Goal: Task Accomplishment & Management: Use online tool/utility

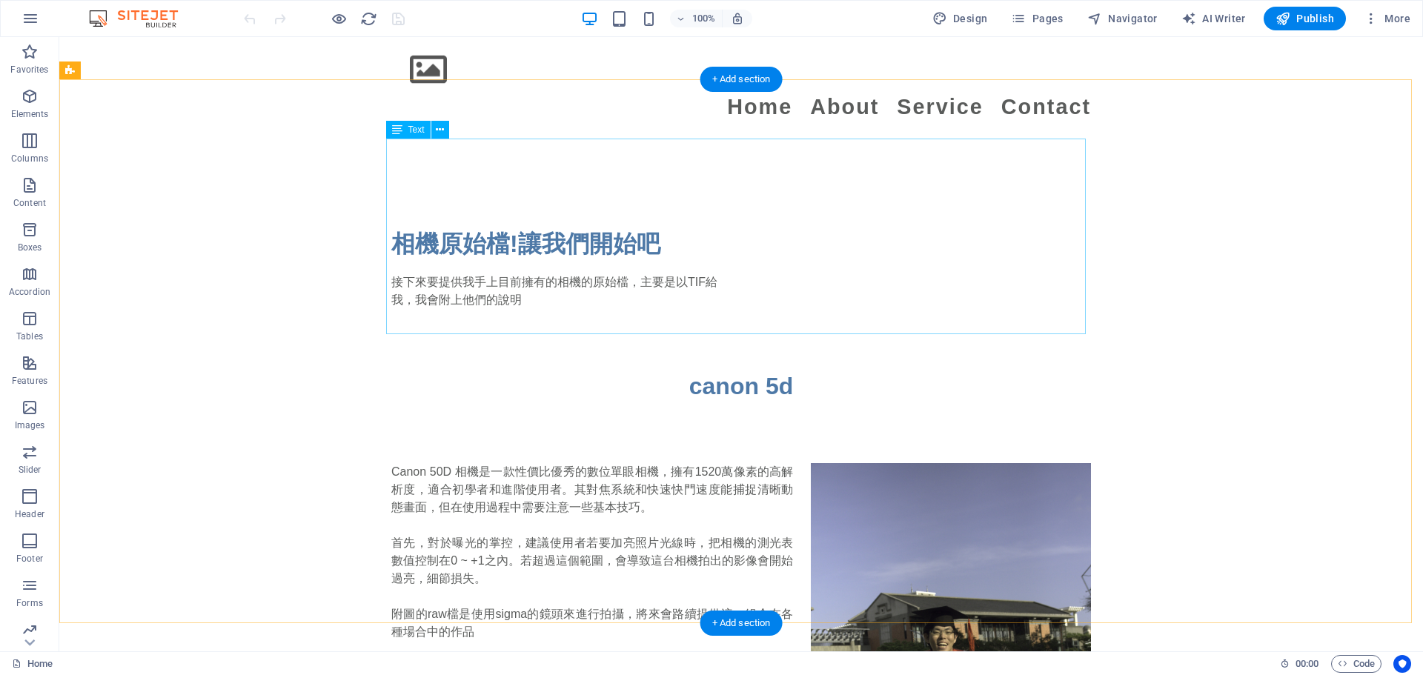
scroll to position [1704, 0]
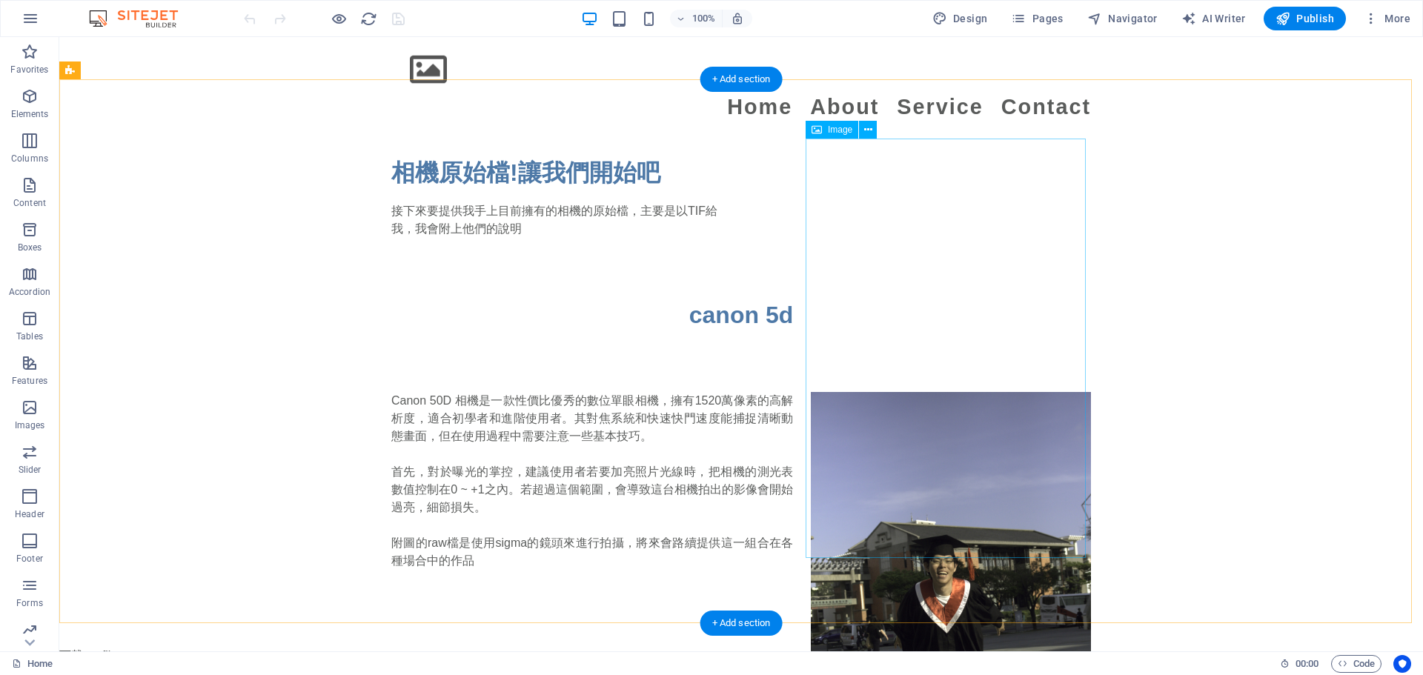
click at [704, 392] on figure at bounding box center [951, 601] width 280 height 419
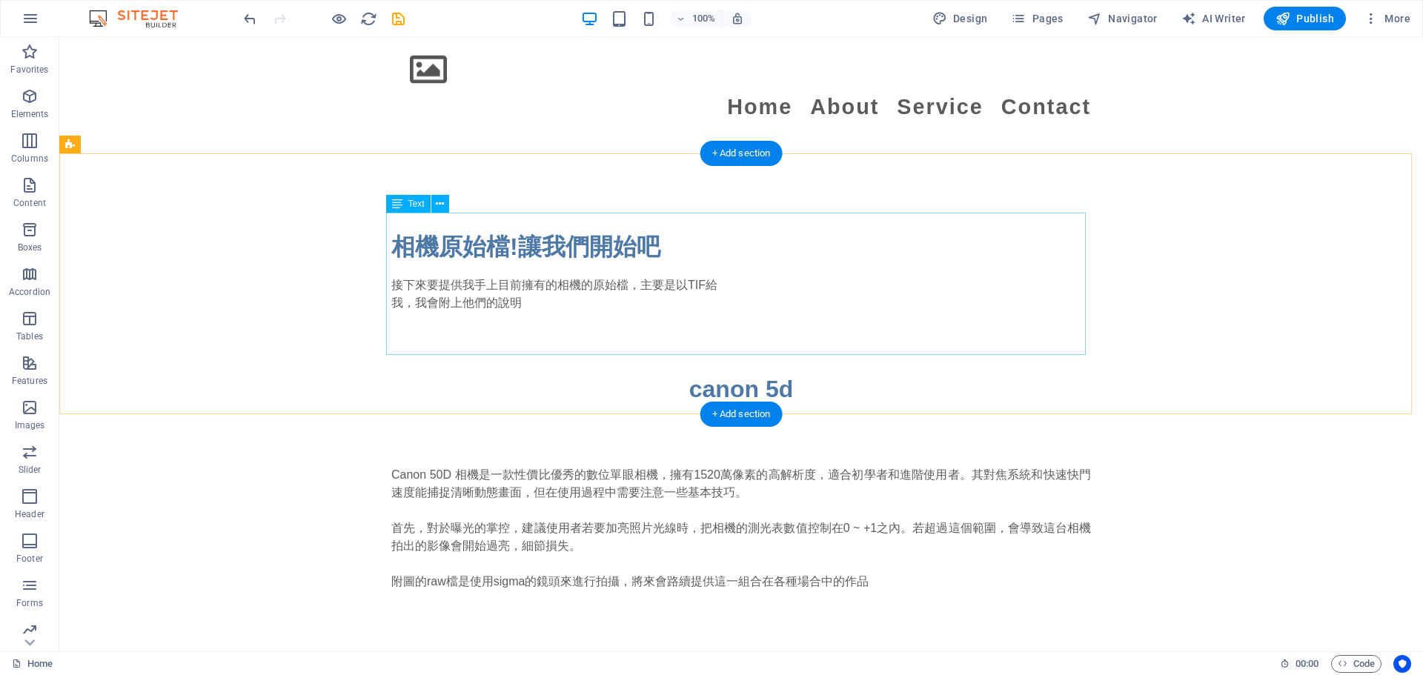
scroll to position [1556, 0]
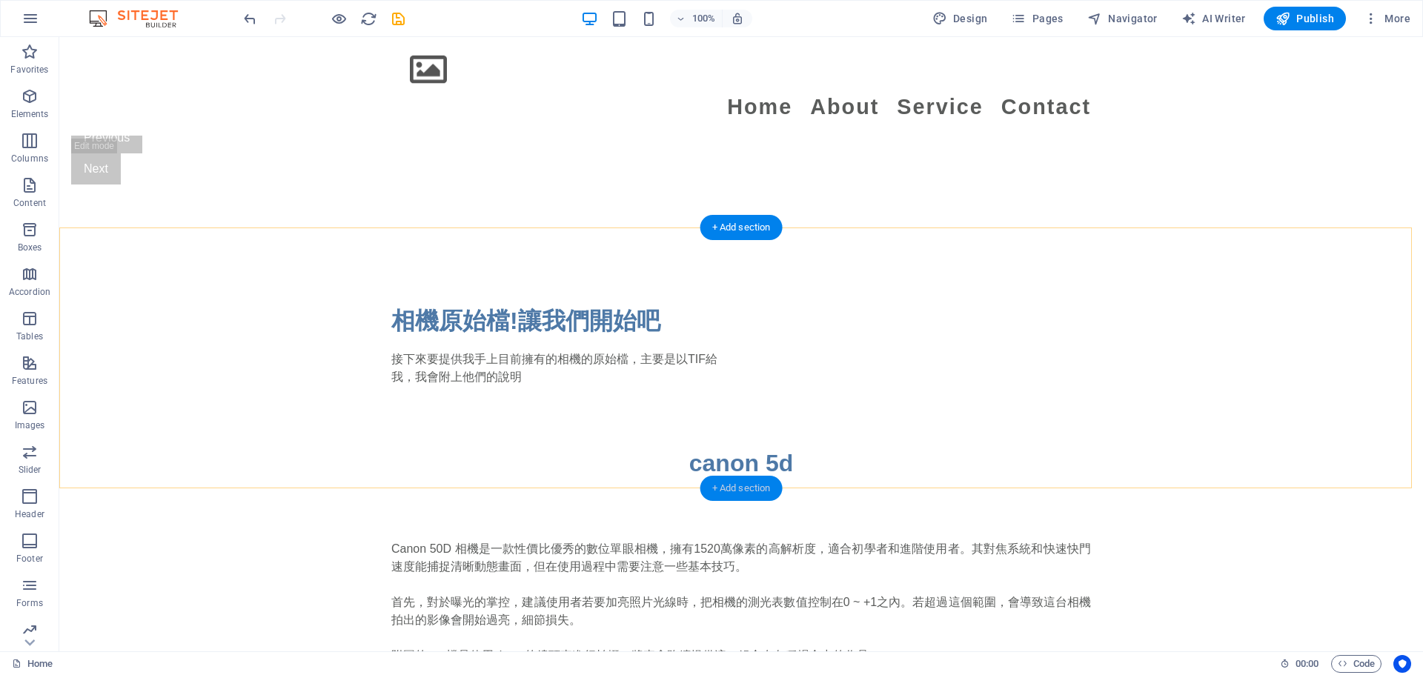
click at [704, 490] on div "+ Add section" at bounding box center [741, 488] width 82 height 25
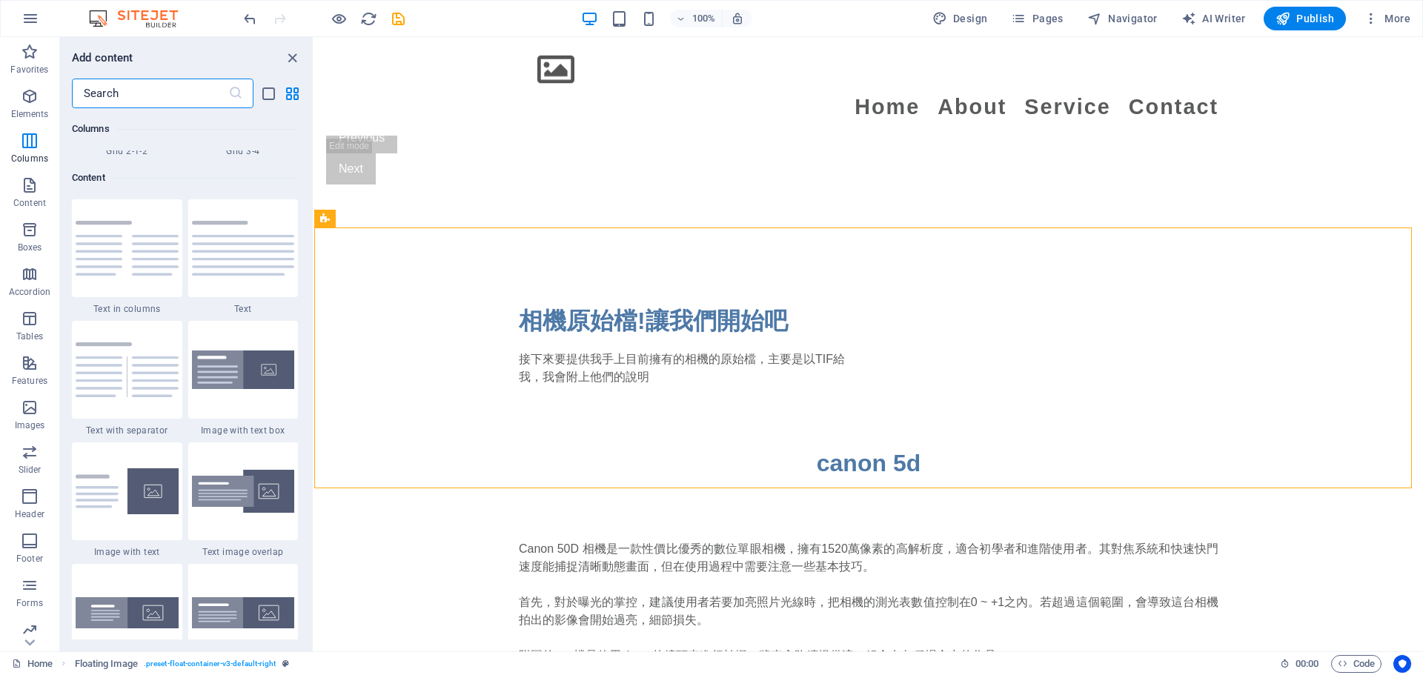
scroll to position [2519, 0]
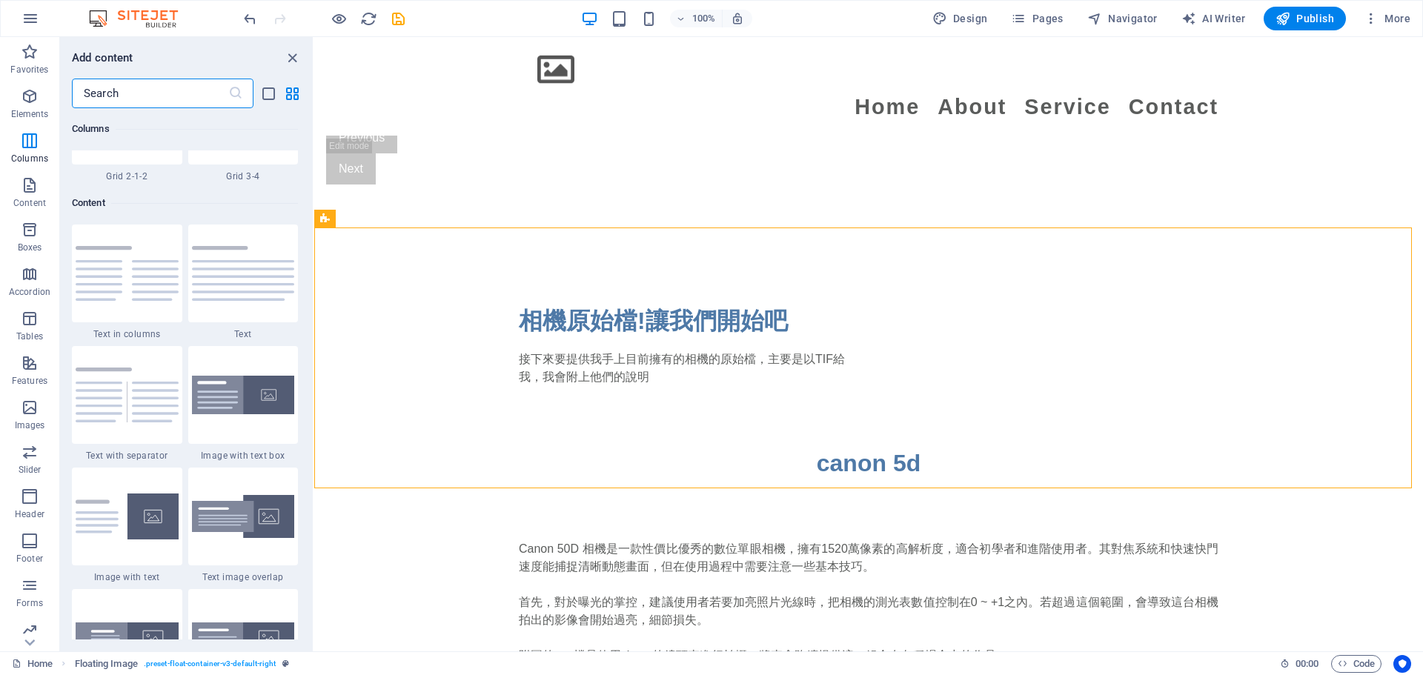
click at [145, 93] on input "text" at bounding box center [150, 94] width 156 height 30
type input "d"
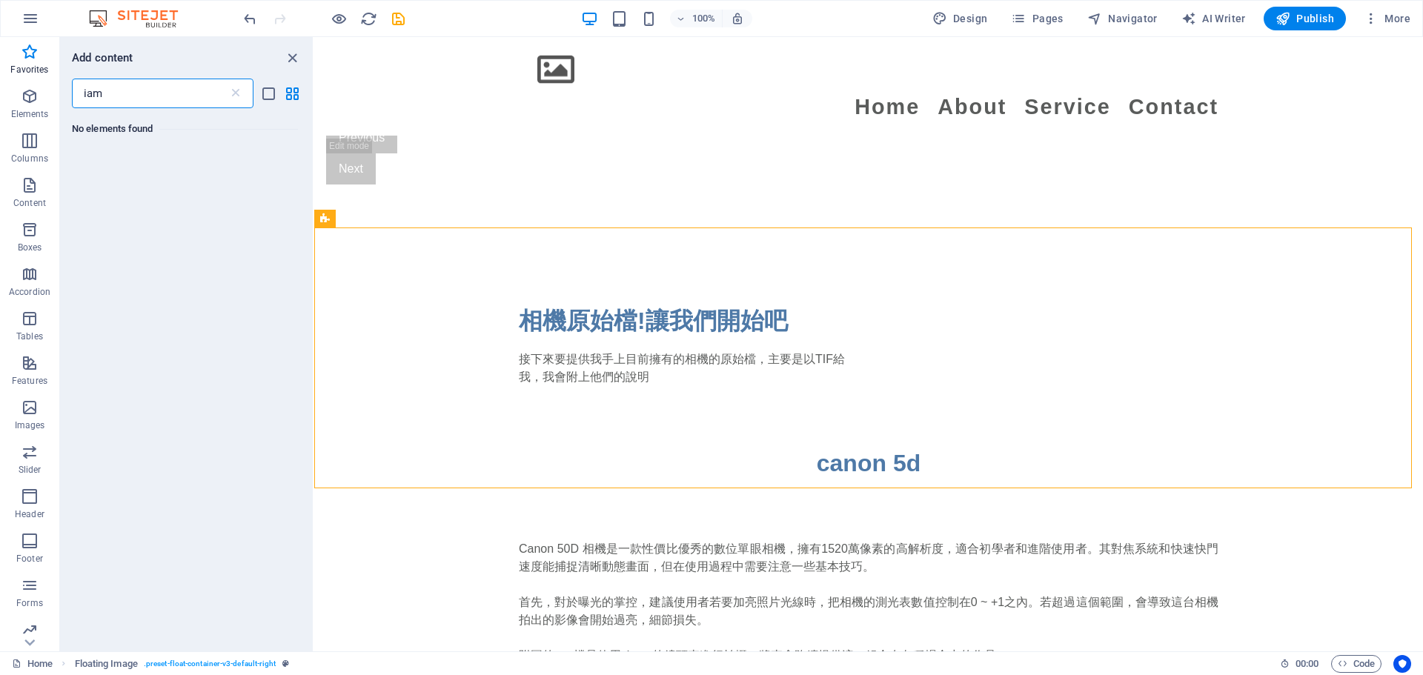
scroll to position [0, 0]
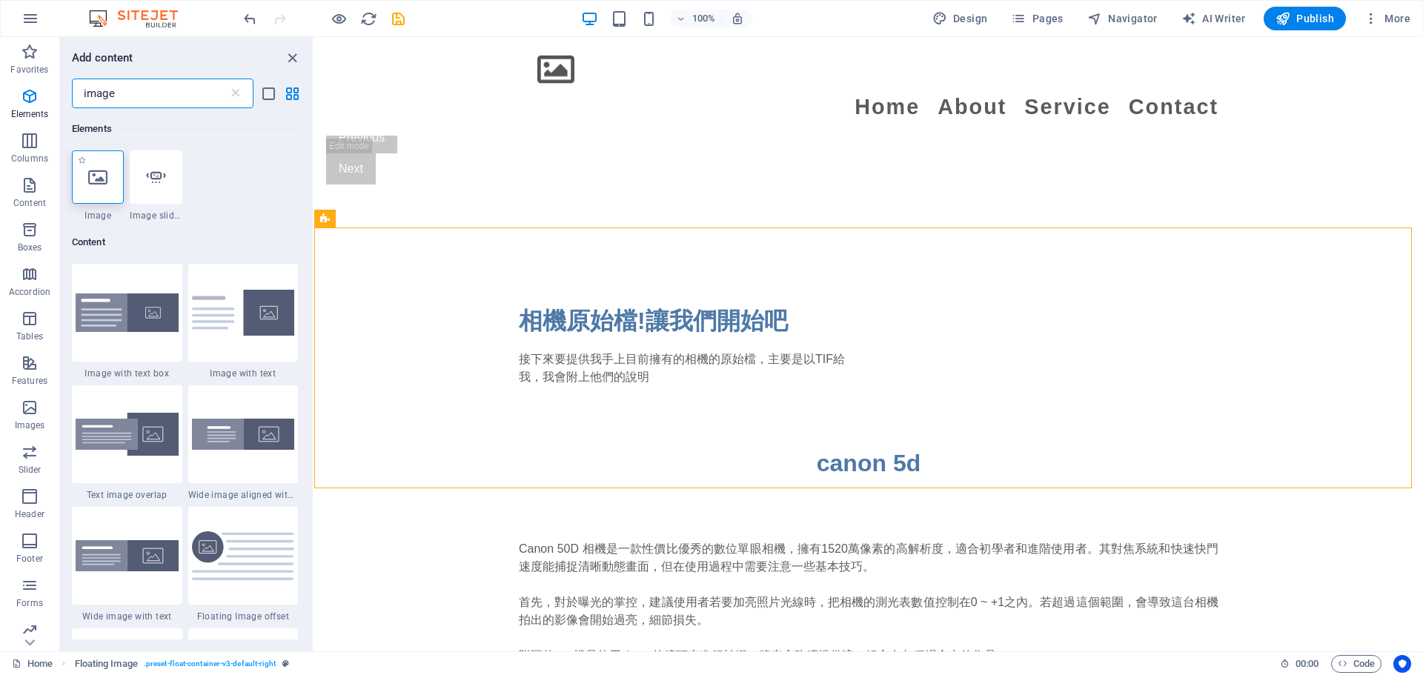
type input "image"
click at [104, 197] on div at bounding box center [98, 176] width 52 height 53
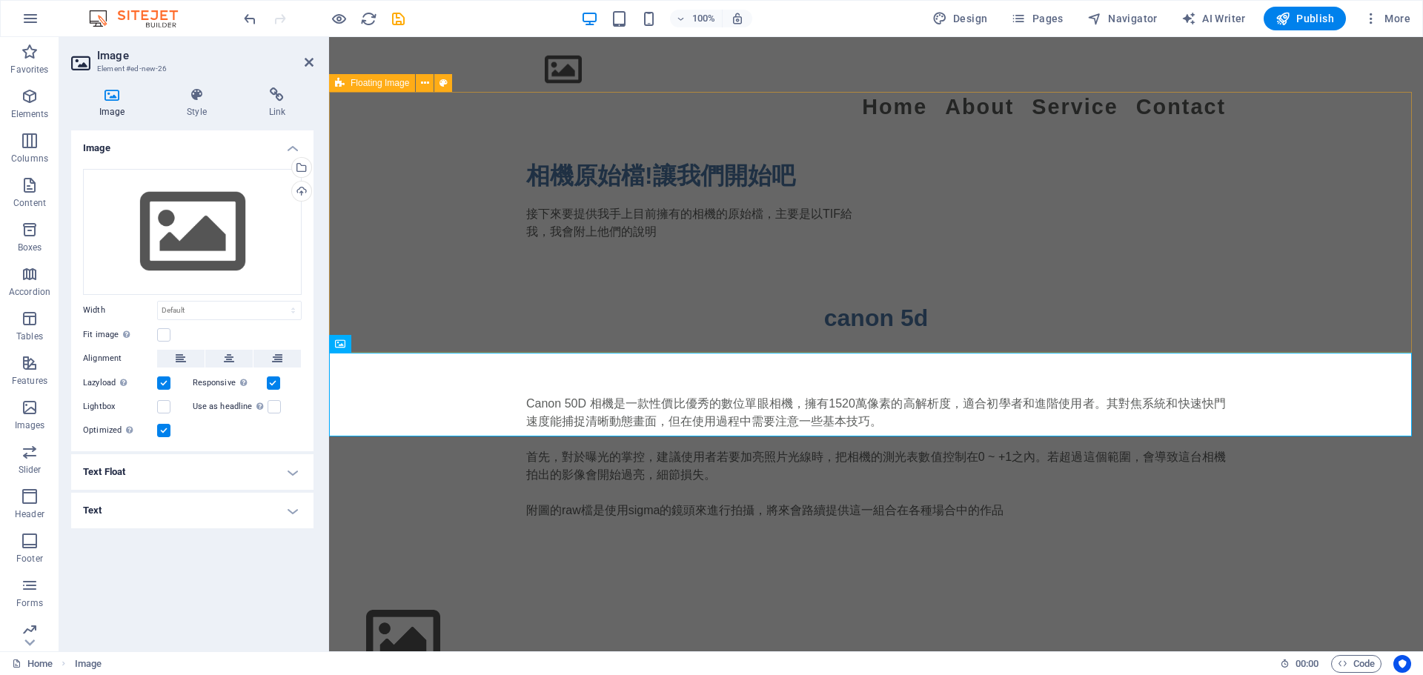
scroll to position [1704, 0]
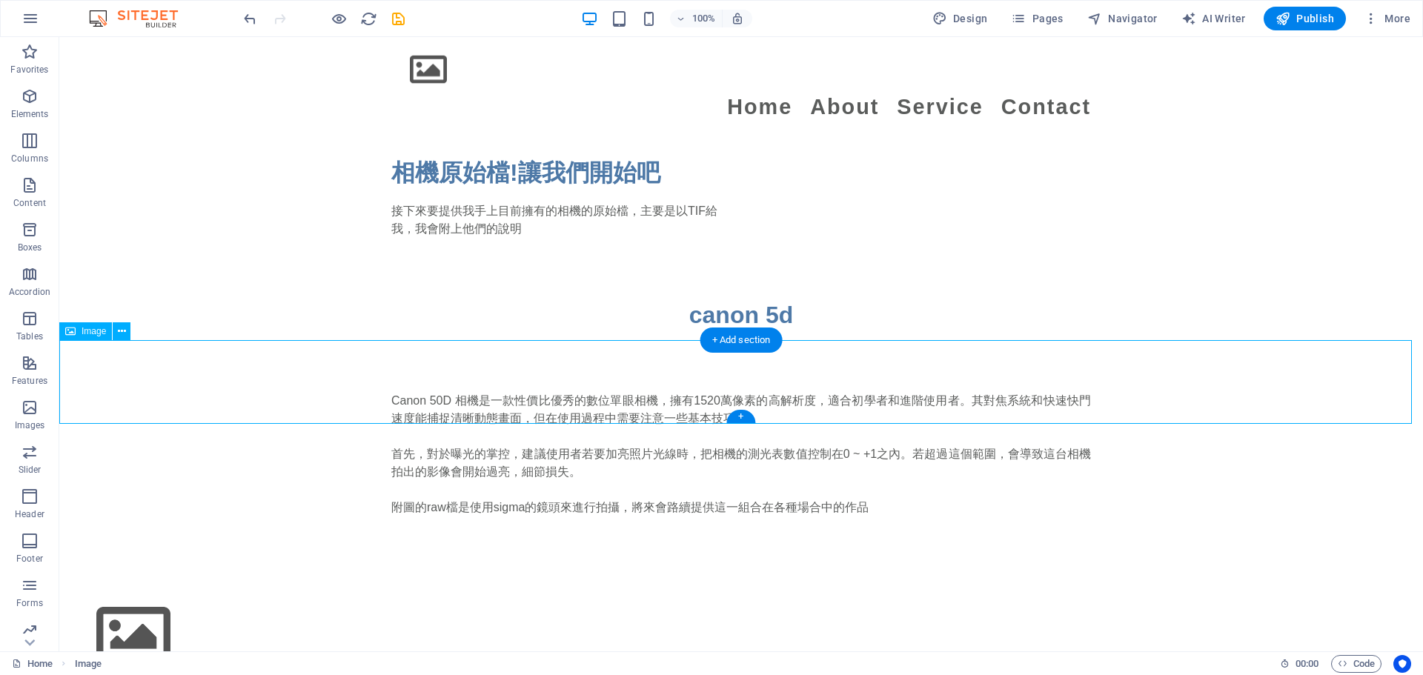
click at [170, 594] on figure at bounding box center [741, 636] width 1364 height 84
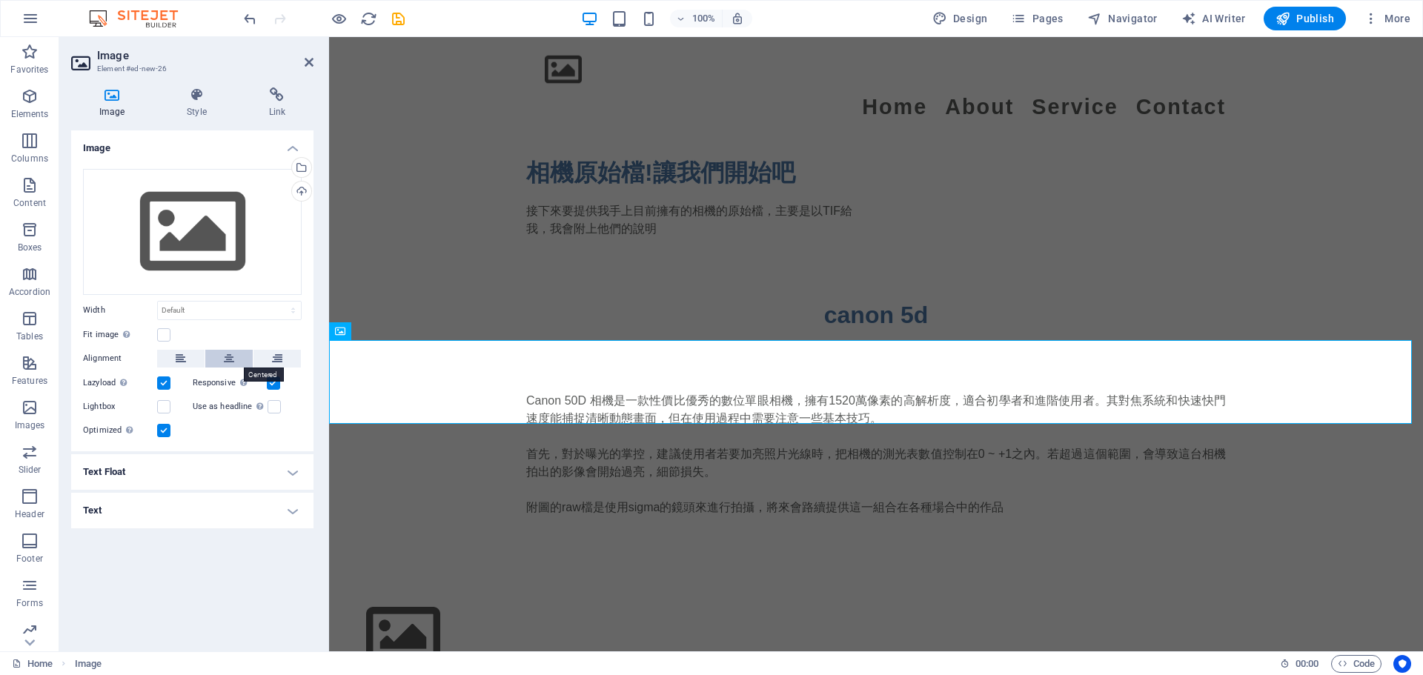
click at [219, 352] on button at bounding box center [228, 359] width 47 height 18
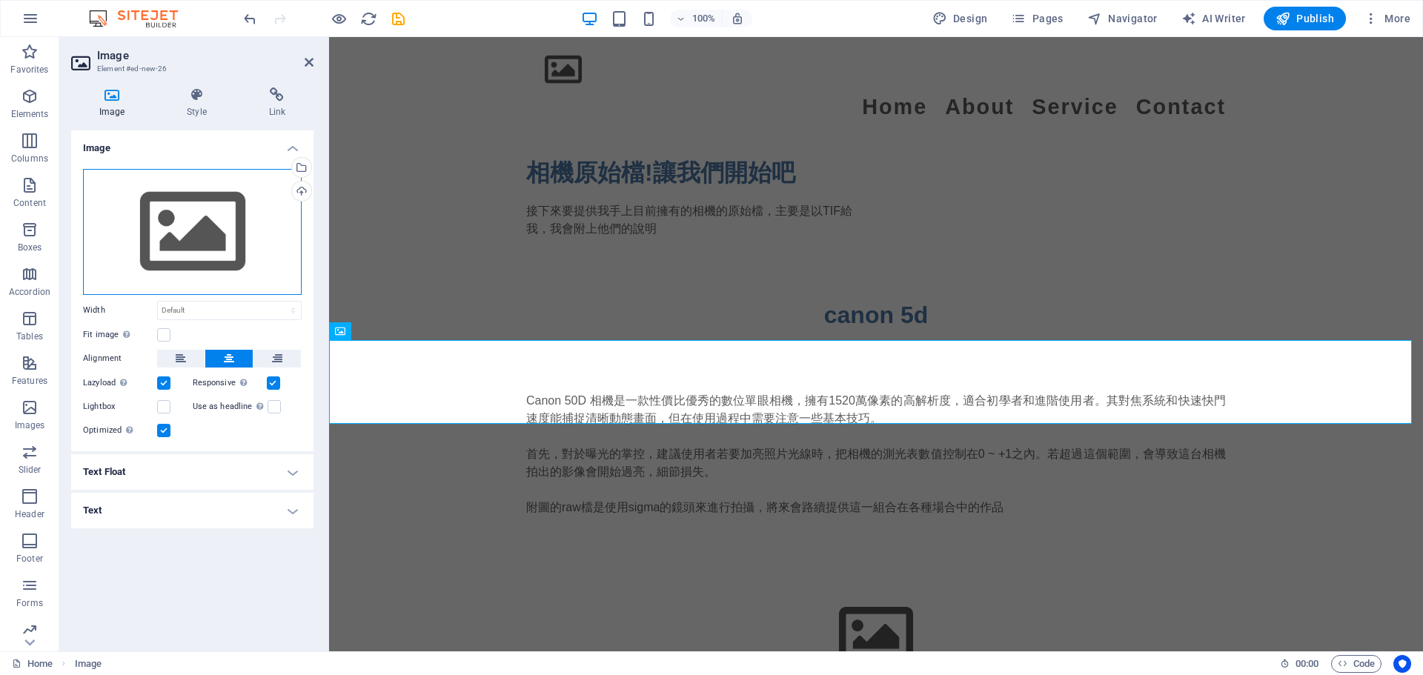
click at [221, 227] on div "Drag files here, click to choose files or select files from Files or our free s…" at bounding box center [192, 232] width 219 height 126
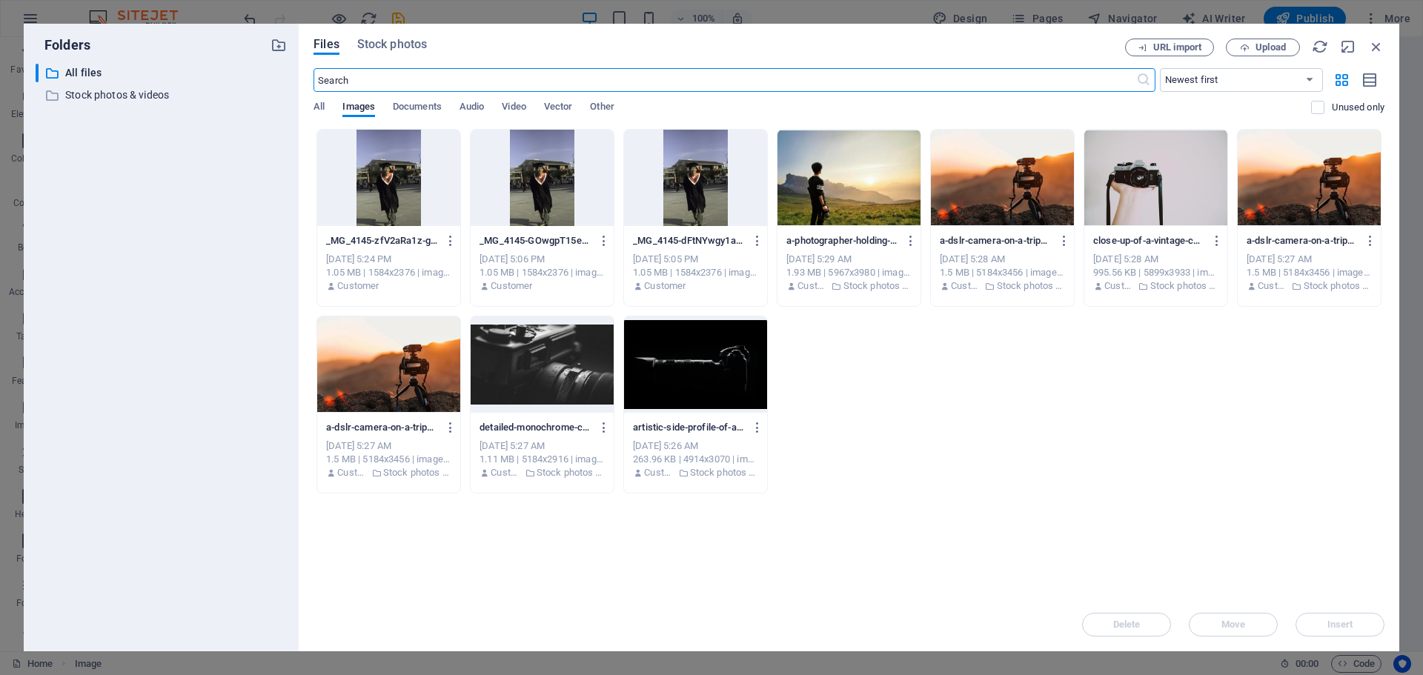
click at [704, 205] on div at bounding box center [695, 178] width 143 height 96
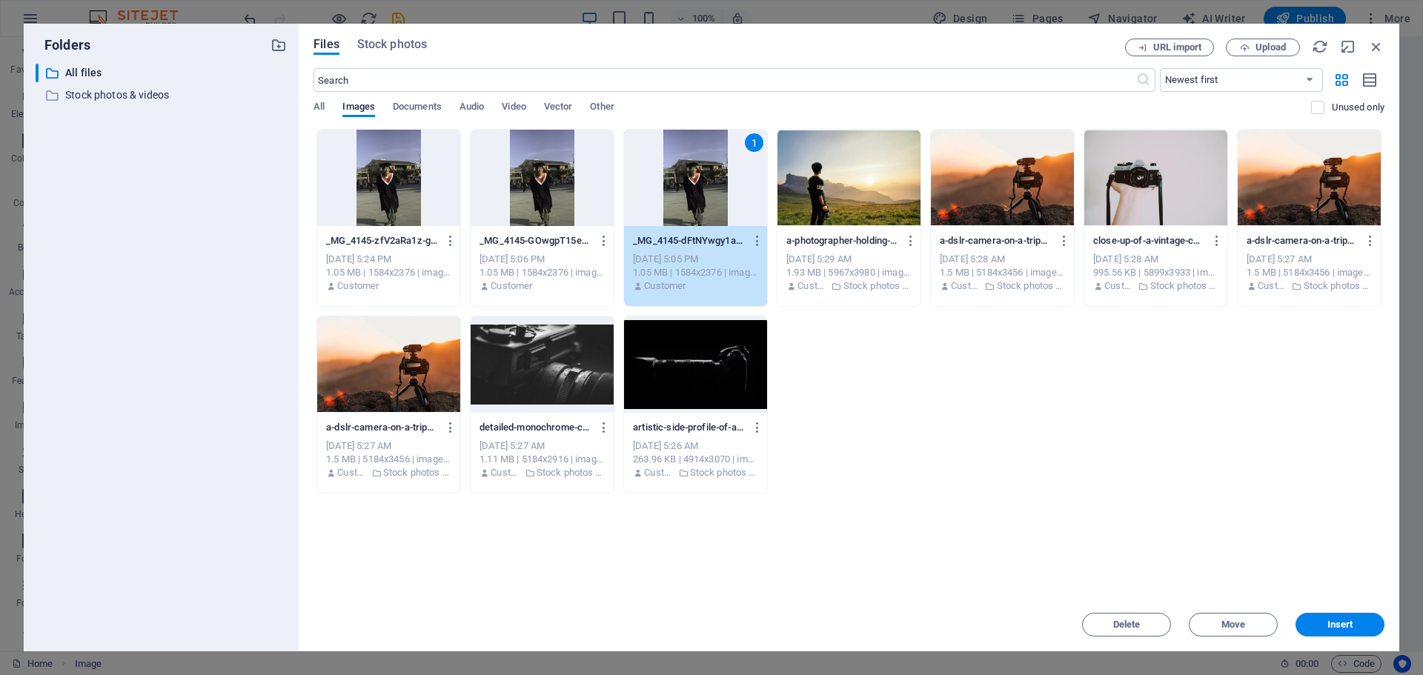
click at [517, 186] on div at bounding box center [542, 178] width 143 height 96
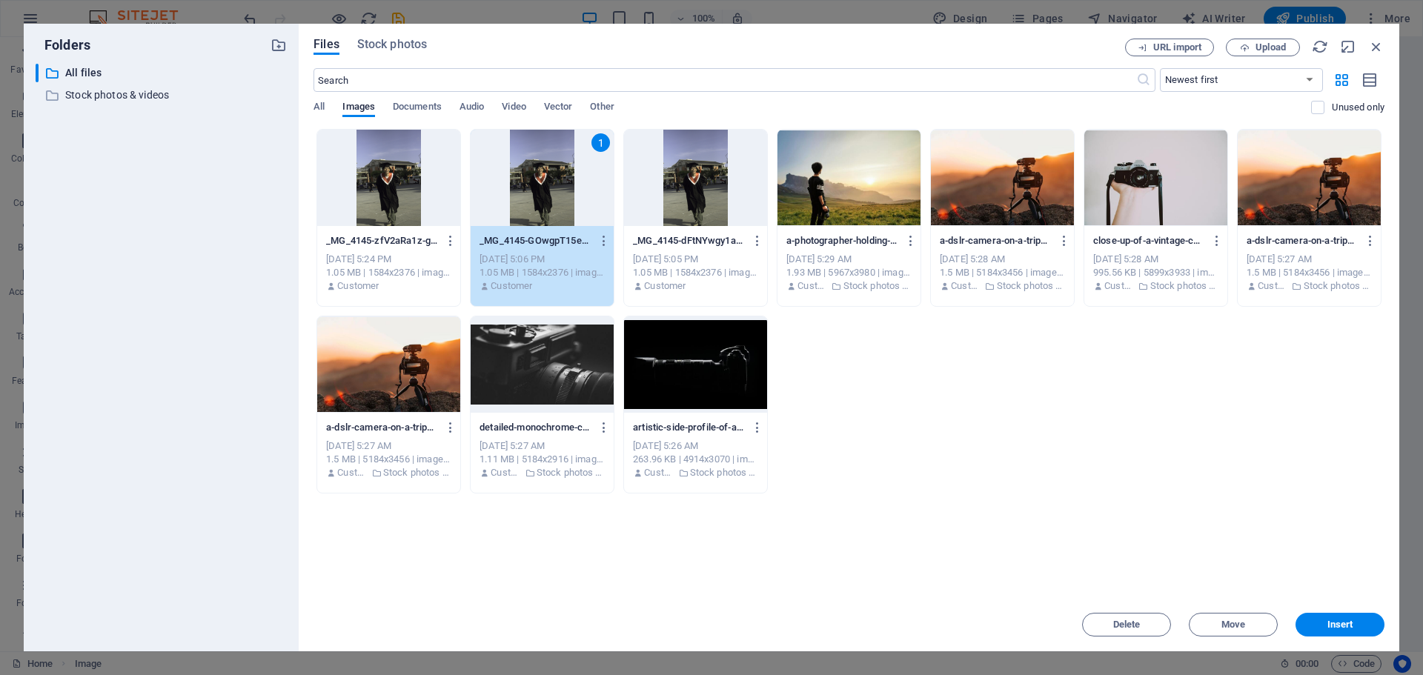
click at [343, 190] on div at bounding box center [388, 178] width 143 height 96
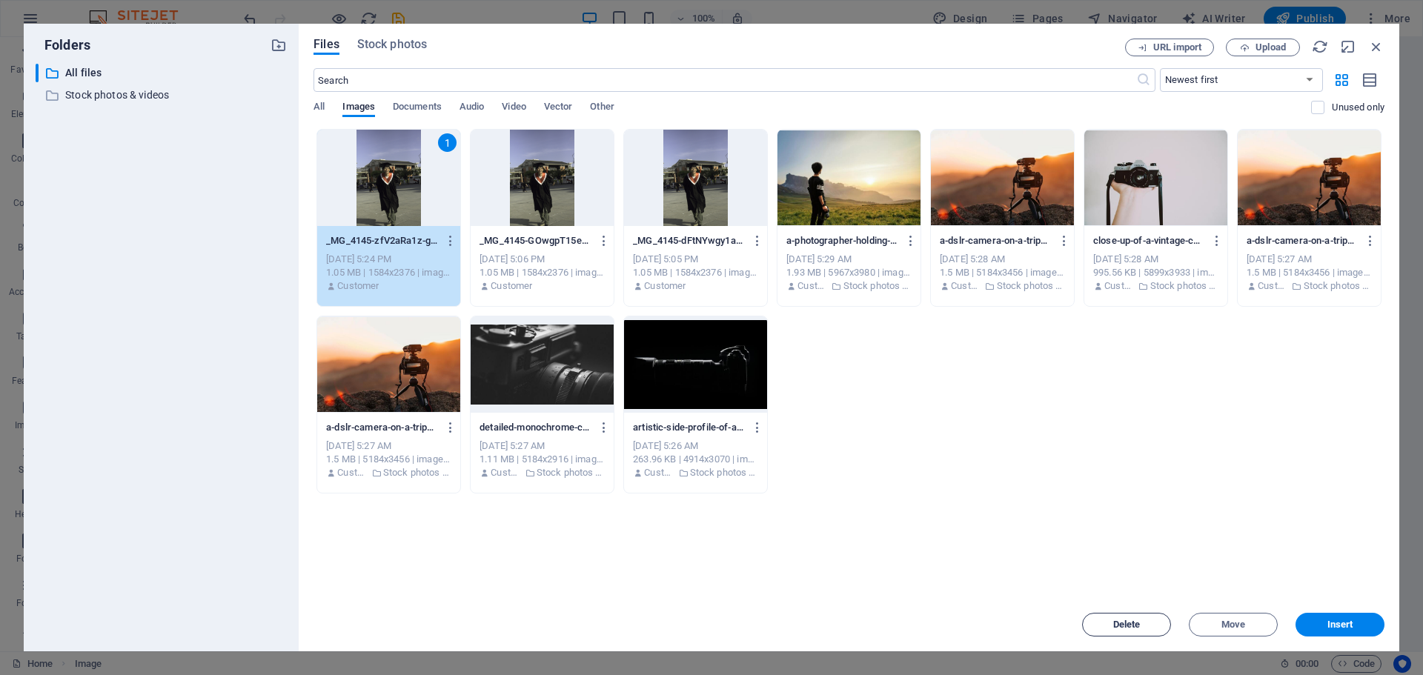
click at [704, 609] on span "Delete" at bounding box center [1127, 624] width 76 height 9
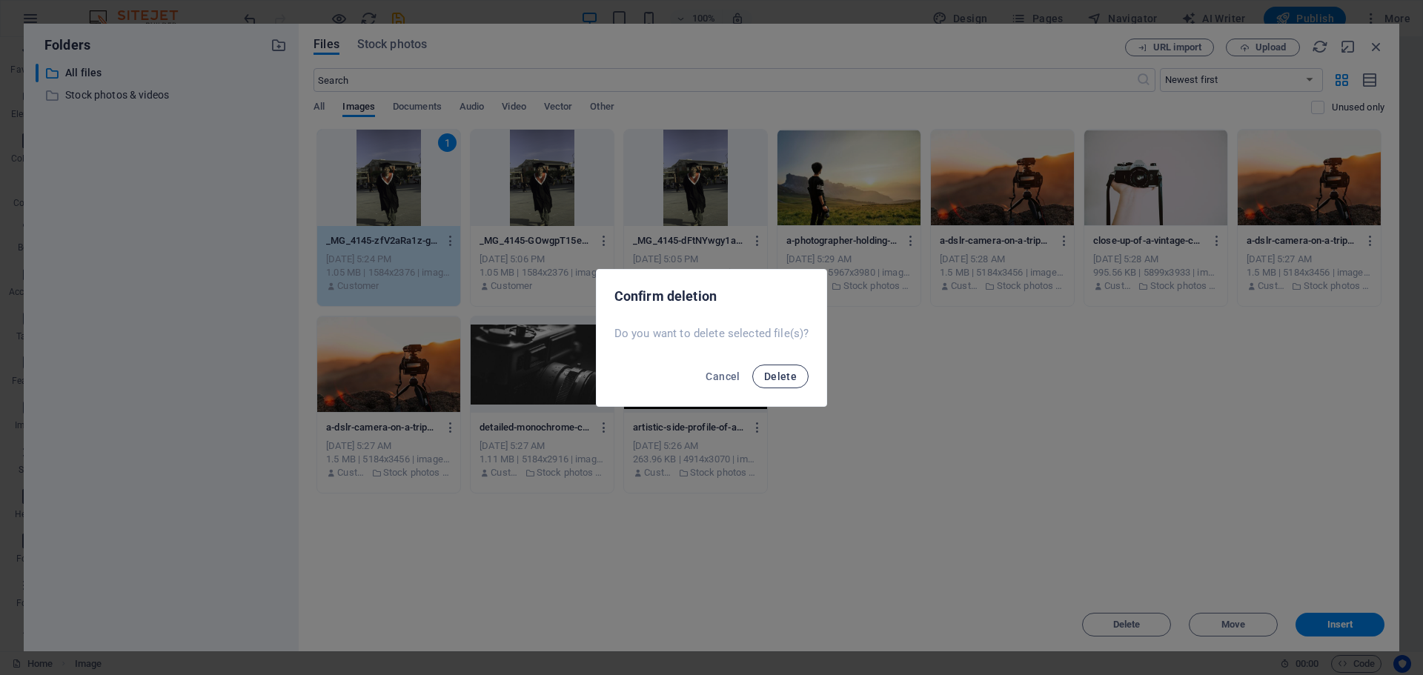
click at [704, 373] on span "Delete" at bounding box center [780, 377] width 33 height 12
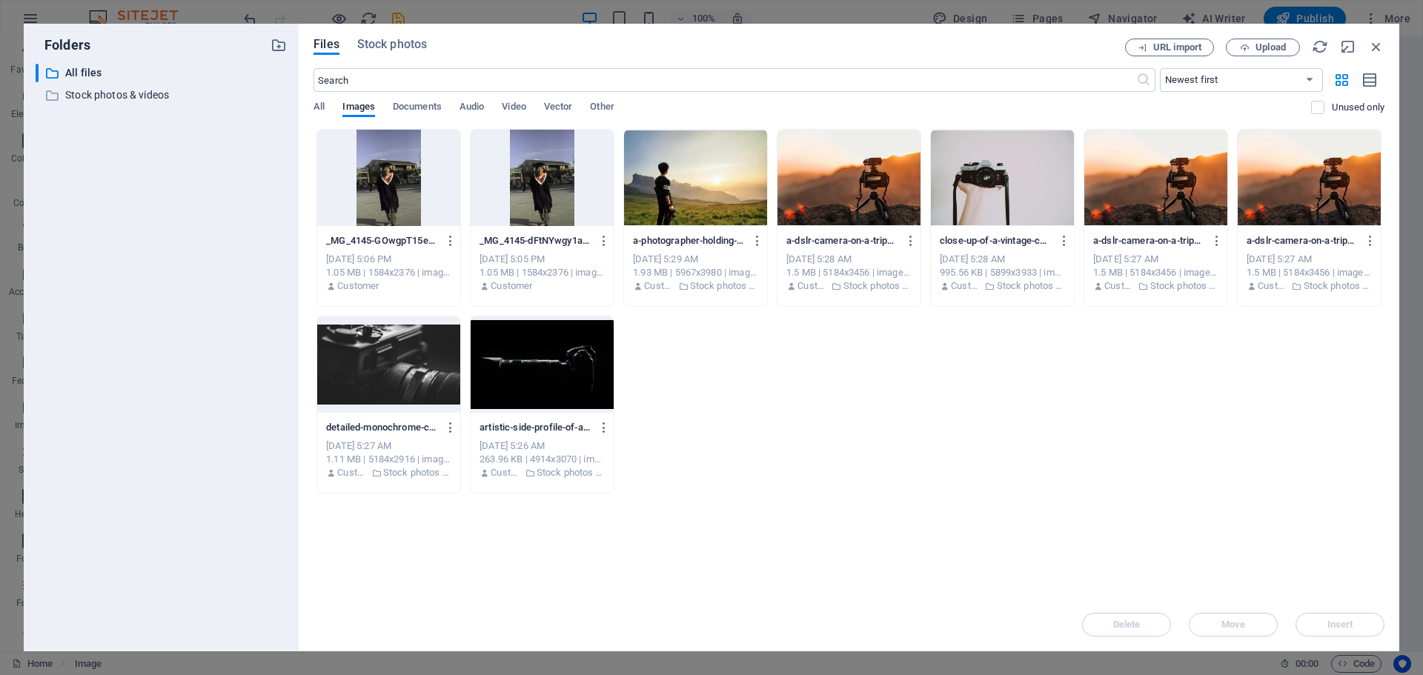
click at [390, 192] on div at bounding box center [388, 178] width 143 height 96
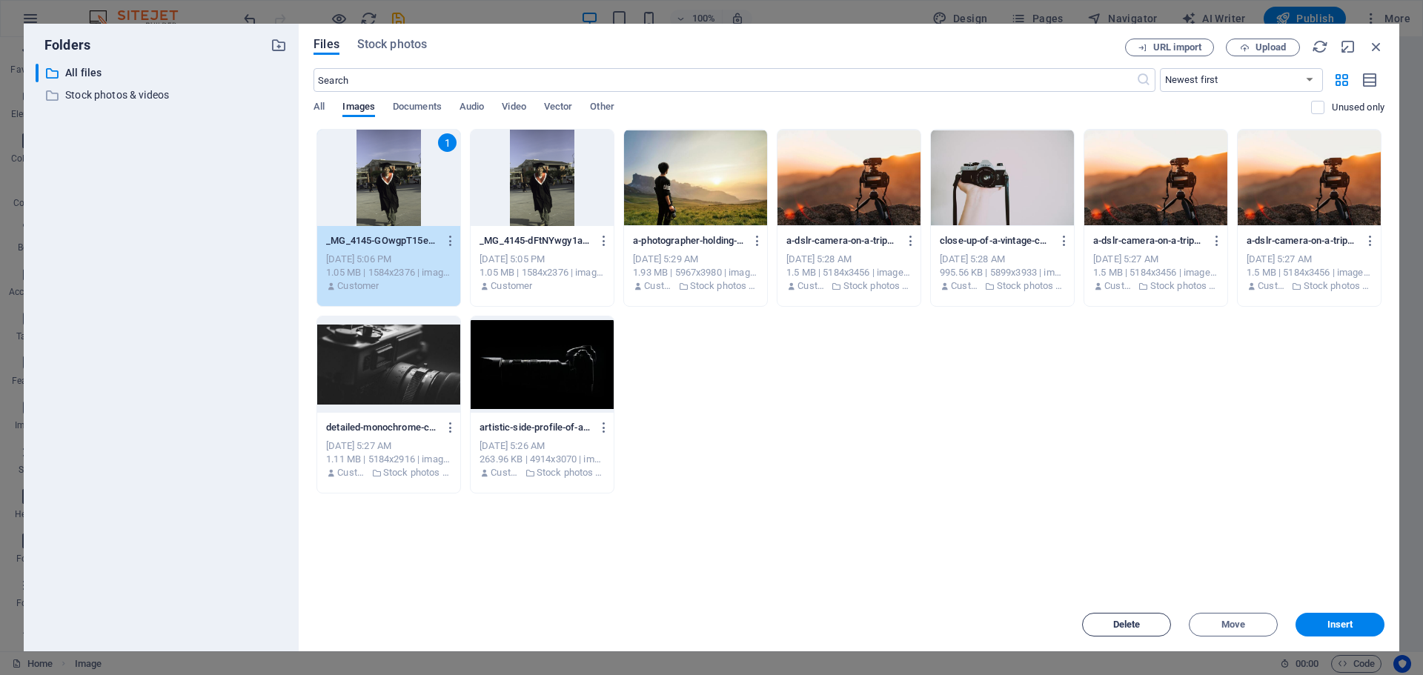
click at [704, 609] on button "Delete" at bounding box center [1126, 625] width 89 height 24
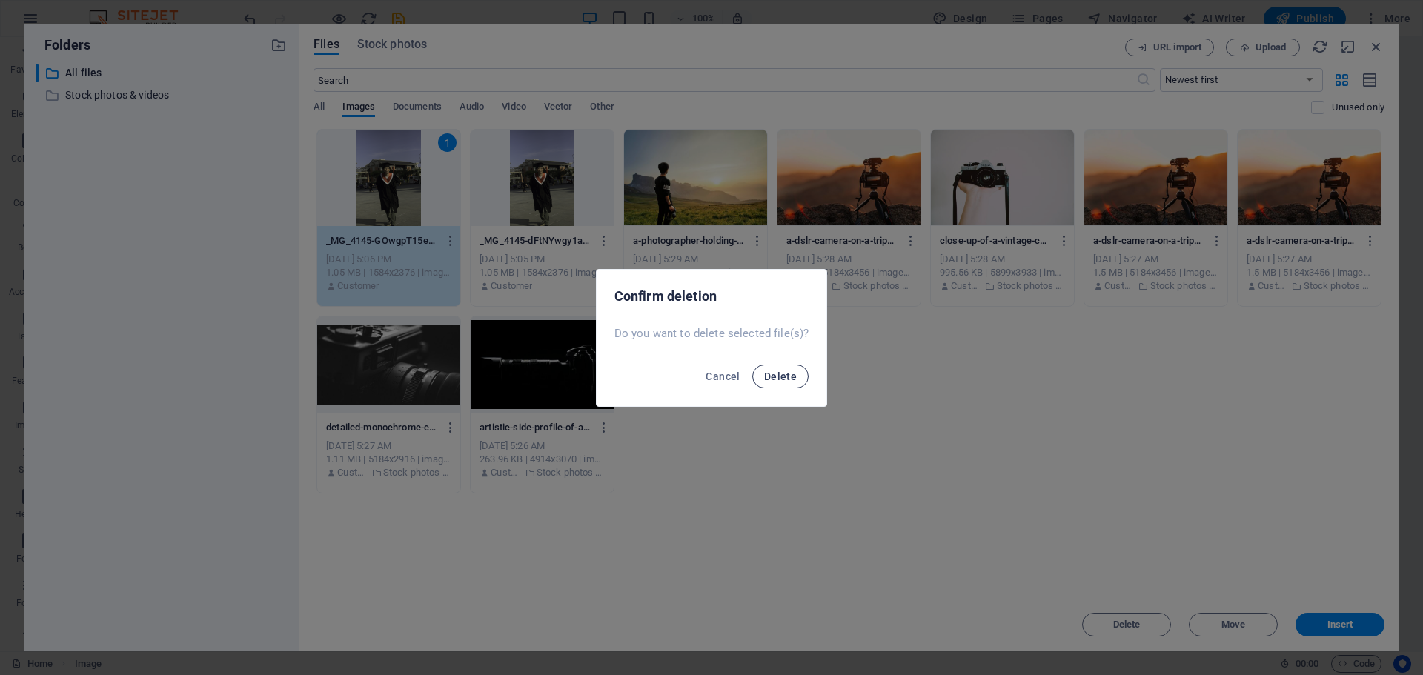
click at [704, 379] on span "Delete" at bounding box center [780, 377] width 33 height 12
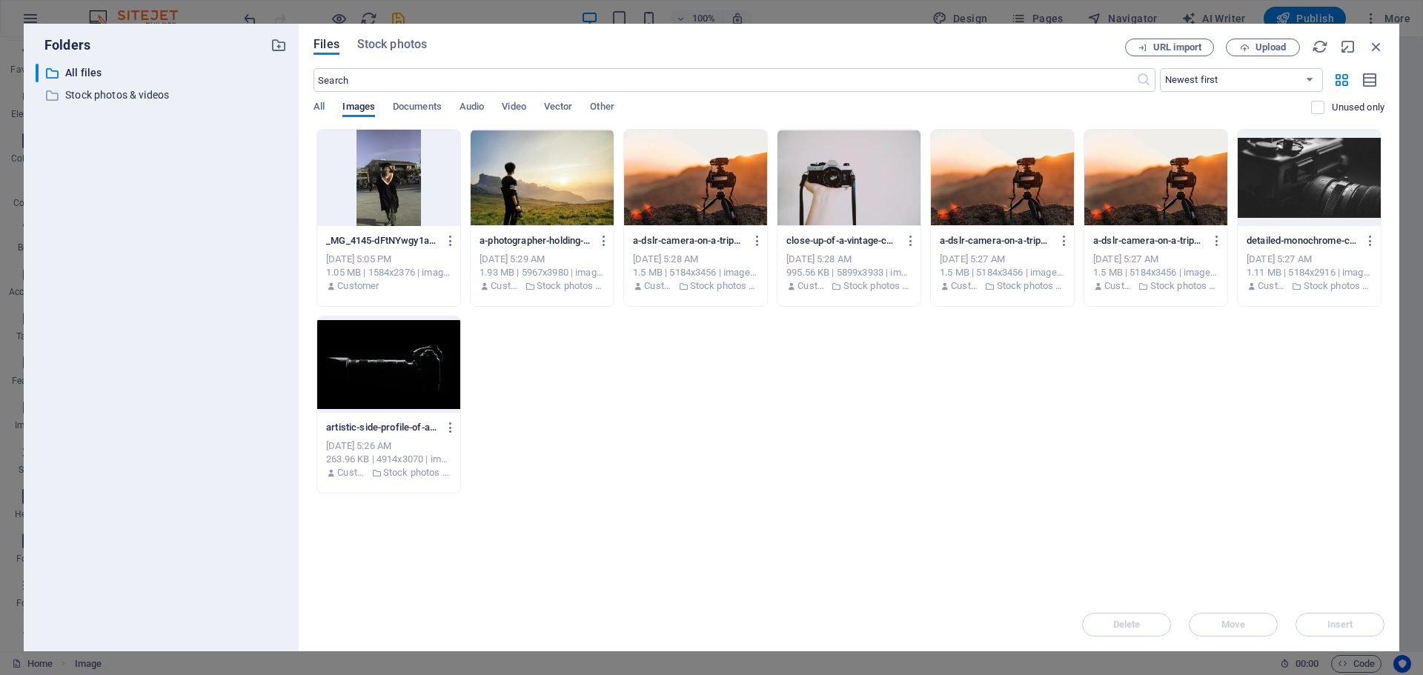
click at [414, 187] on div at bounding box center [388, 178] width 143 height 96
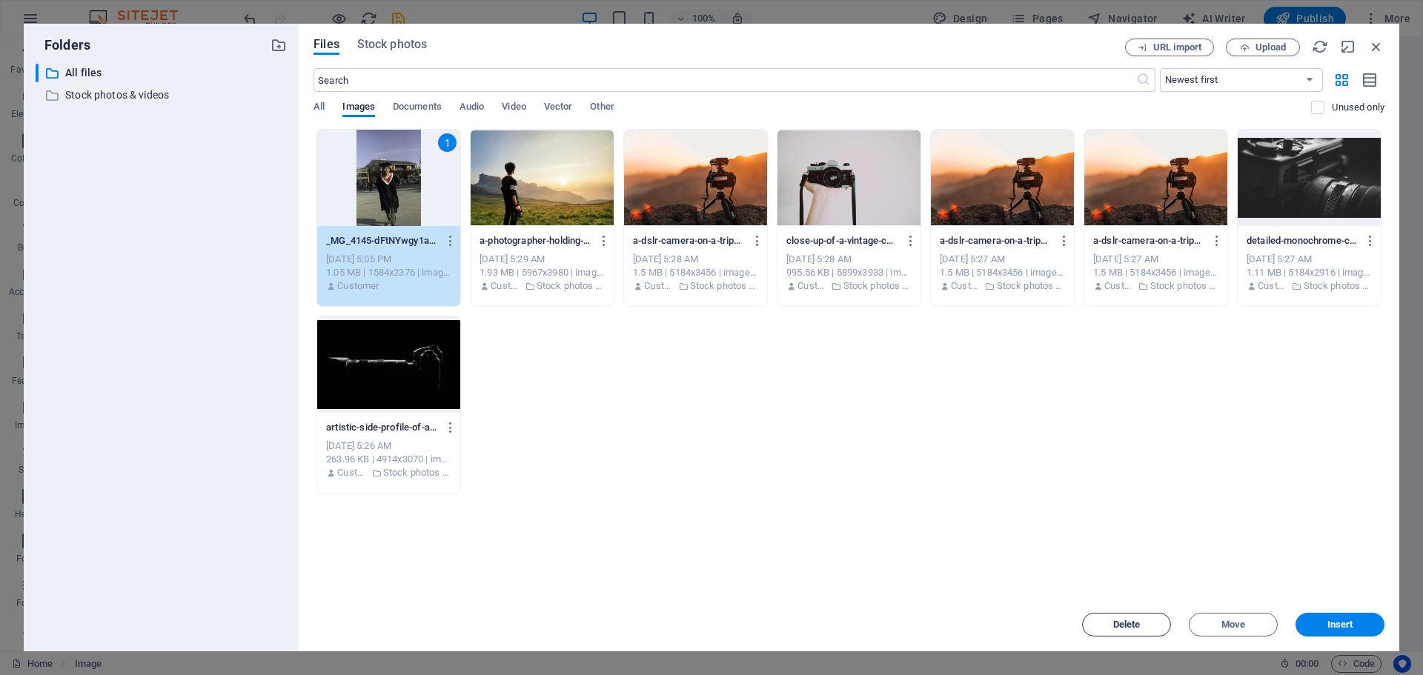
click at [704, 609] on span "Delete" at bounding box center [1126, 624] width 27 height 9
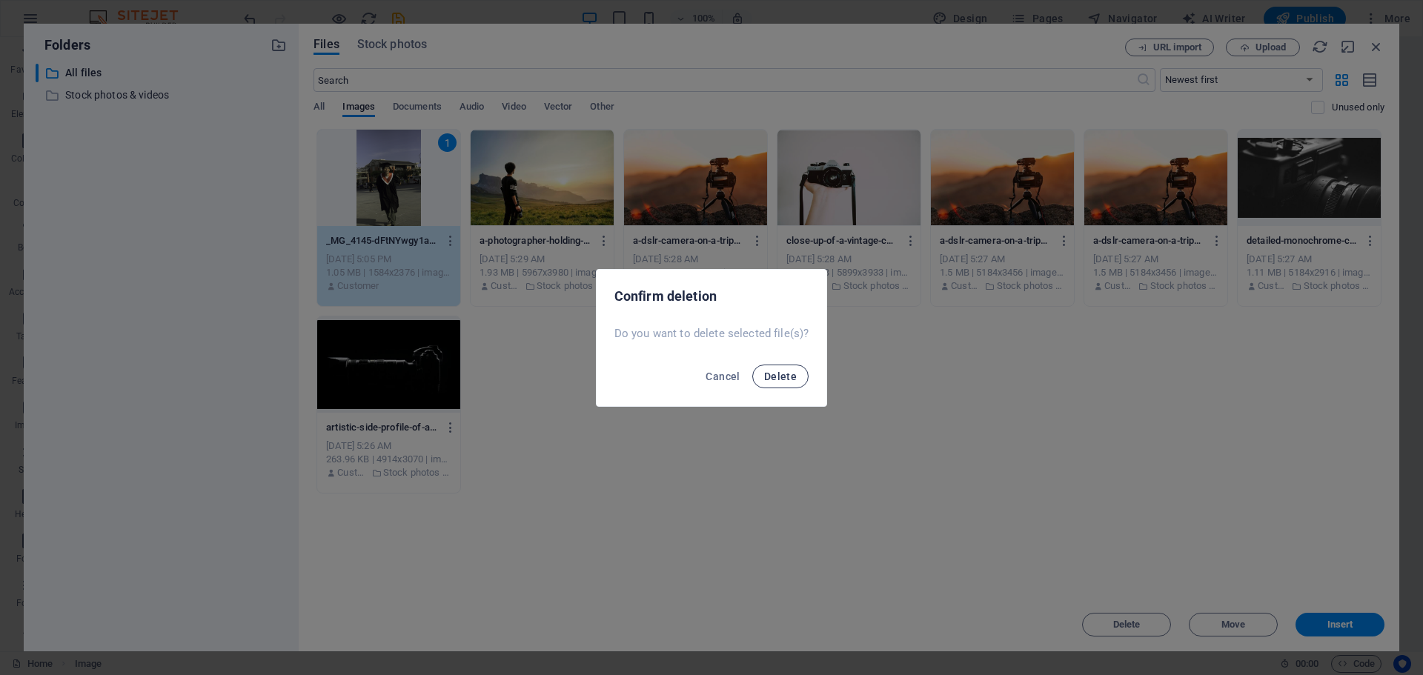
click at [704, 373] on span "Delete" at bounding box center [780, 377] width 33 height 12
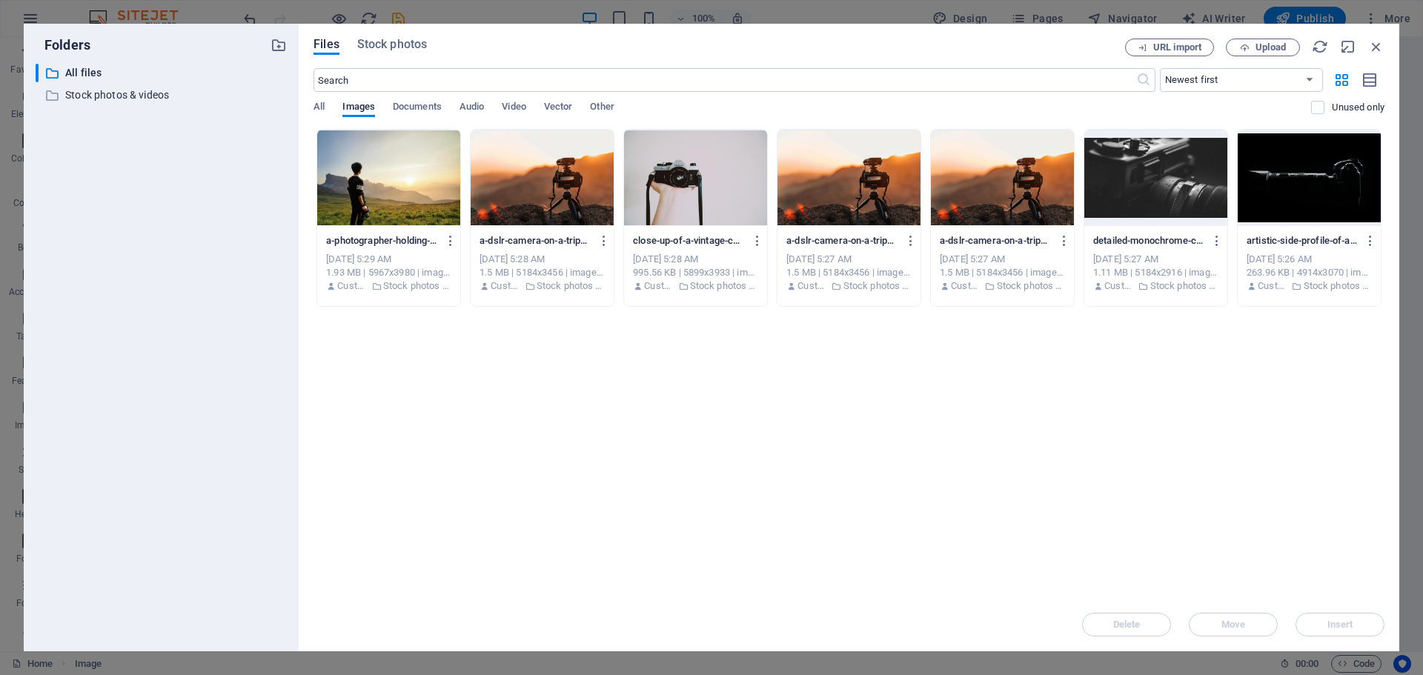
drag, startPoint x: 640, startPoint y: 64, endPoint x: 720, endPoint y: 123, distance: 99.2
click at [704, 110] on div "Files Stock photos URL import Upload ​ Newest first Oldest first Name (A-Z) Nam…" at bounding box center [848, 338] width 1071 height 598
click at [48, 265] on div "​ All files All files ​ Stock photos & videos Stock photos & videos" at bounding box center [161, 352] width 251 height 576
click at [704, 44] on icon "button" at bounding box center [1376, 47] width 16 height 16
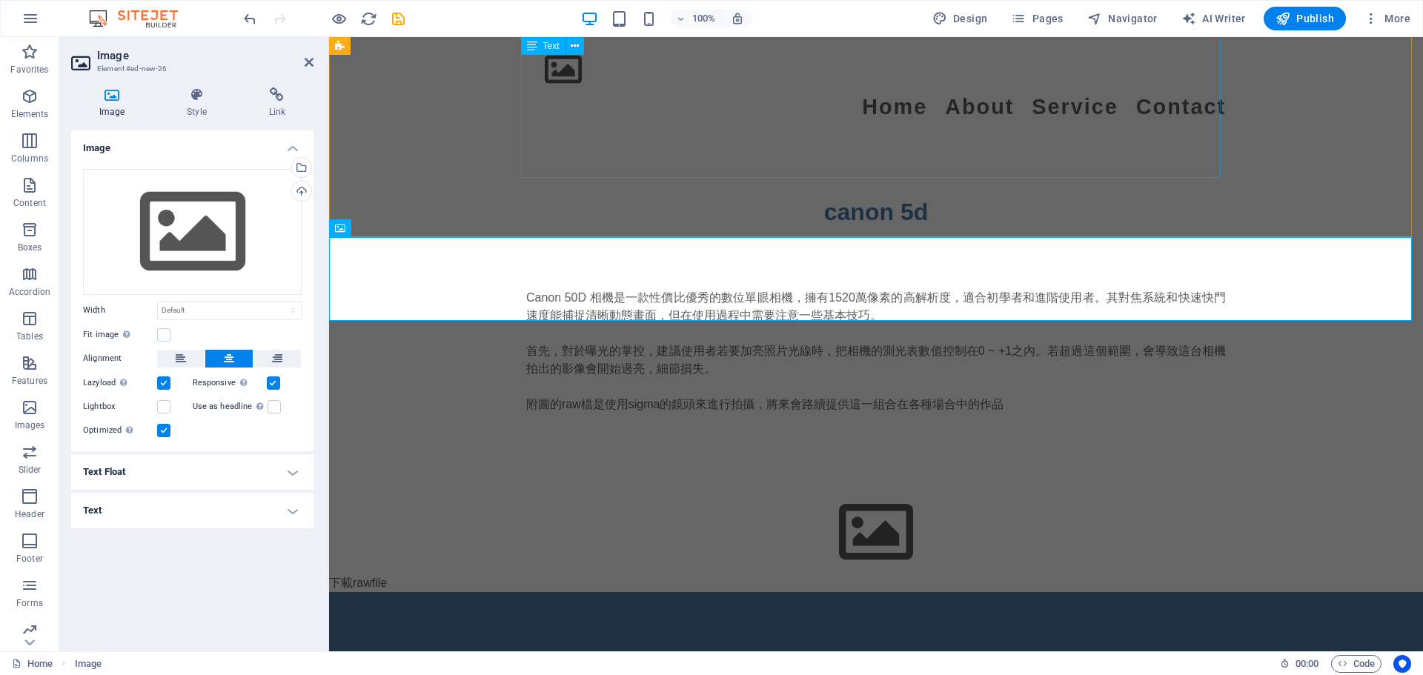
click at [704, 289] on div "Canon 50D 相機是一款性價比優秀的數位單眼相機，擁有1520萬像素的高解析度，適合初學者和進階使用者。其對焦系統和快速快門速度能捕捉清晰動態畫面，但在…" at bounding box center [876, 360] width 700 height 142
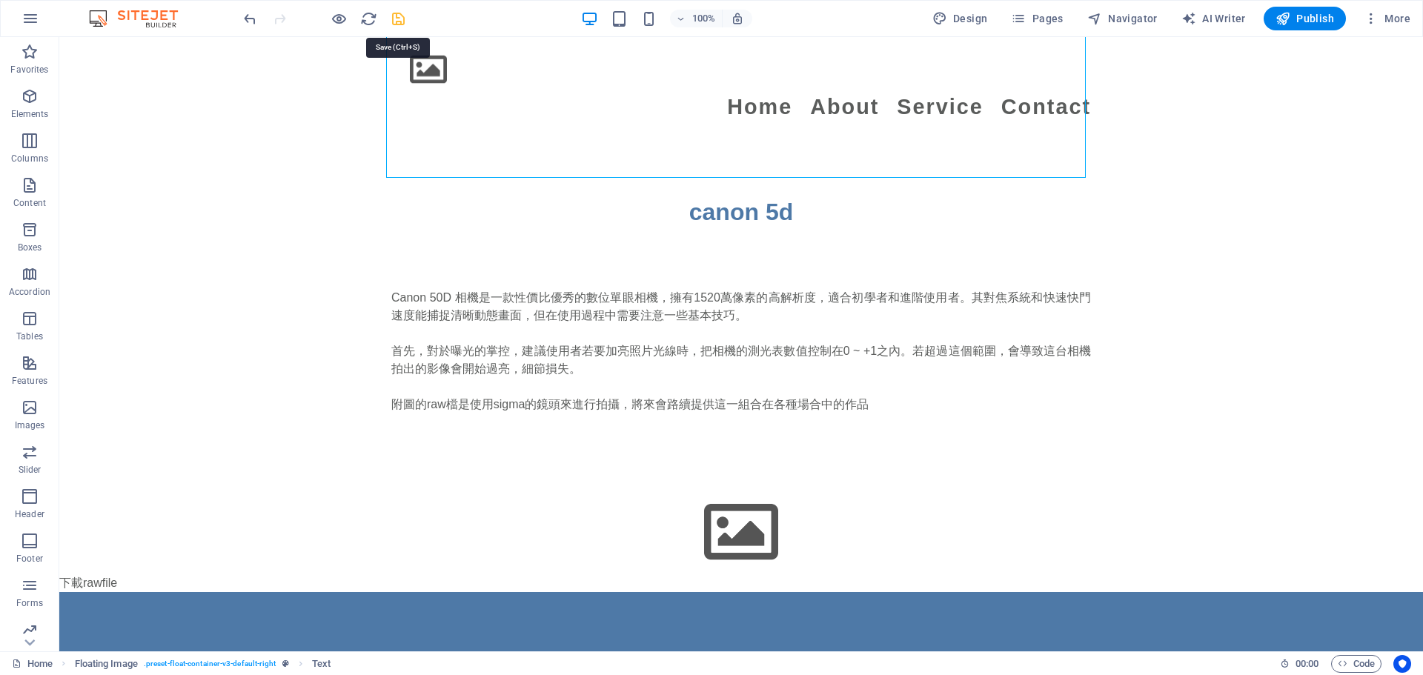
click at [393, 16] on icon "save" at bounding box center [398, 18] width 17 height 17
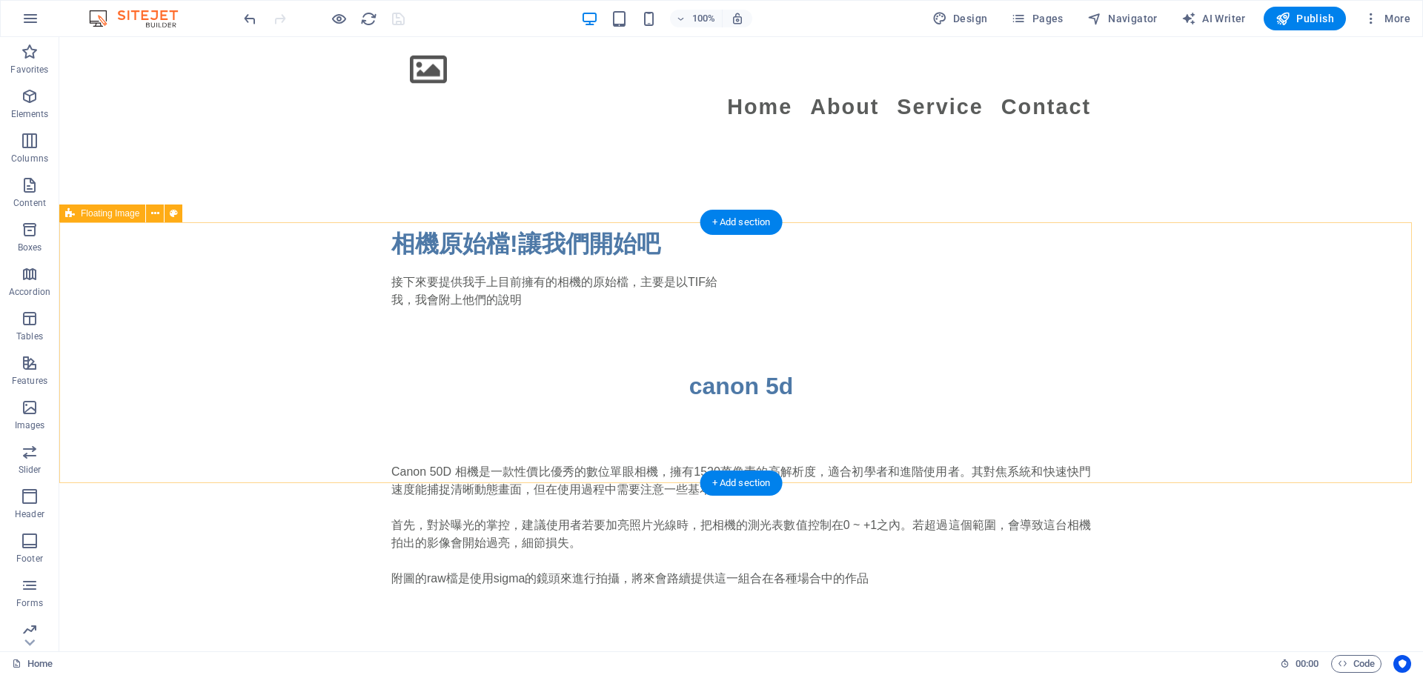
scroll to position [1659, 0]
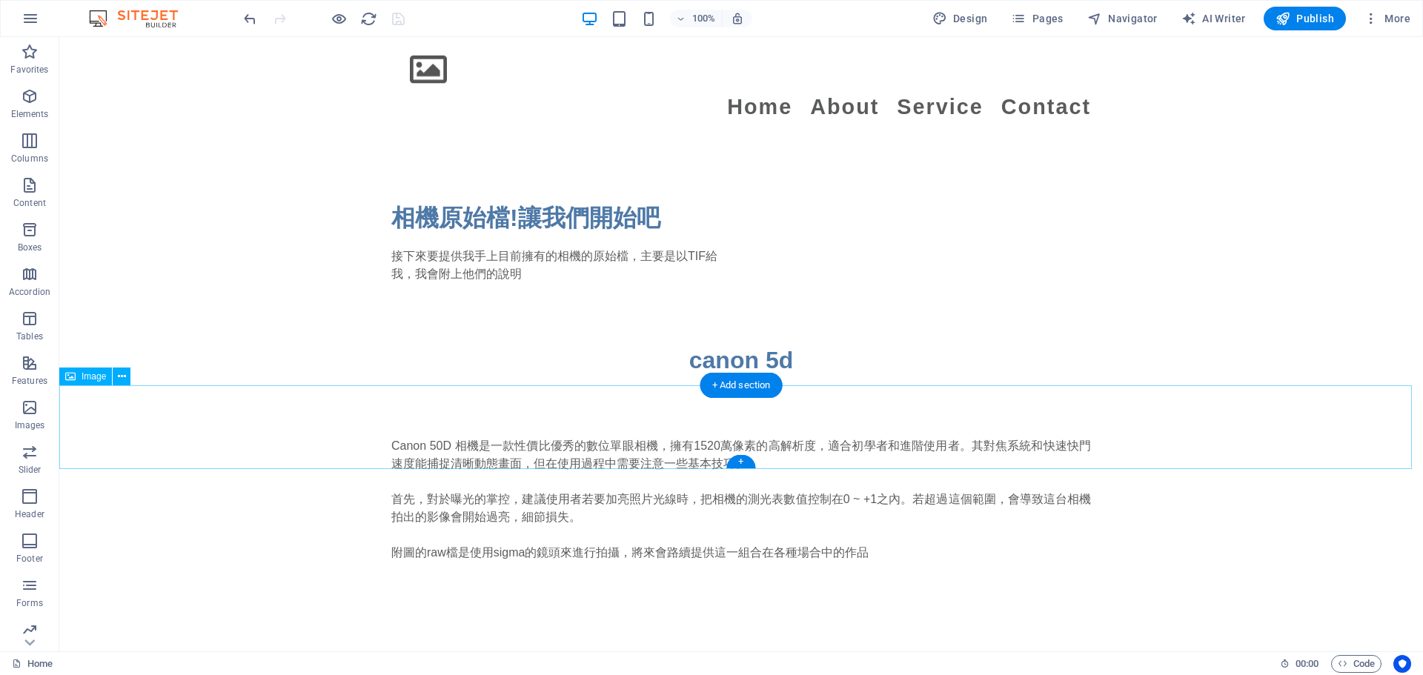
click at [704, 609] on figure at bounding box center [741, 681] width 1364 height 84
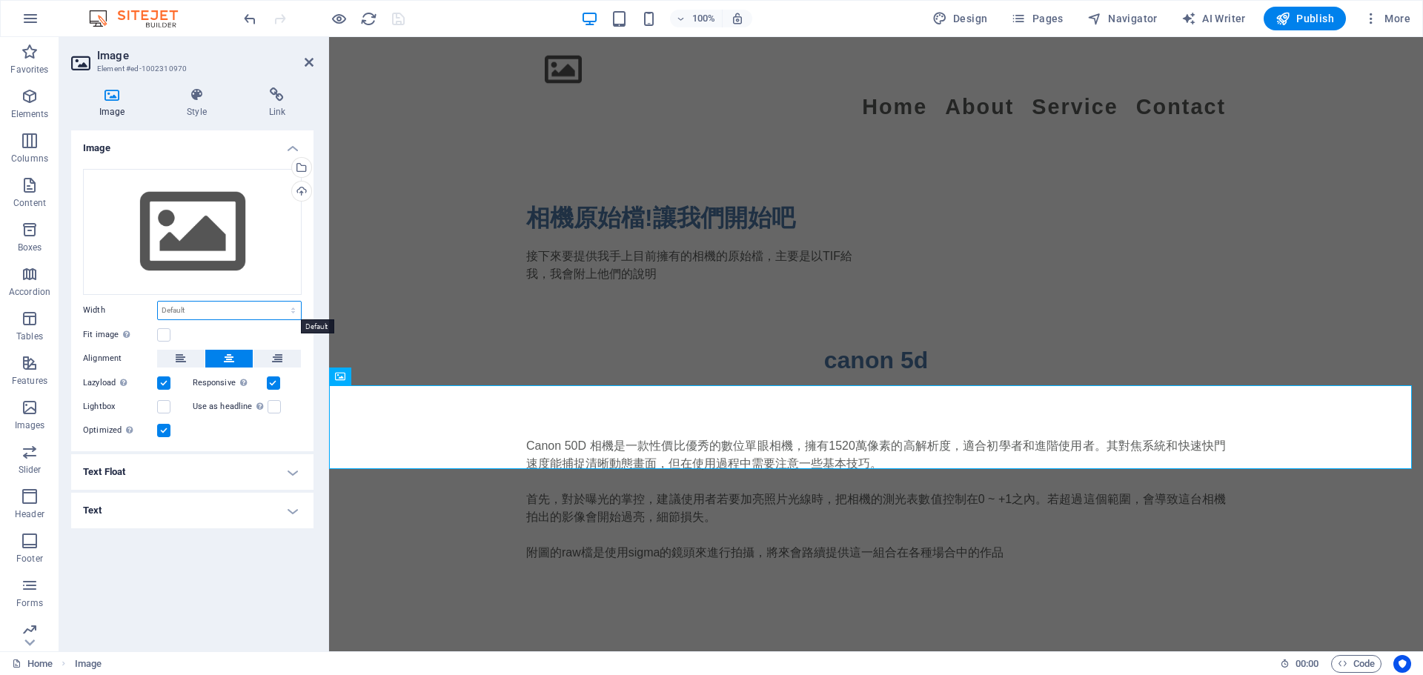
click at [202, 308] on select "Default auto px rem % em vh vw" at bounding box center [229, 311] width 143 height 18
click at [302, 174] on div "Select files from the file manager, stock photos, or upload file(s)" at bounding box center [300, 169] width 22 height 22
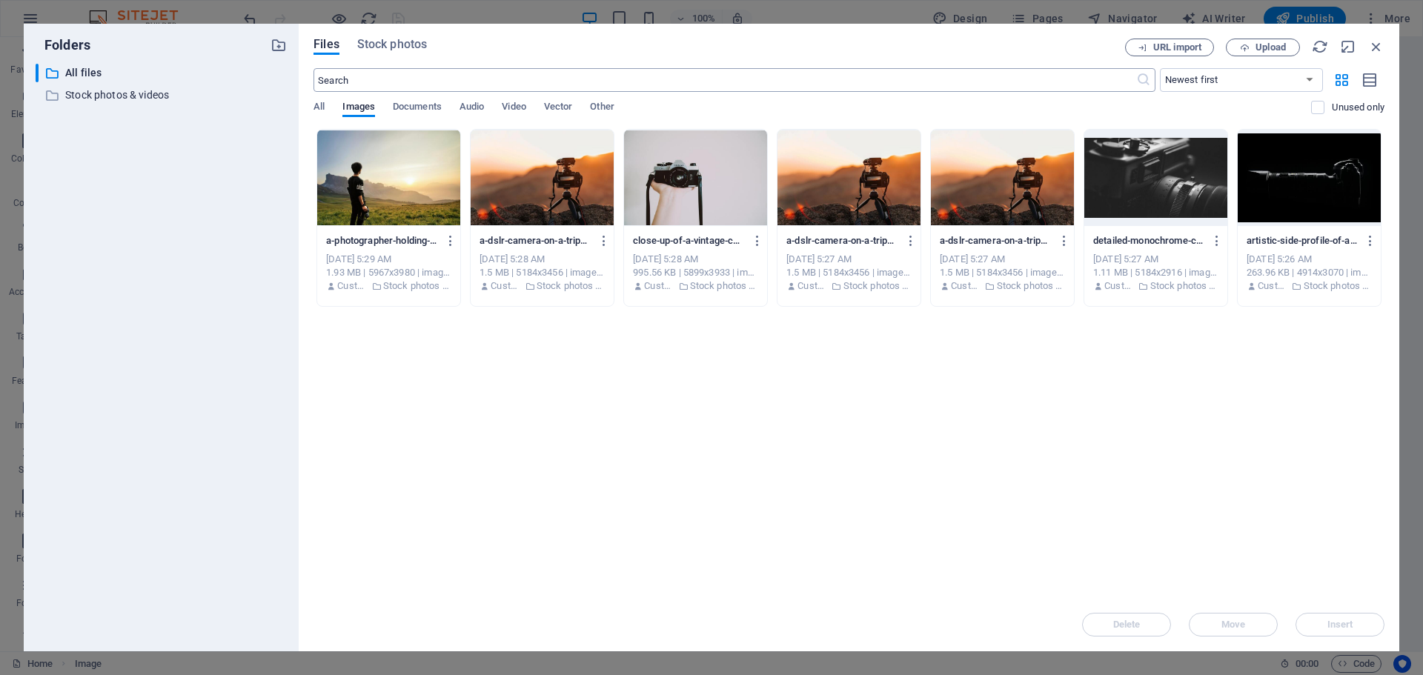
drag, startPoint x: 480, startPoint y: 40, endPoint x: 471, endPoint y: 76, distance: 37.4
click at [471, 76] on div "Files Stock photos URL import Upload ​ Newest first Oldest first Name (A-Z) Nam…" at bounding box center [848, 338] width 1071 height 598
click at [329, 105] on div "All Images Documents Audio Video Vector Other" at bounding box center [811, 115] width 997 height 28
click at [333, 105] on div "All Images Documents Audio Video Vector Other" at bounding box center [811, 115] width 997 height 28
click at [313, 100] on div "Files Stock photos URL import Upload ​ Newest first Oldest first Name (A-Z) Nam…" at bounding box center [849, 338] width 1100 height 628
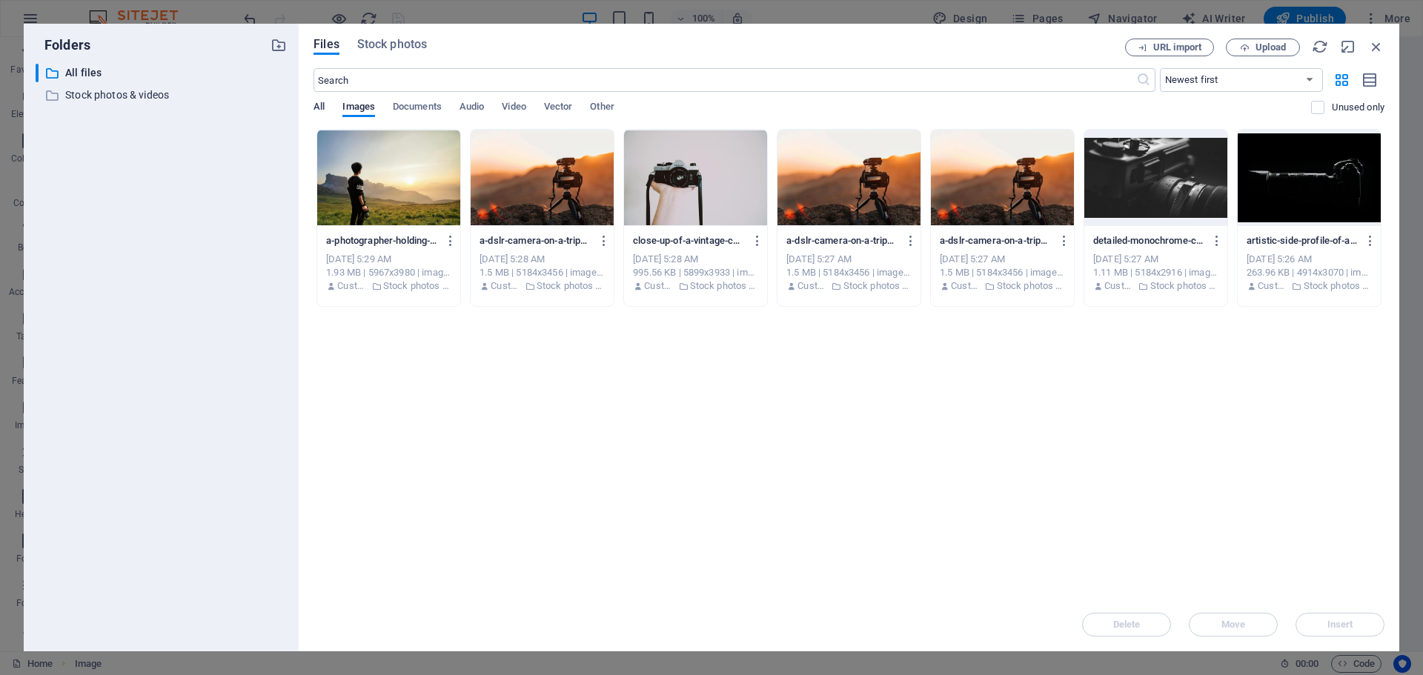
click at [322, 112] on span "All" at bounding box center [318, 108] width 11 height 21
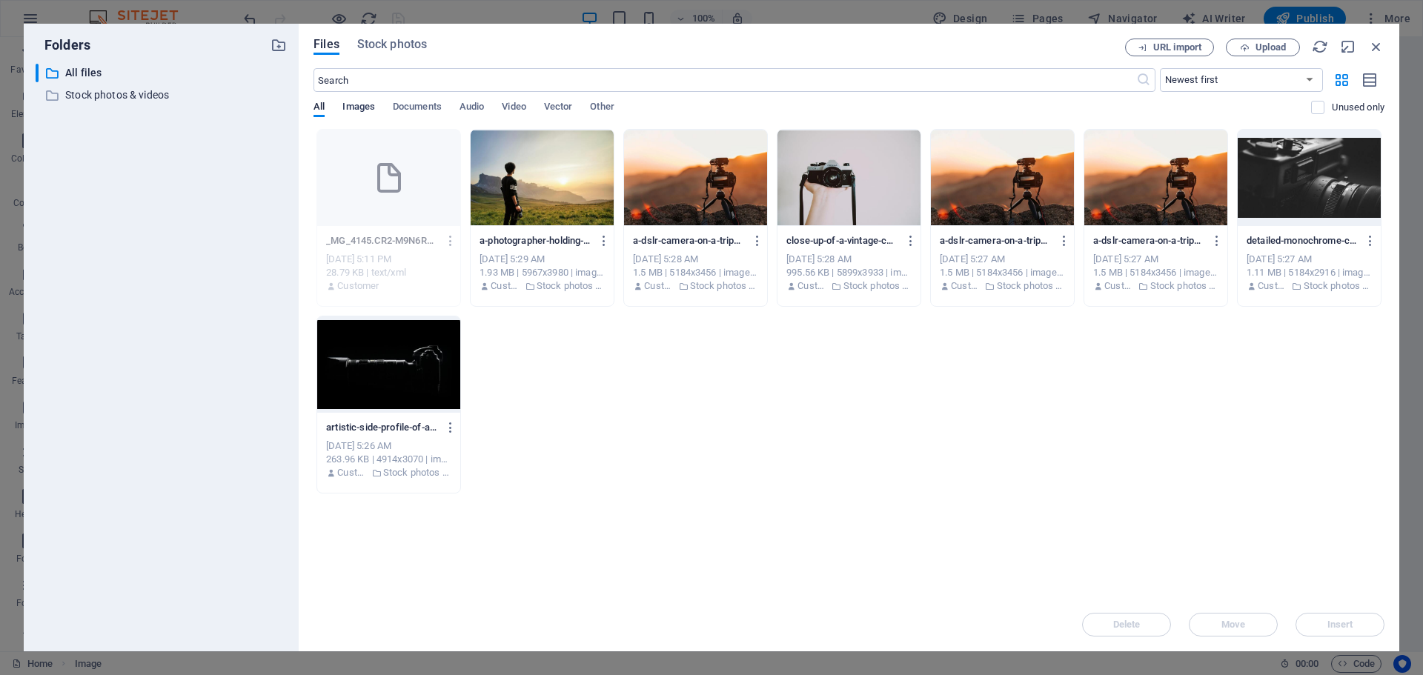
click at [366, 110] on span "Images" at bounding box center [358, 108] width 33 height 21
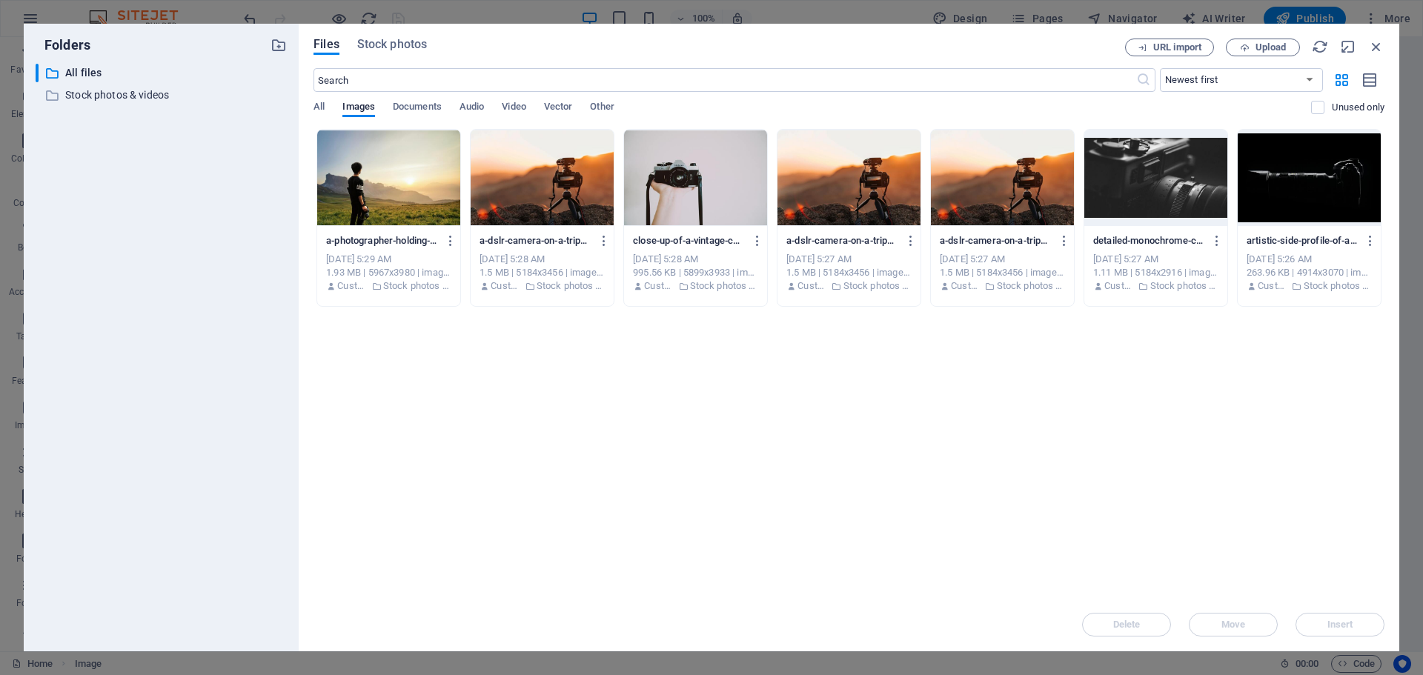
click at [646, 5] on div "Folders ​ All files All files ​ Stock photos & videos Stock photos & videos Fil…" at bounding box center [711, 337] width 1423 height 675
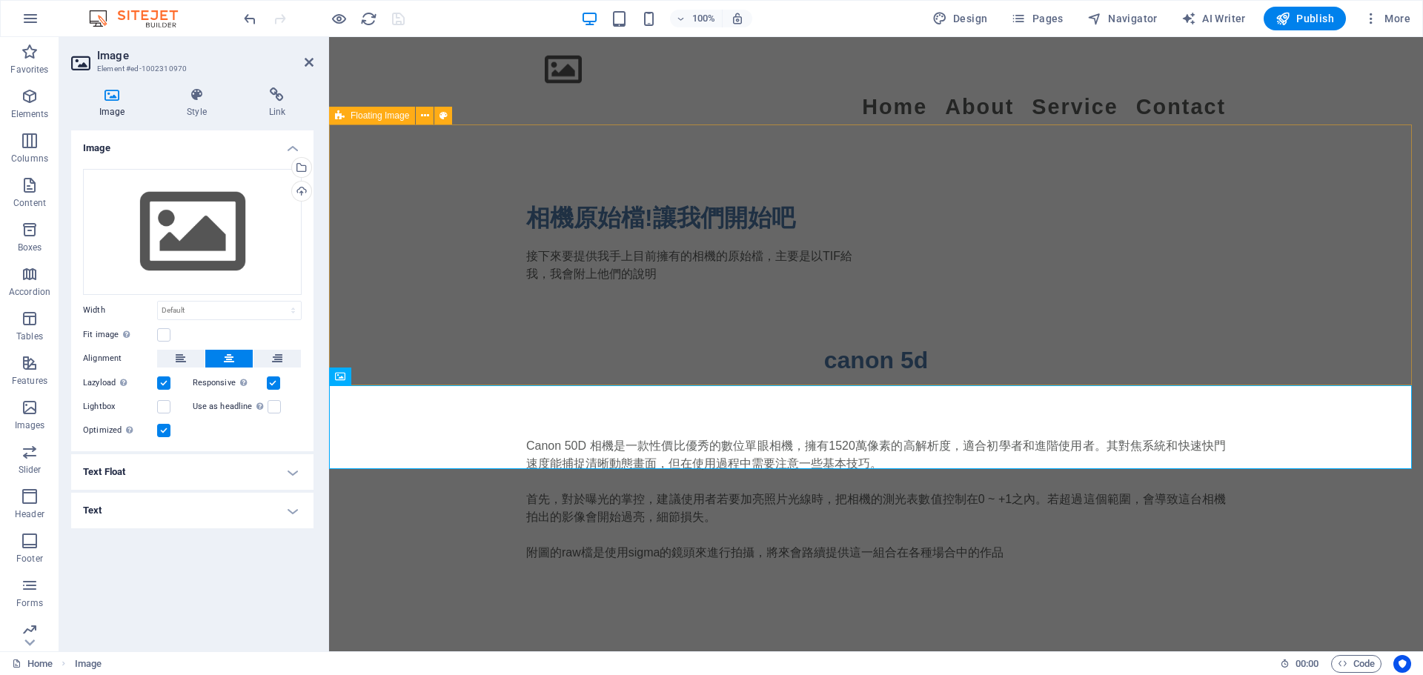
click at [455, 378] on div "Canon 50D 相機是一款性價比優秀的數位單眼相機，擁有1520萬像素的高解析度，適合初學者和進階使用者。其對焦系統和快速快門速度能捕捉清晰動態畫面，但在…" at bounding box center [876, 508] width 1094 height 261
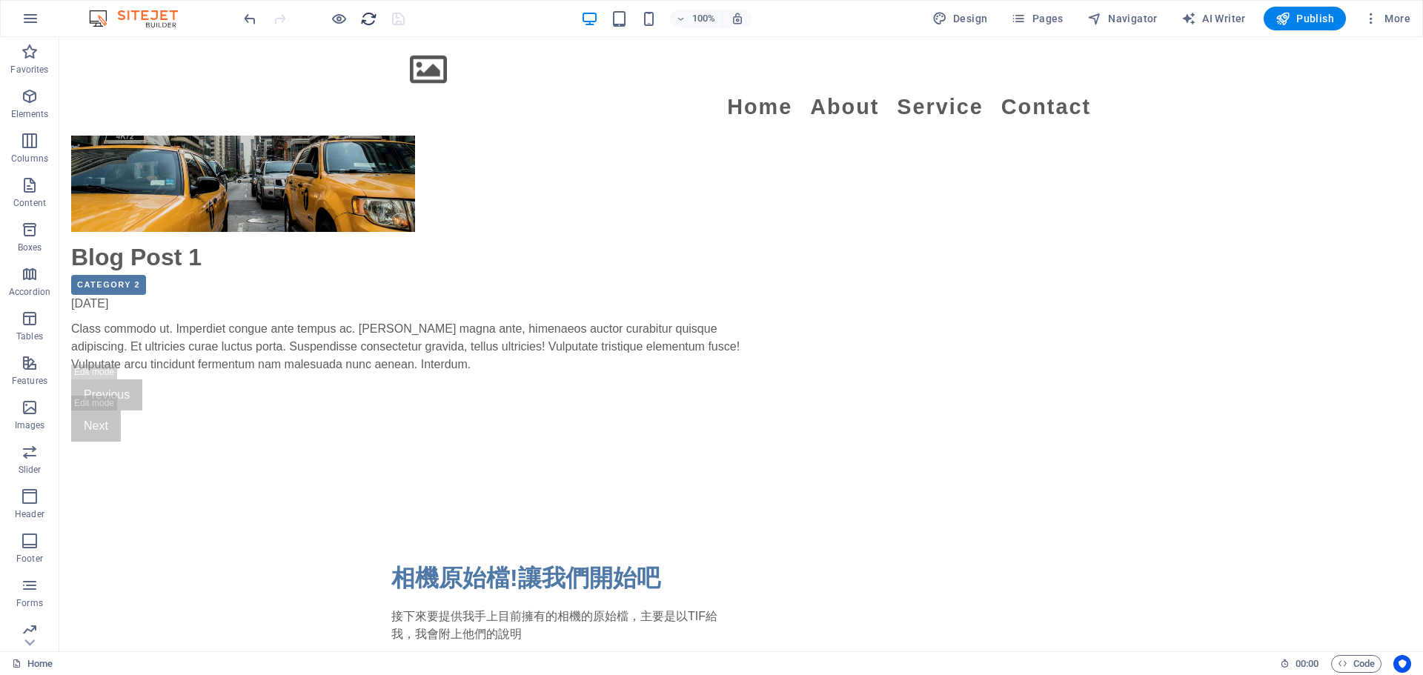
scroll to position [1363, 0]
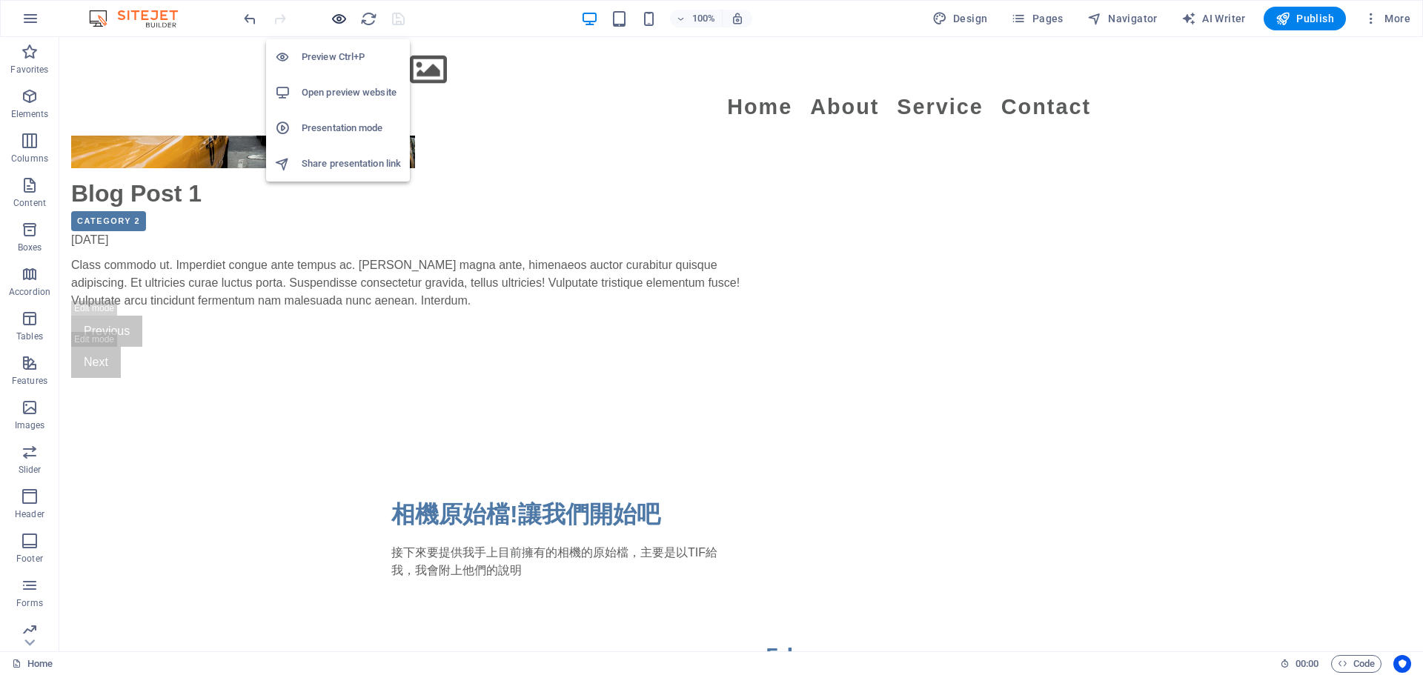
click at [343, 15] on icon "button" at bounding box center [339, 18] width 17 height 17
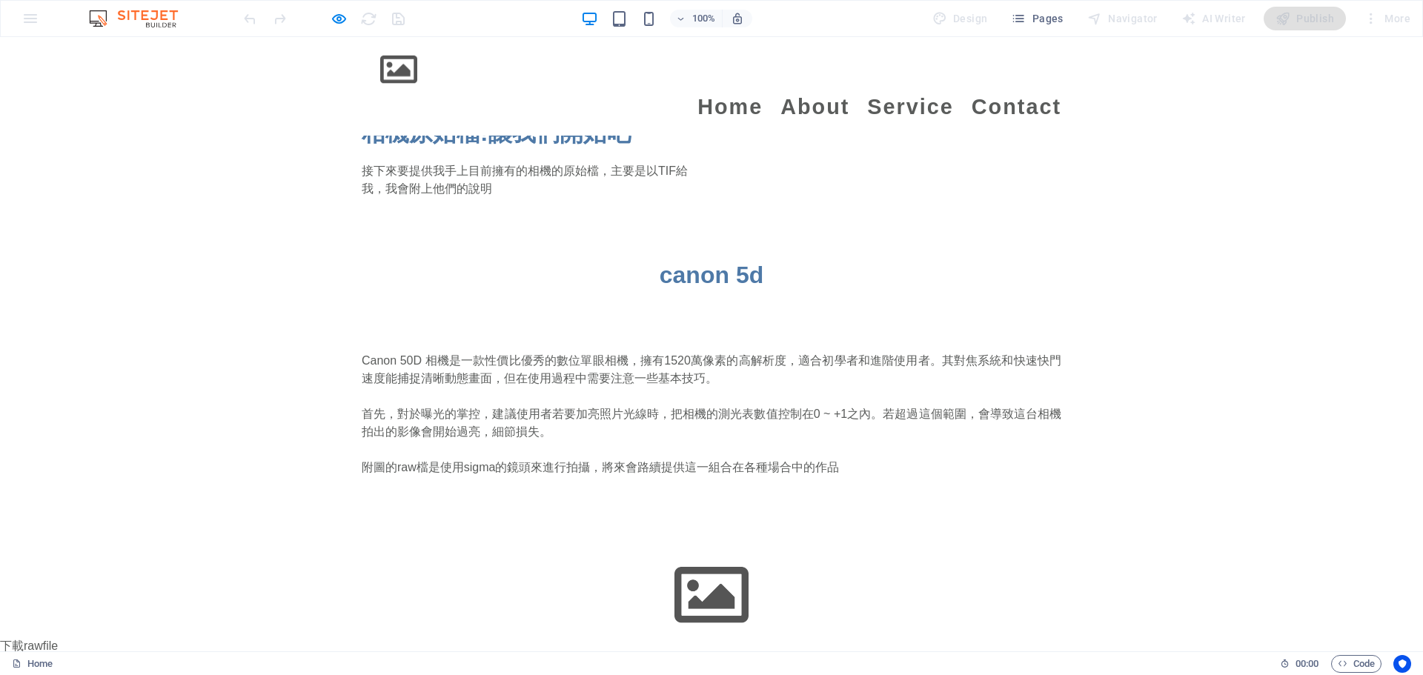
scroll to position [1698, 0]
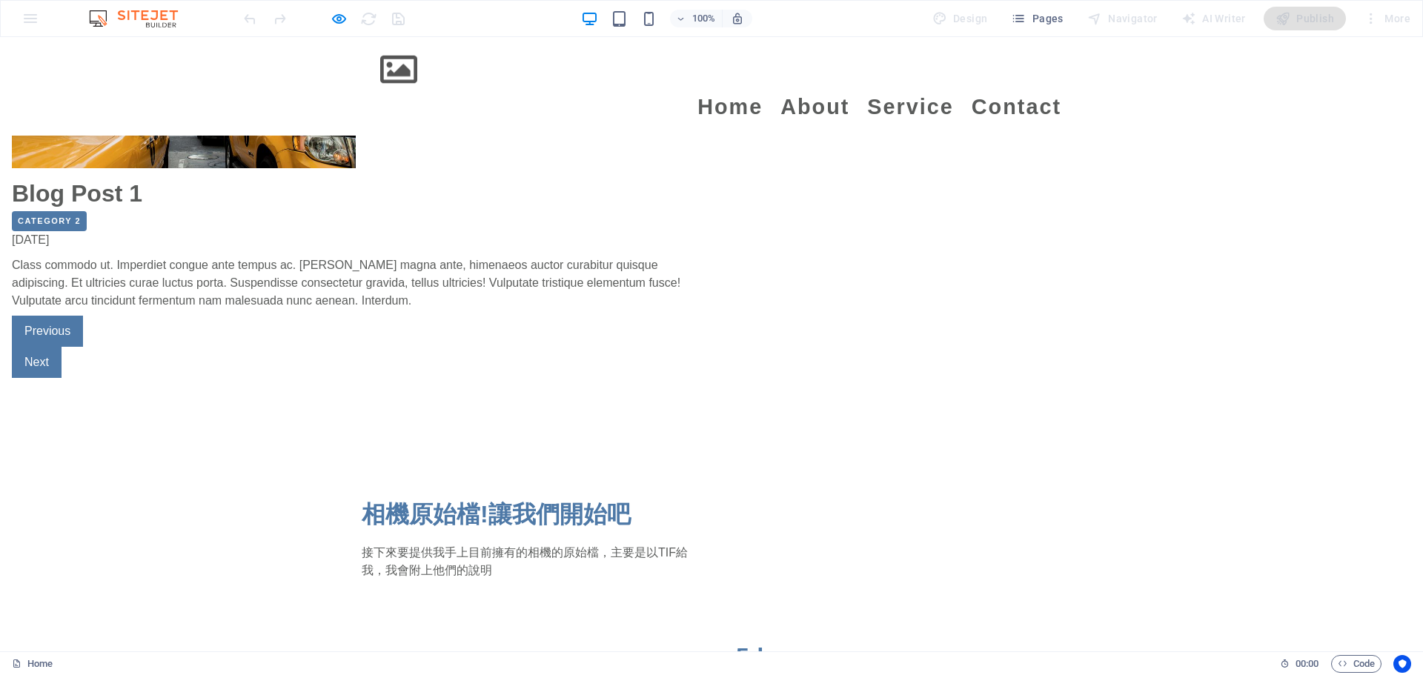
scroll to position [1328, 0]
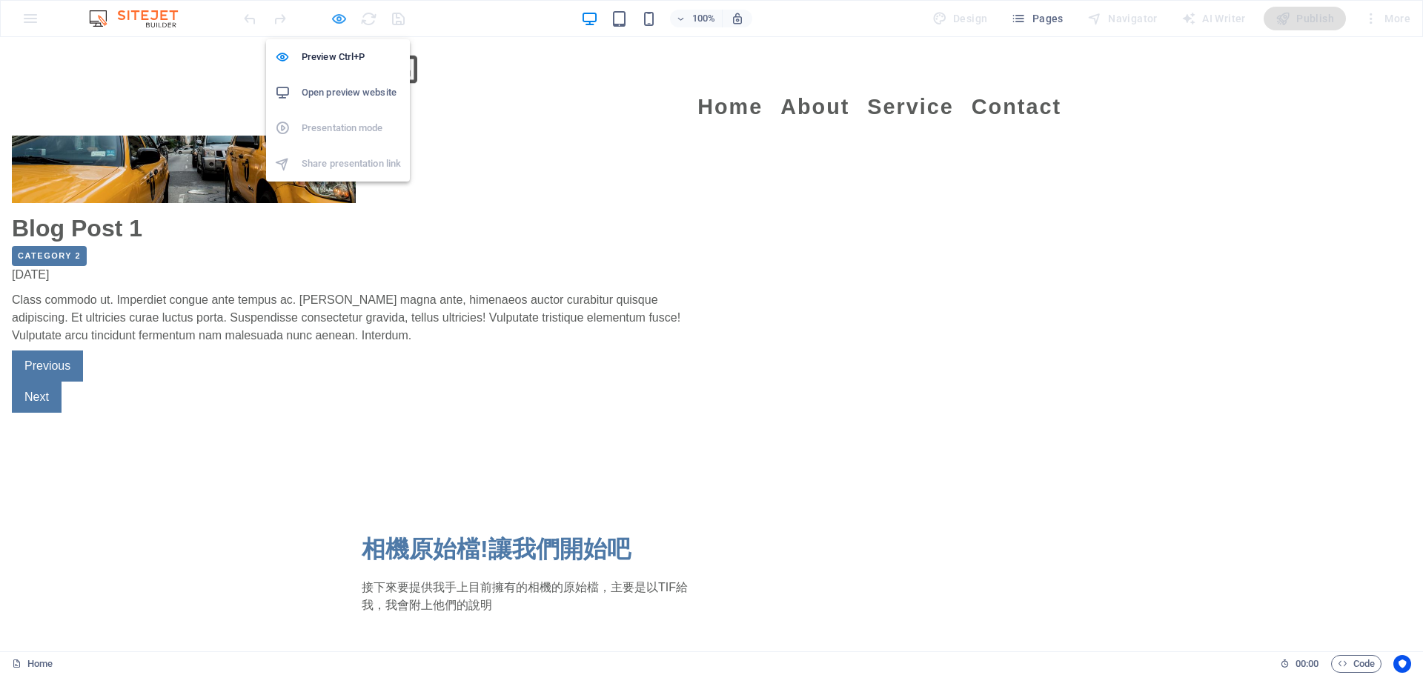
click at [338, 16] on icon "button" at bounding box center [339, 18] width 17 height 17
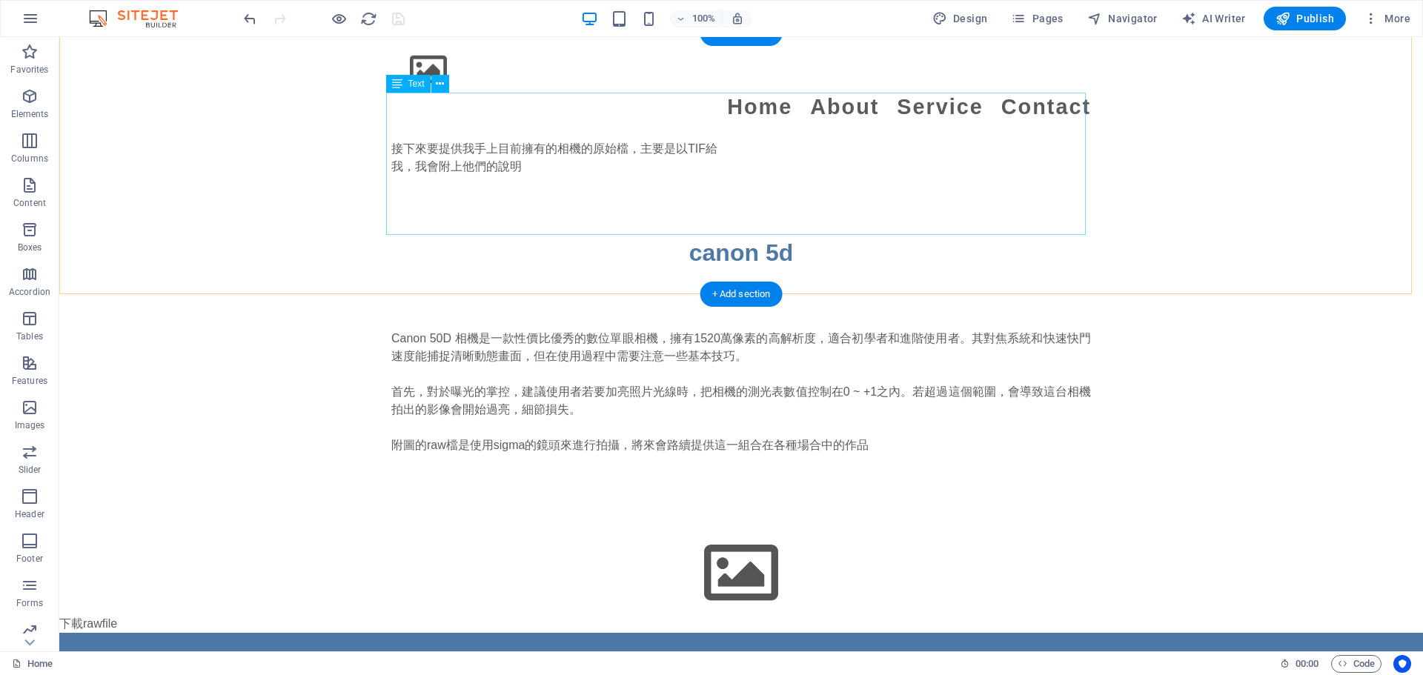
scroll to position [1816, 0]
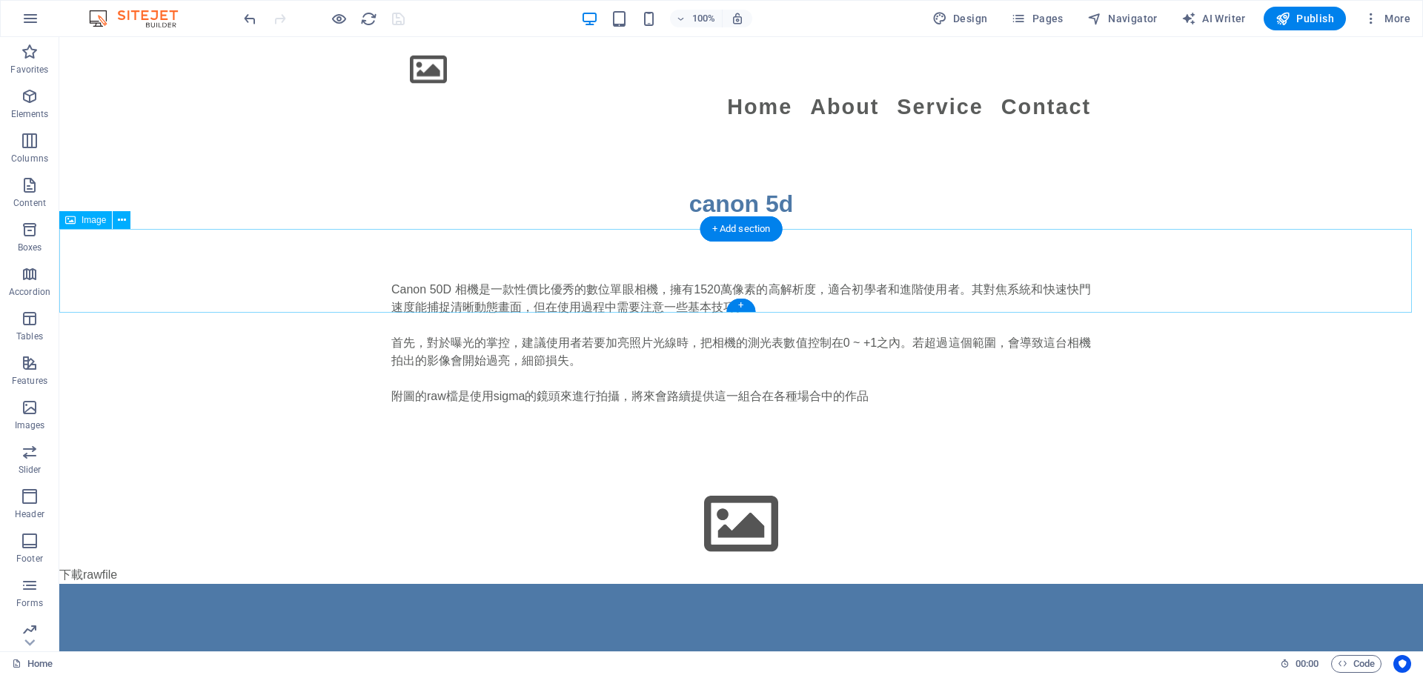
click at [704, 482] on figure at bounding box center [741, 524] width 1364 height 84
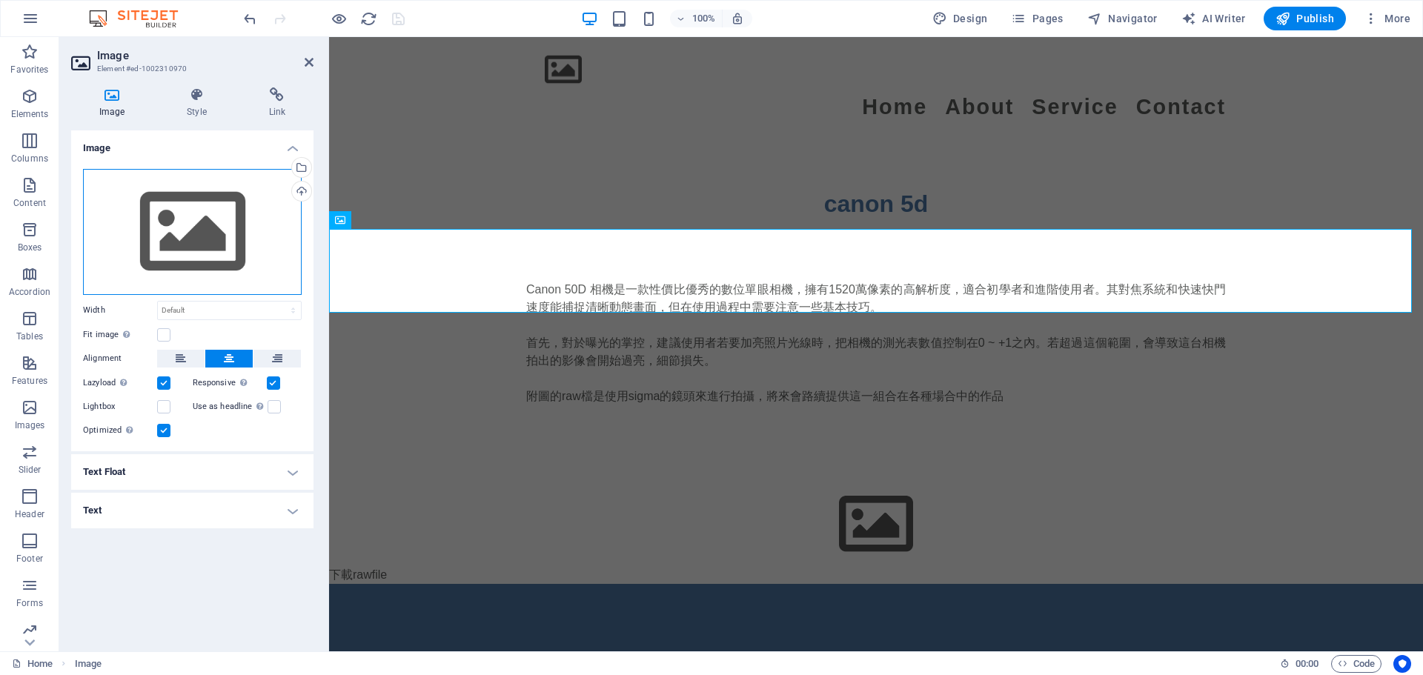
click at [213, 224] on div "Drag files here, click to choose files or select files from Files or our free s…" at bounding box center [192, 232] width 219 height 126
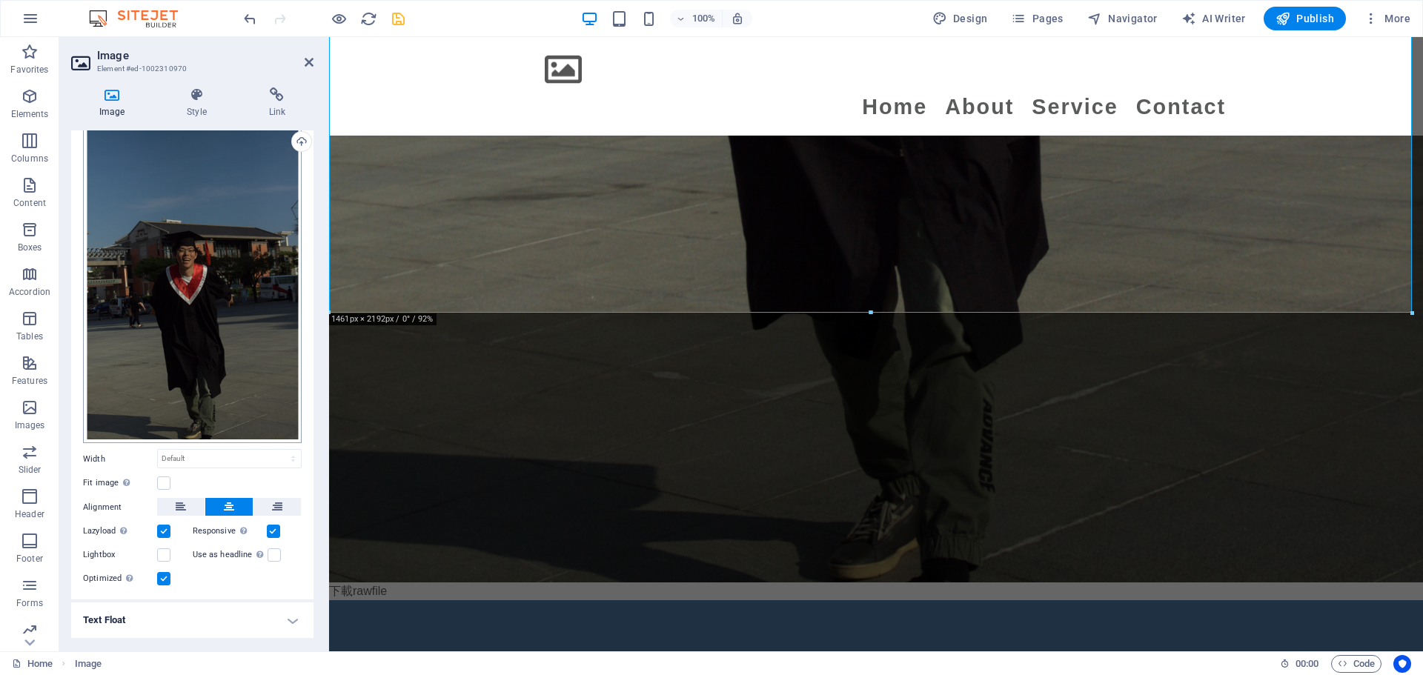
scroll to position [82, 0]
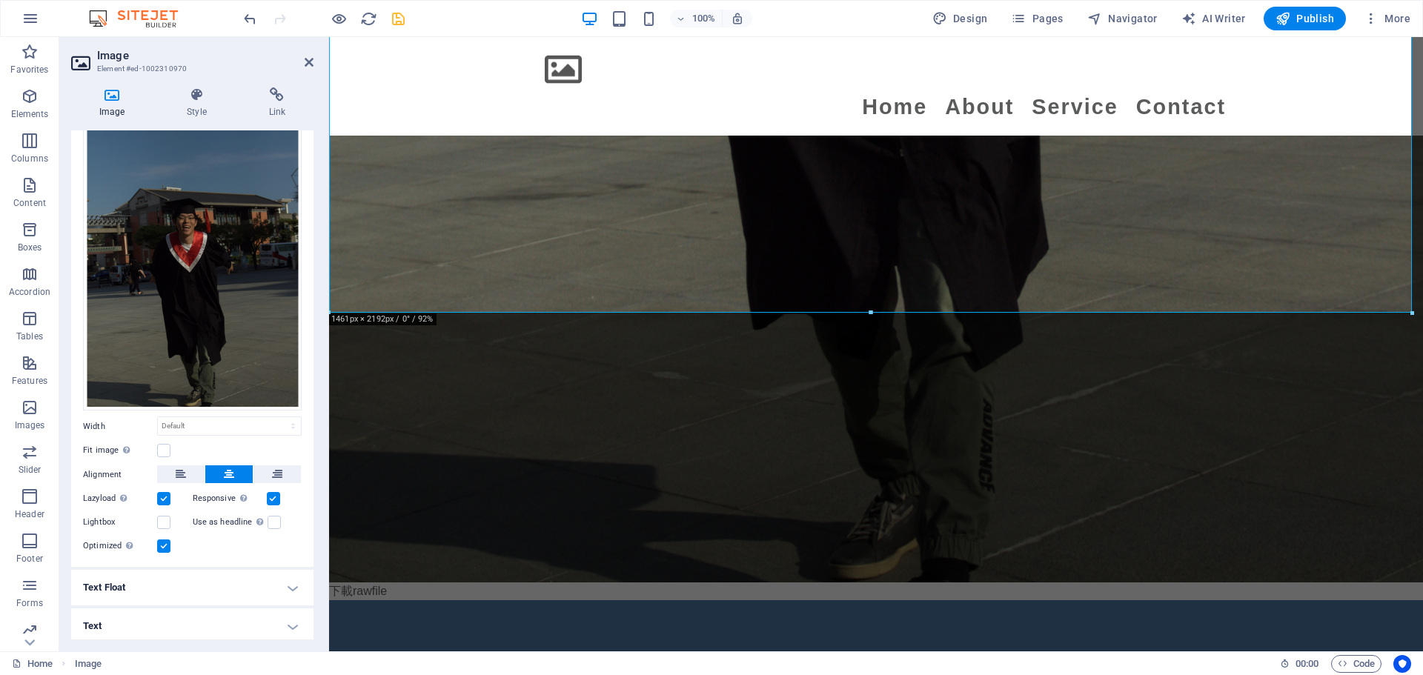
click at [147, 587] on h4 "Text Float" at bounding box center [192, 588] width 242 height 36
click at [147, 587] on h4 "Text Float" at bounding box center [192, 583] width 242 height 27
click at [179, 609] on h4 "Text" at bounding box center [192, 626] width 242 height 36
click at [175, 609] on h4 "Text" at bounding box center [192, 621] width 242 height 27
click at [175, 609] on h4 "Text" at bounding box center [192, 626] width 242 height 36
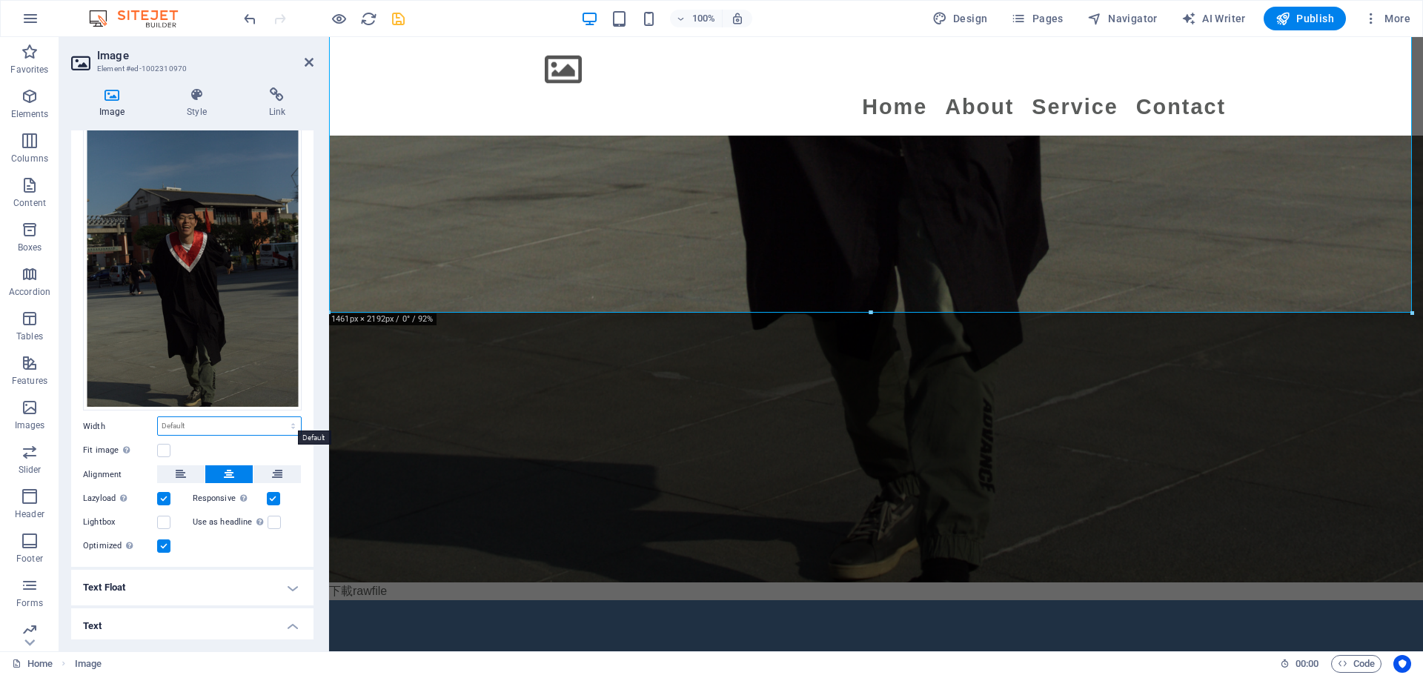
click at [196, 425] on select "Default auto px rem % em vh vw" at bounding box center [229, 426] width 143 height 18
select select "px"
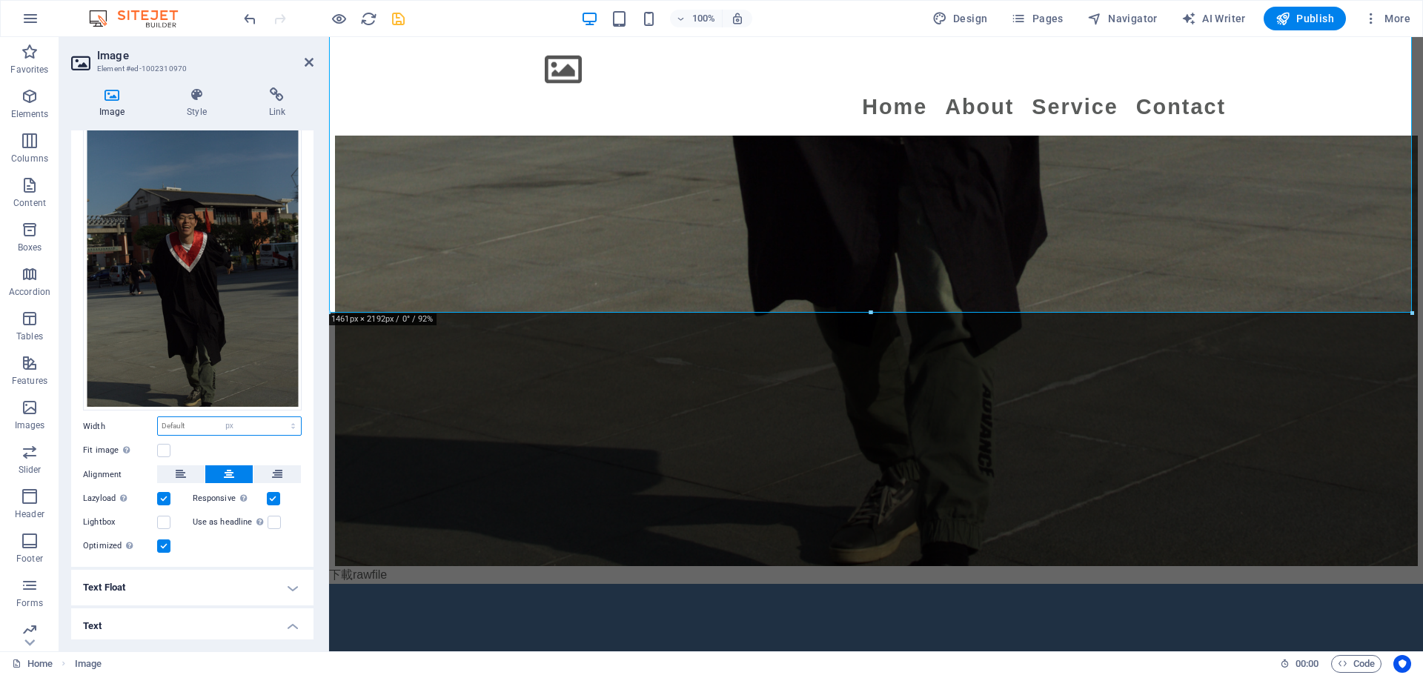
click at [277, 417] on select "Default auto px rem % em vh vw" at bounding box center [229, 426] width 143 height 18
type input "1"
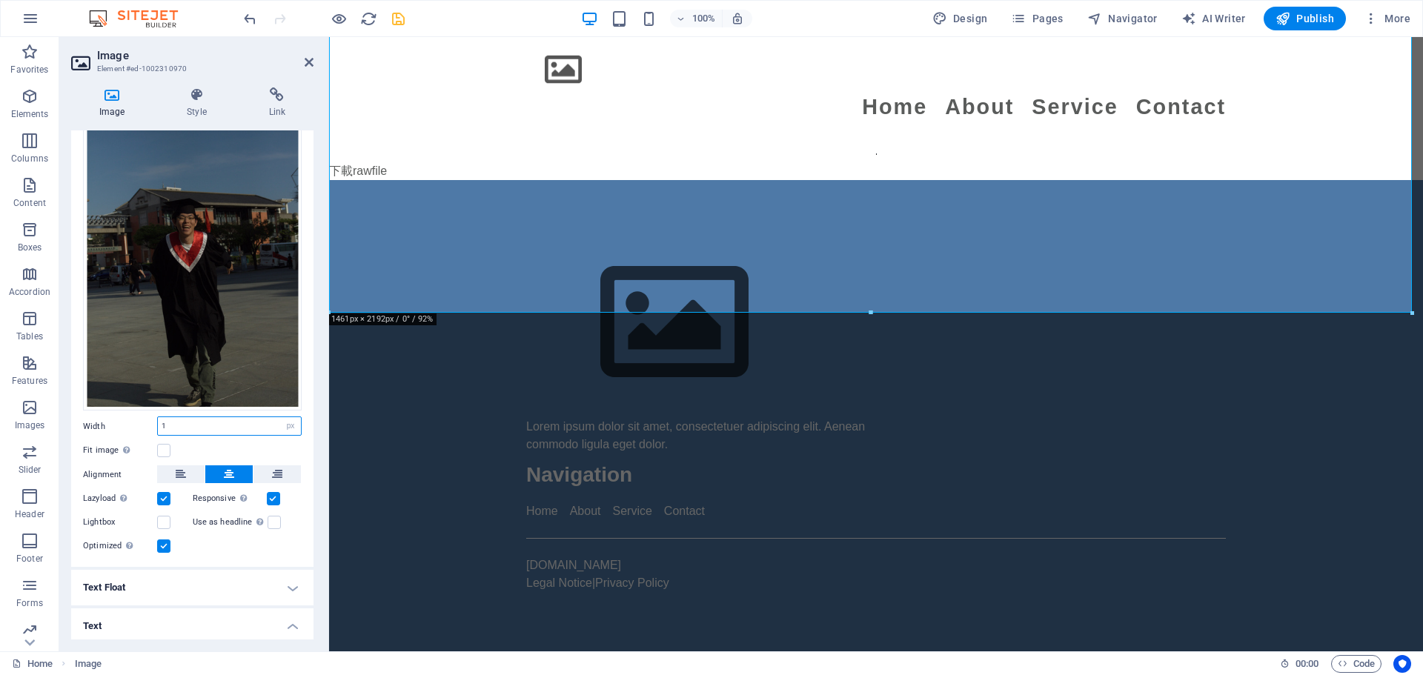
scroll to position [1750, 0]
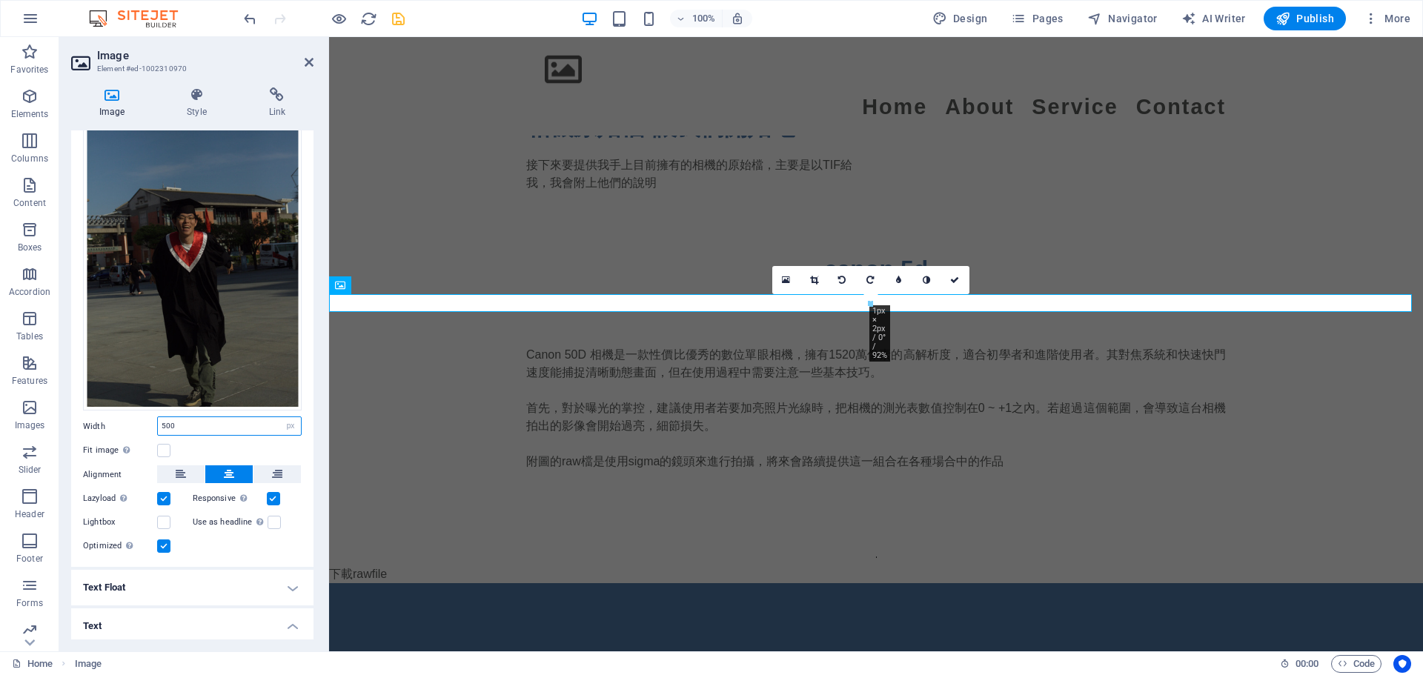
type input "500"
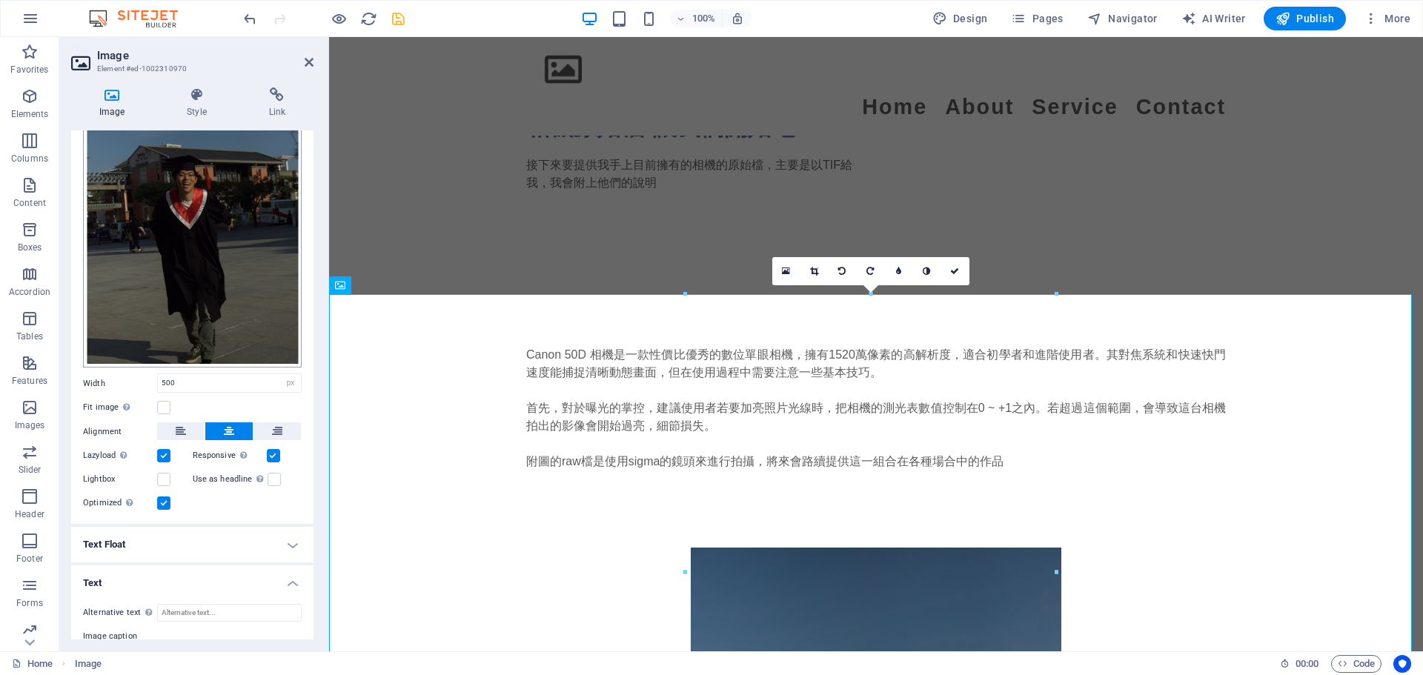
scroll to position [222, 0]
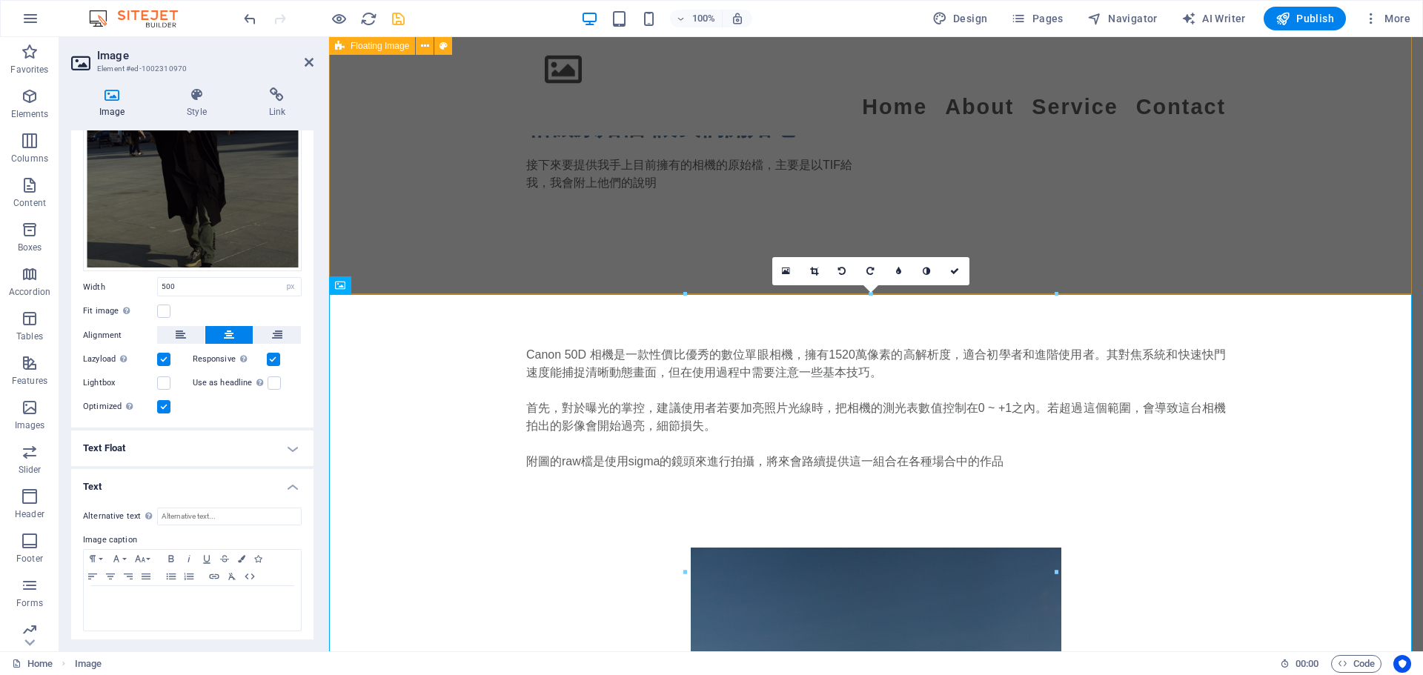
click at [374, 287] on div "Canon 50D 相機是一款性價比優秀的數位單眼相機，擁有1520萬像素的高解析度，適合初學者和進階使用者。其對焦系統和快速快門速度能捕捉清晰動態畫面，但在…" at bounding box center [876, 417] width 1094 height 261
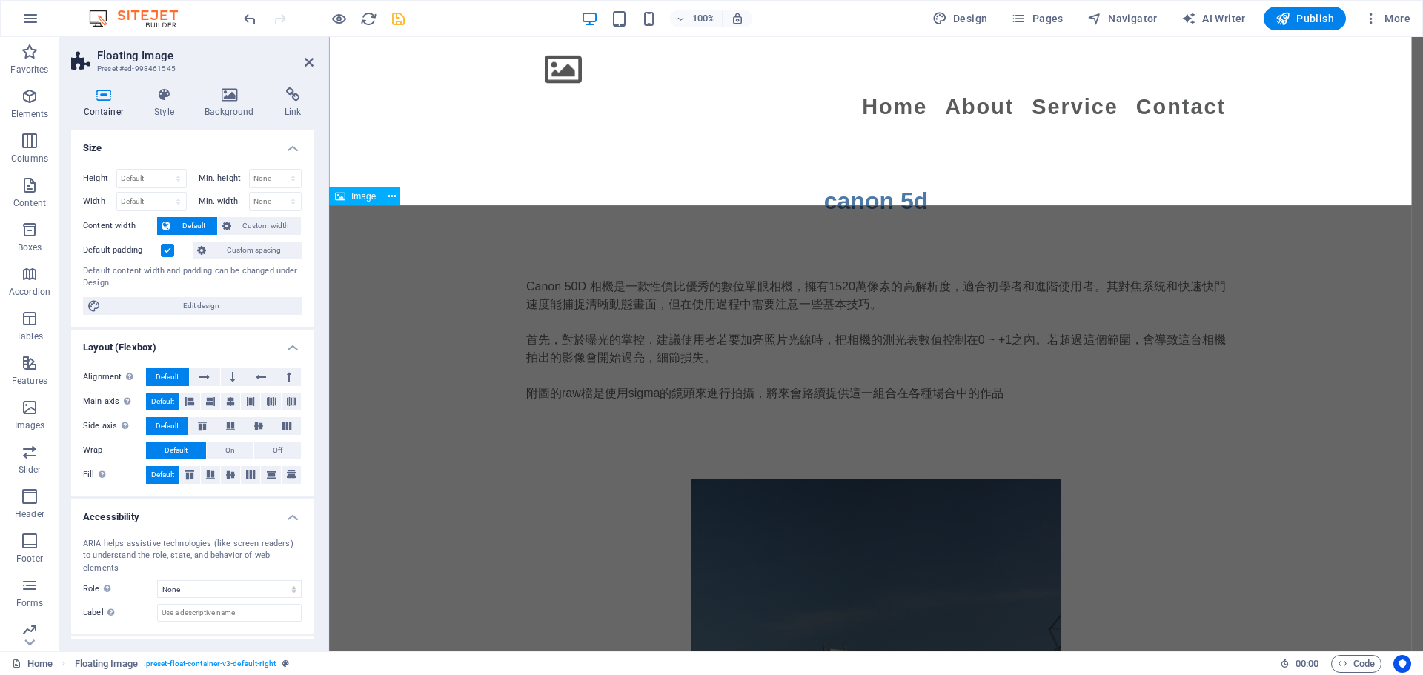
scroll to position [1899, 0]
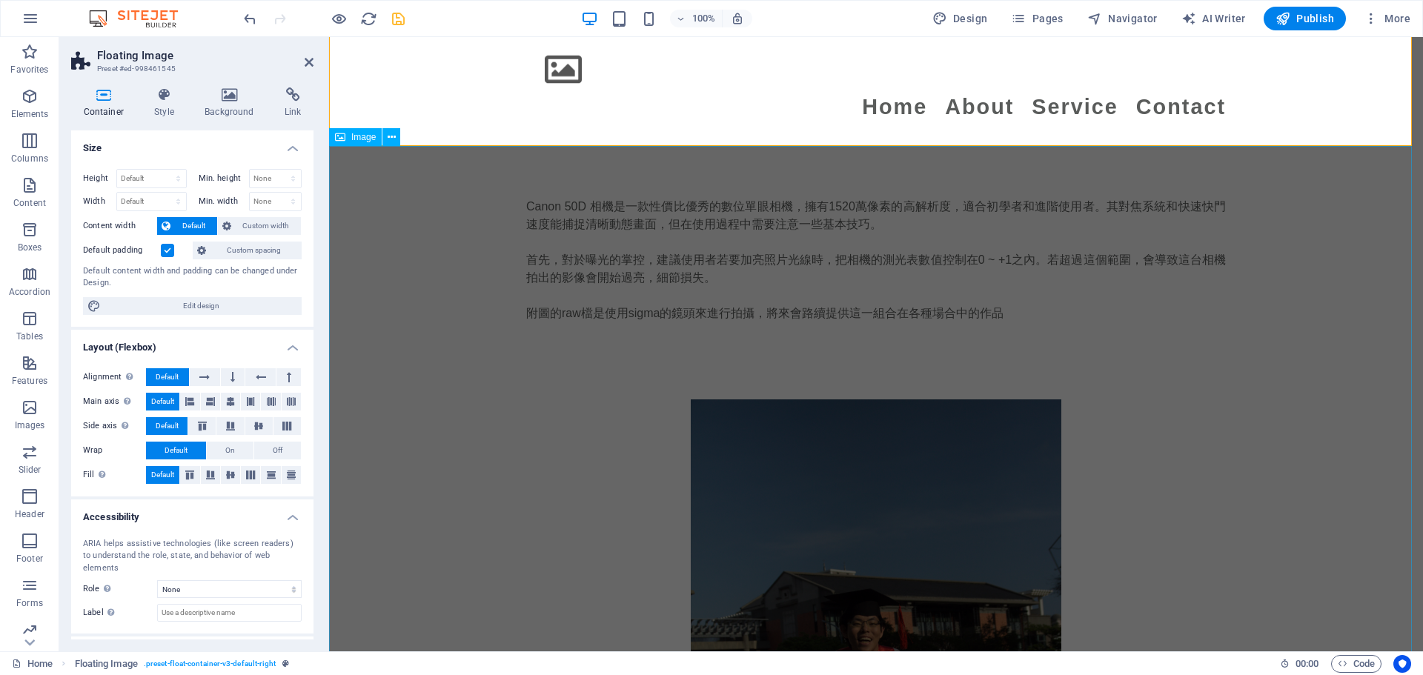
click at [488, 399] on figure at bounding box center [876, 677] width 1094 height 556
select select "px"
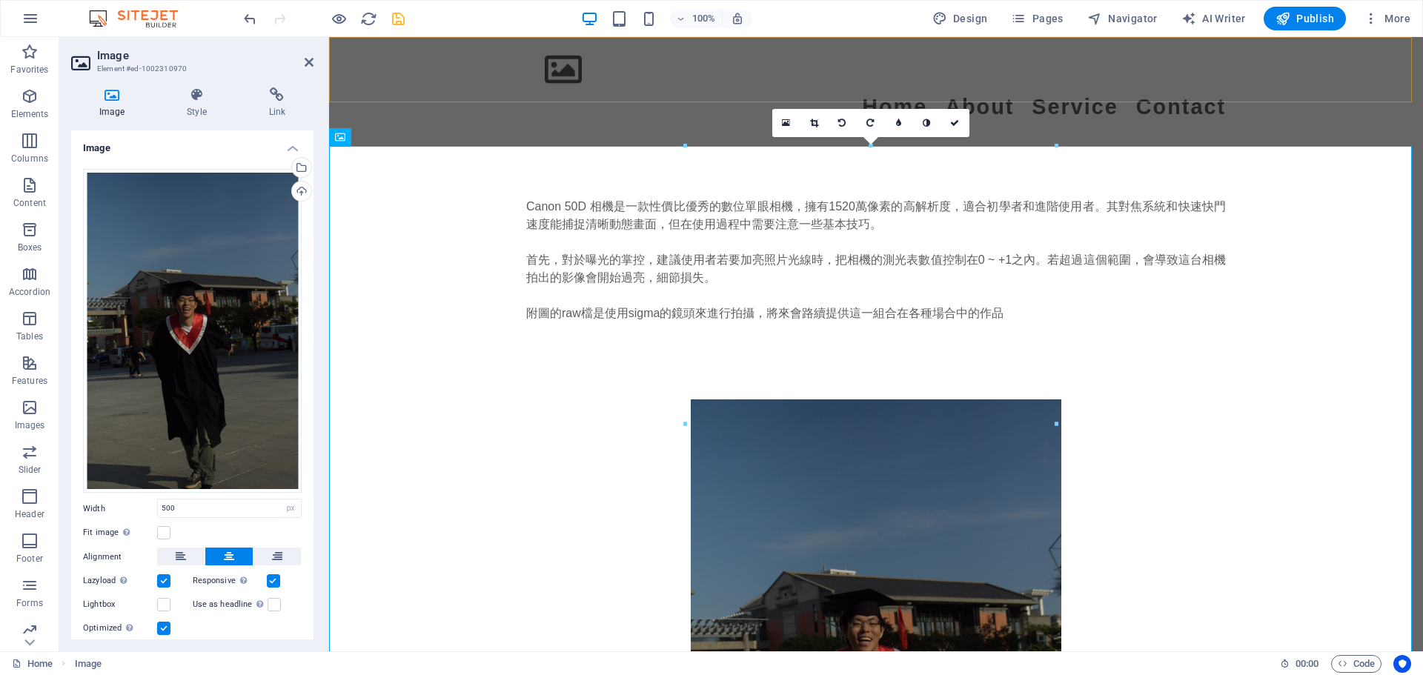
click at [472, 89] on div "Menu Home About Service Contact" at bounding box center [876, 86] width 1094 height 99
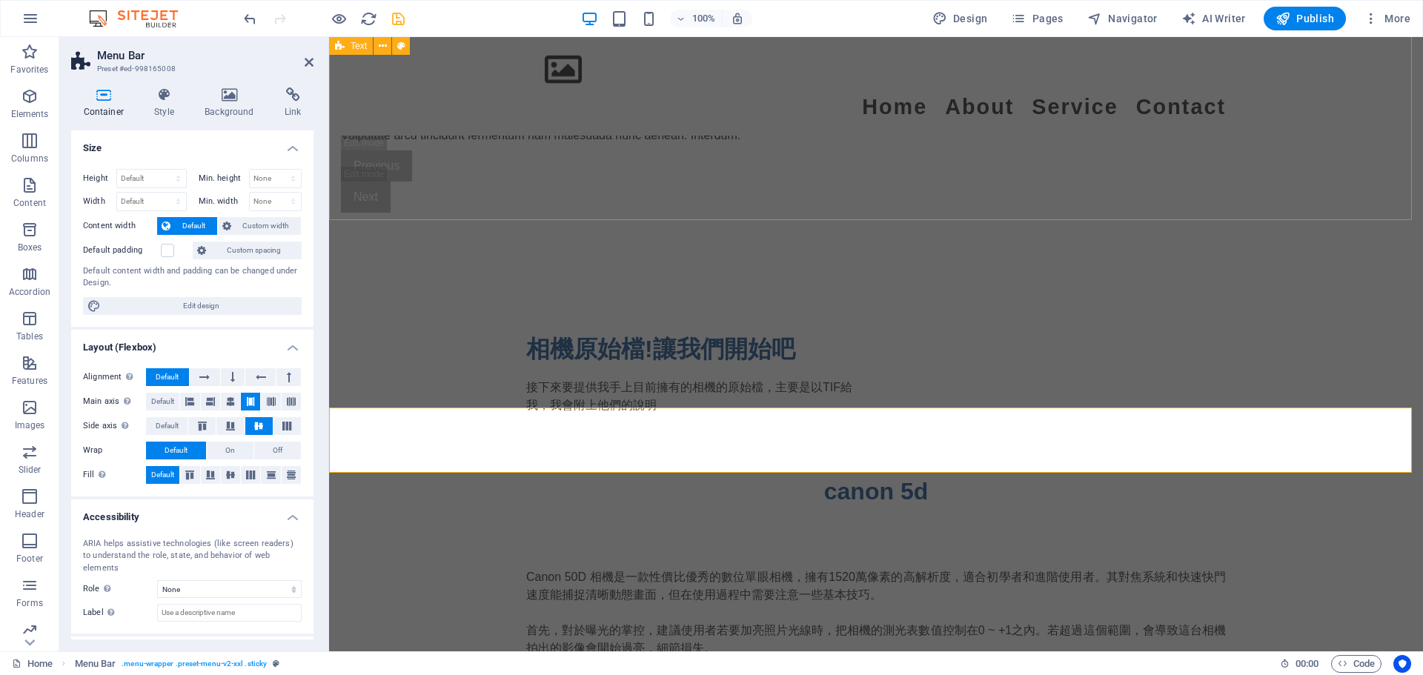
scroll to position [1454, 0]
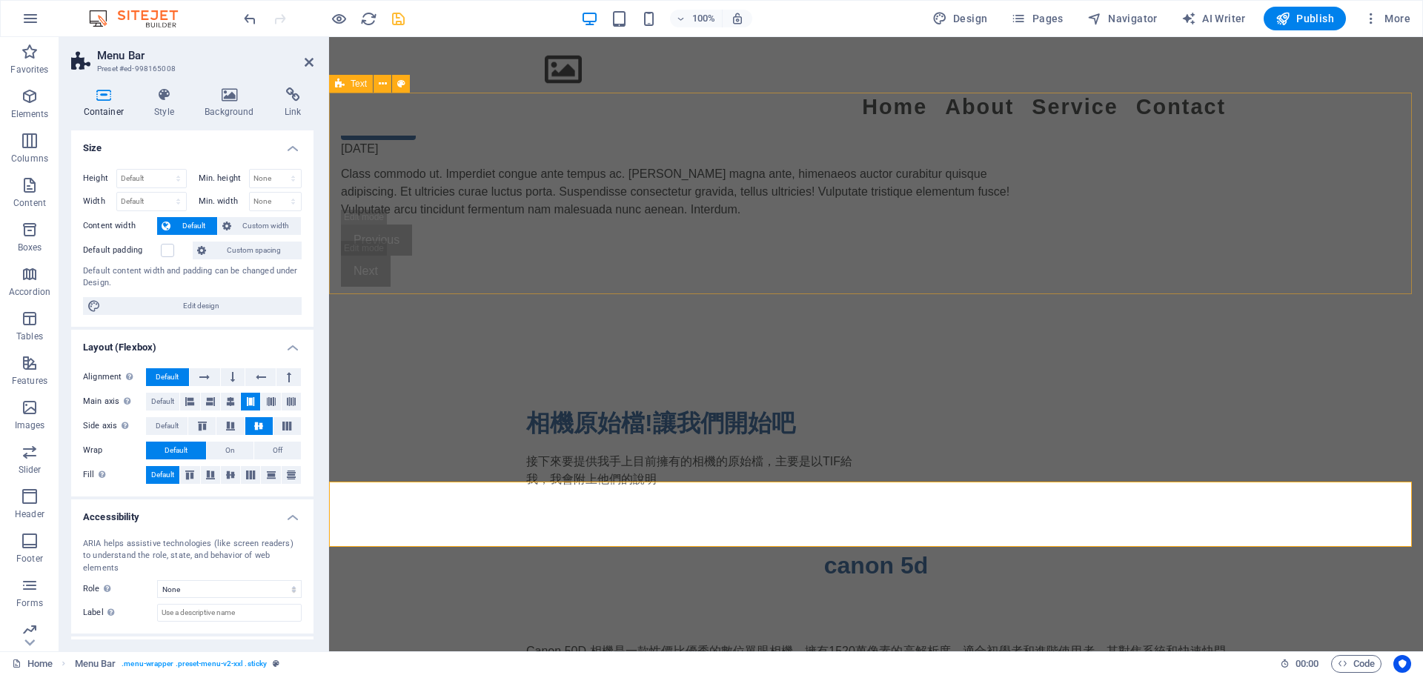
click at [430, 346] on div "相機原始檔!讓我們開始吧 接下來要提供我手上目前擁有的相機的原始檔，主要是以TIF給我，我會附上他們的說明" at bounding box center [876, 447] width 1094 height 202
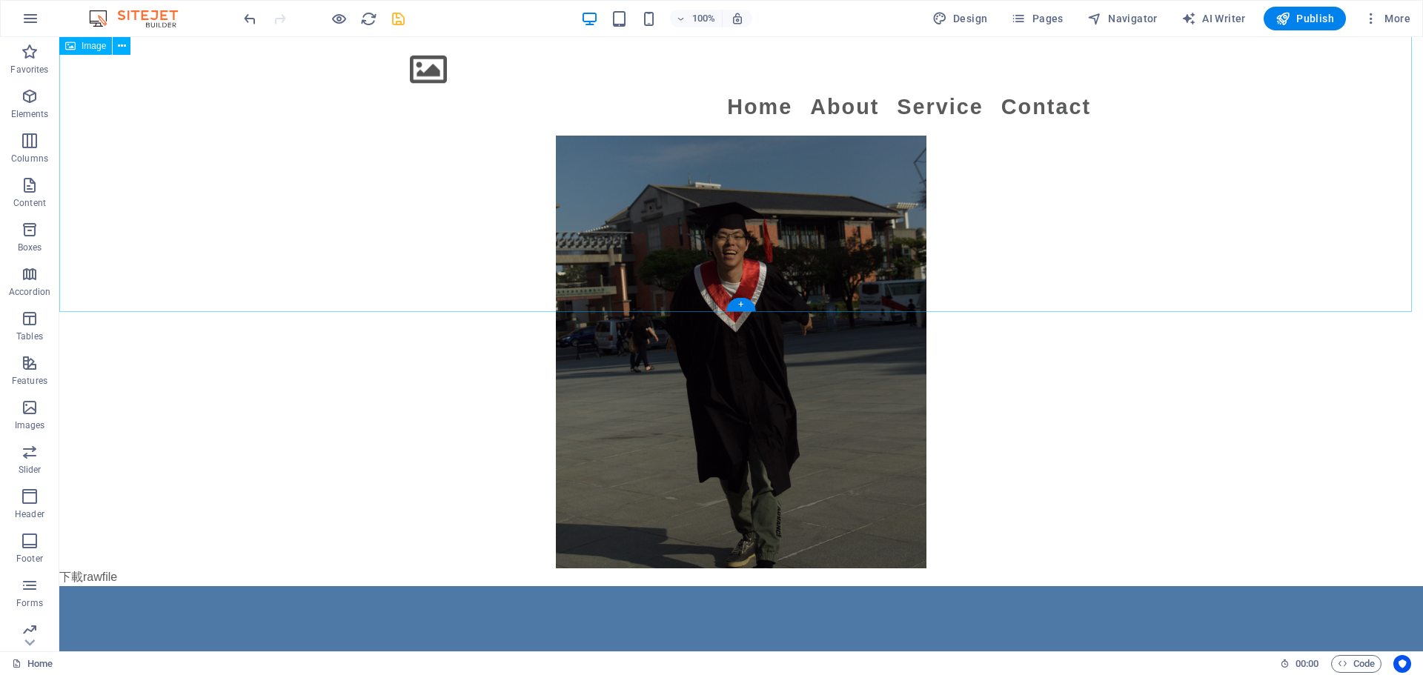
scroll to position [2288, 0]
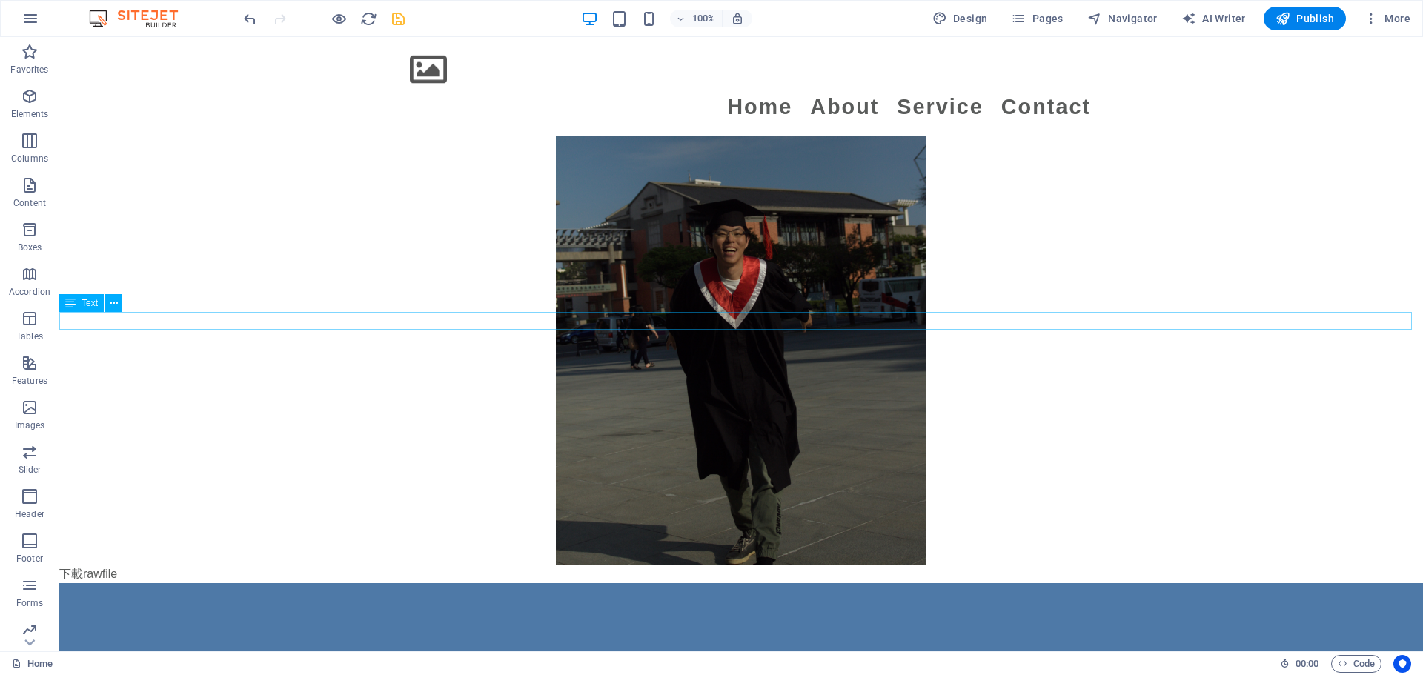
click at [225, 565] on div "下載rawfile" at bounding box center [741, 574] width 1364 height 18
click at [74, 305] on icon at bounding box center [70, 303] width 10 height 18
click at [76, 300] on div "Text" at bounding box center [81, 303] width 44 height 18
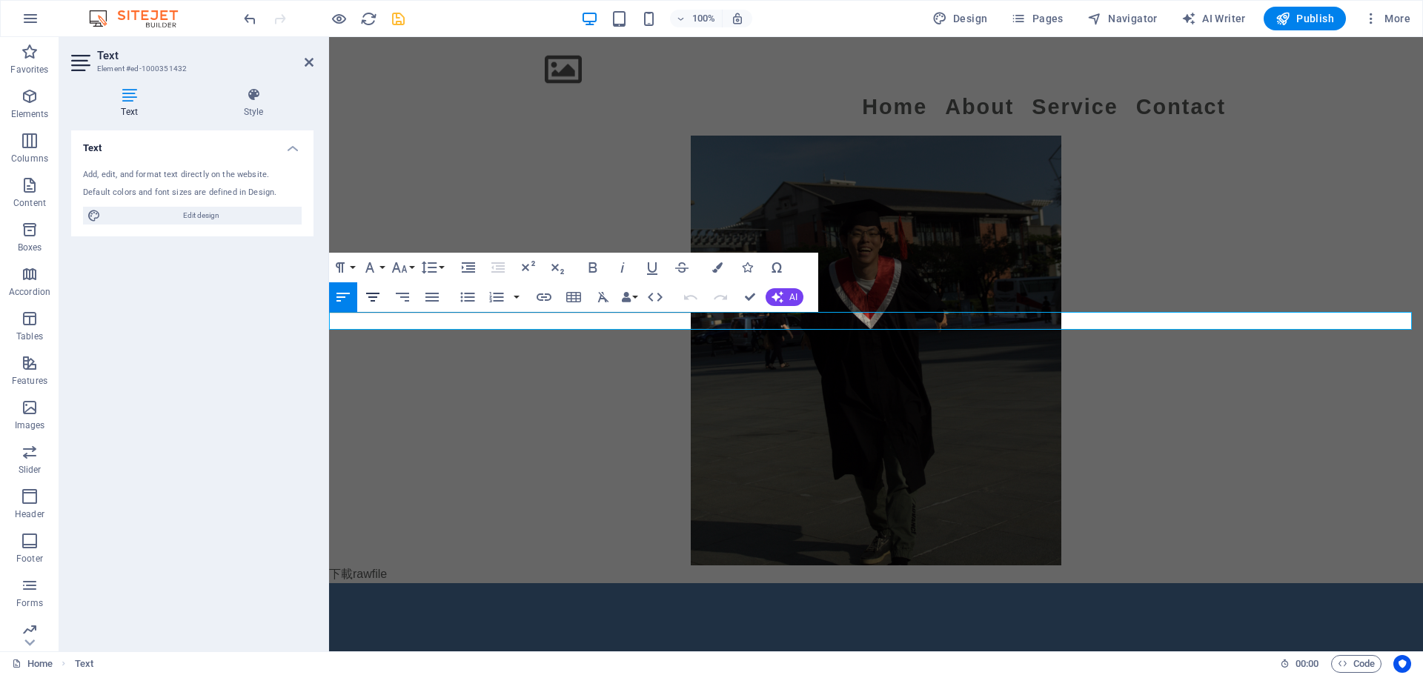
click at [374, 288] on icon "button" at bounding box center [373, 297] width 18 height 18
click at [519, 187] on figure at bounding box center [876, 288] width 1094 height 556
select select "px"
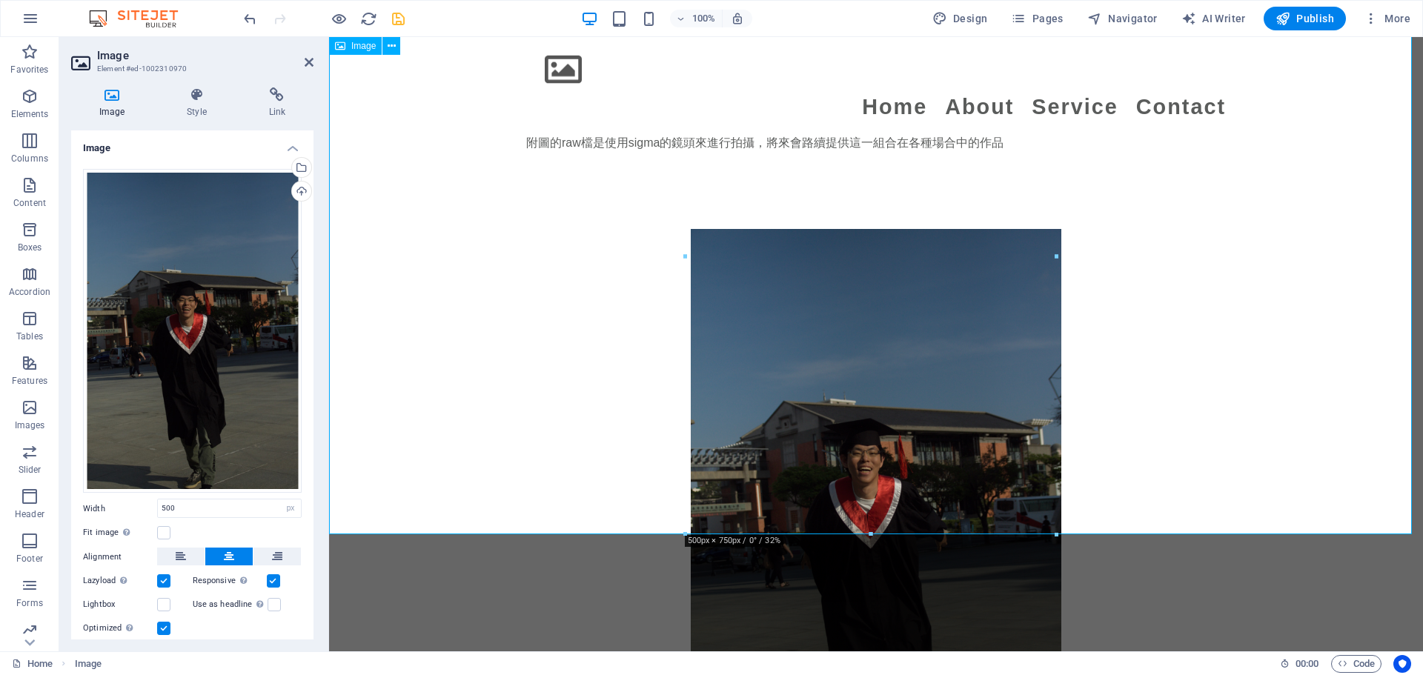
scroll to position [2066, 0]
click at [520, 235] on figure at bounding box center [876, 510] width 1094 height 556
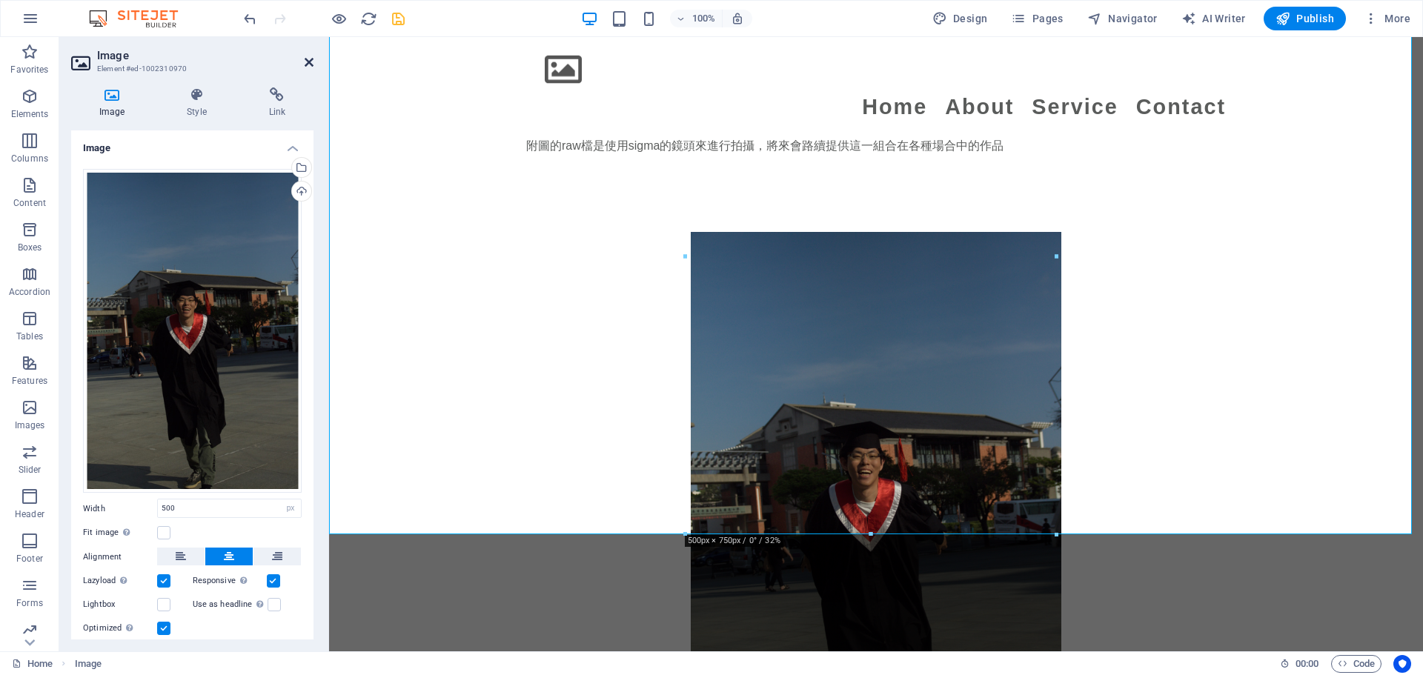
click at [305, 65] on icon at bounding box center [309, 62] width 9 height 12
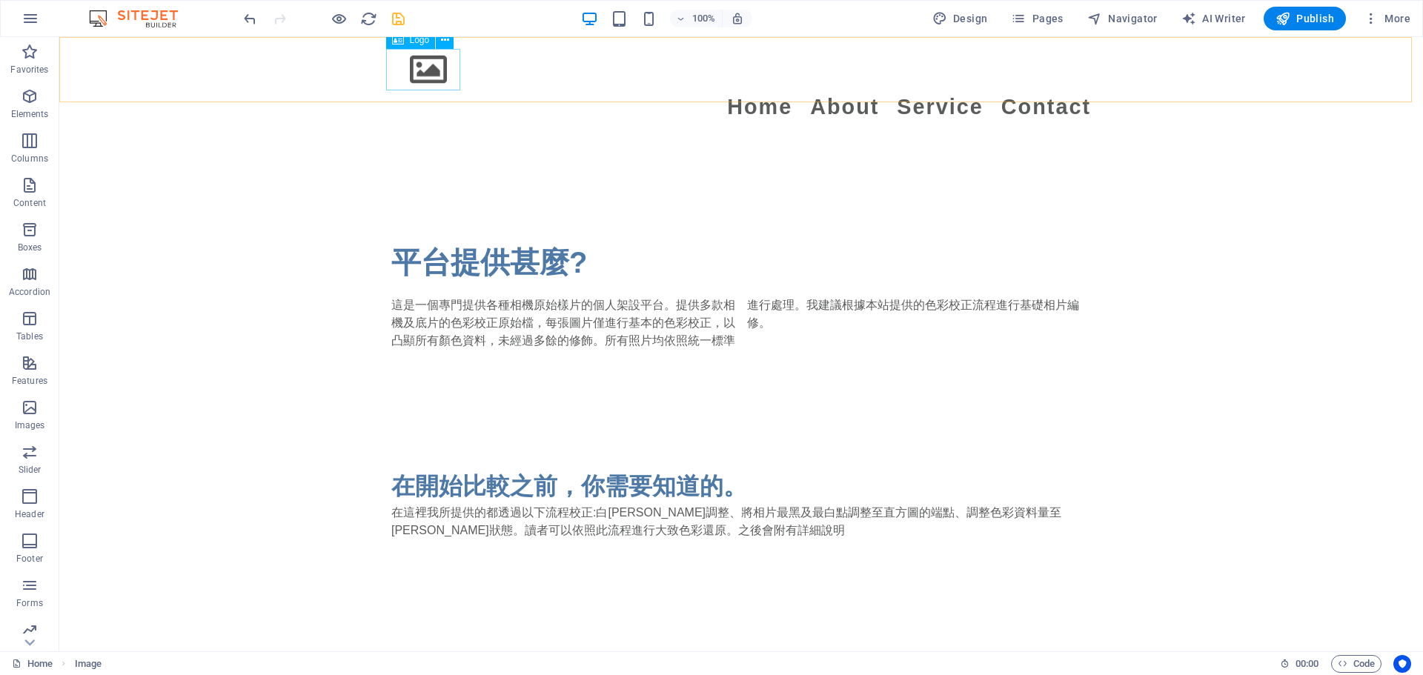
scroll to position [658, 0]
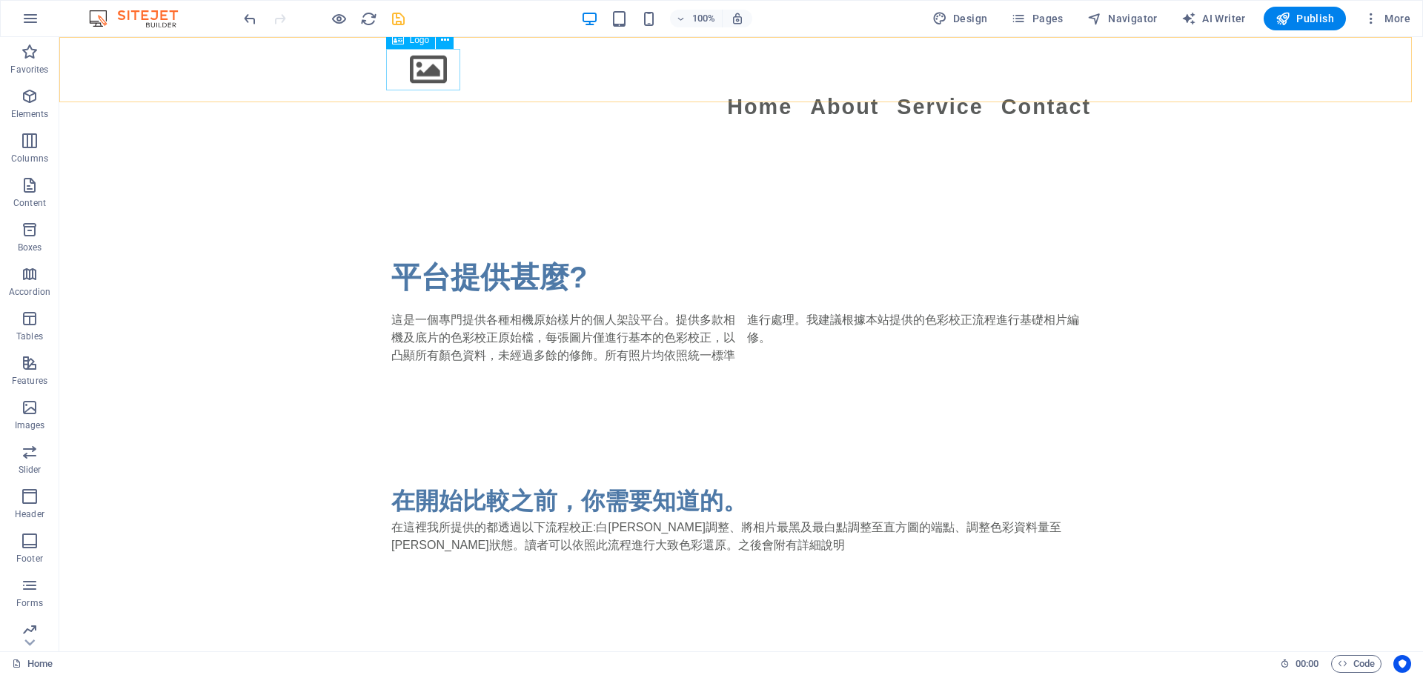
click at [428, 63] on div at bounding box center [741, 69] width 700 height 41
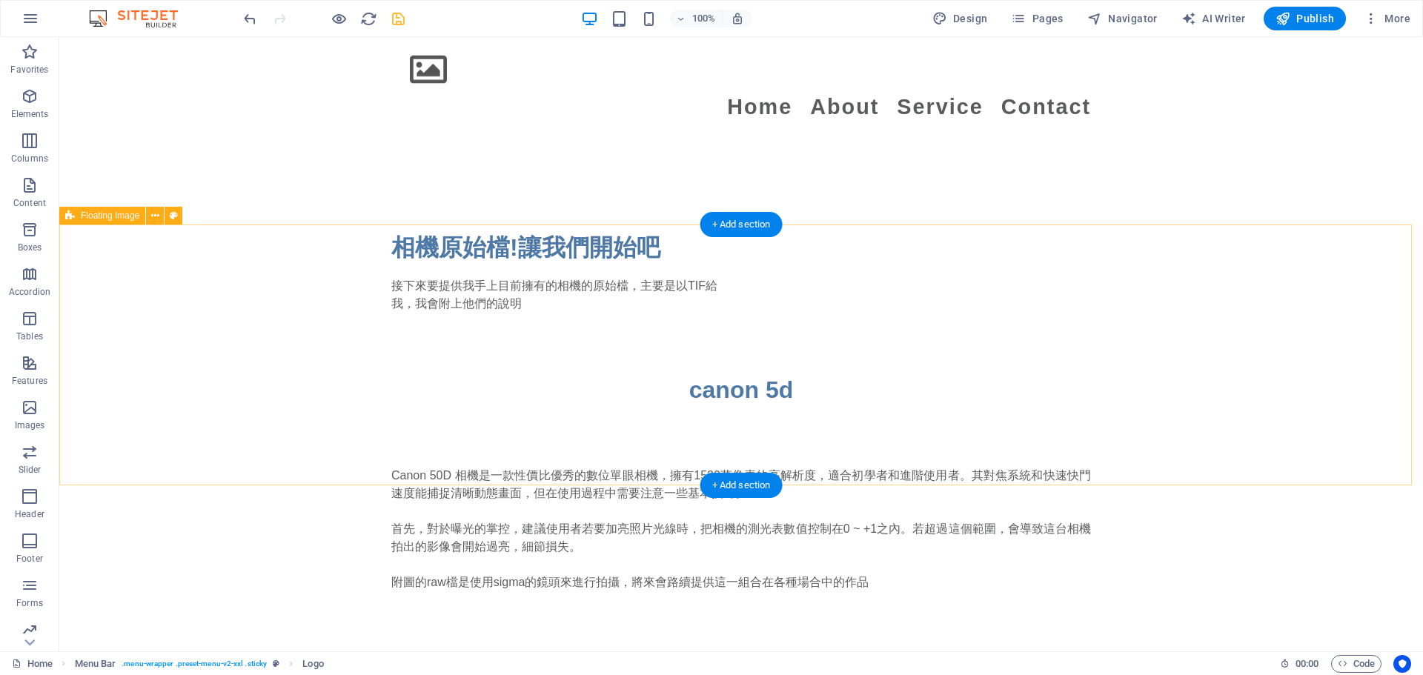
scroll to position [1696, 0]
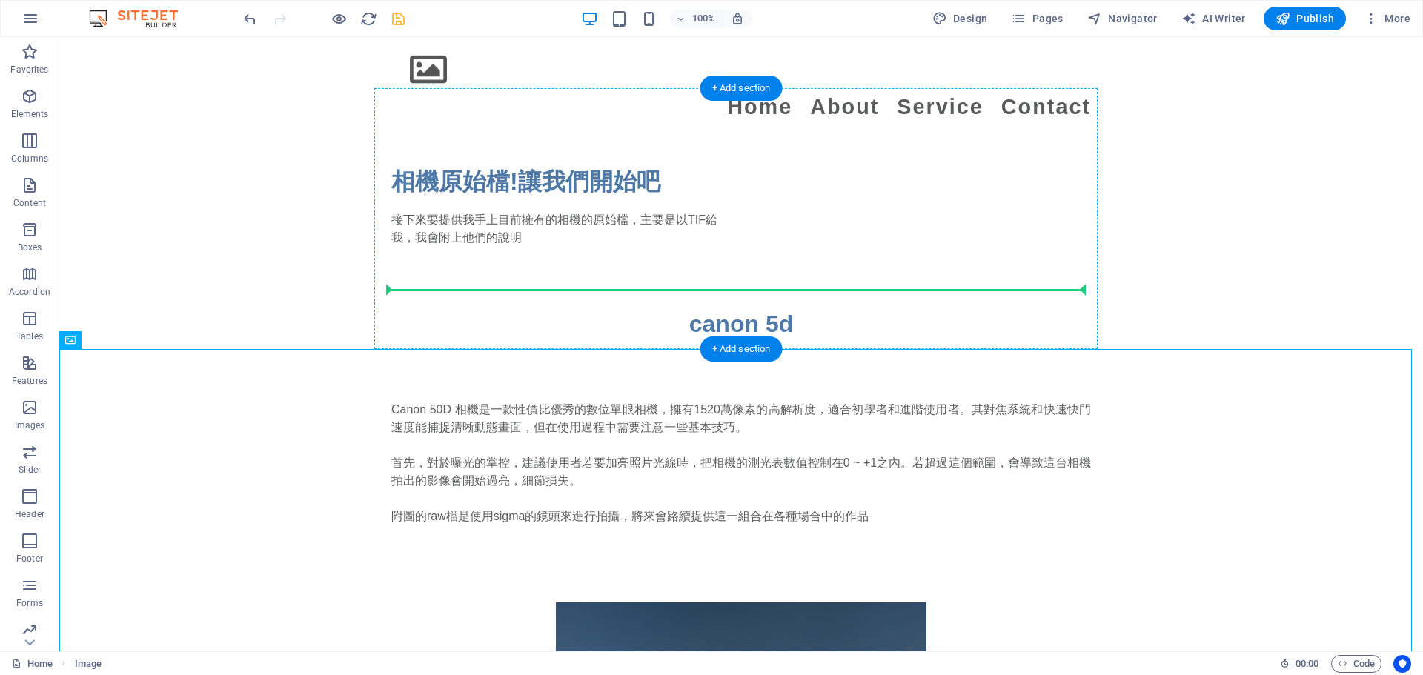
drag, startPoint x: 677, startPoint y: 517, endPoint x: 663, endPoint y: 265, distance: 251.6
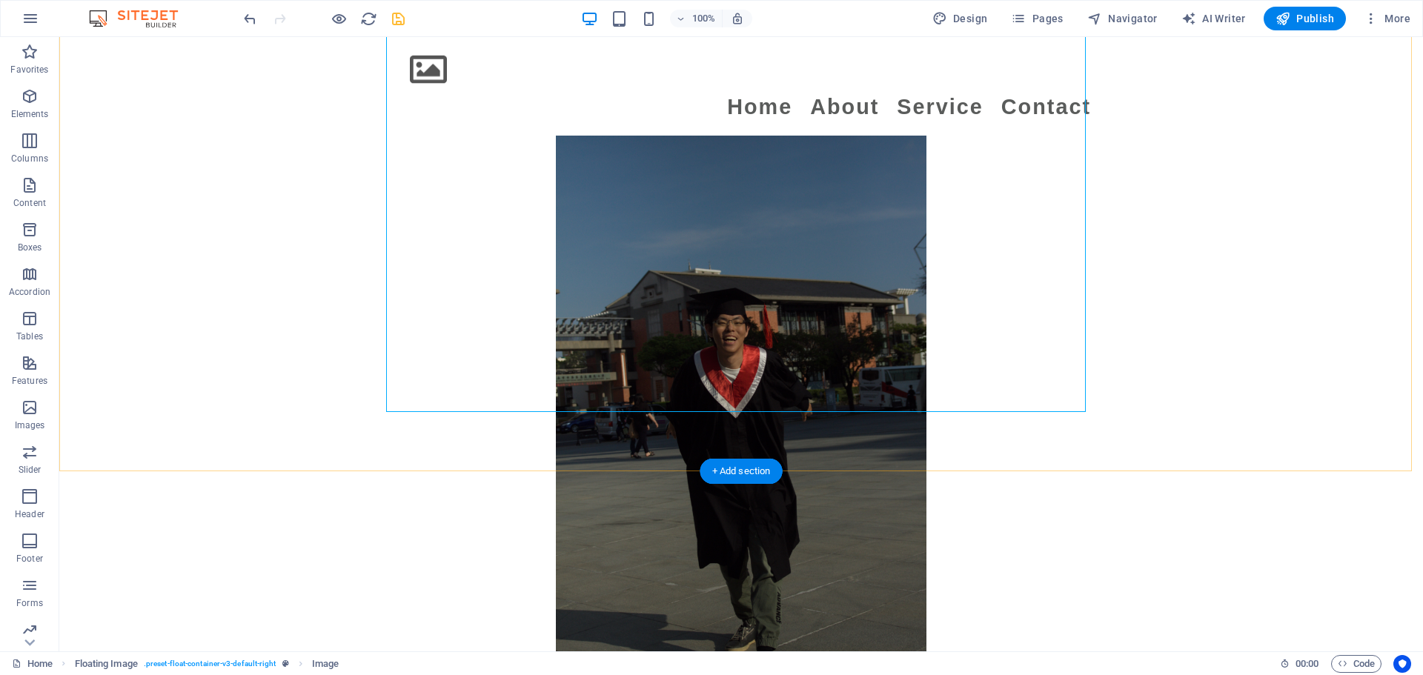
scroll to position [2288, 0]
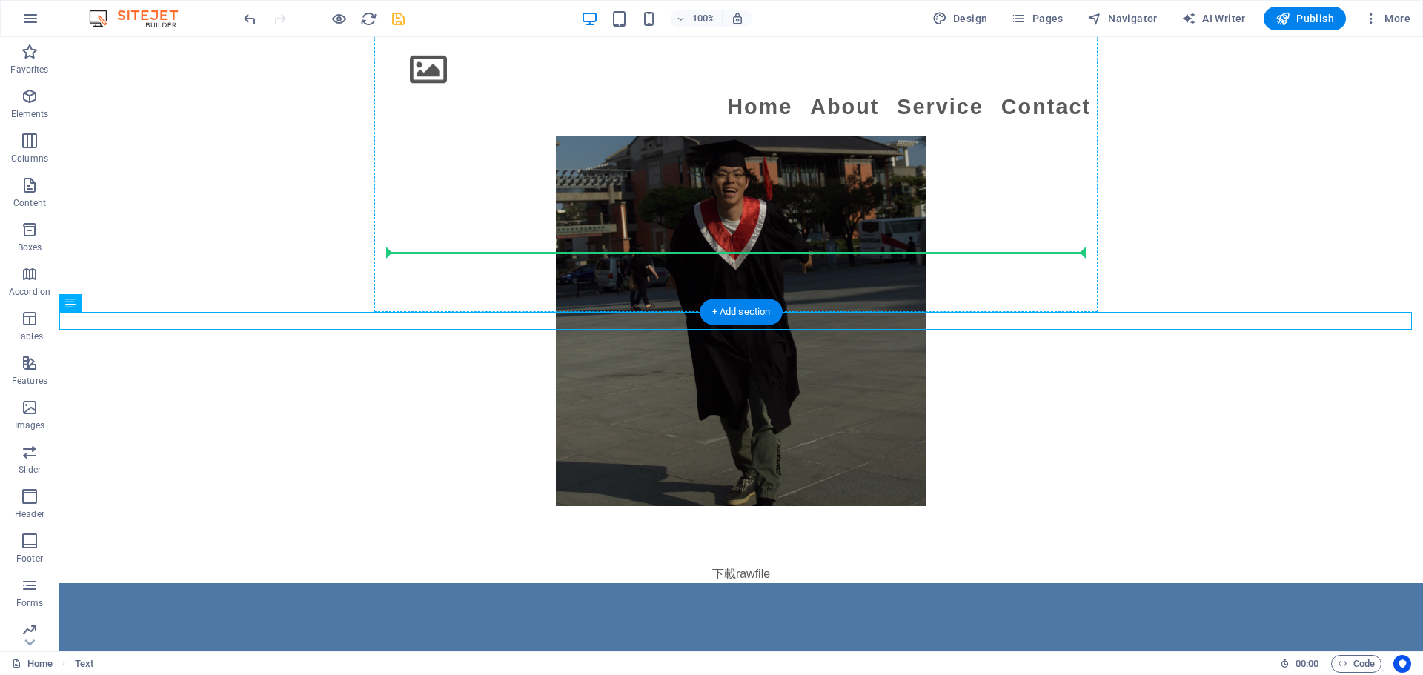
drag, startPoint x: 737, startPoint y: 323, endPoint x: 748, endPoint y: 244, distance: 80.1
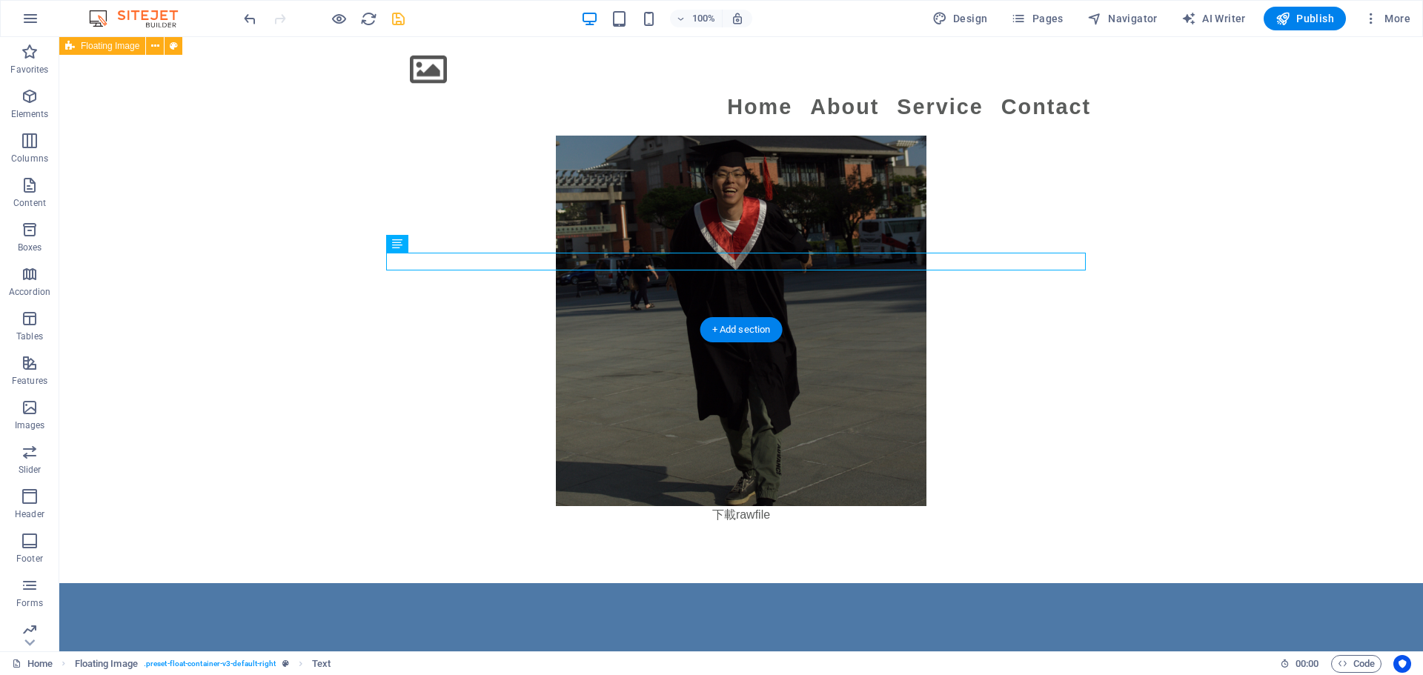
click at [182, 250] on div "Canon 50D 相機是一款性價比優秀的數位單眼相機，擁有1520萬像素的高解析度，適合初學者和進階使用者。其對焦系統和快速快門速度能捕捉清晰動態畫面，但在…" at bounding box center [741, 166] width 1364 height 834
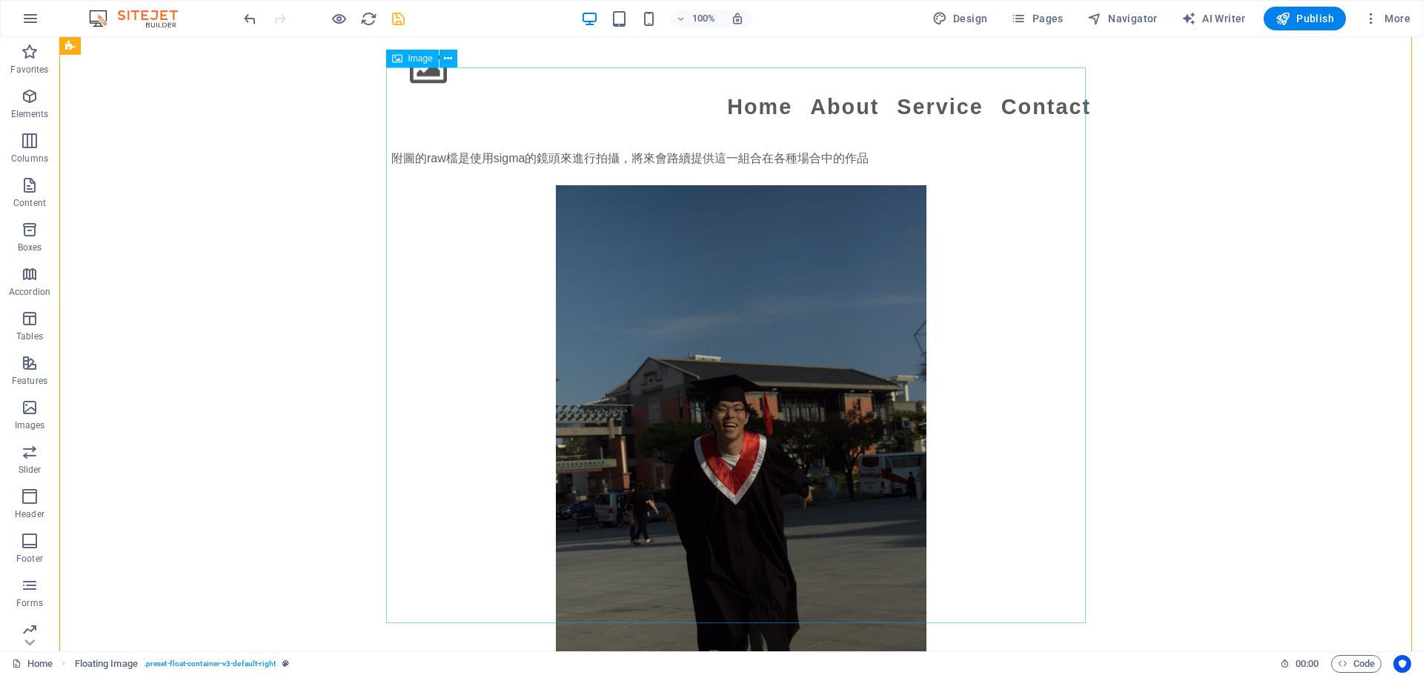
scroll to position [2140, 0]
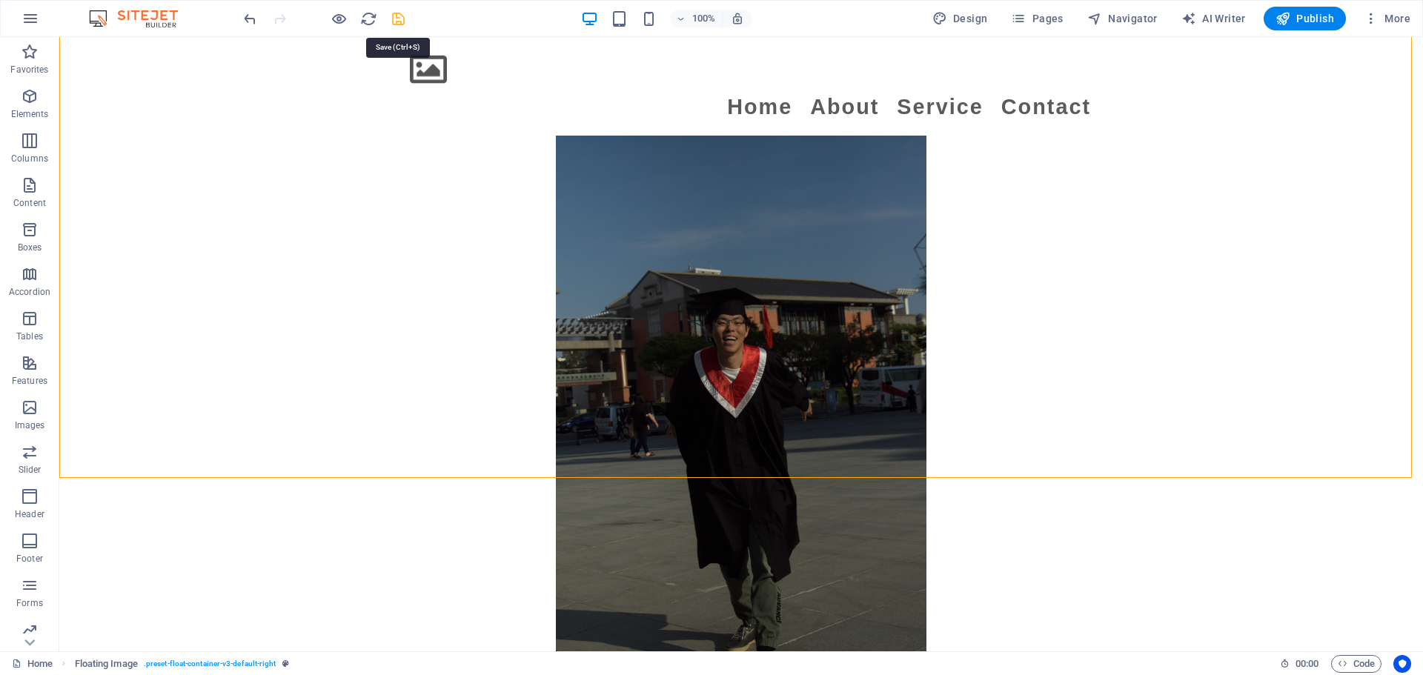
click at [393, 20] on icon "save" at bounding box center [398, 18] width 17 height 17
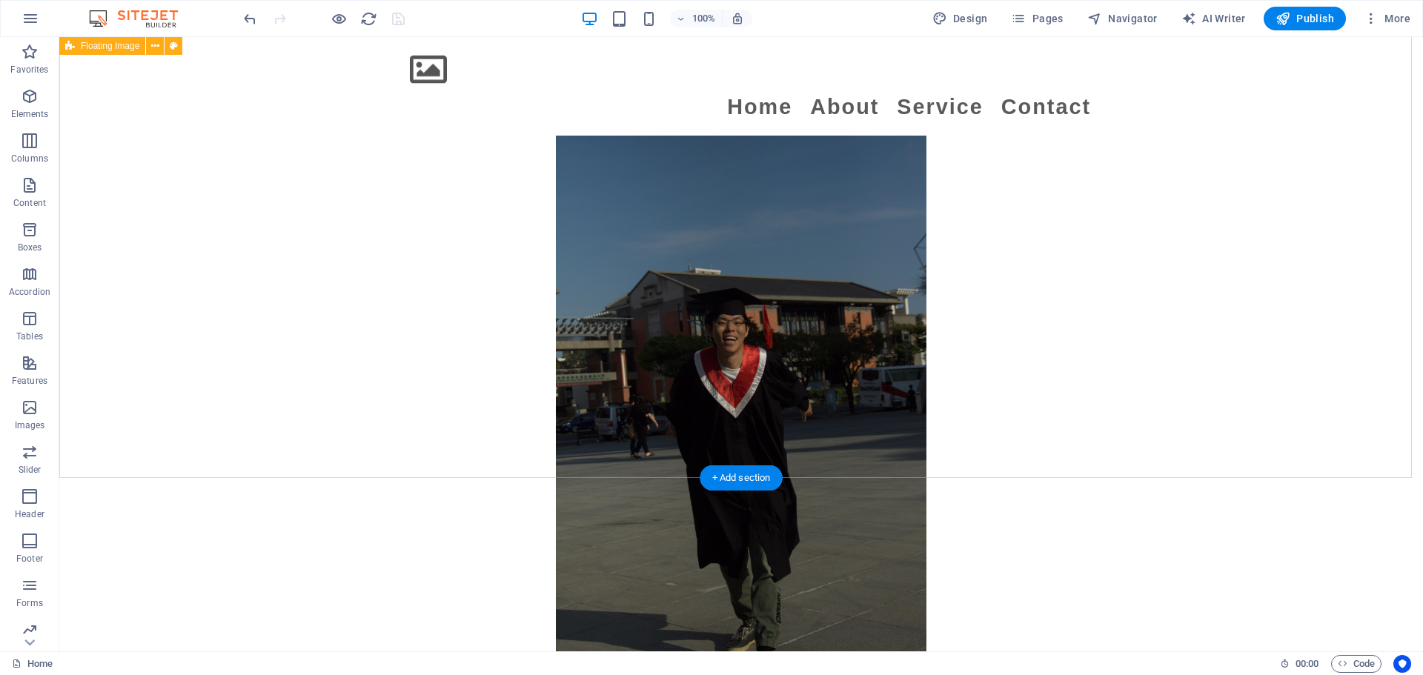
click at [138, 162] on div "Canon 50D 相機是一款性價比優秀的數位單眼相機，擁有1520萬像素的高解析度，適合初學者和進階使用者。其對焦系統和快速快門速度能捕捉清晰動態畫面，但在…" at bounding box center [741, 314] width 1364 height 834
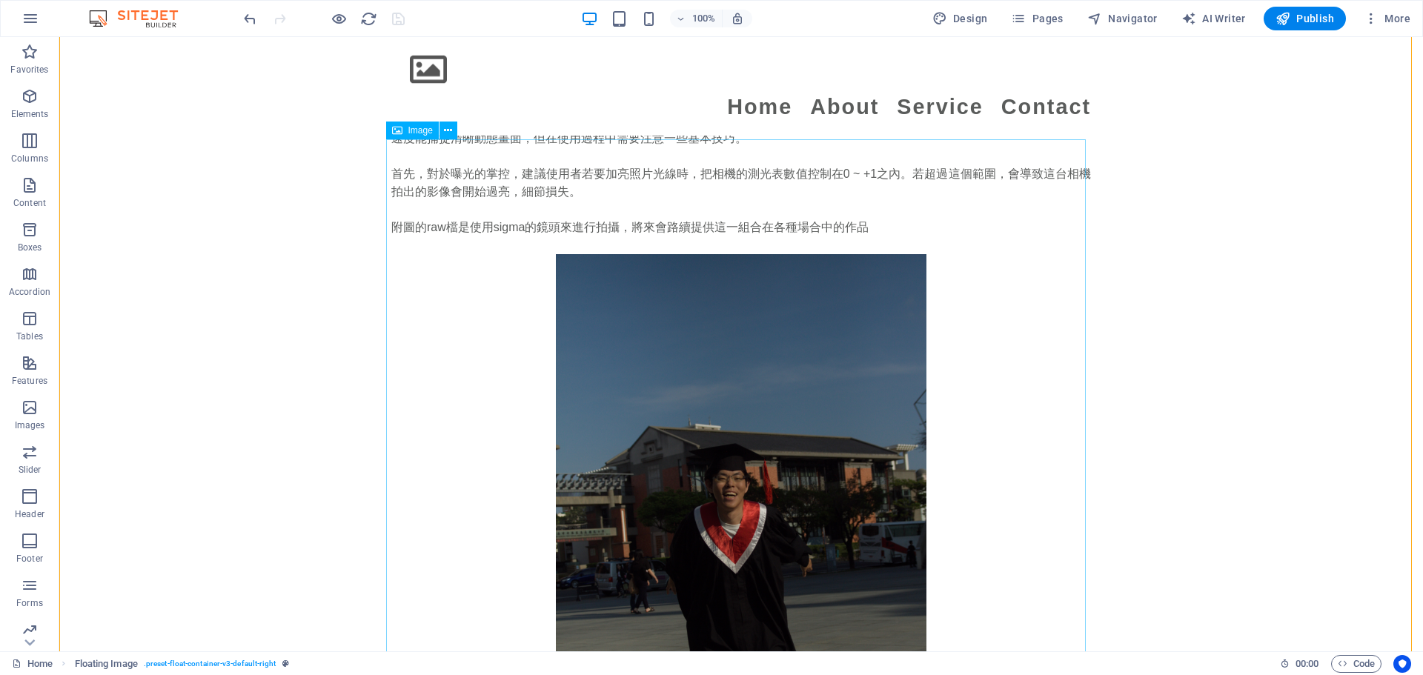
scroll to position [1992, 0]
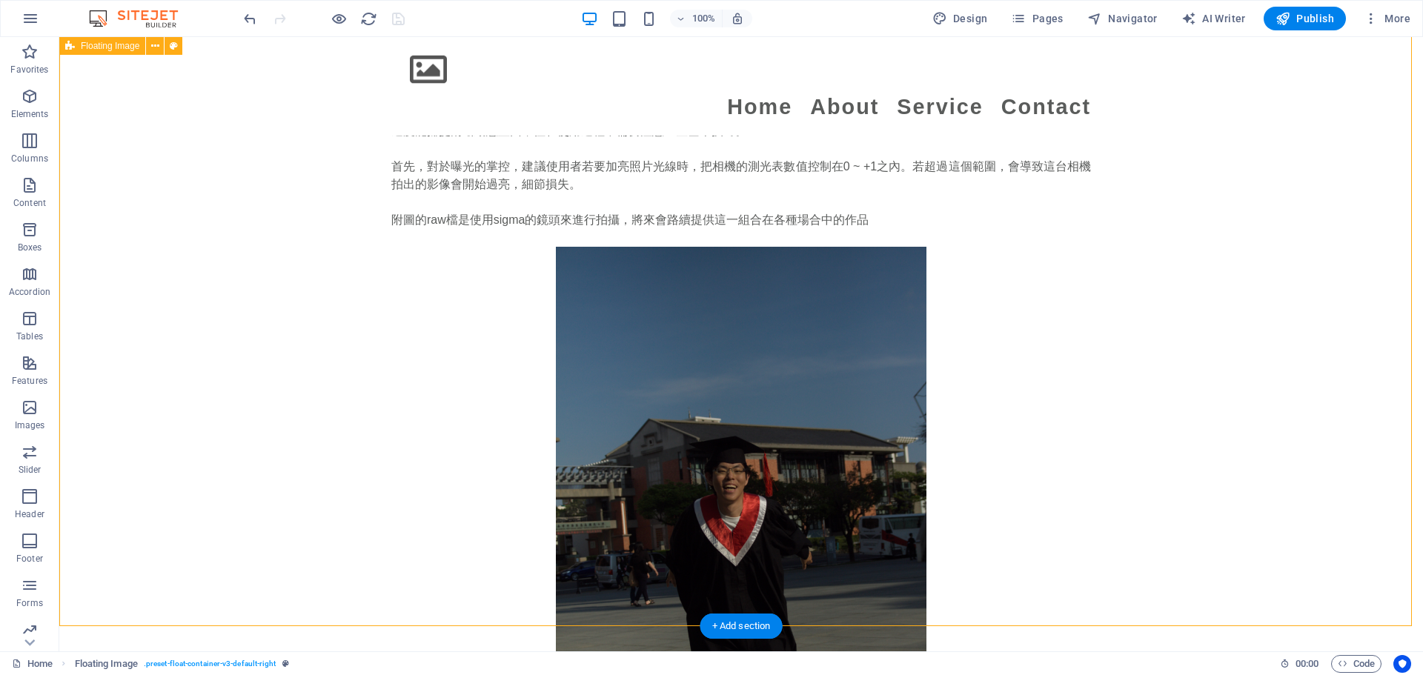
click at [235, 391] on div "Canon 50D 相機是一款性價比優秀的數位單眼相機，擁有1520萬像素的高解析度，適合初學者和進階使用者。其對焦系統和快速快門速度能捕捉清晰動態畫面，但在…" at bounding box center [741, 462] width 1364 height 834
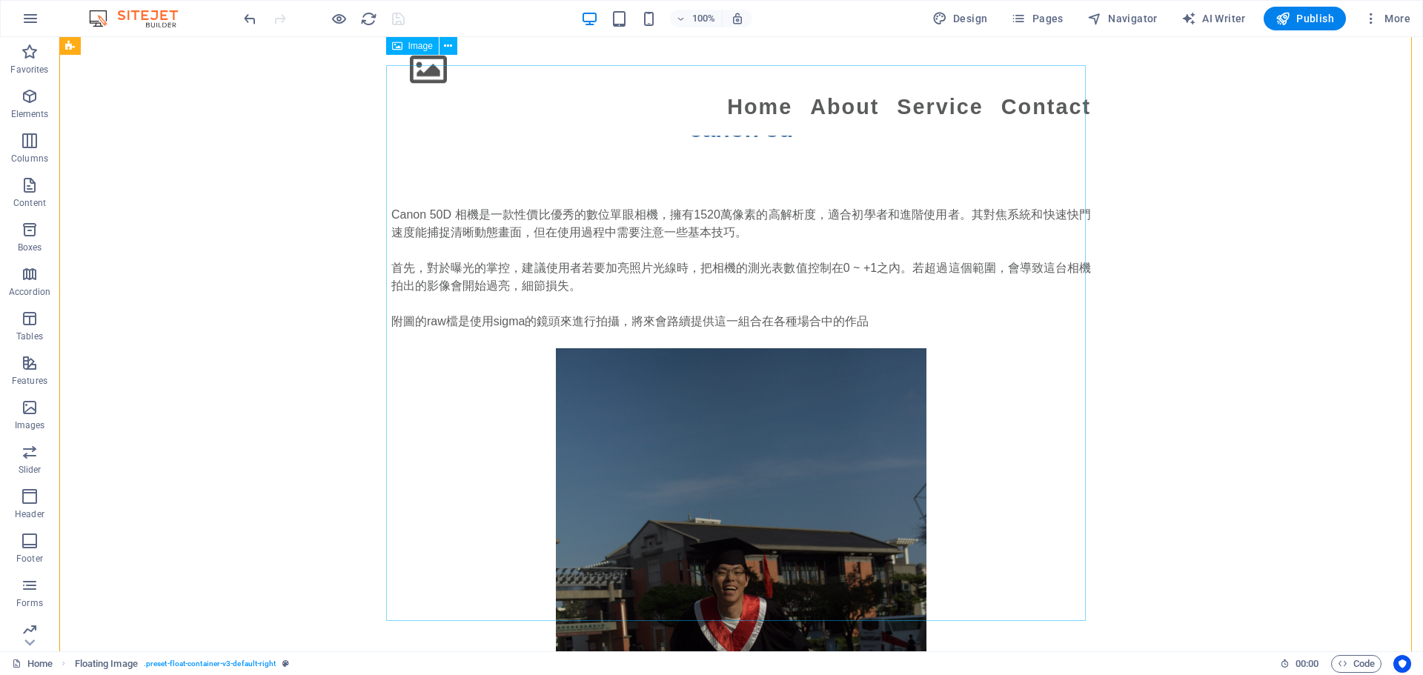
scroll to position [1844, 0]
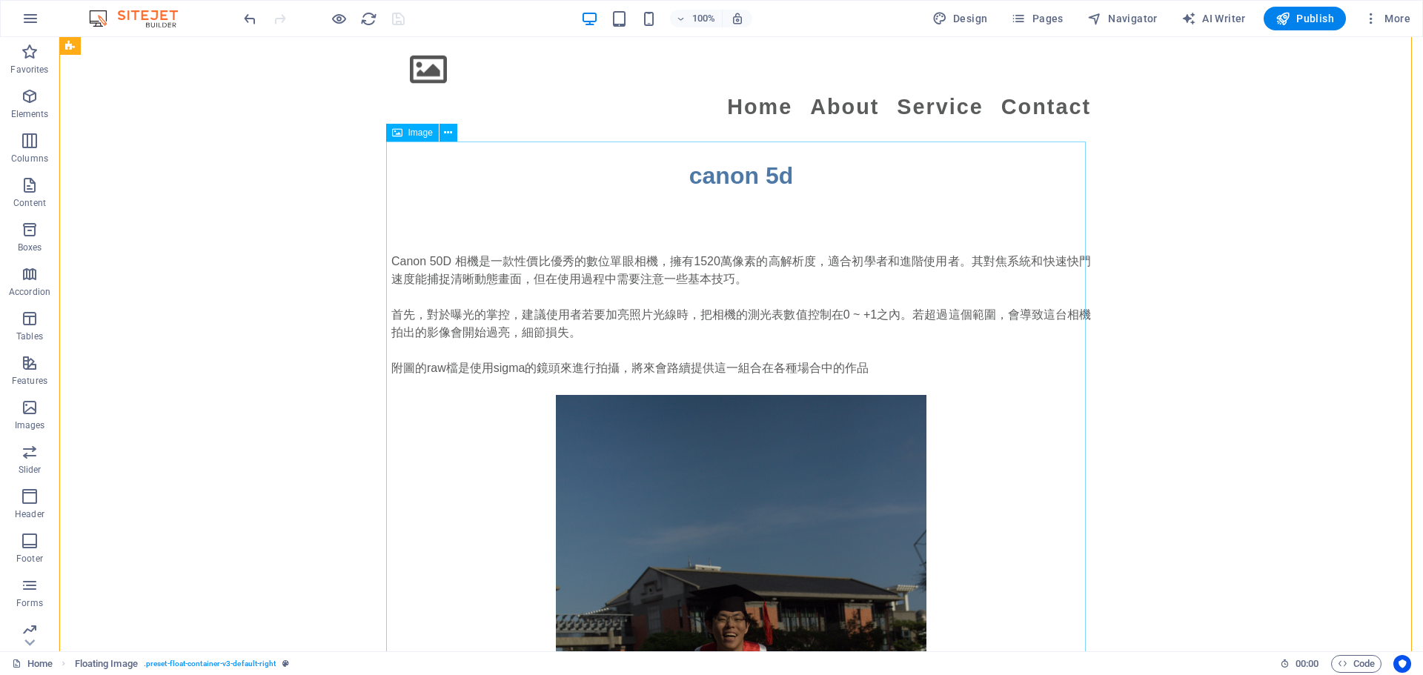
click at [425, 395] on figure at bounding box center [741, 673] width 700 height 556
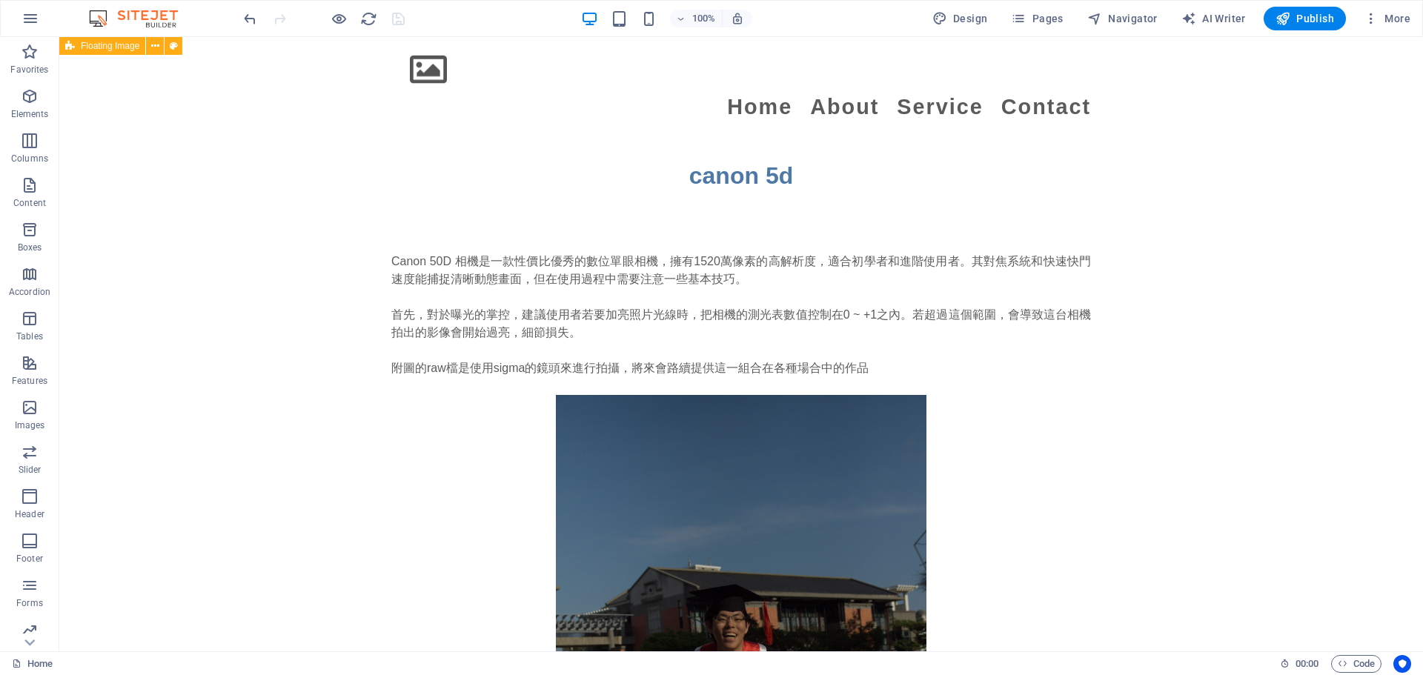
click at [251, 193] on div "Canon 50D 相機是一款性價比優秀的數位單眼相機，擁有1520萬像素的高解析度，適合初學者和進階使用者。其對焦系統和快速快門速度能捕捉清晰動態畫面，但在…" at bounding box center [741, 610] width 1364 height 834
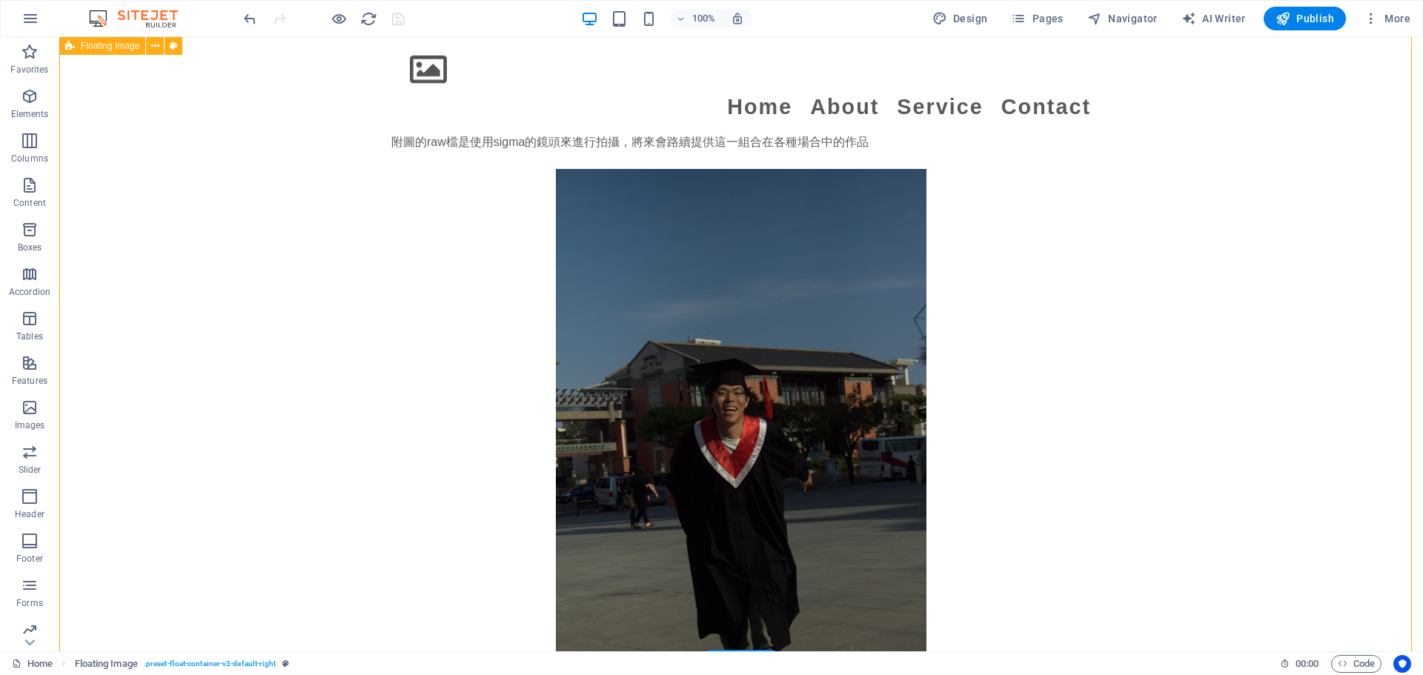
scroll to position [2288, 0]
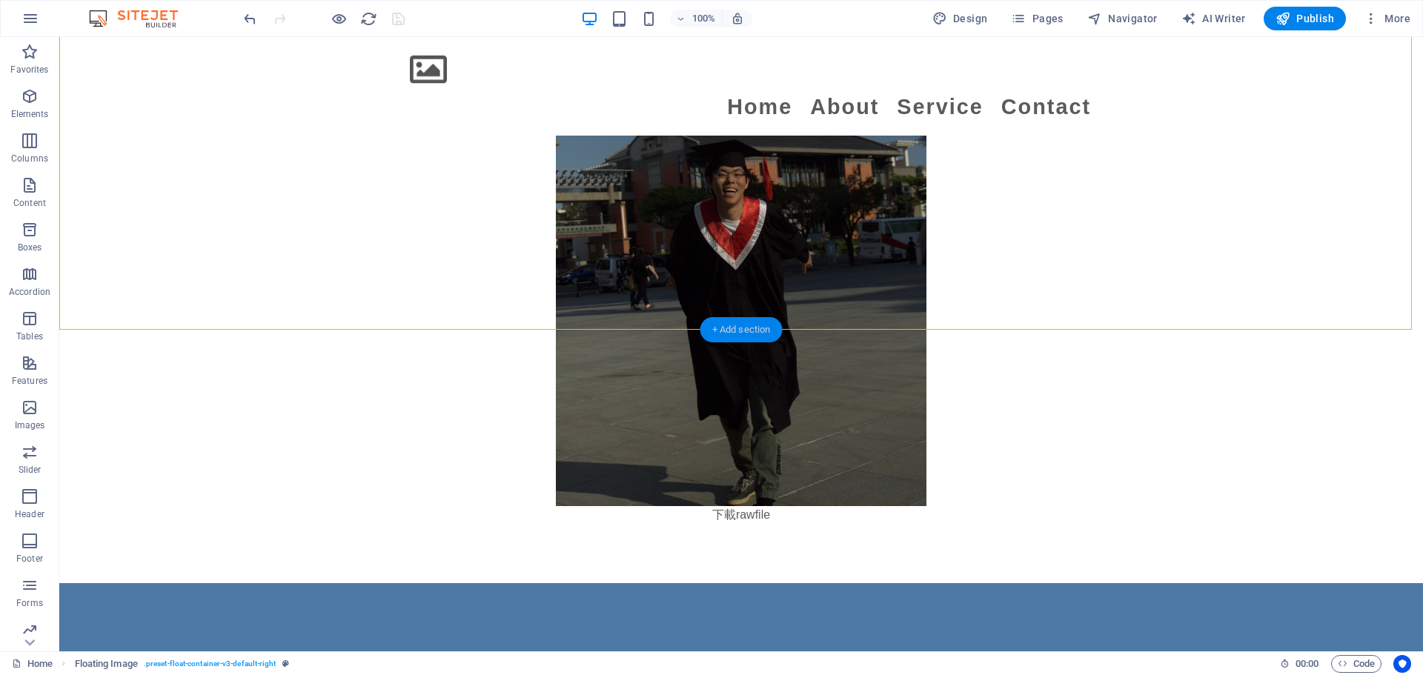
click at [704, 322] on div "+ Add section" at bounding box center [741, 329] width 82 height 25
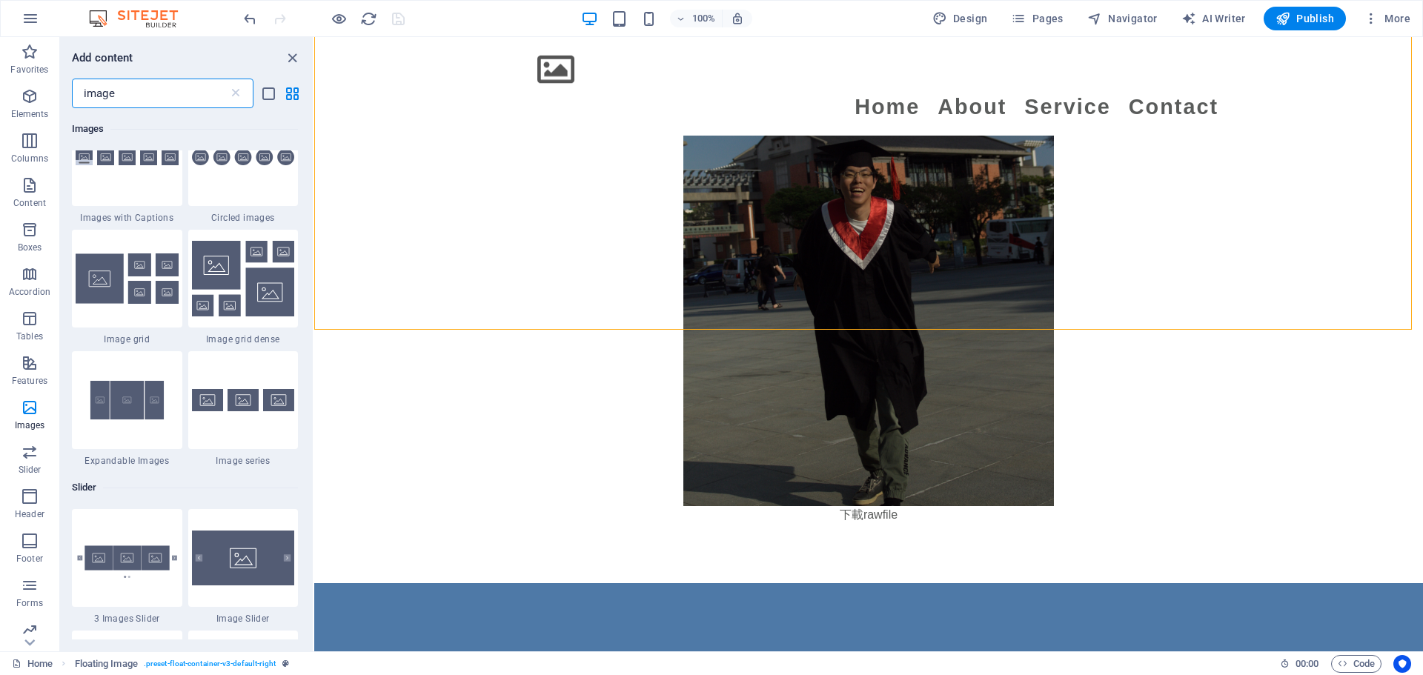
scroll to position [1112, 0]
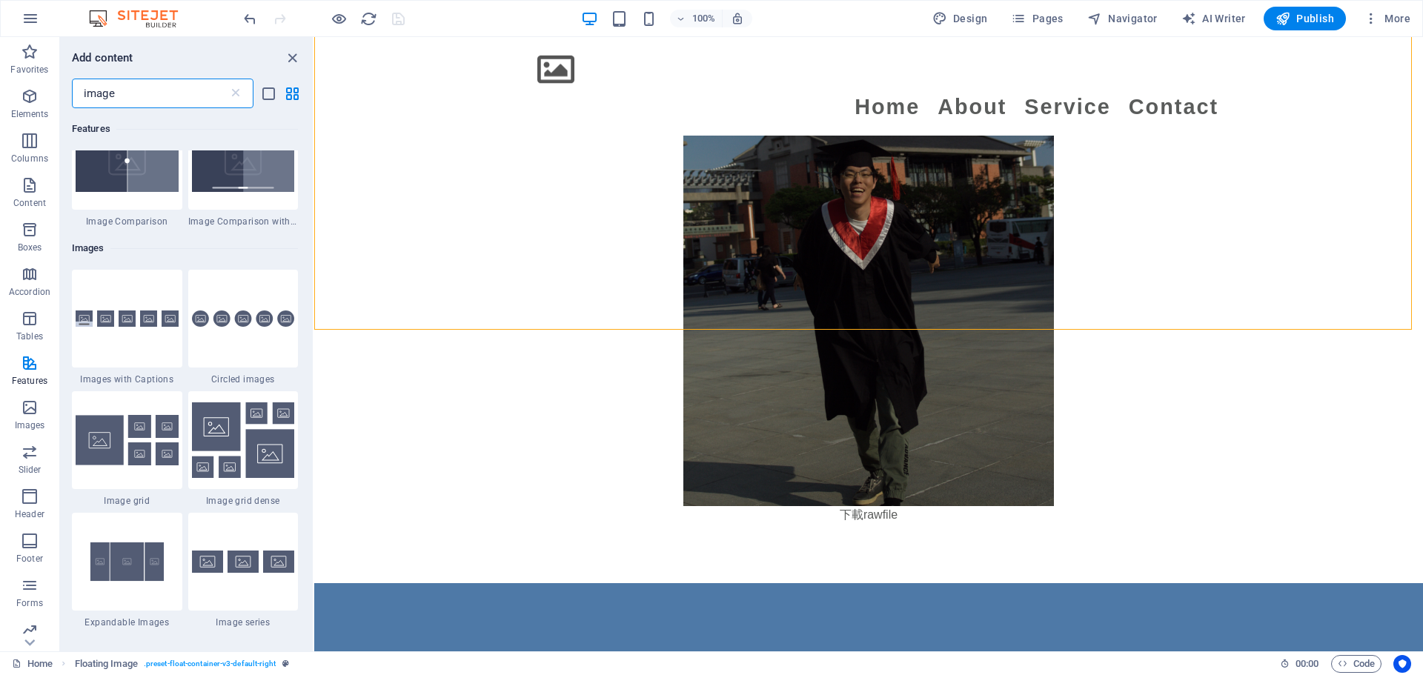
click at [168, 92] on input "image" at bounding box center [150, 94] width 156 height 30
drag, startPoint x: 168, startPoint y: 92, endPoint x: 0, endPoint y: 90, distance: 168.2
click at [0, 90] on div "Favorites Elements Columns Content Boxes Accordion Tables Features Images Slide…" at bounding box center [157, 344] width 314 height 614
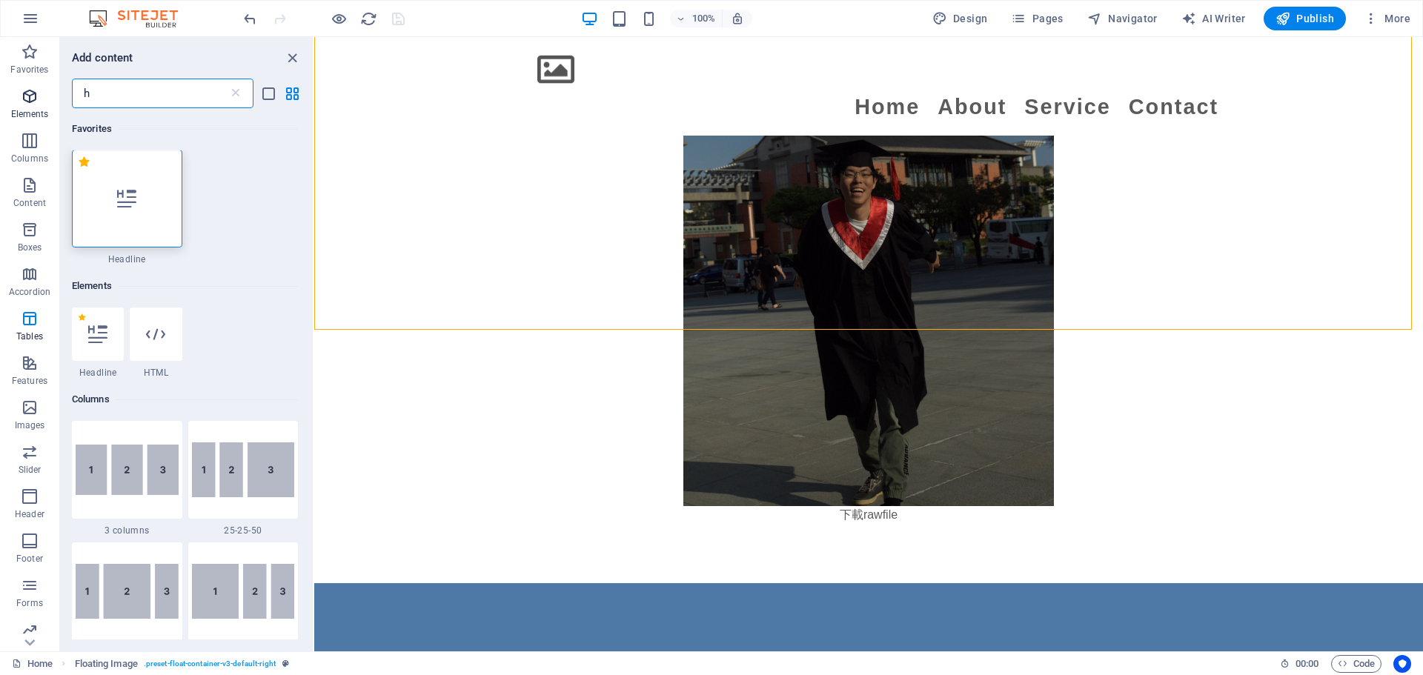
scroll to position [0, 0]
type input "h"
click at [159, 201] on div at bounding box center [127, 199] width 110 height 98
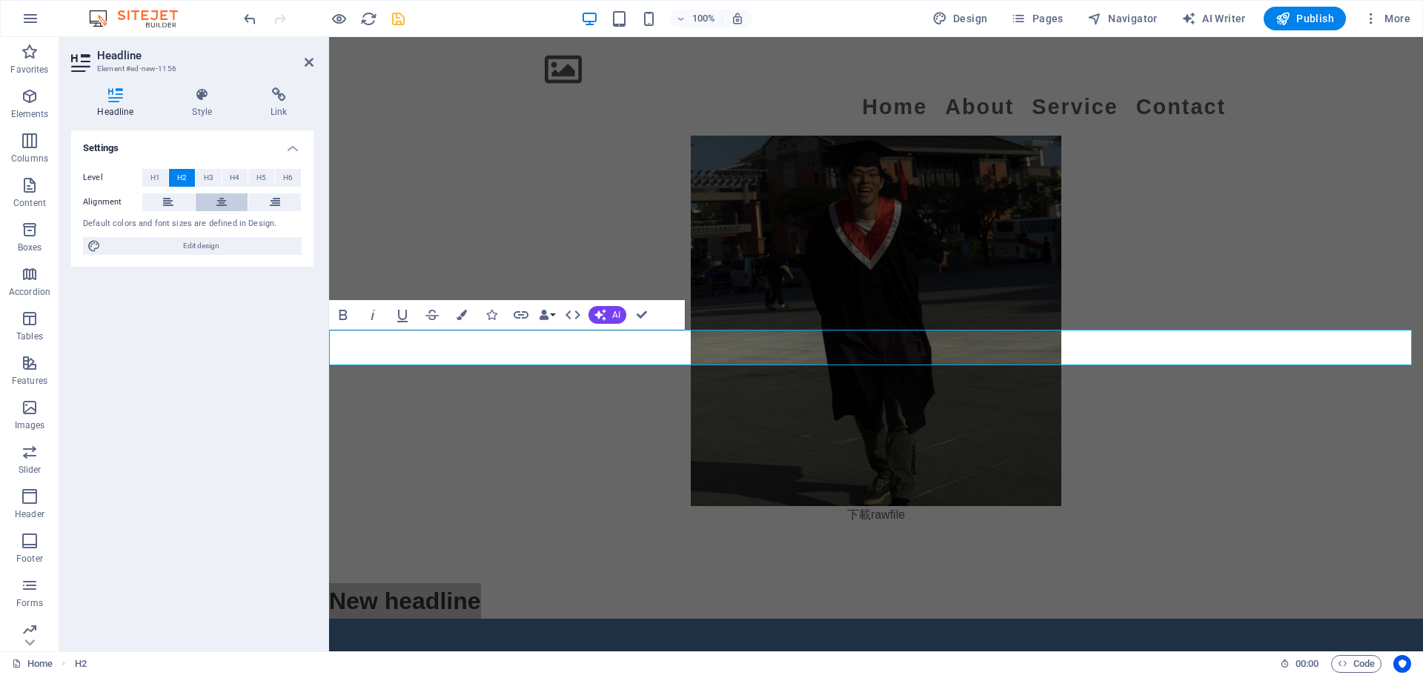
click at [216, 199] on icon at bounding box center [221, 202] width 10 height 18
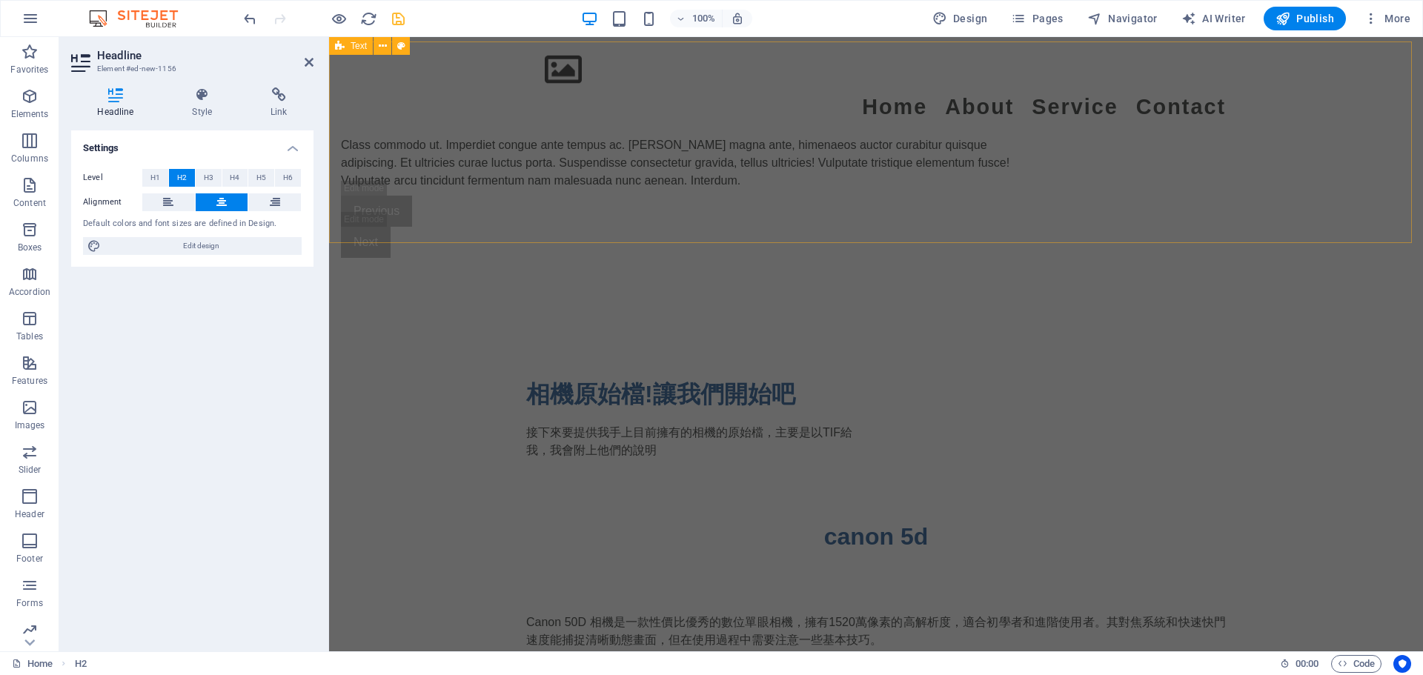
scroll to position [1435, 0]
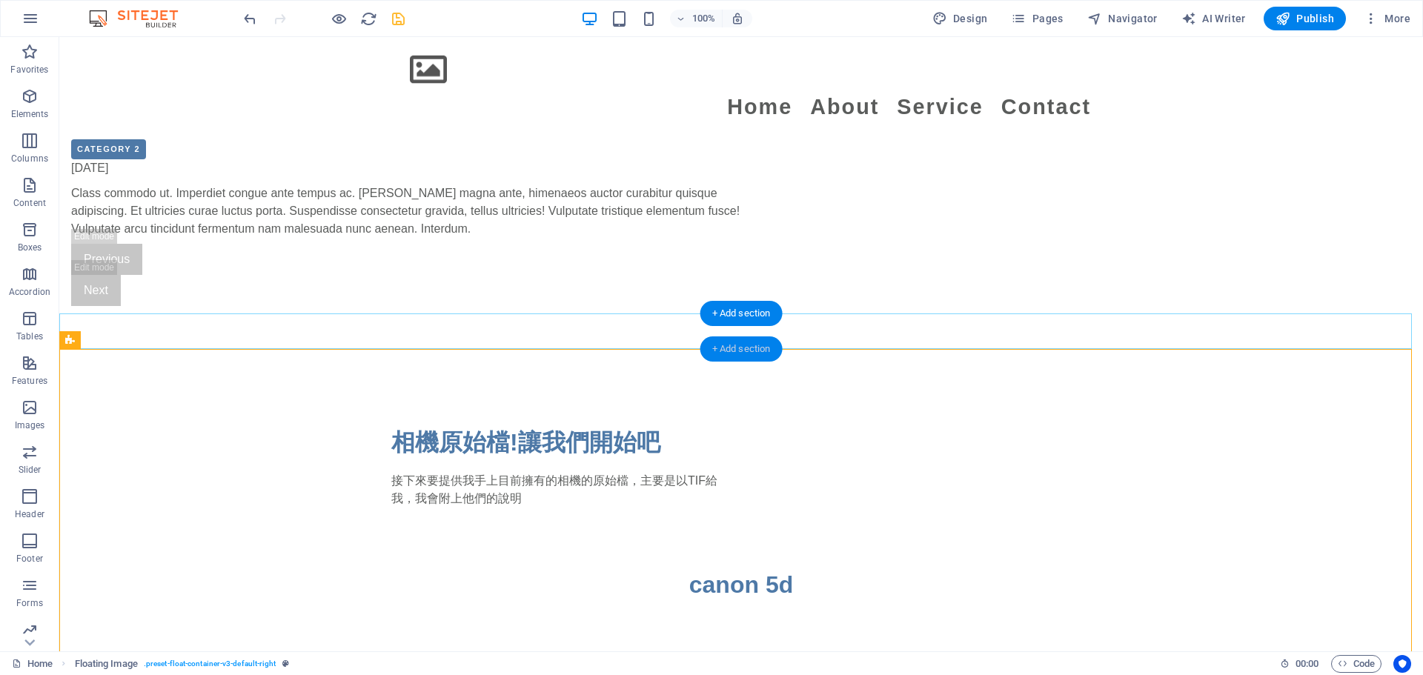
click at [704, 352] on div "+ Add section" at bounding box center [741, 348] width 82 height 25
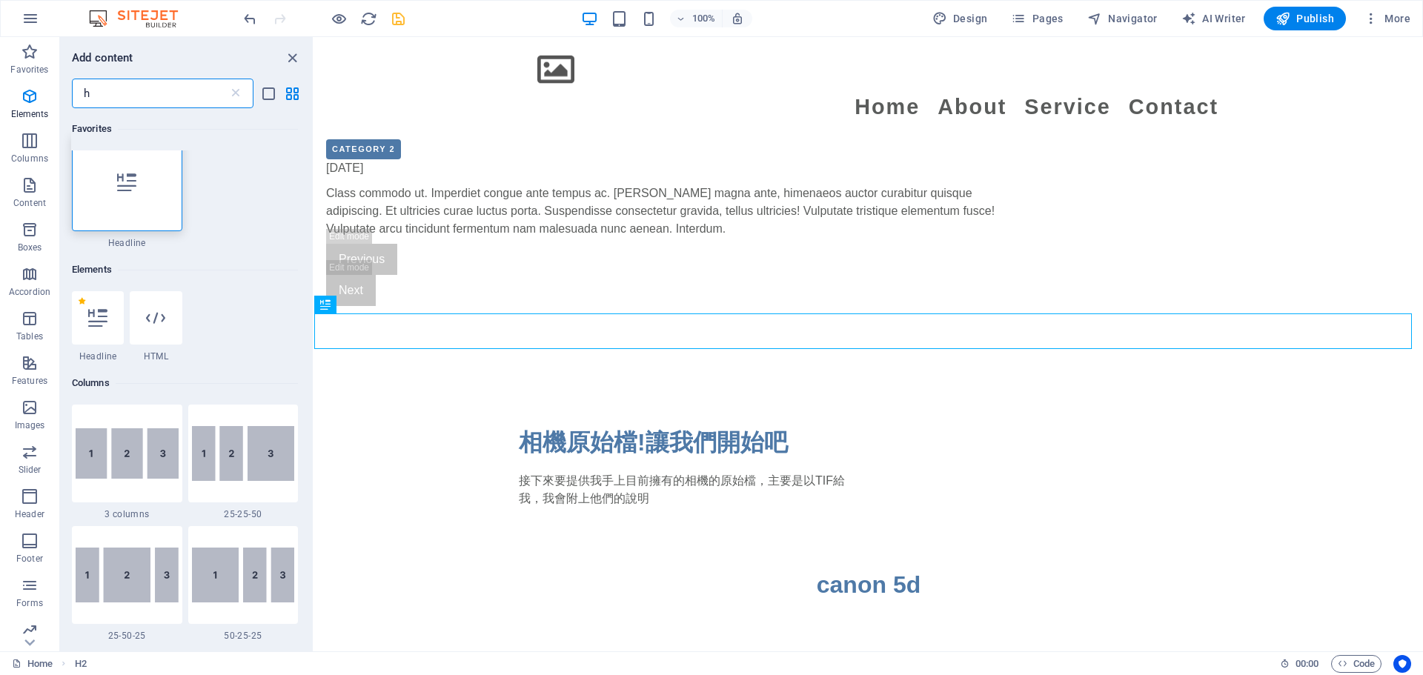
scroll to position [0, 0]
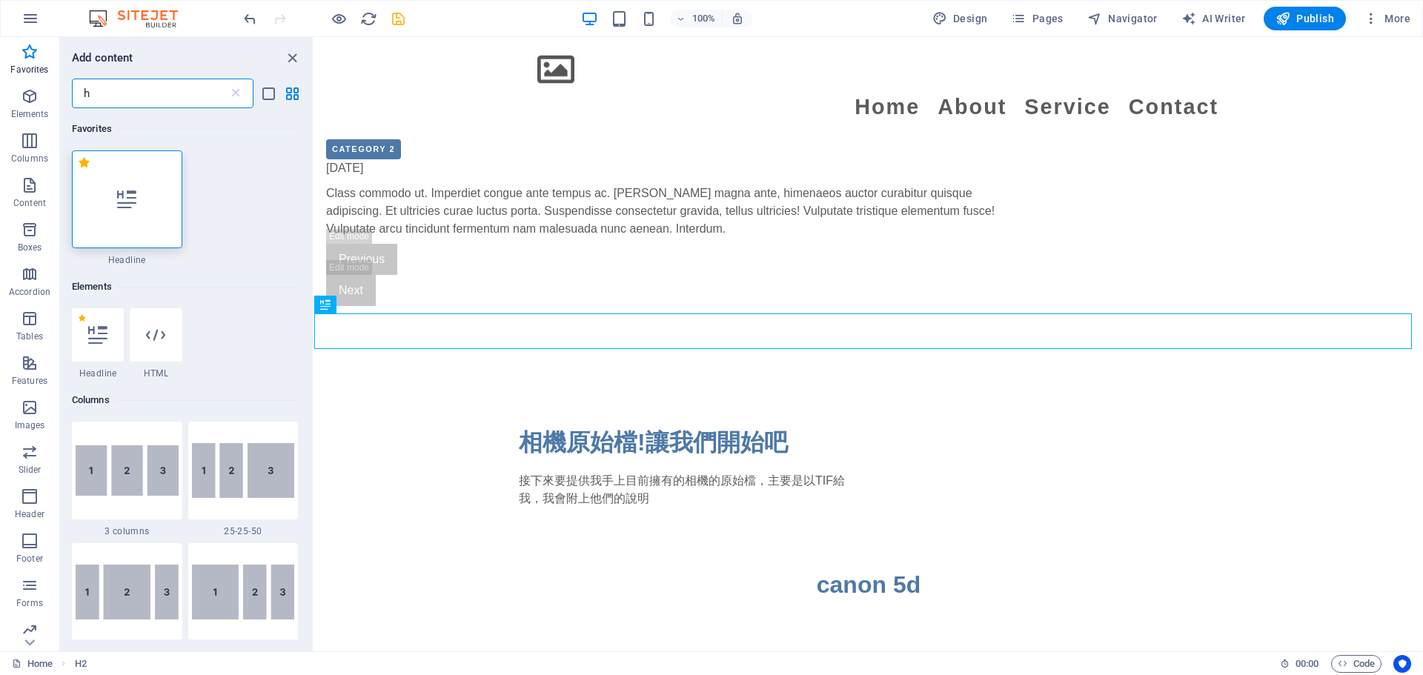
click at [120, 222] on div at bounding box center [127, 199] width 110 height 98
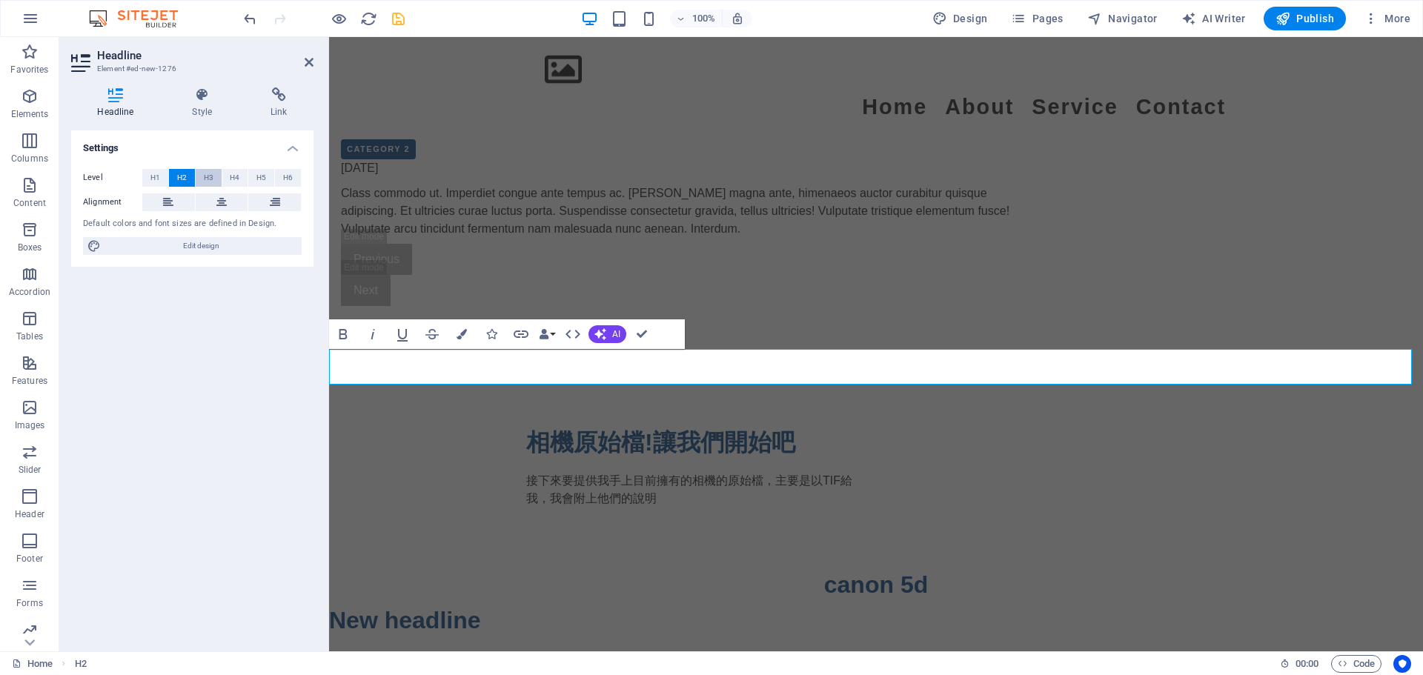
click at [199, 181] on button "H3" at bounding box center [209, 178] width 26 height 18
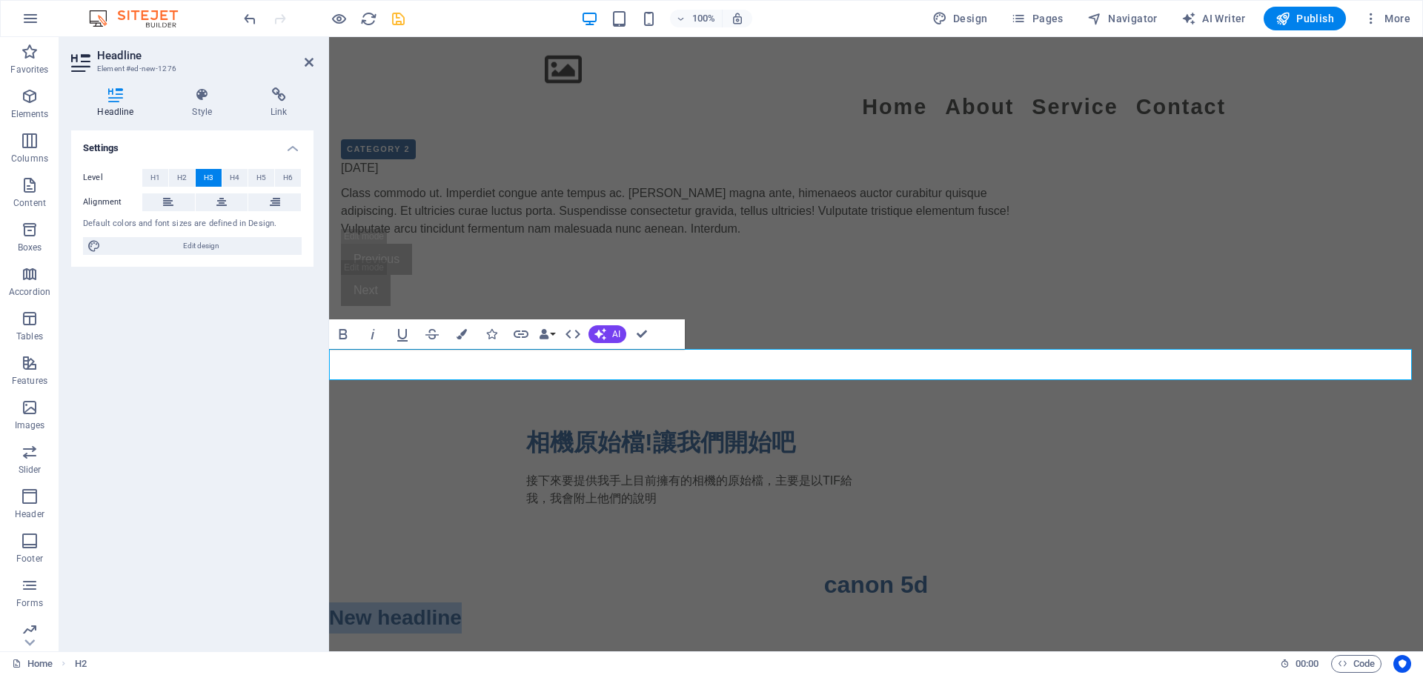
drag, startPoint x: 479, startPoint y: 360, endPoint x: 549, endPoint y: 391, distance: 76.3
click at [329, 354] on html "Skip to main content Menu Home About Service Contact 相機大師 幫助你選擇相機 平台提供甚麼? 這是一個專…" at bounding box center [876, 288] width 1094 height 3373
click at [205, 205] on button at bounding box center [222, 202] width 53 height 18
click at [439, 365] on div "相機原始檔!讓我們開始吧 接下來要提供我手上目前擁有的相機的原始檔，主要是以TIF給我，我會附上他們的說明" at bounding box center [876, 466] width 1094 height 202
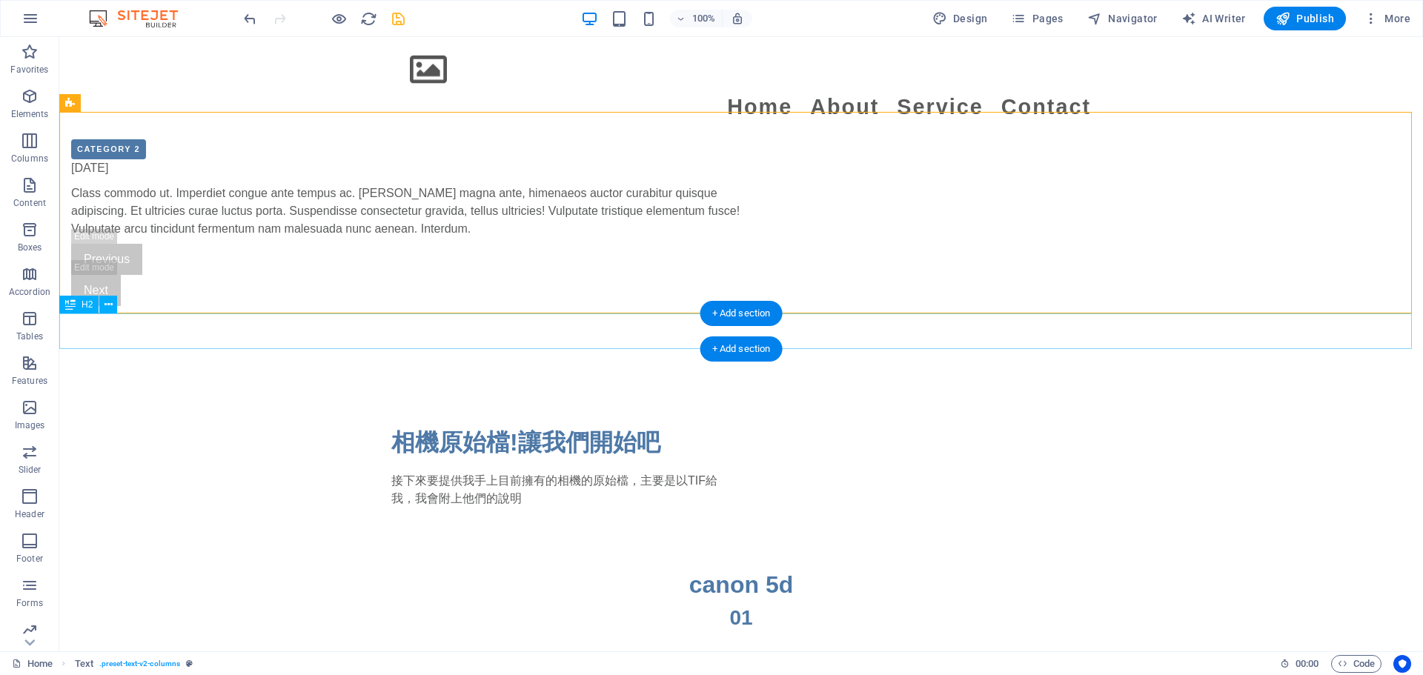
click at [704, 567] on div "canon 5d" at bounding box center [741, 585] width 1364 height 36
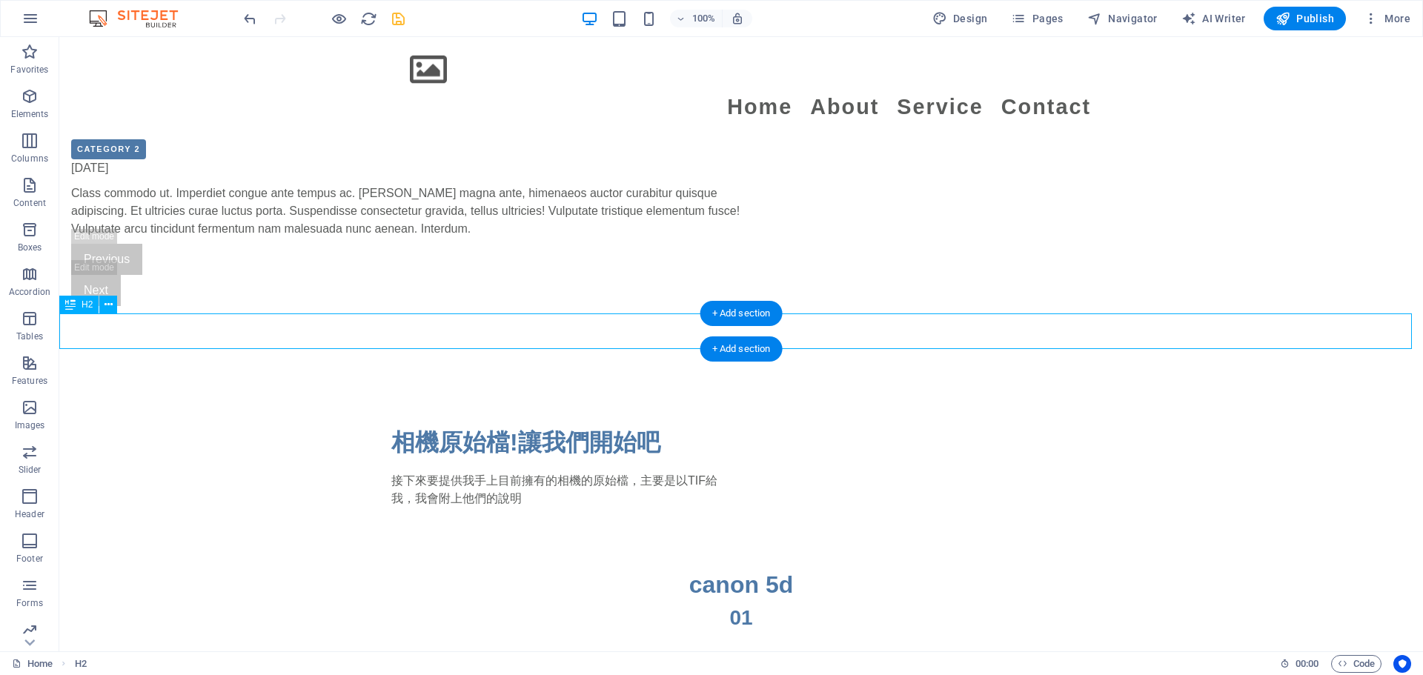
click at [704, 567] on div "canon 5d" at bounding box center [741, 585] width 1364 height 36
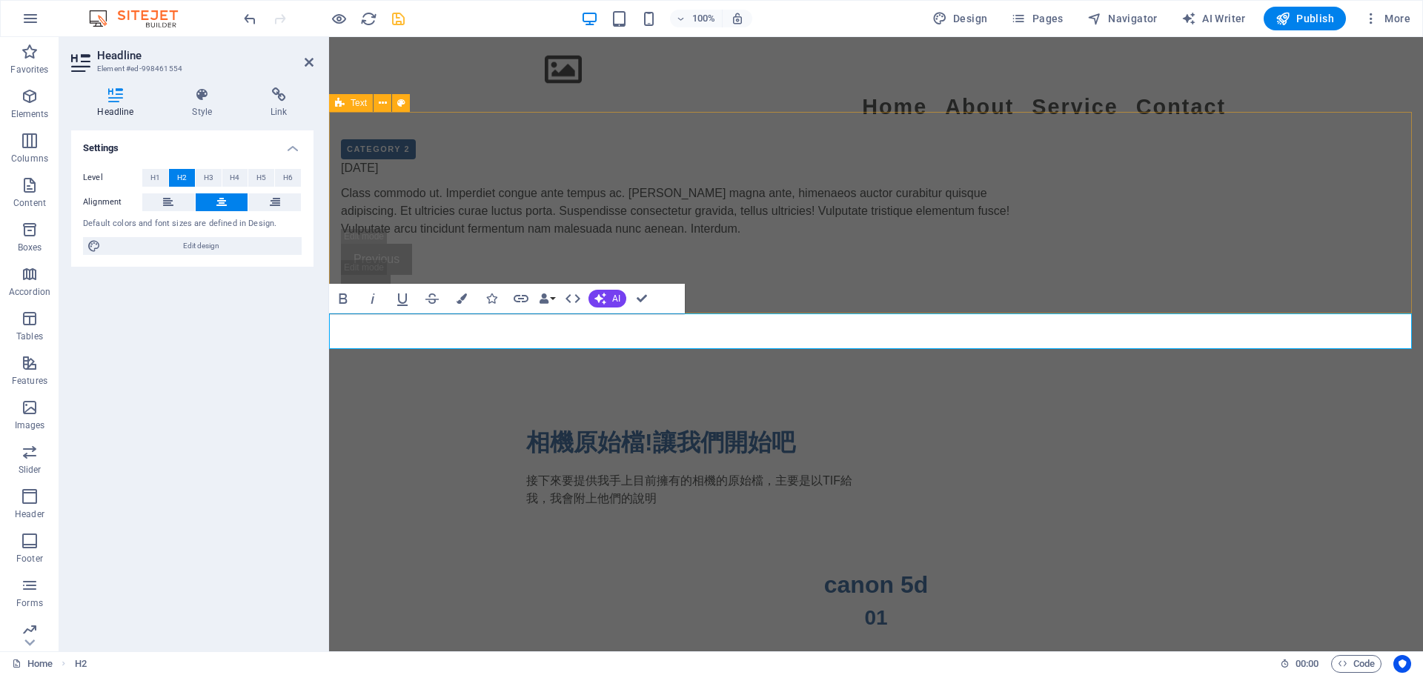
click at [423, 365] on div "相機原始檔!讓我們開始吧 接下來要提供我手上目前擁有的相機的原始檔，主要是以TIF給我，我會附上他們的說明" at bounding box center [876, 466] width 1094 height 202
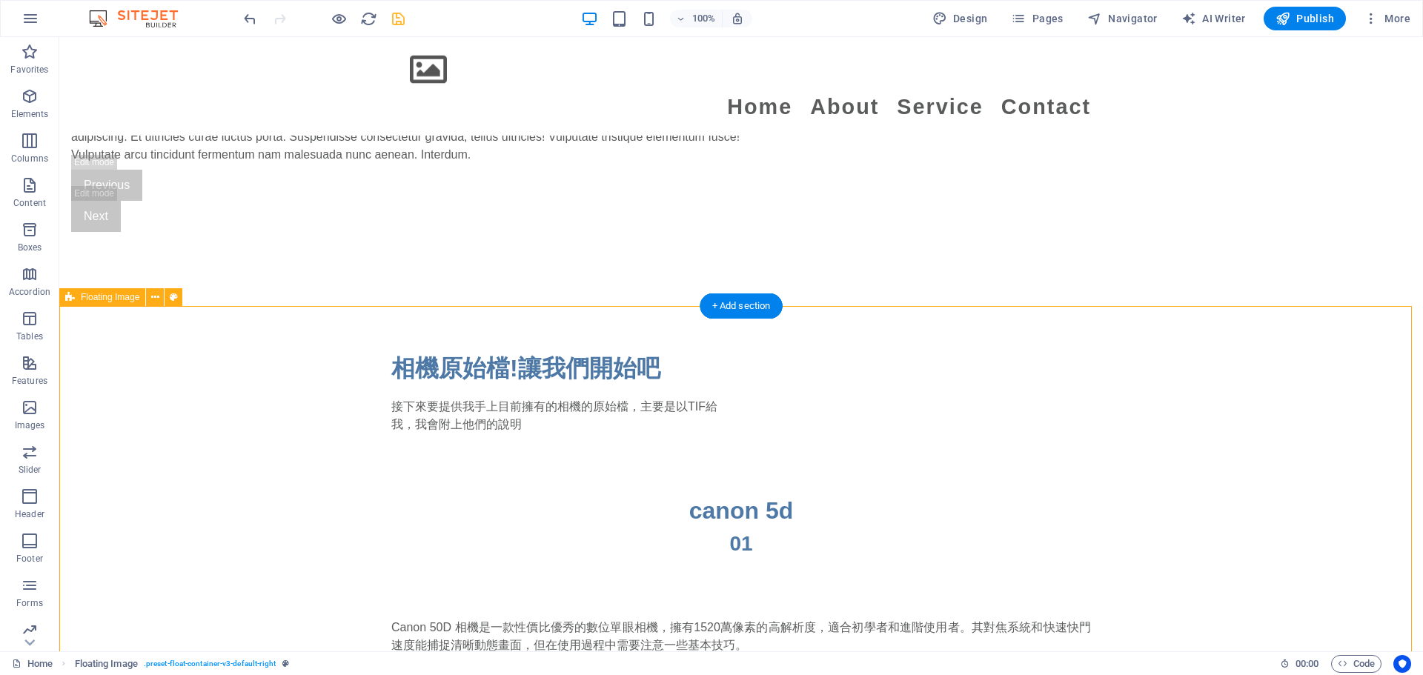
scroll to position [1583, 0]
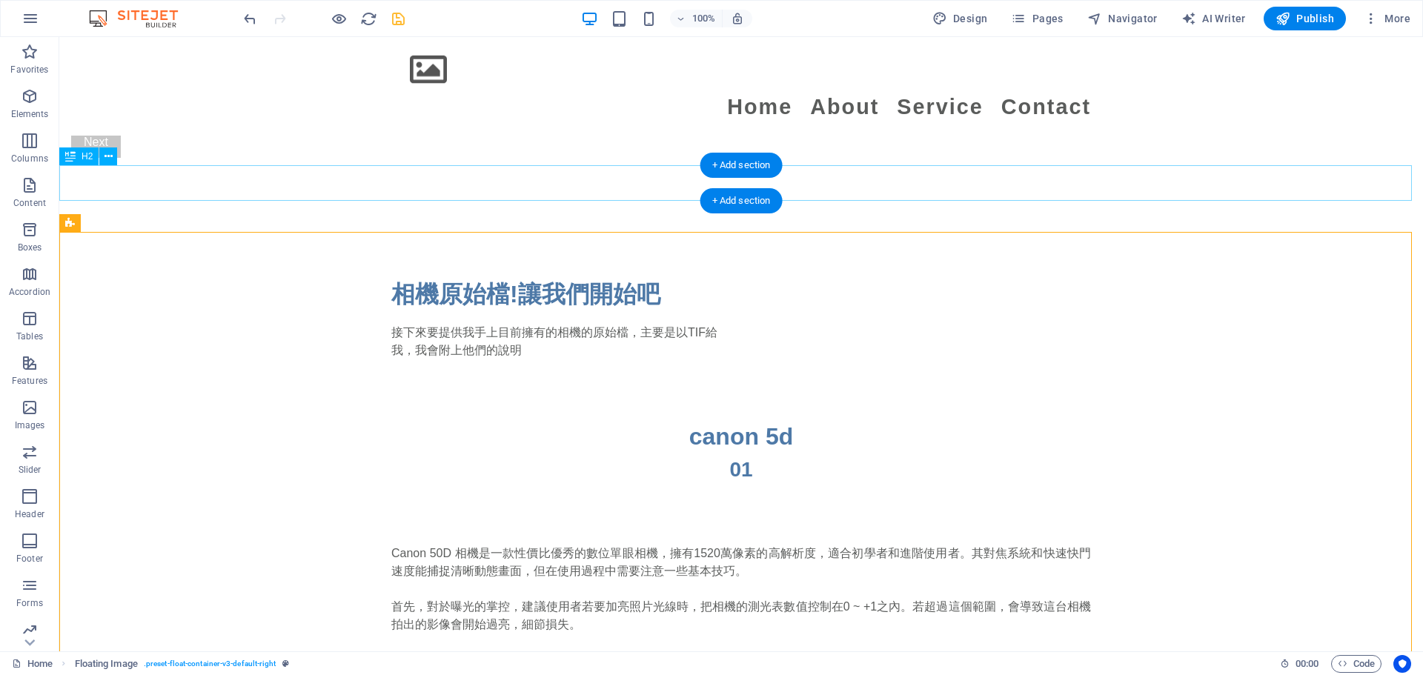
click at [704, 419] on div "canon 5d" at bounding box center [741, 437] width 1364 height 36
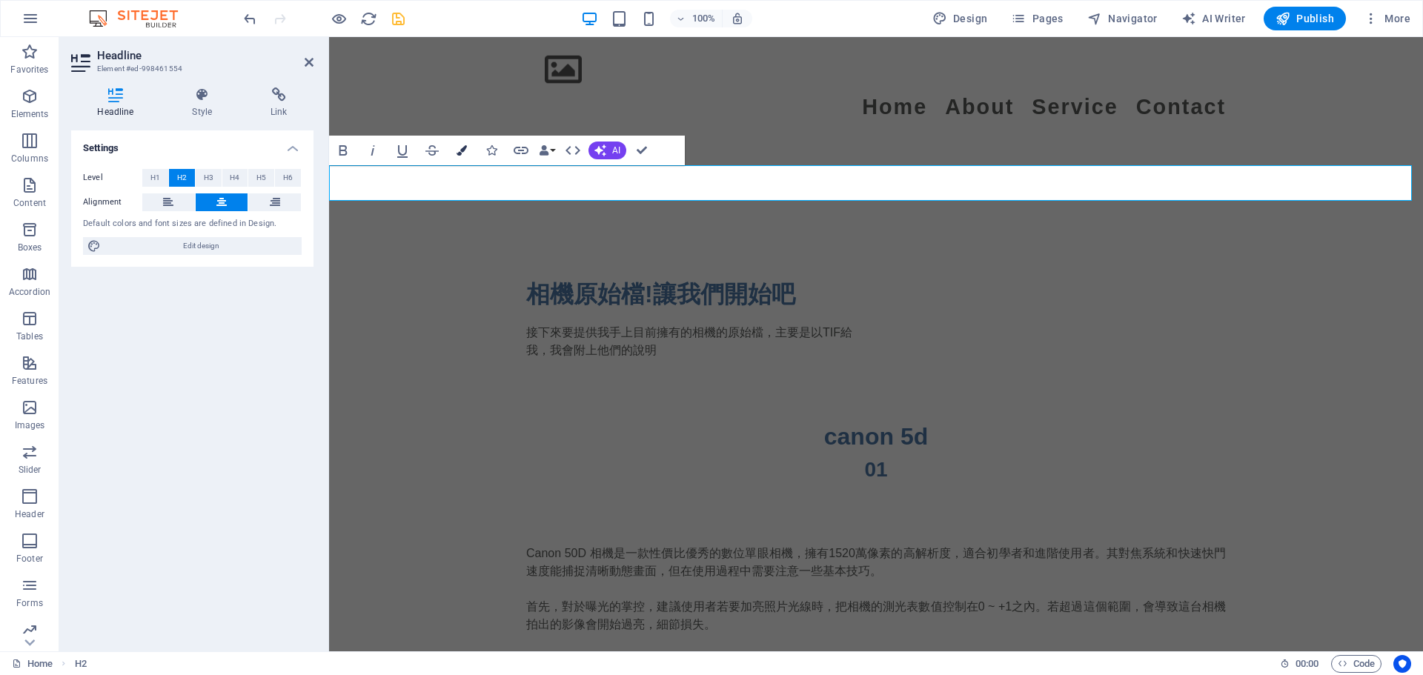
click at [465, 153] on icon "button" at bounding box center [461, 150] width 10 height 10
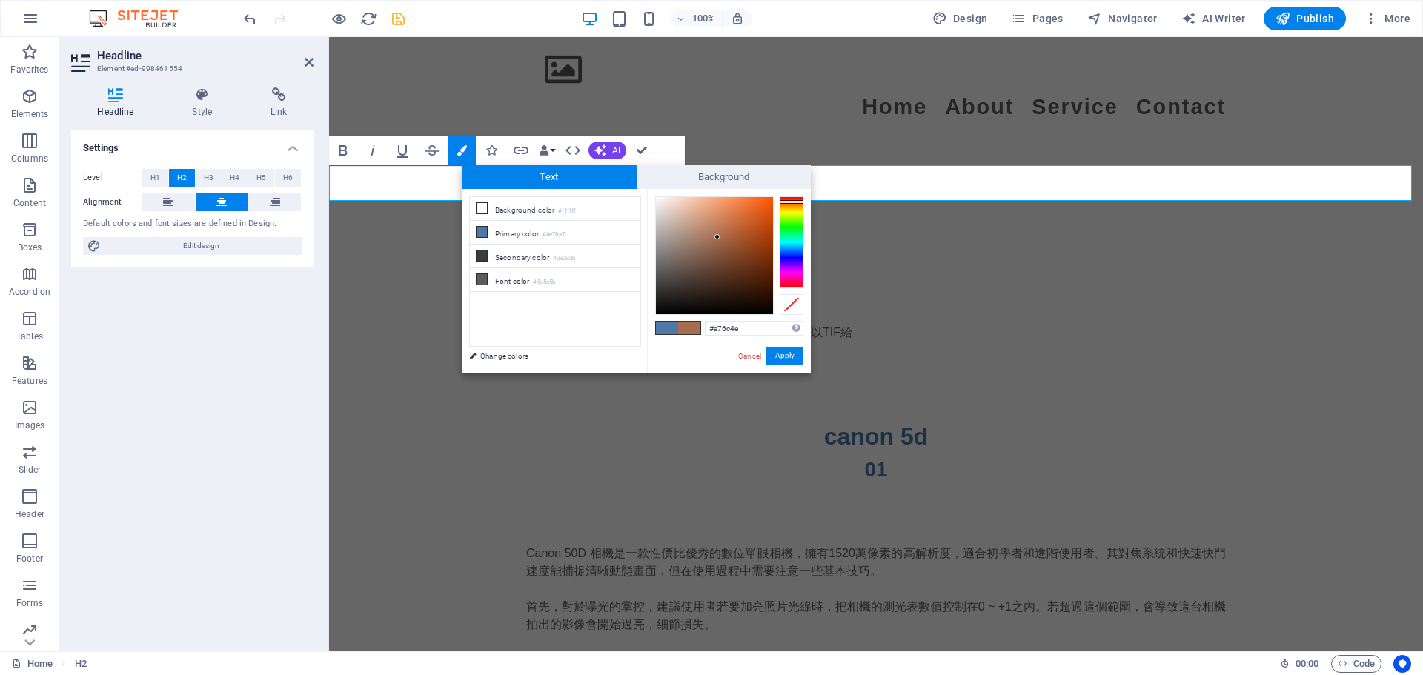
click at [704, 202] on div at bounding box center [792, 242] width 24 height 92
drag, startPoint x: 731, startPoint y: 205, endPoint x: 748, endPoint y: 199, distance: 19.0
click at [704, 199] on div at bounding box center [714, 255] width 117 height 117
click at [551, 232] on small "#4e79a7" at bounding box center [553, 235] width 22 height 10
type input "#4e79a7"
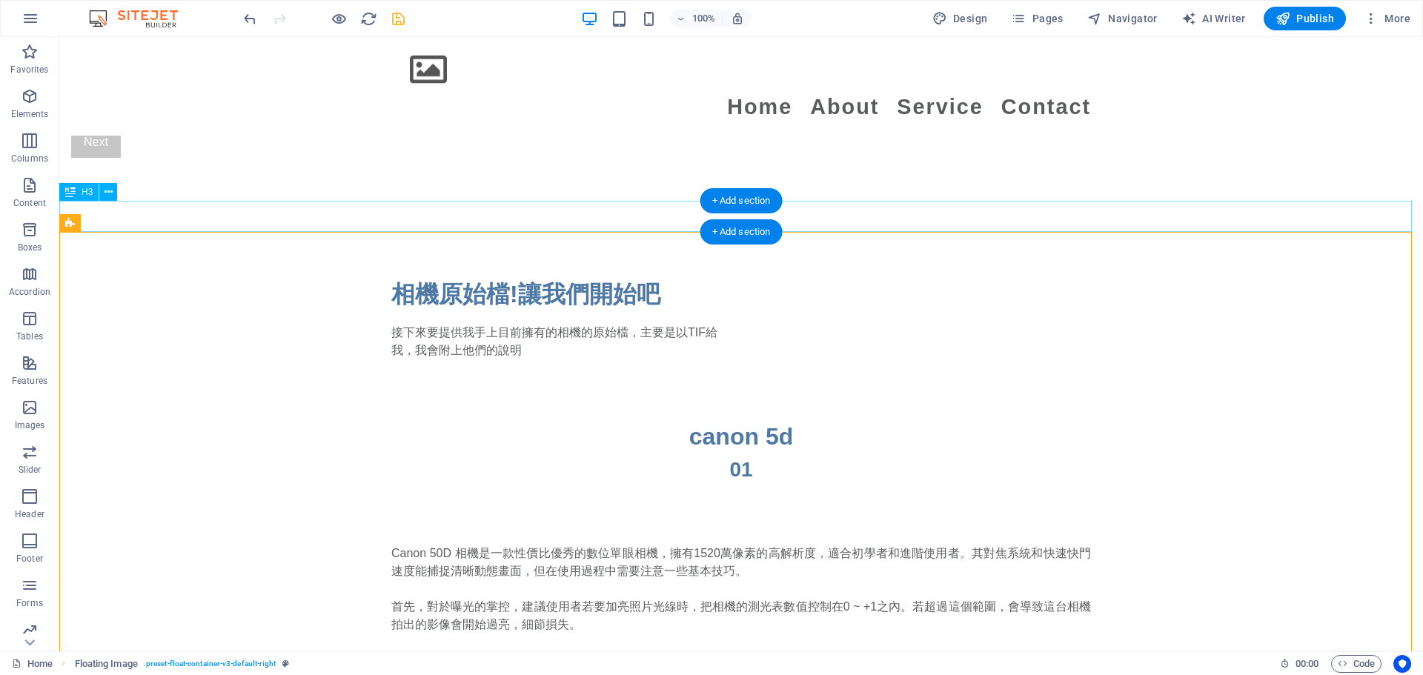
click at [704, 454] on div "01" at bounding box center [741, 469] width 1364 height 31
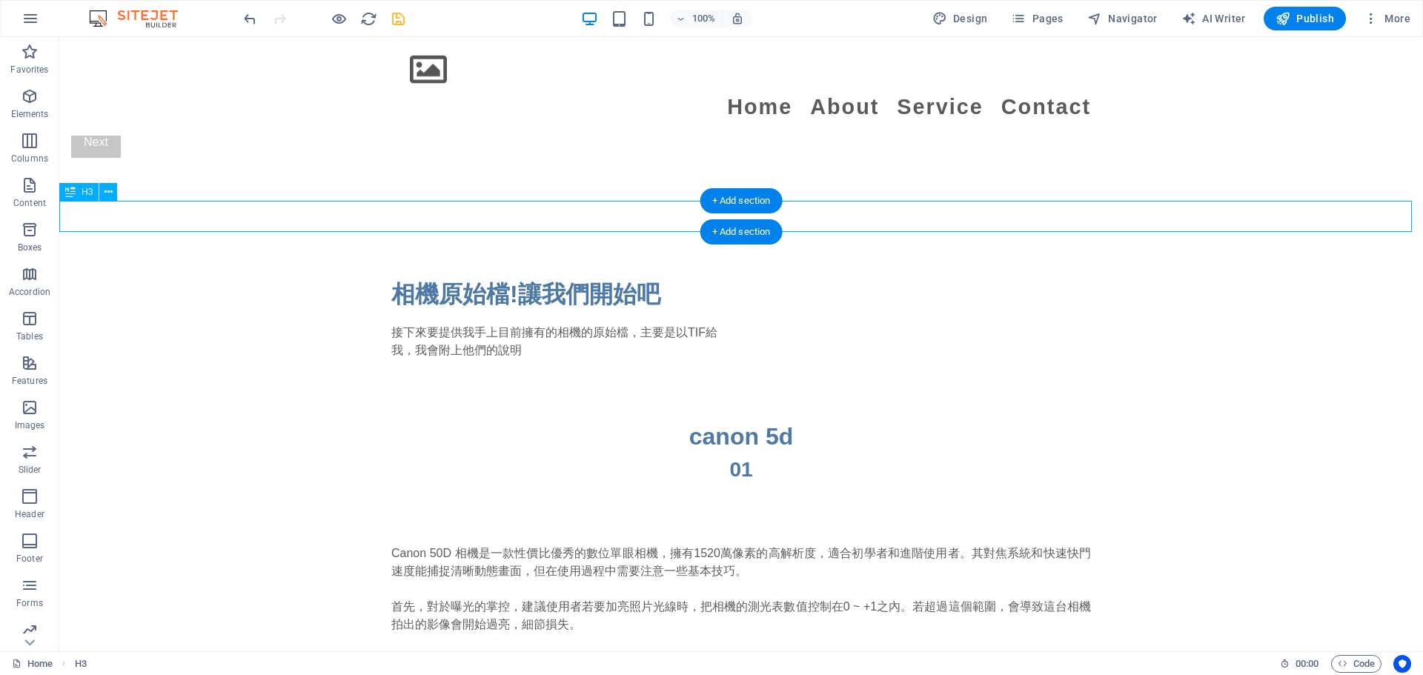
click at [704, 454] on div "01" at bounding box center [741, 469] width 1364 height 31
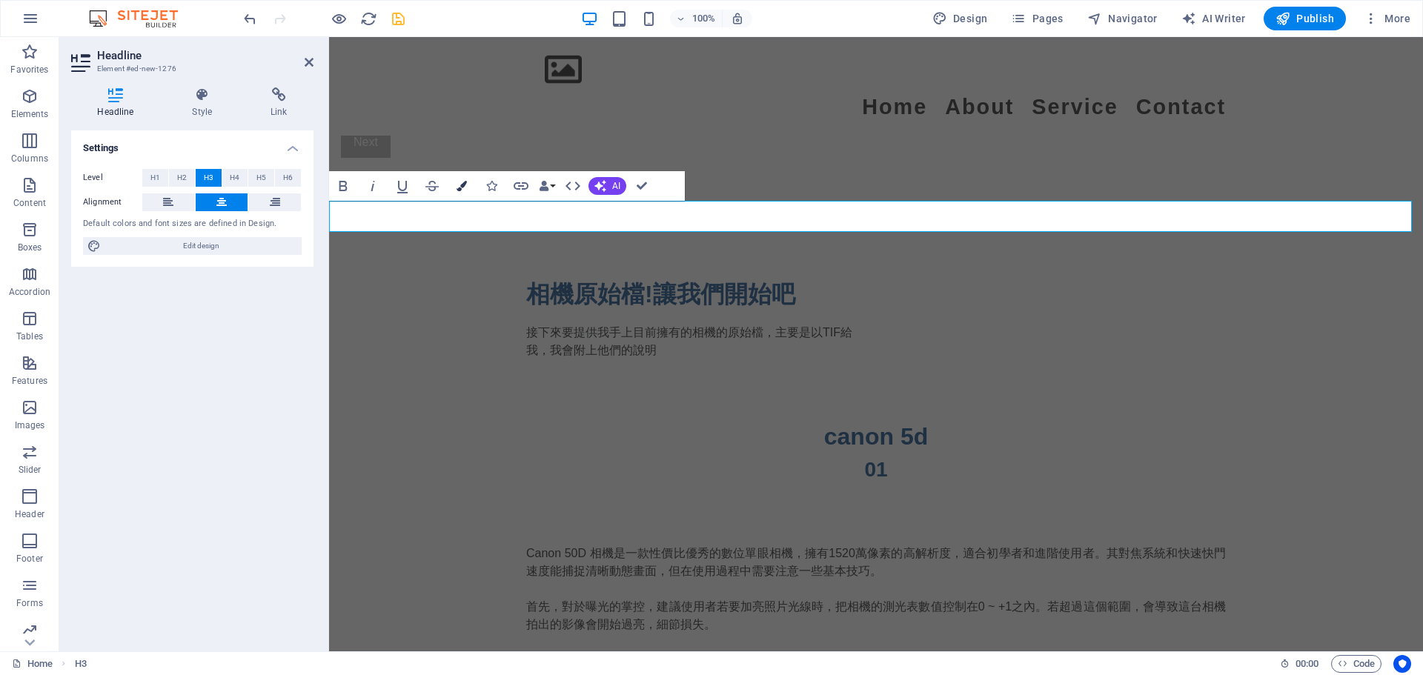
click at [453, 187] on button "Colors" at bounding box center [462, 186] width 28 height 30
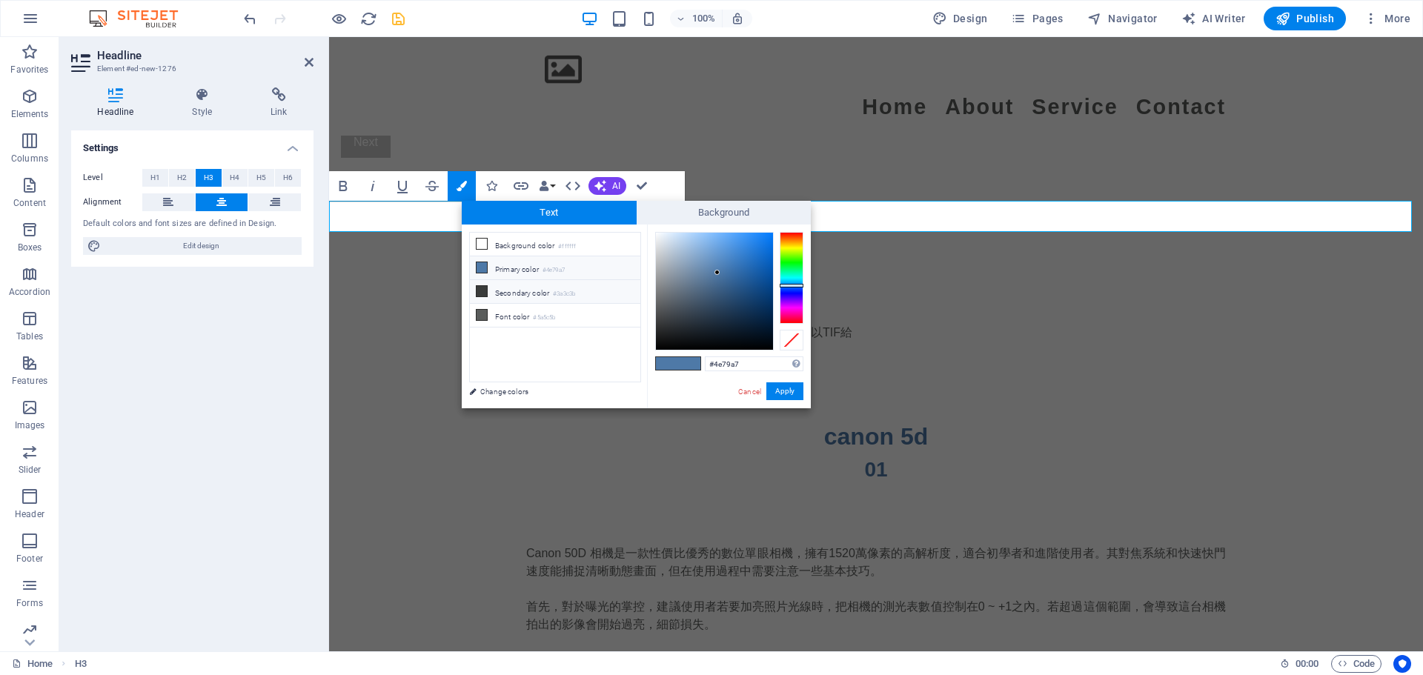
click at [525, 295] on li "Secondary color #3a3c3b" at bounding box center [555, 292] width 170 height 24
type input "#3a3c3b"
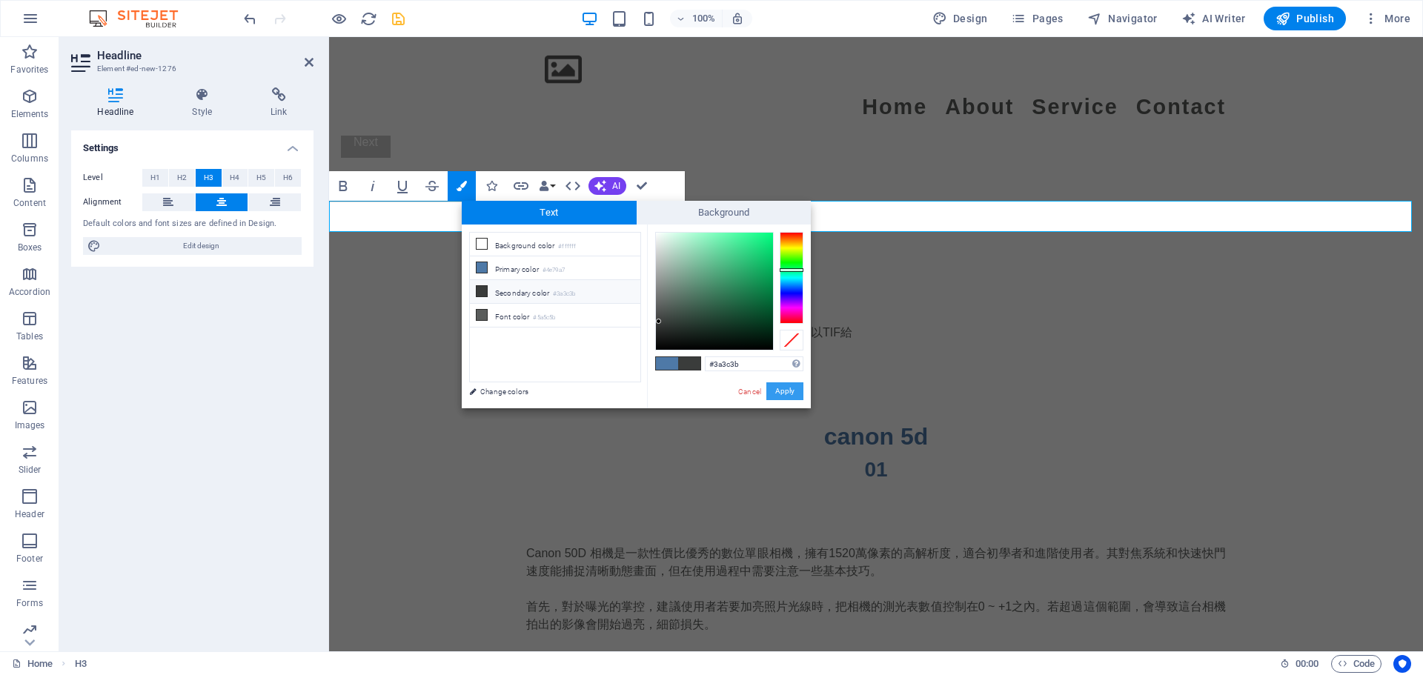
click at [704, 395] on button "Apply" at bounding box center [784, 391] width 37 height 18
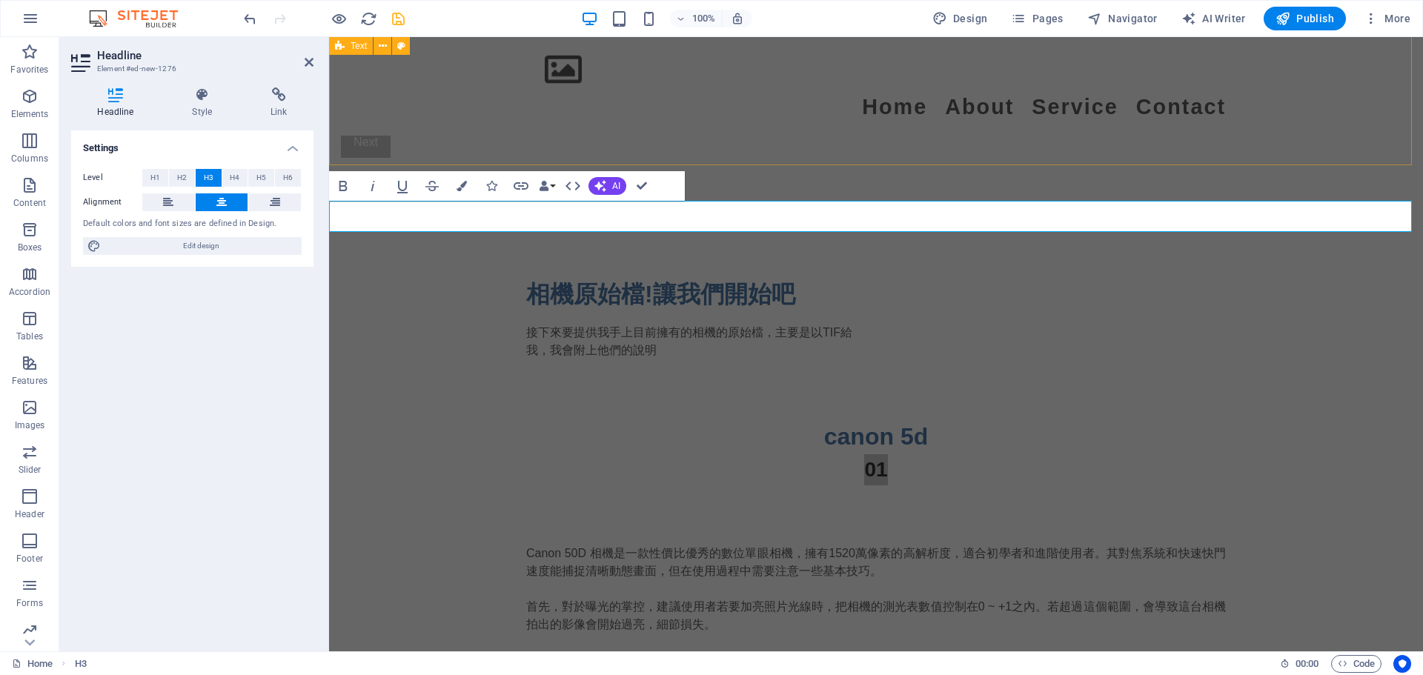
click at [687, 217] on div "相機原始檔!讓我們開始吧 接下來要提供我手上目前擁有的相機的原始檔，主要是以TIF給我，我會附上他們的說明" at bounding box center [876, 318] width 1094 height 202
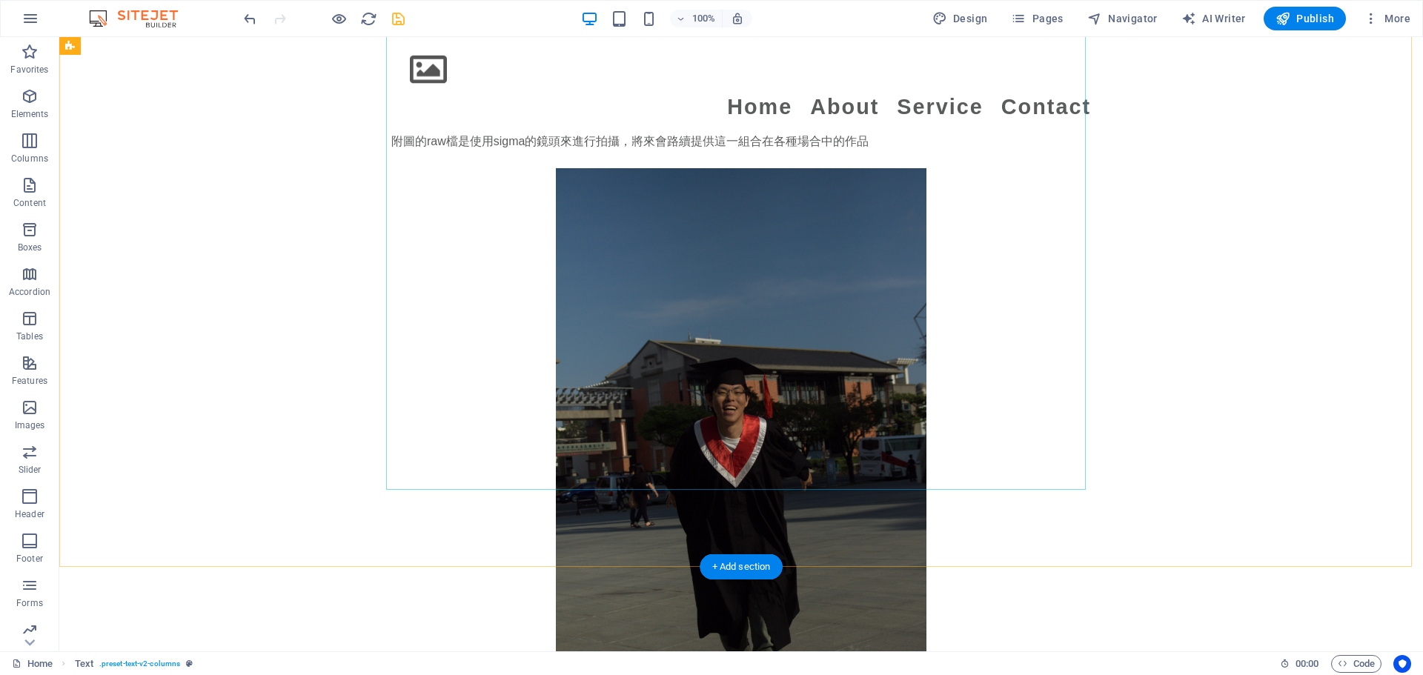
scroll to position [2324, 0]
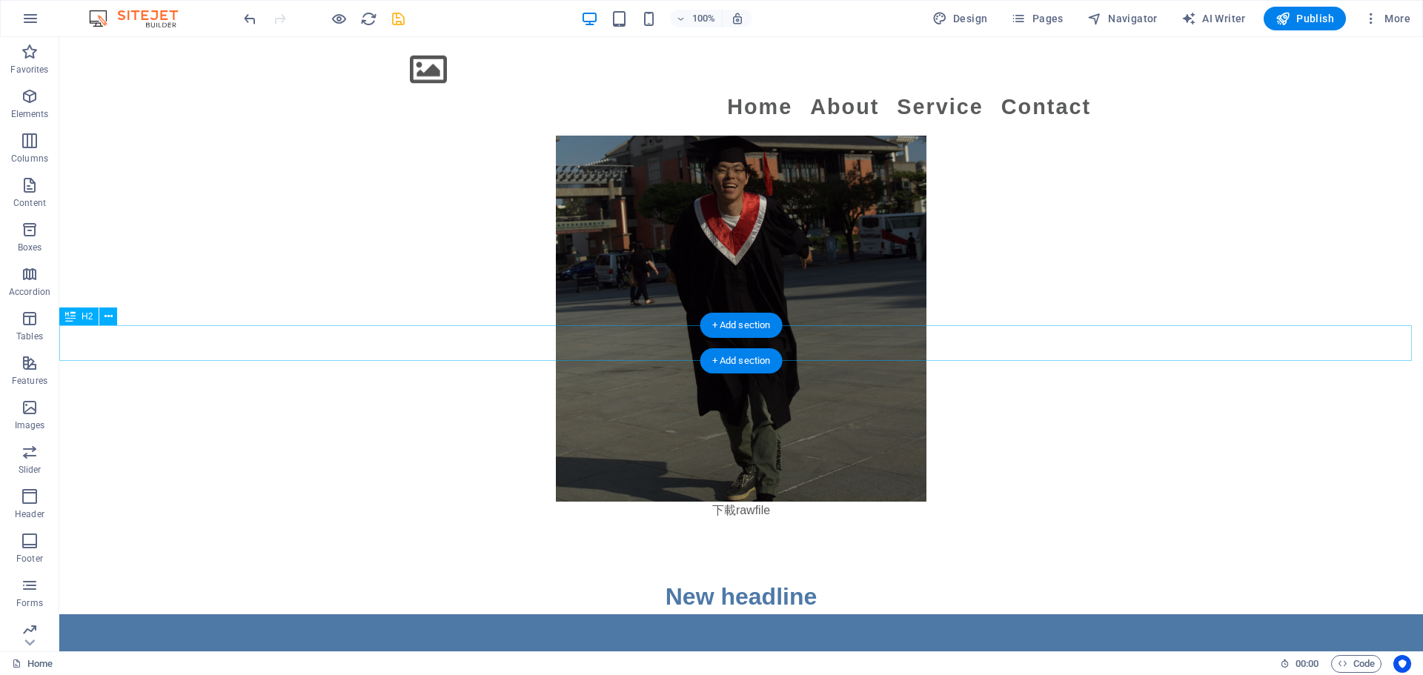
click at [702, 579] on div "New headline" at bounding box center [741, 597] width 1364 height 36
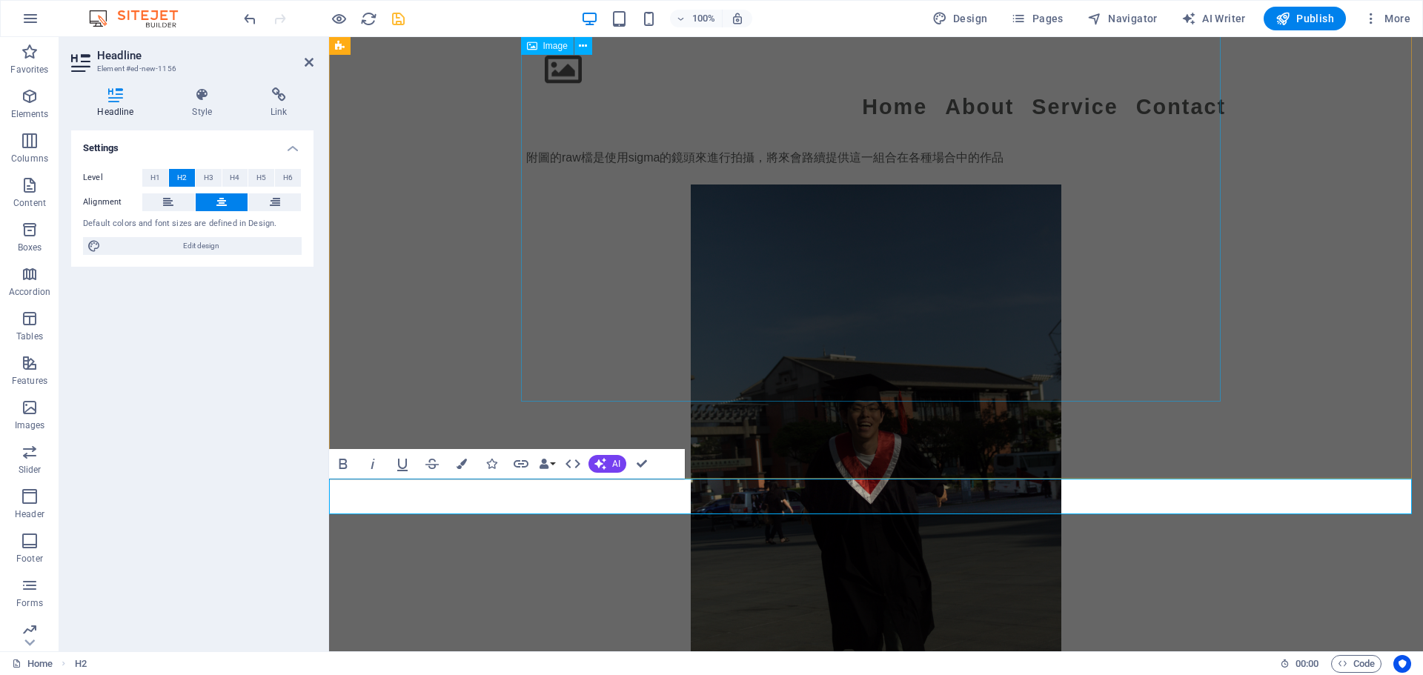
scroll to position [2176, 0]
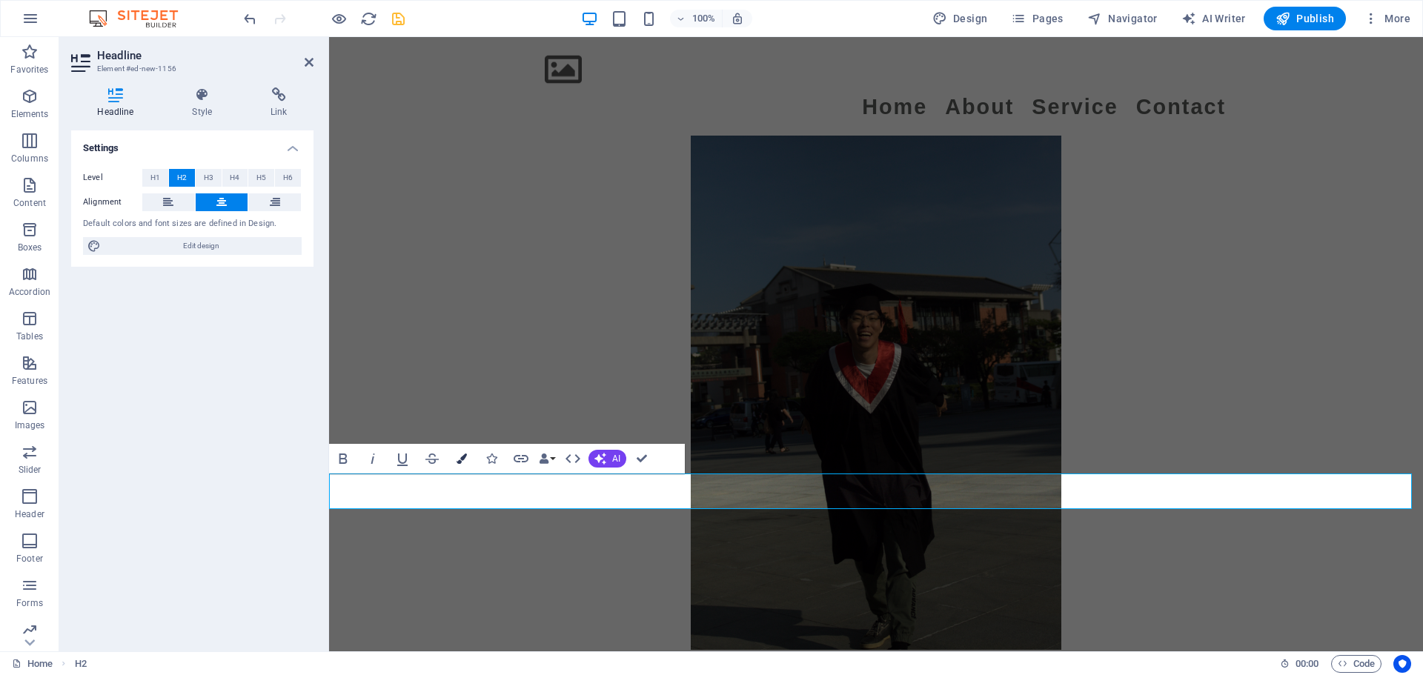
click at [457, 460] on icon "button" at bounding box center [461, 459] width 10 height 10
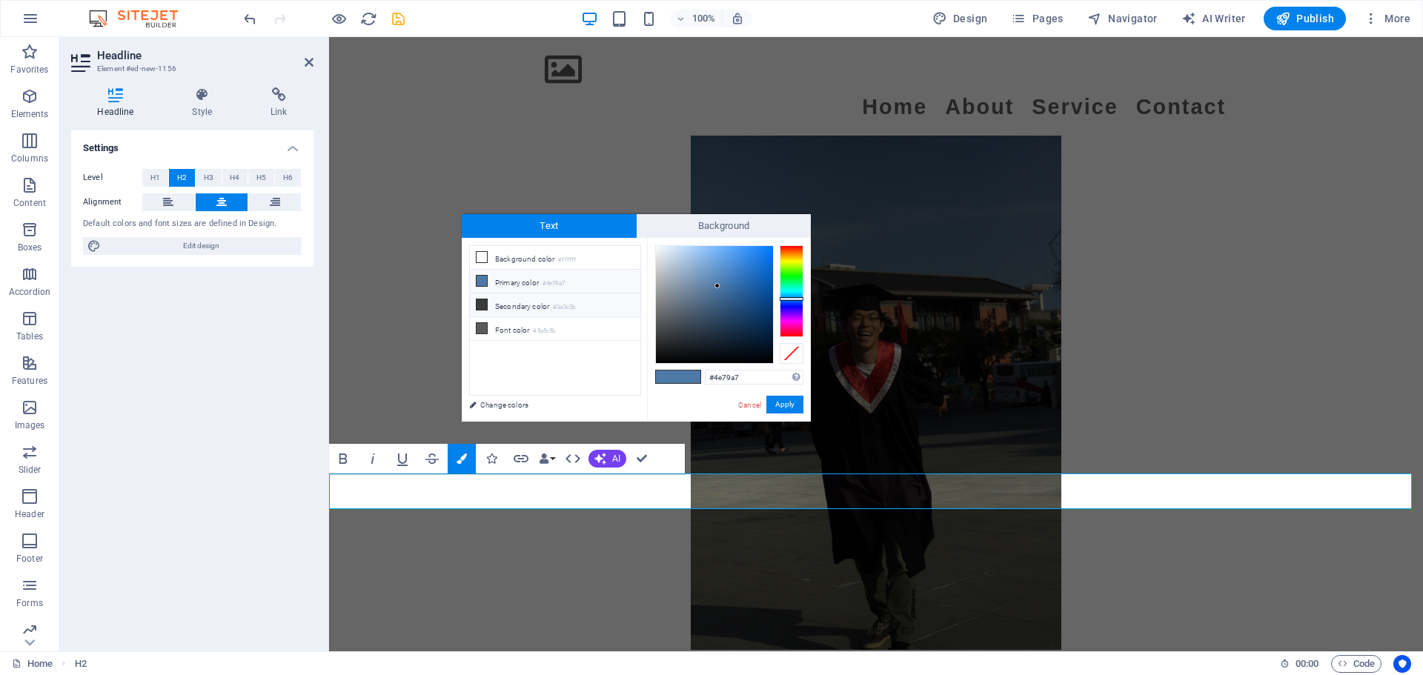
click at [538, 308] on li "Secondary color #3a3c3b" at bounding box center [555, 305] width 170 height 24
type input "#3a3c3b"
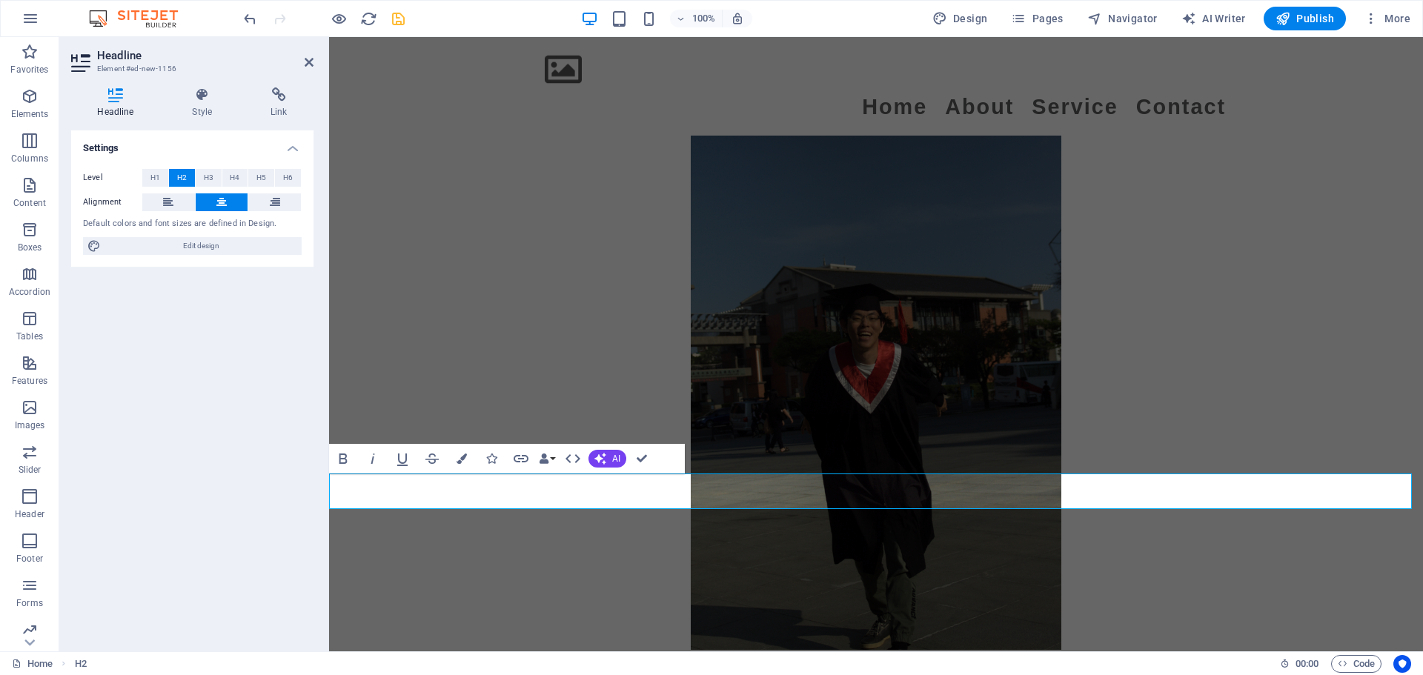
drag, startPoint x: 952, startPoint y: 492, endPoint x: 802, endPoint y: 500, distance: 150.7
click at [465, 465] on button "Colors" at bounding box center [462, 459] width 28 height 30
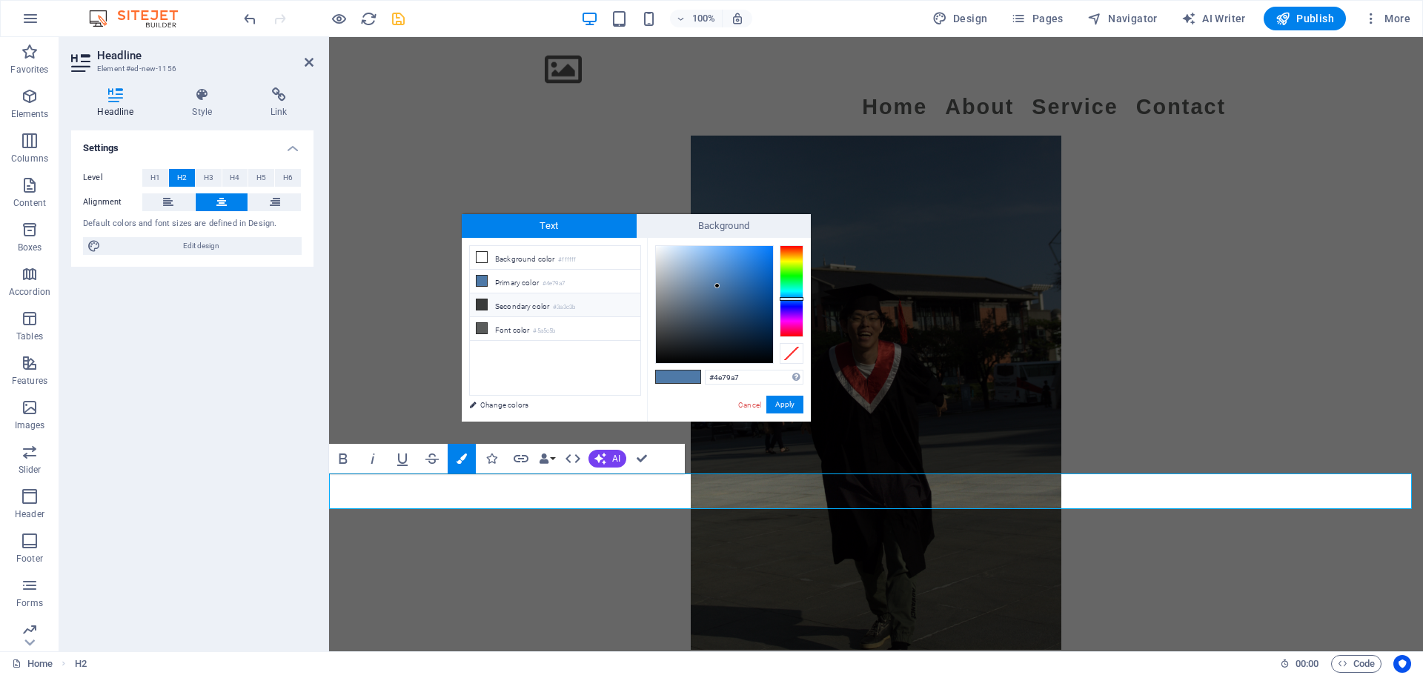
click at [513, 312] on li "Secondary color #3a3c3b" at bounding box center [555, 305] width 170 height 24
type input "#3a3c3b"
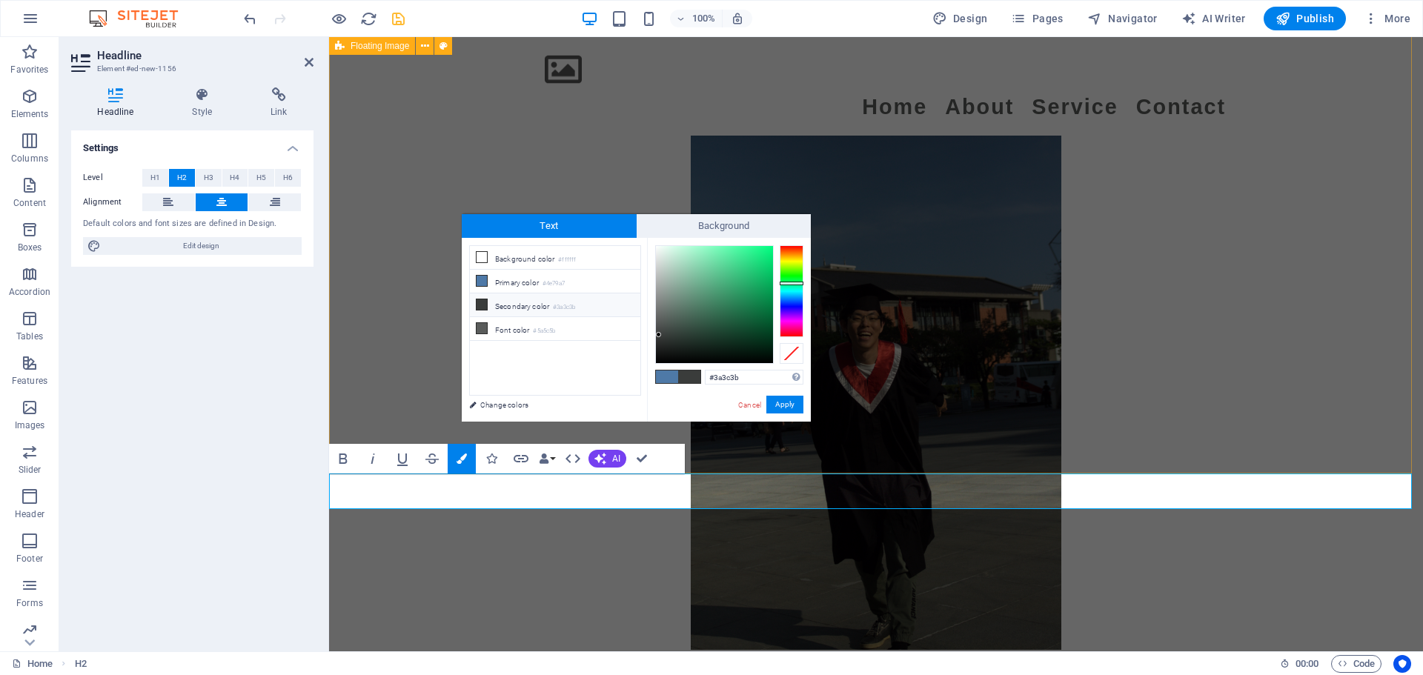
click at [382, 304] on div "Canon 50D 相機是一款性價比優秀的數位單眼相機，擁有1520萬像素的高解析度，適合初學者和進階使用者。其對焦系統和快速快門速度能捕捉清晰動態畫面，但在…" at bounding box center [876, 310] width 1094 height 834
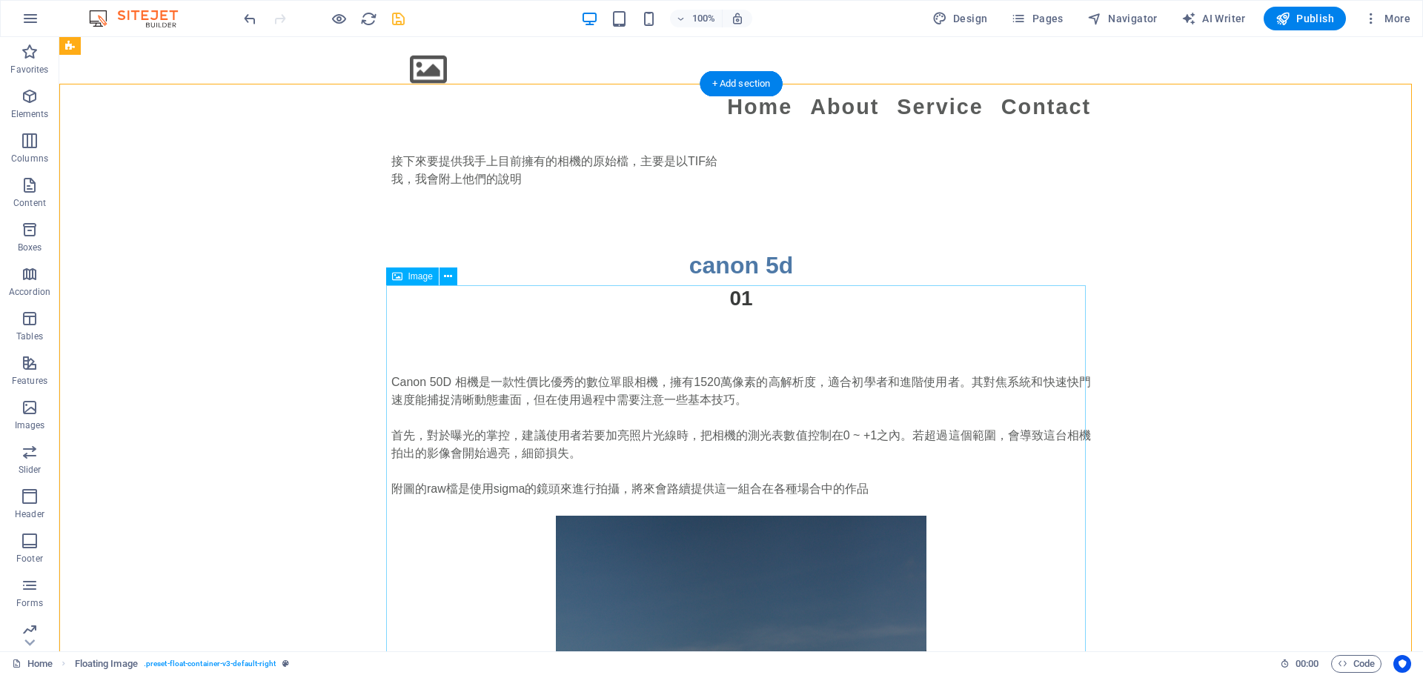
scroll to position [1731, 0]
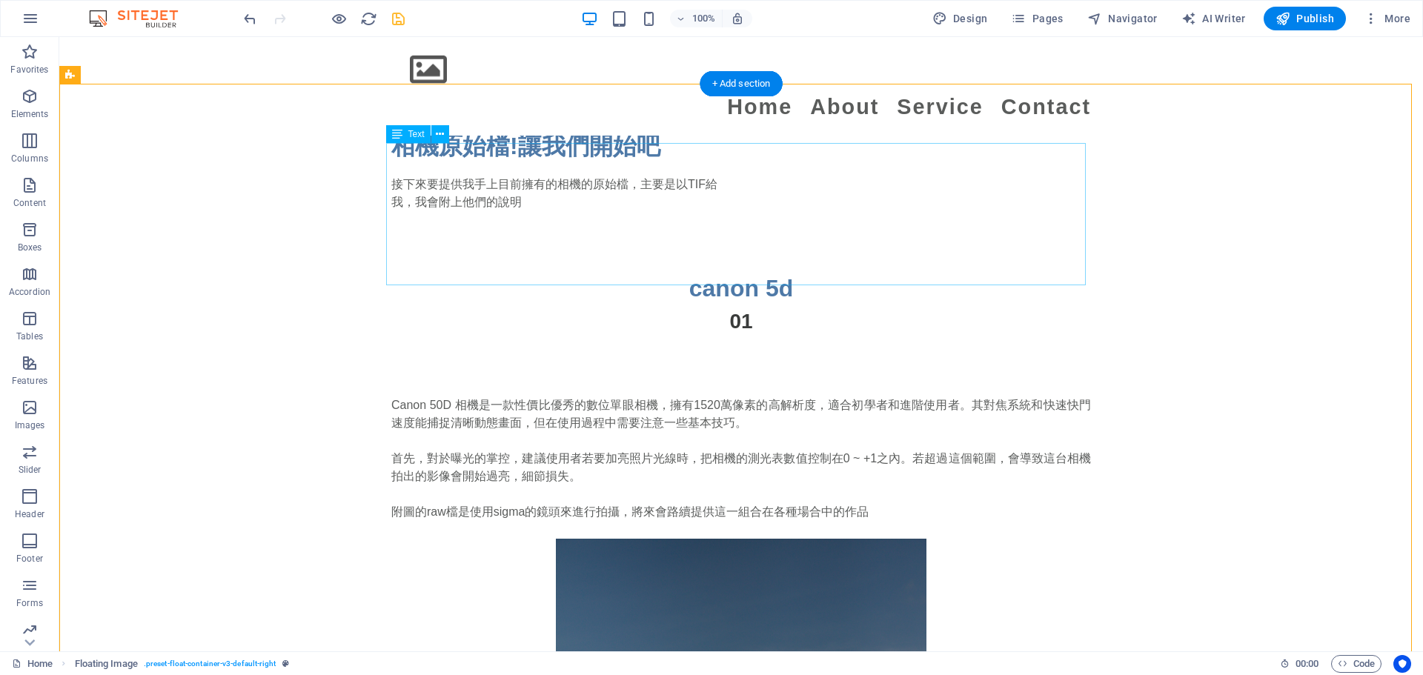
click at [704, 396] on div "Canon 50D 相機是一款性價比優秀的數位單眼相機，擁有1520萬像素的高解析度，適合初學者和進階使用者。其對焦系統和快速快門速度能捕捉清晰動態畫面，但在…" at bounding box center [741, 467] width 700 height 142
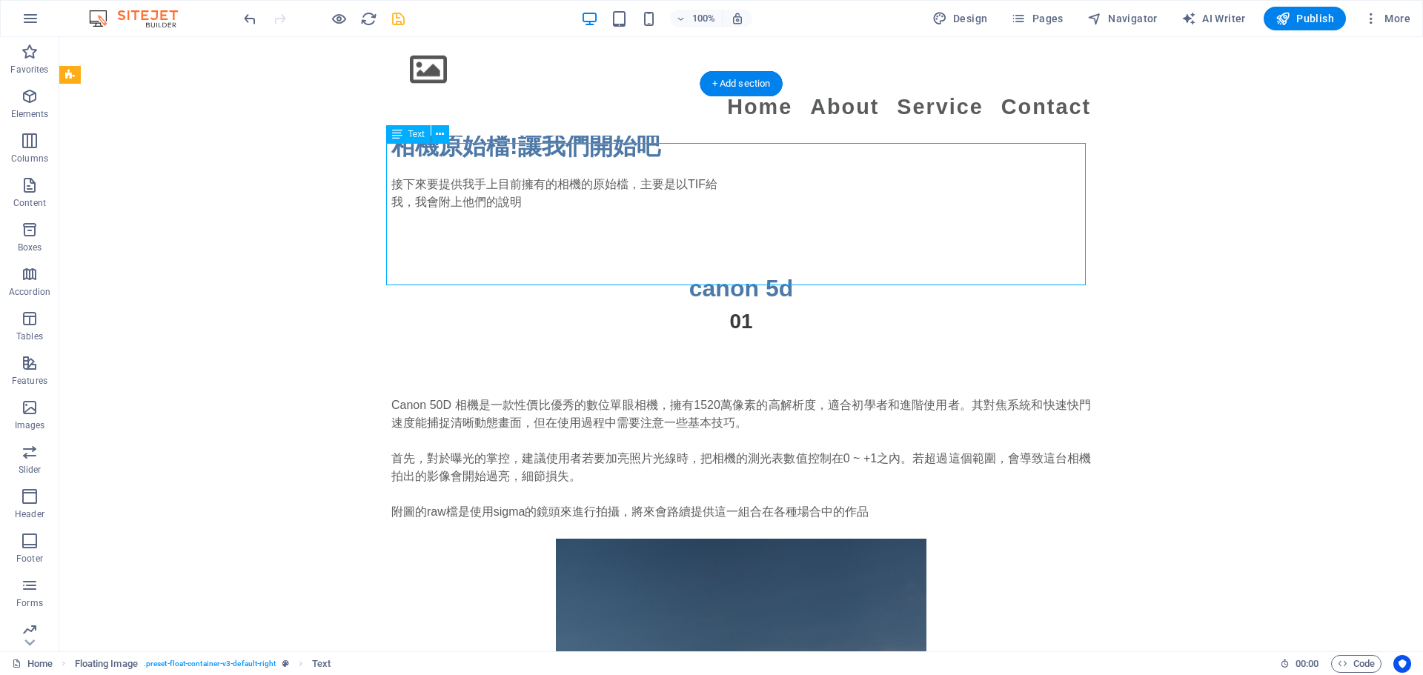
click at [704, 396] on div "Canon 50D 相機是一款性價比優秀的數位單眼相機，擁有1520萬像素的高解析度，適合初學者和進階使用者。其對焦系統和快速快門速度能捕捉清晰動態畫面，但在…" at bounding box center [741, 467] width 700 height 142
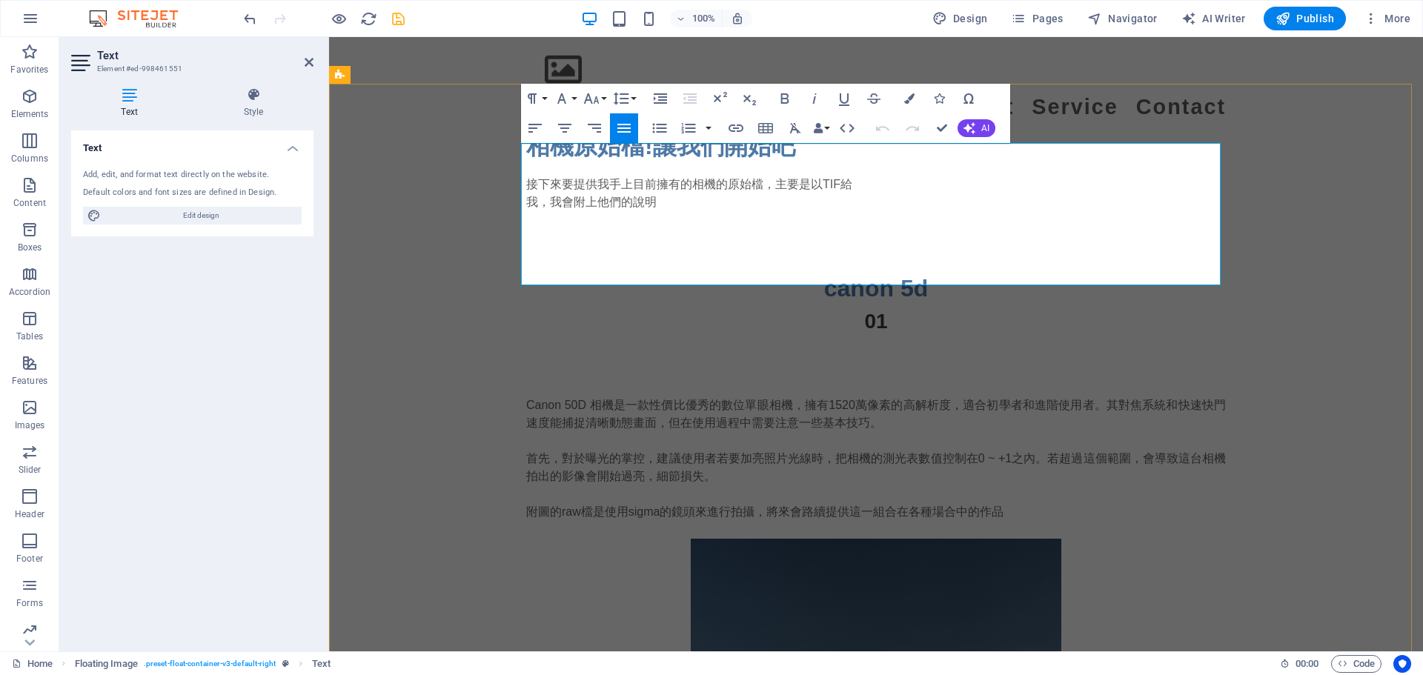
click at [704, 503] on p "附圖的raw檔是使用sigma的鏡頭來進行拍攝，將來會路續提供這一組合在各種場合中的作品" at bounding box center [876, 521] width 700 height 36
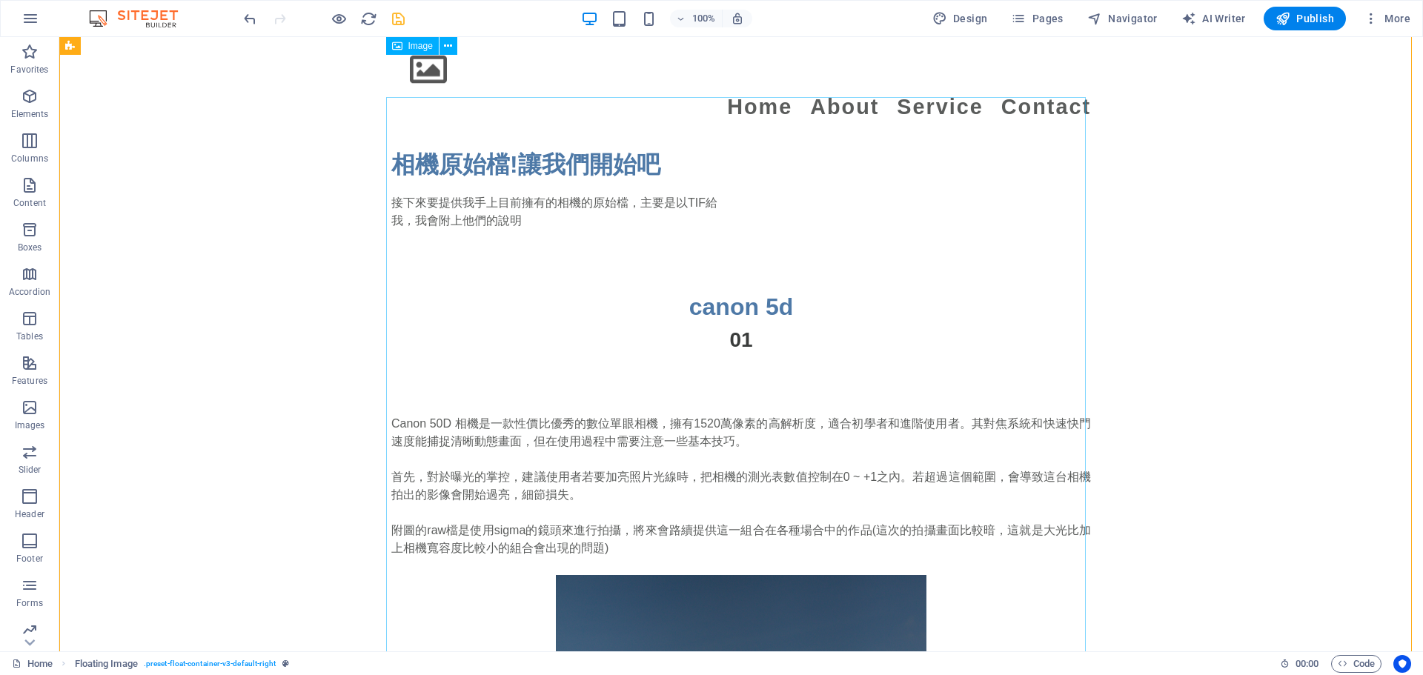
scroll to position [1657, 0]
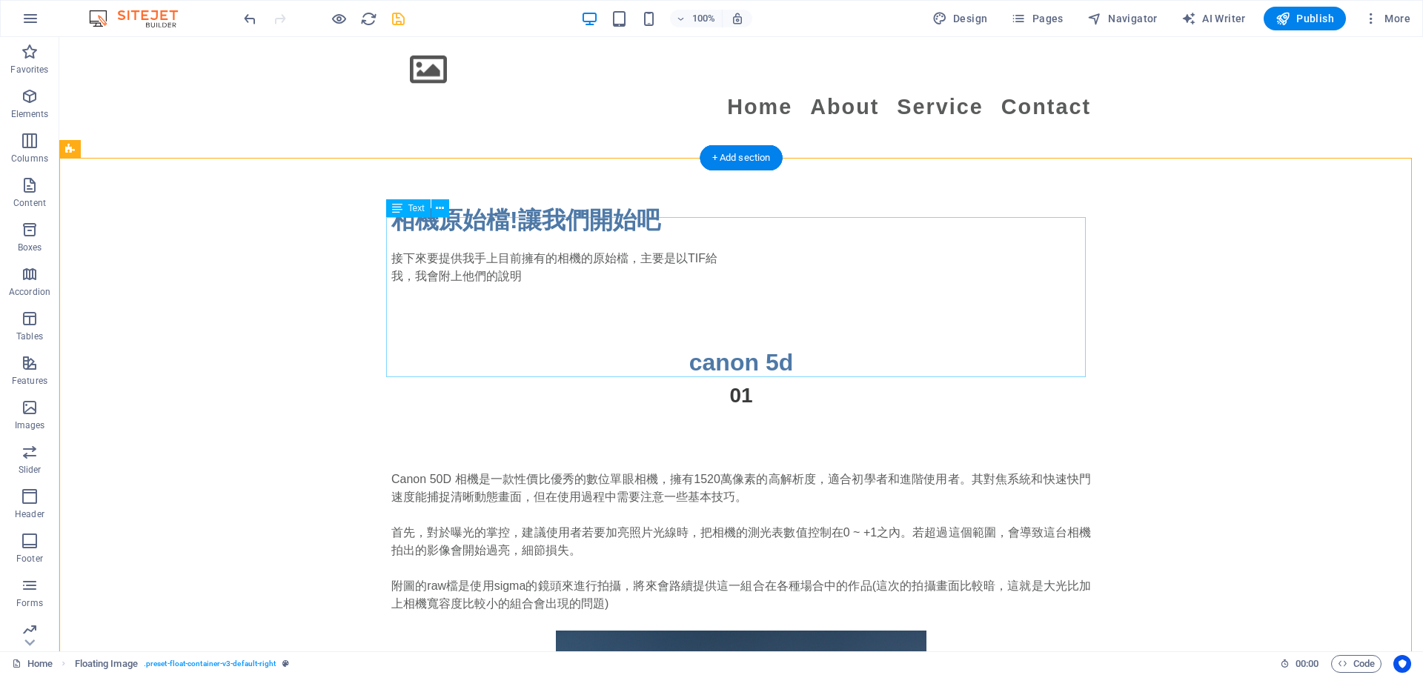
click at [695, 471] on div "Canon 50D 相機是一款性價比優秀的數位單眼相機，擁有1520萬像素的高解析度，適合初學者和進階使用者。其對焦系統和快速快門速度能捕捉清晰動態畫面，但在…" at bounding box center [741, 551] width 700 height 160
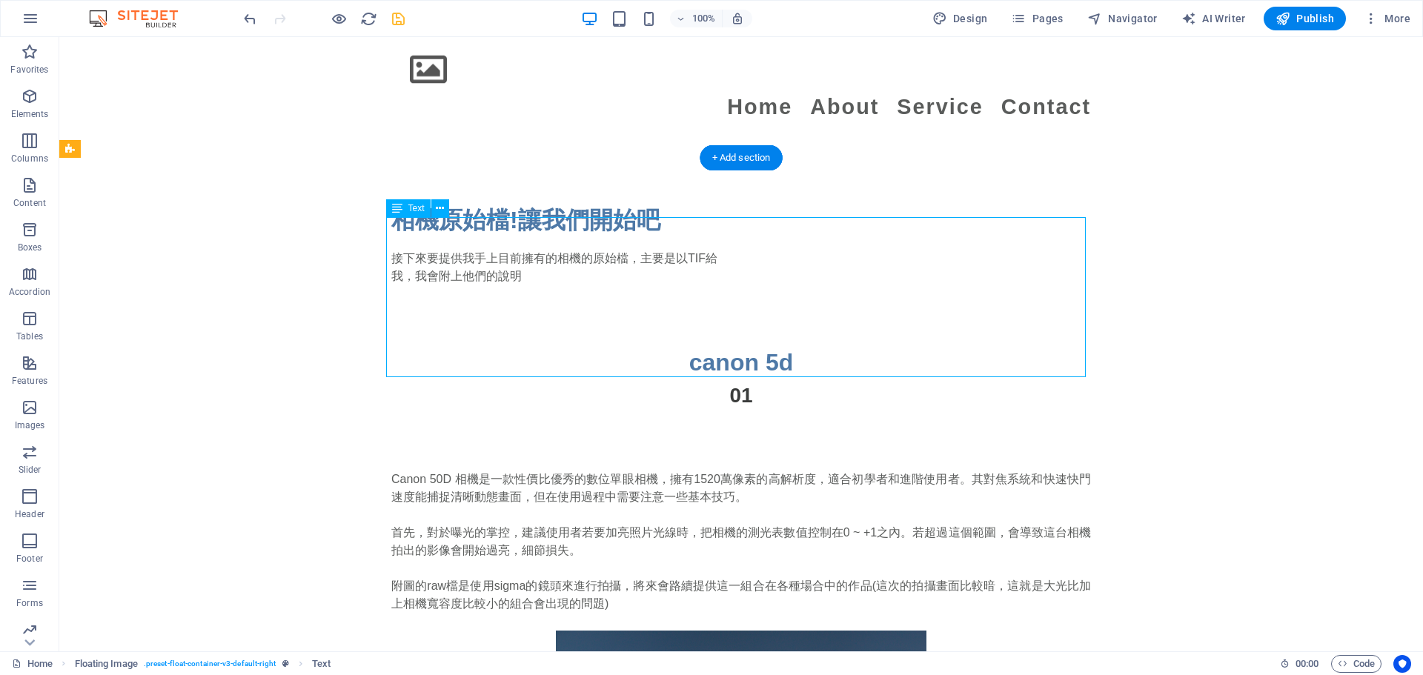
click at [695, 471] on div "Canon 50D 相機是一款性價比優秀的數位單眼相機，擁有1520萬像素的高解析度，適合初學者和進階使用者。其對焦系統和快速快門速度能捕捉清晰動態畫面，但在…" at bounding box center [741, 551] width 700 height 160
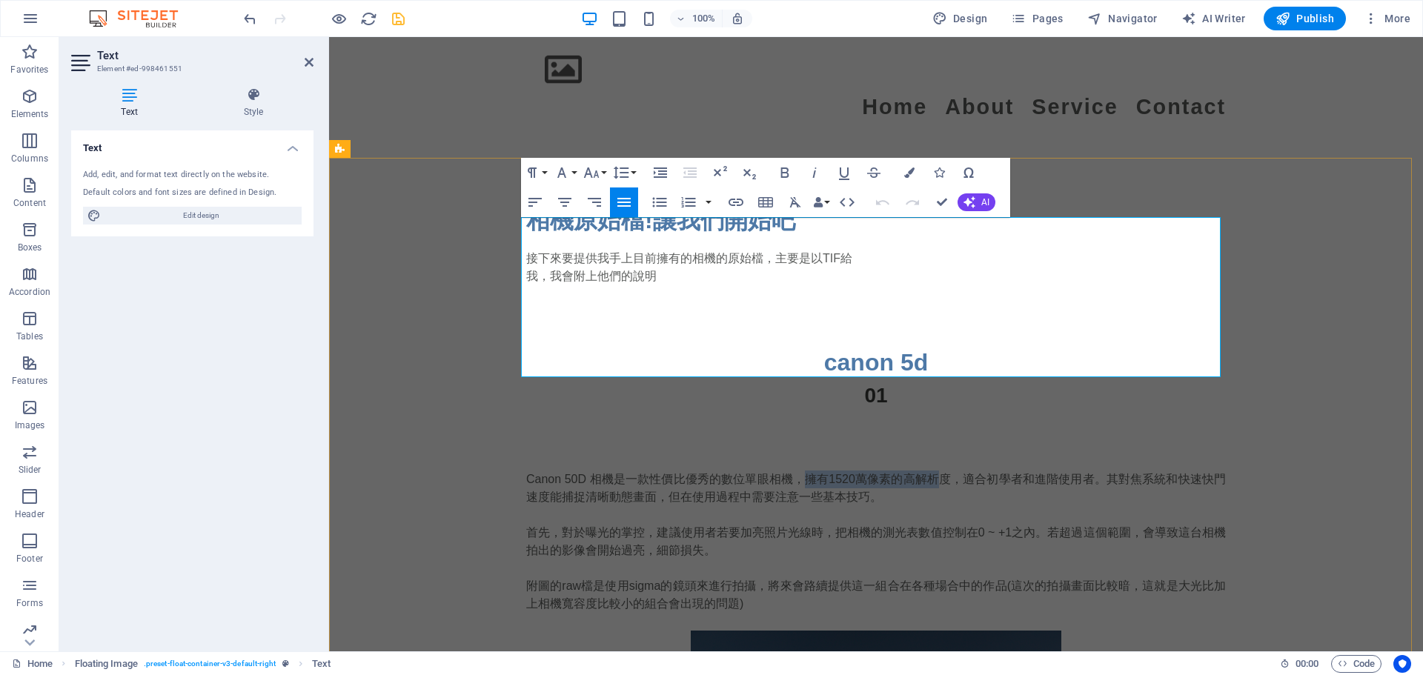
drag, startPoint x: 802, startPoint y: 224, endPoint x: 934, endPoint y: 219, distance: 132.0
click at [704, 471] on p "Canon 50D 相機是一款性價比優秀的數位單眼相機，擁有1520萬像素的高解析度，適合初學者和進階使用者。其對焦系統和快速快門速度能捕捉清晰動態畫面，但在…" at bounding box center [876, 515] width 700 height 89
drag, startPoint x: 897, startPoint y: 222, endPoint x: 820, endPoint y: 220, distance: 77.1
click at [704, 471] on p "Canon 50D 相機是一款性價比優秀的數位單眼相機，擁有1520萬像素的高解析度，適合初學者和進階使用者。其對焦系統和快速快門速度能捕捉清晰動態畫面，但在…" at bounding box center [876, 515] width 700 height 89
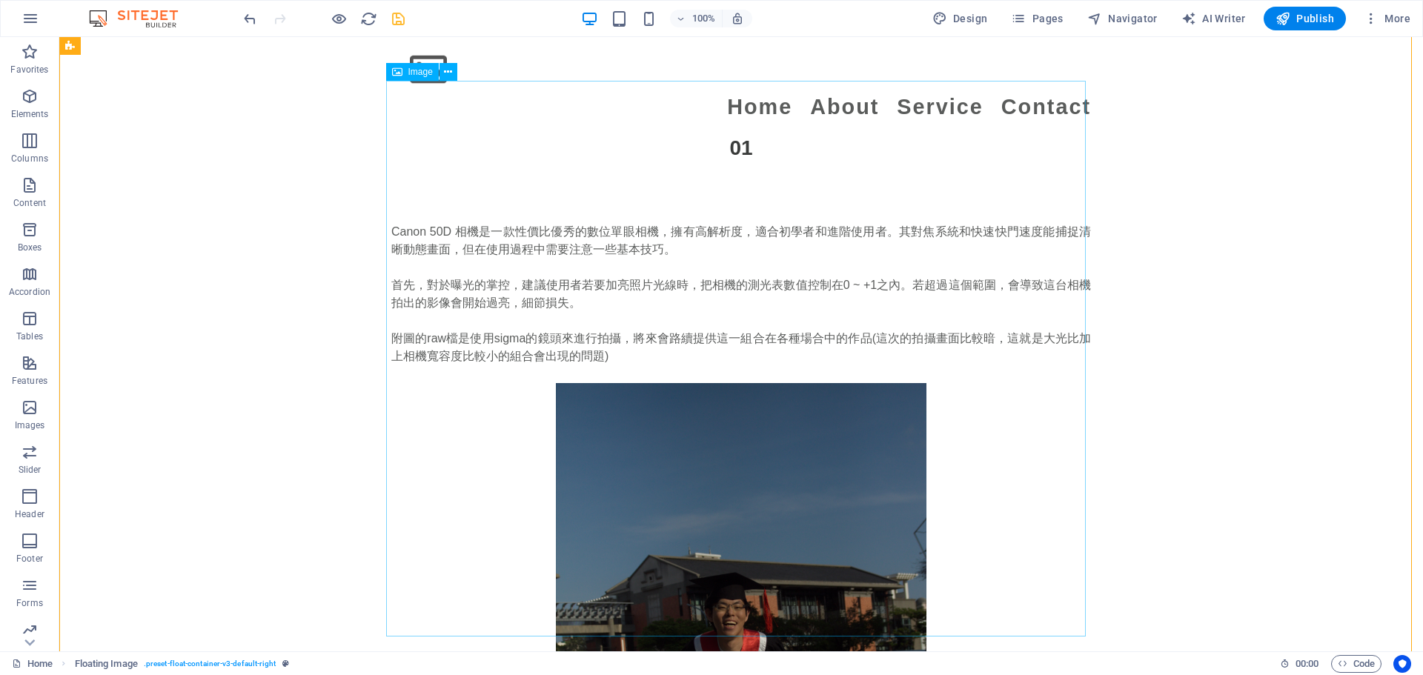
scroll to position [1879, 0]
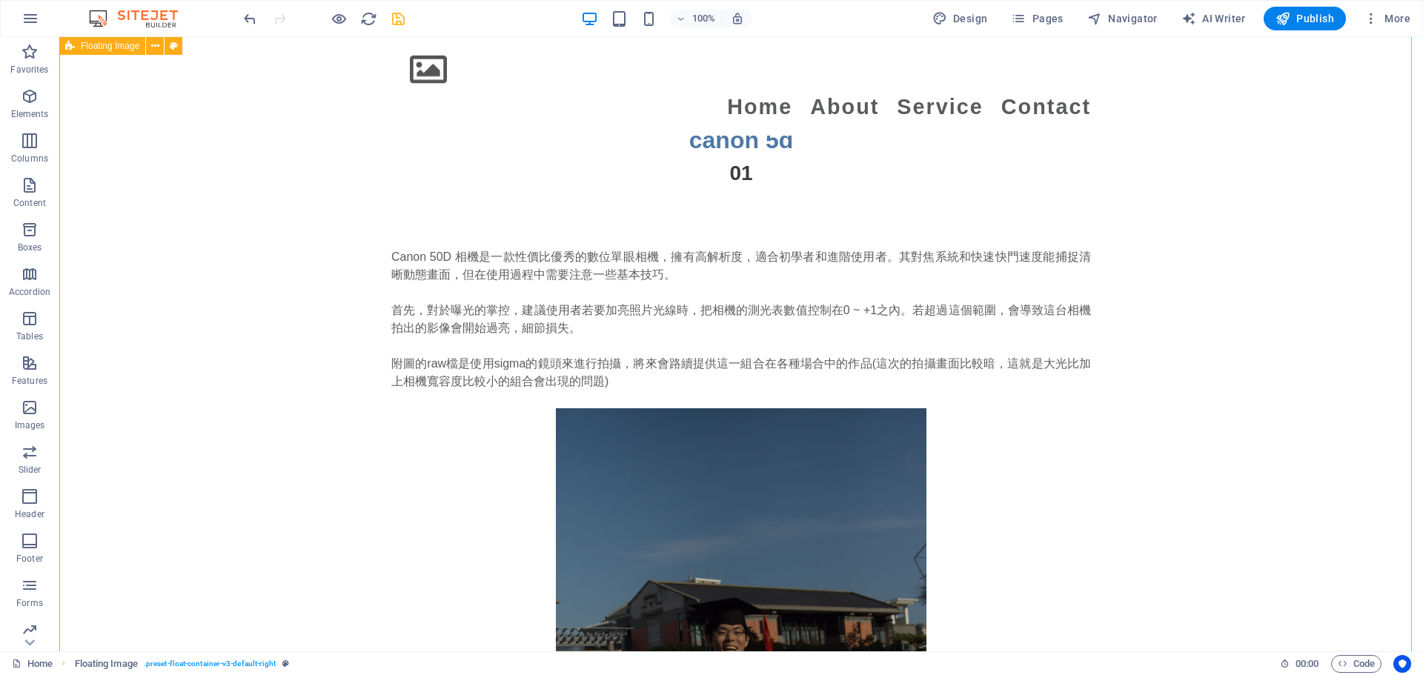
click at [312, 331] on div "Canon 50D 相機是一款性價比優秀的數位單眼相機，擁有高解析度，適合初學者和進階使用者。其對焦系統和快速快門速度能捕捉清晰動態畫面，但在使用過程中需要注…" at bounding box center [741, 615] width 1364 height 852
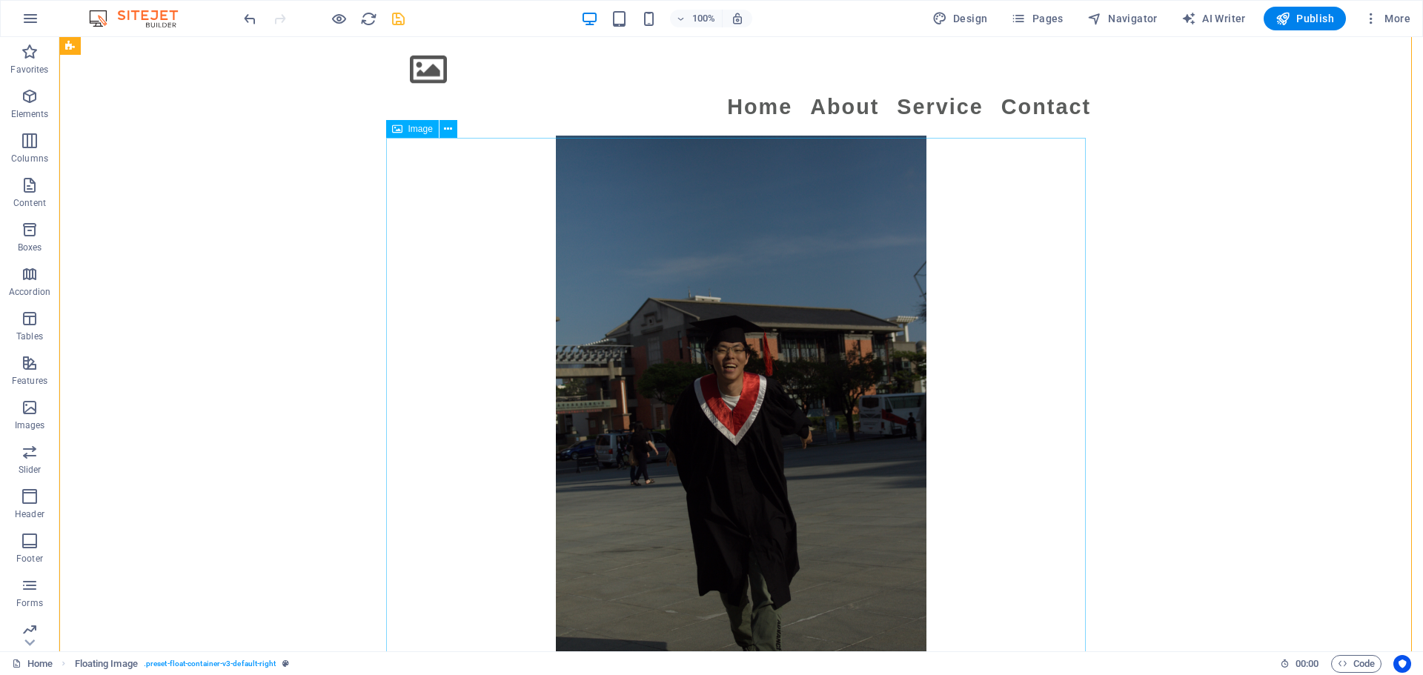
scroll to position [2250, 0]
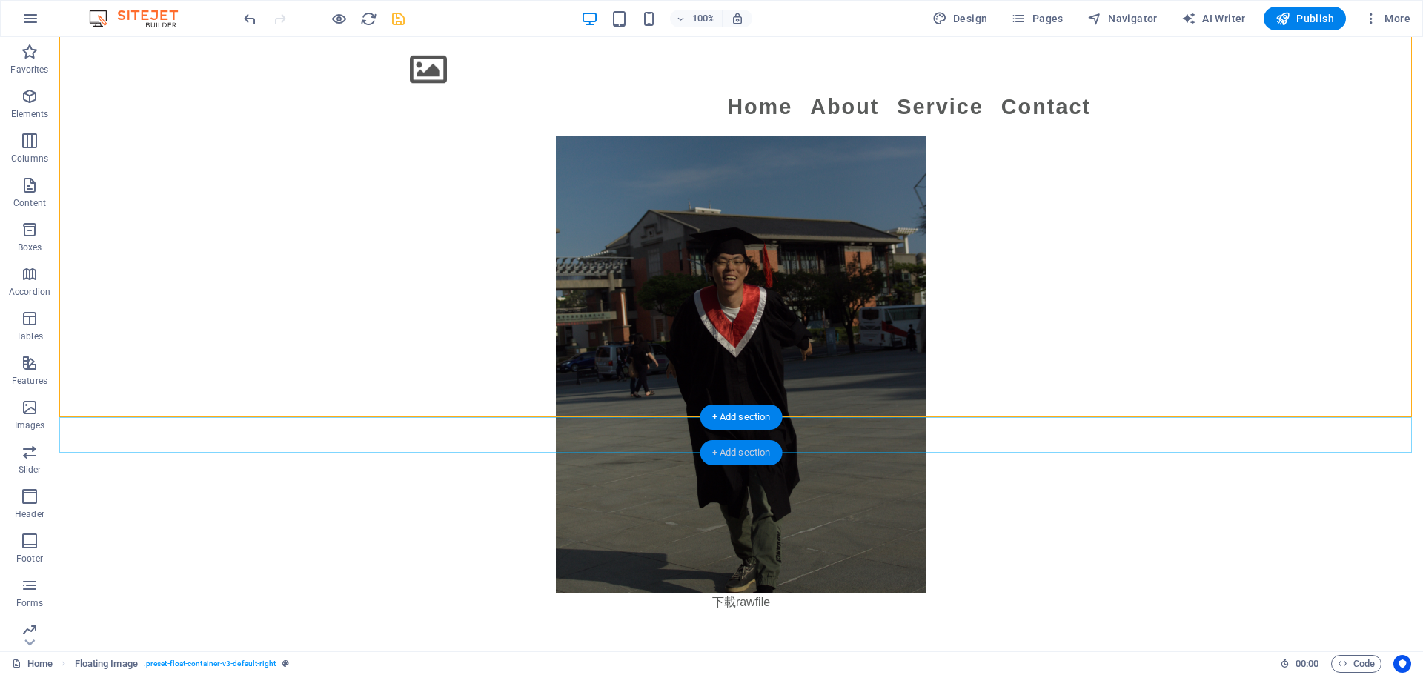
click at [704, 451] on div "+ Add section" at bounding box center [741, 452] width 82 height 25
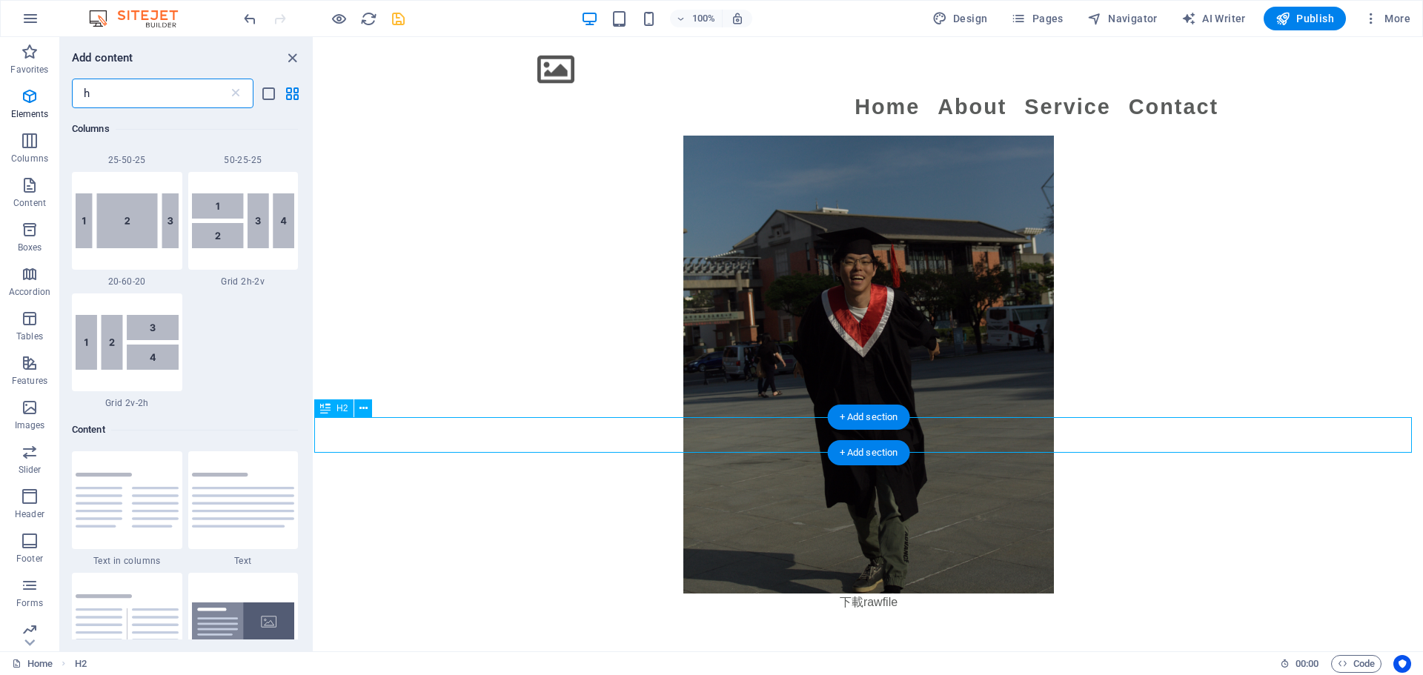
scroll to position [794, 0]
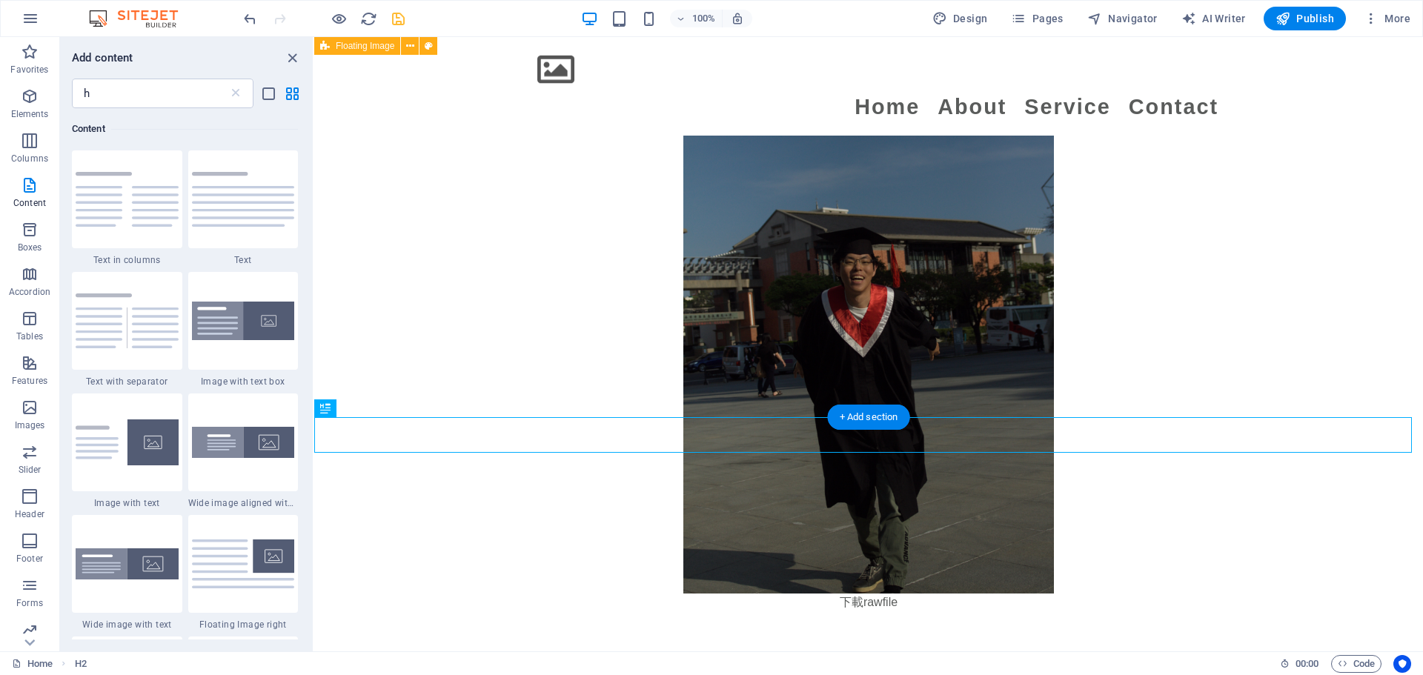
click at [448, 288] on div "Canon 50D 相機是一款性價比優秀的數位單眼相機，擁有高解析度，適合初學者和進階使用者。其對焦系統和快速快門速度能捕捉清晰動態畫面，但在使用過程中需要注…" at bounding box center [868, 244] width 1109 height 852
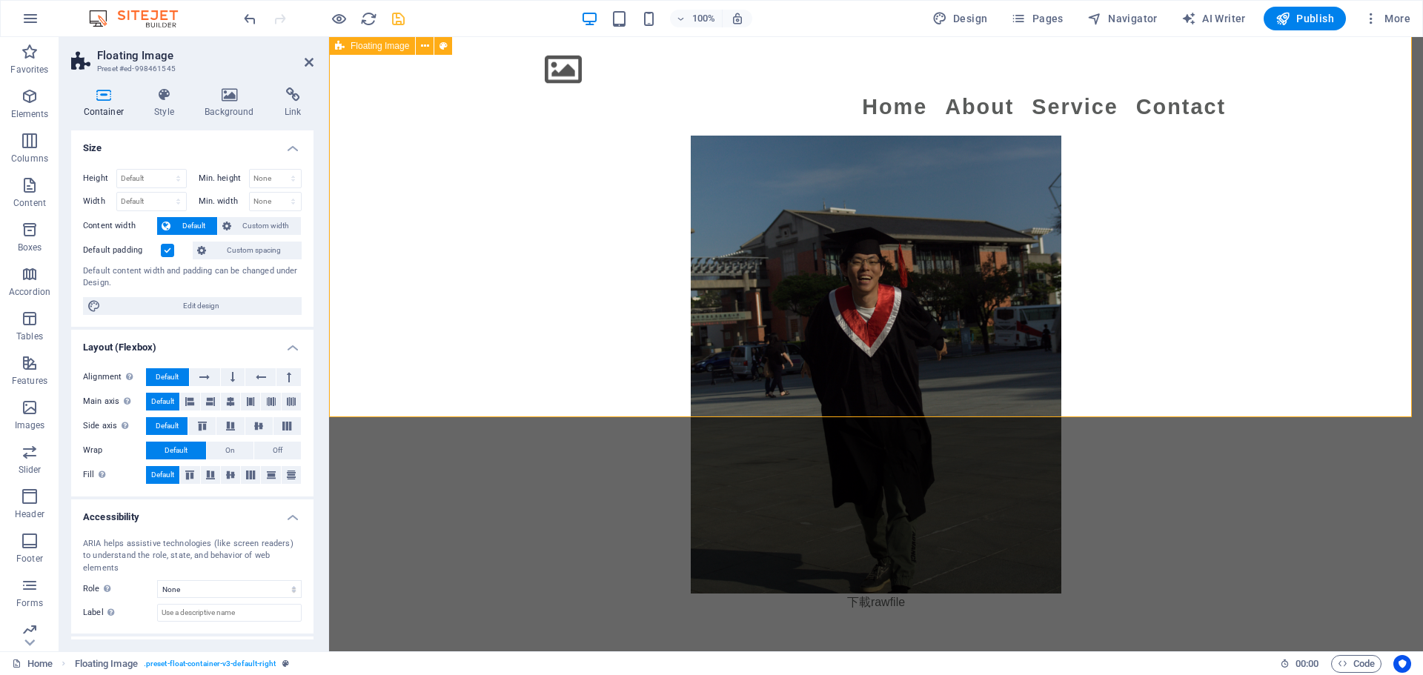
click at [412, 284] on div "Canon 50D 相機是一款性價比優秀的數位單眼相機，擁有高解析度，適合初學者和進階使用者。其對焦系統和快速快門速度能捕捉清晰動態畫面，但在使用過程中需要注…" at bounding box center [876, 244] width 1094 height 852
click at [411, 609] on div "02" at bounding box center [876, 689] width 1094 height 36
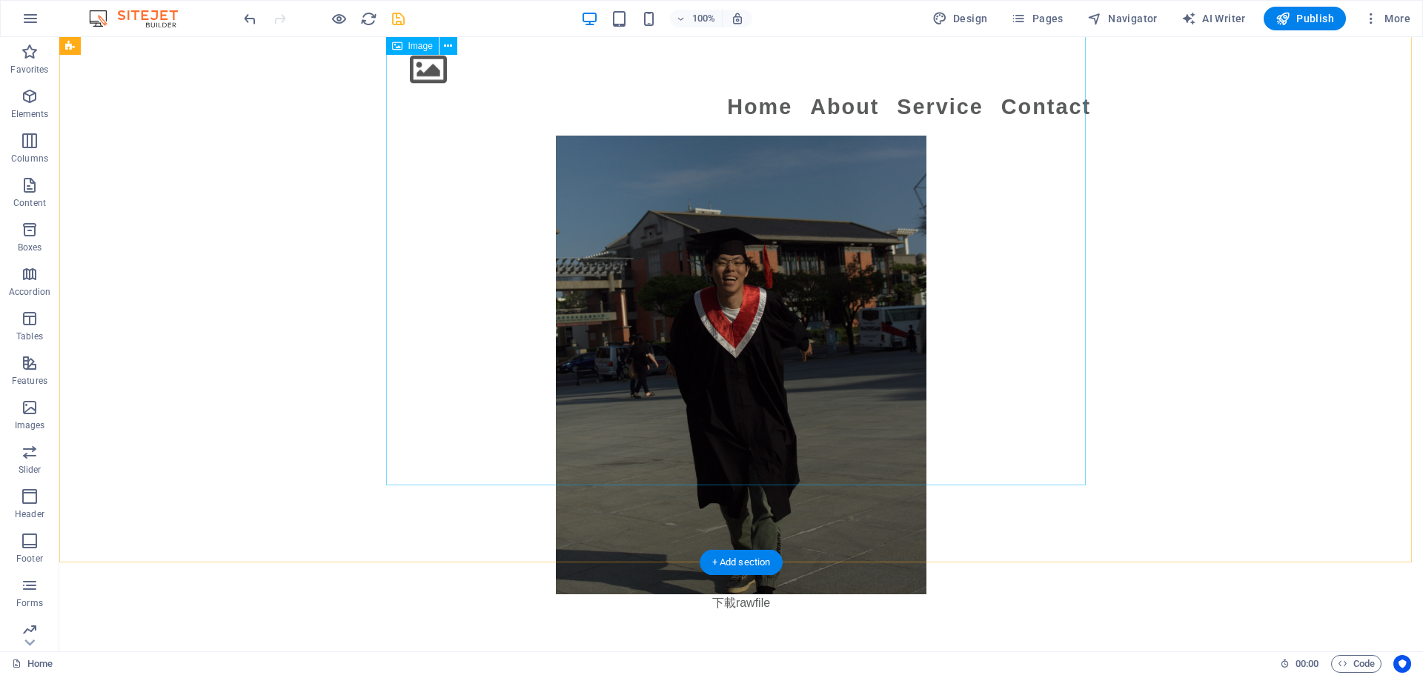
scroll to position [2324, 0]
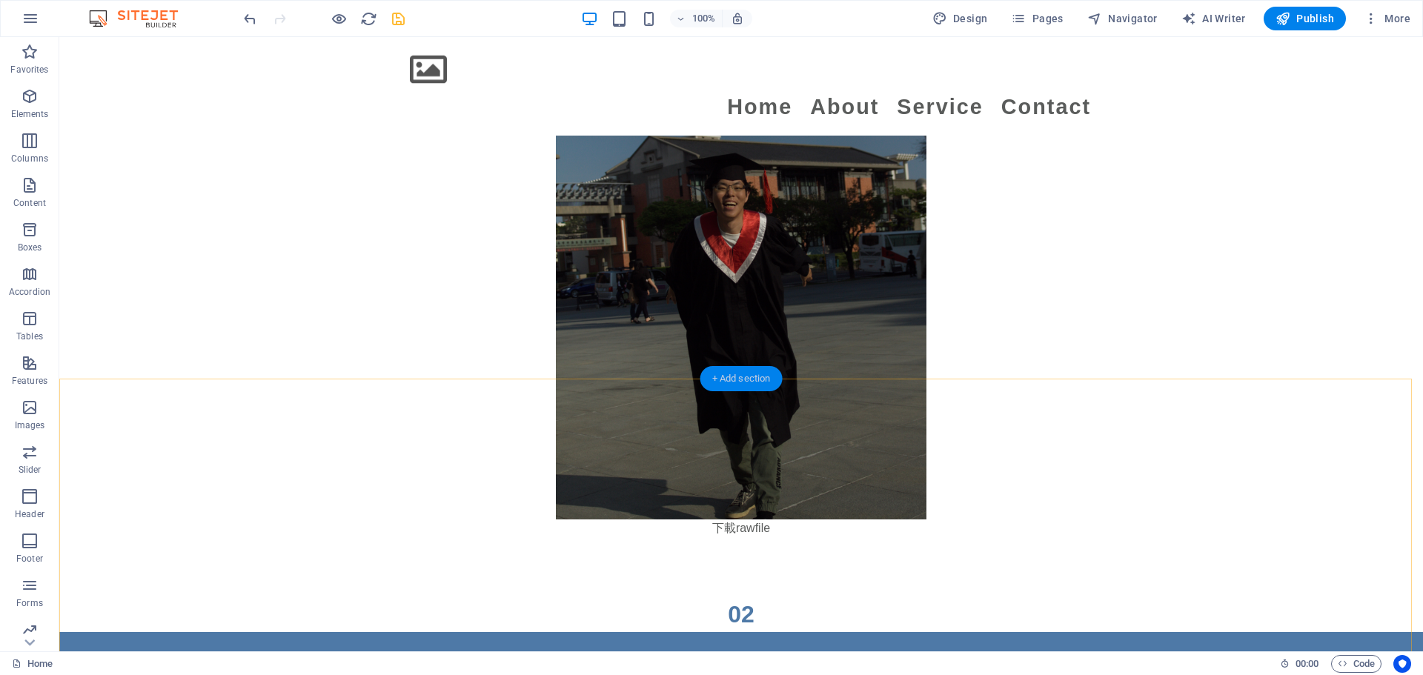
click at [704, 371] on div "+ Add section" at bounding box center [741, 378] width 82 height 25
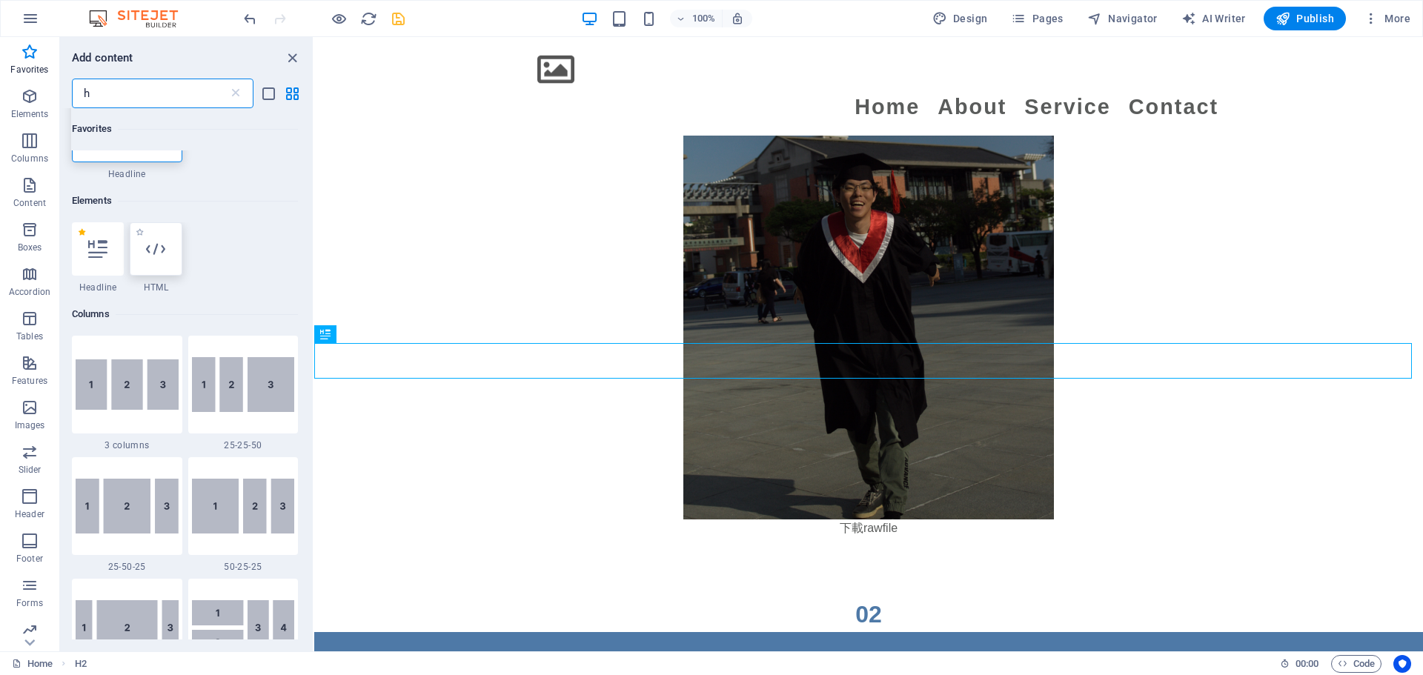
scroll to position [148, 0]
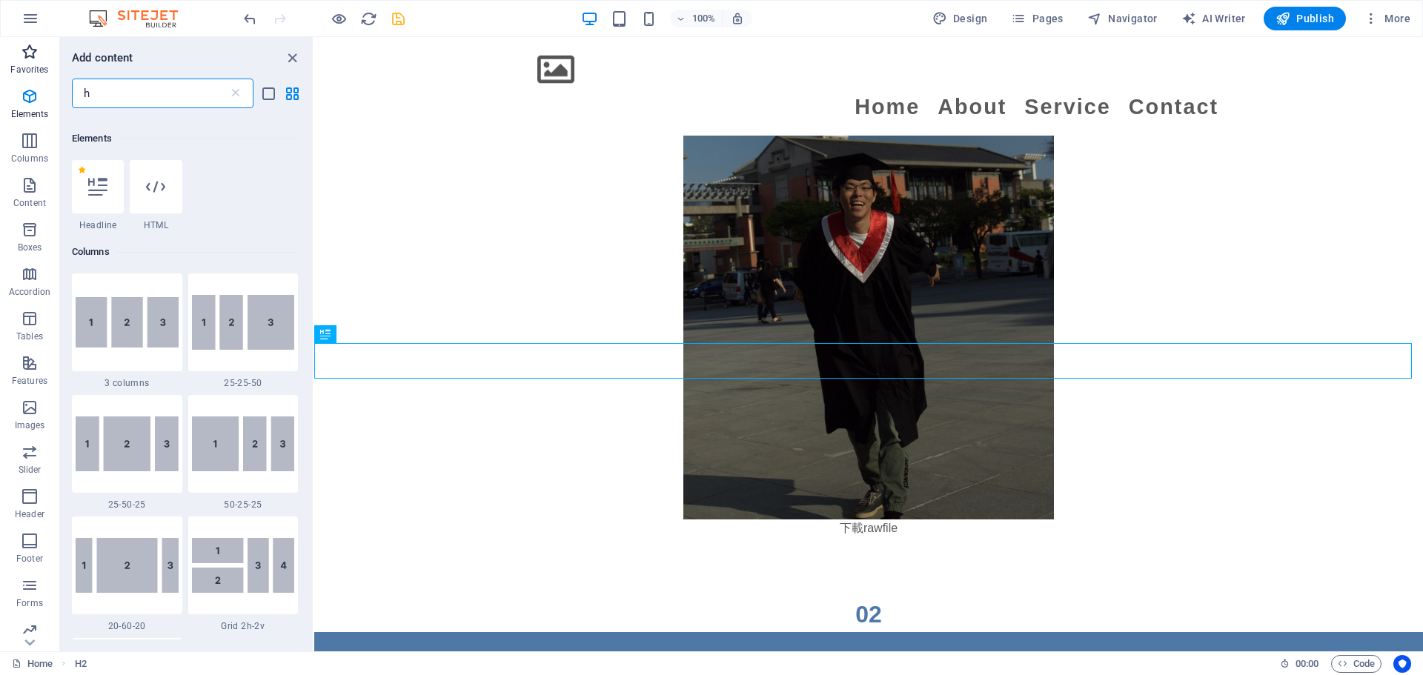
drag, startPoint x: 136, startPoint y: 88, endPoint x: 0, endPoint y: 75, distance: 137.0
click at [0, 75] on div "Favorites Elements Columns Content Boxes Accordion Tables Features Images Slide…" at bounding box center [157, 344] width 314 height 614
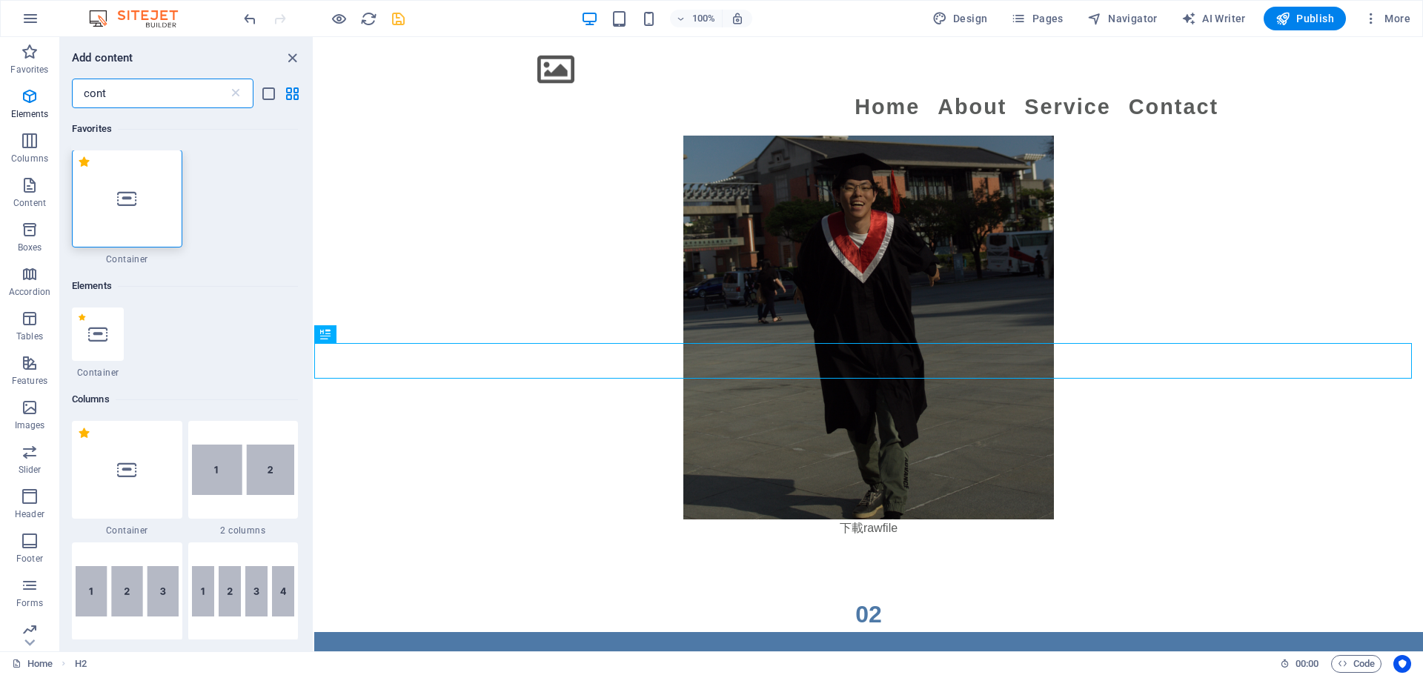
scroll to position [0, 0]
type input "cont"
click at [162, 196] on div at bounding box center [127, 199] width 110 height 98
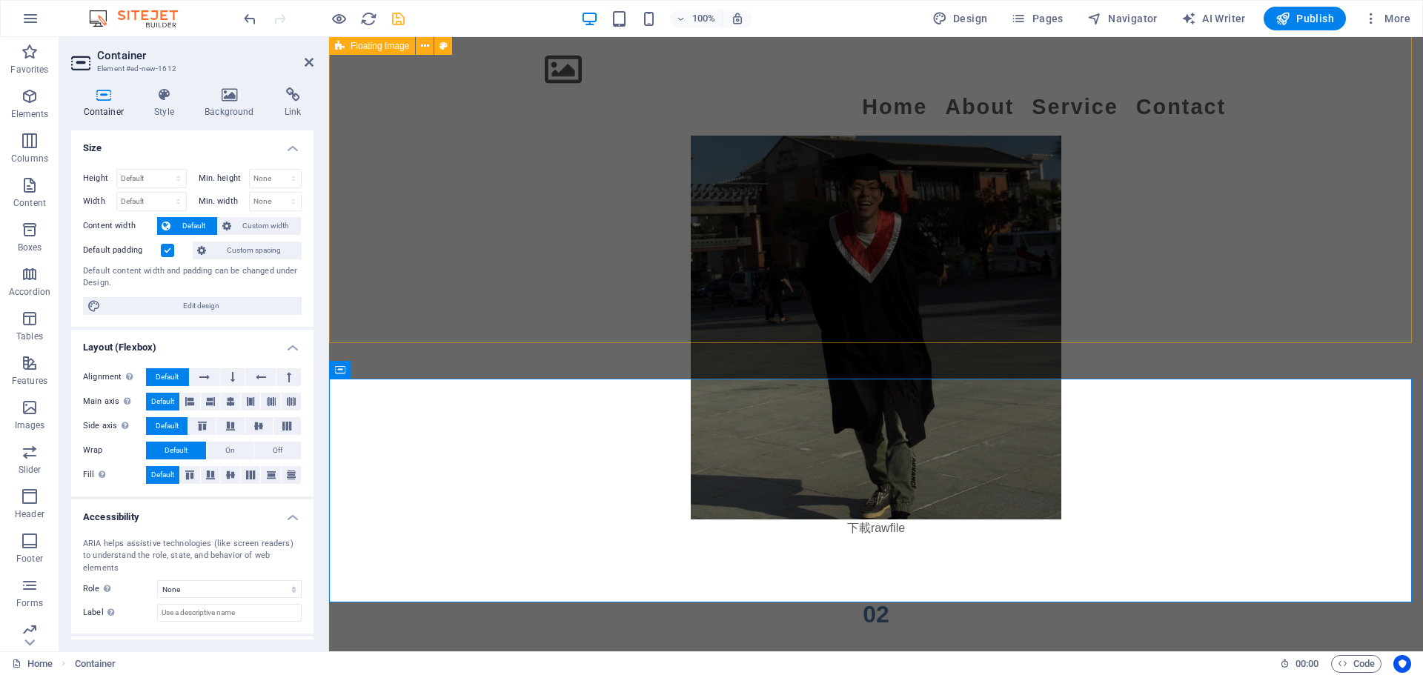
click at [478, 253] on div "Canon 50D 相機是一款性價比優秀的數位單眼相機，擁有高解析度，適合初學者和進階使用者。其對焦系統和快速快門速度能捕捉清晰動態畫面，但在使用過程中需要注…" at bounding box center [876, 170] width 1094 height 852
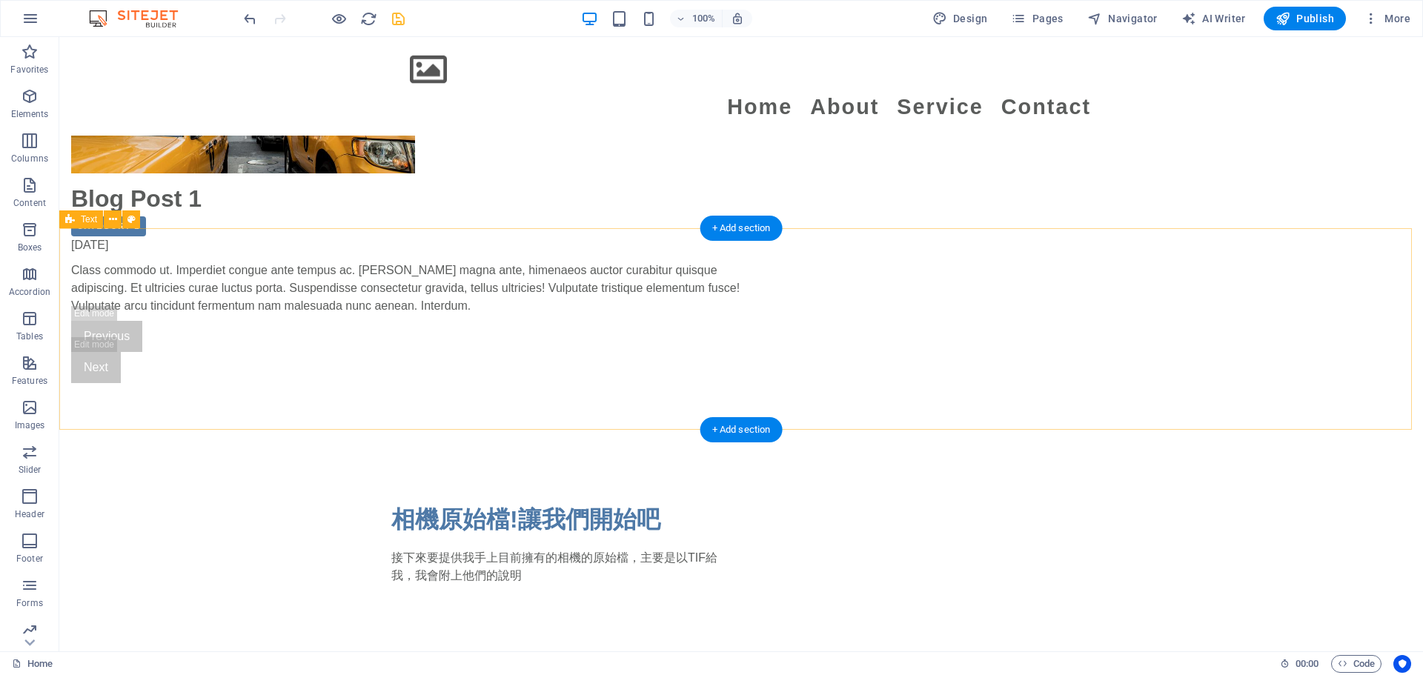
scroll to position [1435, 0]
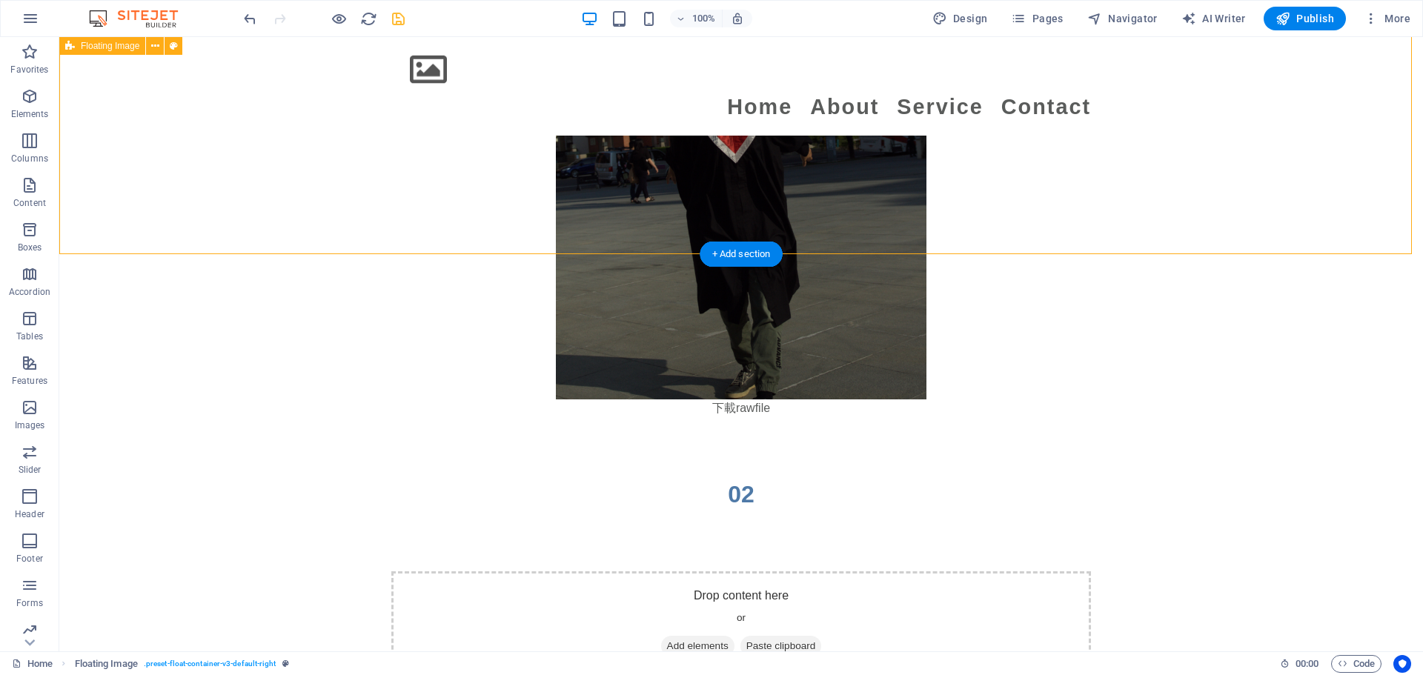
scroll to position [2398, 0]
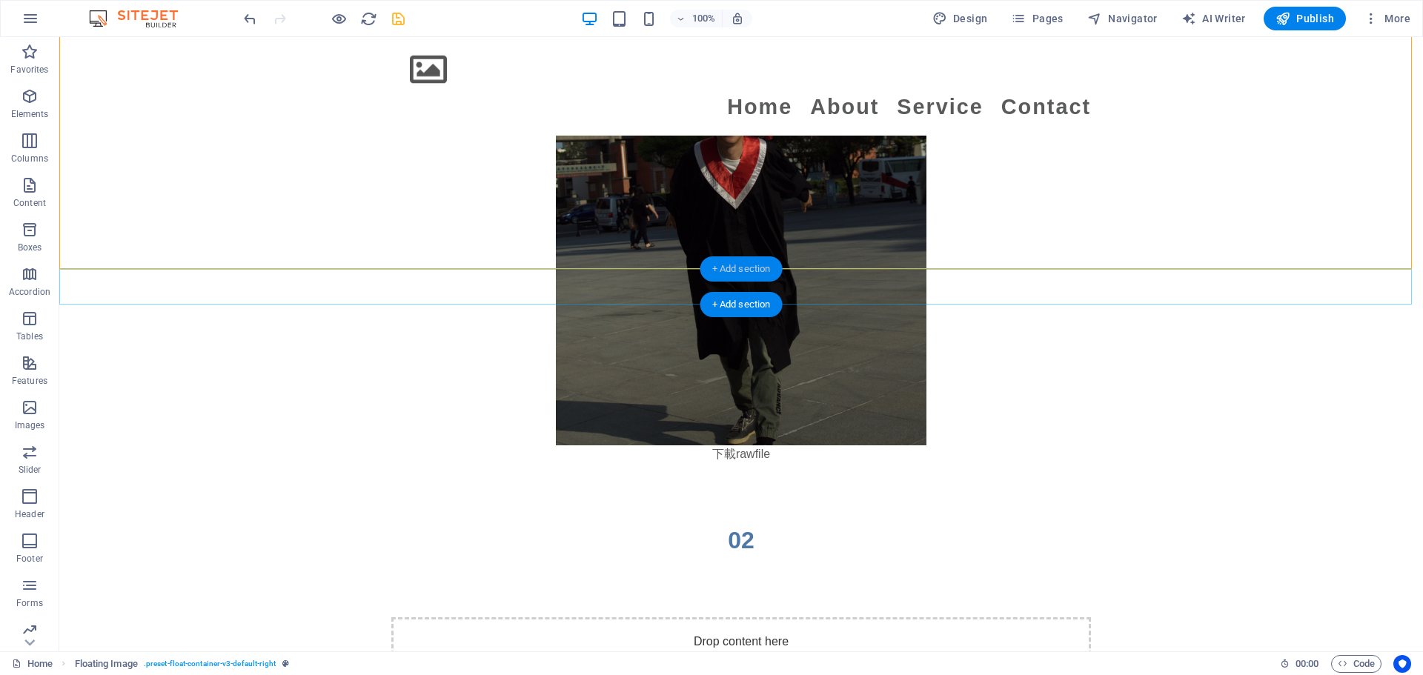
click at [704, 281] on div "+ Add section" at bounding box center [741, 268] width 82 height 25
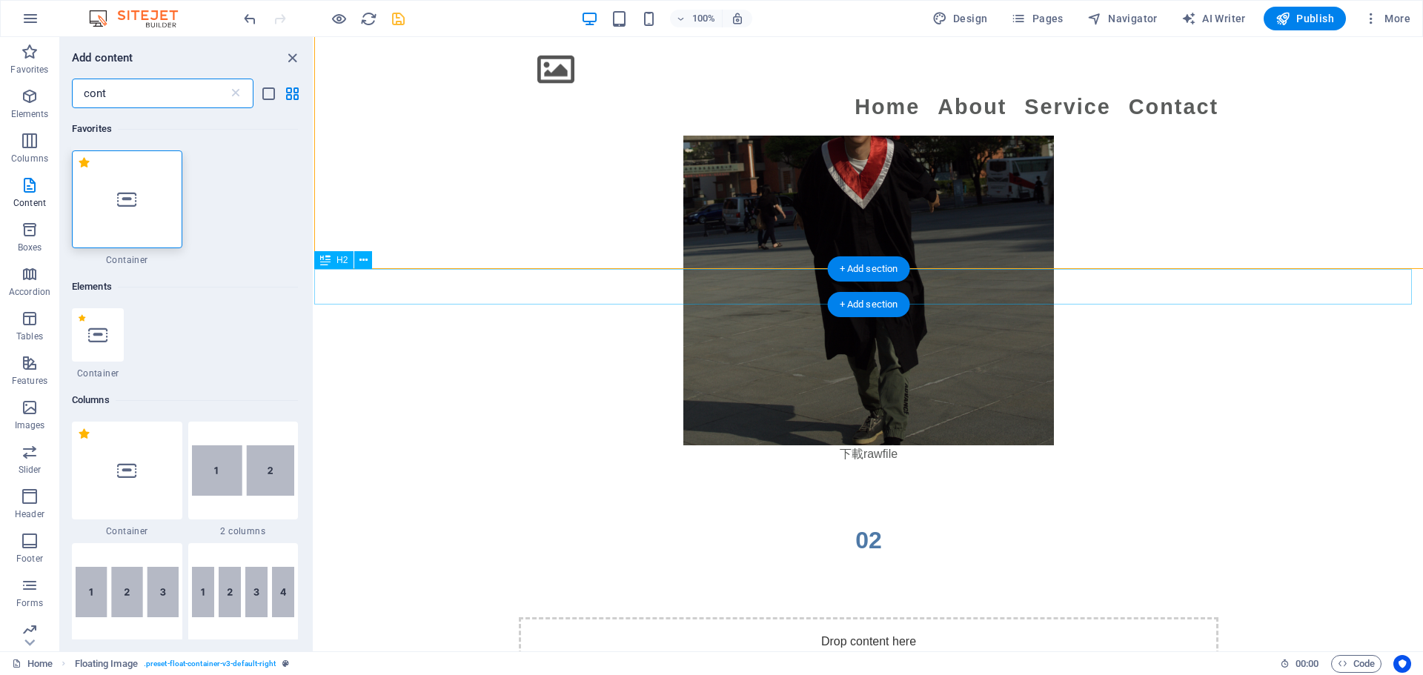
scroll to position [27, 0]
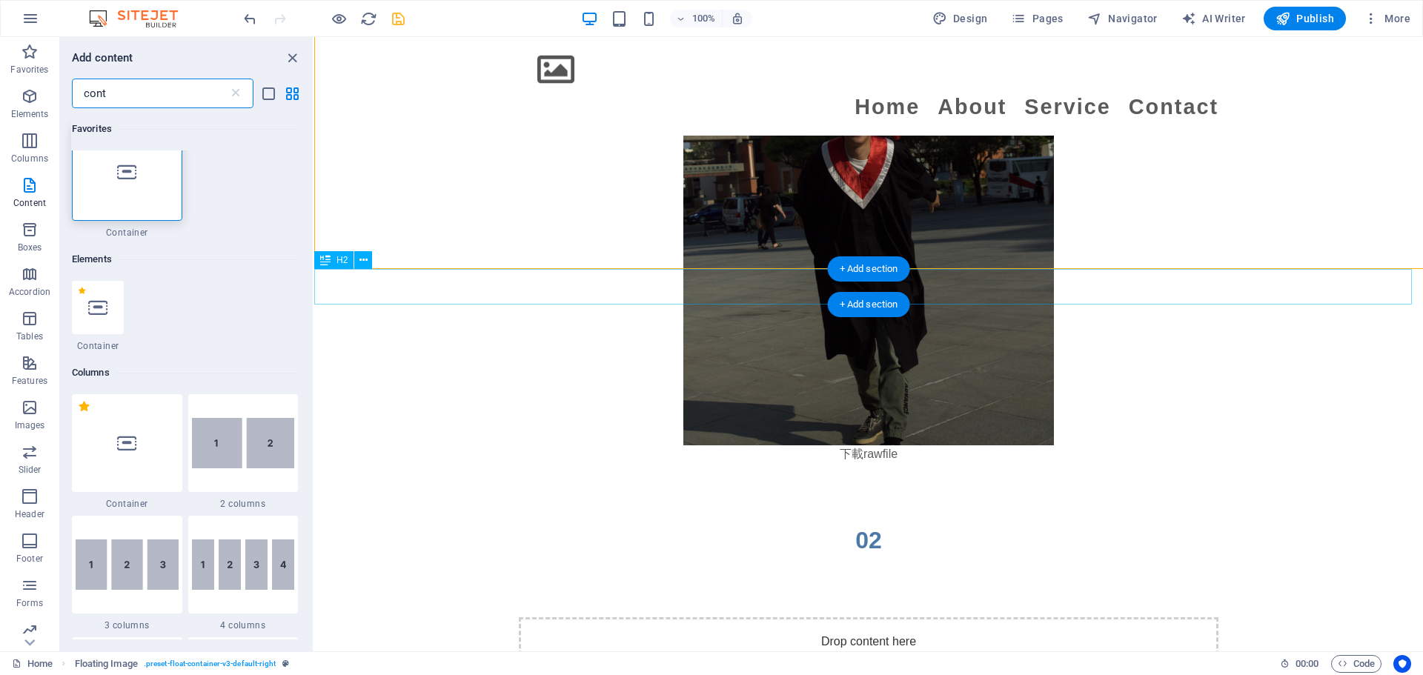
click at [704, 522] on div "02" at bounding box center [868, 540] width 1109 height 36
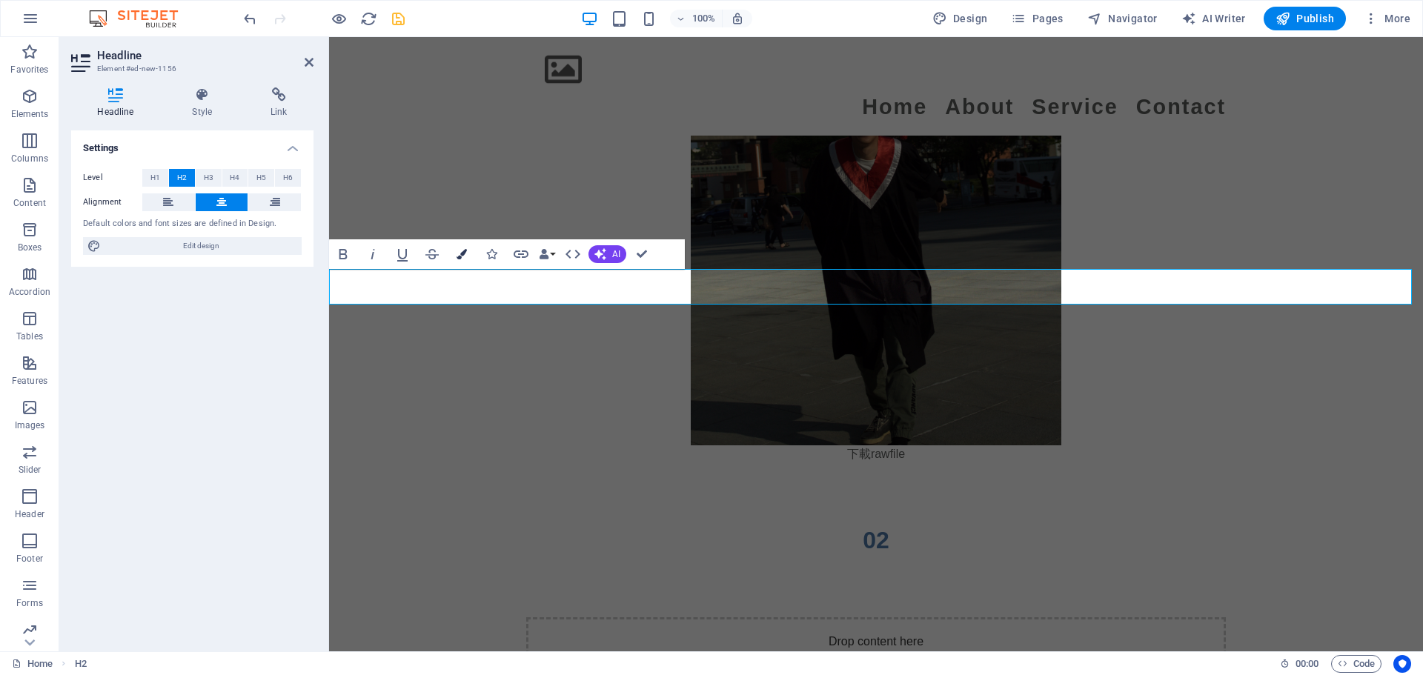
click at [465, 248] on button "Colors" at bounding box center [462, 254] width 28 height 30
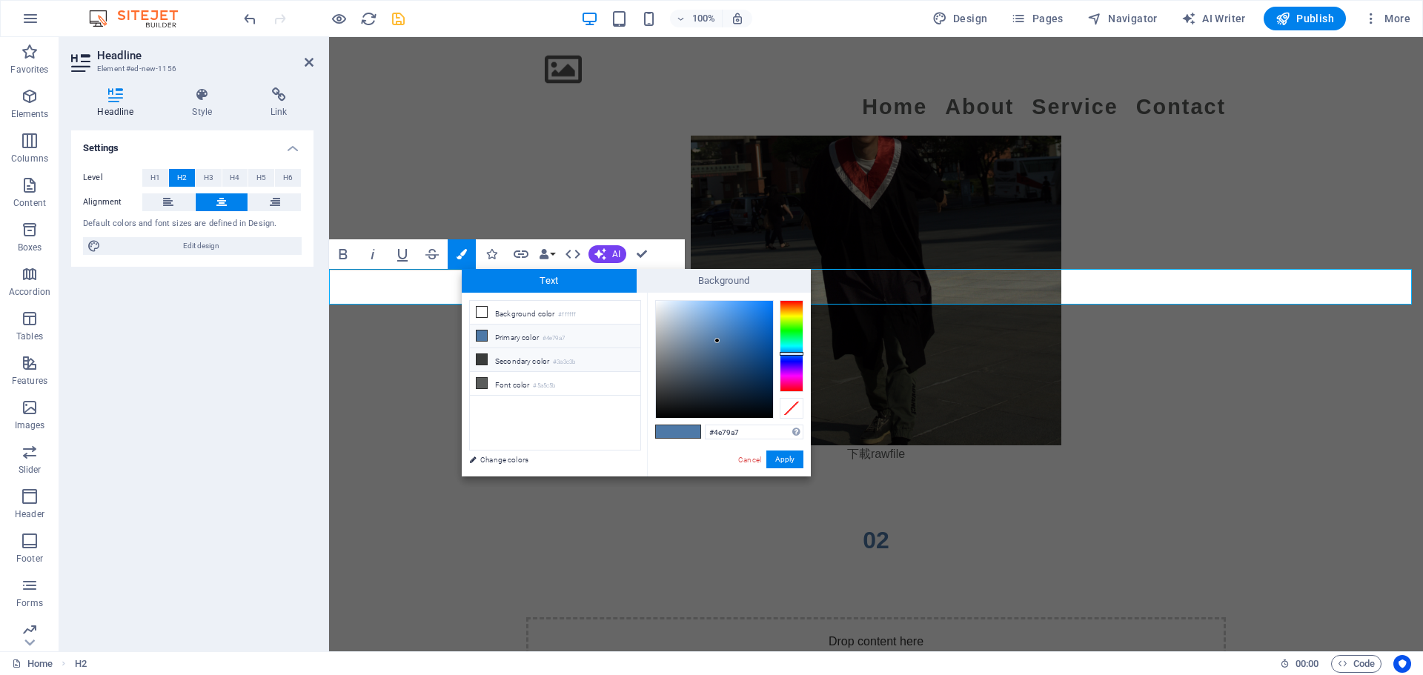
click at [494, 357] on li "Secondary color #3a3c3b" at bounding box center [555, 360] width 170 height 24
type input "#3a3c3b"
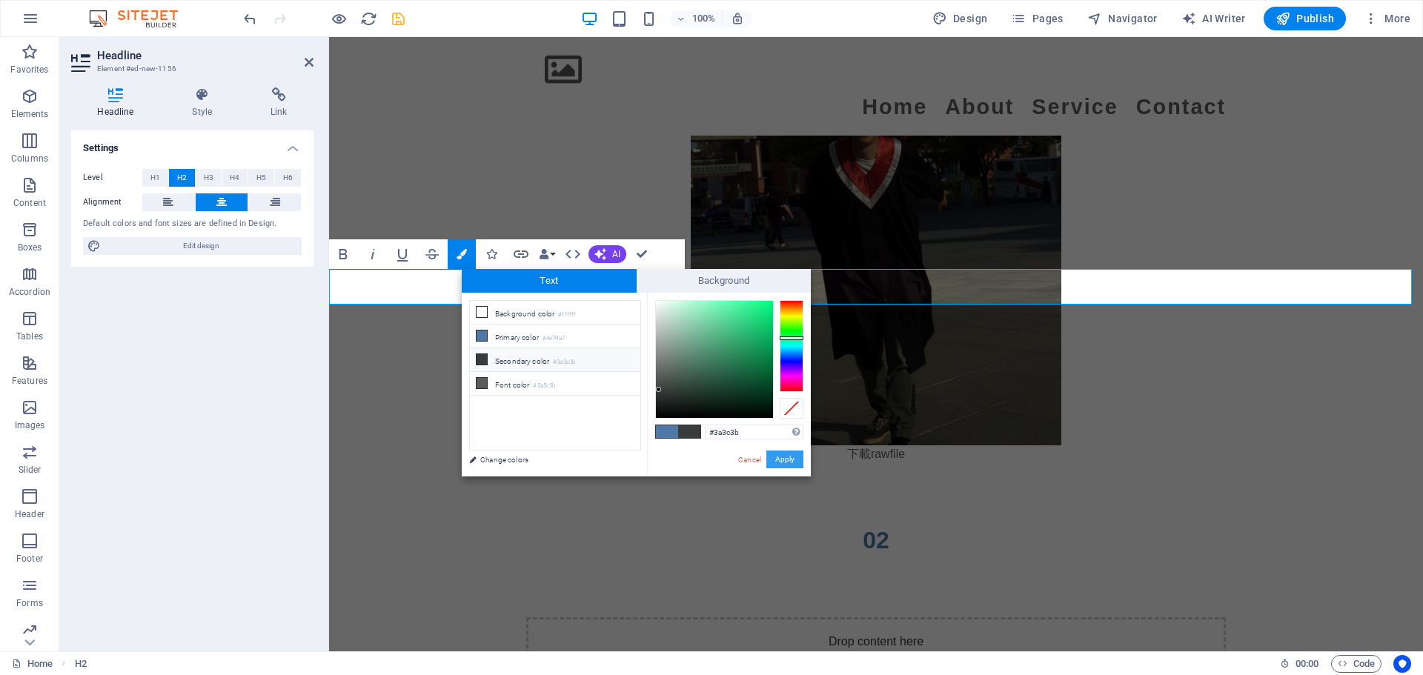
click at [704, 459] on button "Apply" at bounding box center [784, 460] width 37 height 18
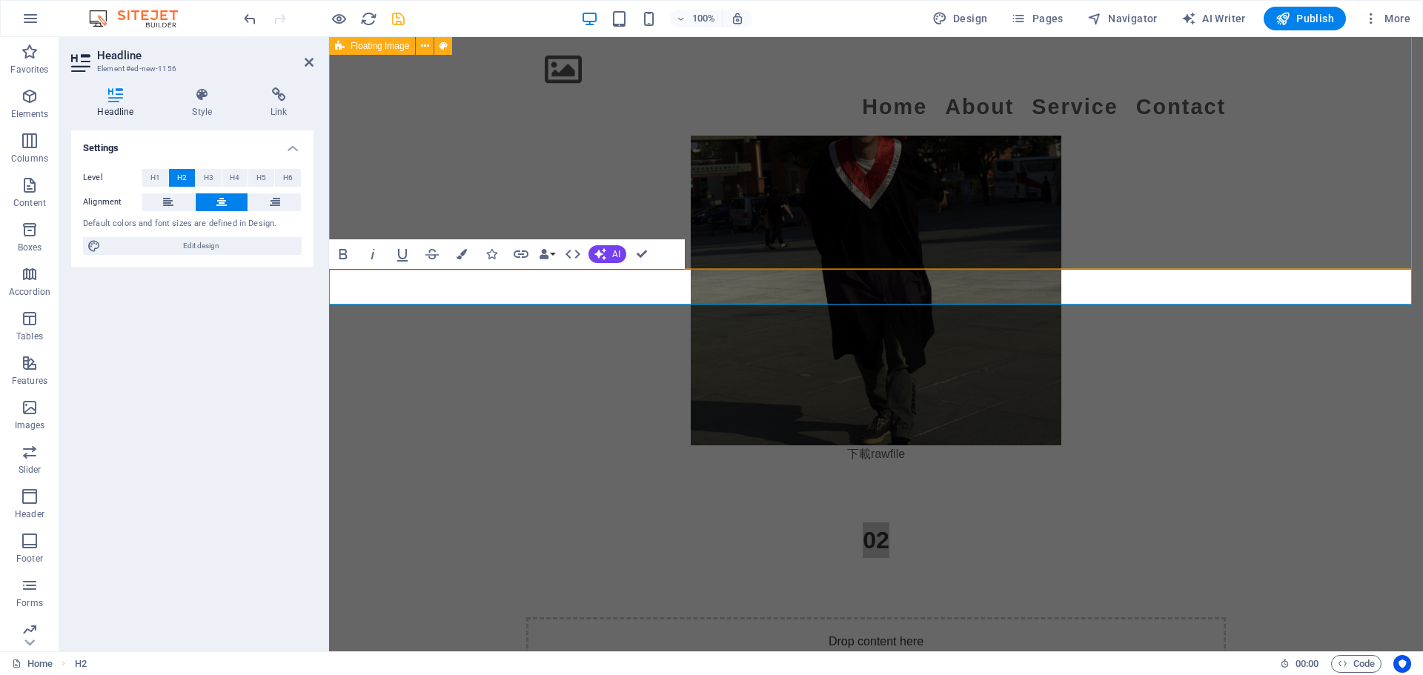
click at [494, 186] on div "Canon 50D 相機是一款性價比優秀的數位單眼相機，擁有高解析度，適合初學者和進階使用者。其對焦系統和快速快門速度能捕捉清晰動態畫面，但在使用過程中需要注…" at bounding box center [876, 96] width 1094 height 852
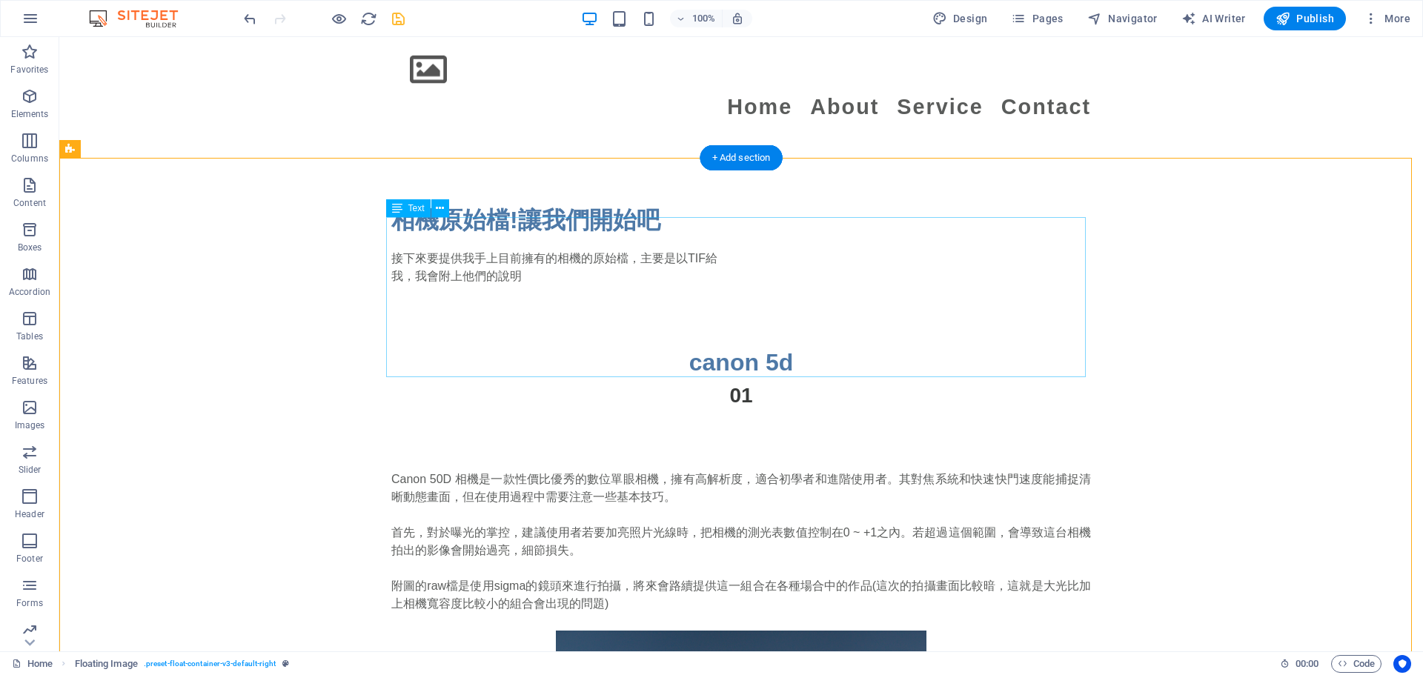
scroll to position [1509, 0]
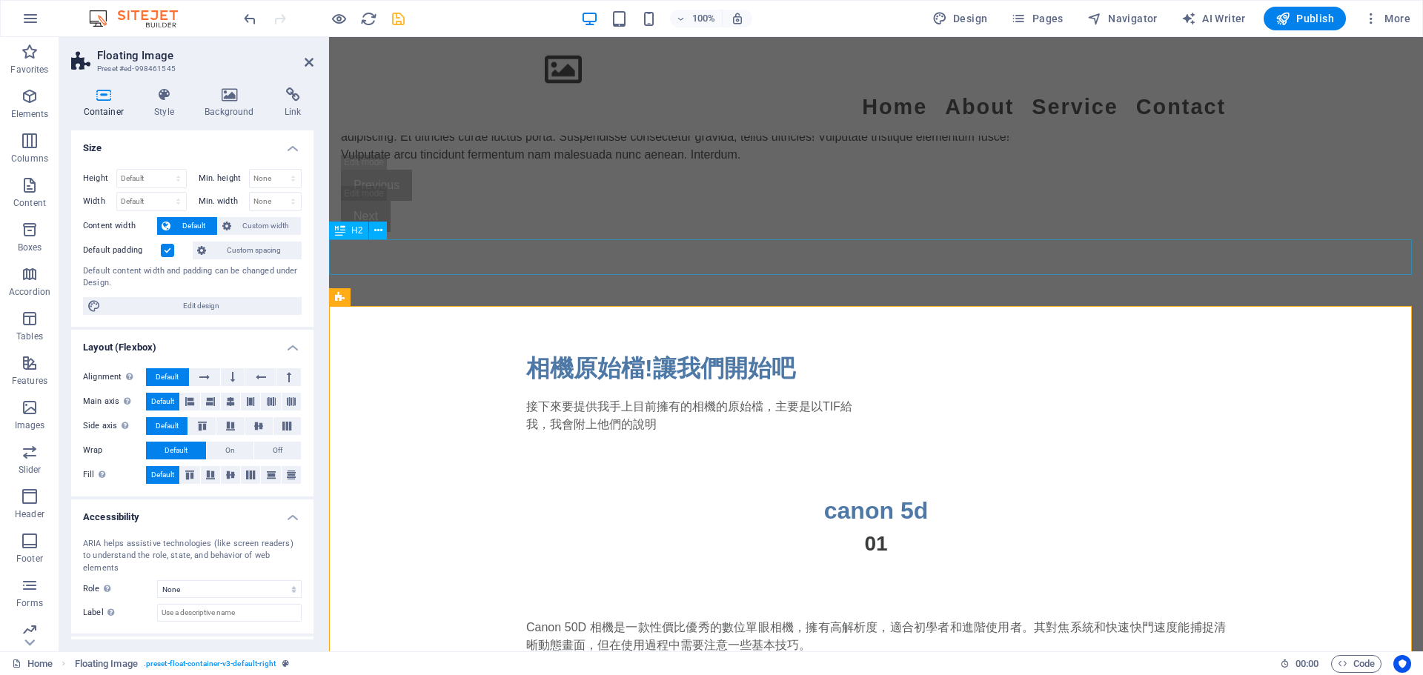
click at [353, 493] on div "canon 5d" at bounding box center [876, 511] width 1094 height 36
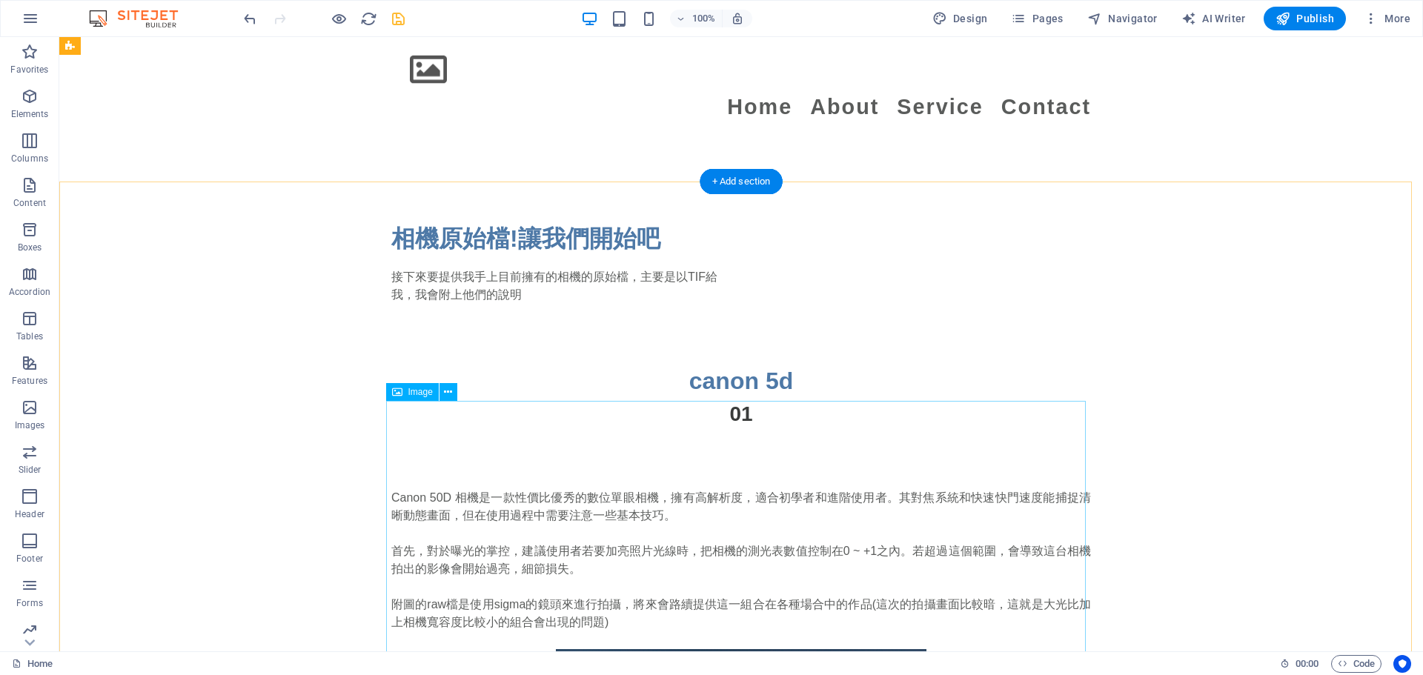
scroll to position [1633, 0]
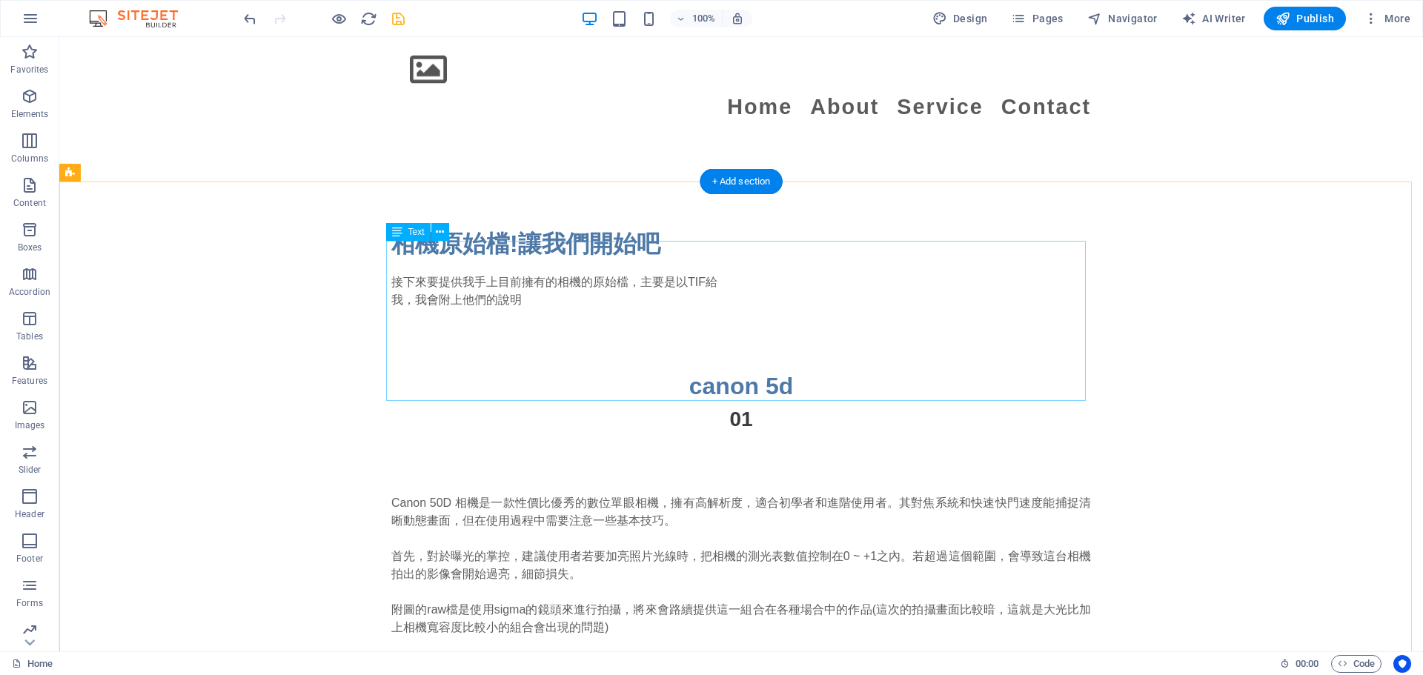
click at [702, 494] on div "Canon 50D 相機是一款性價比優秀的數位單眼相機，擁有高解析度，適合初學者和進階使用者。其對焦系統和快速快門速度能捕捉清晰動態畫面，但在使用過程中需要注…" at bounding box center [741, 574] width 700 height 160
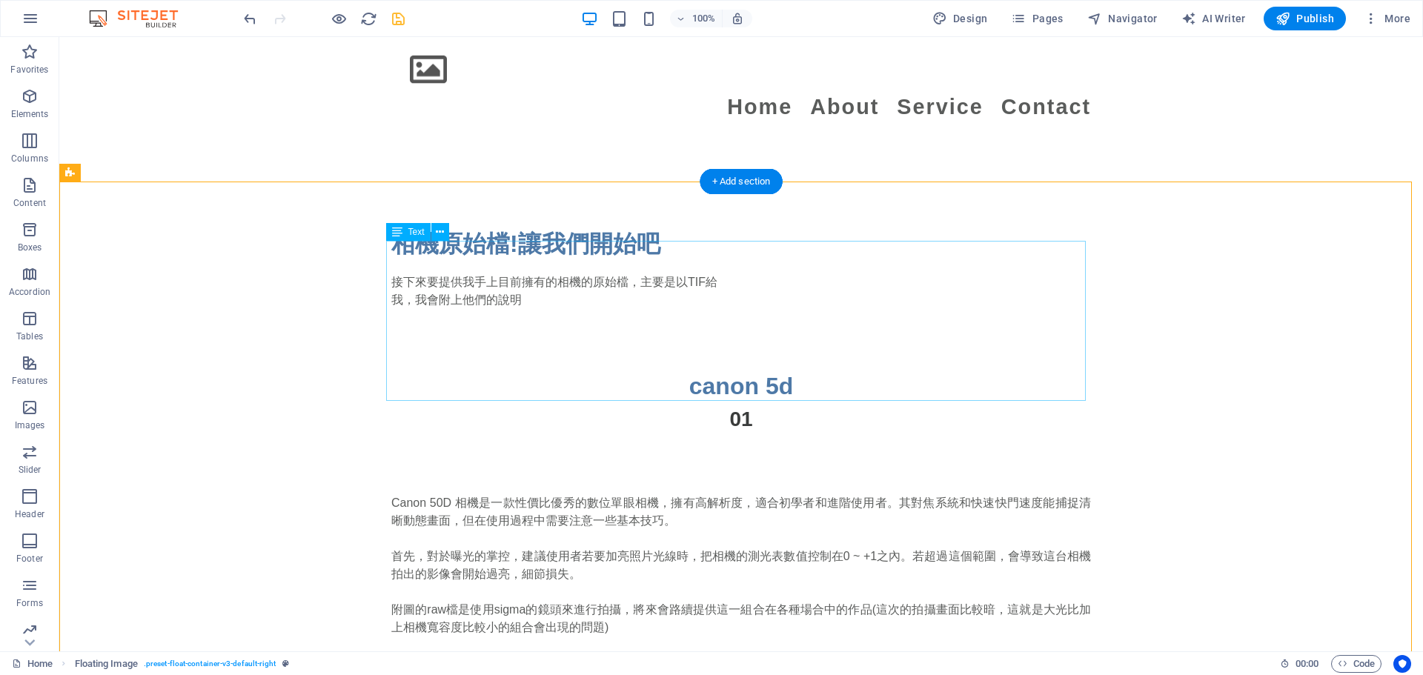
click at [443, 494] on div "Canon 50D 相機是一款性價比優秀的數位單眼相機，擁有高解析度，適合初學者和進階使用者。其對焦系統和快速快門速度能捕捉清晰動態畫面，但在使用過程中需要注…" at bounding box center [741, 574] width 700 height 160
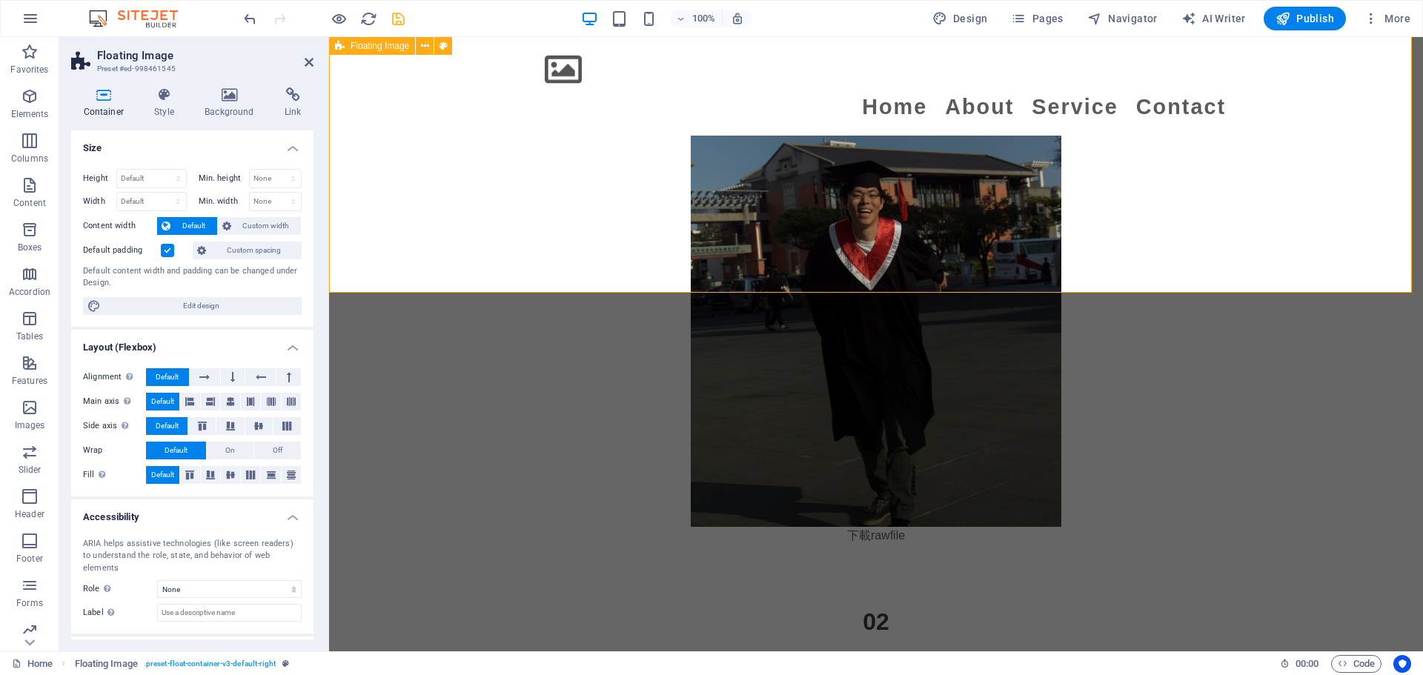
scroll to position [2300, 0]
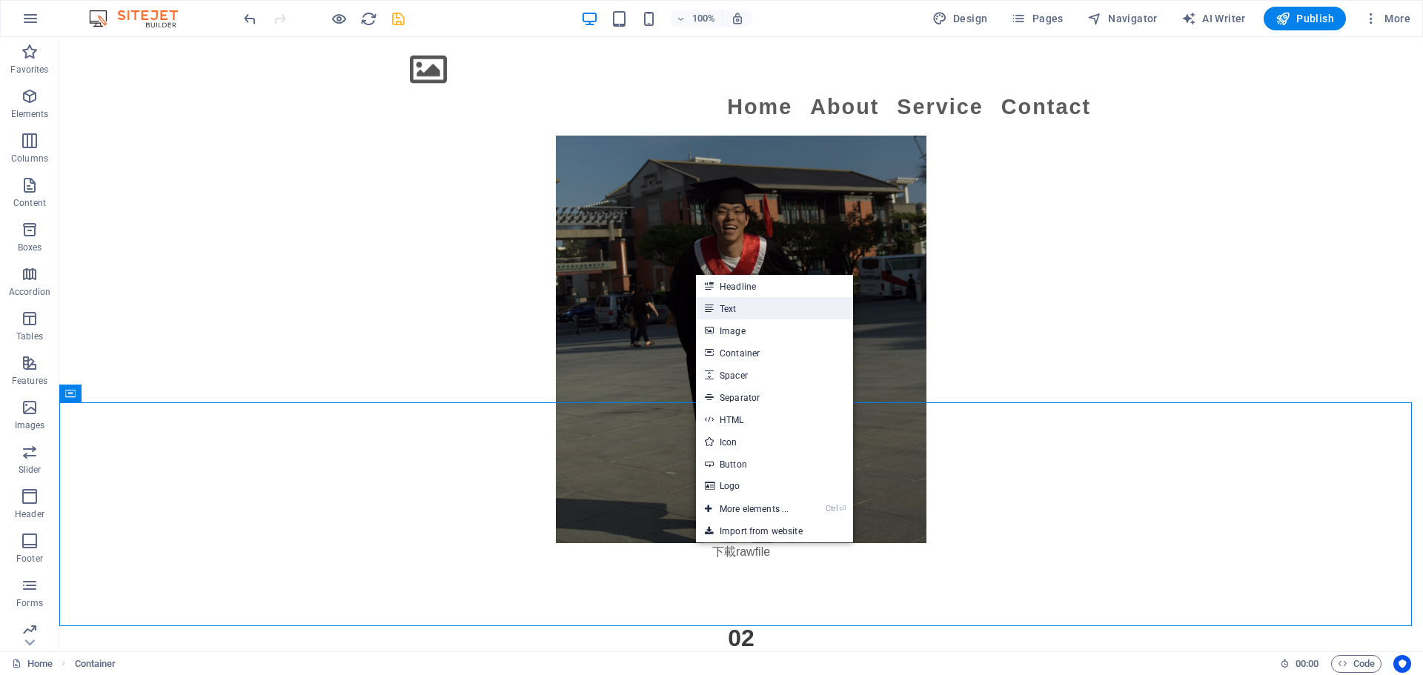
click at [704, 312] on link "Text" at bounding box center [774, 308] width 157 height 22
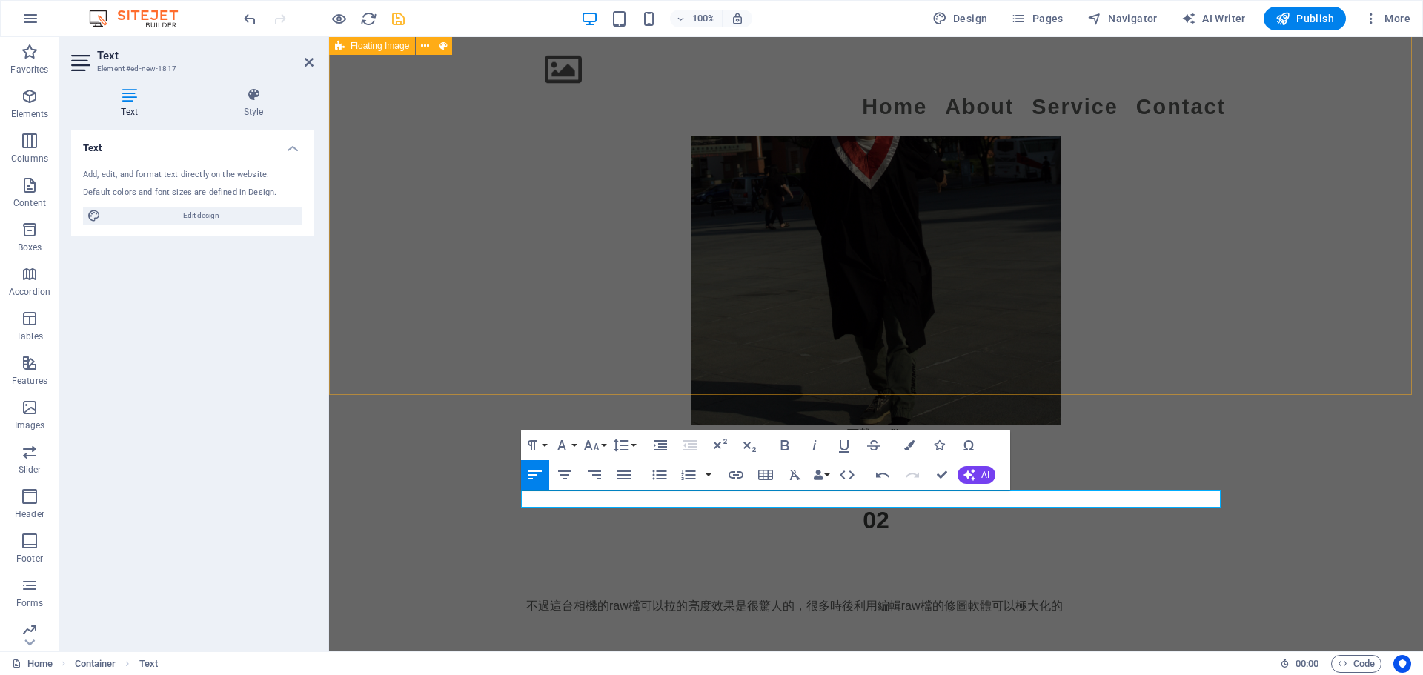
scroll to position [2435, 0]
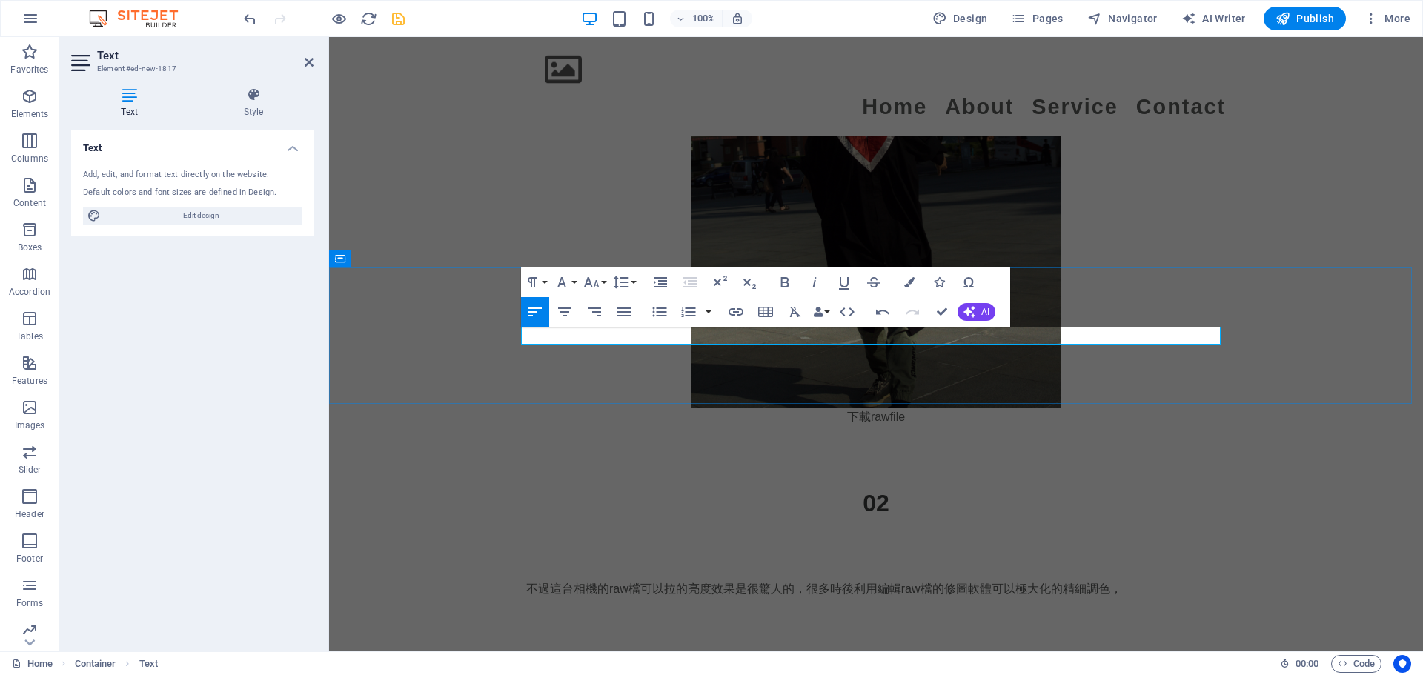
click at [704, 580] on p "不過這台相機的raw檔可以拉的亮度效果是很驚人的，很多時後利用編輯raw檔的修圖軟體可以極大化的精細調色，" at bounding box center [876, 589] width 700 height 18
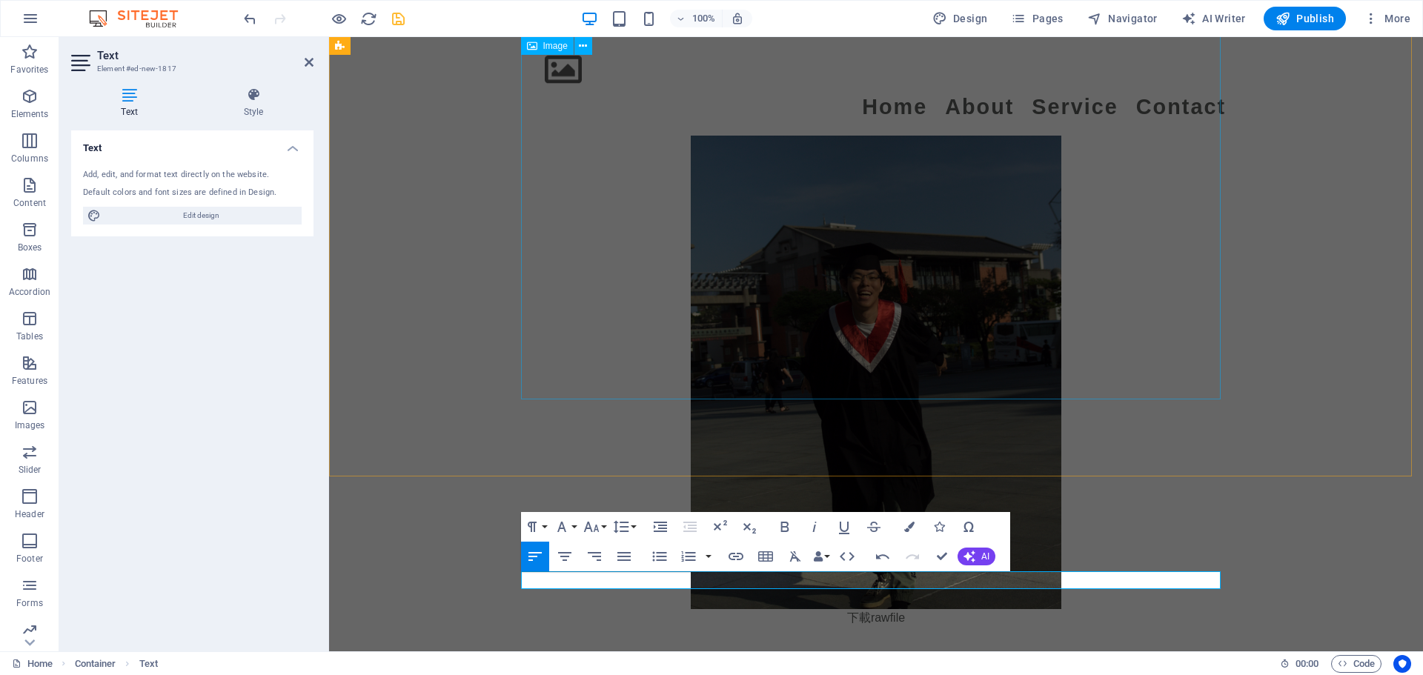
scroll to position [2371, 0]
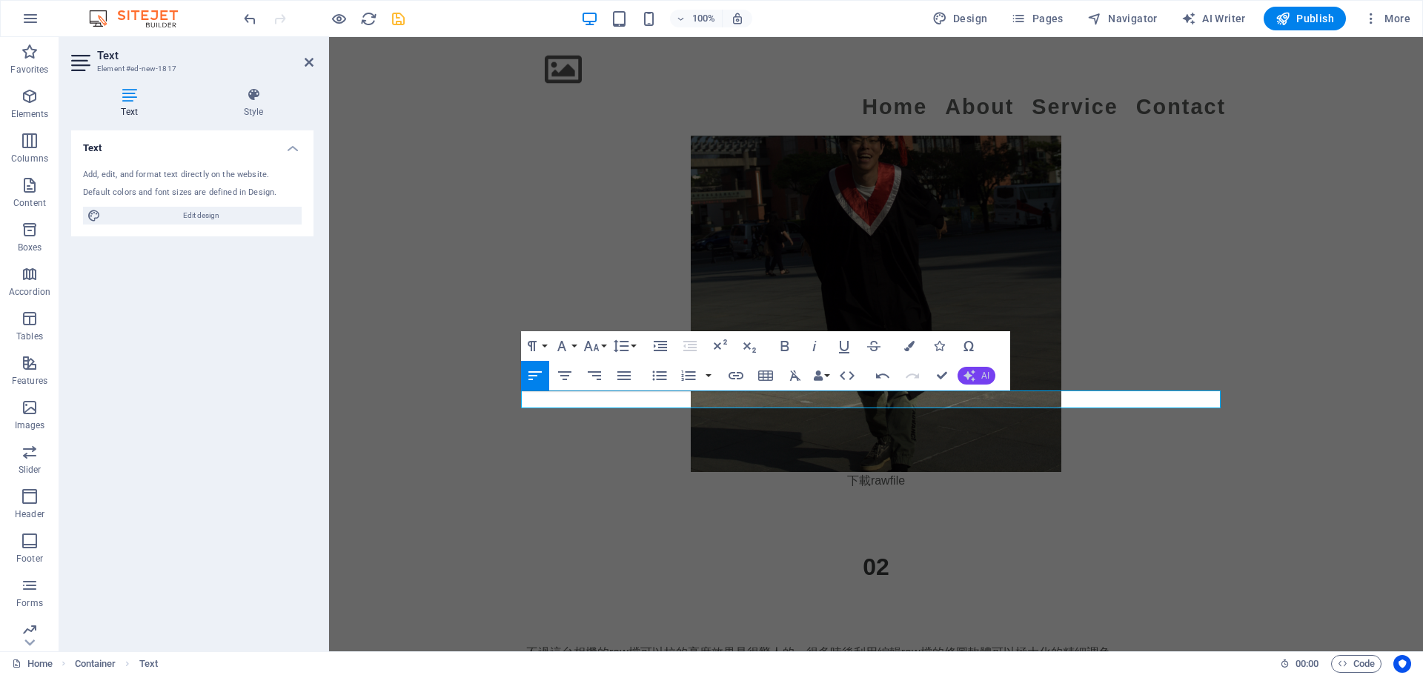
click at [704, 372] on span "AI" at bounding box center [985, 375] width 8 height 9
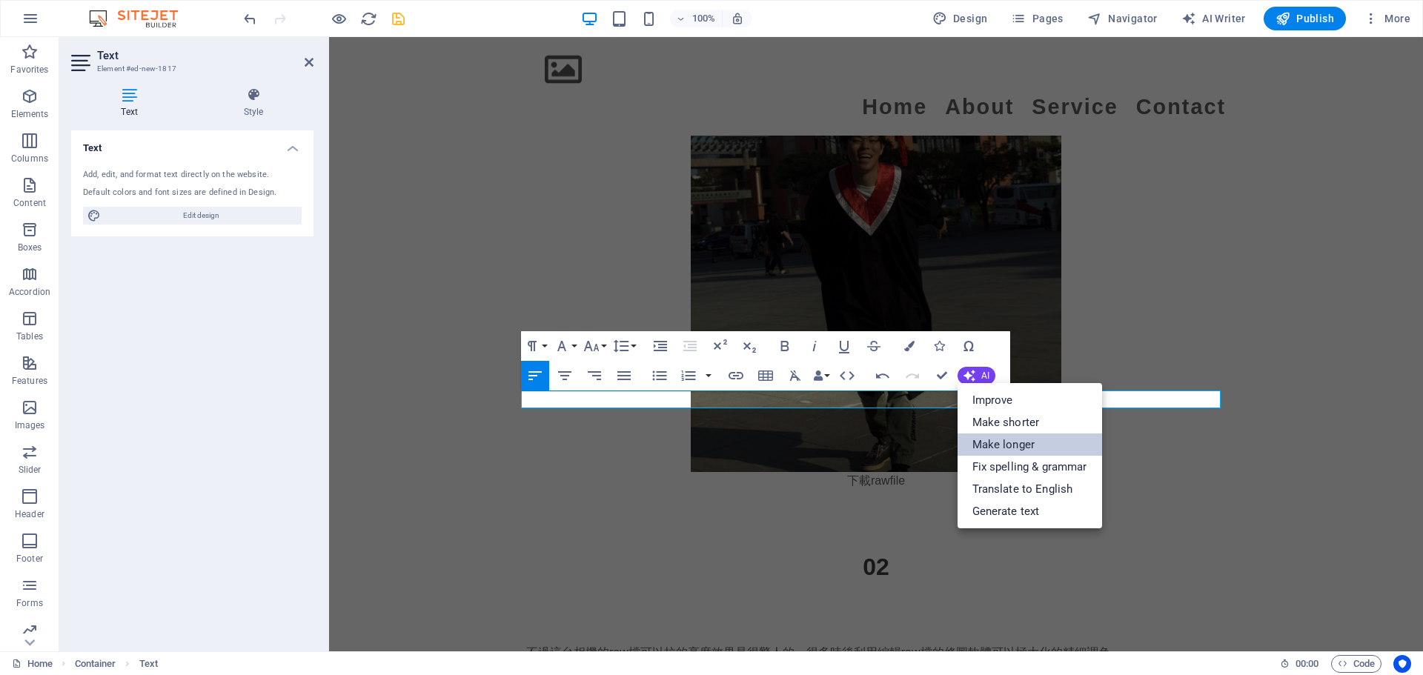
click at [704, 448] on link "Make longer" at bounding box center [1029, 445] width 145 height 22
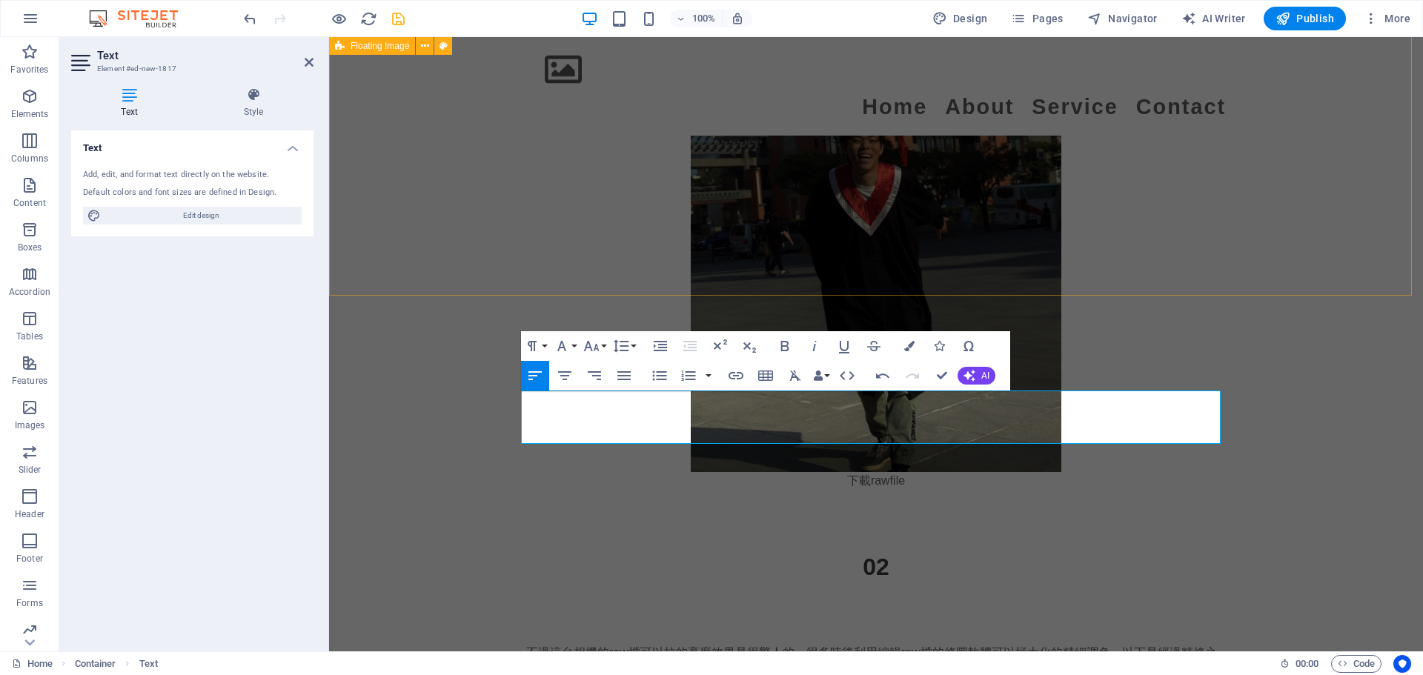
click at [485, 235] on div "Canon 50D 相機是一款性價比優秀的數位單眼相機，擁有高解析度，適合初學者和進階使用者。其對焦系統和快速快門速度能捕捉清晰動態畫面，但在使用過程中需要注…" at bounding box center [876, 123] width 1094 height 852
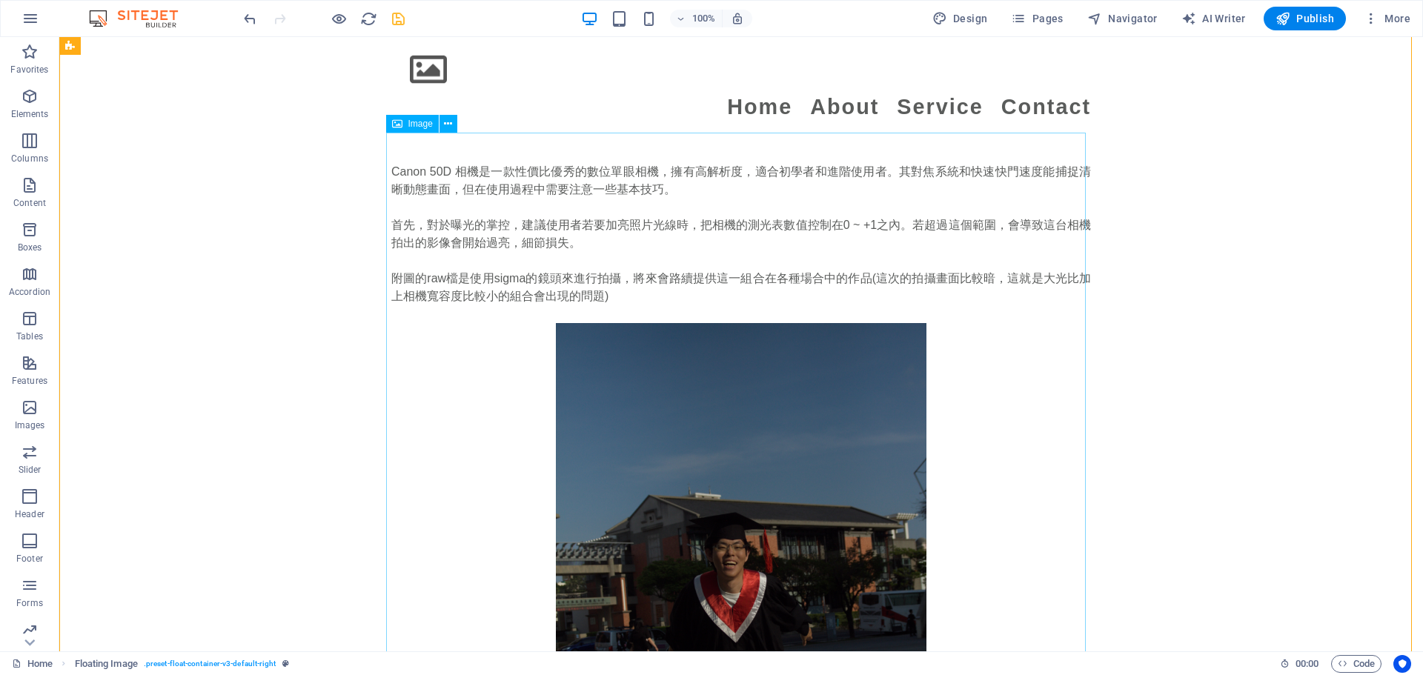
scroll to position [2075, 0]
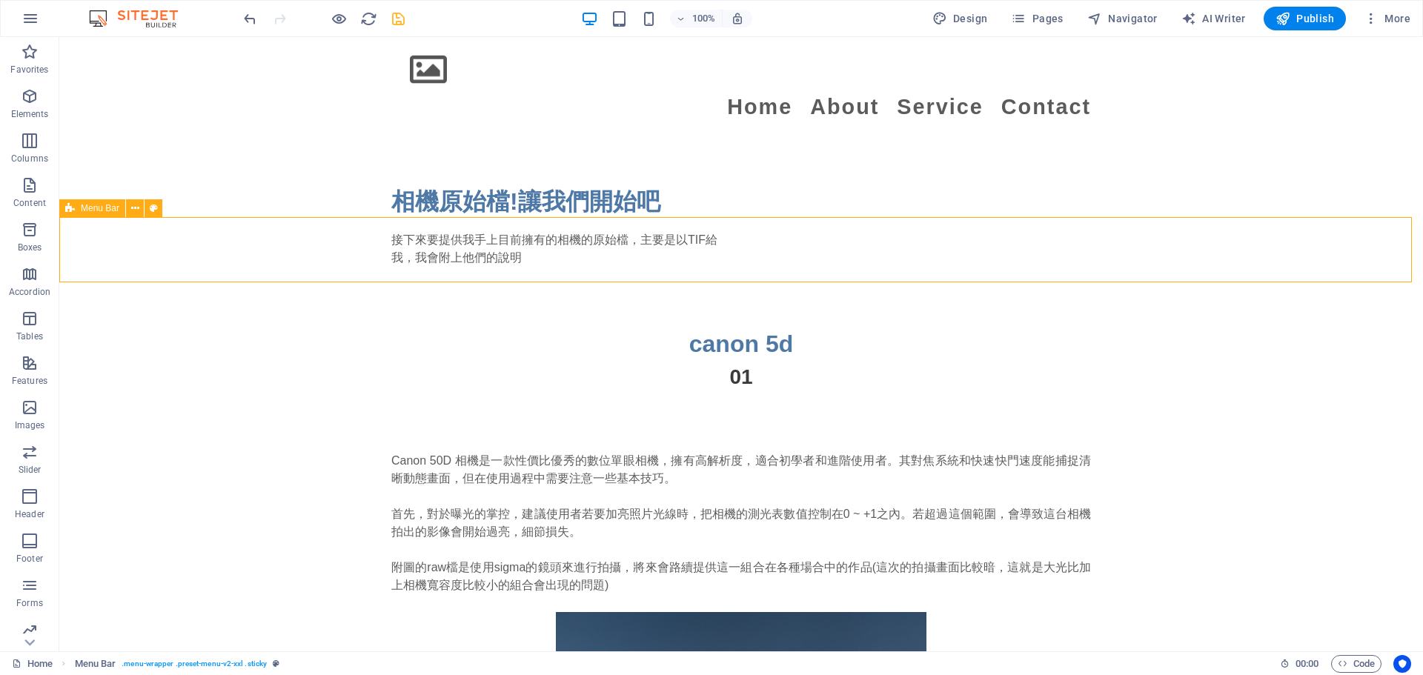
drag, startPoint x: 728, startPoint y: 85, endPoint x: 675, endPoint y: 113, distance: 59.3
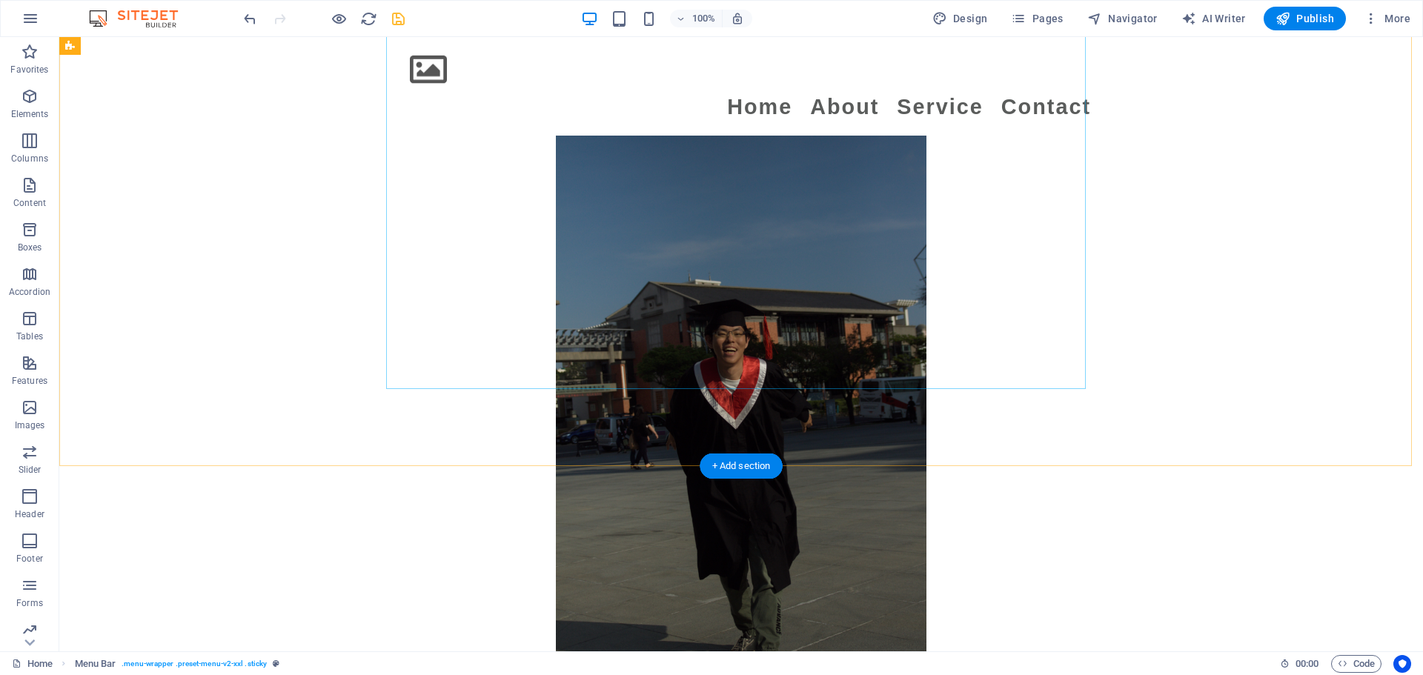
scroll to position [2266, 0]
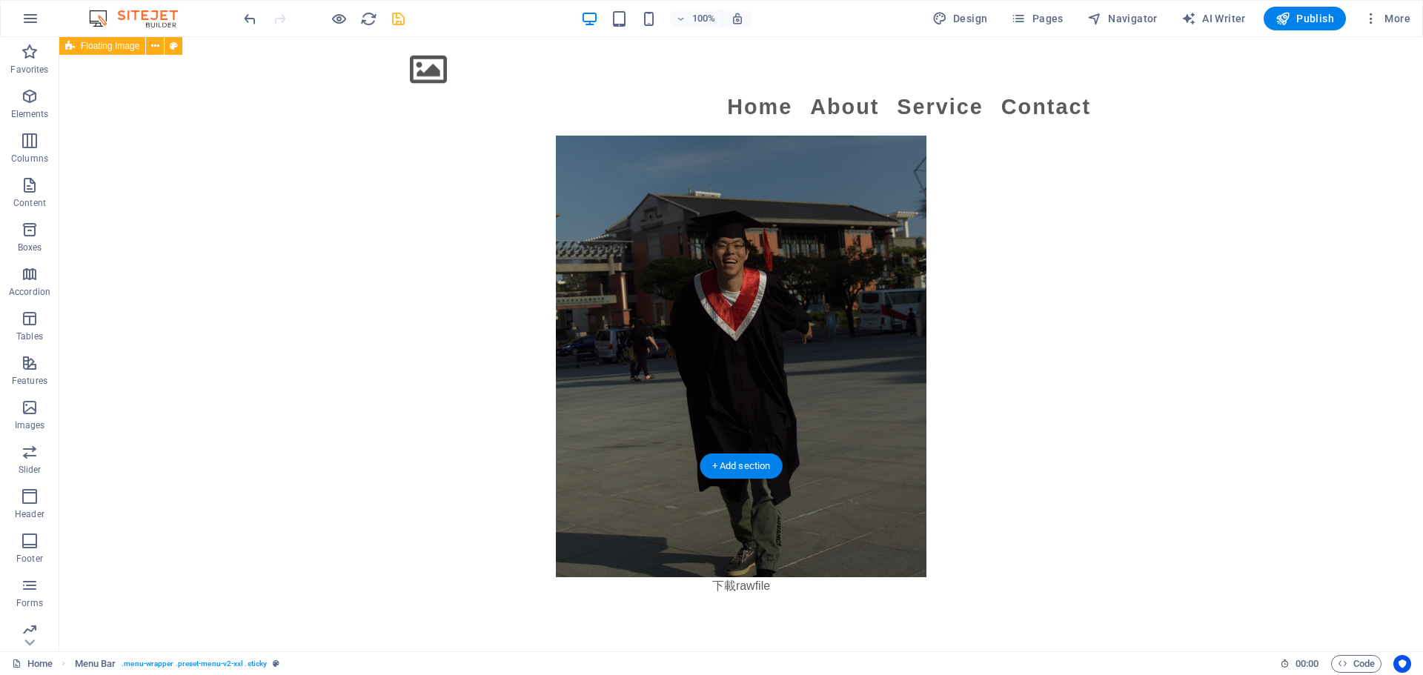
click at [291, 236] on div "Canon 50D 相機是一款性價比優秀的數位單眼相機，擁有高解析度，適合初學者和進階使用者。其對焦系統和快速快門速度能捕捉清晰動態畫面，但在使用過程中需要注…" at bounding box center [741, 195] width 1364 height 917
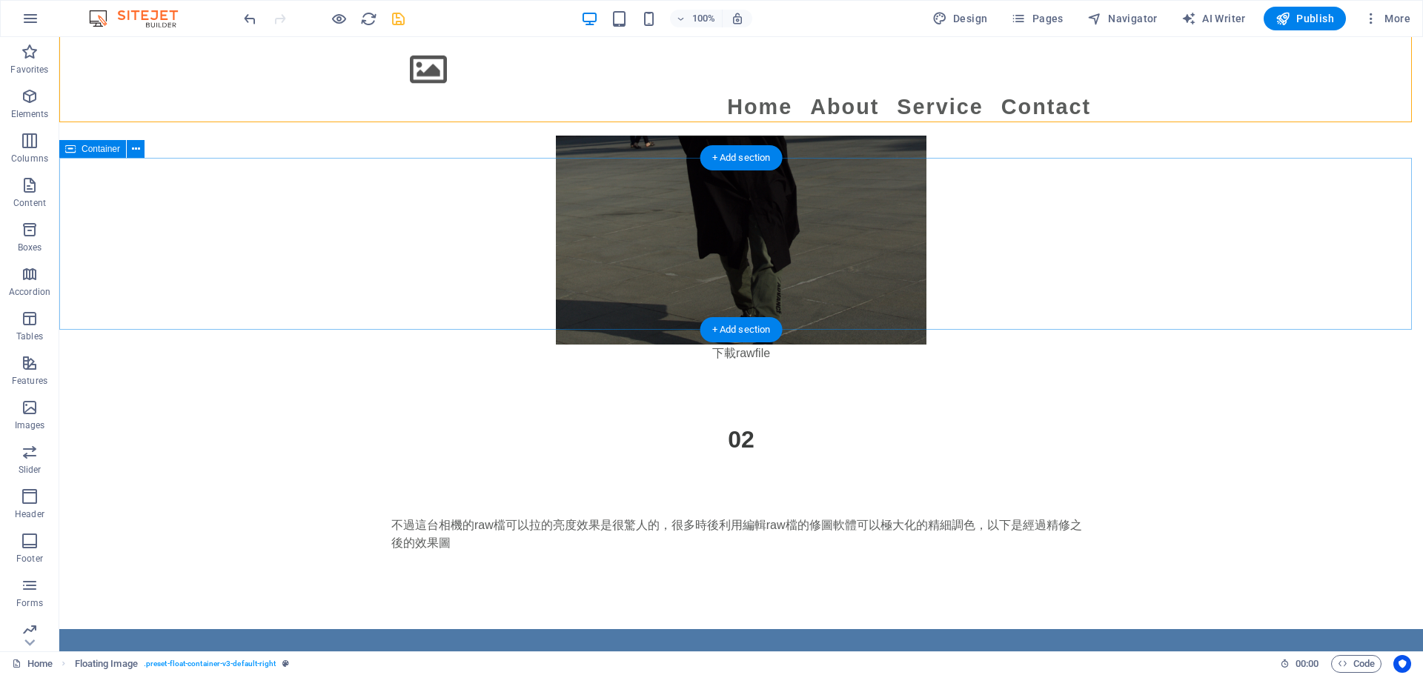
scroll to position [2610, 0]
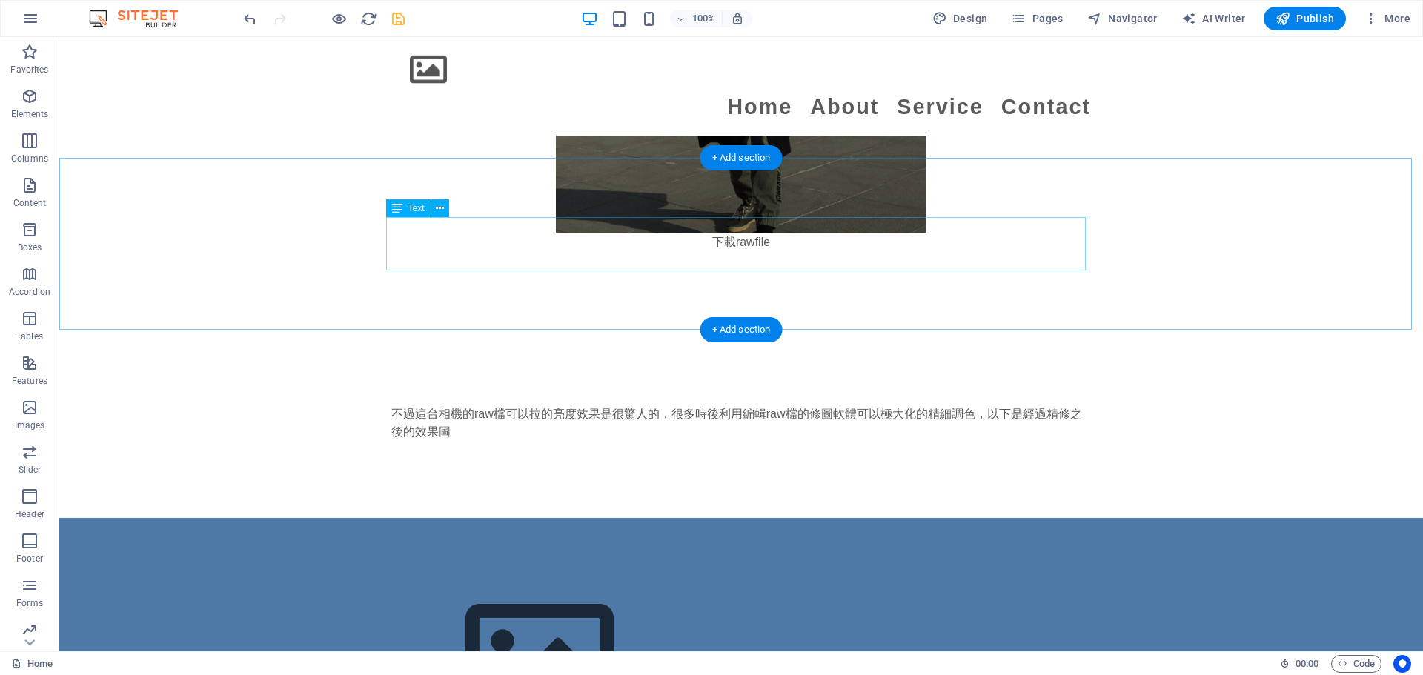
click at [649, 405] on div "不過這台相機的raw檔可以拉的亮度效果是很驚人的，很多時後利用編輯raw檔的修圖軟體可以極大化的精細調色，以下是經過精修之後的效果圖" at bounding box center [741, 431] width 700 height 53
click at [704, 327] on div "+ Add section" at bounding box center [741, 329] width 82 height 25
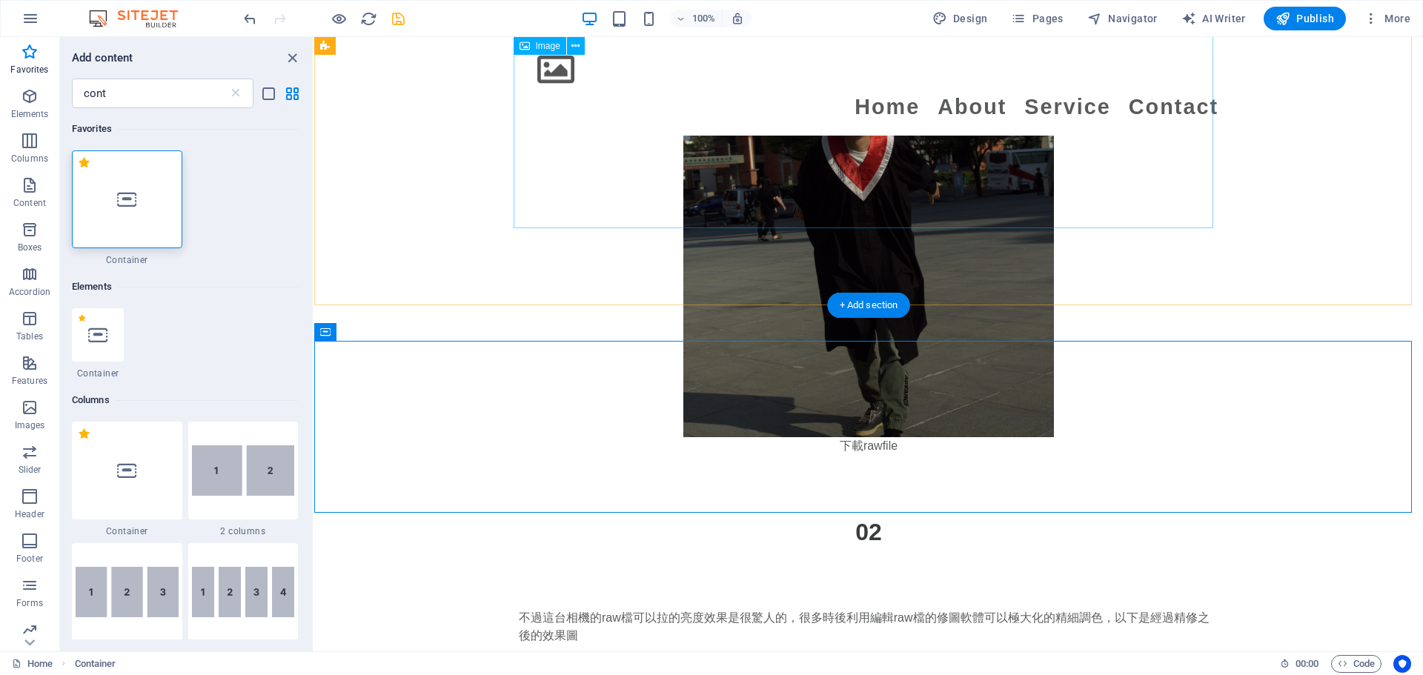
scroll to position [2388, 0]
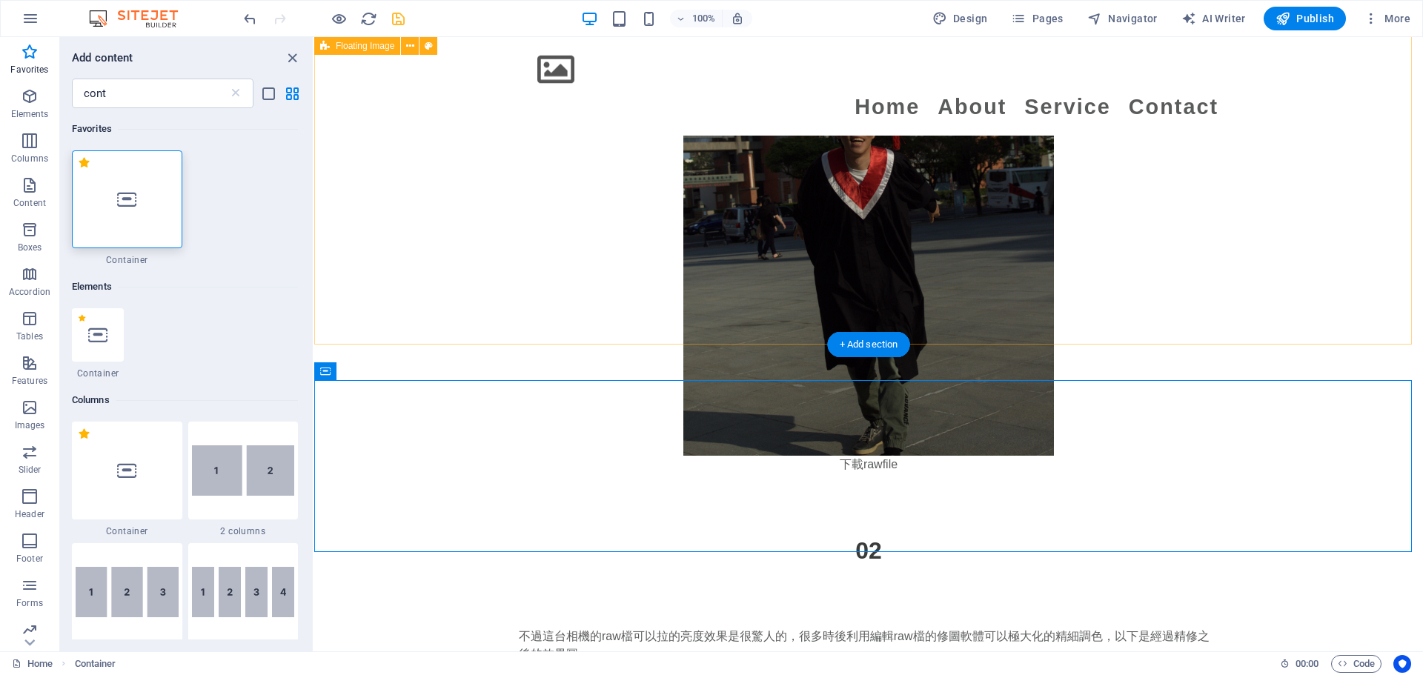
click at [400, 248] on div "Canon 50D 相機是一款性價比優秀的數位單眼相機，擁有高解析度，適合初學者和進階使用者。其對焦系統和快速快門速度能捕捉清晰動態畫面，但在使用過程中需要注…" at bounding box center [868, 73] width 1109 height 917
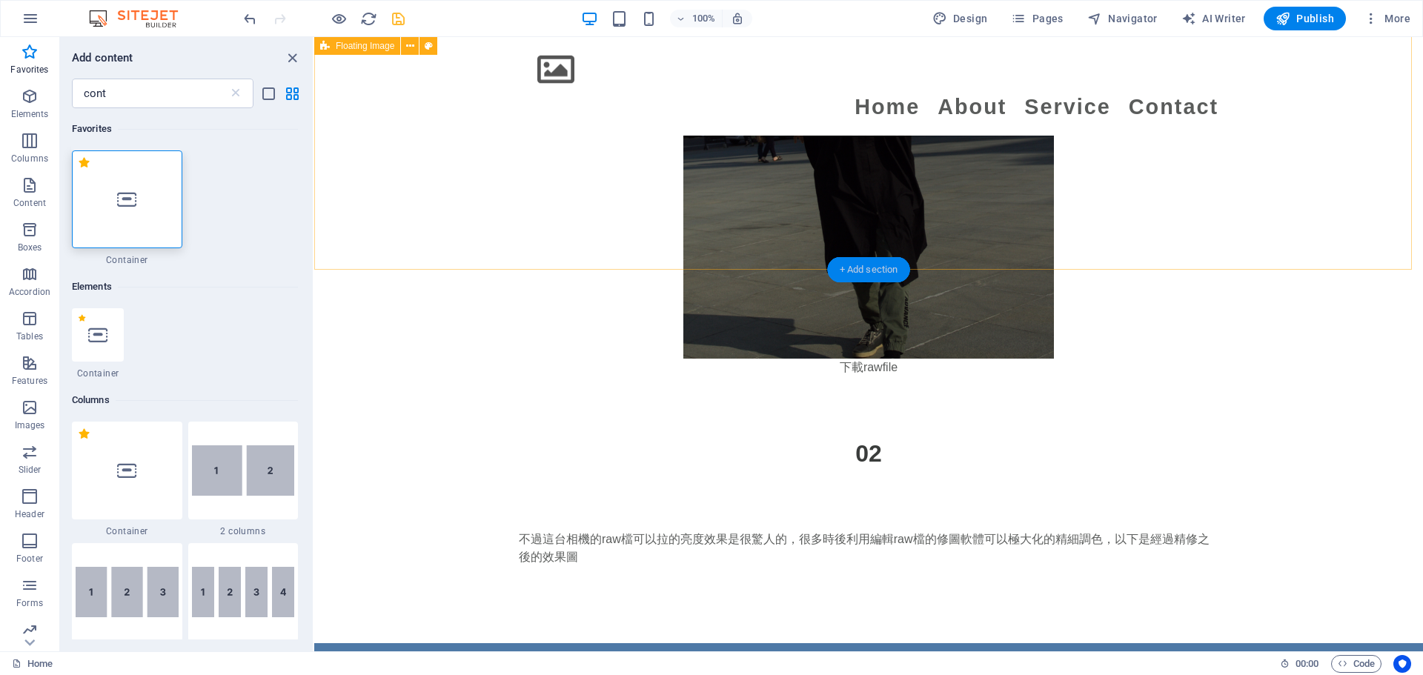
scroll to position [2462, 0]
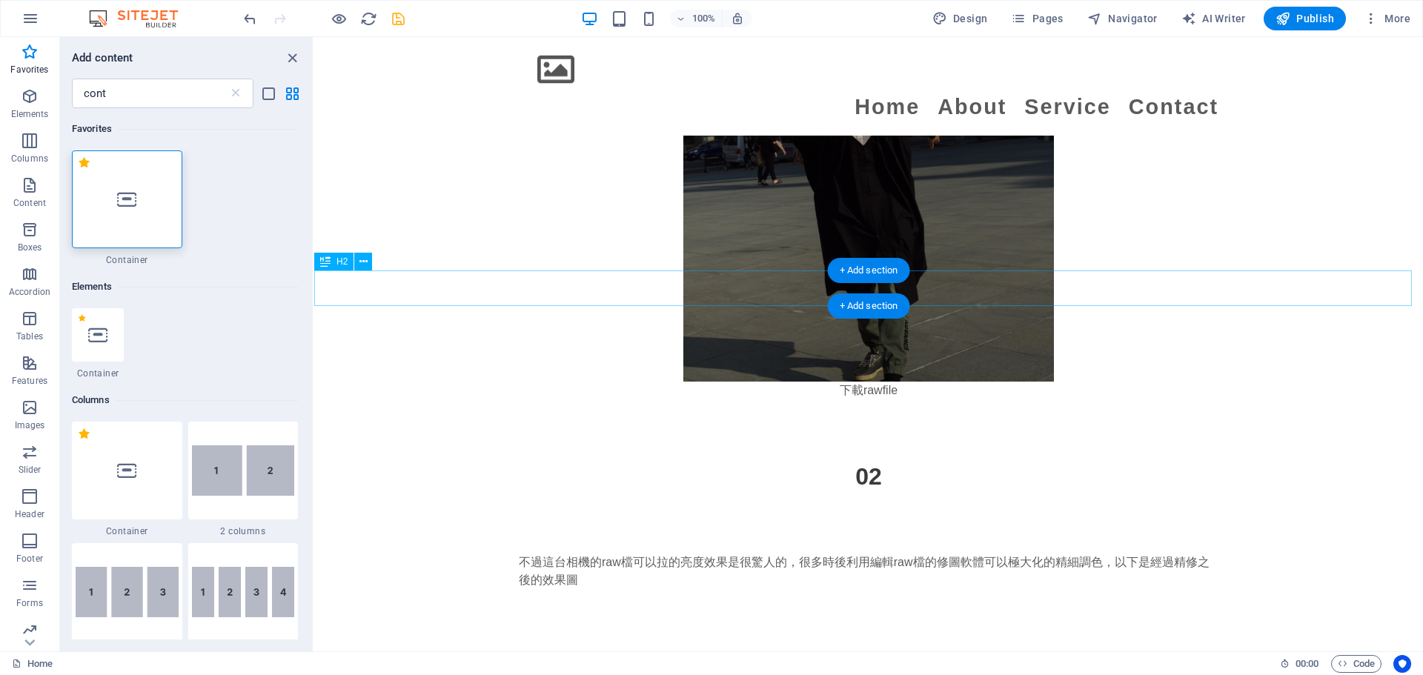
click at [704, 459] on div "02" at bounding box center [868, 477] width 1109 height 36
click at [370, 264] on button at bounding box center [363, 262] width 18 height 18
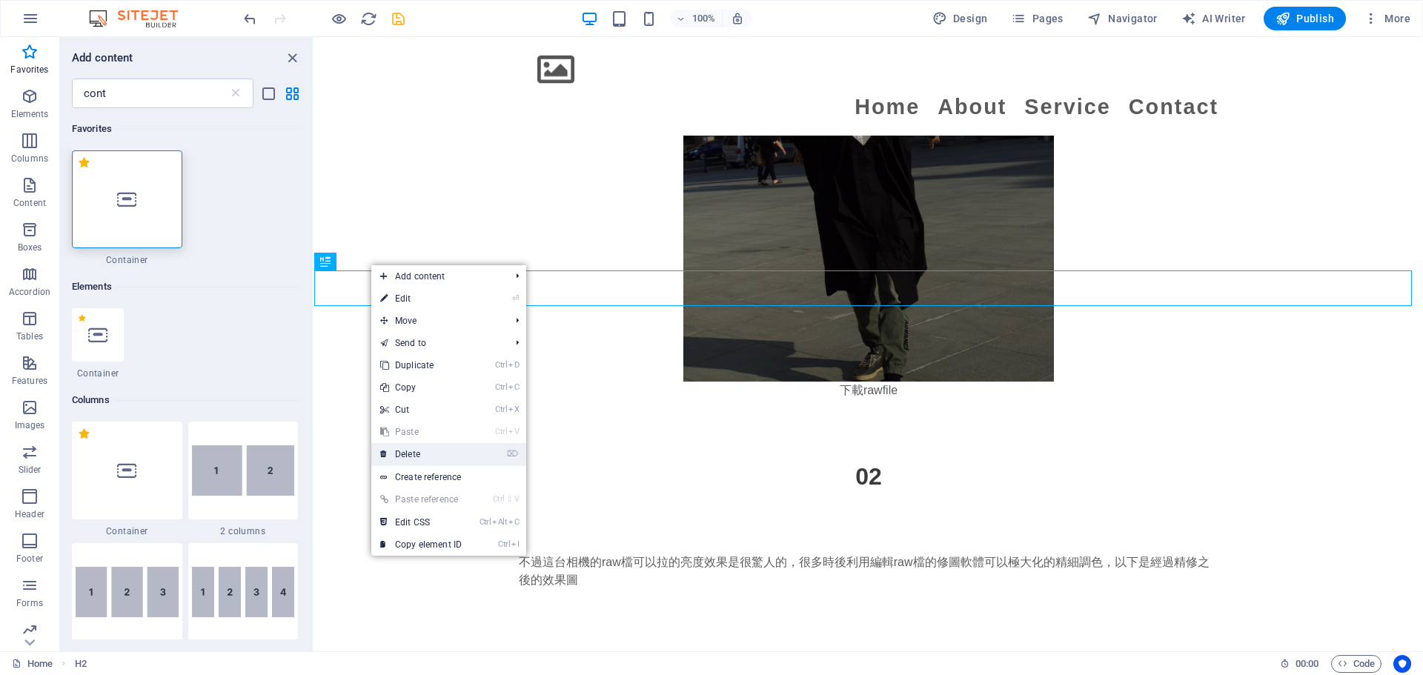
click at [430, 459] on link "⌦ Delete" at bounding box center [420, 454] width 99 height 22
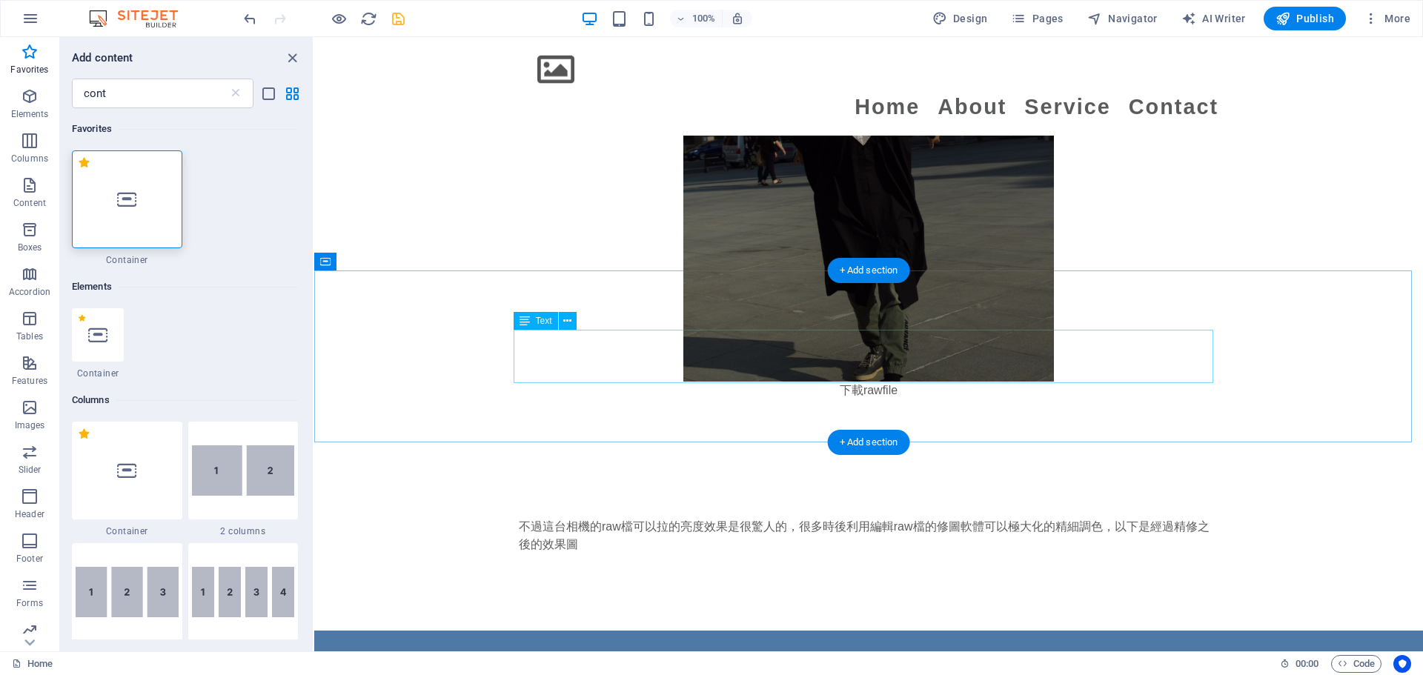
click at [704, 518] on div "不過這台相機的raw檔可以拉的亮度效果是很驚人的，很多時後利用編輯raw檔的修圖軟體可以極大化的精細調色，以下是經過精修之後的效果圖" at bounding box center [869, 544] width 700 height 53
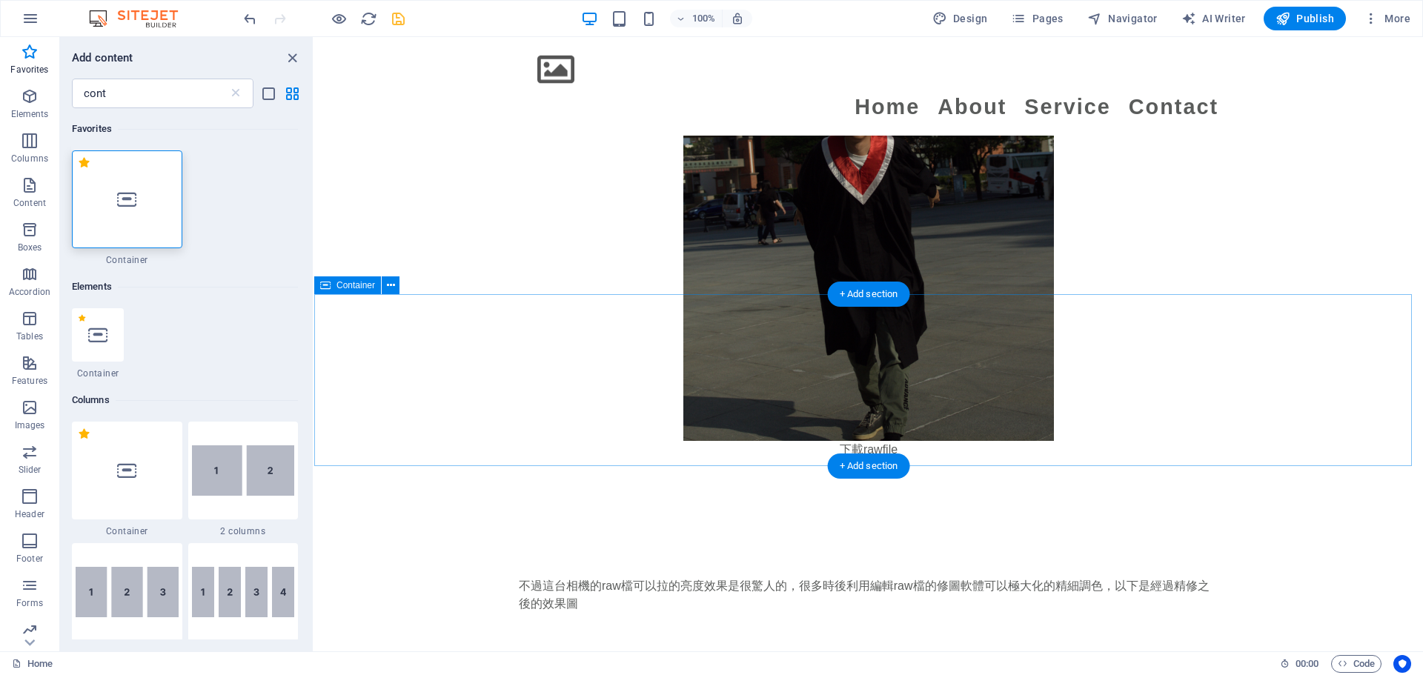
scroll to position [2388, 0]
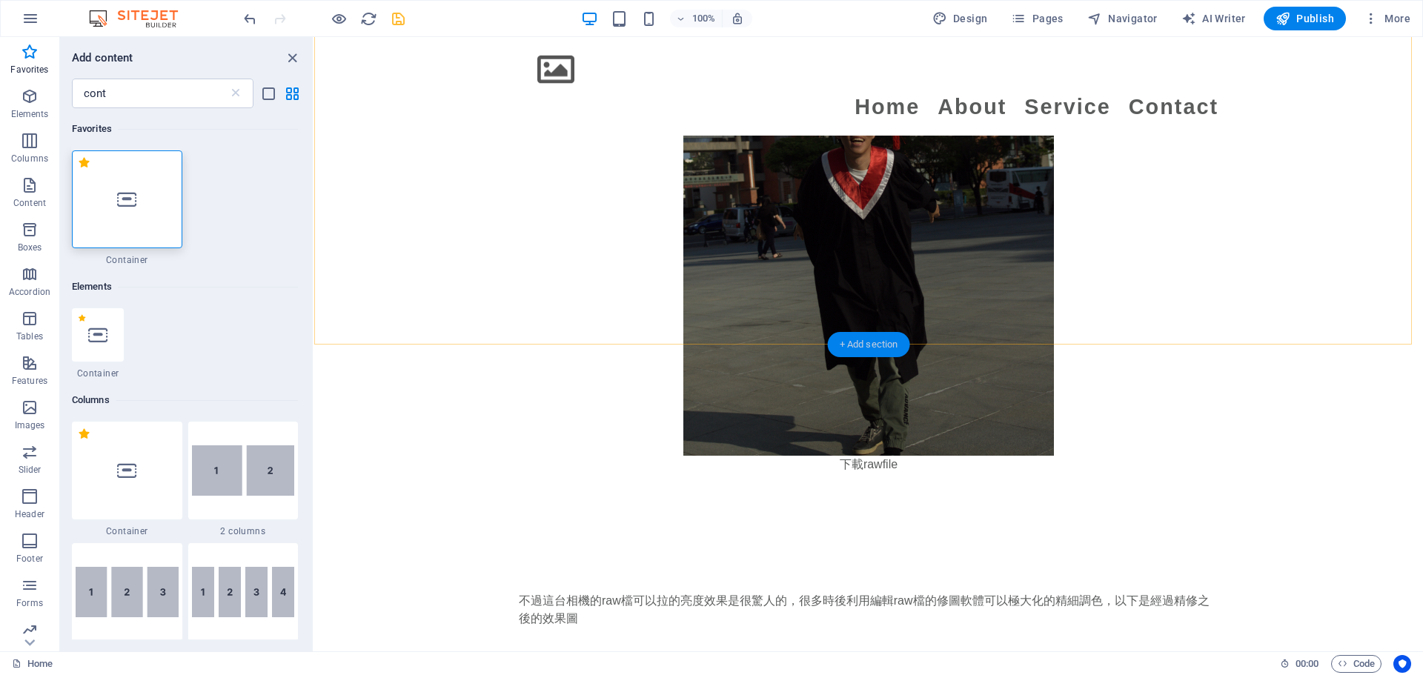
click at [704, 343] on div "+ Add section" at bounding box center [869, 344] width 82 height 25
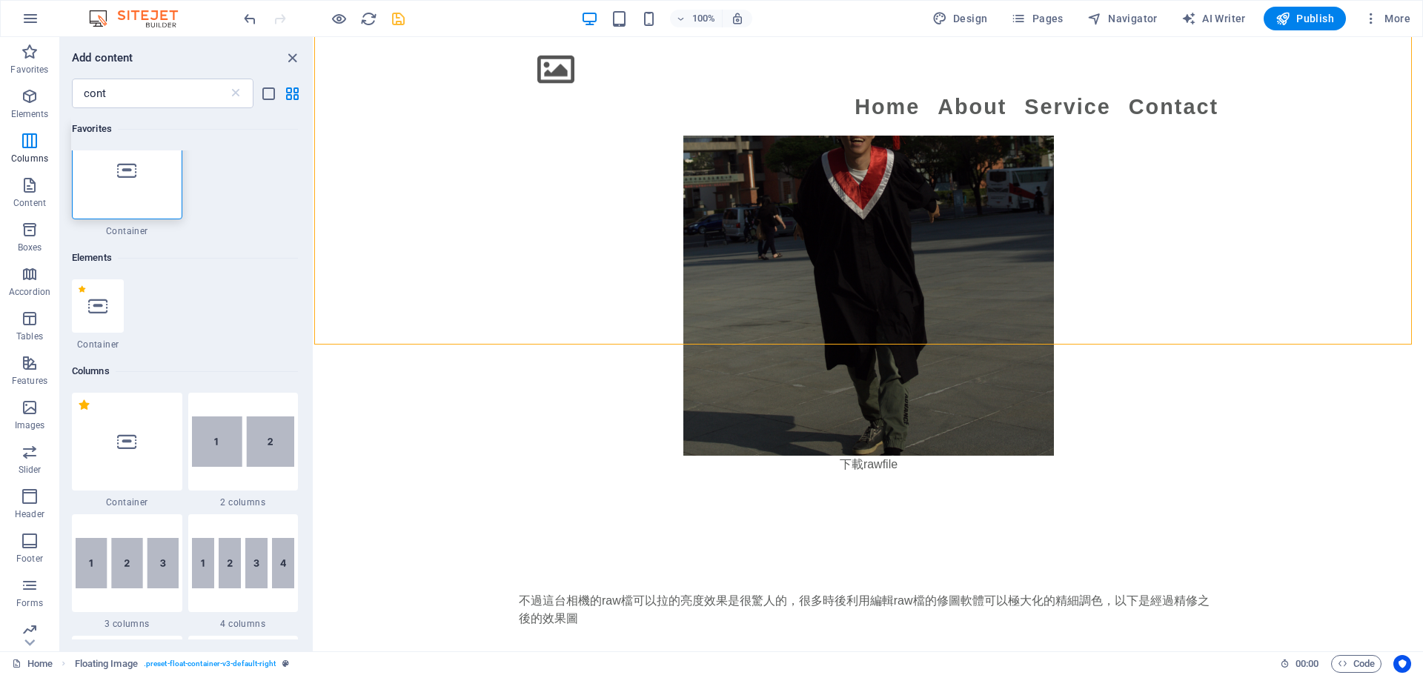
scroll to position [0, 0]
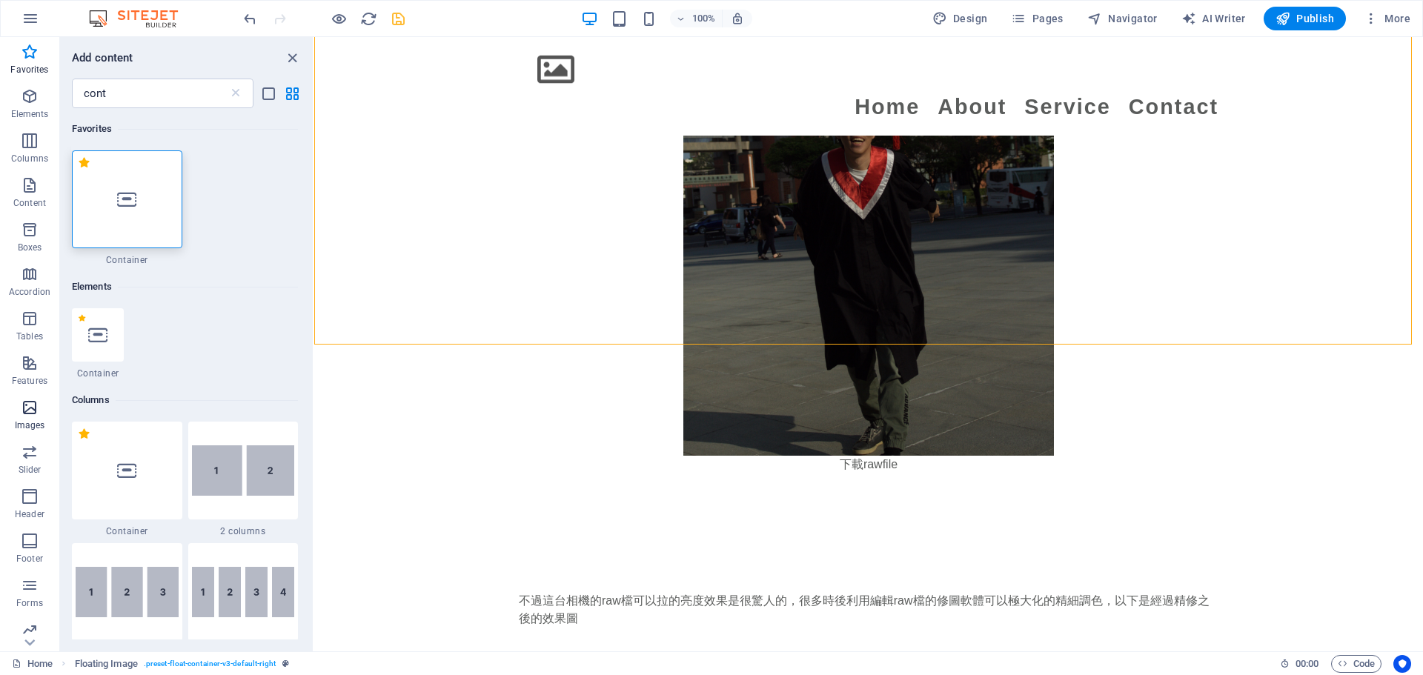
click at [40, 410] on span "Images" at bounding box center [29, 417] width 59 height 36
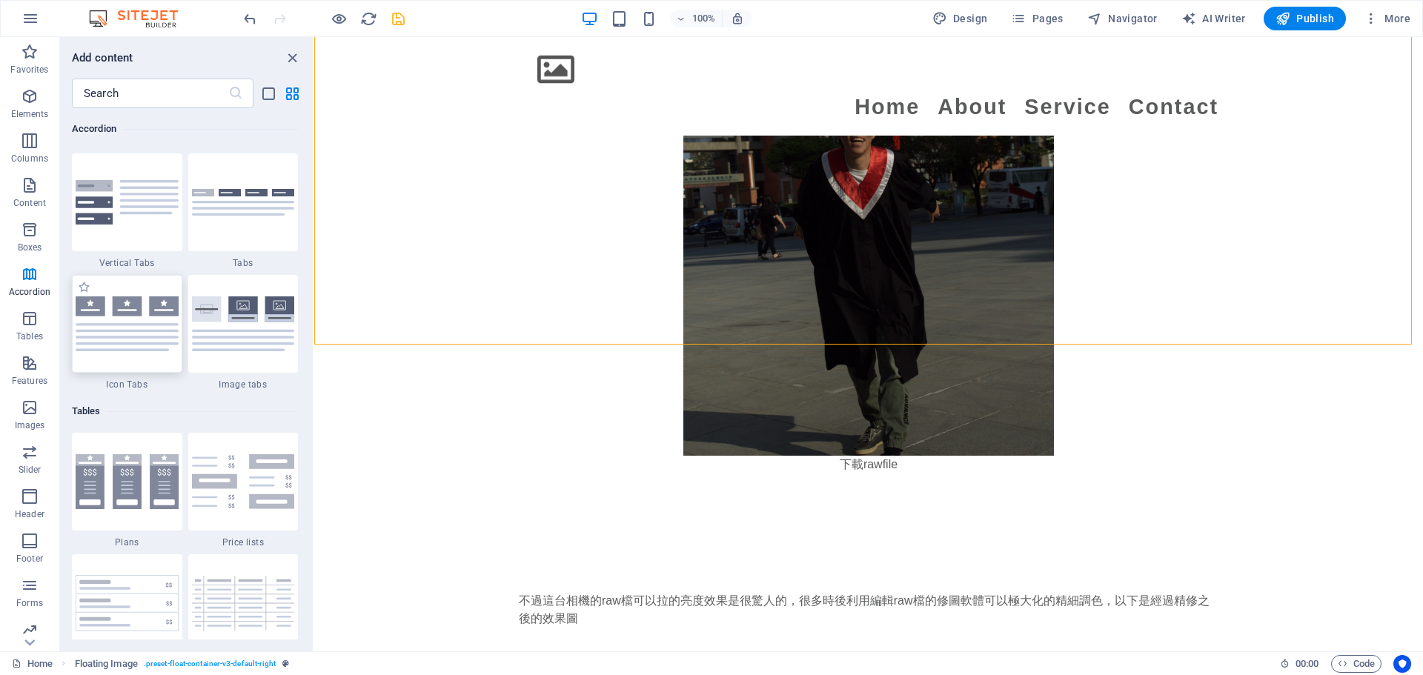
scroll to position [4846, 0]
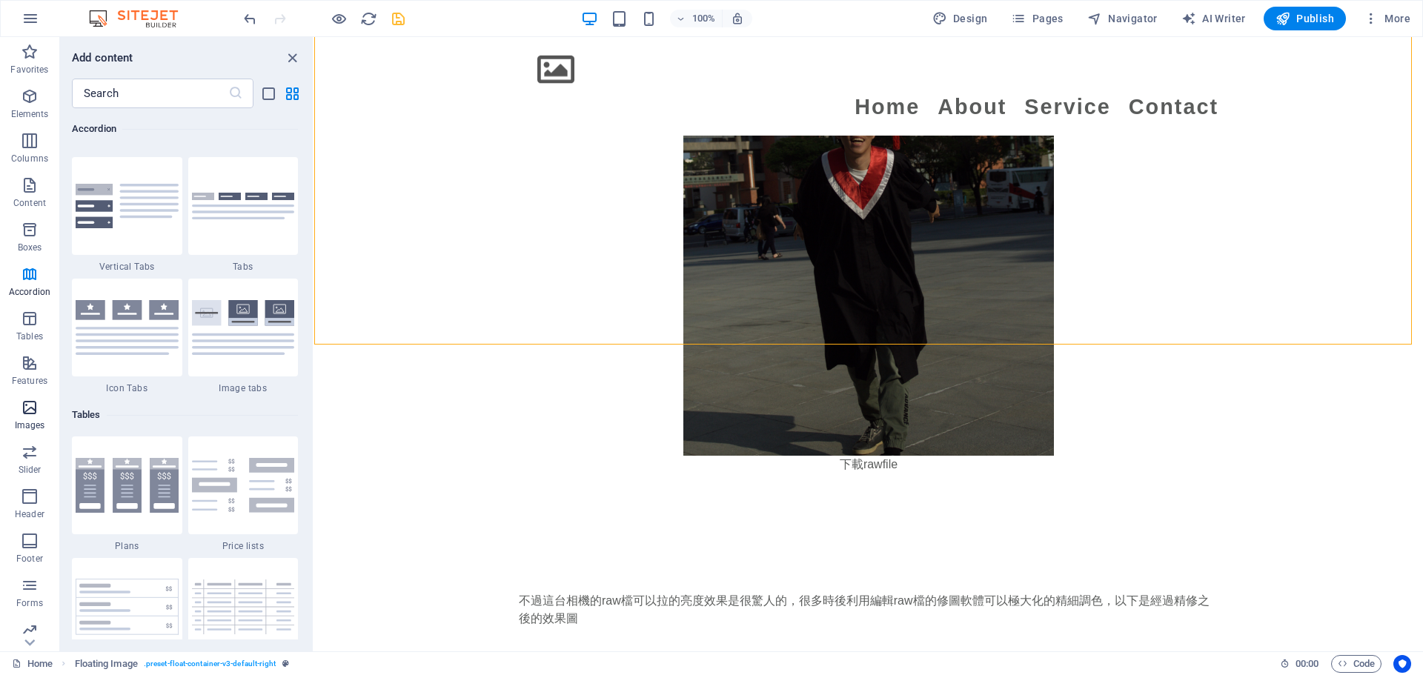
click at [27, 414] on icon "button" at bounding box center [30, 408] width 18 height 18
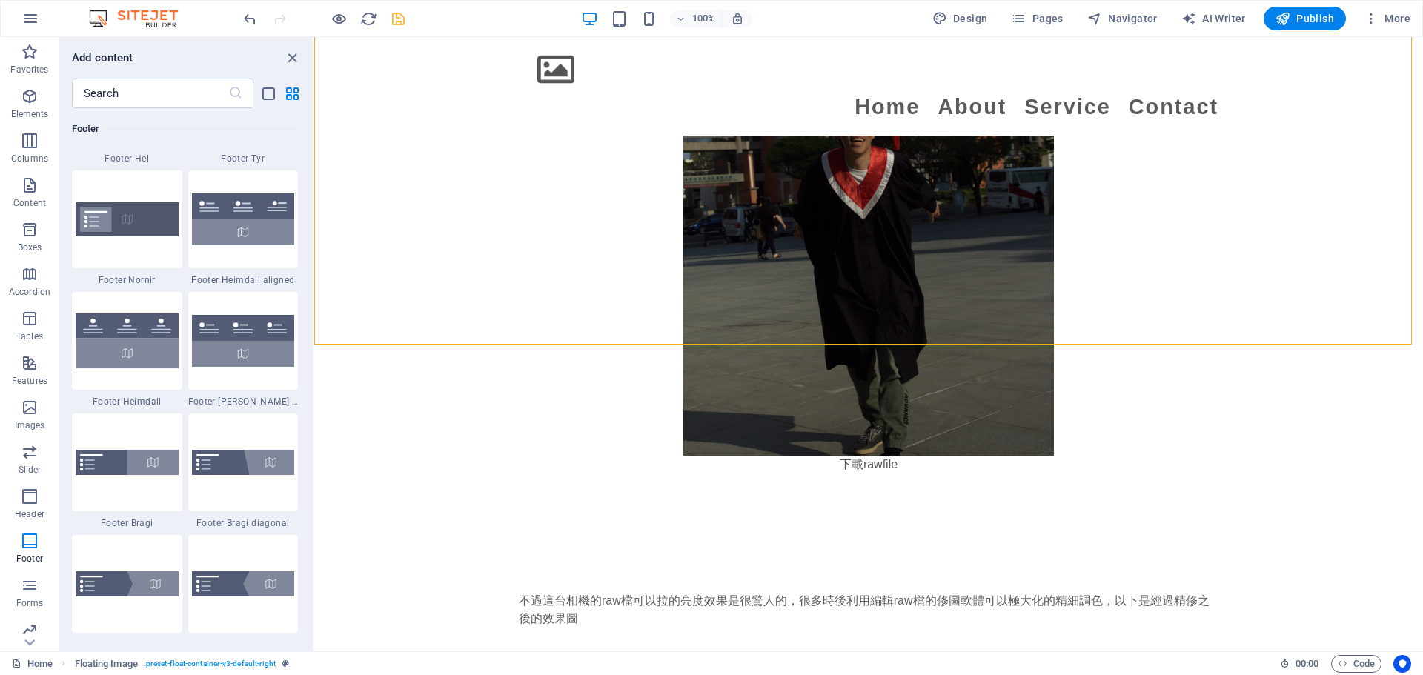
scroll to position [9960, 0]
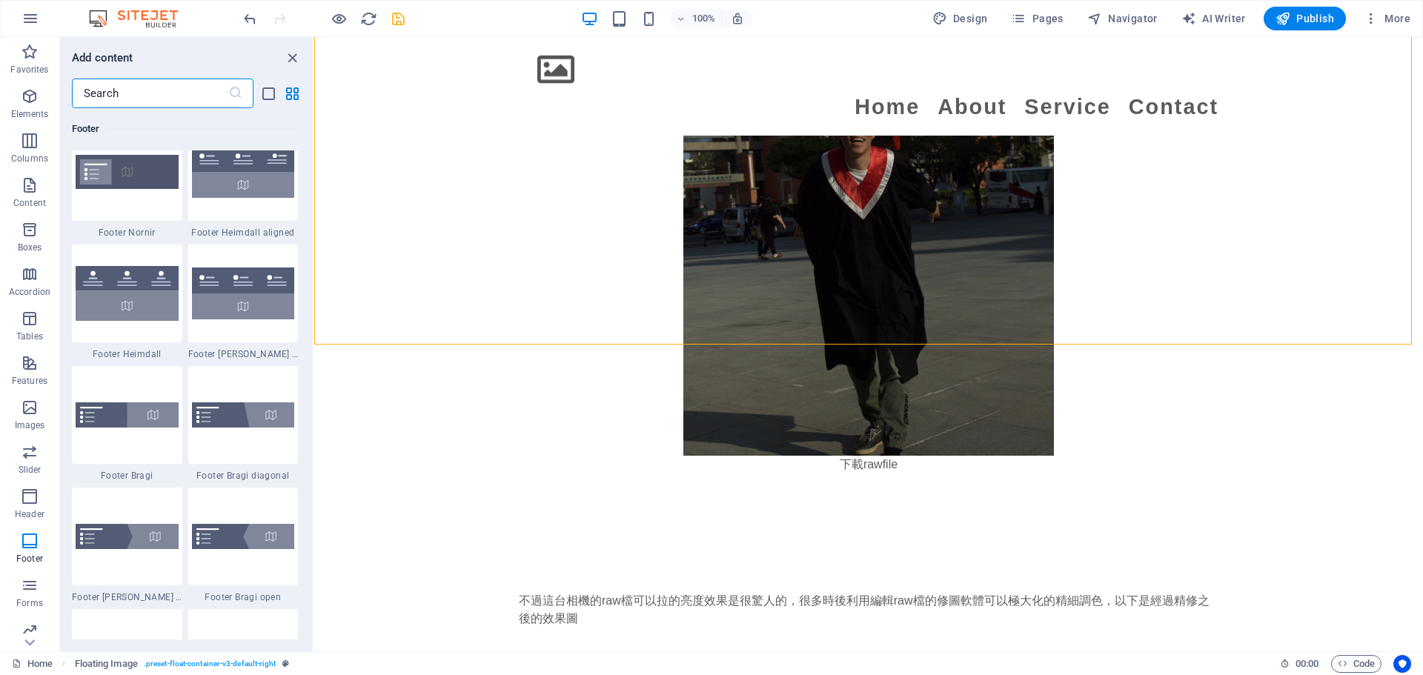
click at [181, 96] on input "text" at bounding box center [150, 94] width 156 height 30
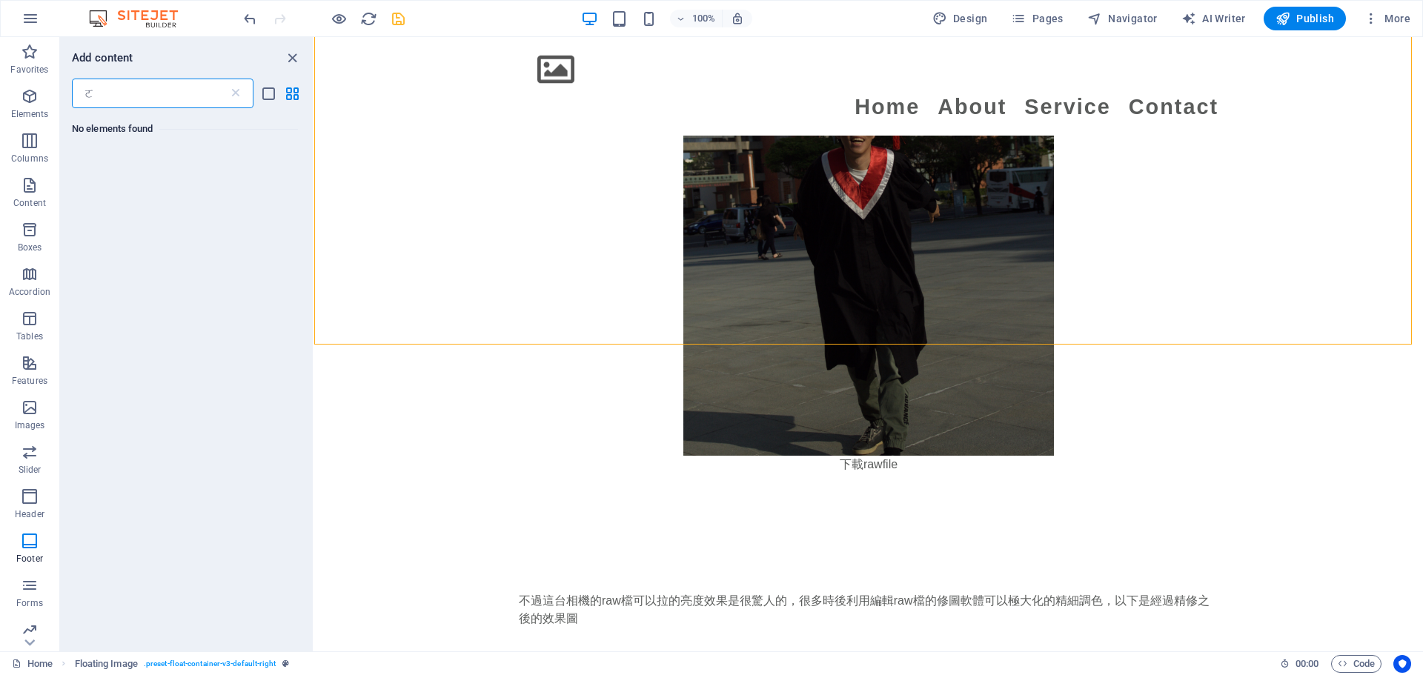
scroll to position [0, 0]
type input "ㄩ"
type input "u"
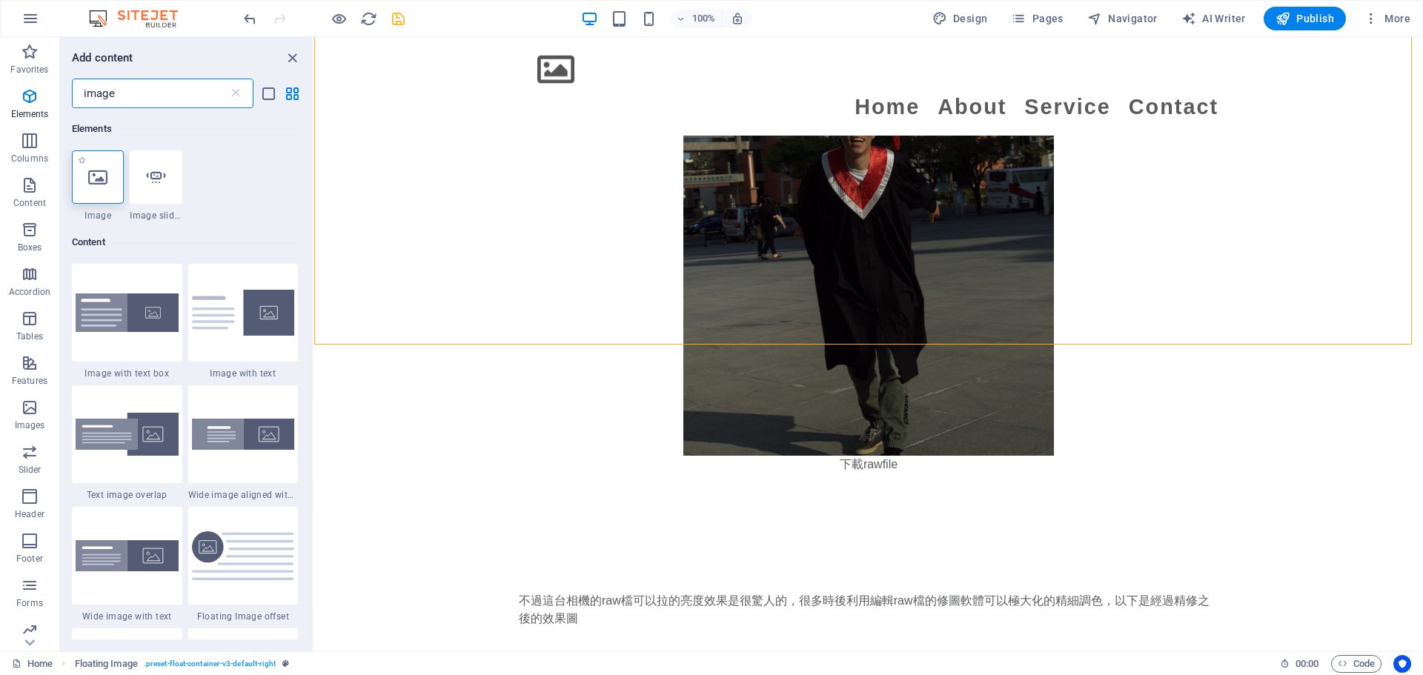
type input "image"
click at [98, 187] on div at bounding box center [98, 176] width 52 height 53
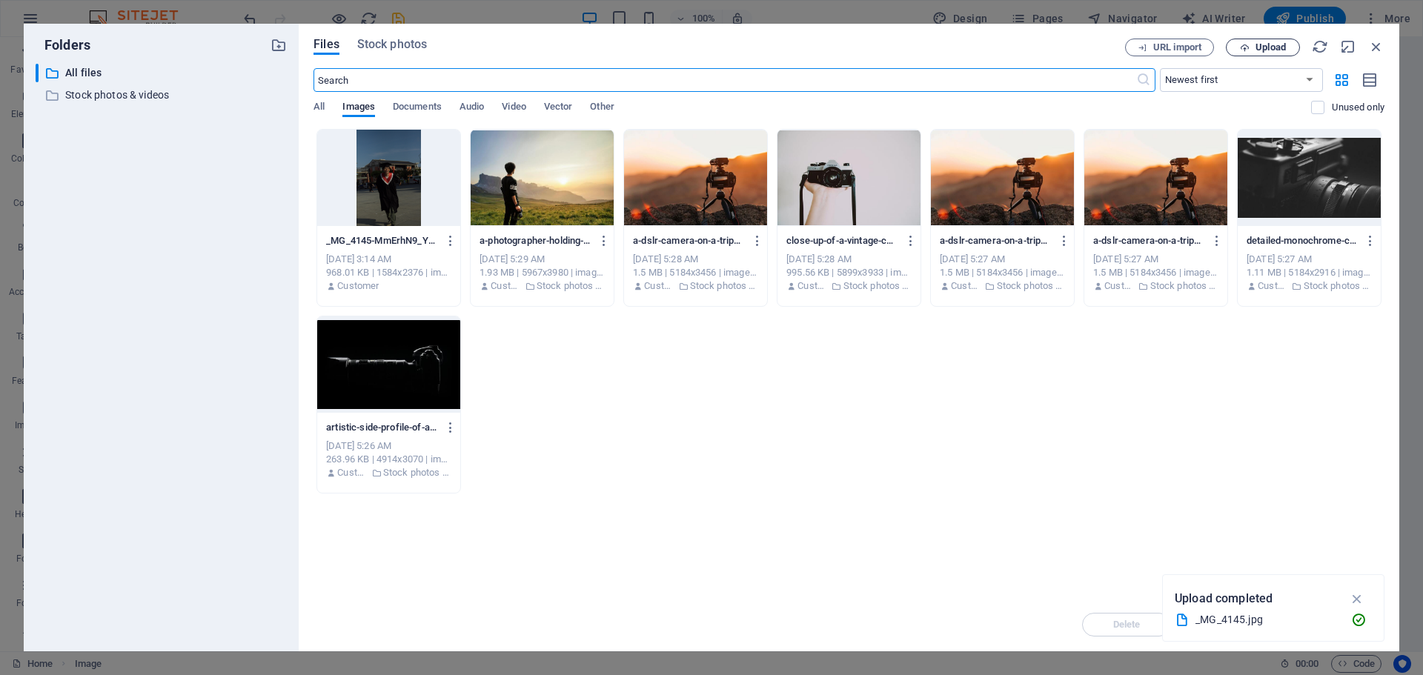
click at [704, 44] on span "Upload" at bounding box center [1270, 47] width 30 height 9
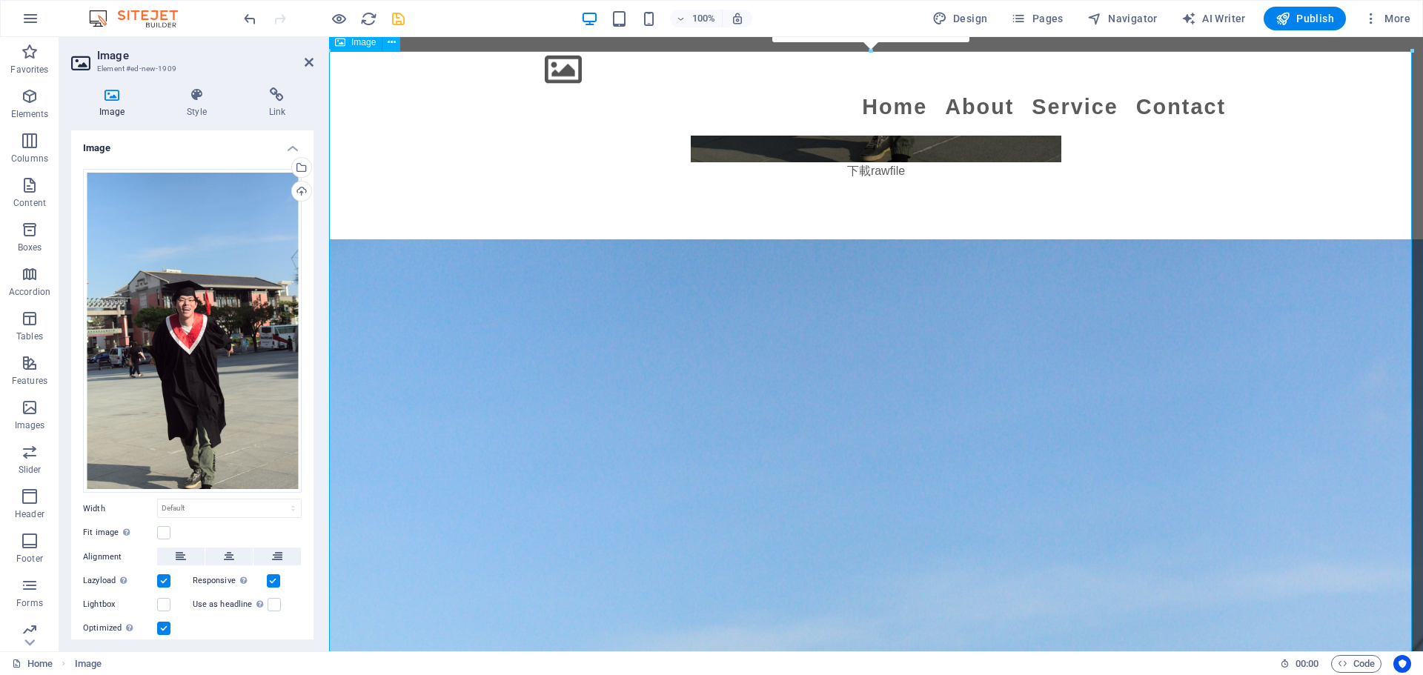
scroll to position [2684, 0]
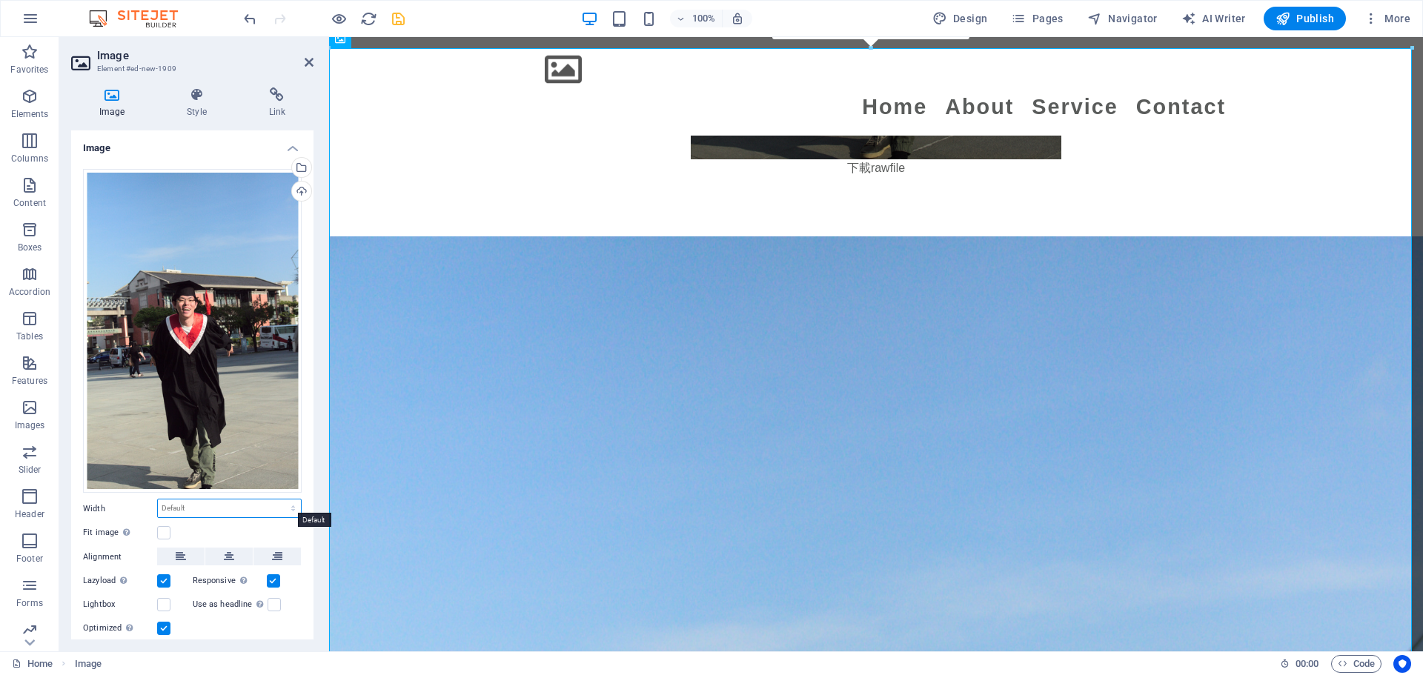
click at [198, 502] on select "Default auto px rem % em vh vw" at bounding box center [229, 508] width 143 height 18
select select "px"
click at [277, 499] on select "Default auto px rem % em vh vw" at bounding box center [229, 508] width 143 height 18
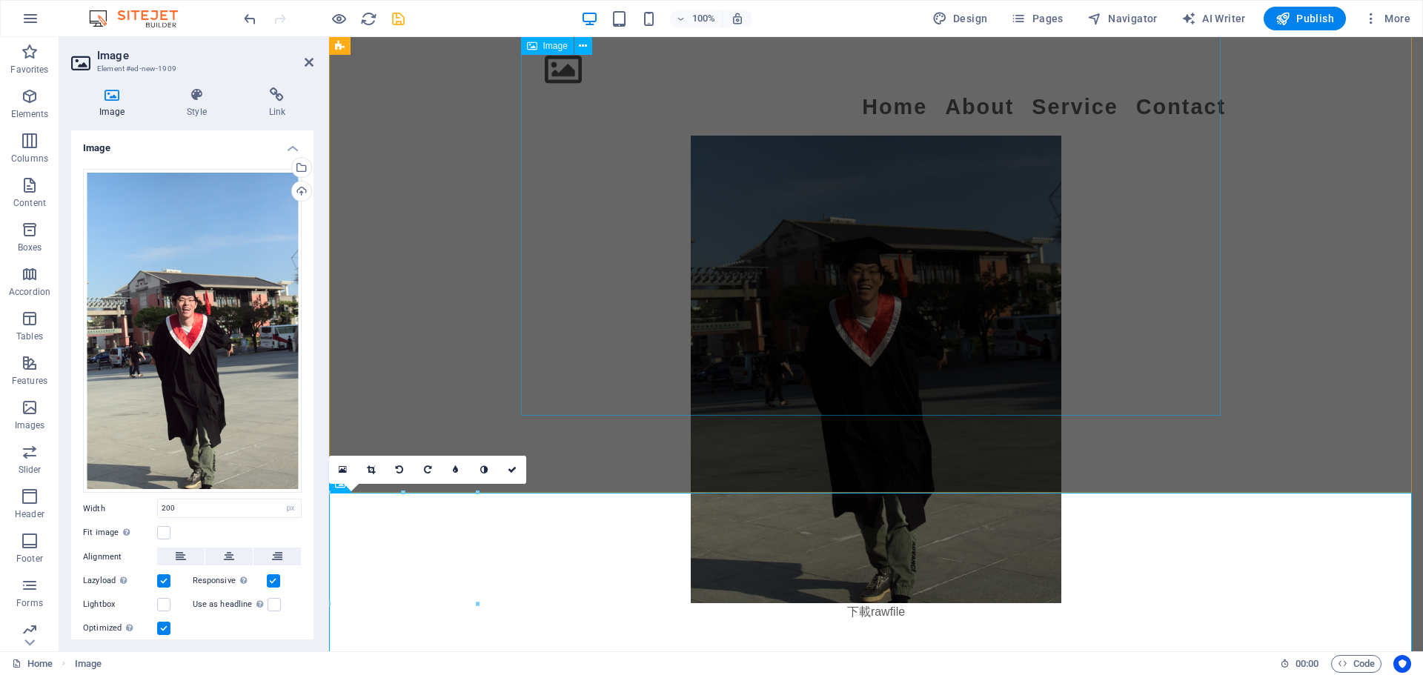
scroll to position [2610, 0]
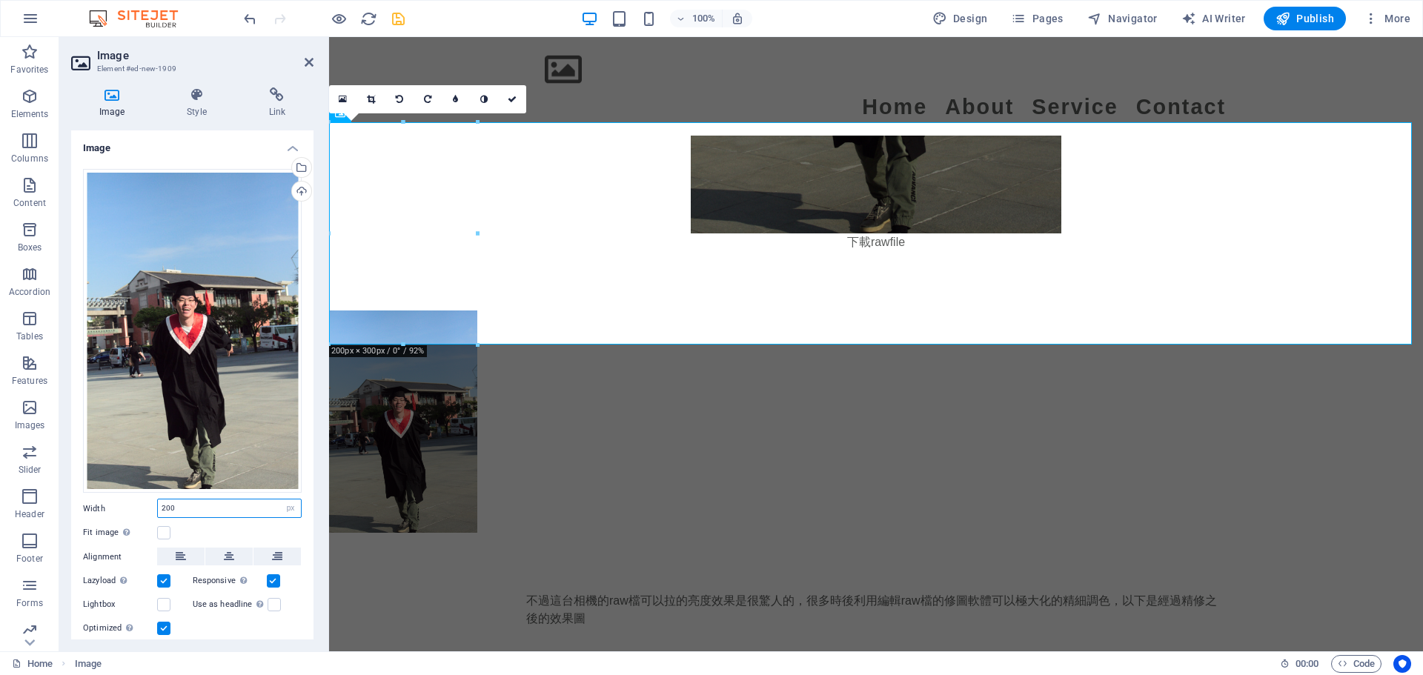
drag, startPoint x: 182, startPoint y: 510, endPoint x: 156, endPoint y: 504, distance: 25.9
click at [156, 504] on div "Width 200 Default auto px rem % em vh vw" at bounding box center [192, 508] width 219 height 19
click at [64, 488] on div "Image Style Link Image Drag files here, click to choose files or select files f…" at bounding box center [192, 364] width 266 height 576
click at [196, 508] on input "200" at bounding box center [229, 508] width 143 height 18
type input "2"
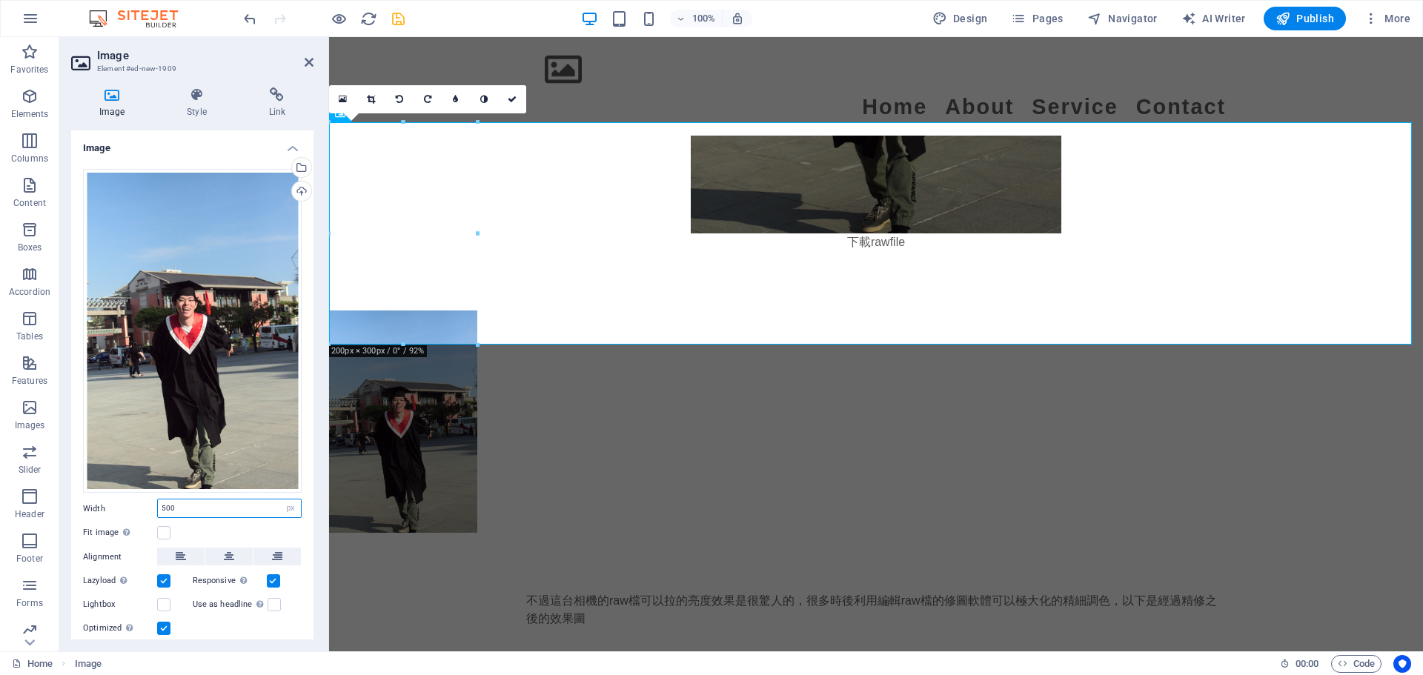
type input "500"
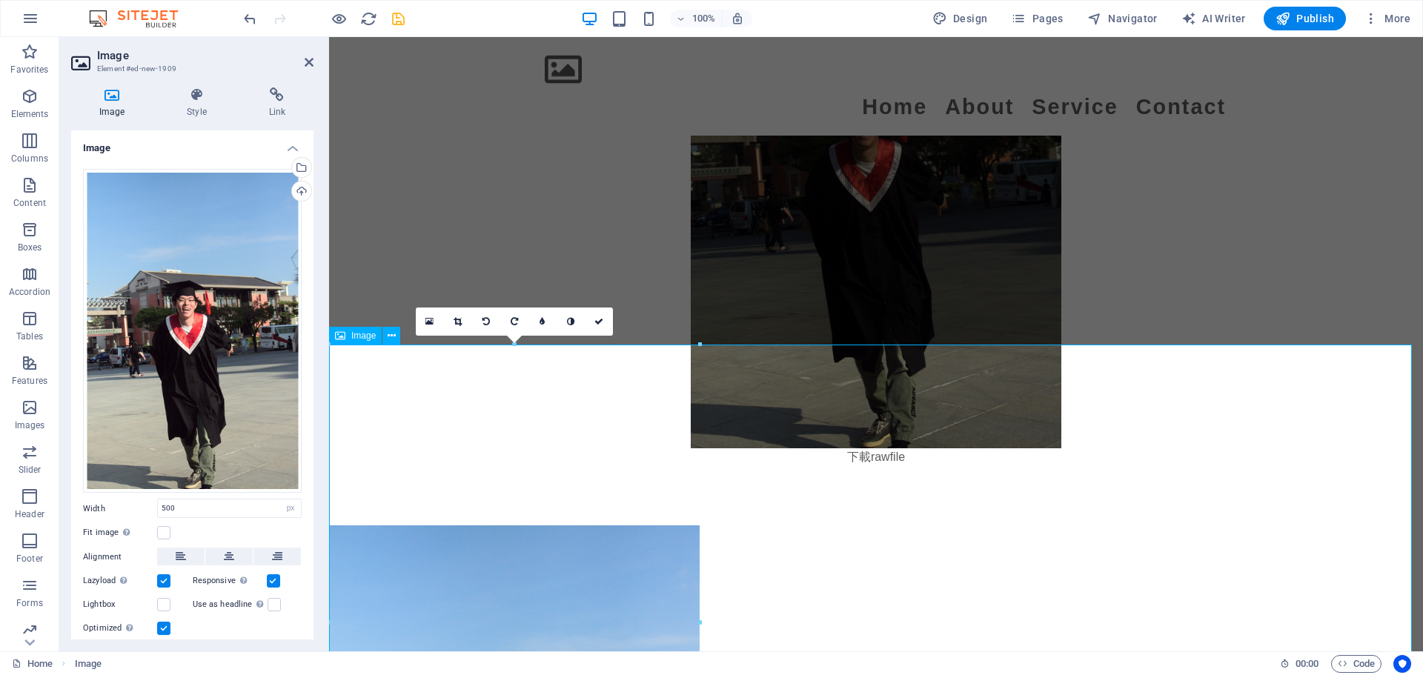
scroll to position [2388, 0]
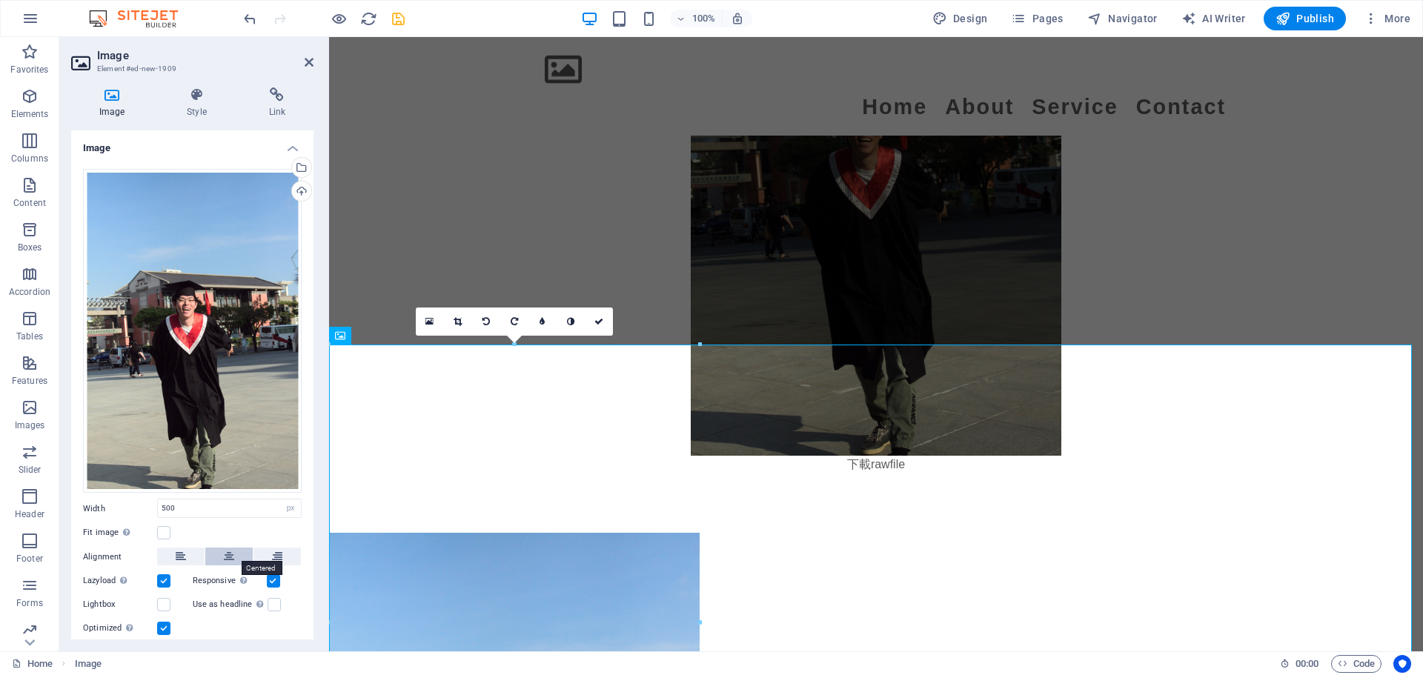
click at [216, 548] on button at bounding box center [228, 557] width 47 height 18
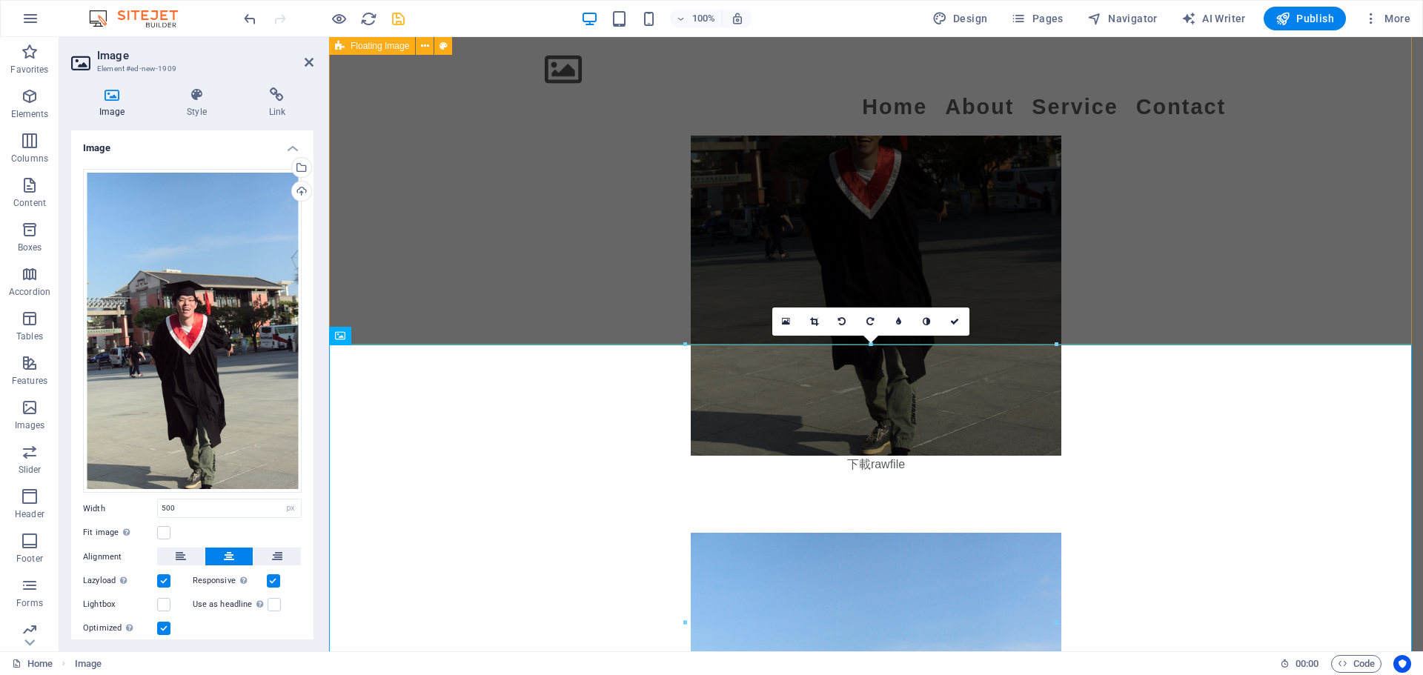
click at [416, 270] on div "Canon 50D 相機是一款性價比優秀的數位單眼相機，擁有高解析度，適合初學者和進階使用者。其對焦系統和快速快門速度能捕捉清晰動態畫面，但在使用過程中需要注…" at bounding box center [876, 73] width 1094 height 917
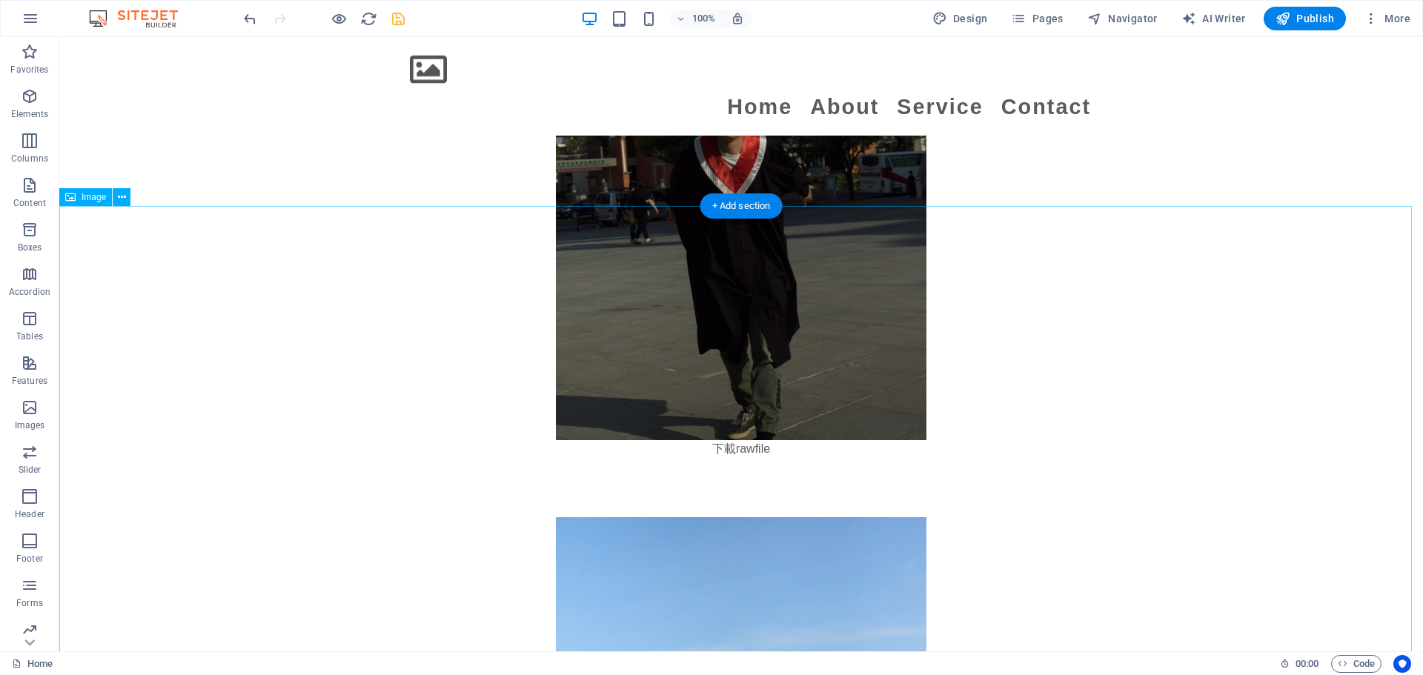
scroll to position [2536, 0]
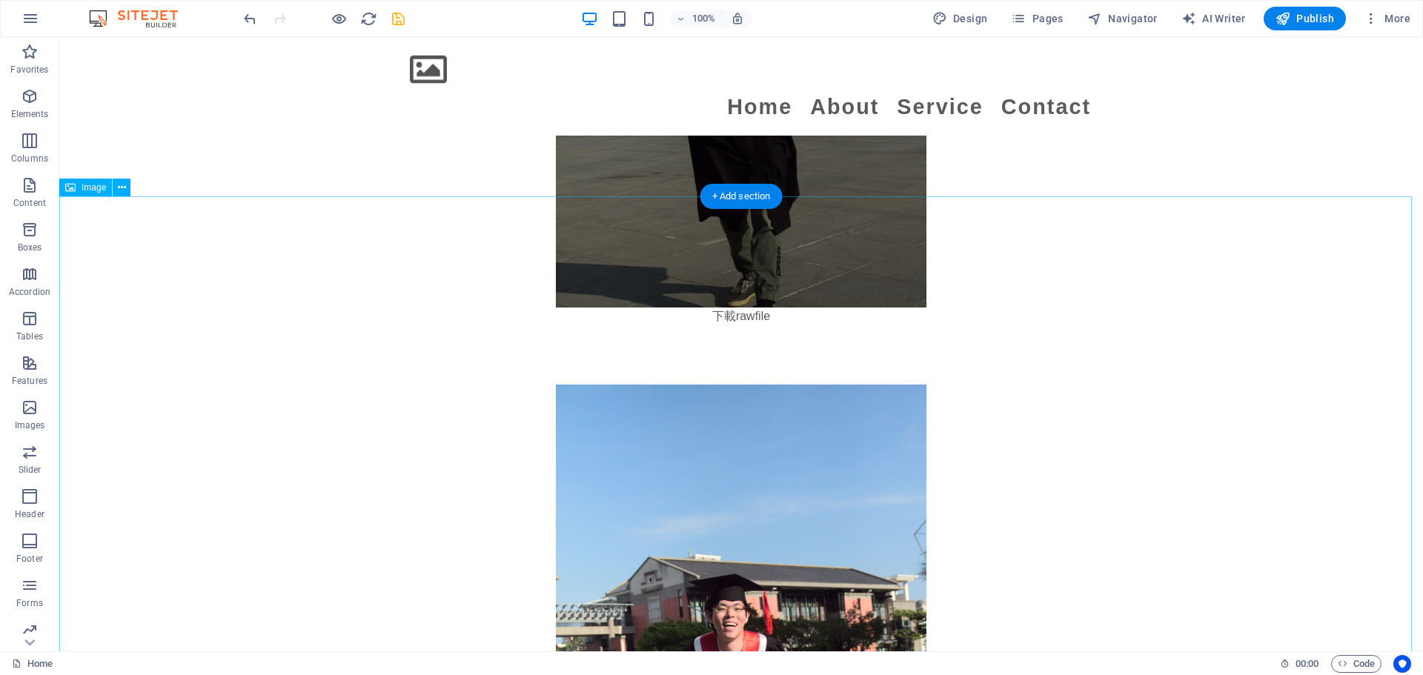
click at [704, 385] on figure at bounding box center [741, 663] width 1364 height 556
select select "px"
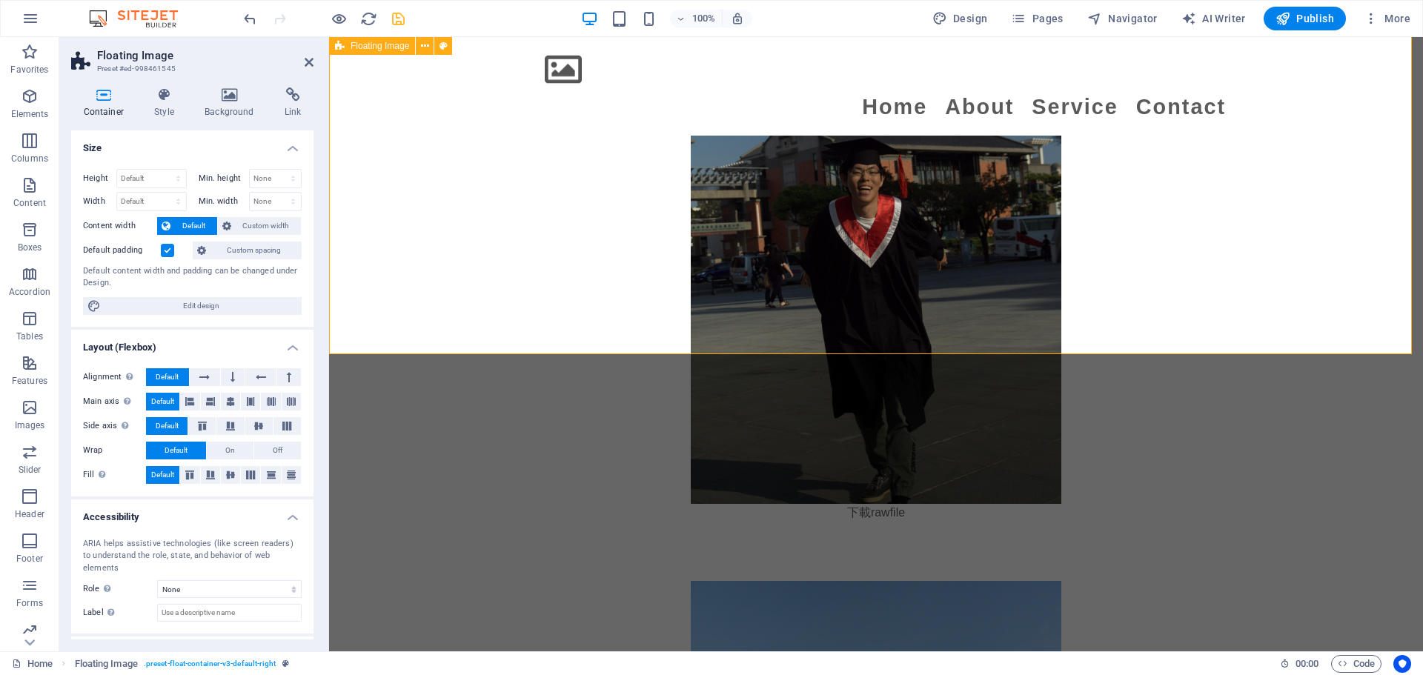
scroll to position [2314, 0]
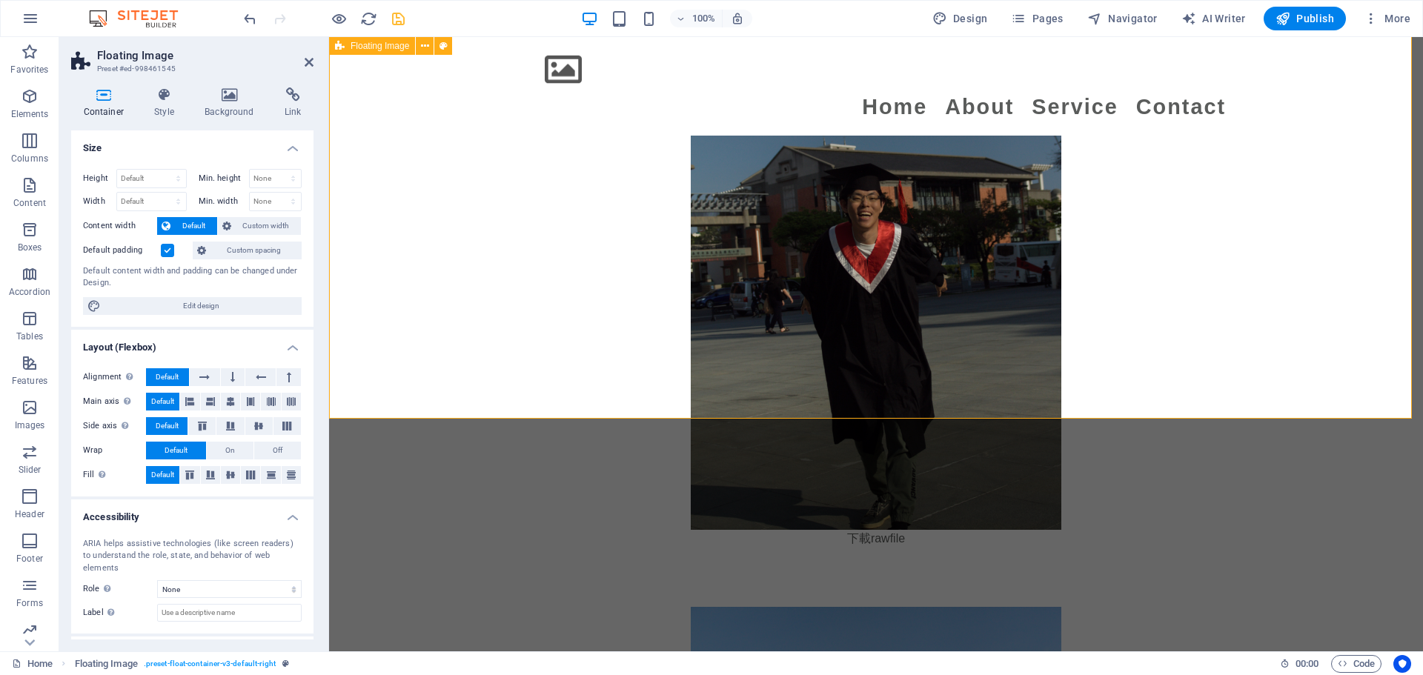
click at [458, 249] on div "Canon 50D 相機是一款性價比優秀的數位單眼相機，擁有高解析度，適合初學者和進階使用者。其對焦系統和快速快門速度能捕捉清晰動態畫面，但在使用過程中需要注…" at bounding box center [876, 148] width 1094 height 917
click at [447, 248] on div "Canon 50D 相機是一款性價比優秀的數位單眼相機，擁有高解析度，適合初學者和進階使用者。其對焦系統和快速快門速度能捕捉清晰動態畫面，但在使用過程中需要注…" at bounding box center [876, 148] width 1094 height 917
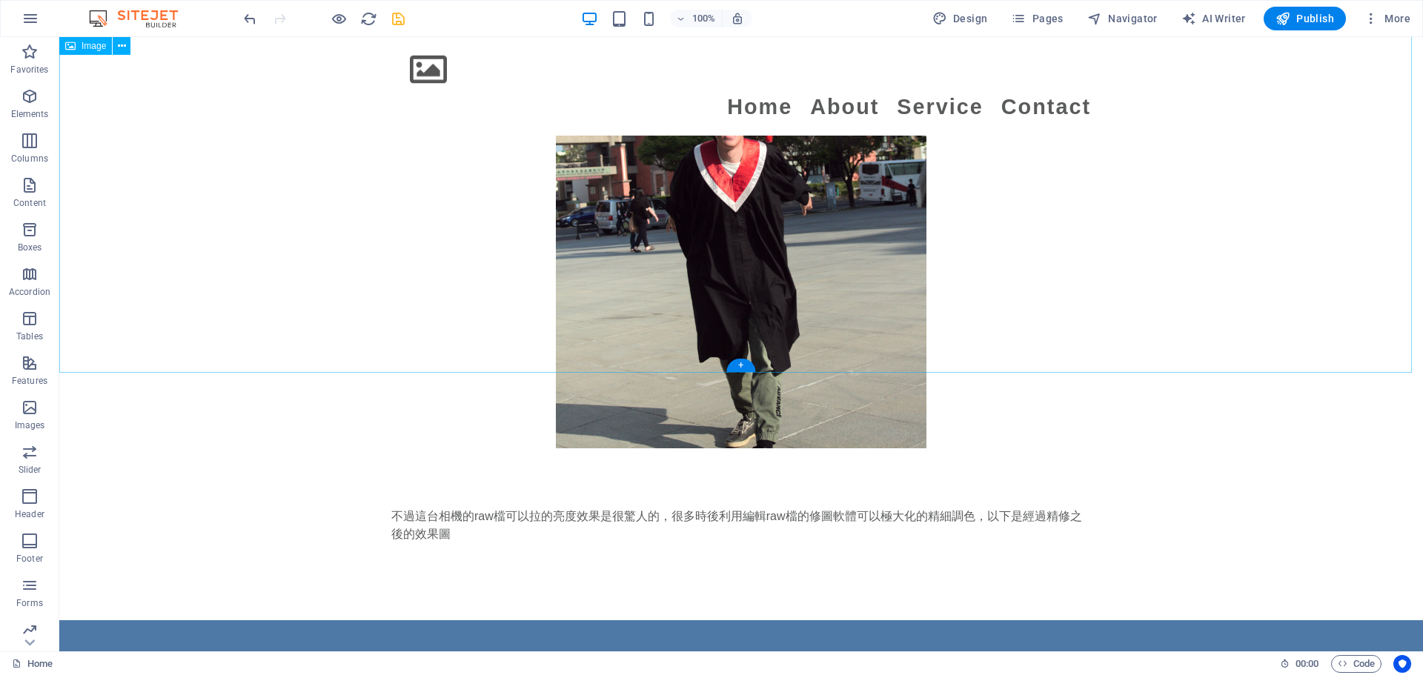
scroll to position [3055, 0]
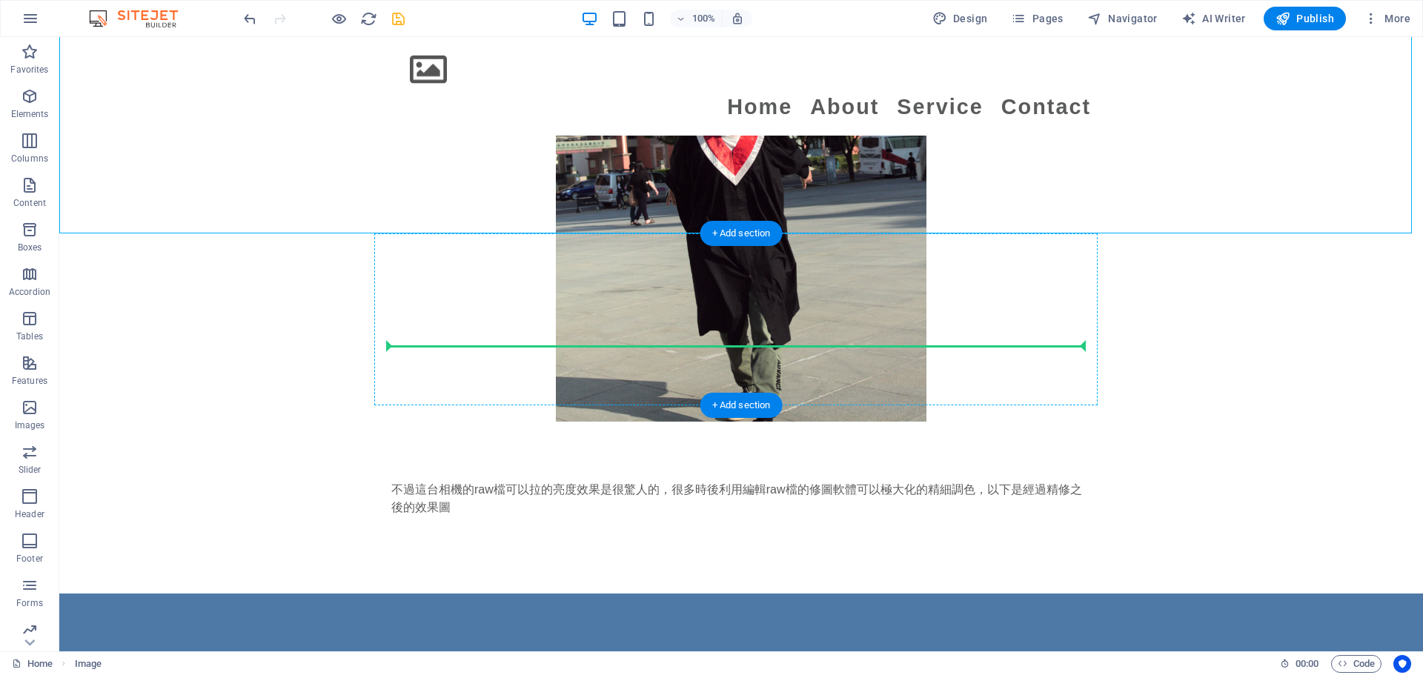
drag, startPoint x: 674, startPoint y: 174, endPoint x: 675, endPoint y: 320, distance: 146.0
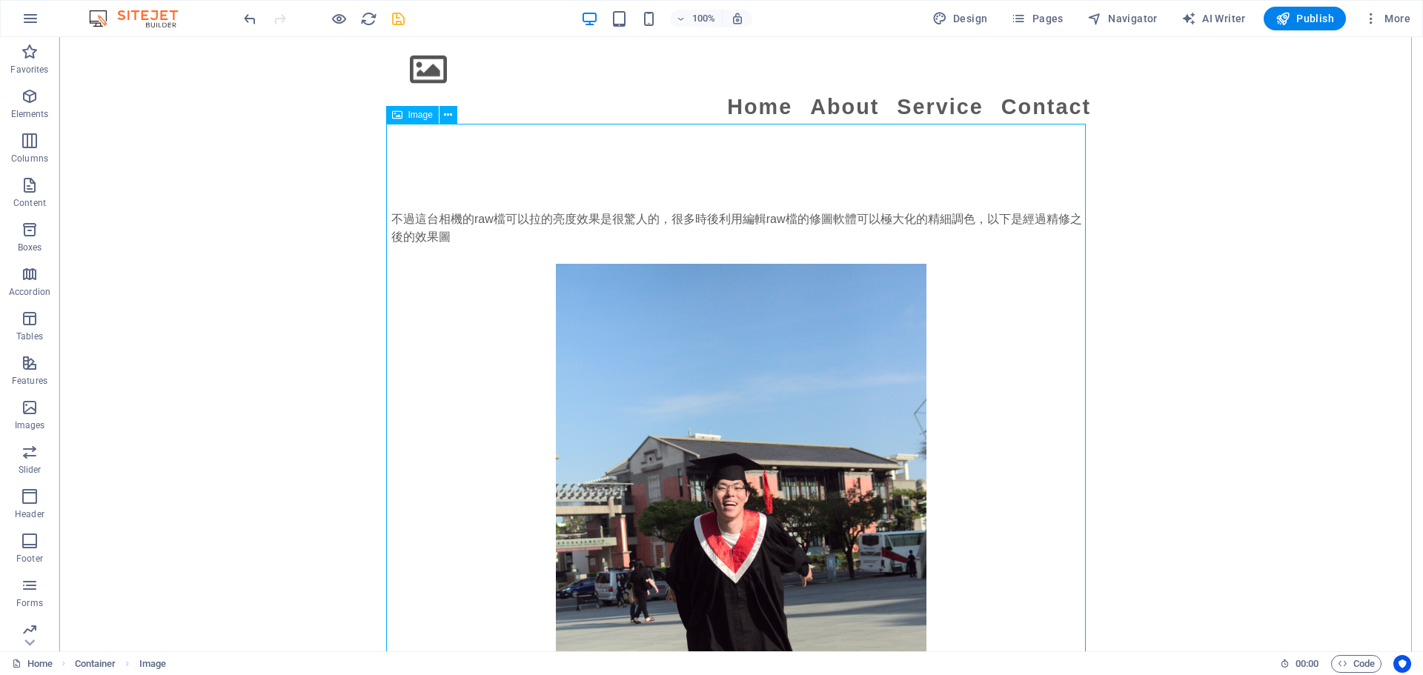
scroll to position [2795, 0]
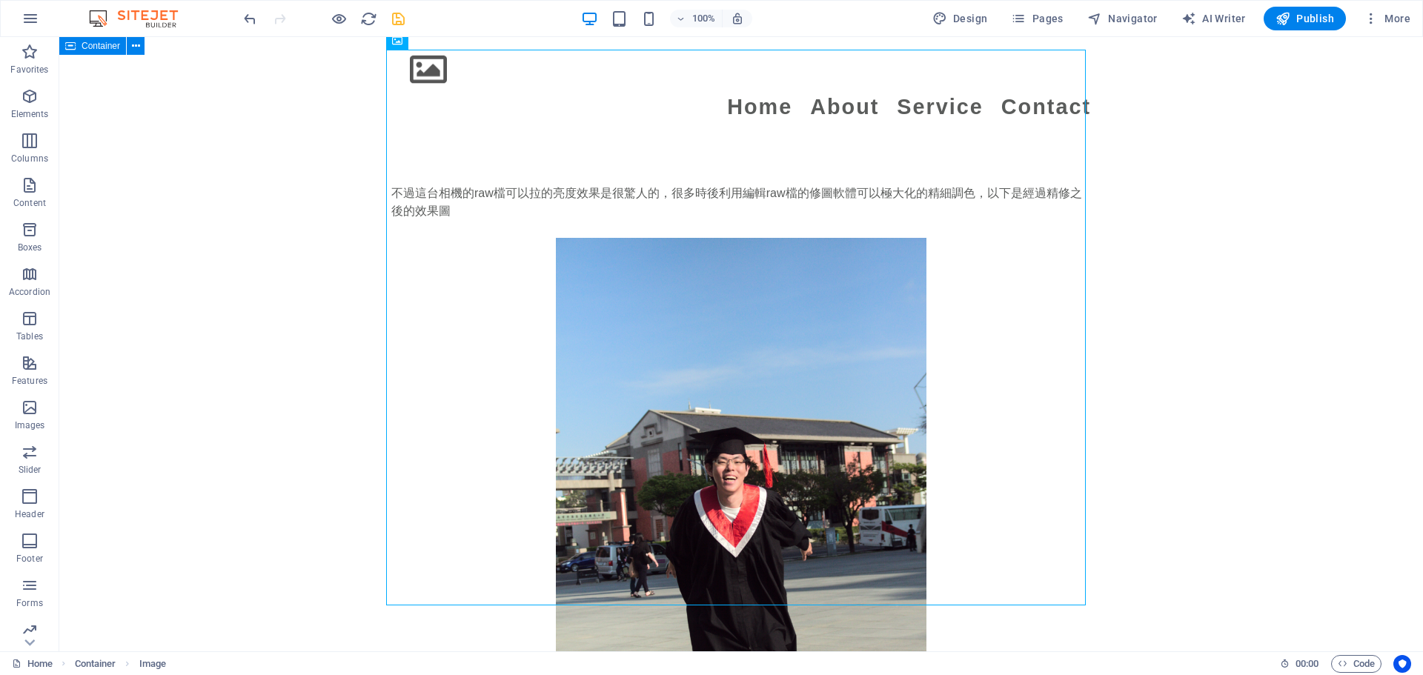
click at [230, 290] on div "不過這台相機的raw檔可以拉的亮度效果是很驚人的，很多時後利用編輯raw檔的修圖軟體可以極大化的精細調色，以下是經過精修之後的效果圖" at bounding box center [741, 489] width 1364 height 728
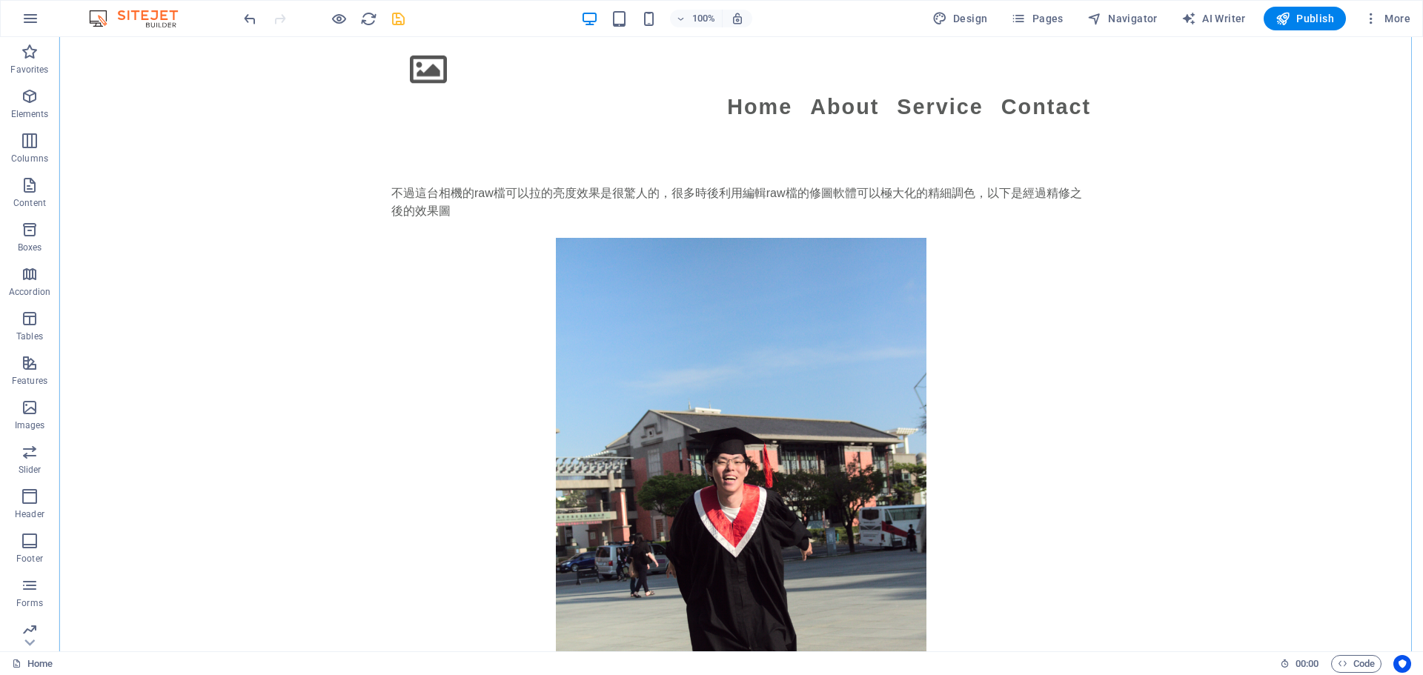
scroll to position [2869, 0]
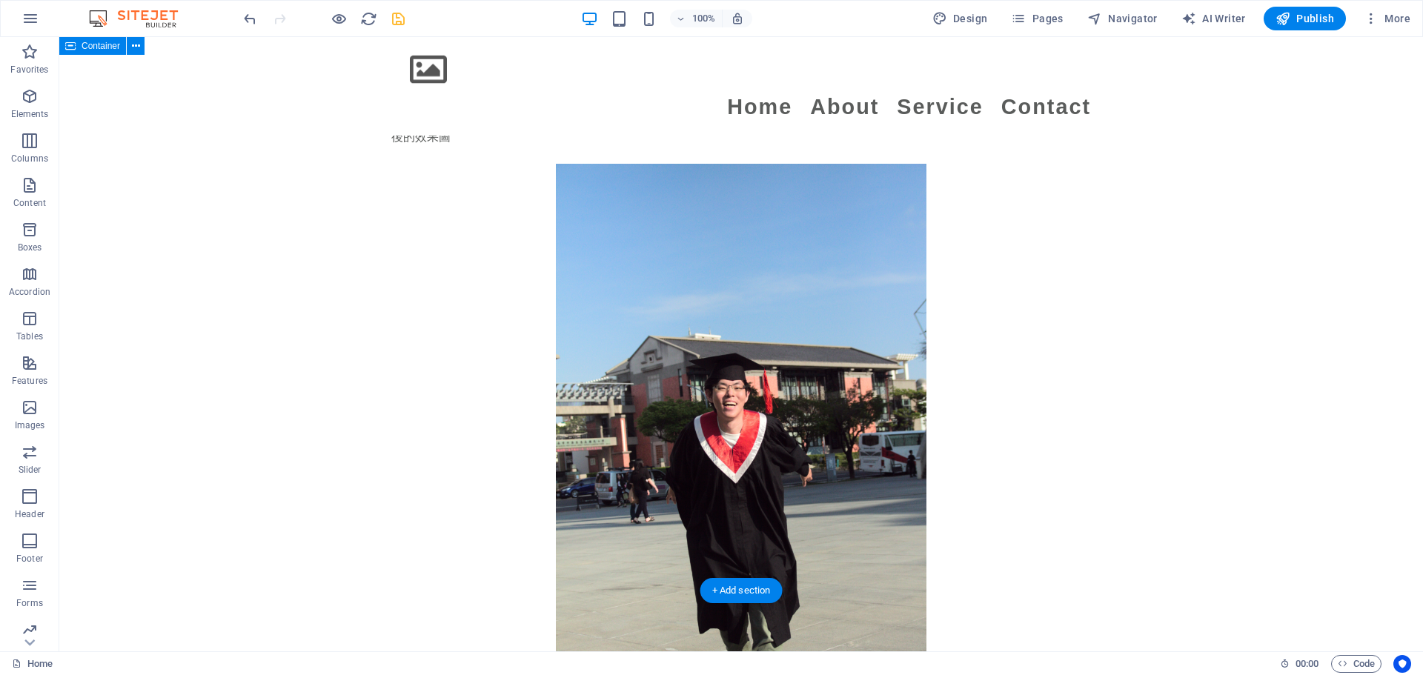
click at [318, 274] on div "不過這台相機的raw檔可以拉的亮度效果是很驚人的，很多時後利用編輯raw檔的修圖軟體可以極大化的精細調色，以下是經過精修之後的效果圖" at bounding box center [741, 415] width 1364 height 728
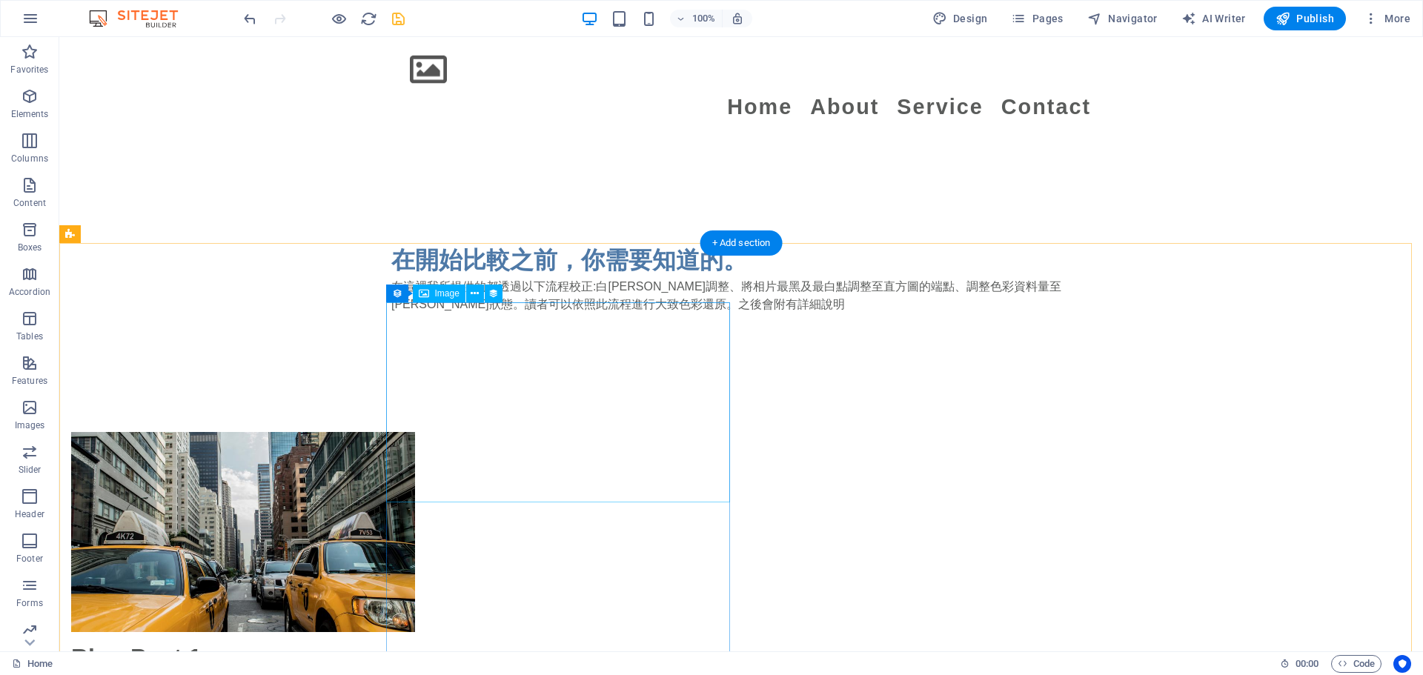
scroll to position [869, 0]
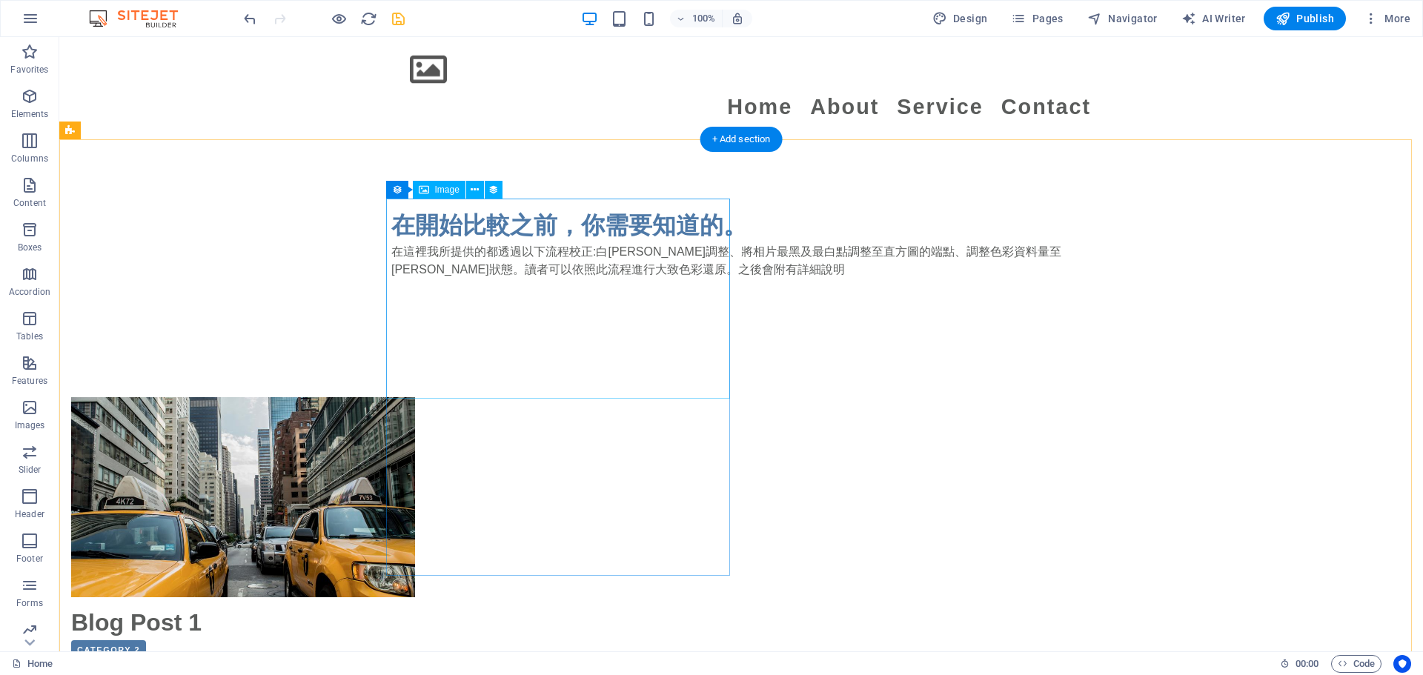
click at [631, 397] on figure at bounding box center [421, 497] width 700 height 200
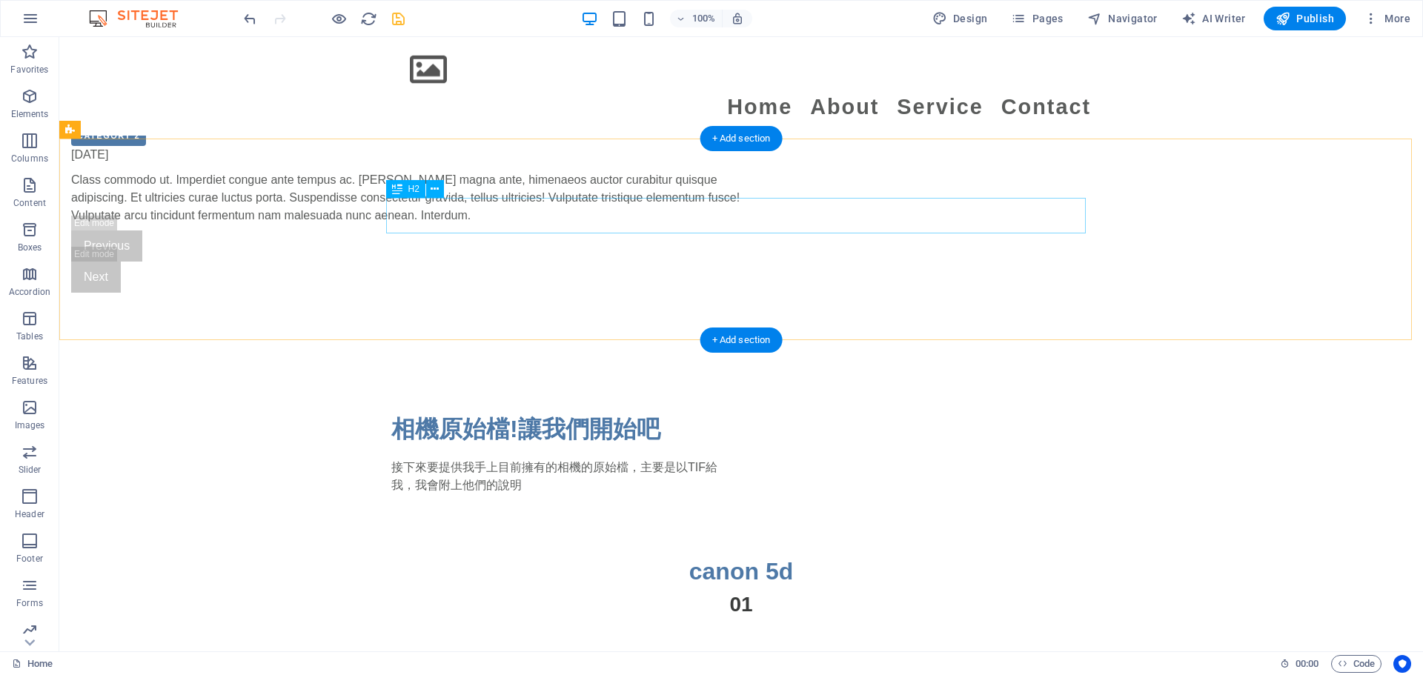
scroll to position [1408, 0]
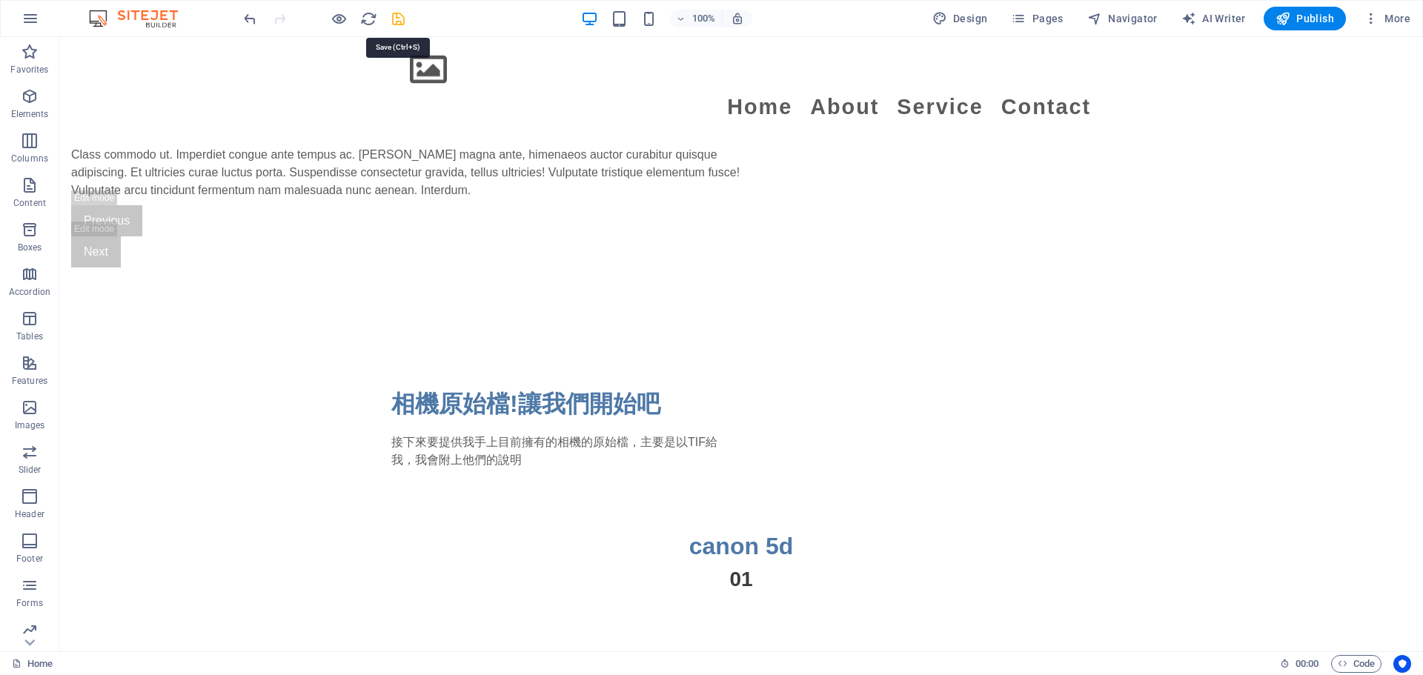
click at [395, 19] on icon "save" at bounding box center [398, 18] width 17 height 17
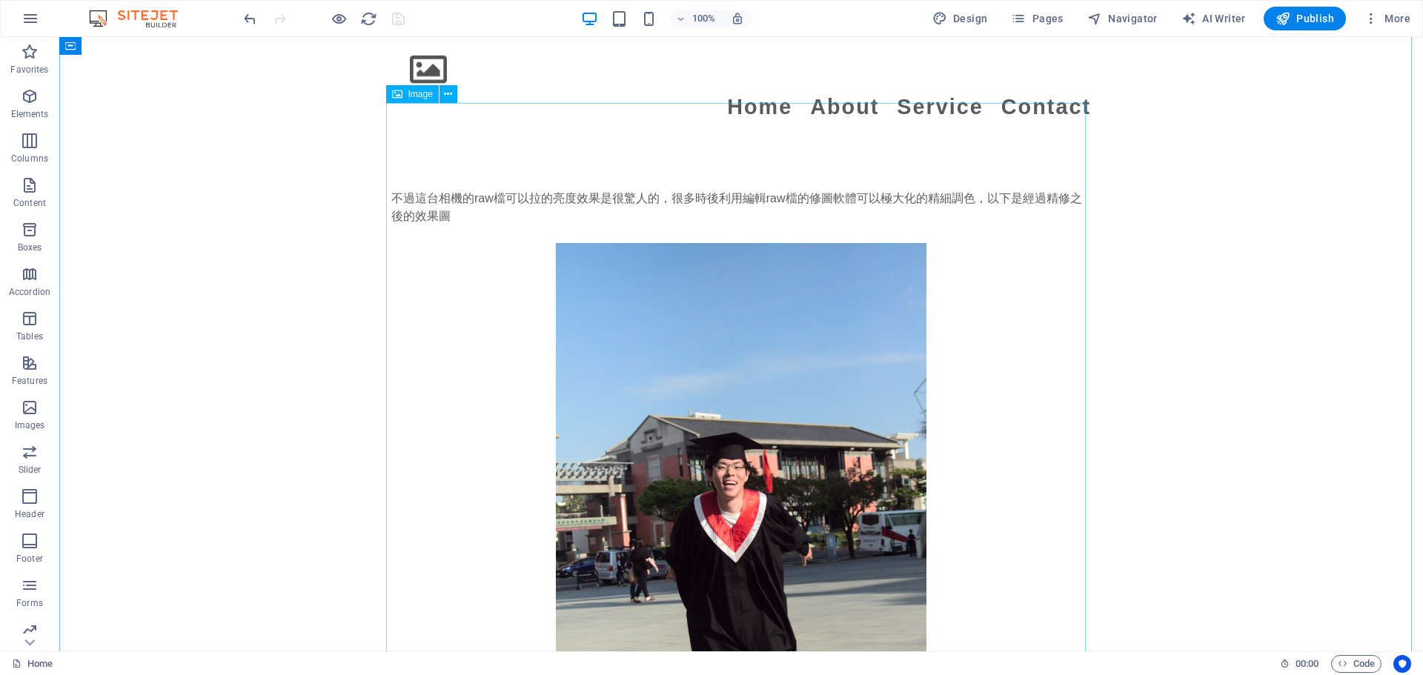
scroll to position [2816, 0]
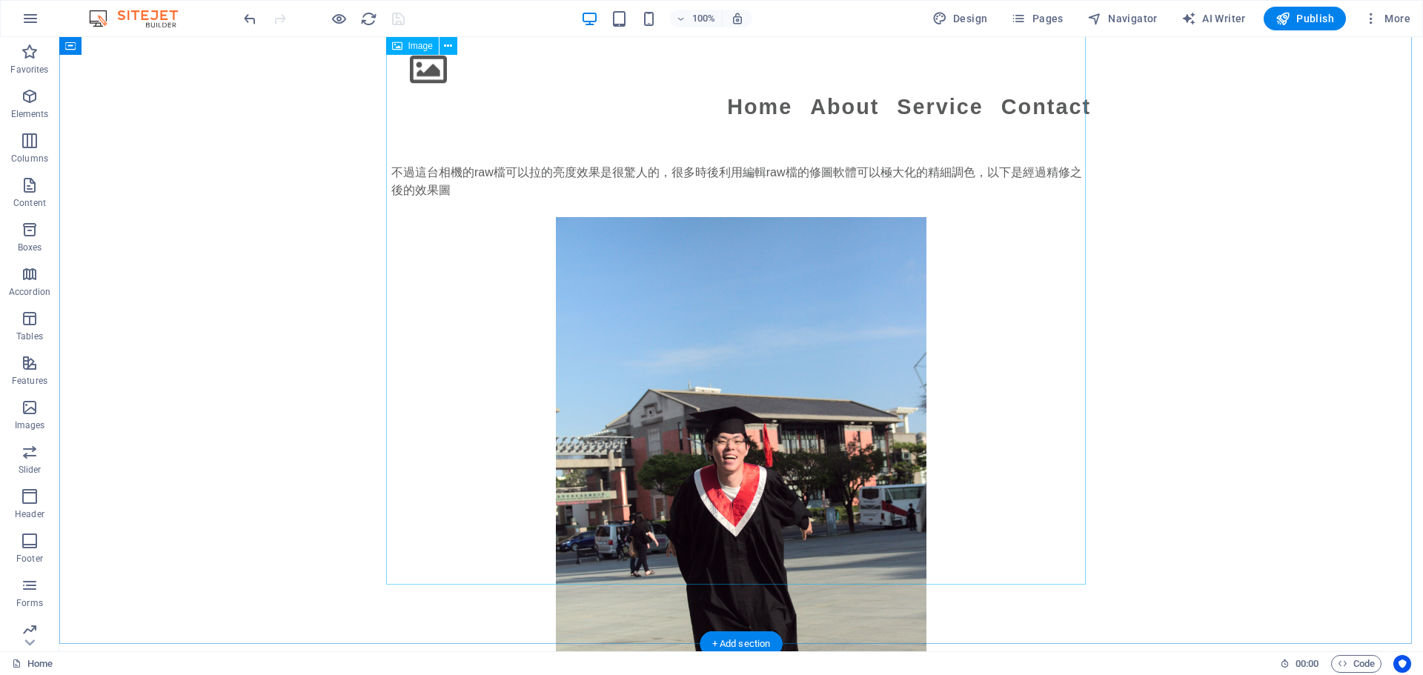
click at [704, 436] on figure at bounding box center [741, 495] width 700 height 556
select select "px"
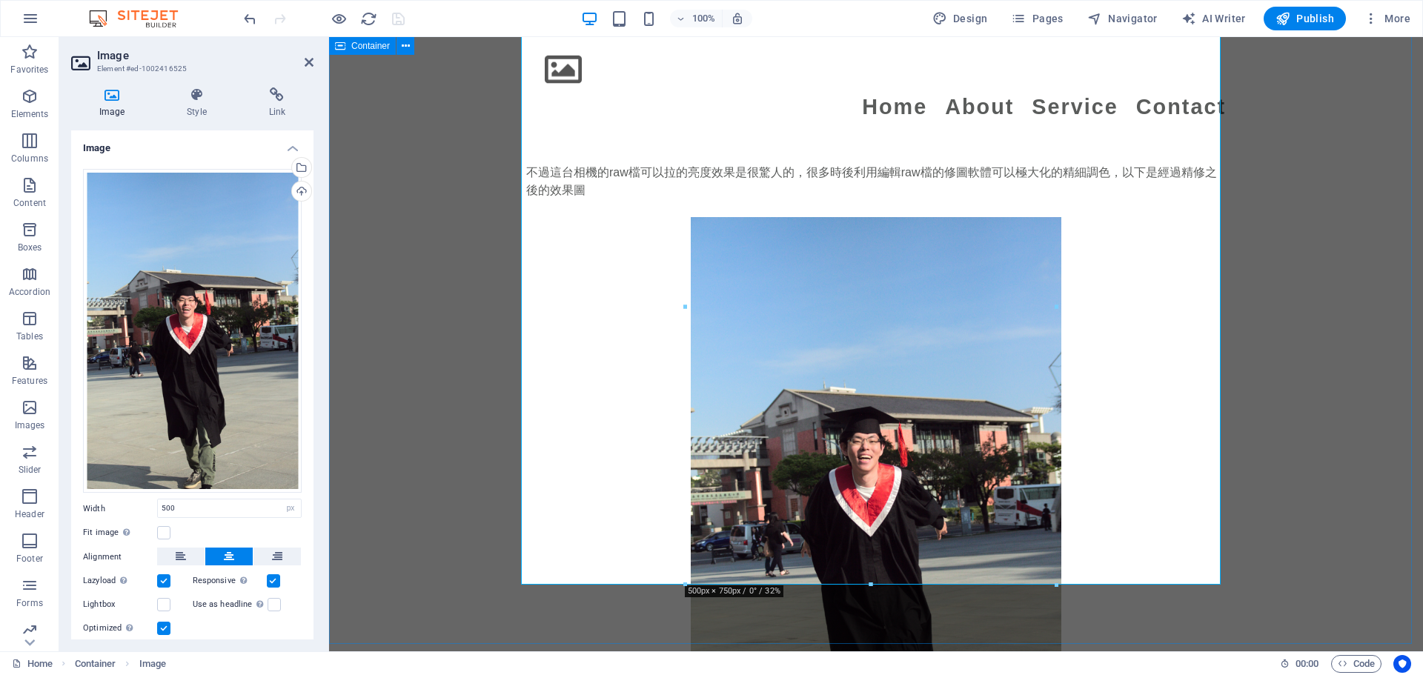
click at [487, 374] on div "不過這台相機的raw檔可以拉的亮度效果是很驚人的，很多時後利用編輯raw檔的修圖軟體可以極大化的精細調色，以下是經過精修之後的效果圖" at bounding box center [876, 468] width 1094 height 728
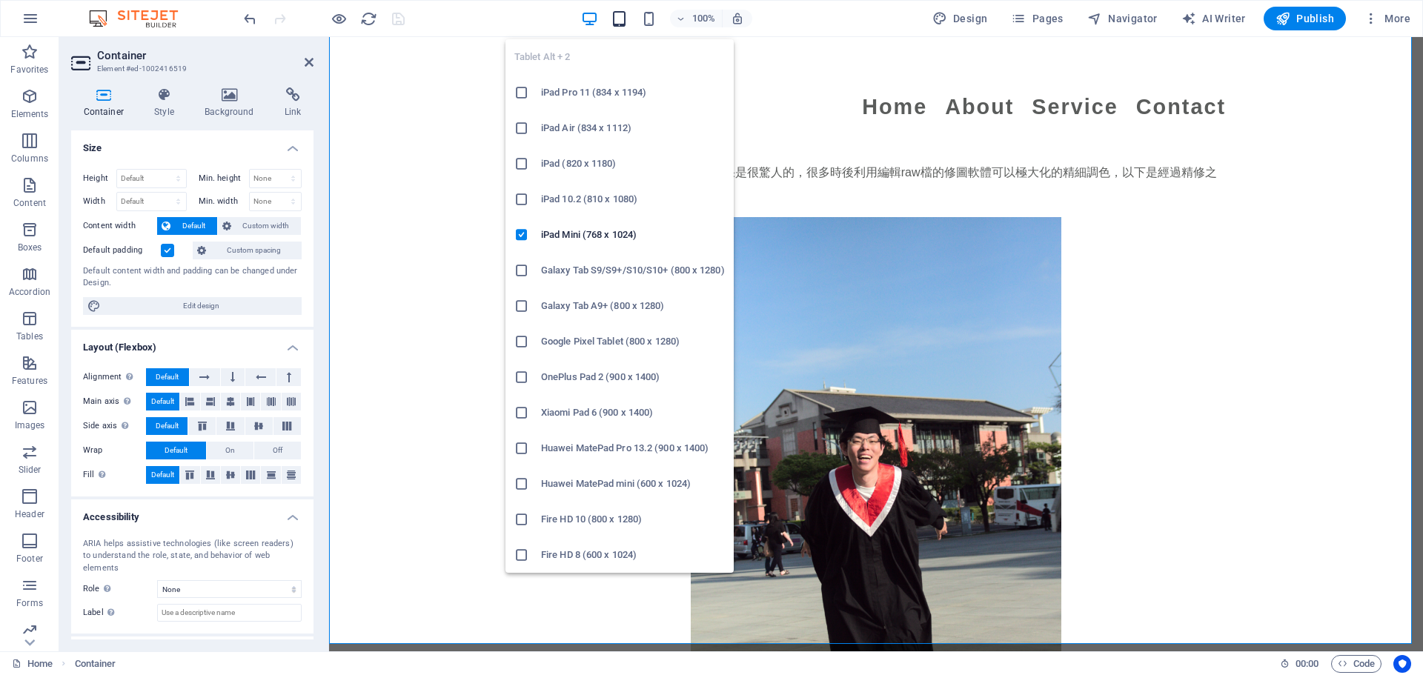
click at [621, 24] on icon "button" at bounding box center [619, 18] width 17 height 17
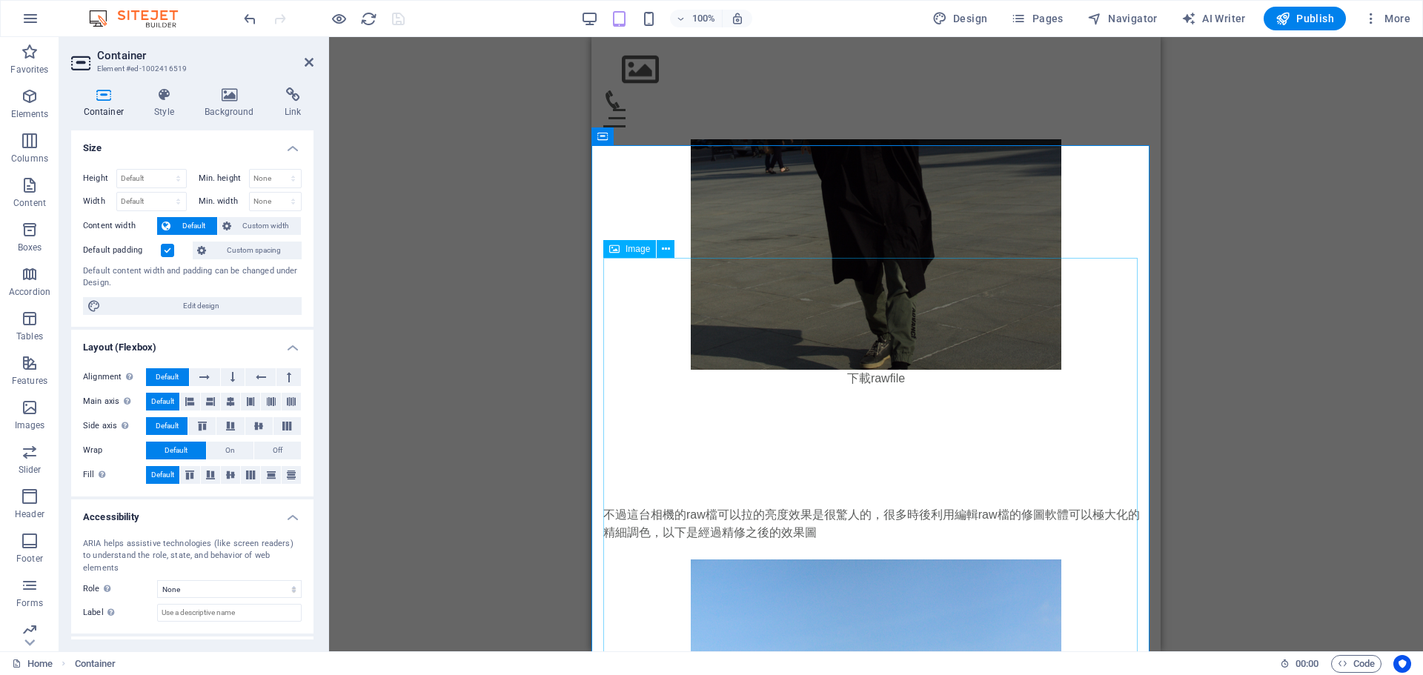
scroll to position [2578, 0]
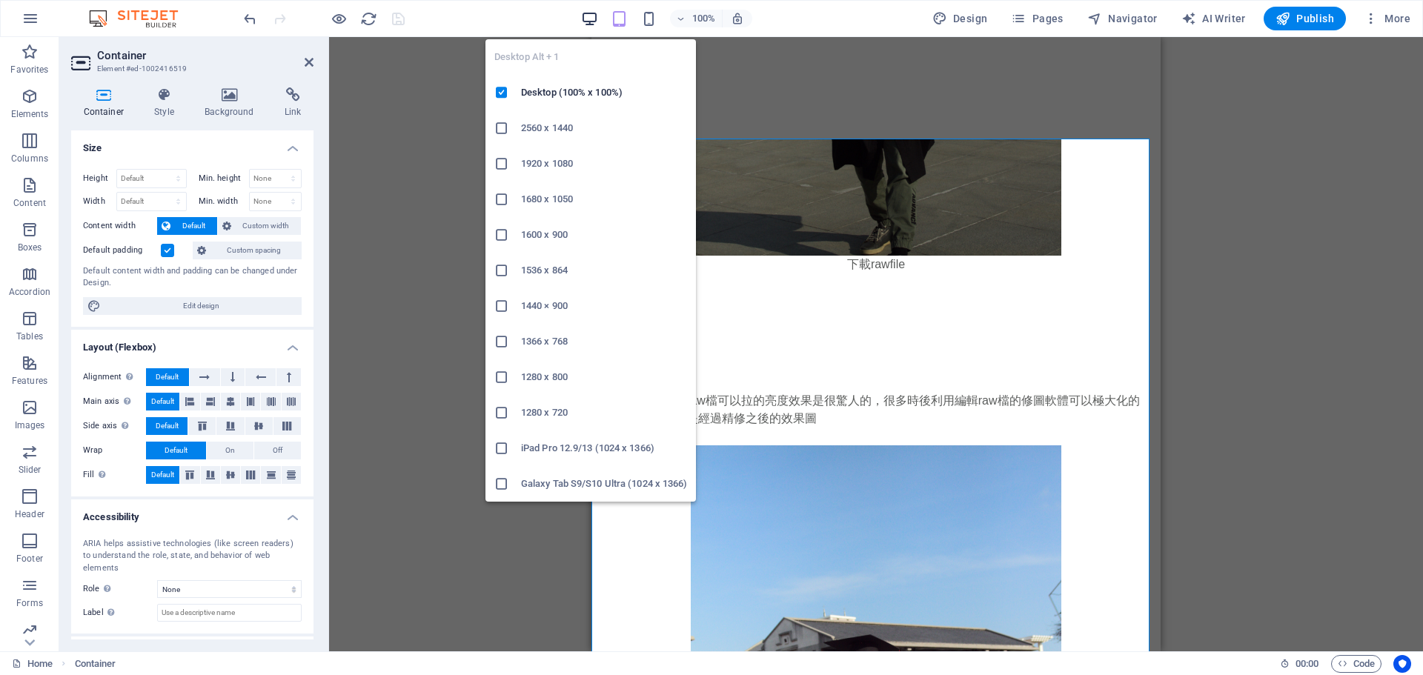
click at [598, 25] on icon "button" at bounding box center [589, 18] width 17 height 17
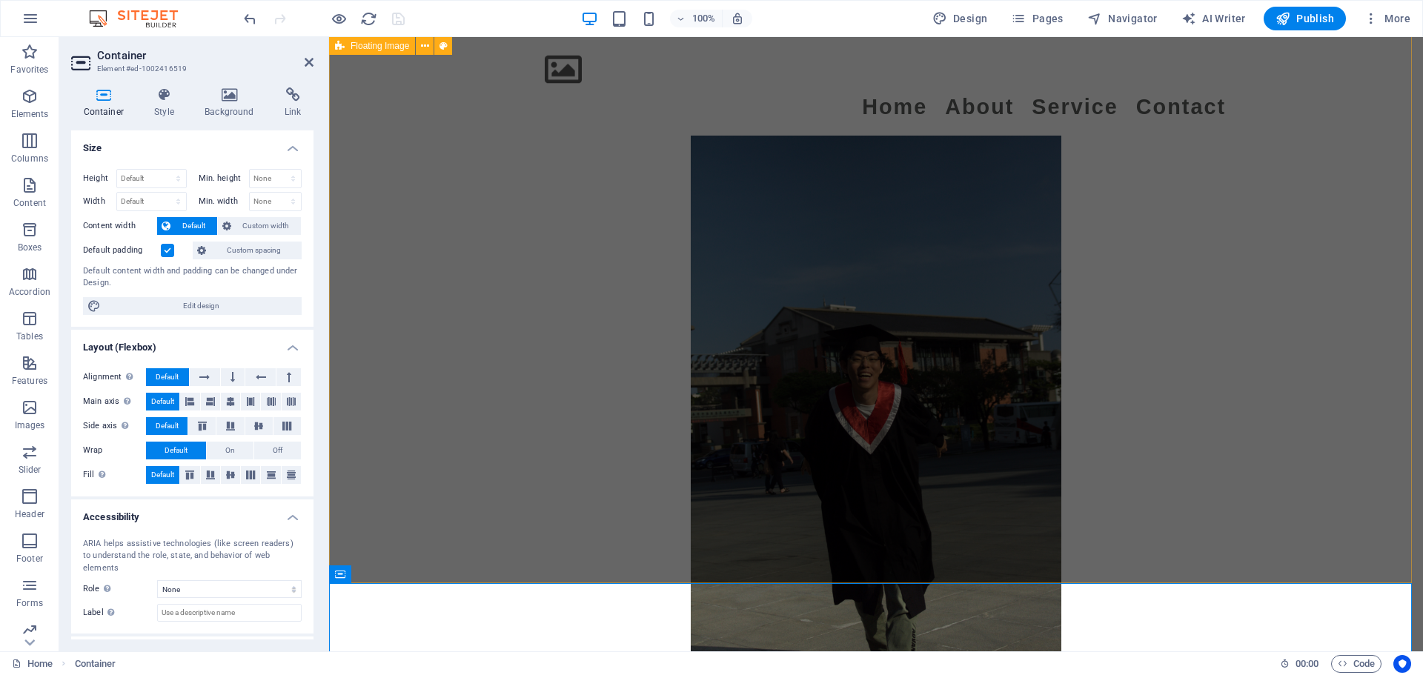
scroll to position [2149, 0]
click at [408, 382] on div "Canon 50D 相機是一款性價比優秀的數位單眼相機，擁有高解析度，適合初學者和進階使用者。其對焦系統和快速快門速度能捕捉清晰動態畫面，但在使用過程中需要注…" at bounding box center [876, 312] width 1094 height 917
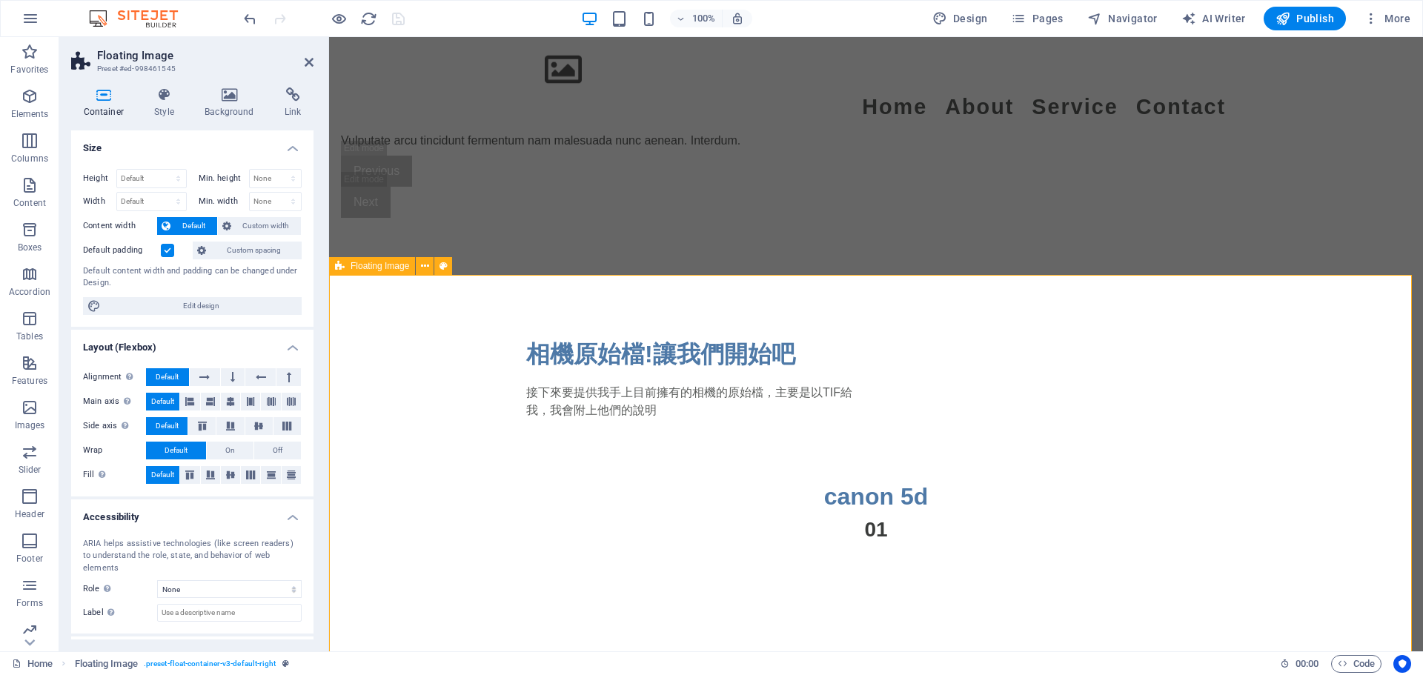
scroll to position [1334, 0]
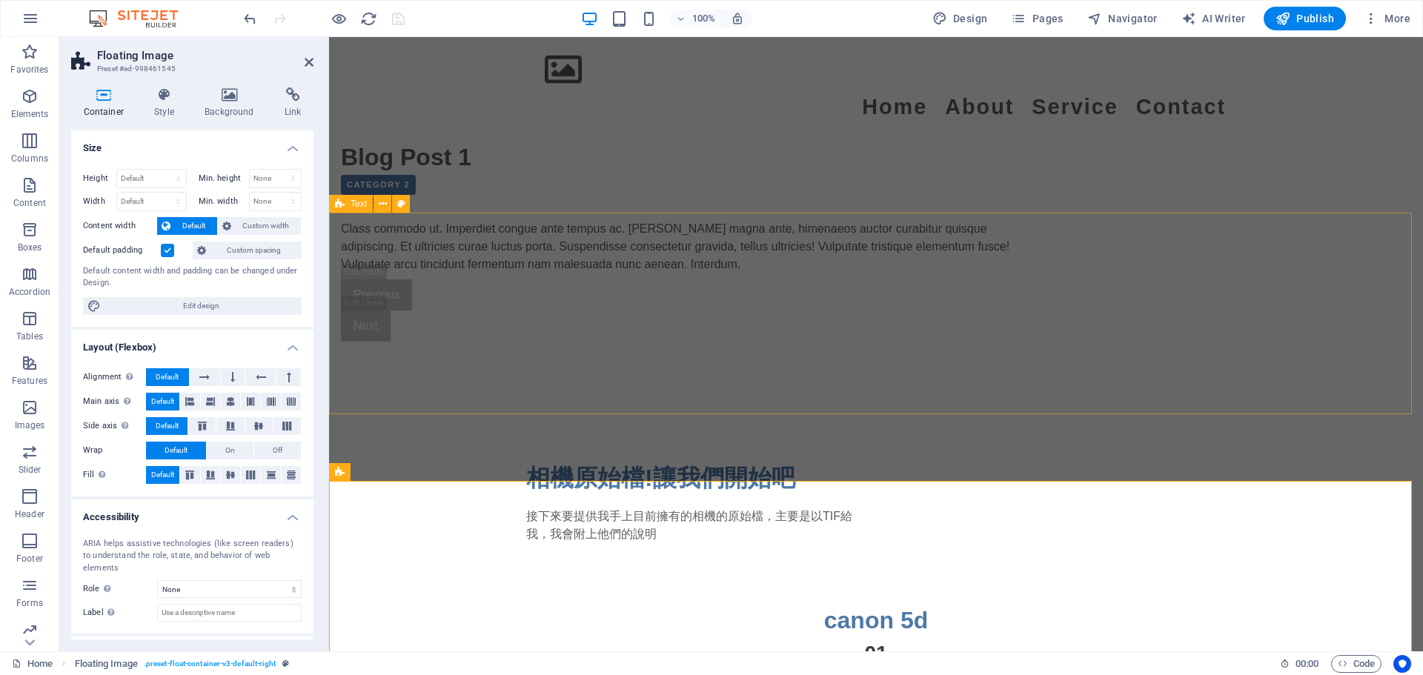
click at [383, 401] on div "相機原始檔!讓我們開始吧 接下來要提供我手上目前擁有的相機的原始檔，主要是以TIF給我，我會附上他們的說明" at bounding box center [876, 502] width 1094 height 202
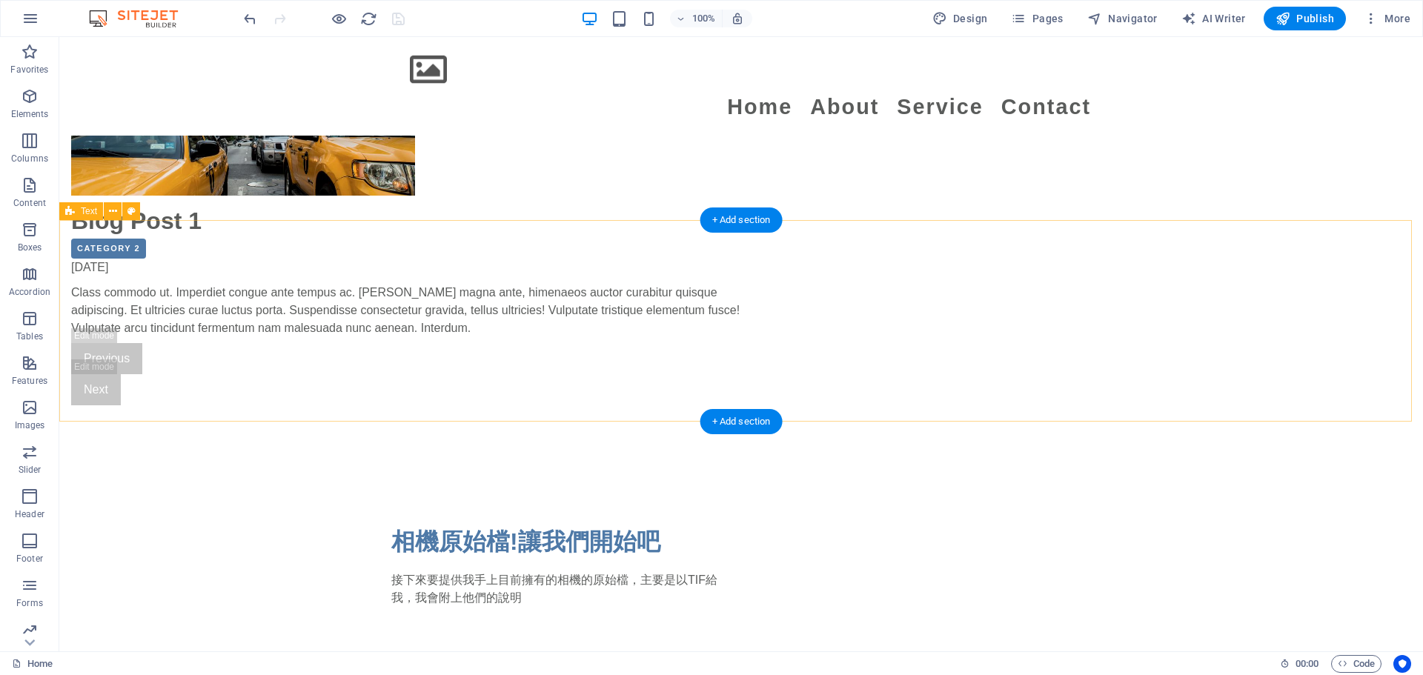
scroll to position [1408, 0]
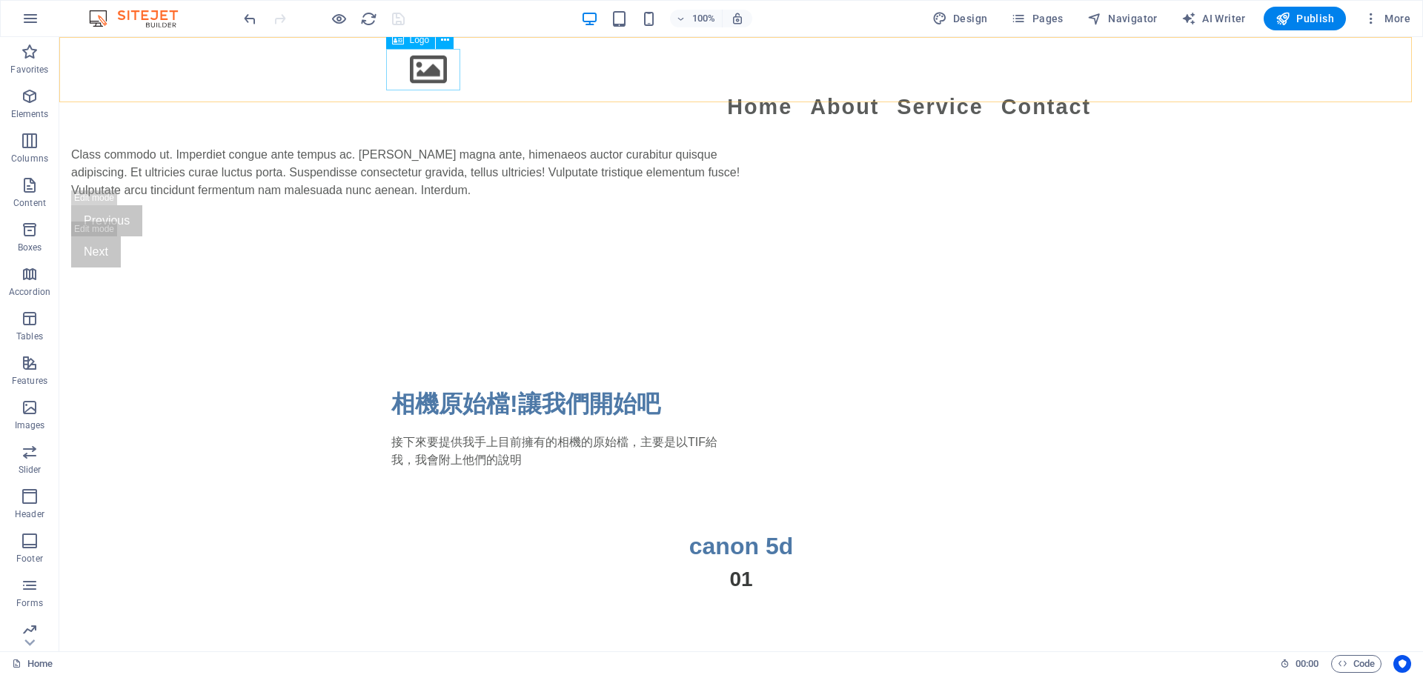
click at [435, 76] on div at bounding box center [741, 69] width 700 height 41
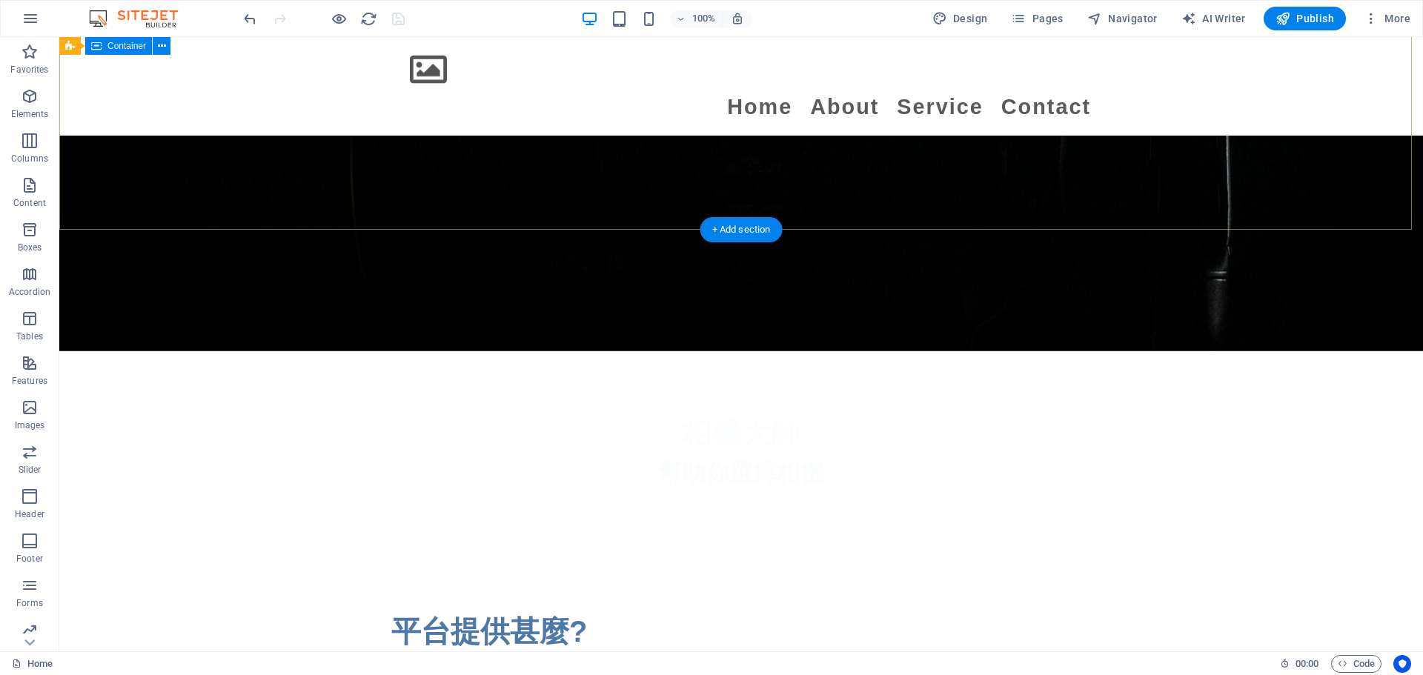
scroll to position [371, 0]
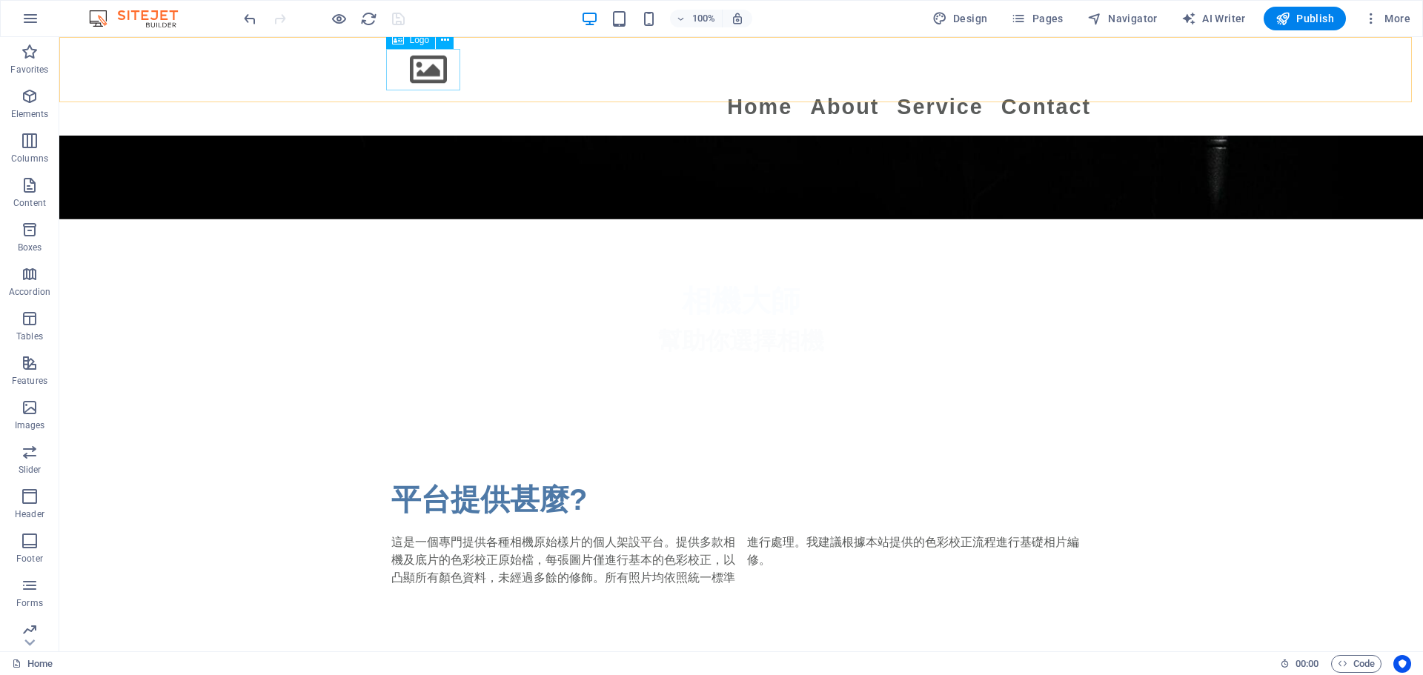
click at [425, 67] on div at bounding box center [741, 69] width 700 height 41
select select "px"
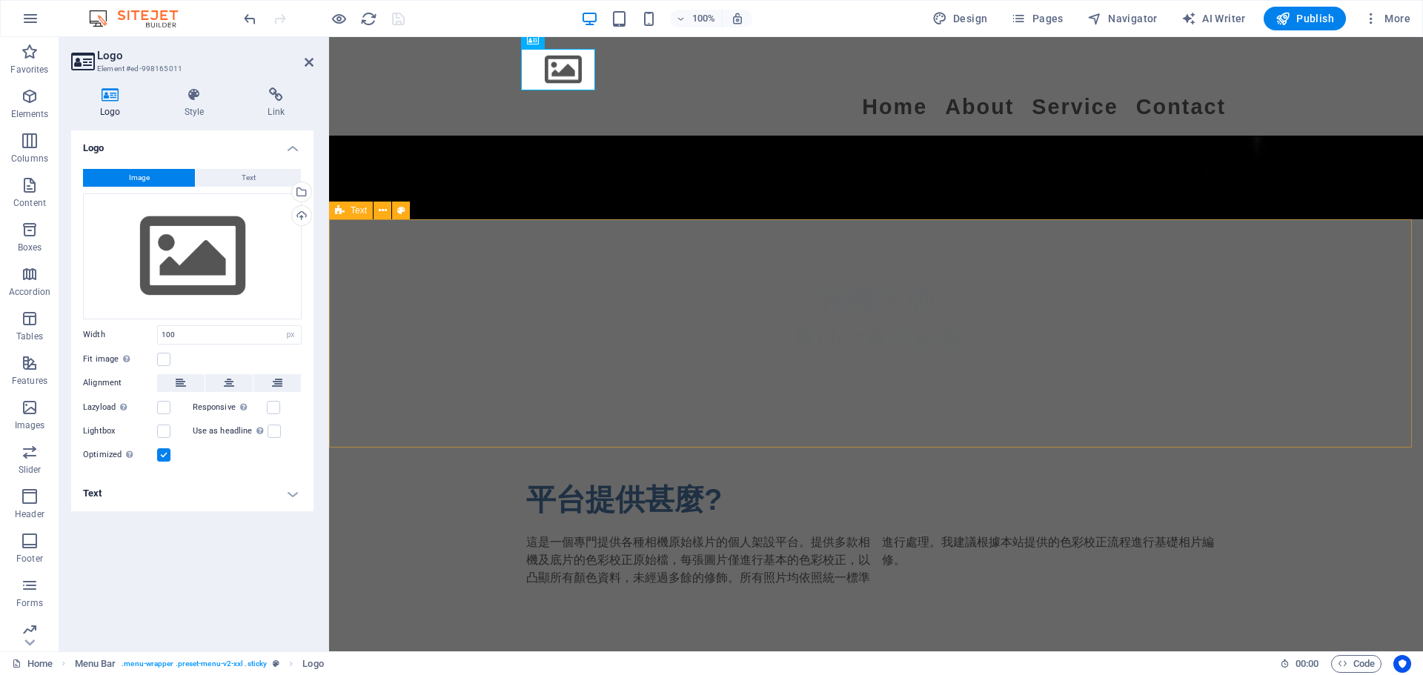
click at [416, 418] on div "平台提供甚麼? 這是一個專門提供各種相機原始樣片的個人架設平台。提供多款相機及底片的色彩校正原始檔，每張圖片僅進行基本的色彩校正，以凸顯所有顏色資料，未經過多…" at bounding box center [876, 532] width 1094 height 228
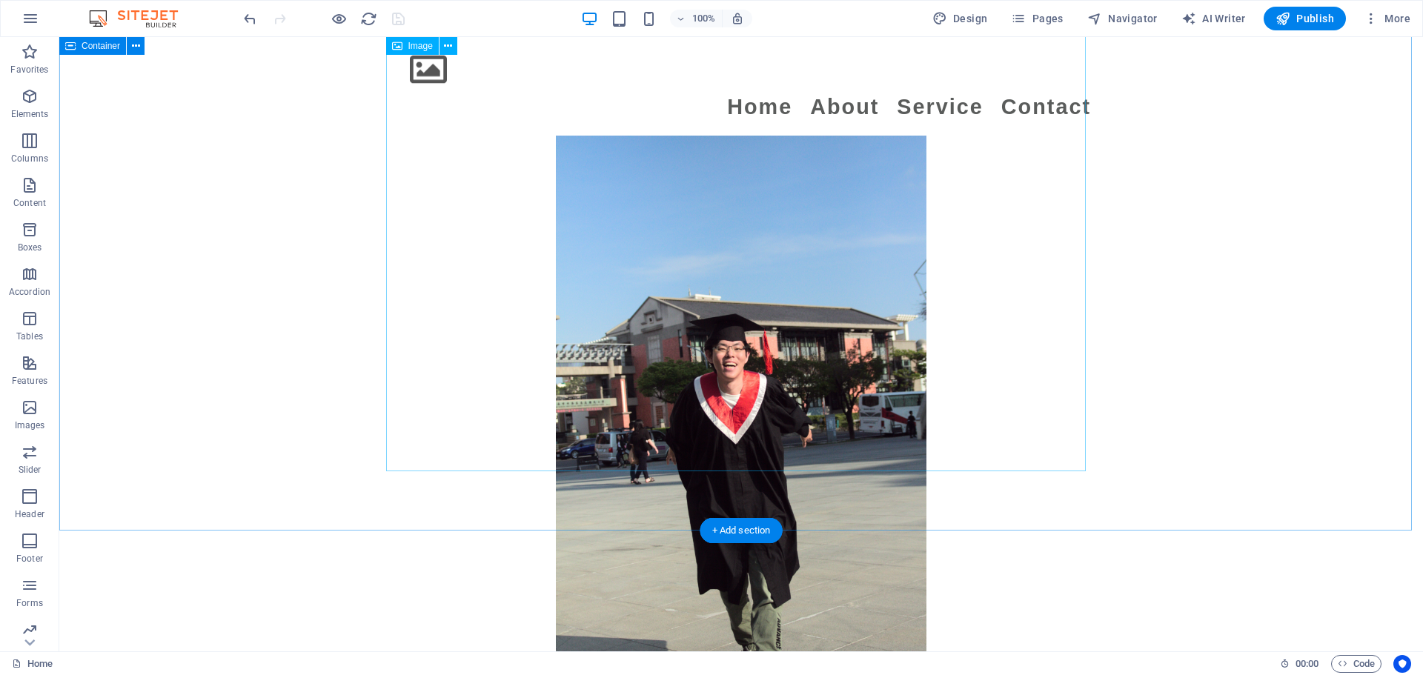
scroll to position [2834, 0]
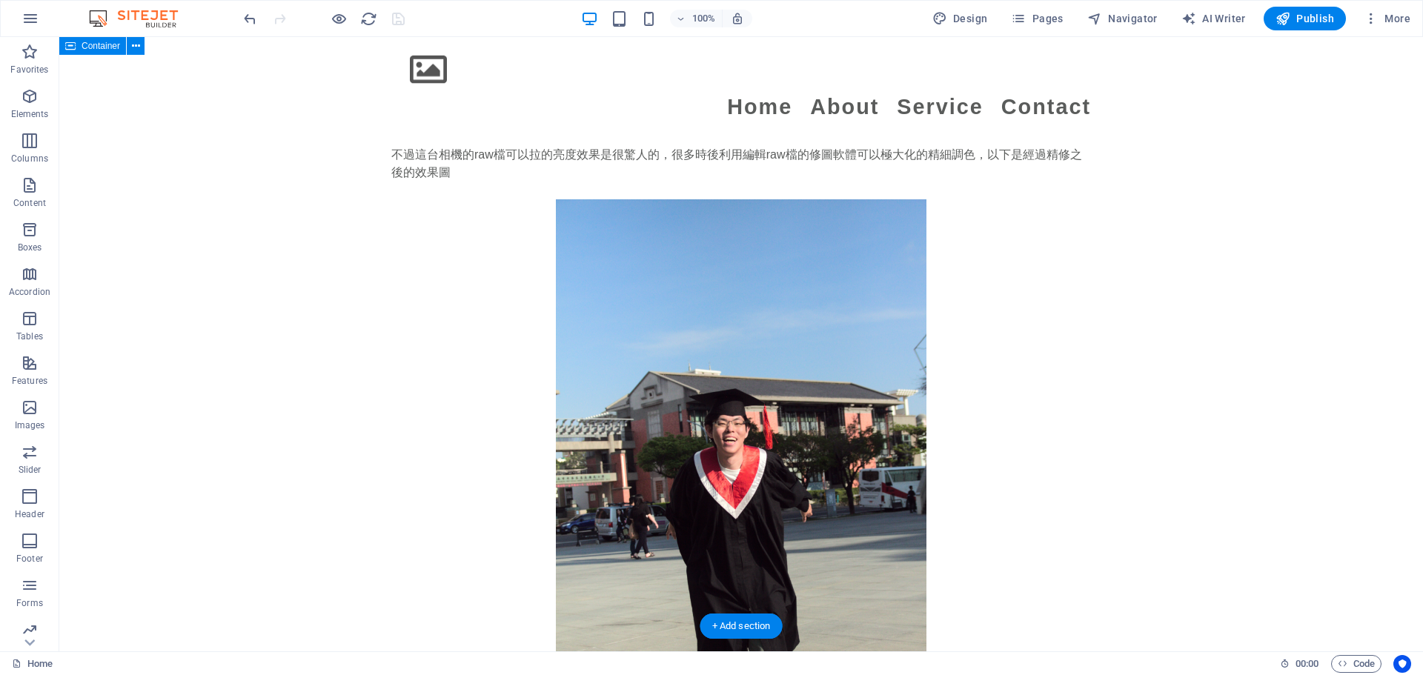
click at [256, 179] on div "不過這台相機的raw檔可以拉的亮度效果是很驚人的，很多時後利用編輯raw檔的修圖軟體可以極大化的精細調色，以下是經過精修之後的效果圖" at bounding box center [741, 451] width 1364 height 728
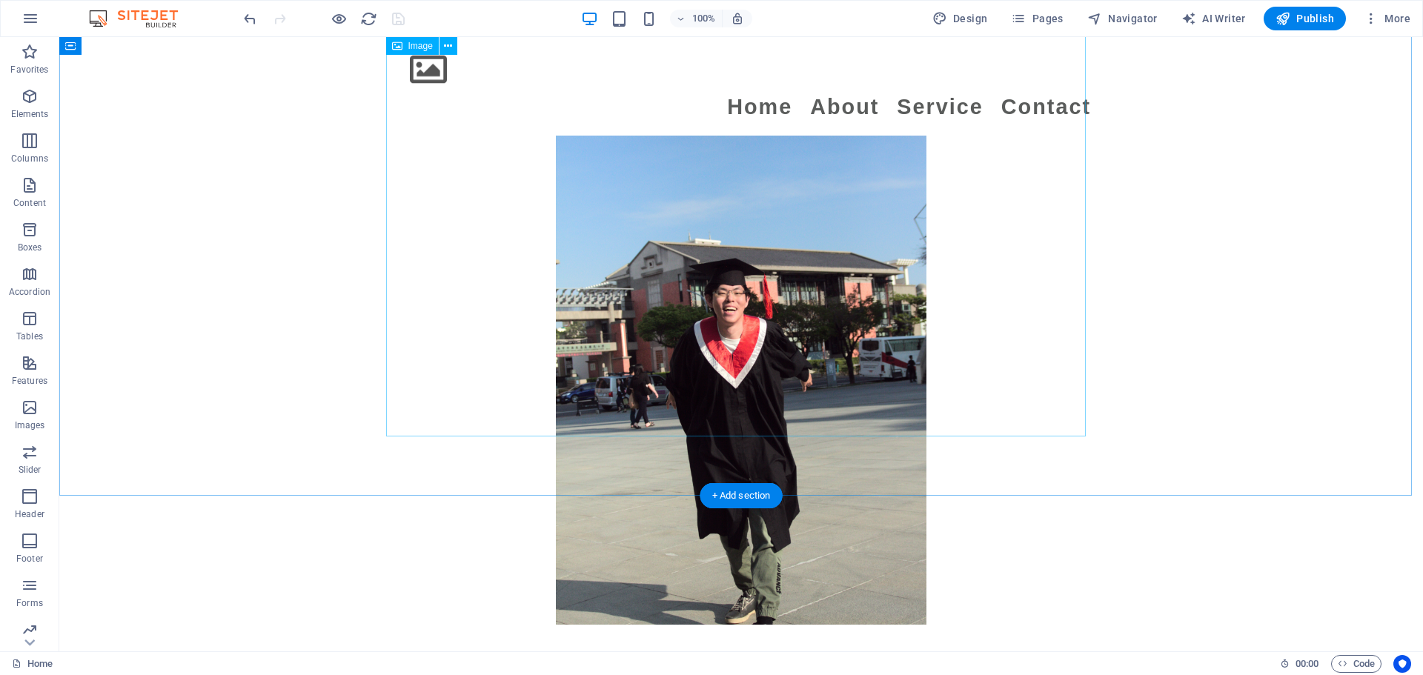
scroll to position [2816, 0]
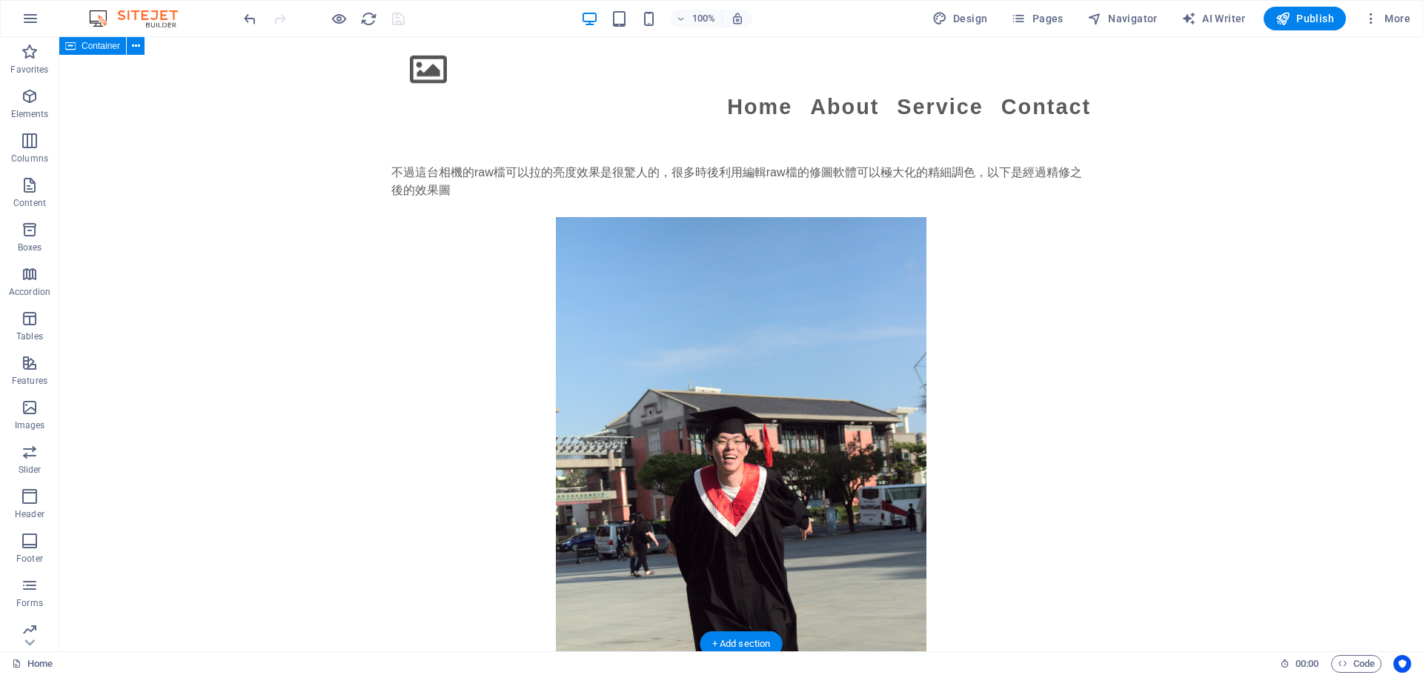
click at [273, 216] on div "不過這台相機的raw檔可以拉的亮度效果是很驚人的，很多時後利用編輯raw檔的修圖軟體可以極大化的精細調色，以下是經過精修之後的效果圖" at bounding box center [741, 468] width 1364 height 728
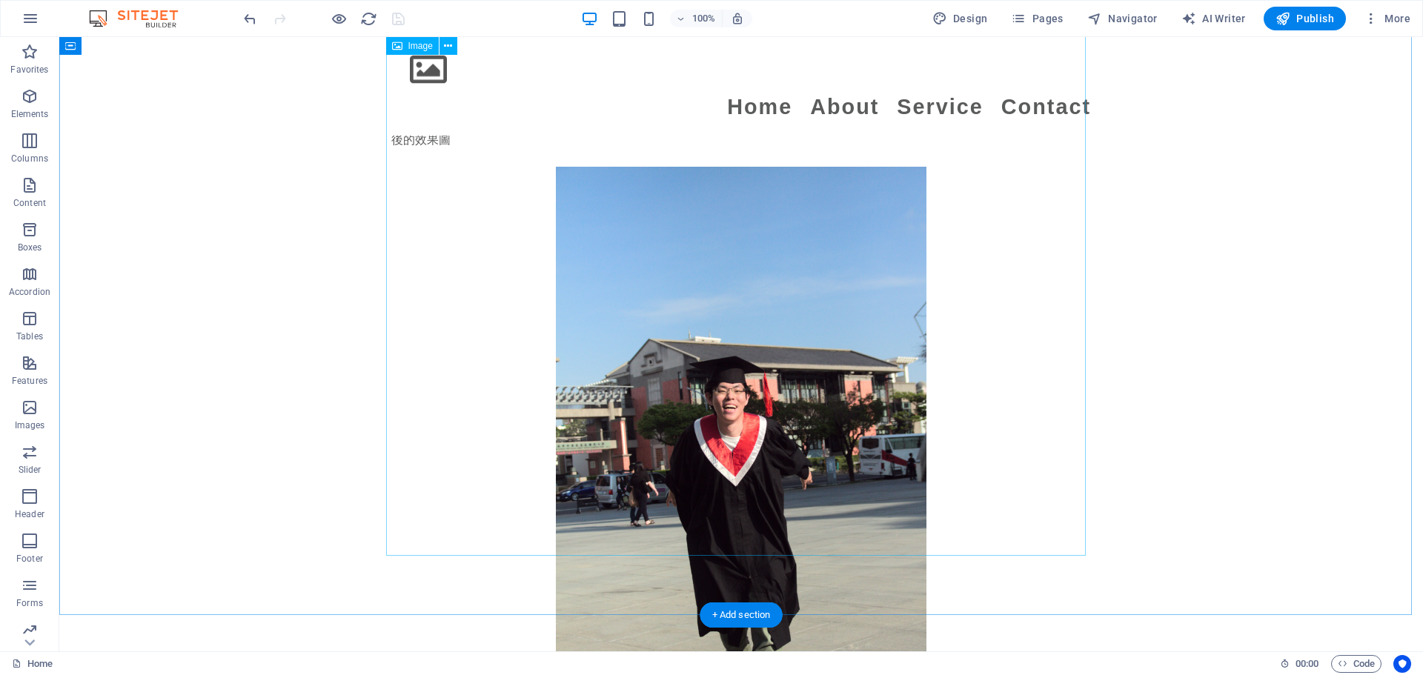
scroll to position [2890, 0]
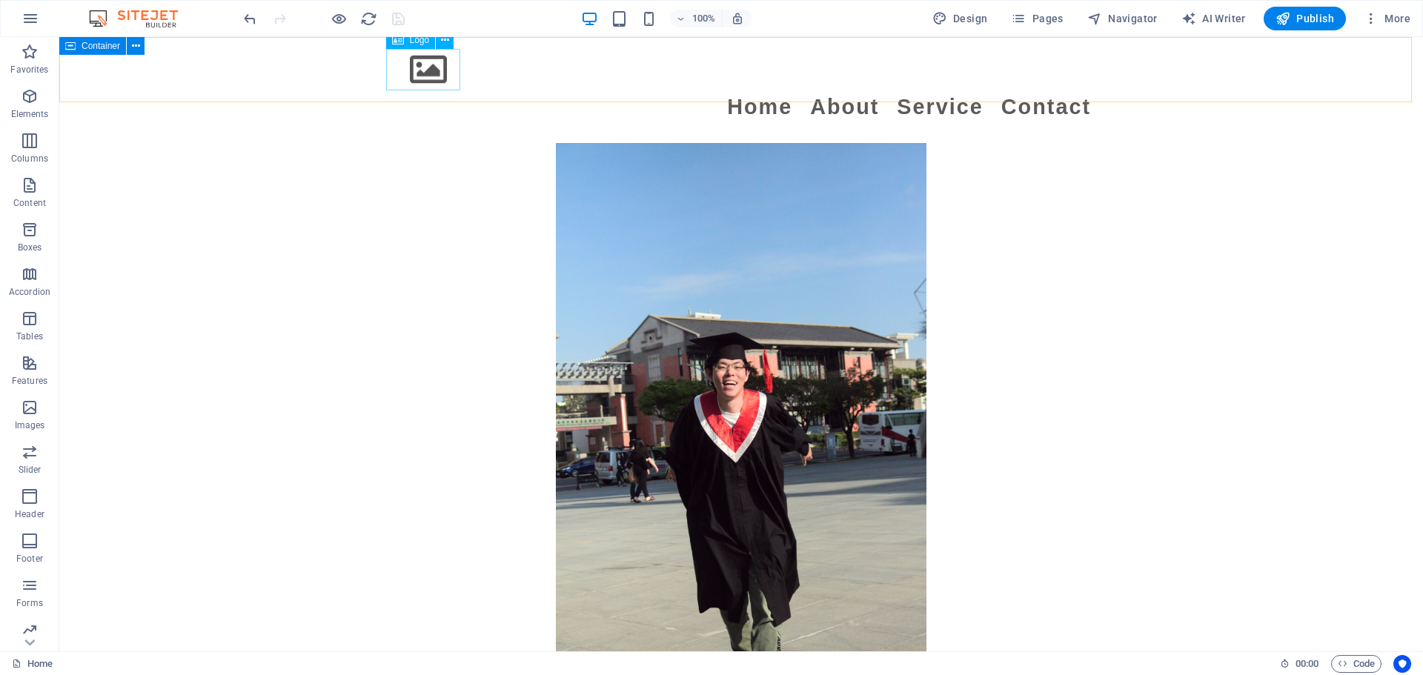
click at [429, 69] on div at bounding box center [741, 69] width 700 height 41
select select "px"
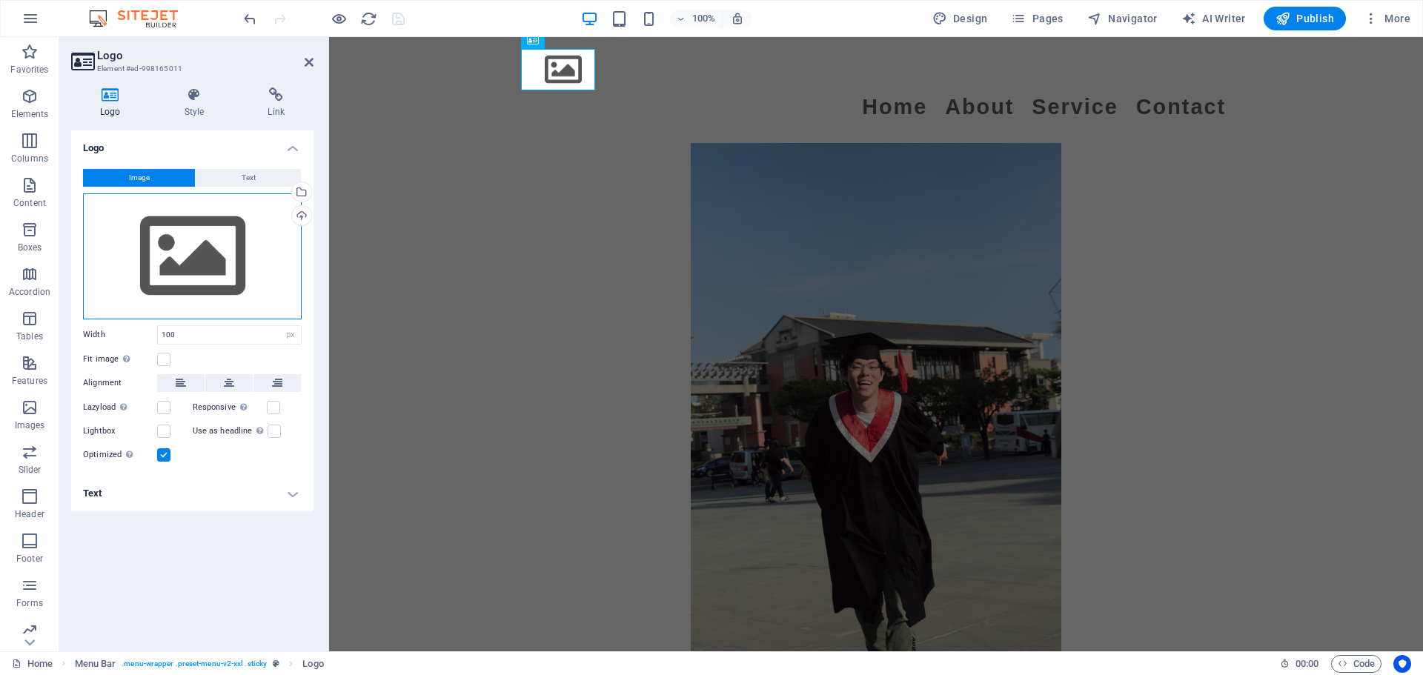
click at [202, 257] on div "Drag files here, click to choose files or select files from Files or our free s…" at bounding box center [192, 256] width 219 height 126
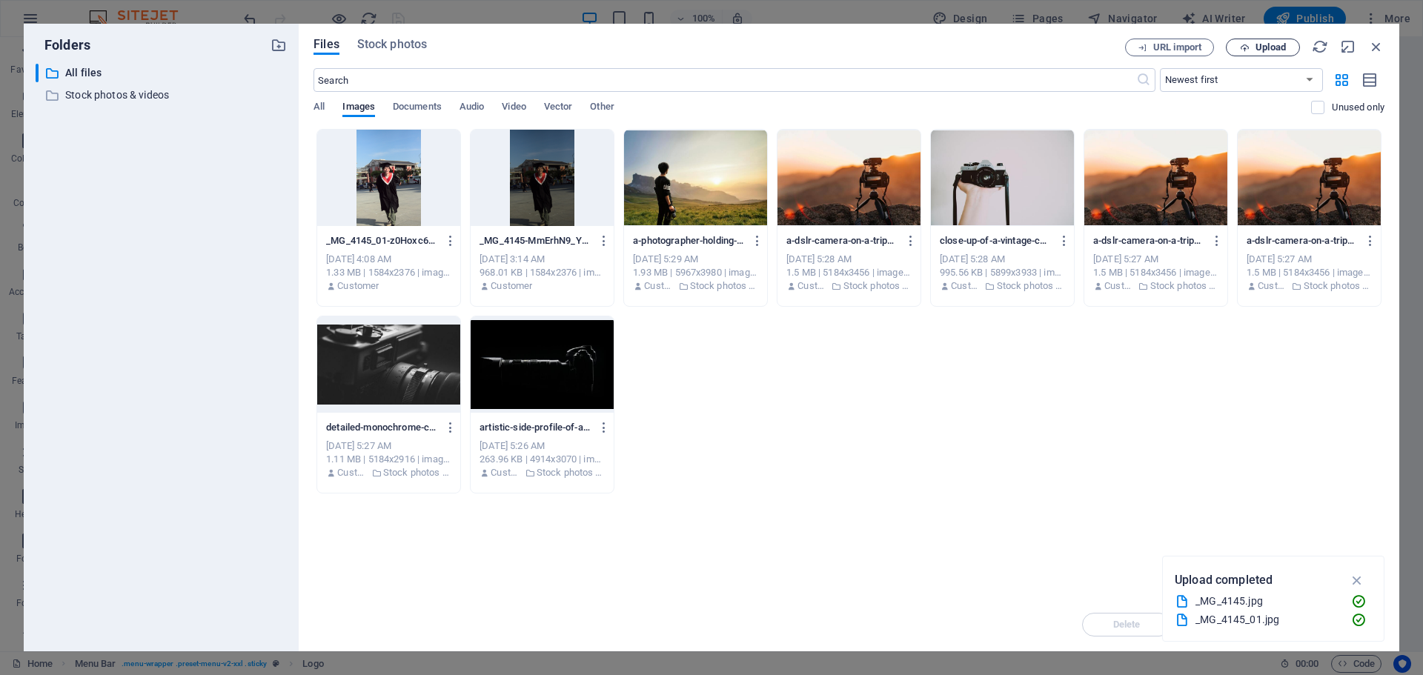
click at [704, 45] on span "Upload" at bounding box center [1270, 47] width 30 height 9
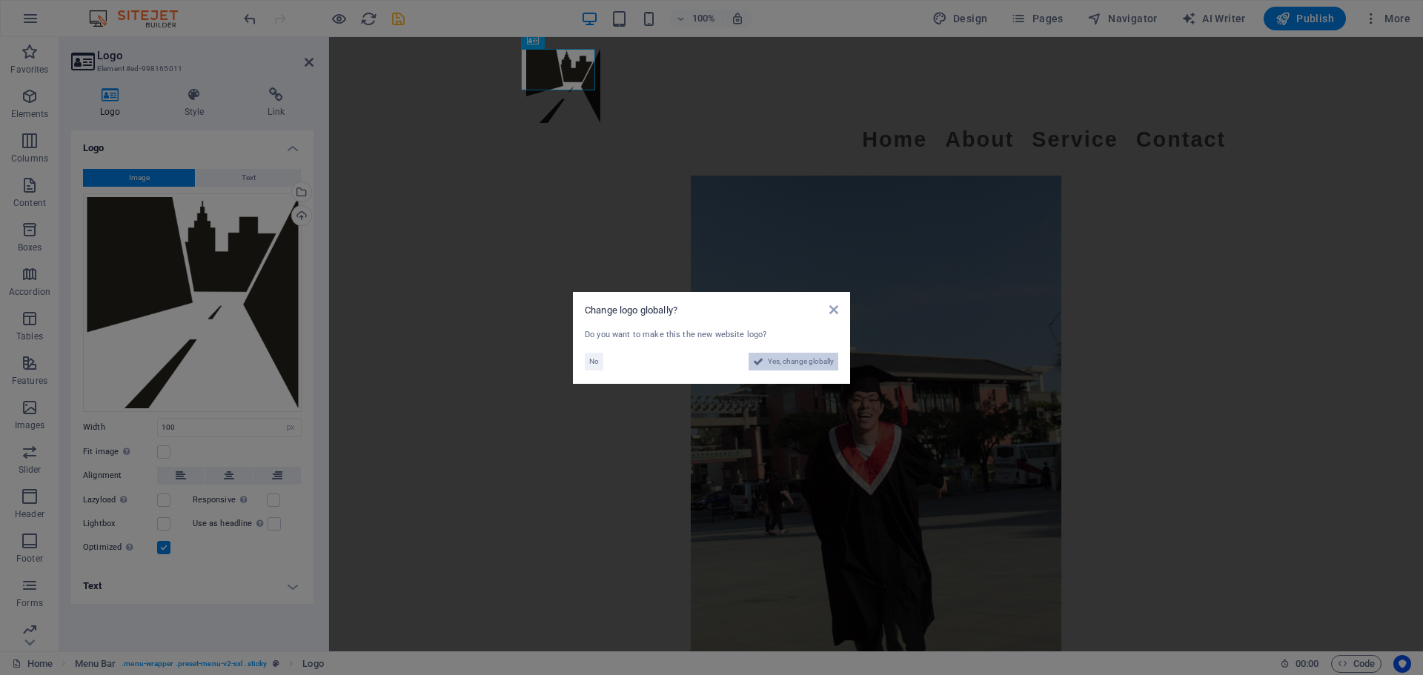
scroll to position [2923, 0]
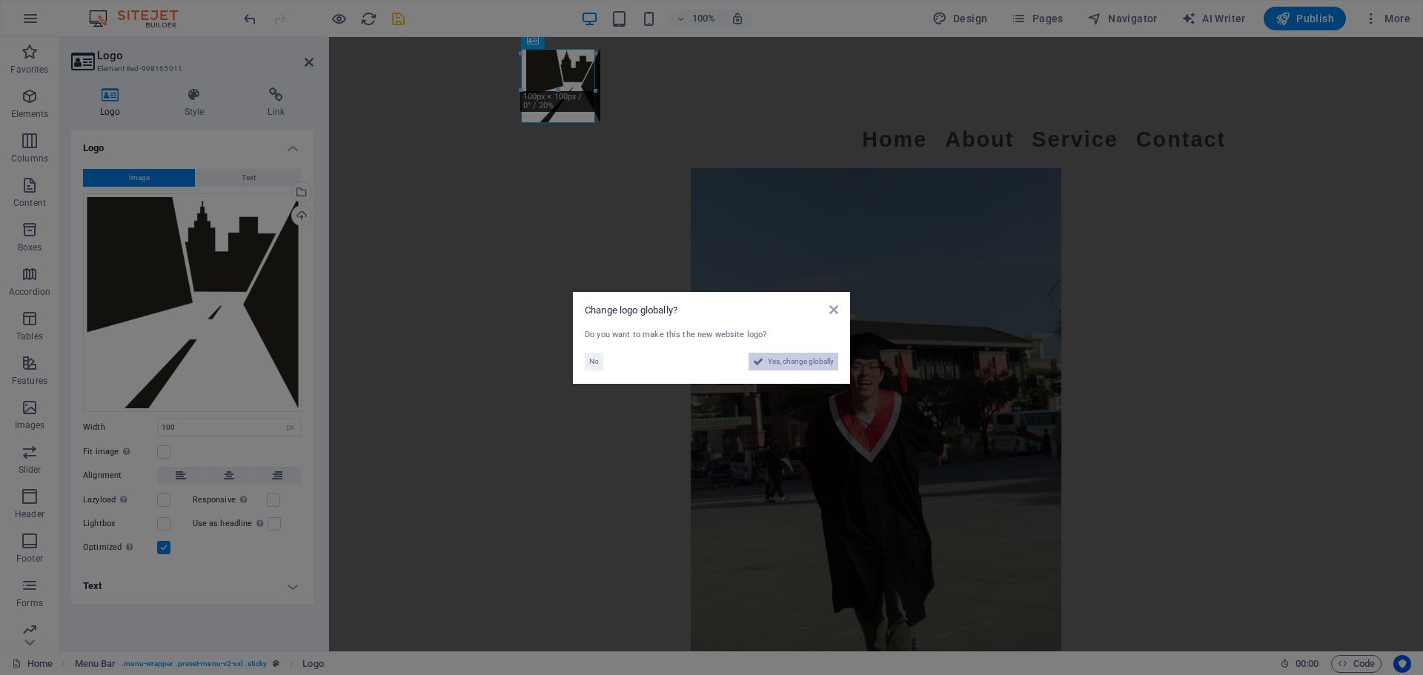
click at [704, 365] on span "Yes, change globally" at bounding box center [801, 362] width 66 height 18
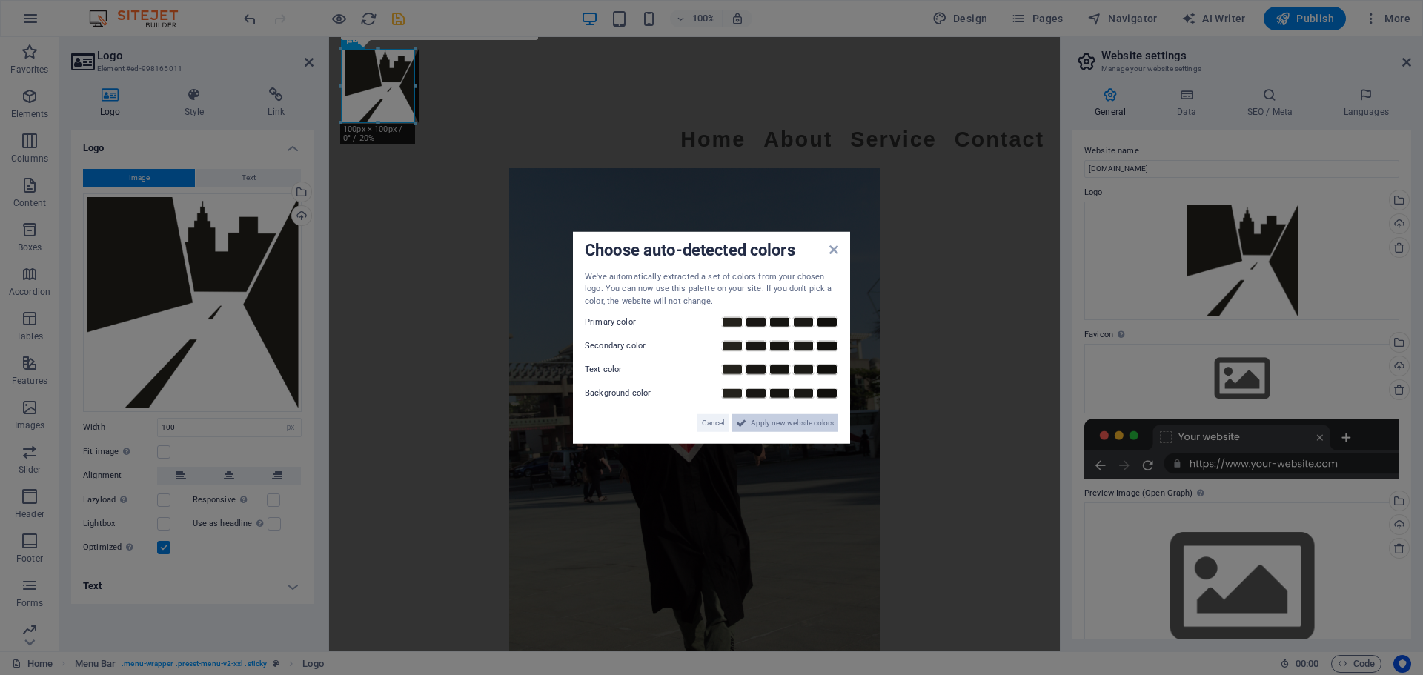
click at [704, 425] on span "Apply new website colors" at bounding box center [792, 423] width 83 height 18
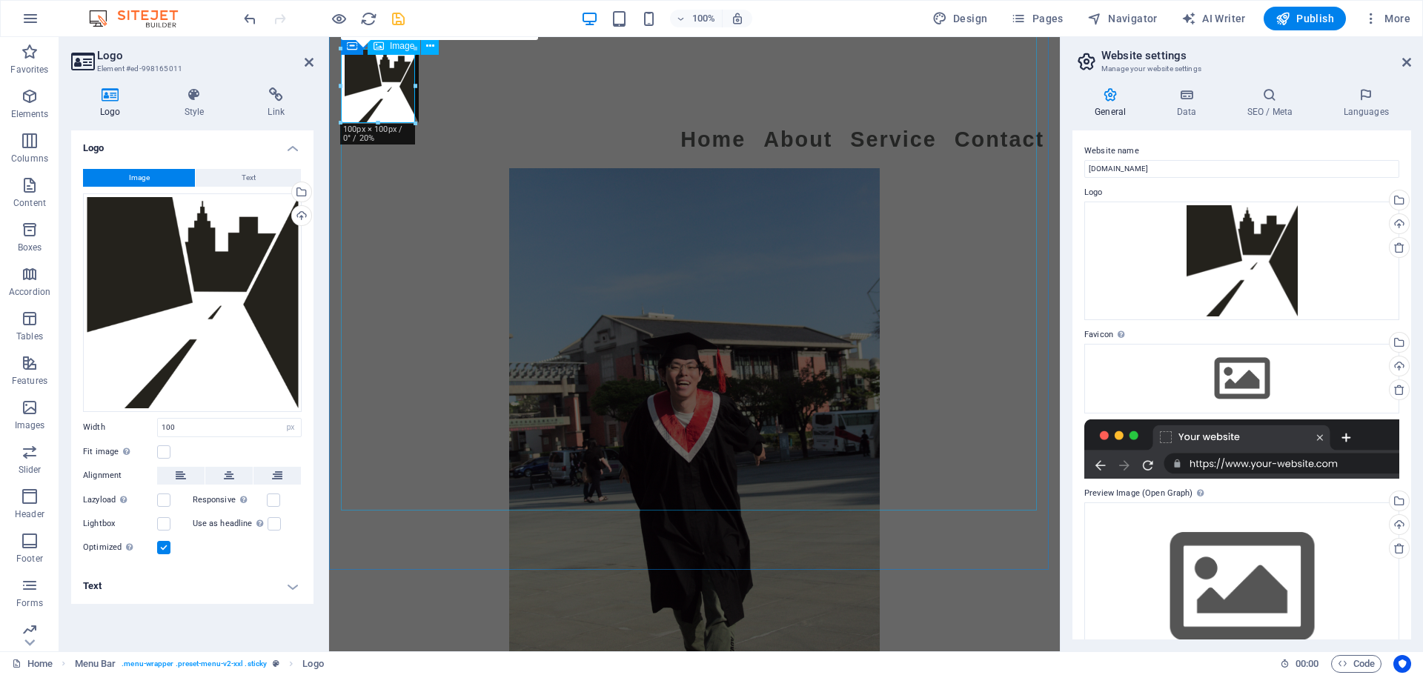
click at [434, 302] on figure at bounding box center [695, 421] width 700 height 556
select select "px"
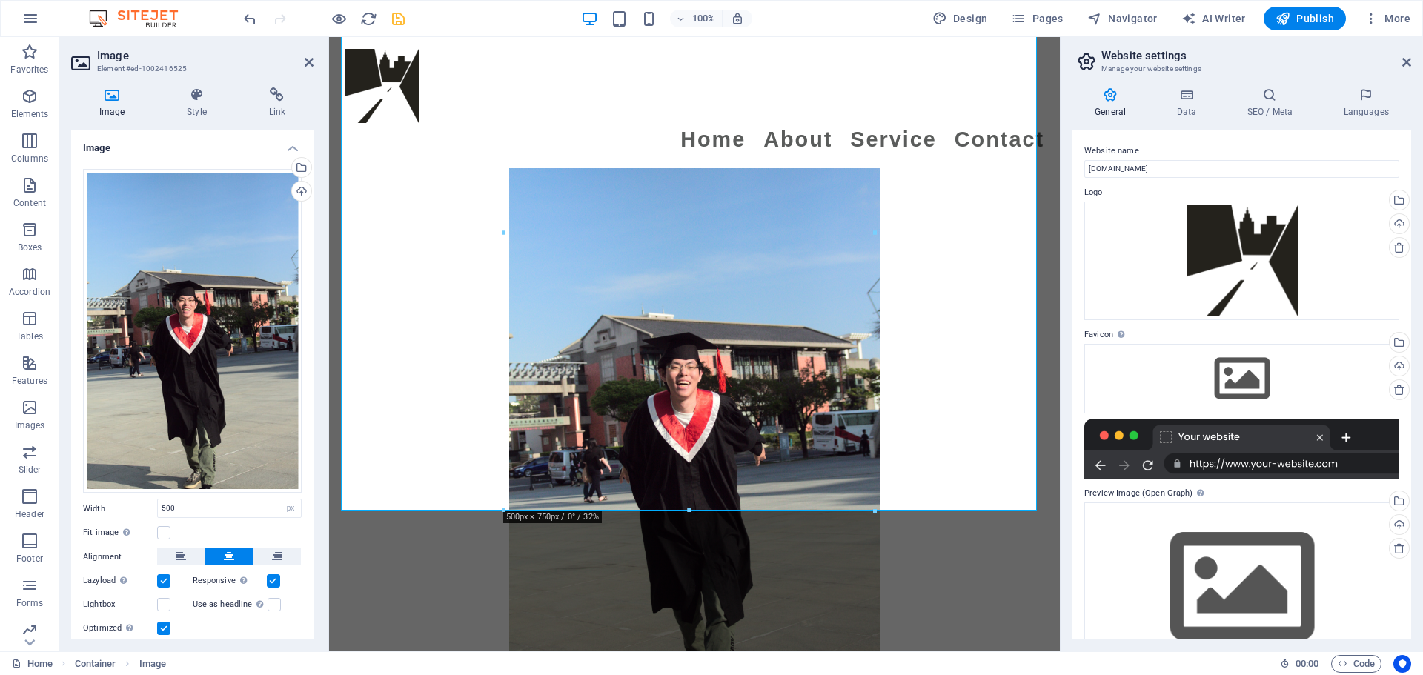
click at [308, 53] on h2 "Image" at bounding box center [205, 55] width 216 height 13
click at [308, 63] on icon at bounding box center [309, 62] width 9 height 12
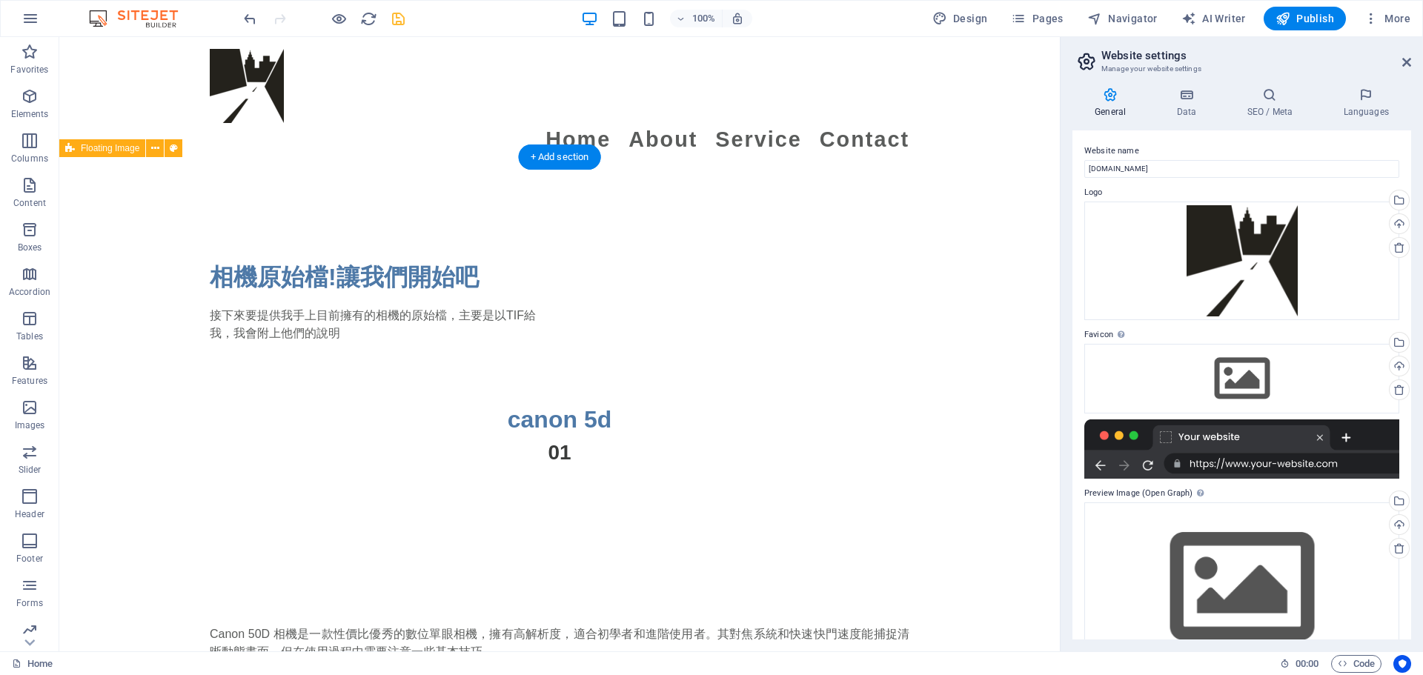
scroll to position [1292, 0]
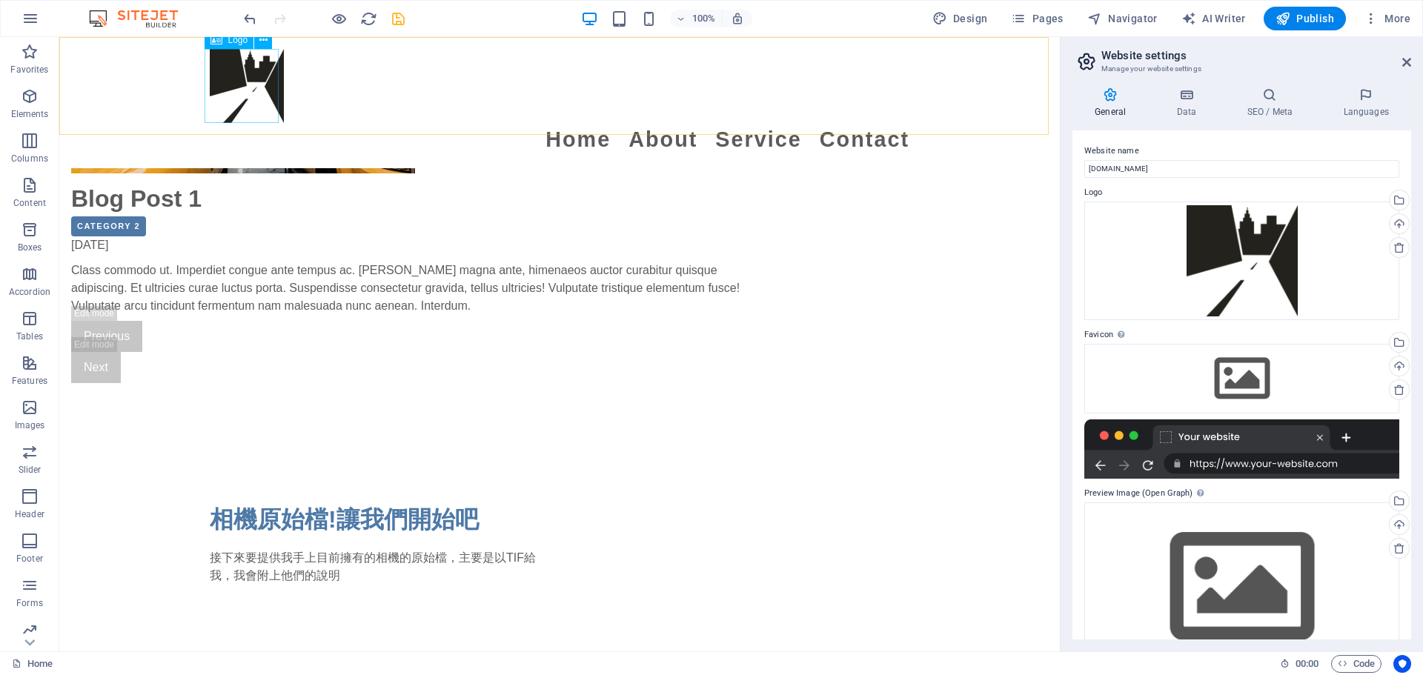
click at [260, 94] on div at bounding box center [560, 86] width 700 height 74
select select "px"
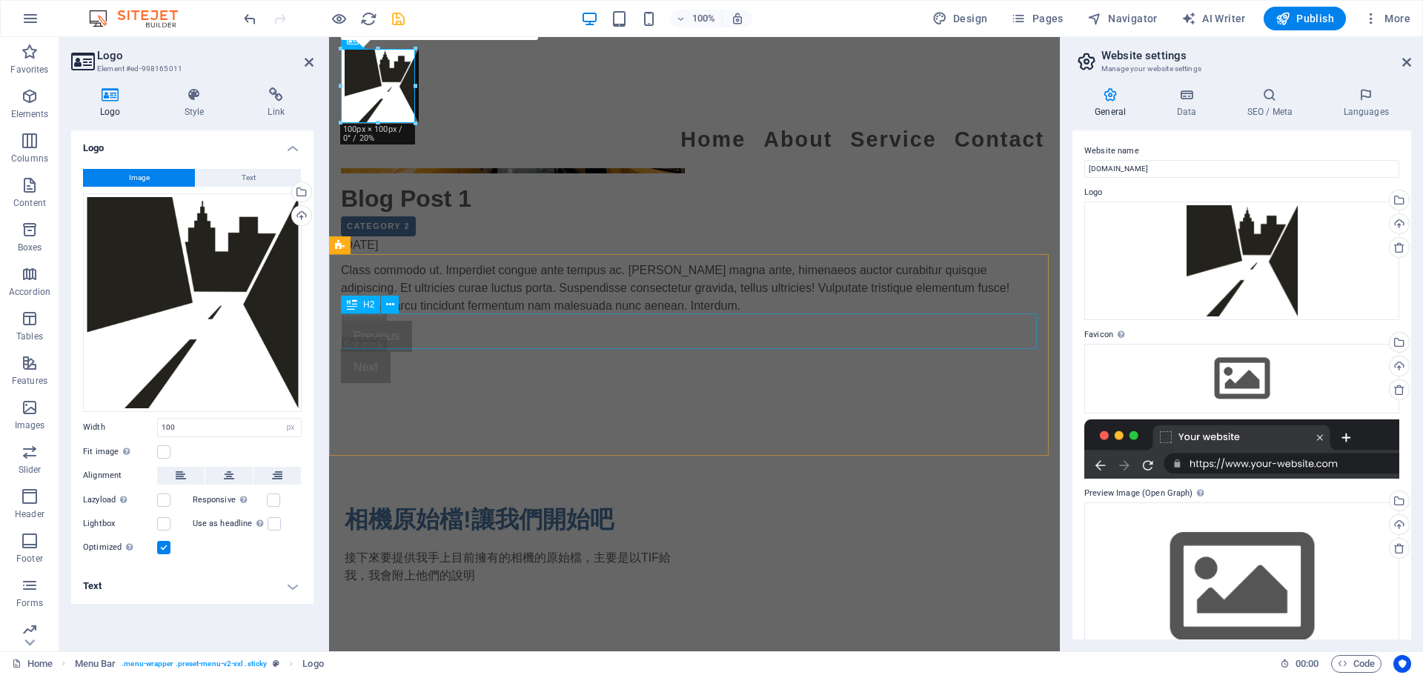
click at [704, 502] on div "相機原始檔!讓我們開始吧" at bounding box center [695, 520] width 700 height 36
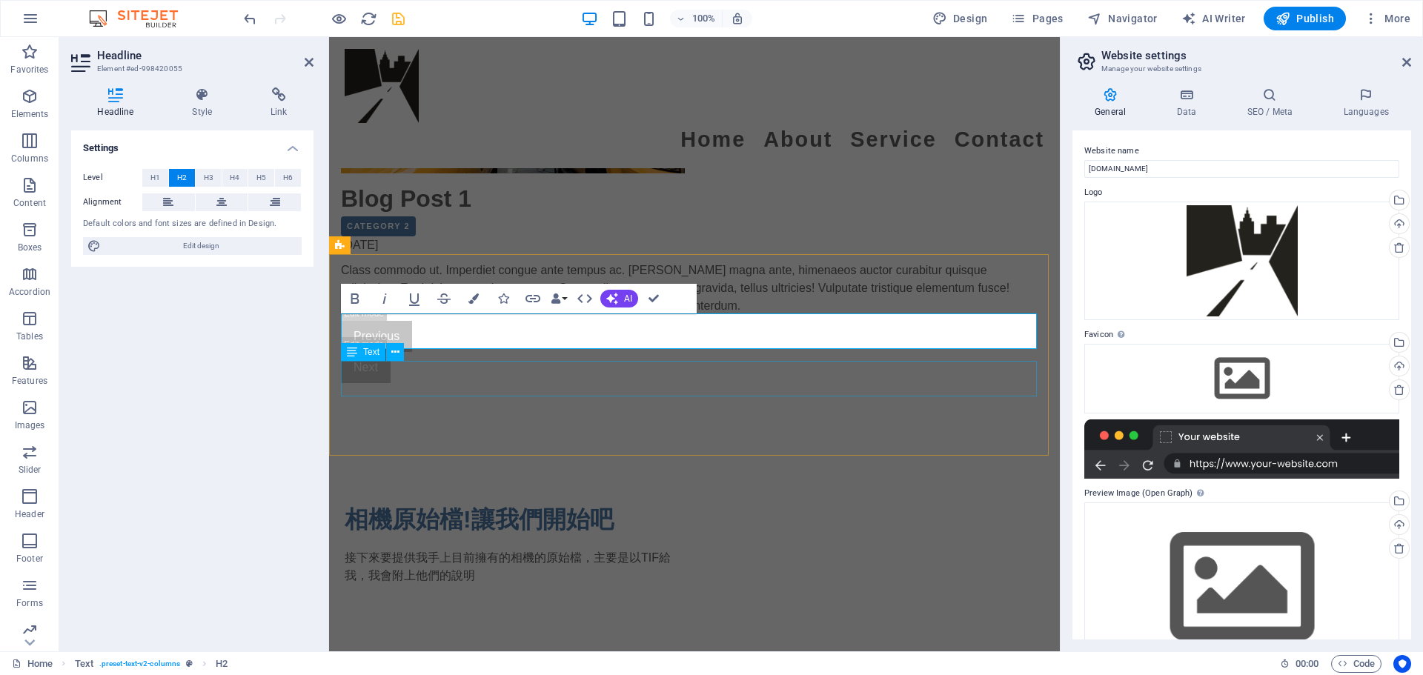
click at [651, 549] on div "接下來要提供我手上目前擁有的相機的原始檔，主要是以TIF給我，我會附上他們的說明" at bounding box center [695, 567] width 700 height 36
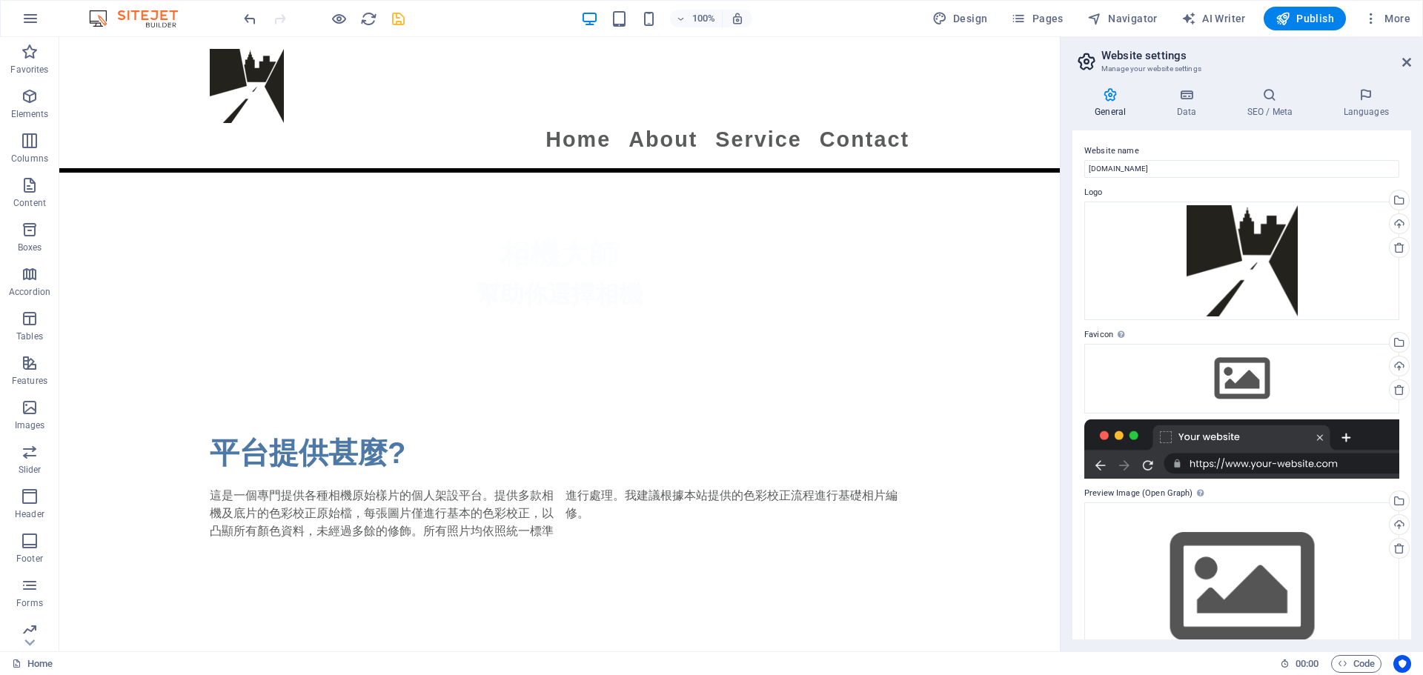
scroll to position [445, 0]
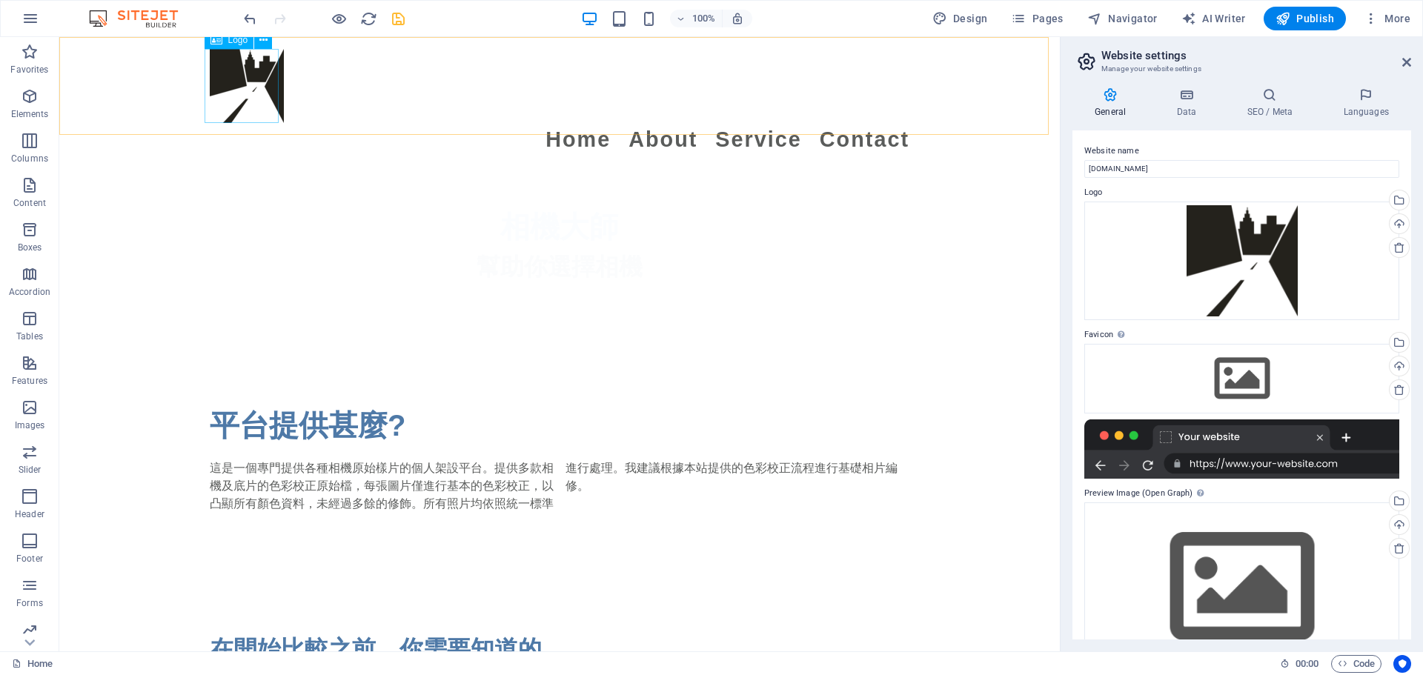
click at [228, 76] on div at bounding box center [560, 86] width 700 height 74
click at [228, 75] on div at bounding box center [560, 86] width 700 height 74
select select "px"
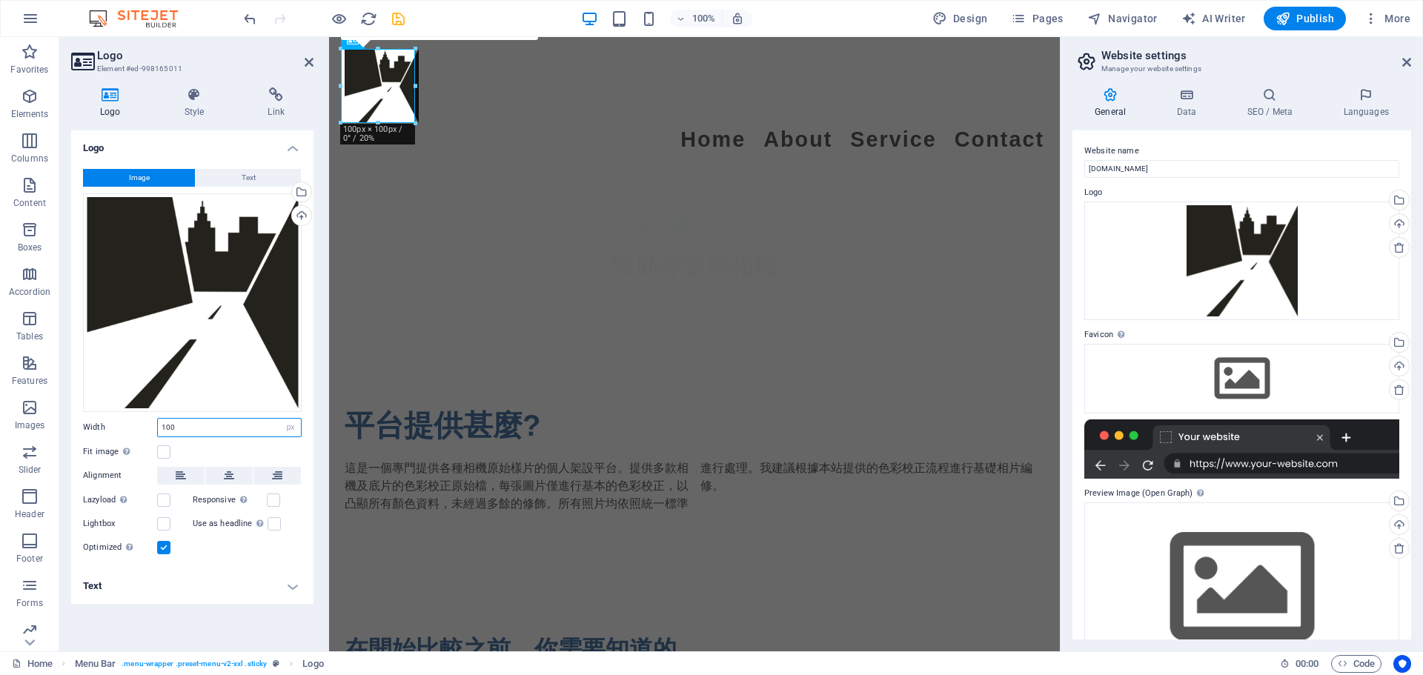
drag, startPoint x: 241, startPoint y: 428, endPoint x: 91, endPoint y: 421, distance: 149.9
click at [91, 421] on div "Width 100 Default auto px rem % em vh vw" at bounding box center [192, 427] width 219 height 19
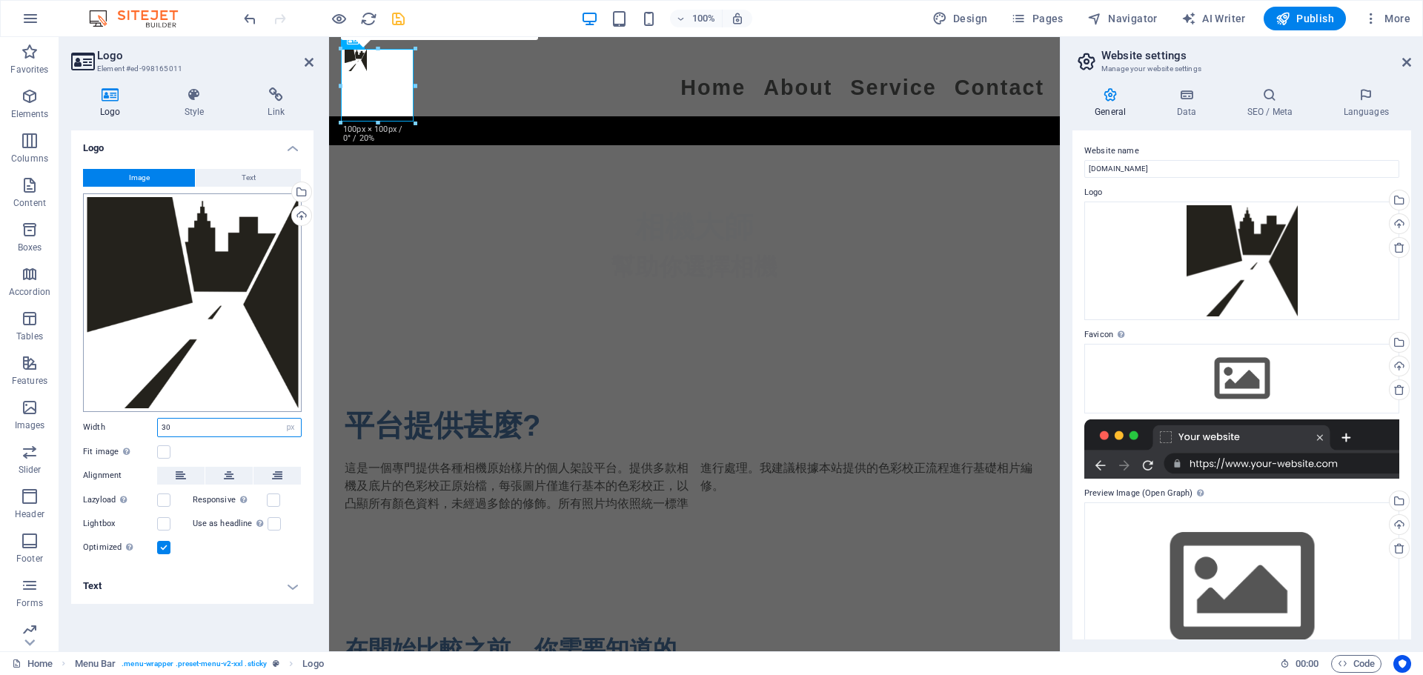
type input "30"
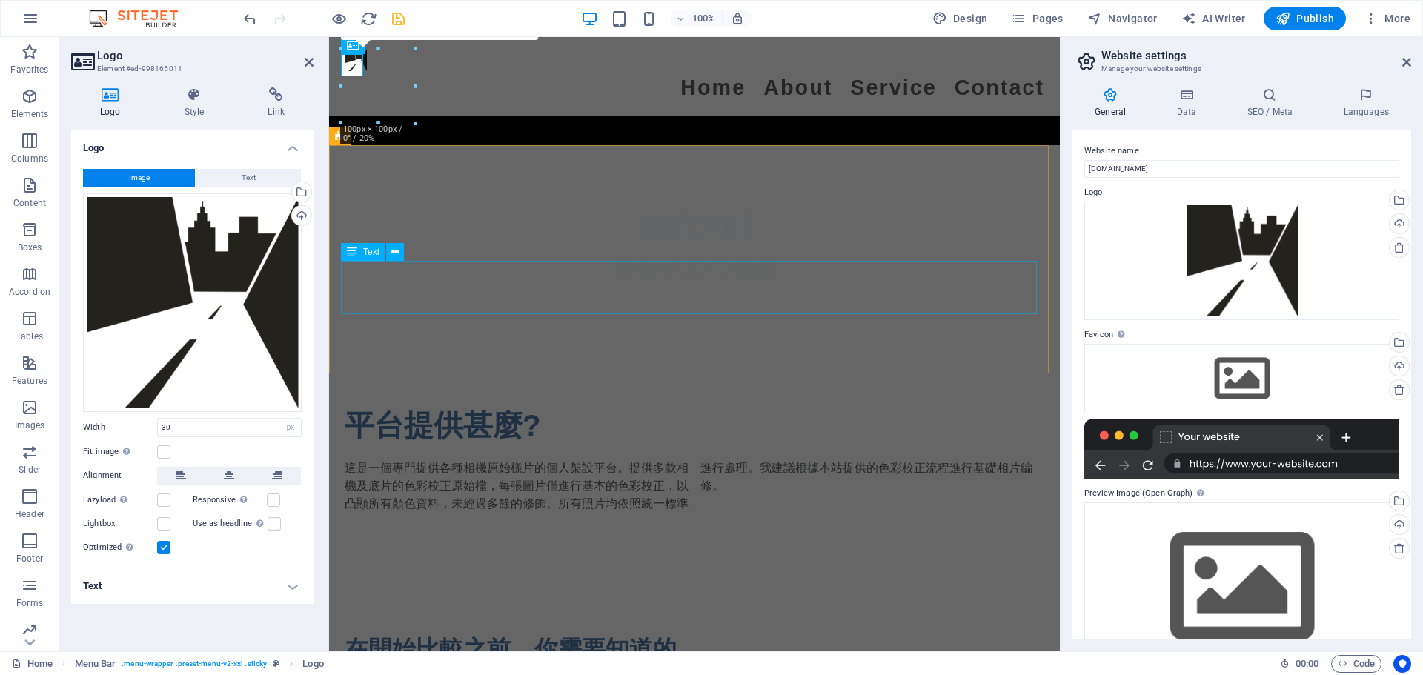
click at [704, 459] on div "這是一個專門提供各種相機原始樣片的個人架設平台。提供多款相機及底片的色彩校正原始檔，每張圖片僅進行基本的色彩校正，以凸顯所有顏色資料，未經過多餘的修飾。所有照…" at bounding box center [695, 485] width 700 height 53
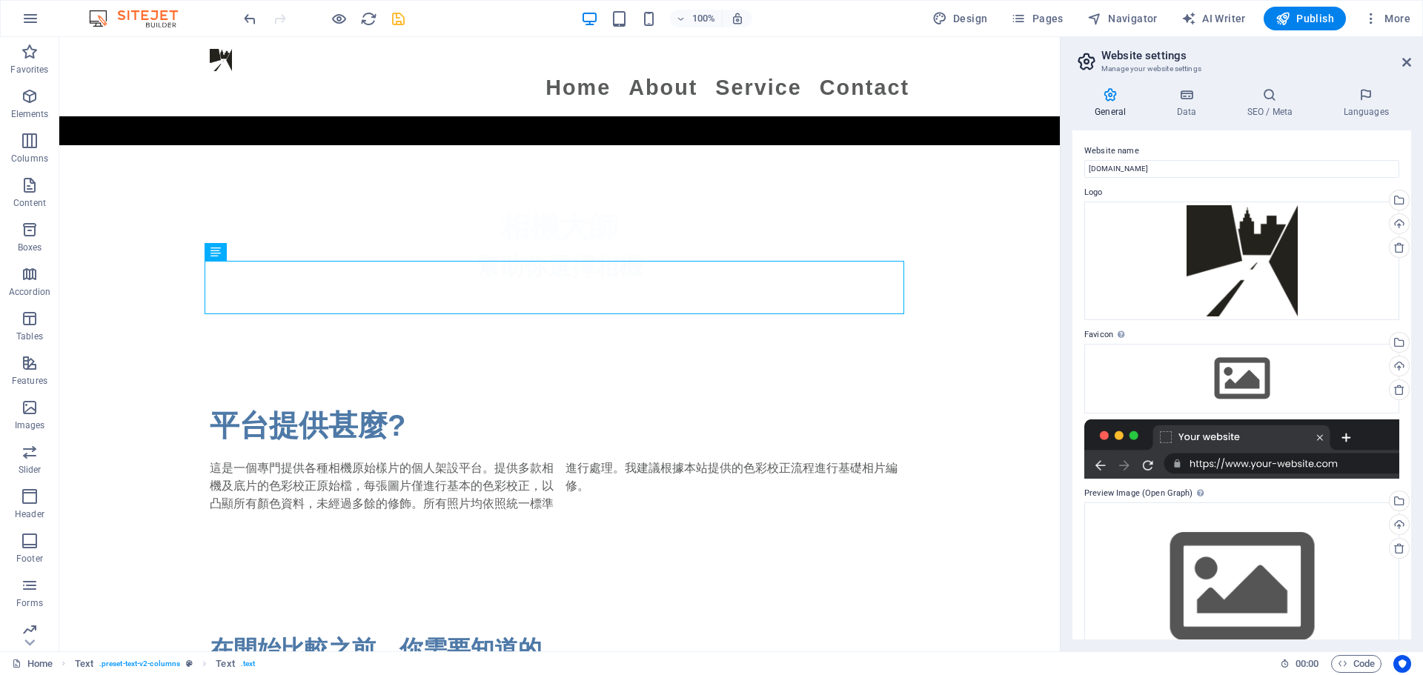
click at [704, 53] on aside "Website settings Manage your website settings General Data SEO / Meta Languages…" at bounding box center [1241, 344] width 363 height 614
click at [704, 56] on icon at bounding box center [1406, 62] width 9 height 12
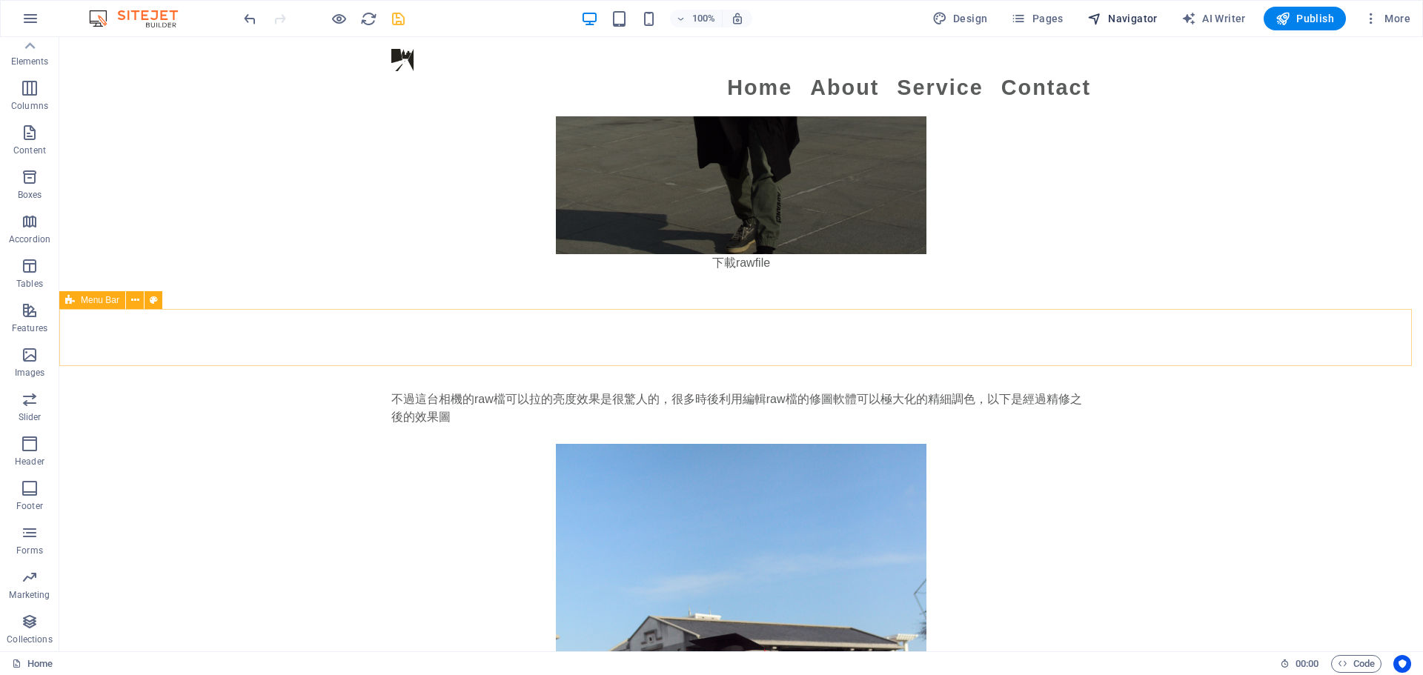
scroll to position [2561, 0]
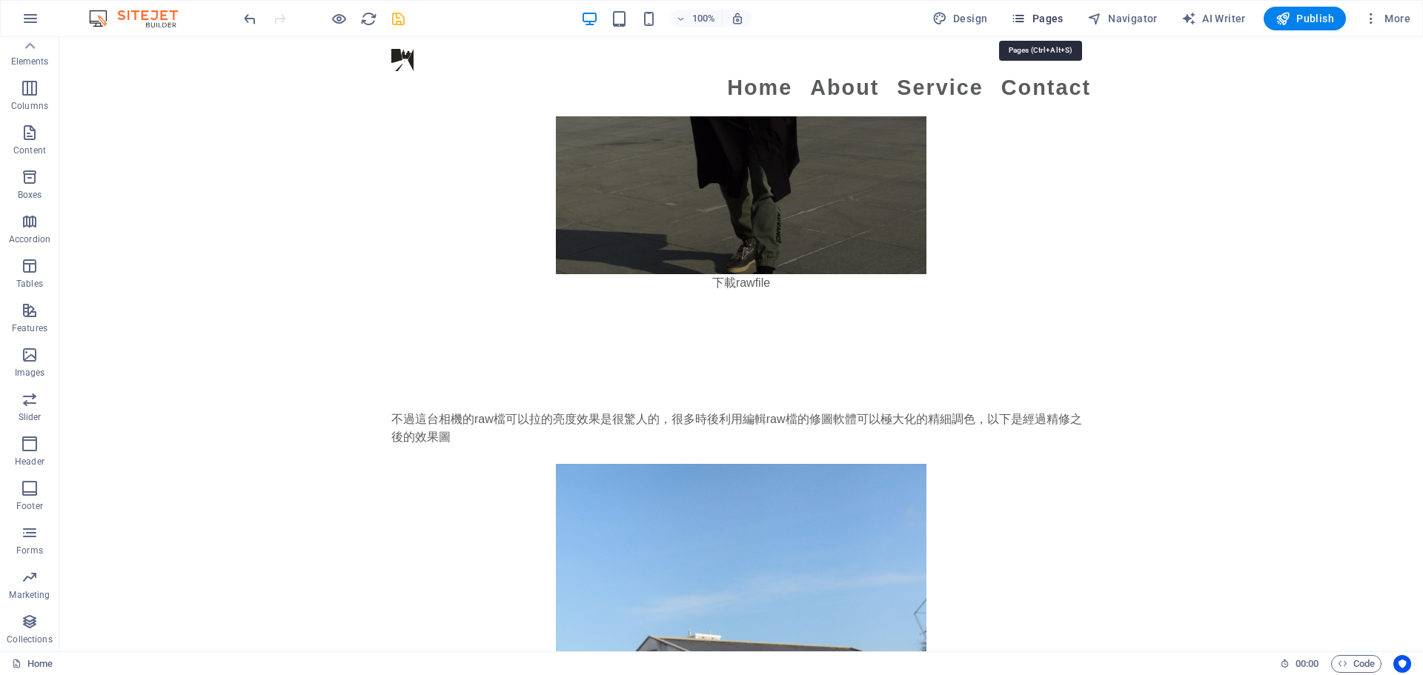
click at [704, 13] on span "Pages" at bounding box center [1037, 18] width 52 height 15
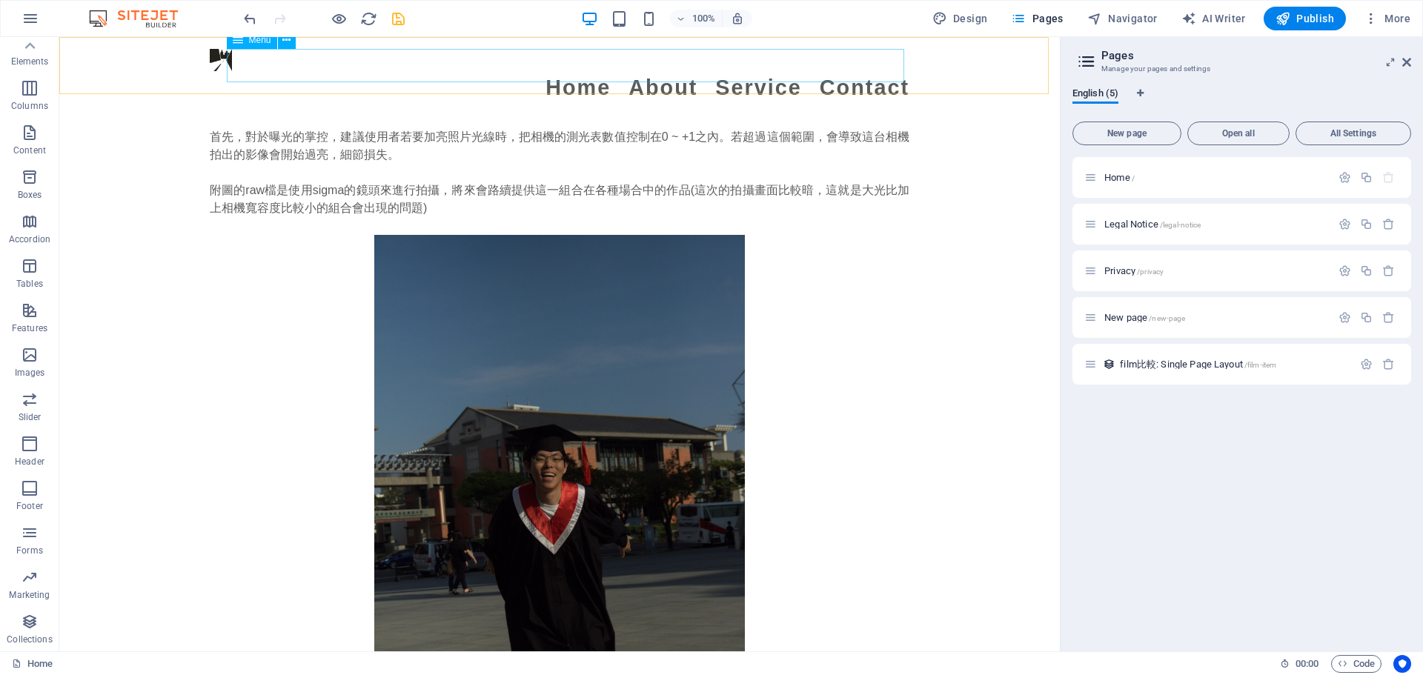
scroll to position [2042, 0]
click at [704, 71] on nav "Home About Service Contact" at bounding box center [560, 87] width 700 height 33
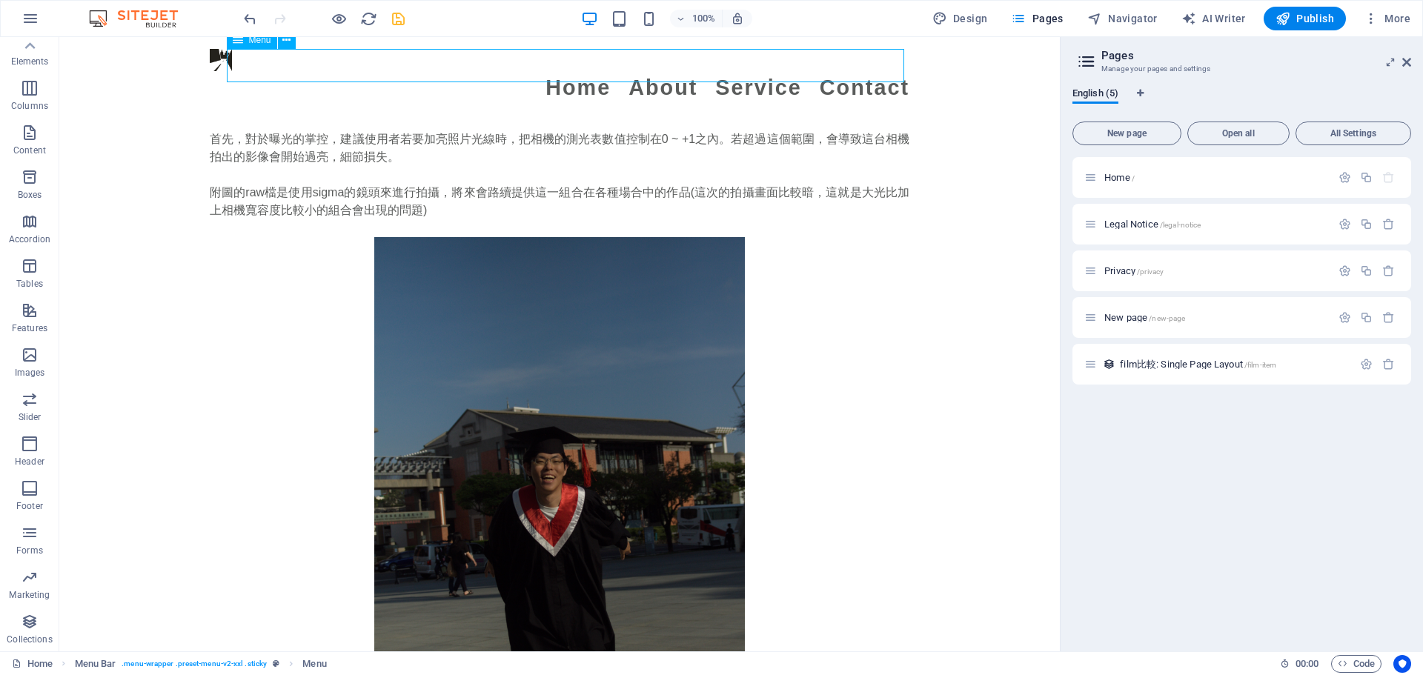
click at [704, 71] on nav "Home About Service Contact" at bounding box center [560, 87] width 700 height 33
select select
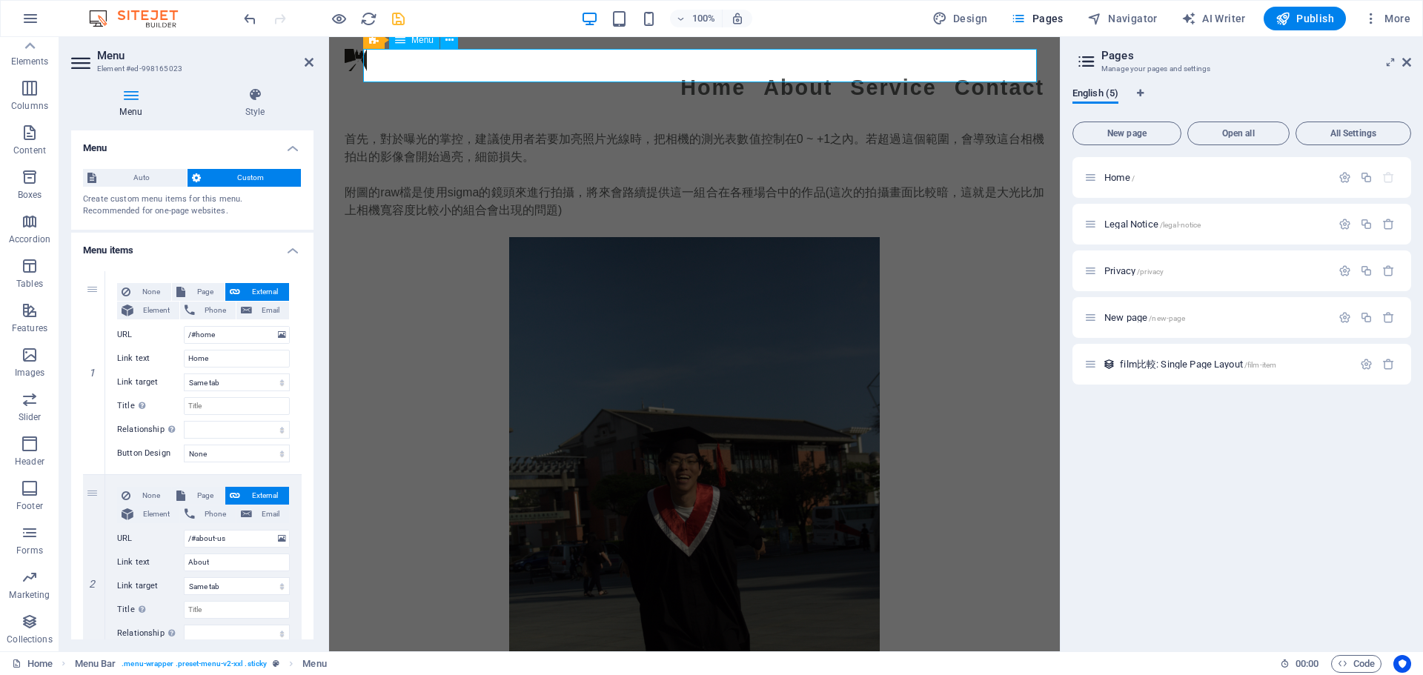
click at [704, 71] on nav "Home About Service Contact" at bounding box center [695, 87] width 700 height 33
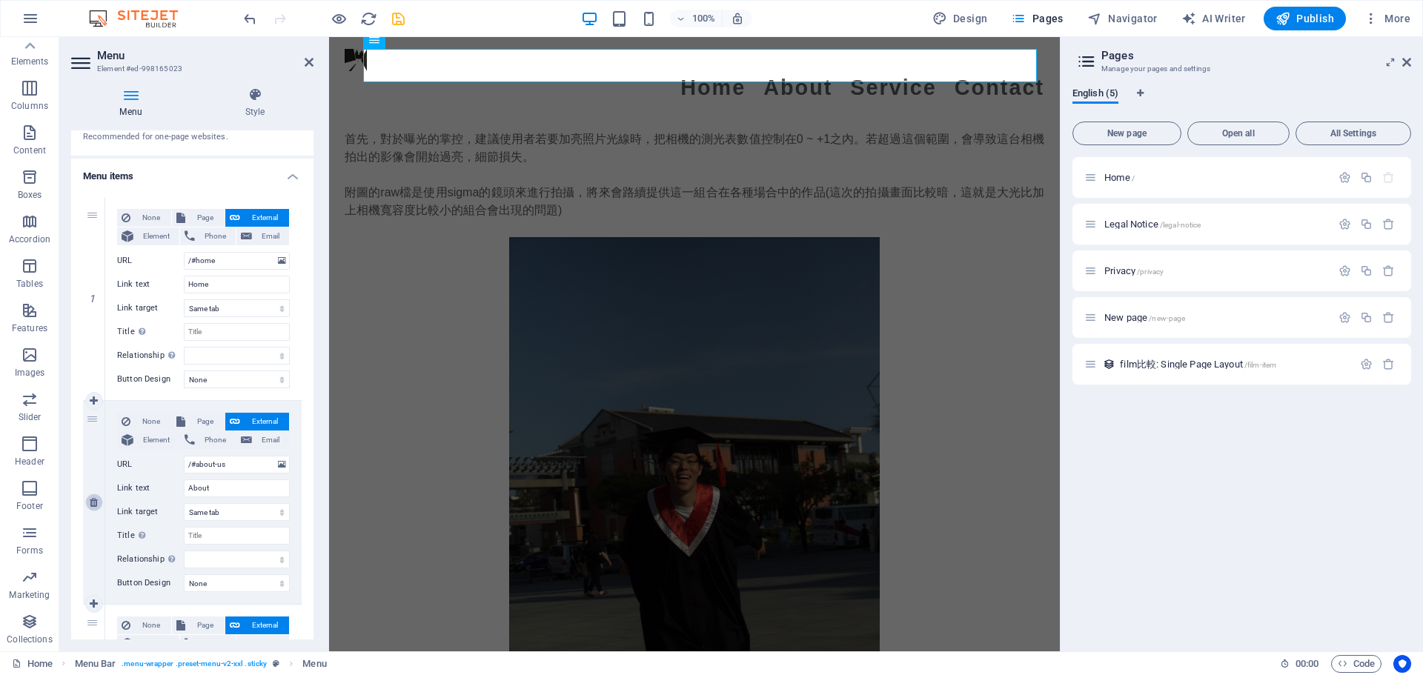
click at [93, 503] on icon at bounding box center [94, 502] width 8 height 10
select select
type input "/#service"
type input "Service"
select select
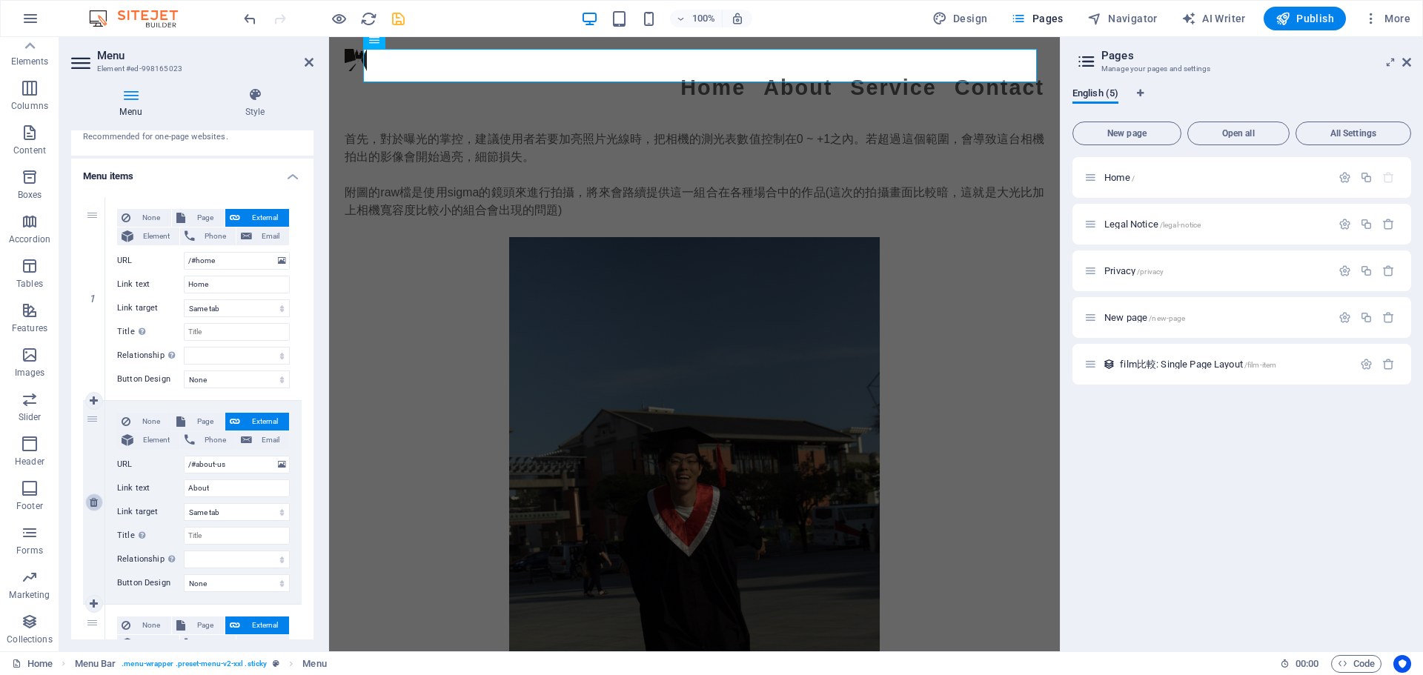
type input "/#contact"
type input "Contact"
select select
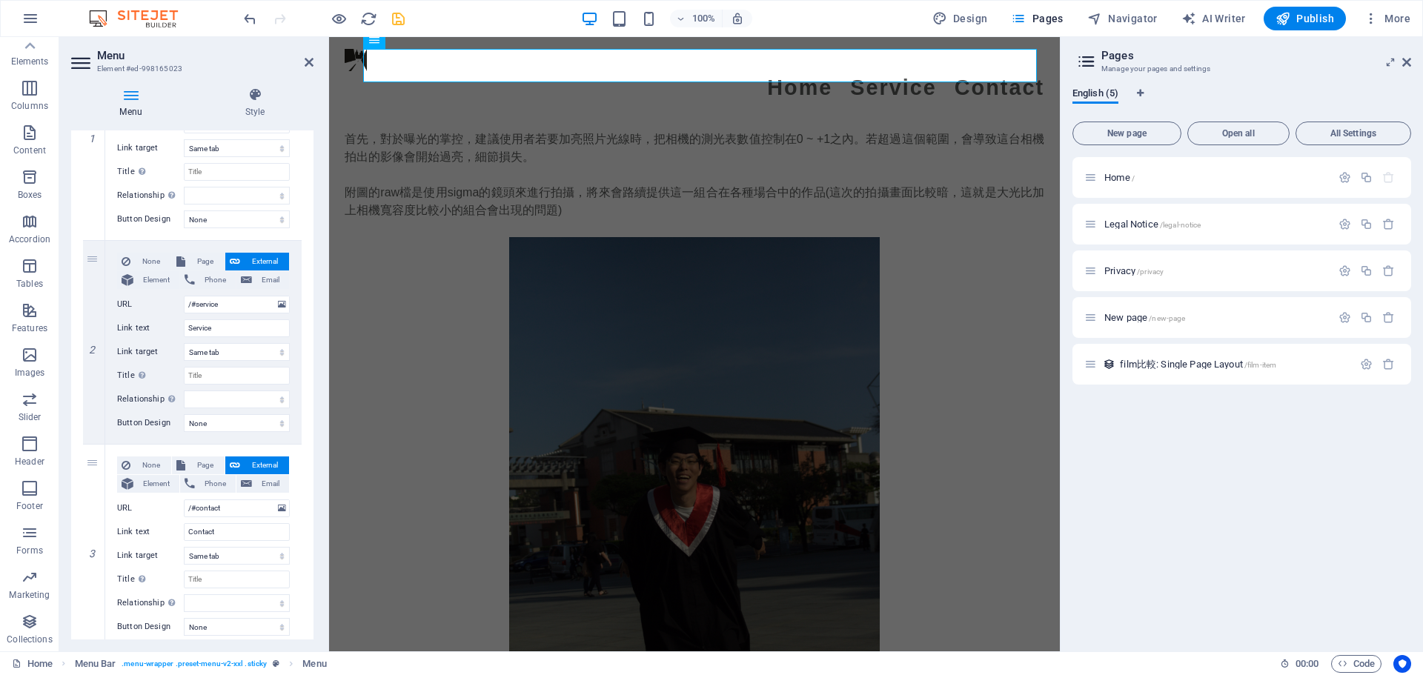
scroll to position [210, 0]
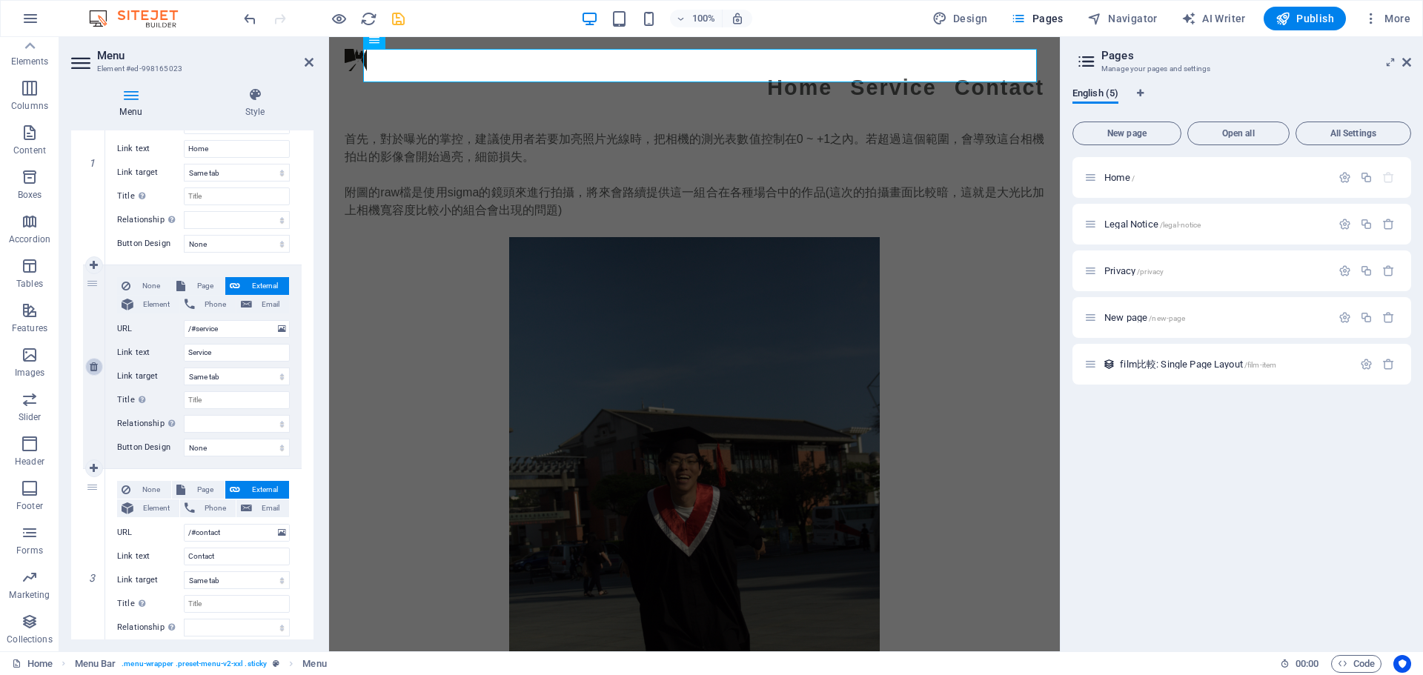
click at [94, 367] on icon at bounding box center [94, 367] width 8 height 10
select select
type input "/#contact"
type input "Contact"
select select
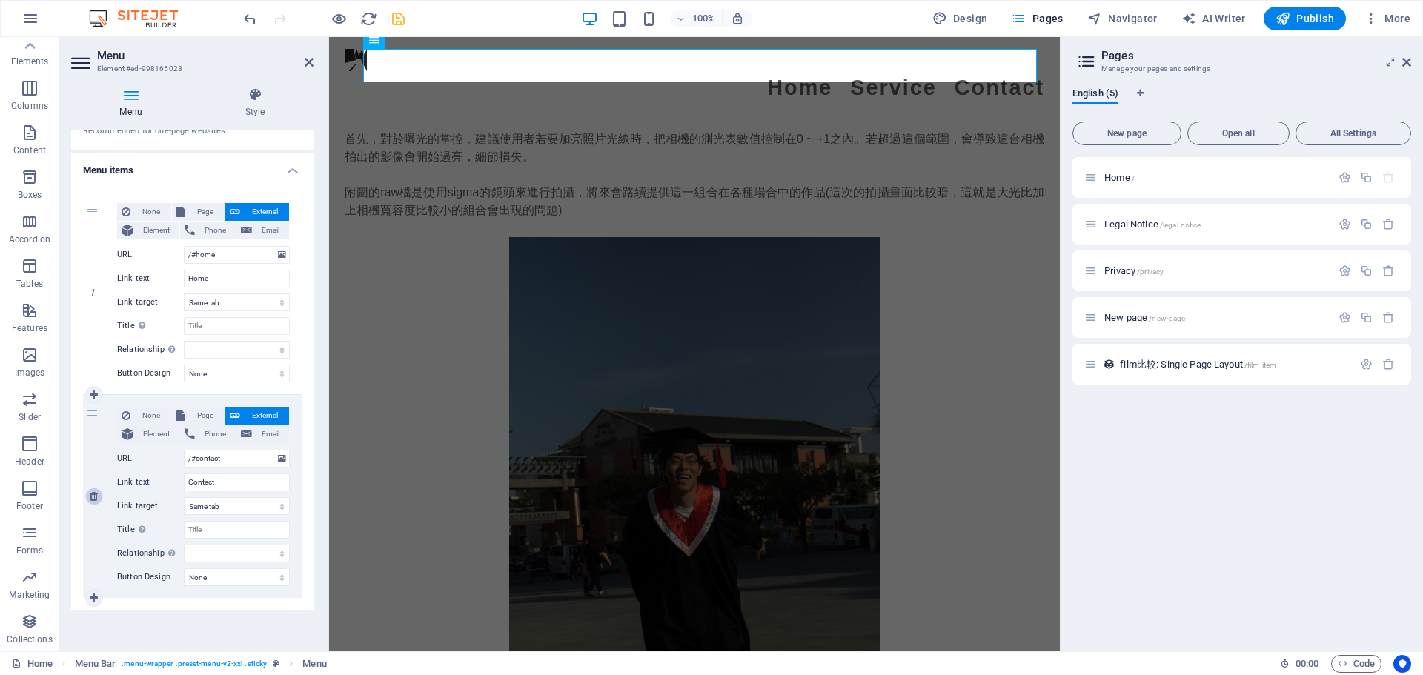
scroll to position [80, 0]
click at [393, 319] on figure at bounding box center [695, 515] width 700 height 556
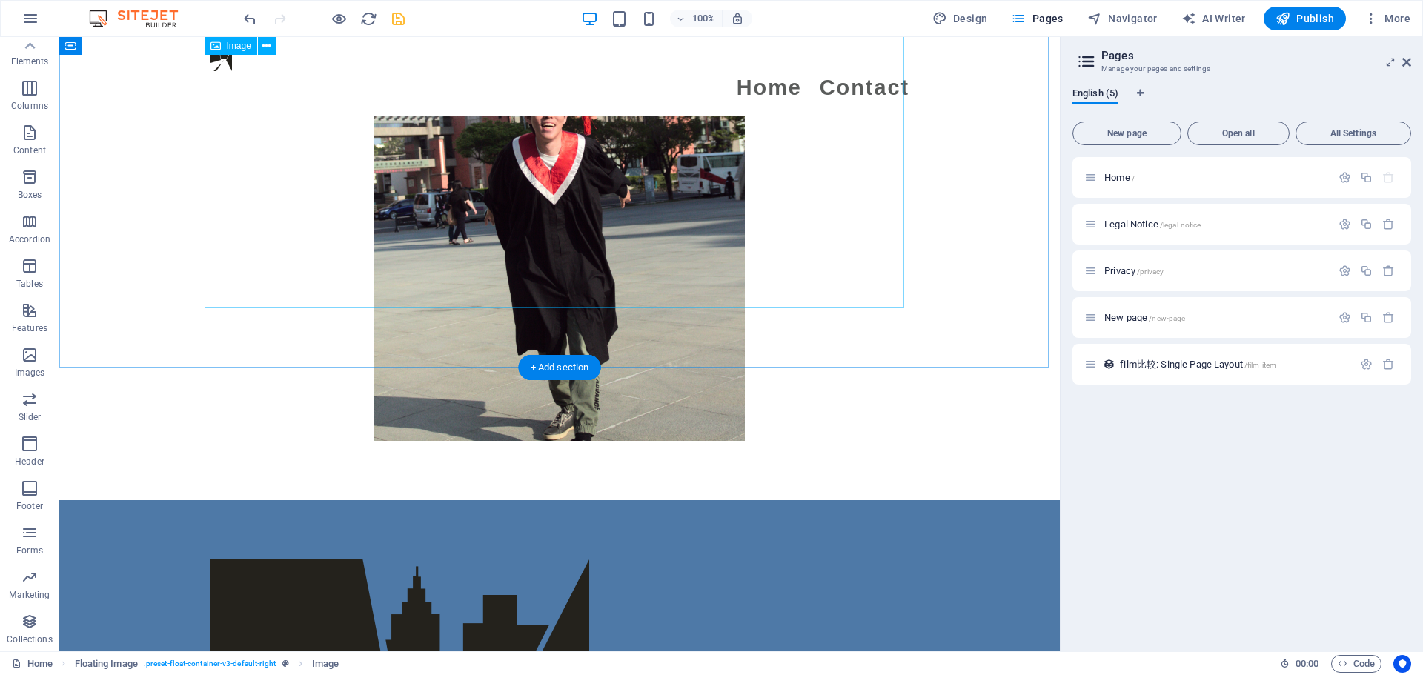
scroll to position [3228, 0]
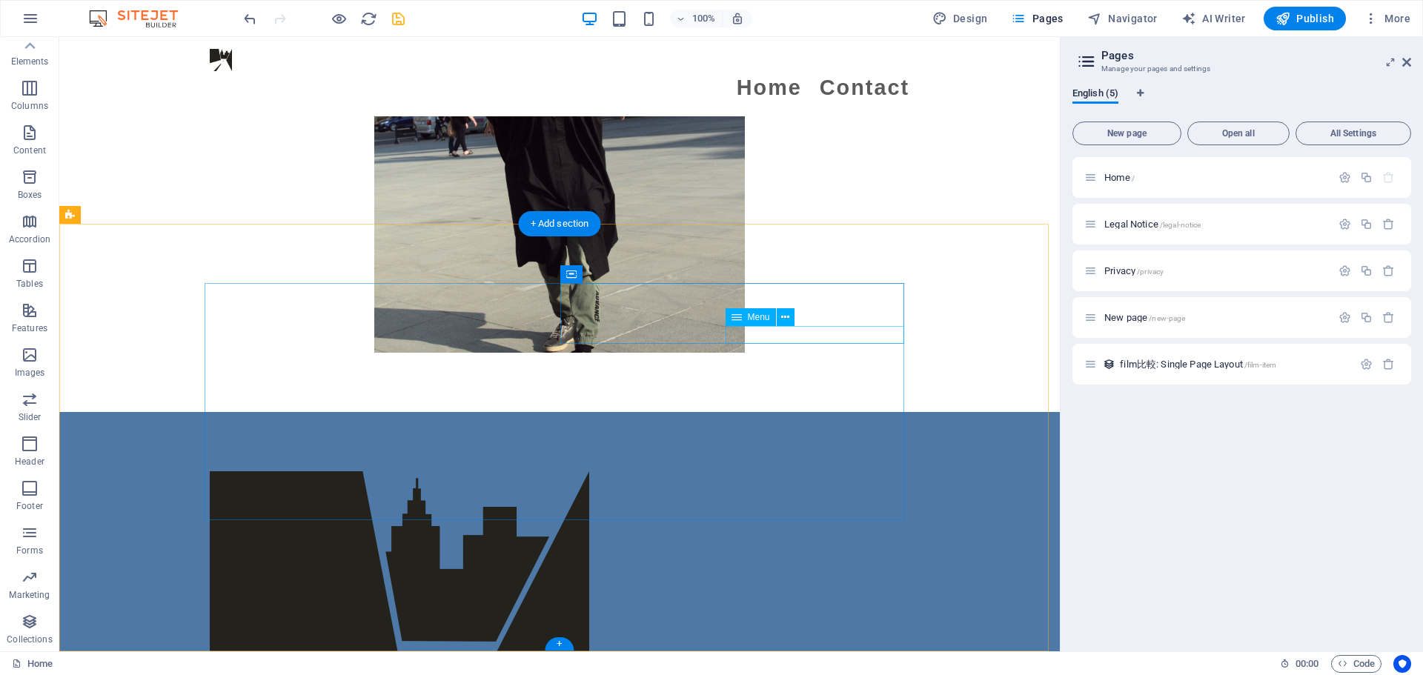
select select
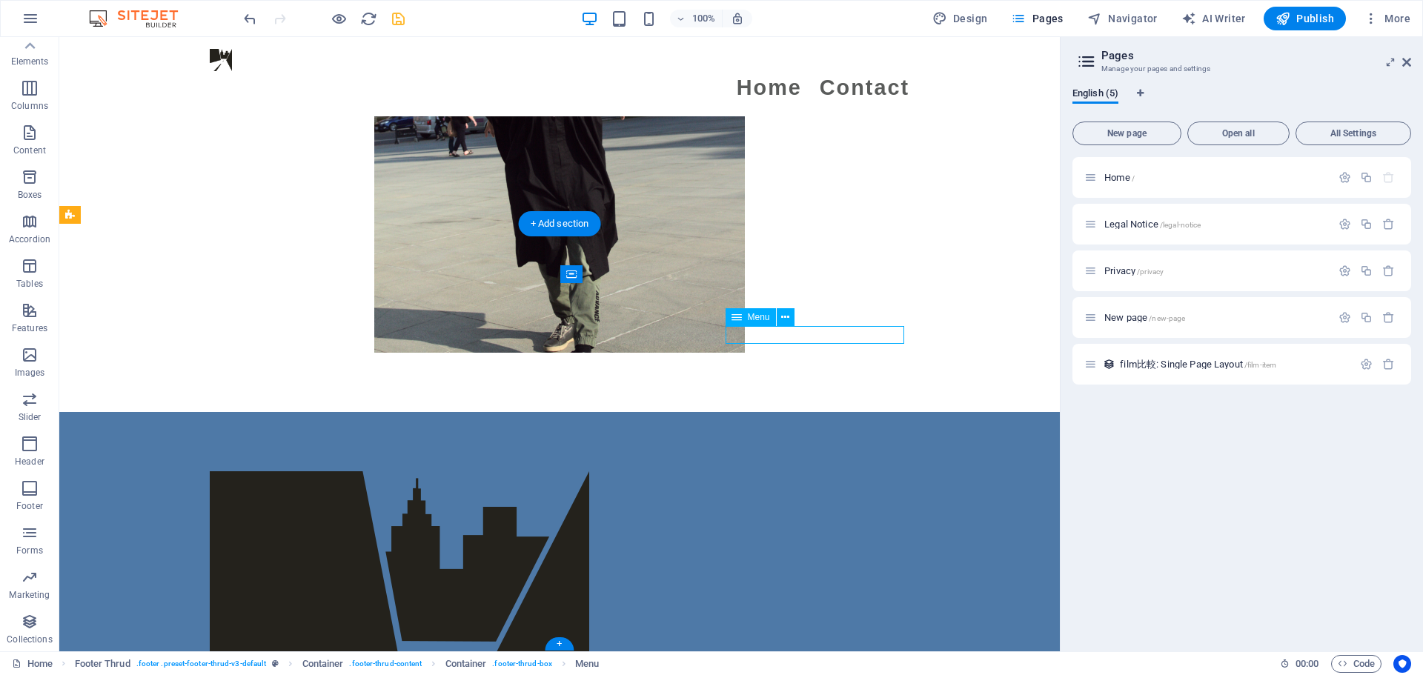
select select
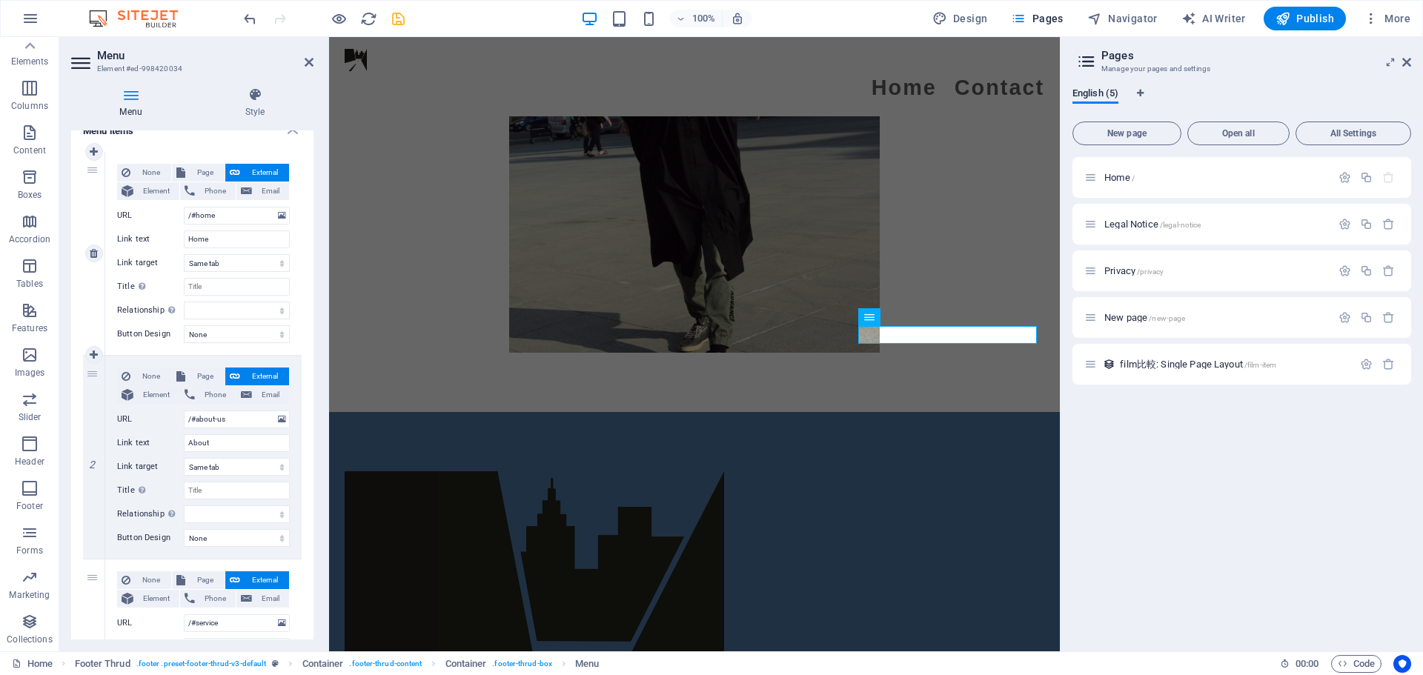
scroll to position [148, 0]
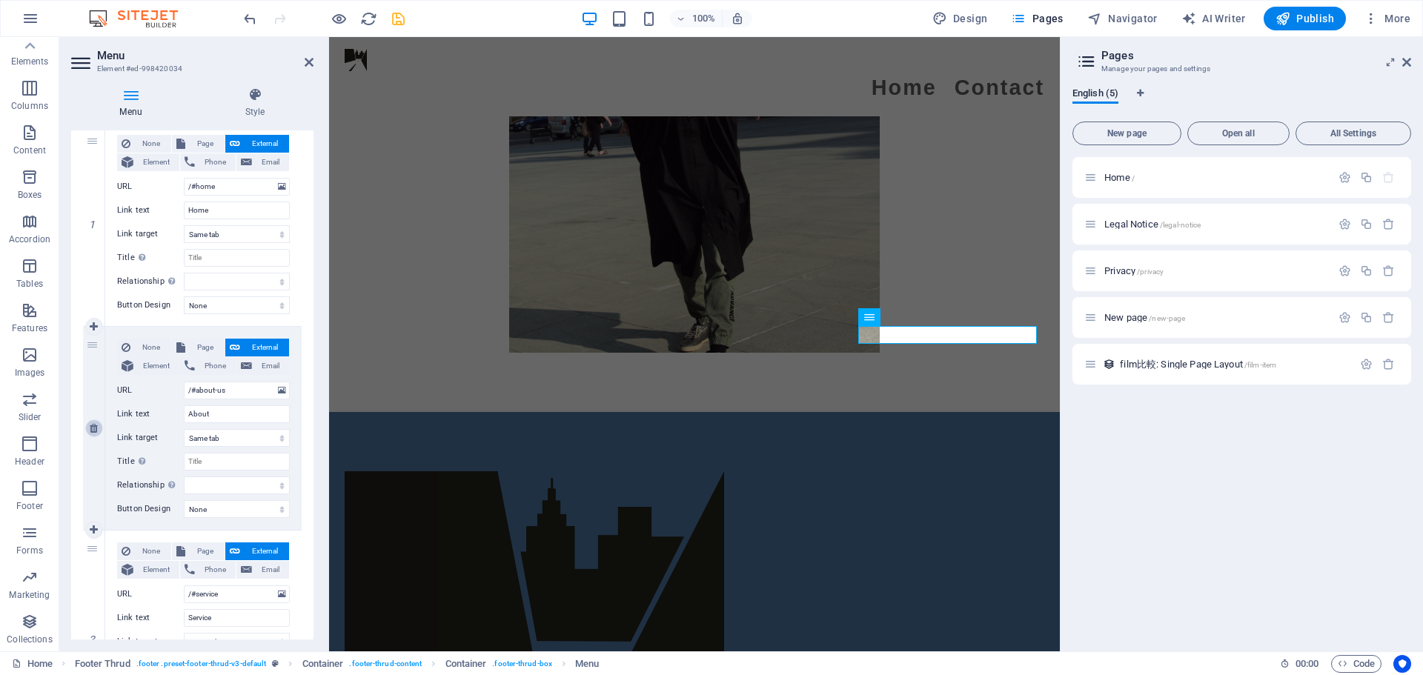
click at [94, 427] on icon at bounding box center [94, 428] width 8 height 10
select select
type input "/#service"
type input "Service"
select select
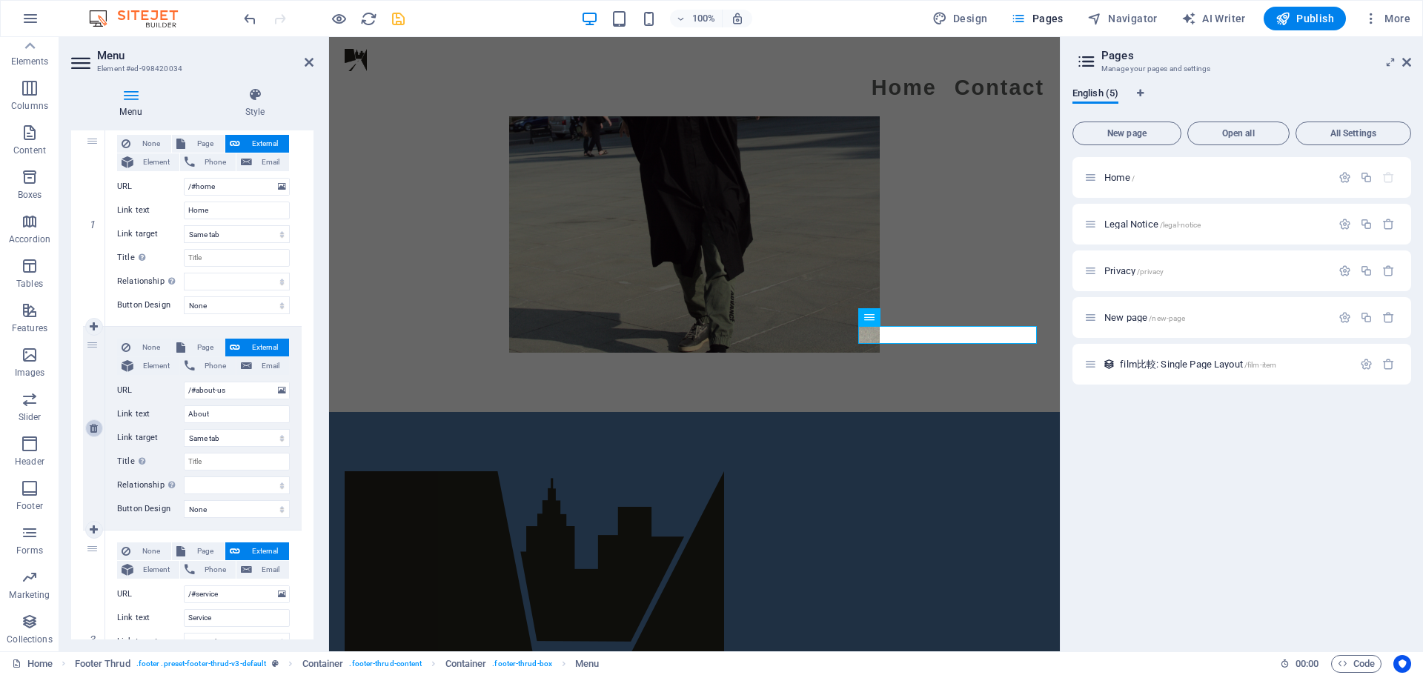
type input "/#contact"
type input "Contact"
select select
click at [94, 427] on icon at bounding box center [94, 428] width 8 height 10
select select
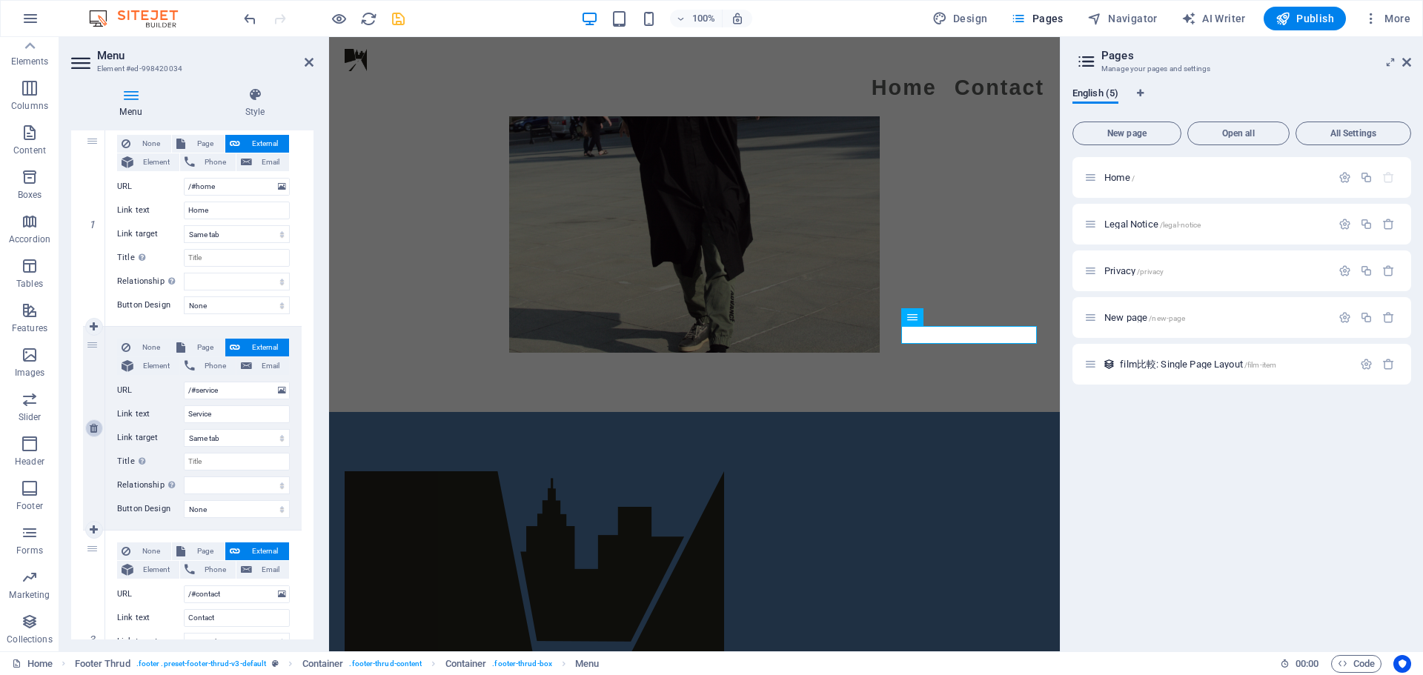
type input "/#contact"
type input "Contact"
select select
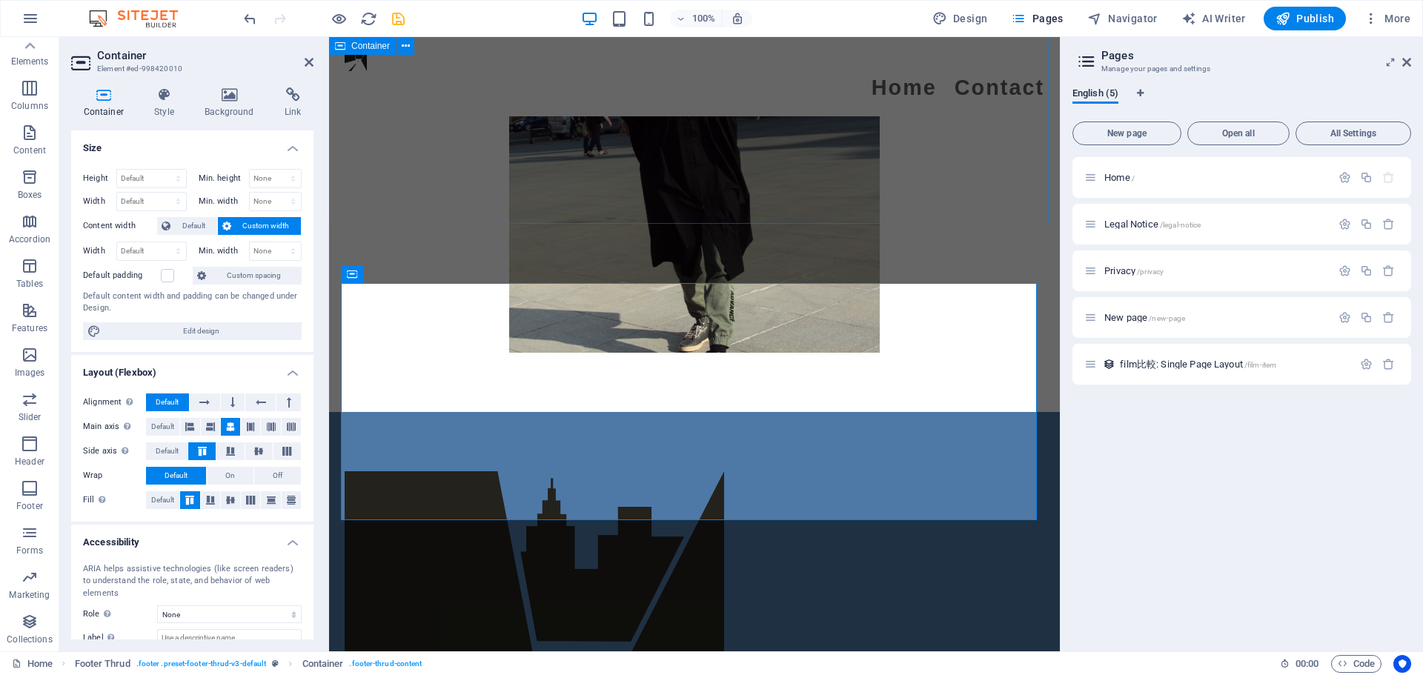
click at [704, 167] on div "不過這台相機的raw檔可以拉的亮度效果是很驚人的，很多時後利用編輯raw檔的修圖軟體可以極大化的精細調色，以下是經過精修之後的效果圖" at bounding box center [694, 48] width 731 height 728
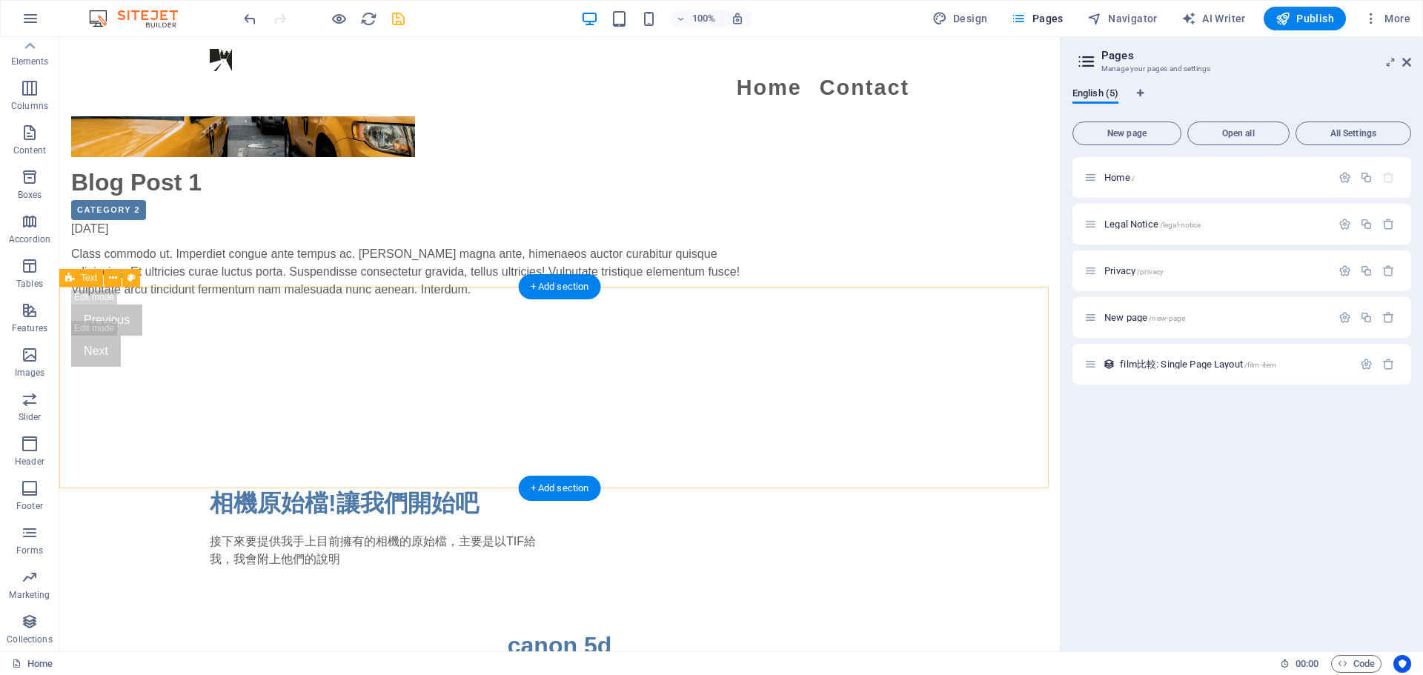
scroll to position [1334, 0]
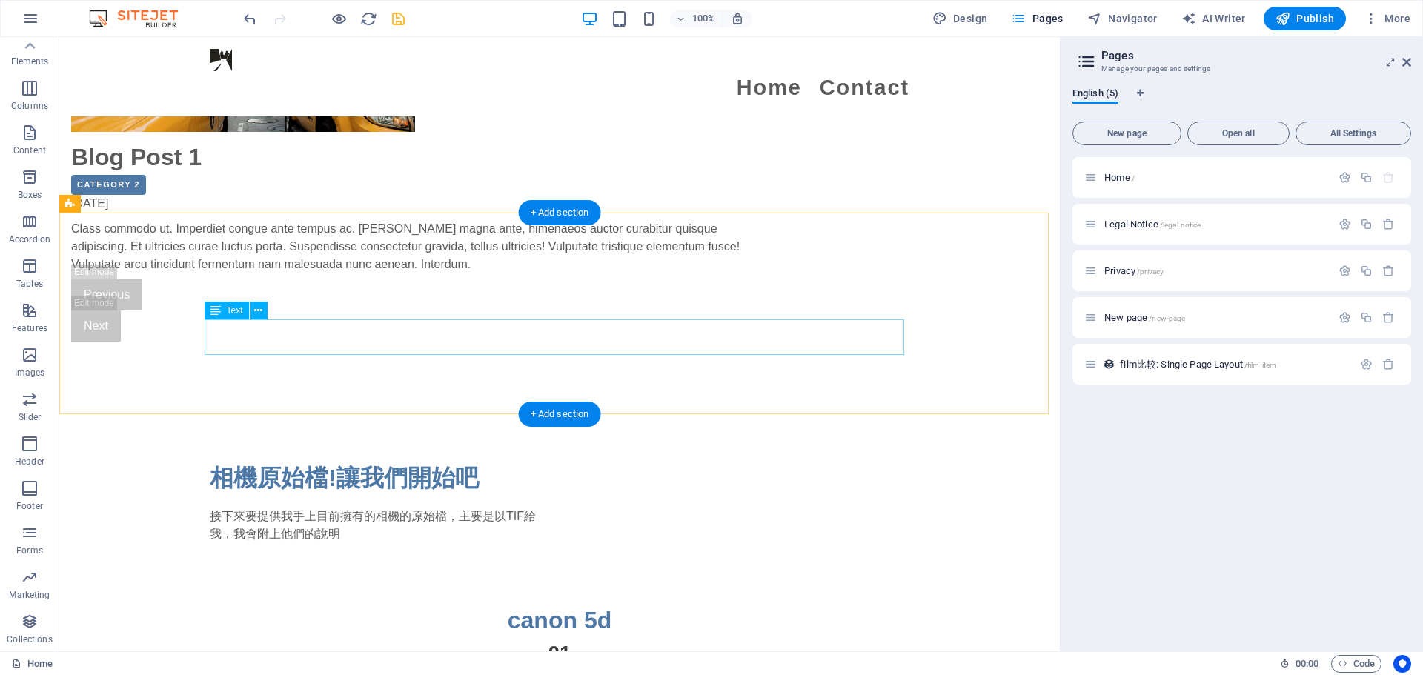
click at [410, 508] on div "接下來要提供我手上目前擁有的相機的原始檔，主要是以TIF給我，我會附上他們的說明" at bounding box center [560, 526] width 700 height 36
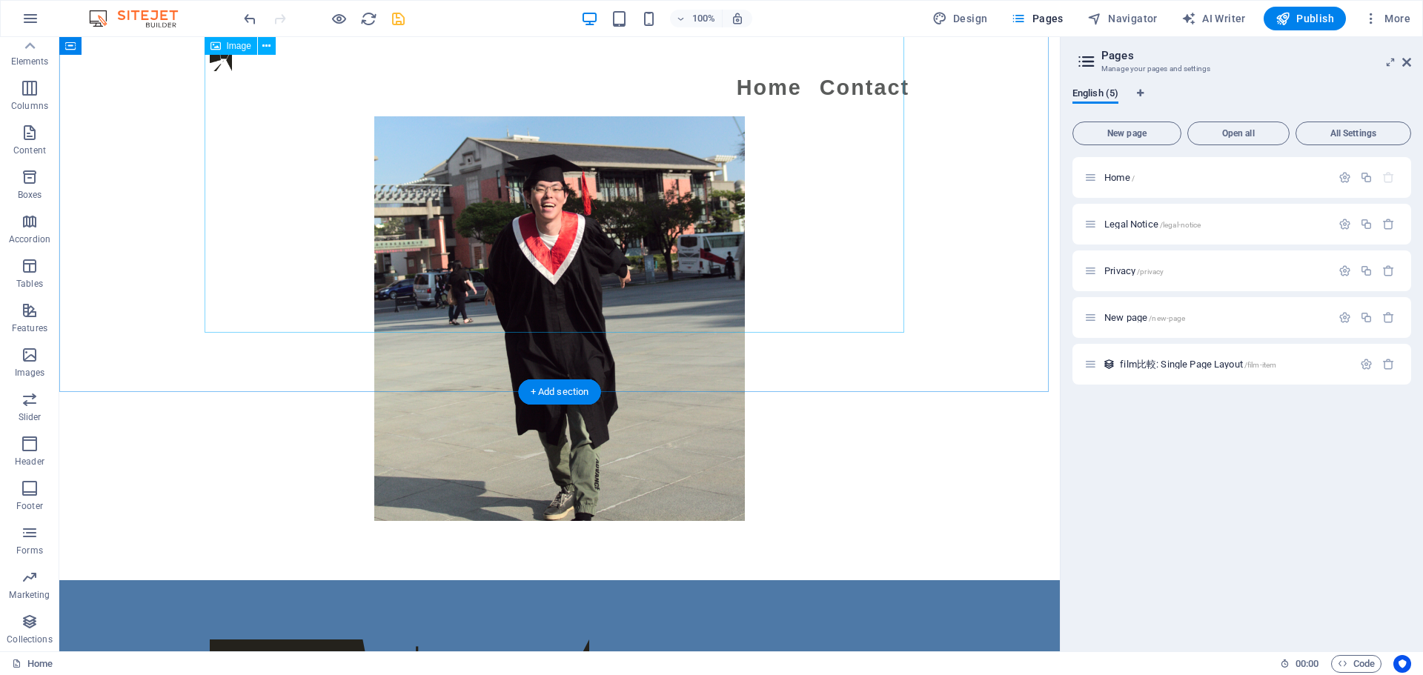
scroll to position [3228, 0]
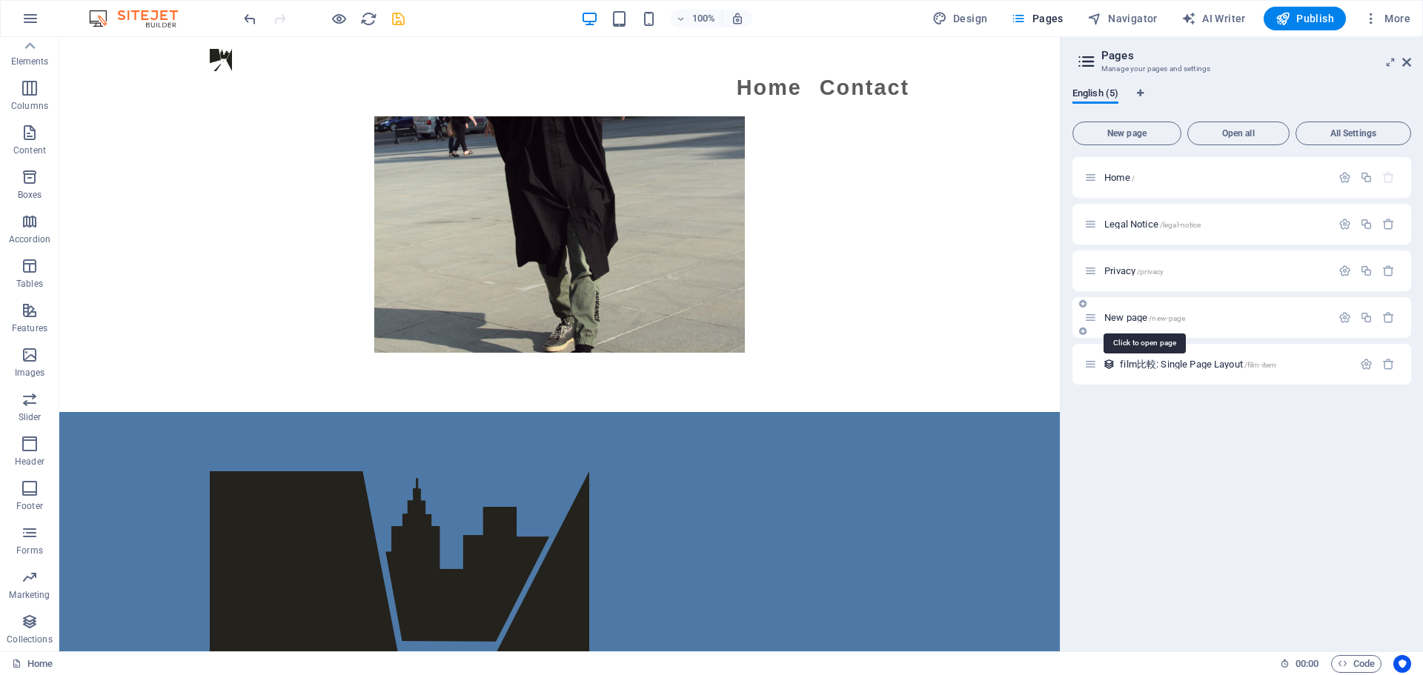
click at [704, 314] on span "New page /new-page" at bounding box center [1144, 317] width 81 height 11
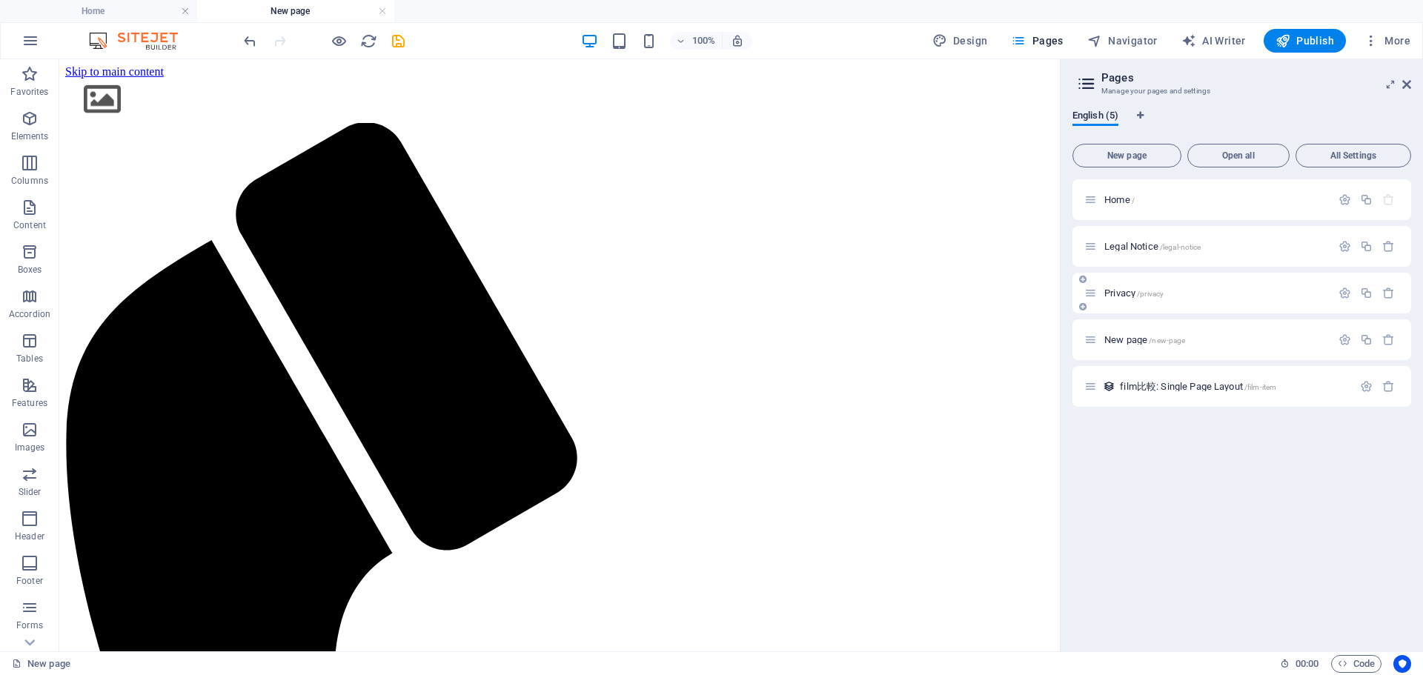
scroll to position [0, 0]
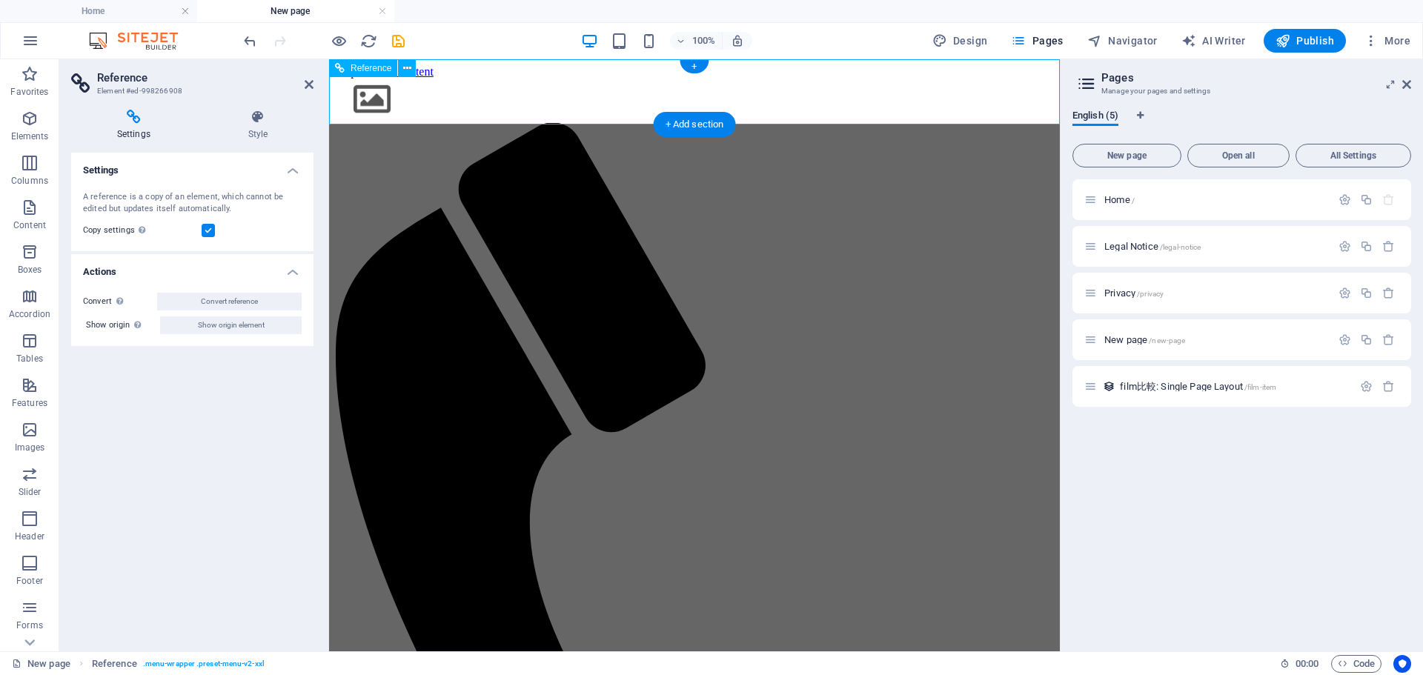
click at [303, 86] on header "Reference Element #ed-998266908" at bounding box center [192, 78] width 242 height 39
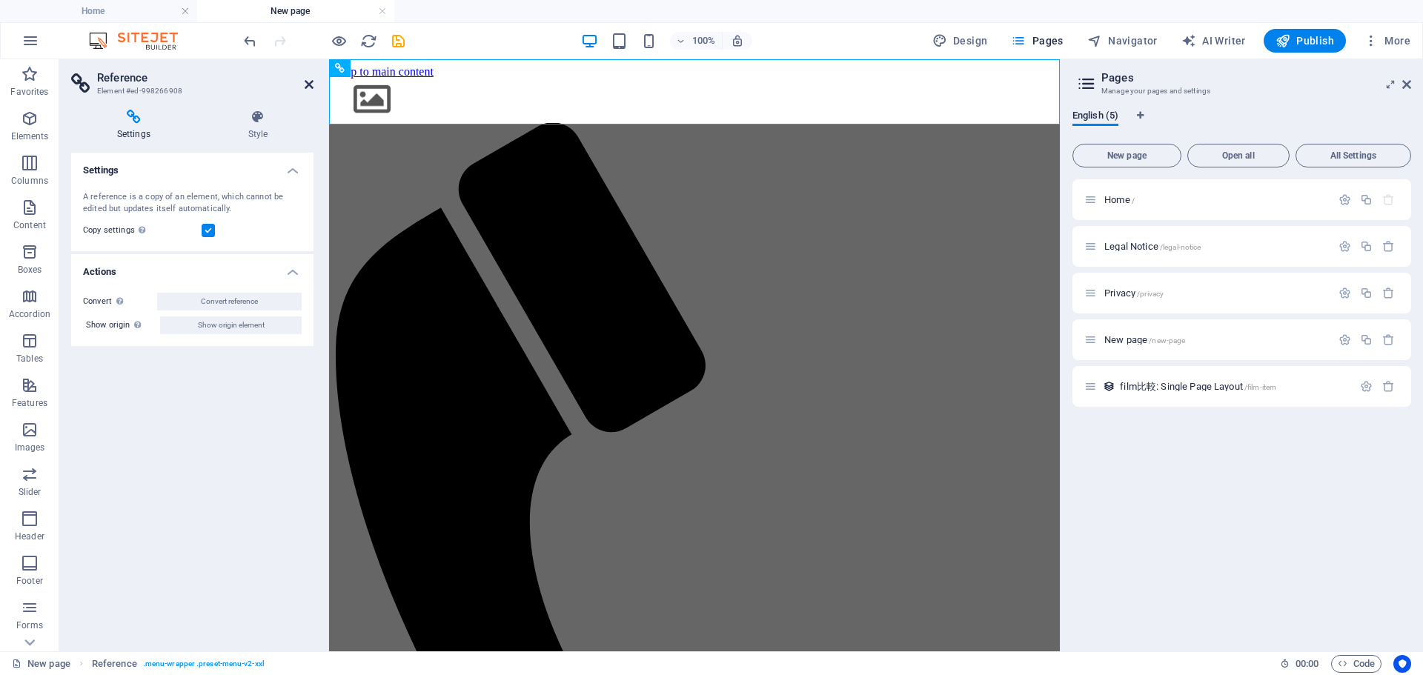
click at [305, 86] on icon at bounding box center [309, 85] width 9 height 12
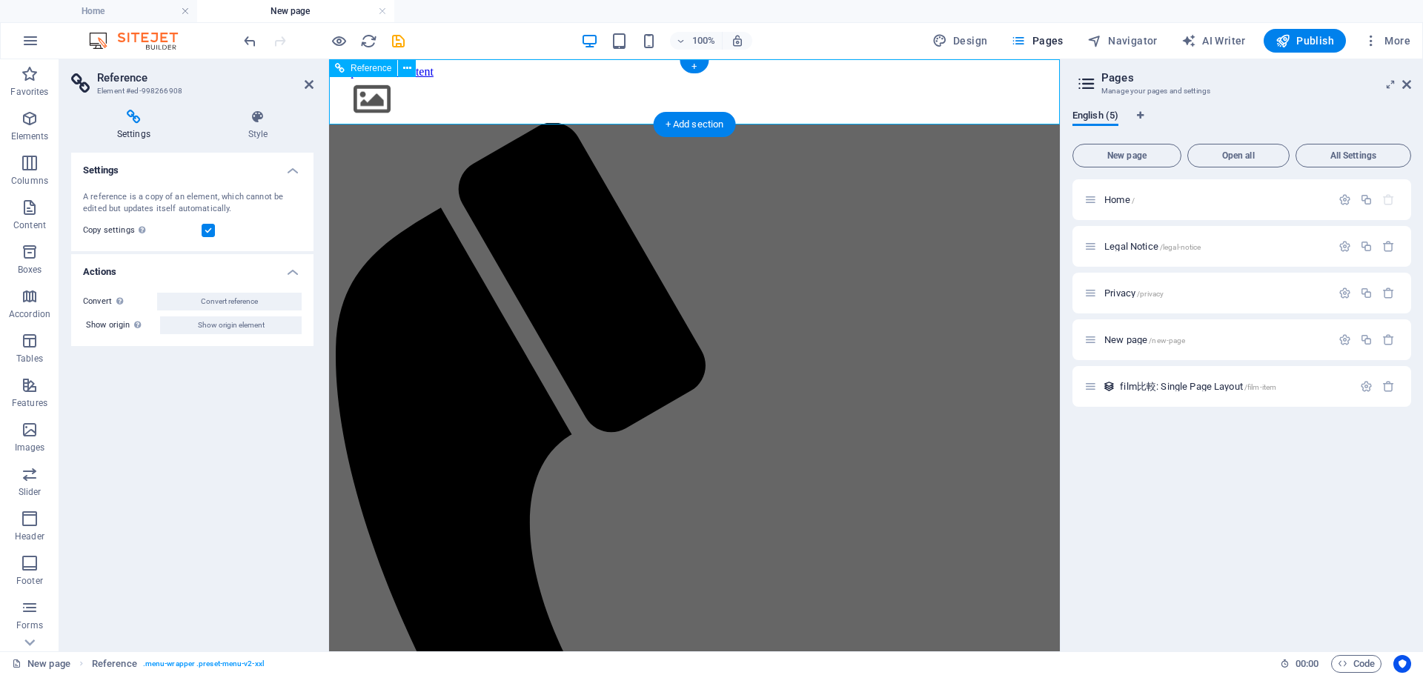
click at [308, 84] on icon at bounding box center [309, 85] width 9 height 12
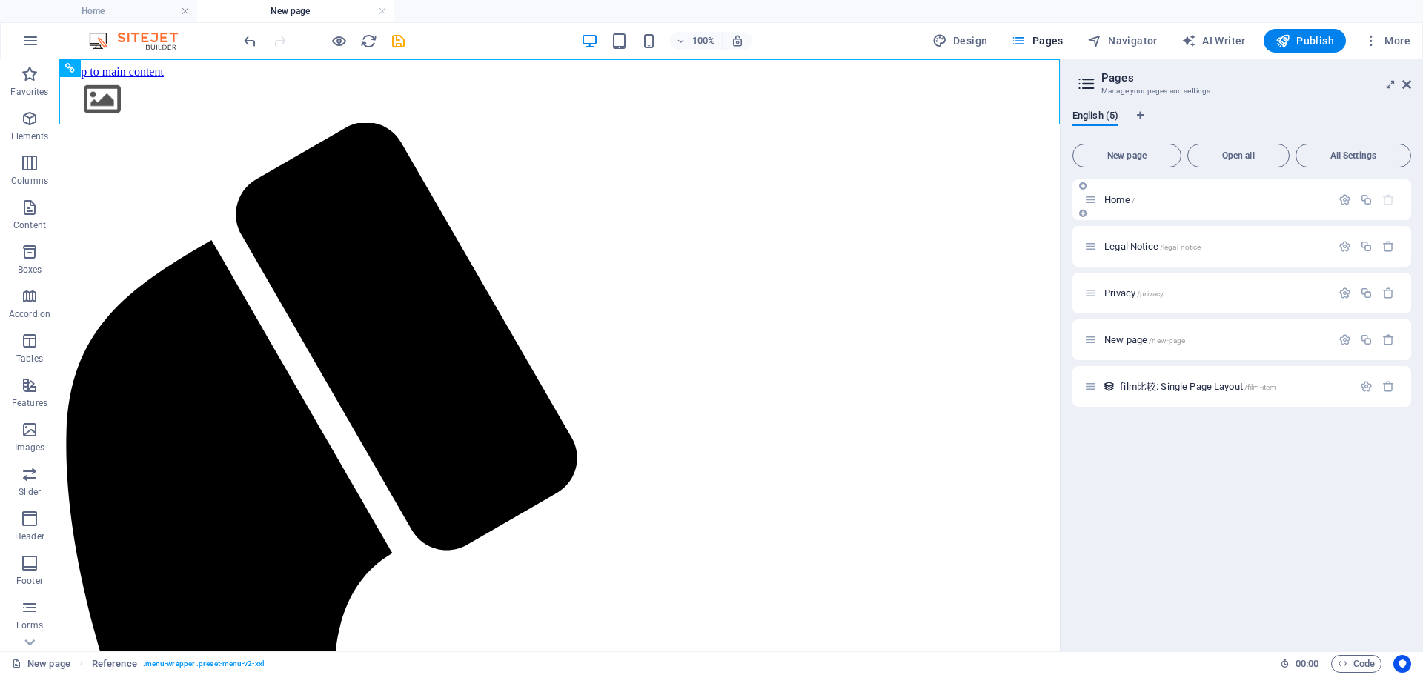
click at [704, 200] on span "Home /" at bounding box center [1119, 199] width 30 height 11
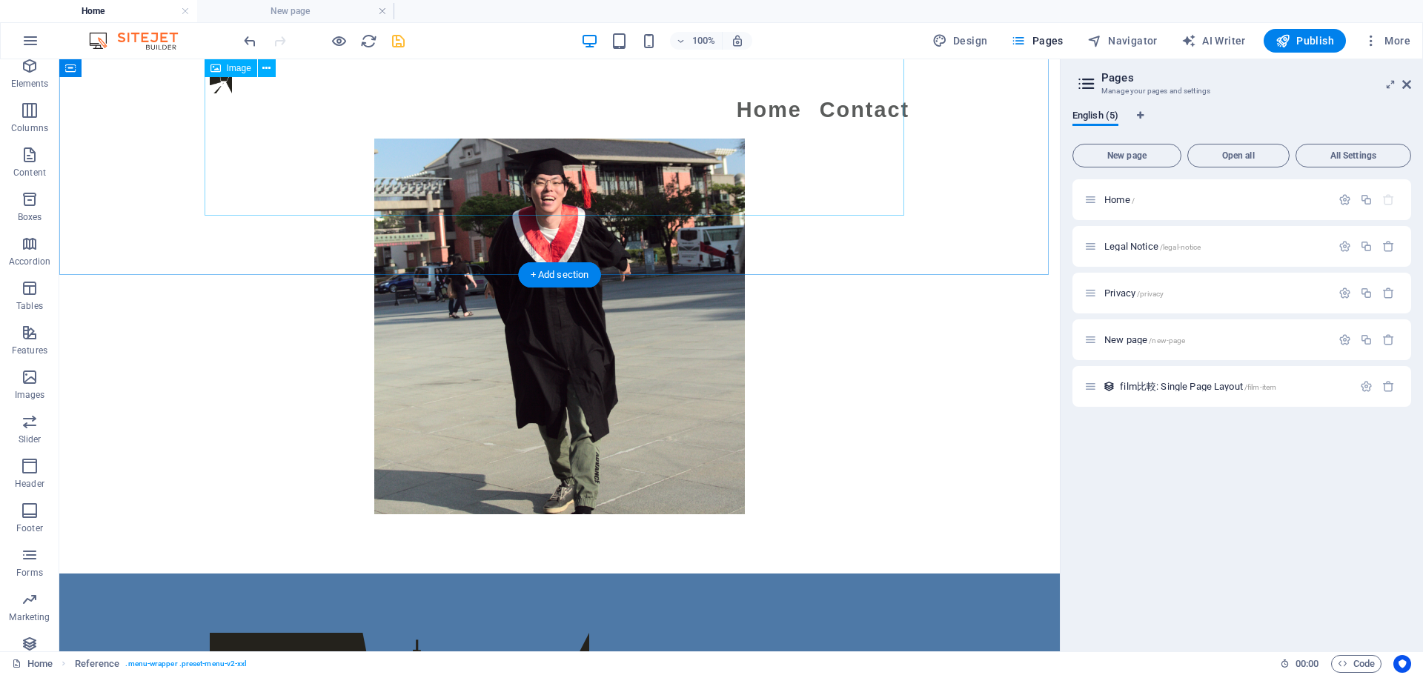
scroll to position [3230, 0]
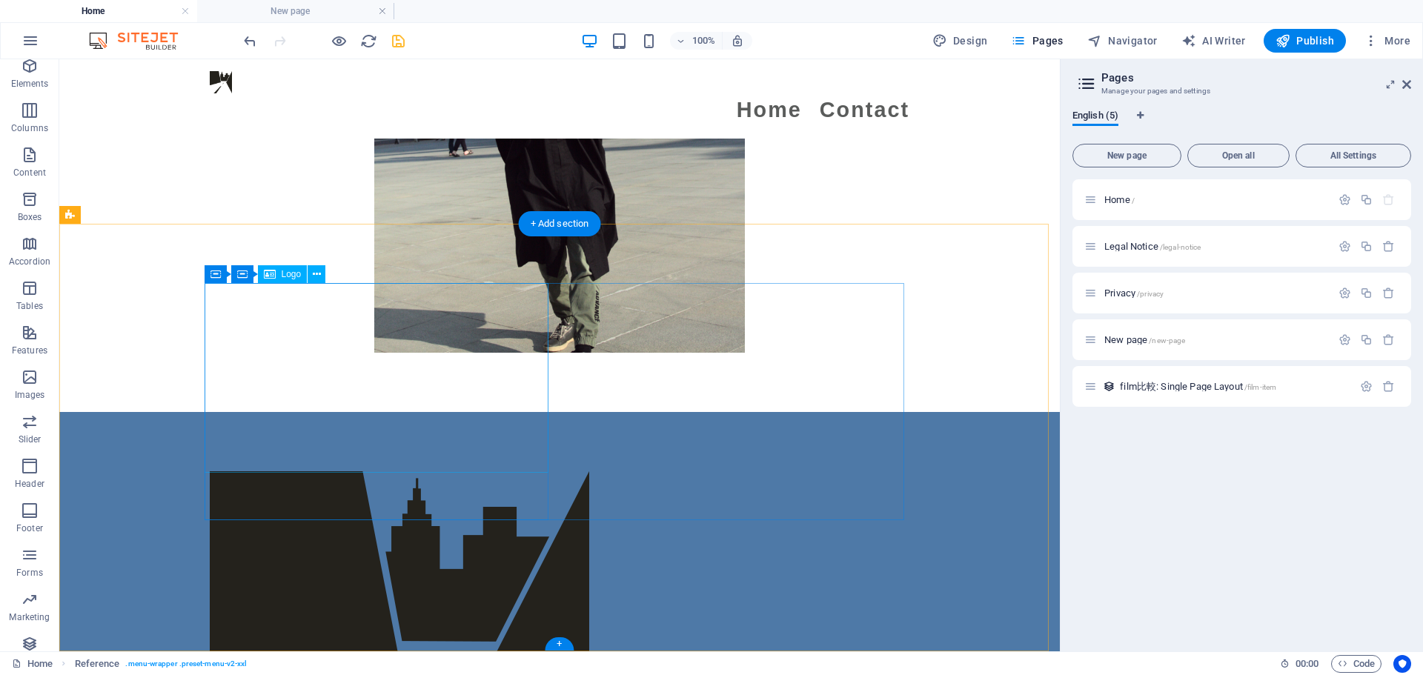
click at [325, 471] on div at bounding box center [382, 660] width 344 height 379
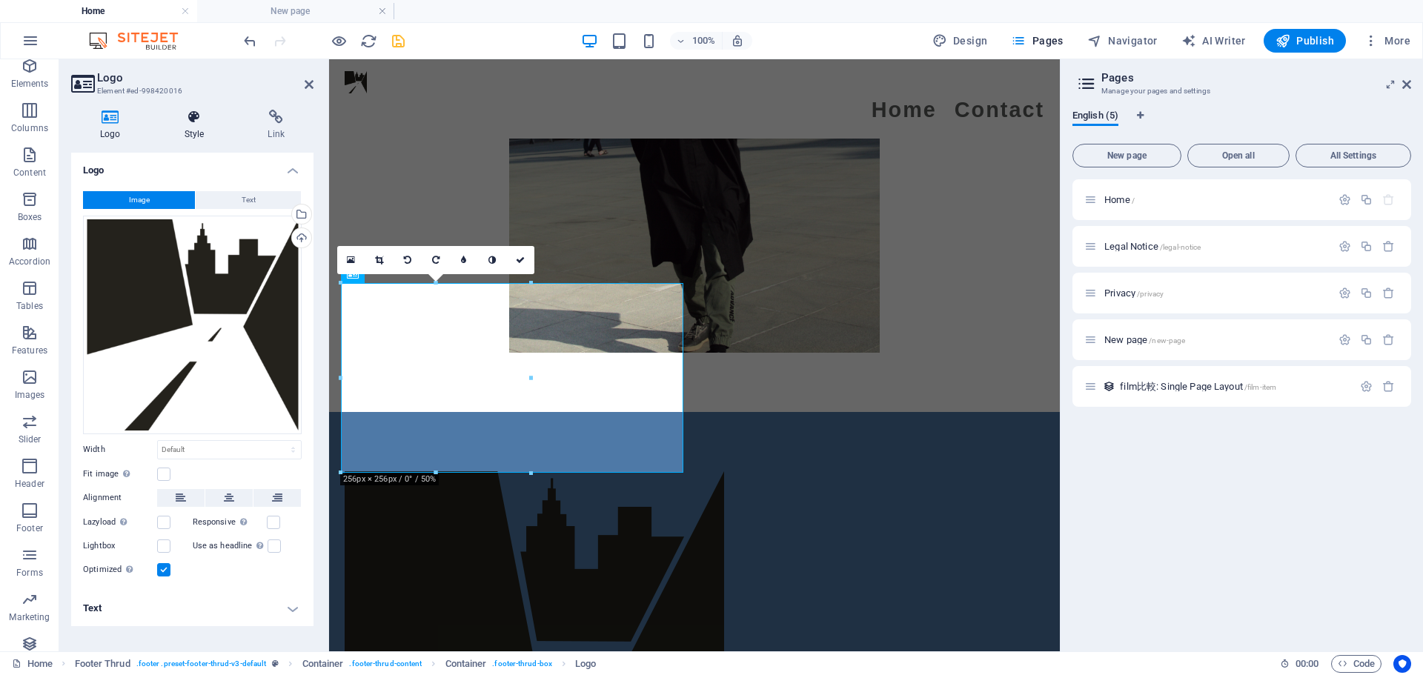
click at [213, 126] on h4 "Style" at bounding box center [198, 125] width 84 height 31
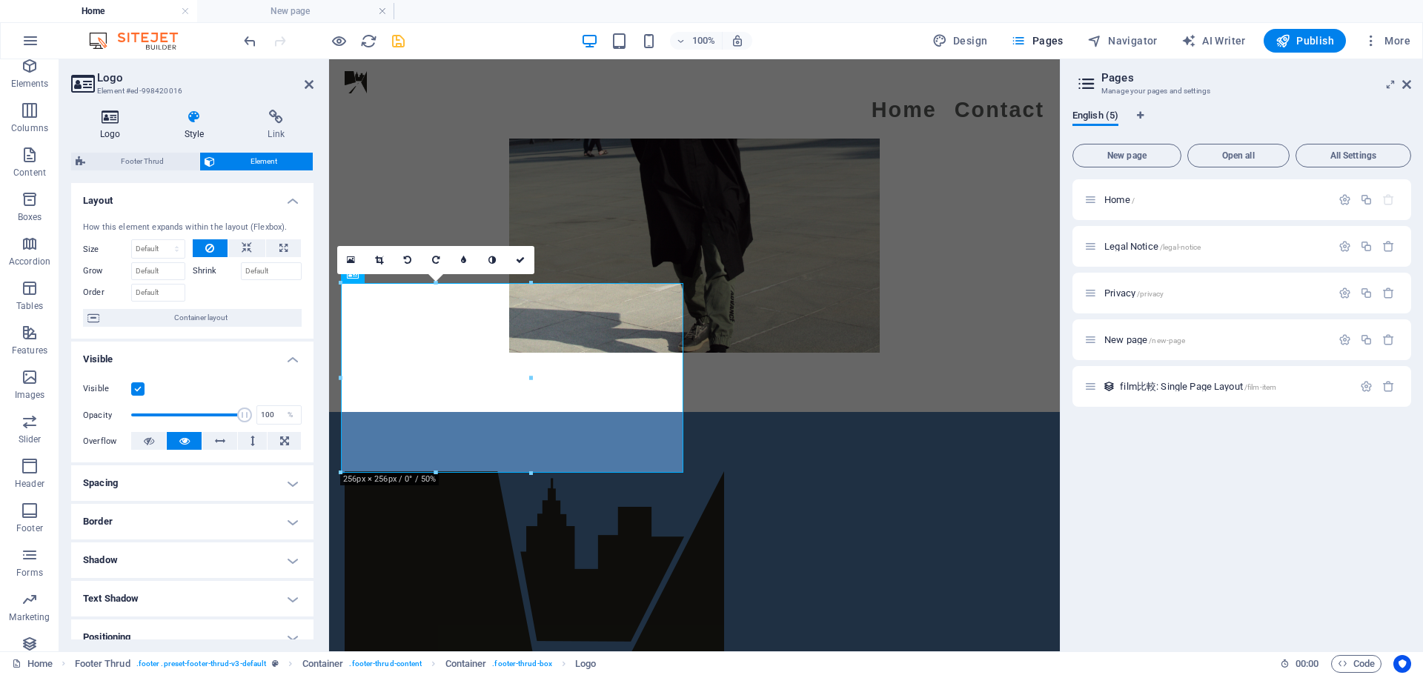
click at [112, 110] on icon at bounding box center [110, 117] width 79 height 15
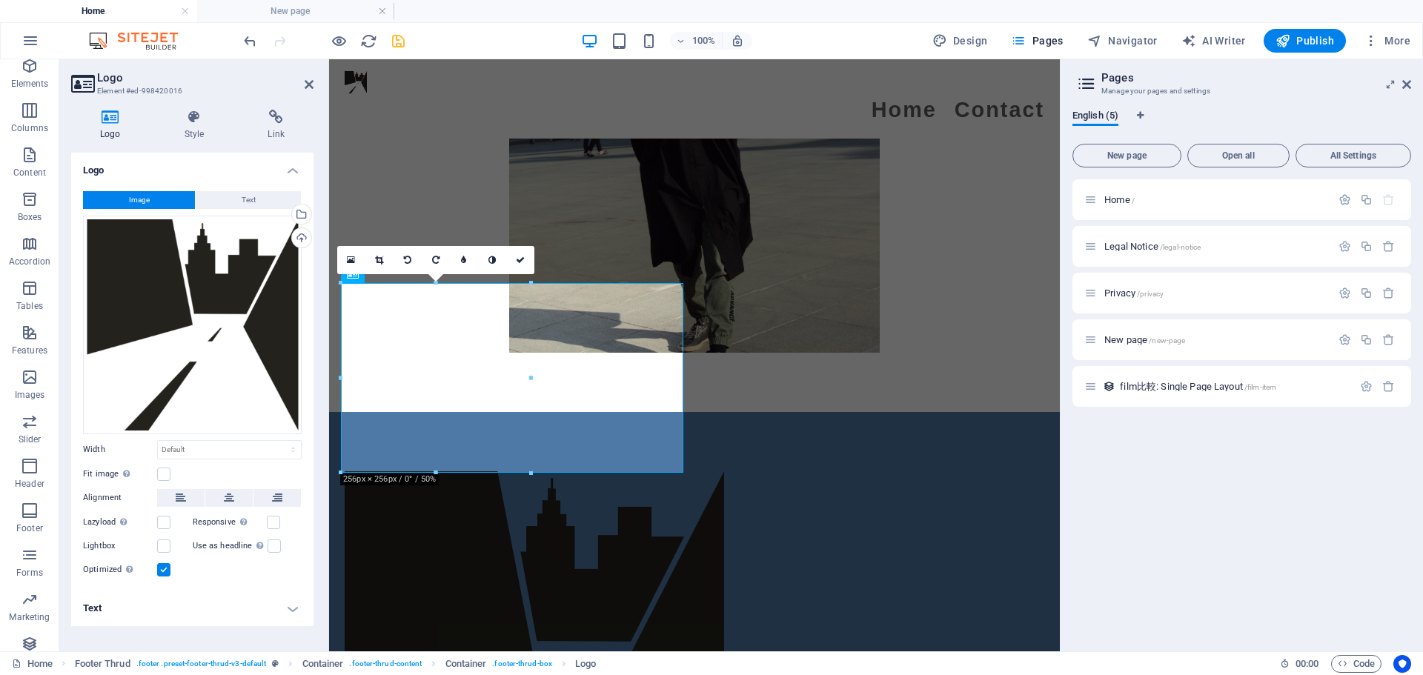
click at [302, 79] on h2 "Logo" at bounding box center [205, 77] width 216 height 13
click at [310, 87] on icon at bounding box center [309, 85] width 9 height 12
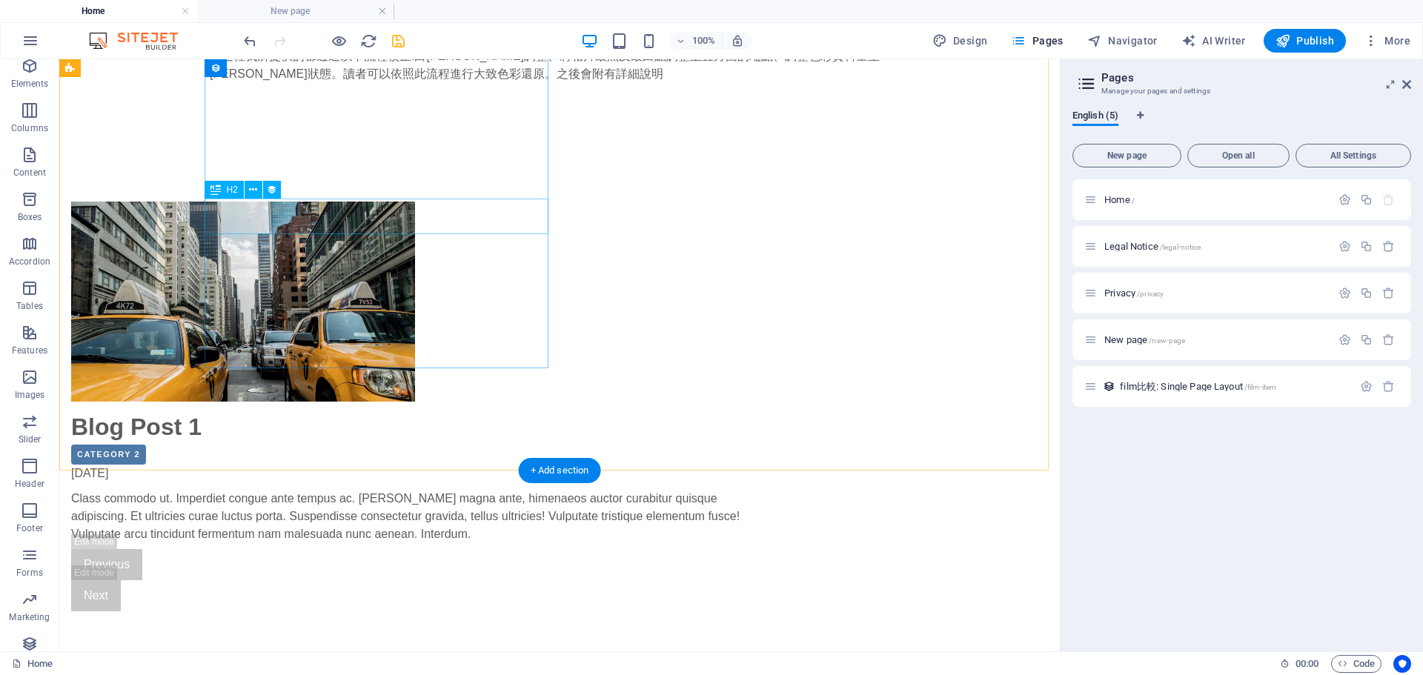
scroll to position [1081, 0]
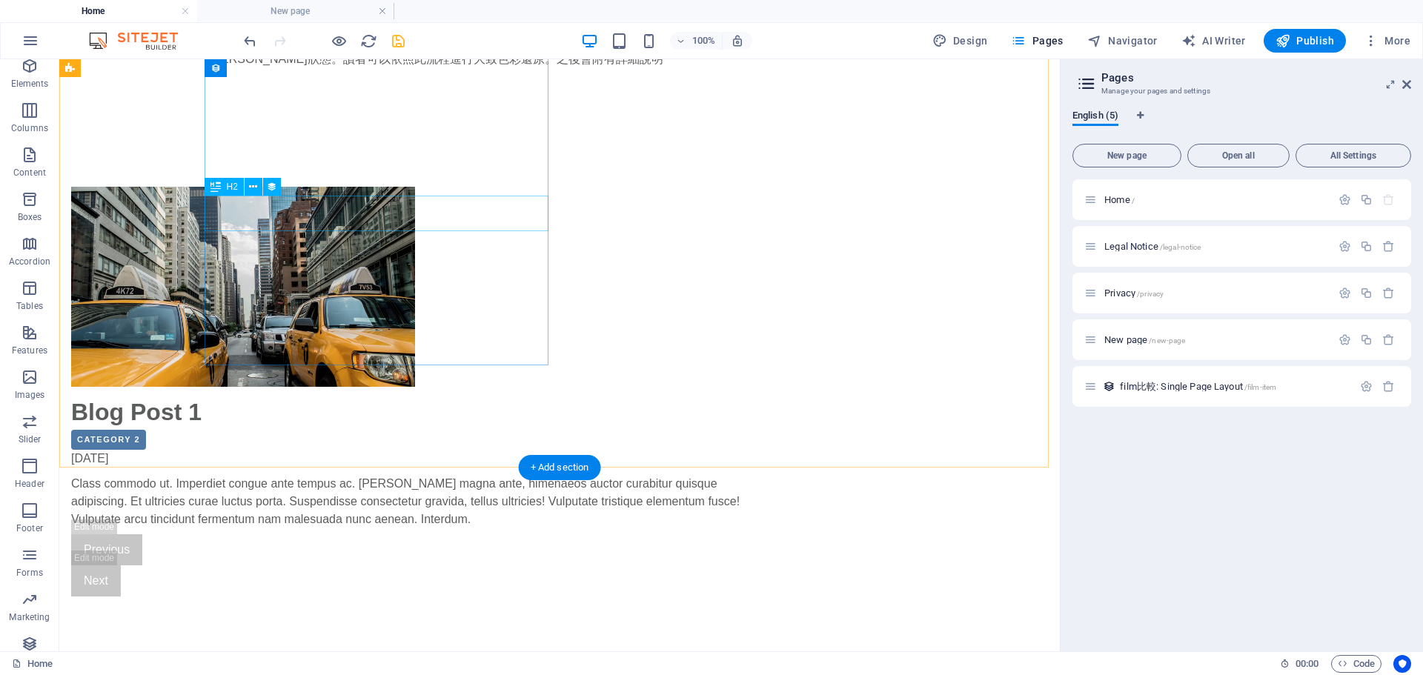
click at [280, 394] on div "Blog Post 1" at bounding box center [421, 412] width 700 height 36
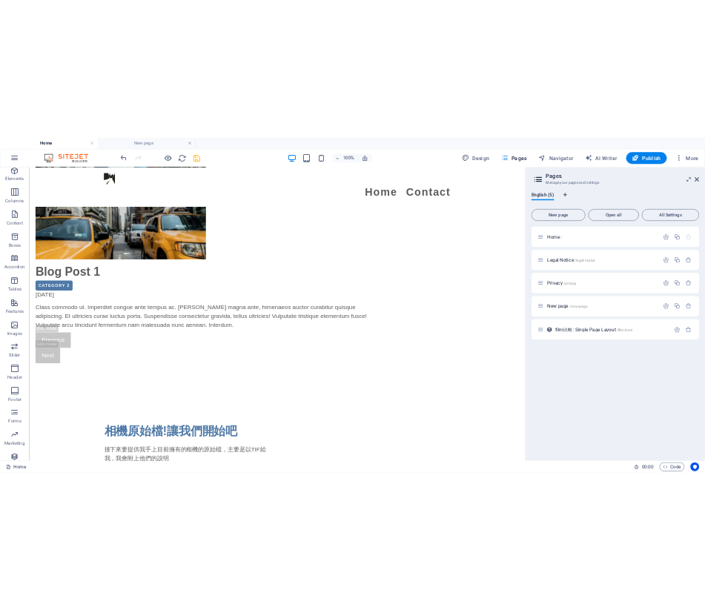
scroll to position [2033, 0]
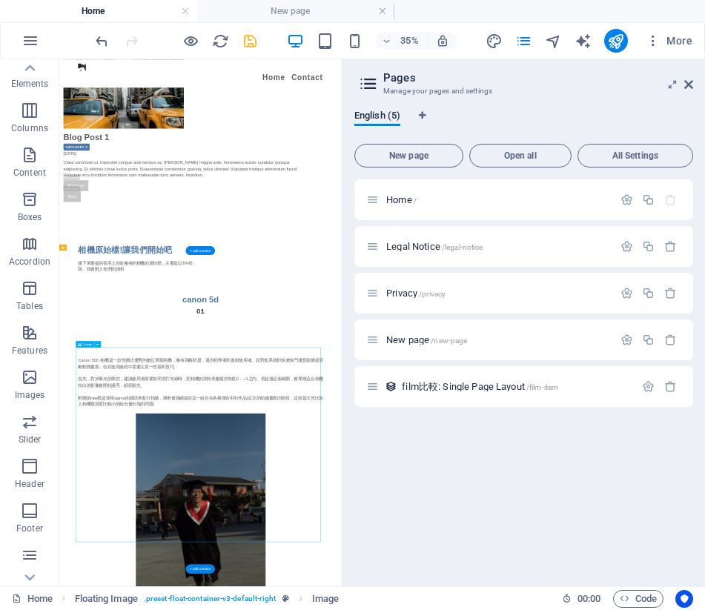
scroll to position [265, 0]
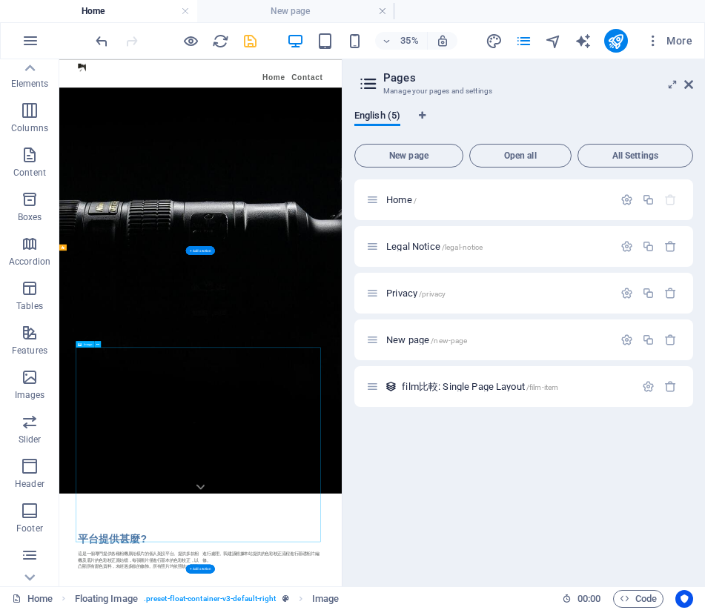
select select "px"
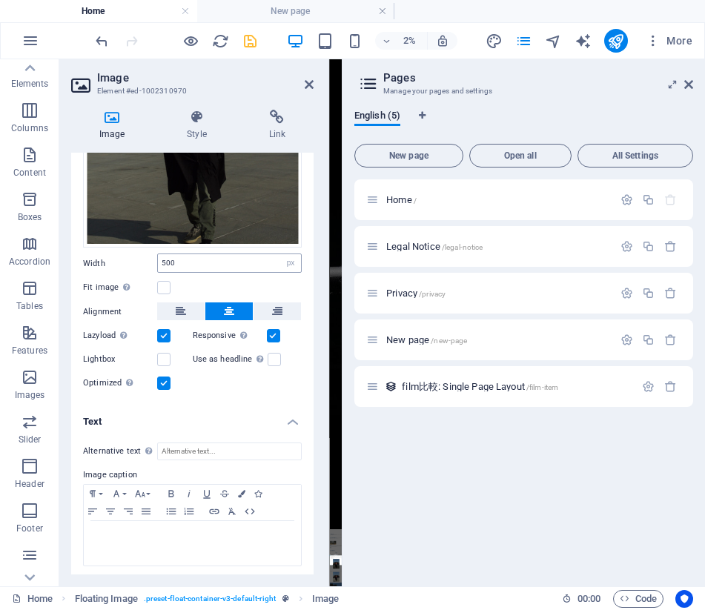
scroll to position [193, 0]
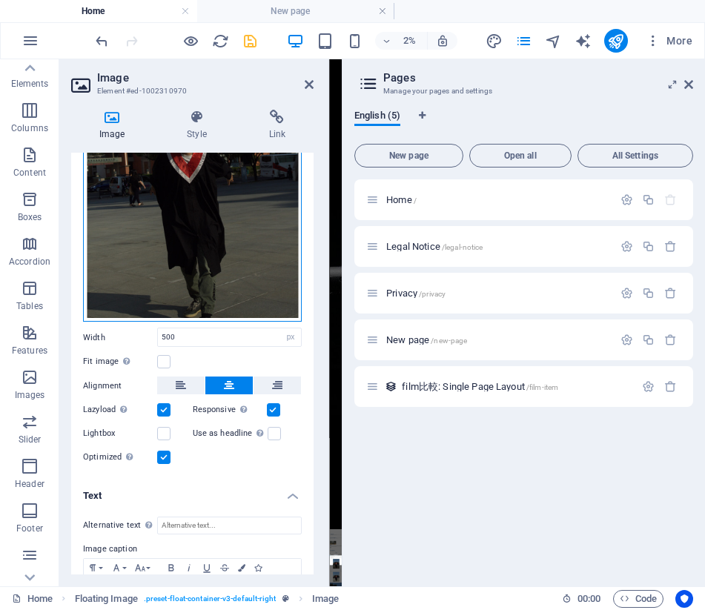
click at [186, 256] on div "Drag files here, click to choose files or select files from Files or our free s…" at bounding box center [192, 160] width 219 height 325
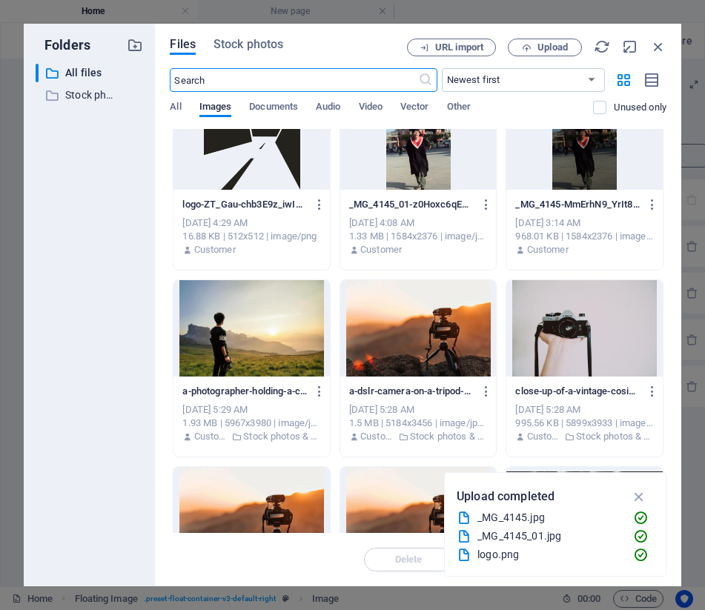
scroll to position [0, 0]
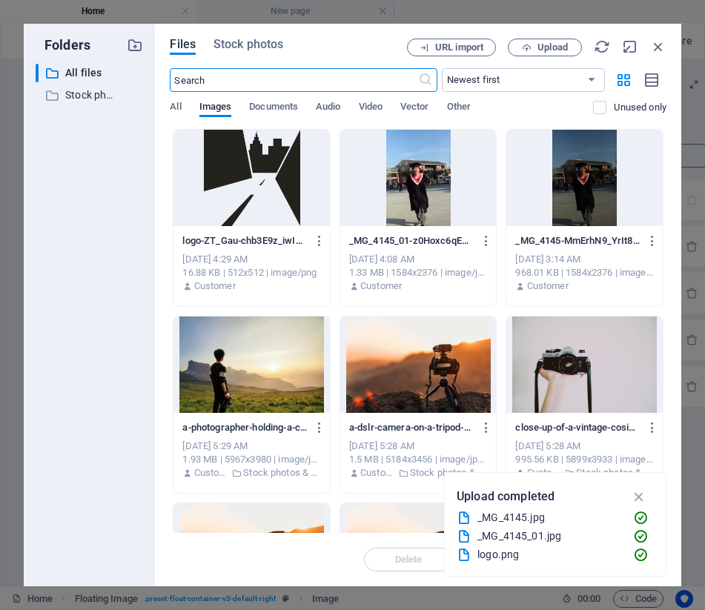
click at [431, 170] on div at bounding box center [418, 178] width 156 height 96
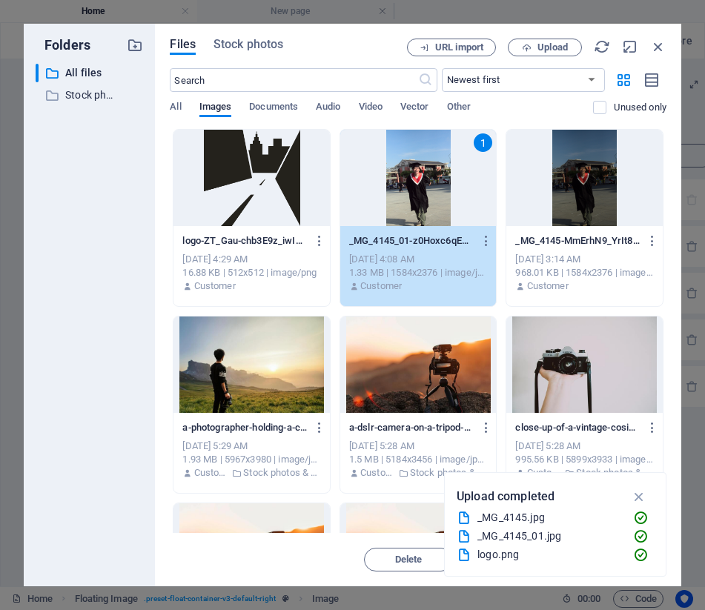
click at [585, 196] on div at bounding box center [584, 178] width 156 height 96
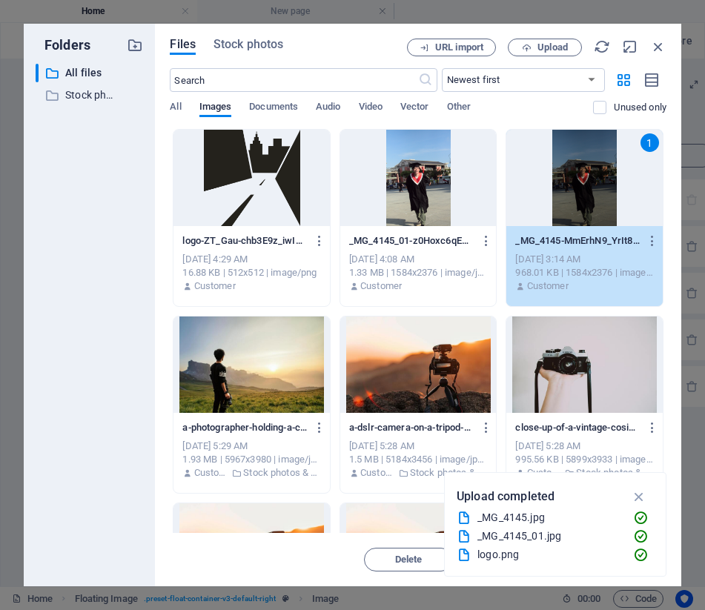
click at [406, 186] on div at bounding box center [418, 178] width 156 height 96
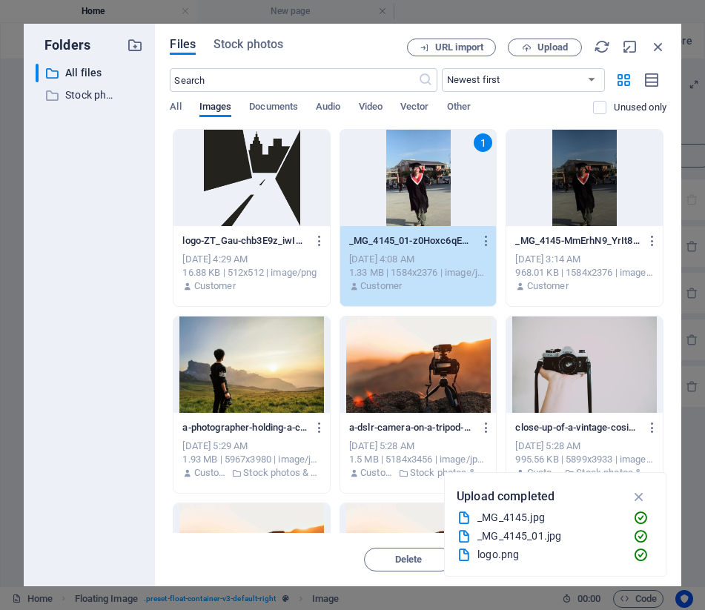
click at [579, 170] on div at bounding box center [584, 178] width 156 height 96
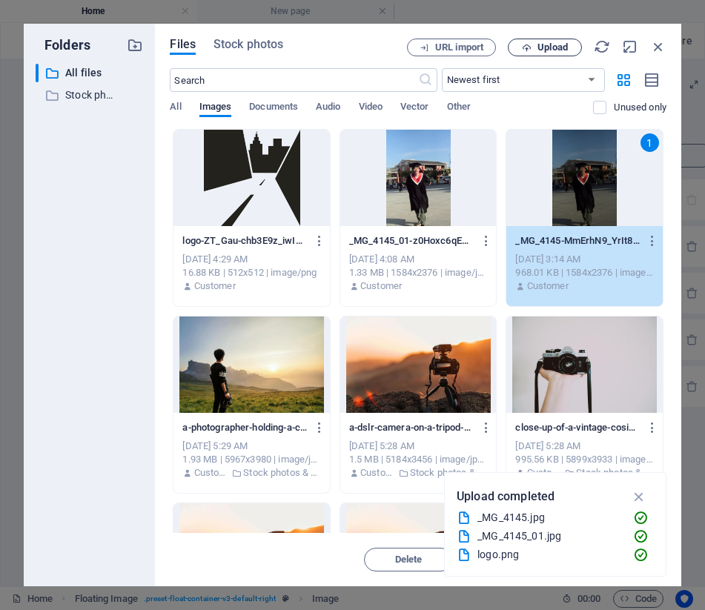
click at [539, 48] on span "Upload" at bounding box center [552, 47] width 30 height 9
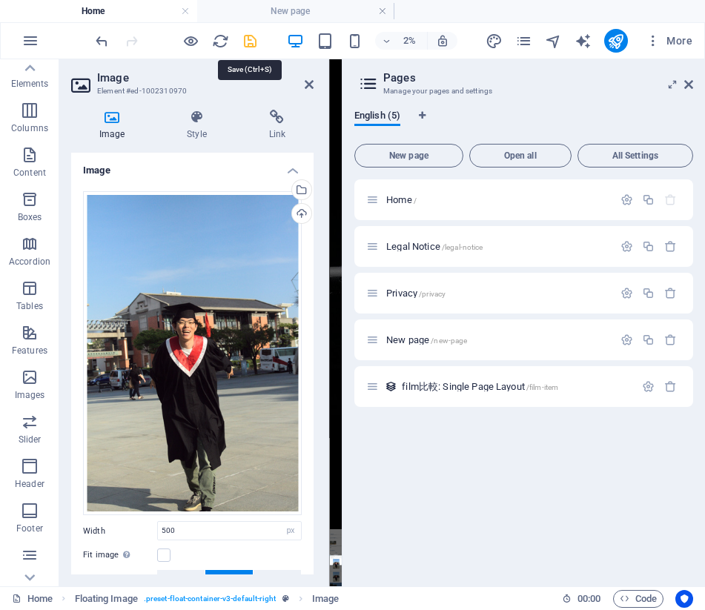
click at [245, 49] on icon "save" at bounding box center [250, 41] width 17 height 17
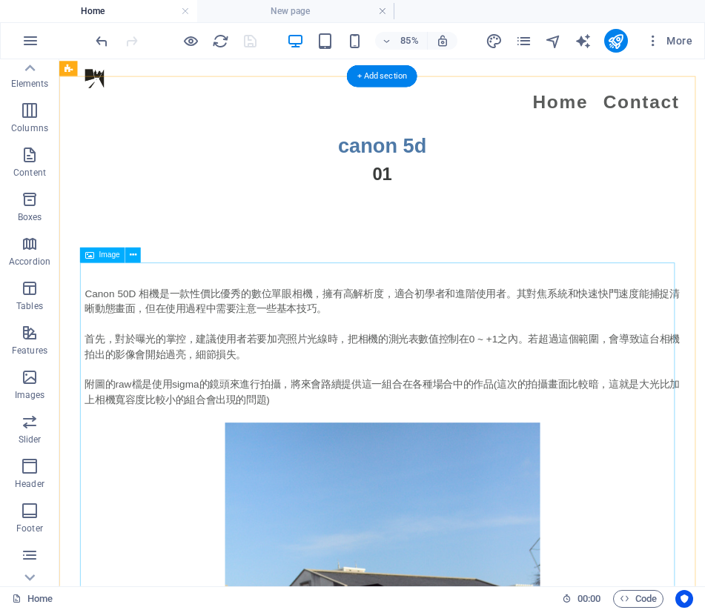
scroll to position [2042, 0]
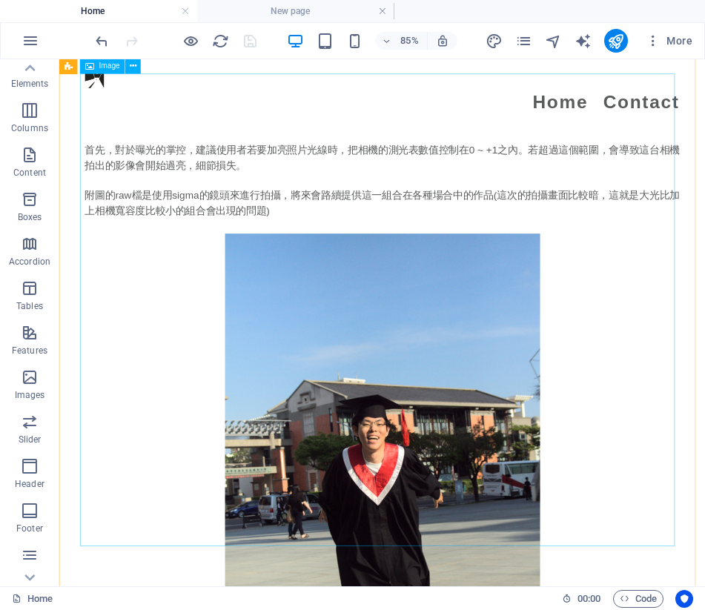
click at [342, 305] on figure at bounding box center [440, 543] width 700 height 556
select select "px"
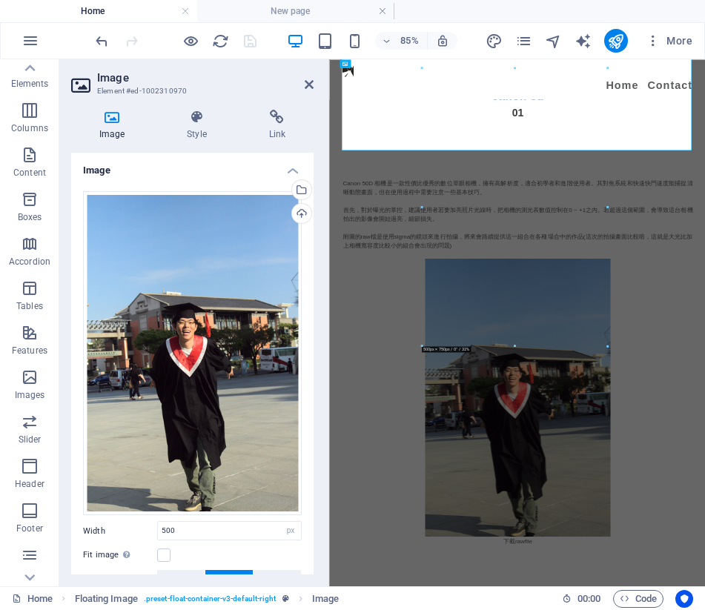
scroll to position [2433, 0]
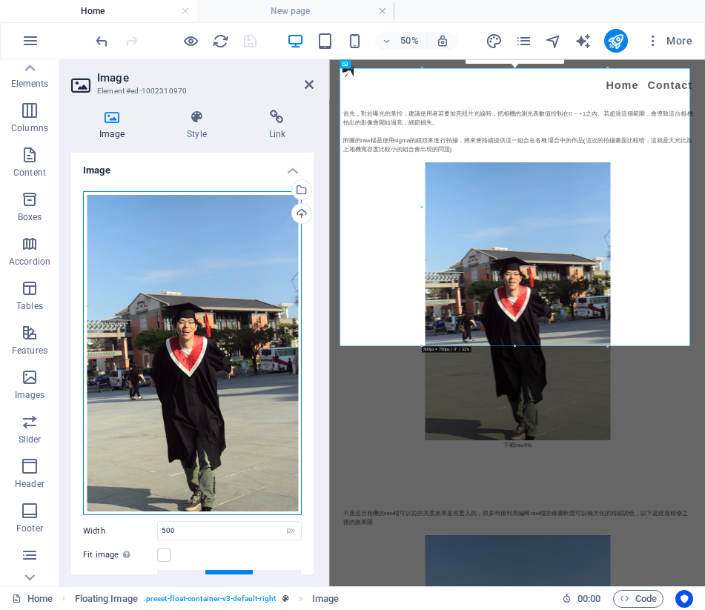
click at [212, 279] on div "Drag files here, click to choose files or select files from Files or our free s…" at bounding box center [192, 353] width 219 height 325
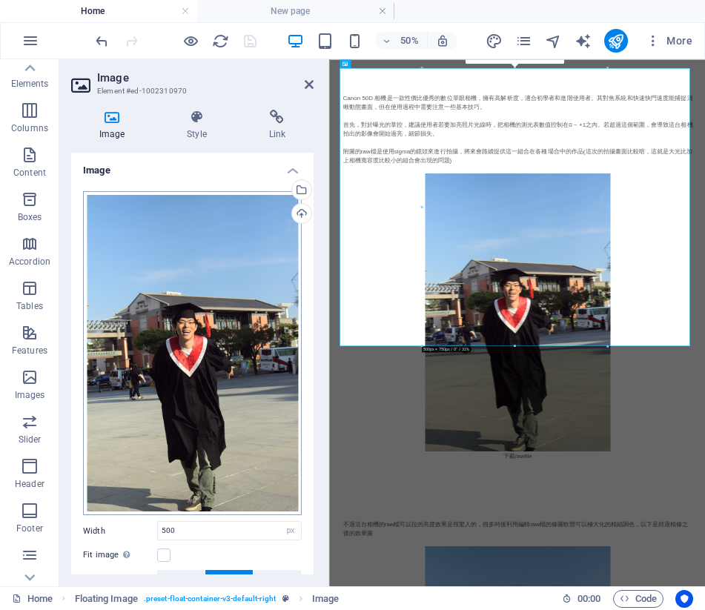
scroll to position [2201, 0]
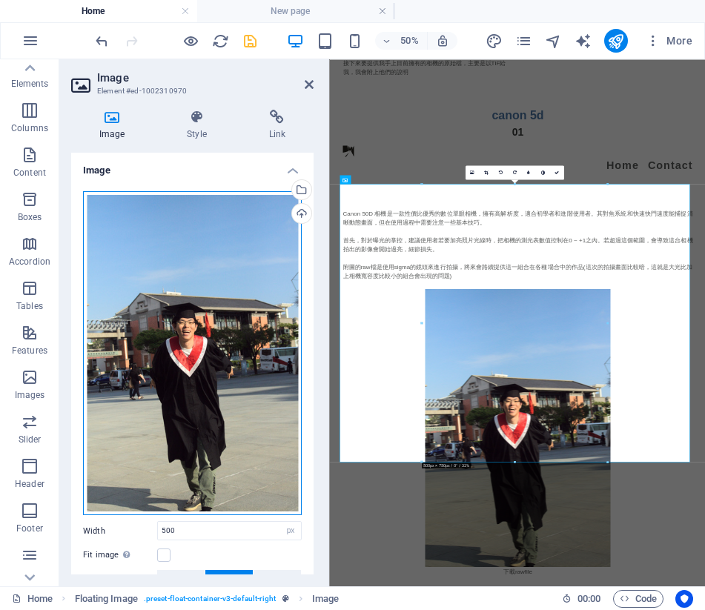
click at [218, 271] on div "Drag files here, click to choose files or select files from Files or our free s…" at bounding box center [192, 353] width 219 height 325
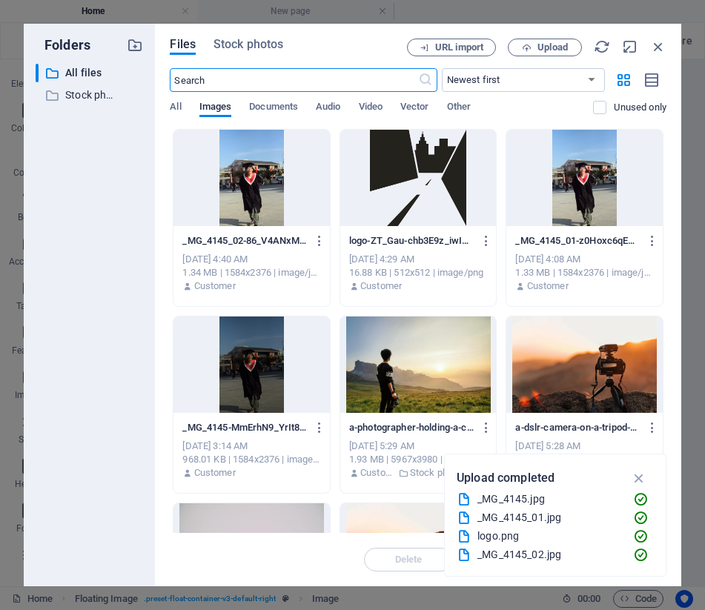
scroll to position [265, 0]
click at [259, 349] on div at bounding box center [251, 364] width 156 height 96
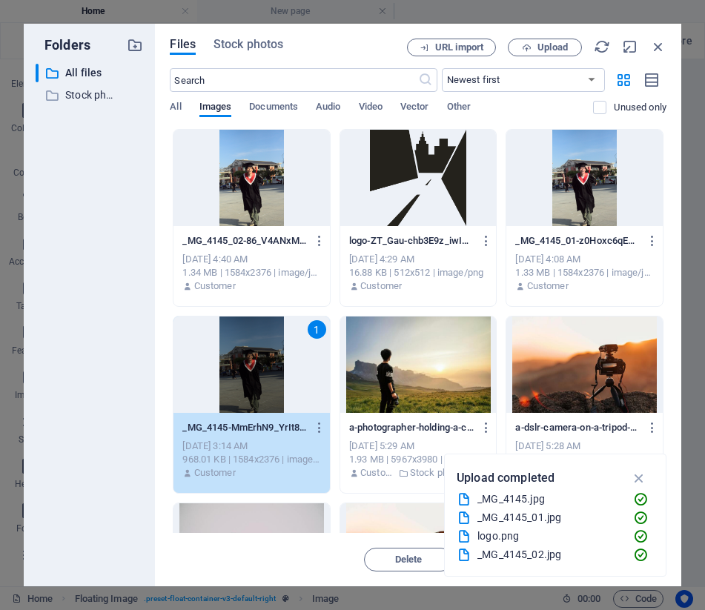
click at [253, 359] on div "1" at bounding box center [251, 364] width 156 height 96
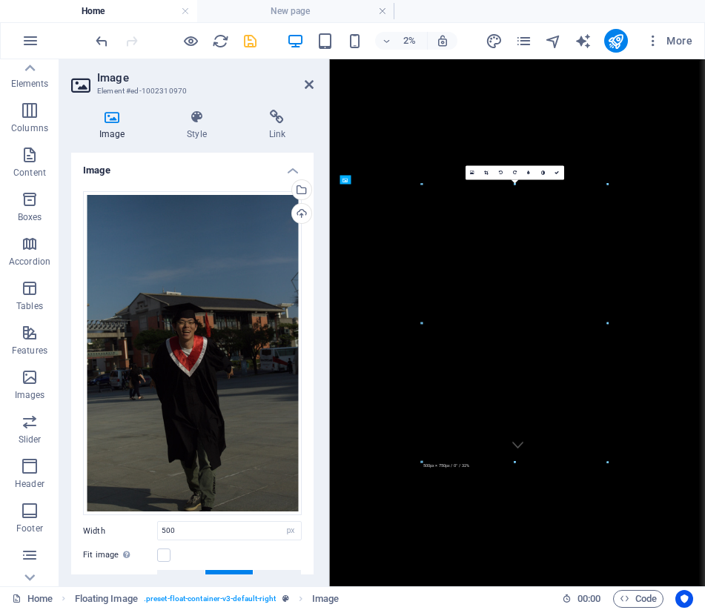
scroll to position [2201, 0]
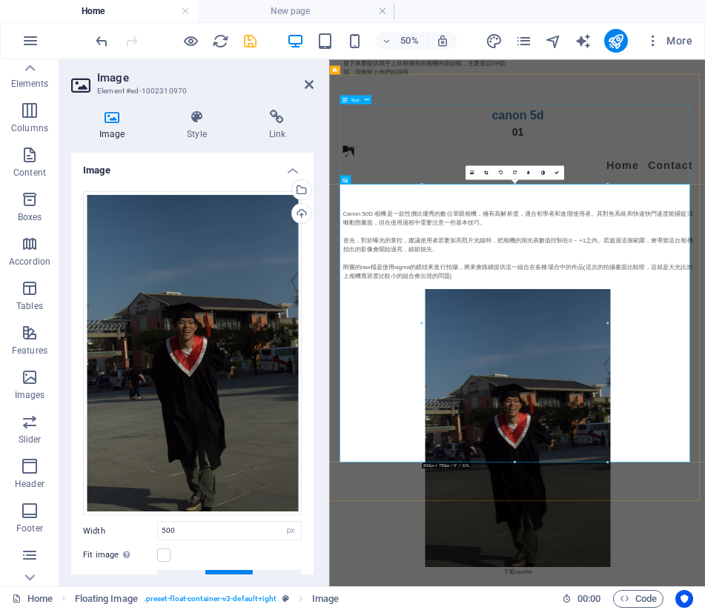
click at [459, 359] on div "Canon 50D 相機是一款性價比優秀的數位單眼相機，擁有高解析度，適合初學者和進階使用者。其對焦系統和快速快門速度能捕捉清晰動態畫面，但在使用過程中需要注…" at bounding box center [705, 439] width 700 height 160
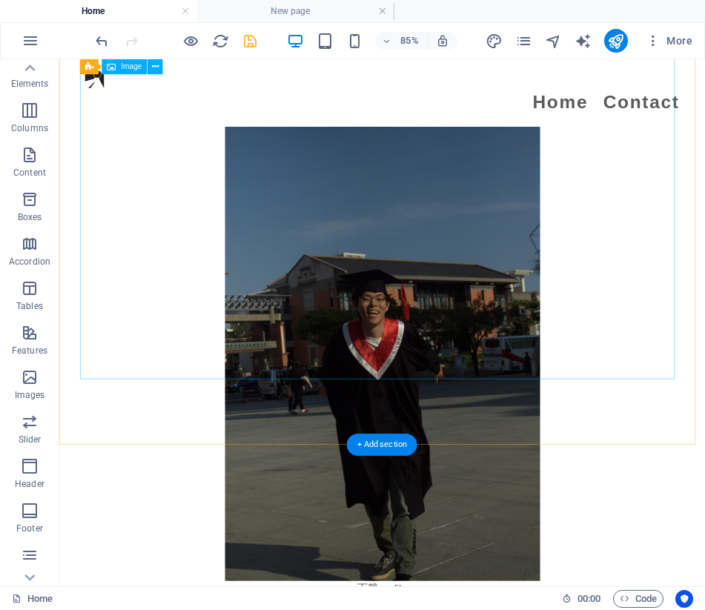
scroll to position [2181, 0]
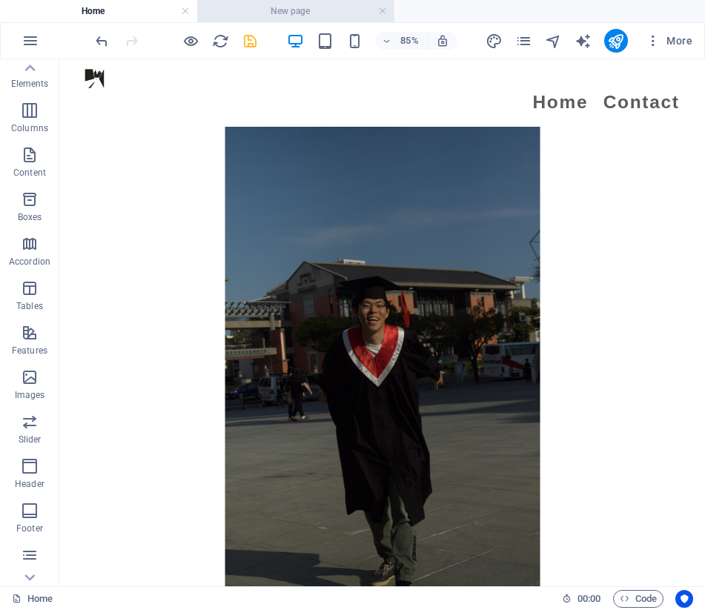
click at [272, 10] on h4 "New page" at bounding box center [295, 11] width 197 height 16
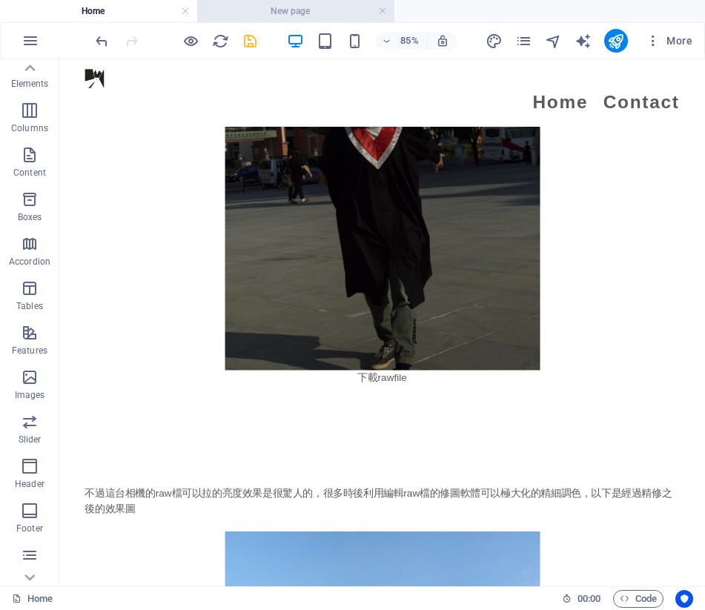
scroll to position [0, 0]
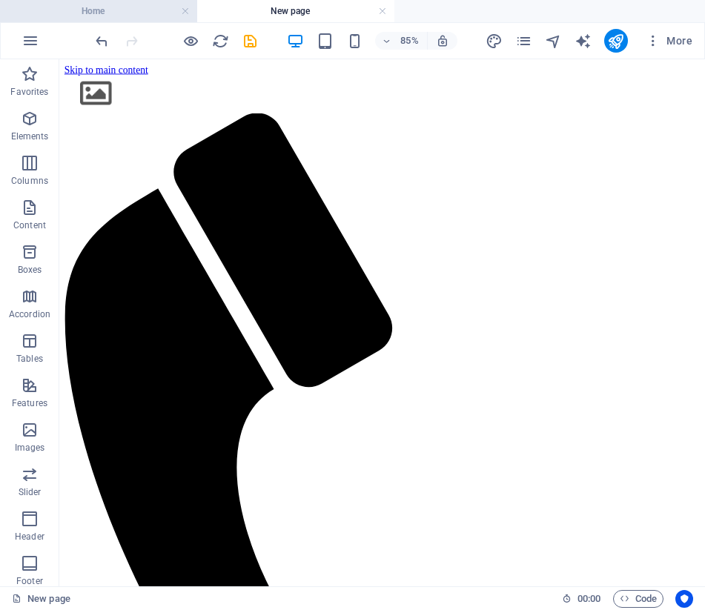
click at [116, 0] on li "Home" at bounding box center [98, 11] width 197 height 22
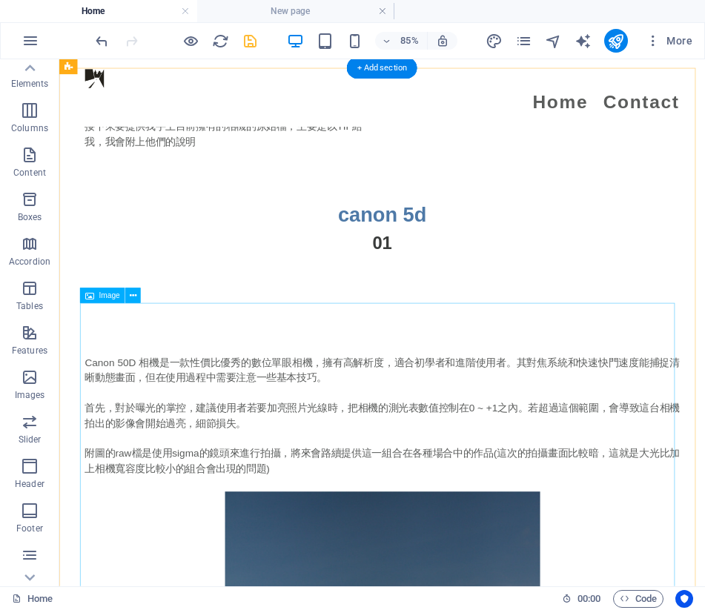
scroll to position [1662, 0]
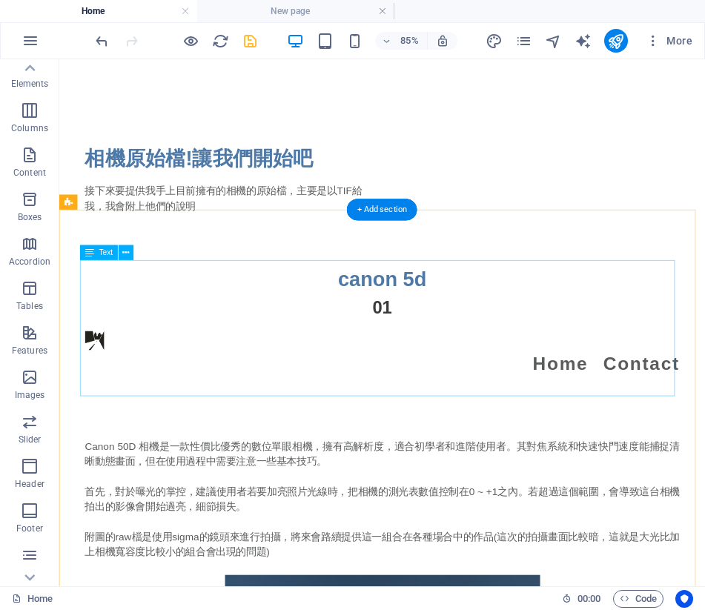
click at [194, 506] on div "Canon 50D 相機是一款性價比優秀的數位單眼相機，擁有高解析度，適合初學者和進階使用者。其對焦系統和快速快門速度能捕捉清晰動態畫面，但在使用過程中需要注…" at bounding box center [440, 586] width 700 height 160
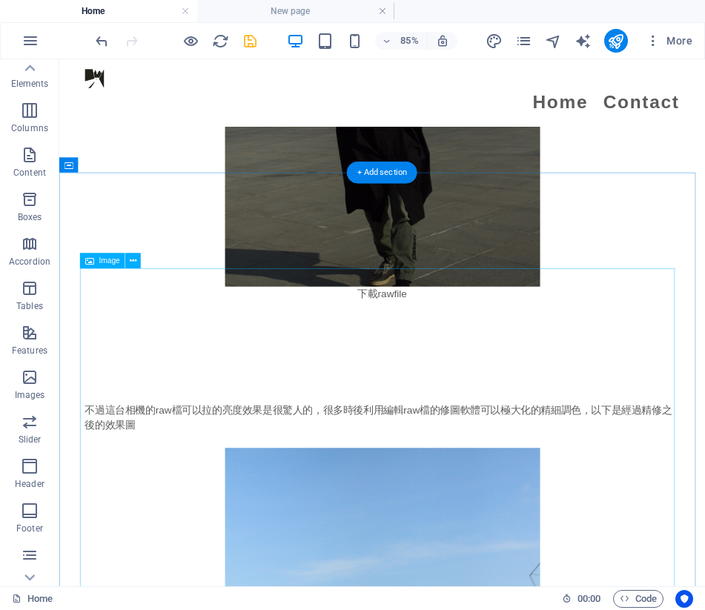
scroll to position [2403, 0]
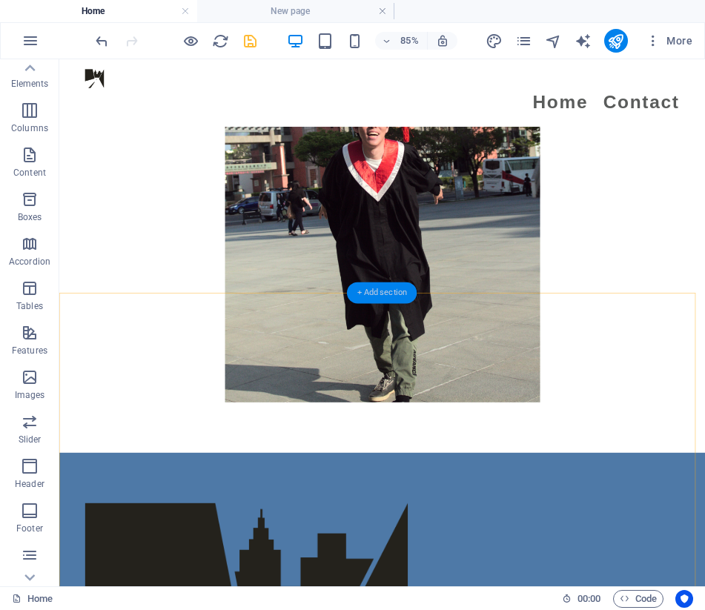
click at [365, 295] on div "+ Add section" at bounding box center [382, 292] width 70 height 21
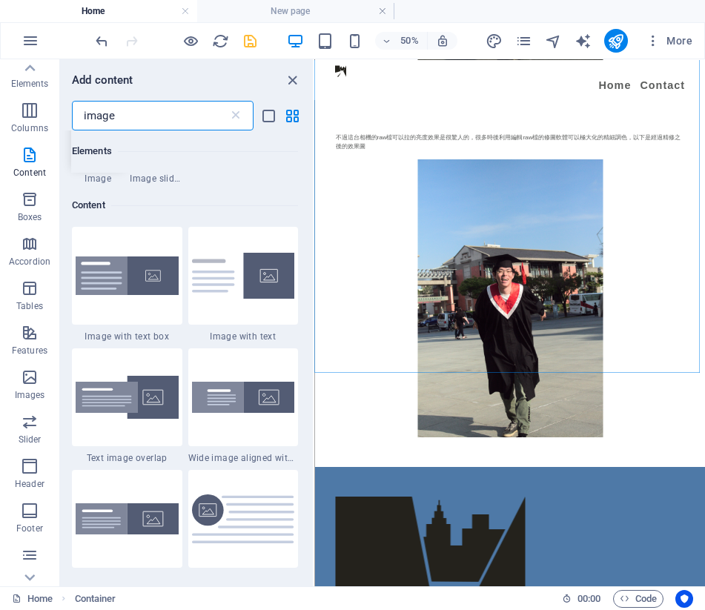
scroll to position [39, 0]
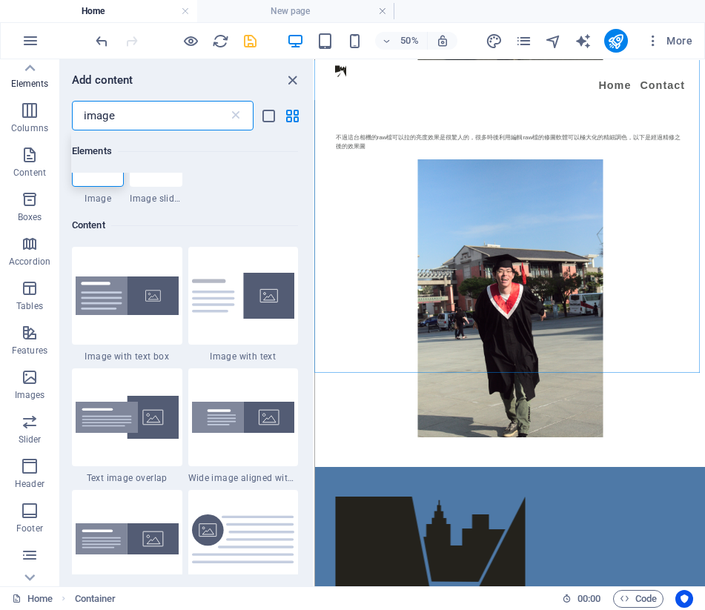
drag, startPoint x: 139, startPoint y: 118, endPoint x: -31, endPoint y: 107, distance: 170.8
click at [0, 107] on html "myfilm.fxinspire.com Home New page Favorites Elements Columns Content Boxes Acc…" at bounding box center [352, 305] width 705 height 610
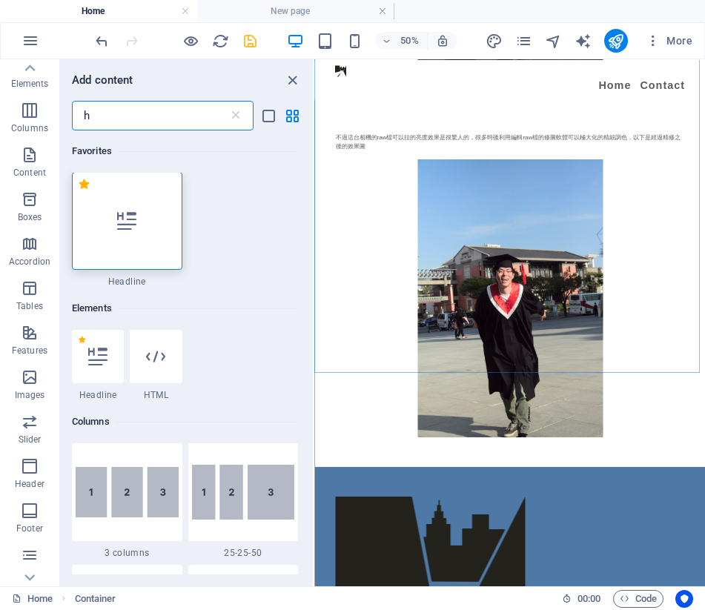
scroll to position [0, 0]
type input "h"
click at [127, 247] on div at bounding box center [127, 222] width 110 height 98
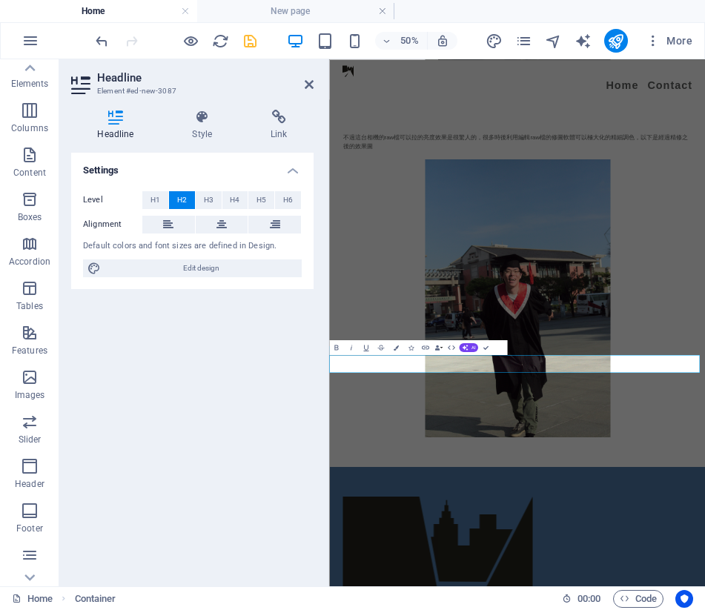
click at [127, 247] on div "Default colors and font sizes are defined in Design." at bounding box center [192, 246] width 219 height 13
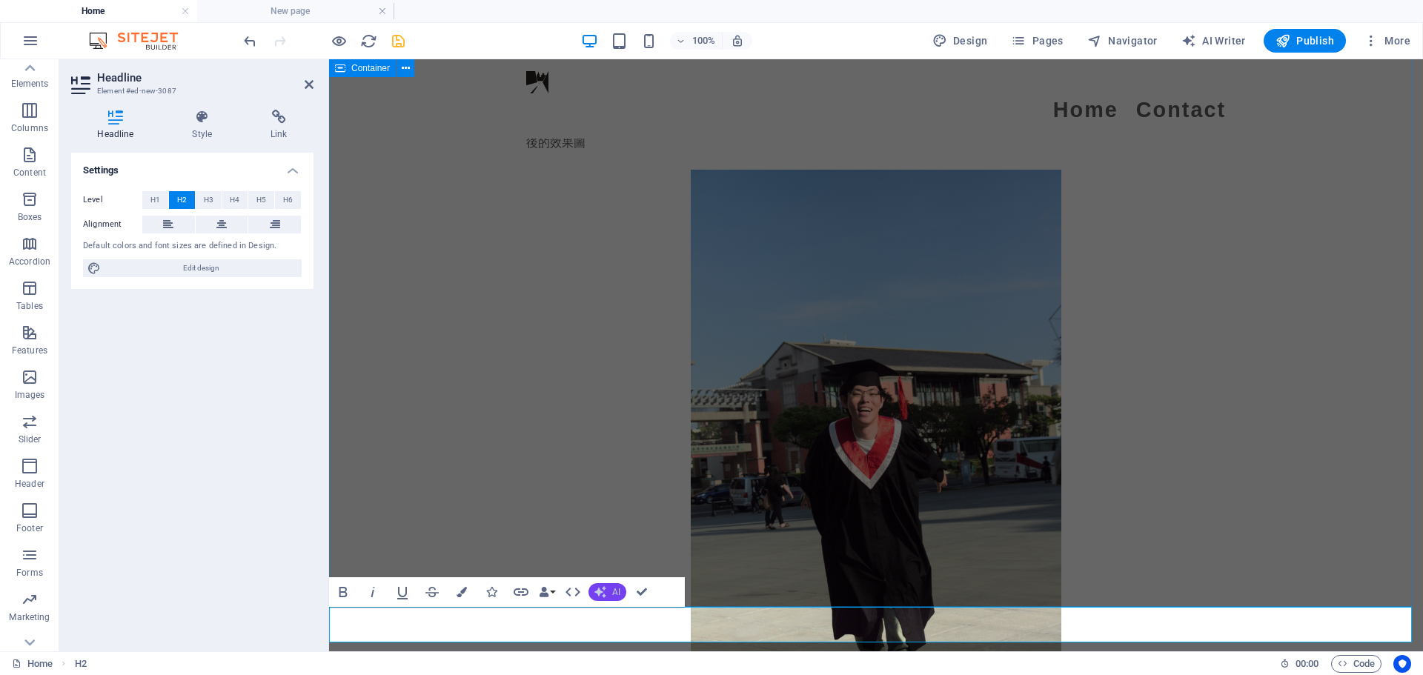
scroll to position [2878, 0]
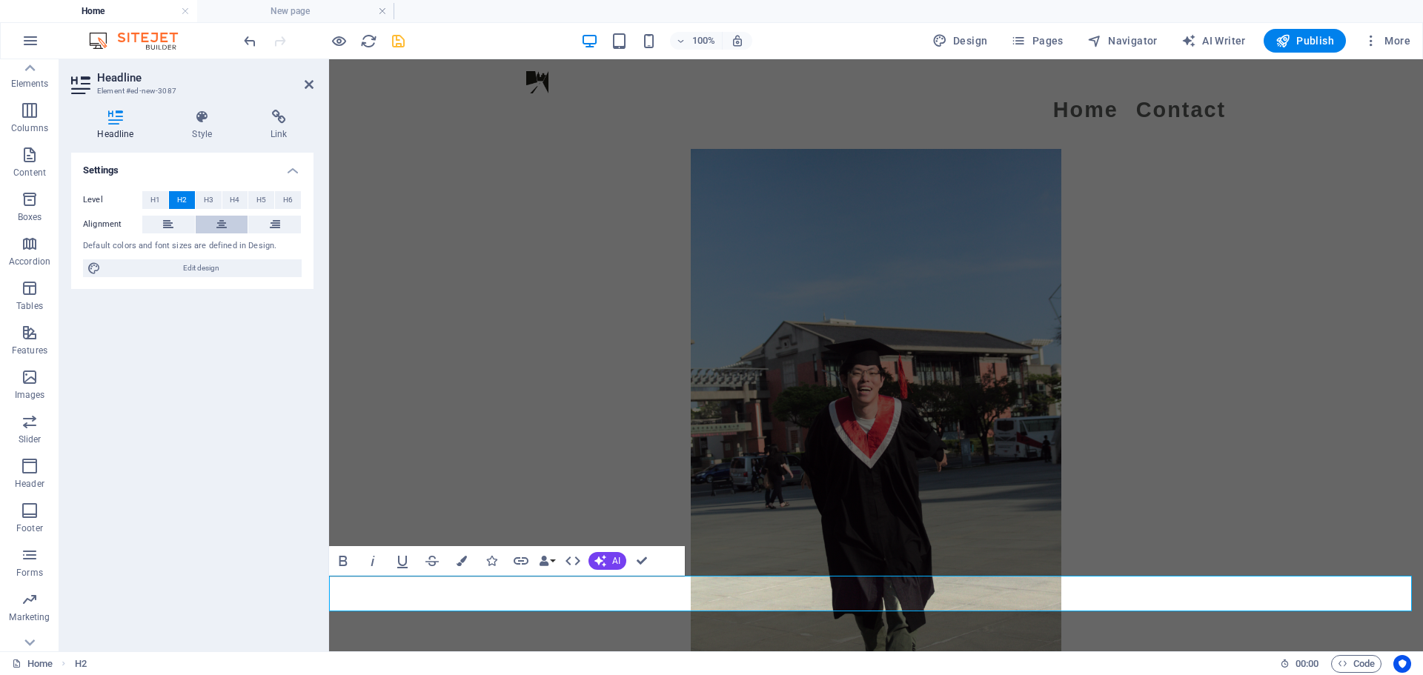
click at [212, 226] on button at bounding box center [222, 225] width 53 height 18
click at [206, 197] on span "H3" at bounding box center [209, 200] width 10 height 18
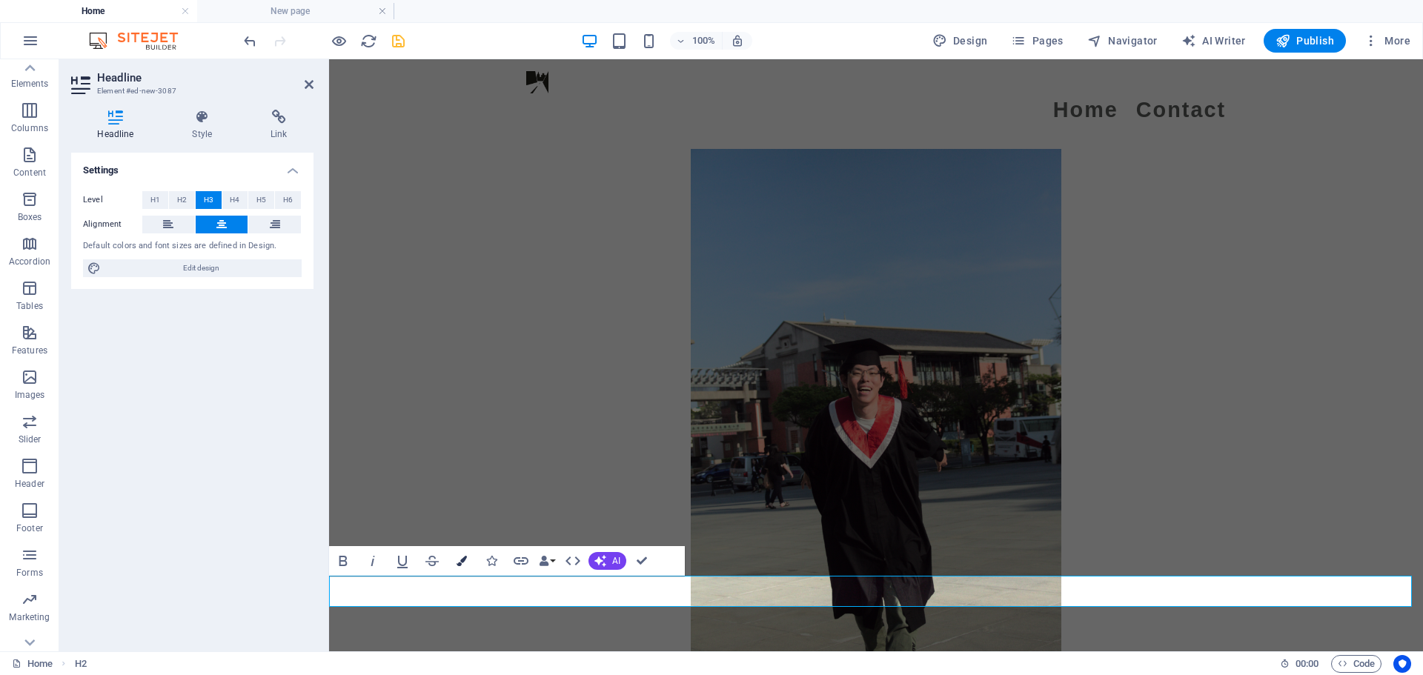
click at [465, 556] on icon "button" at bounding box center [461, 561] width 10 height 10
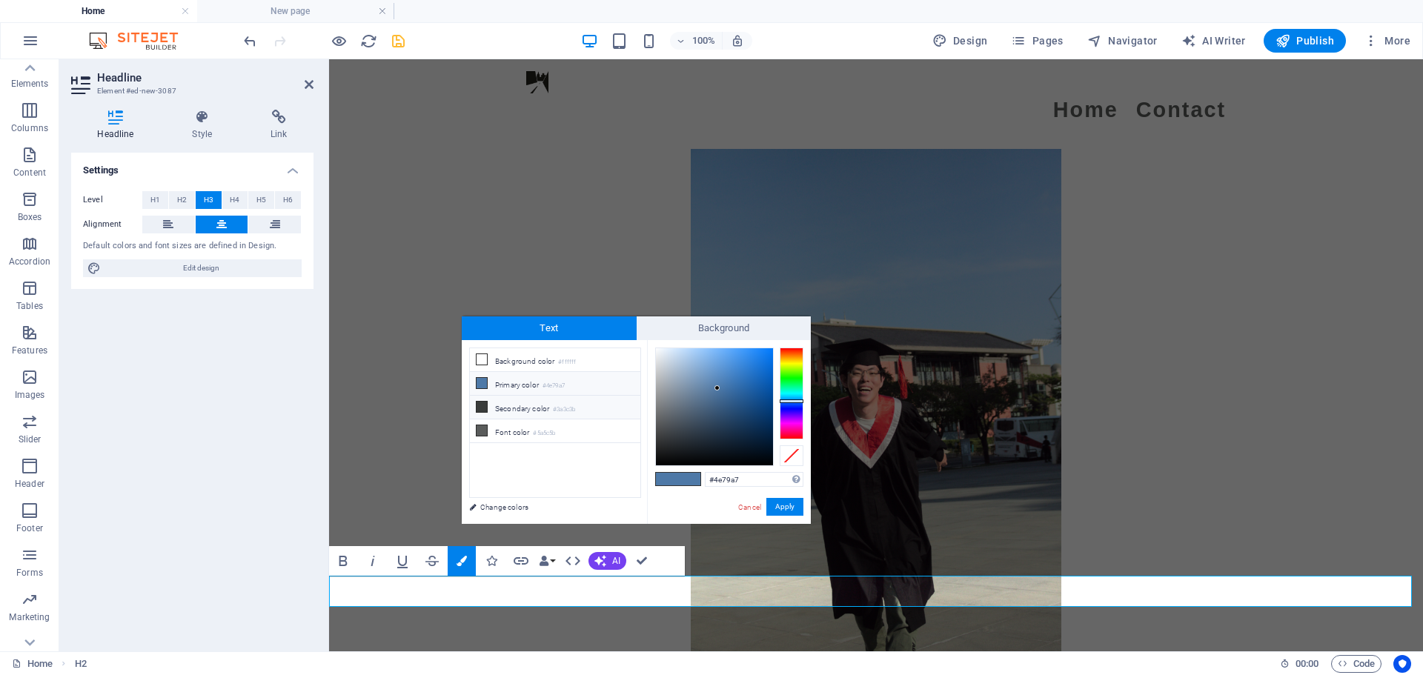
click at [515, 416] on li "Secondary color #3a3c3b" at bounding box center [555, 408] width 170 height 24
type input "#3a3c3b"
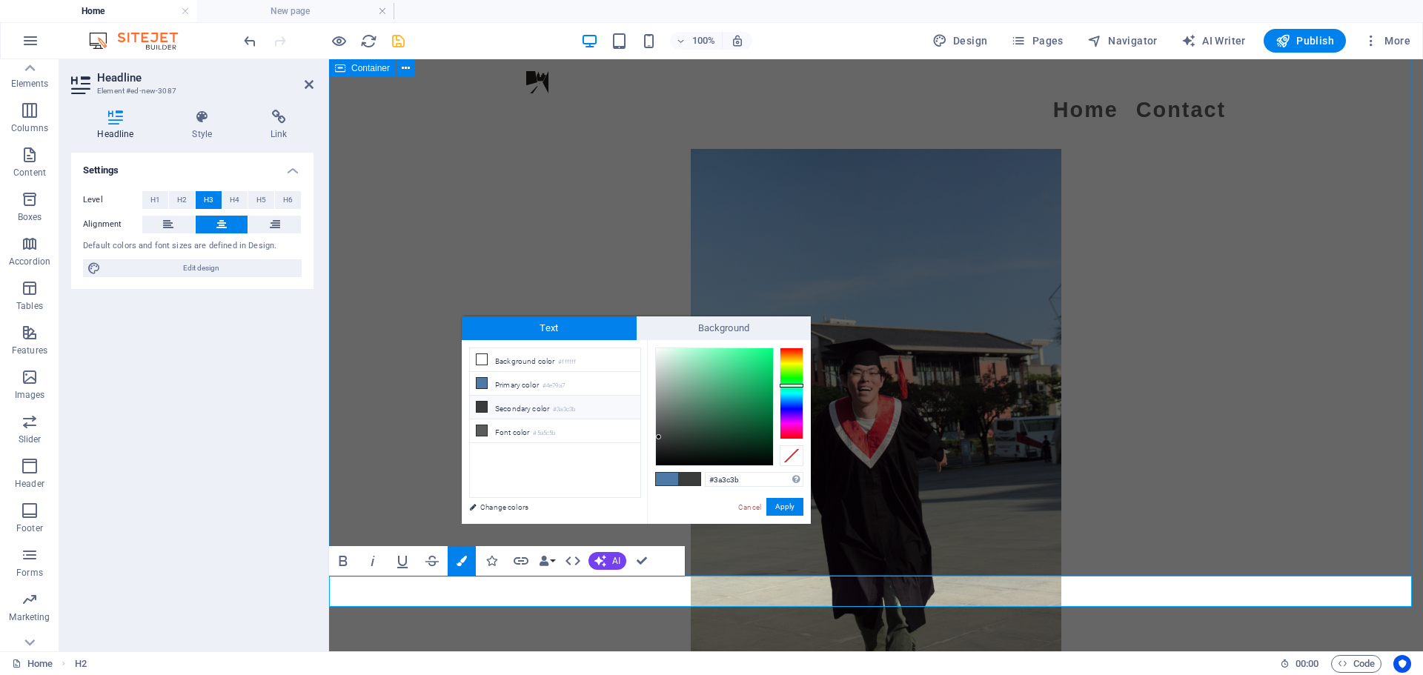
click at [375, 354] on div "不過這台相機的raw檔可以拉的亮度效果是很驚人的，很多時後利用編輯raw檔的修圖軟體可以極大化的精細調色，以下是經過精修之後的效果圖" at bounding box center [876, 400] width 1094 height 728
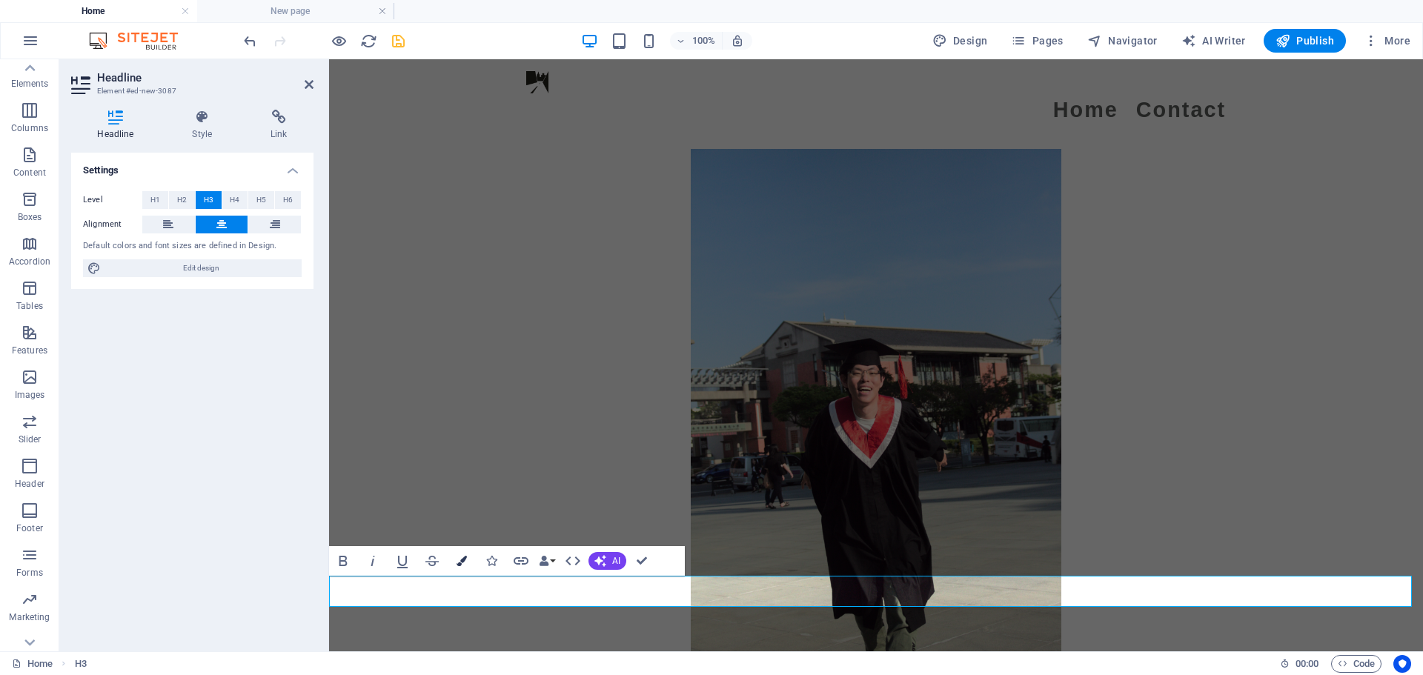
click at [454, 555] on button "Colors" at bounding box center [462, 561] width 28 height 30
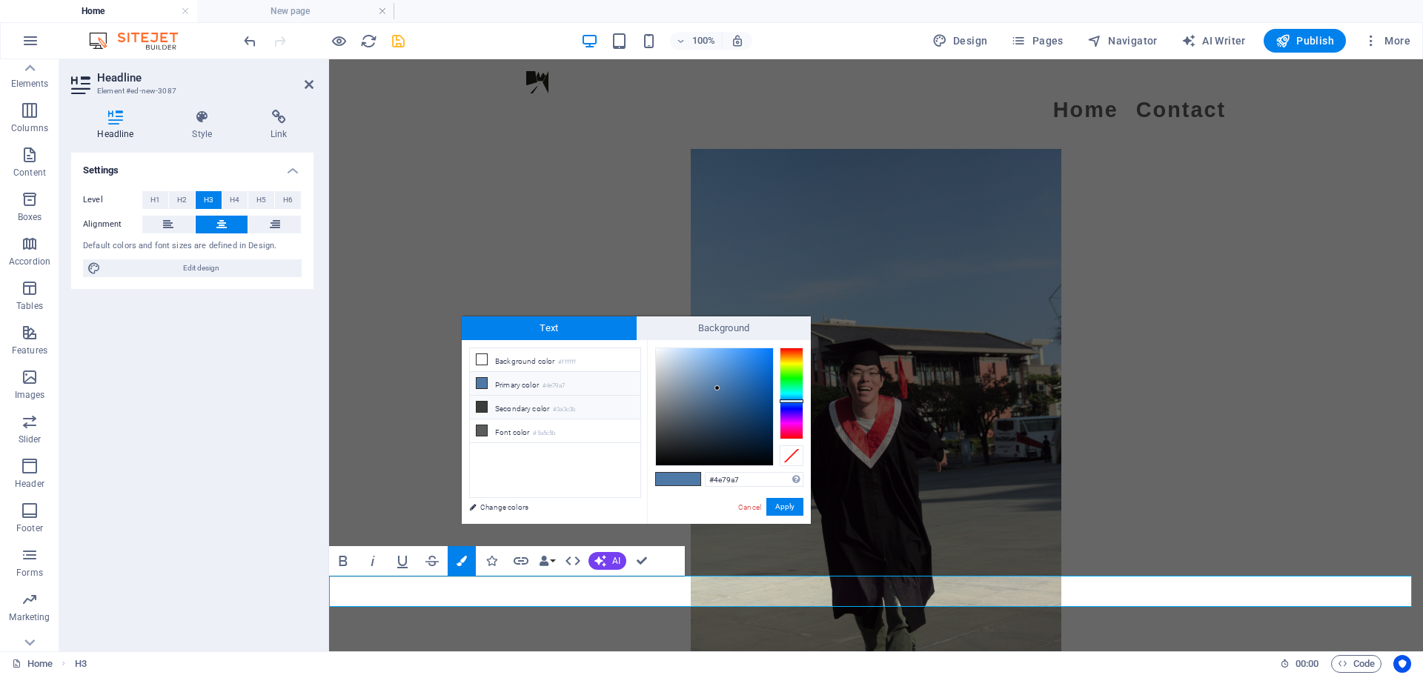
click at [502, 407] on li "Secondary color #3a3c3b" at bounding box center [555, 408] width 170 height 24
type input "#3a3c3b"
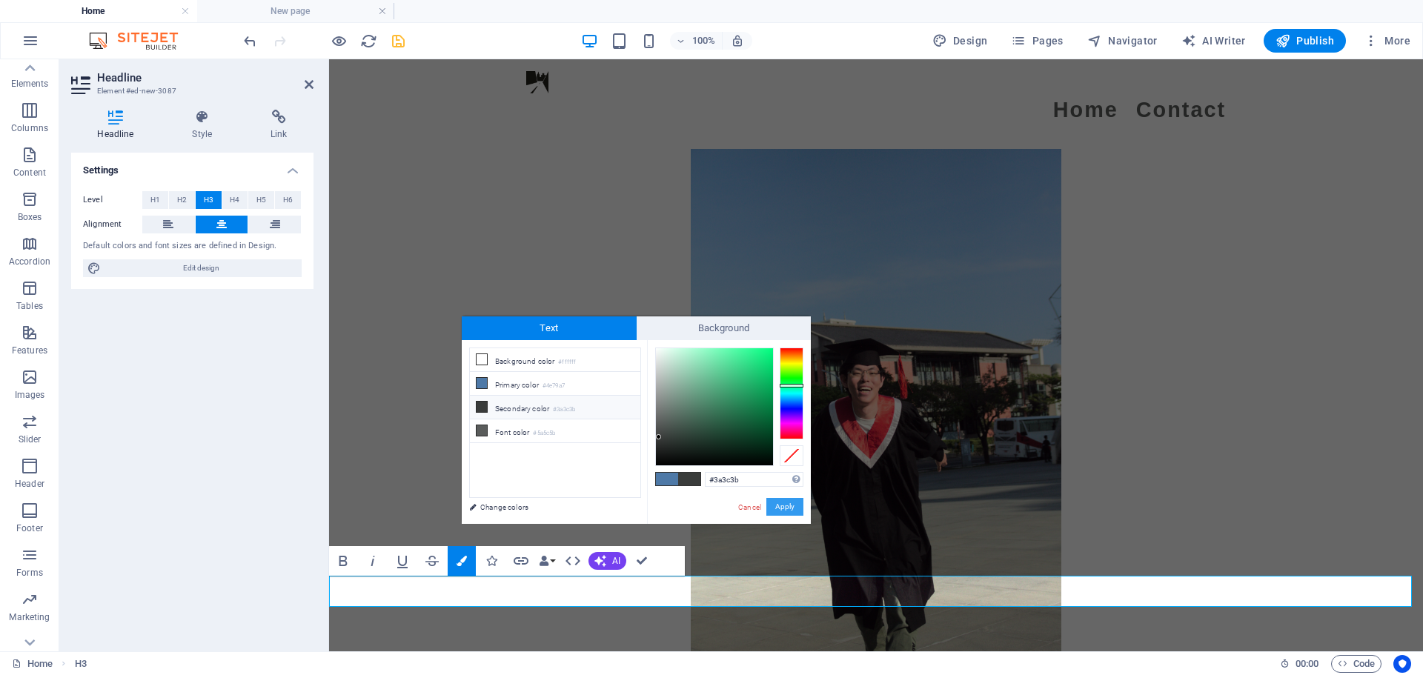
click at [704, 499] on button "Apply" at bounding box center [784, 507] width 37 height 18
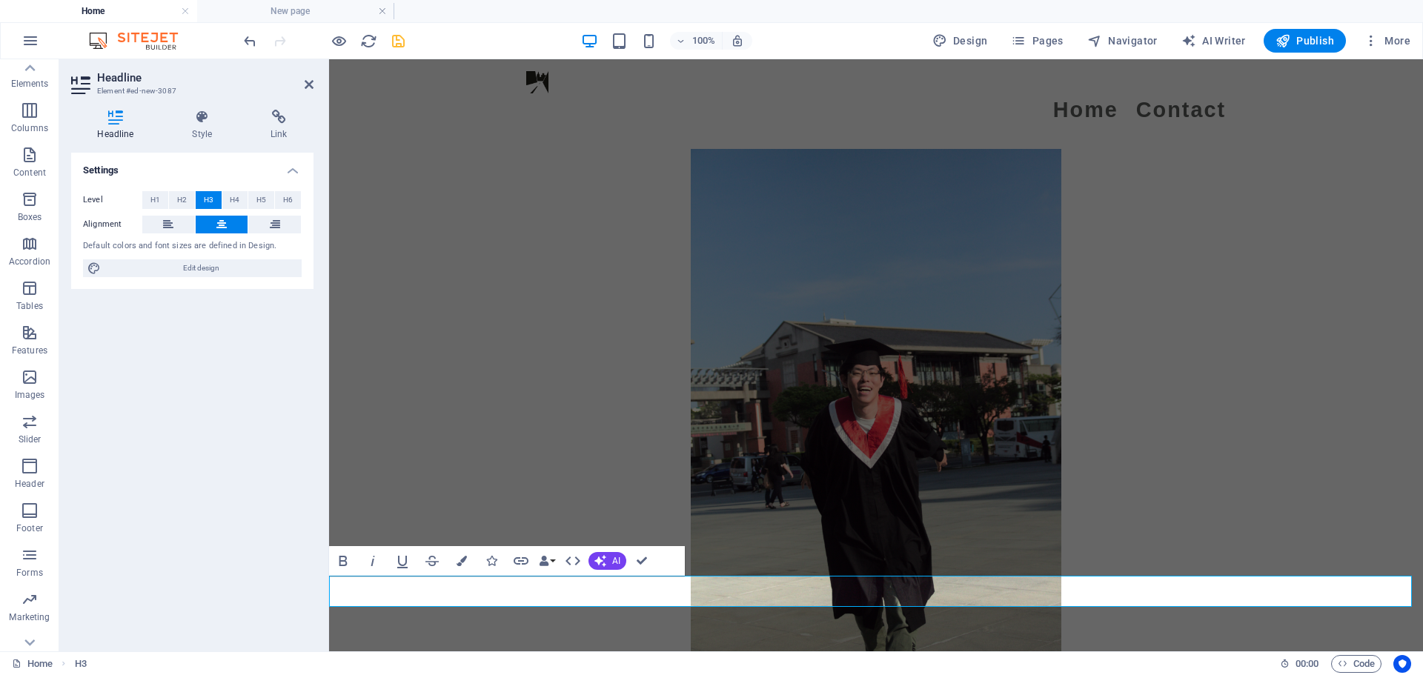
drag, startPoint x: 937, startPoint y: 588, endPoint x: 763, endPoint y: 593, distance: 174.9
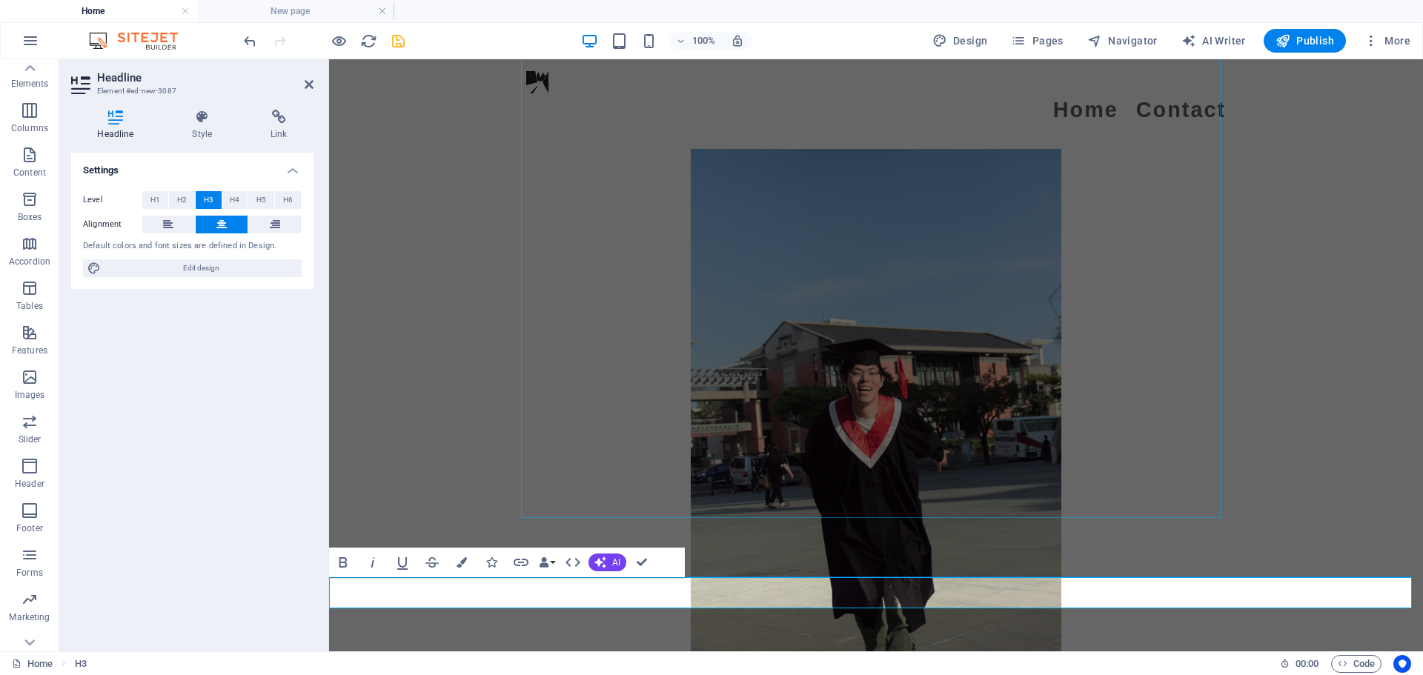
scroll to position [3249, 0]
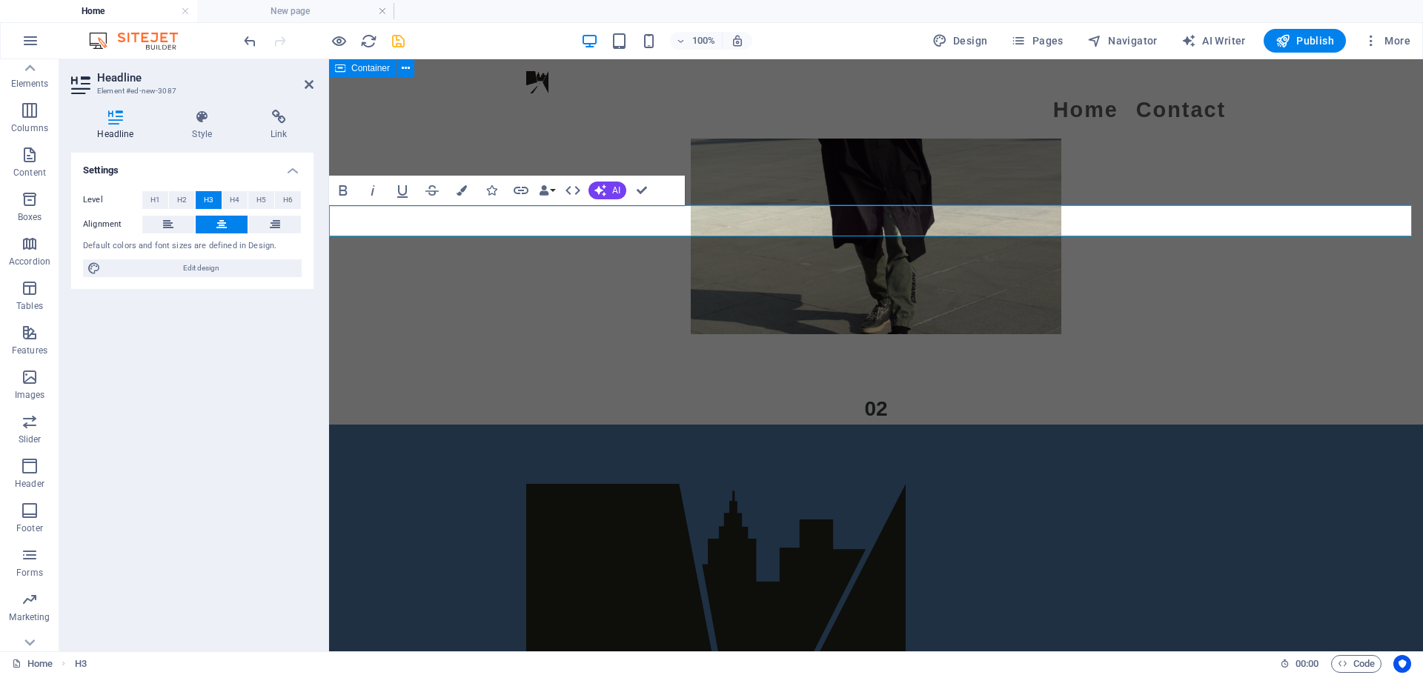
click at [414, 142] on div "不過這台相機的raw檔可以拉的亮度效果是很驚人的，很多時後利用編輯raw檔的修圖軟體可以極大化的精細調色，以下是經過精修之後的效果圖" at bounding box center [876, 30] width 1094 height 728
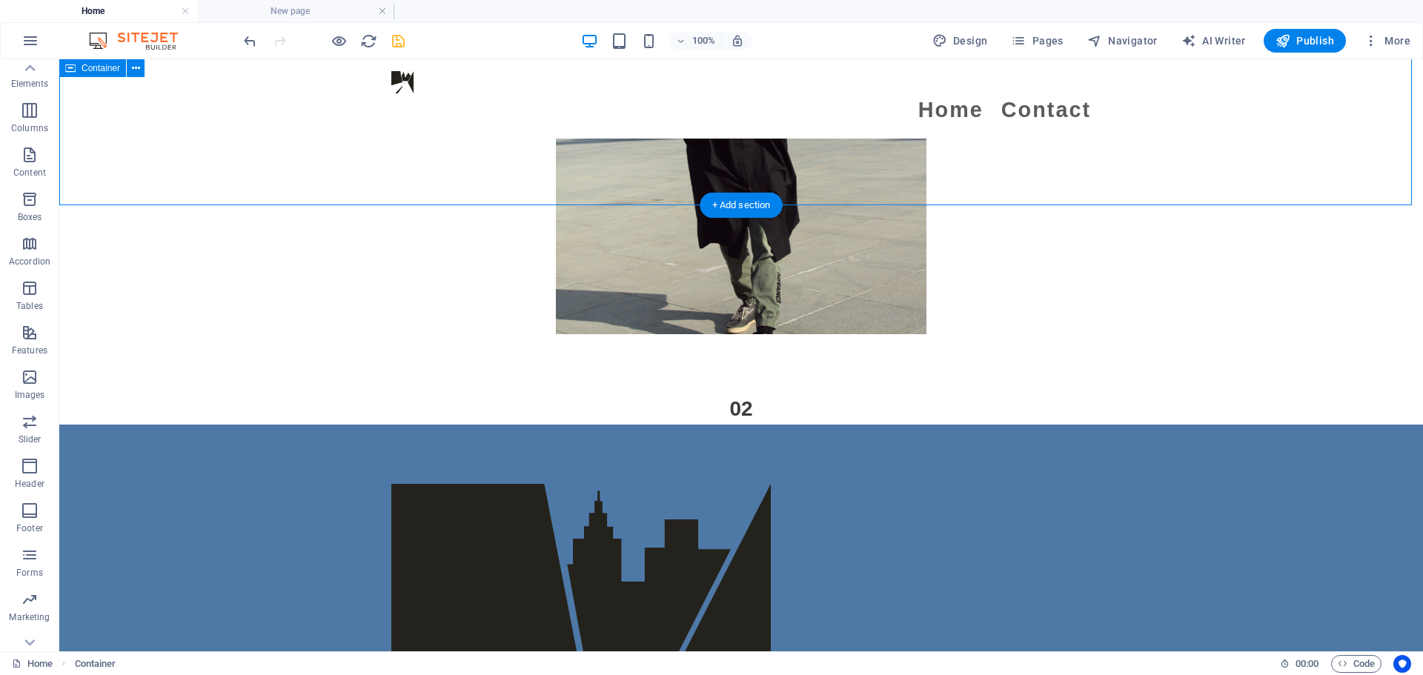
scroll to position [3175, 0]
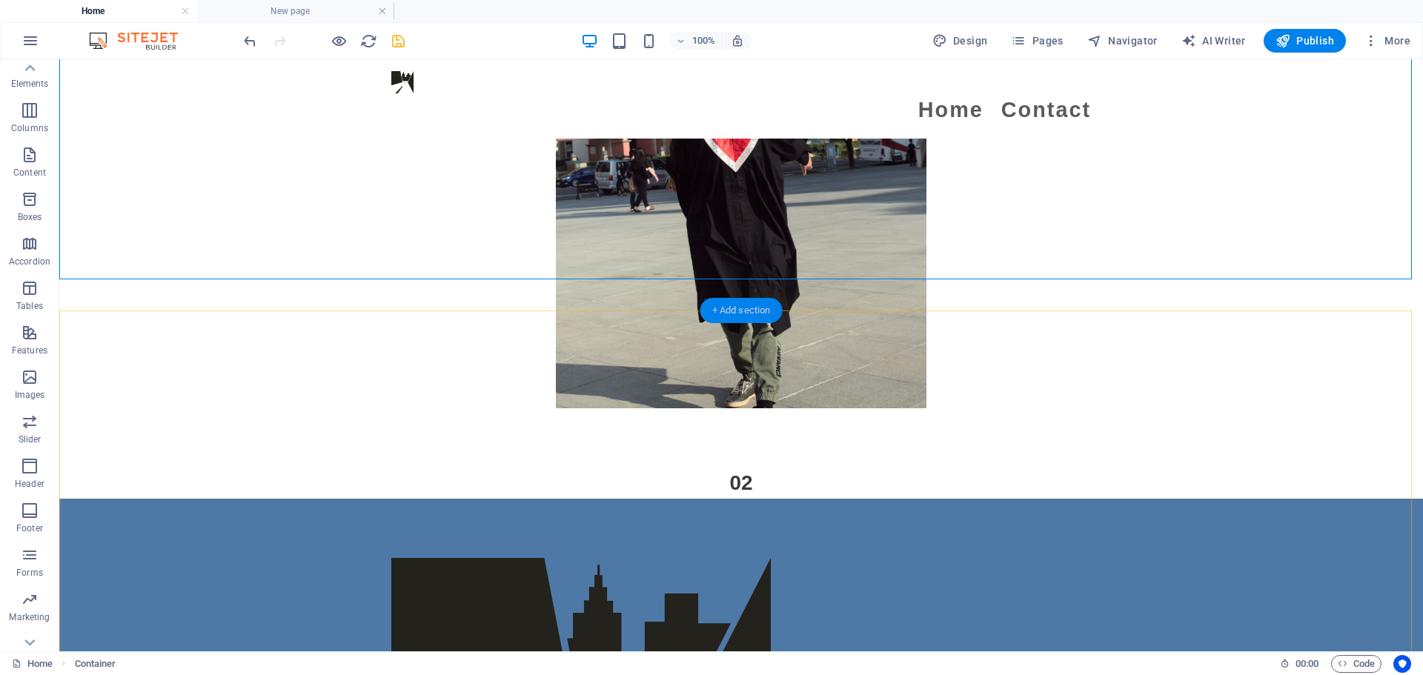
click at [704, 309] on div "+ Add section" at bounding box center [741, 310] width 82 height 25
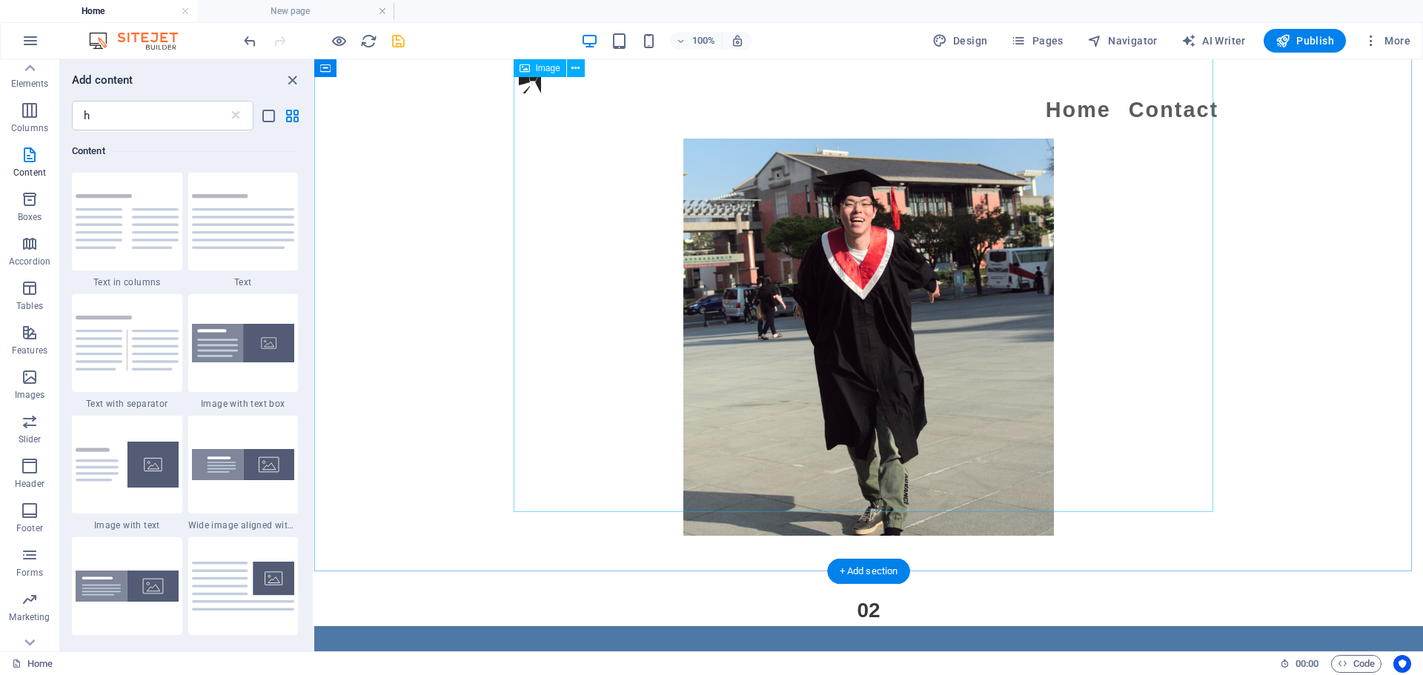
scroll to position [3249, 0]
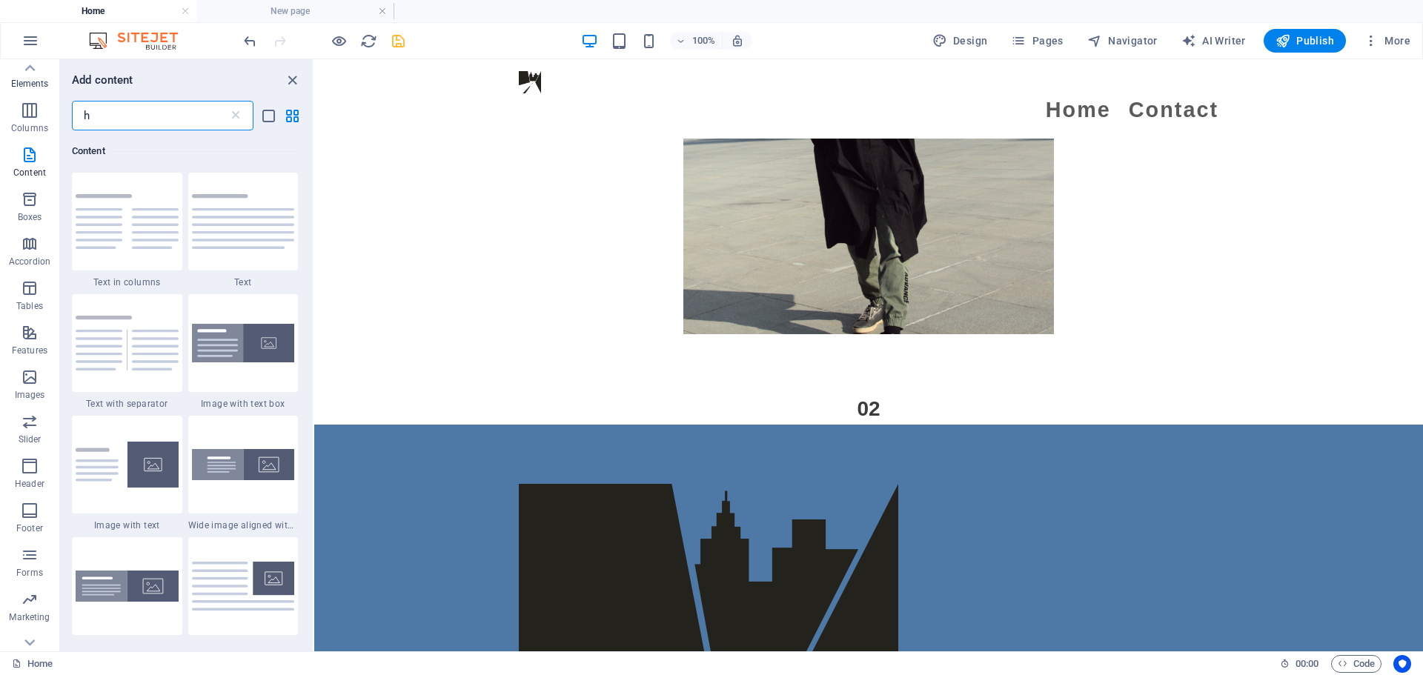
drag, startPoint x: 160, startPoint y: 122, endPoint x: 0, endPoint y: 124, distance: 160.1
click at [0, 124] on div "Favorites Elements Columns Content Boxes Accordion Tables Features Images Slide…" at bounding box center [157, 355] width 314 height 592
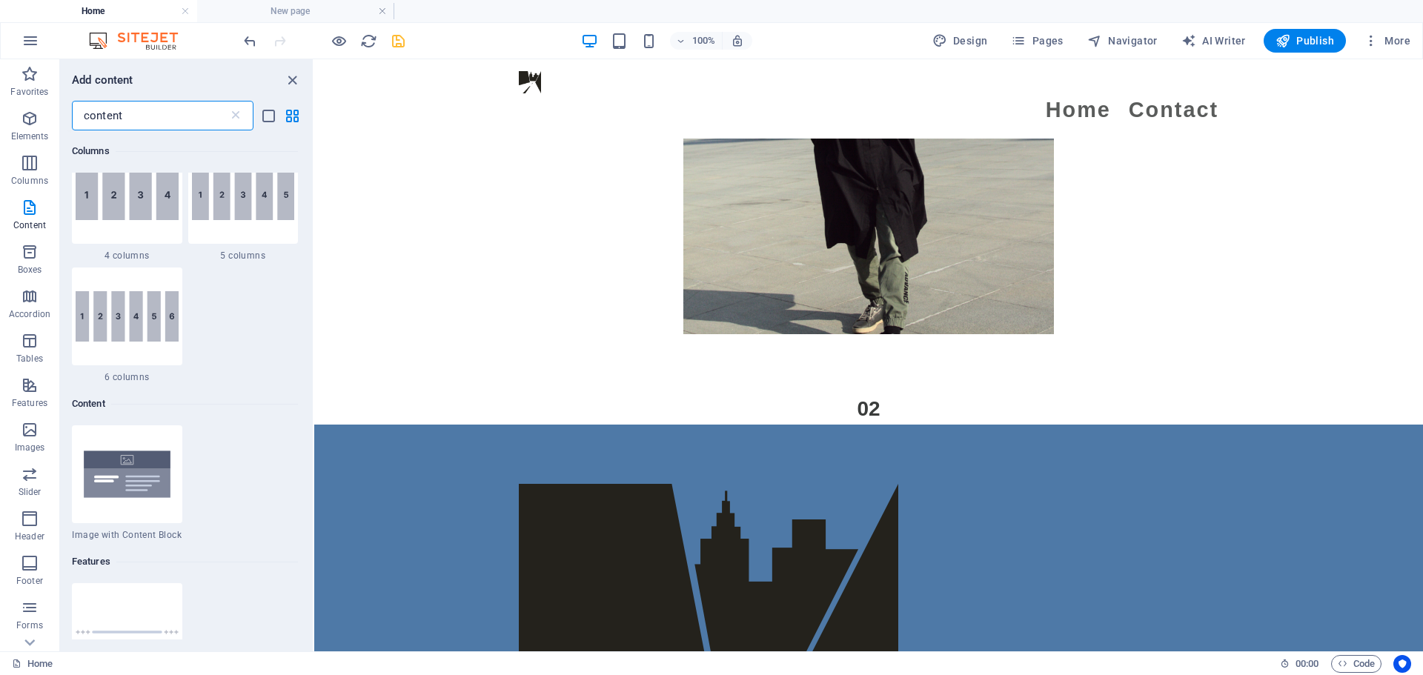
scroll to position [0, 0]
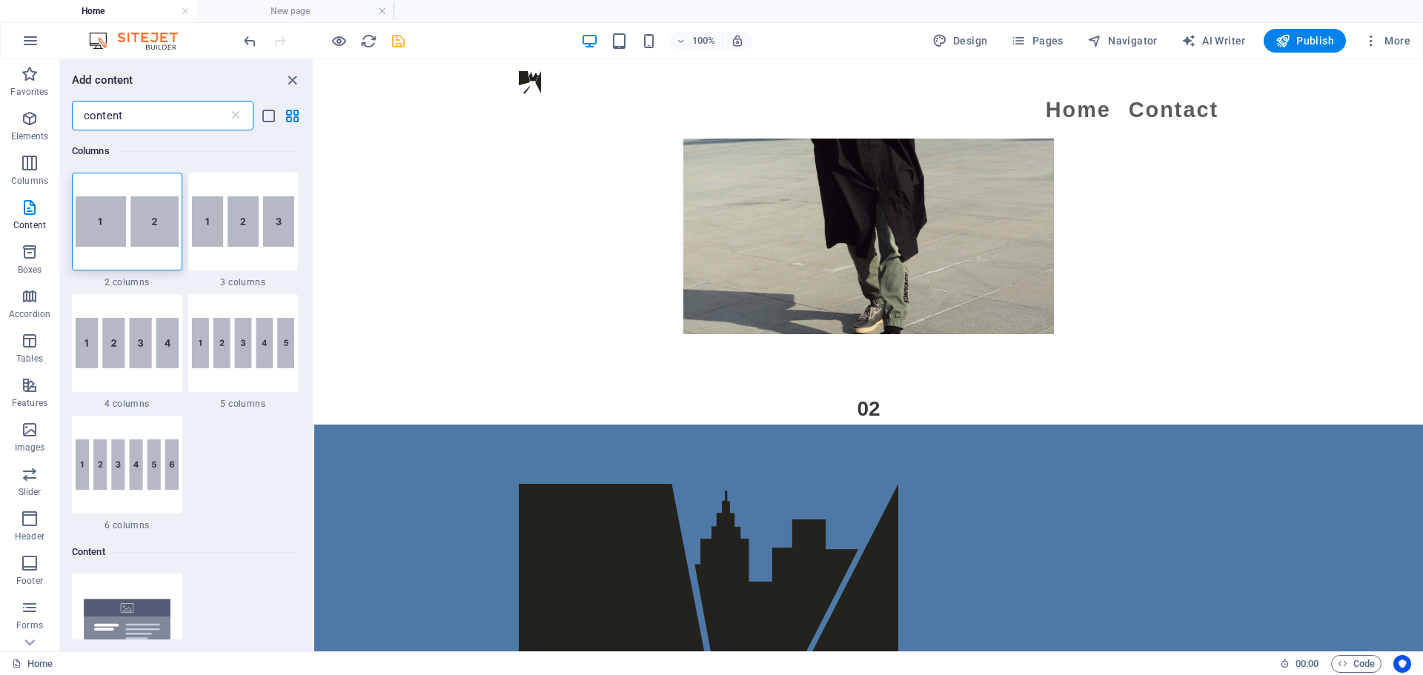
drag, startPoint x: 142, startPoint y: 114, endPoint x: 84, endPoint y: 124, distance: 57.9
click at [84, 124] on input "content" at bounding box center [150, 116] width 156 height 30
click at [142, 115] on input "content" at bounding box center [150, 116] width 156 height 30
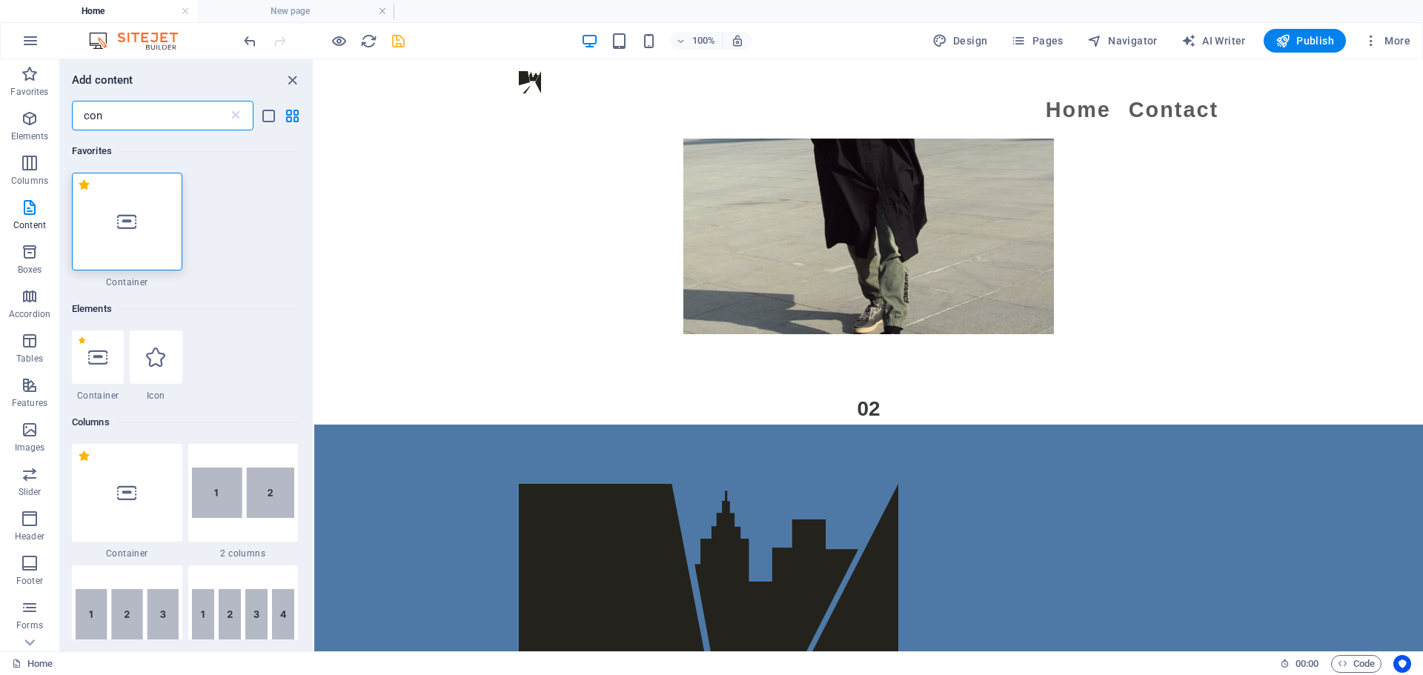
type input "con"
click at [145, 220] on div at bounding box center [127, 222] width 110 height 98
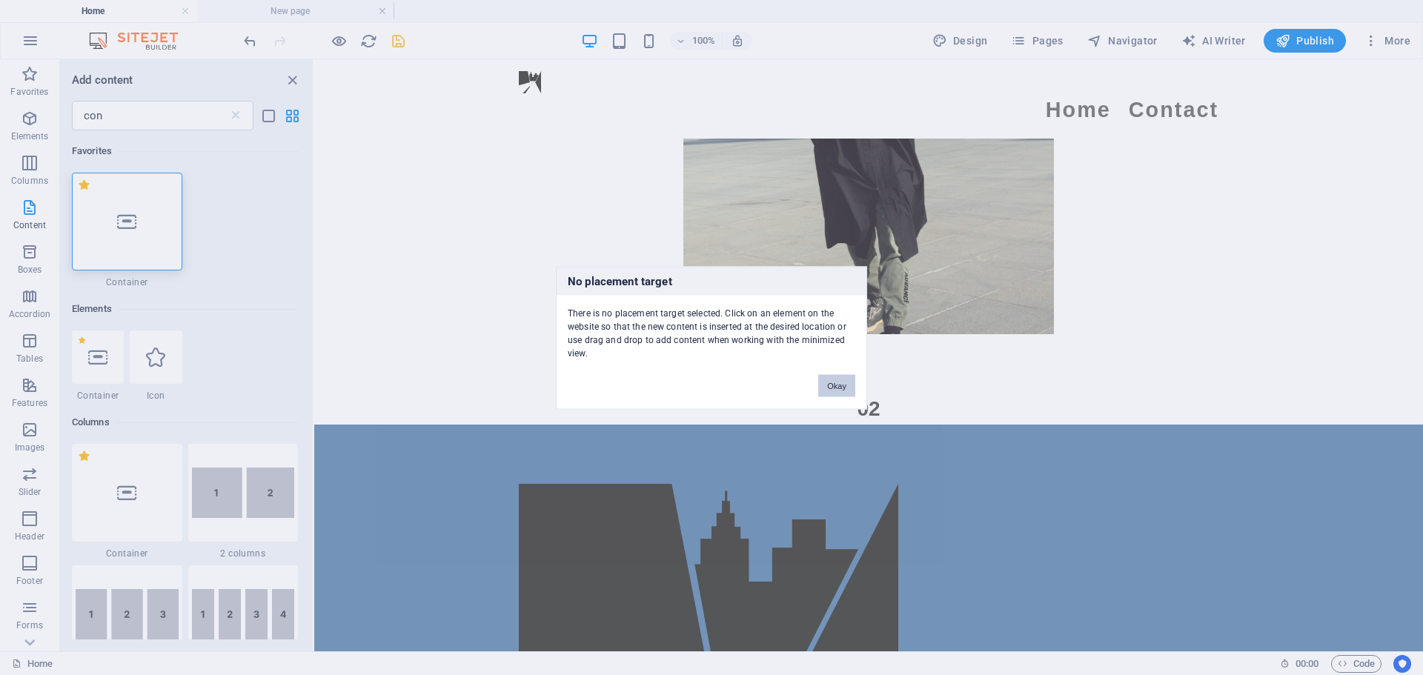
click at [704, 381] on button "Okay" at bounding box center [836, 385] width 37 height 22
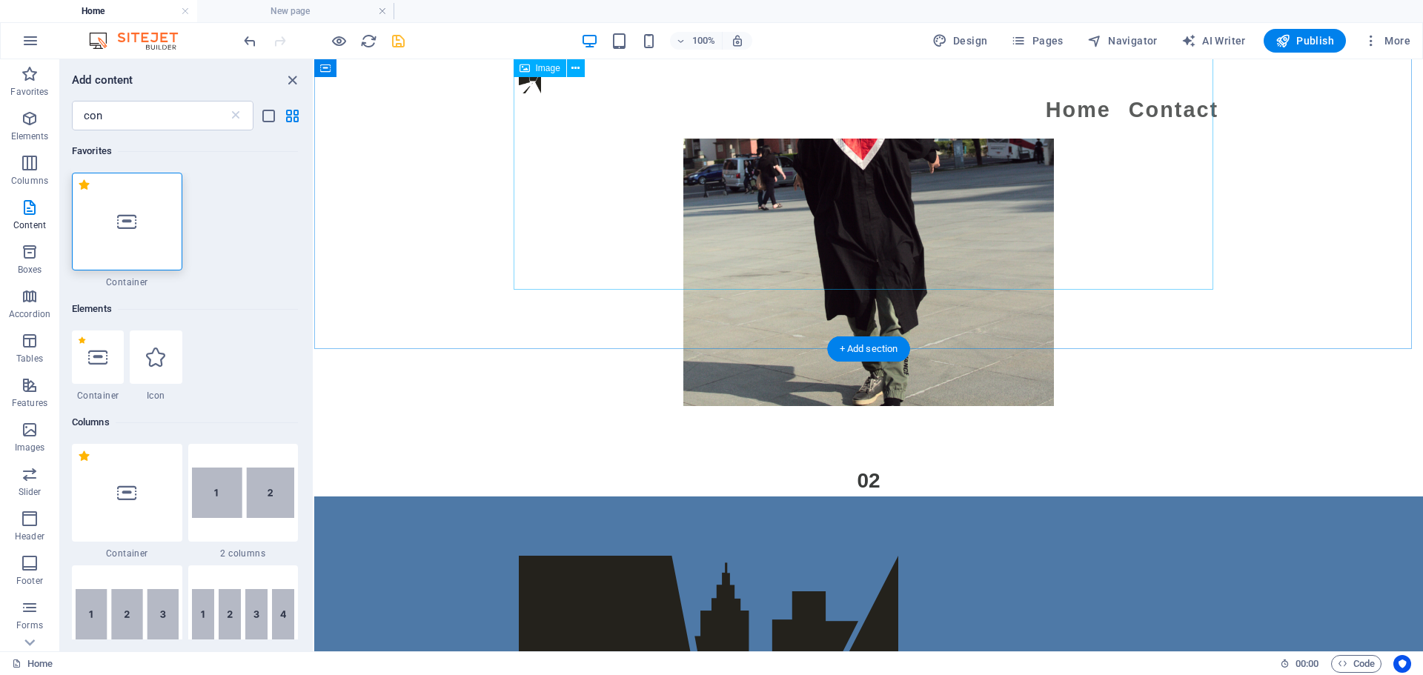
scroll to position [3249, 0]
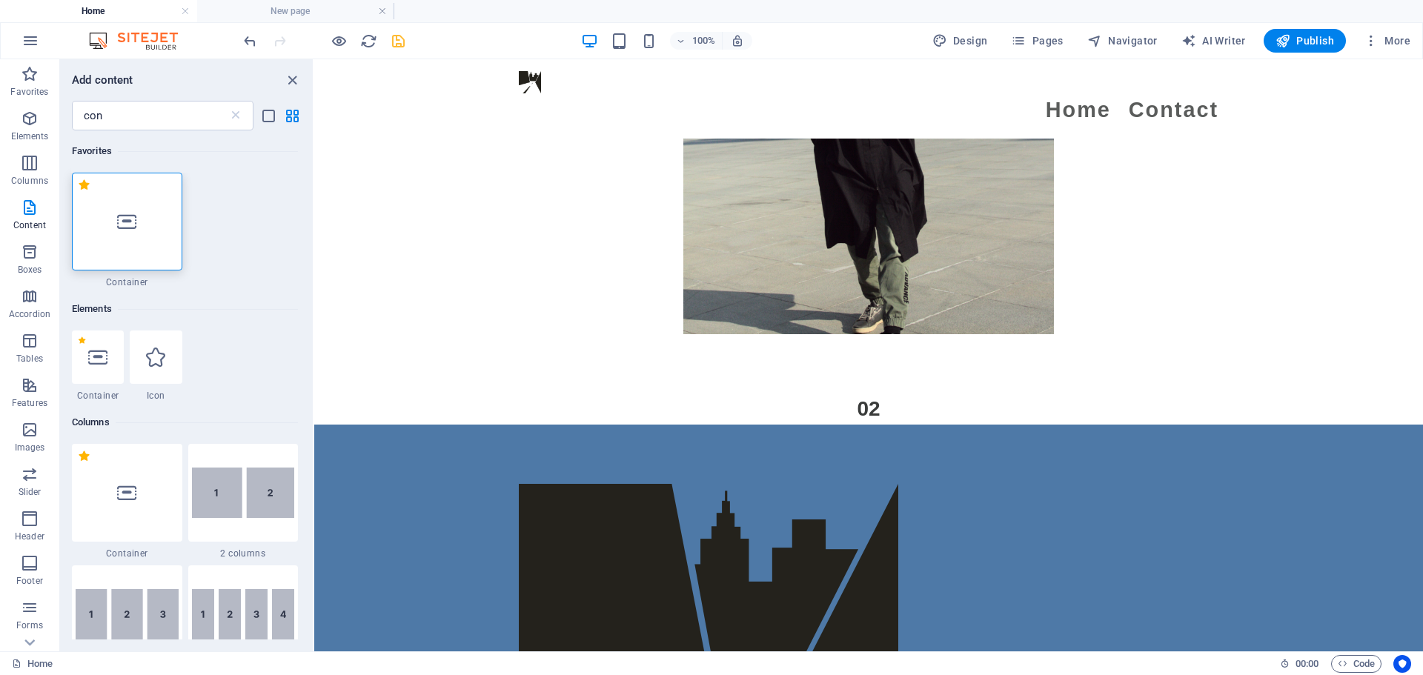
click at [138, 221] on div at bounding box center [127, 222] width 110 height 98
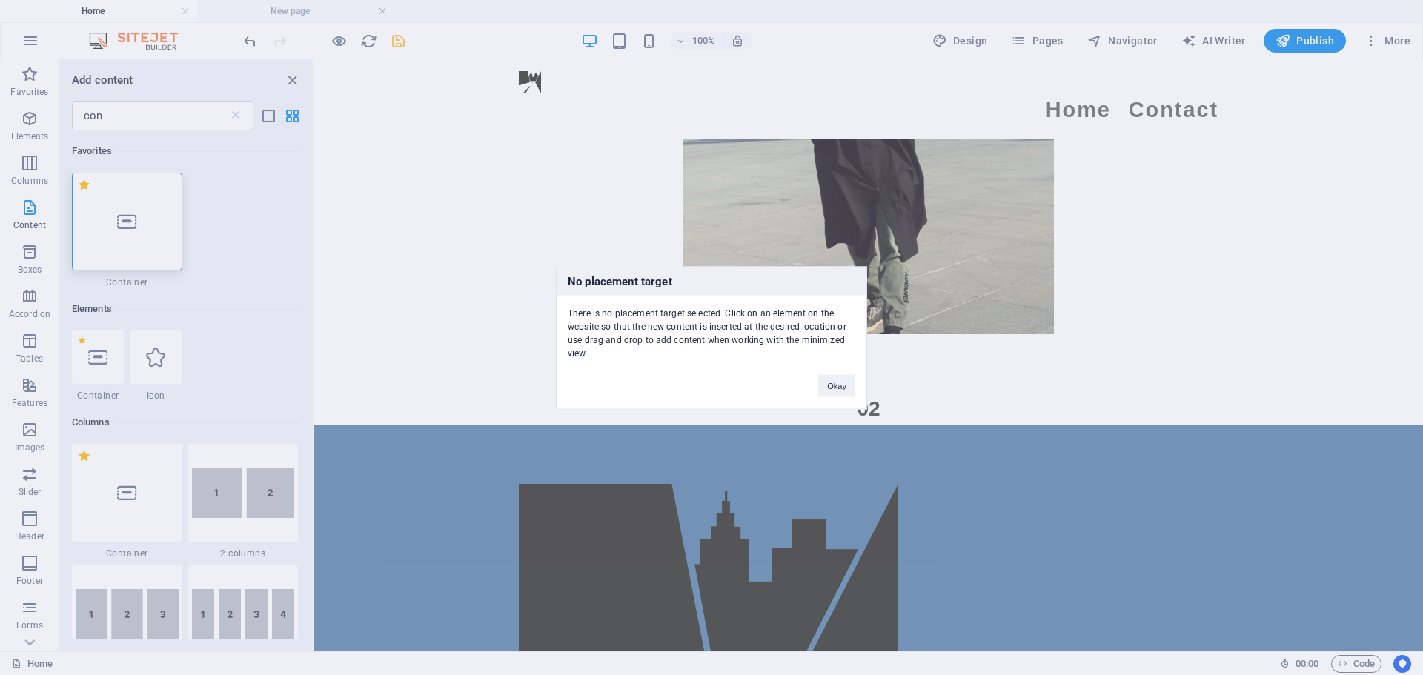
click at [138, 221] on div "No placement target There is no placement target selected. Click on an element …" at bounding box center [711, 337] width 1423 height 675
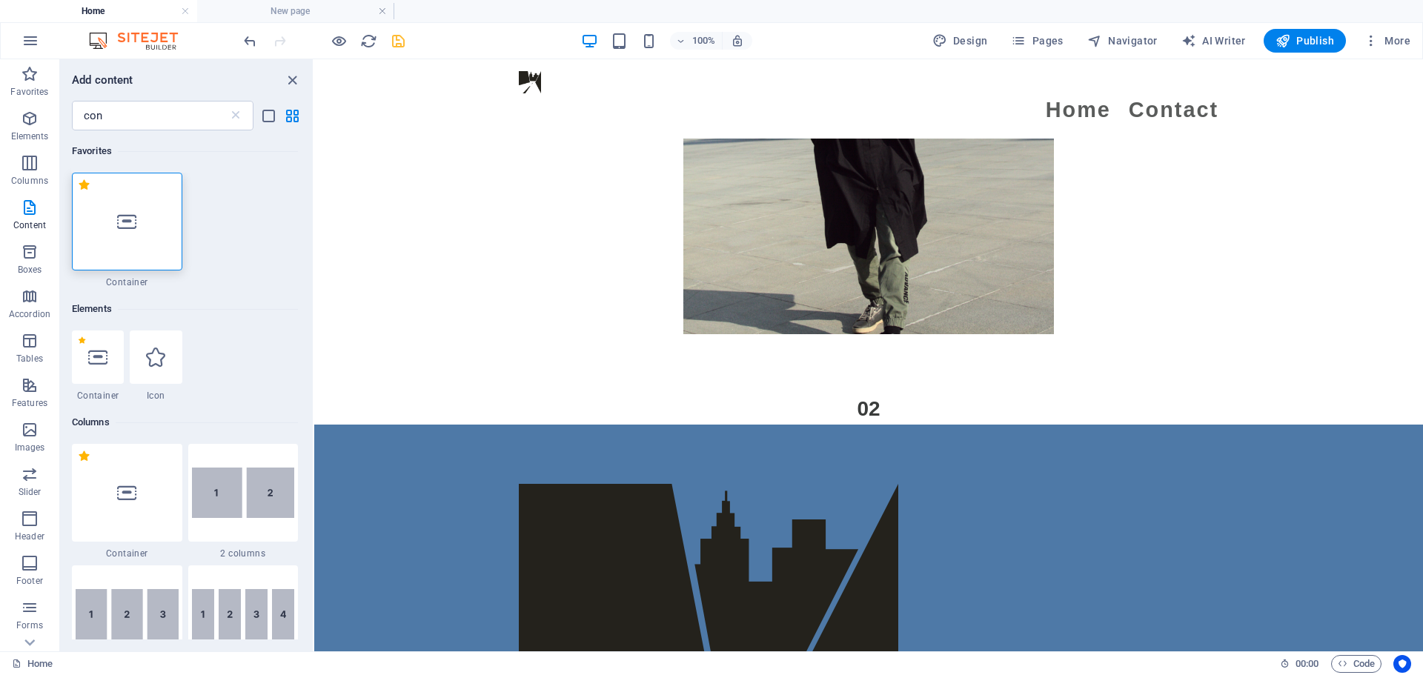
click at [138, 221] on div at bounding box center [127, 222] width 110 height 98
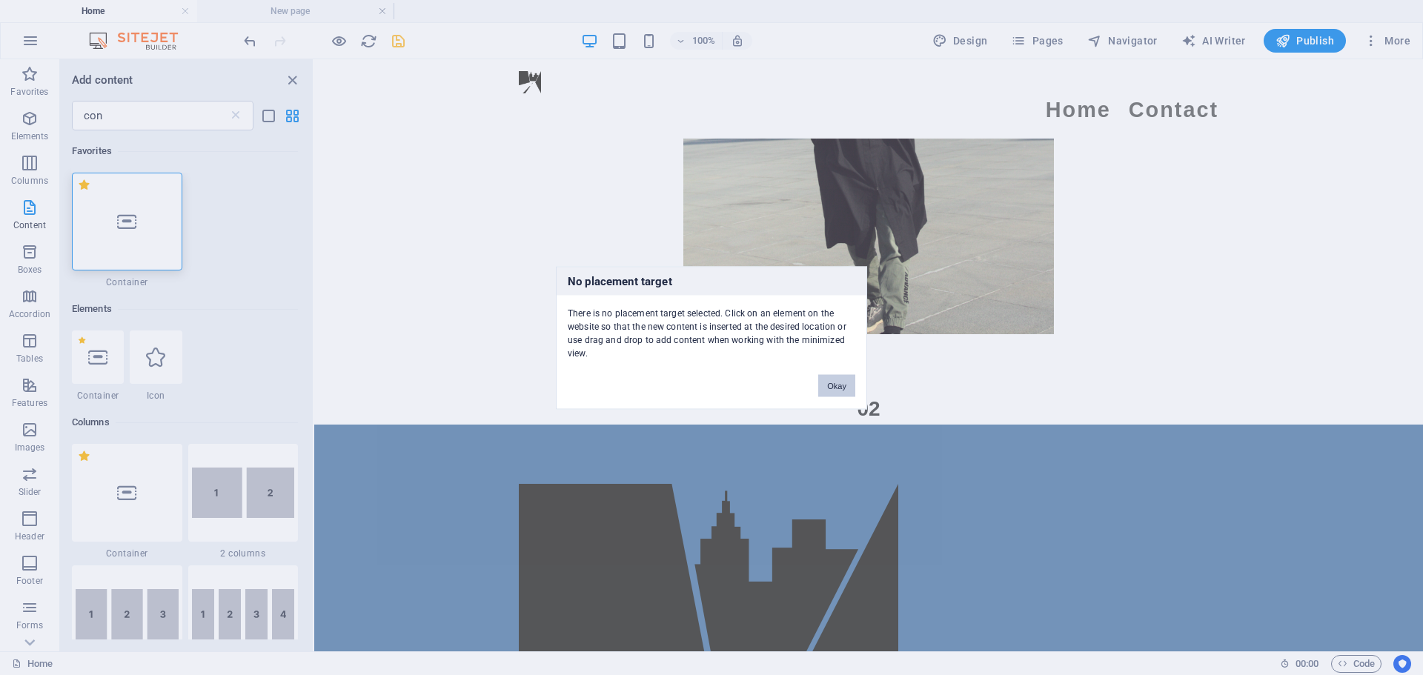
click at [704, 384] on button "Okay" at bounding box center [836, 385] width 37 height 22
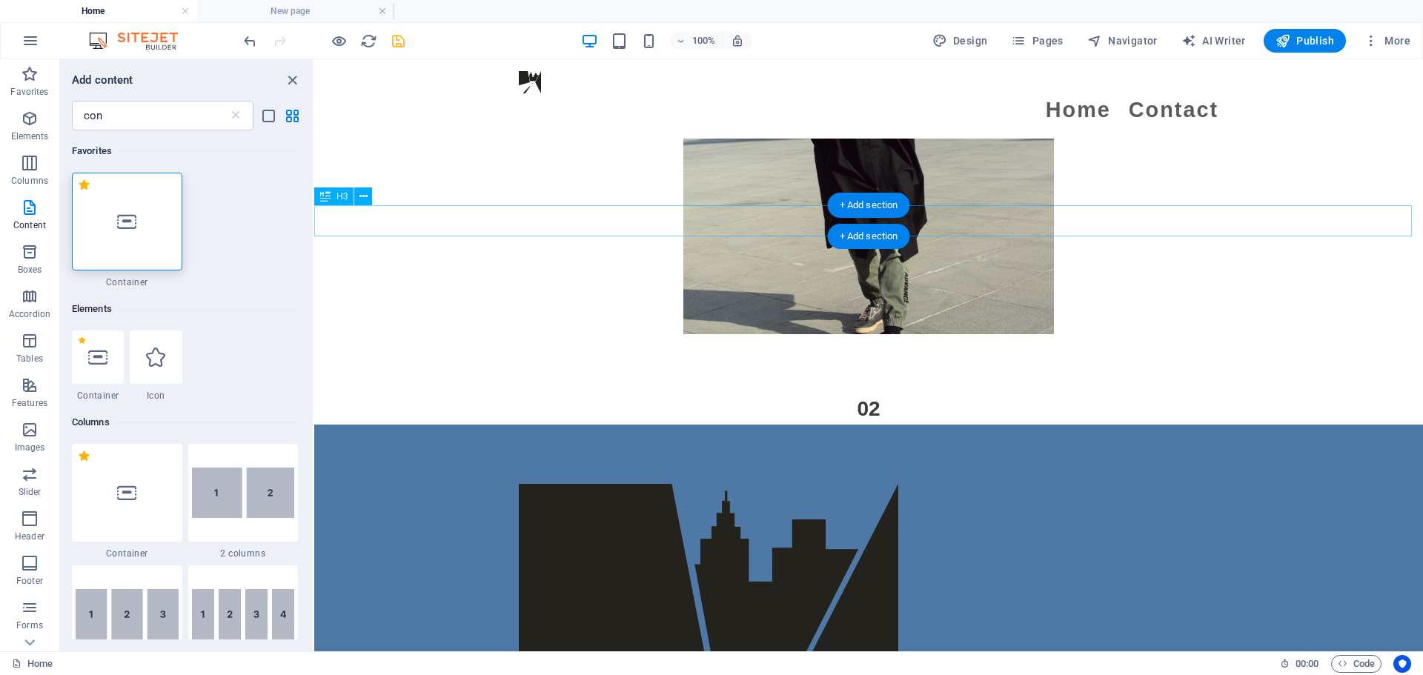
click at [704, 393] on div "02" at bounding box center [868, 408] width 1109 height 31
click at [704, 230] on div "+ Add section" at bounding box center [869, 236] width 82 height 25
click at [124, 519] on div at bounding box center [127, 493] width 110 height 98
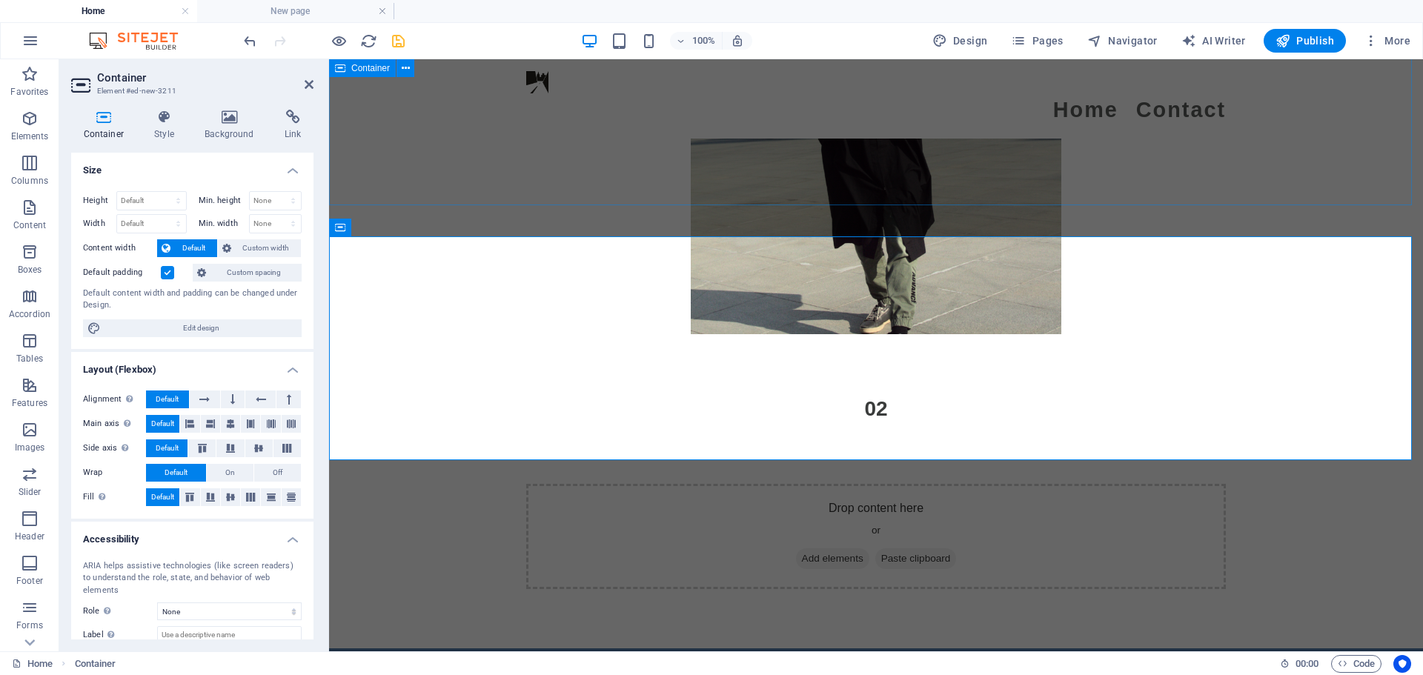
click at [529, 182] on div "不過這台相機的raw檔可以拉的亮度效果是很驚人的，很多時後利用編輯raw檔的修圖軟體可以極大化的精細調色，以下是經過精修之後的效果圖" at bounding box center [876, 30] width 1094 height 728
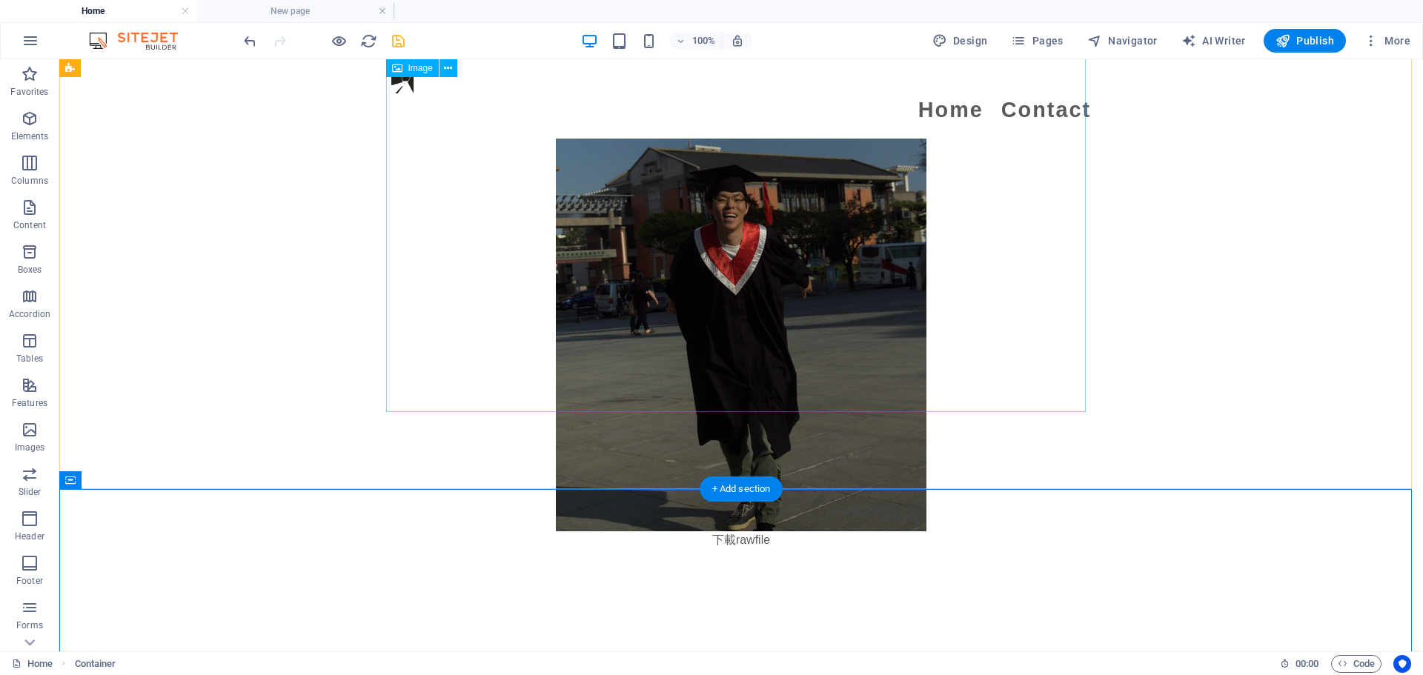
scroll to position [2434, 0]
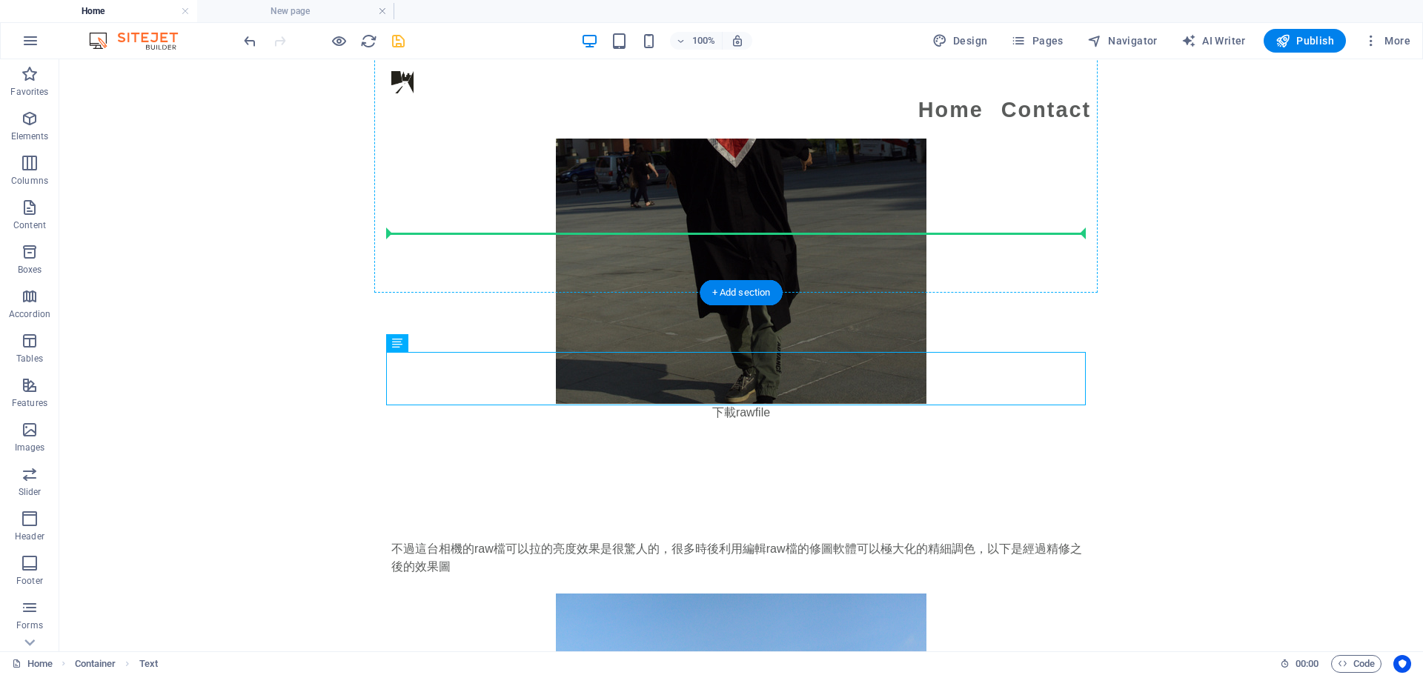
drag, startPoint x: 520, startPoint y: 376, endPoint x: 569, endPoint y: 228, distance: 156.1
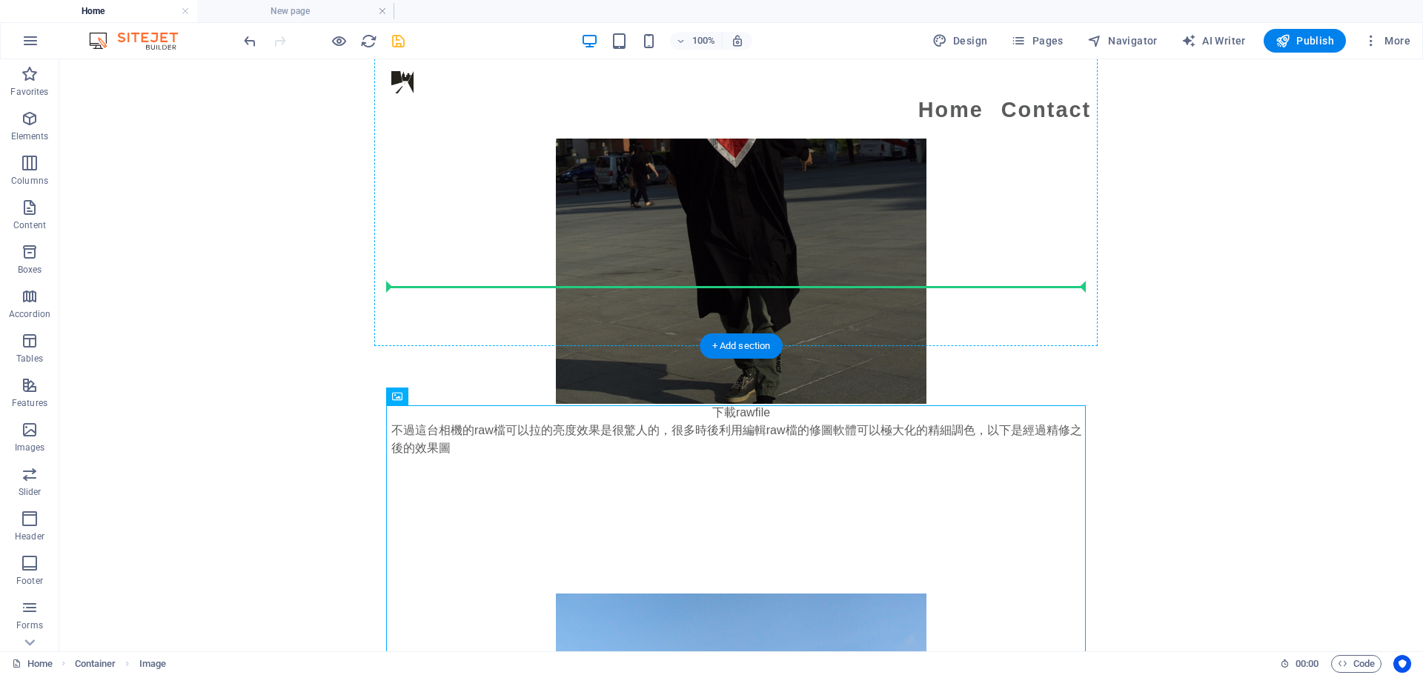
drag, startPoint x: 667, startPoint y: 527, endPoint x: 689, endPoint y: 270, distance: 257.4
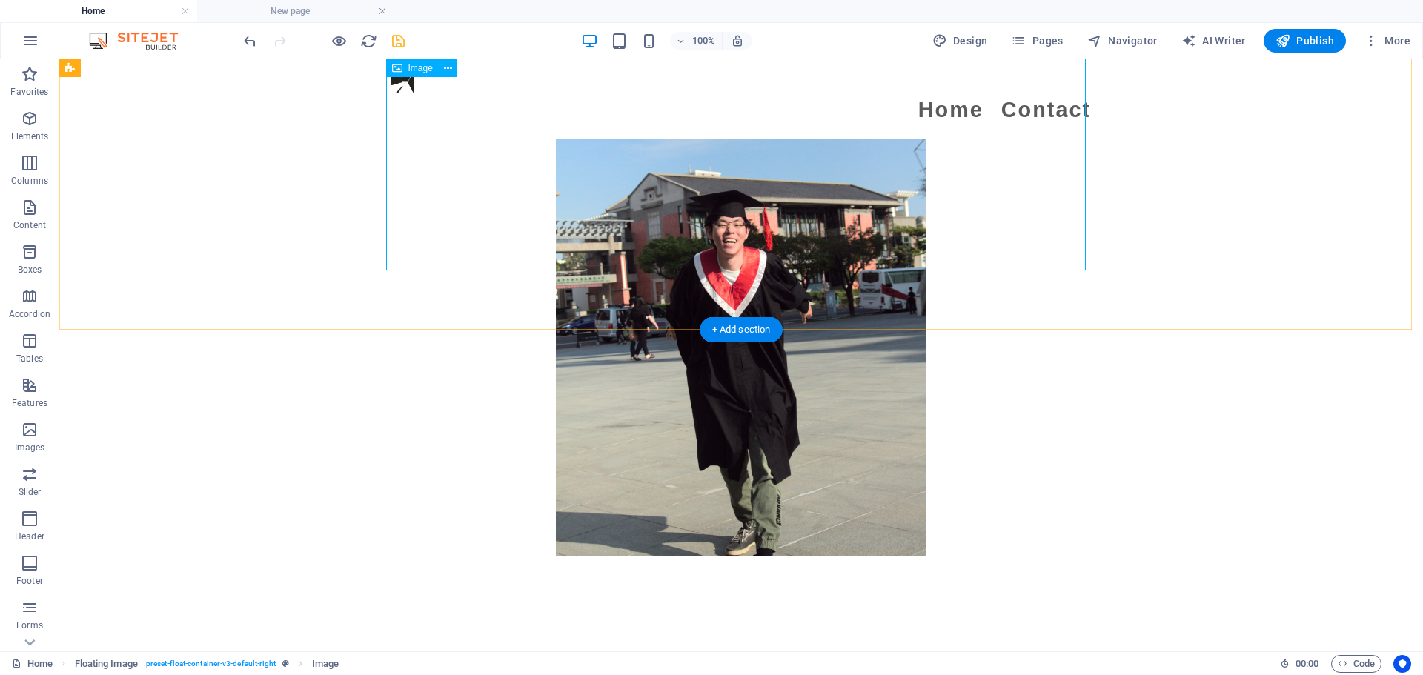
scroll to position [3026, 0]
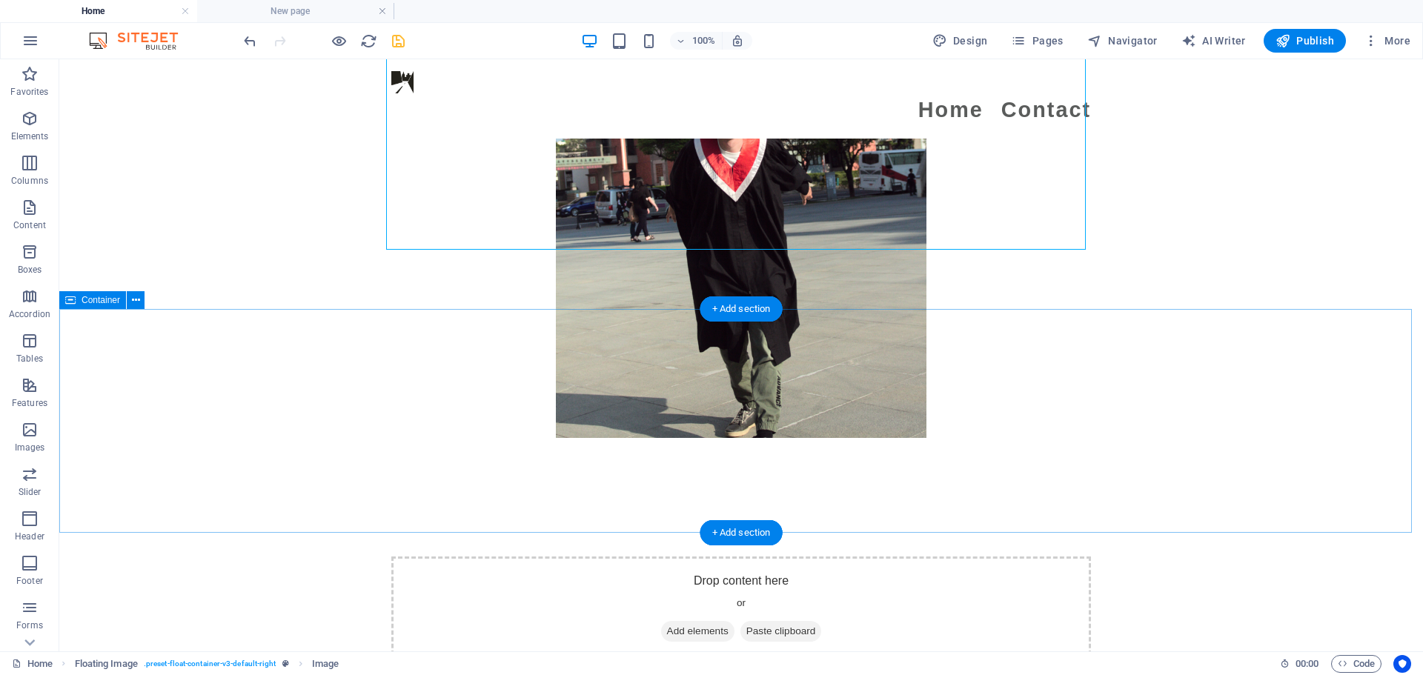
click at [371, 497] on div "Drop content here or Add elements Paste clipboard" at bounding box center [741, 609] width 1364 height 224
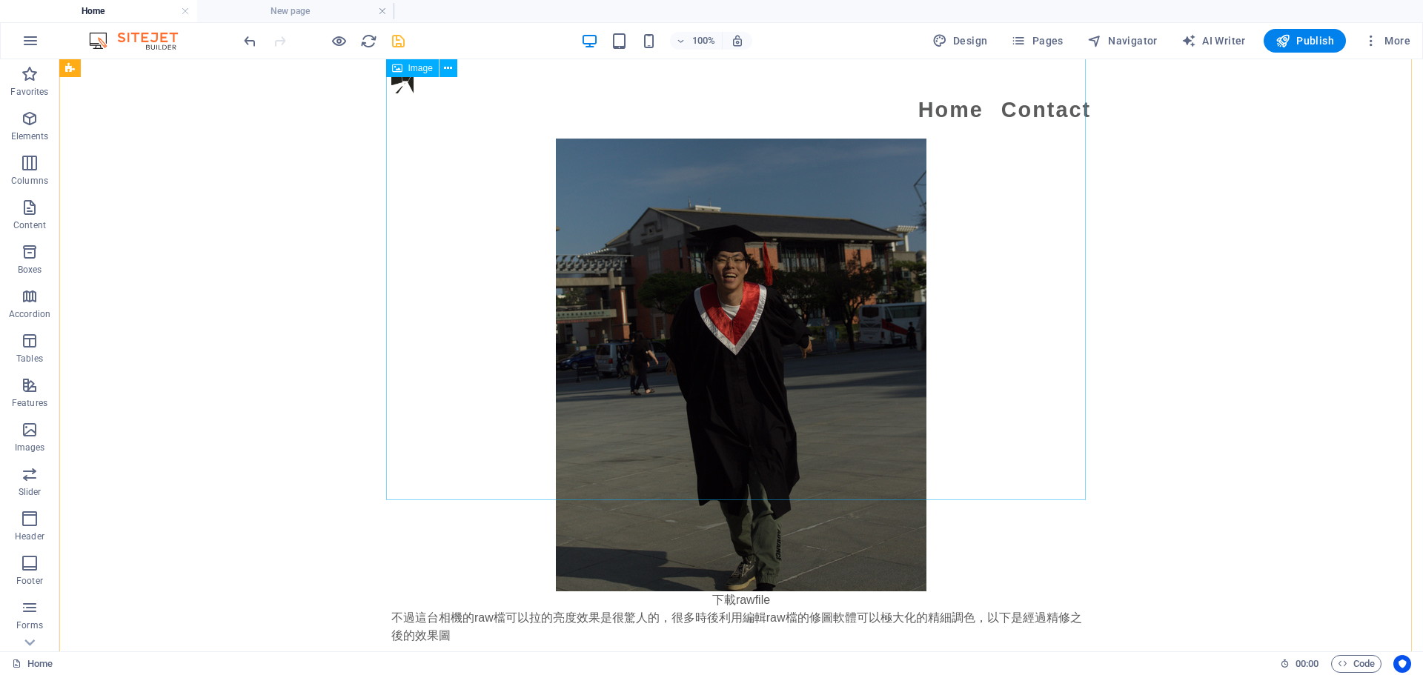
scroll to position [2359, 0]
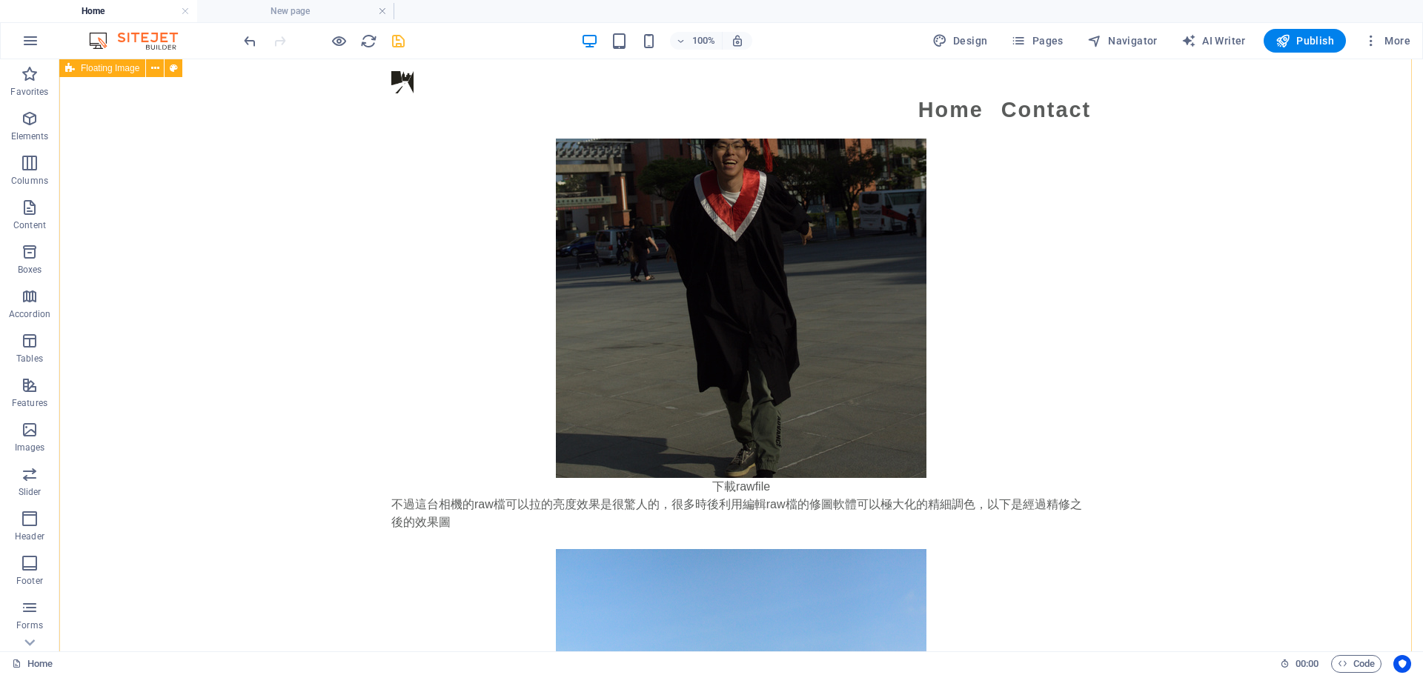
click at [704, 424] on div "Canon 50D 相機是一款性價比優秀的數位單眼相機，擁有高解析度，適合初學者和進階使用者。其對焦系統和快速快門速度能捕捉清晰動態畫面，但在使用過程中需要注…" at bounding box center [741, 405] width 1364 height 1518
click at [512, 496] on div "不過這台相機的raw檔可以拉的亮度效果是很驚人的，很多時後利用編輯raw檔的修圖軟體可以極大化的精細調色，以下是經過精修之後的效果圖" at bounding box center [741, 522] width 700 height 53
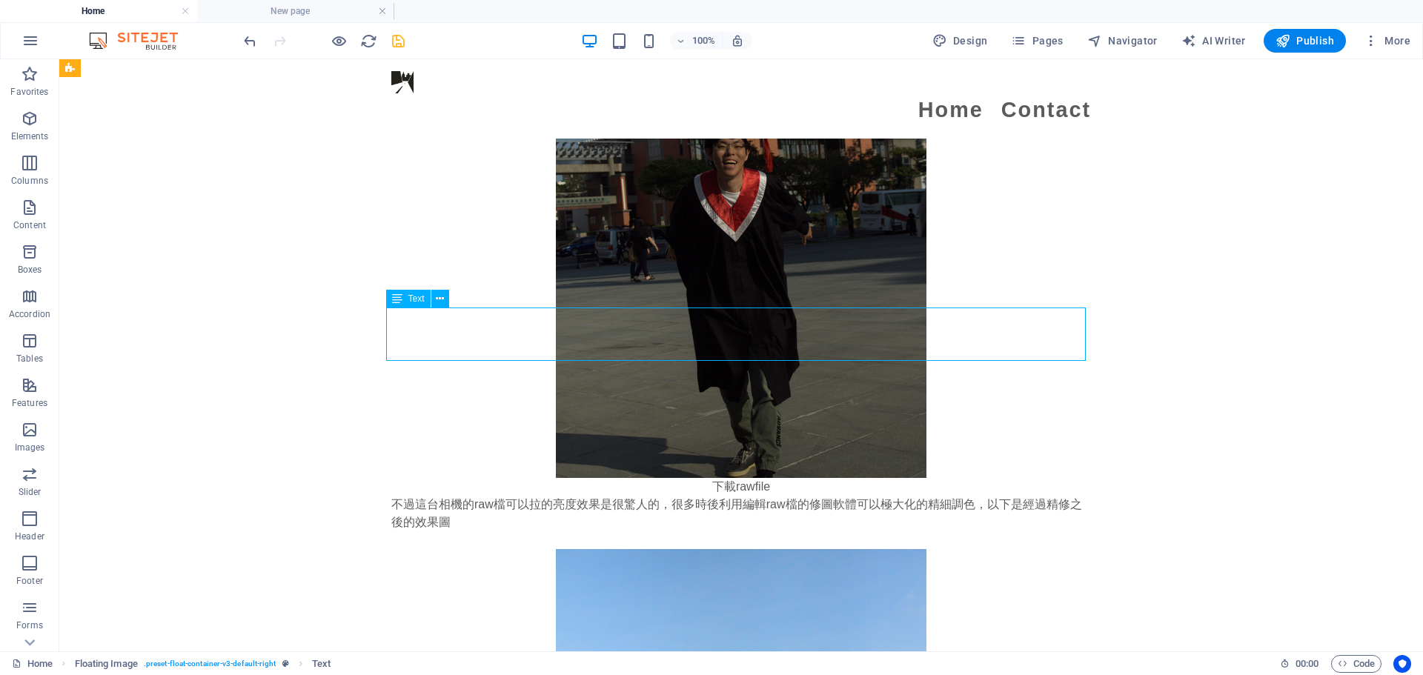
click at [512, 496] on div "不過這台相機的raw檔可以拉的亮度效果是很驚人的，很多時後利用編輯raw檔的修圖軟體可以極大化的精細調色，以下是經過精修之後的效果圖" at bounding box center [741, 522] width 700 height 53
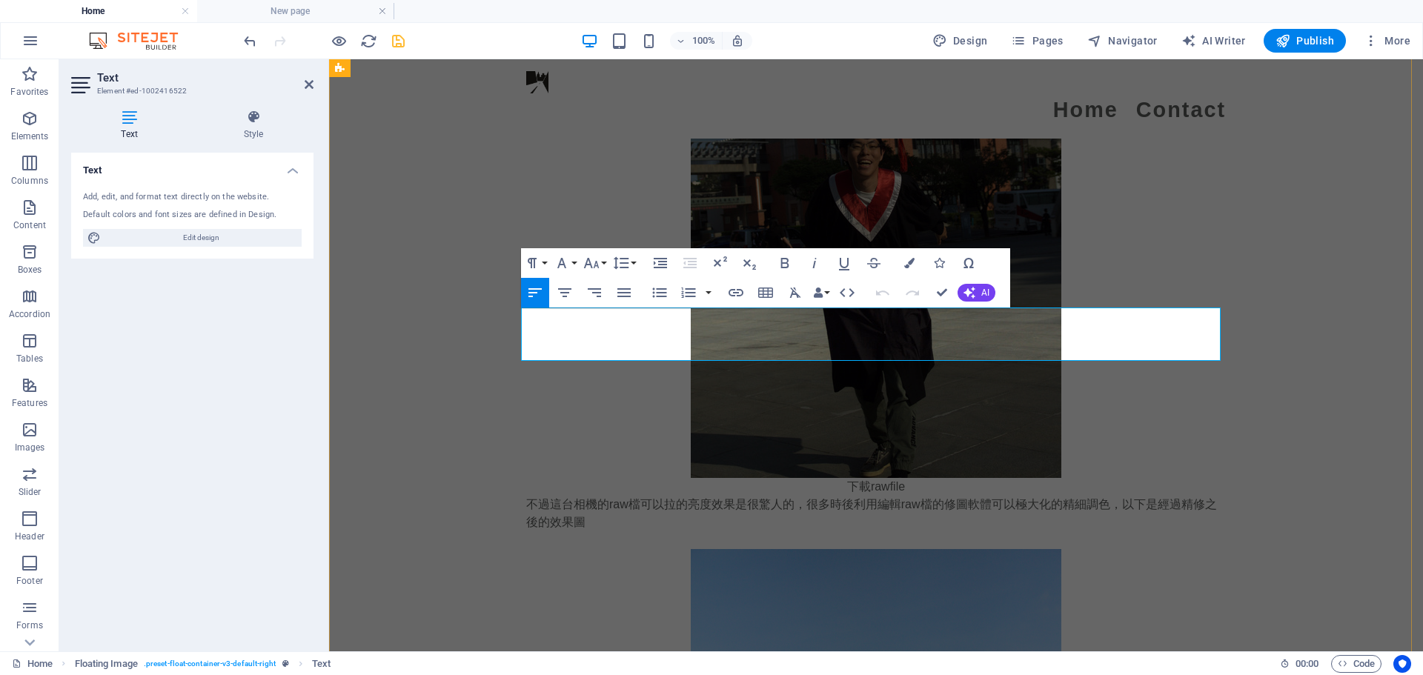
click at [545, 531] on p at bounding box center [876, 540] width 700 height 18
click at [595, 496] on p "不過這台相機的raw檔可以拉的亮度效果是很驚人的，很多時後利用編輯raw檔的修圖軟體可以極大化的精細調色，以下是經過精修之後的效果圖" at bounding box center [876, 514] width 700 height 36
click at [565, 531] on p at bounding box center [876, 540] width 700 height 18
click at [605, 531] on p at bounding box center [876, 540] width 700 height 18
click at [445, 402] on div "Canon 50D 相機是一款性價比優秀的數位單眼相機，擁有高解析度，適合初學者和進階使用者。其對焦系統和快速快門速度能捕捉清晰動態畫面，但在使用過程中需要注…" at bounding box center [876, 405] width 1094 height 1518
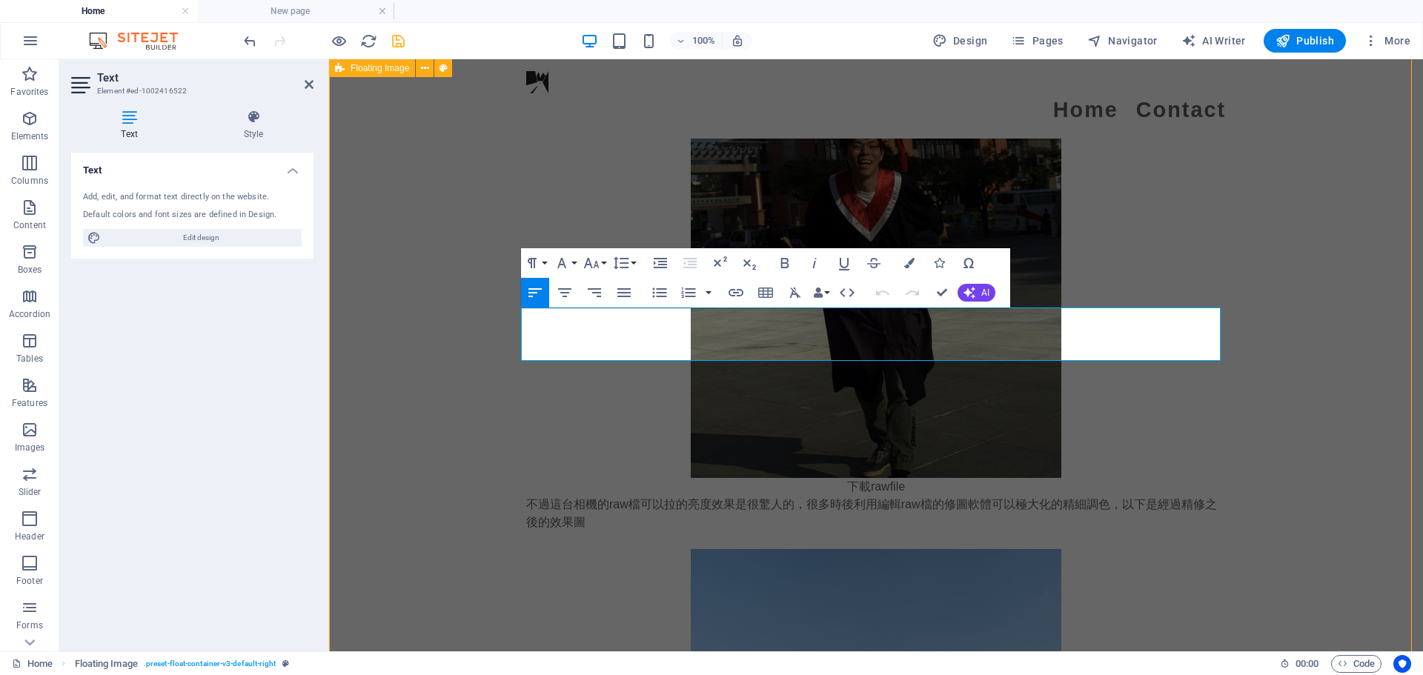
click at [445, 402] on div "Canon 50D 相機是一款性價比優秀的數位單眼相機，擁有高解析度，適合初學者和進階使用者。其對焦系統和快速快門速度能捕捉清晰動態畫面，但在使用過程中需要注…" at bounding box center [876, 405] width 1094 height 1518
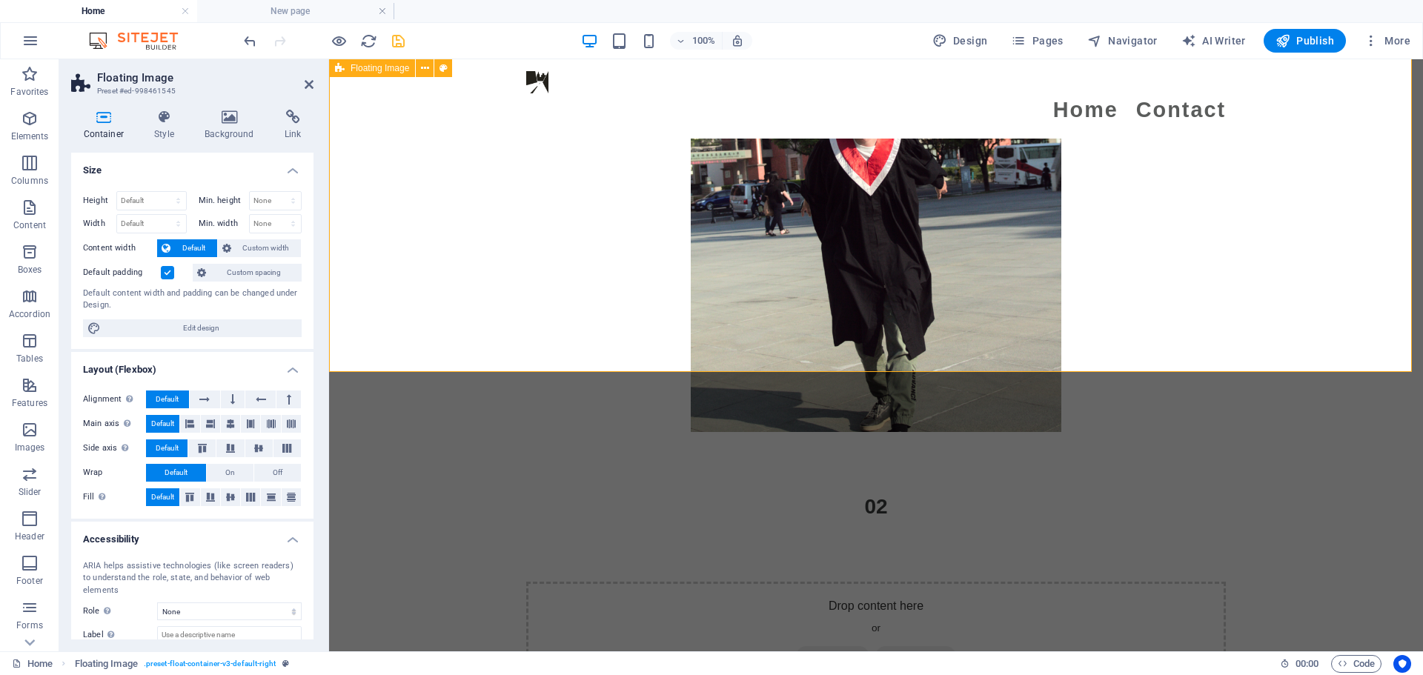
scroll to position [3101, 0]
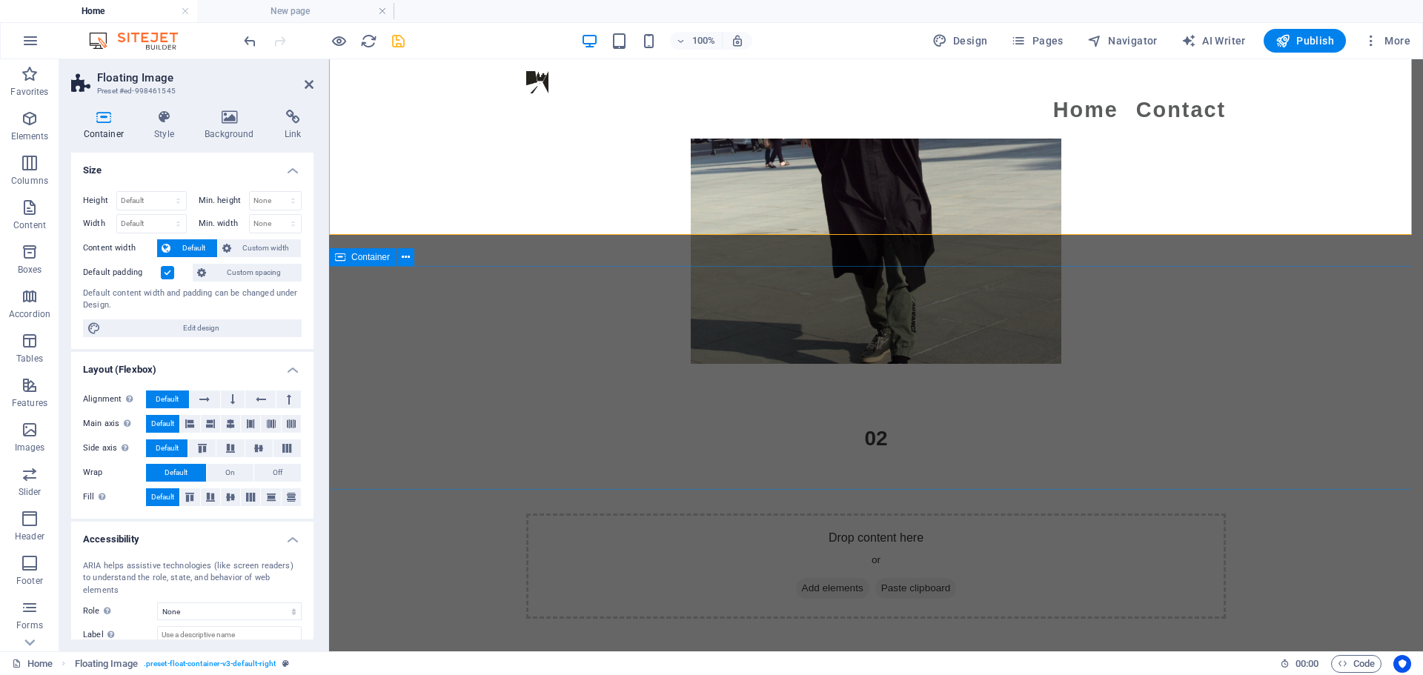
click at [607, 454] on div "Drop content here or Add elements Paste clipboard" at bounding box center [876, 566] width 1094 height 224
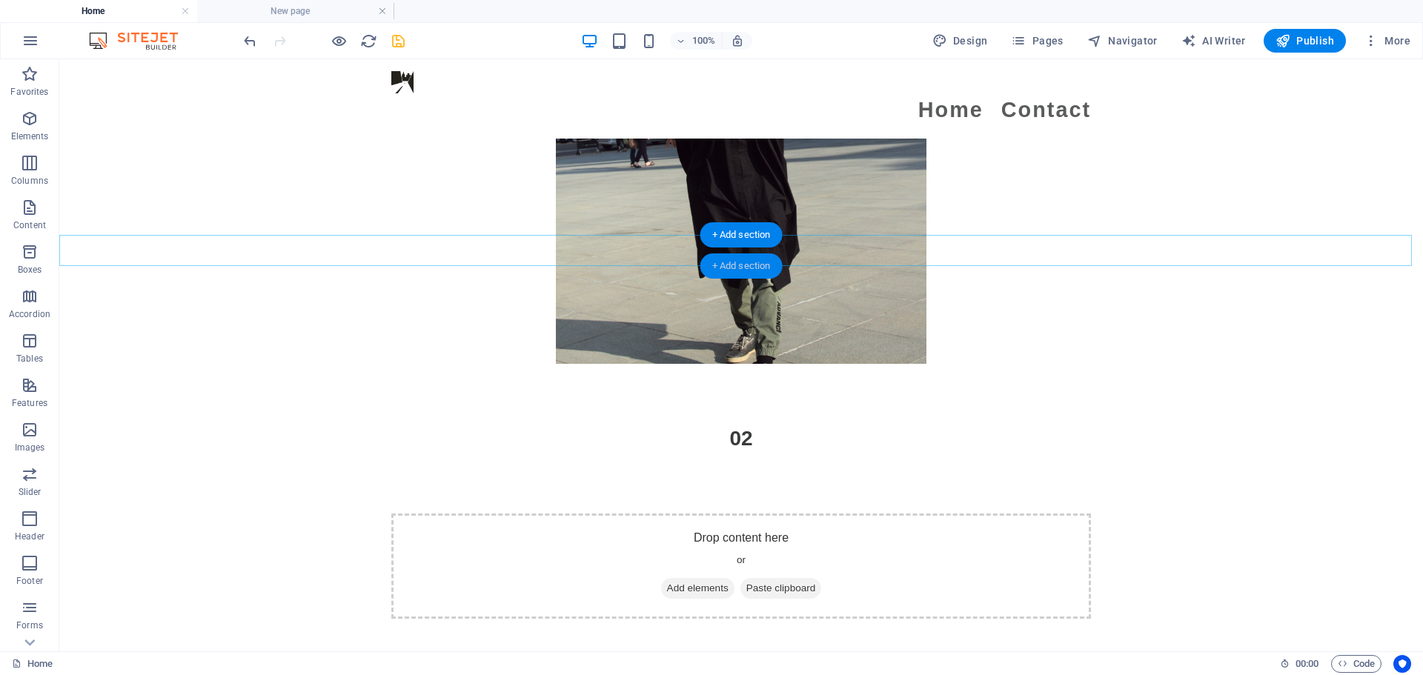
click at [704, 262] on div "+ Add section" at bounding box center [741, 265] width 82 height 25
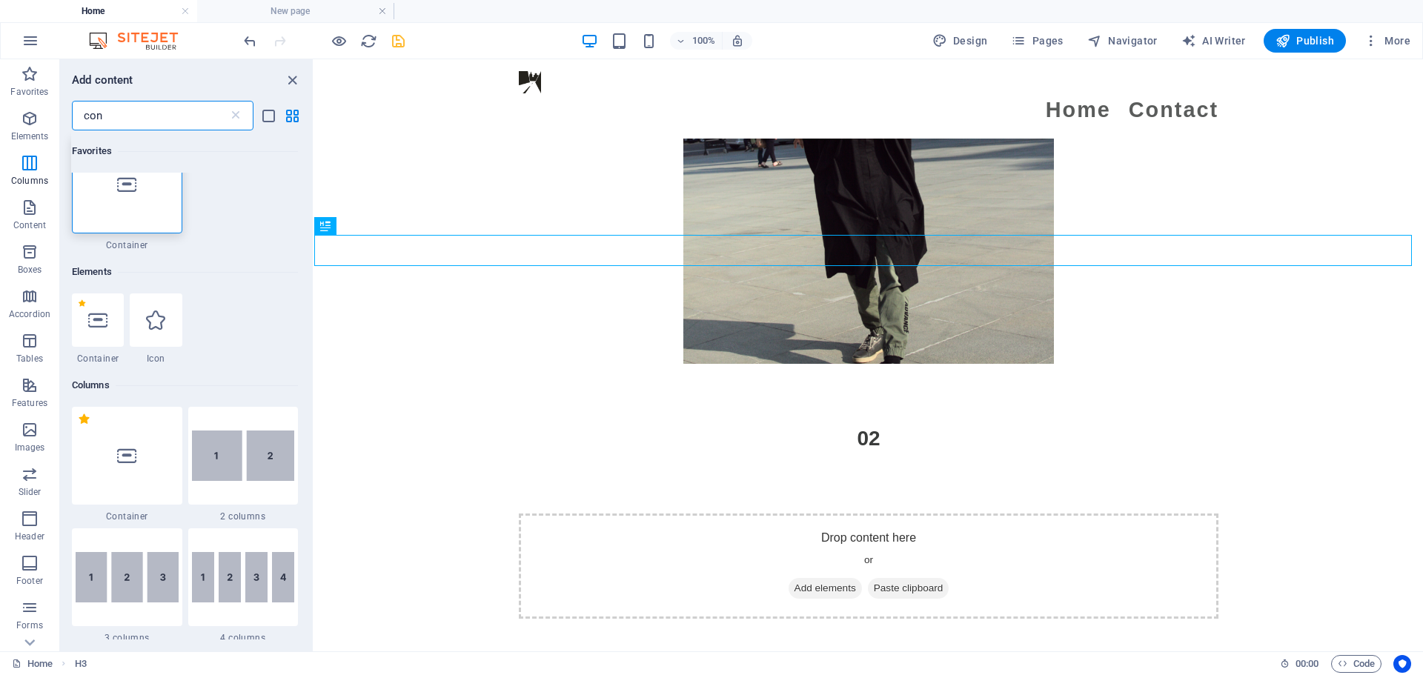
scroll to position [0, 0]
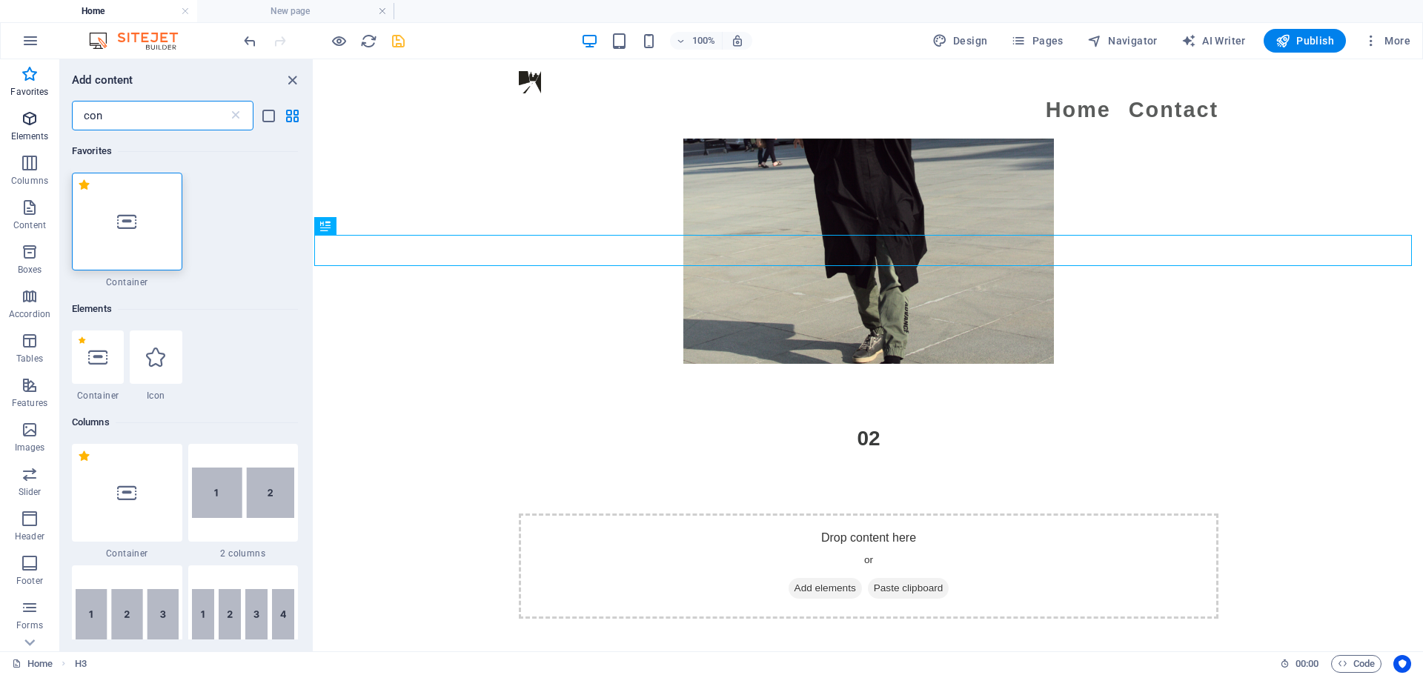
drag, startPoint x: 158, startPoint y: 110, endPoint x: 0, endPoint y: 110, distance: 157.8
click at [0, 110] on div "Favorites Elements Columns Content Boxes Accordion Tables Features Images Slide…" at bounding box center [157, 355] width 314 height 592
type input "h"
click at [133, 249] on div at bounding box center [127, 222] width 110 height 98
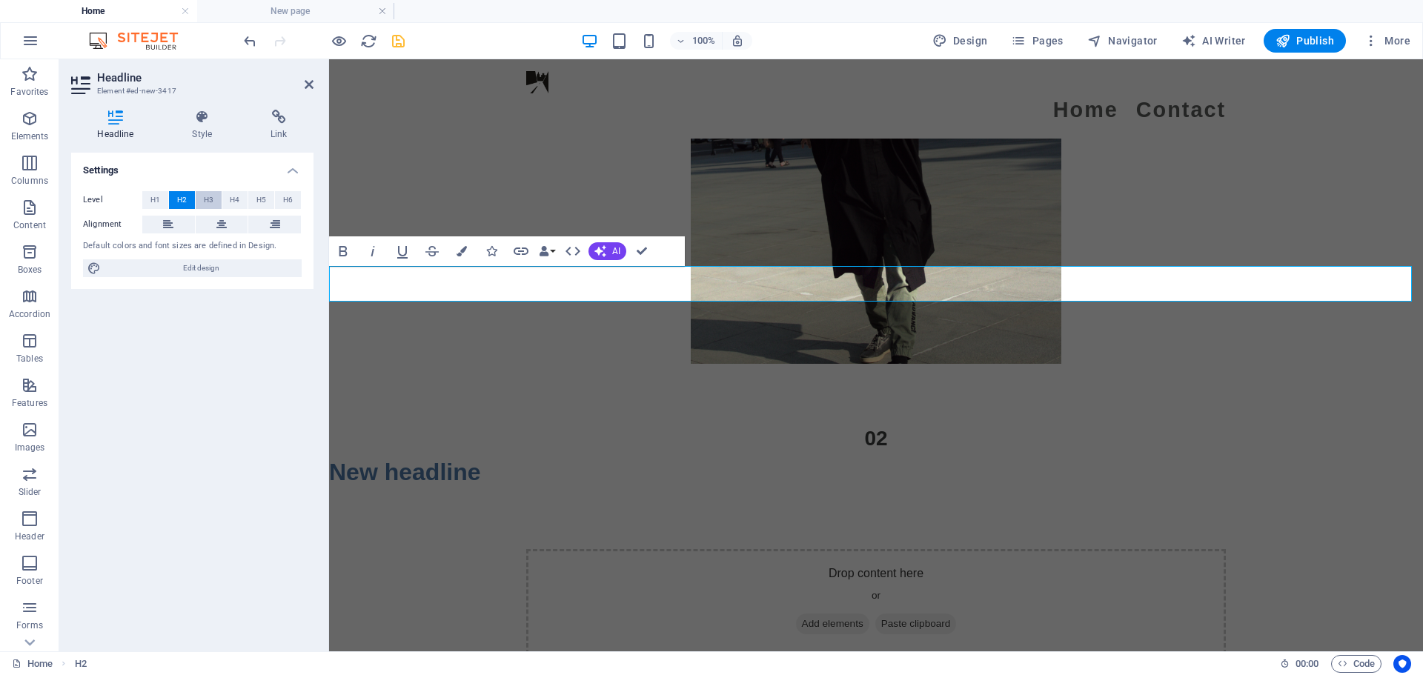
click at [206, 197] on span "H3" at bounding box center [209, 200] width 10 height 18
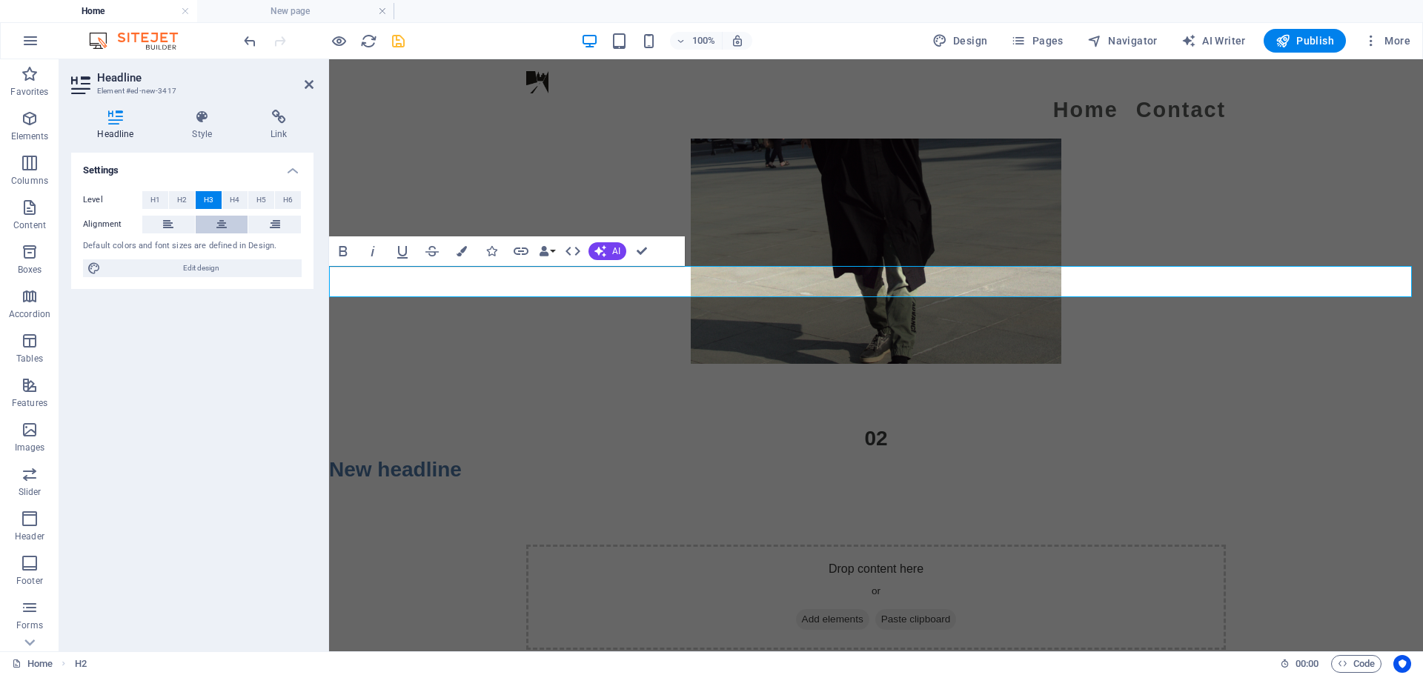
click at [225, 222] on icon at bounding box center [221, 225] width 10 height 18
click at [456, 253] on icon "button" at bounding box center [461, 251] width 10 height 10
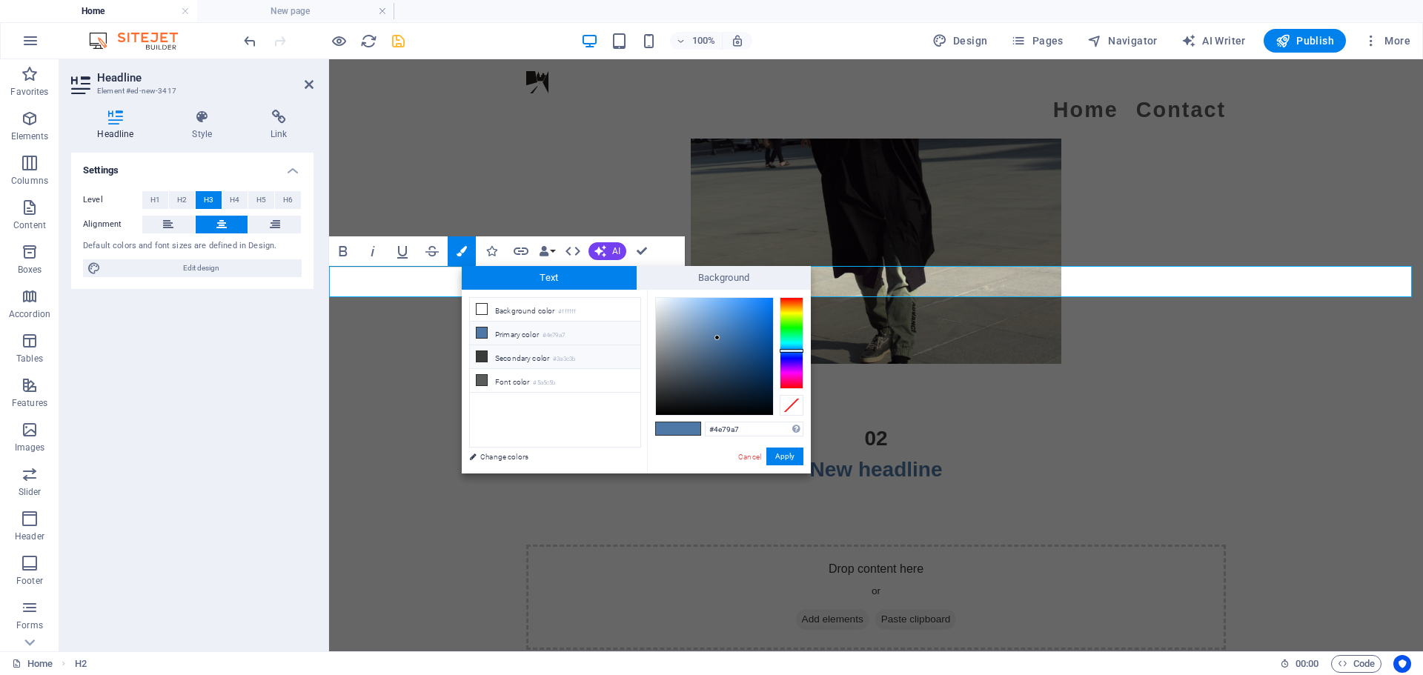
click at [535, 352] on li "Secondary color #3a3c3b" at bounding box center [555, 357] width 170 height 24
type input "#3a3c3b"
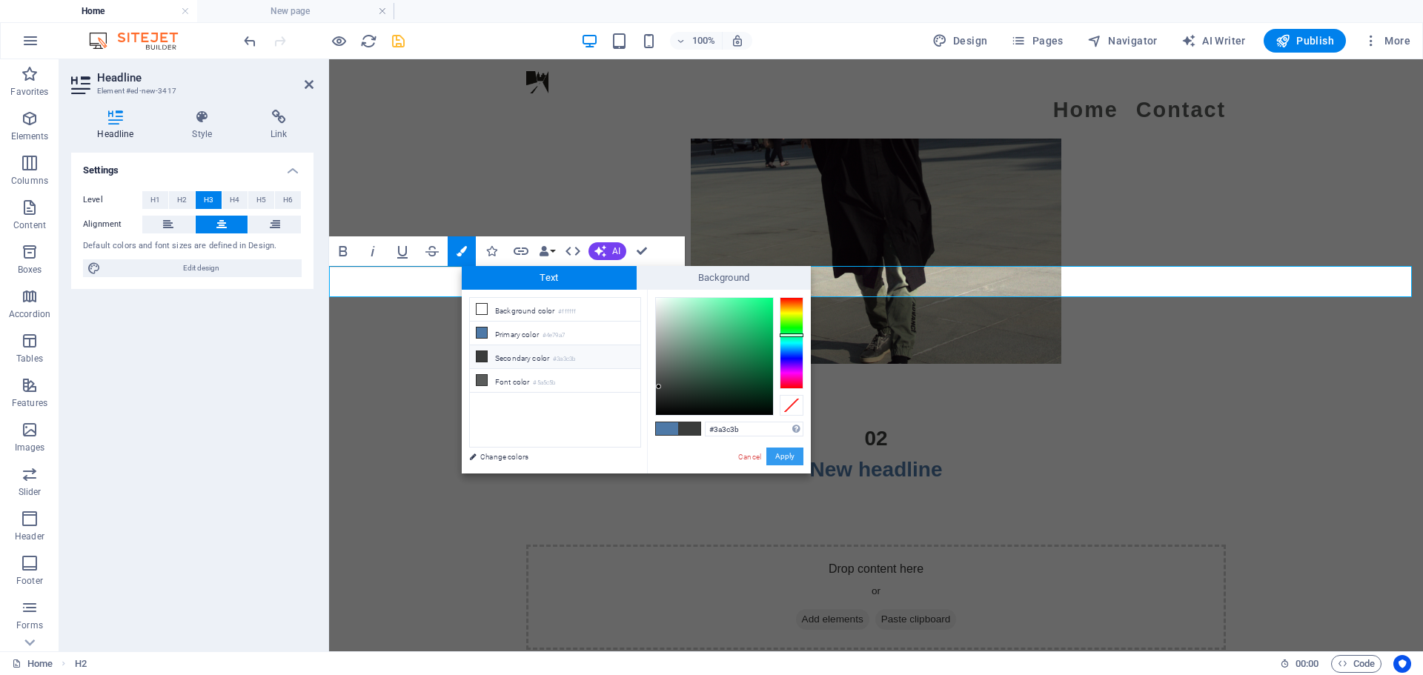
click at [704, 448] on button "Apply" at bounding box center [784, 457] width 37 height 18
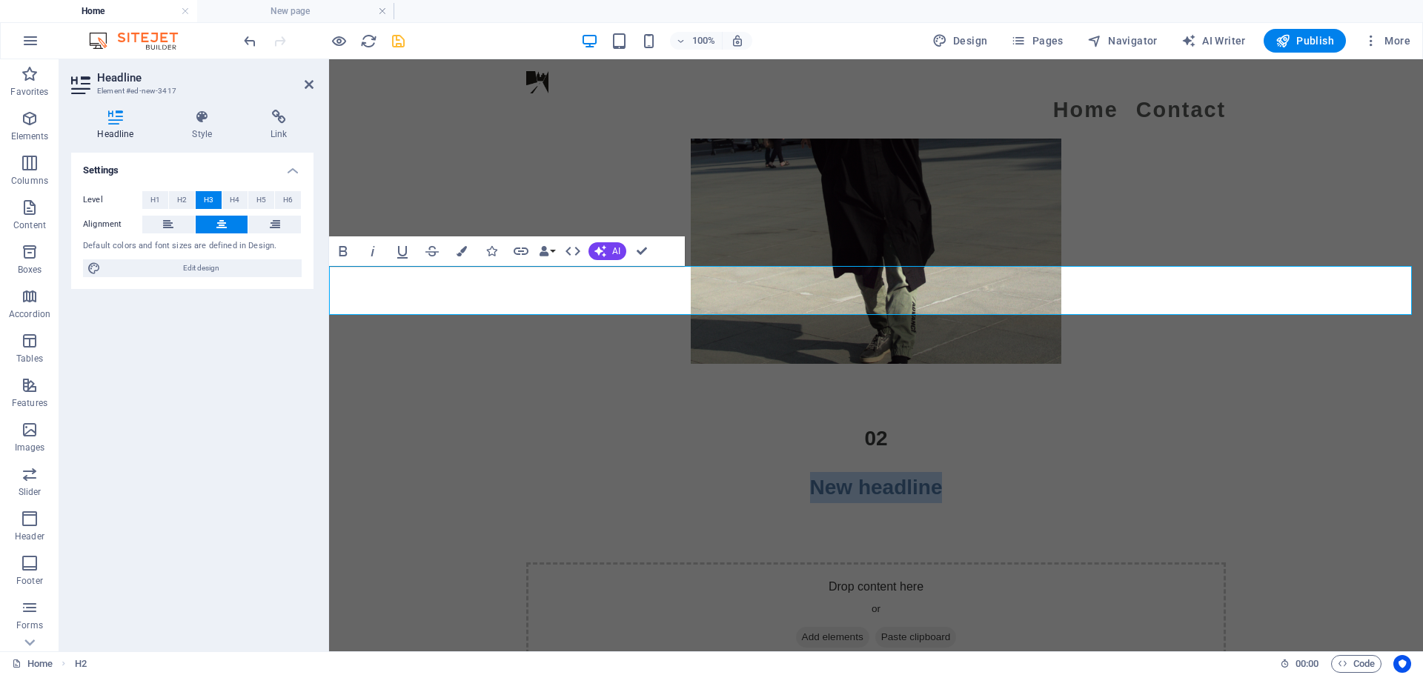
drag, startPoint x: 957, startPoint y: 301, endPoint x: 622, endPoint y: 295, distance: 335.0
click at [622, 472] on h3 "New headline" at bounding box center [876, 487] width 1094 height 31
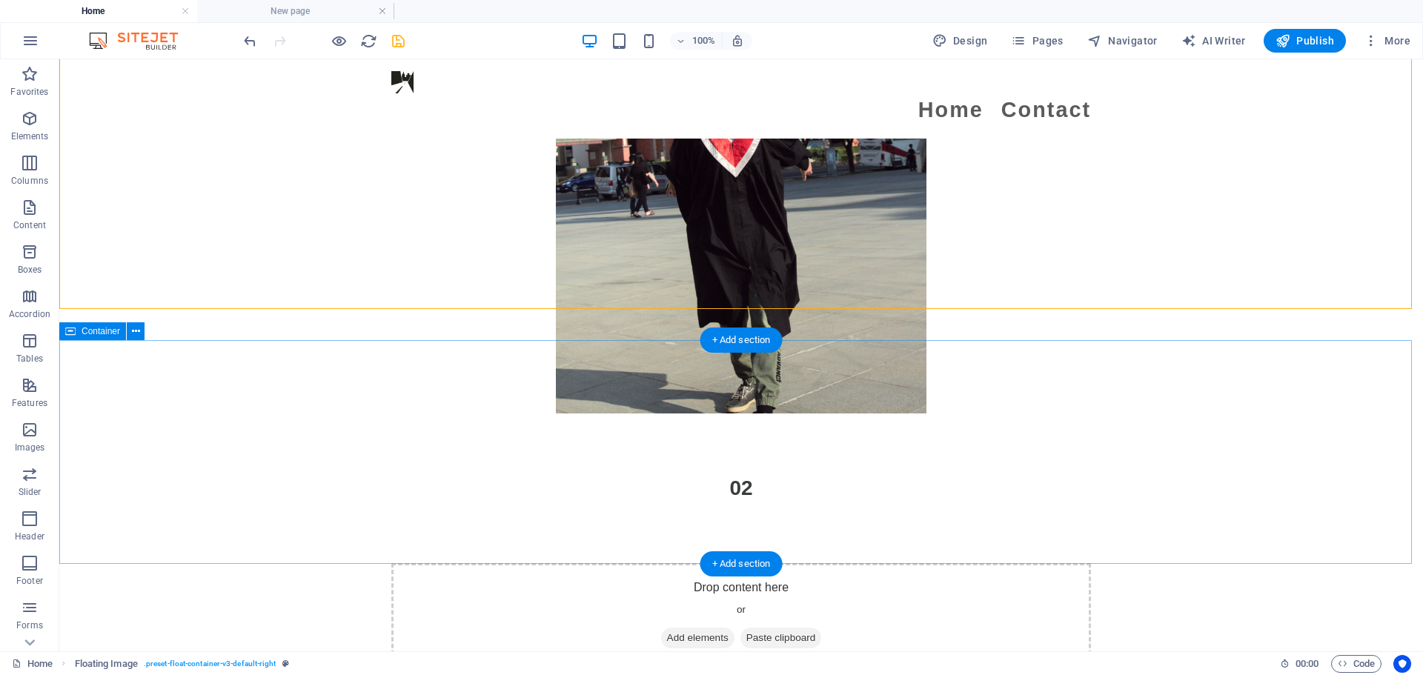
scroll to position [3026, 0]
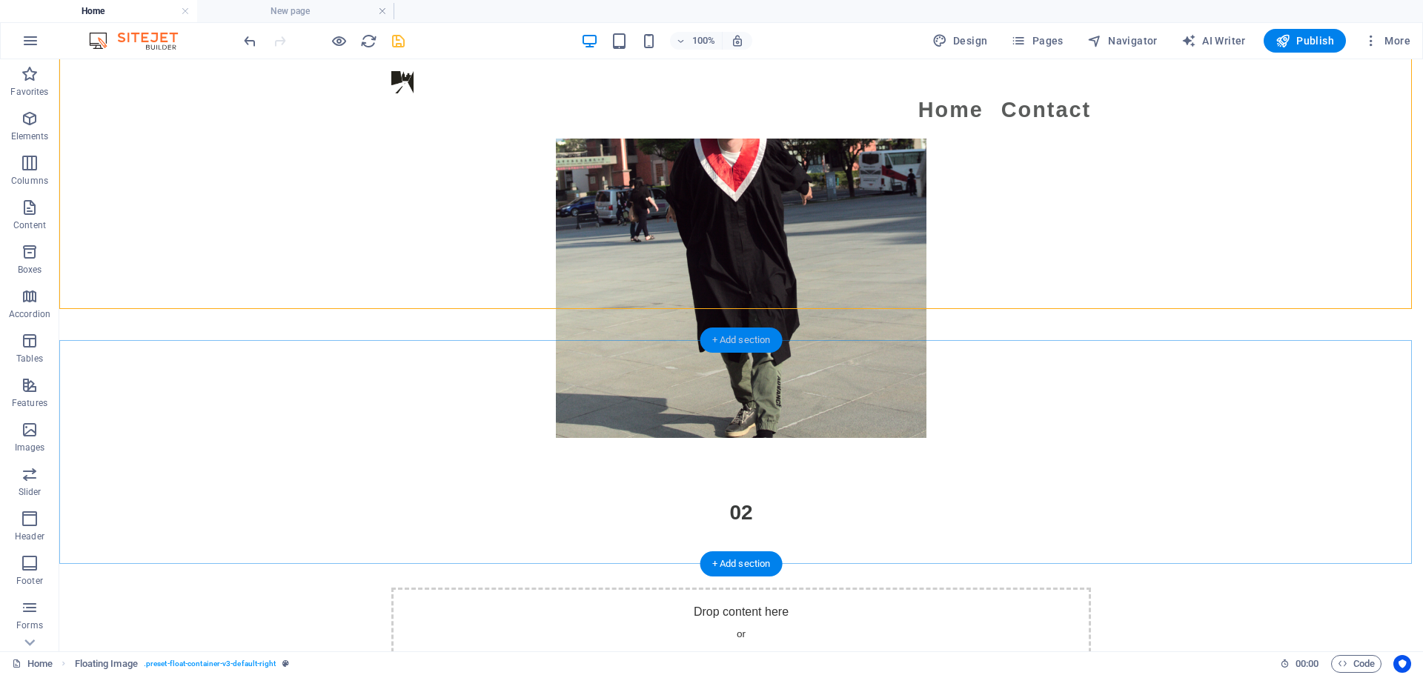
click at [704, 333] on div "+ Add section" at bounding box center [741, 340] width 82 height 25
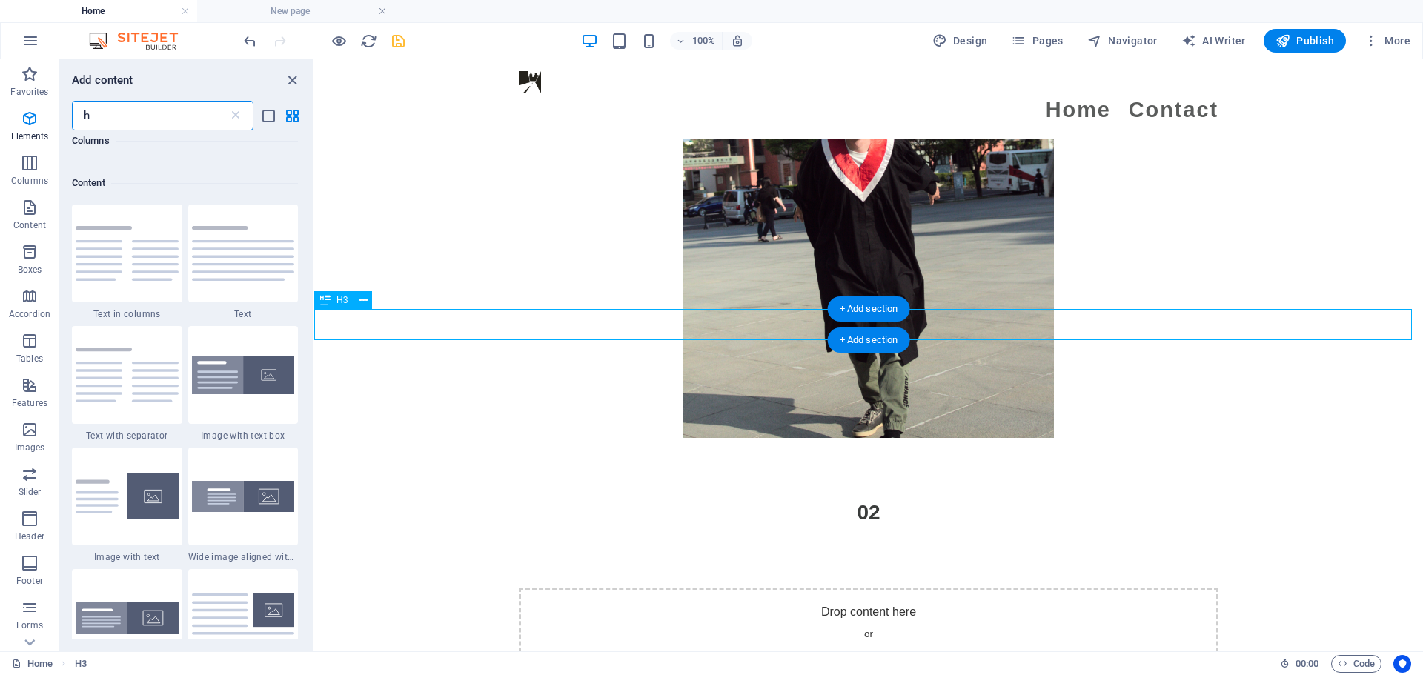
scroll to position [794, 0]
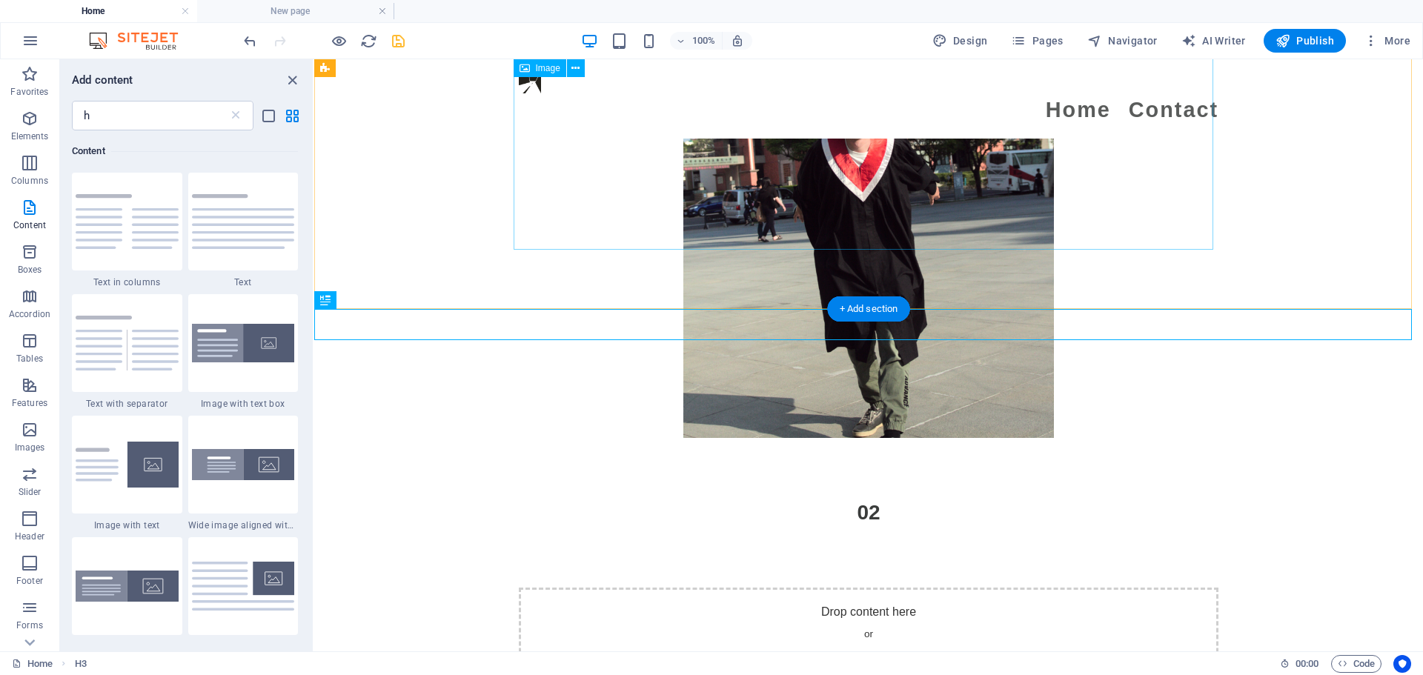
click at [645, 246] on figure at bounding box center [869, 160] width 700 height 556
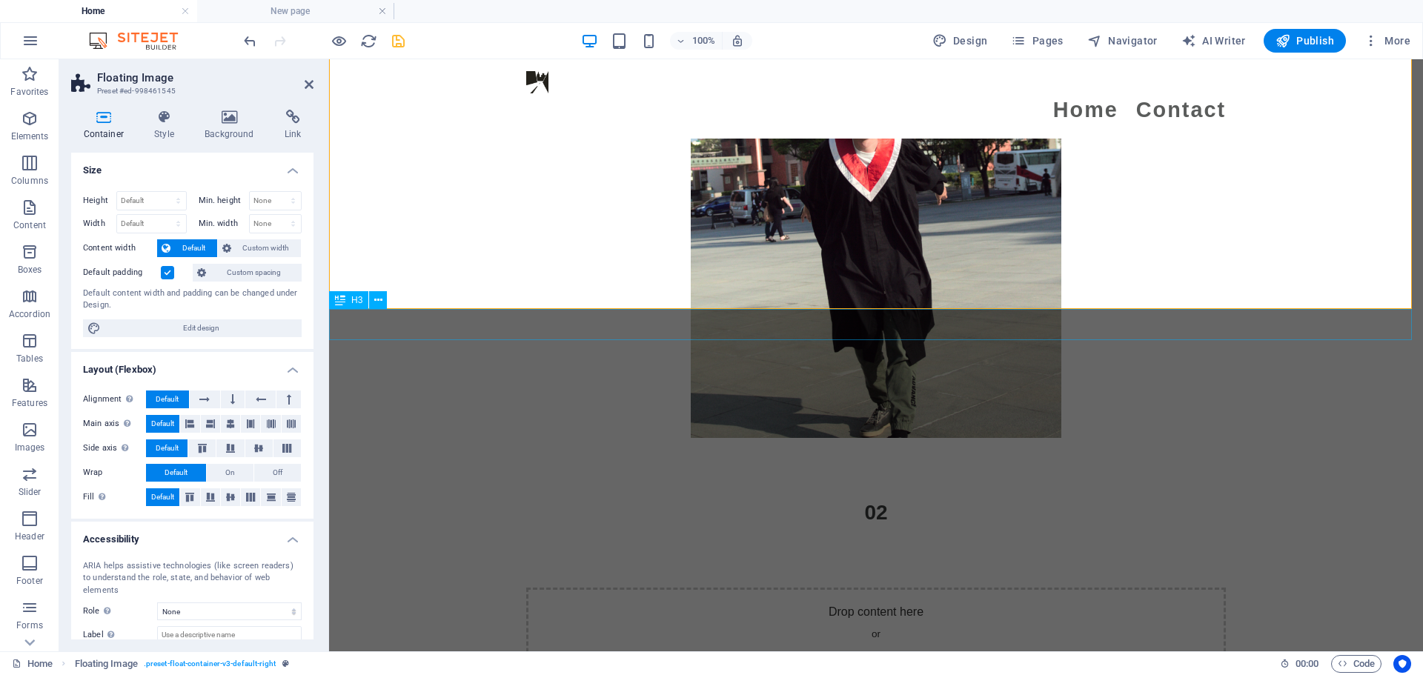
click at [704, 497] on div "02" at bounding box center [876, 512] width 1094 height 31
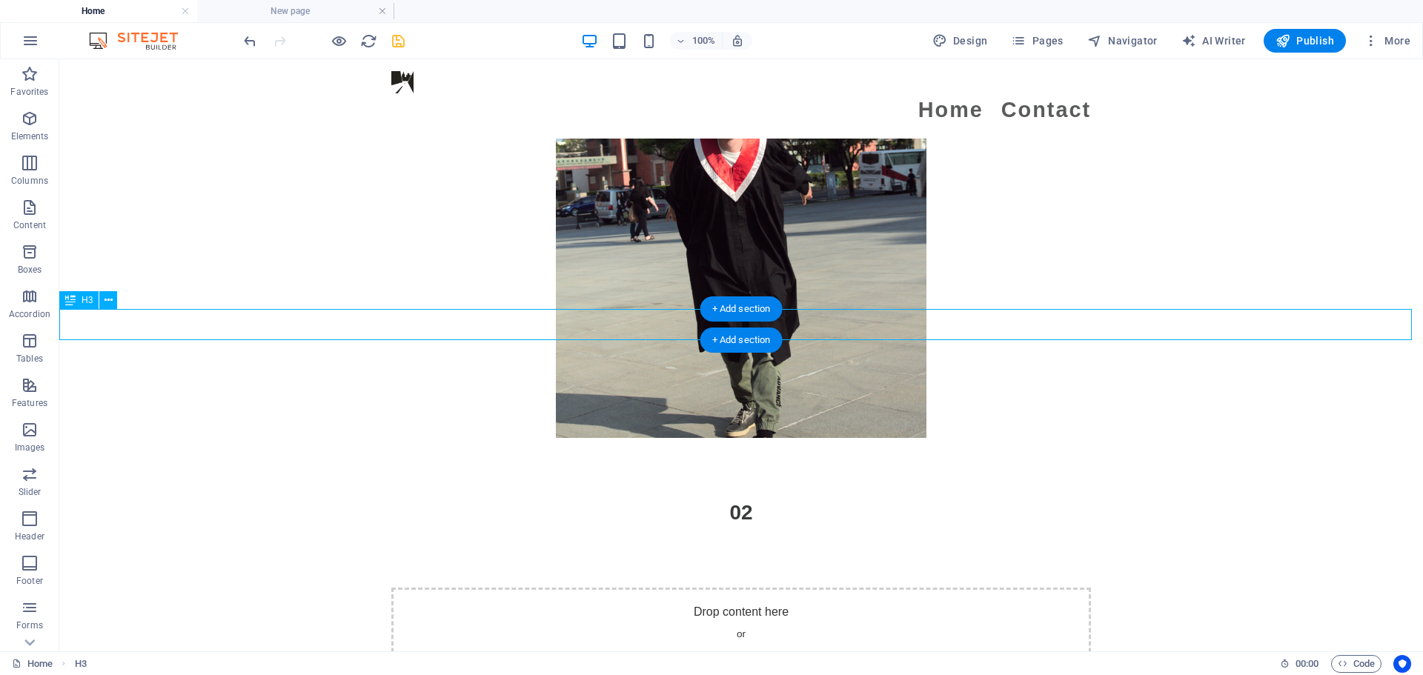
click at [665, 497] on div "02" at bounding box center [741, 512] width 1364 height 31
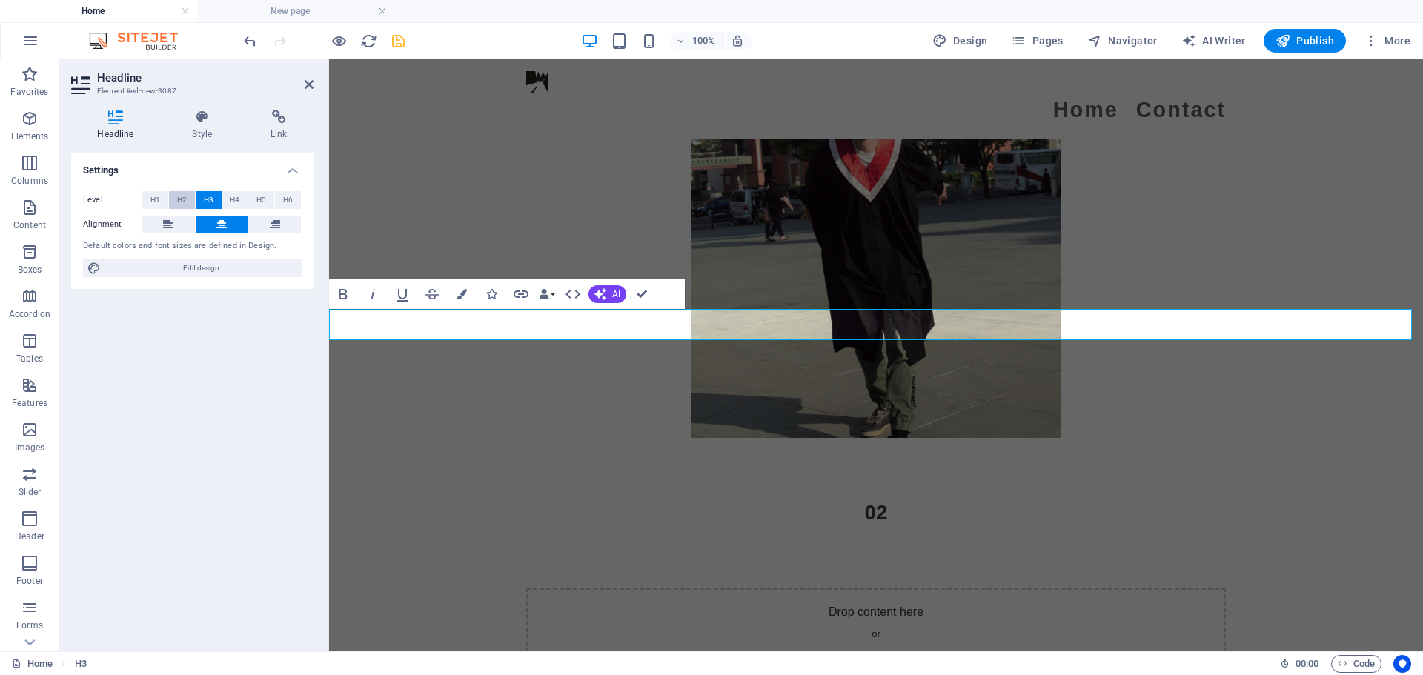
click at [181, 192] on span "H2" at bounding box center [182, 200] width 10 height 18
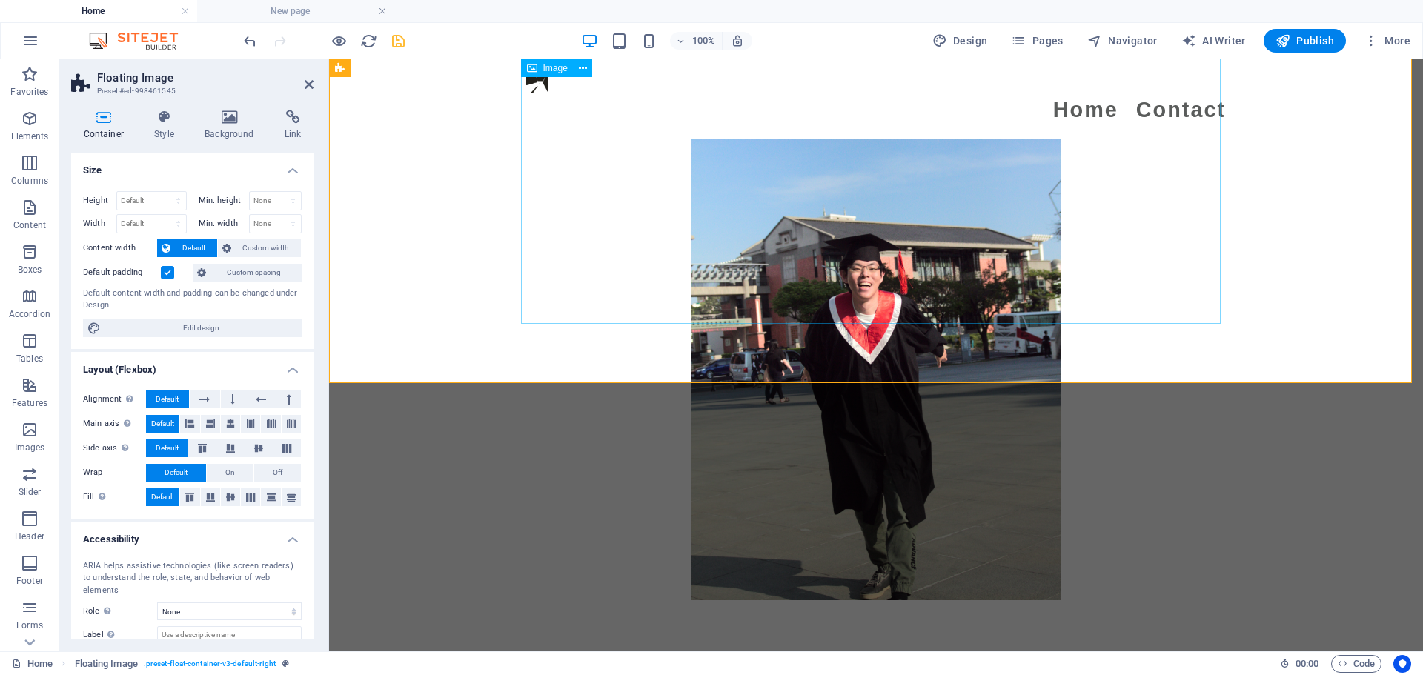
scroll to position [2952, 0]
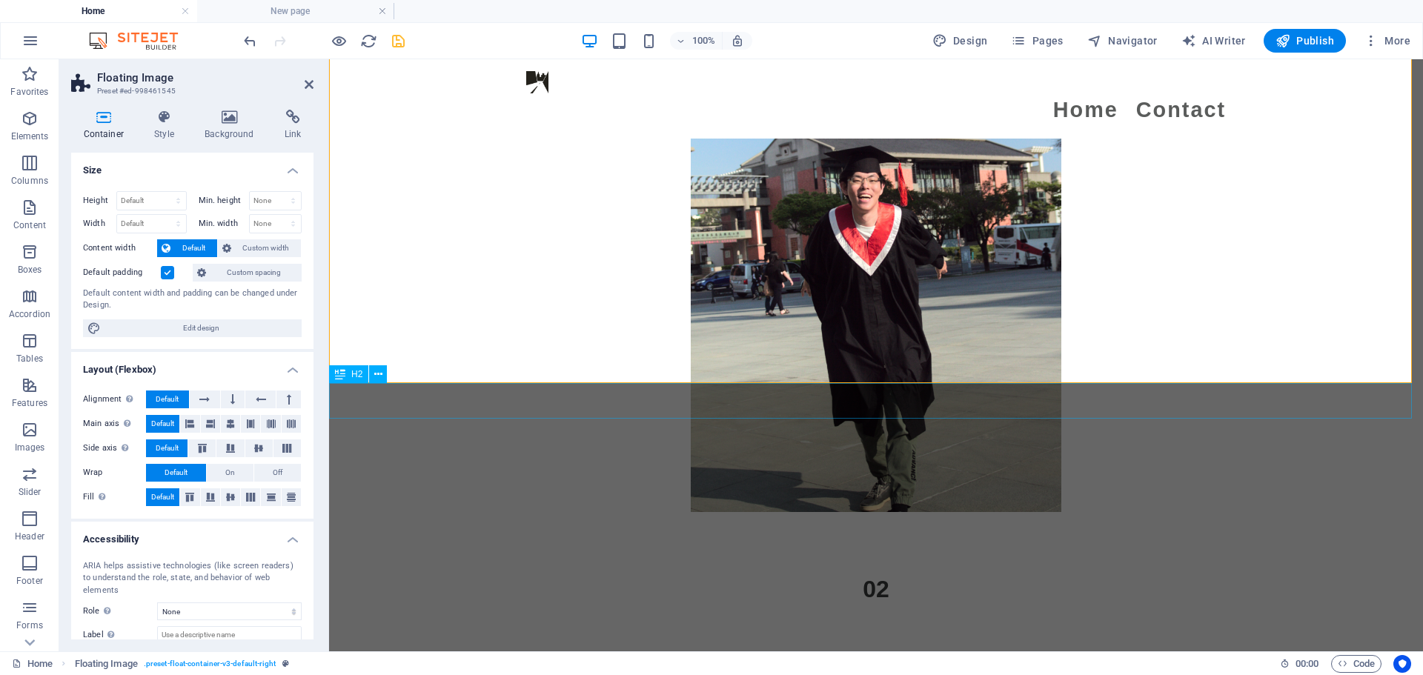
click at [704, 571] on div "02" at bounding box center [876, 589] width 1094 height 36
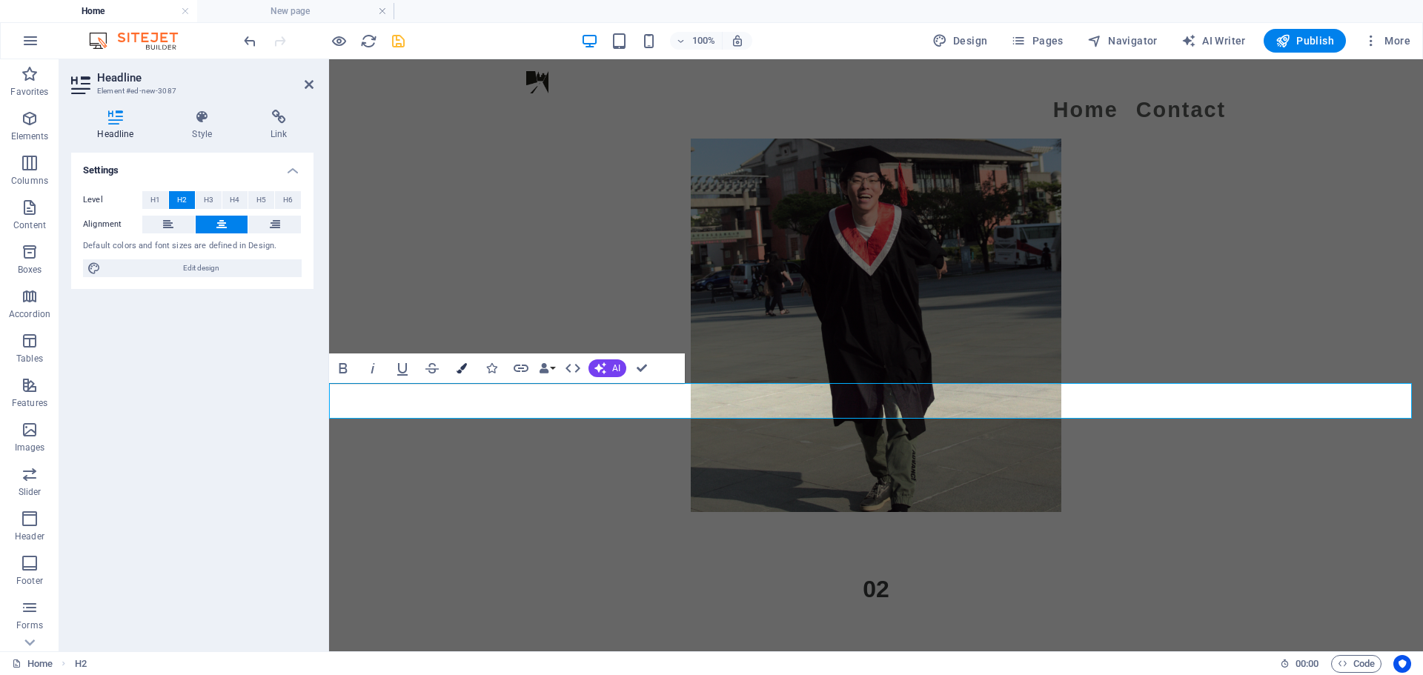
click at [454, 372] on button "Colors" at bounding box center [462, 368] width 28 height 30
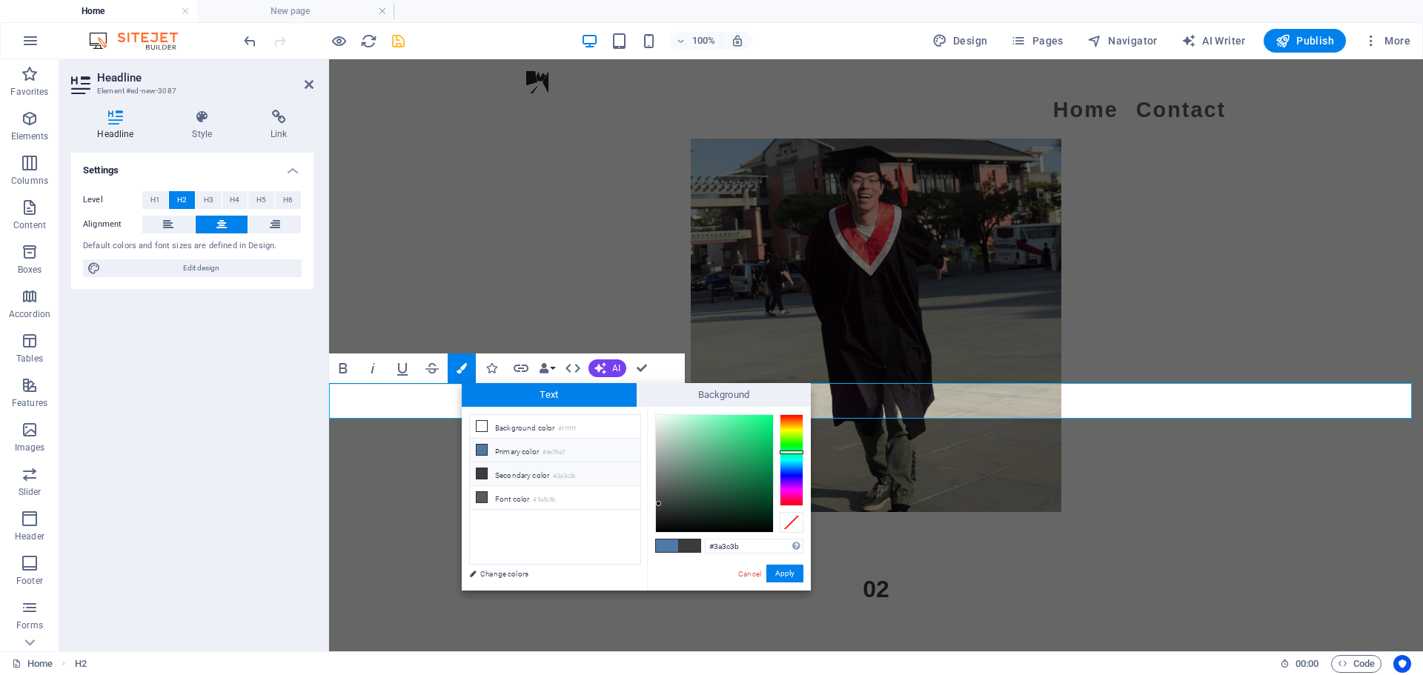
click at [485, 467] on ul "Background color #ffffff Primary color #4e79a7 Secondary color #3a3c3b Font col…" at bounding box center [555, 489] width 172 height 150
click at [513, 449] on li "Primary color #4e79a7" at bounding box center [555, 451] width 170 height 24
click at [512, 452] on li "Primary color #4e79a7" at bounding box center [555, 451] width 170 height 24
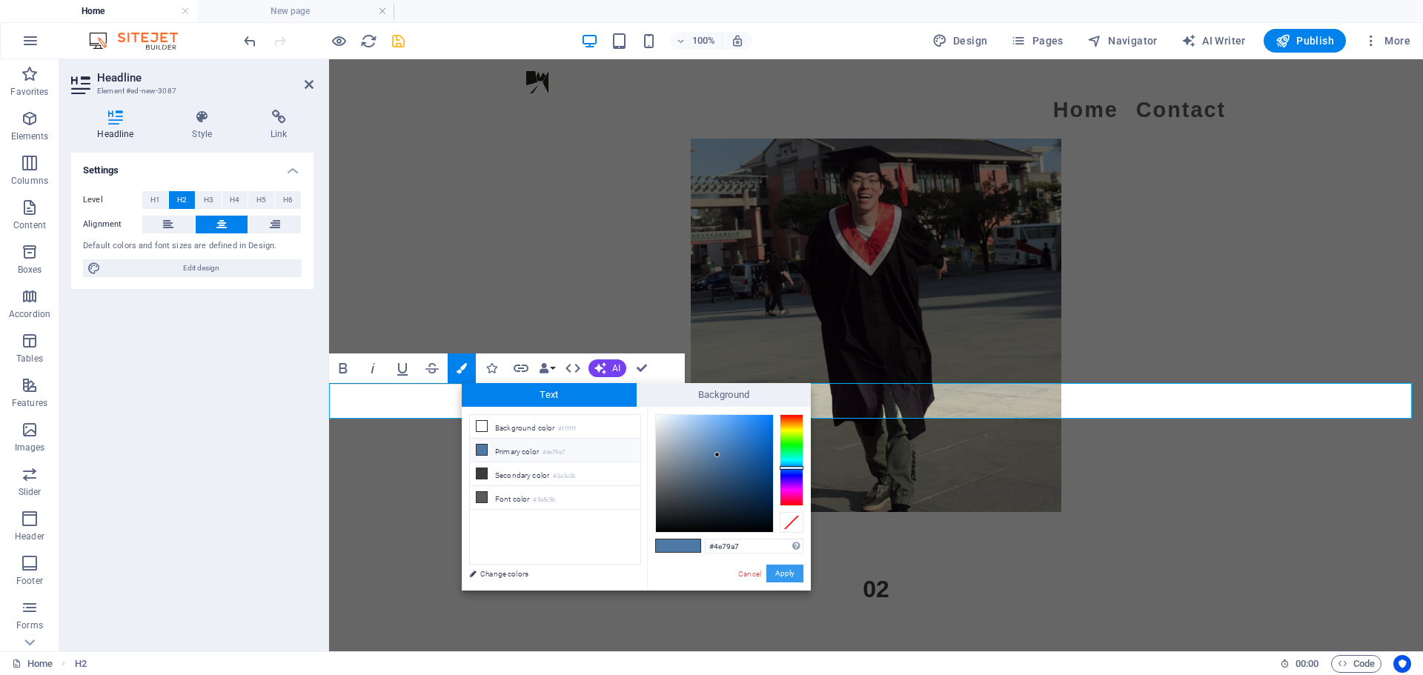
click at [704, 577] on button "Apply" at bounding box center [784, 574] width 37 height 18
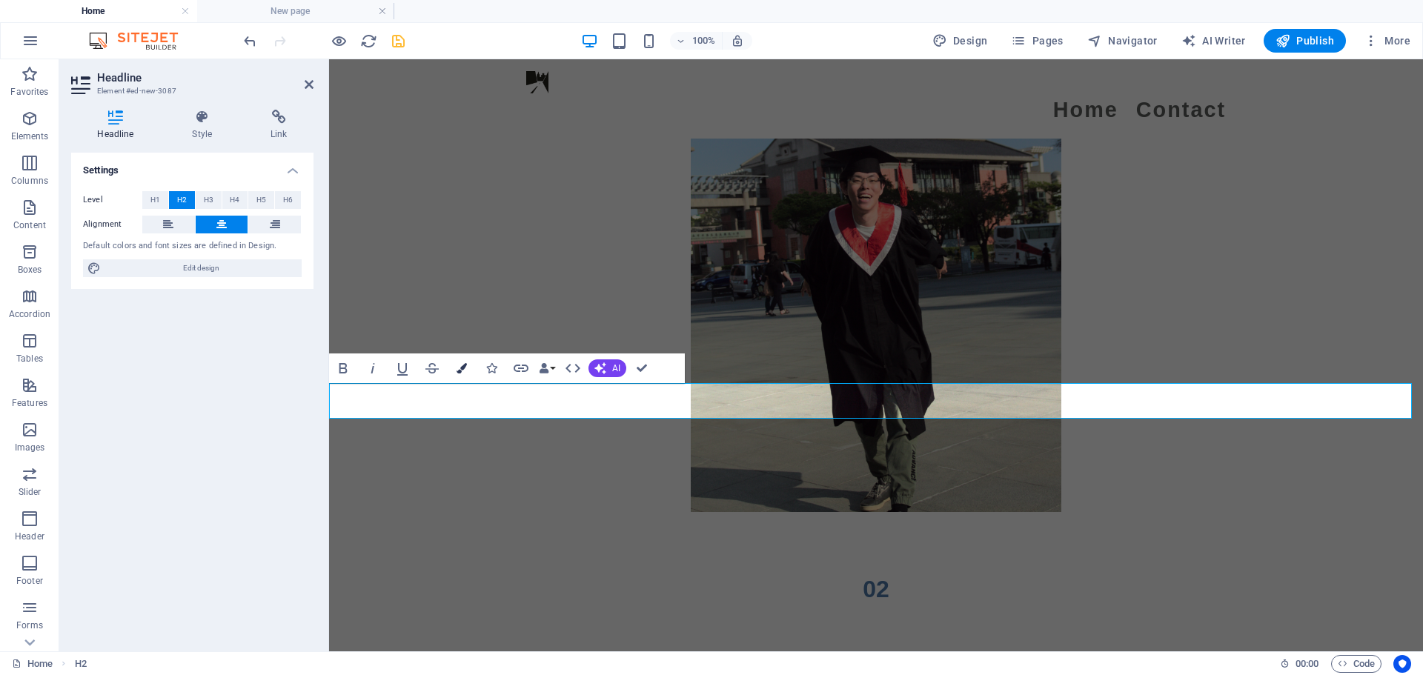
click at [463, 368] on icon "button" at bounding box center [461, 368] width 10 height 10
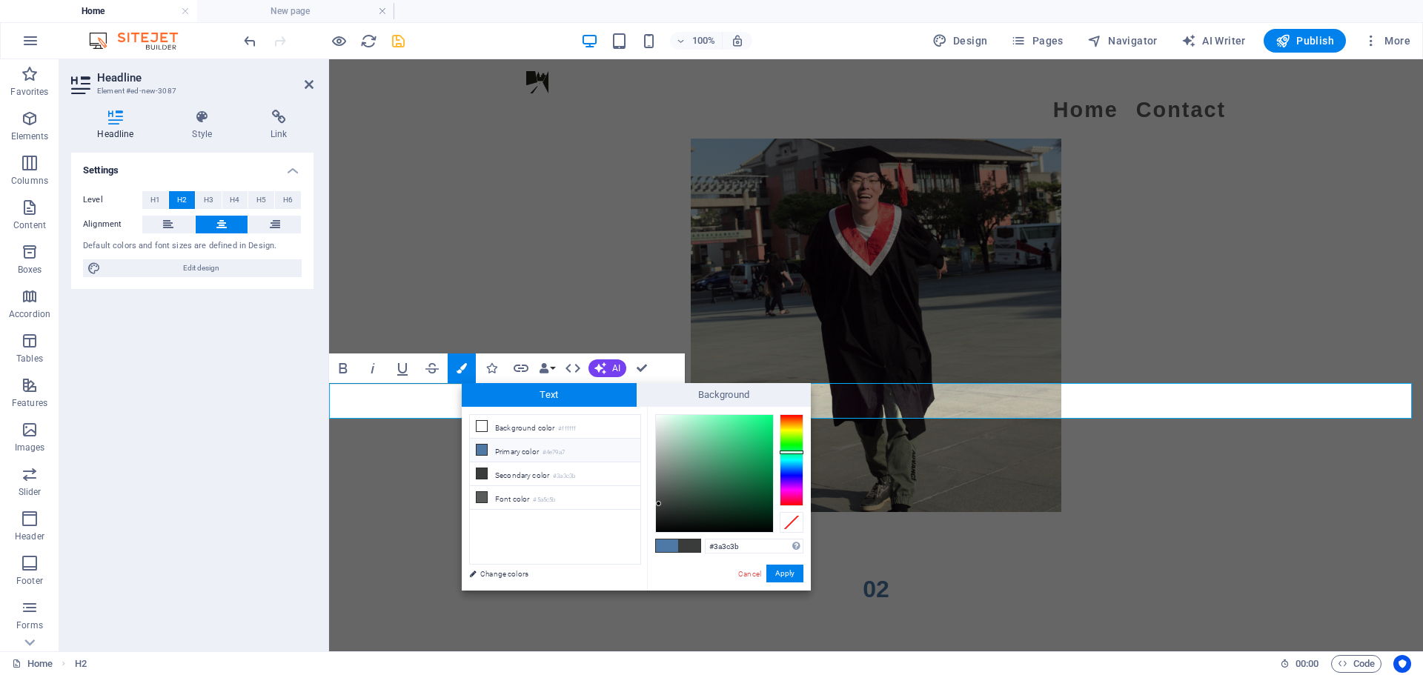
click at [545, 445] on li "Primary color #4e79a7" at bounding box center [555, 451] width 170 height 24
type input "#4e79a7"
click at [545, 445] on li "Primary color #4e79a7" at bounding box center [555, 451] width 170 height 24
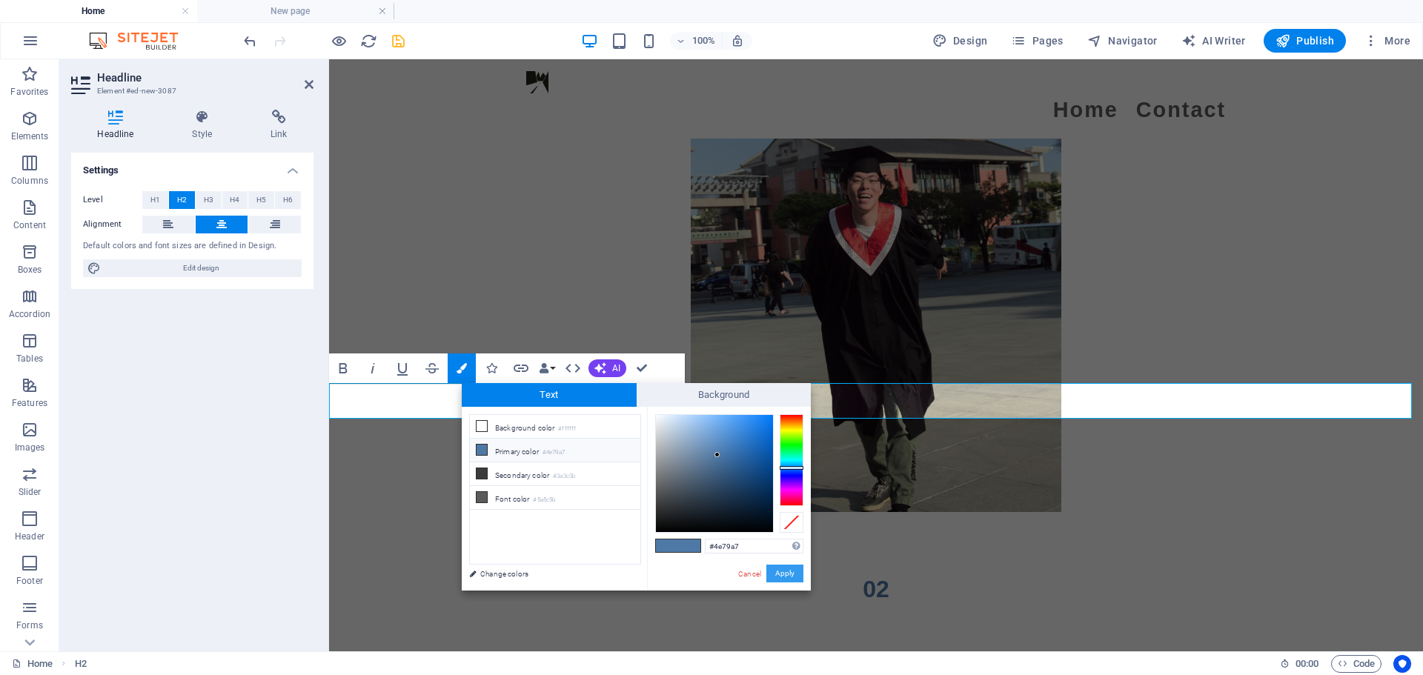
drag, startPoint x: 777, startPoint y: 579, endPoint x: 449, endPoint y: 518, distance: 333.1
click at [704, 579] on button "Apply" at bounding box center [784, 574] width 37 height 18
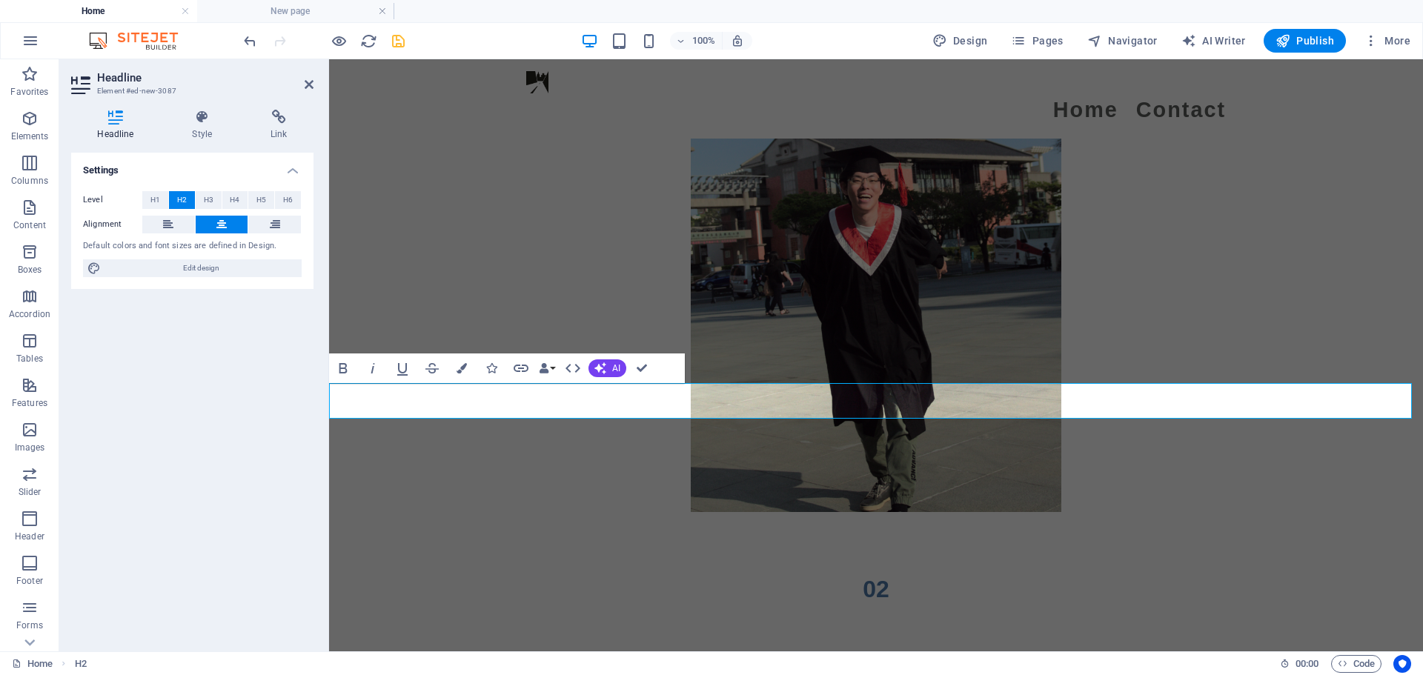
click at [704, 576] on span "02" at bounding box center [876, 589] width 27 height 27
drag, startPoint x: 890, startPoint y: 401, endPoint x: 837, endPoint y: 396, distance: 53.6
click at [704, 571] on h2 "02" at bounding box center [876, 589] width 1094 height 36
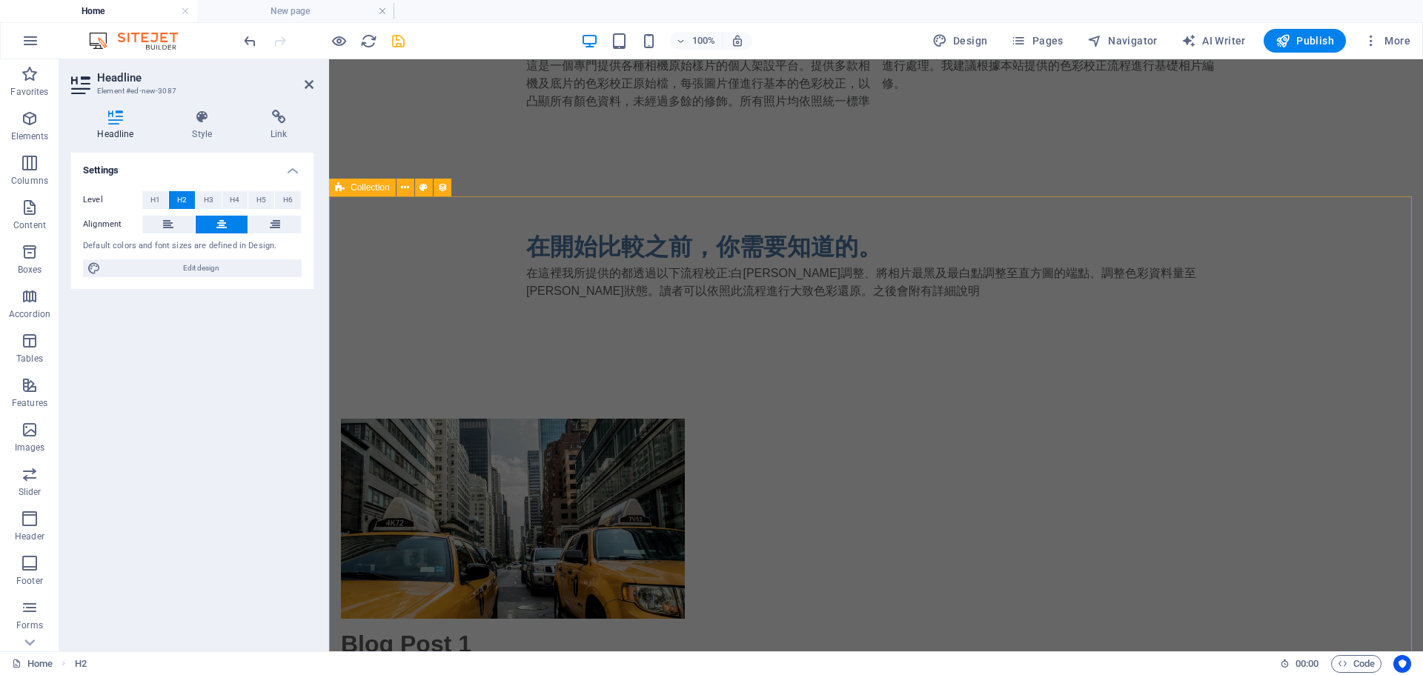
scroll to position [952, 0]
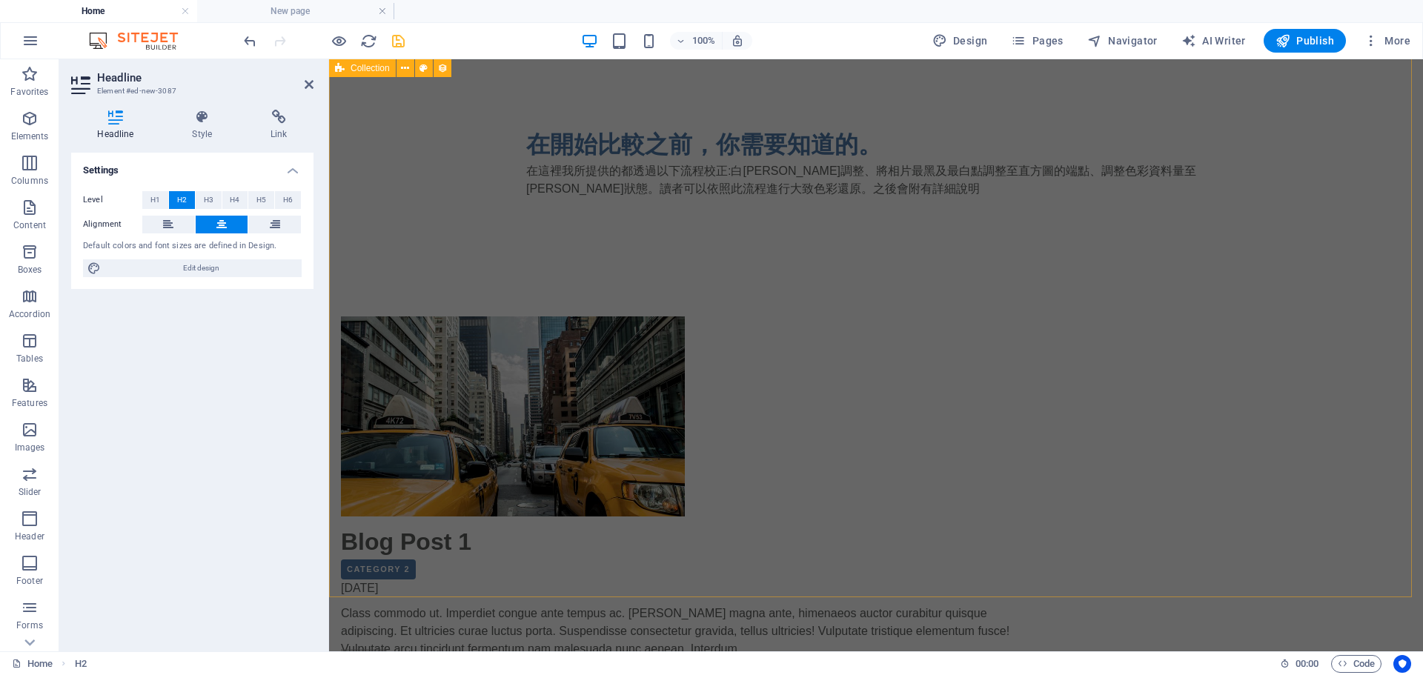
click at [450, 277] on div "Blog Post 1 Category 2 09/24/2025 Class commodo ut. Imperdiet congue ante tempu…" at bounding box center [876, 521] width 1094 height 528
select select "columns.publishing_date_DESC"
select select "columns.status"
select select "columns.publishing_date"
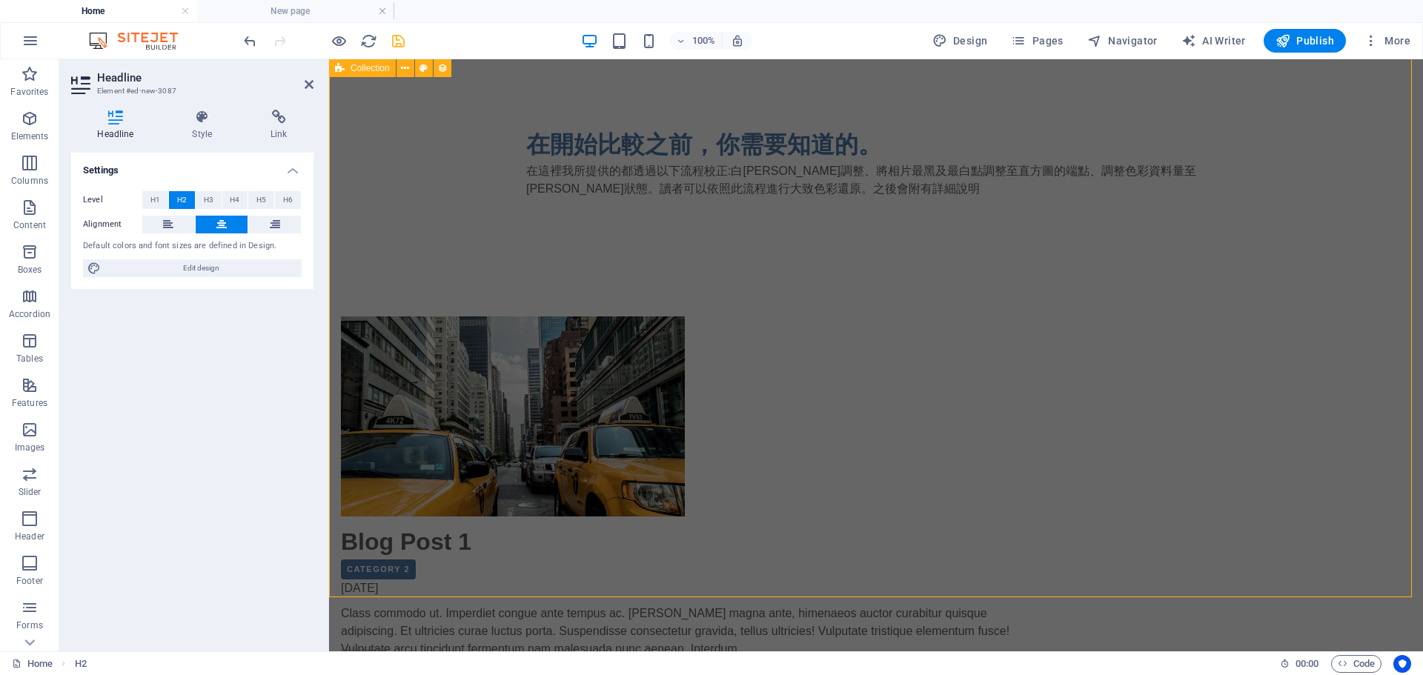
select select "past"
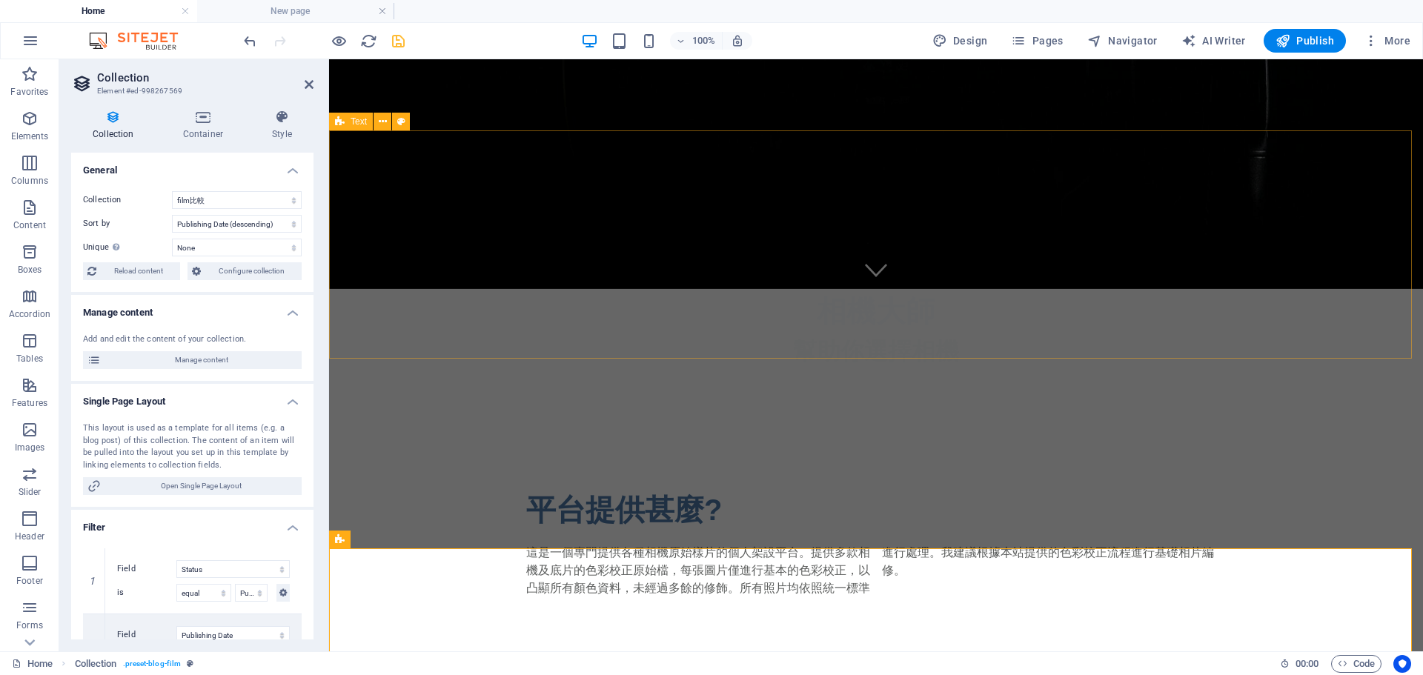
scroll to position [183, 0]
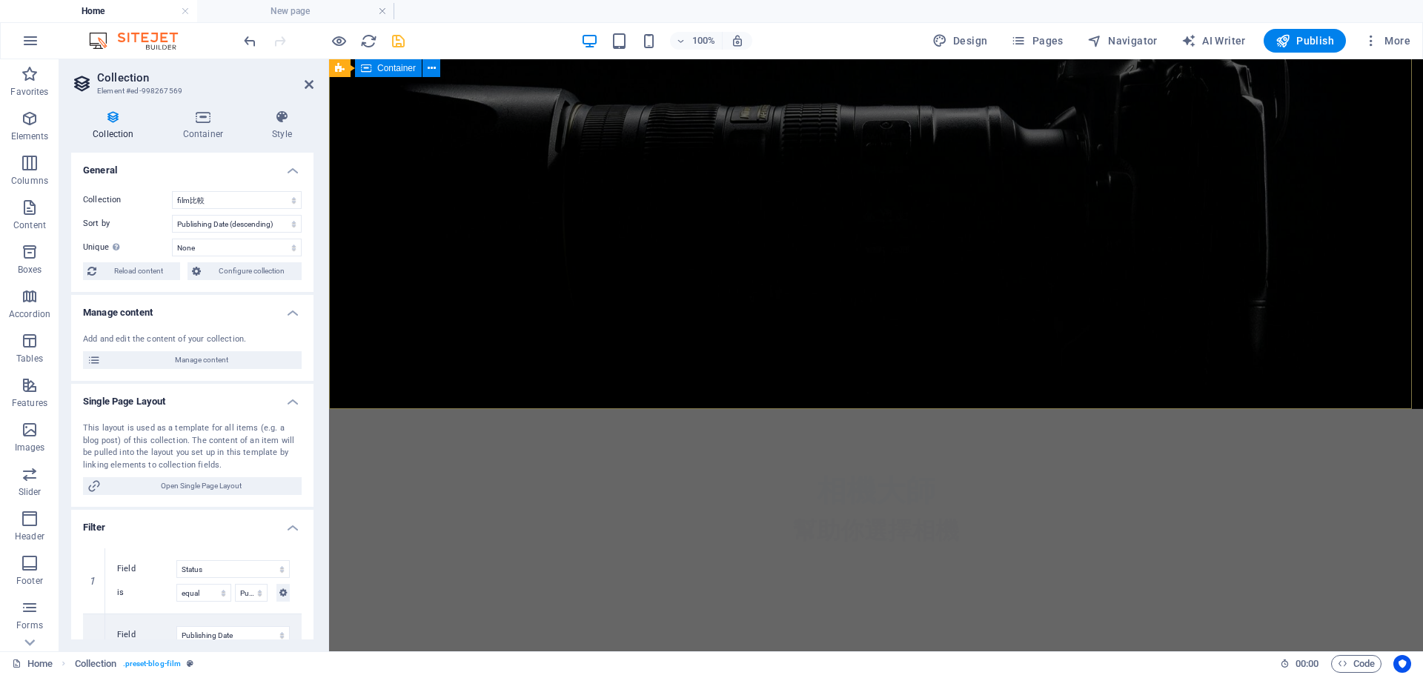
click at [459, 409] on div "相機大師 幫助你選擇相機" at bounding box center [876, 508] width 1094 height 199
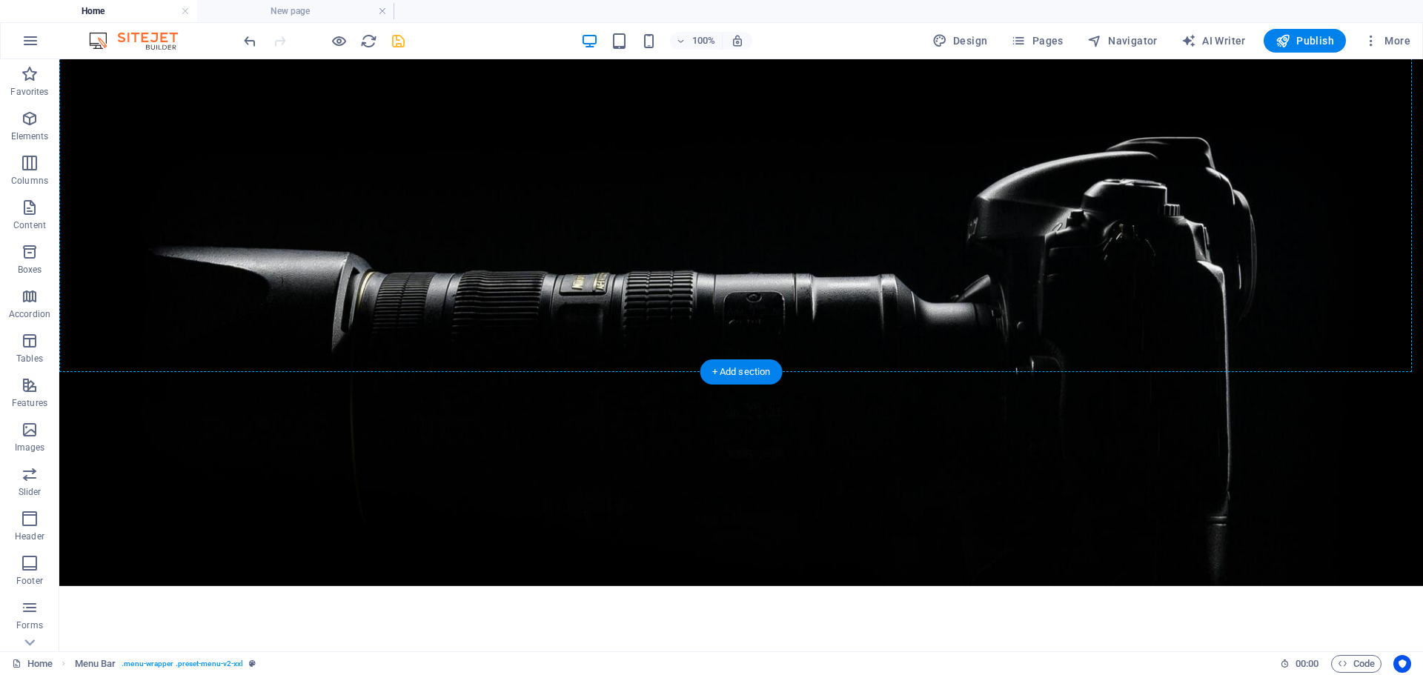
scroll to position [0, 0]
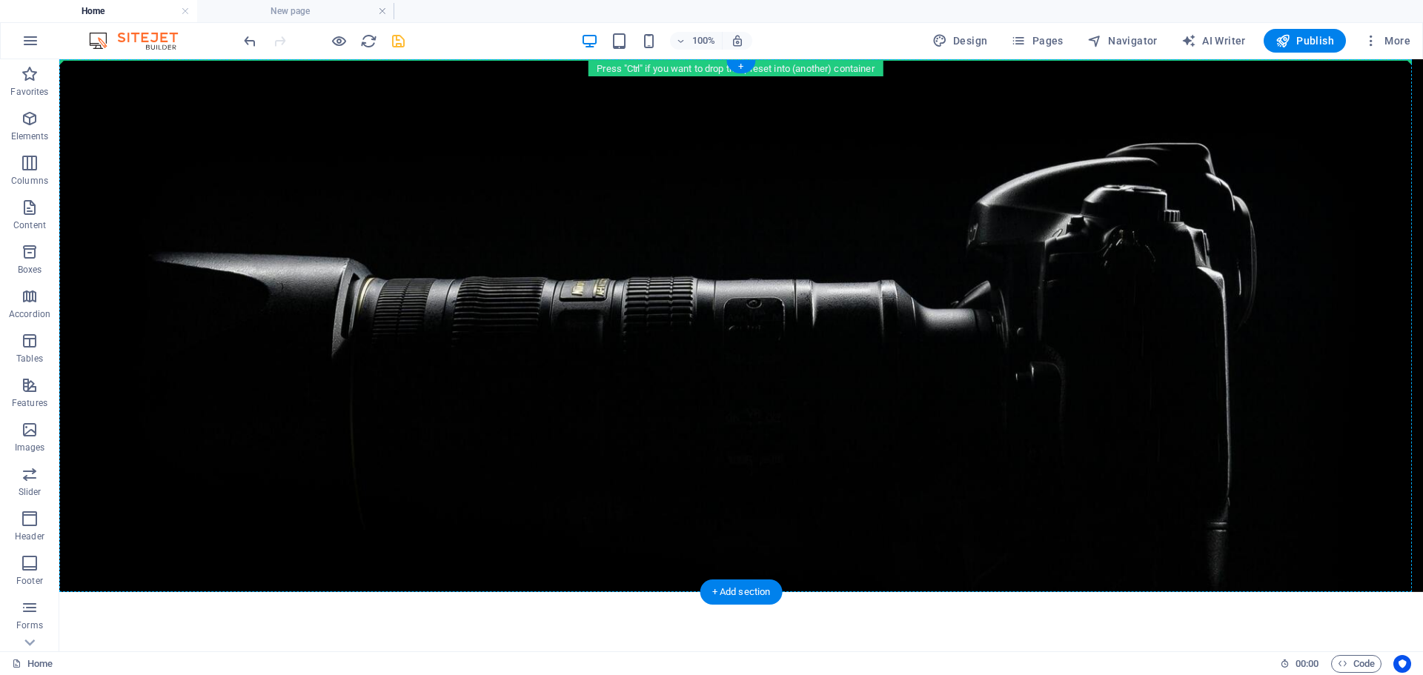
drag, startPoint x: 336, startPoint y: 210, endPoint x: 405, endPoint y: 74, distance: 152.4
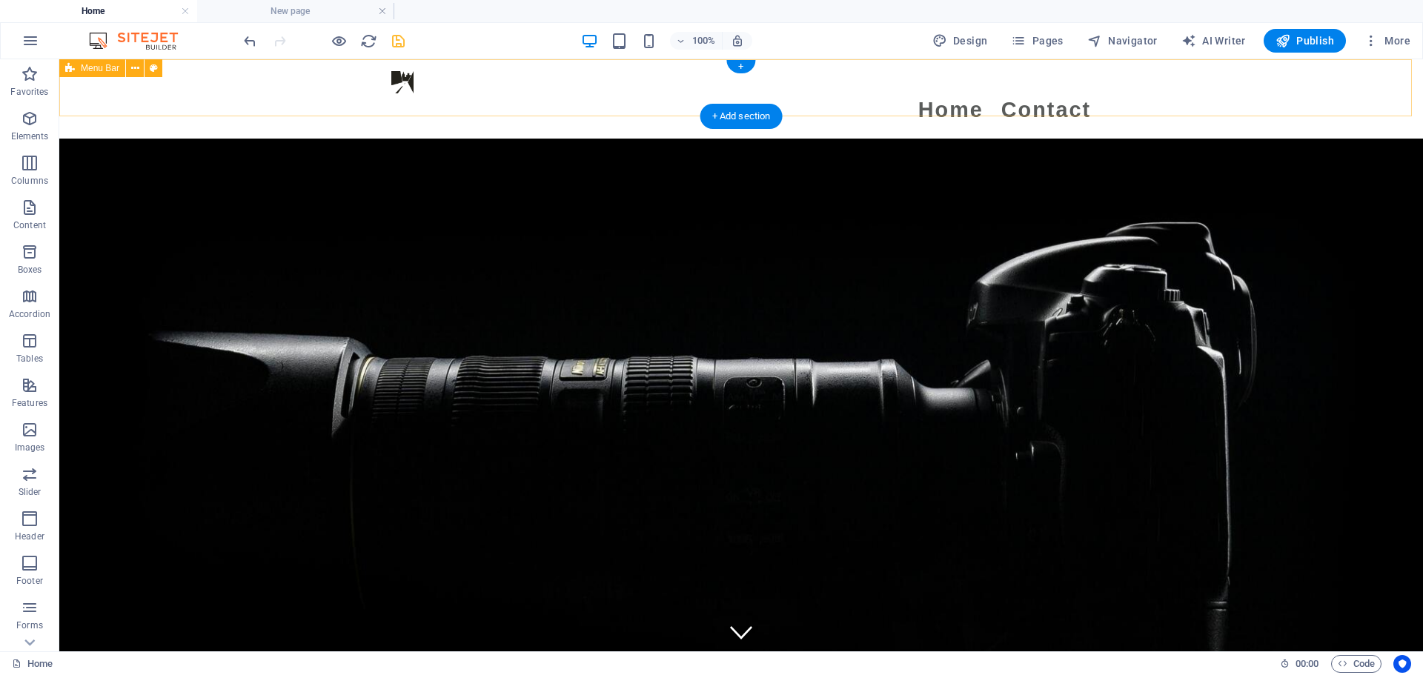
click at [307, 97] on div "Menu Home Contact" at bounding box center [741, 98] width 1364 height 79
click at [101, 74] on div "Menu Bar" at bounding box center [92, 68] width 66 height 18
click at [104, 66] on span "Menu Bar" at bounding box center [100, 68] width 39 height 9
click at [138, 67] on icon at bounding box center [135, 69] width 8 height 16
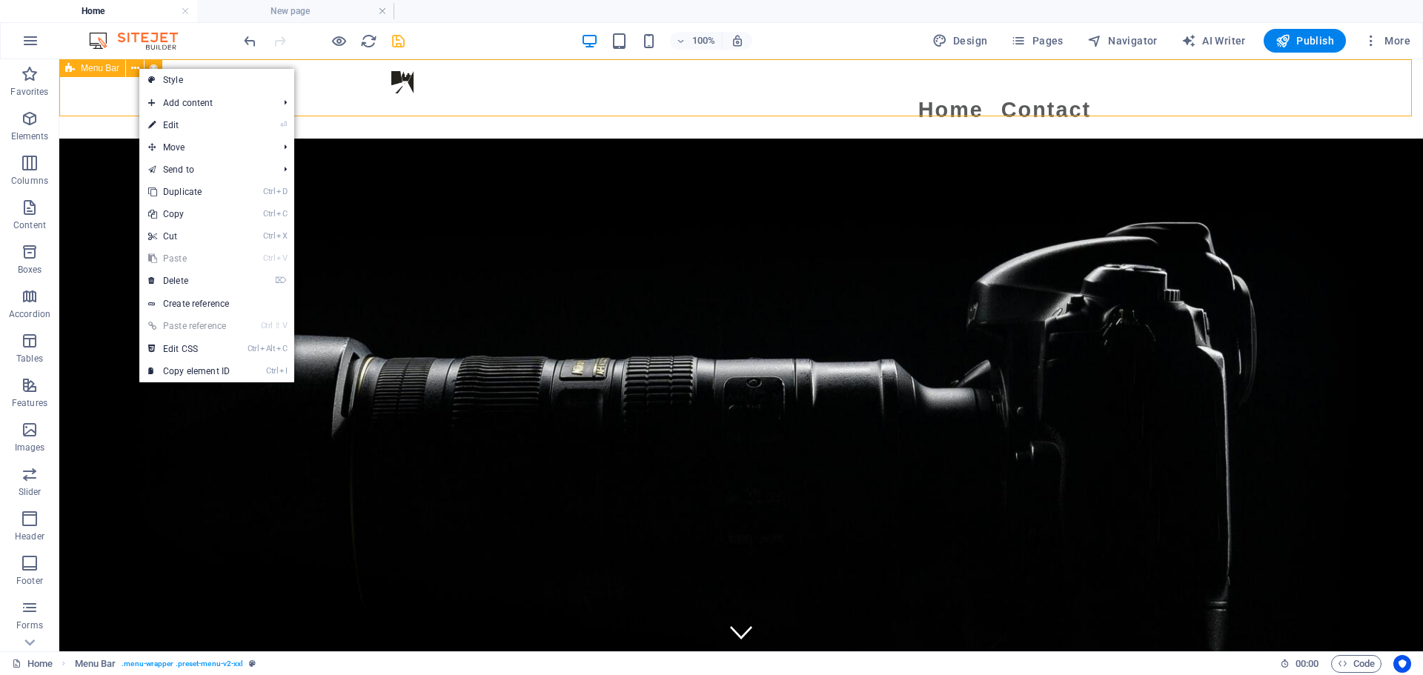
click at [90, 67] on span "Menu Bar" at bounding box center [100, 68] width 39 height 9
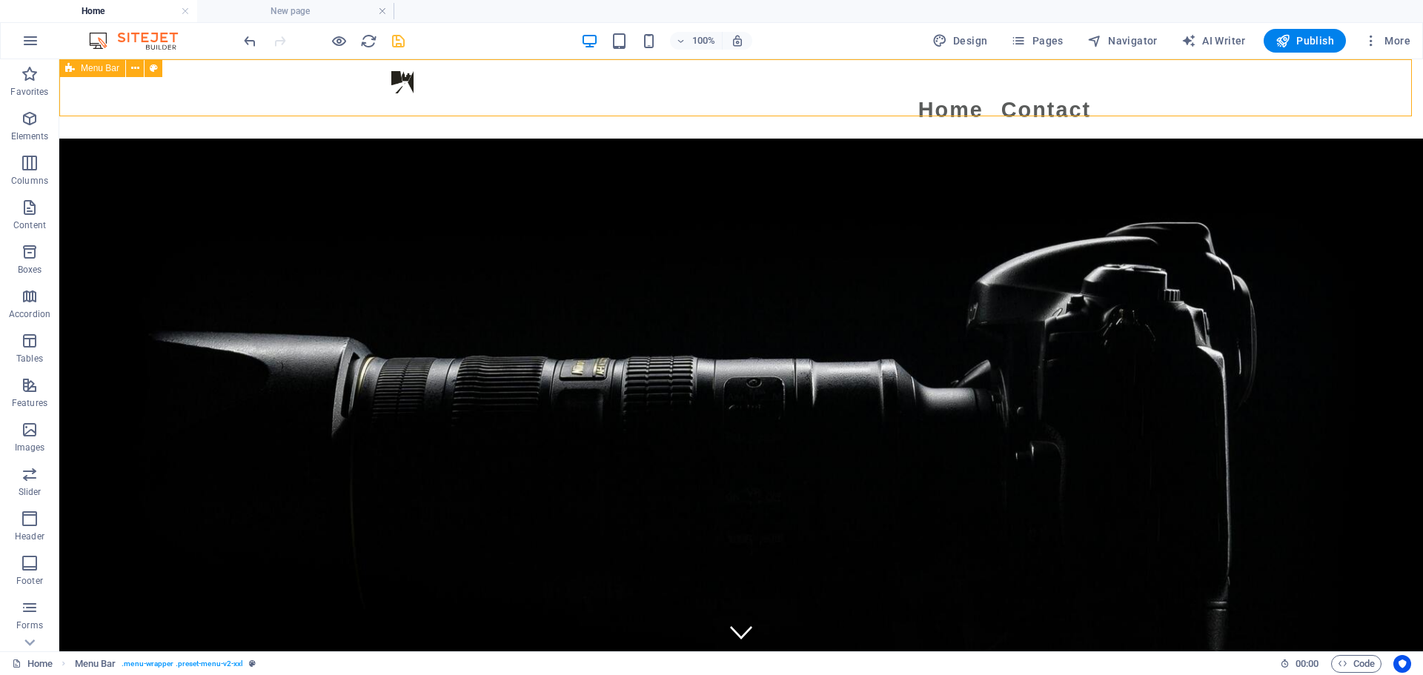
click at [114, 67] on span "Menu Bar" at bounding box center [100, 68] width 39 height 9
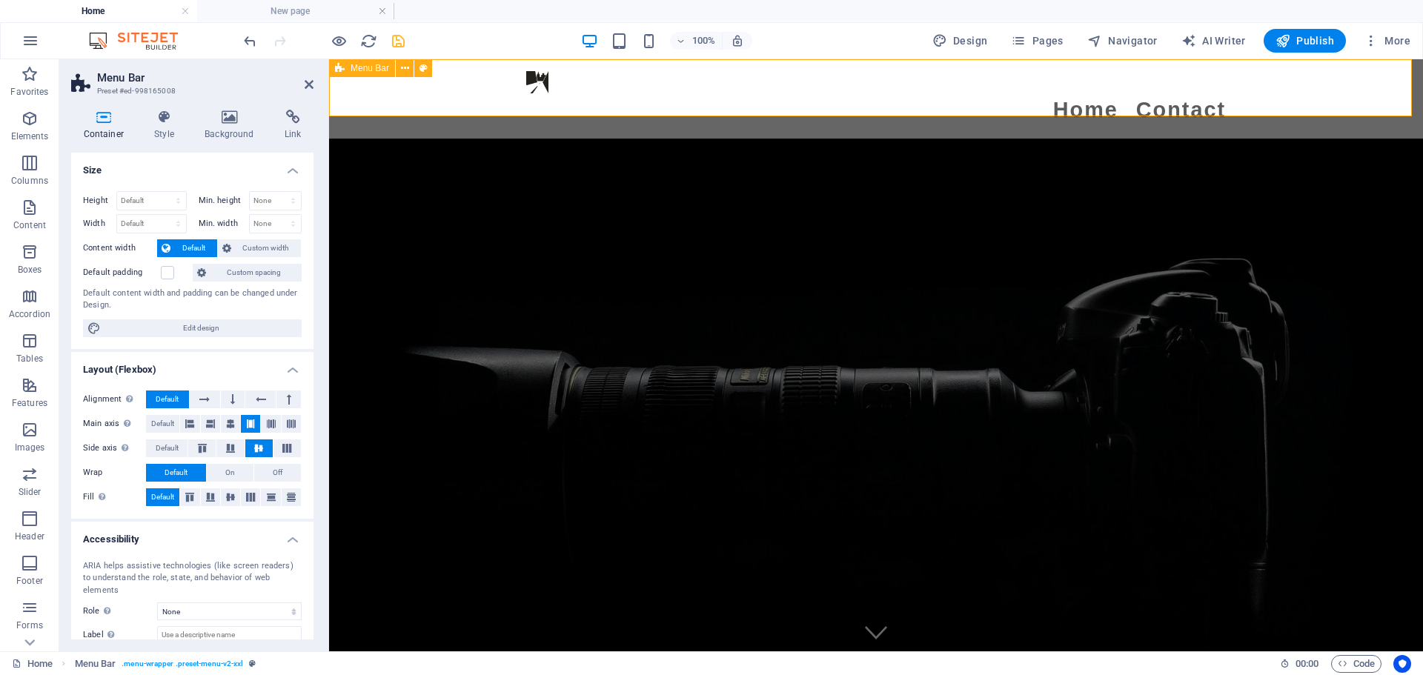
click at [338, 92] on div "Menu Home Contact" at bounding box center [876, 98] width 1094 height 79
click at [363, 66] on span "Menu Bar" at bounding box center [370, 68] width 39 height 9
click at [163, 117] on icon at bounding box center [164, 117] width 44 height 15
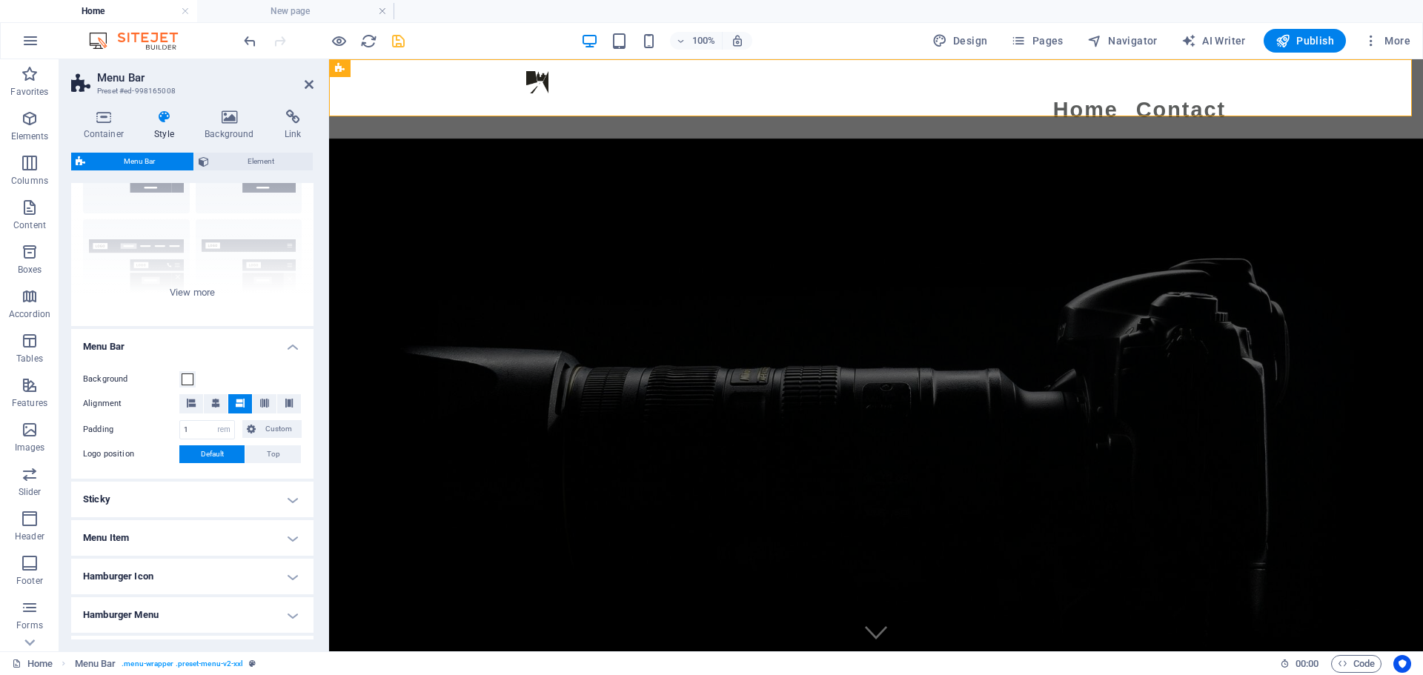
scroll to position [148, 0]
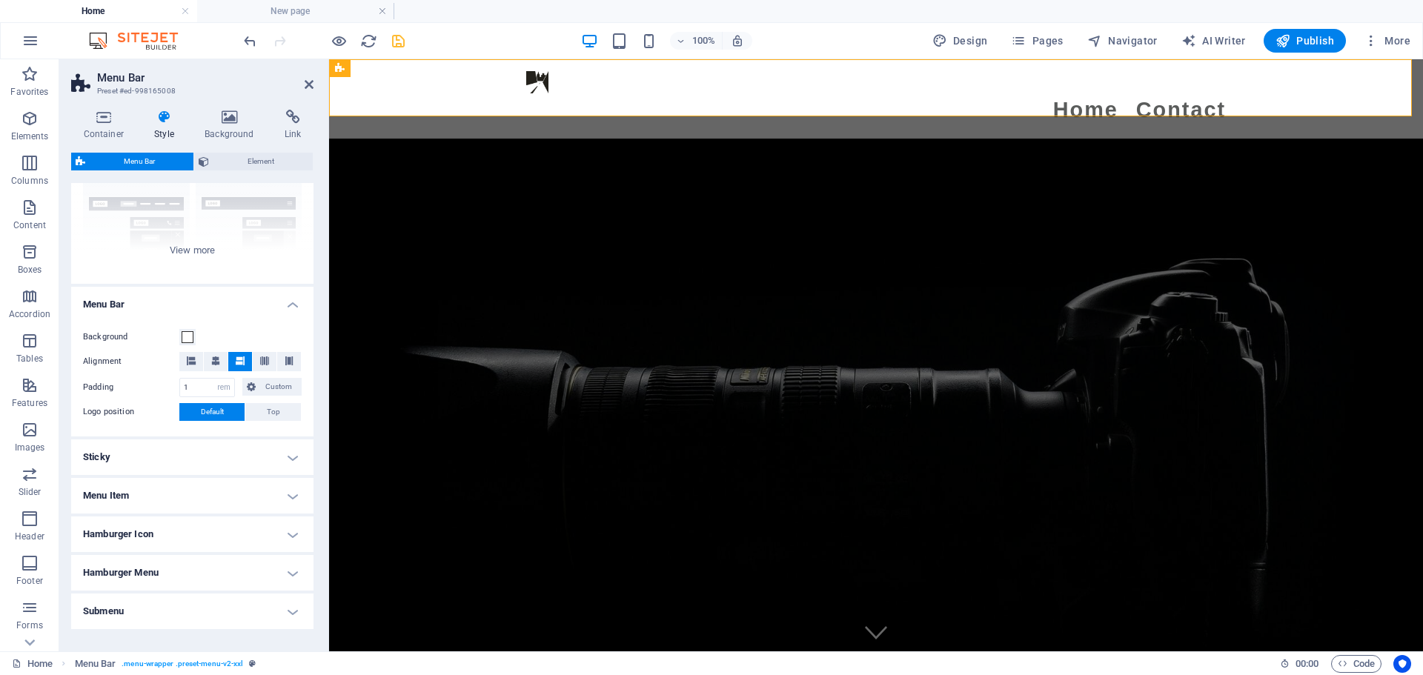
click at [187, 461] on h4 "Sticky" at bounding box center [192, 457] width 242 height 36
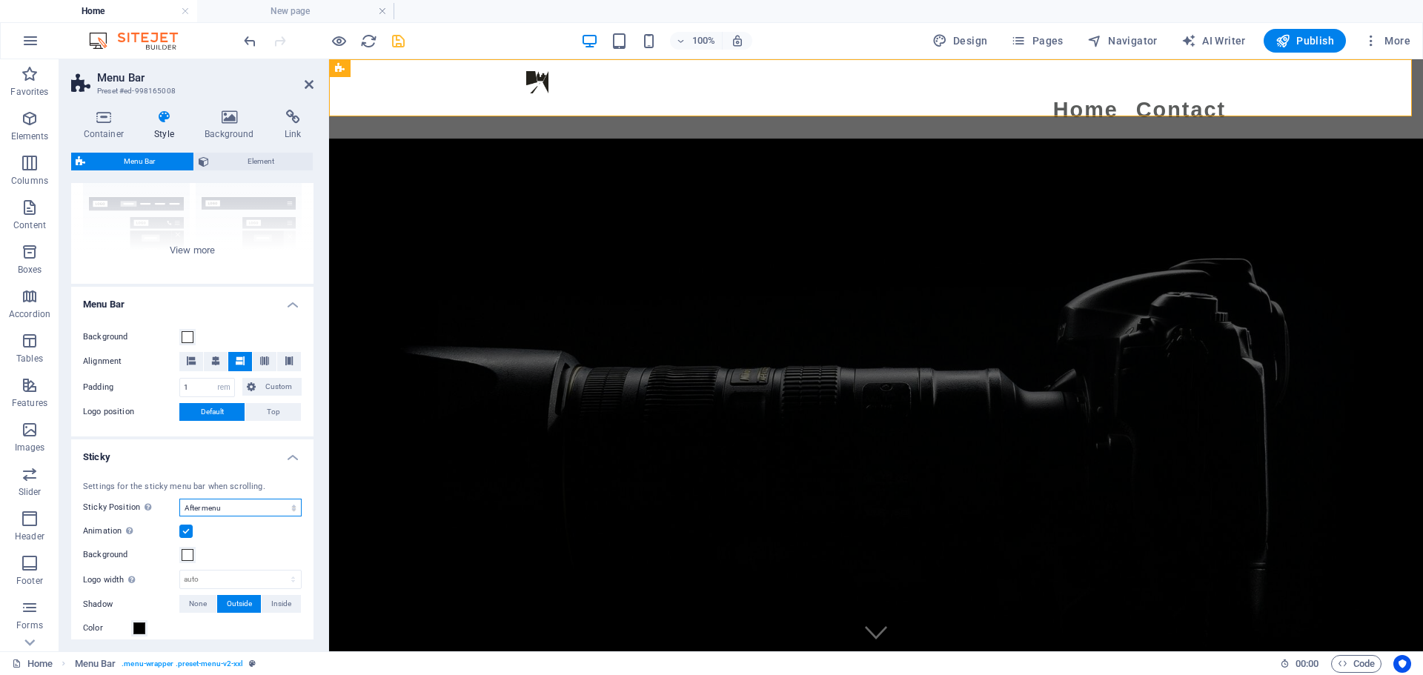
click at [239, 506] on select "Off Instant After menu After banner When scrolling up" at bounding box center [240, 508] width 122 height 18
click at [179, 499] on select "Off Instant After menu After banner When scrolling up" at bounding box center [240, 508] width 122 height 18
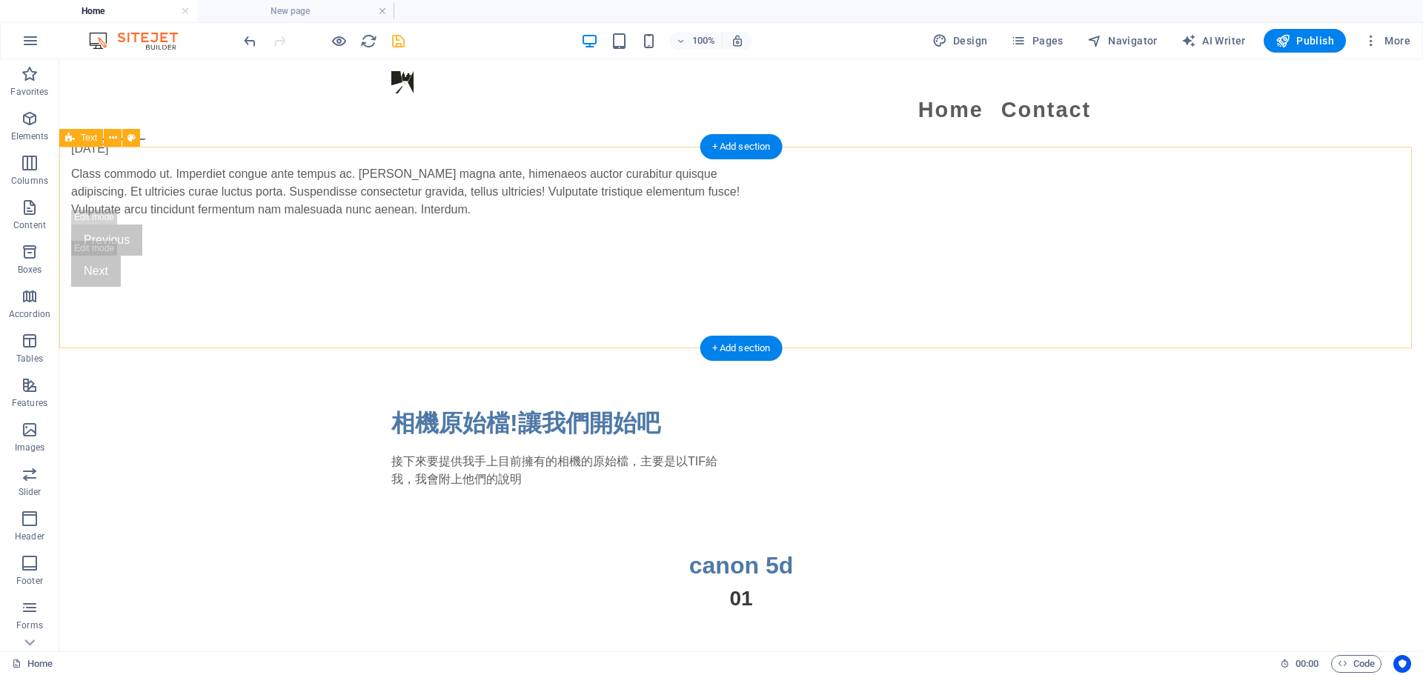
scroll to position [1482, 0]
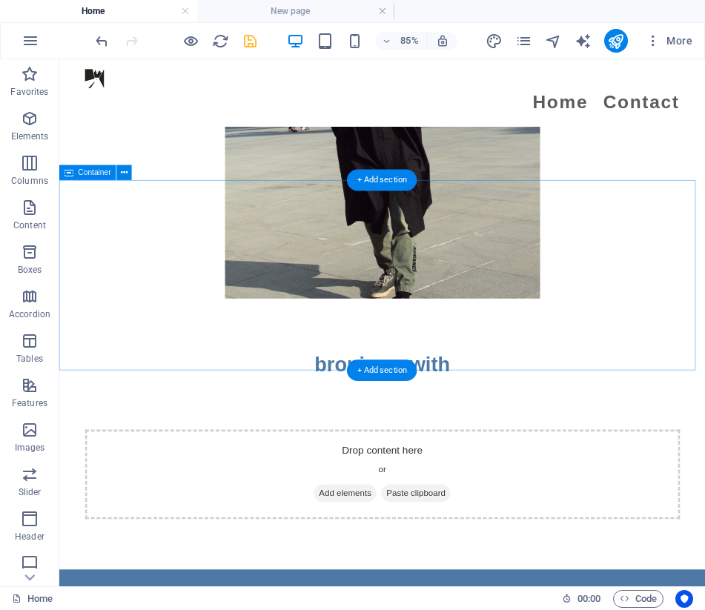
scroll to position [3137, 0]
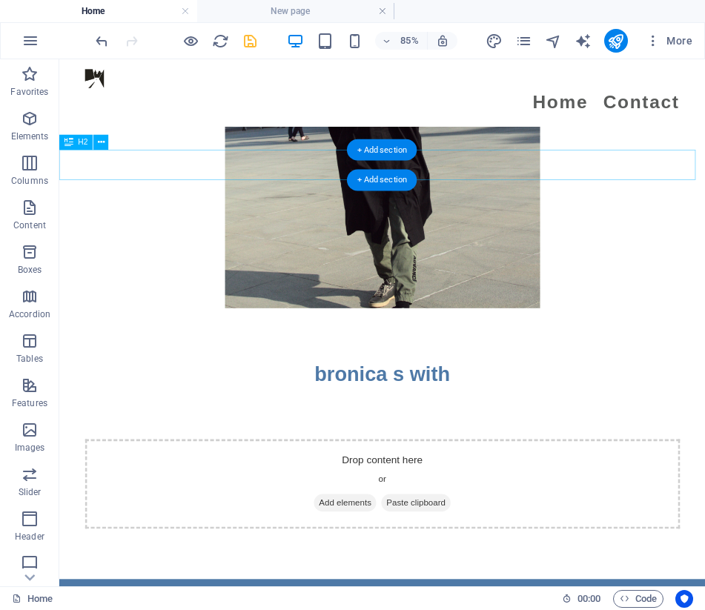
click at [520, 411] on div "bronica s with" at bounding box center [439, 429] width 760 height 36
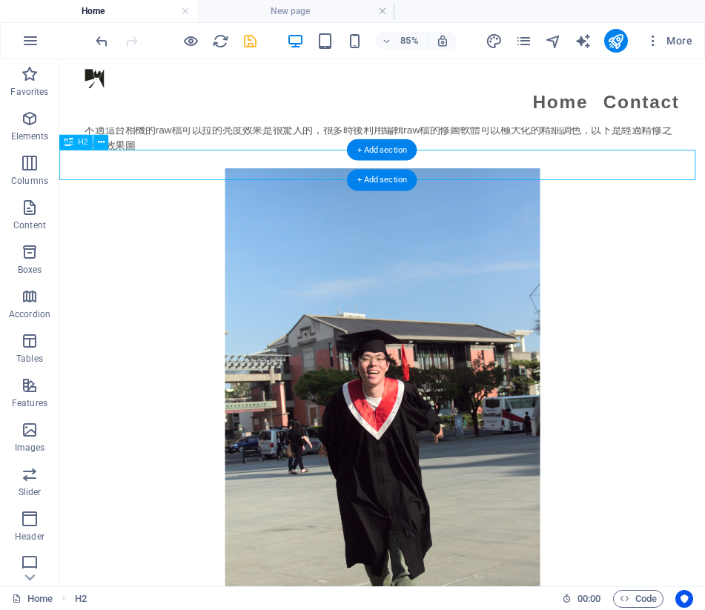
scroll to position [3268, 0]
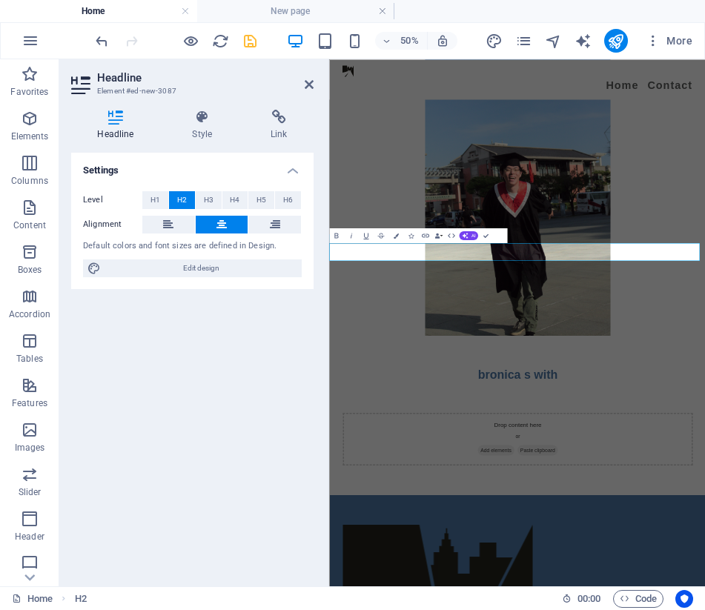
click at [508, 279] on figure at bounding box center [705, 334] width 700 height 556
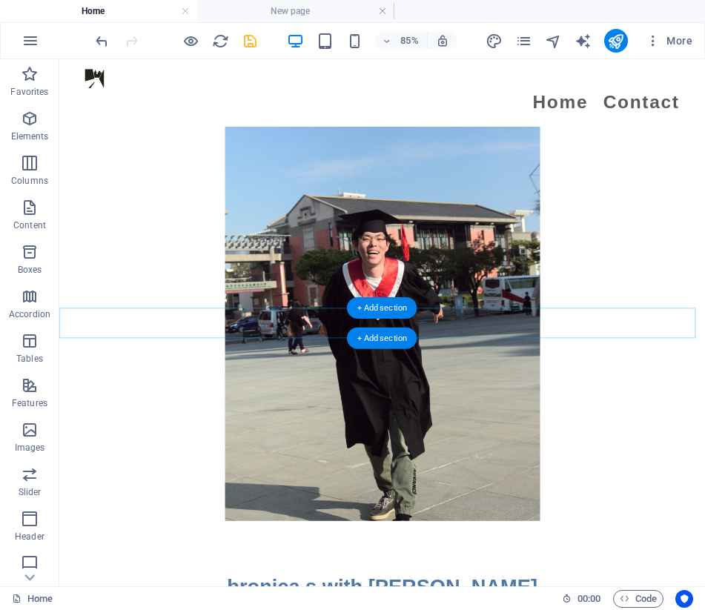
scroll to position [2951, 0]
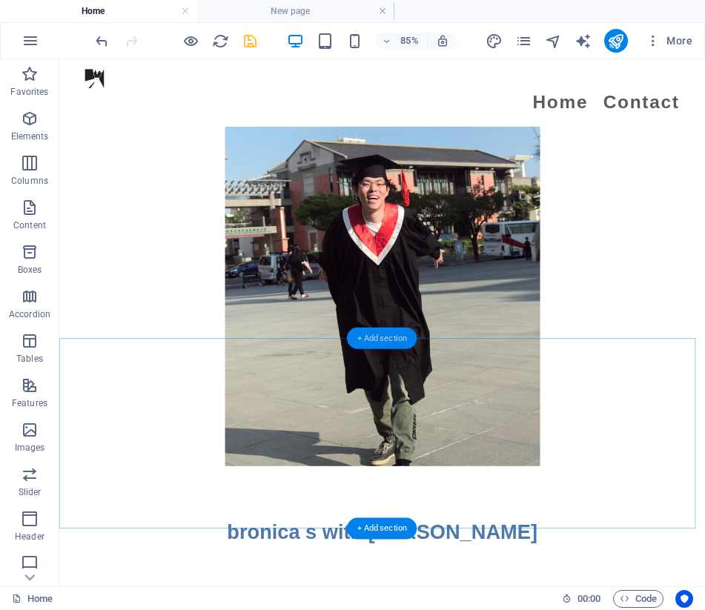
click at [371, 339] on div "+ Add section" at bounding box center [382, 338] width 70 height 21
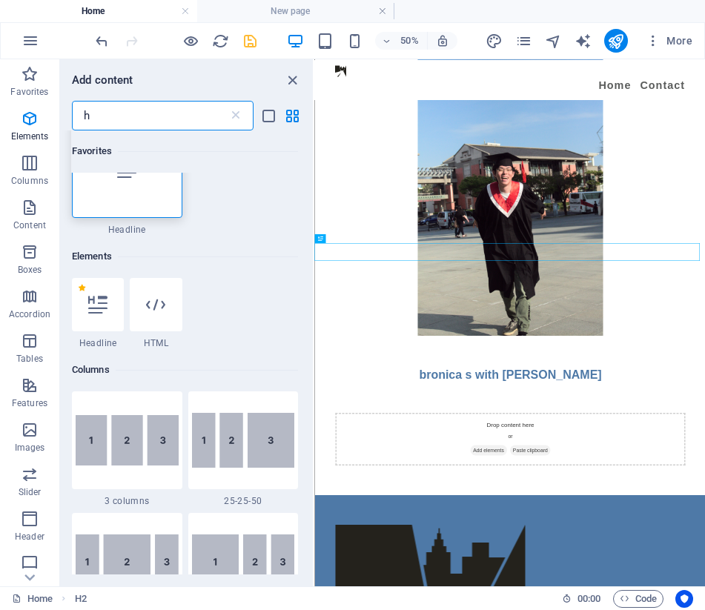
scroll to position [0, 0]
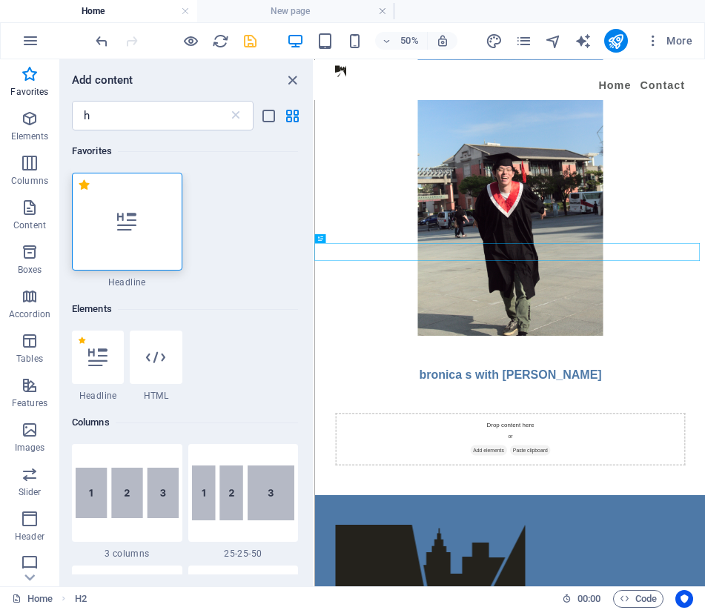
click at [136, 242] on div at bounding box center [127, 222] width 110 height 98
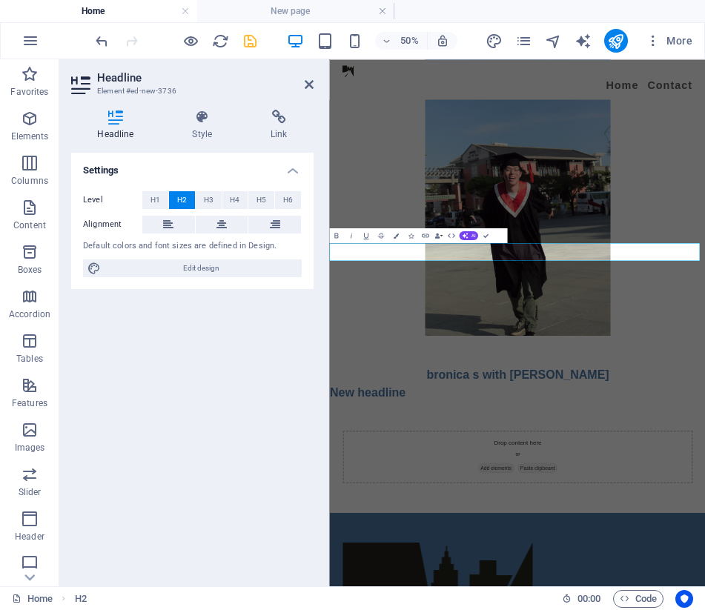
scroll to position [3304, 0]
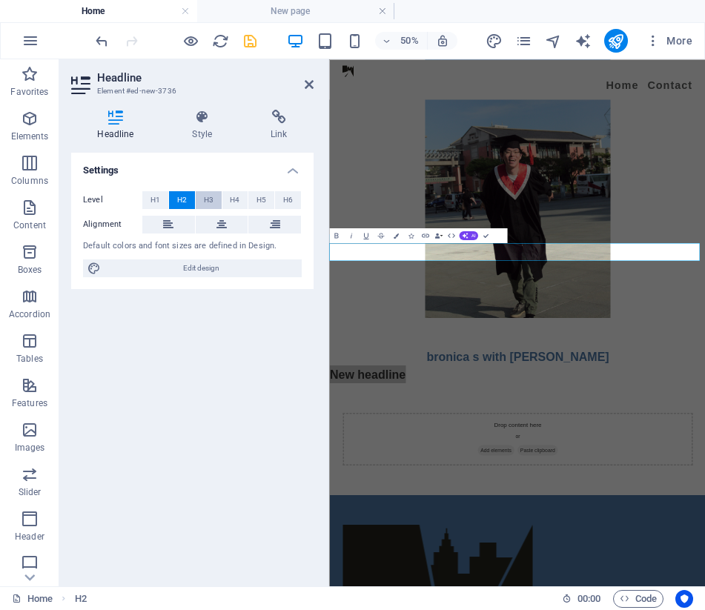
click at [213, 200] on span "H3" at bounding box center [209, 200] width 10 height 18
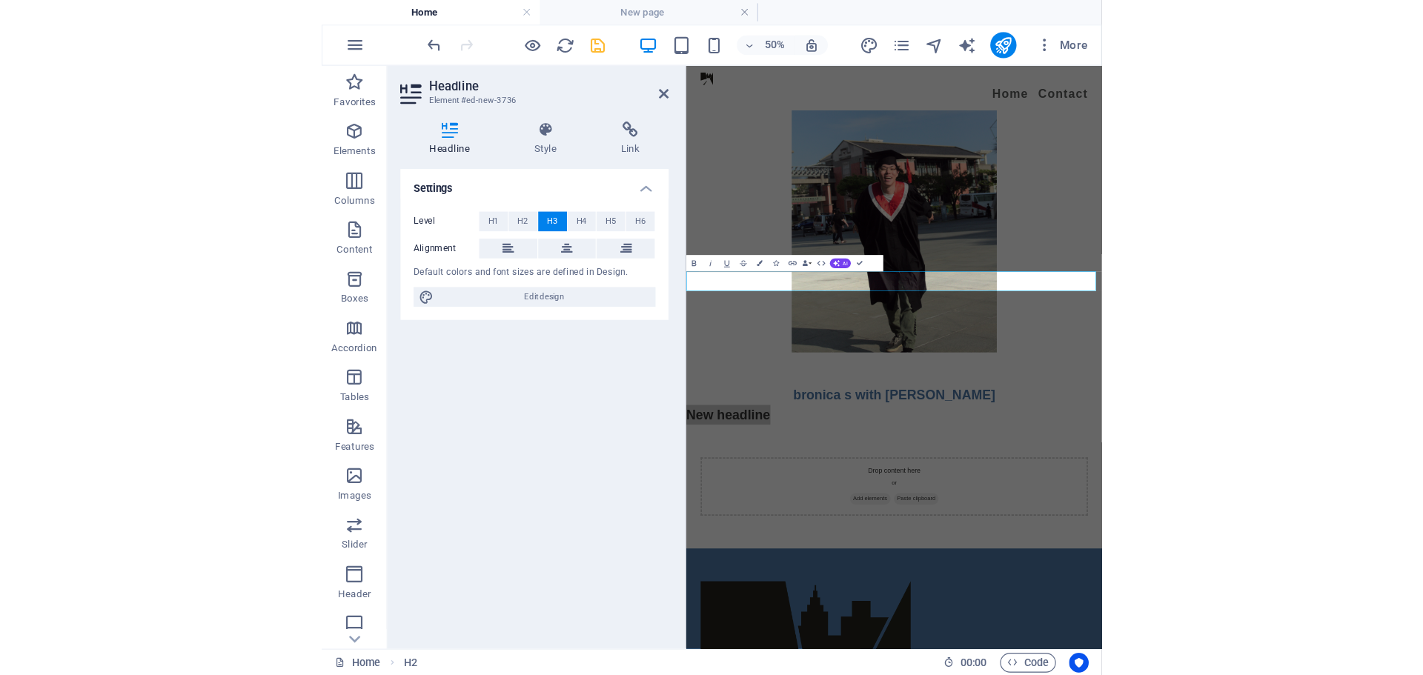
scroll to position [3299, 0]
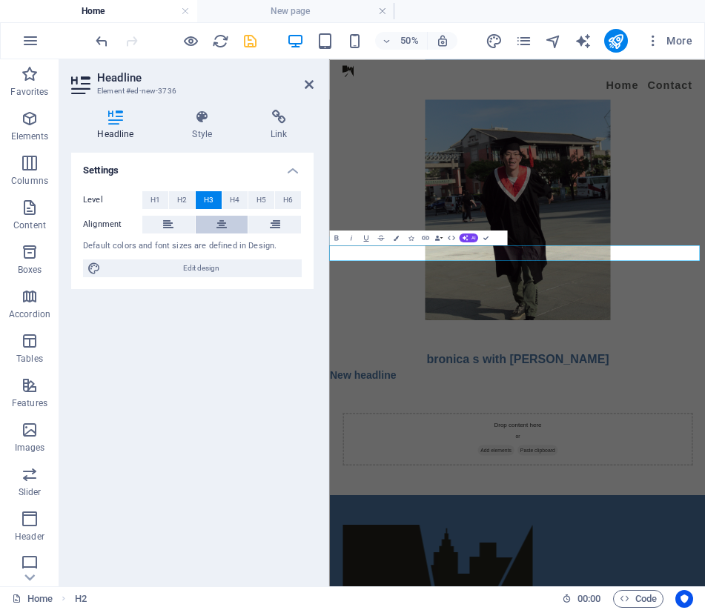
click at [213, 227] on button at bounding box center [222, 225] width 53 height 18
click at [399, 237] on button "Colors" at bounding box center [395, 237] width 14 height 15
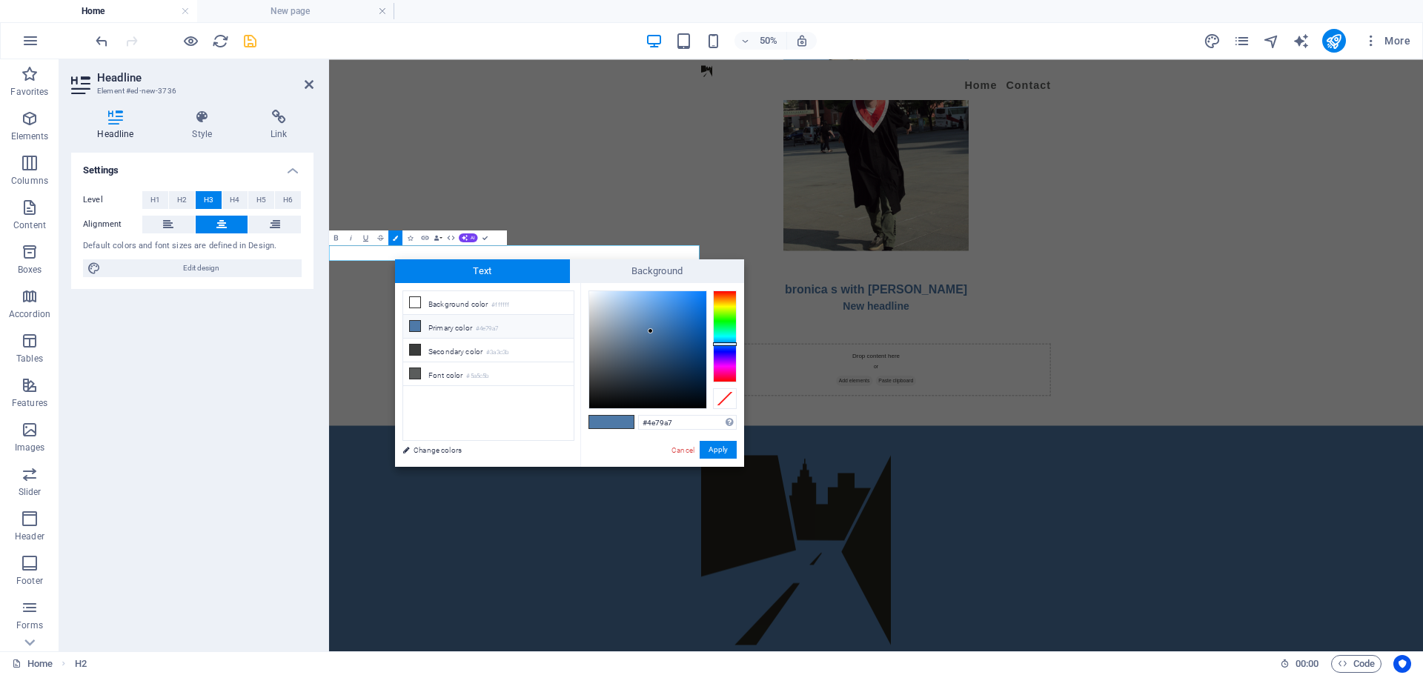
scroll to position [2888, 0]
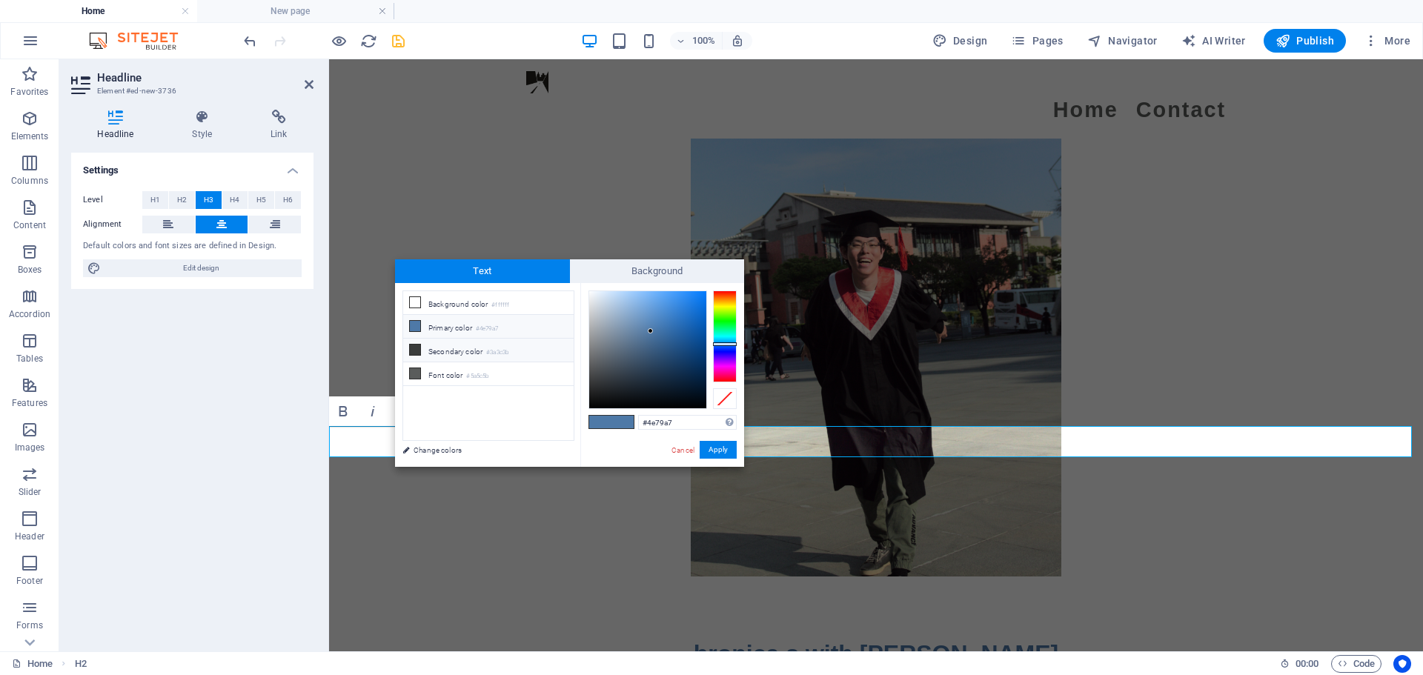
click at [467, 352] on li "Secondary color #3a3c3b" at bounding box center [488, 351] width 170 height 24
type input "#3a3c3b"
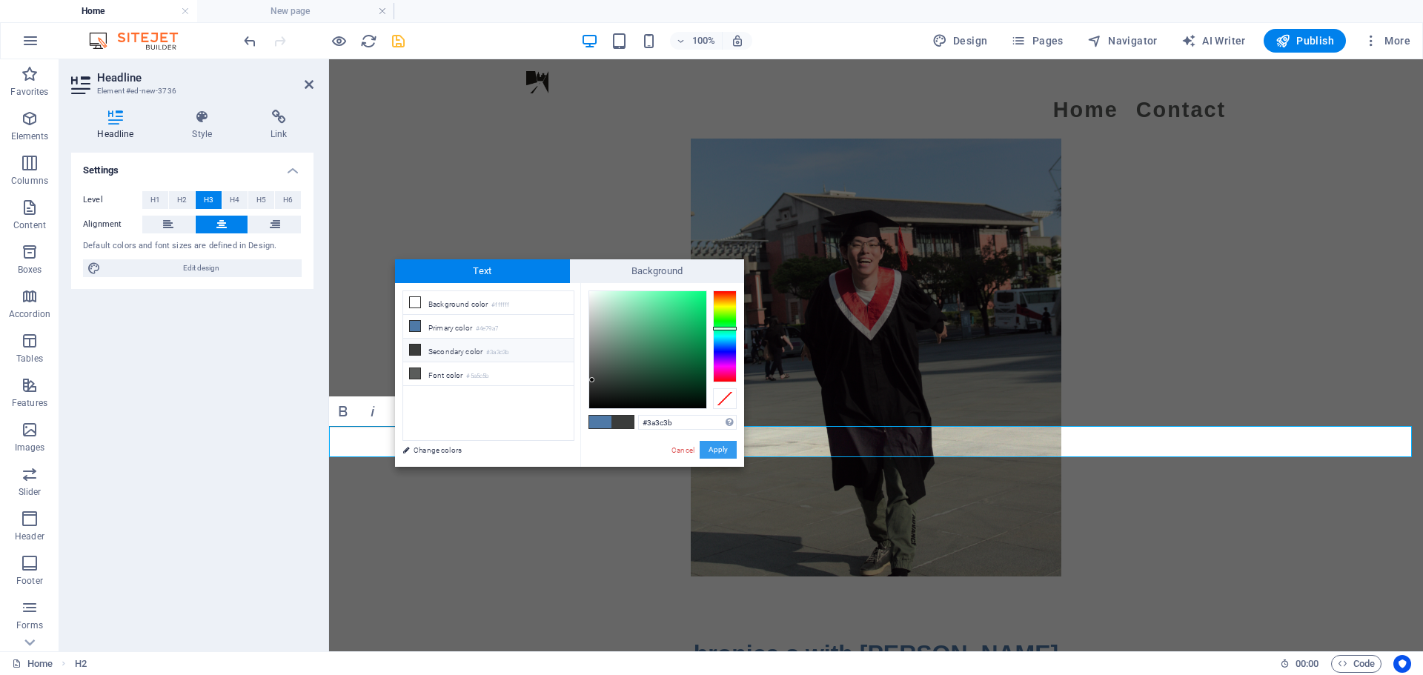
click at [704, 454] on button "Apply" at bounding box center [718, 450] width 37 height 18
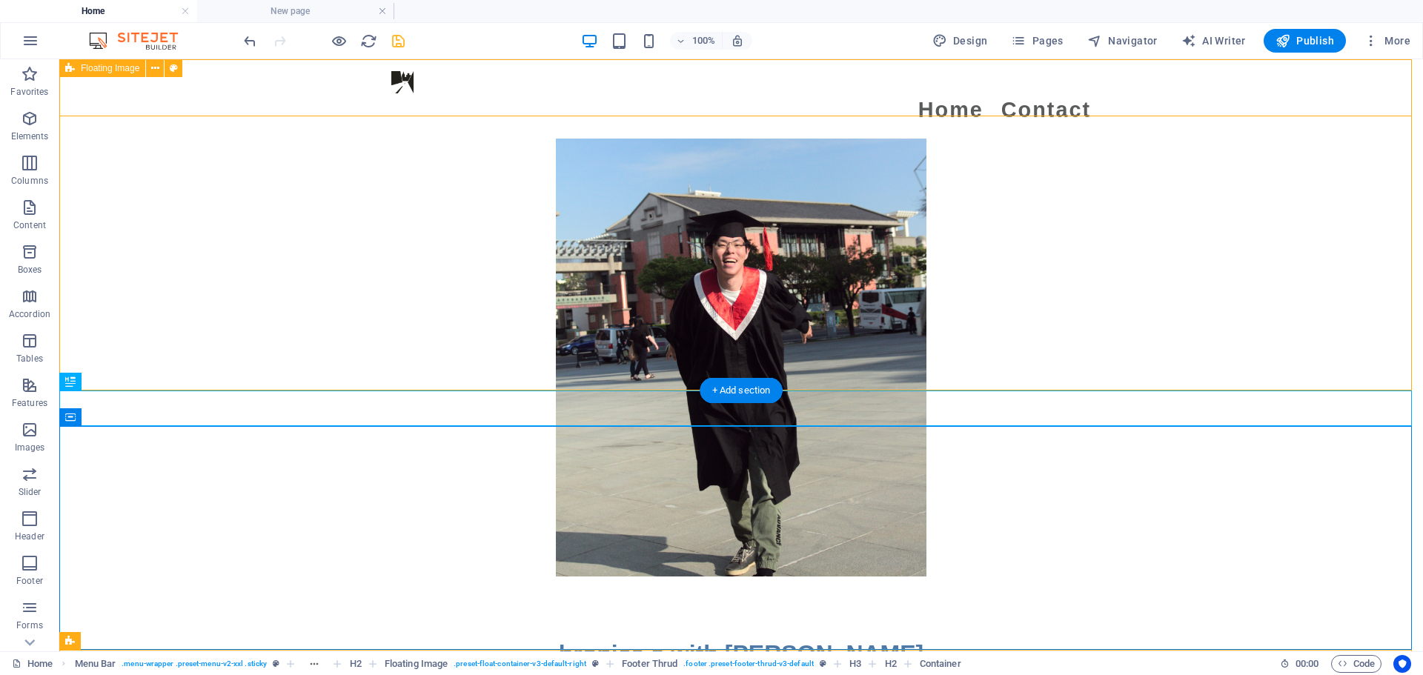
scroll to position [3036, 0]
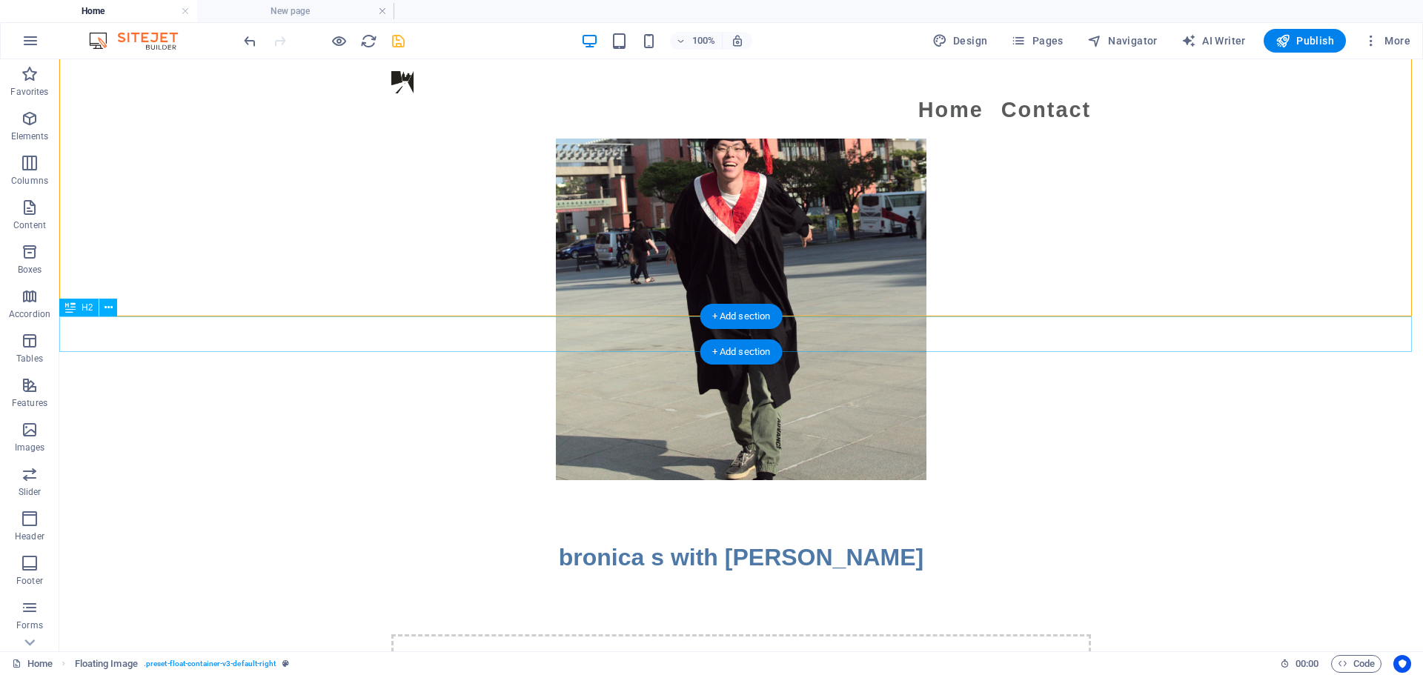
scroll to position [2962, 0]
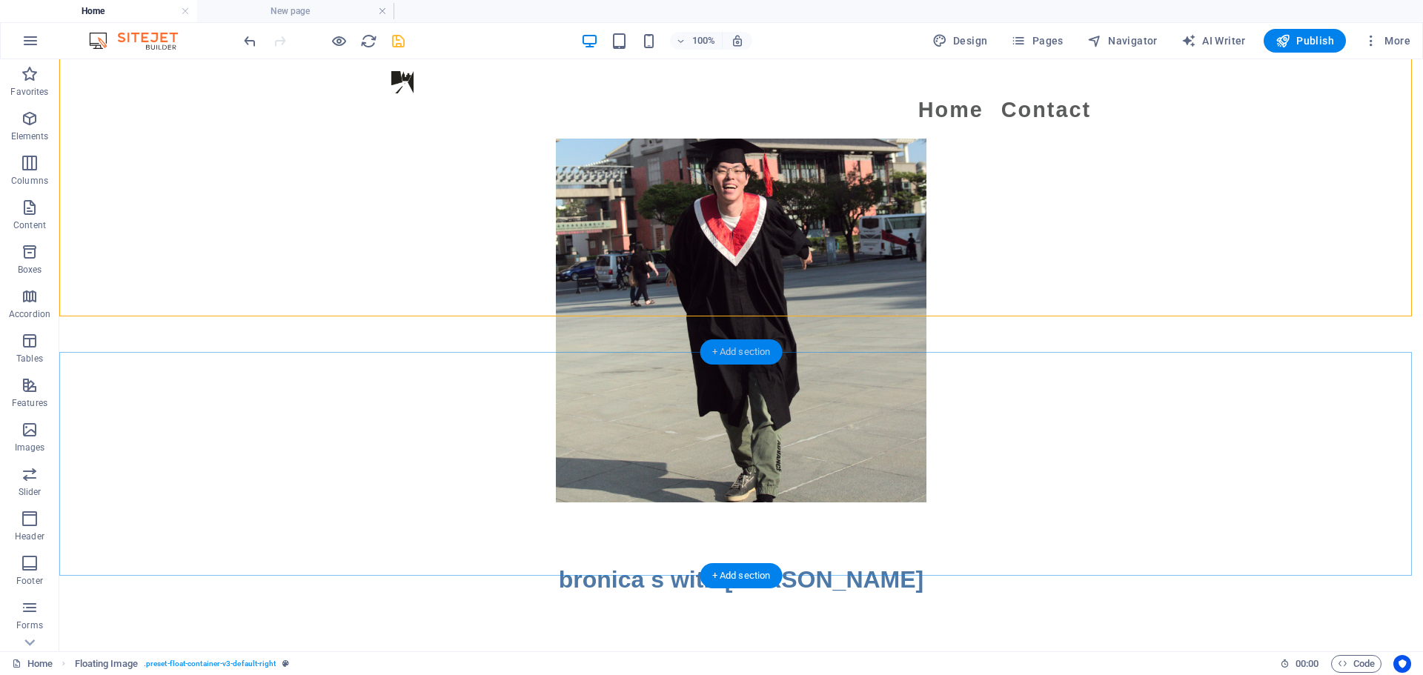
click at [704, 362] on div "+ Add section" at bounding box center [741, 351] width 82 height 25
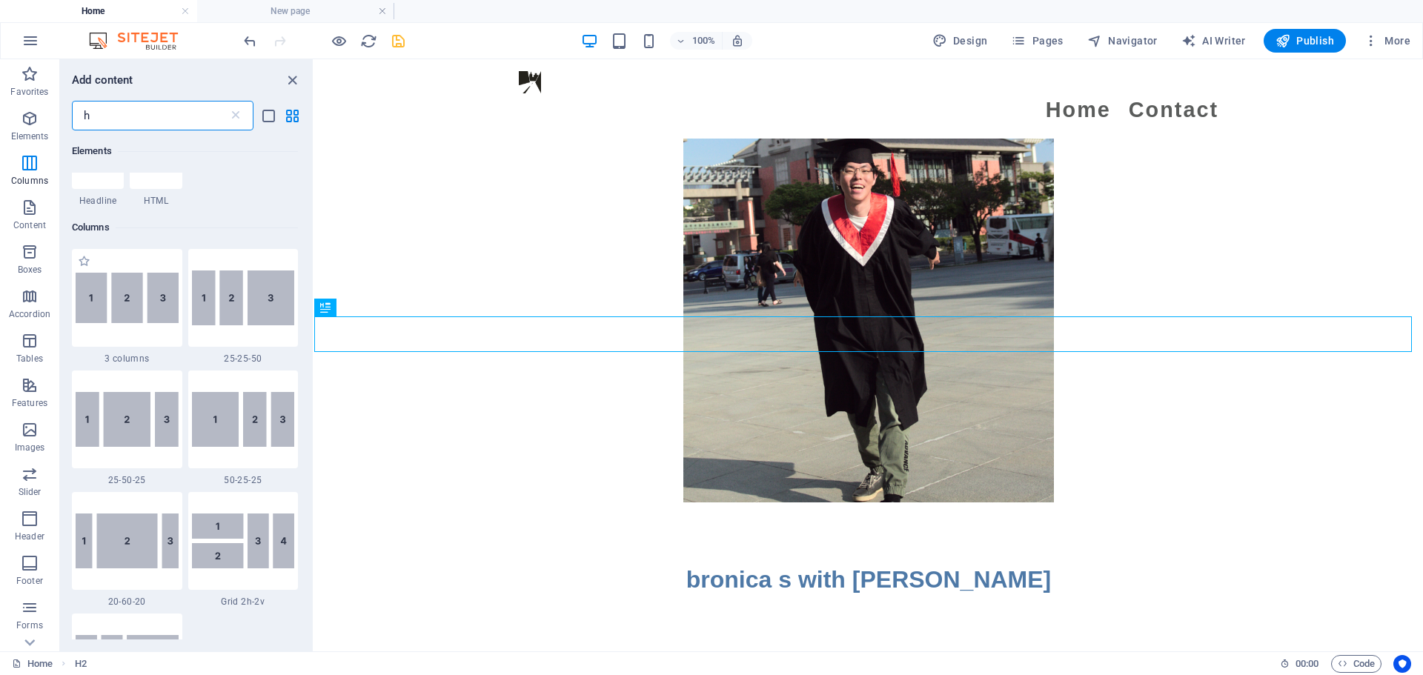
scroll to position [0, 0]
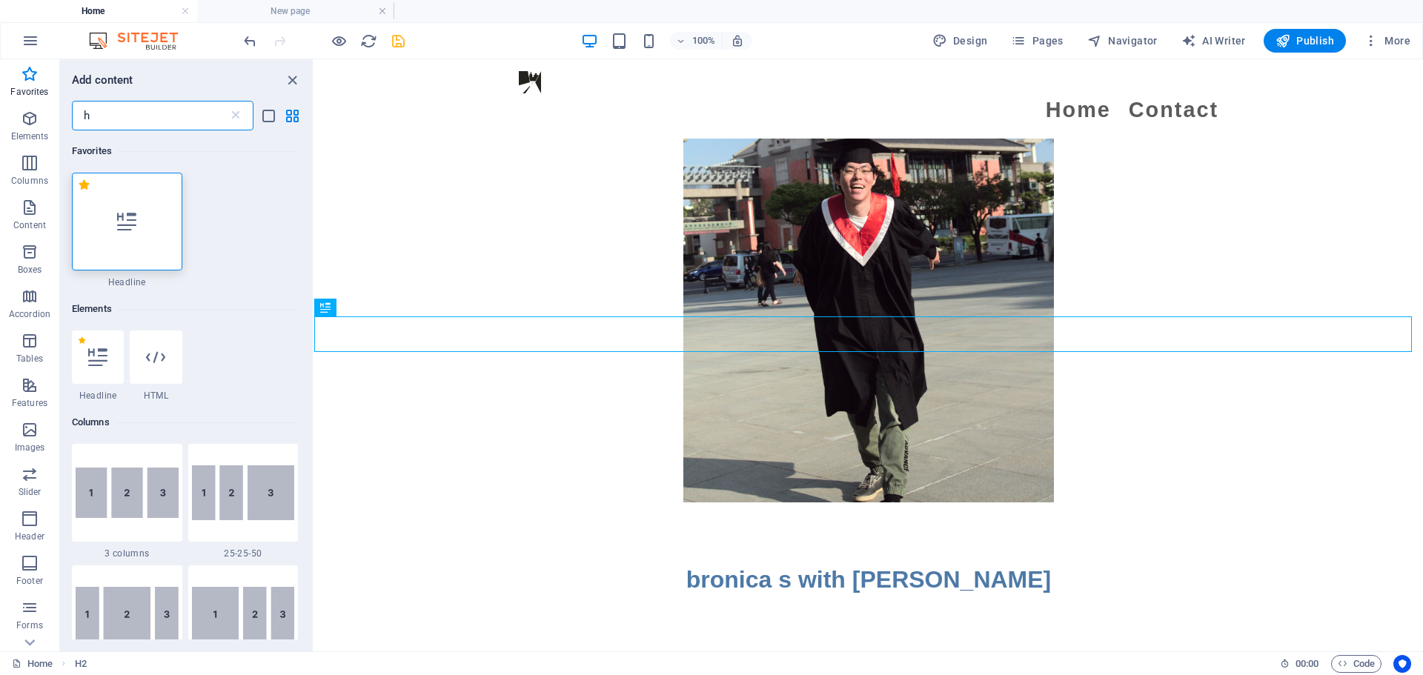
click at [151, 236] on div at bounding box center [127, 222] width 110 height 98
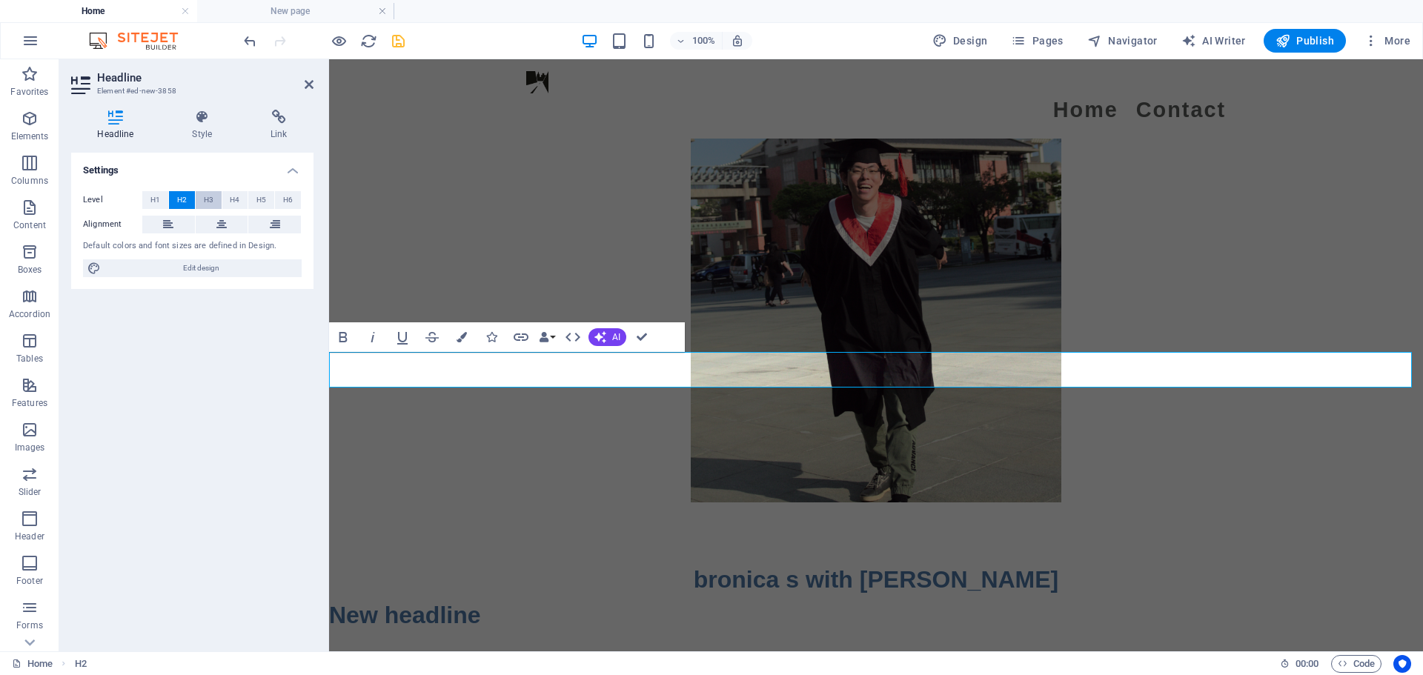
click at [196, 197] on button "H3" at bounding box center [209, 200] width 26 height 18
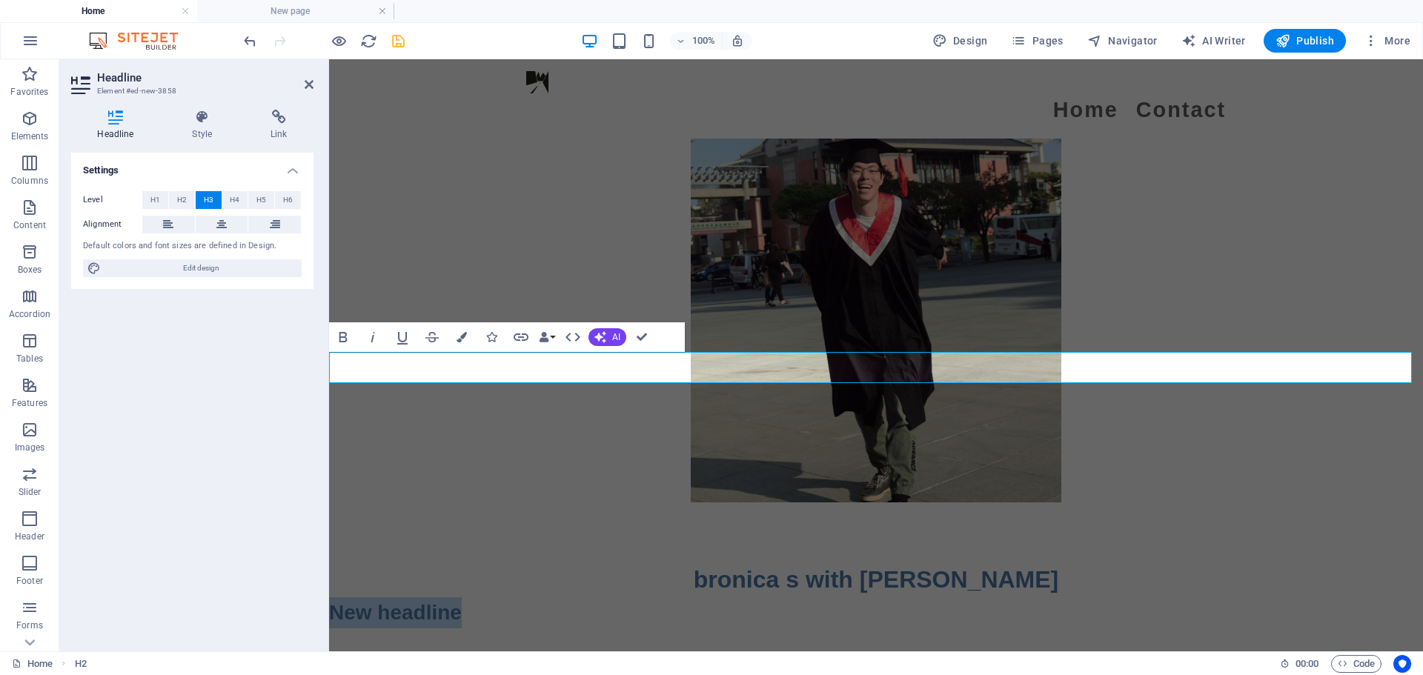
drag, startPoint x: 471, startPoint y: 374, endPoint x: 622, endPoint y: 400, distance: 152.7
click at [465, 332] on icon "button" at bounding box center [461, 337] width 10 height 10
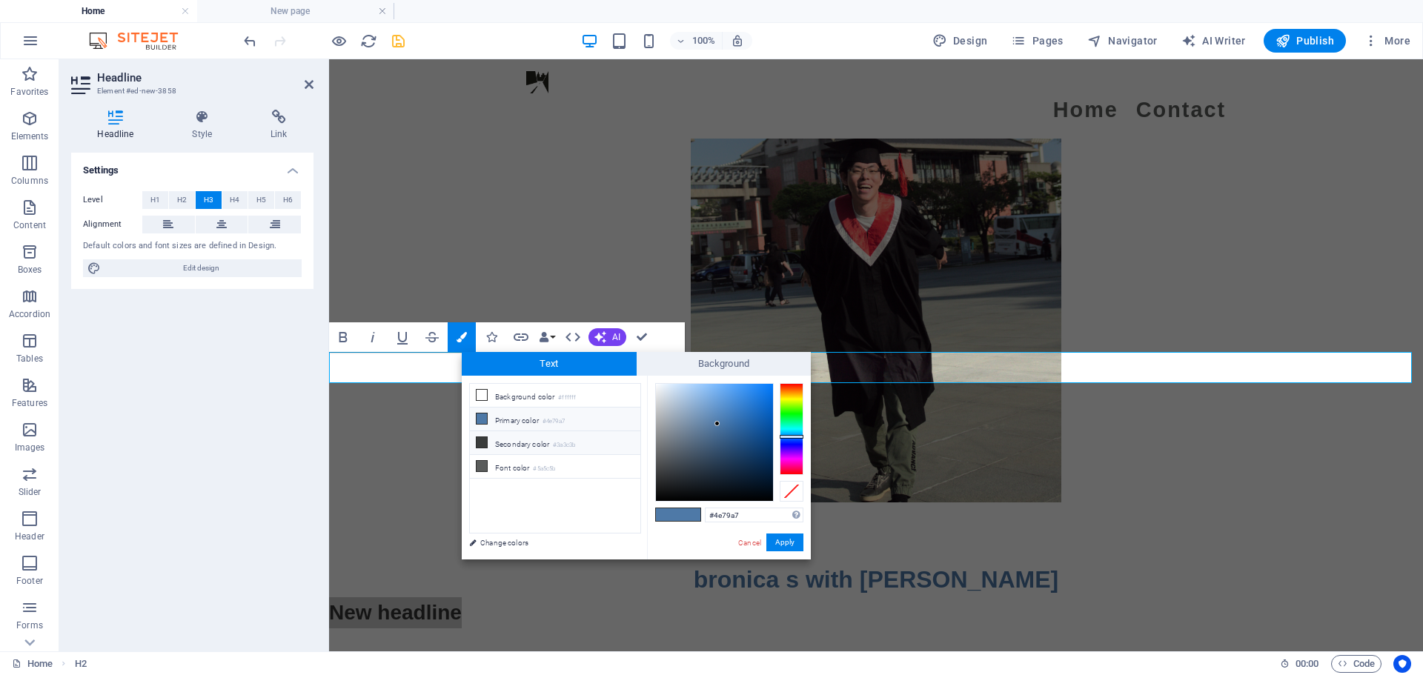
click at [532, 444] on li "Secondary color #3a3c3b" at bounding box center [555, 443] width 170 height 24
type input "#3a3c3b"
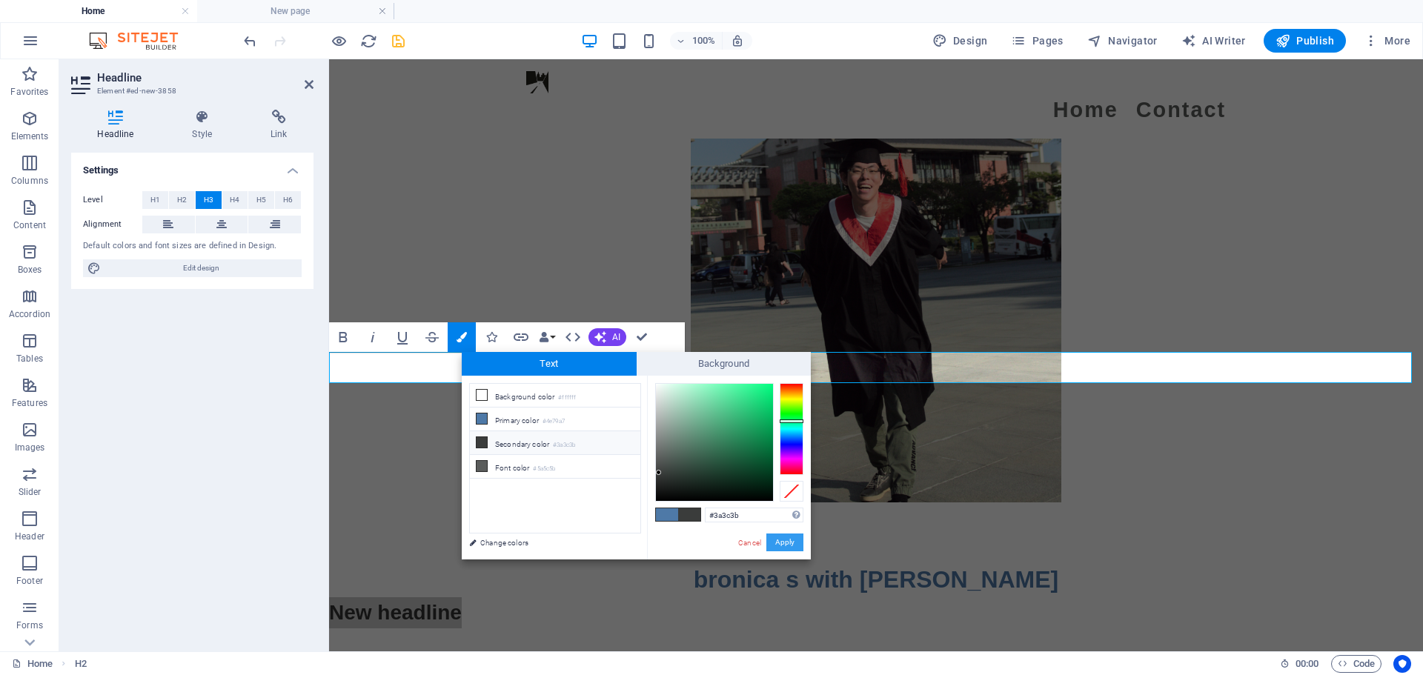
click at [704, 548] on button "Apply" at bounding box center [784, 543] width 37 height 18
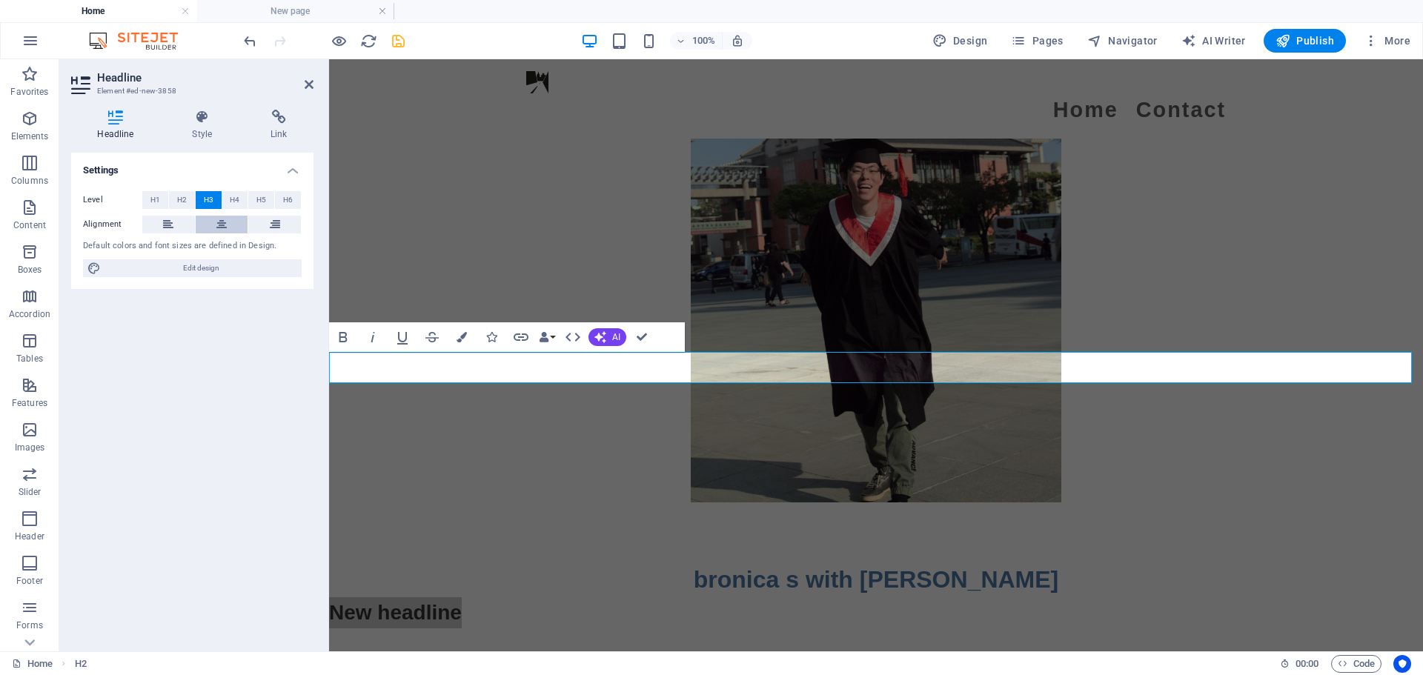
click at [222, 221] on icon at bounding box center [221, 225] width 10 height 18
click at [704, 597] on h3 "New headline" at bounding box center [876, 612] width 1094 height 31
drag, startPoint x: 946, startPoint y: 368, endPoint x: 799, endPoint y: 365, distance: 147.5
click at [704, 597] on h3 "New headline" at bounding box center [876, 612] width 1094 height 31
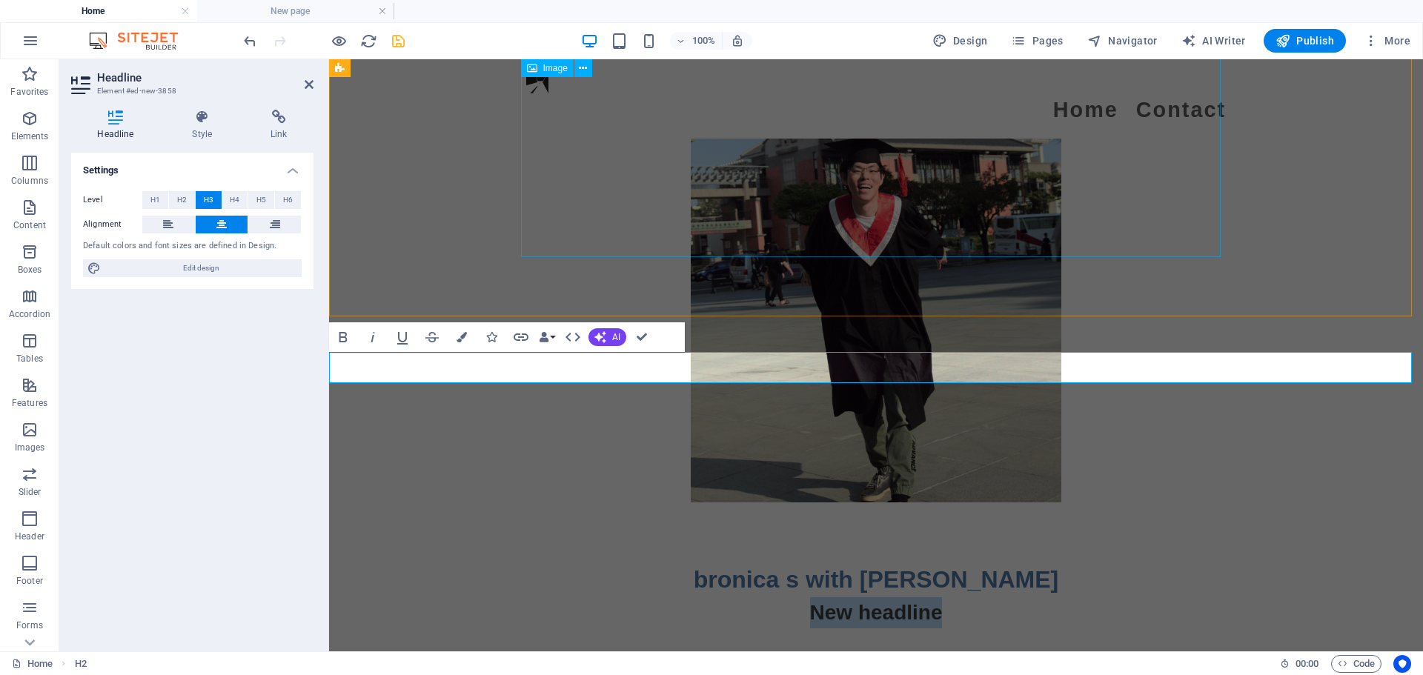
scroll to position [2888, 0]
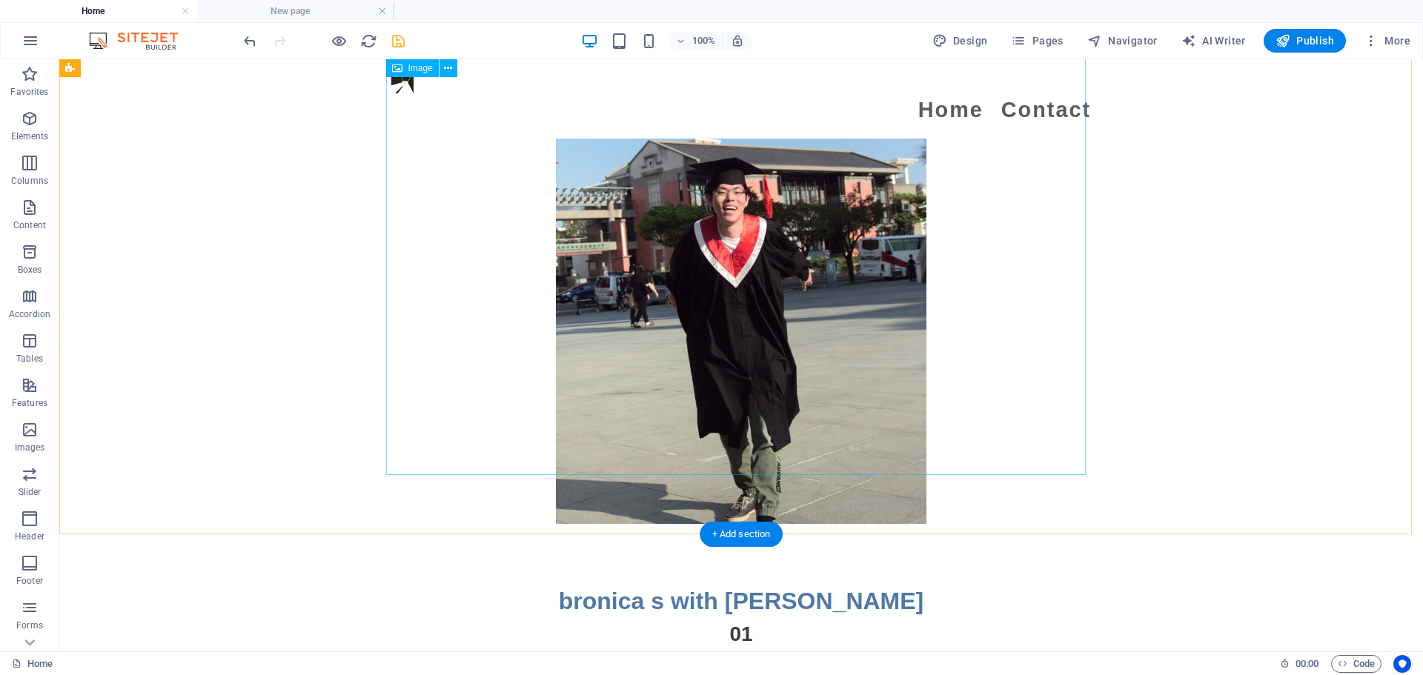
scroll to position [3184, 0]
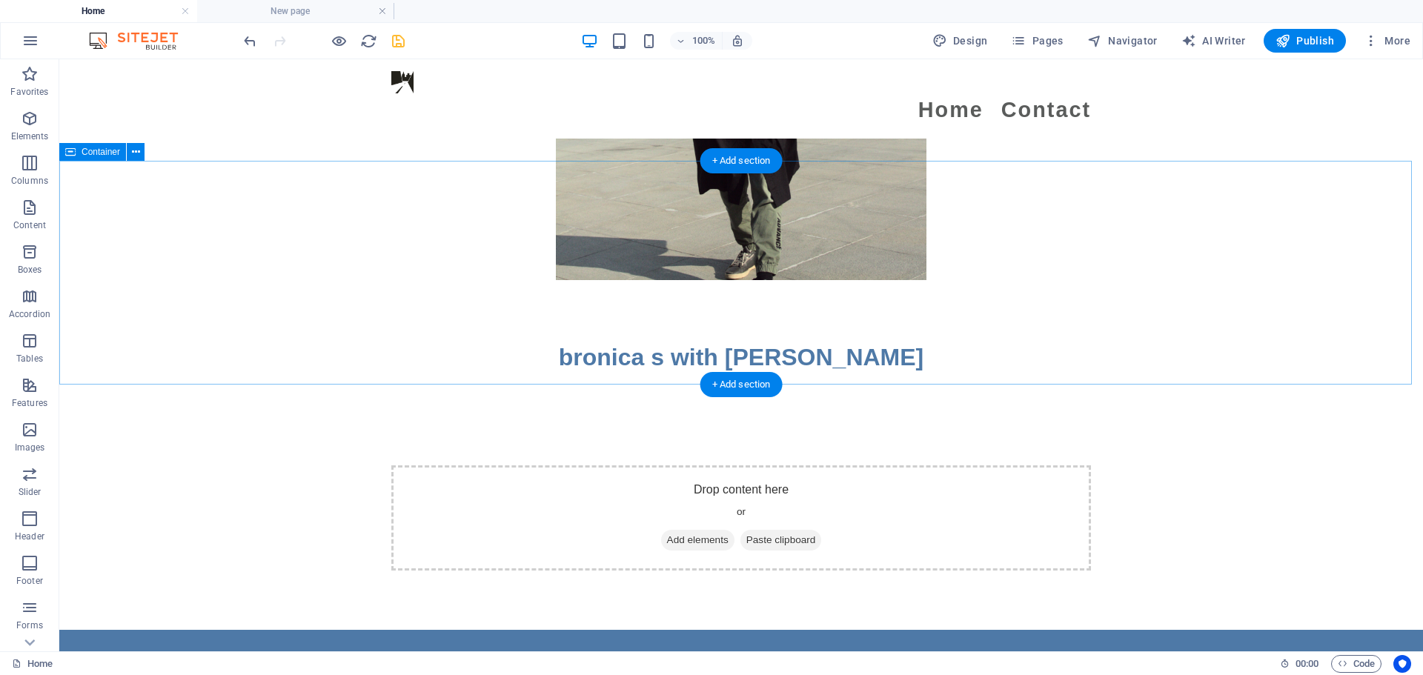
click at [692, 530] on span "Add elements" at bounding box center [697, 540] width 73 height 21
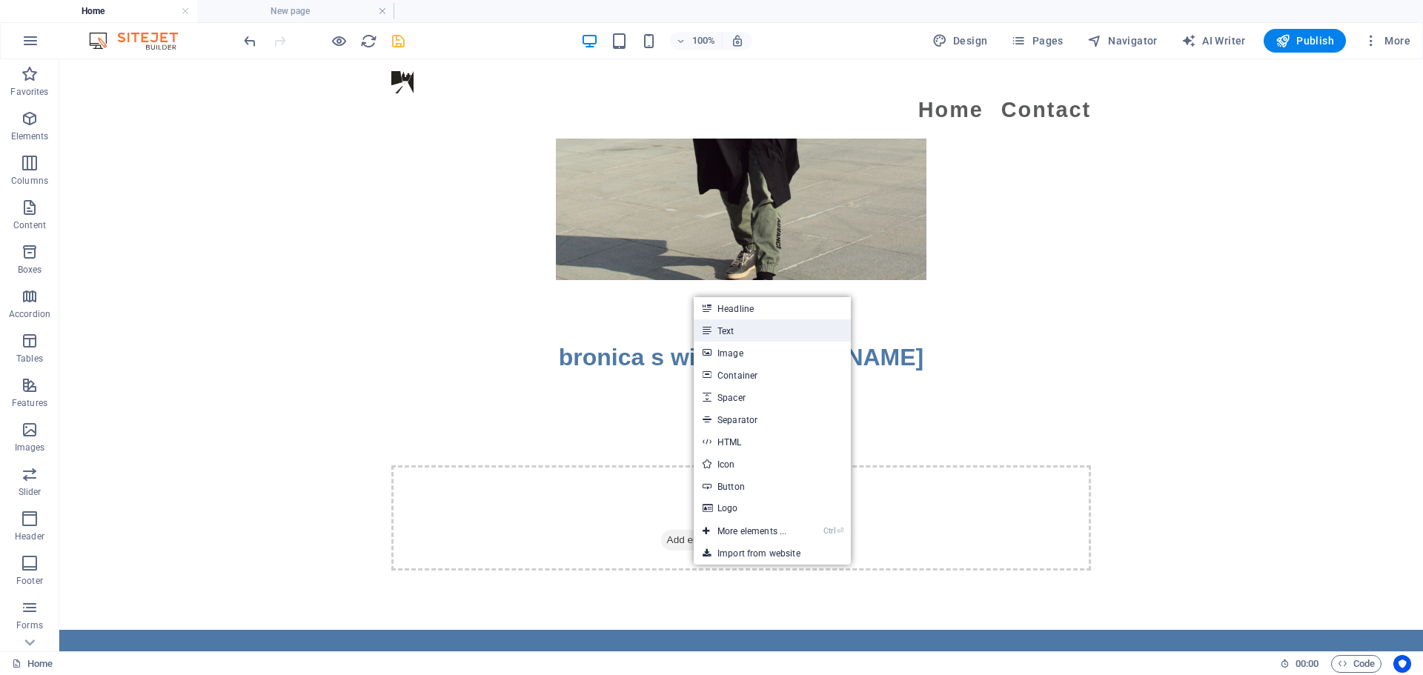
click at [704, 330] on link "Text" at bounding box center [772, 330] width 157 height 22
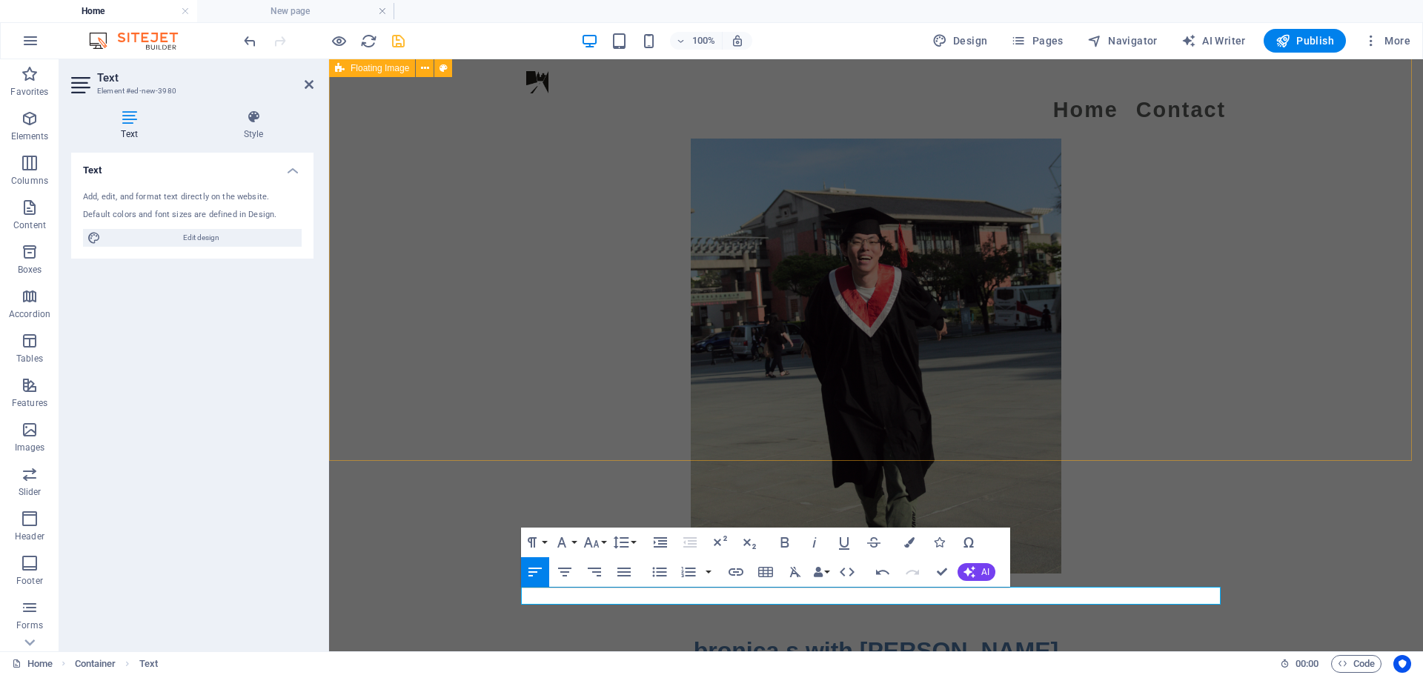
scroll to position [2961, 0]
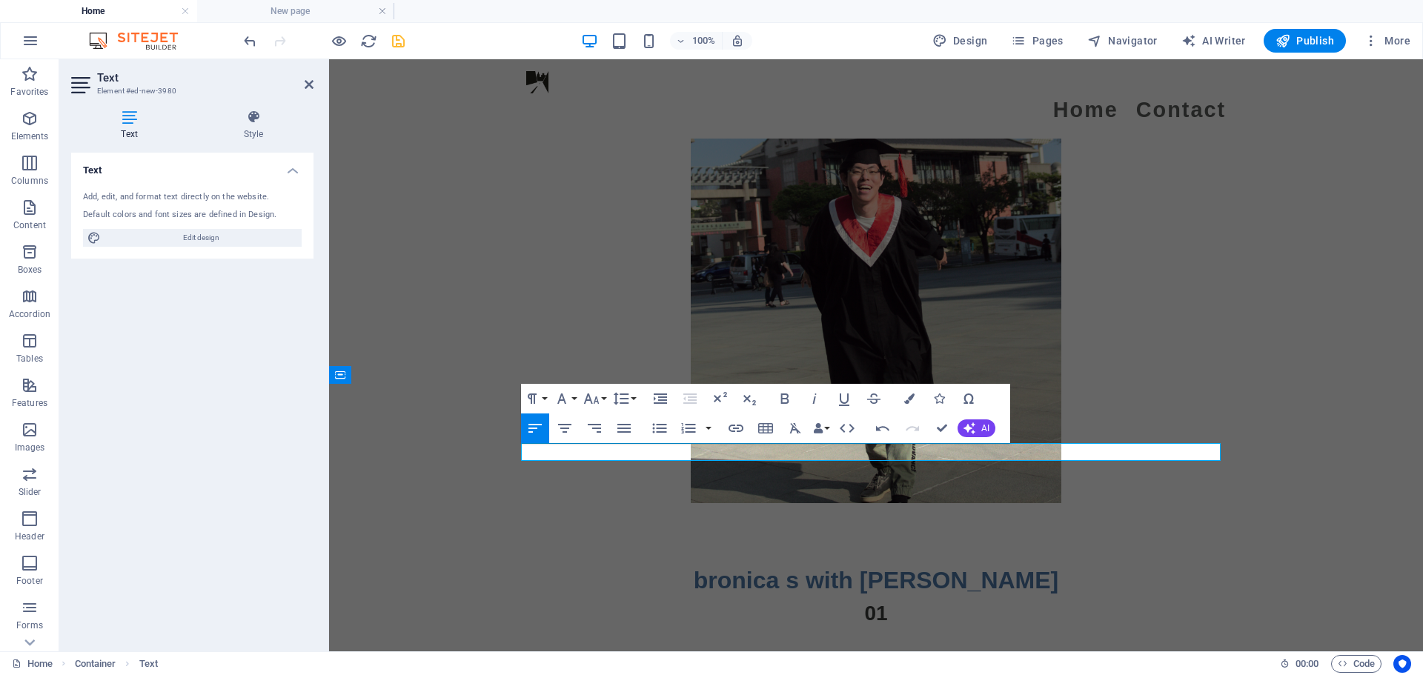
click at [108, 412] on div "Text Add, edit, and format text directly on the website. Default colors and fon…" at bounding box center [192, 396] width 242 height 487
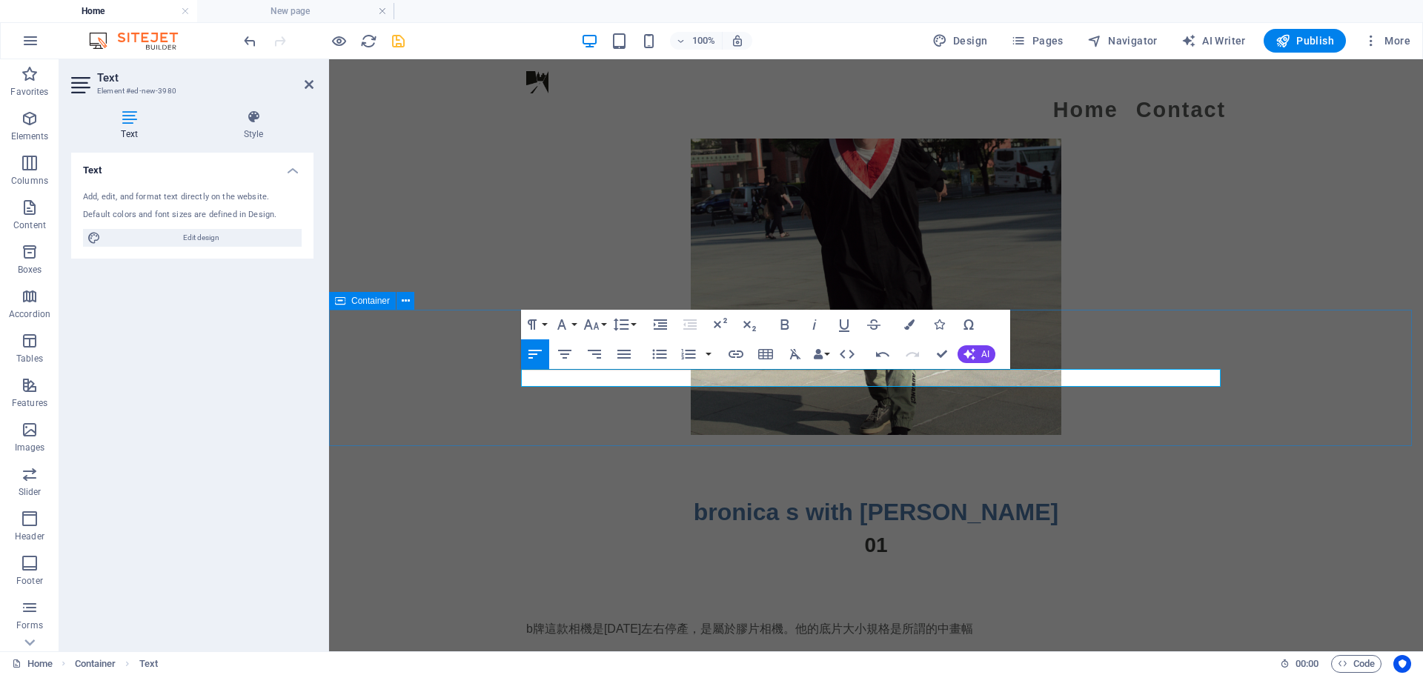
scroll to position [3035, 0]
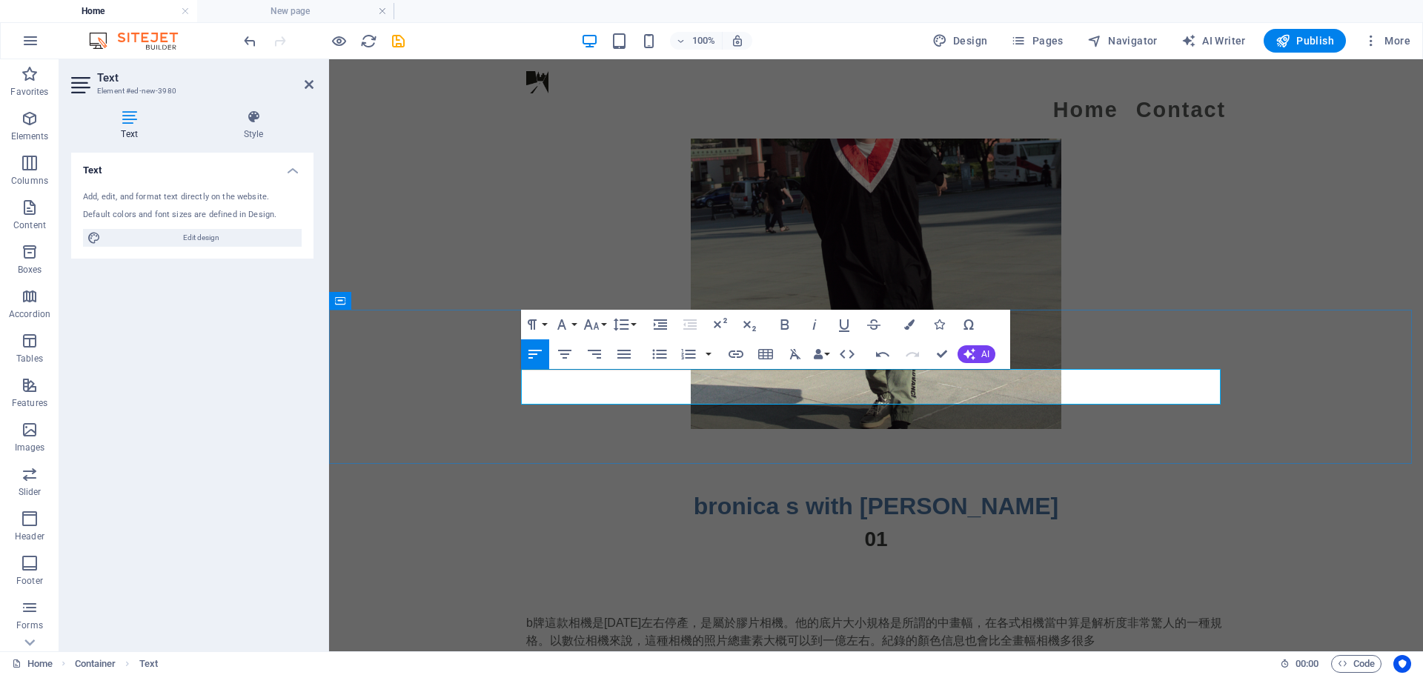
click at [1097, 614] on p "b牌這款相機是1965年左右停產，是屬於膠片相機。他的底片大小規格是所謂的中畫幅，在各式相機當中算是解析度非常驚人的一種規格。以數位相機來說，這種相機的照片總…" at bounding box center [876, 632] width 700 height 36
click at [658, 614] on p "b牌這款相機是1965年左右停產，是屬於膠片相機。他的底片大小規格是所謂的中畫幅，在各式相機當中算是解析度非常驚人的一種規格。以數位相機來說，這種相機的照片總…" at bounding box center [876, 632] width 700 height 36
click at [1149, 614] on p "b牌這款相機是1965年左右停產，是屬於膠片相機。他的底片大小規格是所謂的中畫幅，在各式相機當中算是解析度非常驚人的一種規格。以數位相機來說，這種相機的照片總…" at bounding box center [876, 632] width 700 height 36
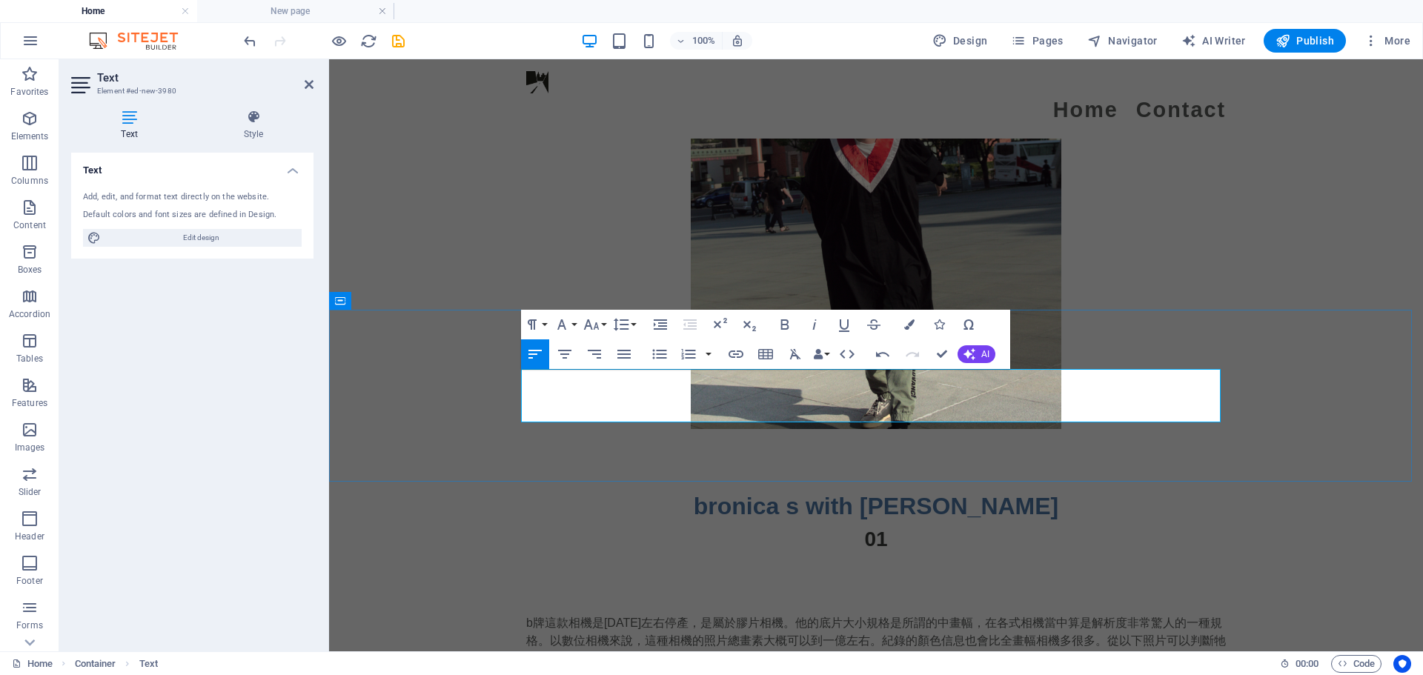
click at [607, 614] on p "b牌這款相機是1965年左右停產，是屬於膠片相機。他的底片大小規格是所謂的中畫幅，在各式相機當中算是解析度非常驚人的一種規格。以數位相機來說，這種相機的照片總…" at bounding box center [876, 640] width 700 height 53
click at [608, 614] on p "b牌這款相機是1965年左右停產，是屬於膠片相機。他的底片大小規格是所謂的中畫幅，在各式相機當中算是解析度非常驚人的一種規格。以數位相機來說，這種相機的照片總…" at bounding box center [876, 640] width 700 height 53
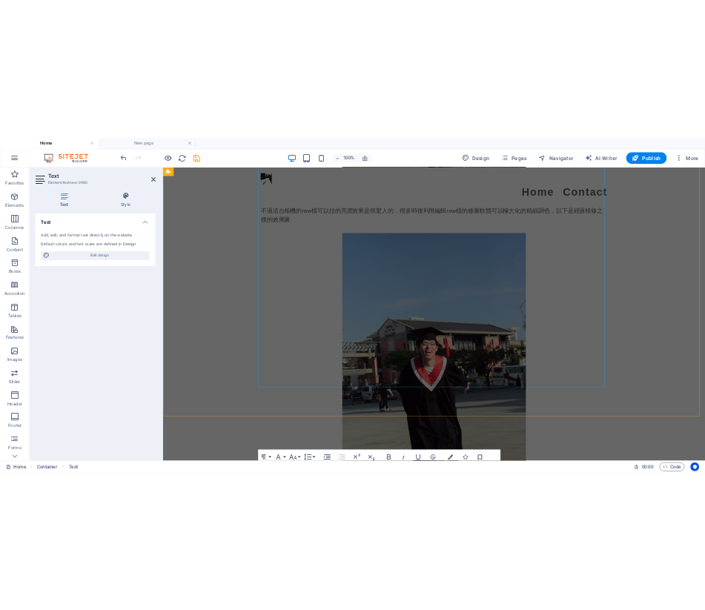
scroll to position [2813, 0]
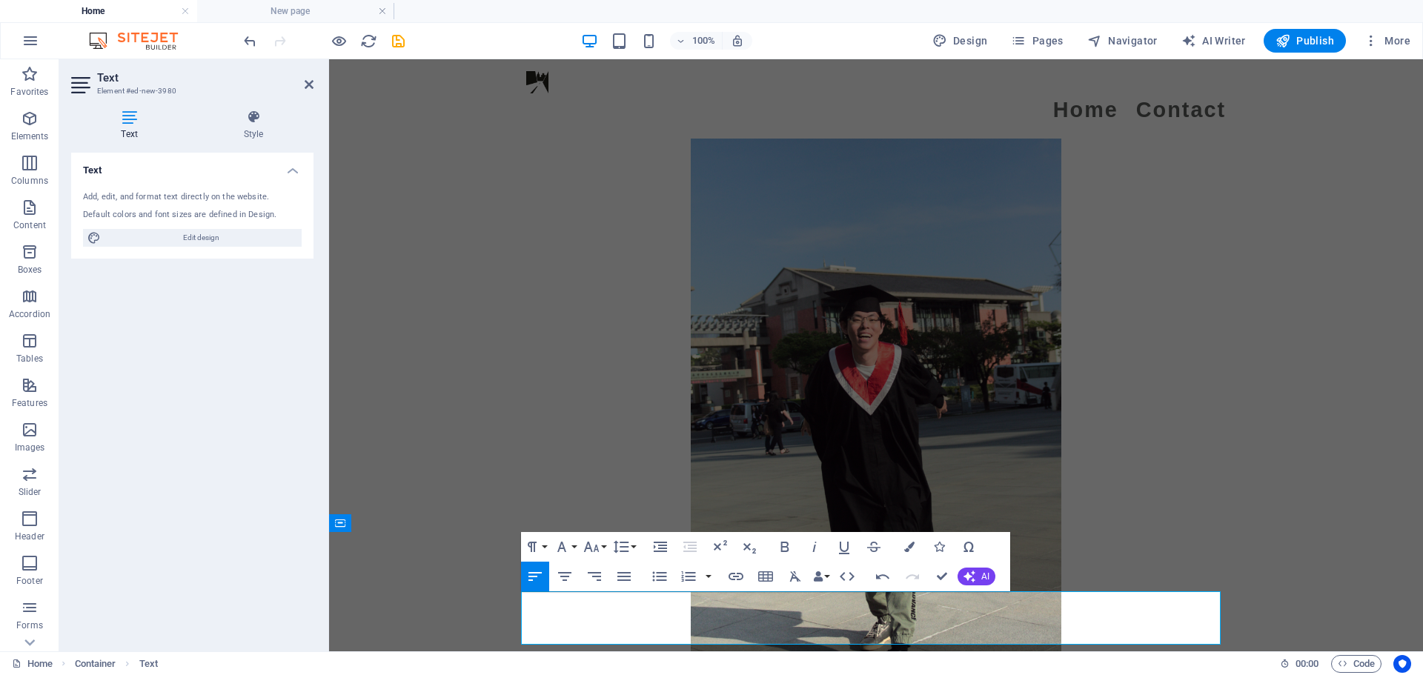
click at [109, 395] on div "Text Add, edit, and format text directly on the website. Default colors and fon…" at bounding box center [192, 396] width 242 height 487
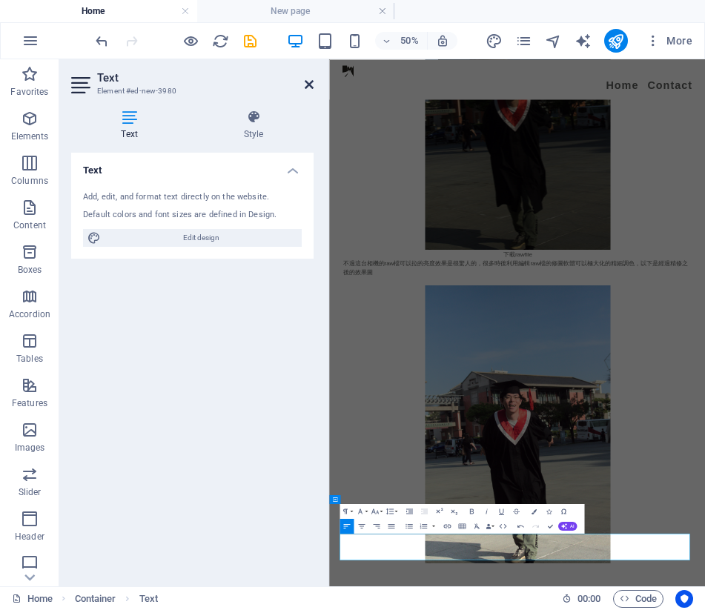
click at [306, 86] on icon at bounding box center [309, 85] width 9 height 12
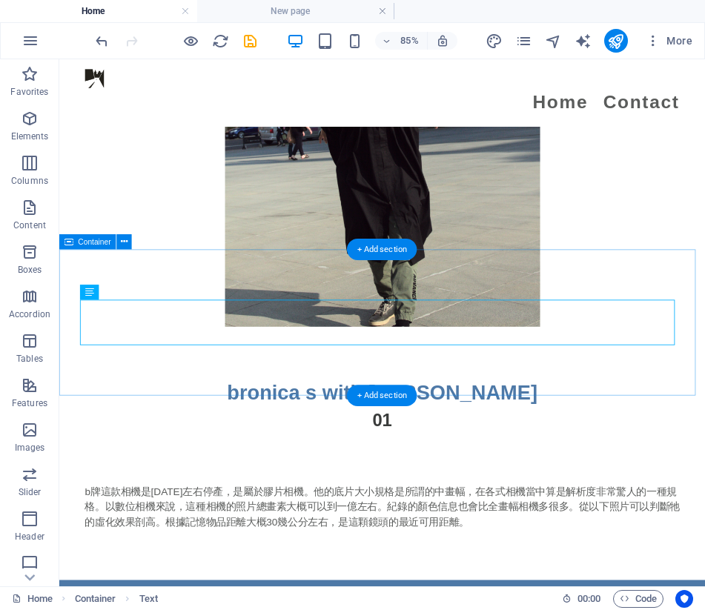
scroll to position [3161, 0]
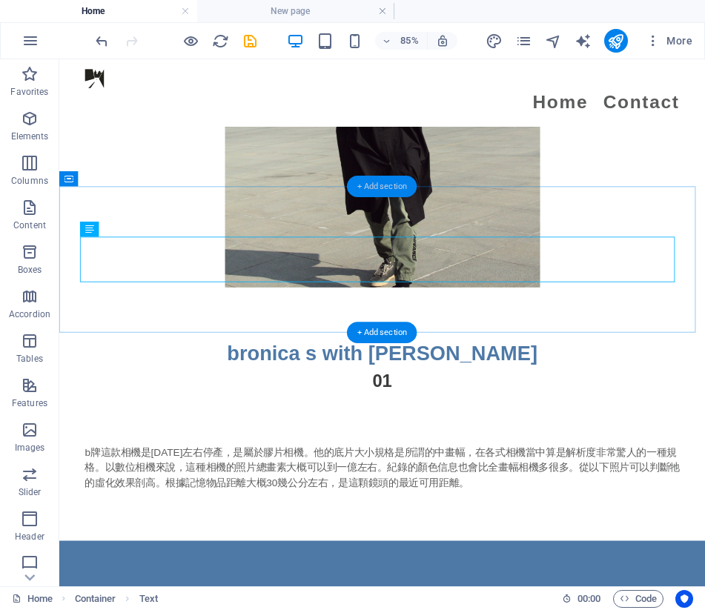
click at [390, 184] on div "+ Add section" at bounding box center [382, 186] width 70 height 21
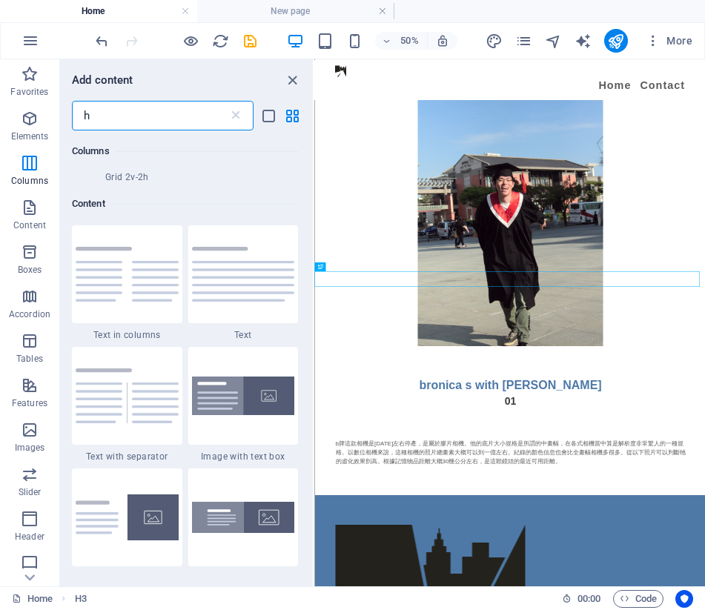
scroll to position [648, 0]
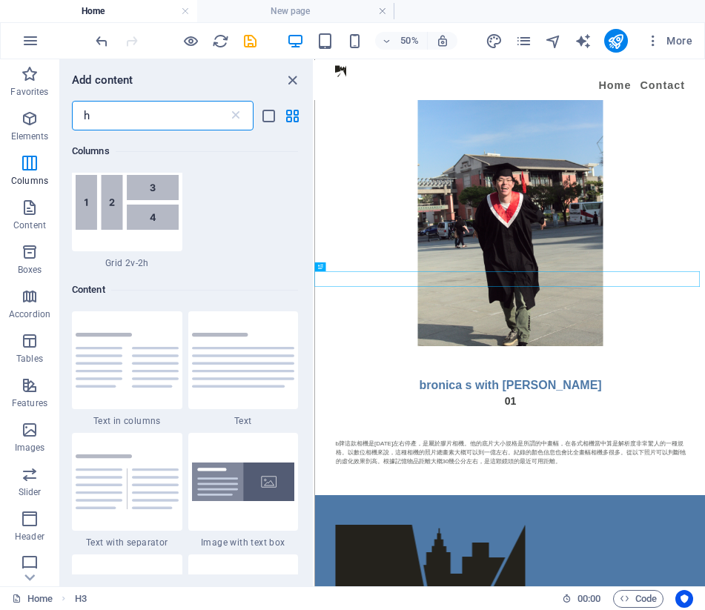
drag, startPoint x: 179, startPoint y: 124, endPoint x: -29, endPoint y: 137, distance: 208.7
click at [0, 137] on html "myfilm.fxinspire.com Home New page Favorites Elements Columns Content Boxes Acc…" at bounding box center [352, 305] width 705 height 610
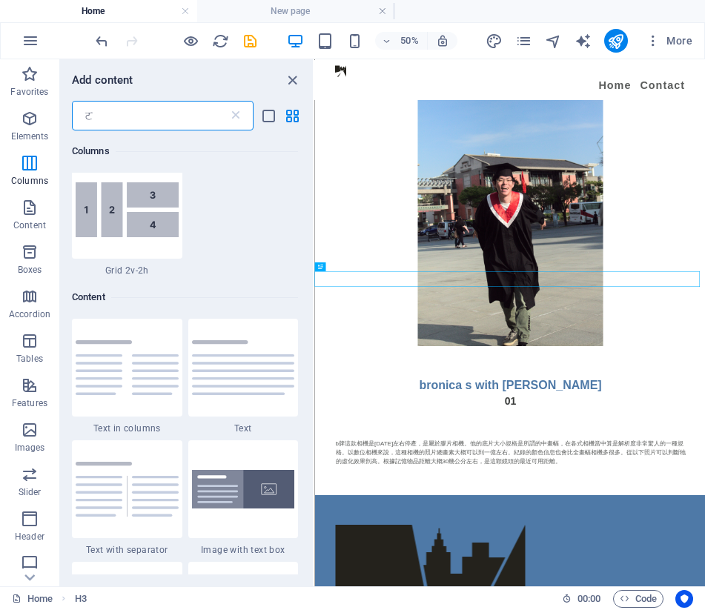
scroll to position [0, 0]
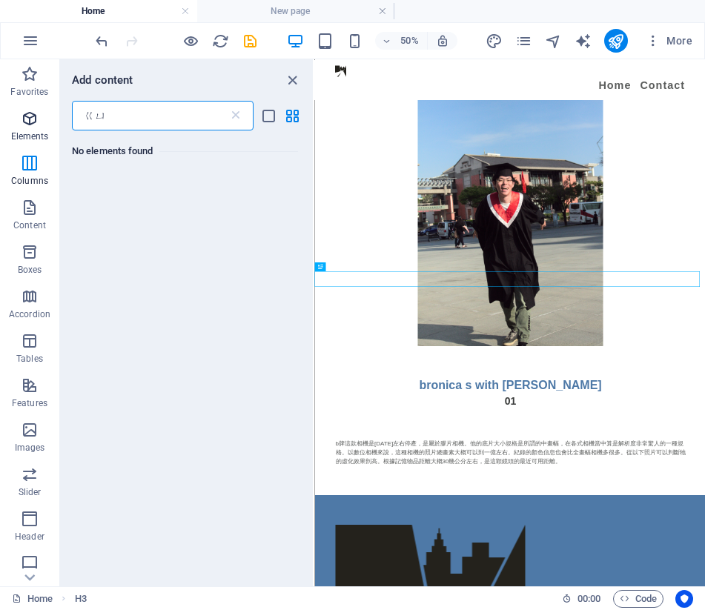
type input "ㄍ"
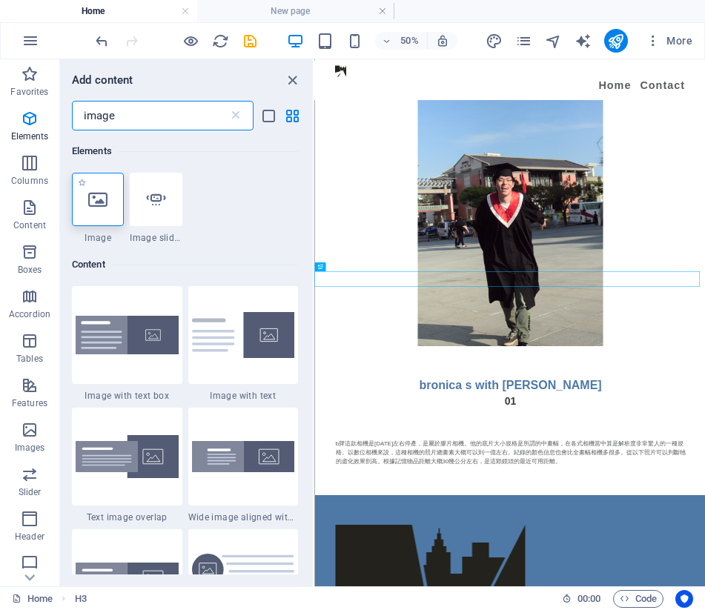
type input "image"
click at [110, 193] on div at bounding box center [98, 199] width 52 height 53
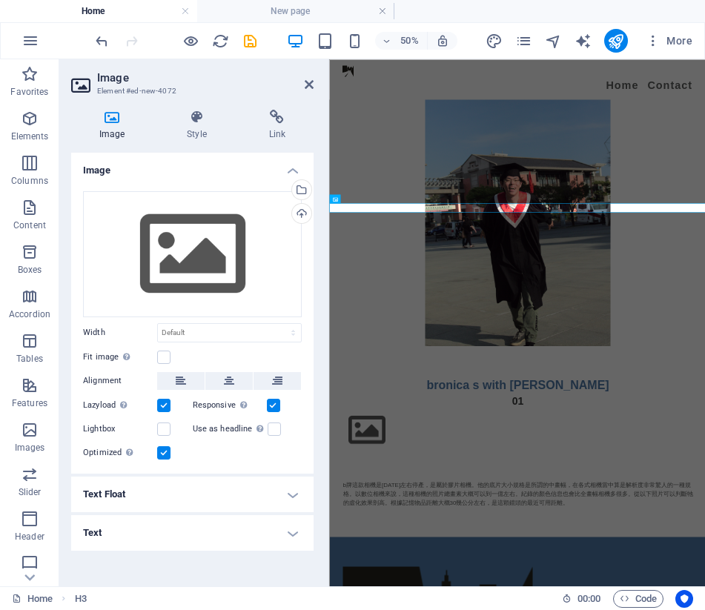
scroll to position [3414, 0]
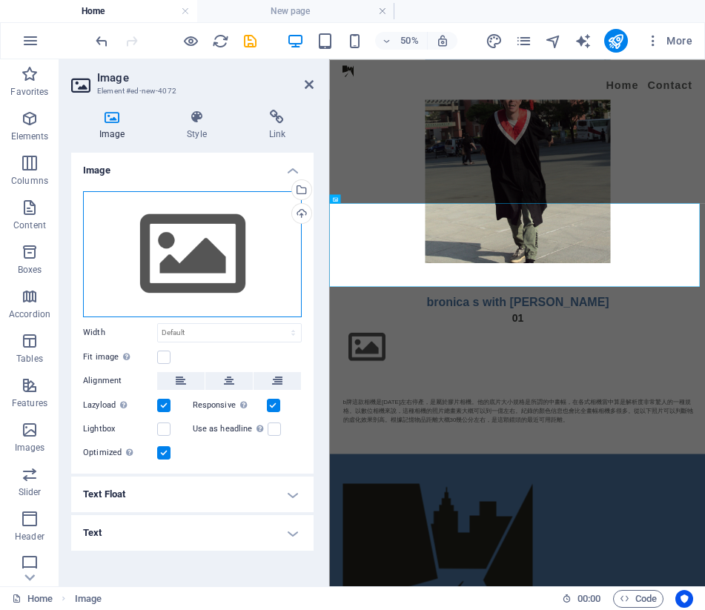
click at [251, 235] on div "Drag files here, click to choose files or select files from Files or our free s…" at bounding box center [192, 254] width 219 height 126
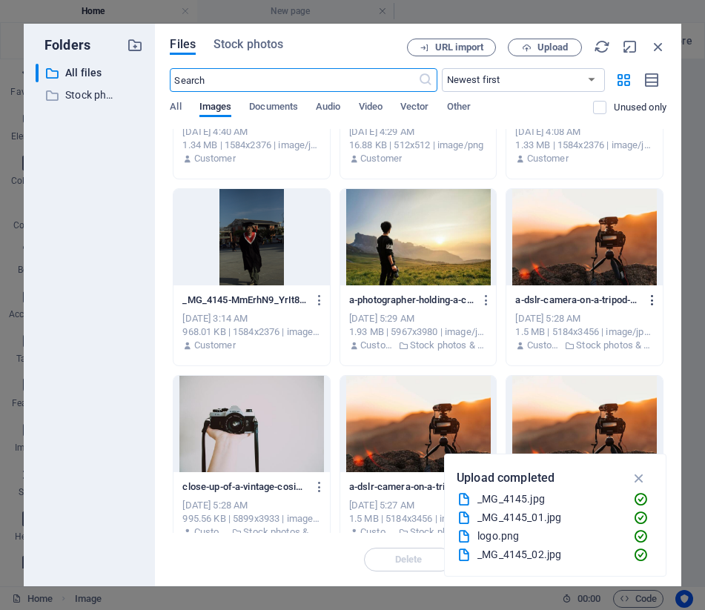
scroll to position [296, 0]
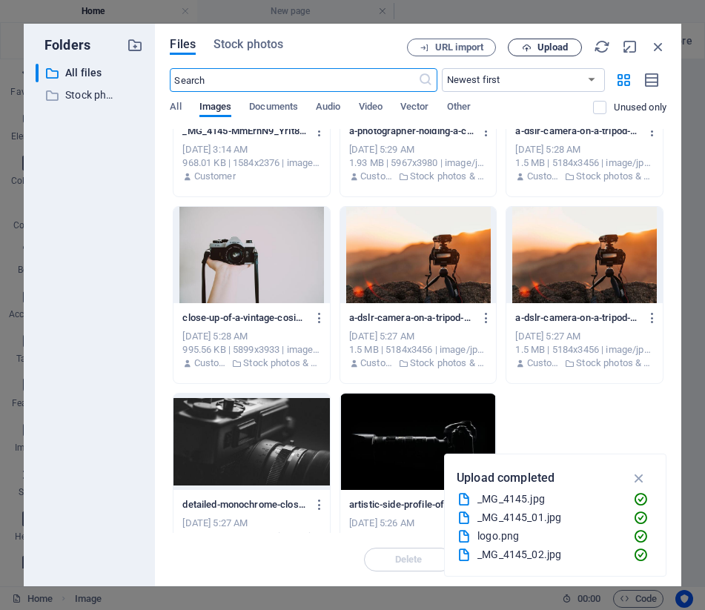
click at [550, 47] on span "Upload" at bounding box center [552, 47] width 30 height 9
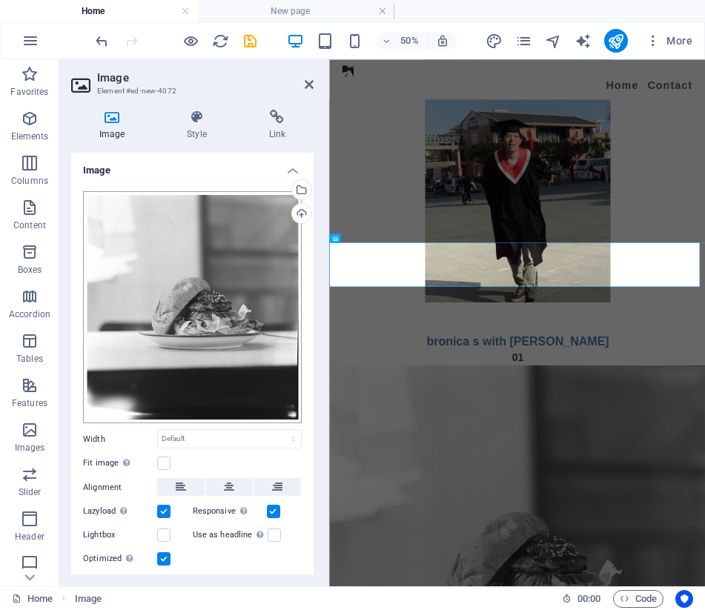
scroll to position [3552, 0]
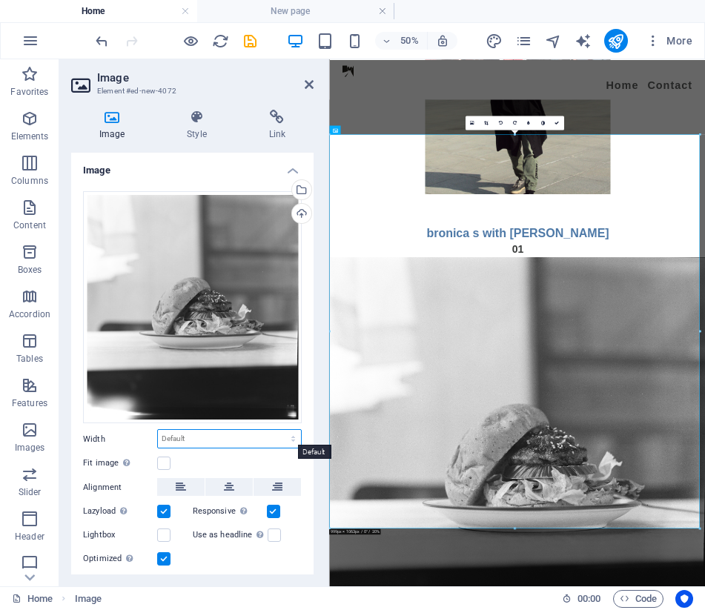
click at [211, 430] on select "Default auto px rem % em vh vw" at bounding box center [229, 439] width 143 height 18
select select "px"
click at [277, 430] on select "Default auto px rem % em vh vw" at bounding box center [229, 439] width 143 height 18
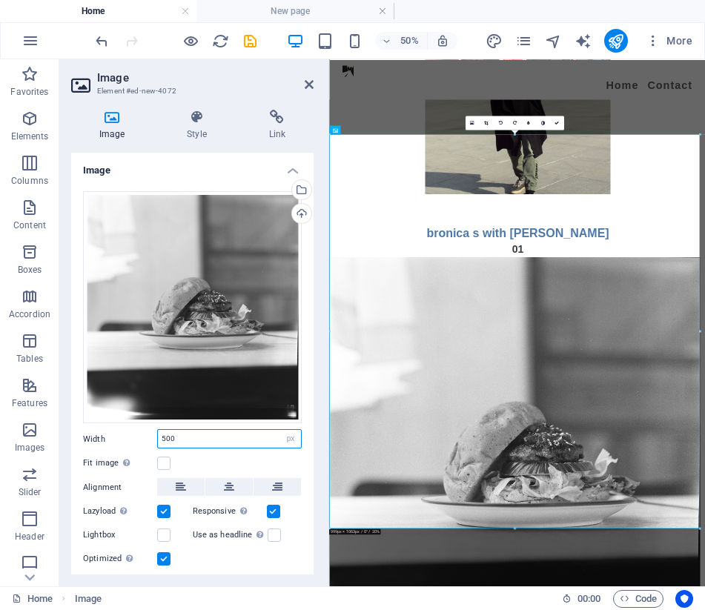
type input "500"
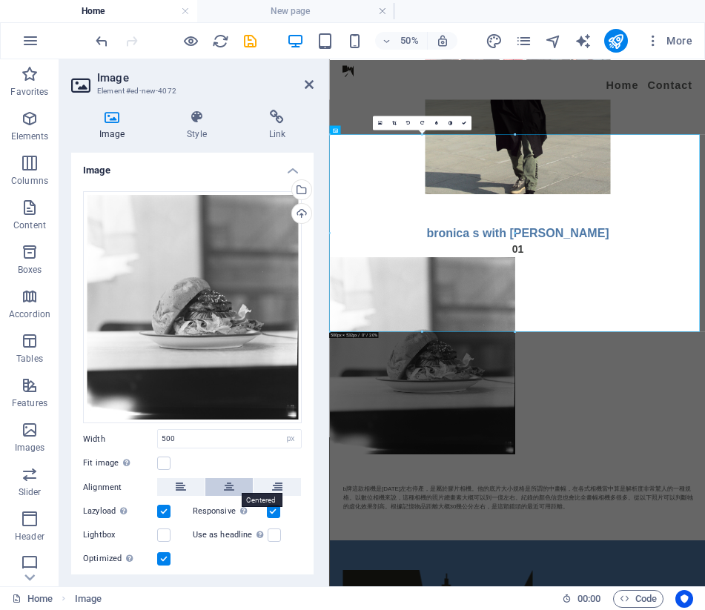
click at [214, 481] on button at bounding box center [228, 487] width 47 height 18
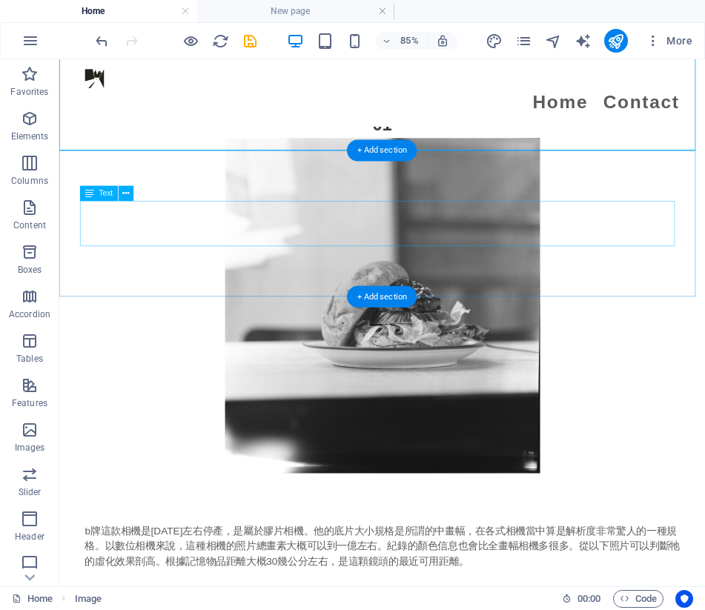
scroll to position [3462, 0]
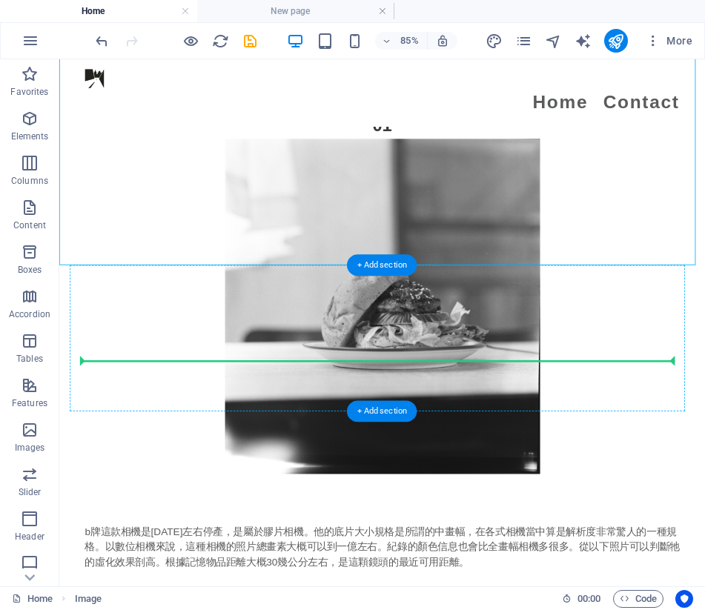
drag, startPoint x: 437, startPoint y: 188, endPoint x: 461, endPoint y: 391, distance: 203.7
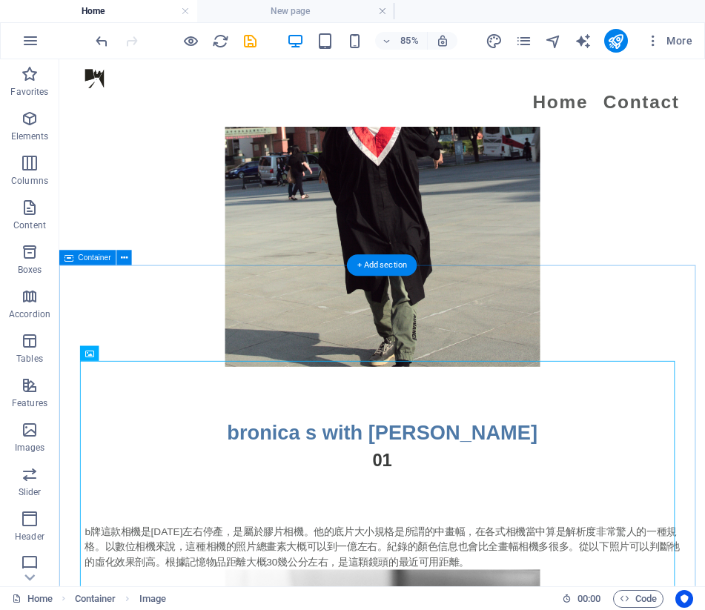
scroll to position [2920, 0]
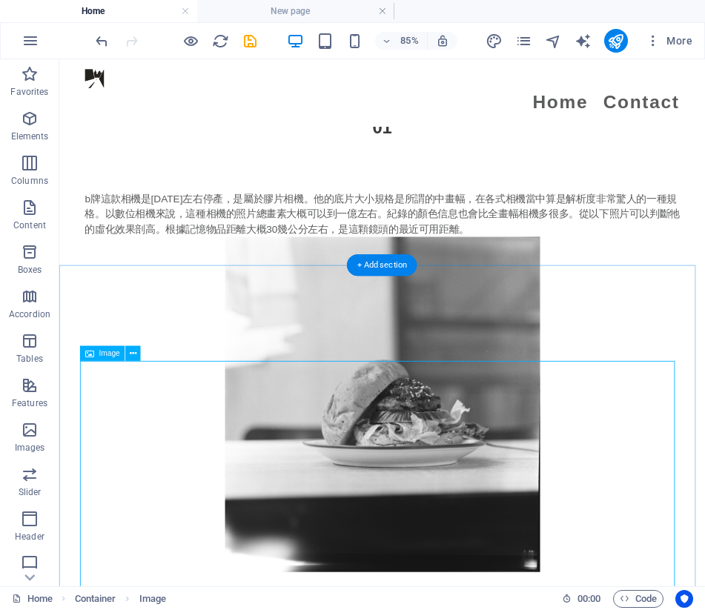
select select "px"
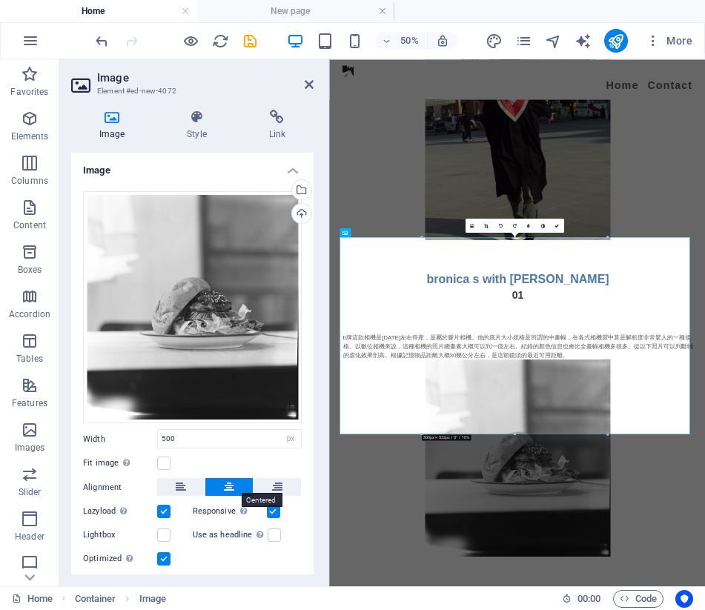
click at [237, 484] on button at bounding box center [228, 487] width 47 height 18
click at [486, 516] on div "01" at bounding box center [704, 531] width 751 height 31
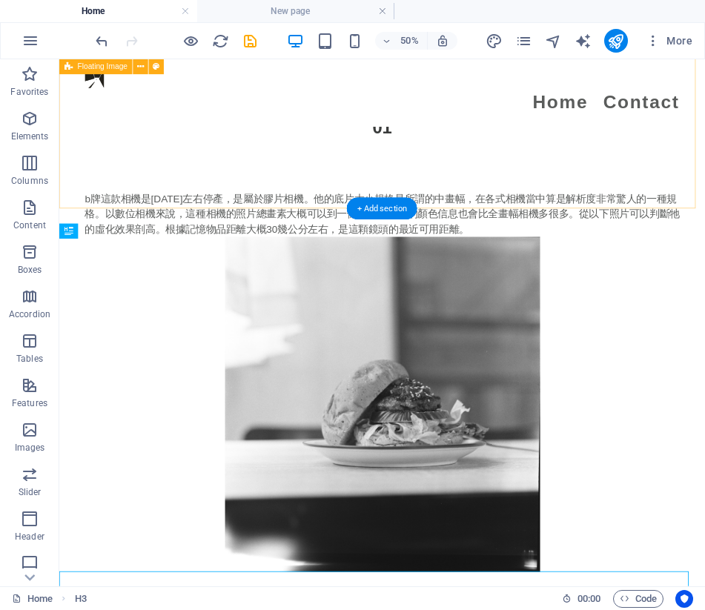
scroll to position [3068, 0]
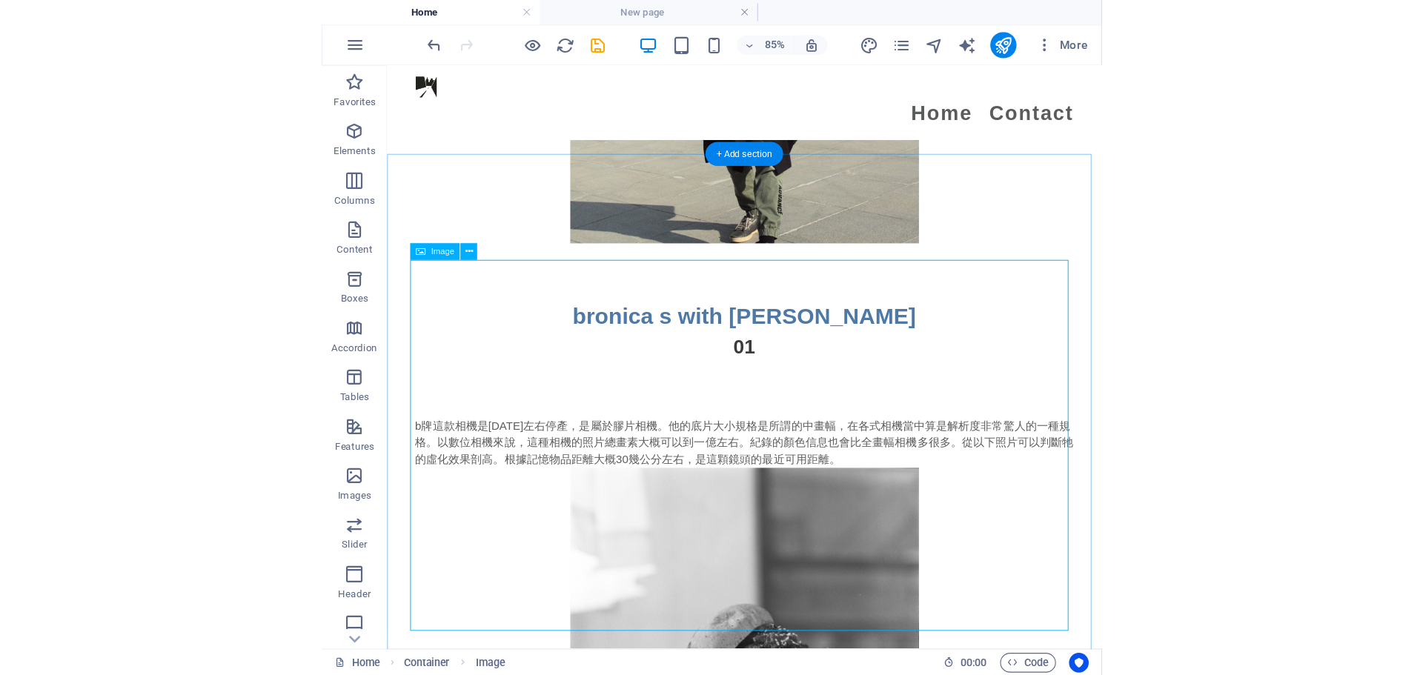
scroll to position [3216, 0]
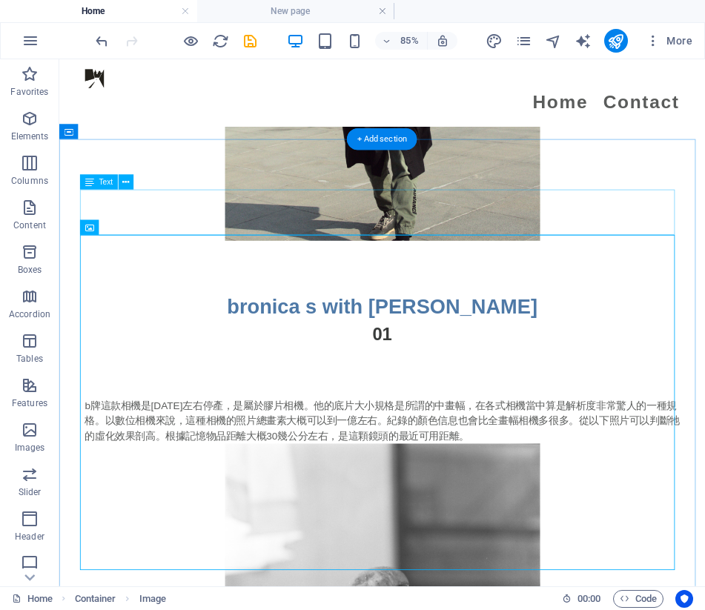
click at [542, 458] on div "b牌這款相機是1965年左右停產，是屬於膠片相機。他的底片大小規格是所謂的中畫幅，在各式相機當中算是解析度非常驚人的一種規格。以數位相機來說，這種相機的照片總…" at bounding box center [440, 484] width 700 height 53
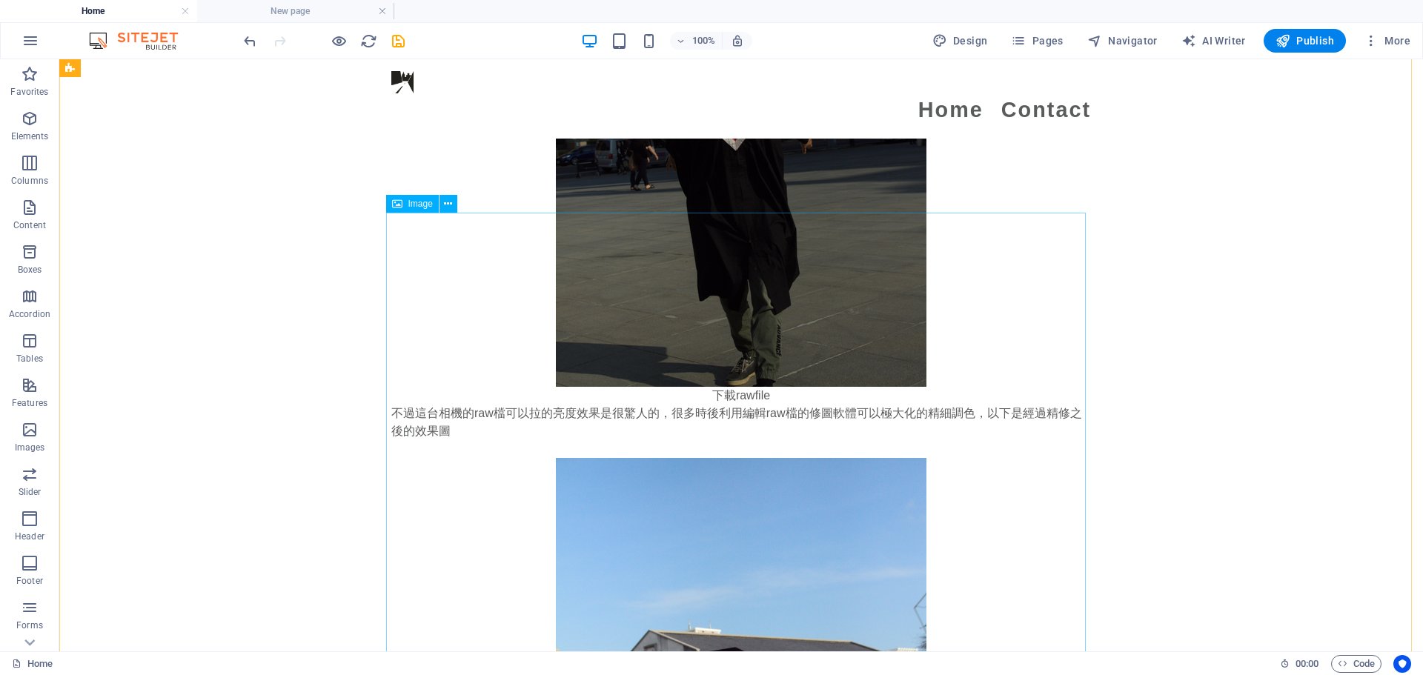
scroll to position [2228, 0]
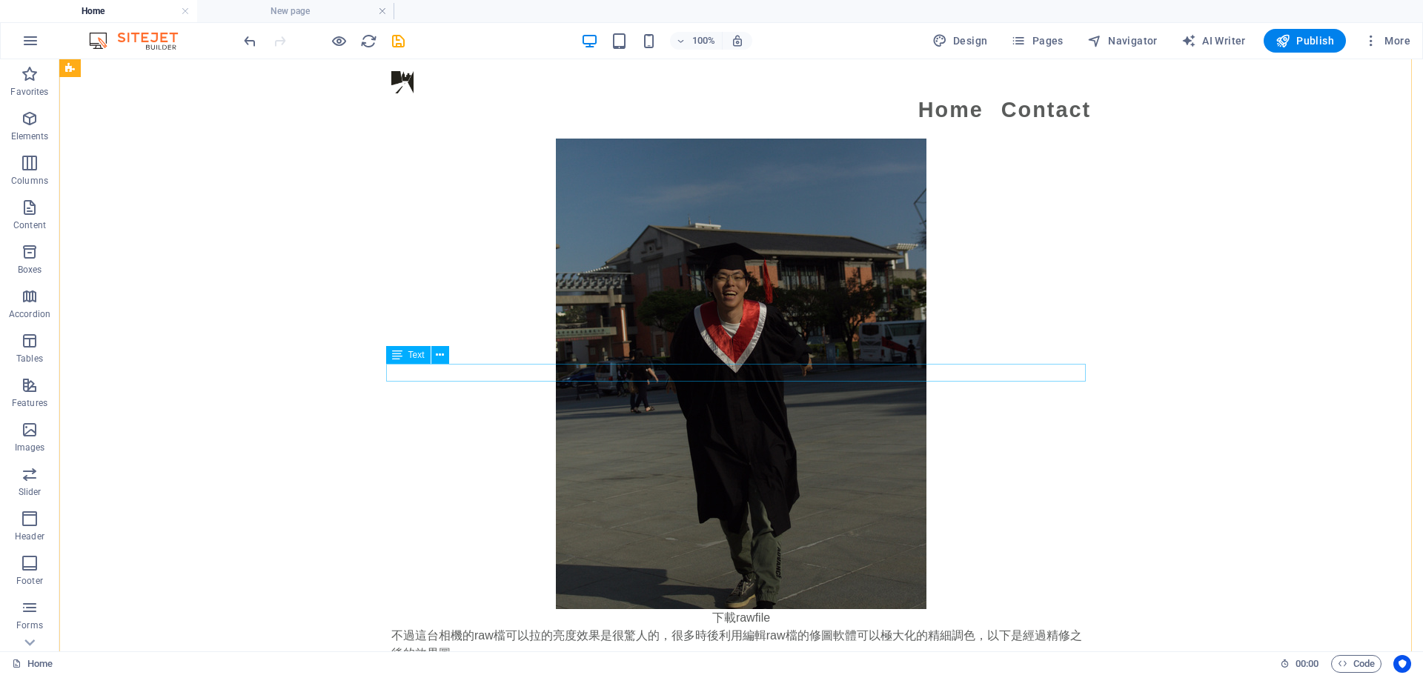
click at [743, 609] on div "下載rawfile" at bounding box center [741, 618] width 700 height 18
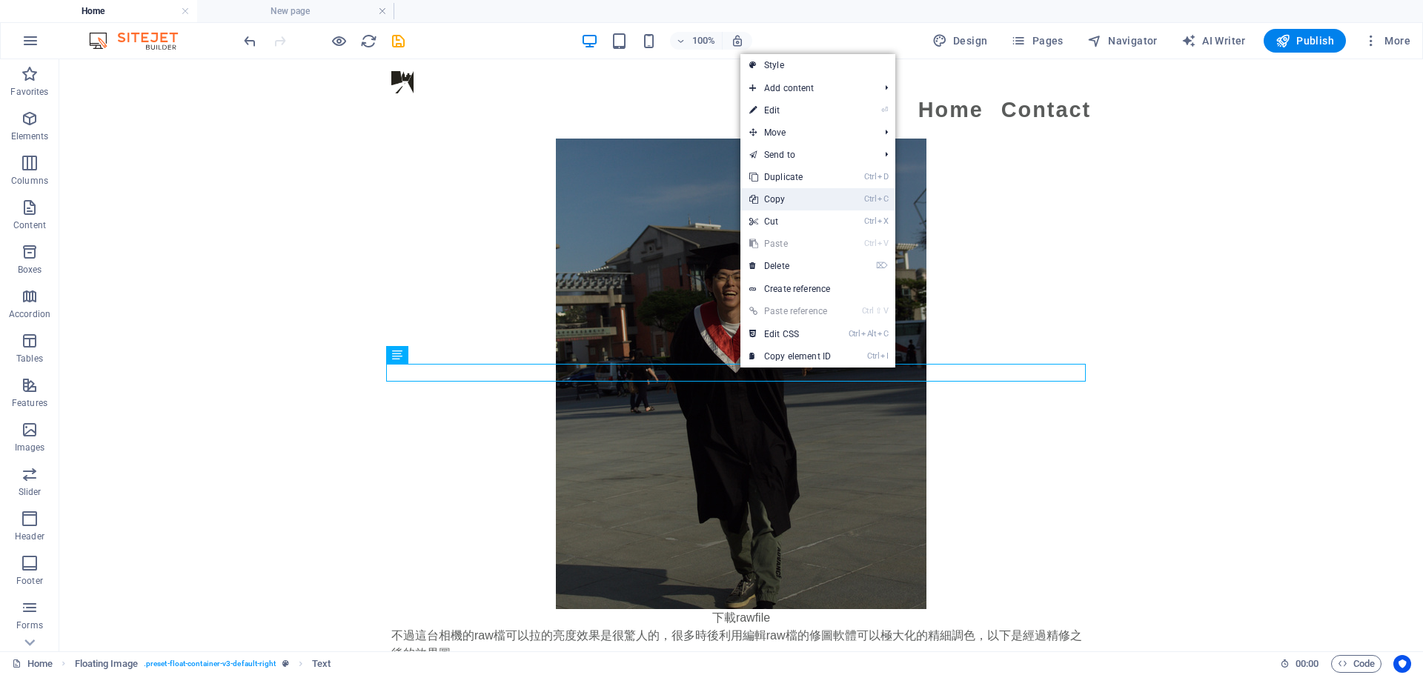
click at [786, 192] on link "Ctrl C Copy" at bounding box center [789, 199] width 99 height 22
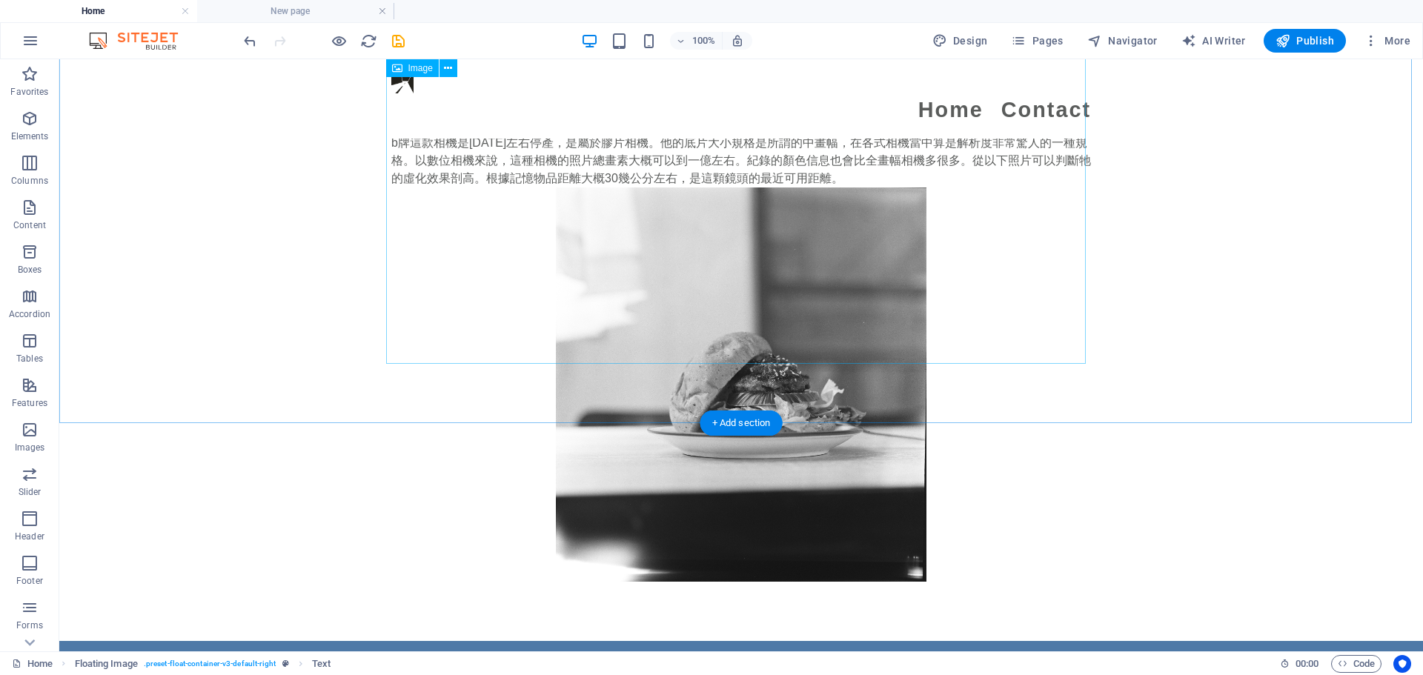
scroll to position [3562, 0]
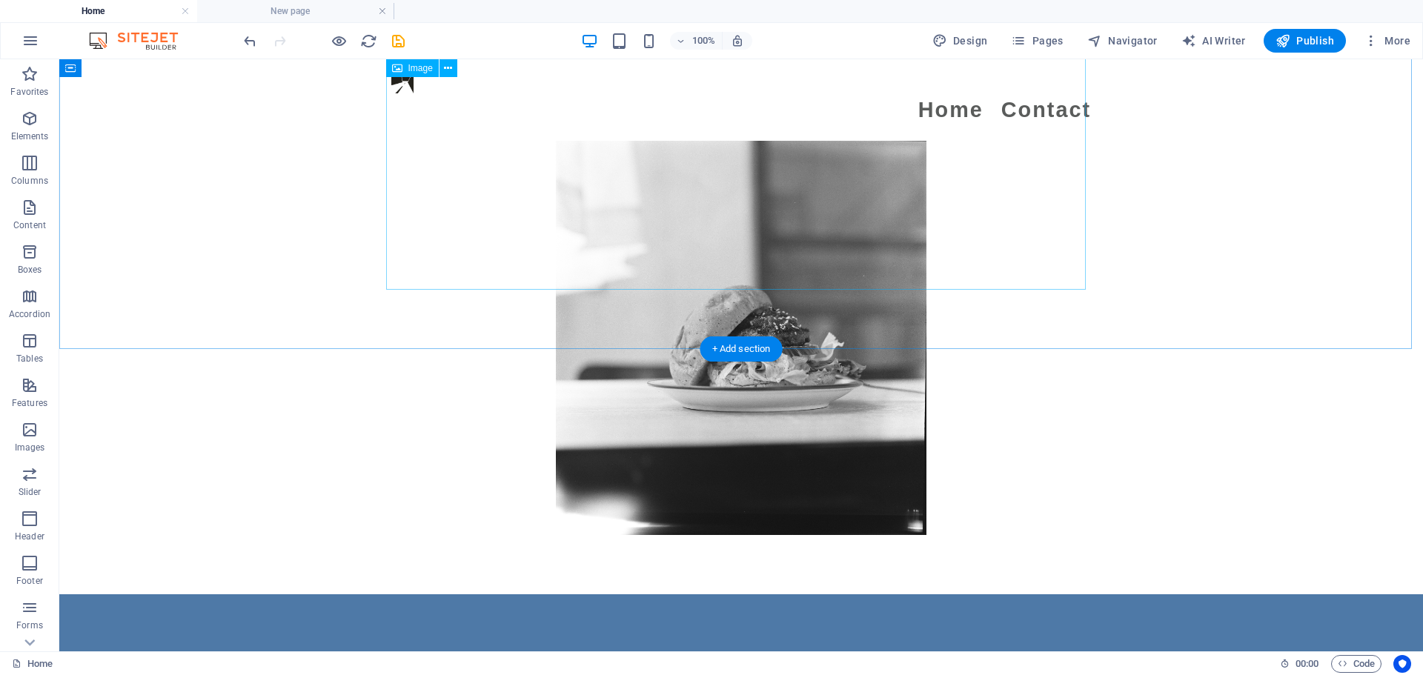
click at [707, 284] on figure at bounding box center [741, 338] width 700 height 394
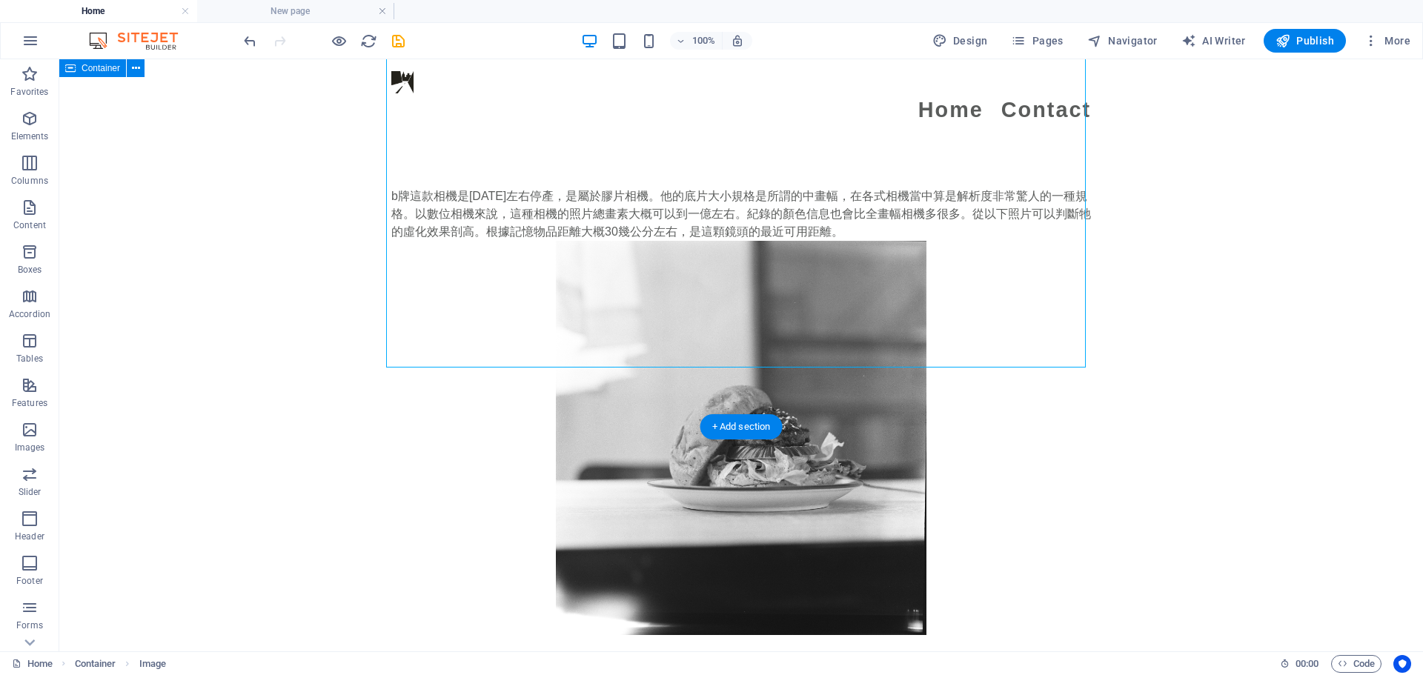
scroll to position [3488, 0]
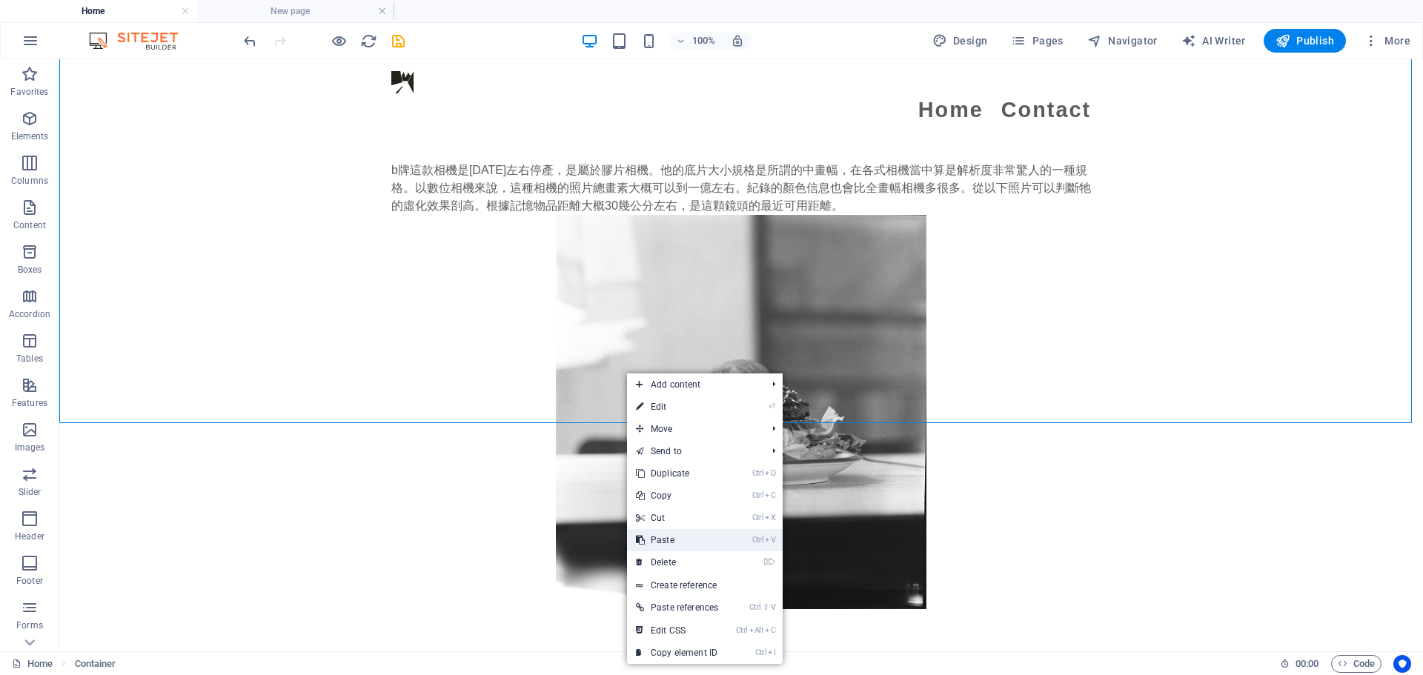
click at [694, 540] on link "Ctrl V Paste" at bounding box center [677, 540] width 100 height 22
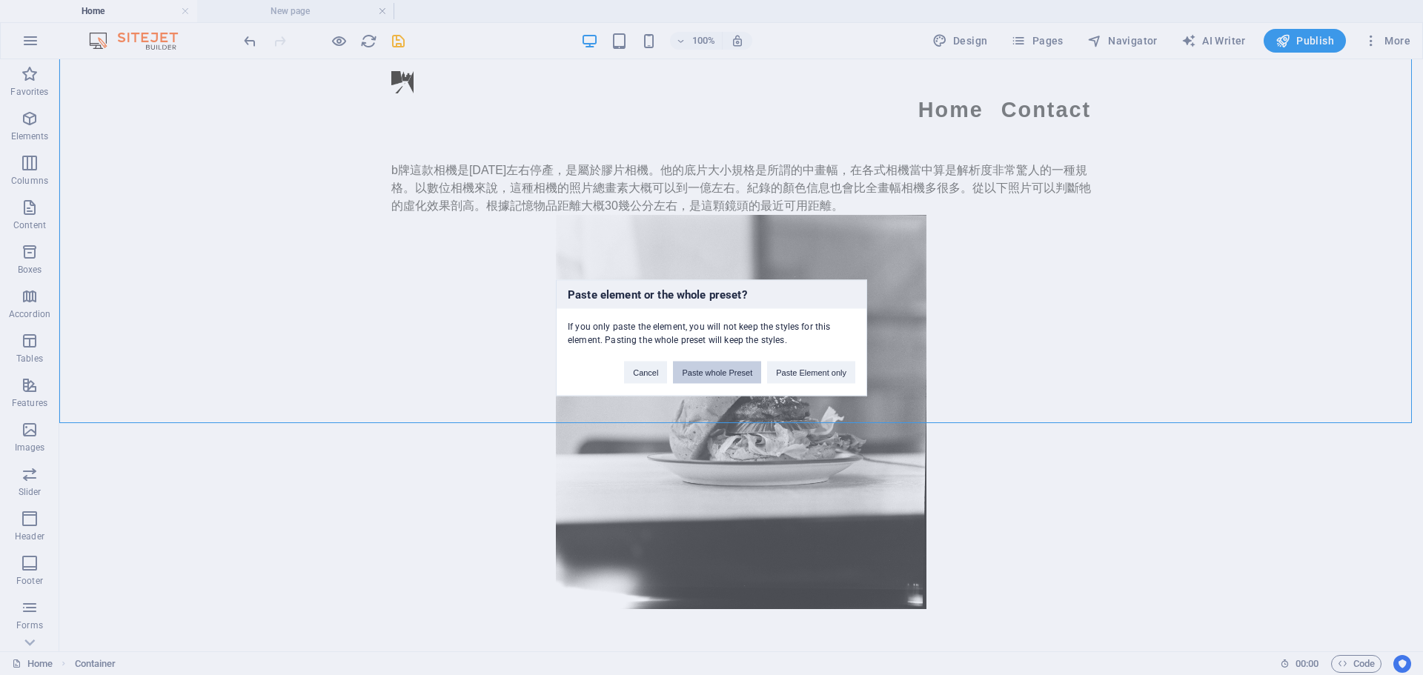
click at [734, 372] on button "Paste whole Preset" at bounding box center [717, 372] width 88 height 22
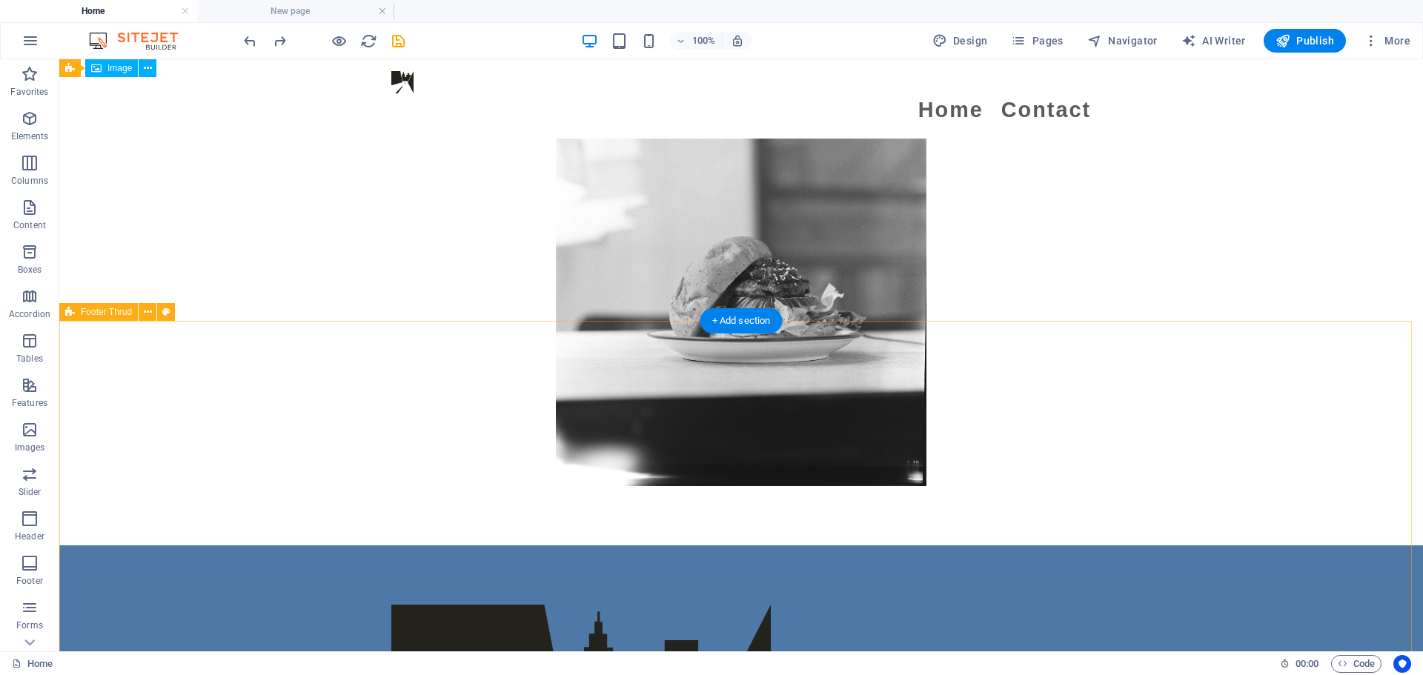
scroll to position [3539, 0]
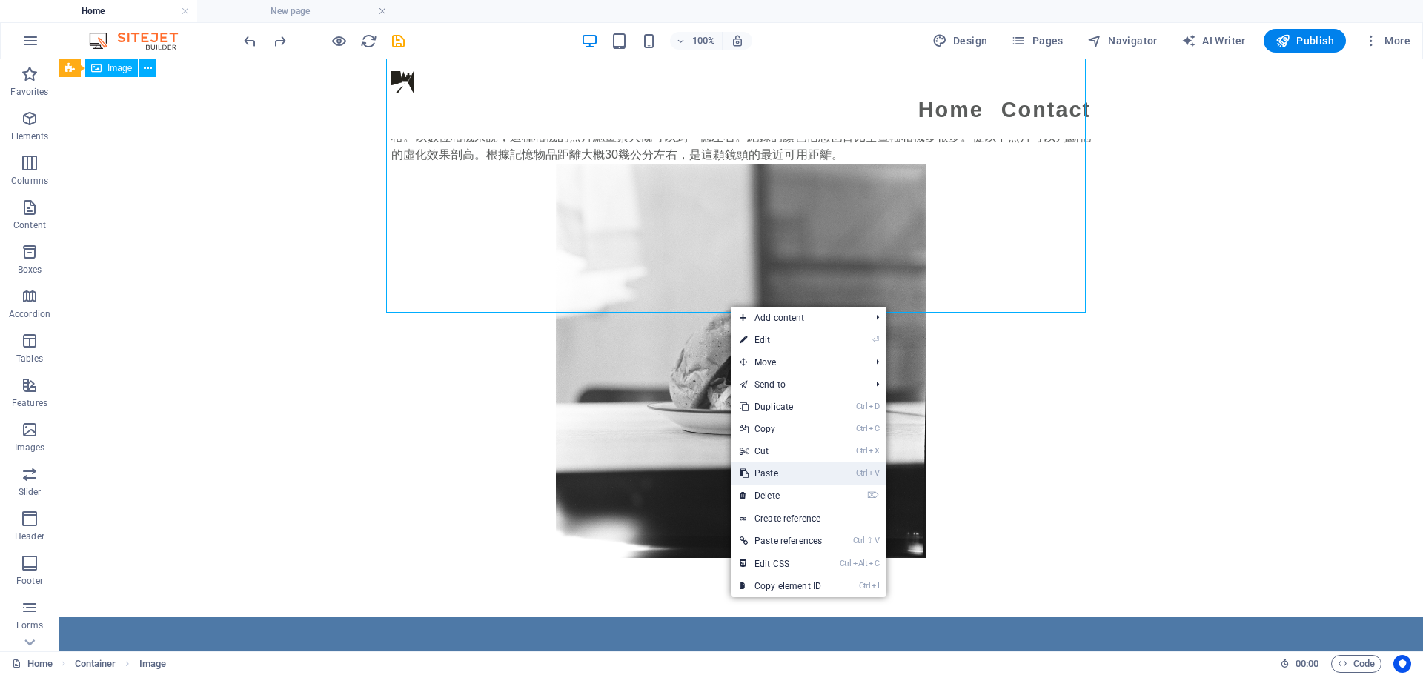
click at [777, 482] on link "Ctrl V Paste" at bounding box center [781, 473] width 100 height 22
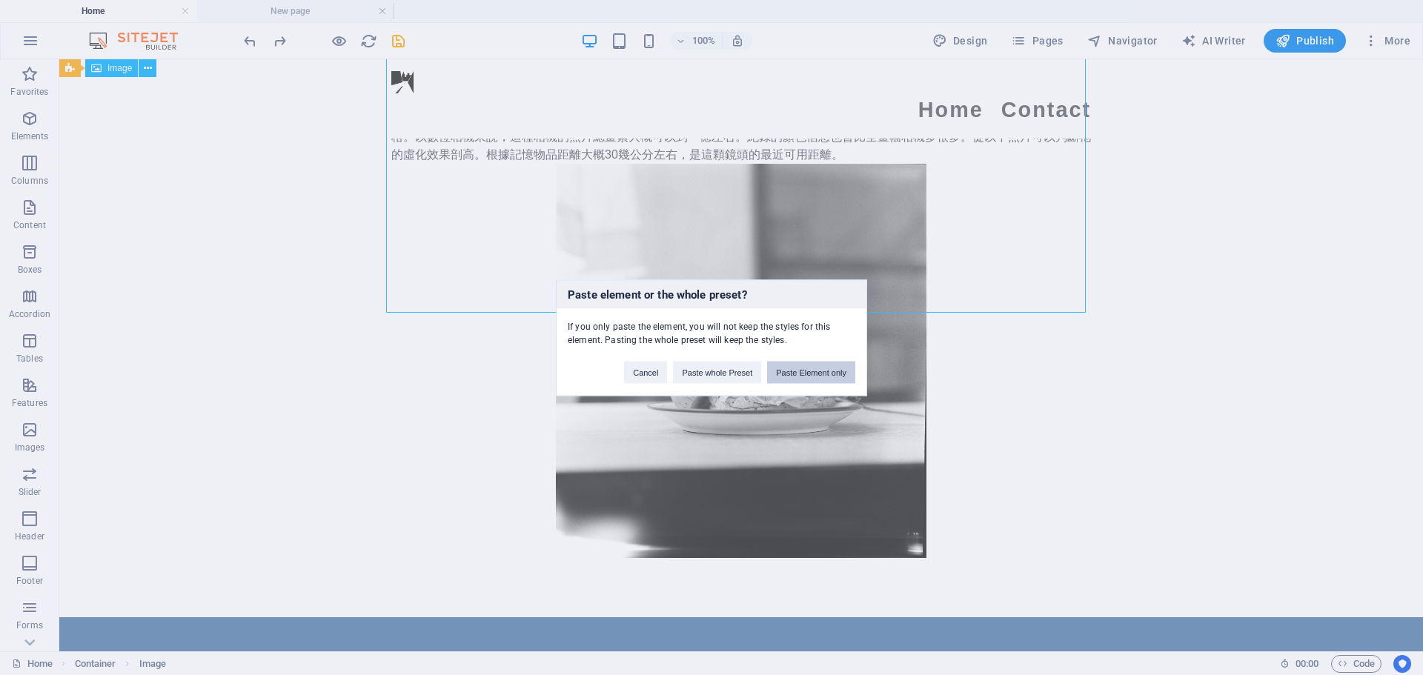
click at [831, 368] on button "Paste Element only" at bounding box center [811, 372] width 88 height 22
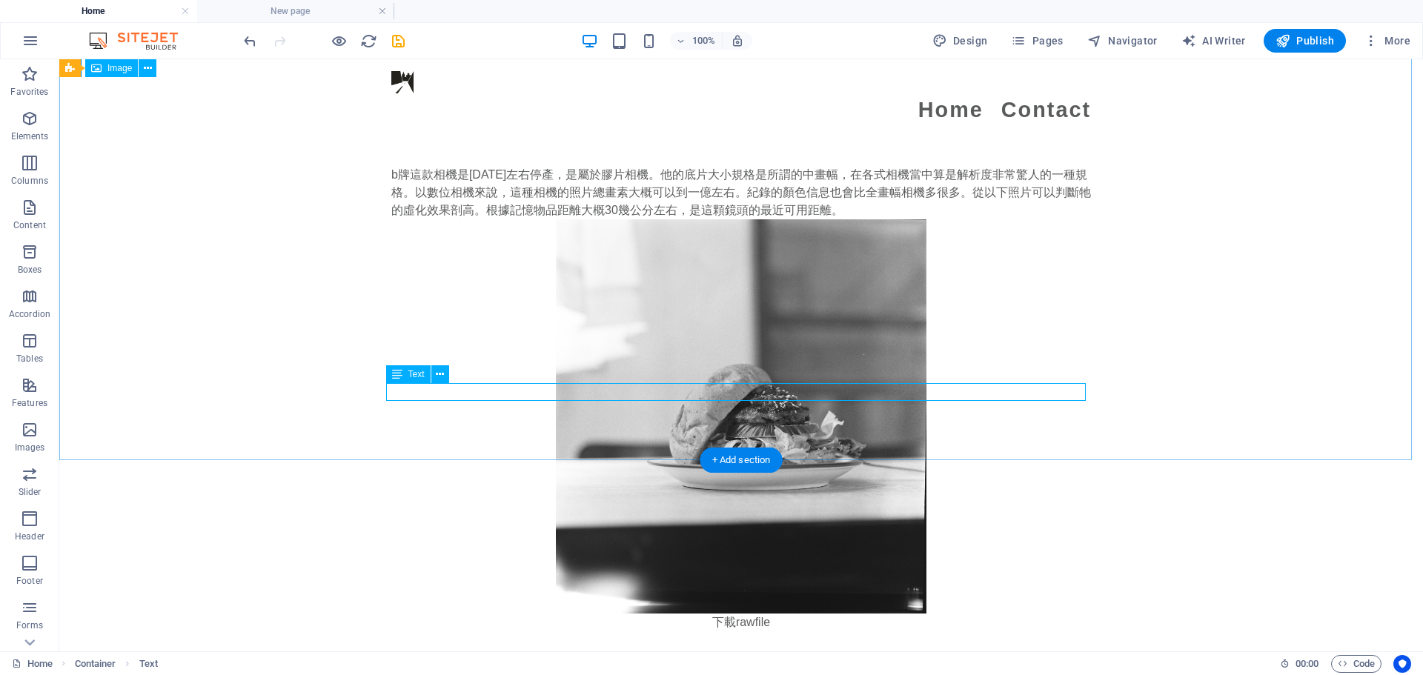
scroll to position [3465, 0]
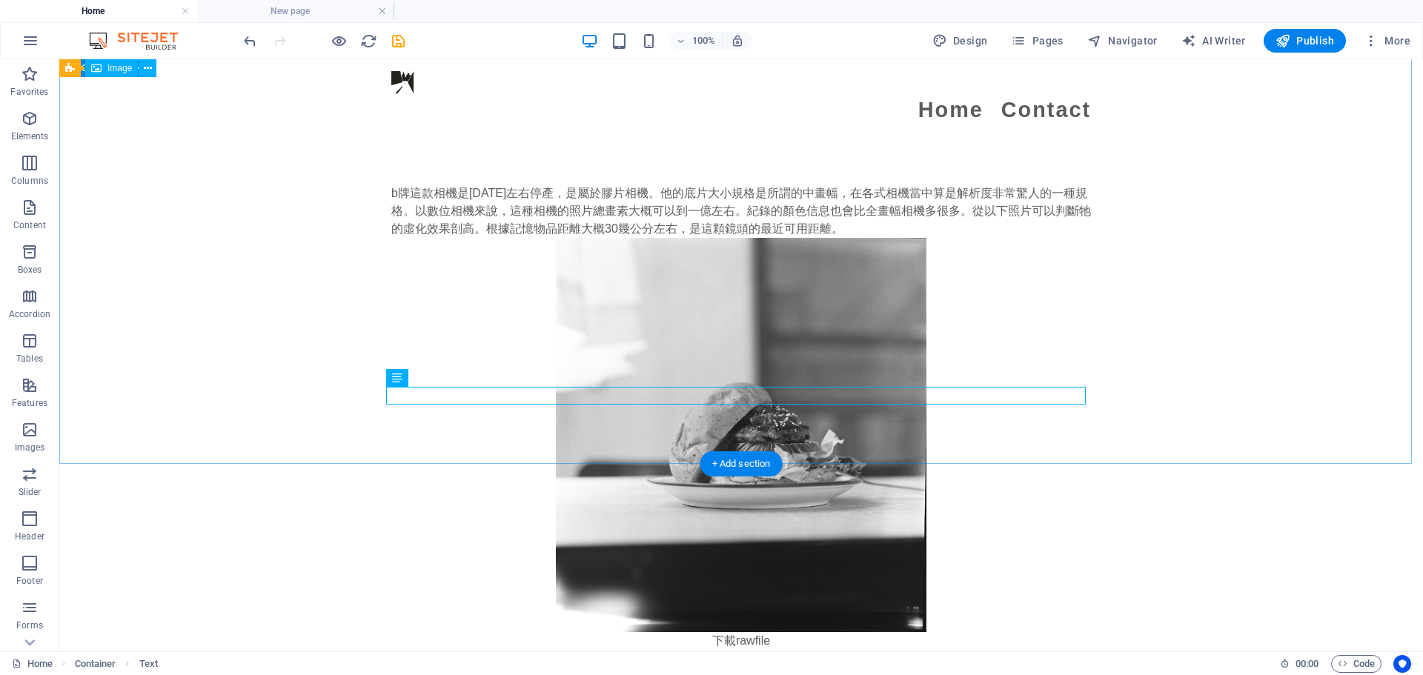
click at [1170, 384] on div "b牌這款相機是1965年左右停產，是屬於膠片相機。他的底片大小規格是所謂的中畫幅，在各式相機當中算是解析度非常驚人的一種規格。以數位相機來說，這種相機的照片總…" at bounding box center [741, 417] width 1364 height 584
click at [743, 632] on div "下載rawfile" at bounding box center [741, 641] width 700 height 18
click at [508, 632] on div "下載rawfile" at bounding box center [741, 641] width 700 height 18
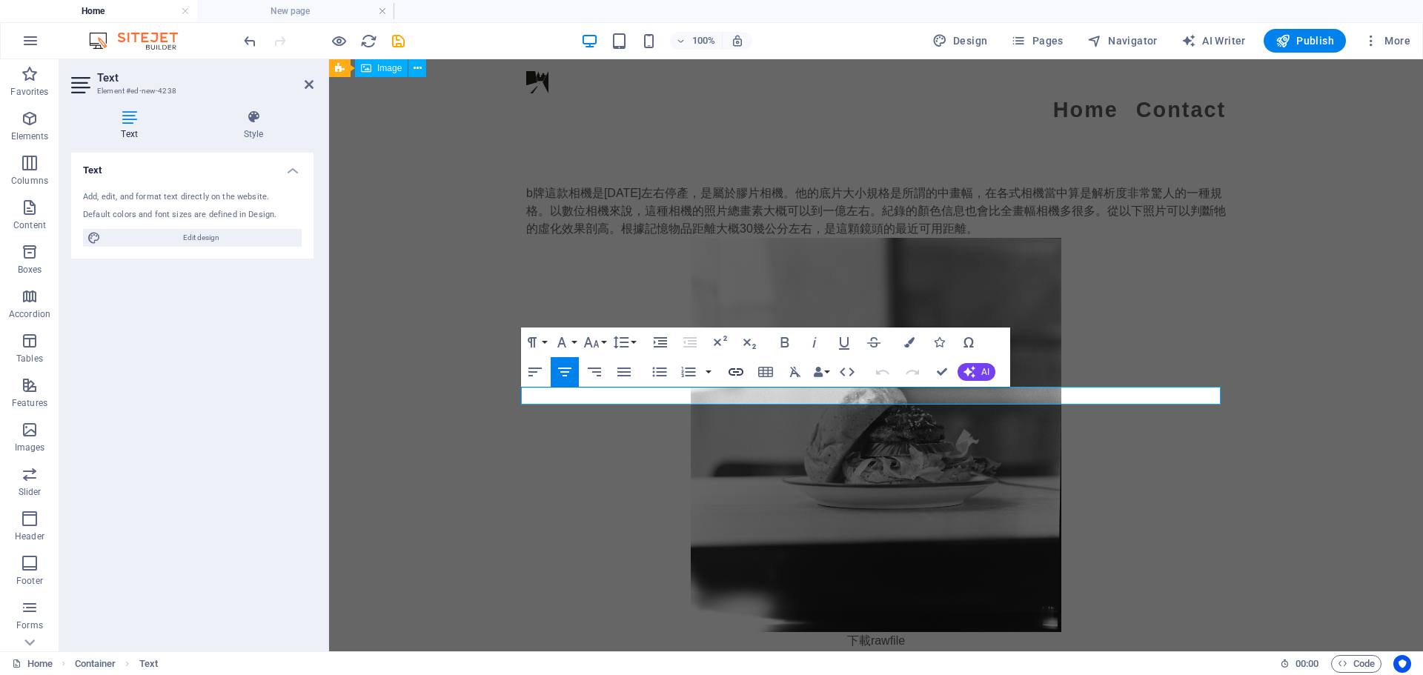
click at [740, 368] on icon "button" at bounding box center [736, 372] width 18 height 18
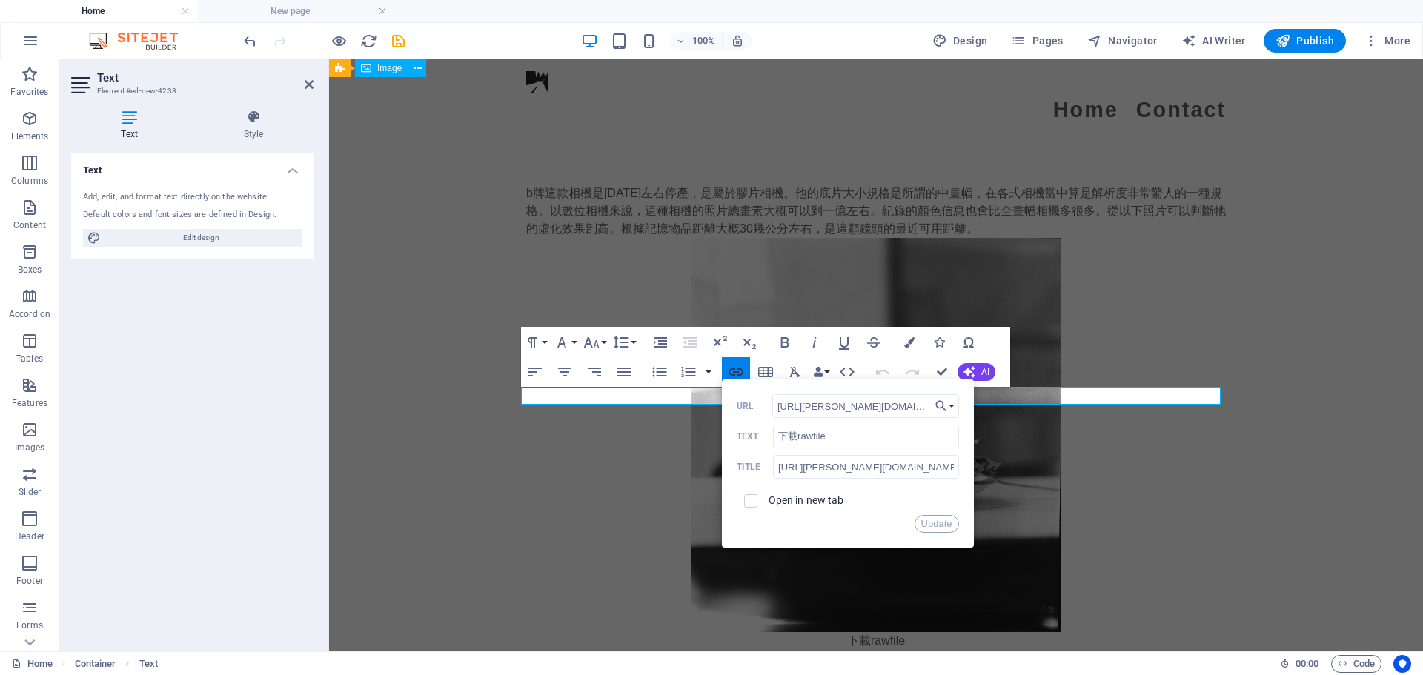
scroll to position [0, 75]
click at [832, 405] on input "https://joe.fxinspire.com/img/rawfilm/_MG_4145.CR2" at bounding box center [865, 406] width 187 height 24
click at [837, 403] on input "URL" at bounding box center [865, 406] width 187 height 24
drag, startPoint x: 831, startPoint y: 439, endPoint x: 797, endPoint y: 440, distance: 34.9
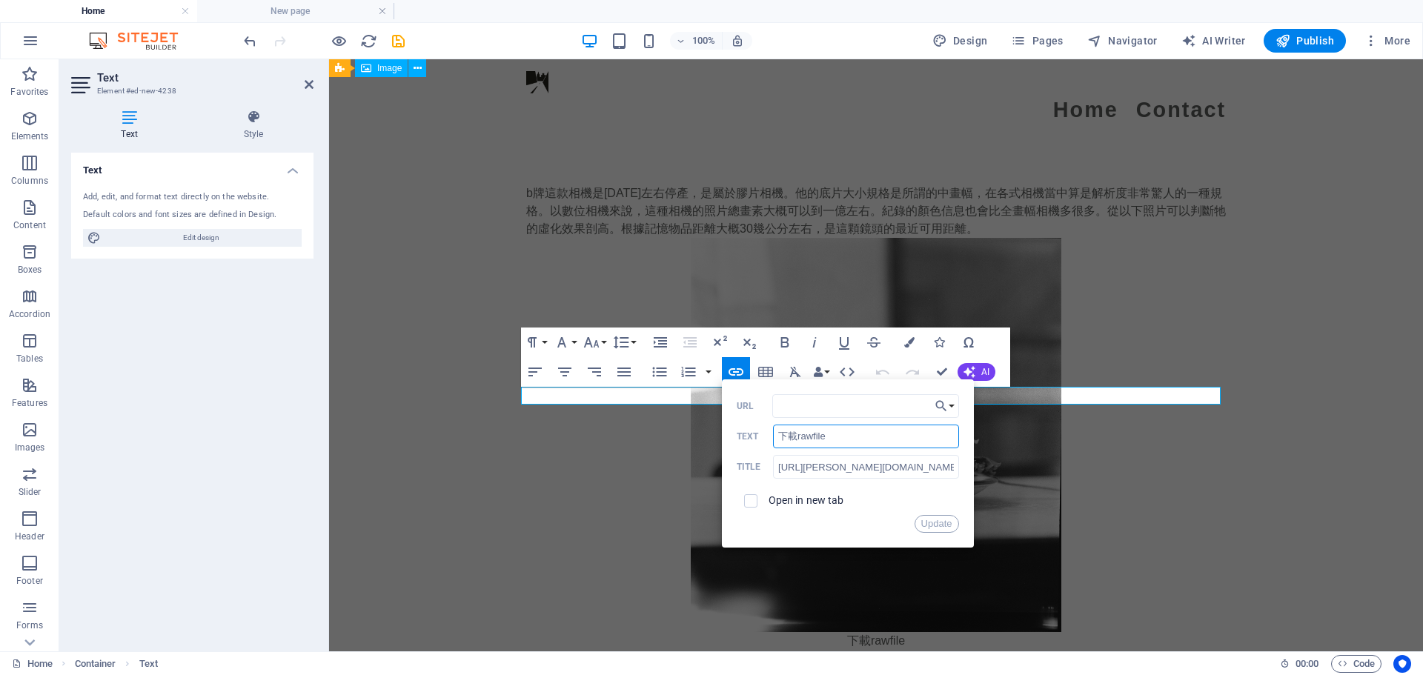
click at [797, 440] on input "下載rawfile" at bounding box center [865, 437] width 185 height 24
type input "下載tif"
click at [827, 396] on input "URL" at bounding box center [865, 406] width 187 height 24
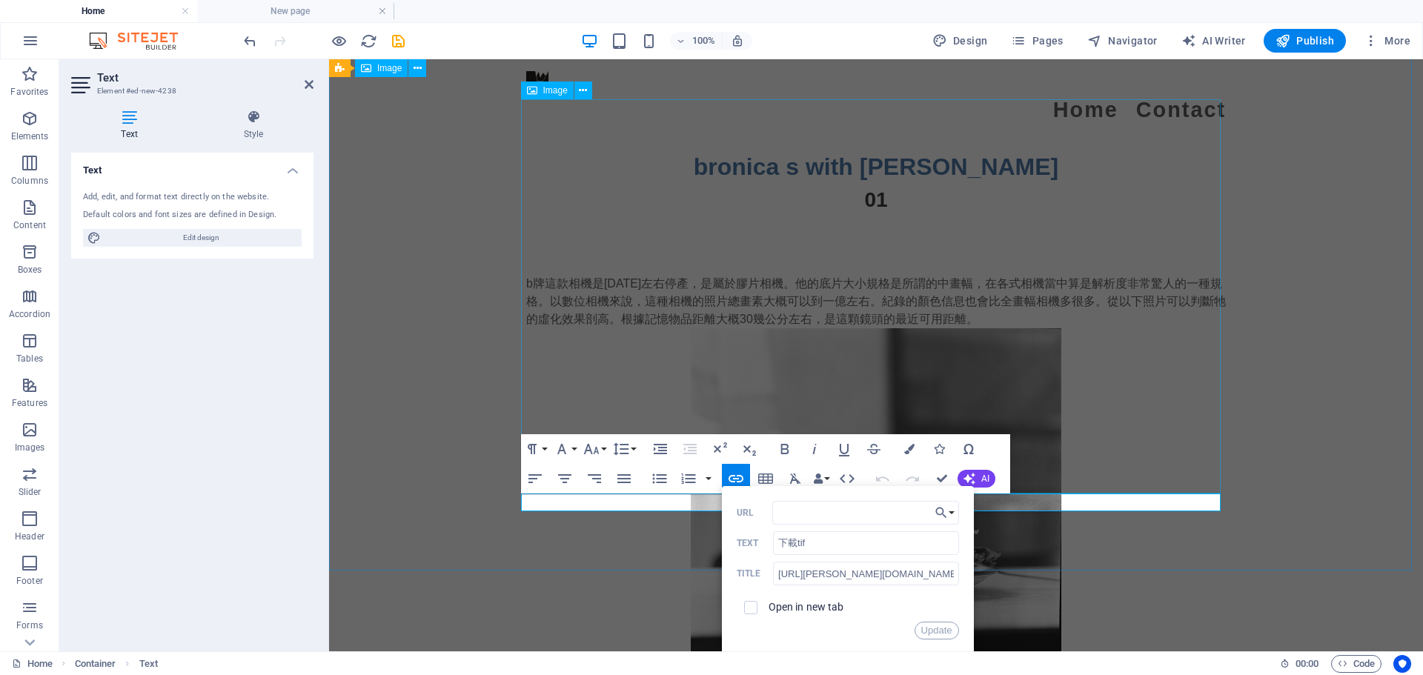
scroll to position [3465, 0]
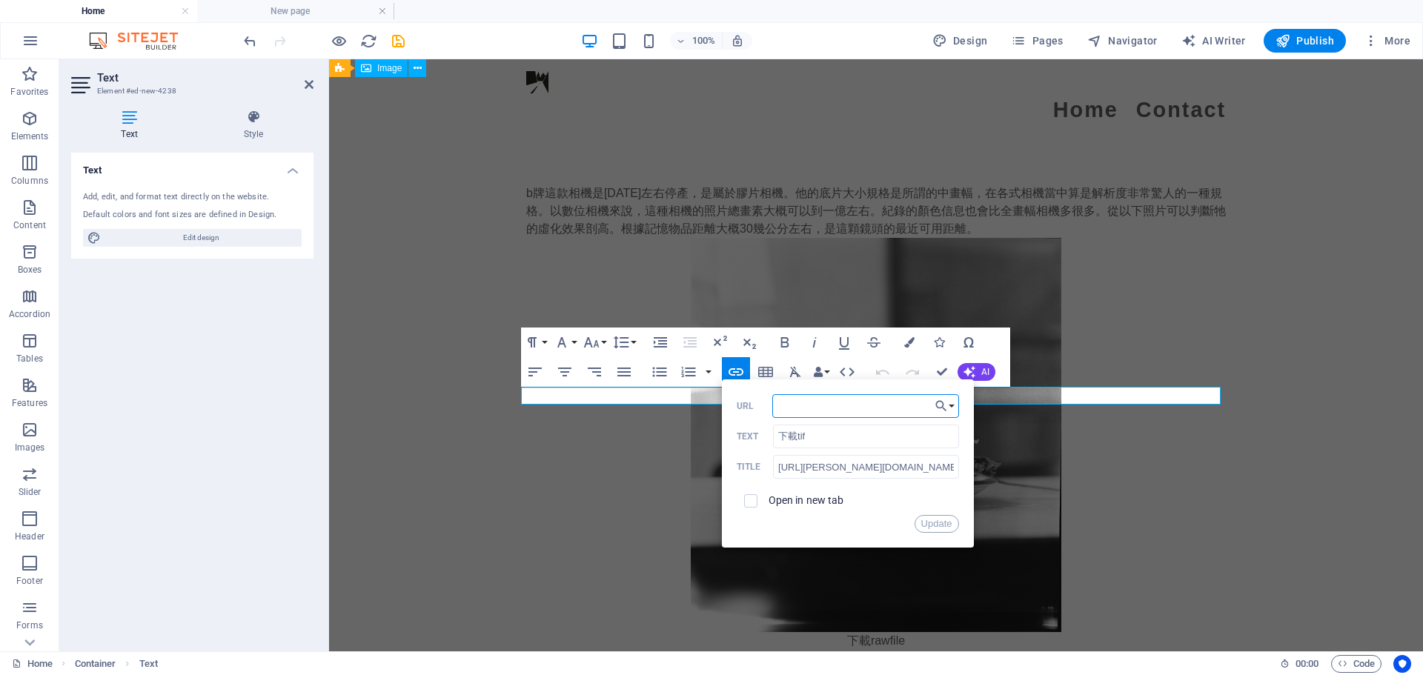
click at [823, 404] on input "URL" at bounding box center [865, 406] width 187 height 24
click at [897, 464] on input "https://joe.fxinspire.com/img/rawfilm/_MG_4145.CR2" at bounding box center [865, 467] width 185 height 24
drag, startPoint x: 1263, startPoint y: 526, endPoint x: 977, endPoint y: 468, distance: 291.8
paste input "000049650005.tif"
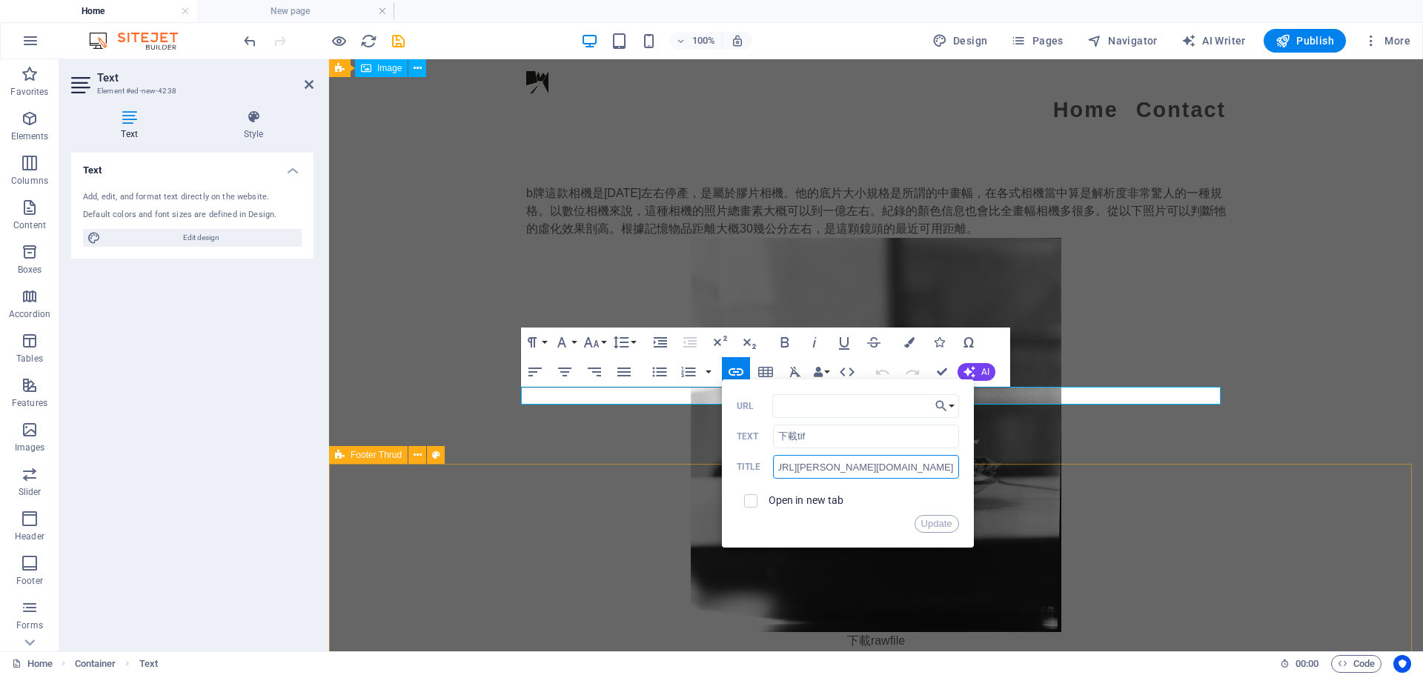
scroll to position [0, 55]
type input "https://joe.fxinspire.com/img/rawfilm/000049650005.tif"
click at [830, 415] on input "URL" at bounding box center [865, 406] width 187 height 24
paste input "https://joe.fxinspire.com/img/rawfilm/000049650005.tif"
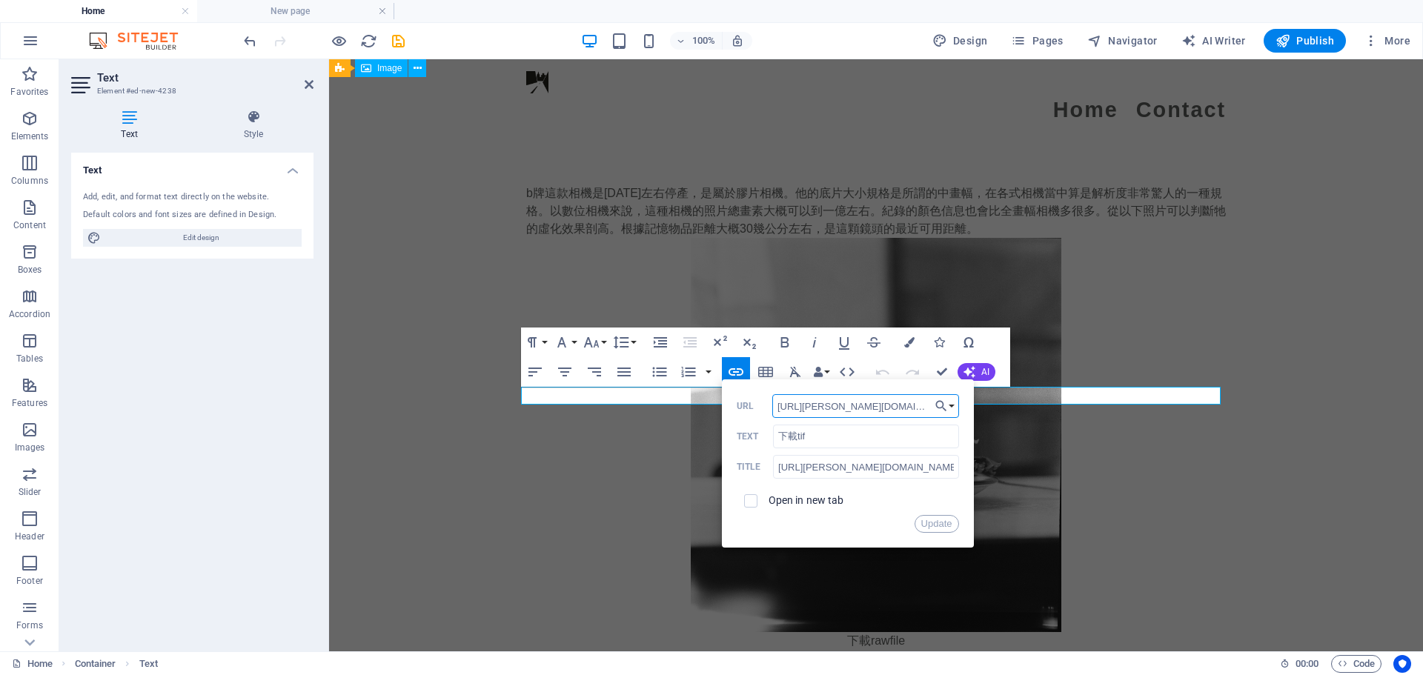
scroll to position [0, 80]
type input "https://joe.fxinspire.com/img/rawfilm/000049650005.tif"
click at [817, 476] on input "https://joe.fxinspire.com/img/rawfilm/000049650005.tif" at bounding box center [865, 467] width 185 height 24
click at [931, 522] on button "Update" at bounding box center [936, 524] width 44 height 18
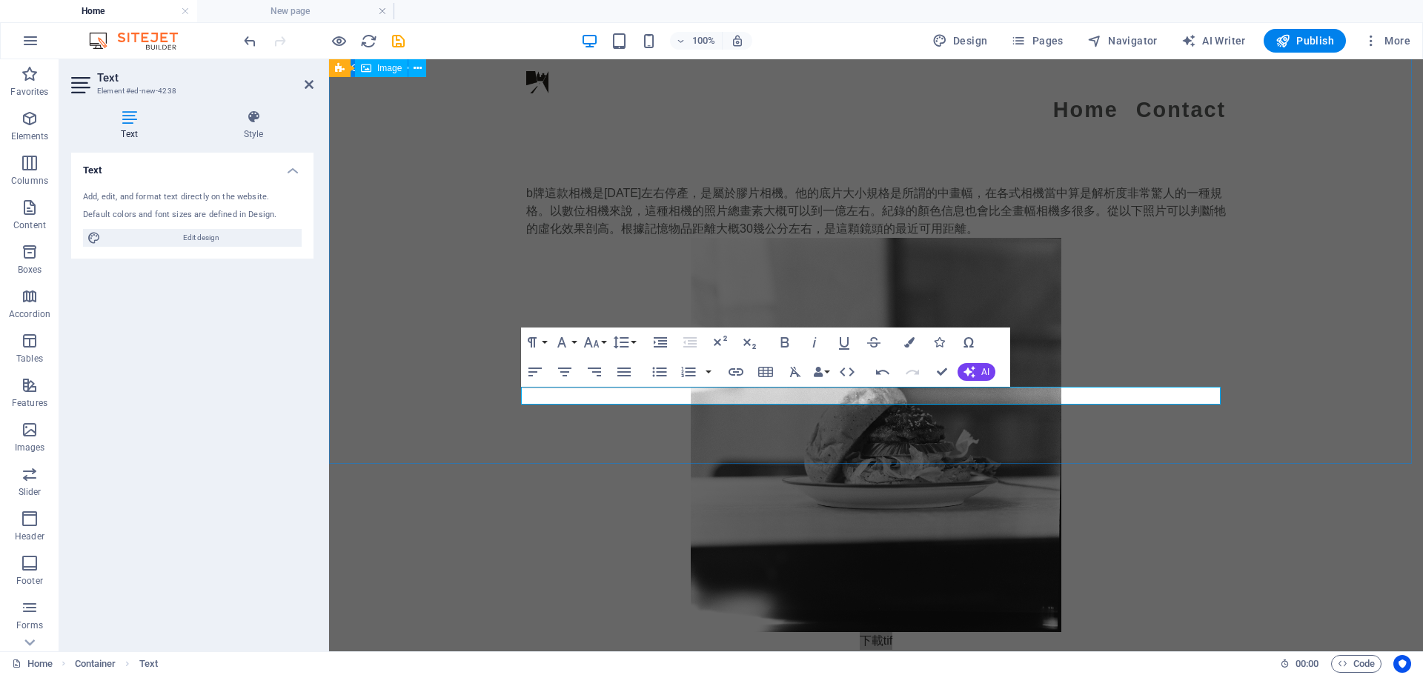
click at [435, 296] on div "b牌這款相機是1965年左右停產，是屬於膠片相機。他的底片大小規格是所謂的中畫幅，在各式相機當中算是解析度非常驚人的一種規格。以數位相機來說，這種相機的照片總…" at bounding box center [876, 417] width 1094 height 584
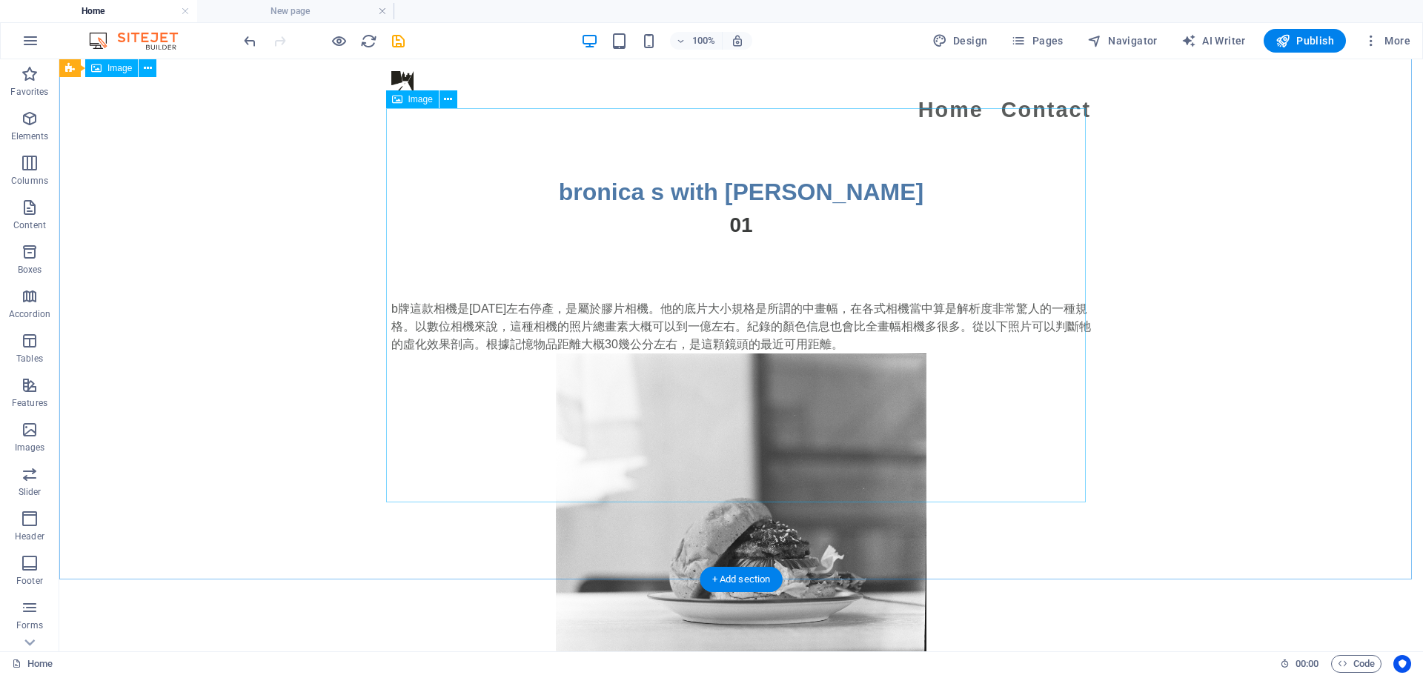
scroll to position [3465, 0]
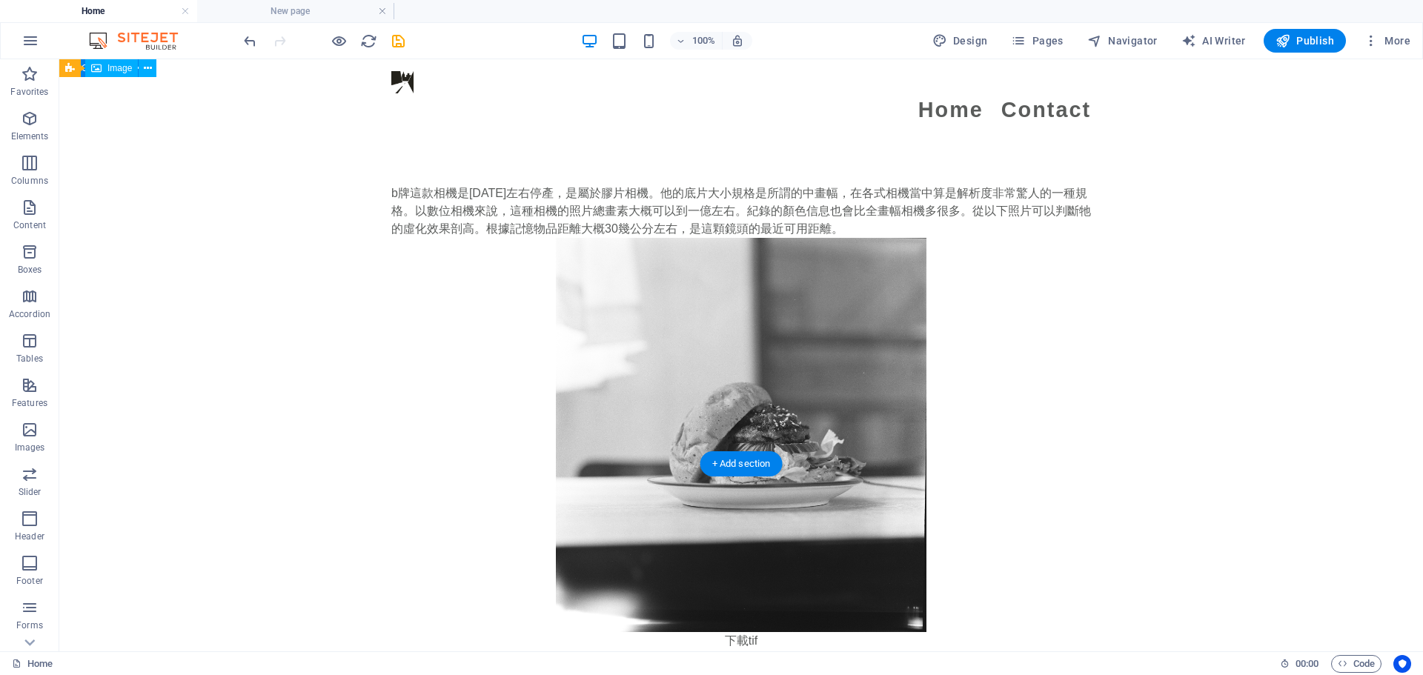
click at [1227, 271] on div "b牌這款相機是1965年左右停產，是屬於膠片相機。他的底片大小規格是所謂的中畫幅，在各式相機當中算是解析度非常驚人的一種規格。以數位相機來說，這種相機的照片總…" at bounding box center [741, 417] width 1364 height 584
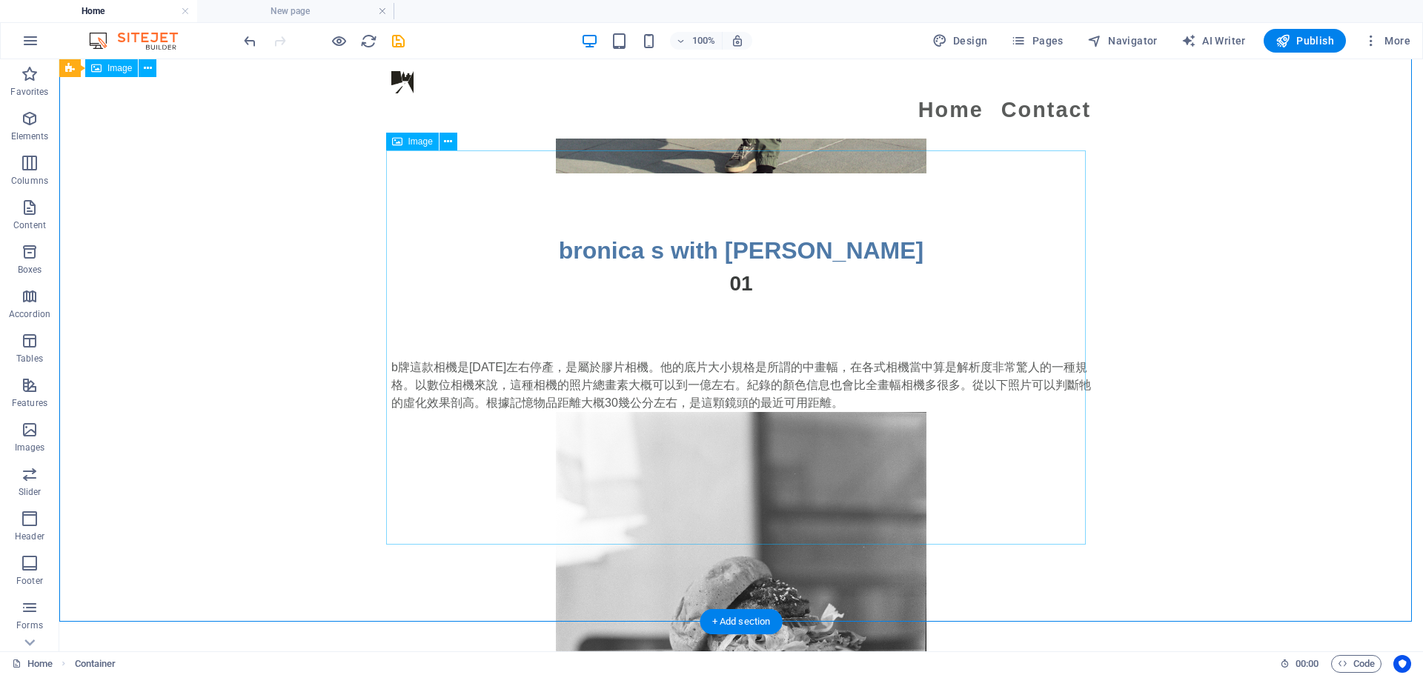
scroll to position [3317, 0]
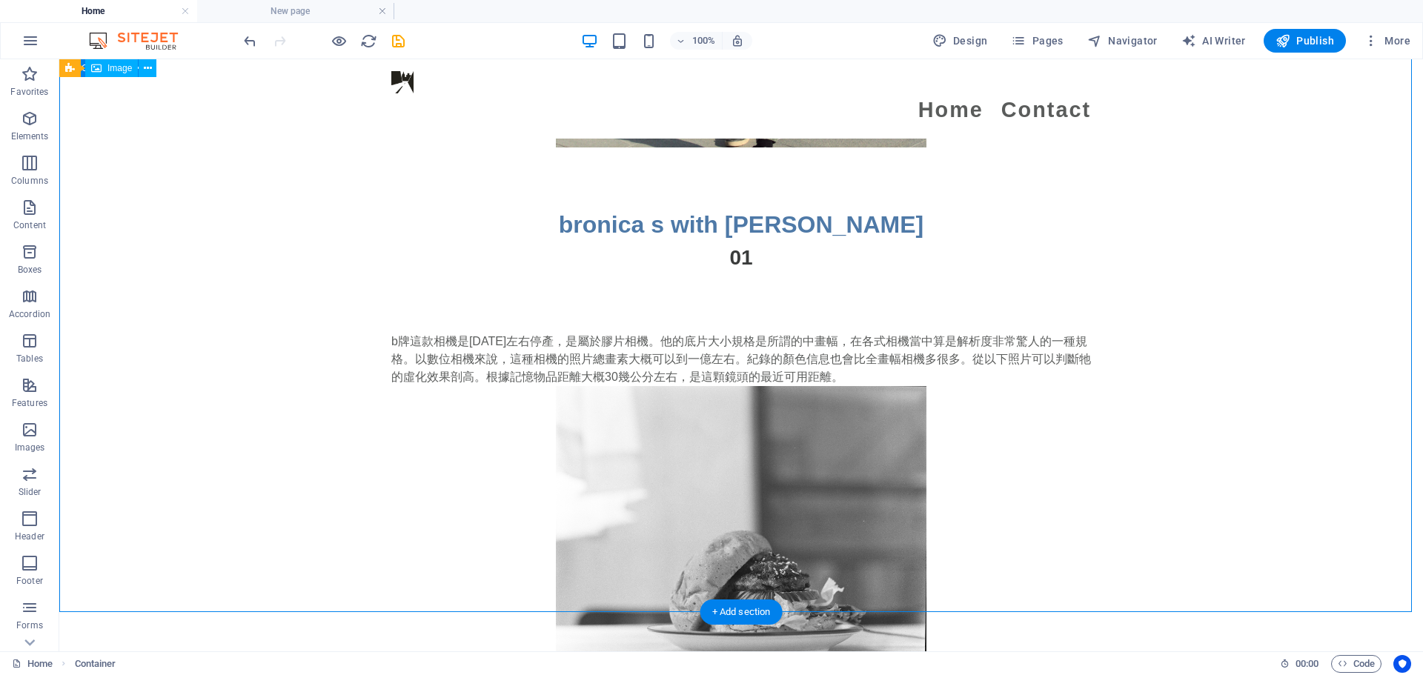
click at [313, 282] on div "b牌這款相機是1965年左右停產，是屬於膠片相機。他的底片大小規格是所謂的中畫幅，在各式相機當中算是解析度非常驚人的一種規格。以數位相機來說，這種相機的照片總…" at bounding box center [741, 565] width 1364 height 584
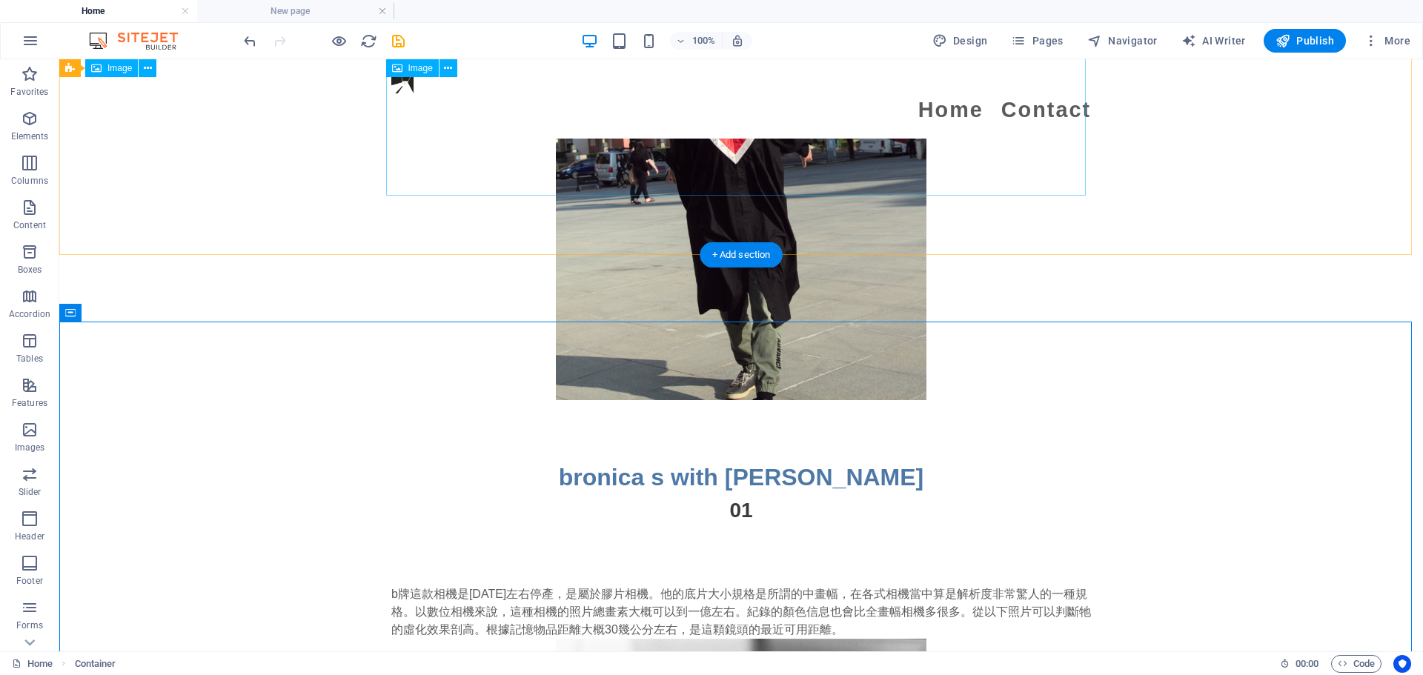
scroll to position [3021, 0]
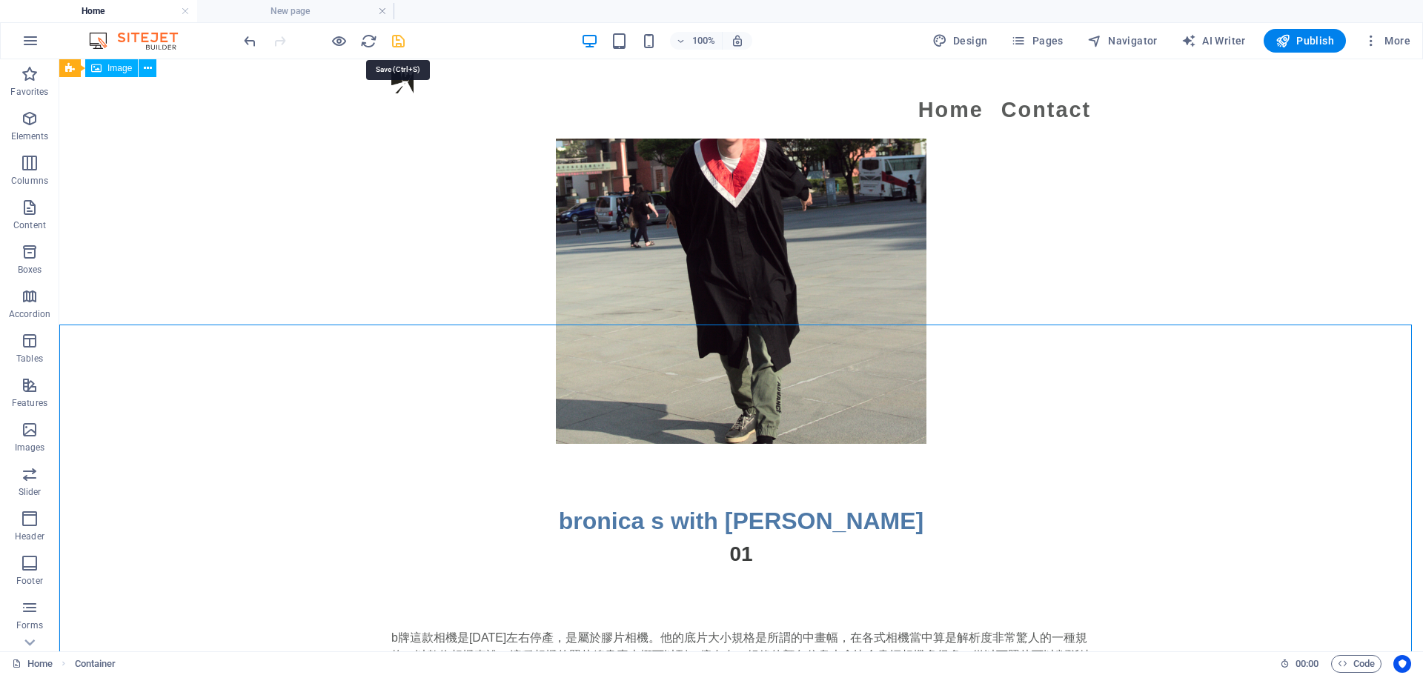
click at [391, 44] on icon "save" at bounding box center [398, 41] width 17 height 17
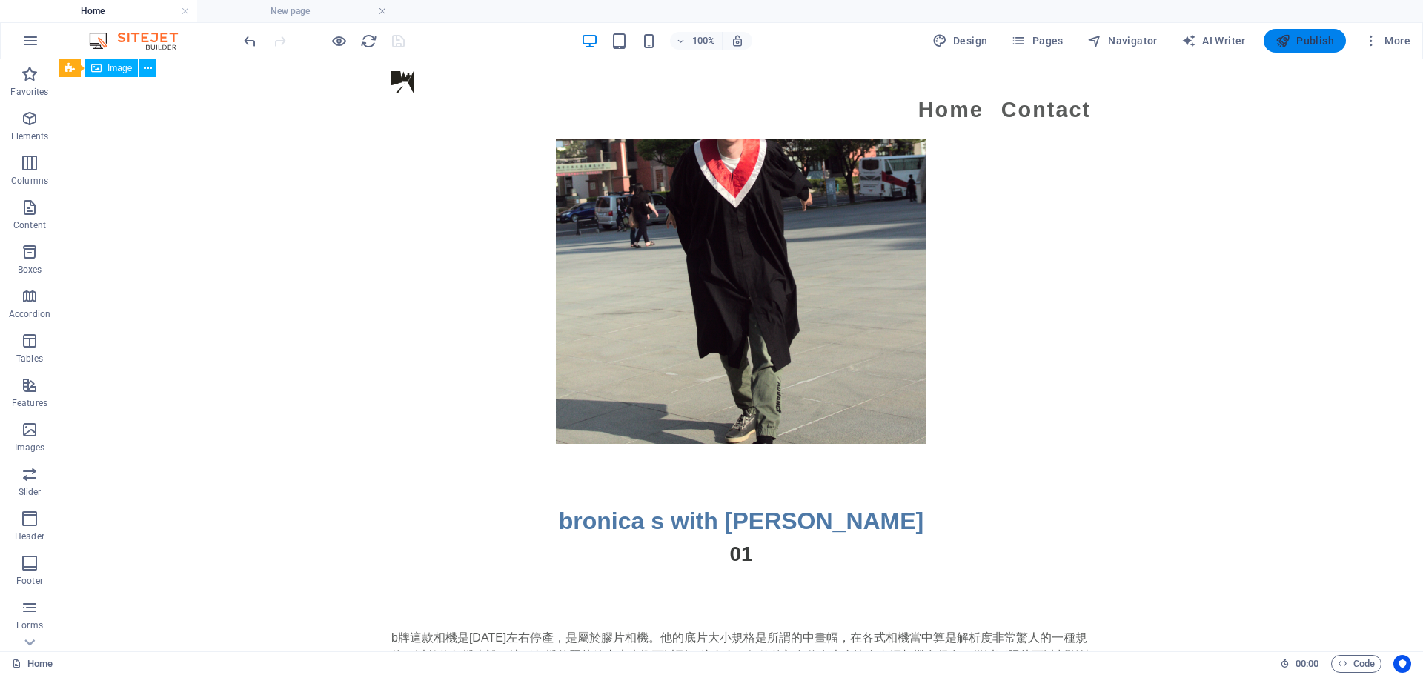
click at [1307, 37] on span "Publish" at bounding box center [1304, 40] width 59 height 15
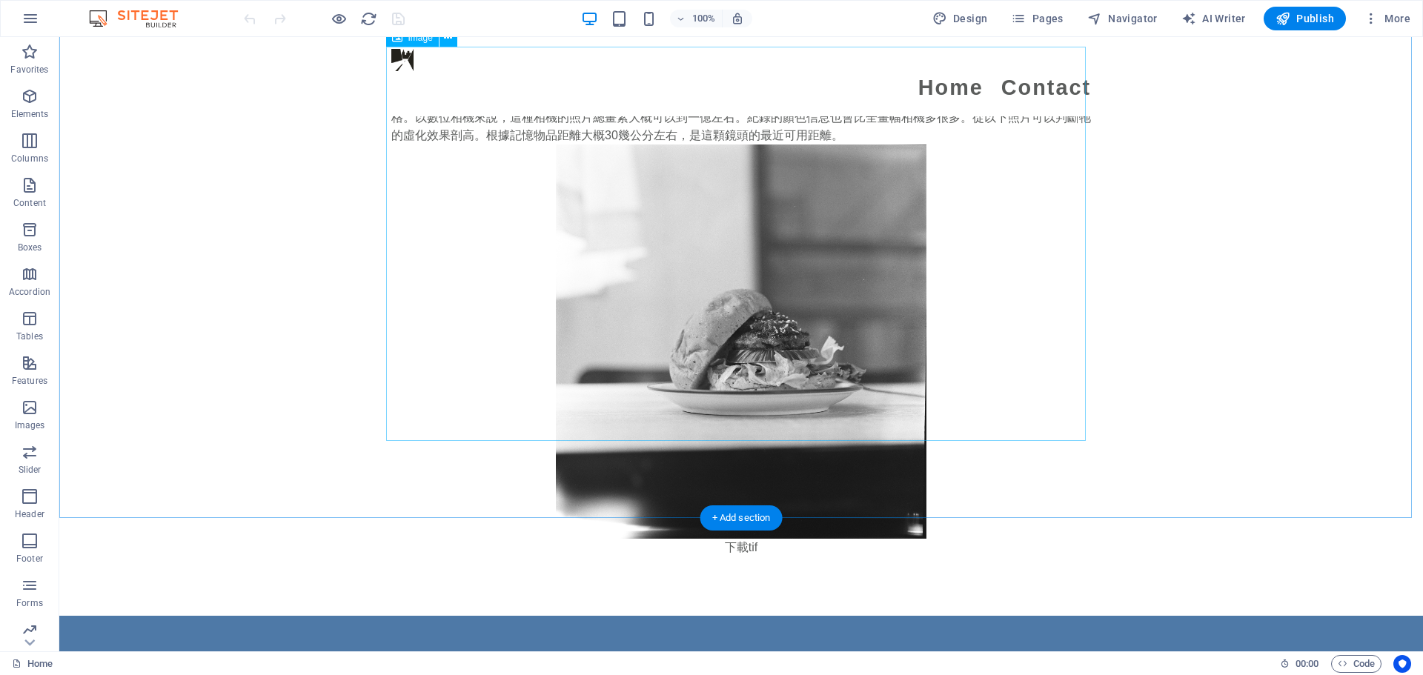
scroll to position [3631, 0]
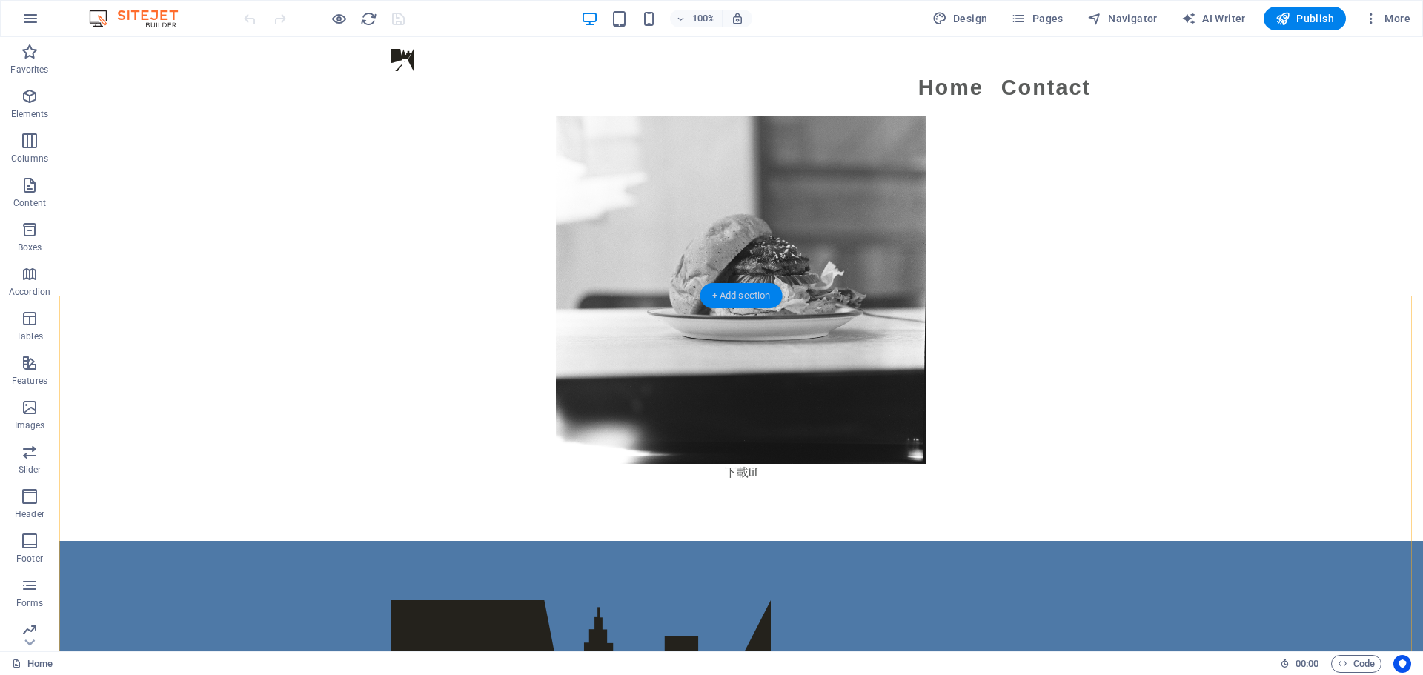
click at [735, 296] on div "+ Add section" at bounding box center [741, 295] width 82 height 25
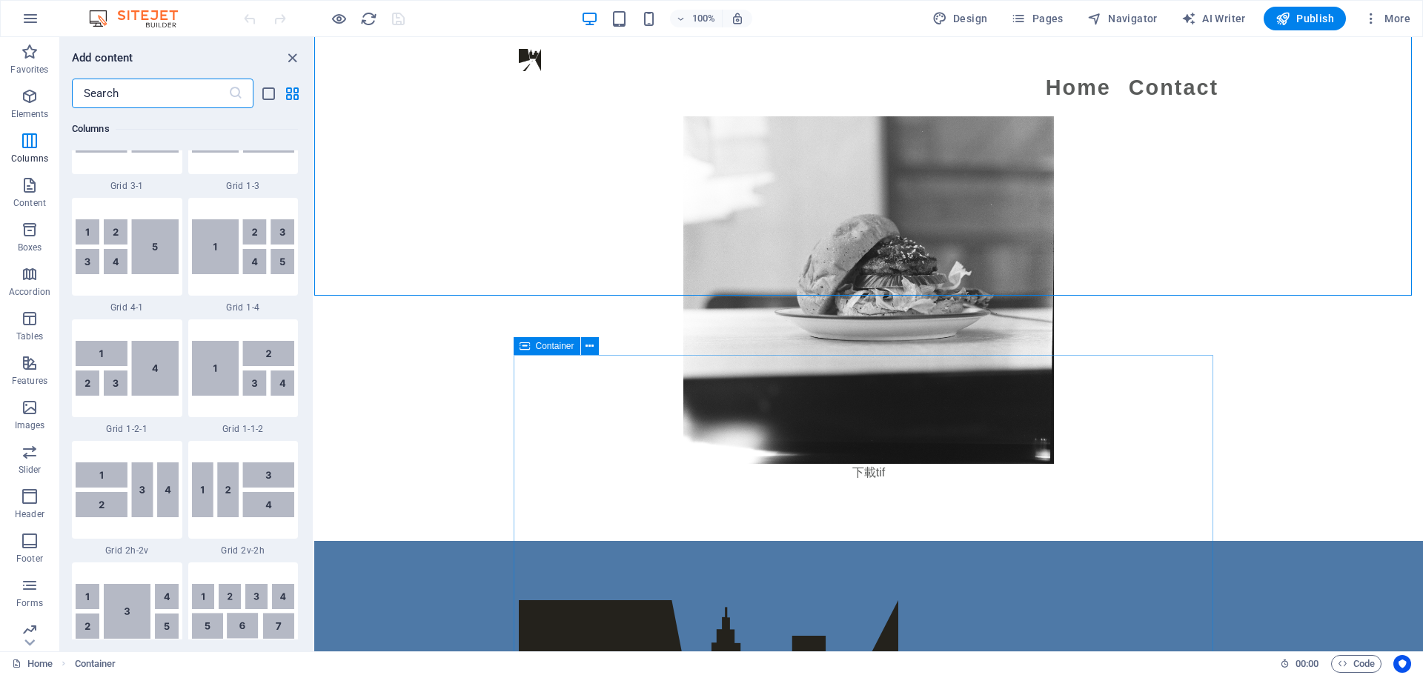
scroll to position [2000, 0]
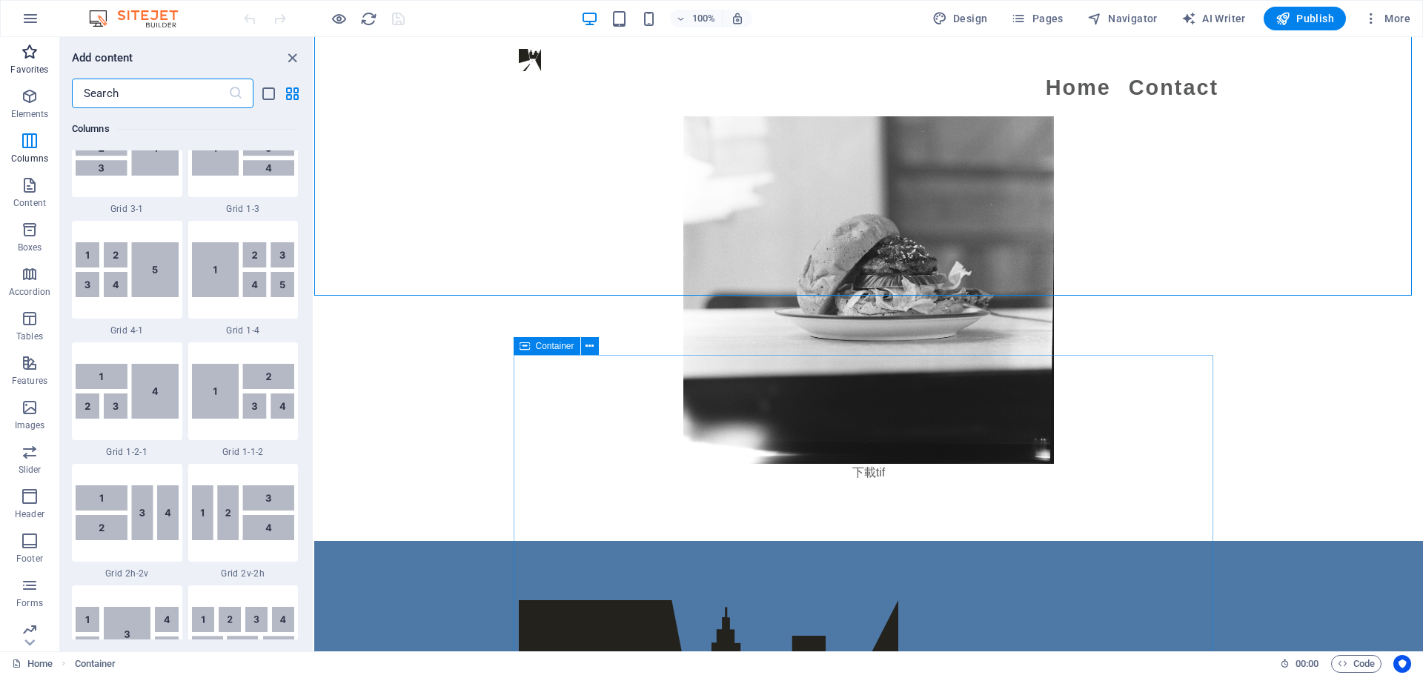
drag, startPoint x: 131, startPoint y: 96, endPoint x: 0, endPoint y: 79, distance: 132.3
click at [0, 79] on div "Favorites Elements Columns Content Boxes Accordion Tables Features Images Slide…" at bounding box center [157, 344] width 314 height 614
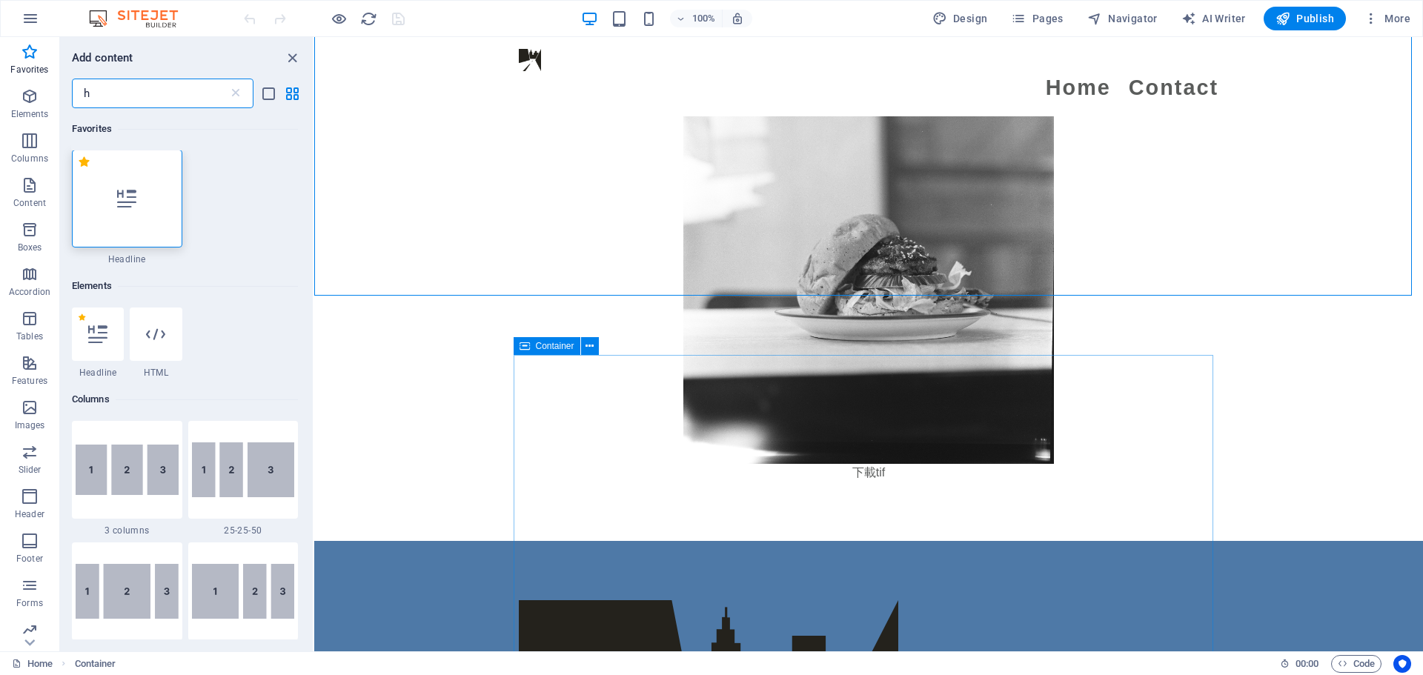
scroll to position [0, 0]
type input "h"
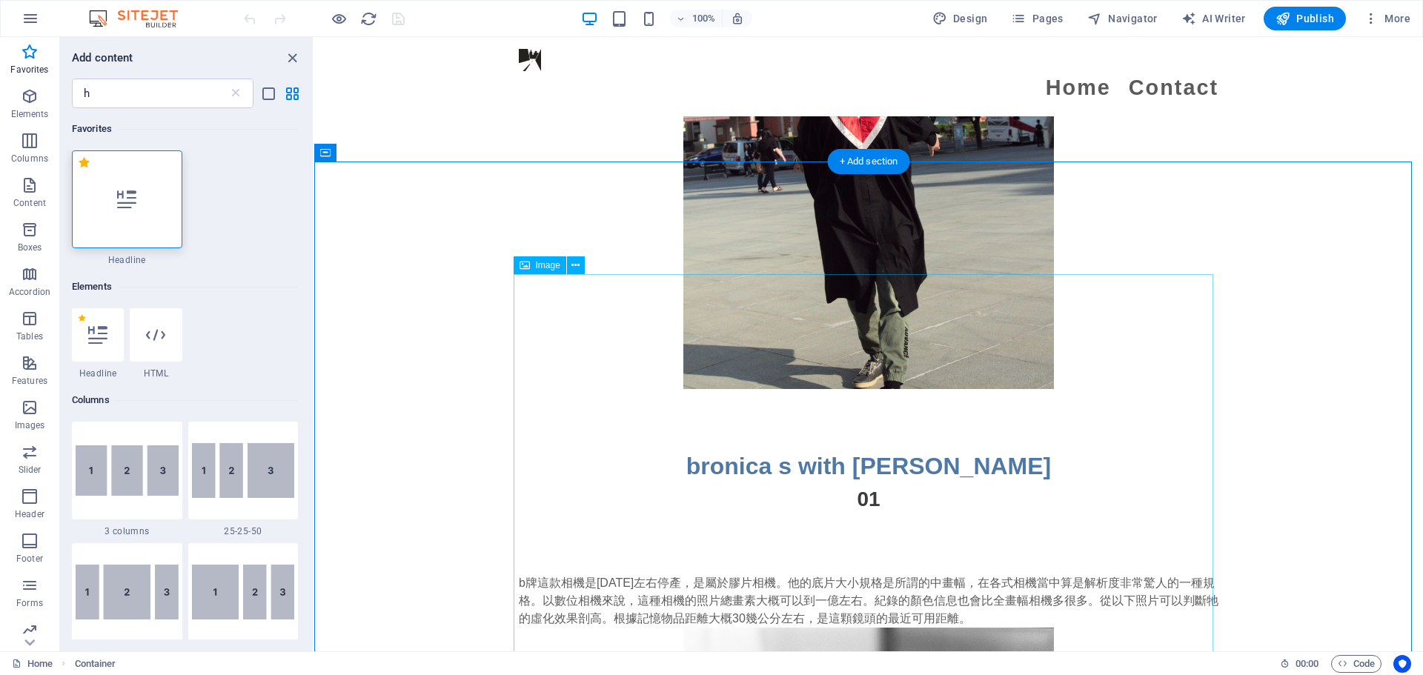
scroll to position [2964, 0]
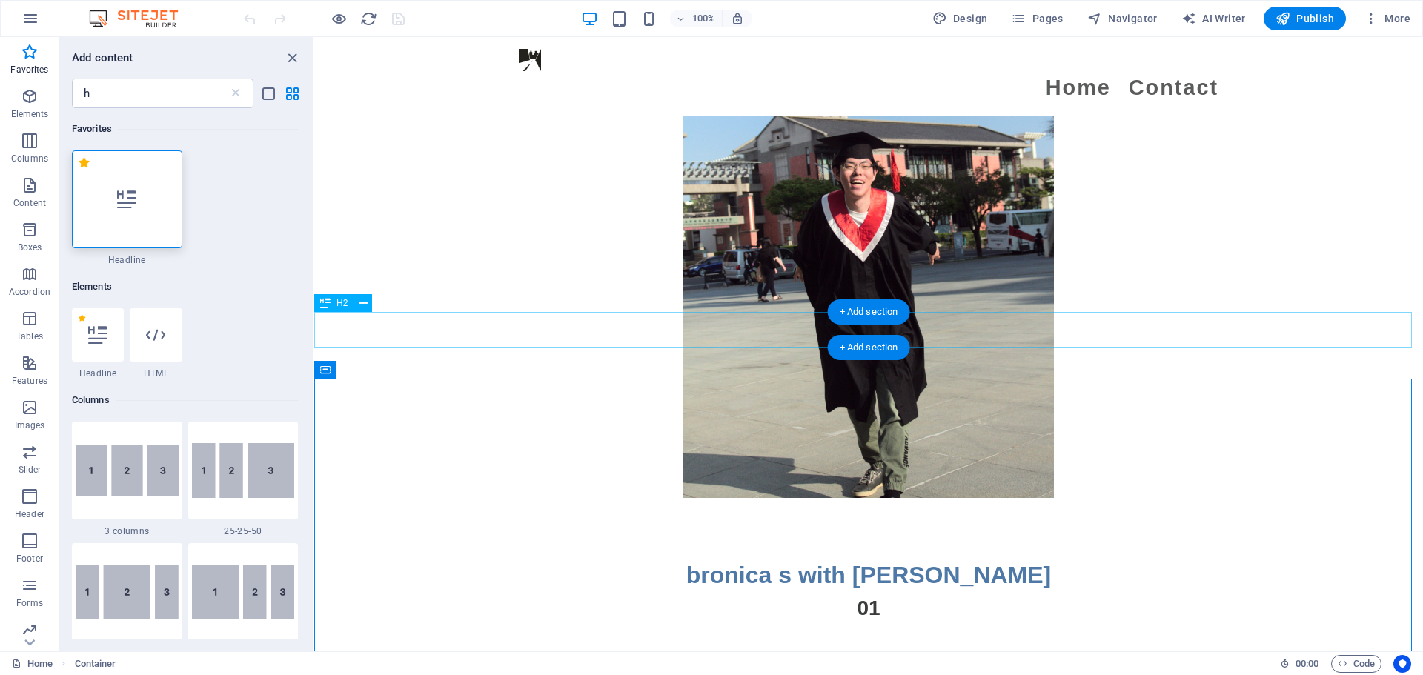
click at [731, 557] on div "bronica s with [PERSON_NAME]" at bounding box center [868, 575] width 1109 height 36
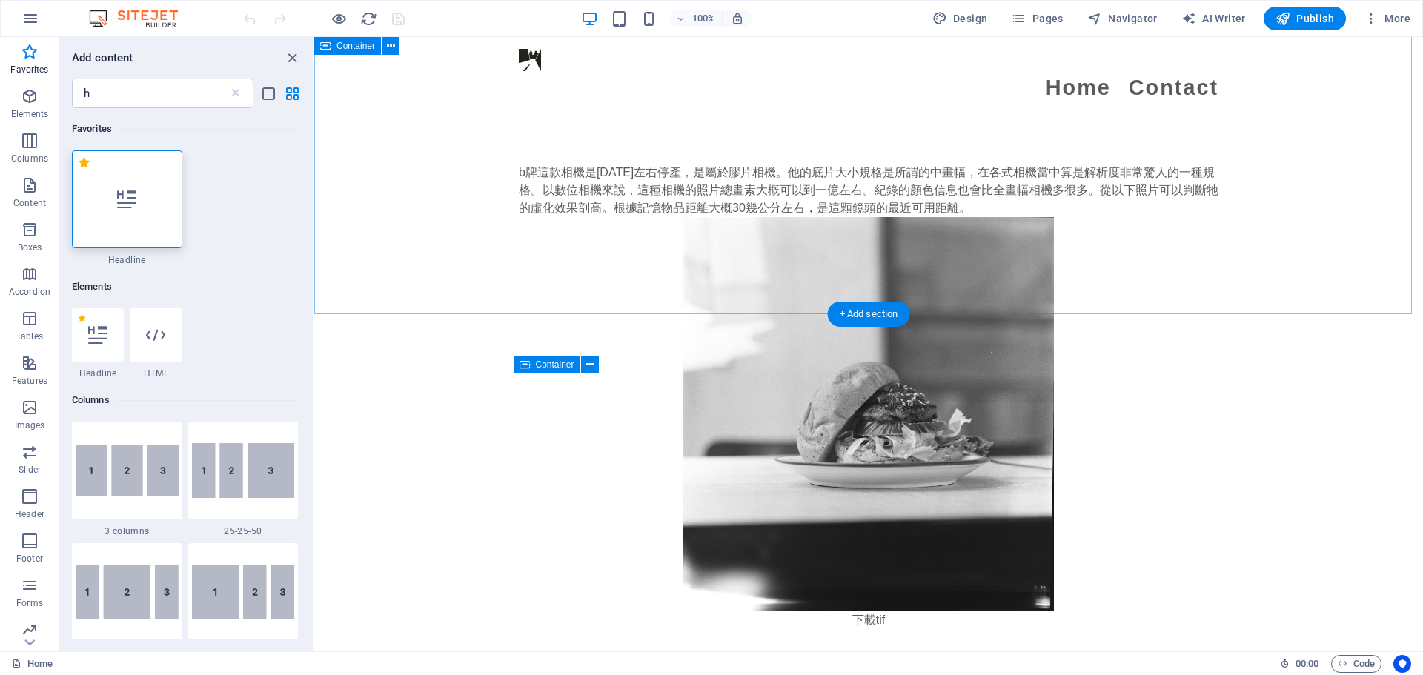
scroll to position [3483, 0]
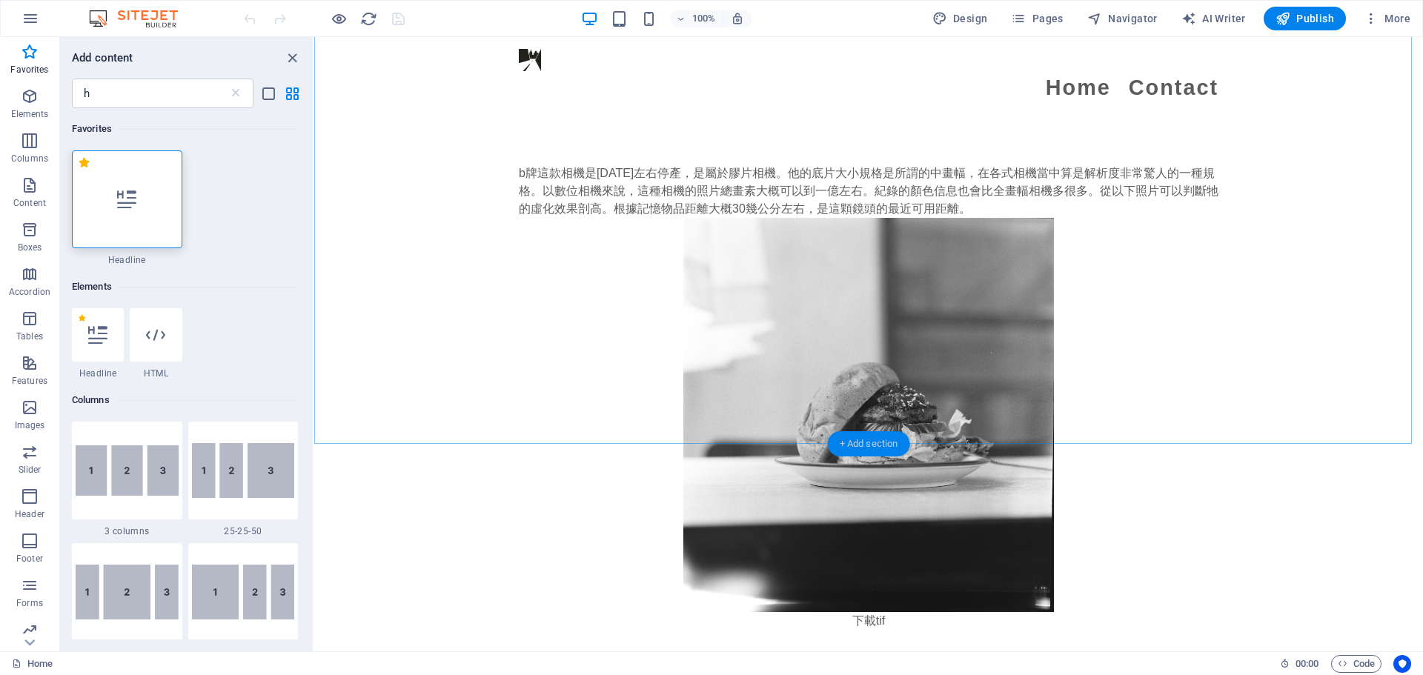
click at [871, 439] on div "+ Add section" at bounding box center [869, 443] width 82 height 25
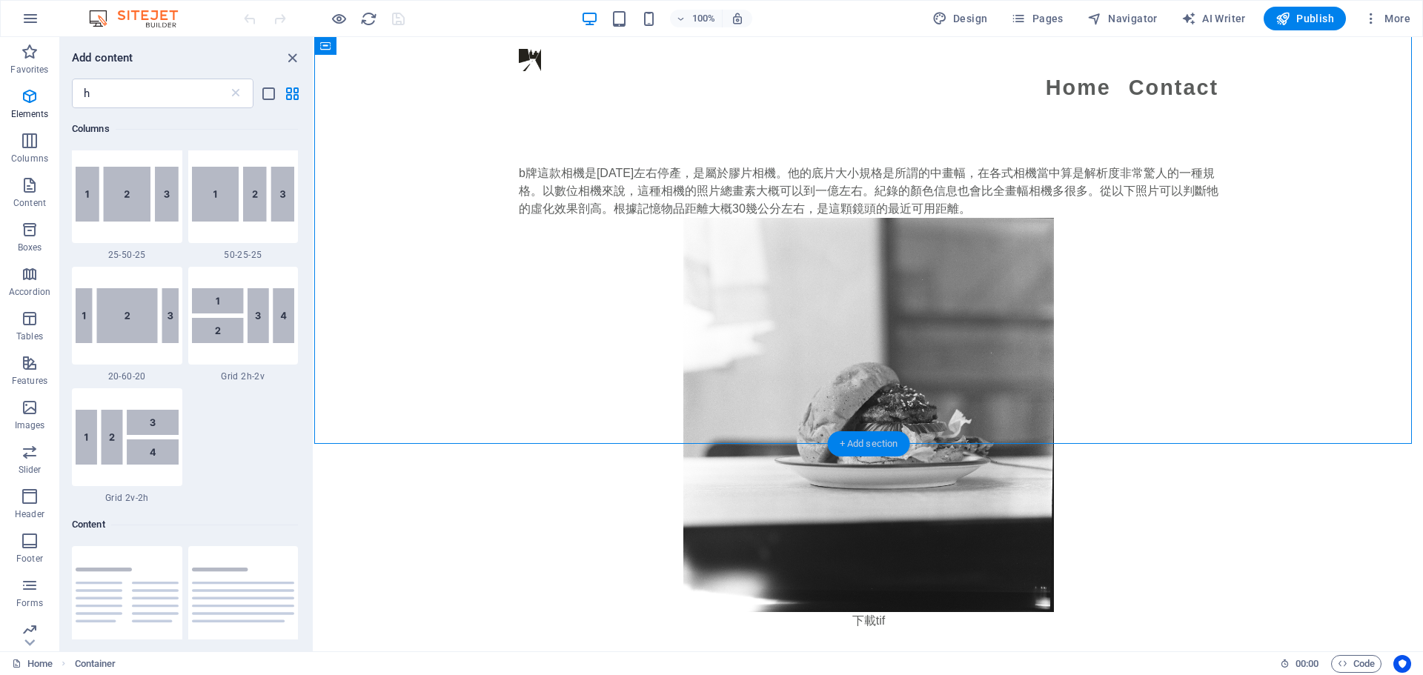
scroll to position [794, 0]
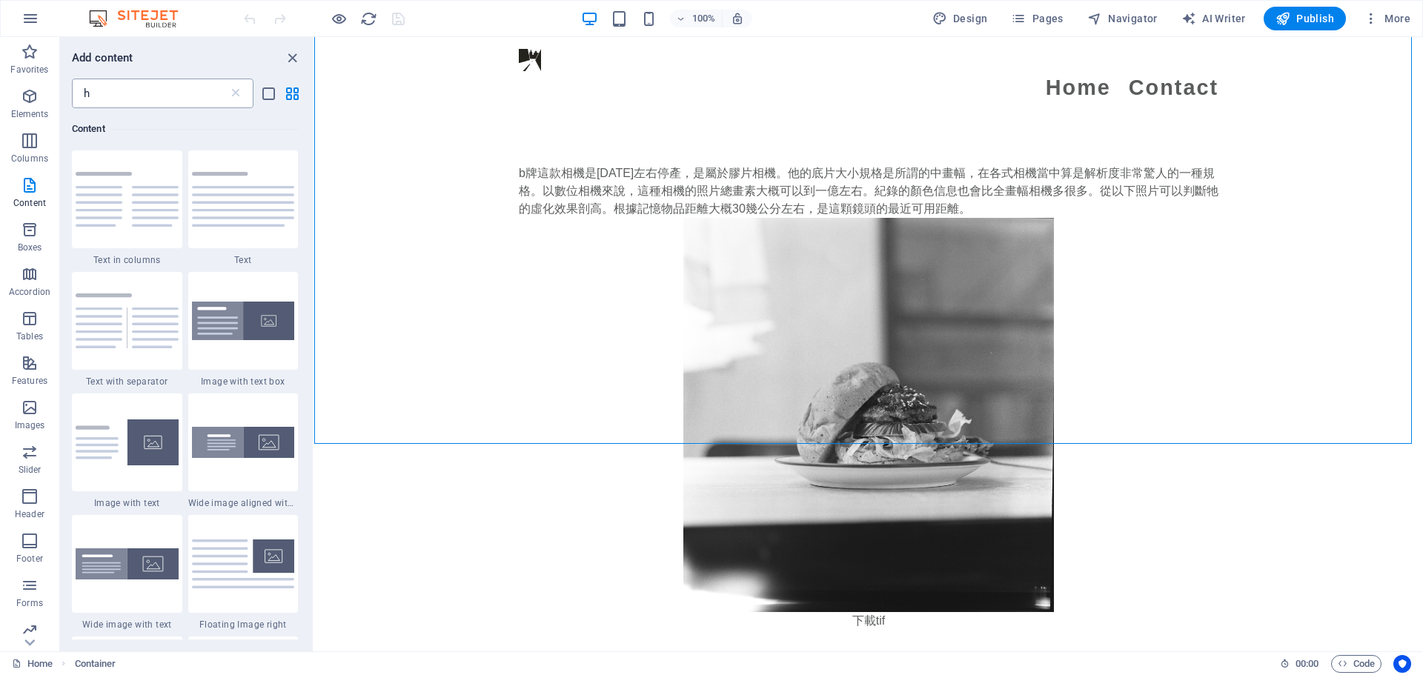
click at [110, 96] on input "h" at bounding box center [150, 94] width 156 height 30
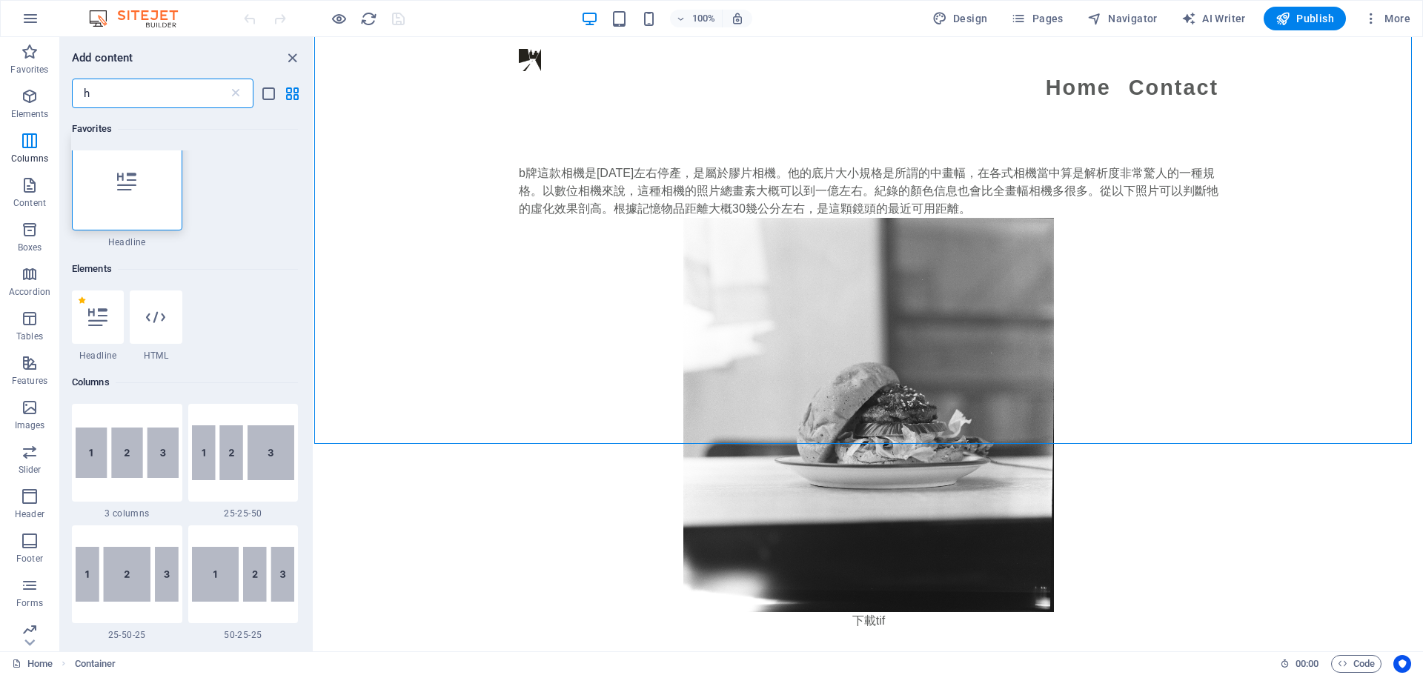
scroll to position [0, 0]
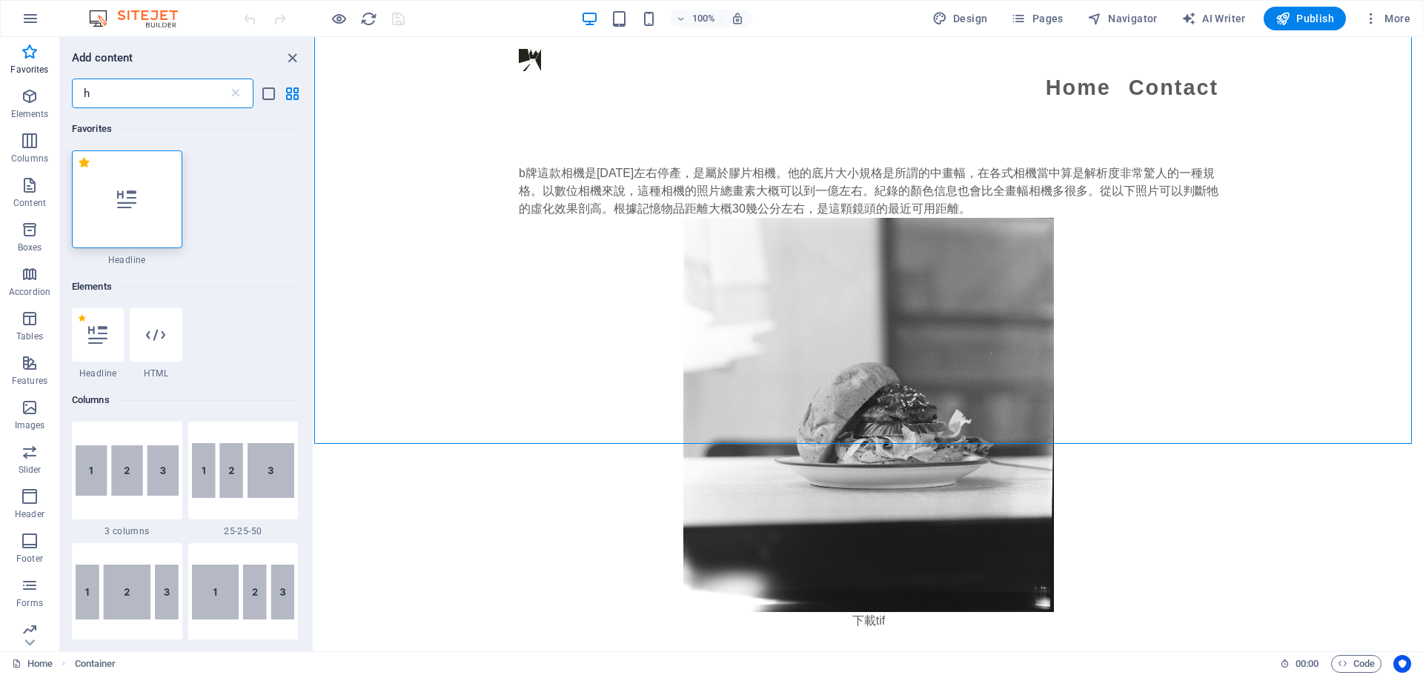
click at [120, 212] on div at bounding box center [127, 199] width 110 height 98
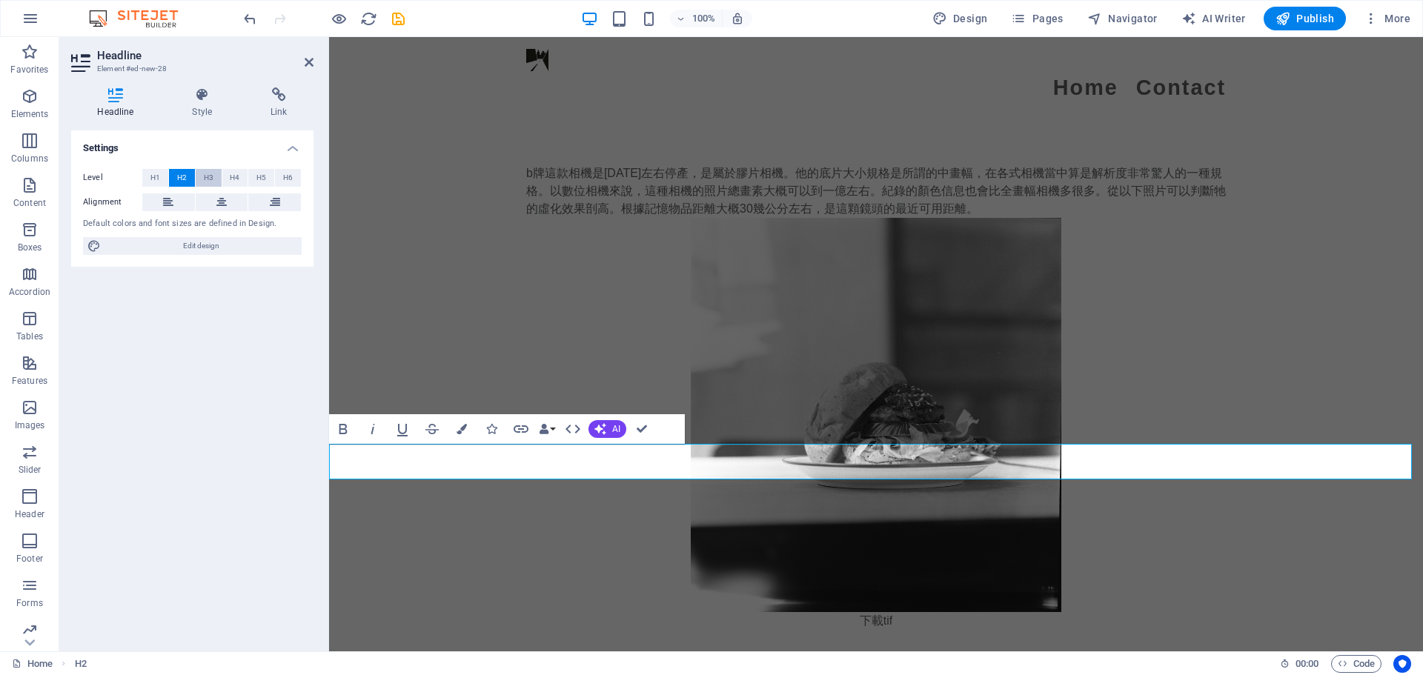
click at [212, 180] on span "H3" at bounding box center [209, 178] width 10 height 18
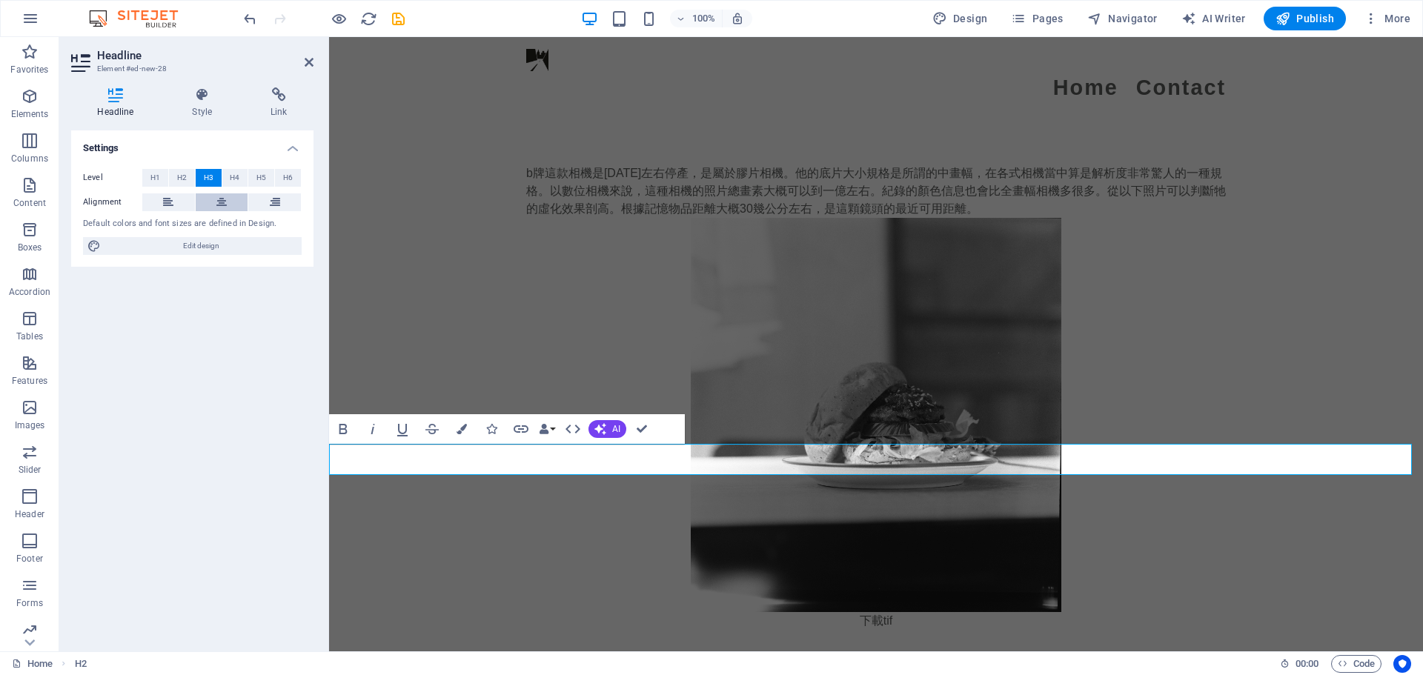
click at [218, 202] on icon at bounding box center [221, 202] width 10 height 18
click at [465, 423] on button "Colors" at bounding box center [462, 429] width 28 height 30
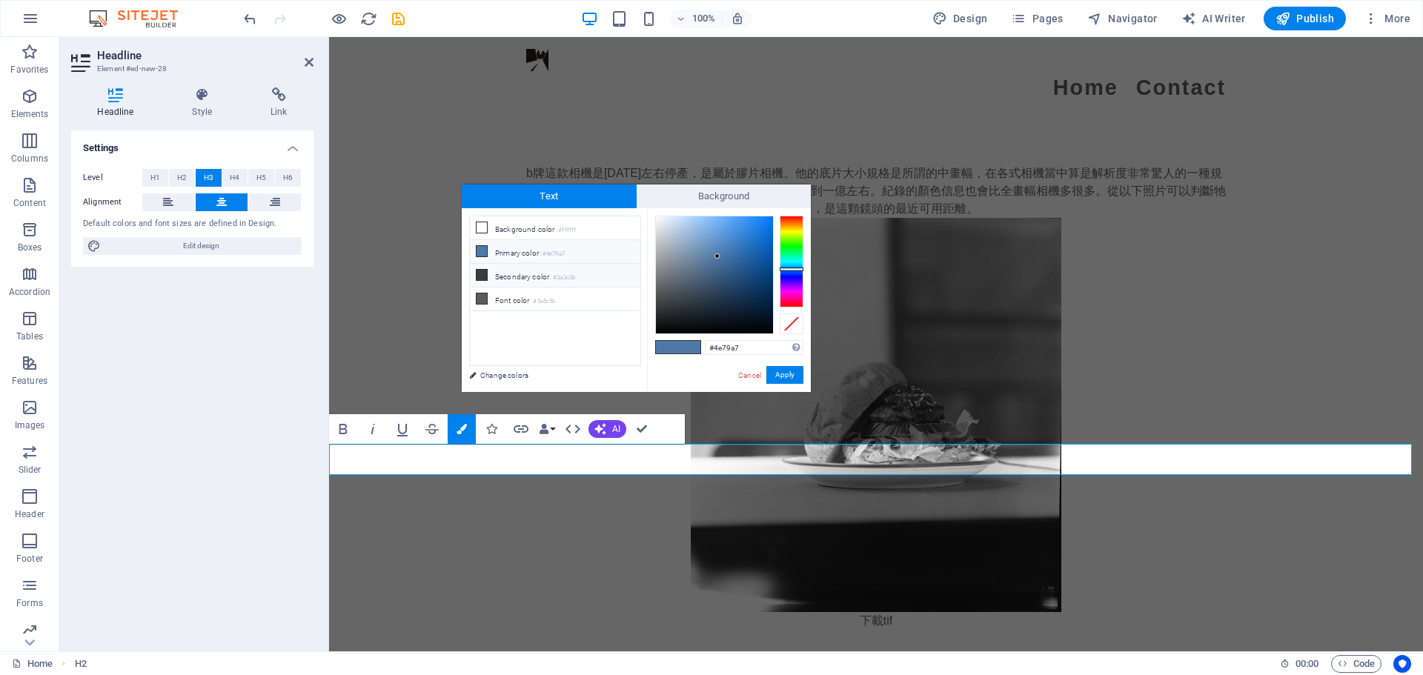
click at [540, 270] on li "Secondary color #3a3c3b" at bounding box center [555, 276] width 170 height 24
click at [791, 364] on div "#3a3c3b Supported formats #0852ed rgb(8, 82, 237) rgba(8, 82, 237, 90%) hsv(221…" at bounding box center [729, 407] width 164 height 399
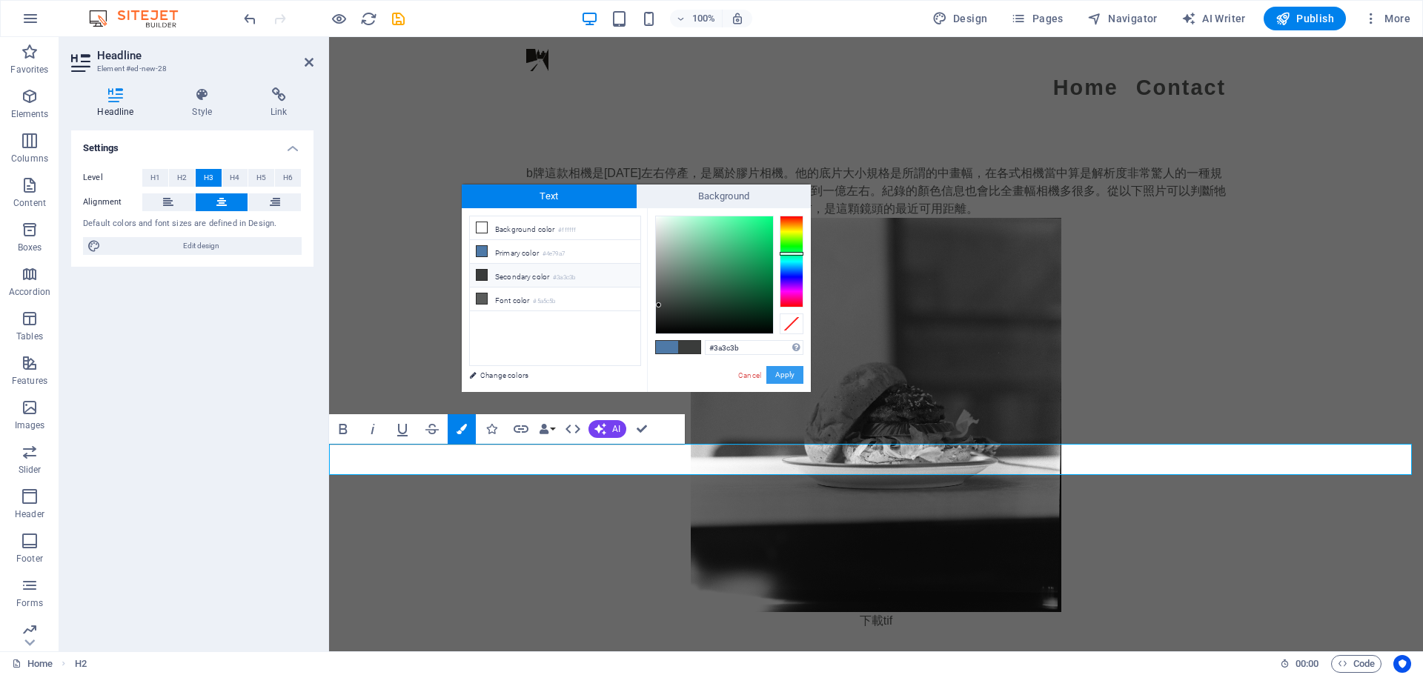
click at [783, 370] on button "Apply" at bounding box center [784, 375] width 37 height 18
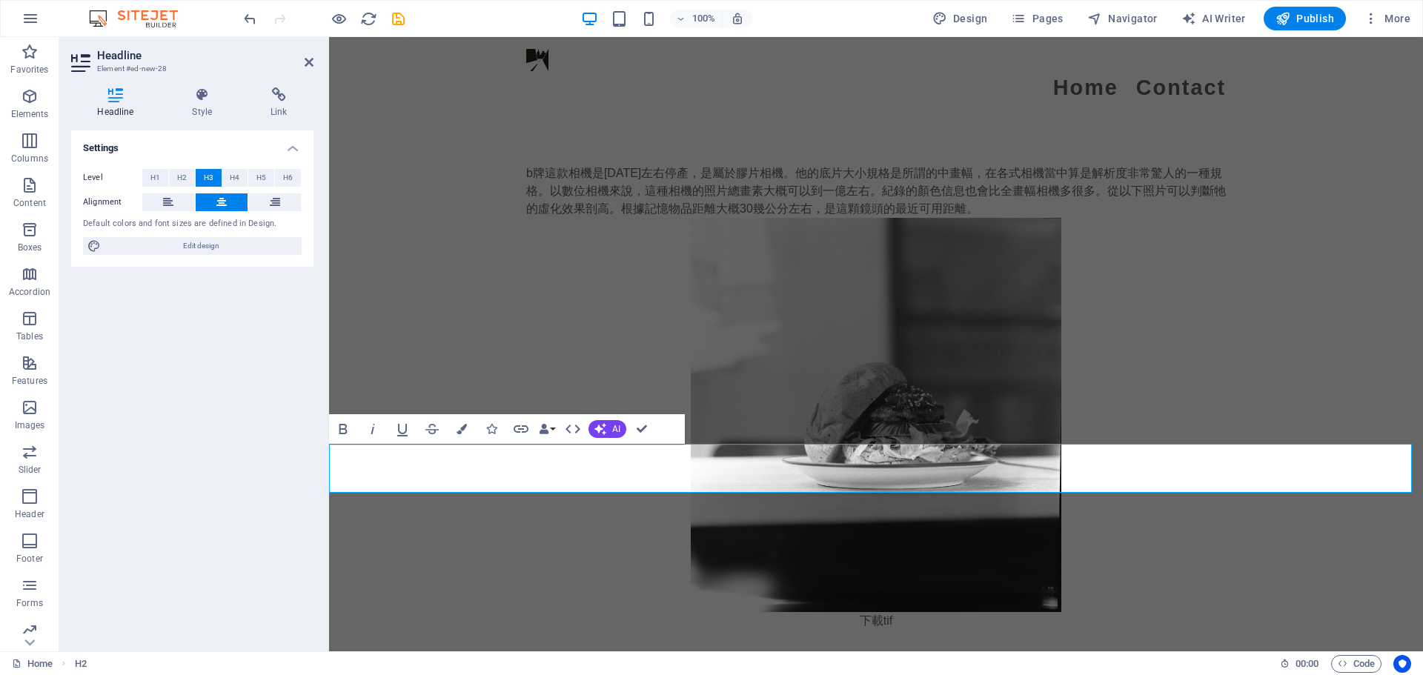
drag, startPoint x: 955, startPoint y: 476, endPoint x: 679, endPoint y: 469, distance: 276.5
click at [469, 425] on button "Colors" at bounding box center [462, 429] width 28 height 30
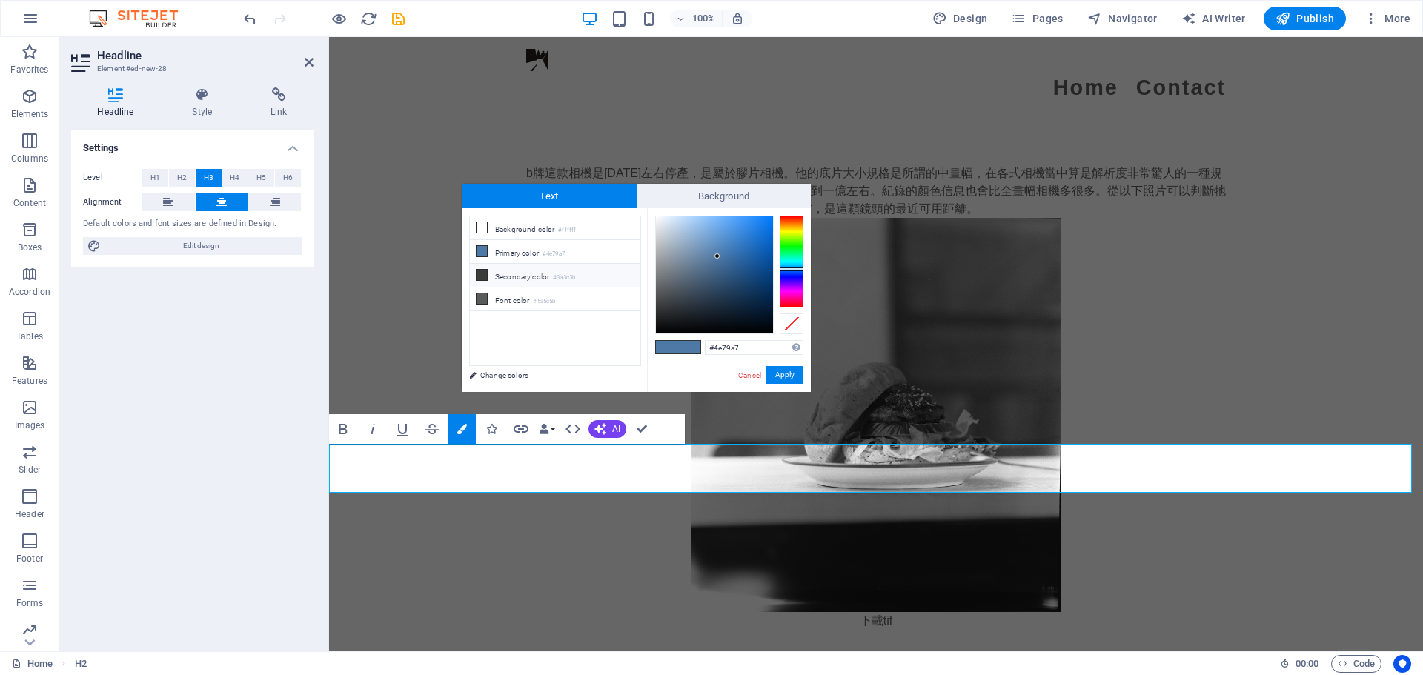
click at [520, 279] on li "Secondary color #3a3c3b" at bounding box center [555, 276] width 170 height 24
type input "#3a3c3b"
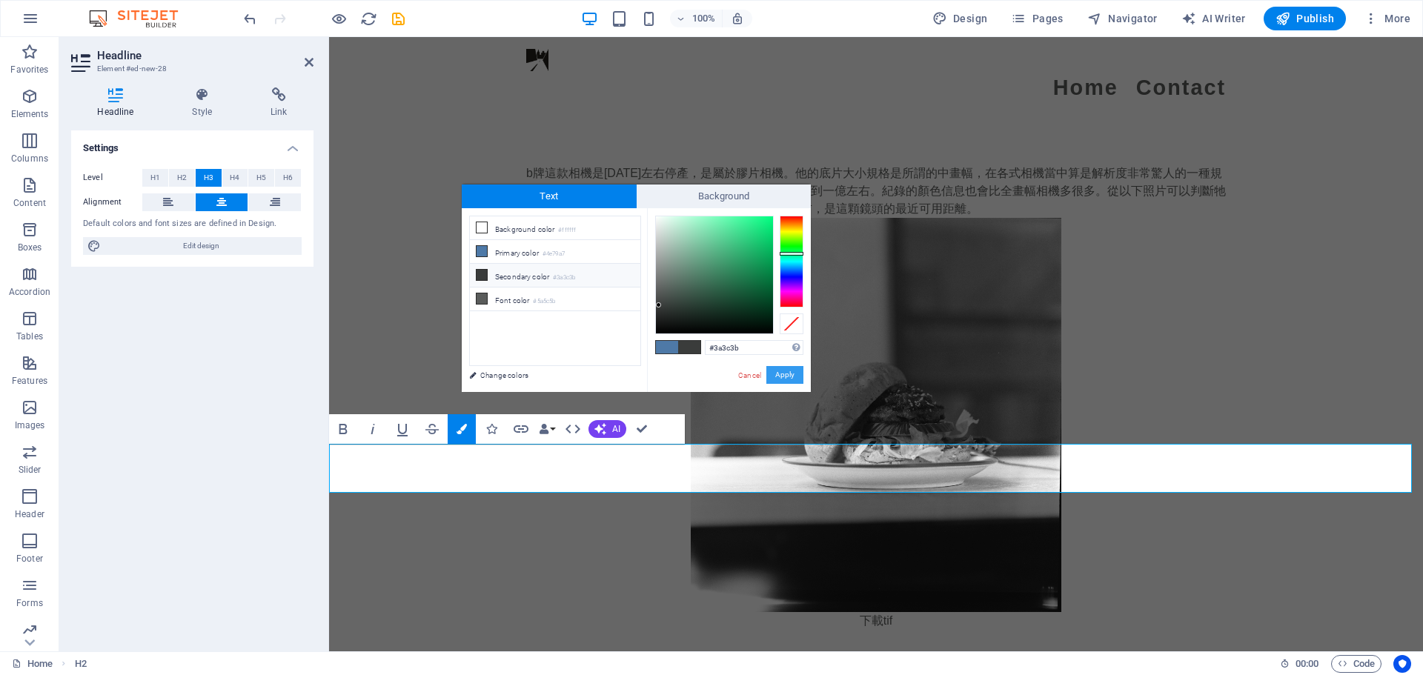
click at [786, 371] on button "Apply" at bounding box center [784, 375] width 37 height 18
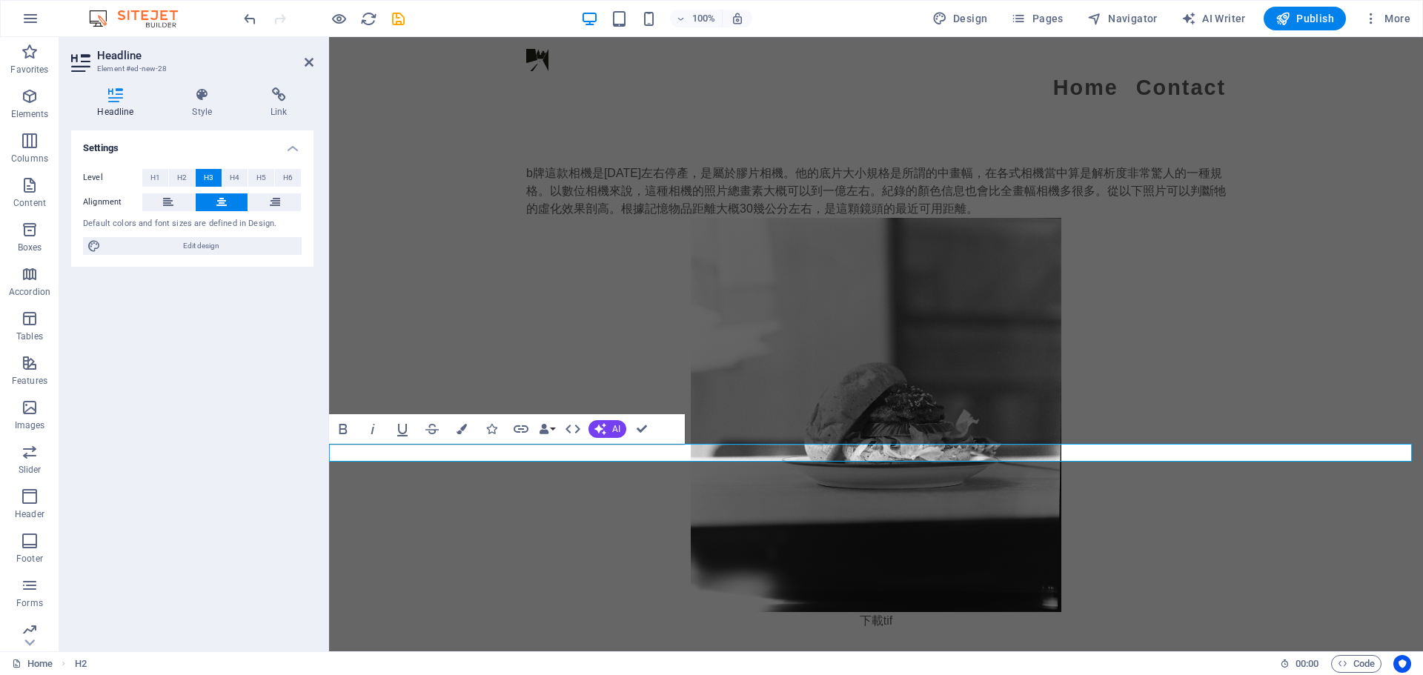
drag, startPoint x: 408, startPoint y: 449, endPoint x: 387, endPoint y: 449, distance: 21.5
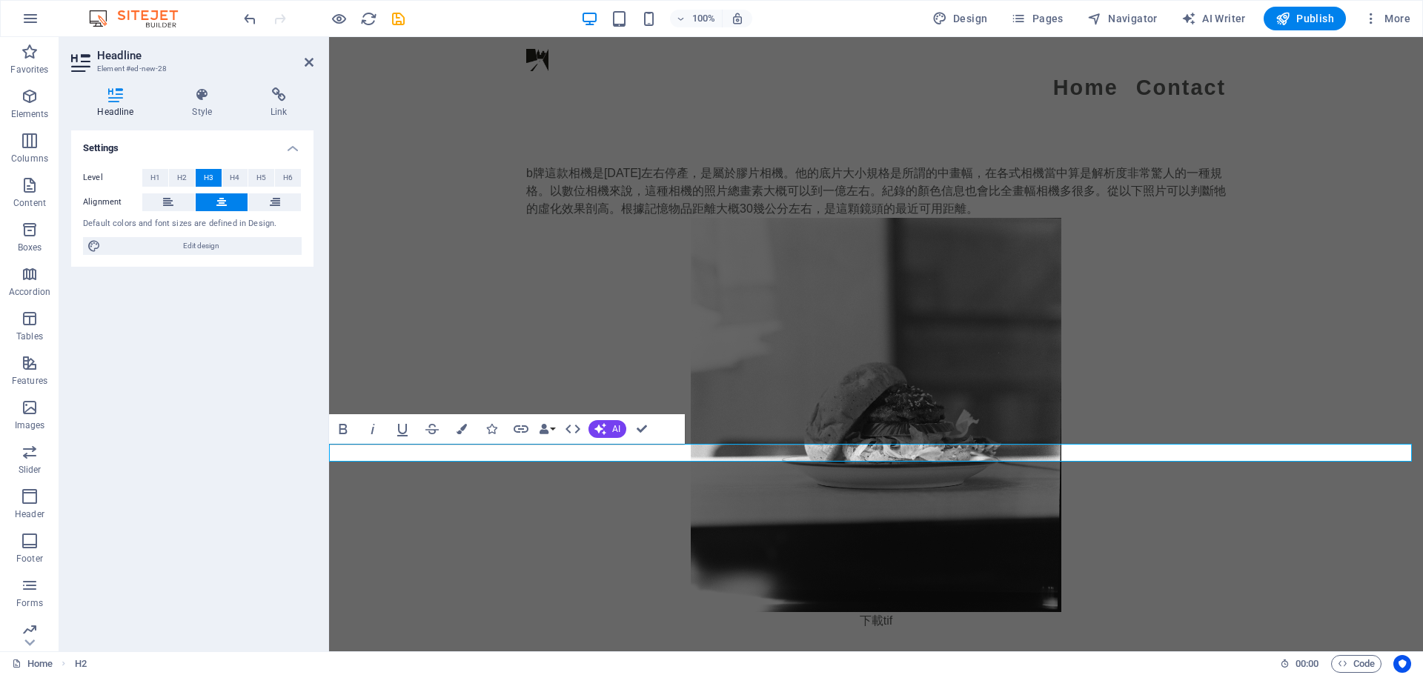
drag, startPoint x: 400, startPoint y: 454, endPoint x: 585, endPoint y: 479, distance: 187.1
click at [205, 202] on button at bounding box center [222, 202] width 53 height 18
click at [436, 365] on div "b牌這款相機是1965年左右停產，是屬於膠片相機。他的底片大小規格是所謂的中畫幅，在各式相機當中算是解析度非常驚人的一種規格。以數位相機來說，這種相機的照片總…" at bounding box center [876, 397] width 1094 height 584
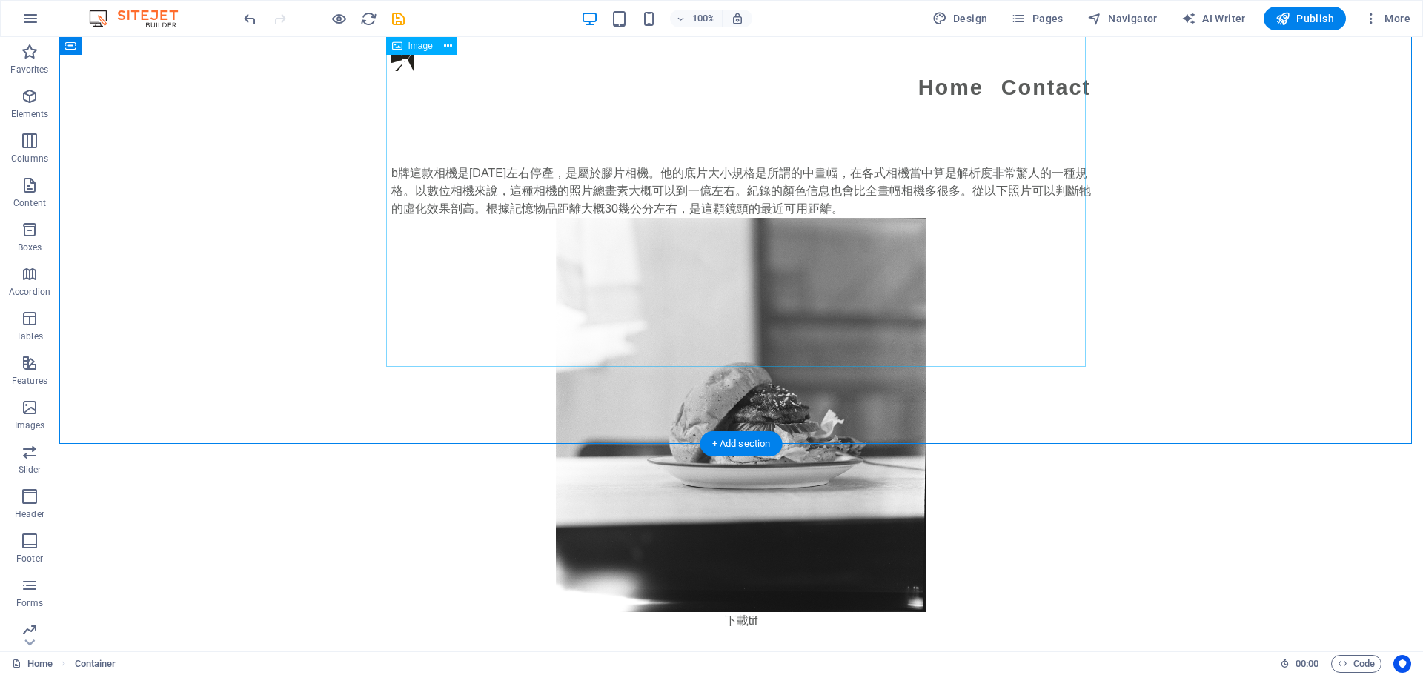
click at [436, 365] on figure at bounding box center [741, 415] width 700 height 394
select select "px"
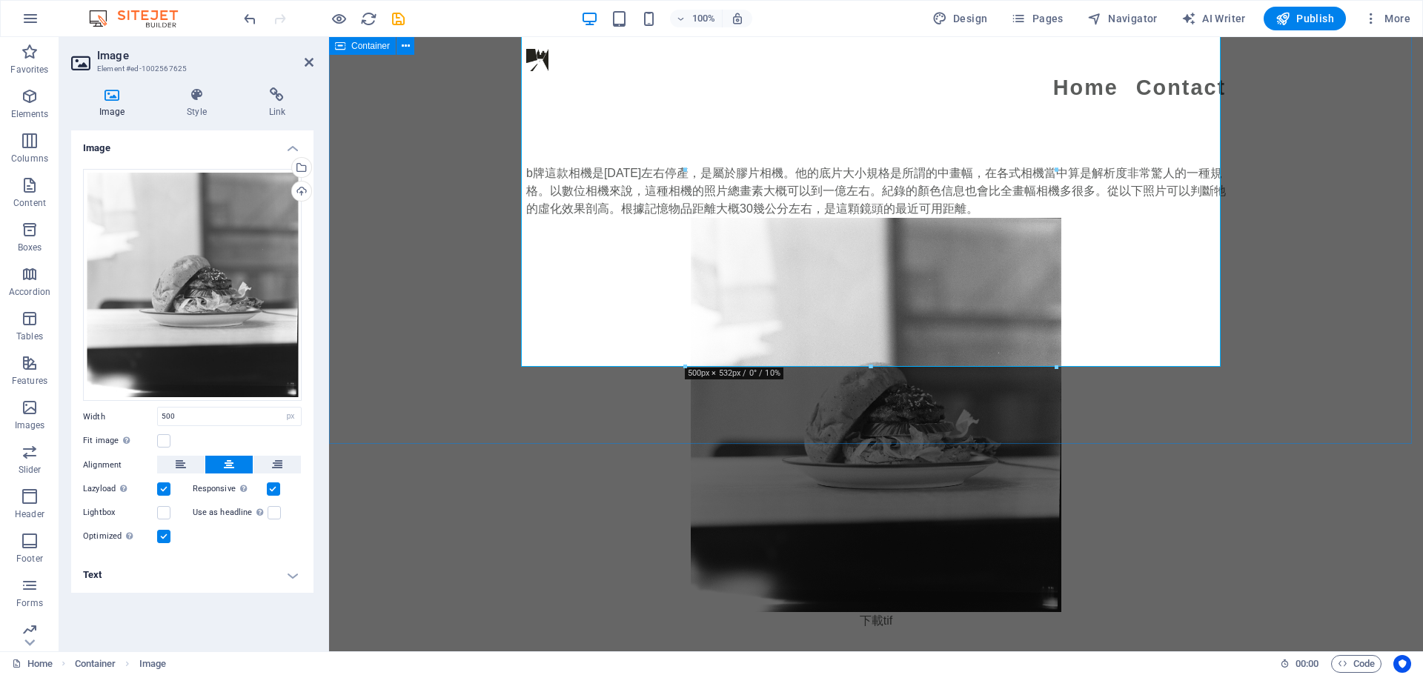
click at [757, 400] on div "b牌這款相機是1965年左右停產，是屬於膠片相機。他的底片大小規格是所謂的中畫幅，在各式相機當中算是解析度非常驚人的一種規格。以數位相機來說，這種相機的照片總…" at bounding box center [876, 397] width 1094 height 584
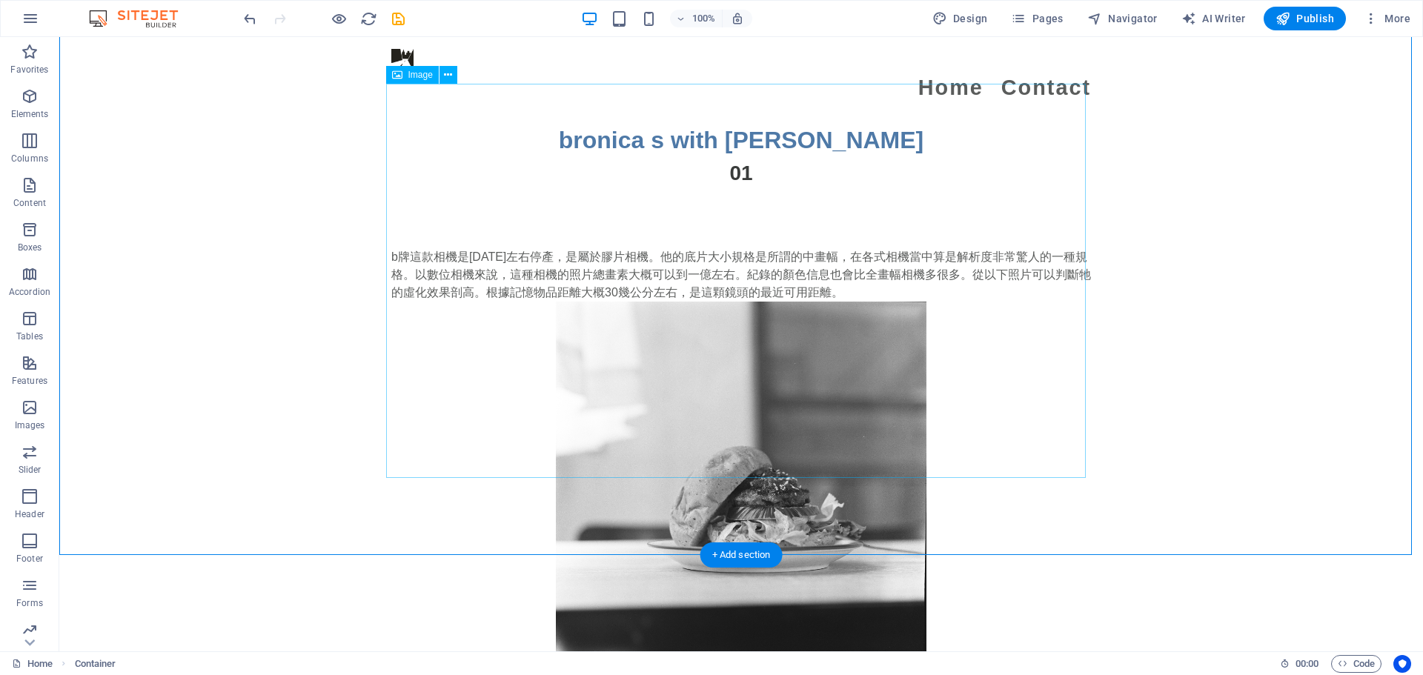
scroll to position [3409, 0]
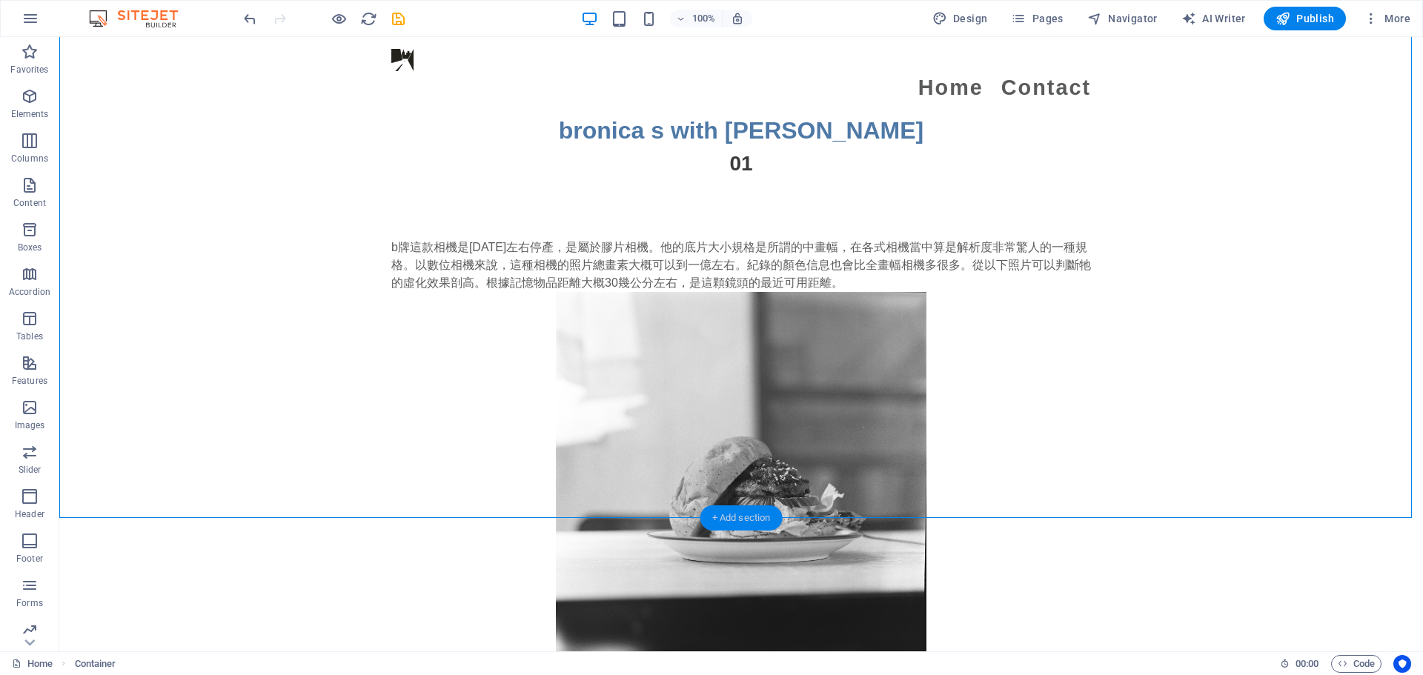
click at [747, 518] on div "+ Add section" at bounding box center [741, 517] width 82 height 25
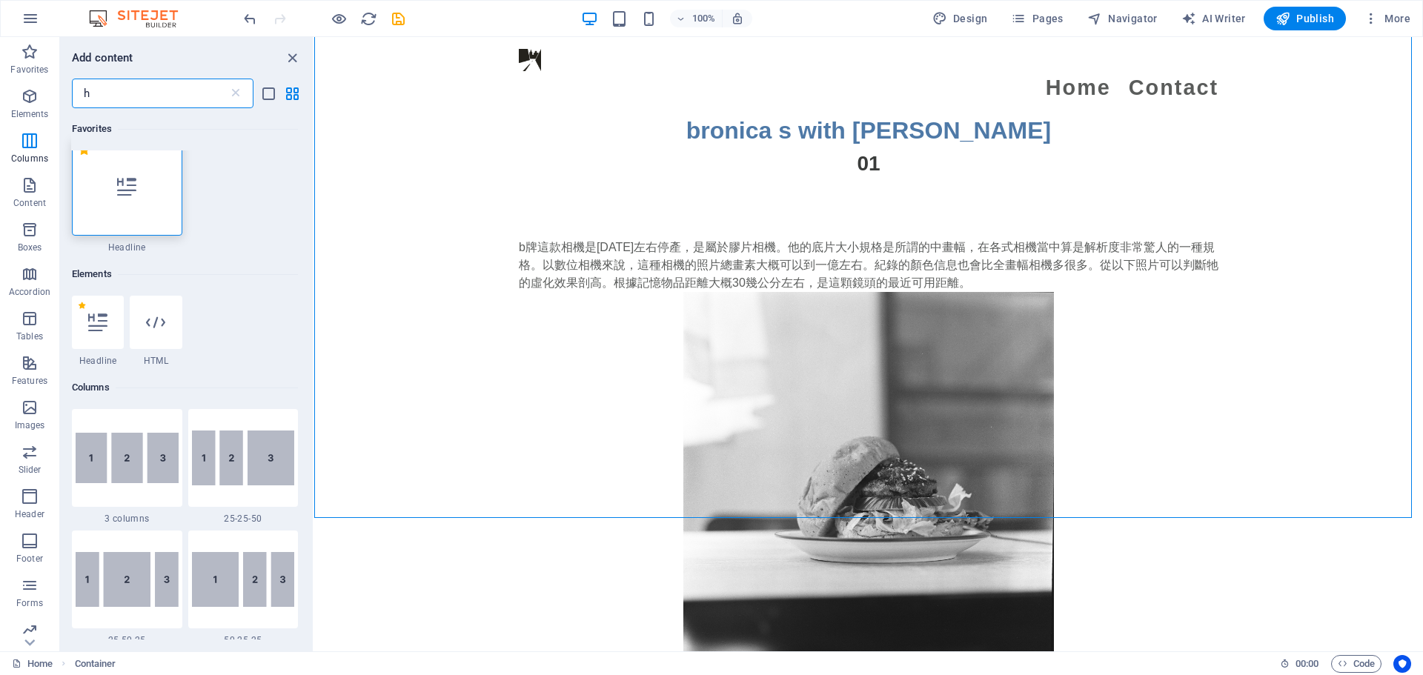
scroll to position [0, 0]
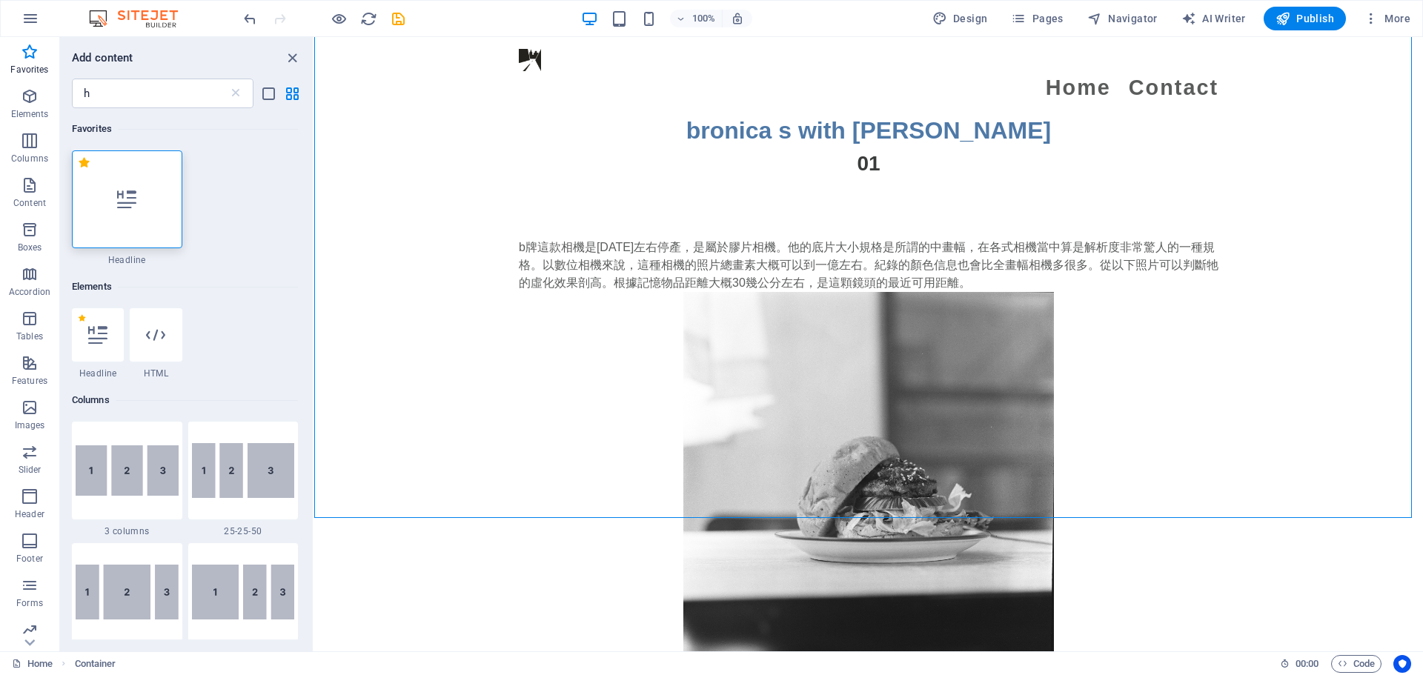
click at [131, 192] on icon at bounding box center [126, 199] width 19 height 19
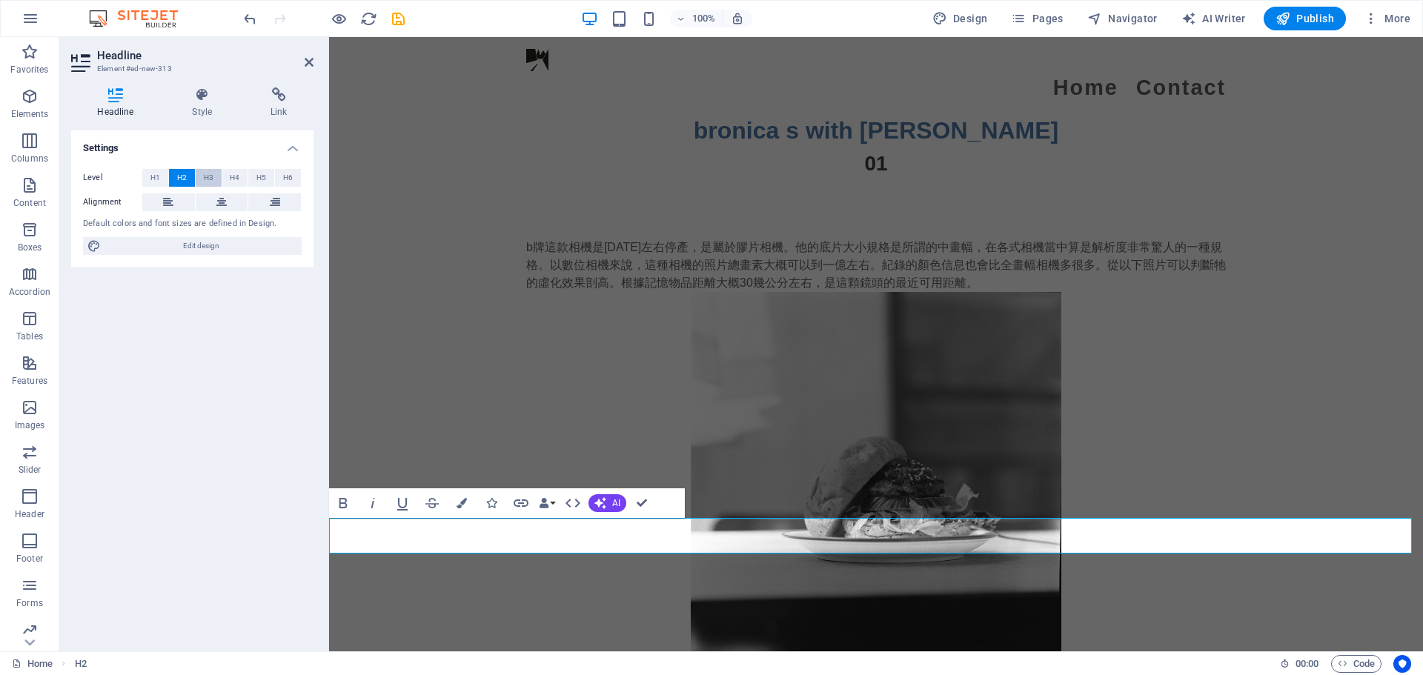
click at [207, 180] on span "H3" at bounding box center [209, 178] width 10 height 18
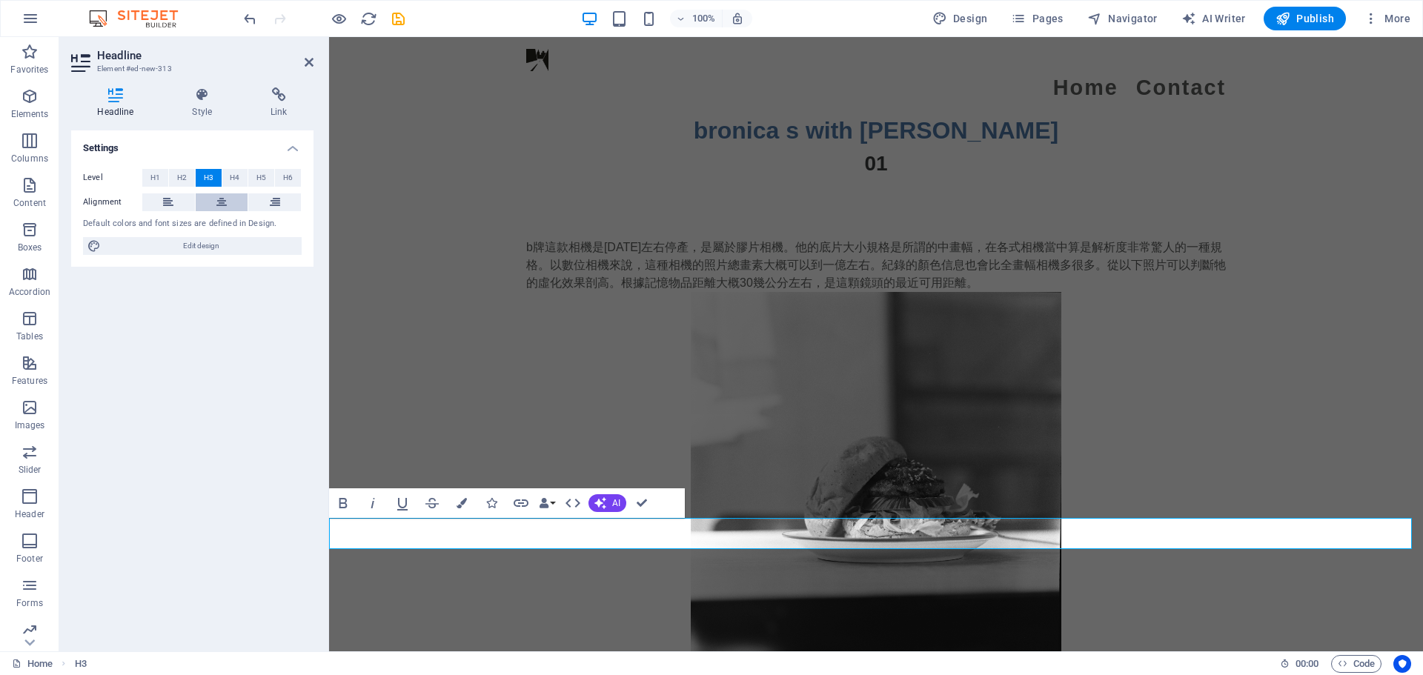
click at [223, 202] on icon at bounding box center [221, 202] width 10 height 18
click at [462, 504] on icon "button" at bounding box center [461, 503] width 10 height 10
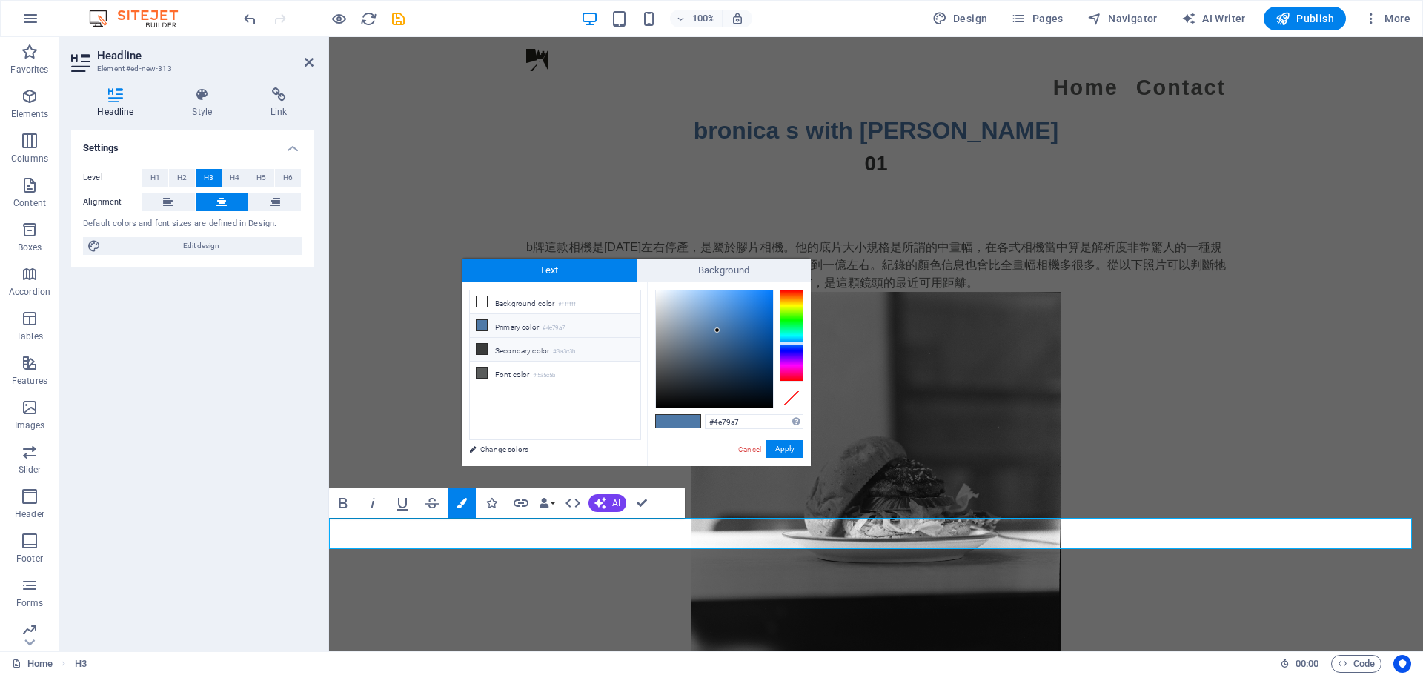
click at [516, 351] on li "Secondary color #3a3c3b" at bounding box center [555, 350] width 170 height 24
type input "#3a3c3b"
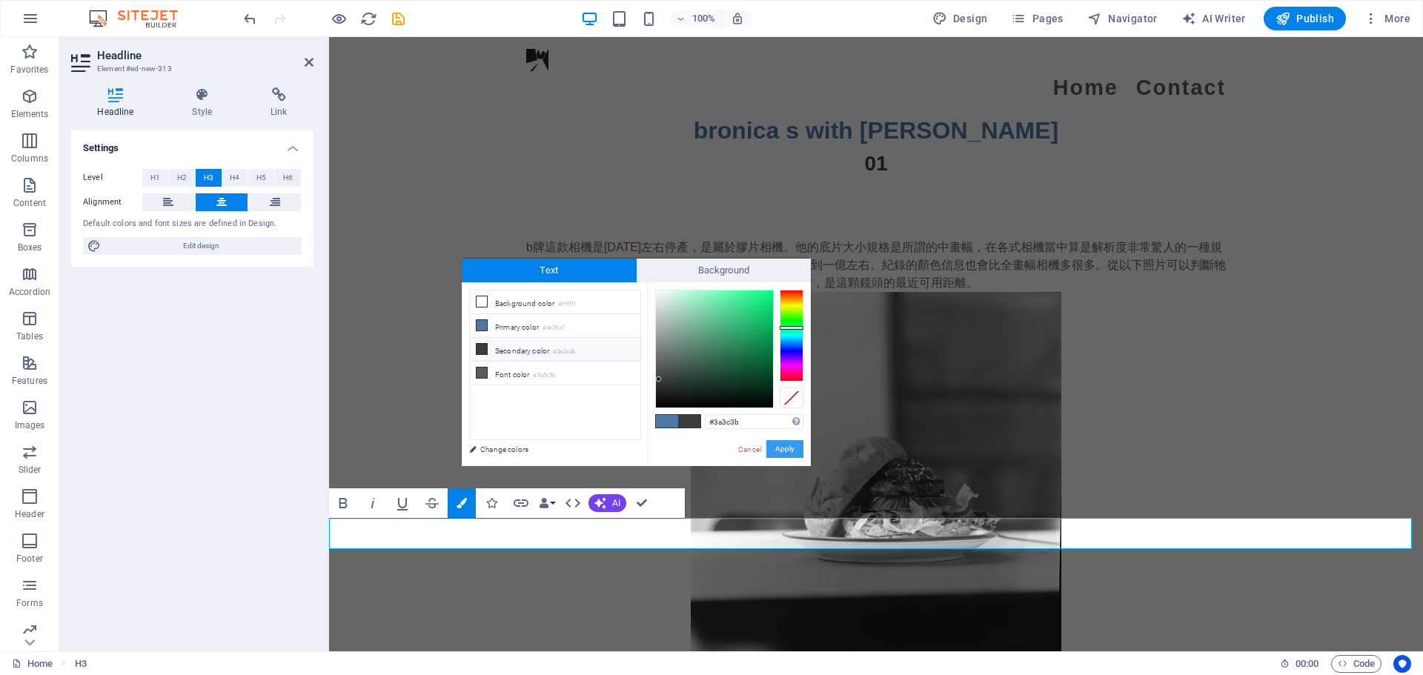
drag, startPoint x: 791, startPoint y: 451, endPoint x: 462, endPoint y: 414, distance: 331.2
click at [791, 451] on button "Apply" at bounding box center [784, 449] width 37 height 18
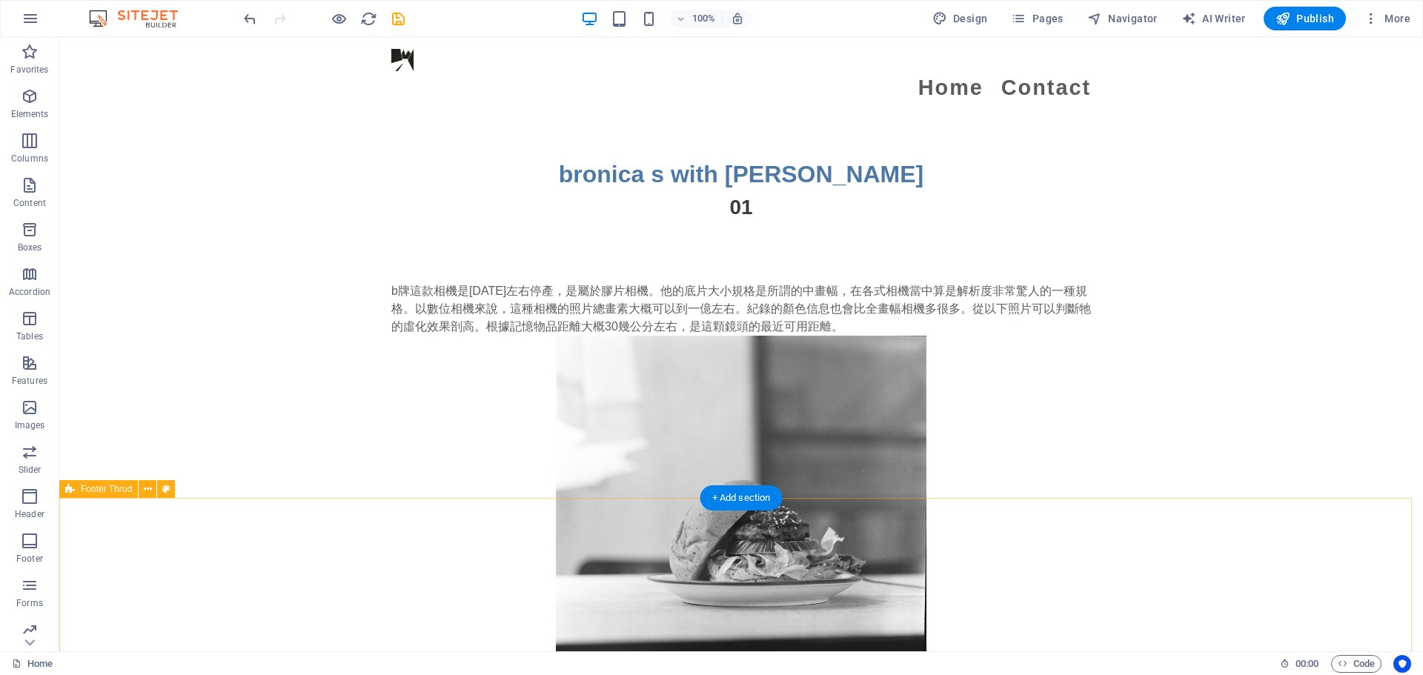
scroll to position [3483, 0]
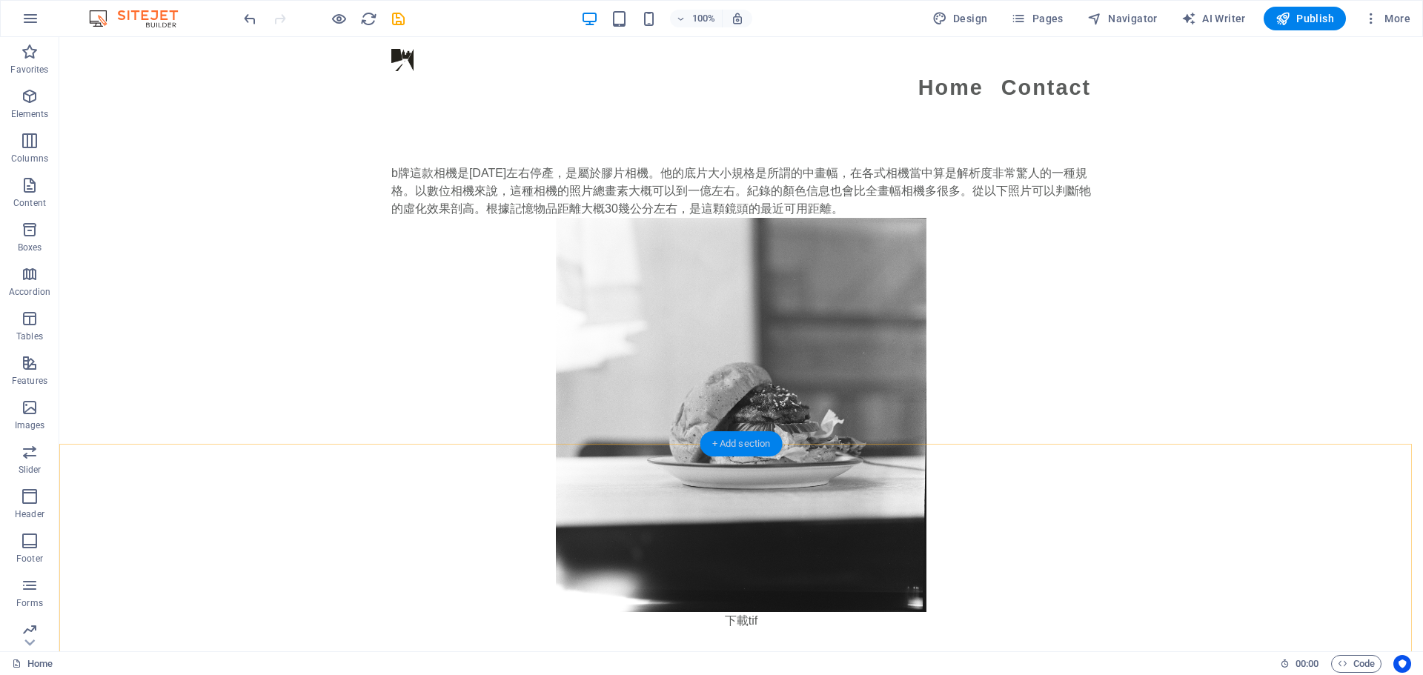
click at [754, 442] on div "+ Add section" at bounding box center [741, 443] width 82 height 25
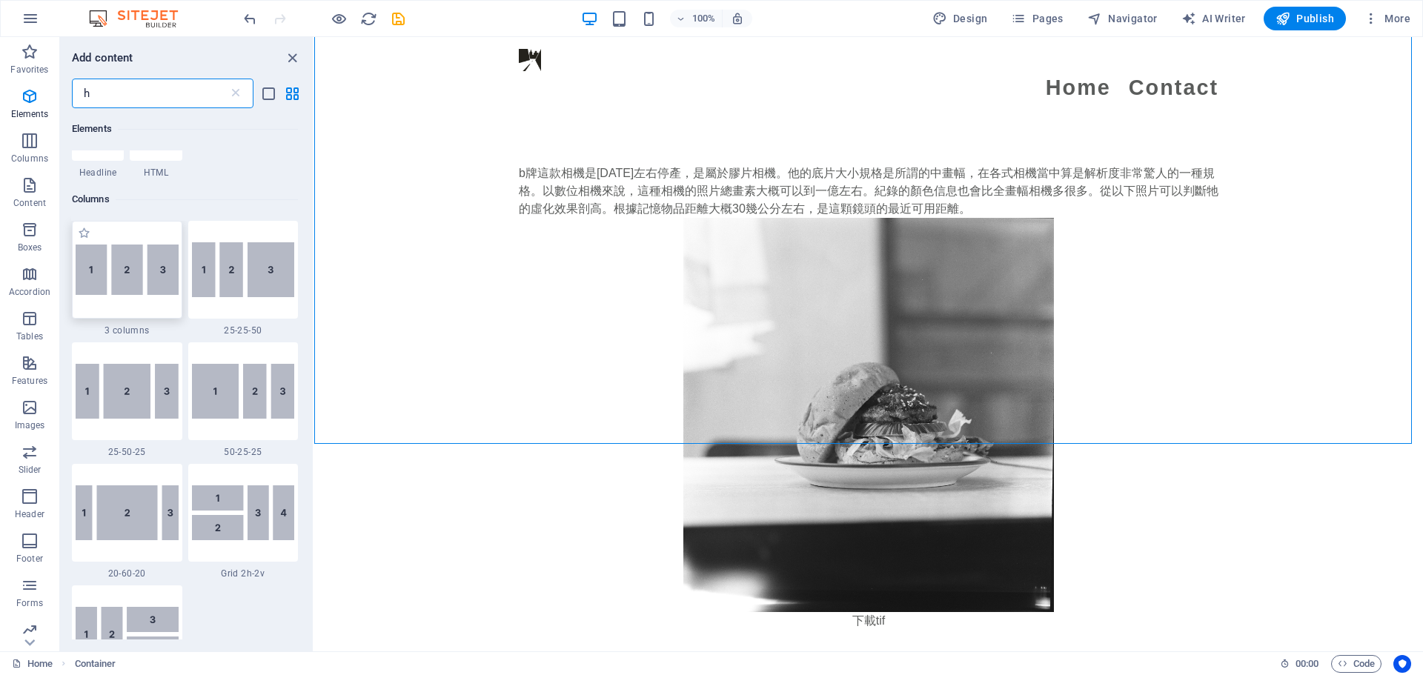
scroll to position [0, 0]
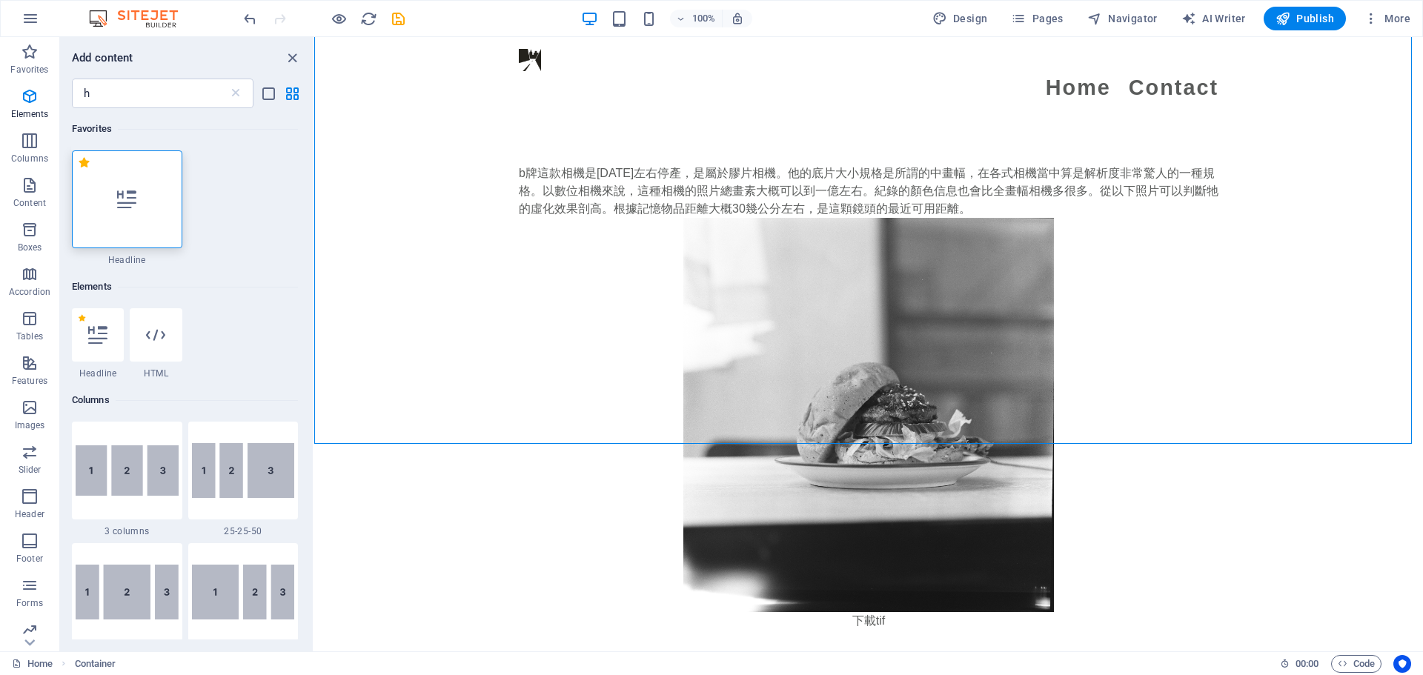
click at [129, 207] on icon at bounding box center [126, 199] width 19 height 19
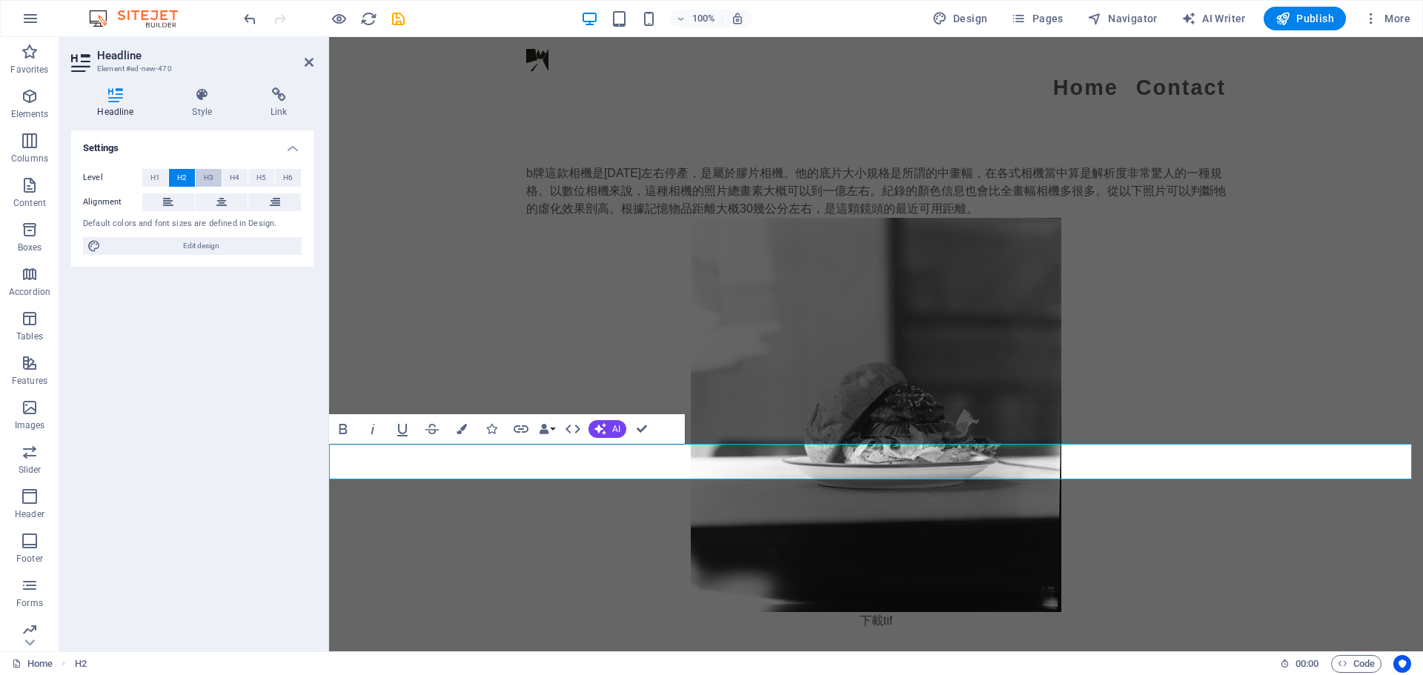
click at [200, 179] on button "H3" at bounding box center [209, 178] width 26 height 18
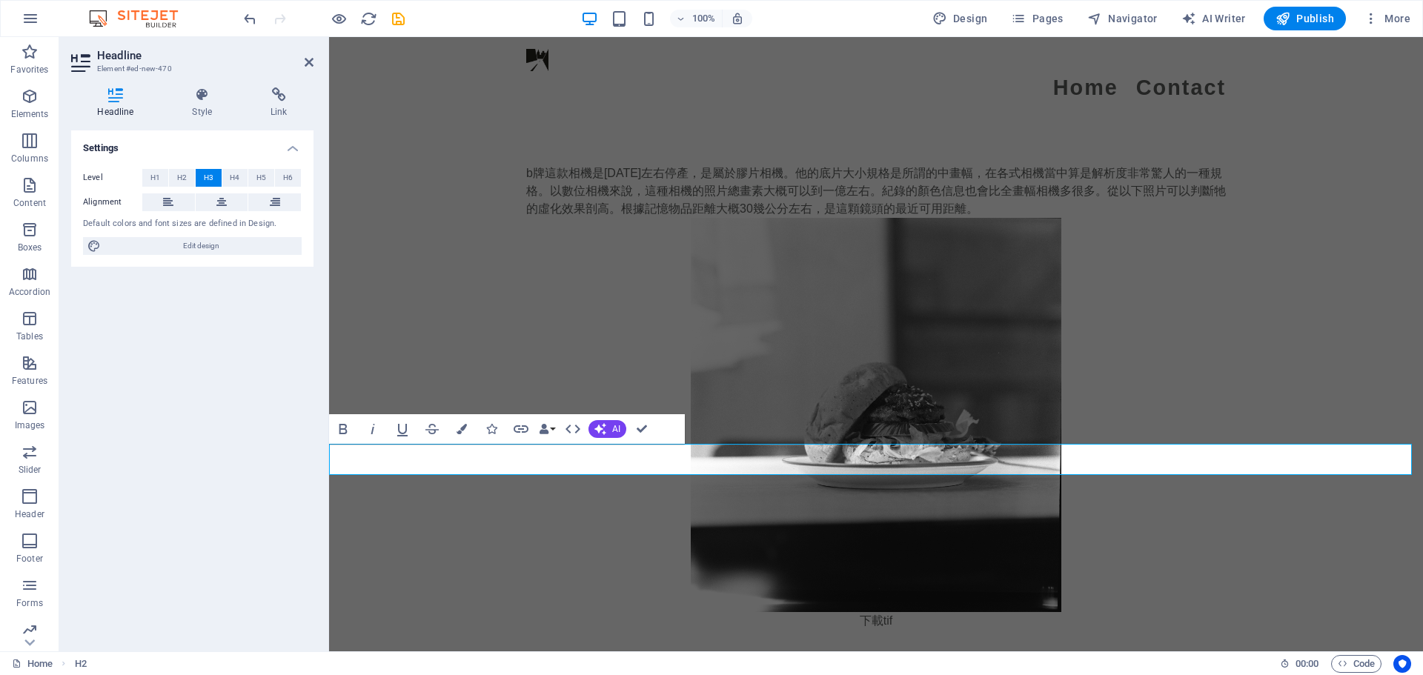
drag, startPoint x: 478, startPoint y: 462, endPoint x: 213, endPoint y: 437, distance: 265.7
click at [471, 434] on button "Colors" at bounding box center [462, 429] width 28 height 30
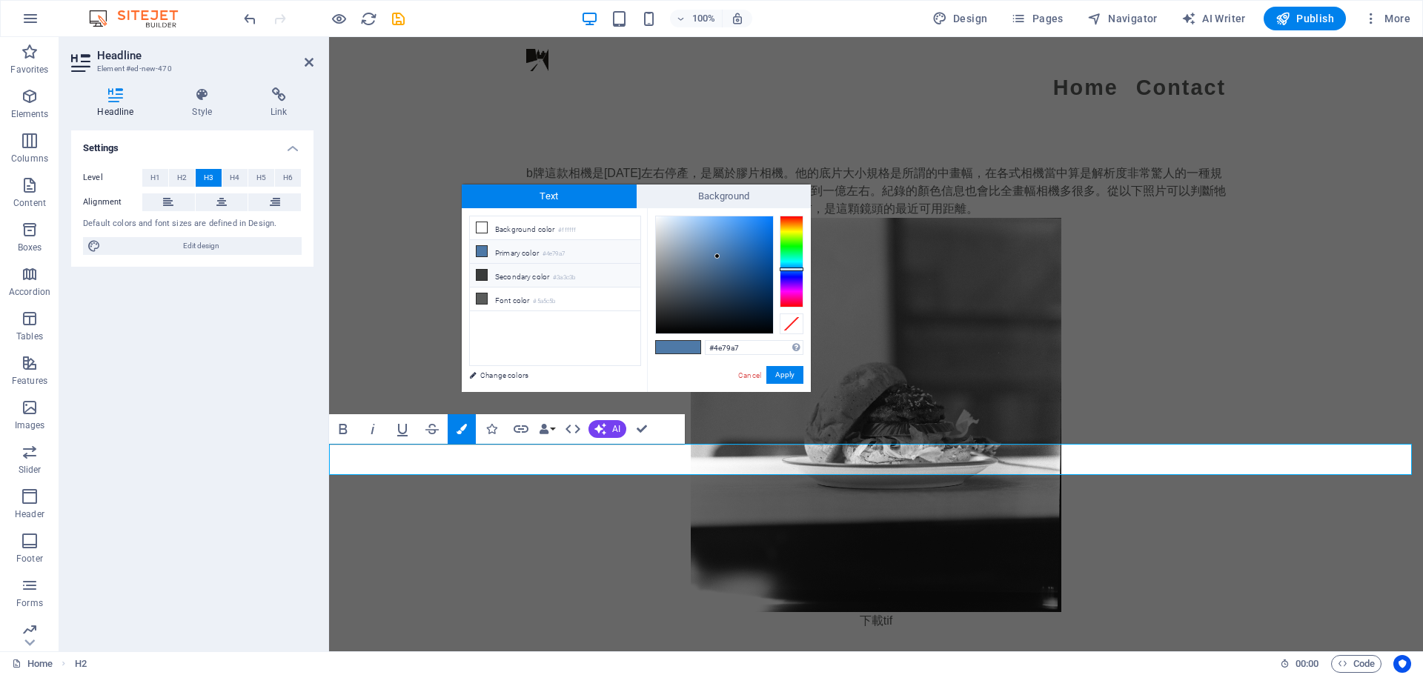
click at [539, 276] on li "Secondary color #3a3c3b" at bounding box center [555, 276] width 170 height 24
type input "#3a3c3b"
click at [514, 282] on li "Secondary color #3a3c3b" at bounding box center [555, 276] width 170 height 24
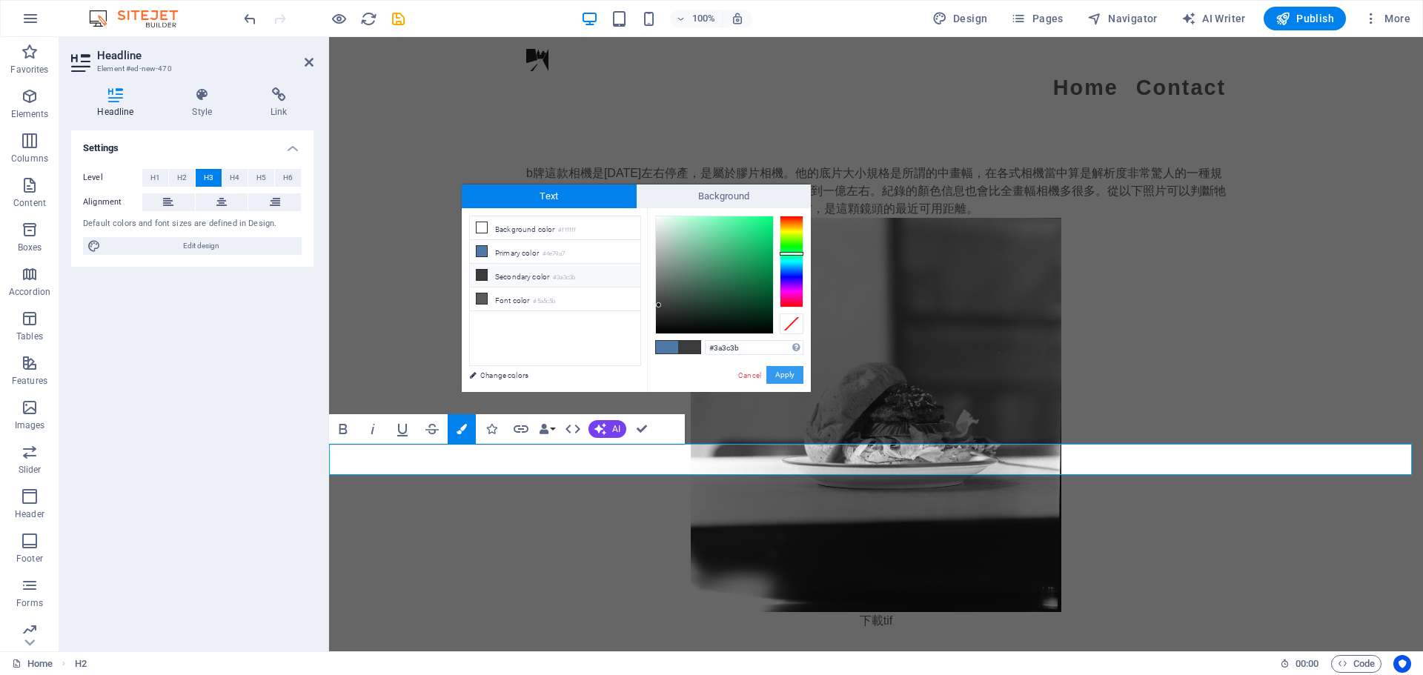
click at [787, 372] on button "Apply" at bounding box center [784, 375] width 37 height 18
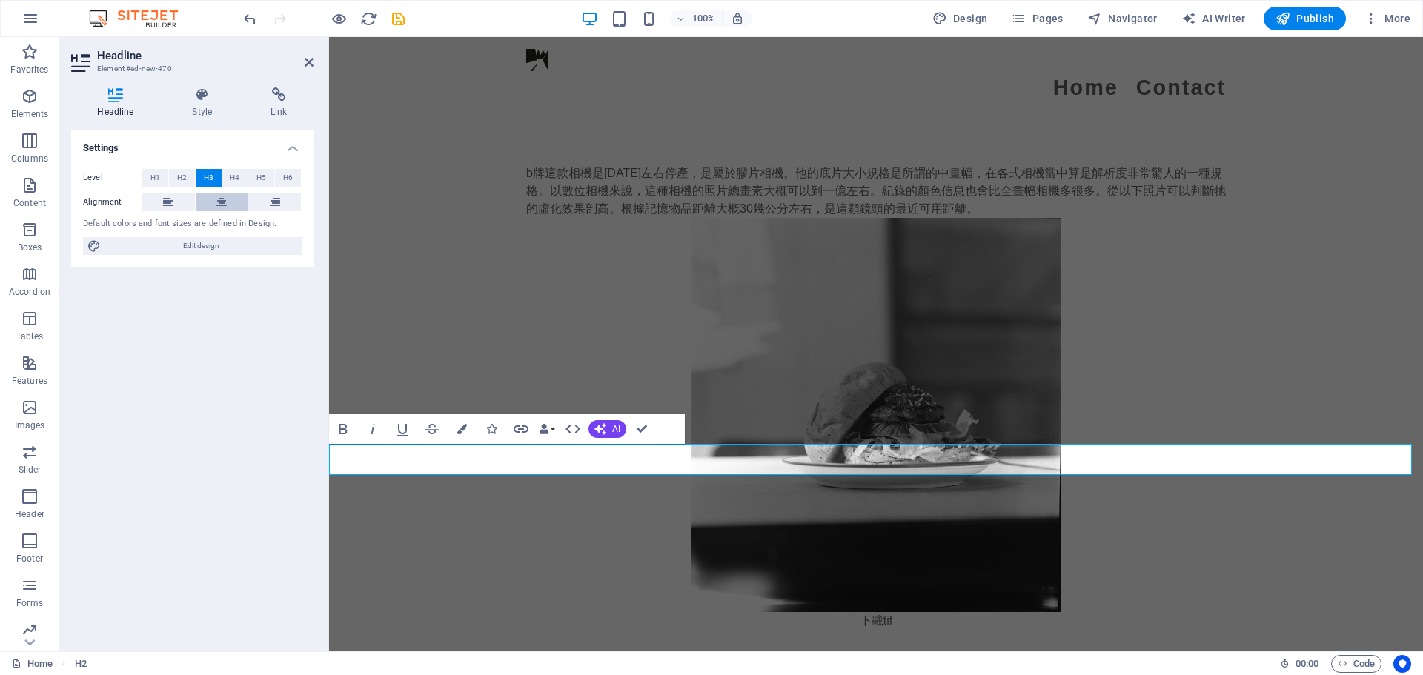
click at [217, 196] on icon at bounding box center [221, 202] width 10 height 18
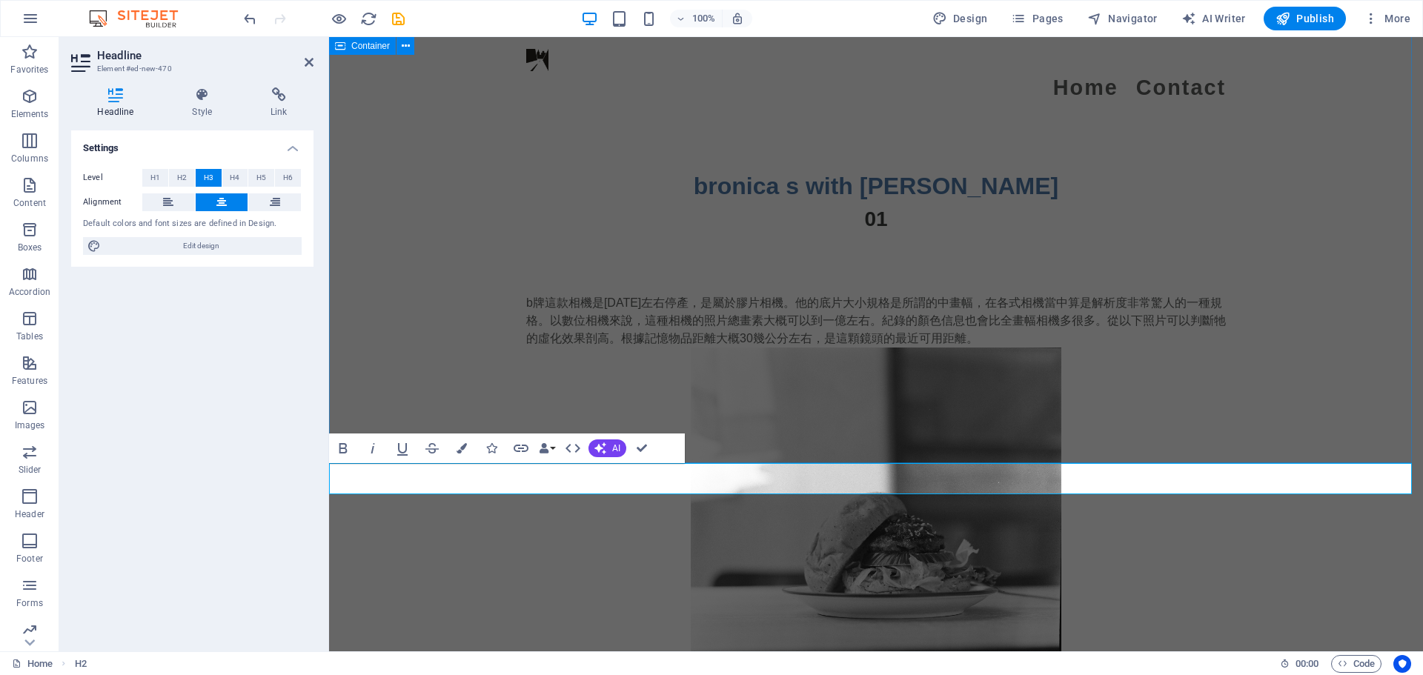
scroll to position [3483, 0]
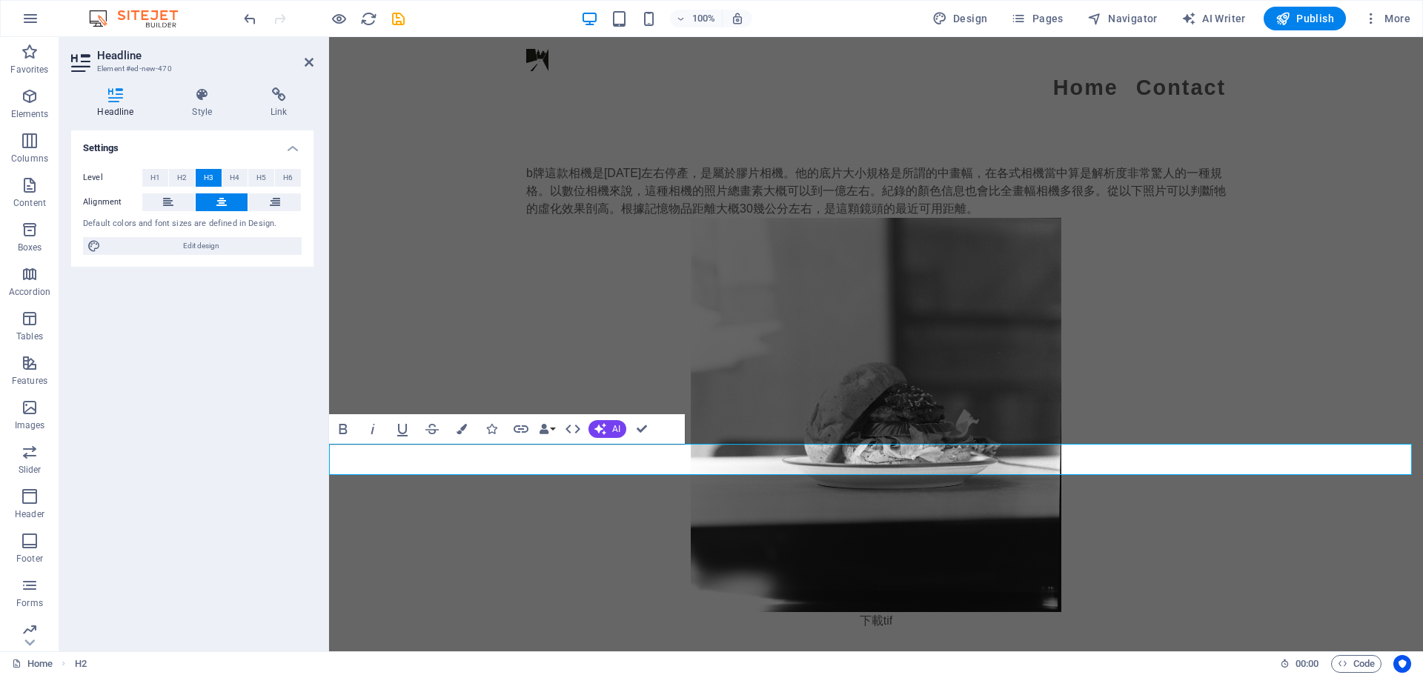
click at [474, 302] on div "b牌這款相機是1965年左右停產，是屬於膠片相機。他的底片大小規格是所謂的中畫幅，在各式相機當中算是解析度非常驚人的一種規格。以數位相機來說，這種相機的照片總…" at bounding box center [876, 397] width 1094 height 584
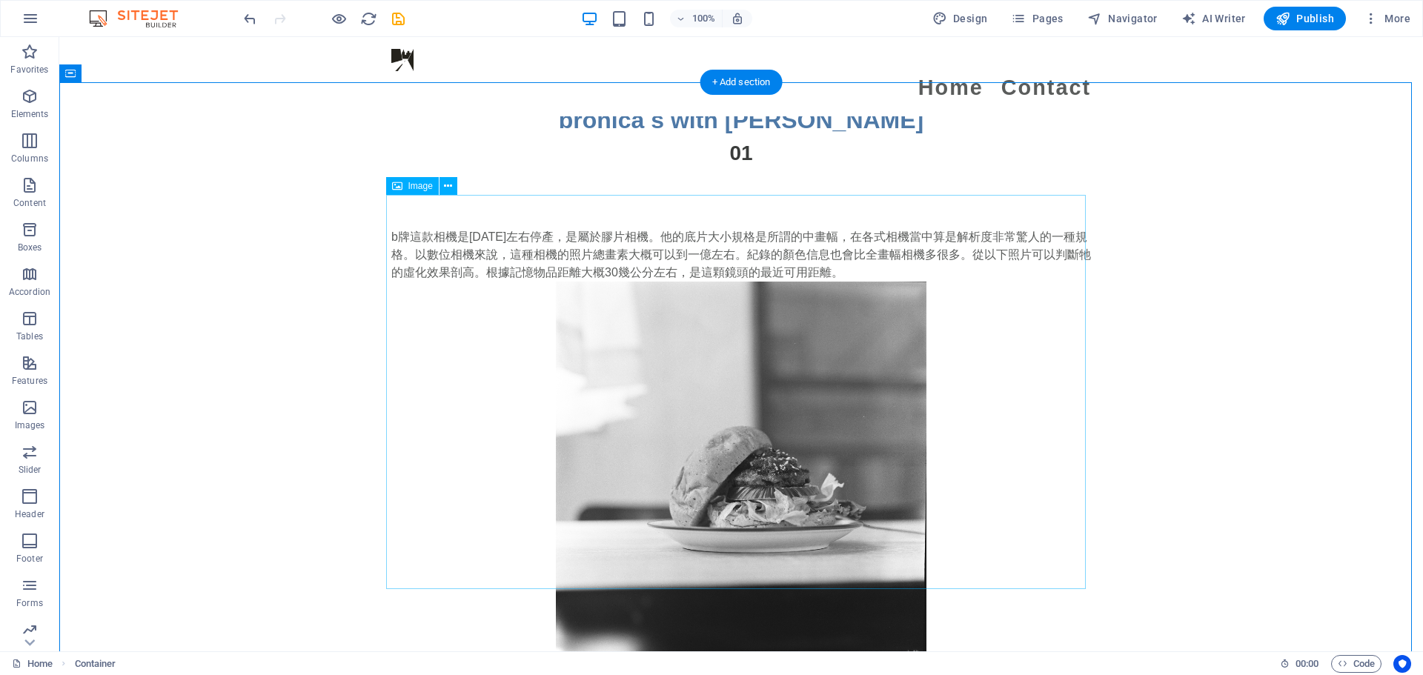
scroll to position [3557, 0]
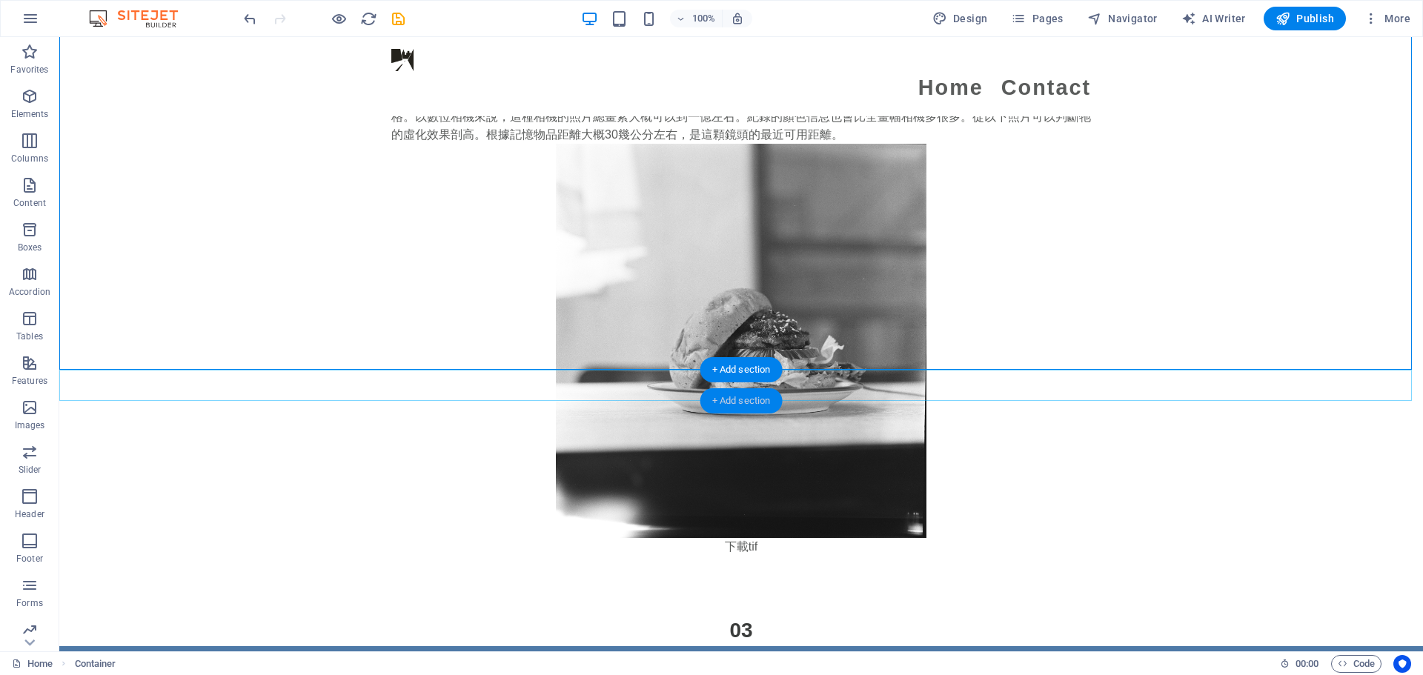
click at [732, 395] on div "+ Add section" at bounding box center [741, 400] width 82 height 25
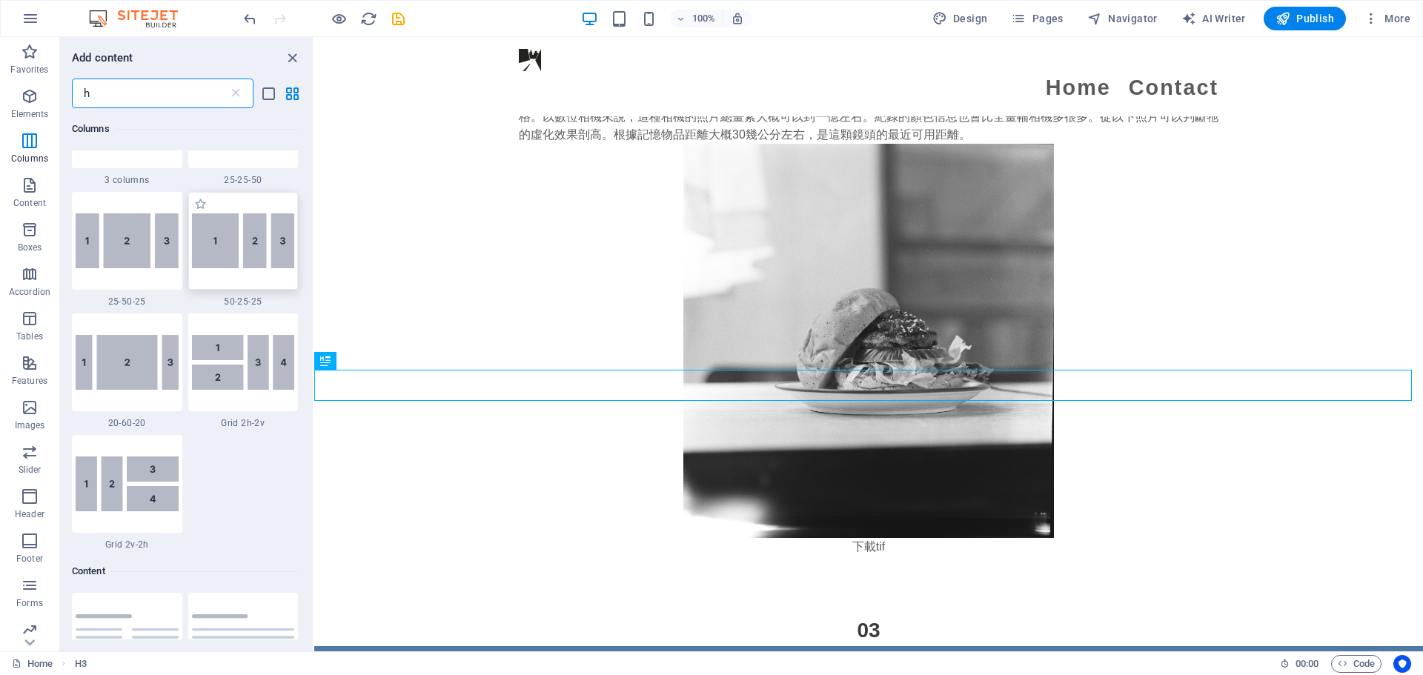
scroll to position [275, 0]
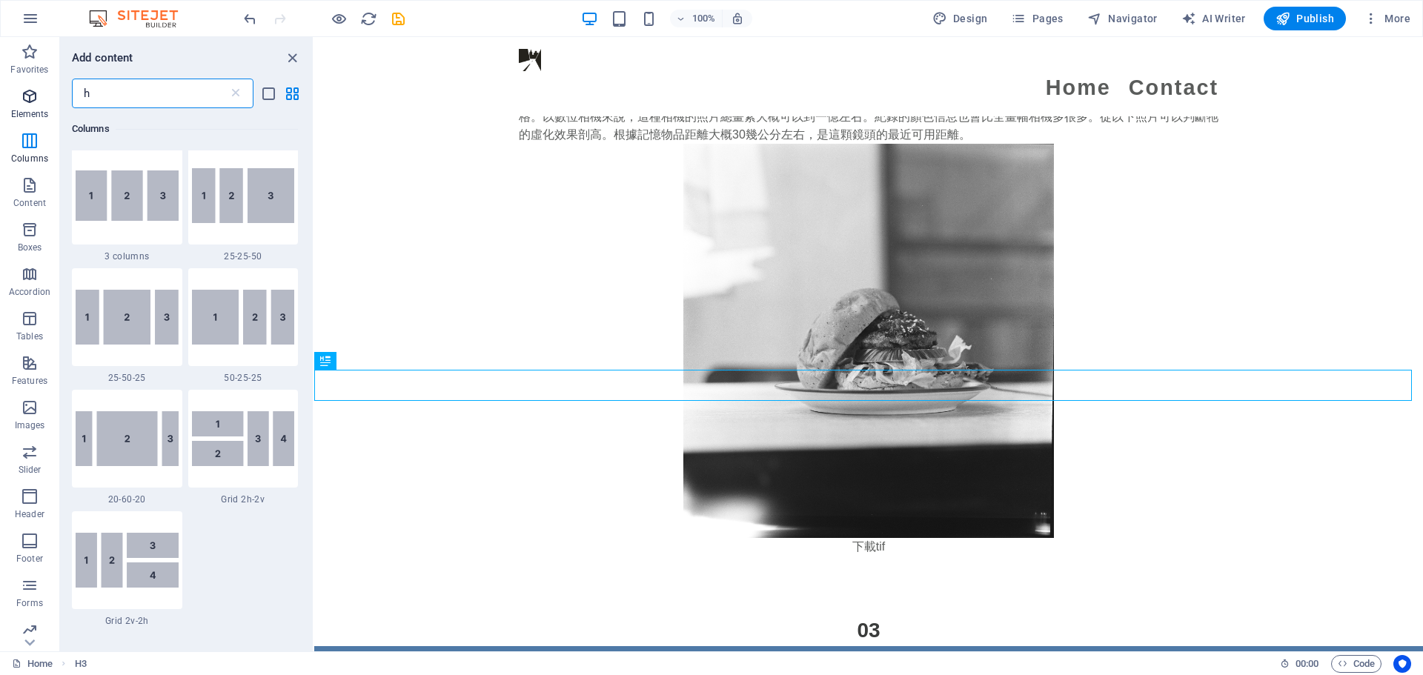
drag, startPoint x: 163, startPoint y: 100, endPoint x: 0, endPoint y: 107, distance: 163.2
click at [0, 107] on div "Favorites Elements Columns Content Boxes Accordion Tables Features Images Slide…" at bounding box center [157, 344] width 314 height 614
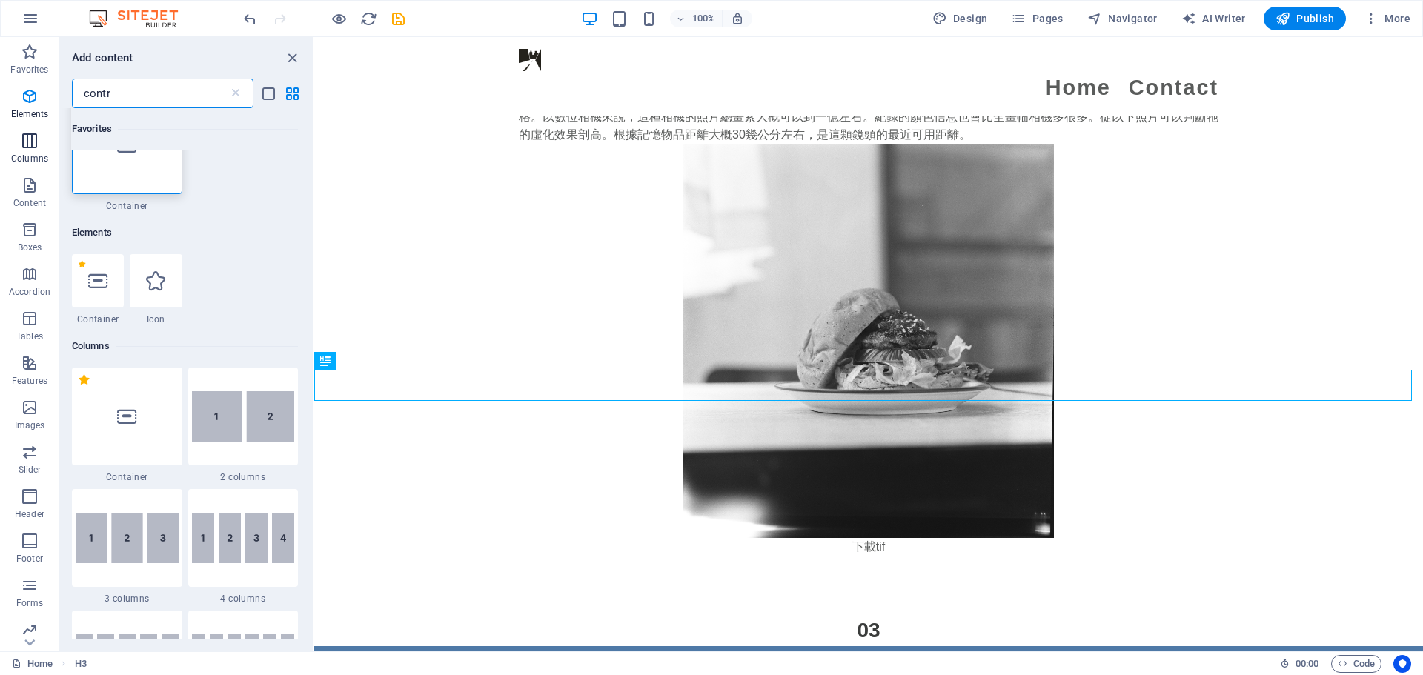
scroll to position [0, 0]
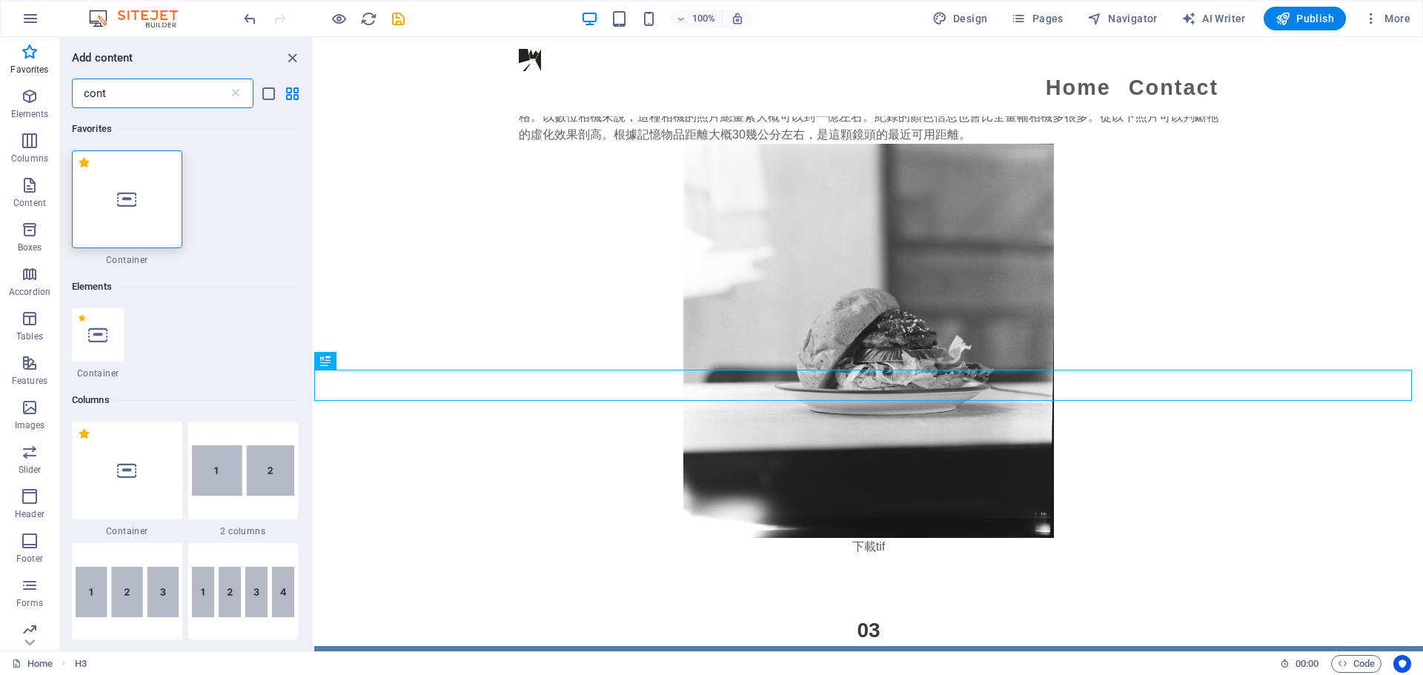
type input "cont"
click at [124, 213] on div at bounding box center [127, 199] width 110 height 98
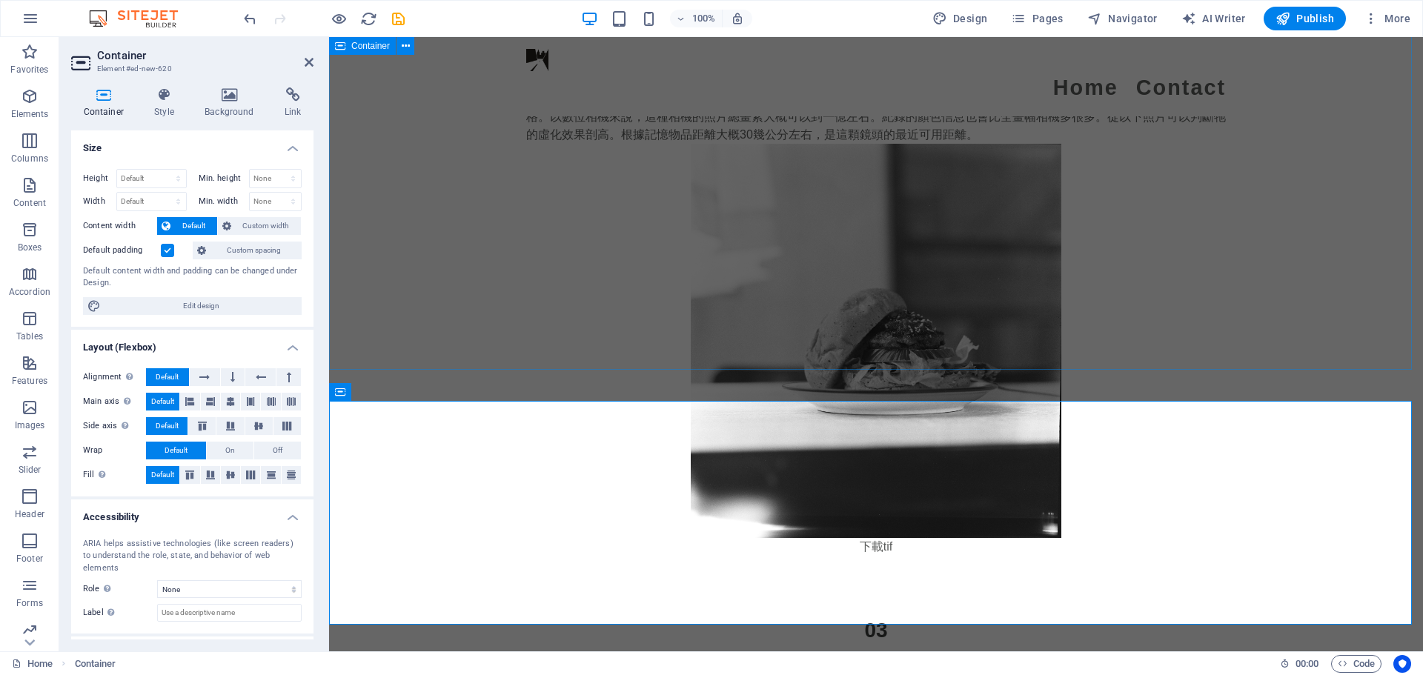
click at [454, 285] on div "b牌這款相機是1965年左右停產，是屬於膠片相機。他的底片大小規格是所謂的中畫幅，在各式相機當中算是解析度非常驚人的一種規格。以數位相機來說，這種相機的照片總…" at bounding box center [876, 323] width 1094 height 584
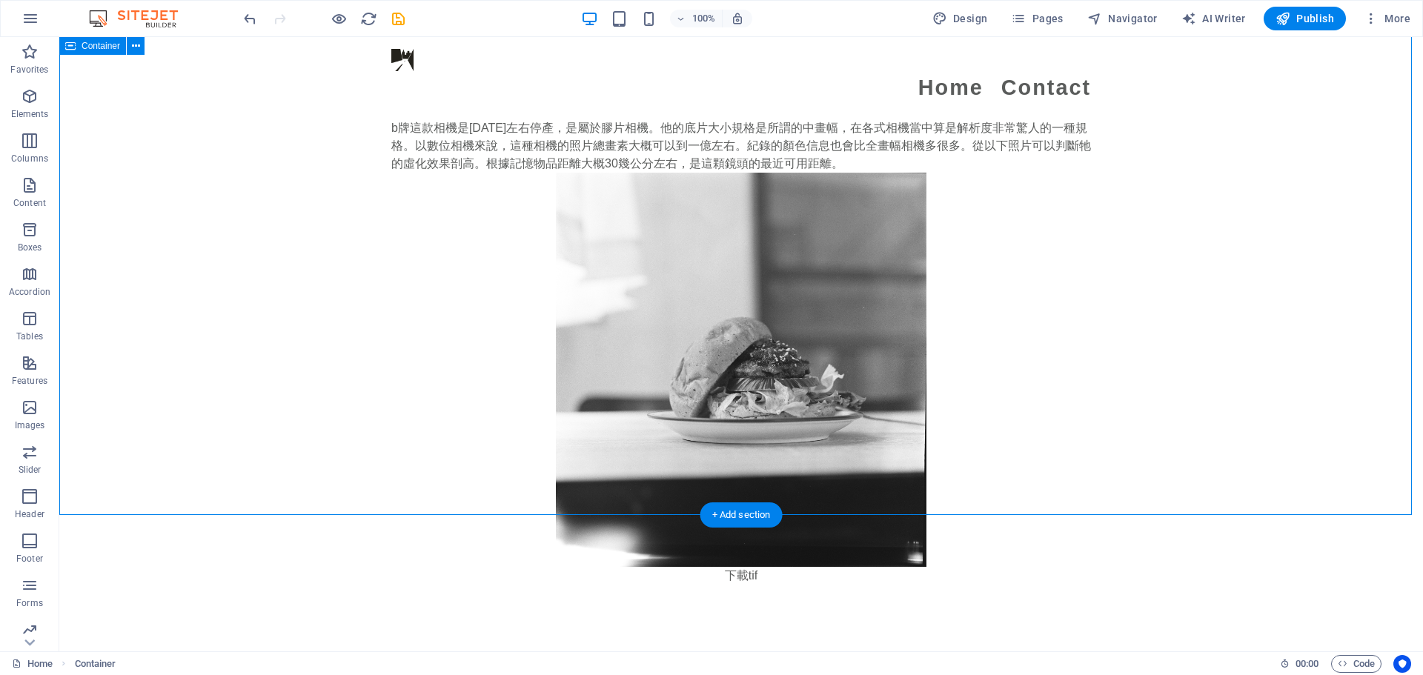
scroll to position [3557, 0]
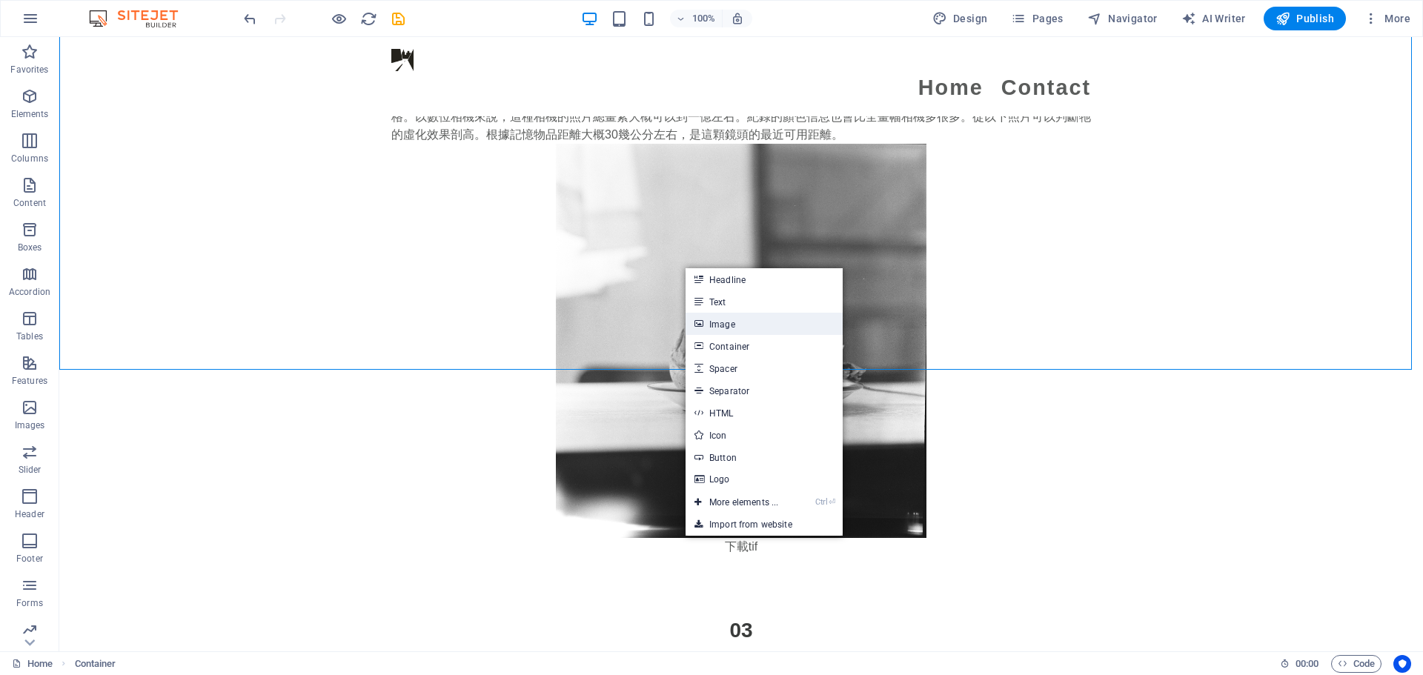
click at [726, 319] on link "Image" at bounding box center [763, 324] width 157 height 22
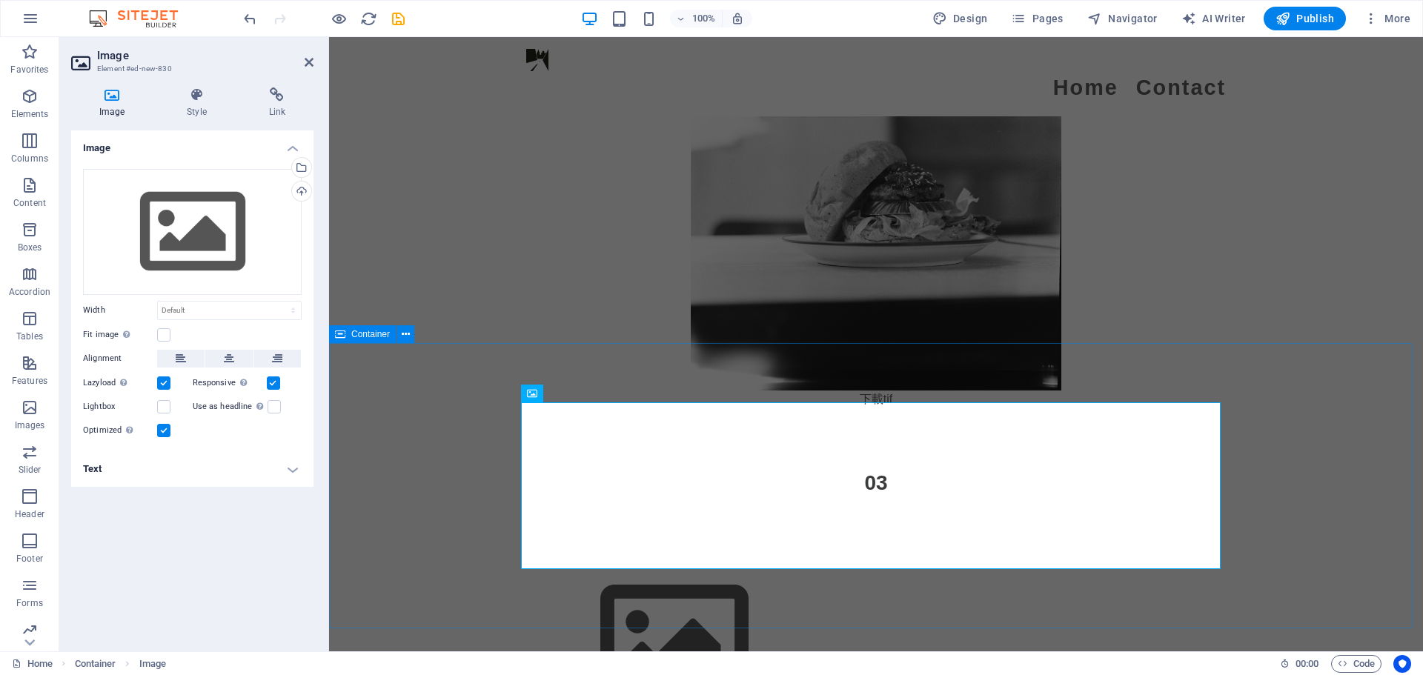
scroll to position [3705, 0]
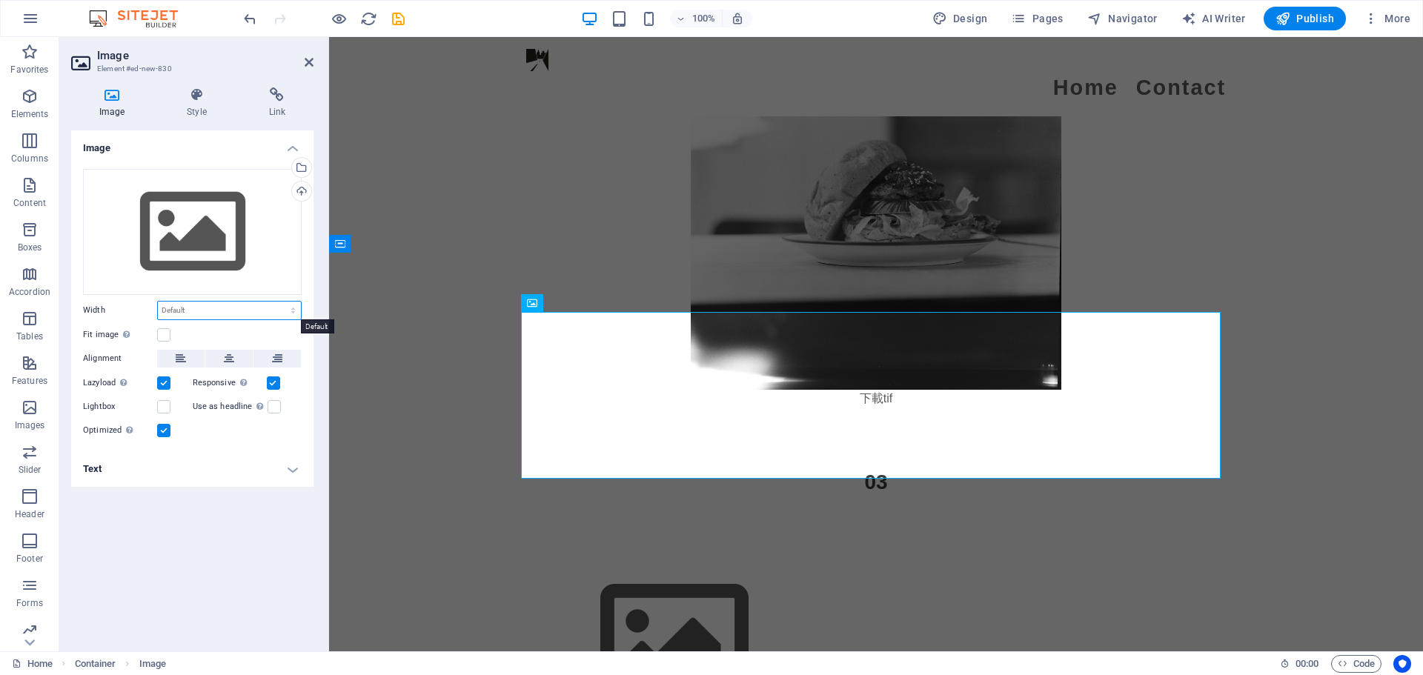
click at [197, 312] on select "Default auto px rem % em vh vw" at bounding box center [229, 311] width 143 height 18
select select "px"
click at [280, 302] on select "Default auto px rem % em vh vw" at bounding box center [229, 311] width 143 height 18
type input "400"
click at [176, 243] on div "Drag files here, click to choose files or select files from Files or our free s…" at bounding box center [192, 232] width 219 height 126
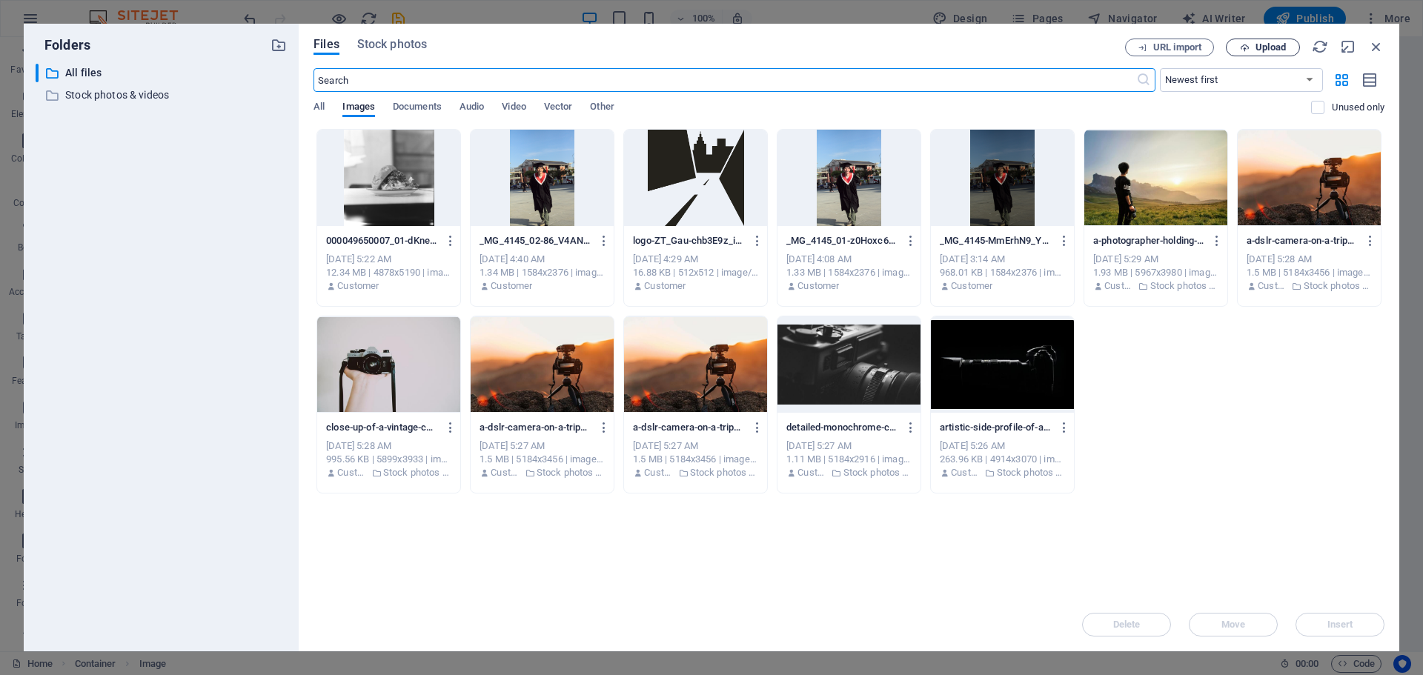
click at [1292, 50] on span "Upload" at bounding box center [1262, 48] width 61 height 10
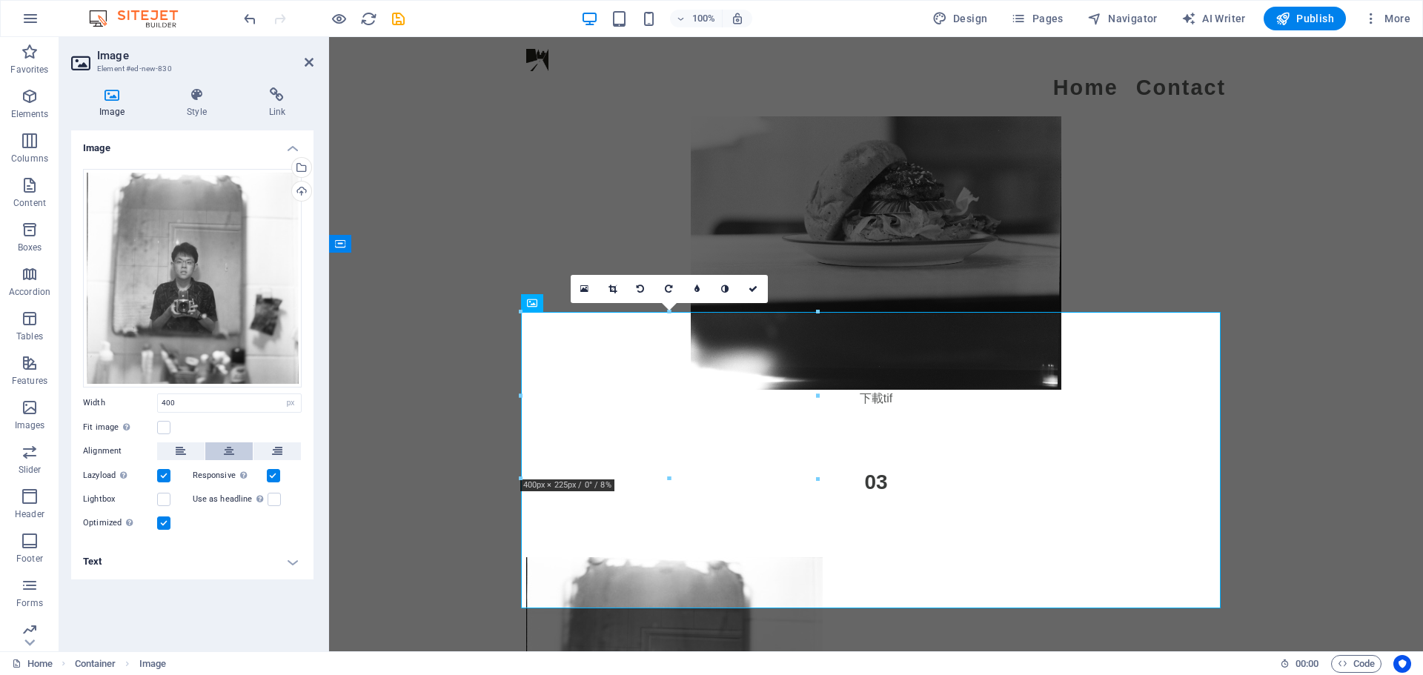
click at [238, 449] on button at bounding box center [228, 451] width 47 height 18
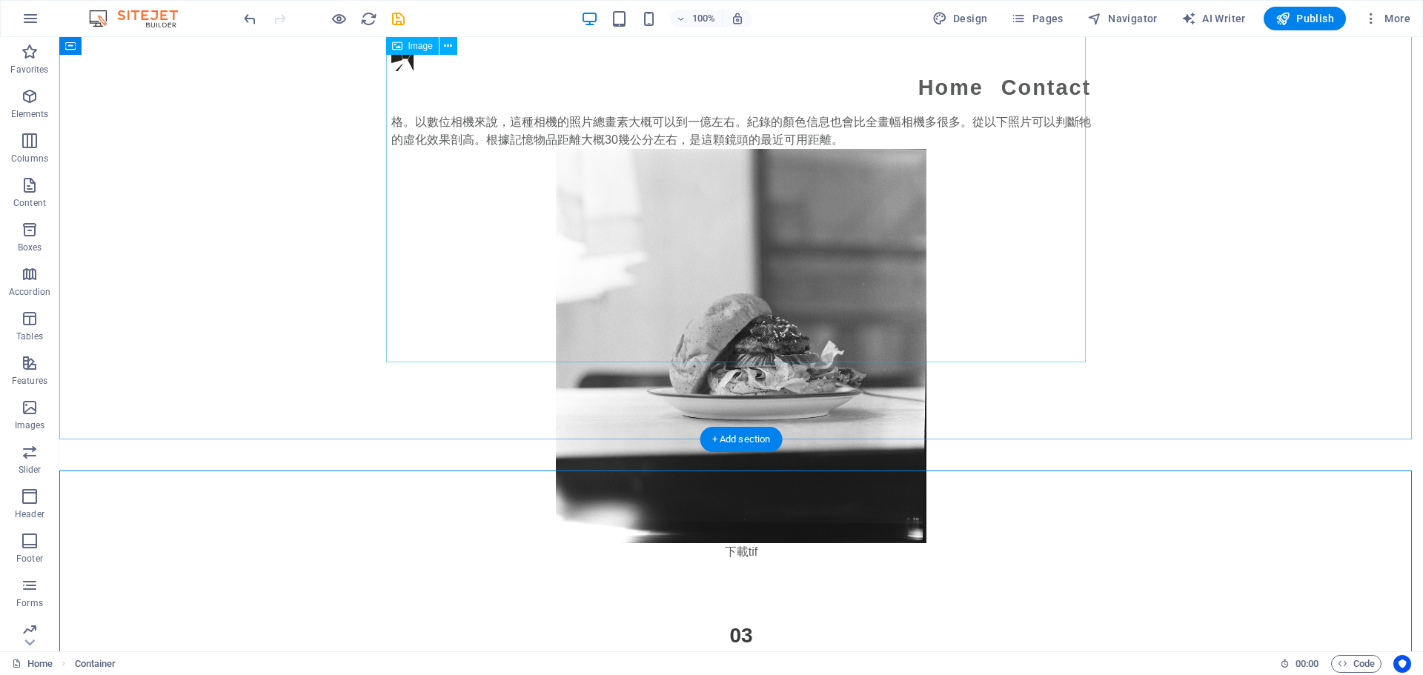
scroll to position [3631, 0]
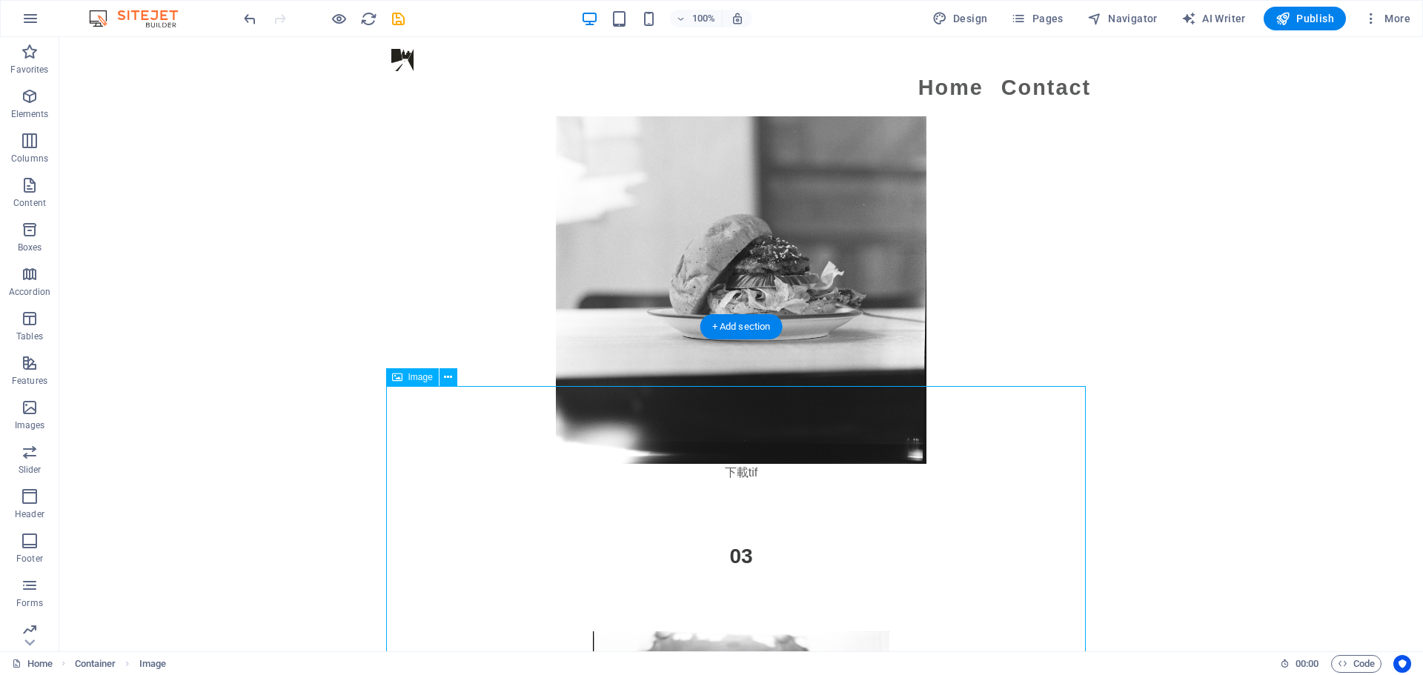
select select "px"
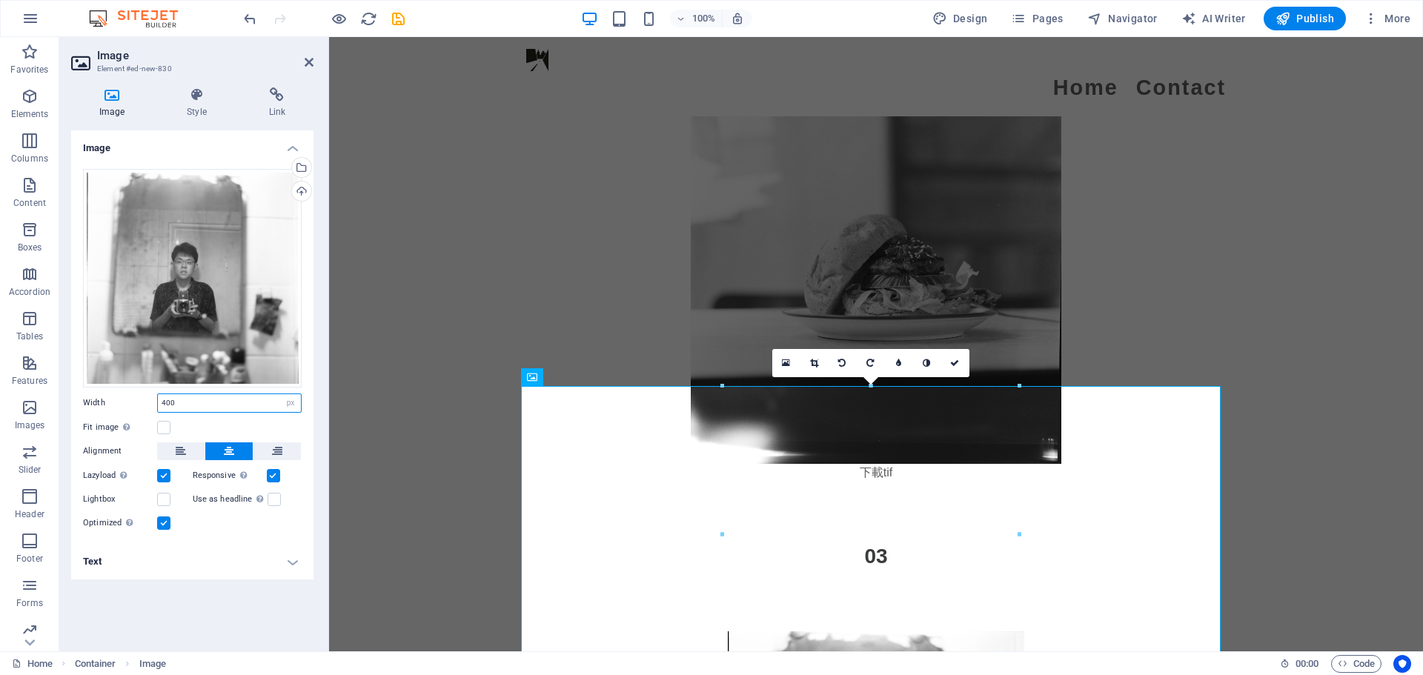
drag, startPoint x: 253, startPoint y: 397, endPoint x: 169, endPoint y: 400, distance: 84.5
click at [169, 400] on input "400" at bounding box center [229, 403] width 143 height 18
click at [183, 411] on input "400" at bounding box center [229, 403] width 143 height 18
drag, startPoint x: 188, startPoint y: 409, endPoint x: 110, endPoint y: 408, distance: 77.8
click at [110, 408] on div "Width 400 Default auto px rem % em vh vw" at bounding box center [192, 402] width 219 height 19
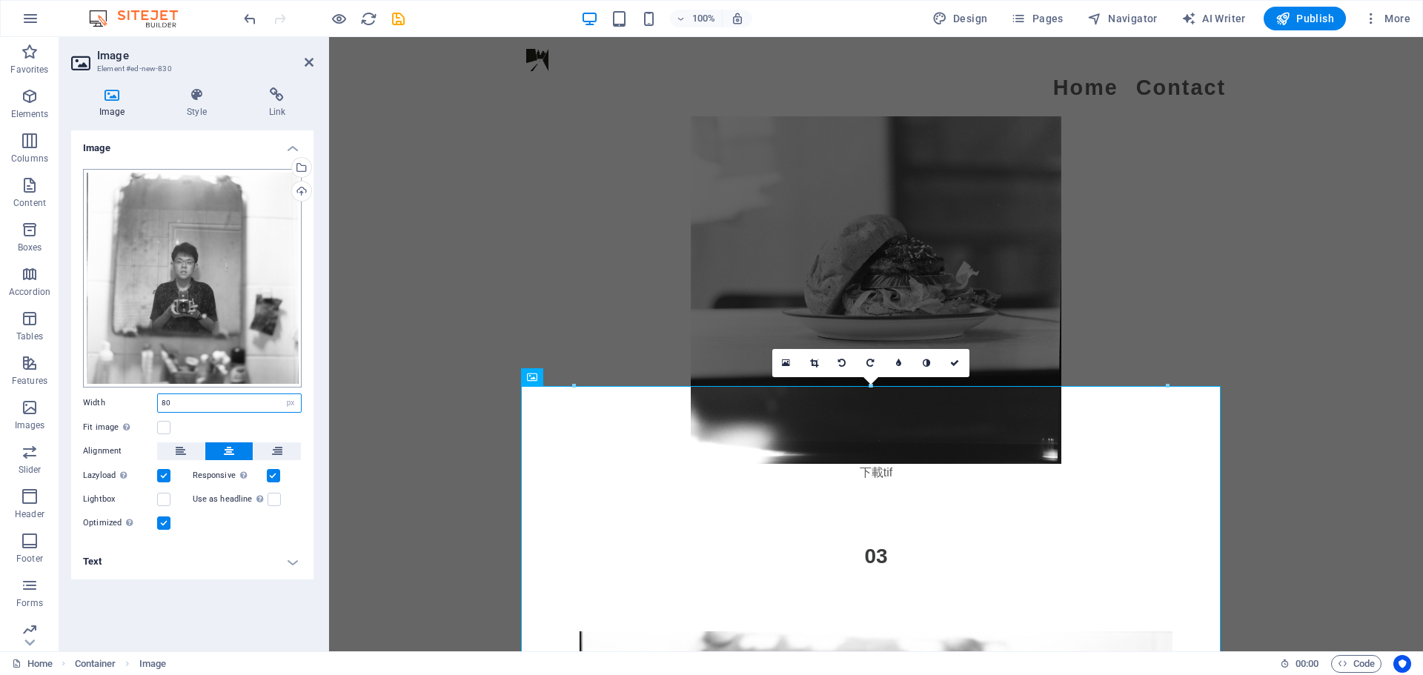
type input "8"
drag, startPoint x: 202, startPoint y: 401, endPoint x: 52, endPoint y: 401, distance: 150.4
click at [52, 401] on section "Favorites Elements Columns Content Boxes Accordion Tables Features Images Slide…" at bounding box center [711, 344] width 1423 height 614
type input "500"
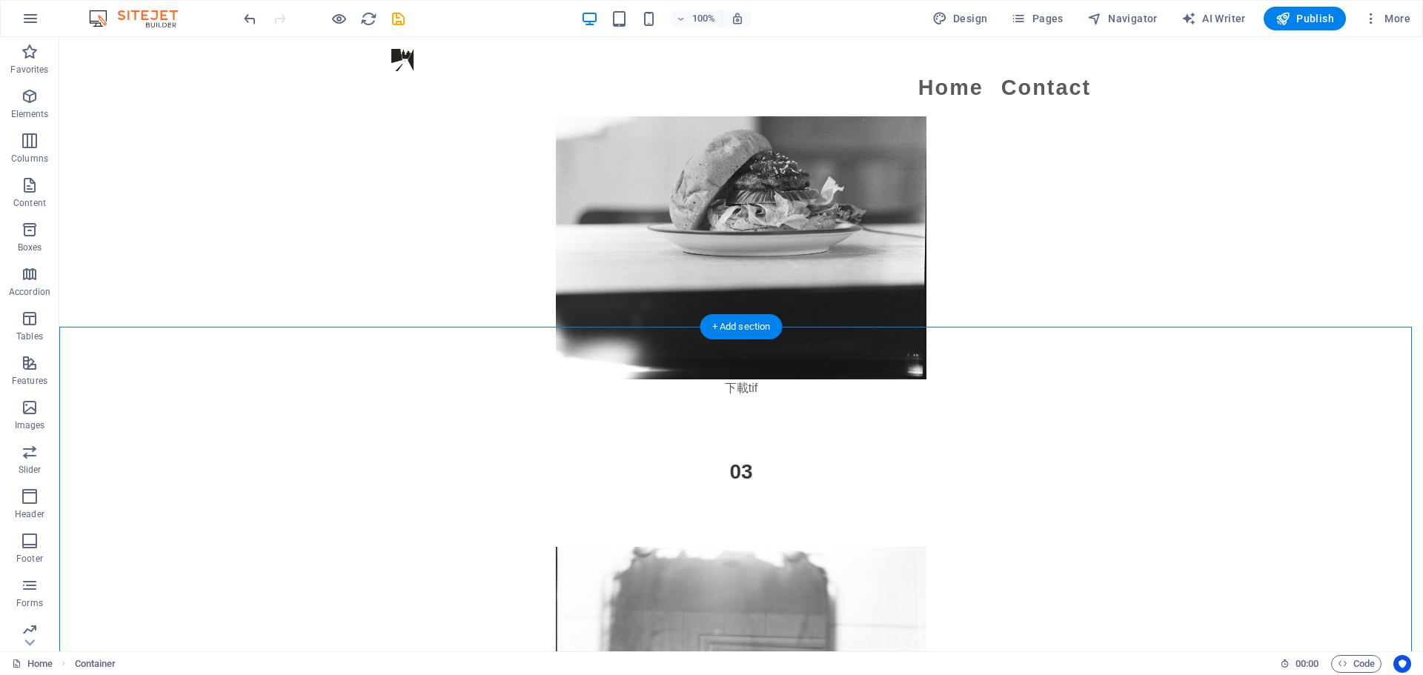
scroll to position [3779, 0]
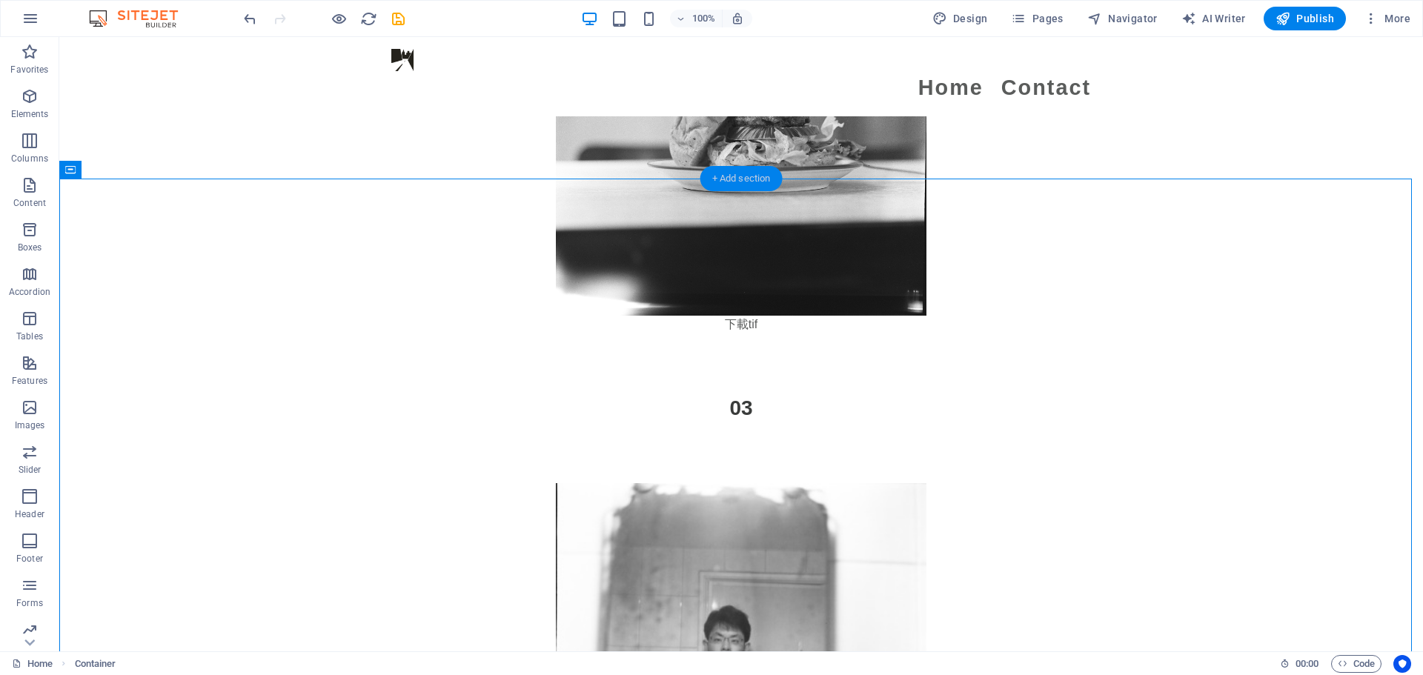
click at [748, 177] on div "+ Add section" at bounding box center [741, 178] width 82 height 25
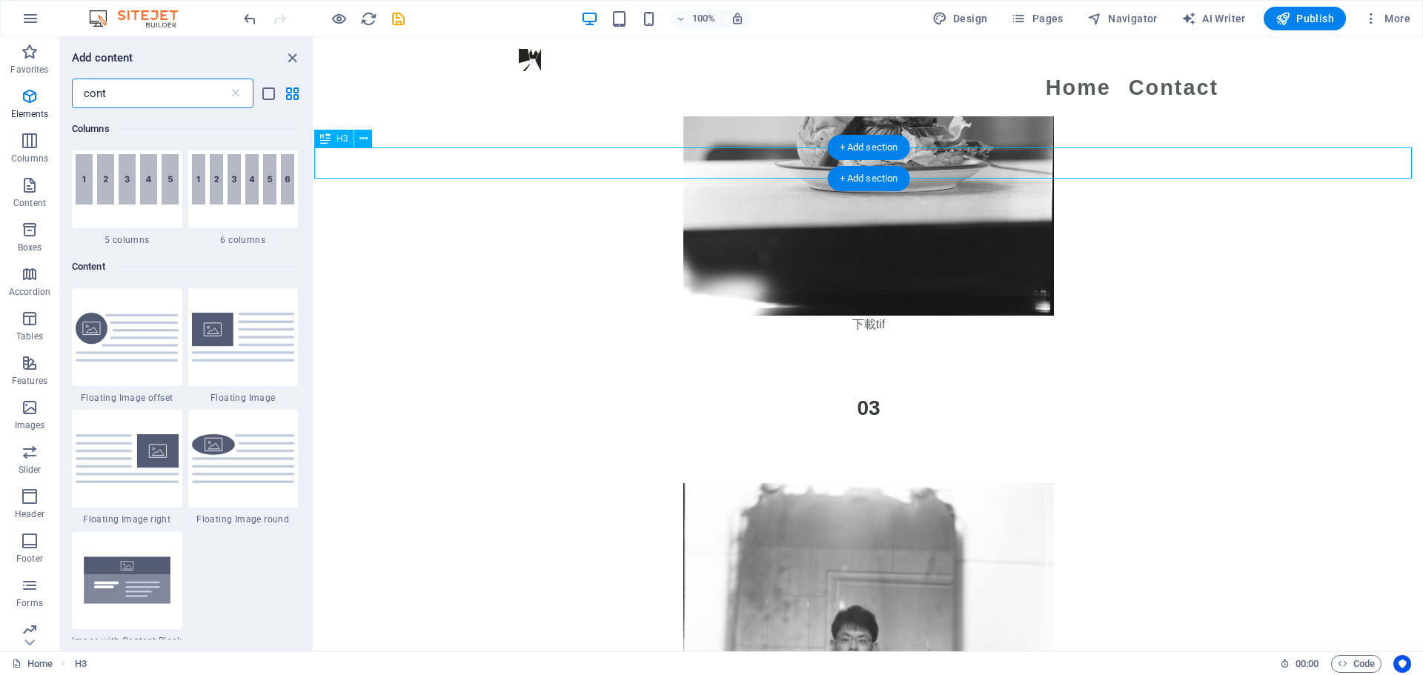
scroll to position [672, 0]
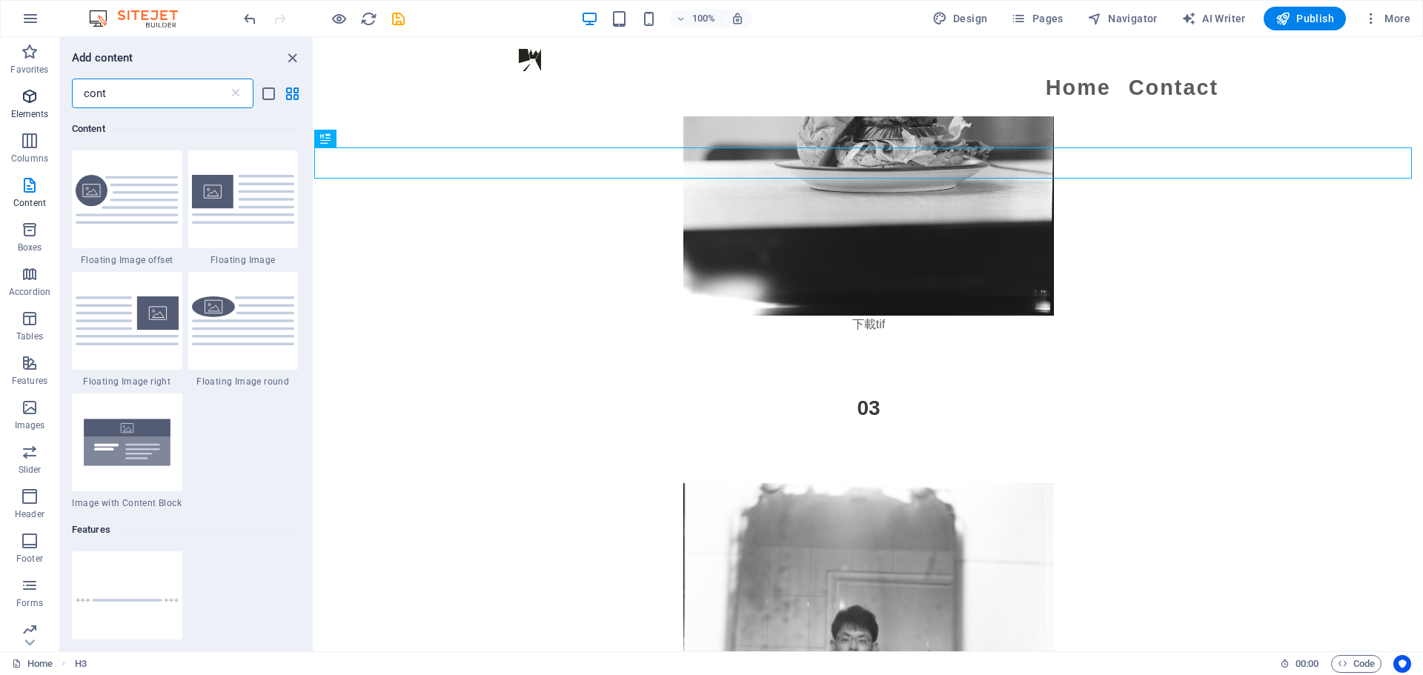
drag, startPoint x: 140, startPoint y: 96, endPoint x: 0, endPoint y: 96, distance: 140.1
click at [0, 96] on div "Favorites Elements Columns Content Boxes Accordion Tables Features Images Slide…" at bounding box center [157, 344] width 314 height 614
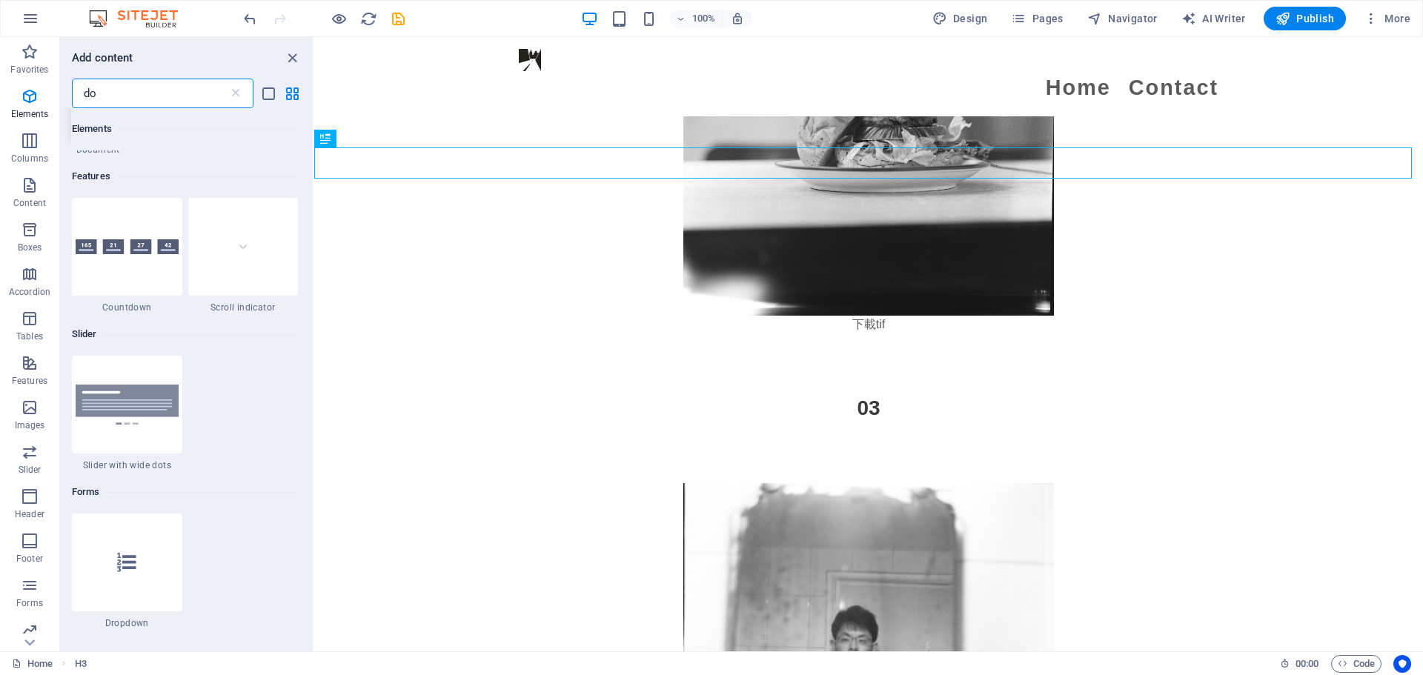
scroll to position [1, 0]
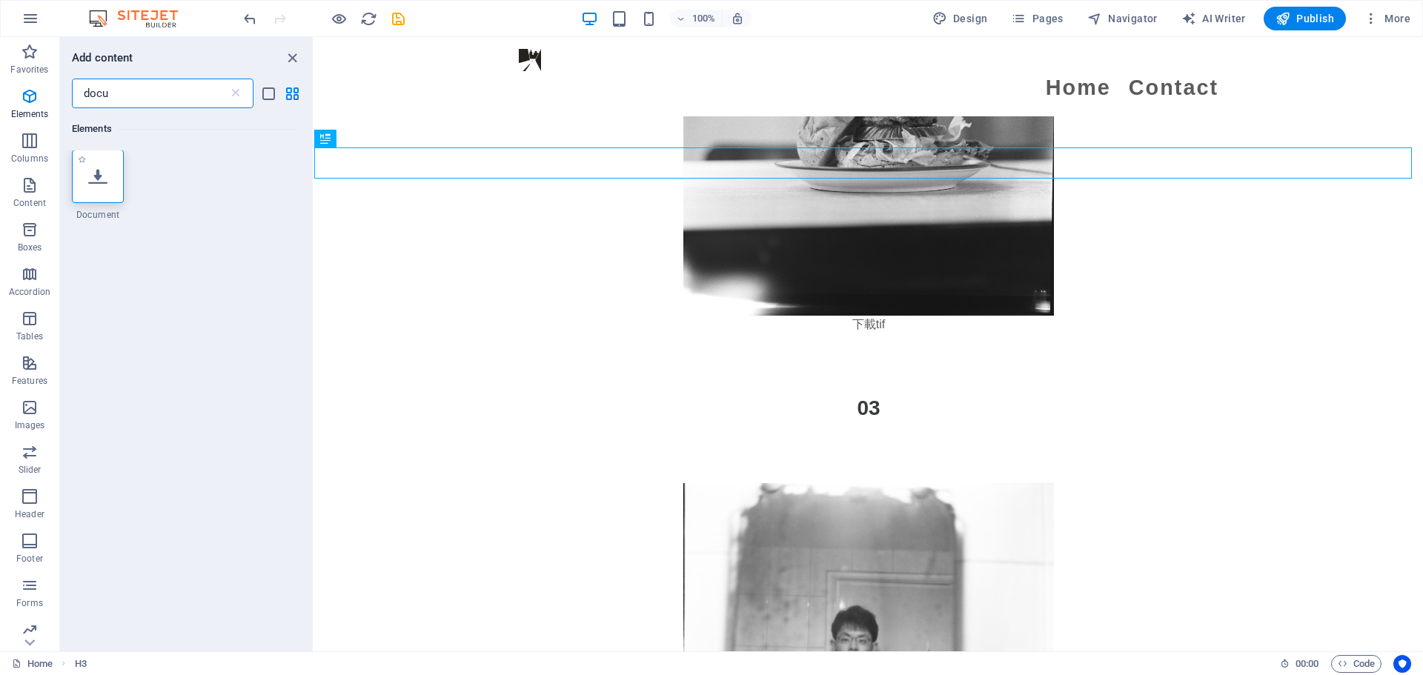
type input "docu"
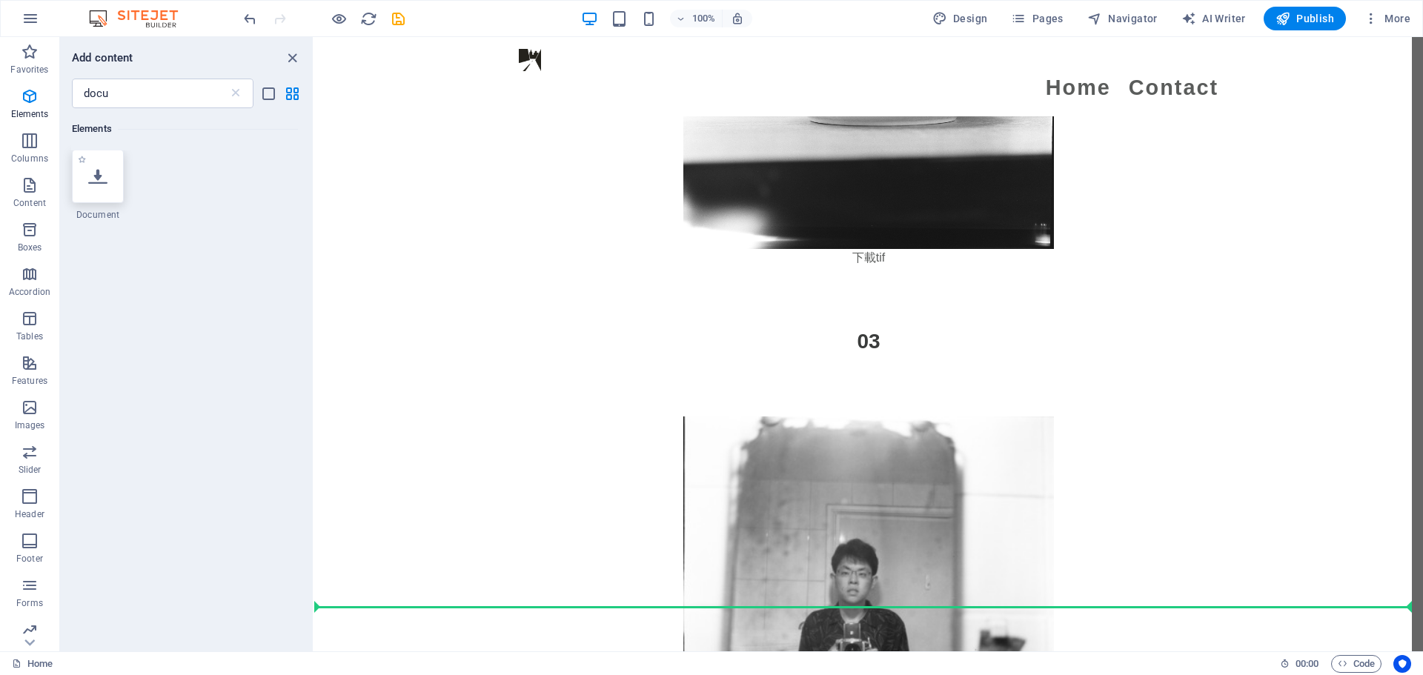
scroll to position [3847, 0]
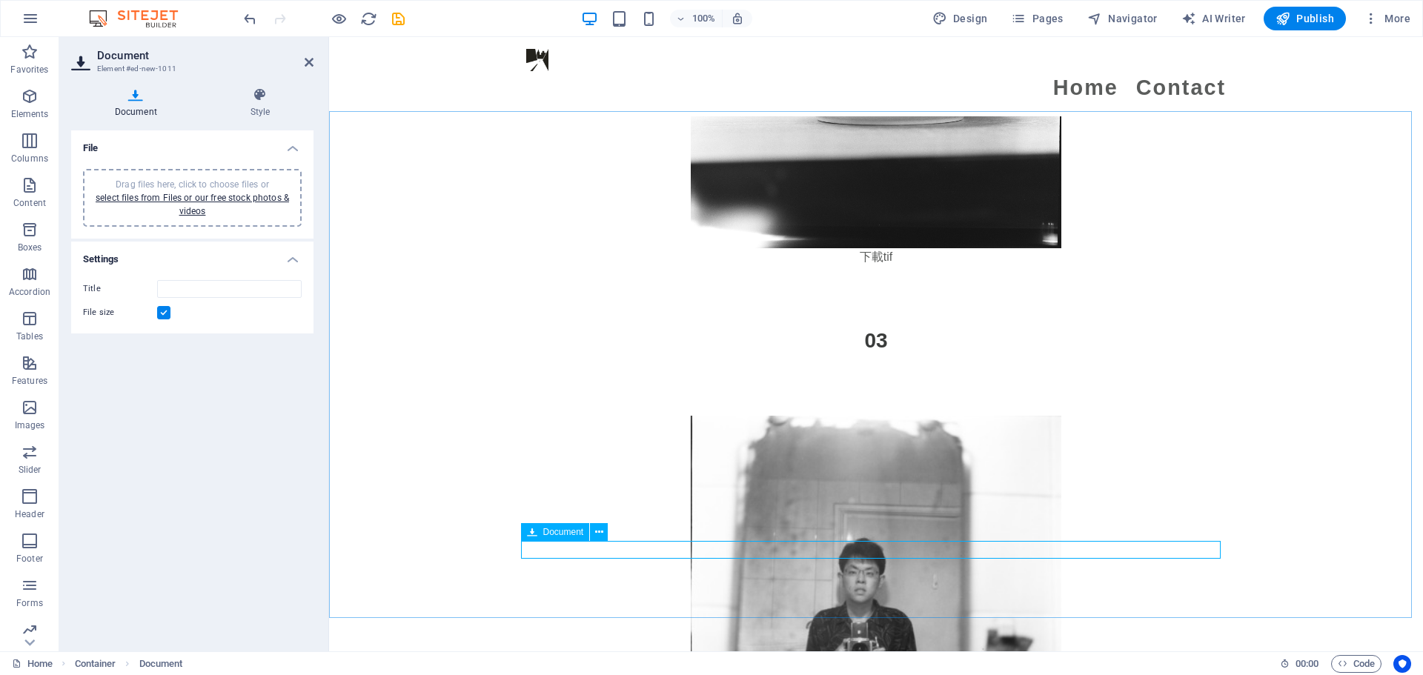
click at [555, 534] on span "Document" at bounding box center [563, 532] width 41 height 9
click at [188, 196] on link "select files from Files or our free stock photos & videos" at bounding box center [192, 205] width 193 height 24
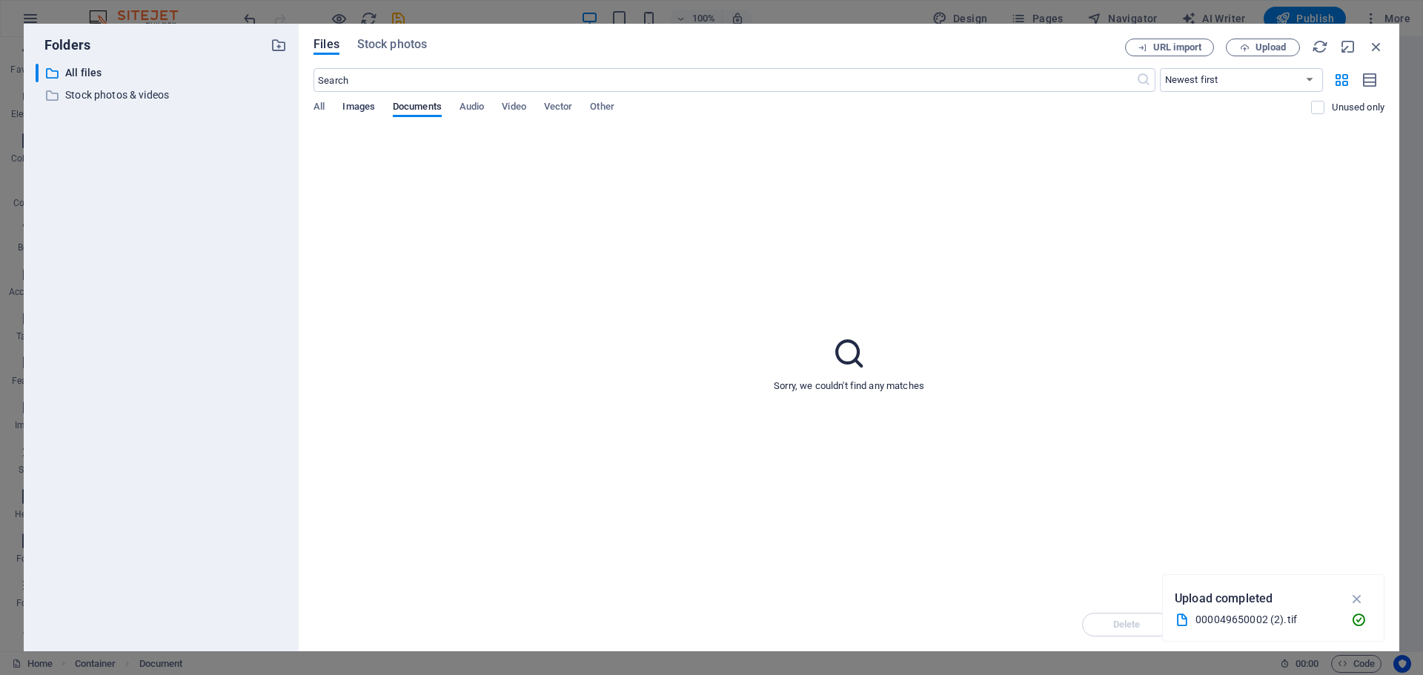
click at [365, 105] on span "Images" at bounding box center [358, 108] width 33 height 21
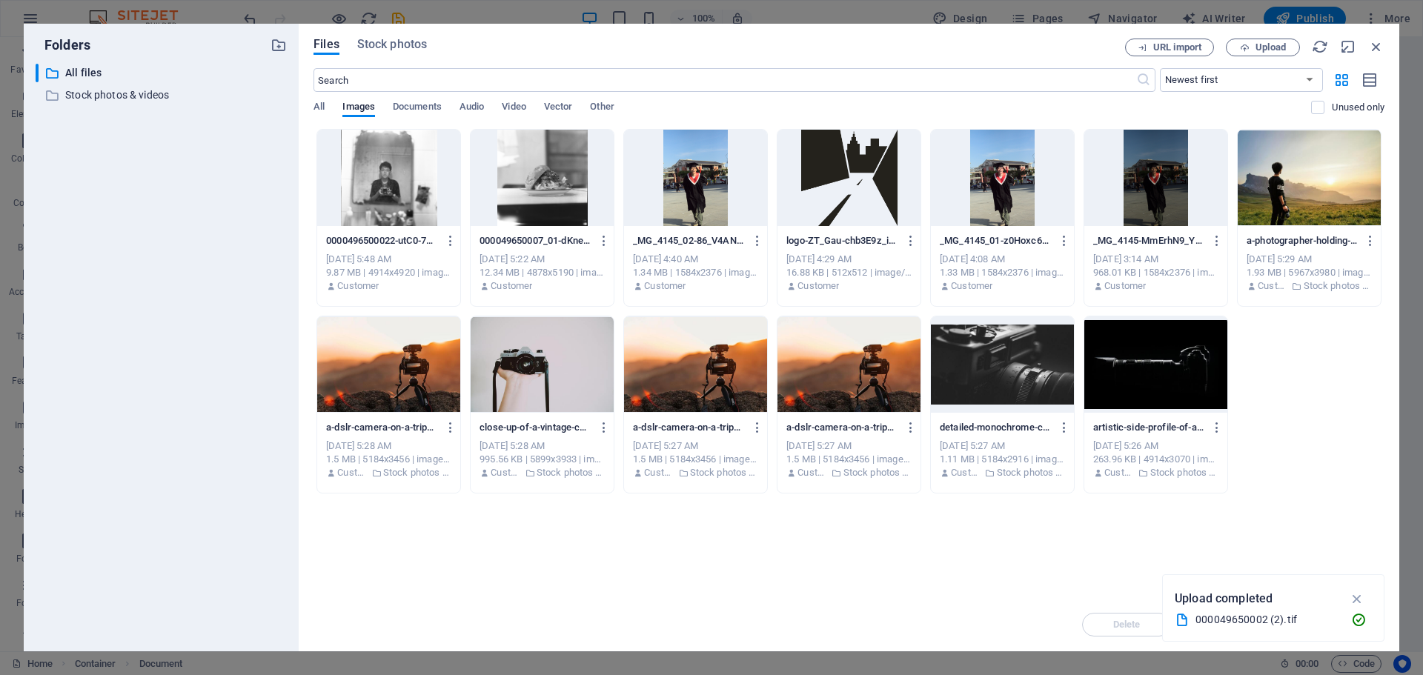
click at [386, 188] on div at bounding box center [388, 178] width 143 height 96
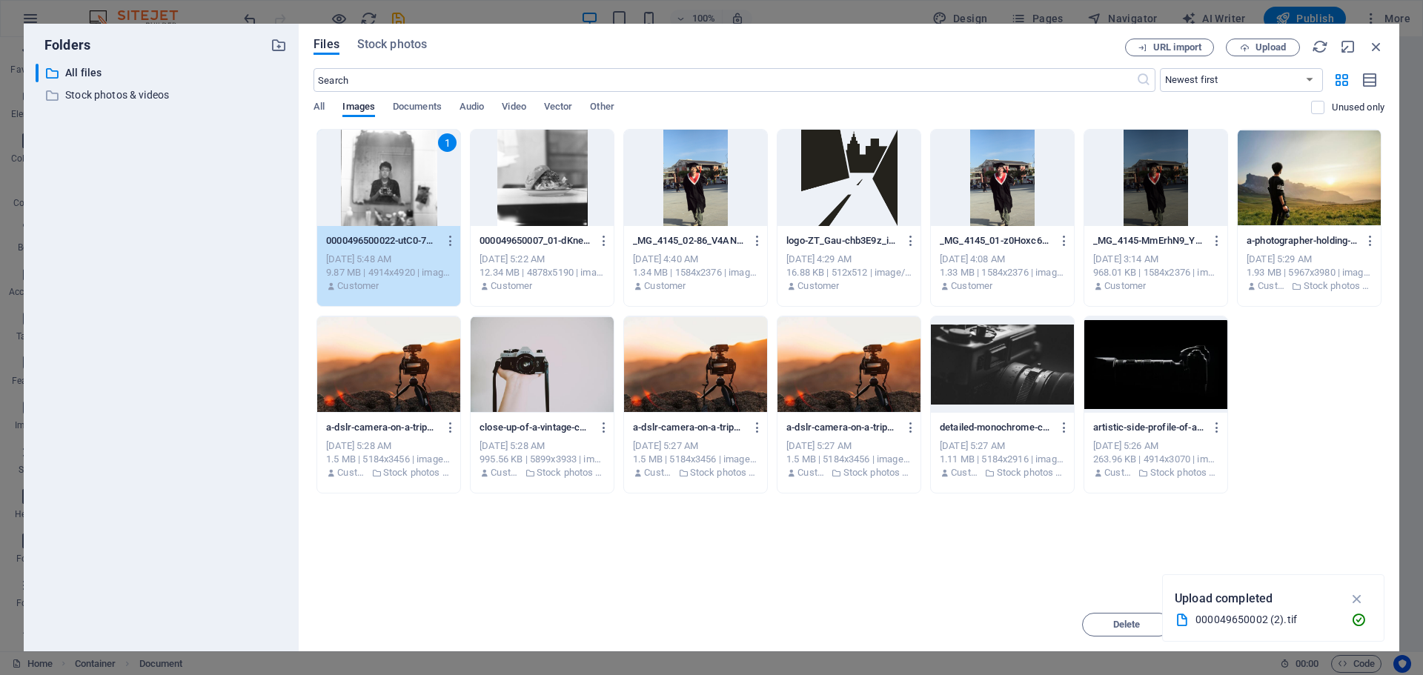
click at [1077, 585] on div "Drop files here to upload them instantly 1 0000496500022-utC0-7RDw4VbZLwnwQMqtg…" at bounding box center [848, 363] width 1071 height 469
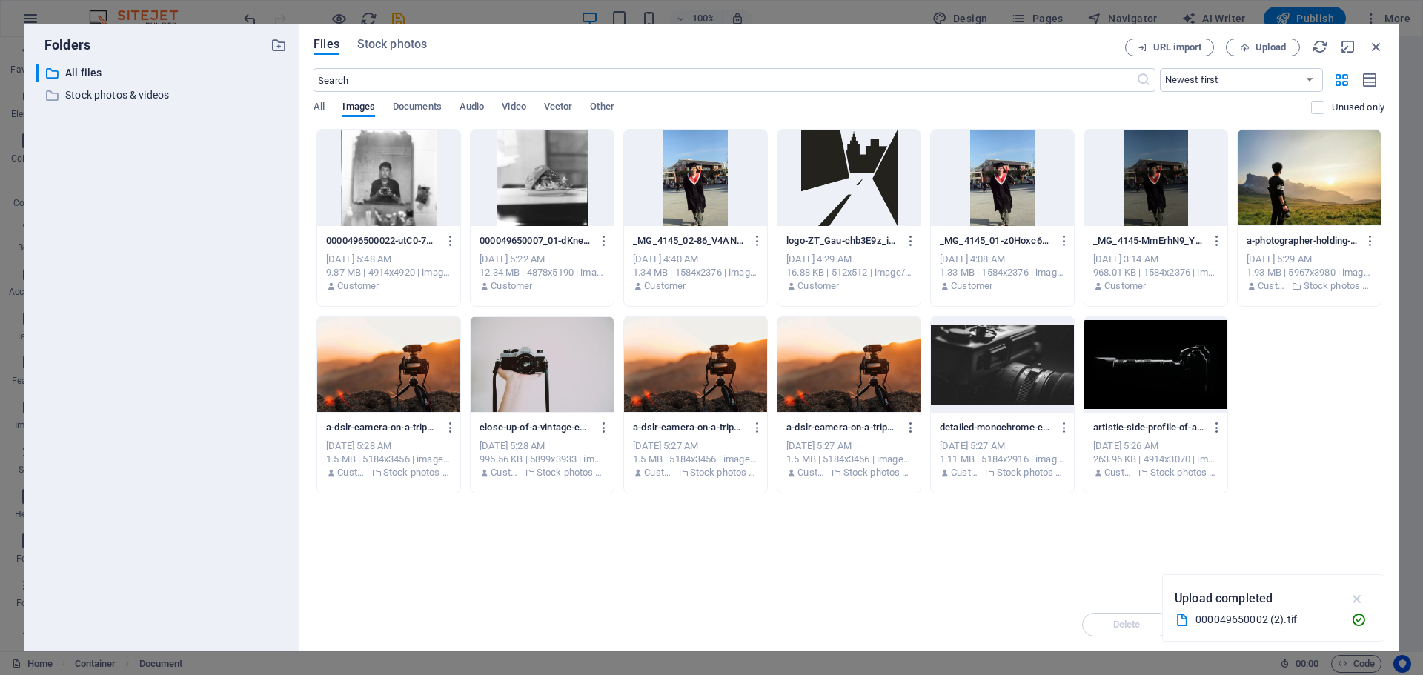
click at [1352, 605] on icon "button" at bounding box center [1357, 599] width 17 height 16
click at [427, 189] on div at bounding box center [388, 178] width 143 height 96
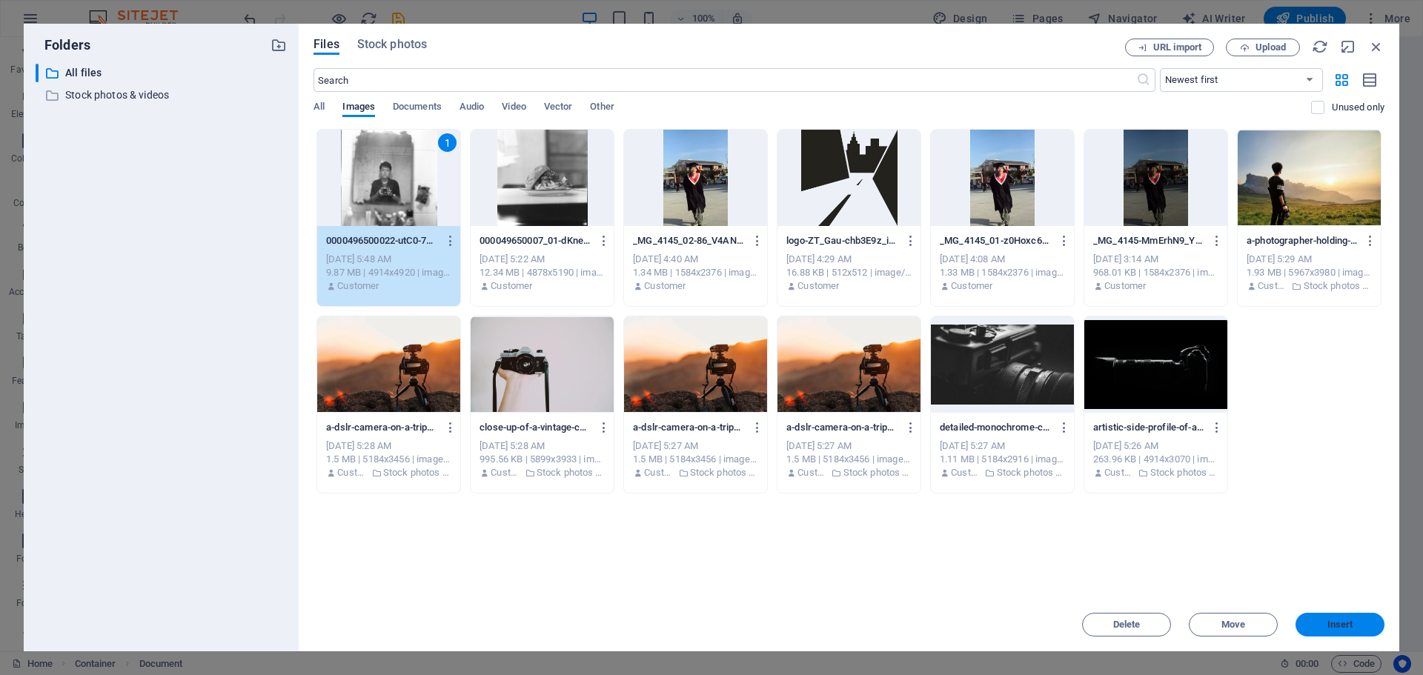
click at [1324, 625] on span "Insert" at bounding box center [1339, 624] width 77 height 9
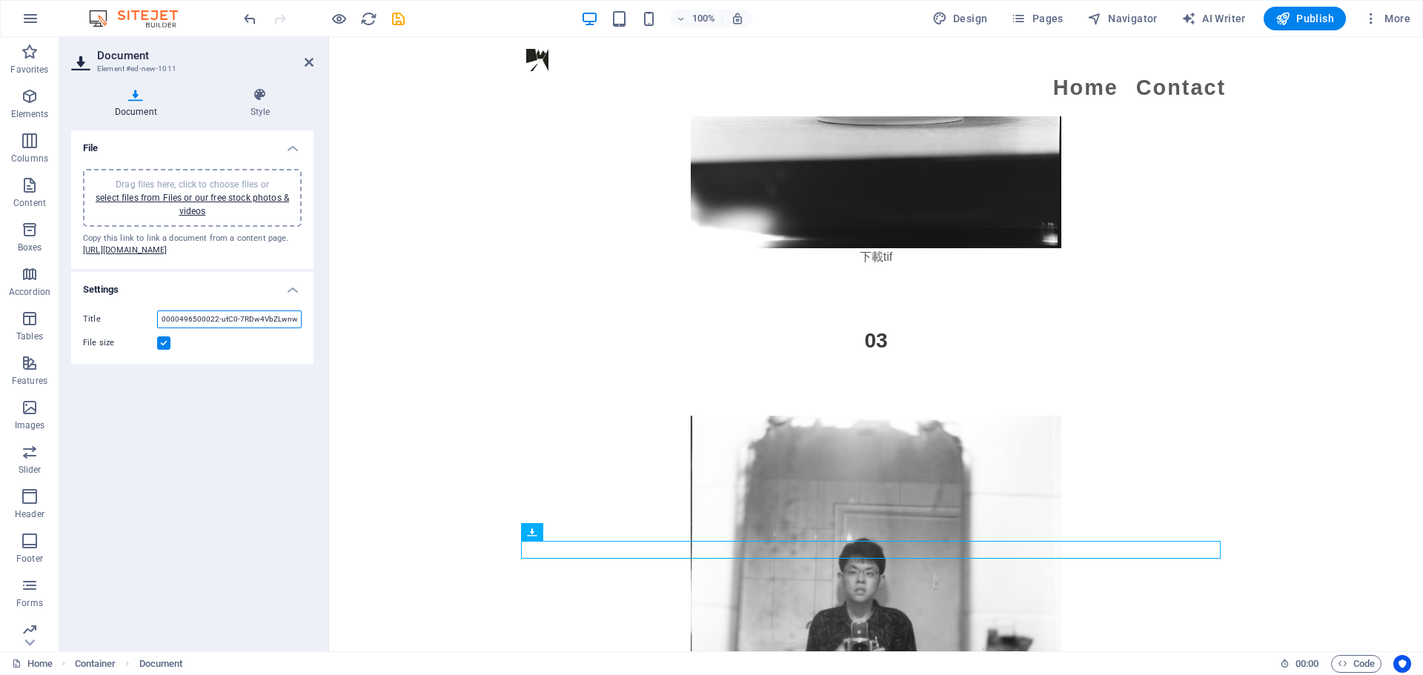
click at [188, 328] on input "0000496500022-utC0-7RDw4VbZLwnwQMqtg.jpg" at bounding box center [229, 319] width 145 height 18
type input "c"
click at [160, 350] on label at bounding box center [163, 342] width 13 height 13
click at [0, 0] on input "File size" at bounding box center [0, 0] width 0 height 0
click at [166, 356] on div "Title 下載 File size" at bounding box center [192, 331] width 242 height 65
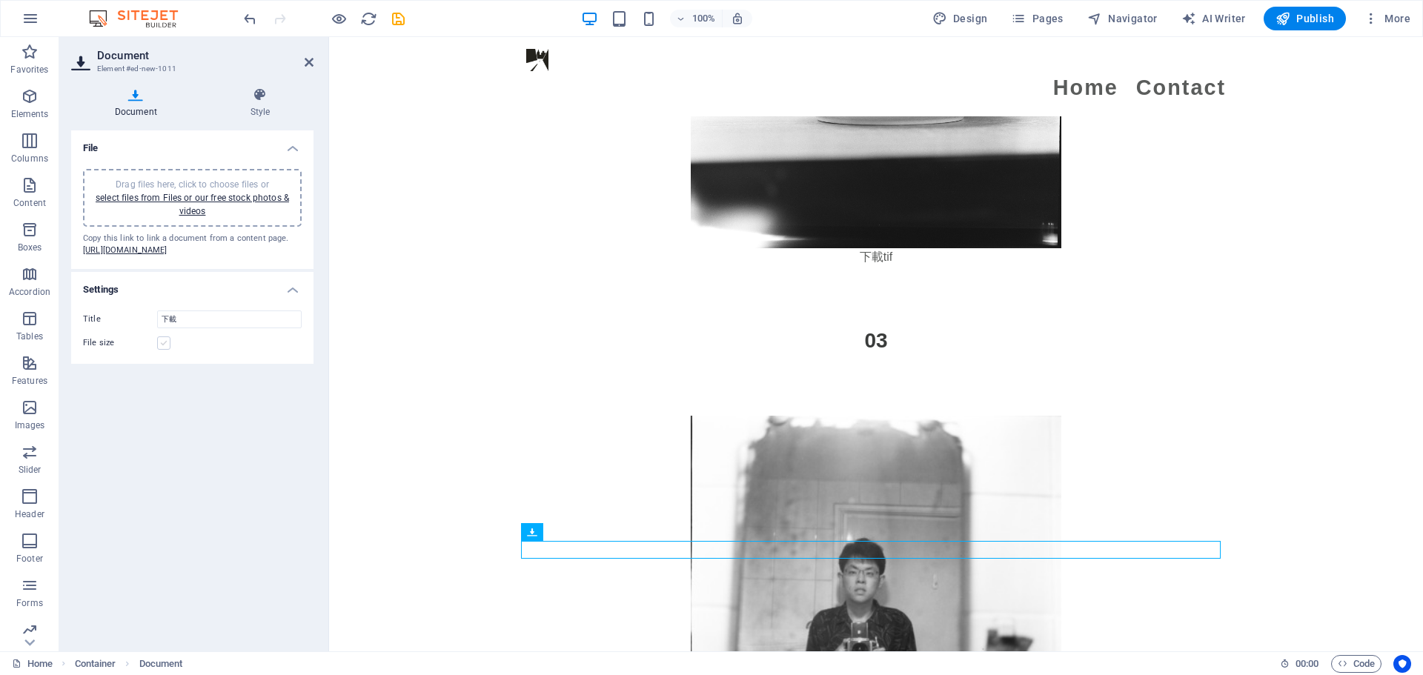
click at [162, 350] on label at bounding box center [163, 342] width 13 height 13
click at [0, 0] on input "File size" at bounding box center [0, 0] width 0 height 0
click at [162, 350] on label at bounding box center [163, 342] width 13 height 13
click at [0, 0] on input "File size" at bounding box center [0, 0] width 0 height 0
click at [190, 328] on input "下載" at bounding box center [229, 319] width 145 height 18
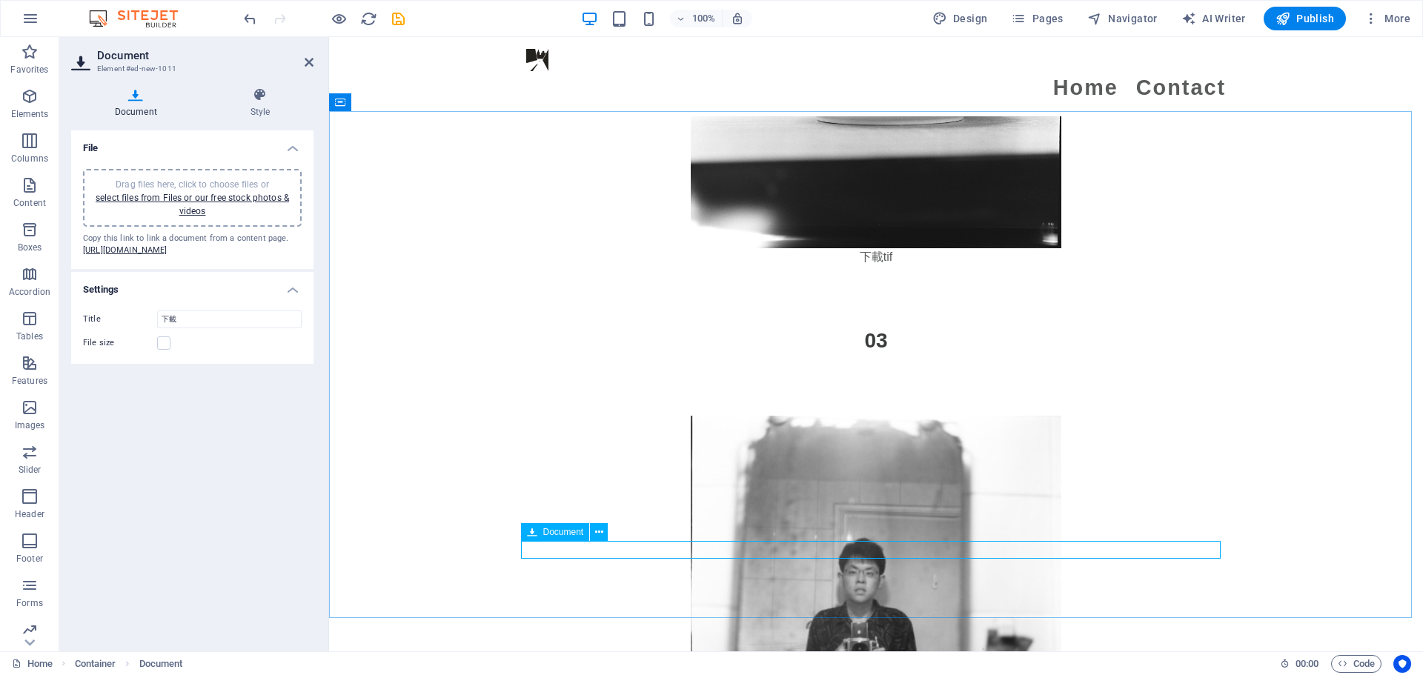
click at [199, 328] on input "下載" at bounding box center [229, 319] width 145 height 18
type input "下載tiff"
click at [605, 416] on figure at bounding box center [876, 601] width 700 height 371
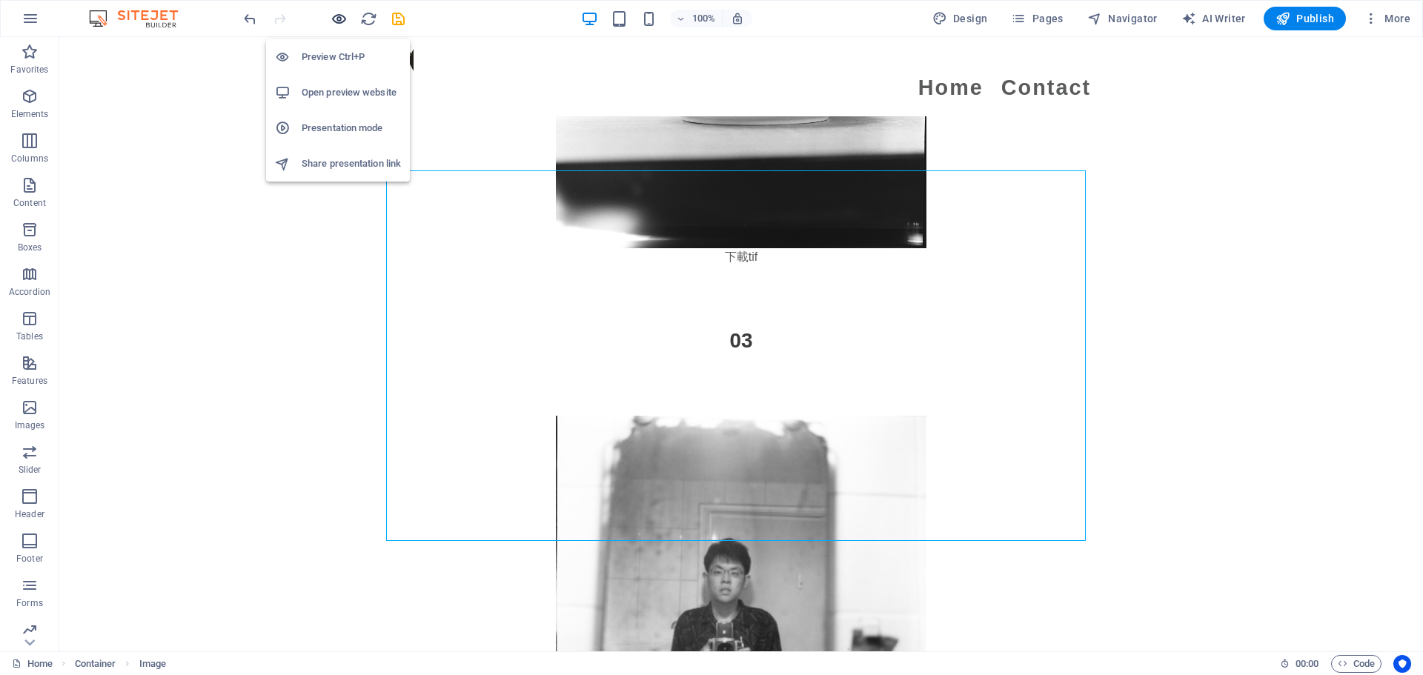
click at [340, 19] on icon "button" at bounding box center [339, 18] width 17 height 17
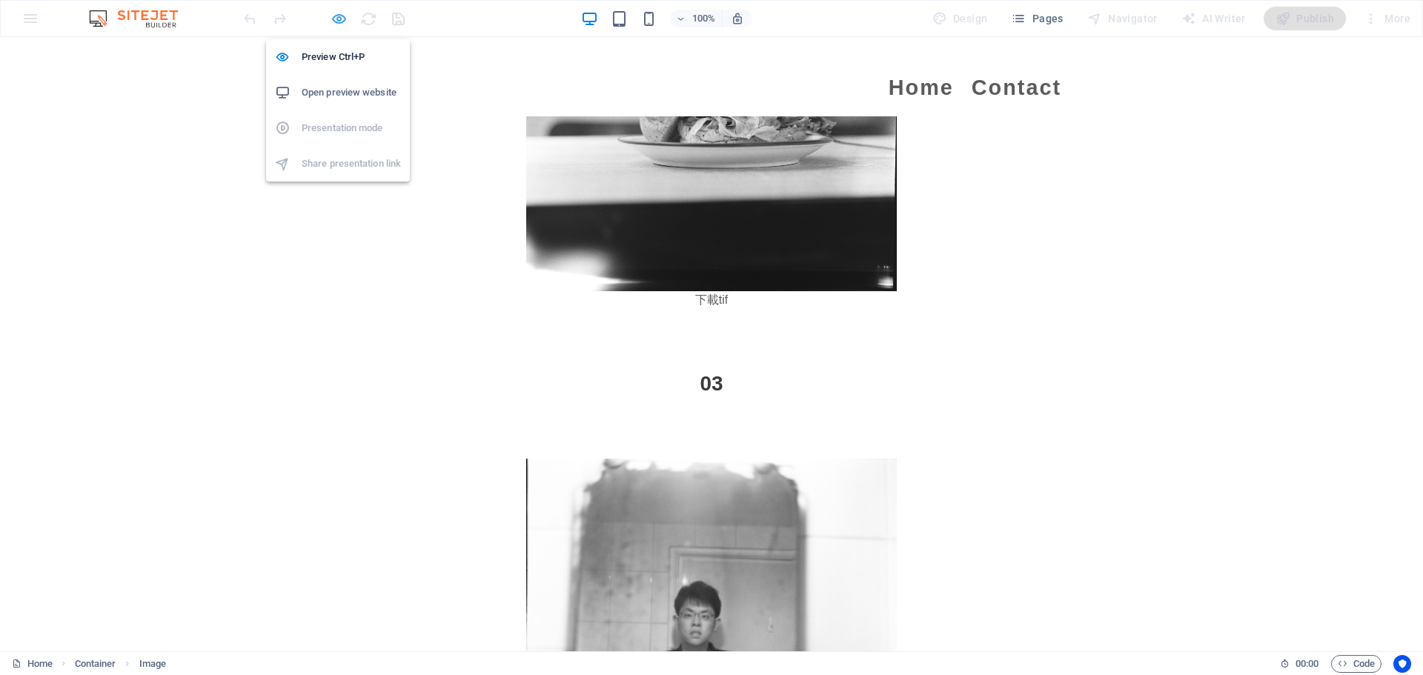
click at [335, 22] on icon "button" at bounding box center [339, 18] width 17 height 17
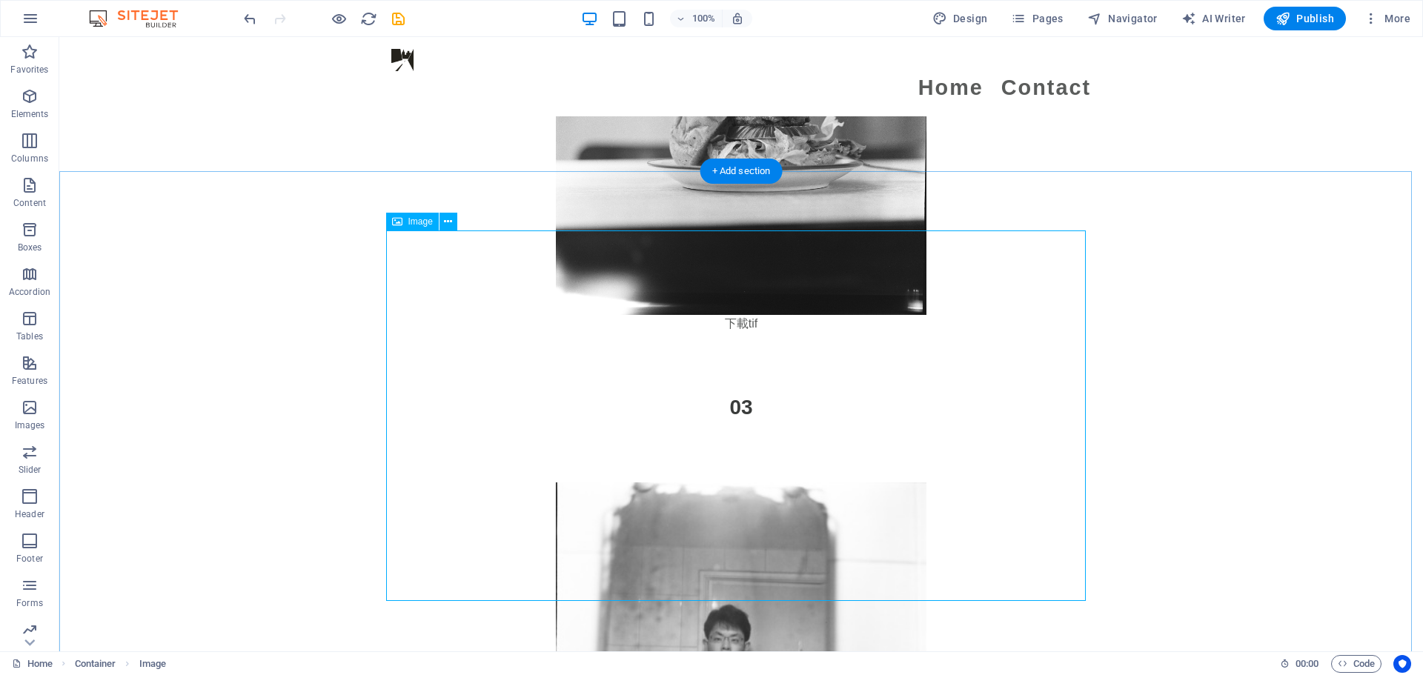
scroll to position [3921, 0]
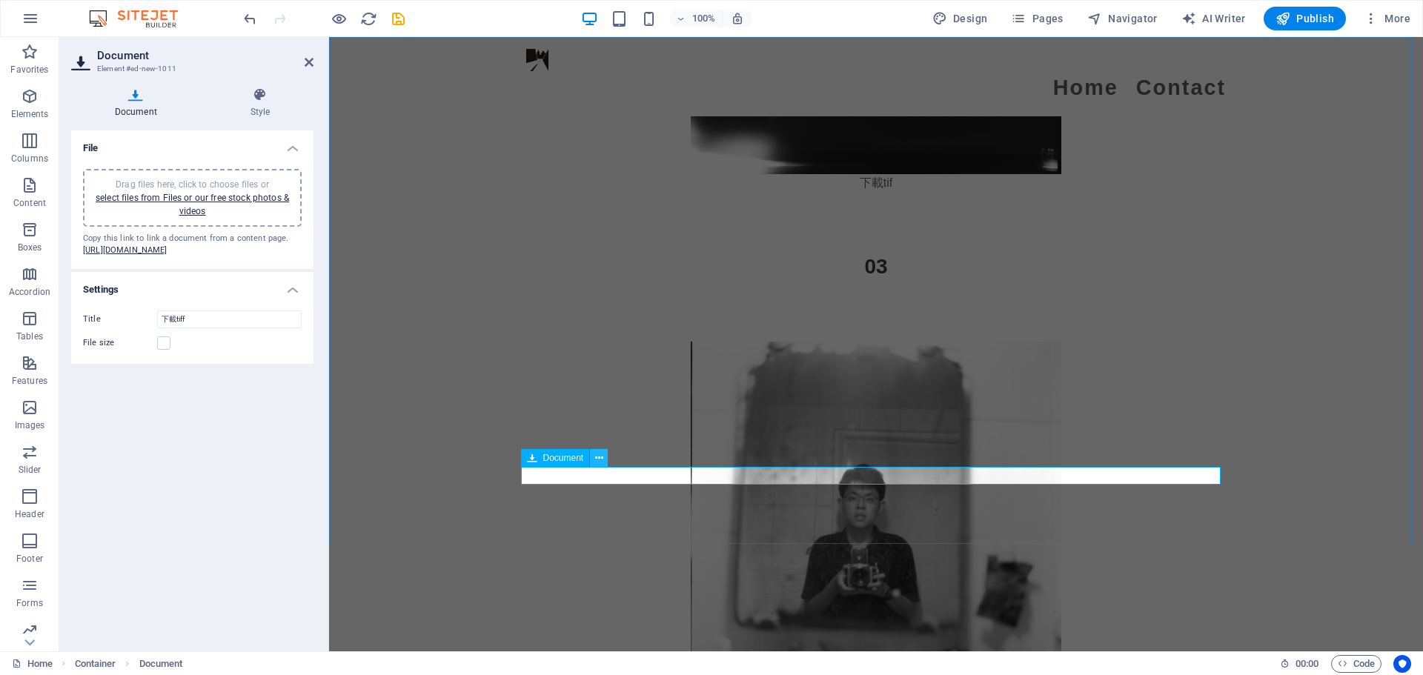
click at [604, 462] on button at bounding box center [599, 458] width 18 height 18
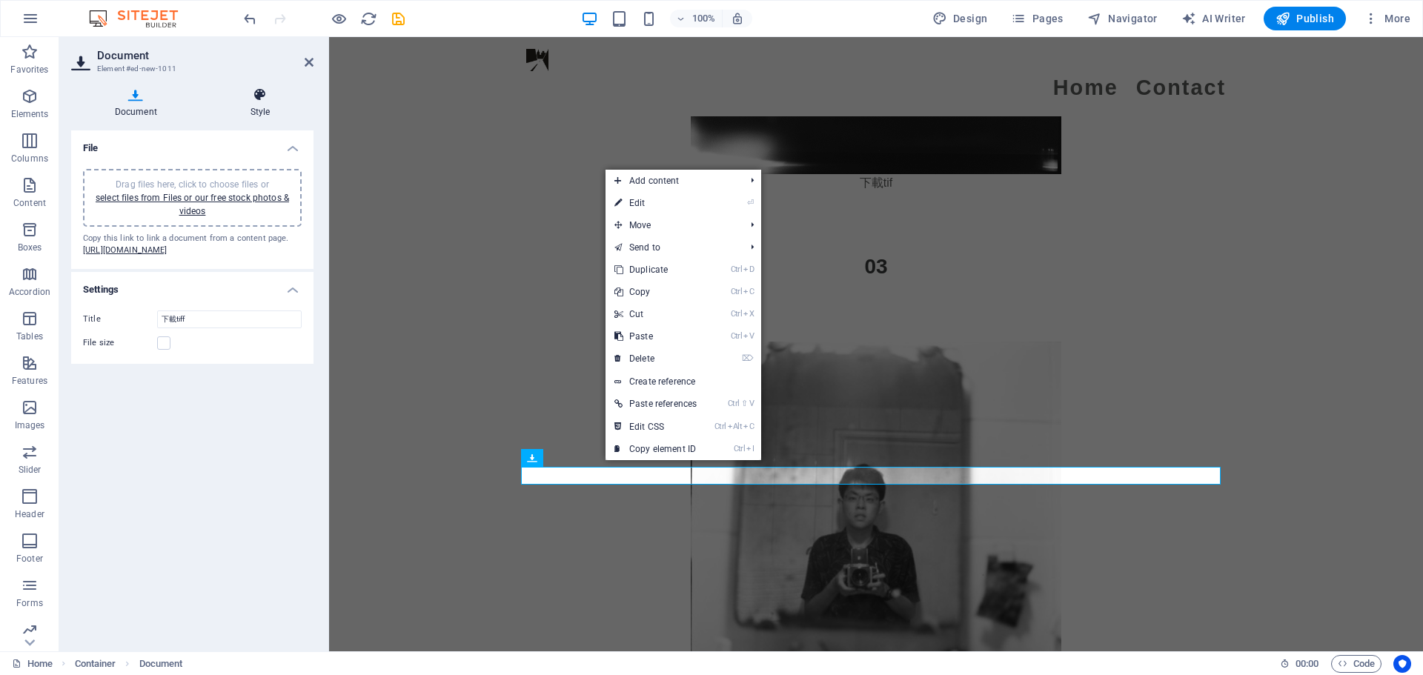
click at [256, 106] on h4 "Style" at bounding box center [260, 102] width 107 height 31
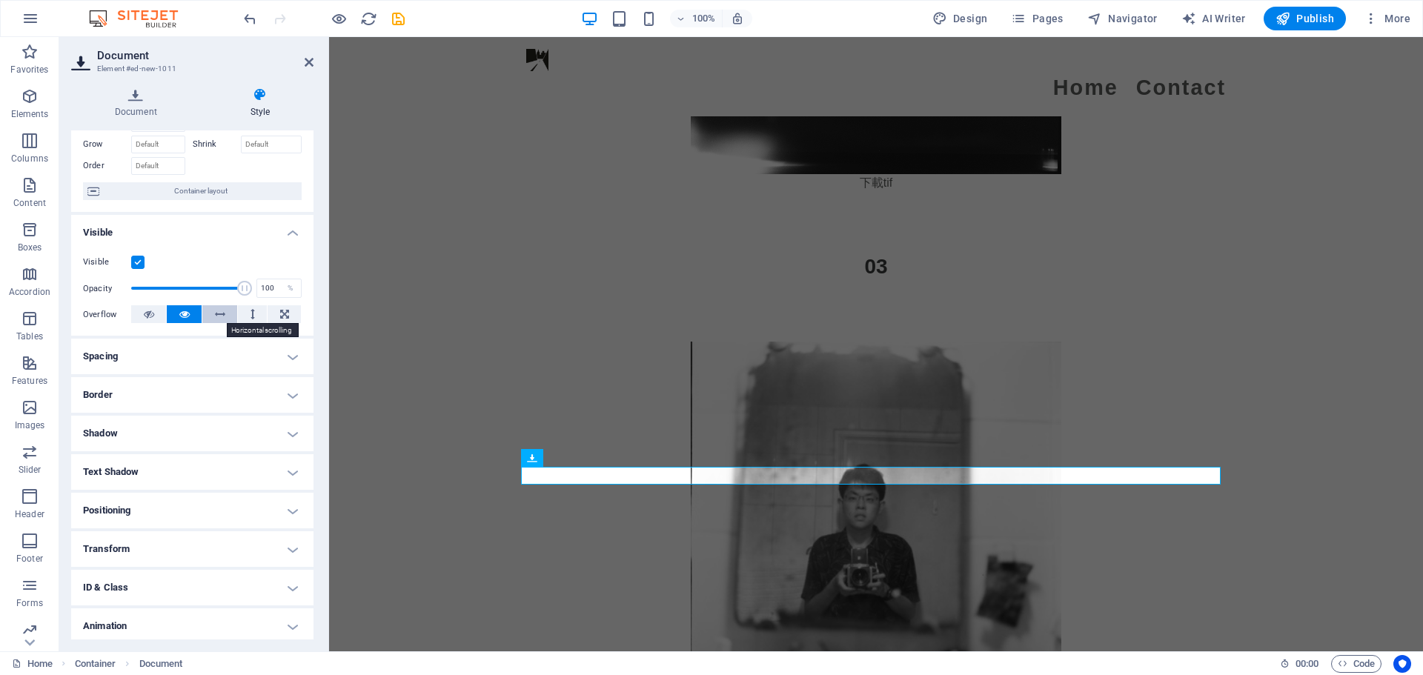
scroll to position [0, 0]
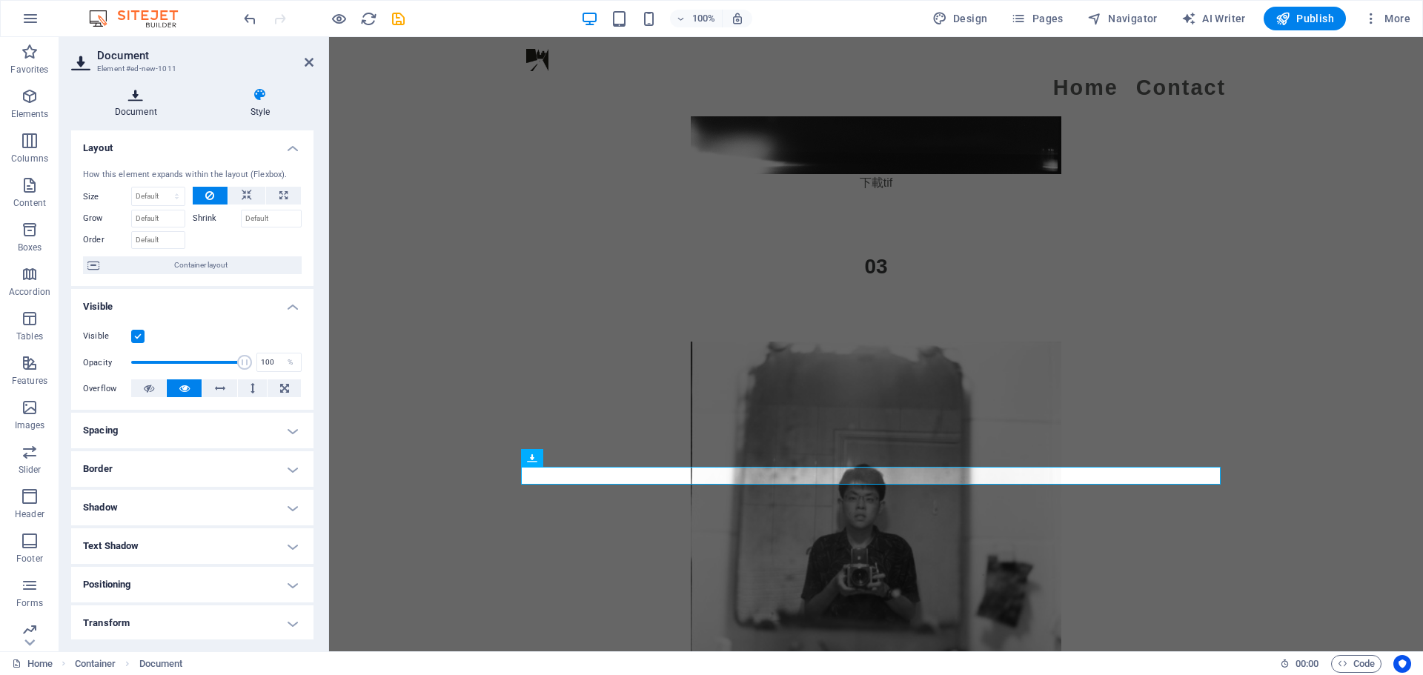
click at [120, 96] on icon at bounding box center [136, 94] width 130 height 15
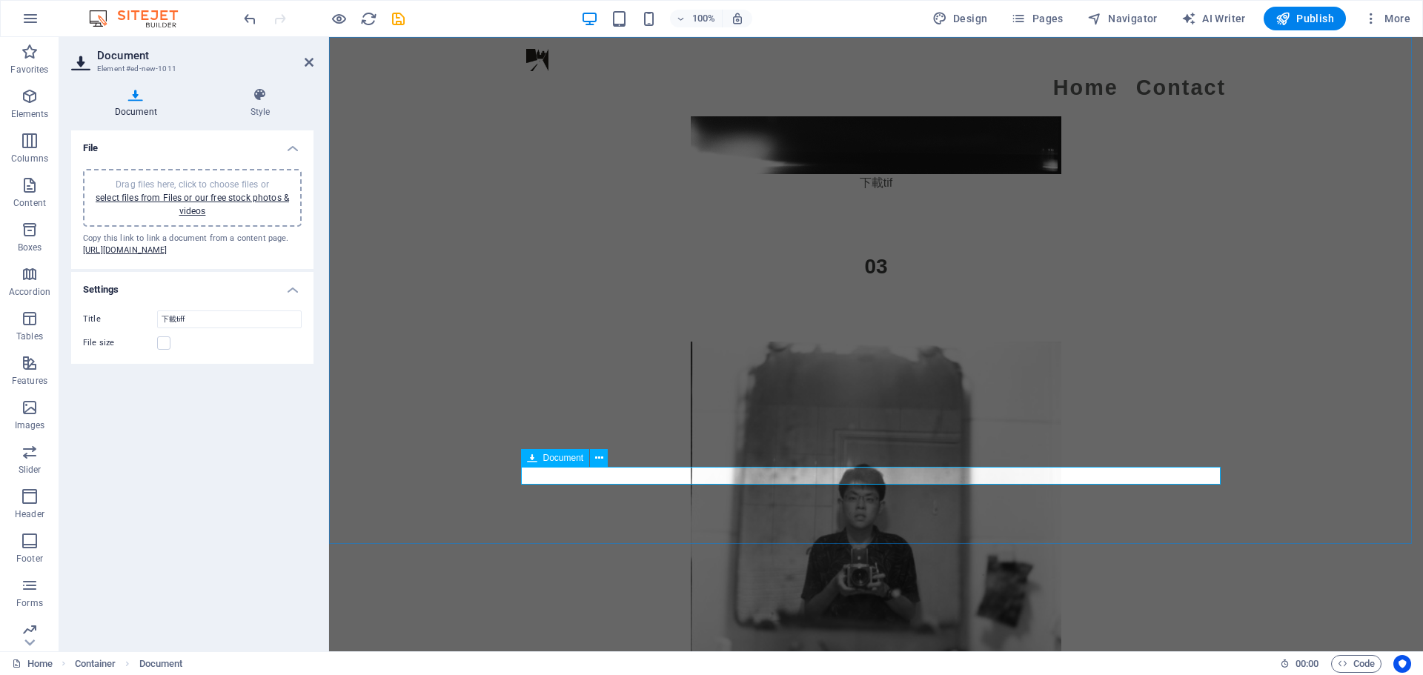
click at [313, 59] on icon at bounding box center [309, 62] width 9 height 12
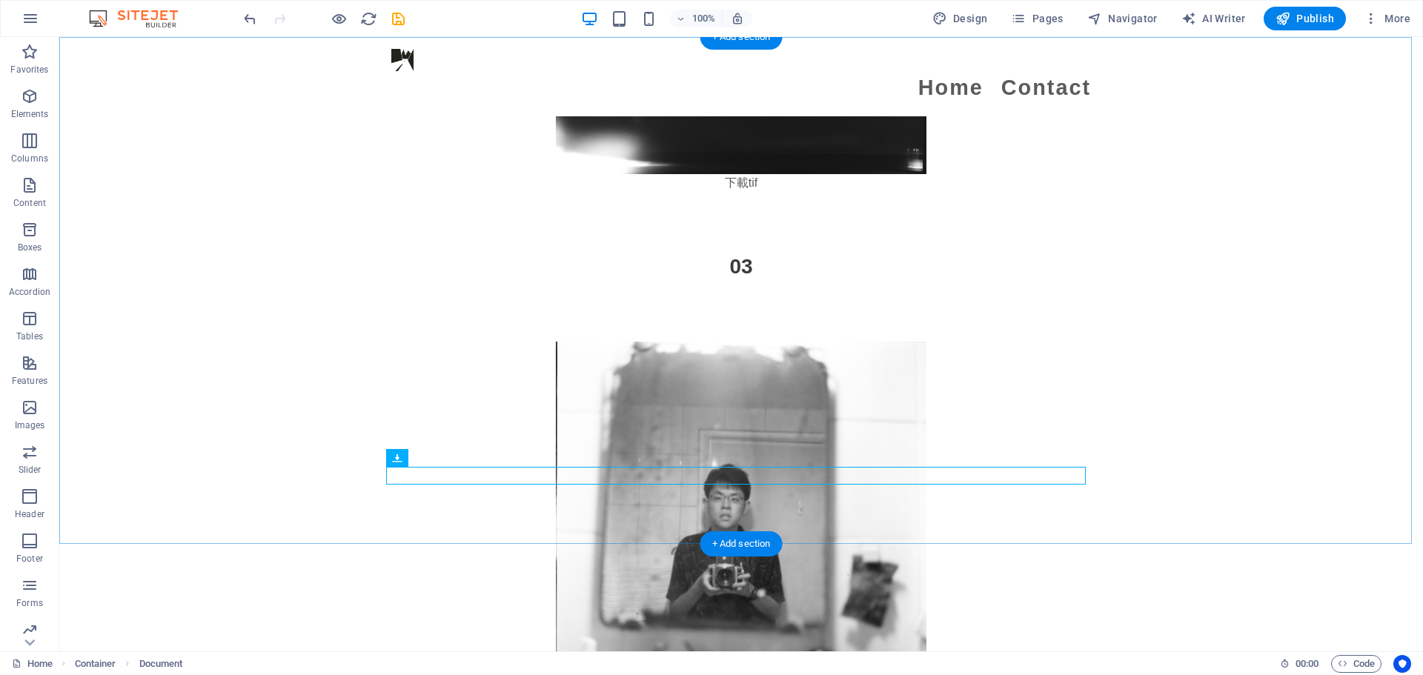
click at [205, 282] on div "下載tiff 9.87 MB" at bounding box center [741, 535] width 1364 height 507
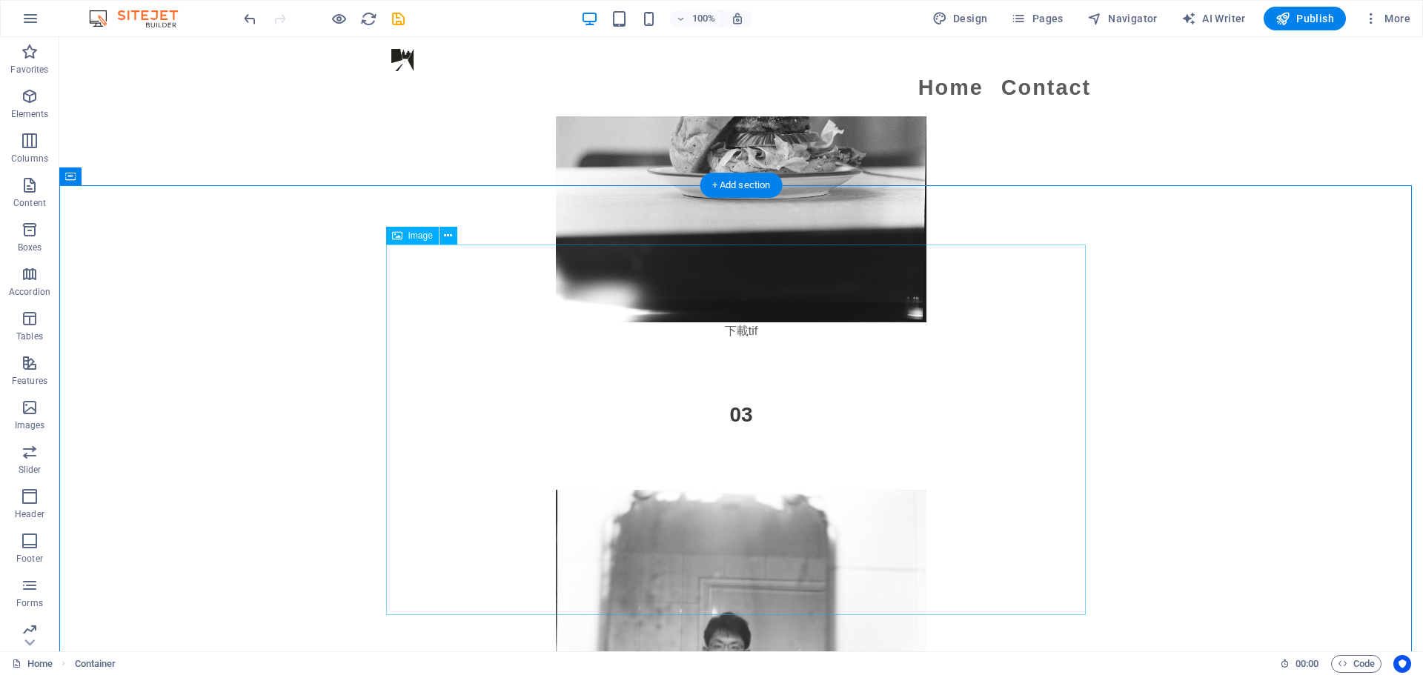
scroll to position [4069, 0]
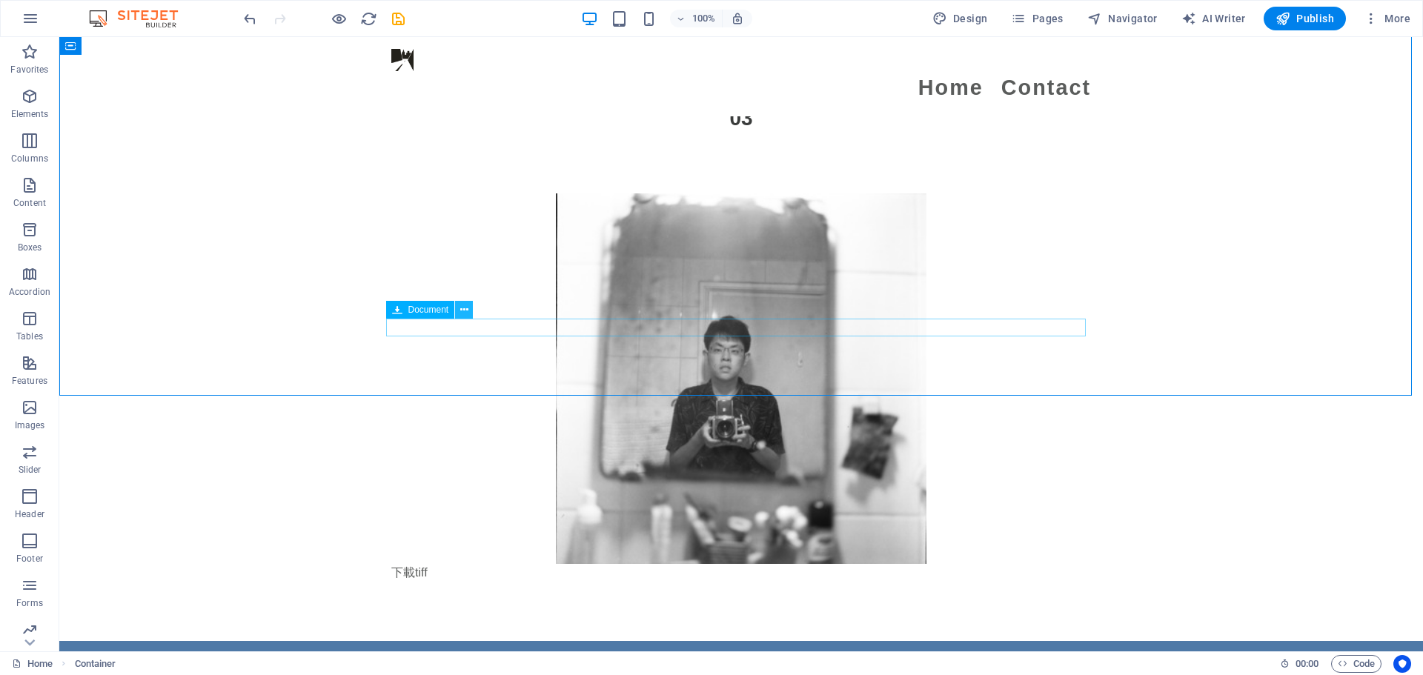
click at [468, 317] on button at bounding box center [464, 310] width 18 height 18
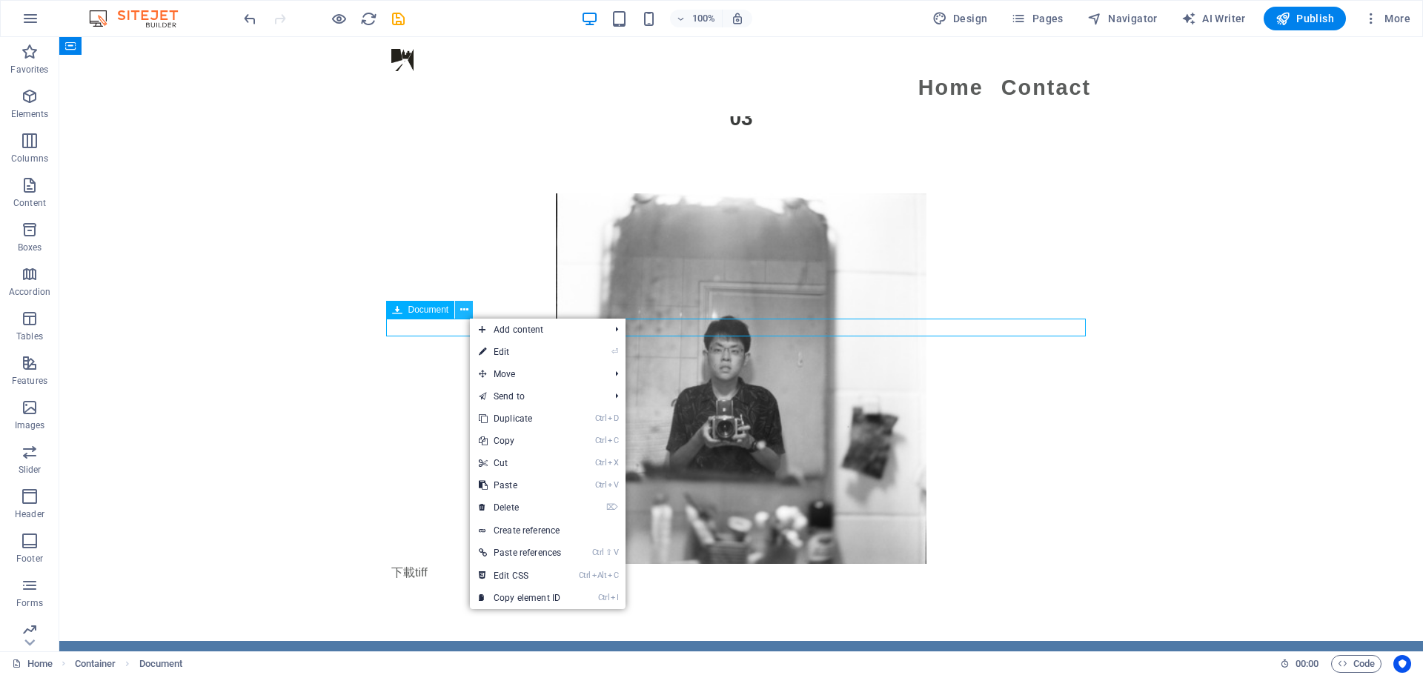
click at [468, 317] on button at bounding box center [464, 310] width 18 height 18
click at [411, 316] on div "Document" at bounding box center [420, 310] width 69 height 18
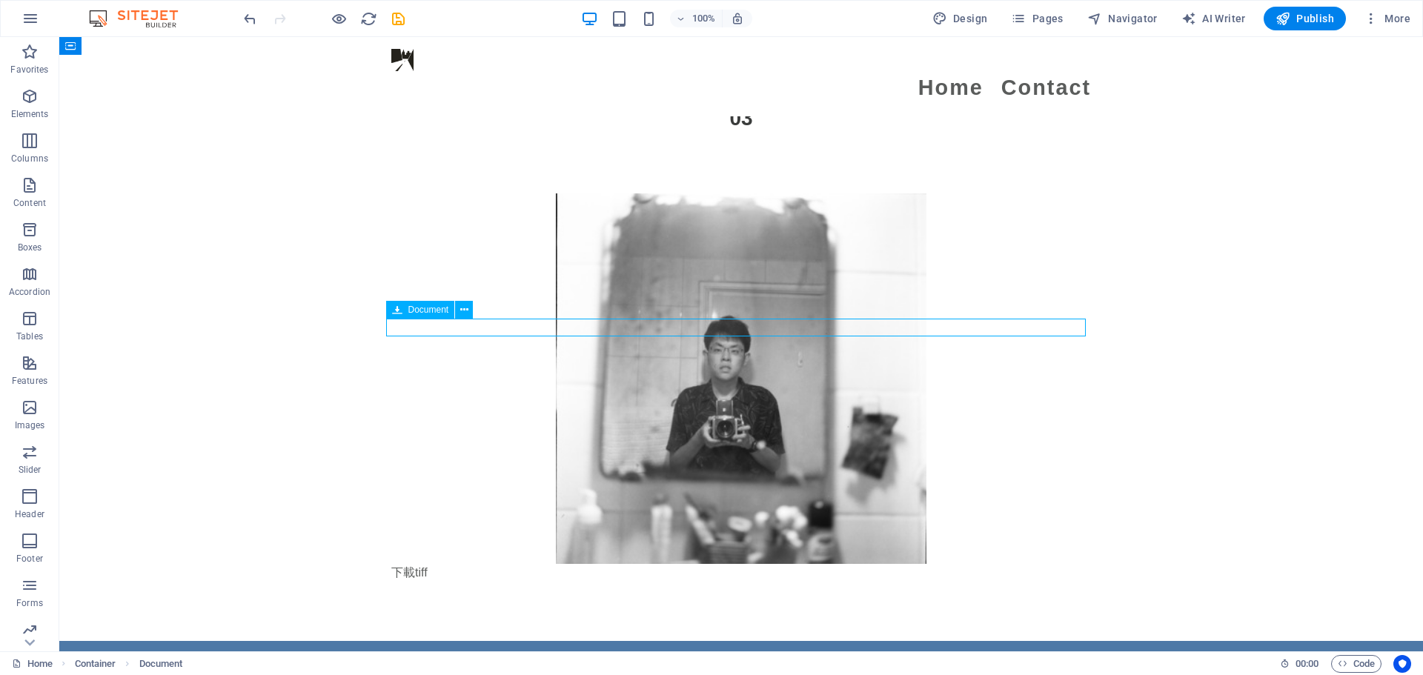
click at [414, 310] on span "Document" at bounding box center [428, 309] width 41 height 9
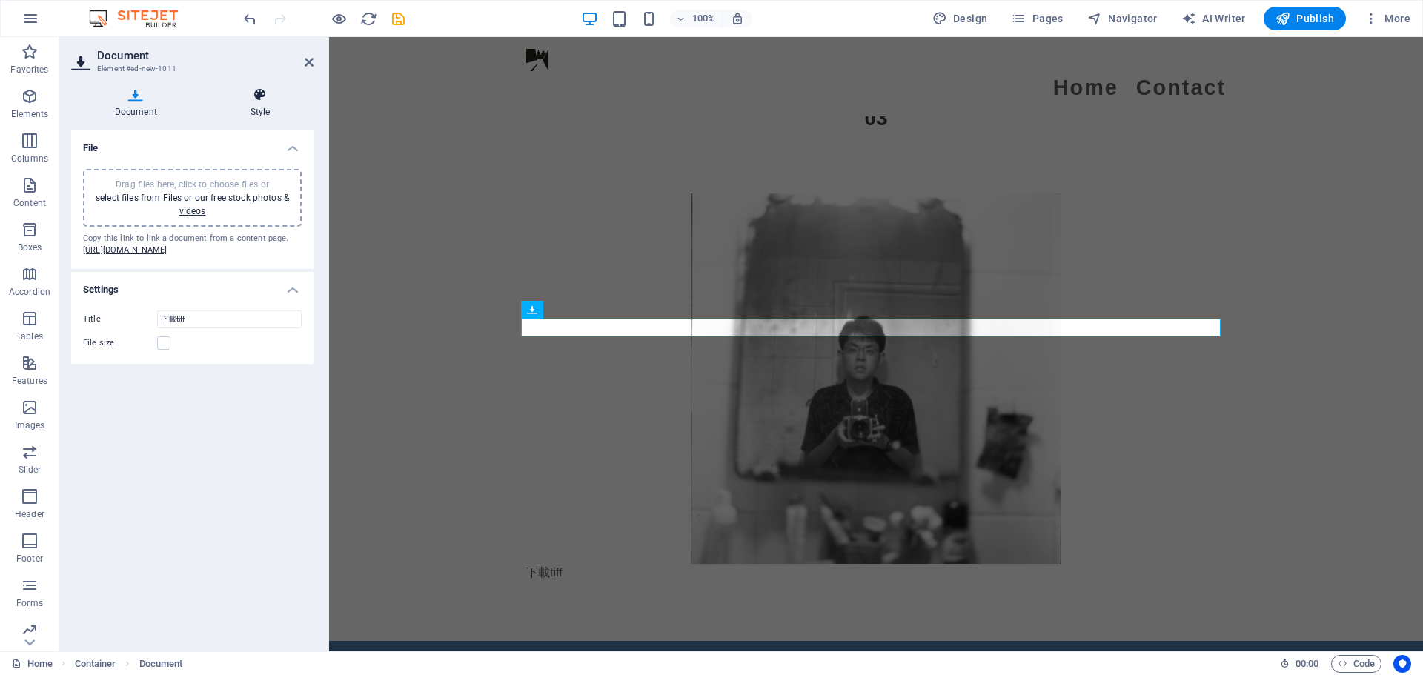
click at [251, 104] on h4 "Style" at bounding box center [260, 102] width 107 height 31
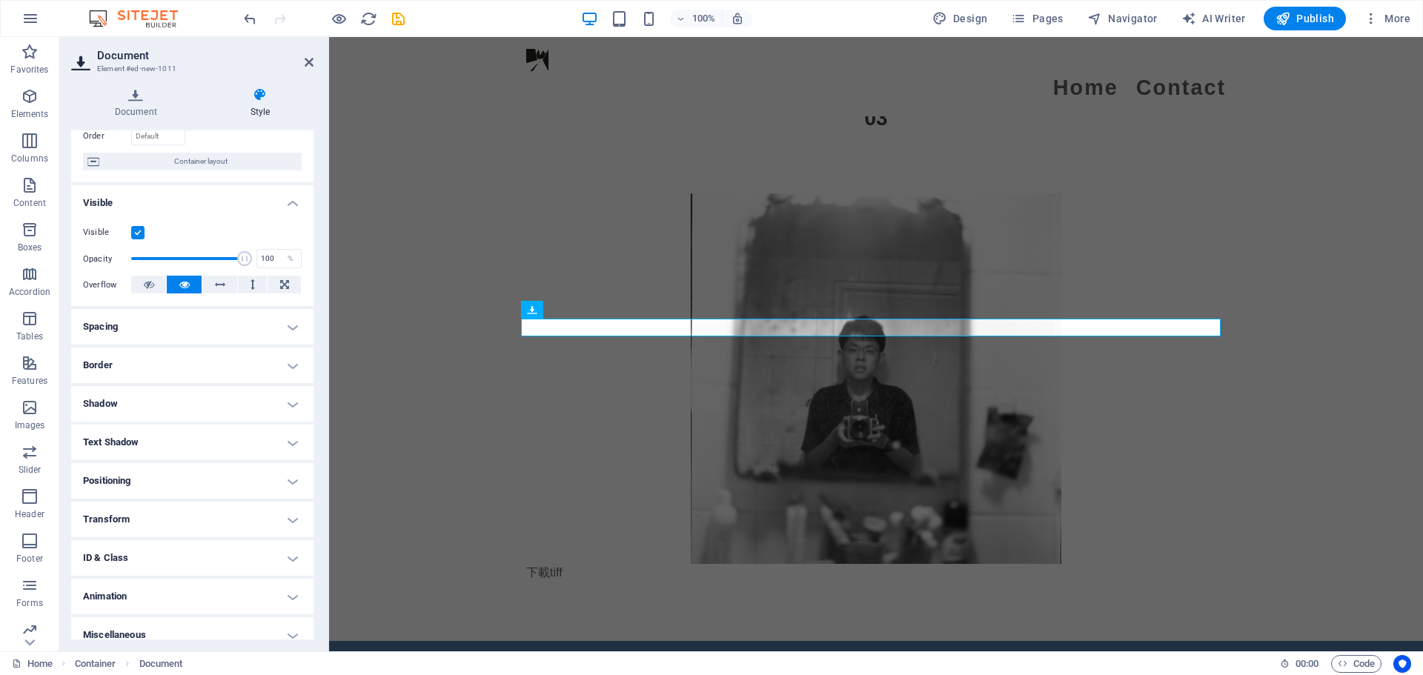
scroll to position [117, 0]
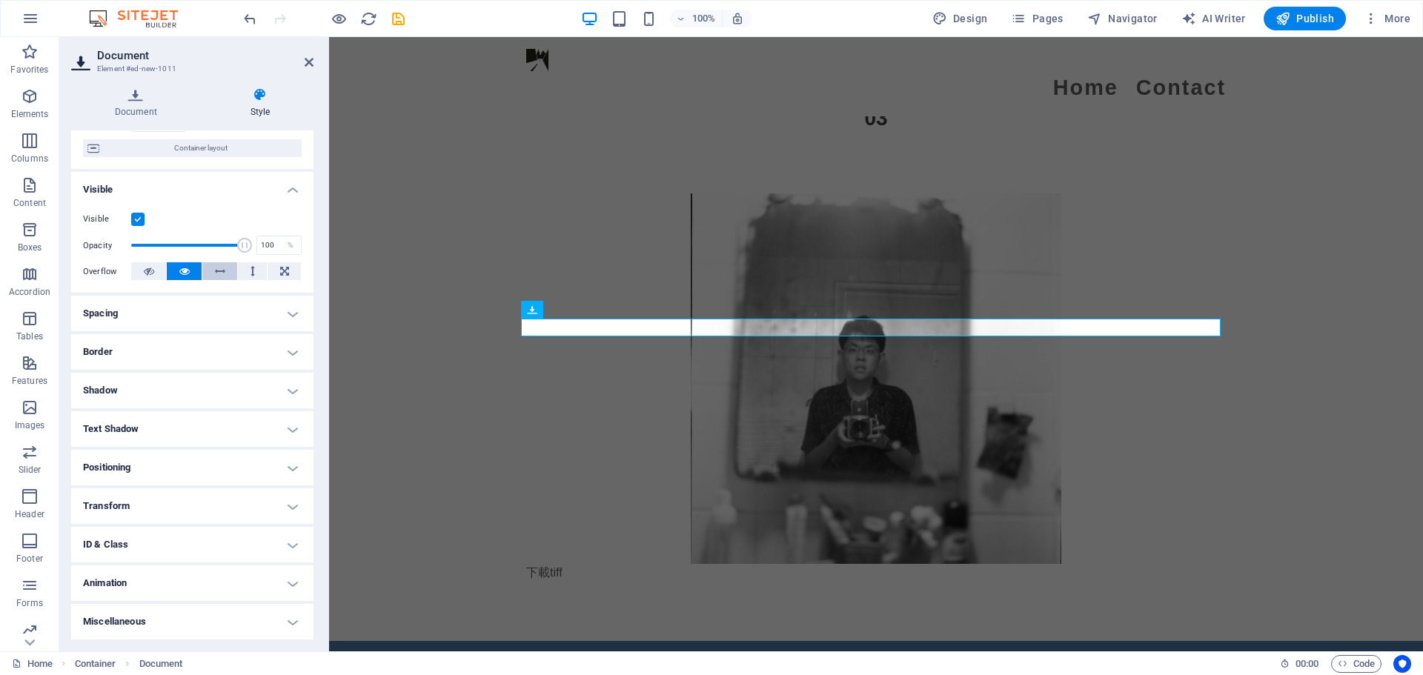
click at [219, 273] on icon at bounding box center [220, 271] width 10 height 18
click at [184, 275] on icon at bounding box center [184, 271] width 10 height 18
click at [157, 313] on h4 "Spacing" at bounding box center [192, 314] width 242 height 36
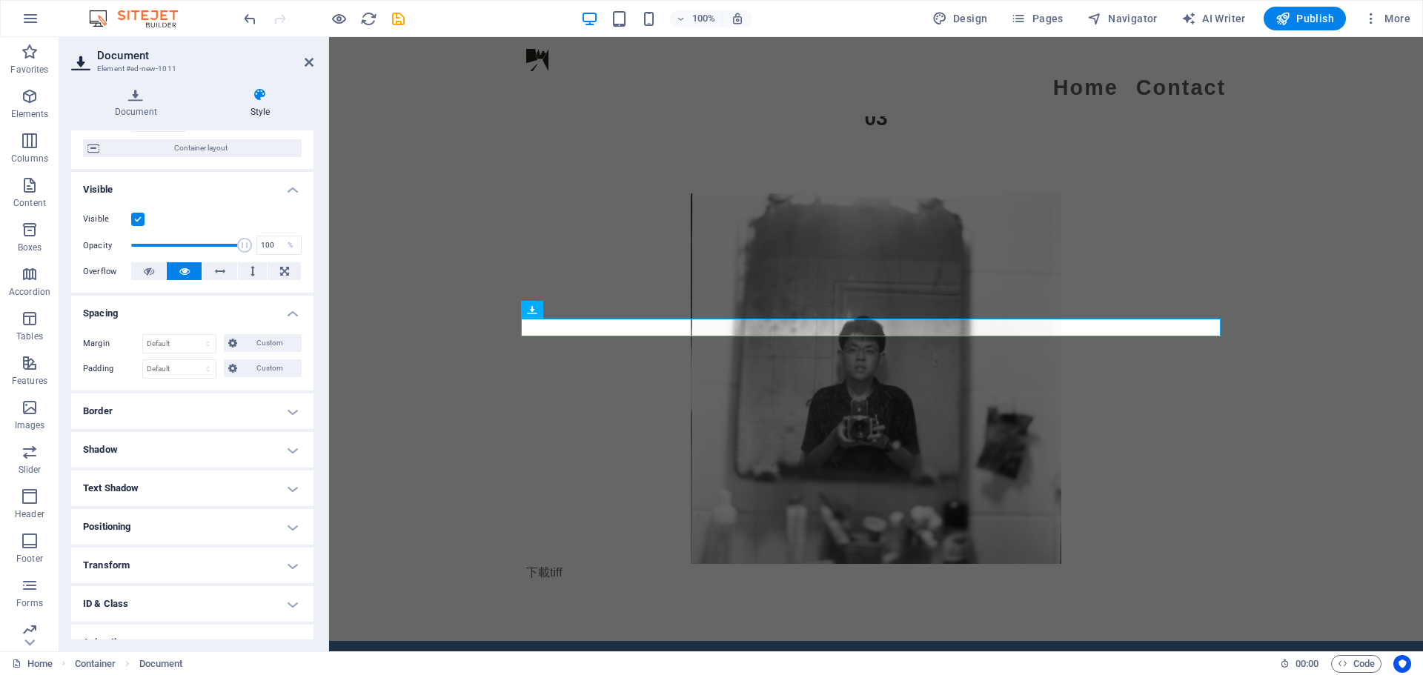
click at [157, 313] on h4 "Spacing" at bounding box center [192, 309] width 242 height 27
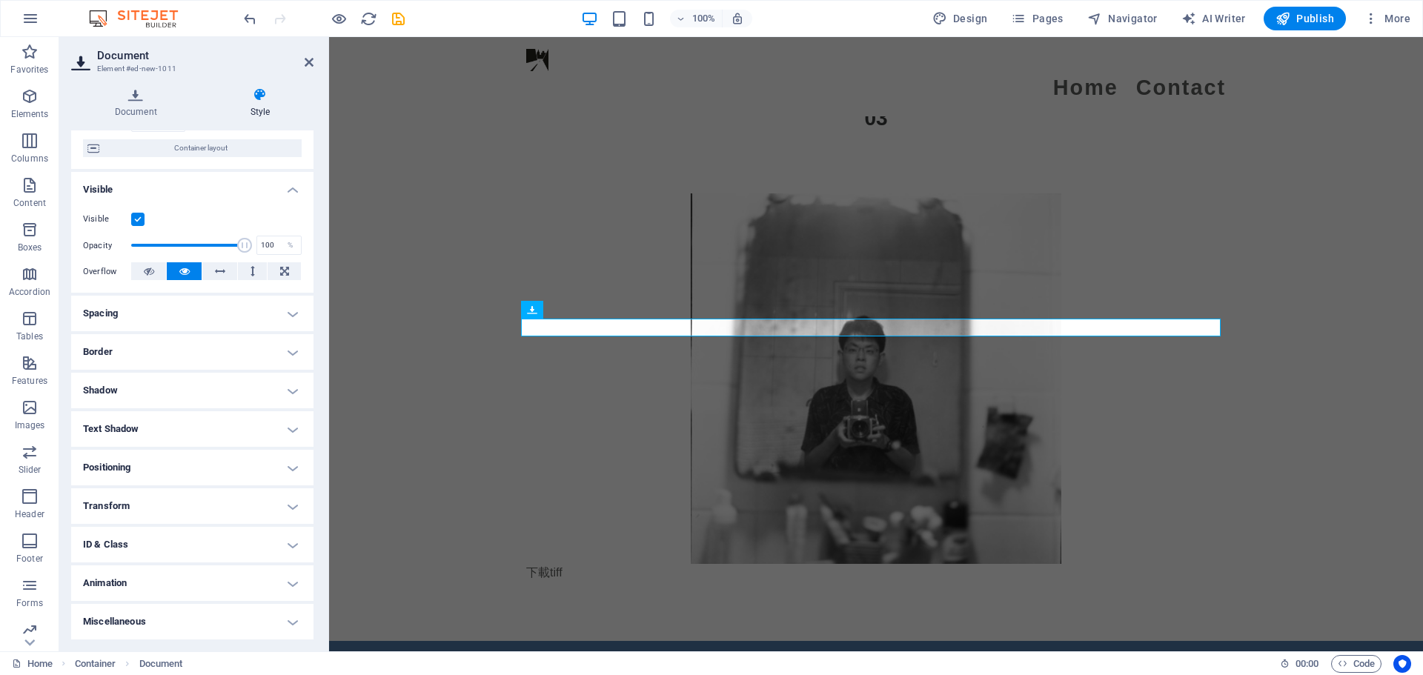
click at [95, 351] on h4 "Border" at bounding box center [192, 352] width 242 height 36
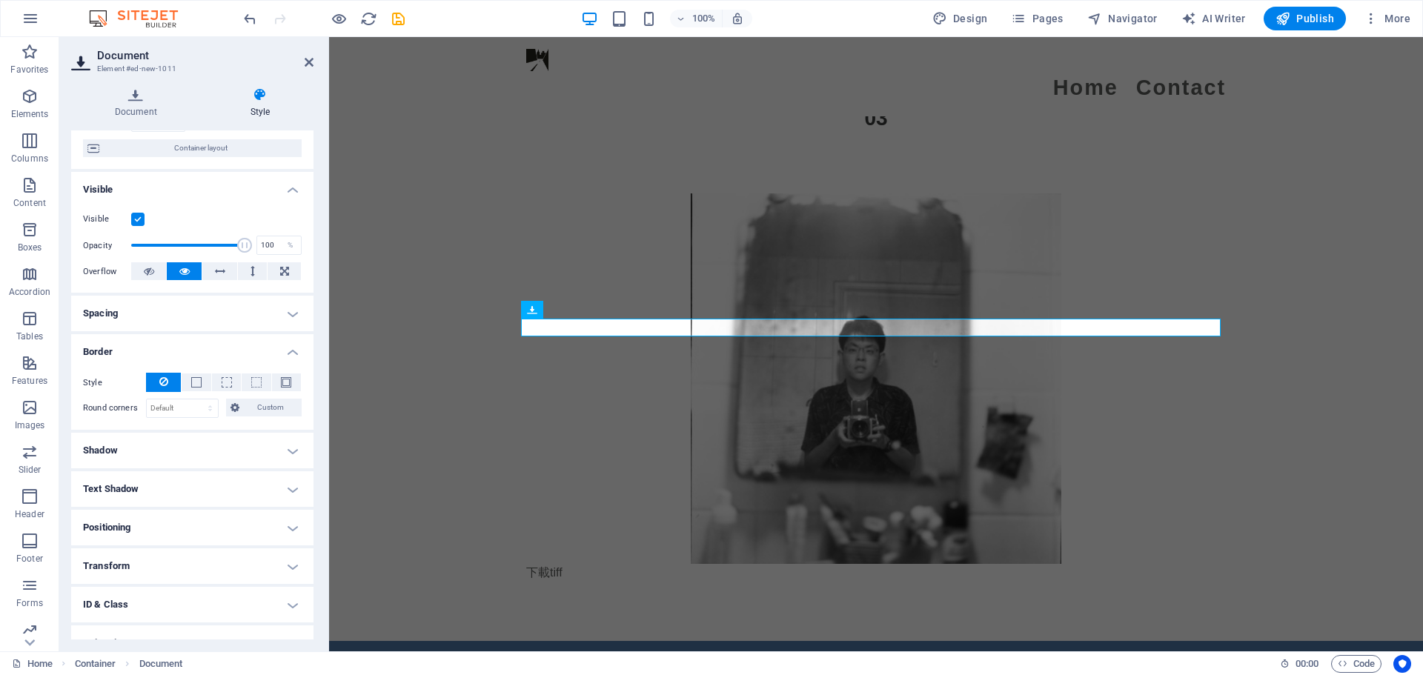
click at [95, 352] on h4 "Border" at bounding box center [192, 347] width 242 height 27
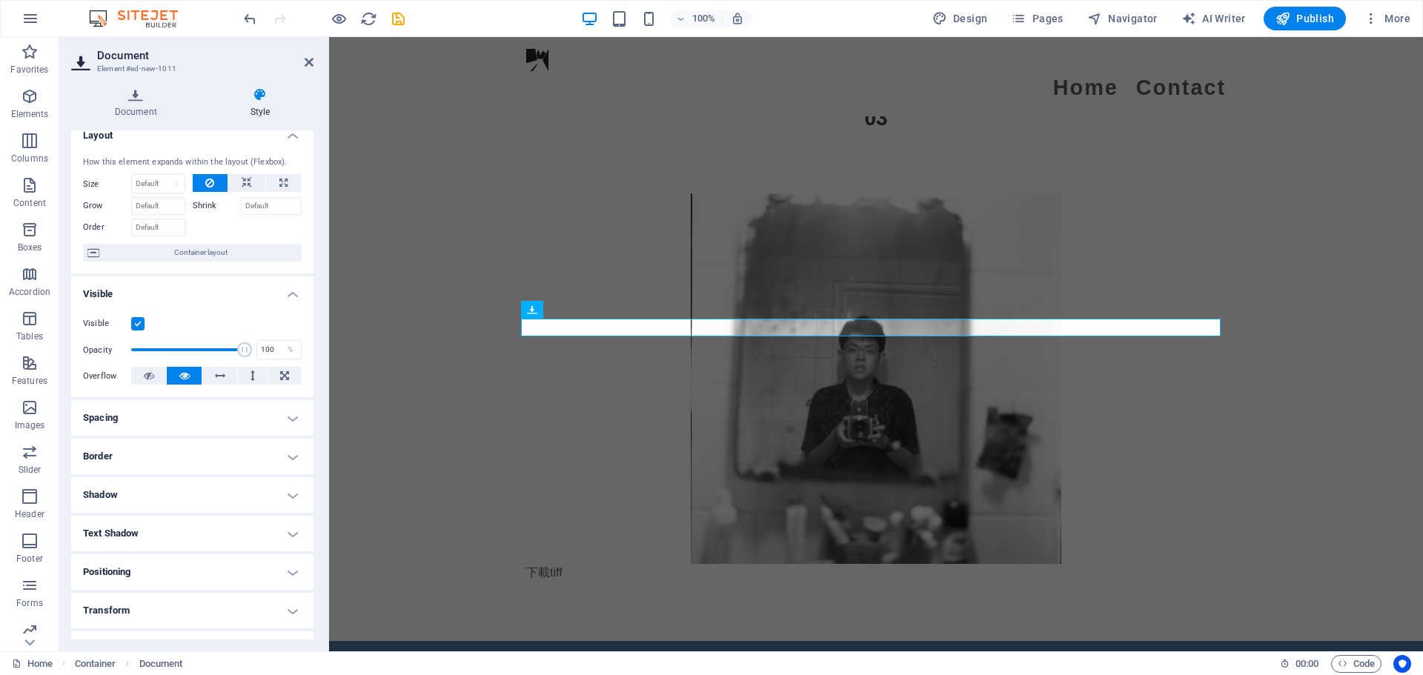
scroll to position [0, 0]
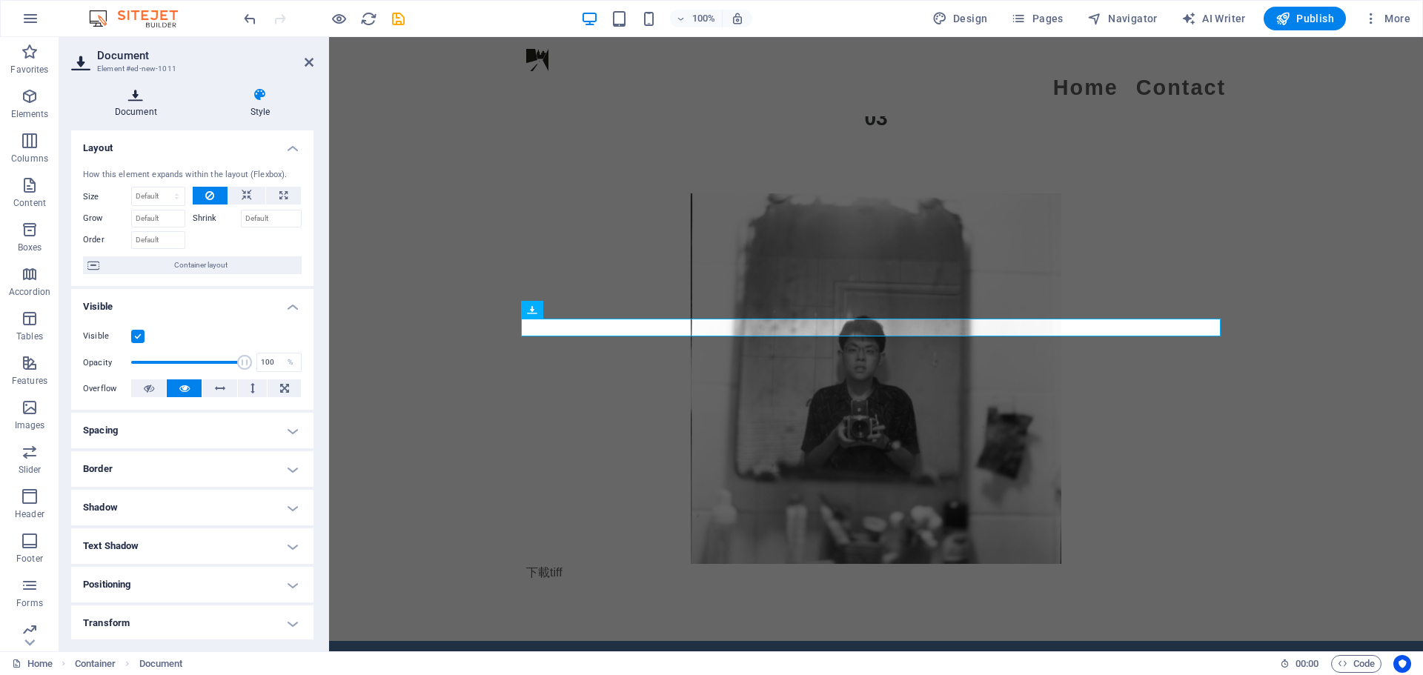
click at [142, 101] on icon at bounding box center [136, 94] width 130 height 15
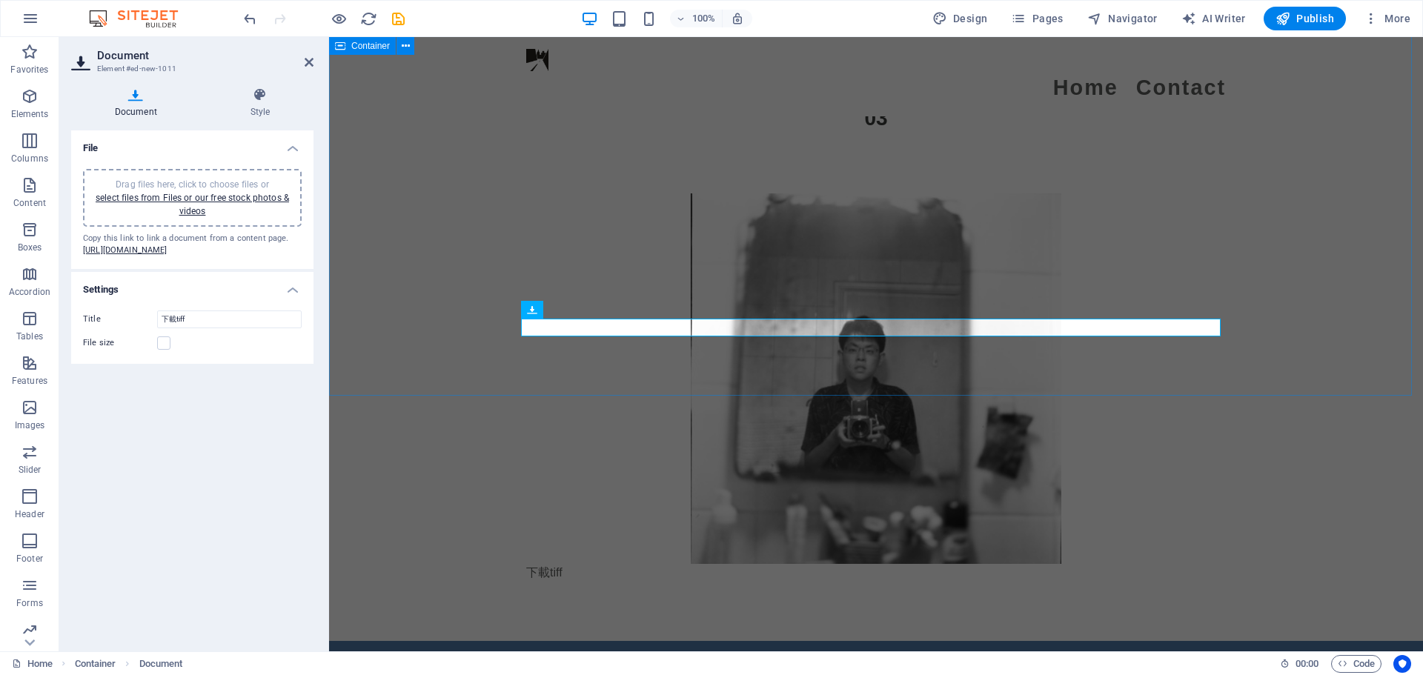
click at [408, 232] on div "下載tiff 9.87 MB" at bounding box center [876, 387] width 1094 height 507
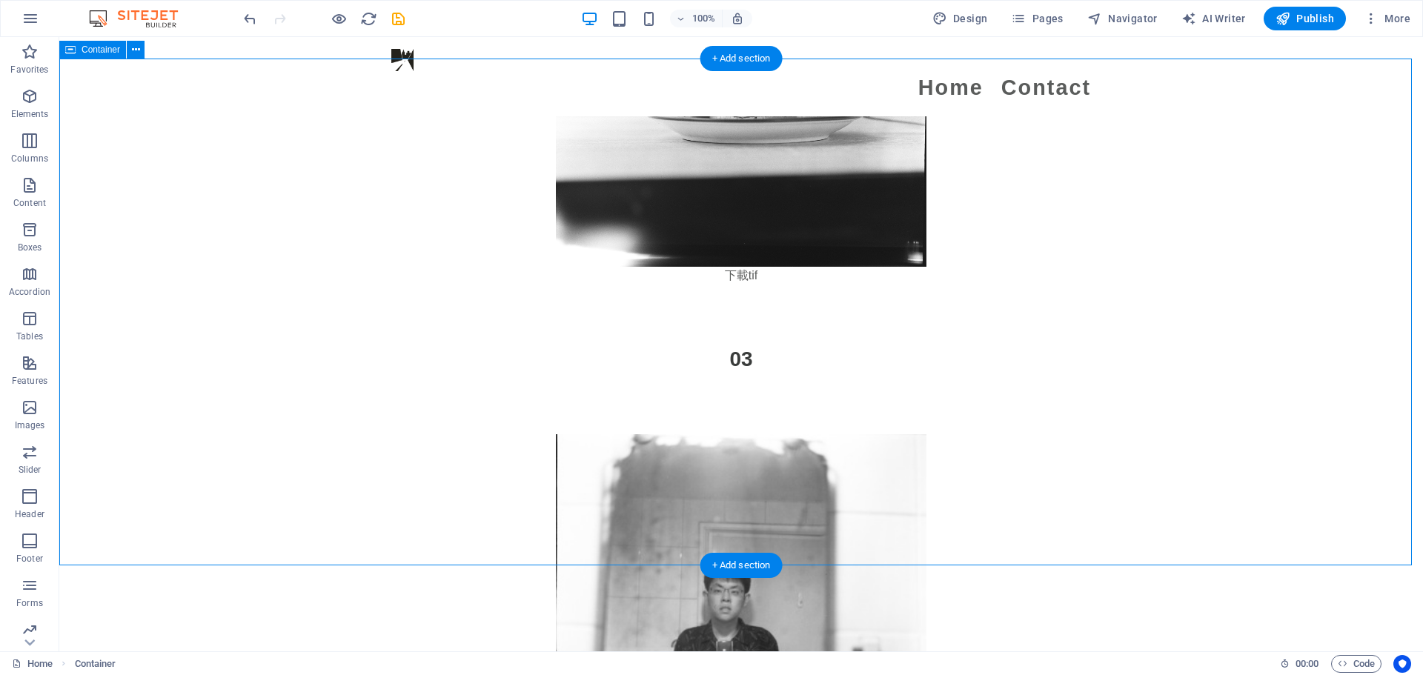
scroll to position [3995, 0]
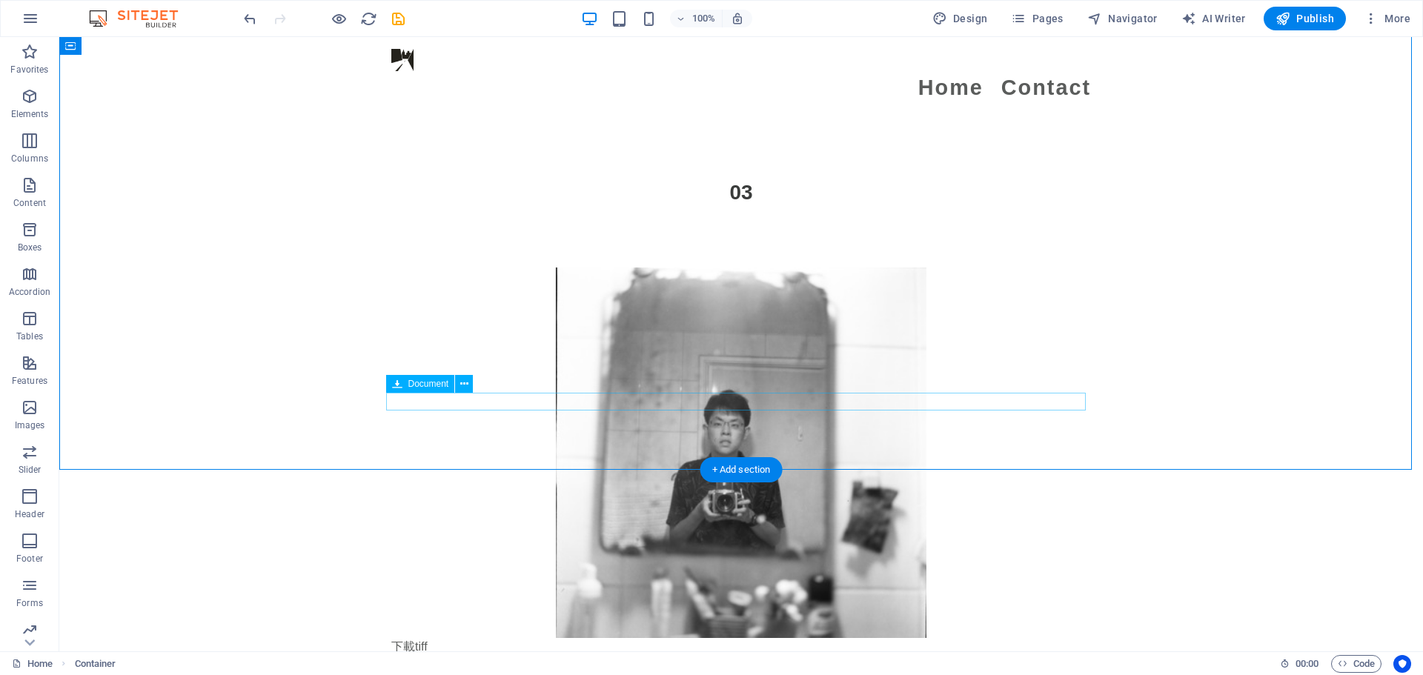
click at [414, 638] on div "下載tiff 9.87 MB" at bounding box center [741, 647] width 700 height 18
click at [463, 380] on icon at bounding box center [464, 384] width 8 height 16
click at [379, 413] on div "下載tiff 9.87 MB" at bounding box center [741, 461] width 1364 height 507
click at [653, 317] on figure at bounding box center [741, 453] width 700 height 371
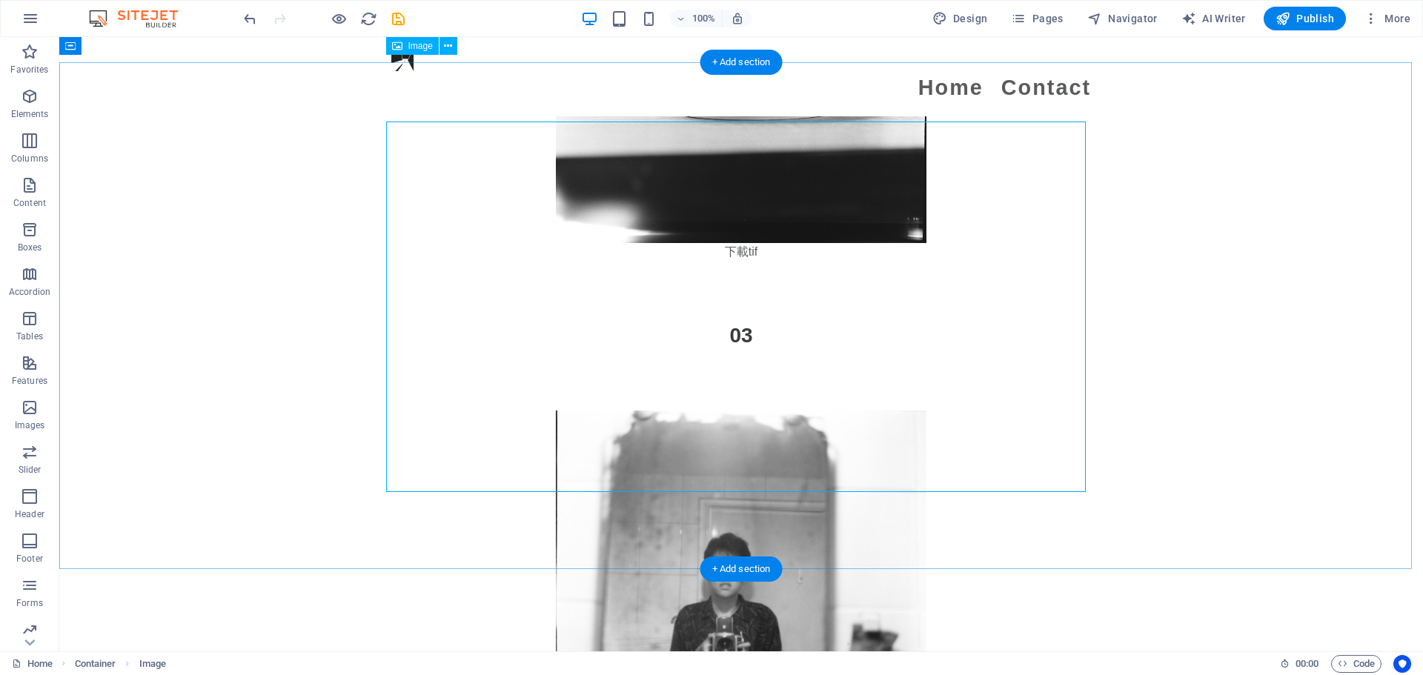
scroll to position [3847, 0]
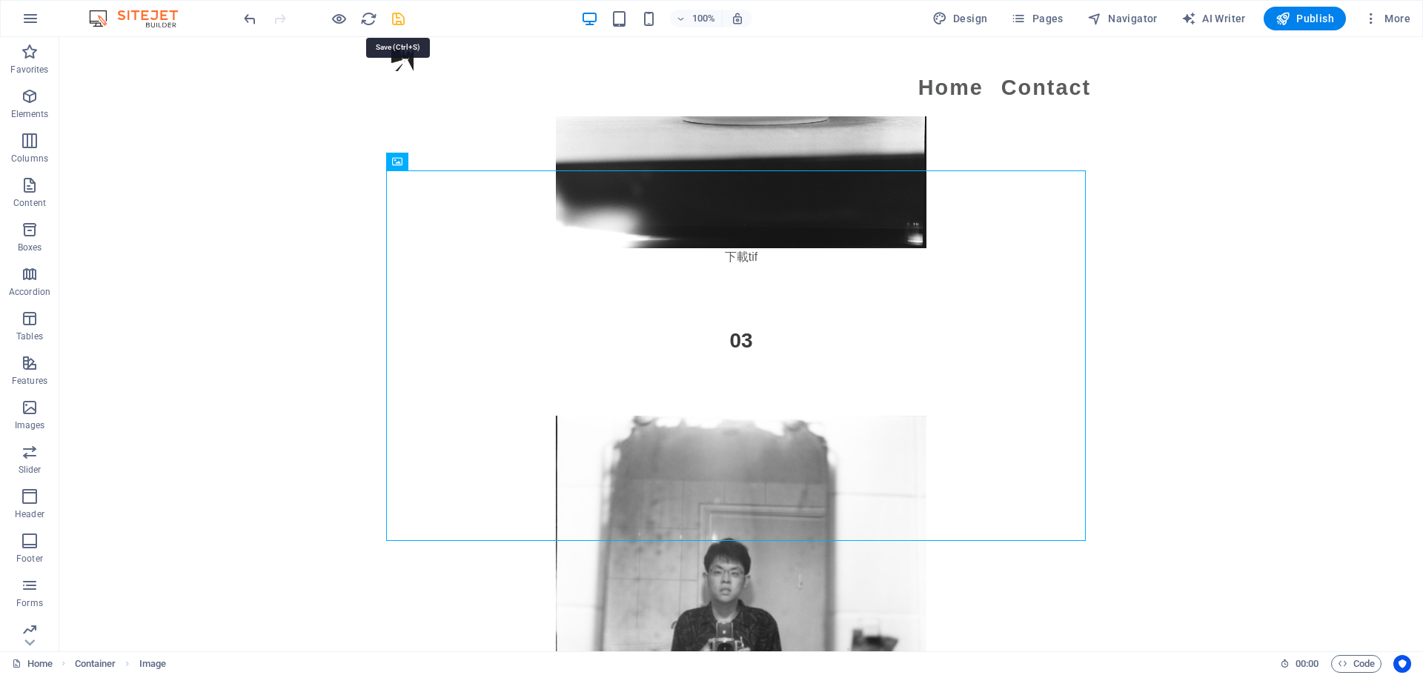
click at [399, 12] on icon "save" at bounding box center [398, 18] width 17 height 17
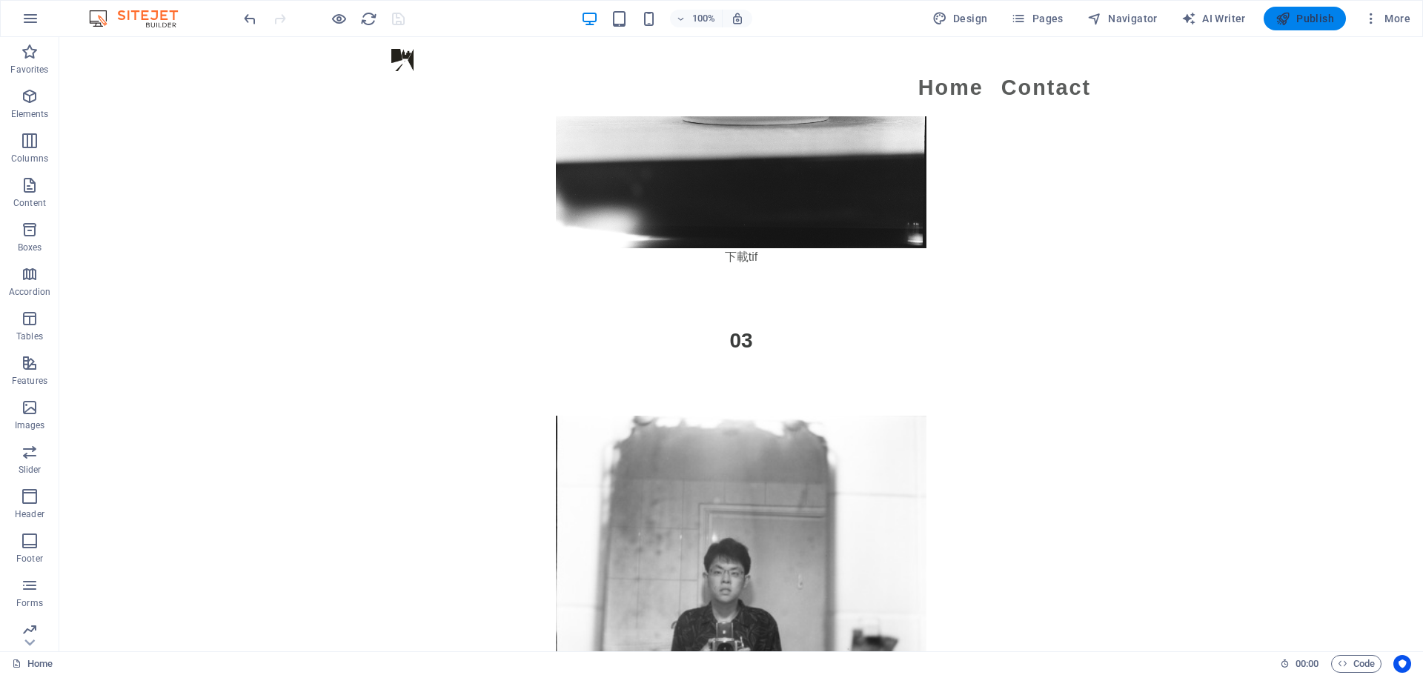
click at [1290, 27] on button "Publish" at bounding box center [1304, 19] width 82 height 24
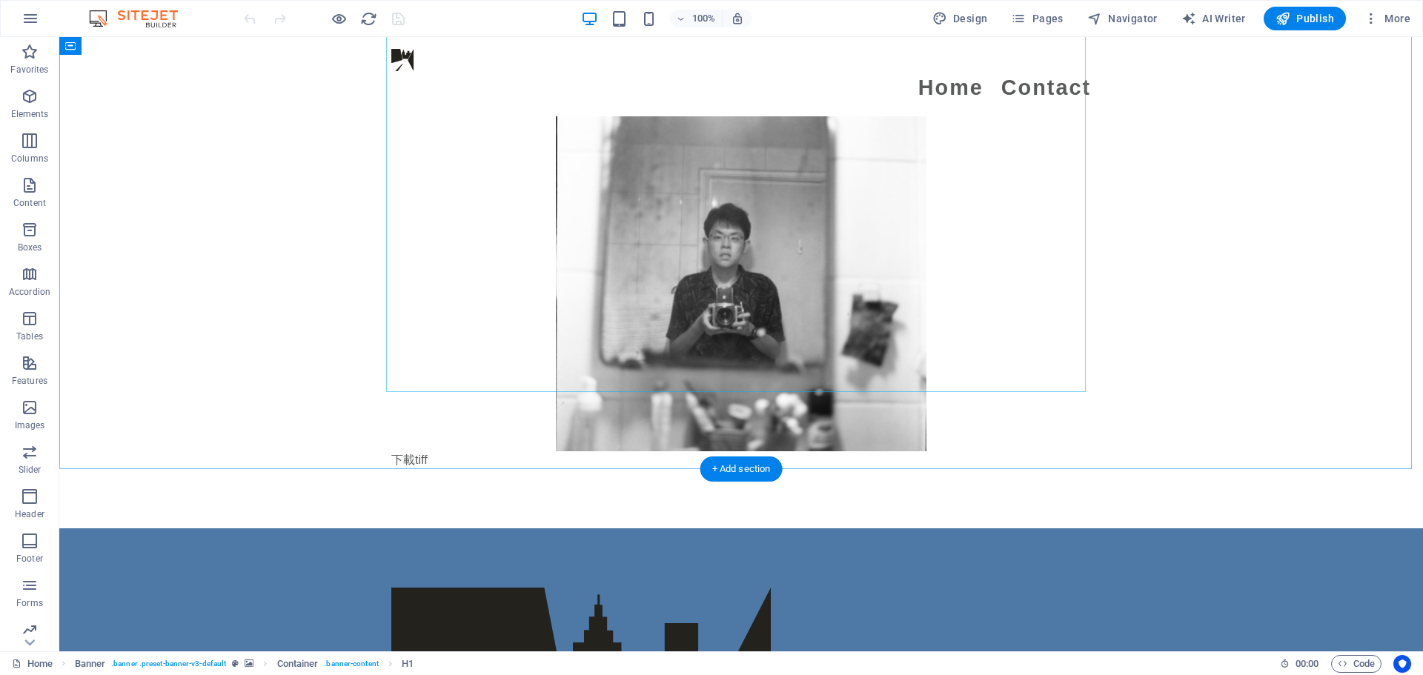
scroll to position [4298, 0]
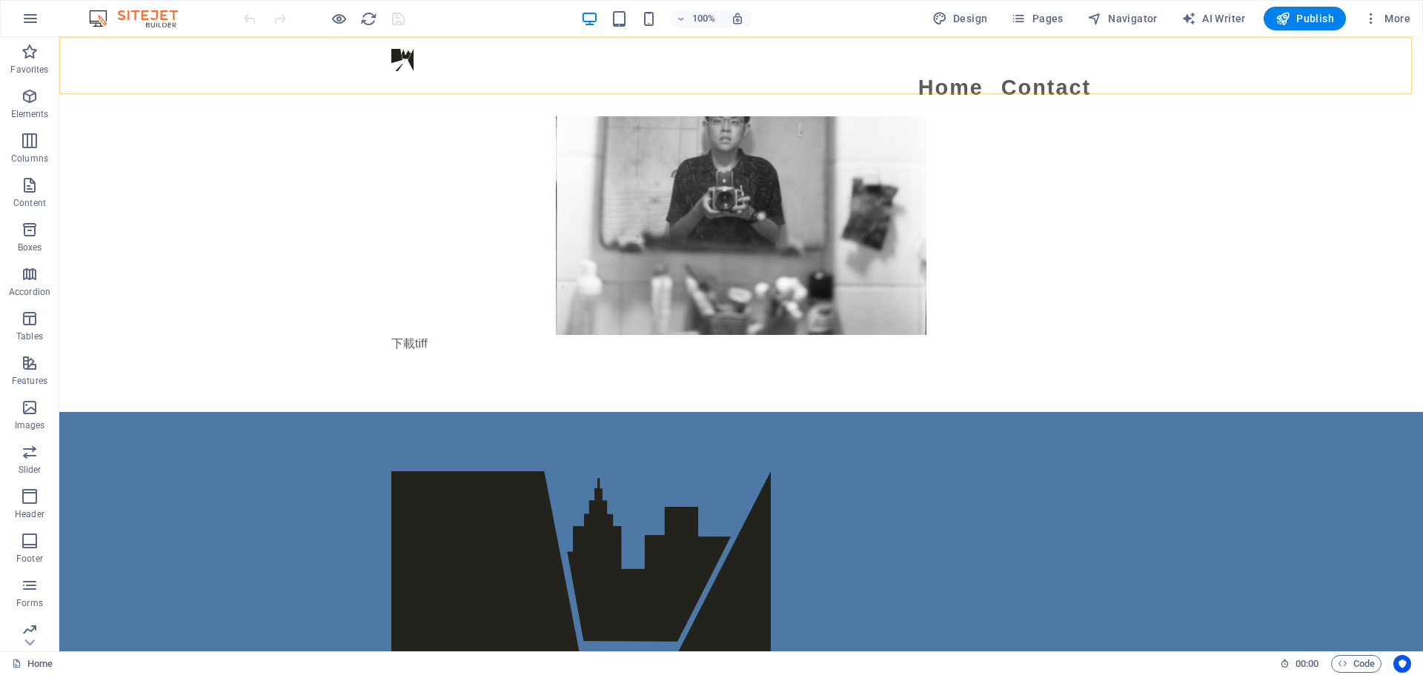
click at [442, 93] on div "Menu Home Contact" at bounding box center [741, 76] width 1364 height 79
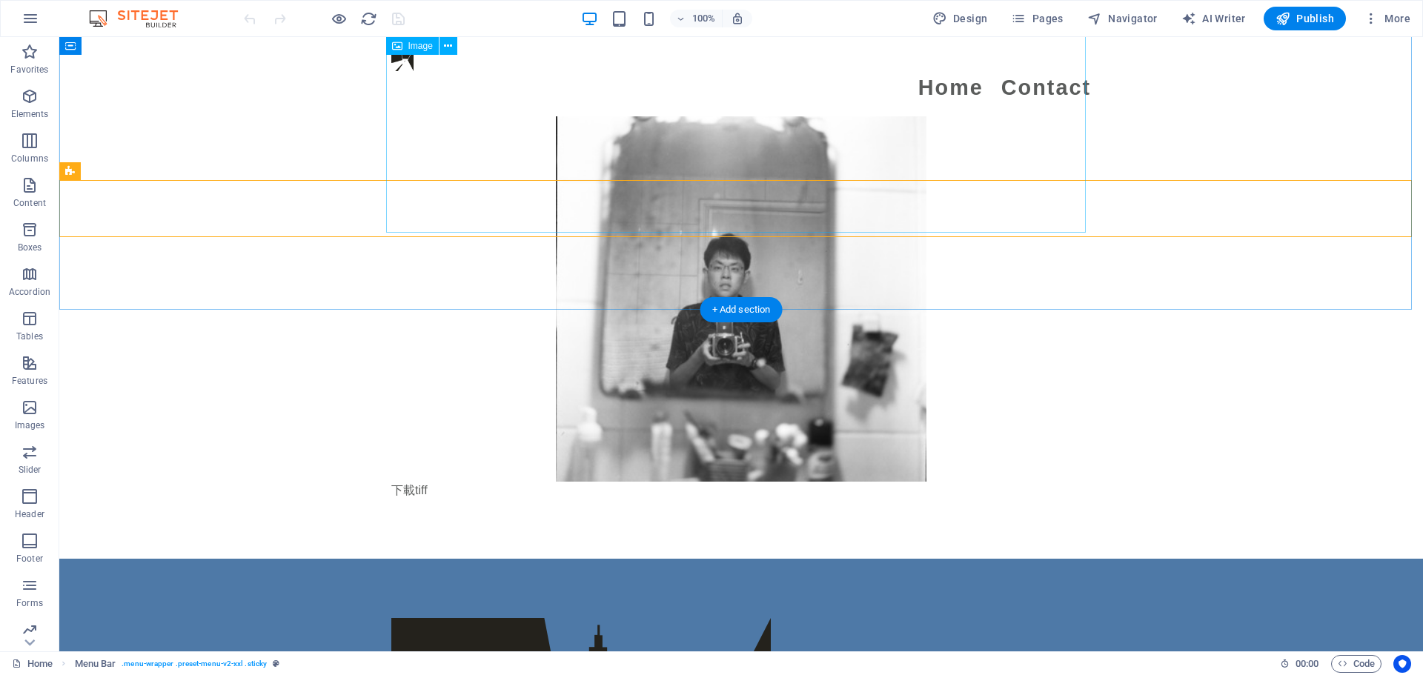
scroll to position [4150, 0]
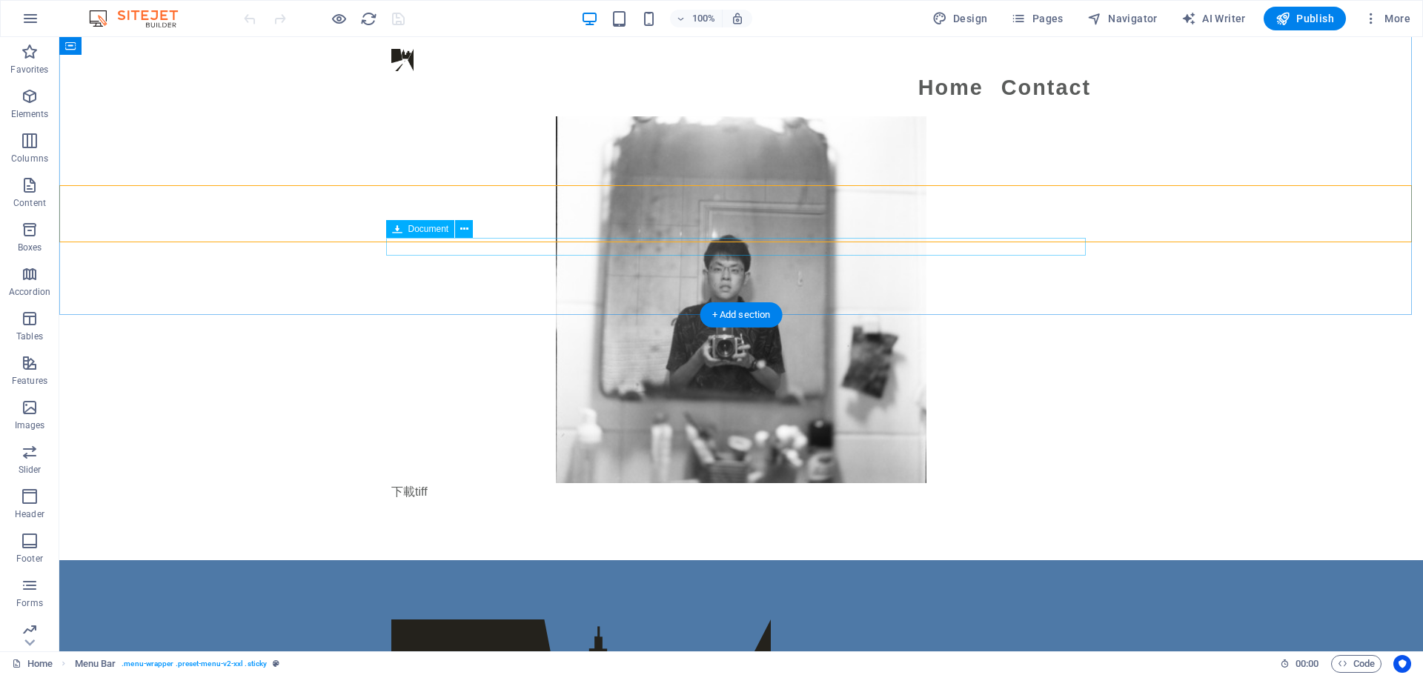
click at [425, 483] on div "下載tiff 9.87 MB" at bounding box center [741, 492] width 700 height 18
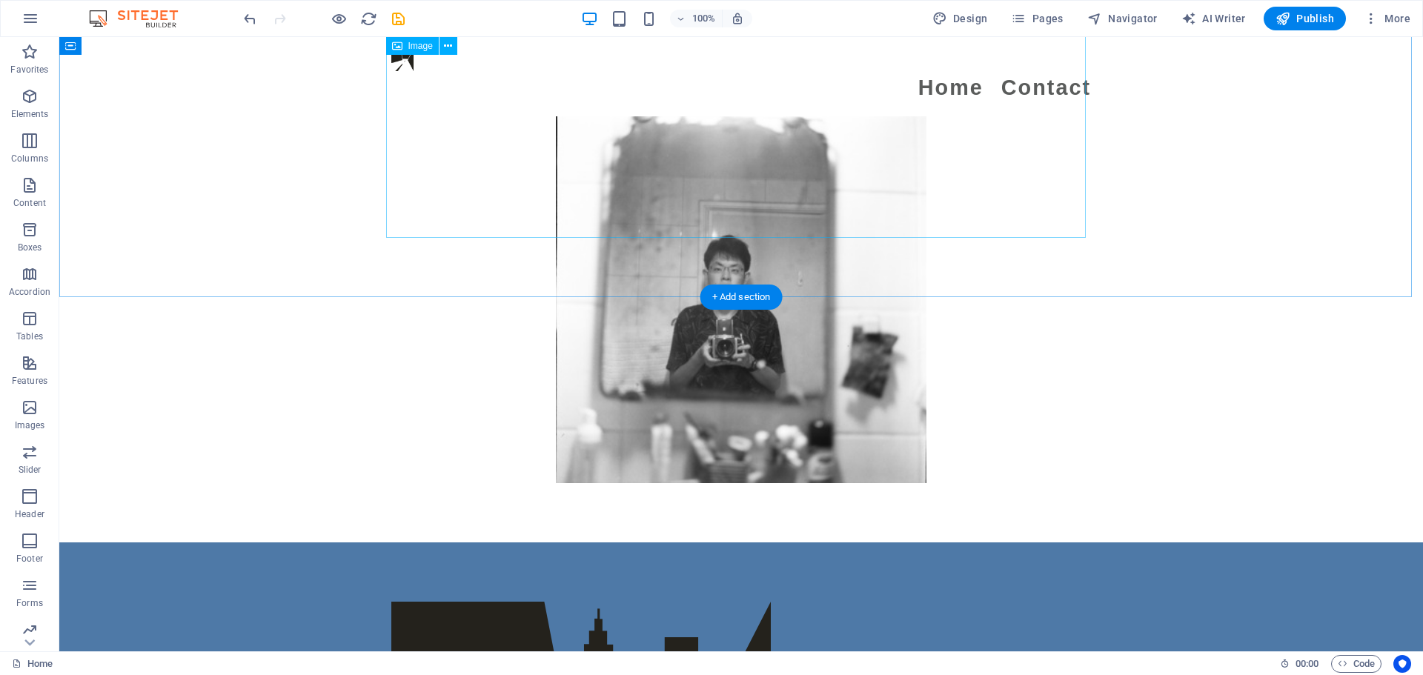
click at [622, 236] on figure at bounding box center [741, 298] width 700 height 371
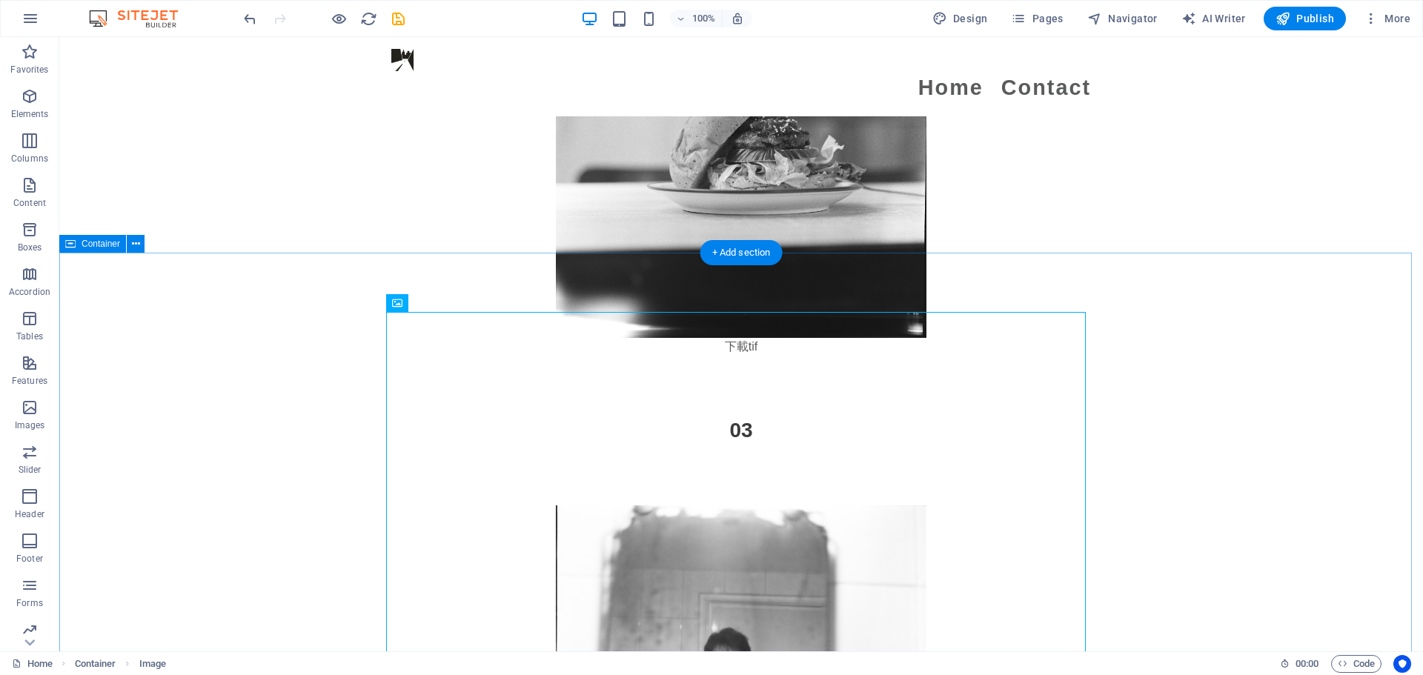
scroll to position [3779, 0]
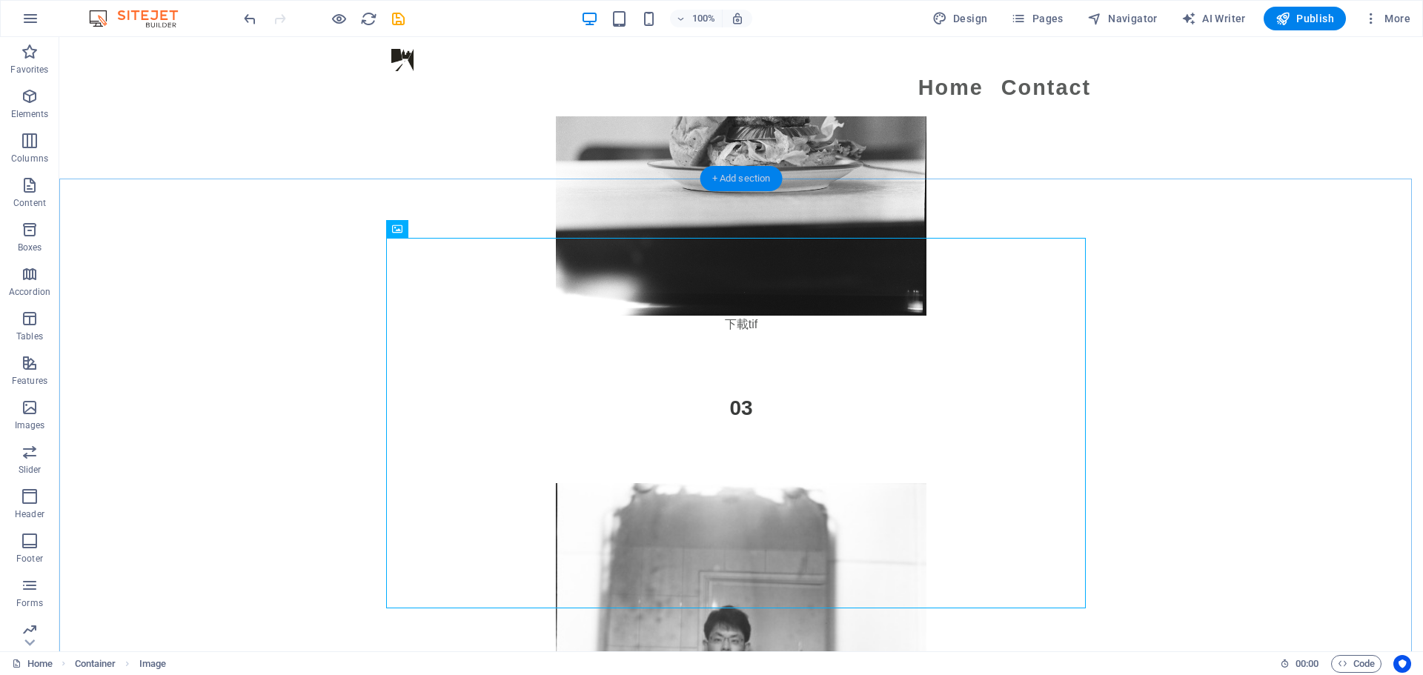
click at [731, 180] on div "+ Add section" at bounding box center [741, 178] width 82 height 25
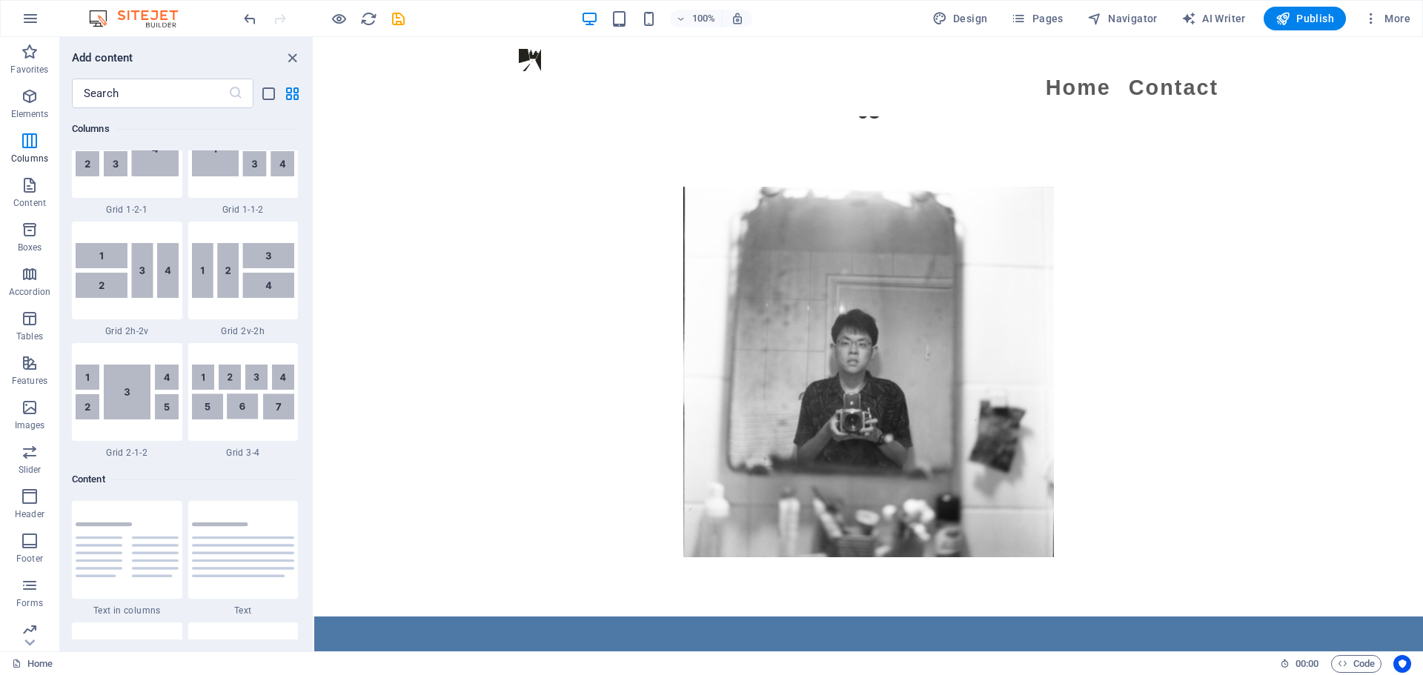
scroll to position [2000, 0]
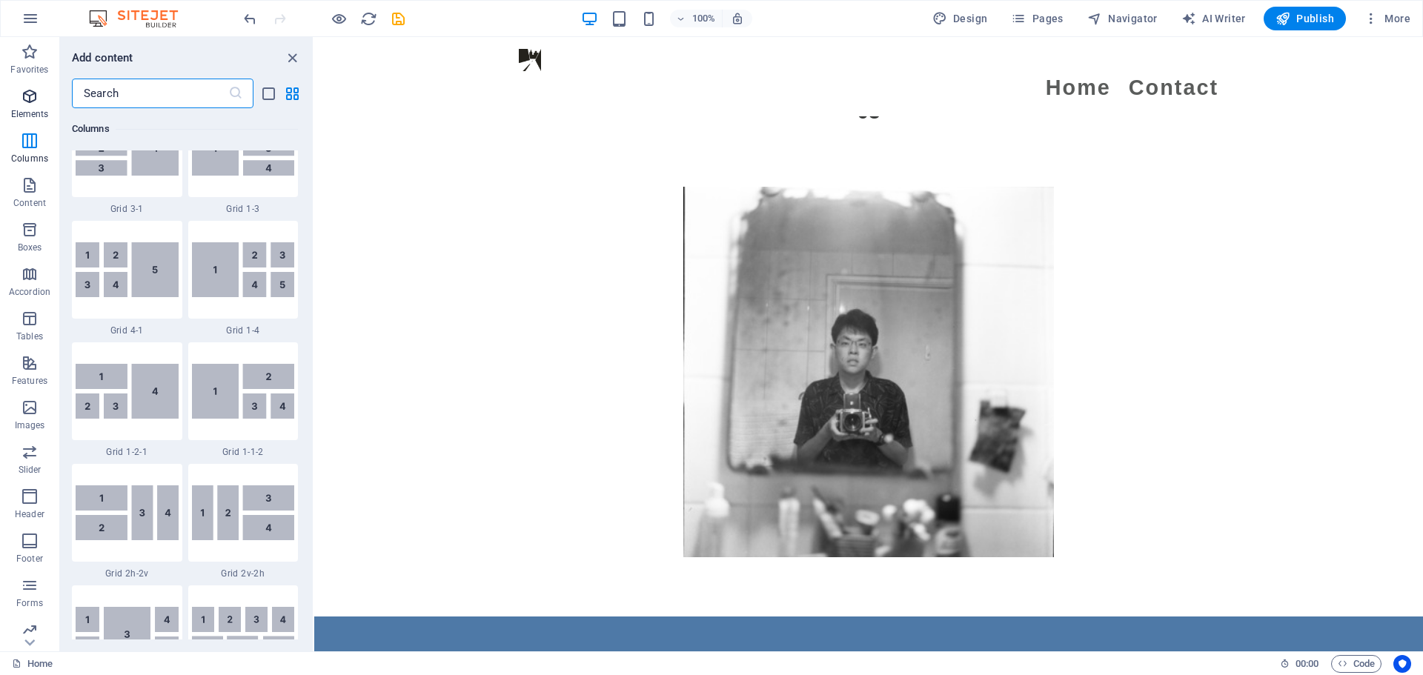
drag, startPoint x: 148, startPoint y: 92, endPoint x: 0, endPoint y: 100, distance: 148.4
click at [0, 100] on div "Favorites Elements Columns Content Boxes Accordion Tables Features Images Slide…" at bounding box center [157, 344] width 314 height 614
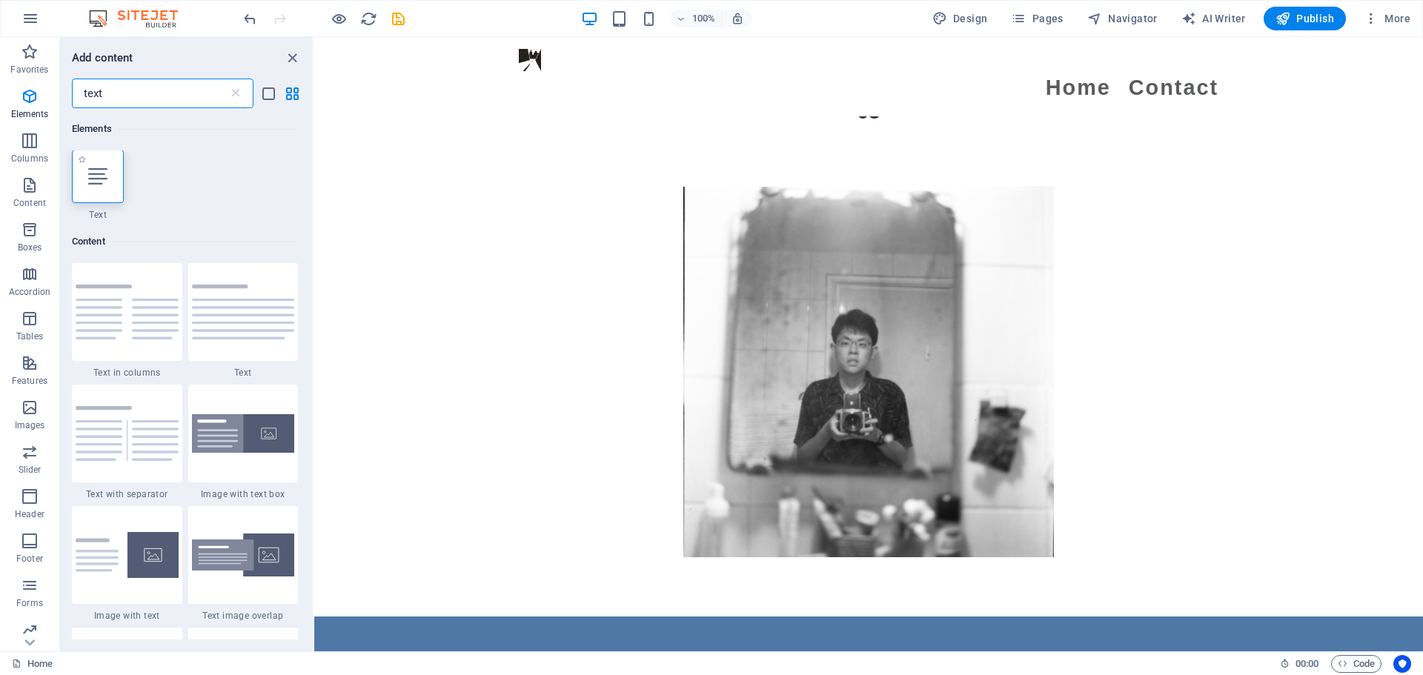
scroll to position [0, 0]
type input "text"
click at [87, 189] on div at bounding box center [98, 176] width 52 height 53
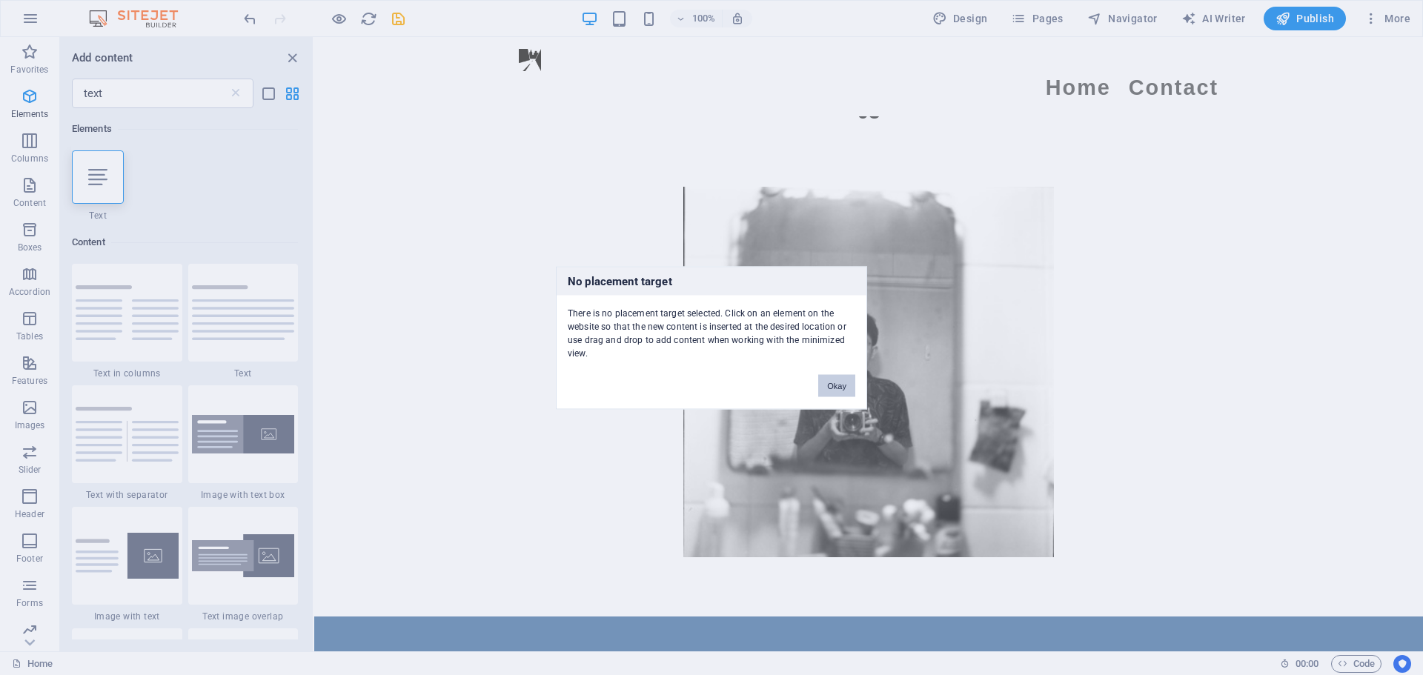
click at [839, 385] on button "Okay" at bounding box center [836, 385] width 37 height 22
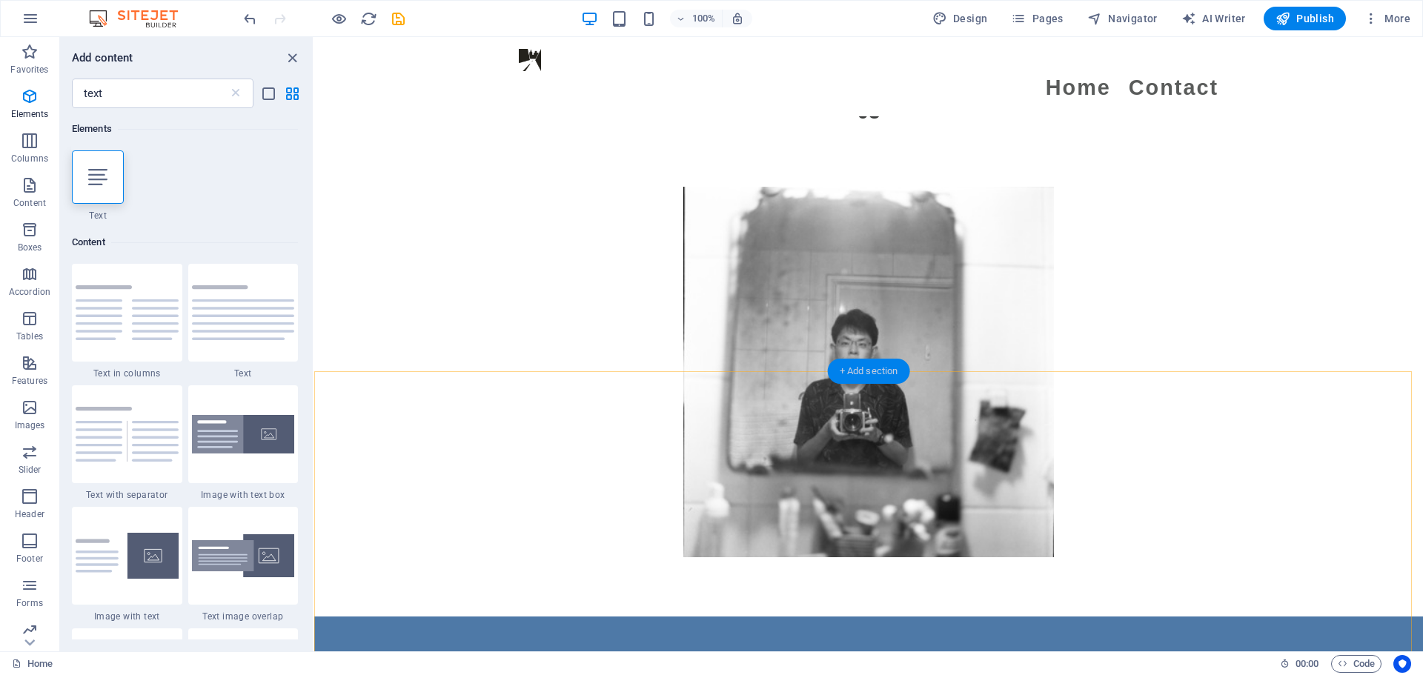
click at [860, 364] on div "+ Add section" at bounding box center [869, 371] width 82 height 25
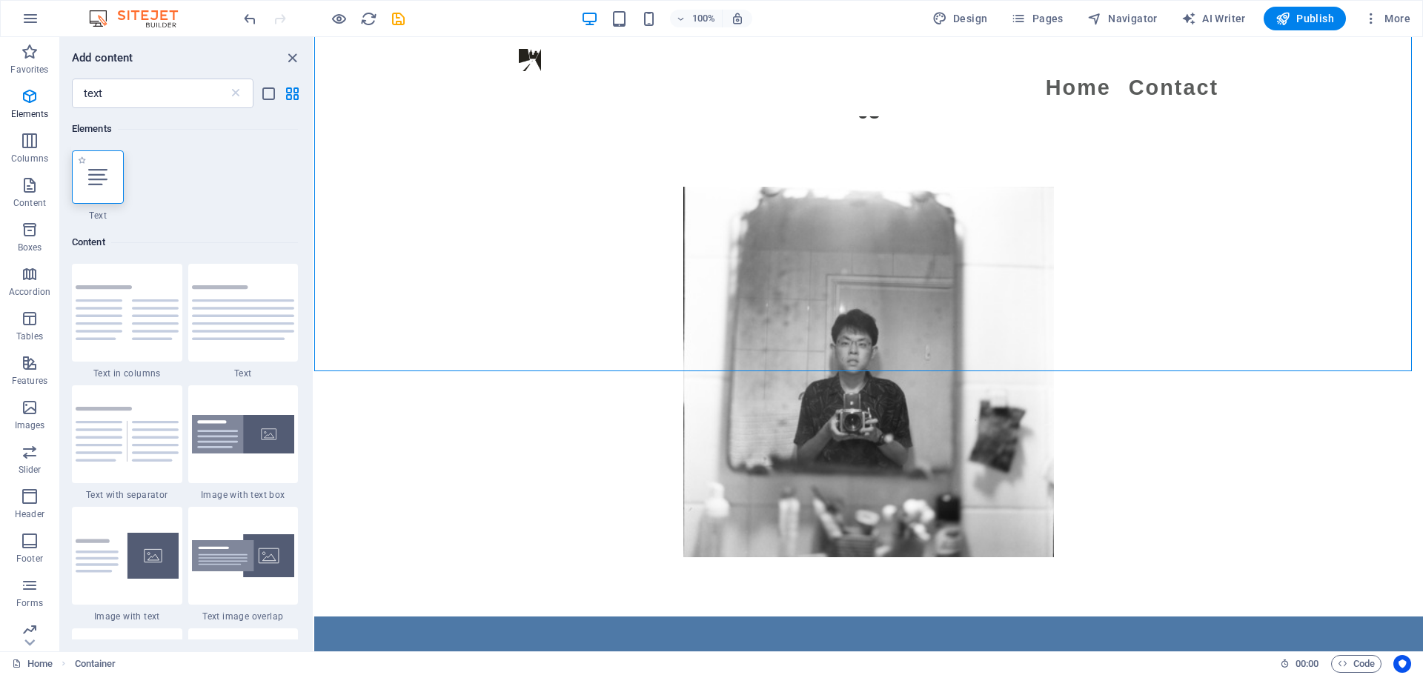
click at [96, 192] on div at bounding box center [98, 176] width 52 height 53
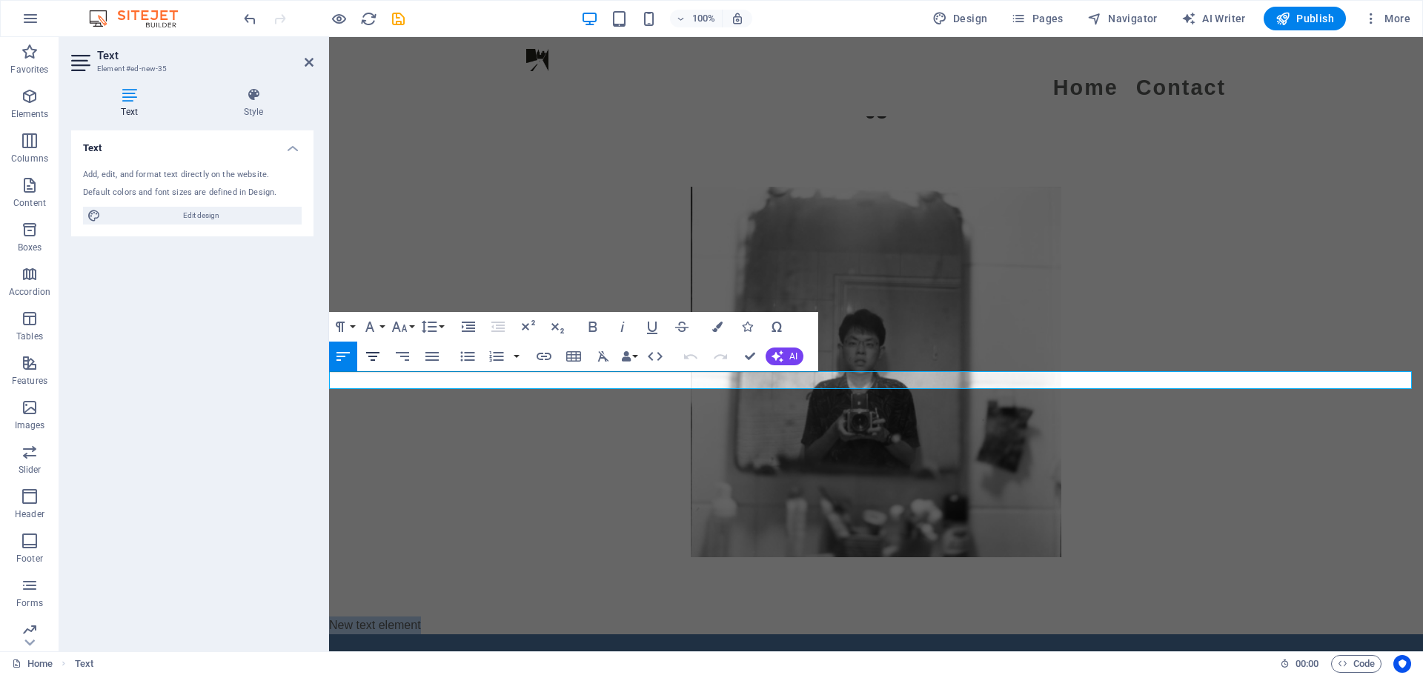
click at [365, 352] on icon "button" at bounding box center [373, 357] width 18 height 18
click at [371, 362] on icon "button" at bounding box center [373, 357] width 18 height 18
click at [551, 349] on icon "button" at bounding box center [544, 357] width 18 height 18
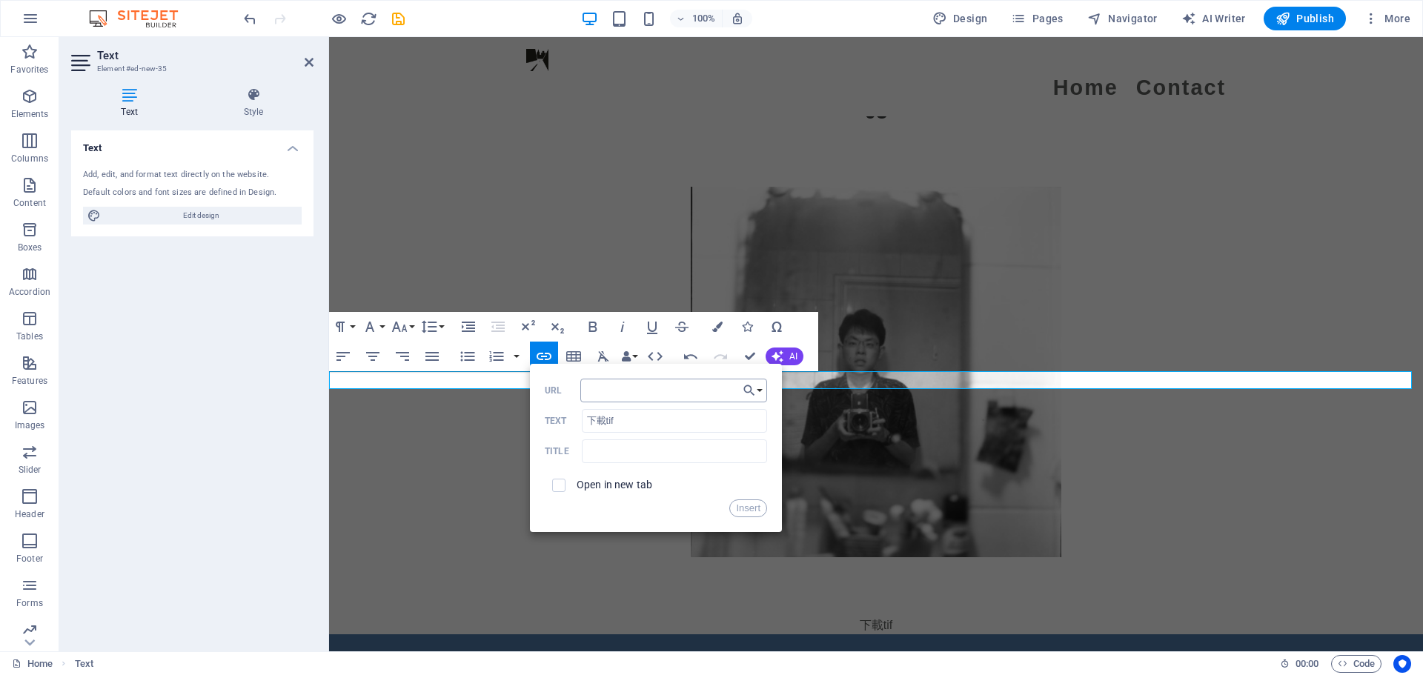
click at [647, 396] on input "URL" at bounding box center [673, 391] width 187 height 24
drag, startPoint x: 711, startPoint y: 391, endPoint x: 765, endPoint y: 391, distance: 54.1
click at [765, 391] on div "Back Choose Link Home Legal Notice Privacy New page Choose file ... https://joe…" at bounding box center [656, 448] width 252 height 168
click at [678, 393] on input "https://joe.fxinspire.com/img/rawfilm/_MG_4145.CR2" at bounding box center [673, 391] width 187 height 24
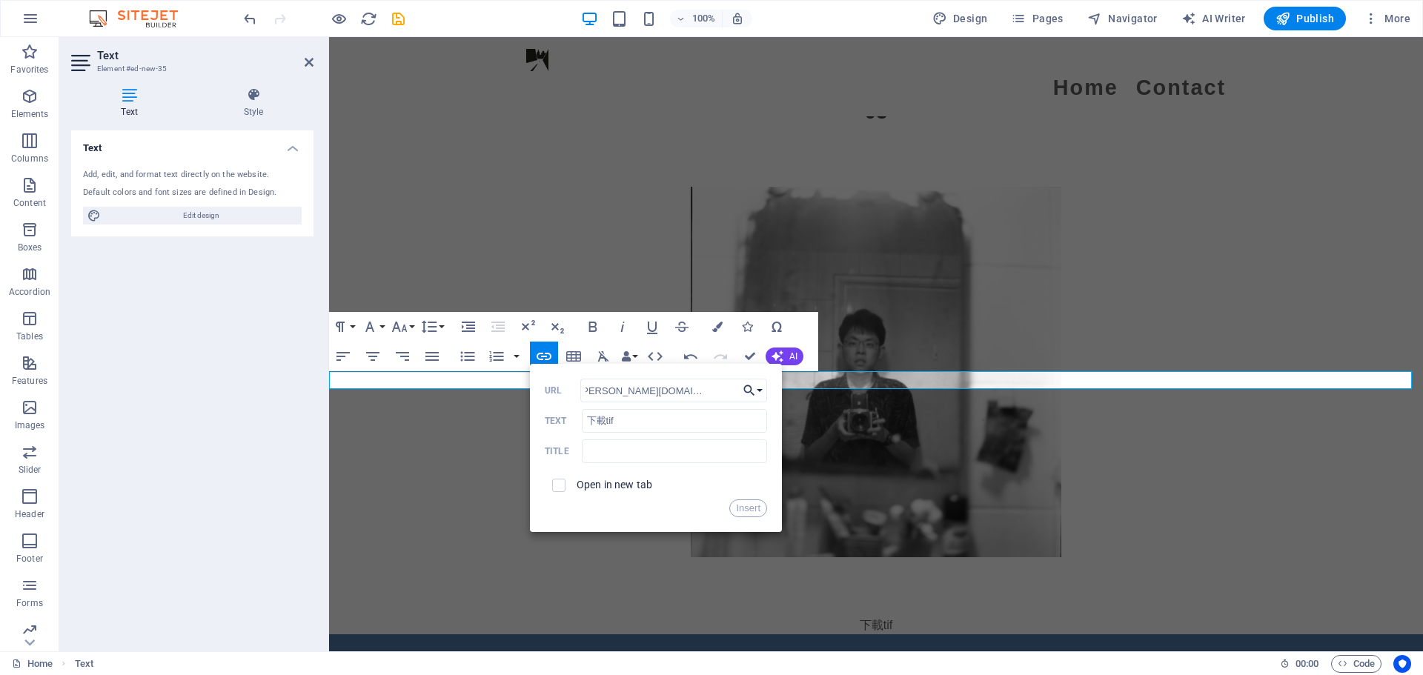
drag, startPoint x: 671, startPoint y: 391, endPoint x: 742, endPoint y: 391, distance: 71.1
click at [742, 391] on div "Back Choose Link Home Legal Notice Privacy New page Choose file ... https://joe…" at bounding box center [656, 448] width 252 height 168
click at [711, 385] on input "https://joe.fxinspire.com/img/rawfilm/_" at bounding box center [673, 391] width 187 height 24
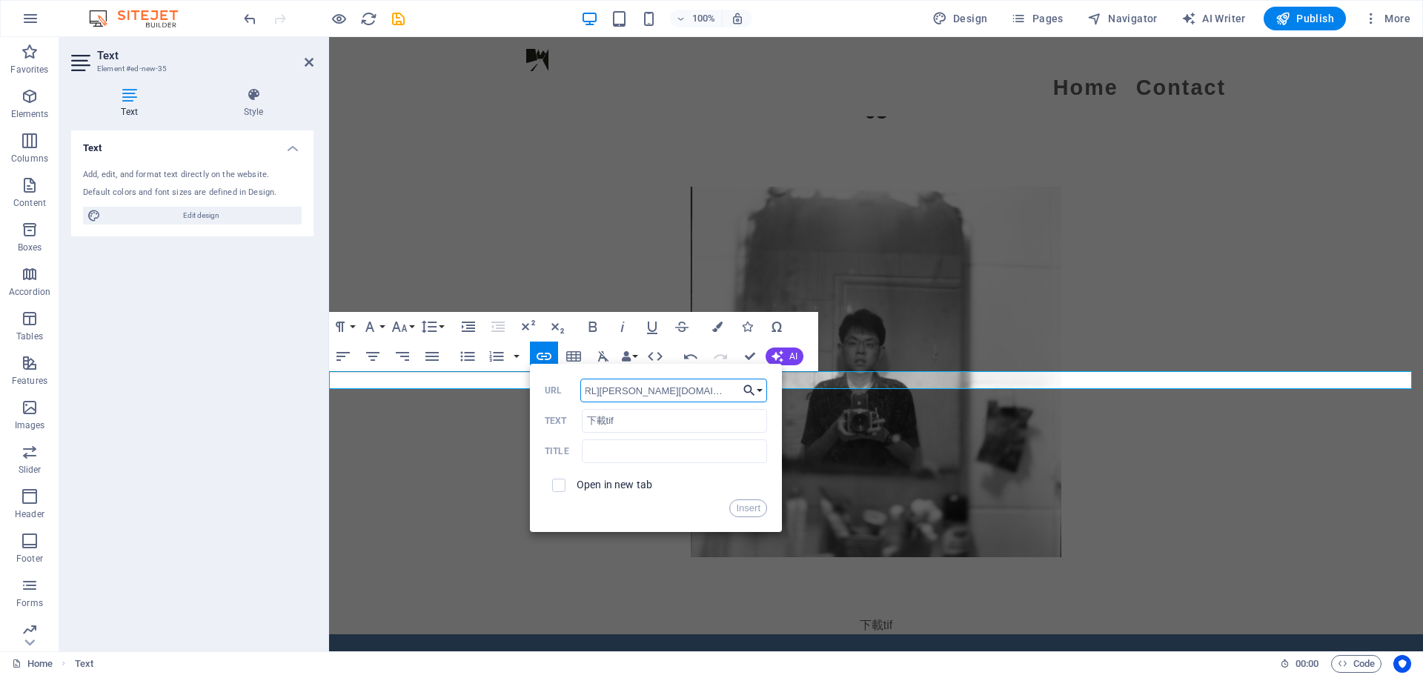
drag, startPoint x: 709, startPoint y: 391, endPoint x: 763, endPoint y: 398, distance: 54.6
click at [763, 398] on div "Back Choose Link Home Legal Notice Privacy New page Choose file ... https://joe…" at bounding box center [656, 448] width 252 height 168
click at [725, 391] on input "https://joe.fxinspire.com/img/rawfilm/_" at bounding box center [673, 391] width 187 height 24
click at [731, 390] on input "https://joe.fxinspire.com/img/rawfilm/_" at bounding box center [673, 391] width 187 height 24
drag, startPoint x: 731, startPoint y: 390, endPoint x: 762, endPoint y: 400, distance: 32.1
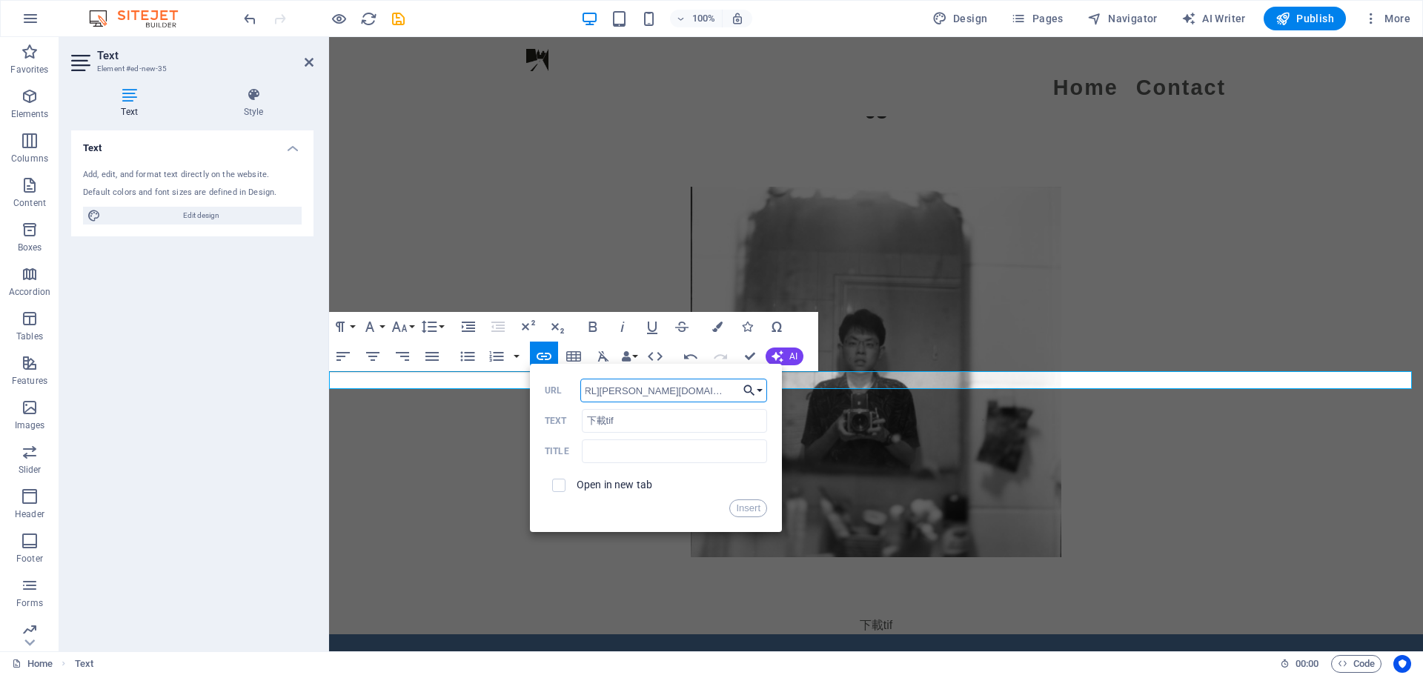
click at [762, 400] on div "Back Choose Link Home Legal Notice Privacy New page Choose file ... https://joe…" at bounding box center [656, 448] width 252 height 168
paste input "000049650002 (1).tif"
type input "https://joe.fxinspire.com/img/rawfilm/000049650002 (1).tif"
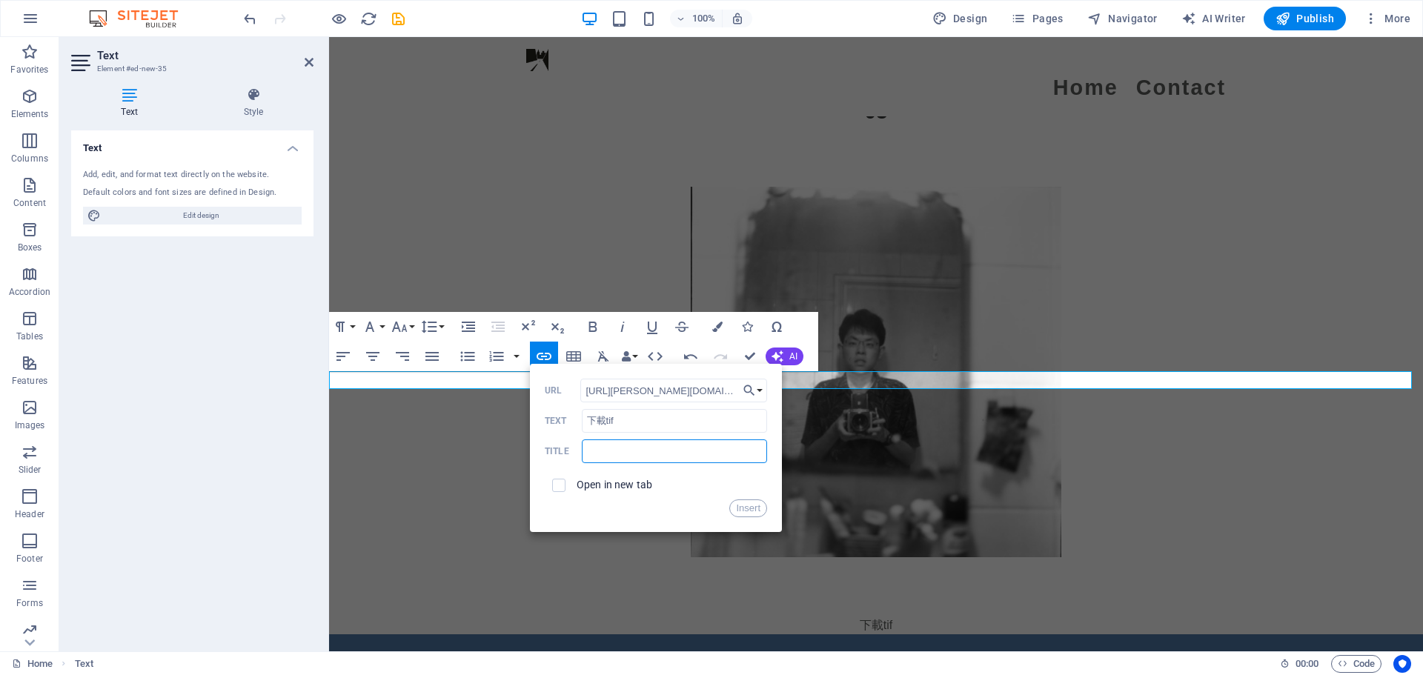
click at [665, 457] on input "text" at bounding box center [674, 451] width 185 height 24
type input "c"
type input "v"
type input "下載tif"
click at [754, 507] on button "Insert" at bounding box center [748, 508] width 38 height 18
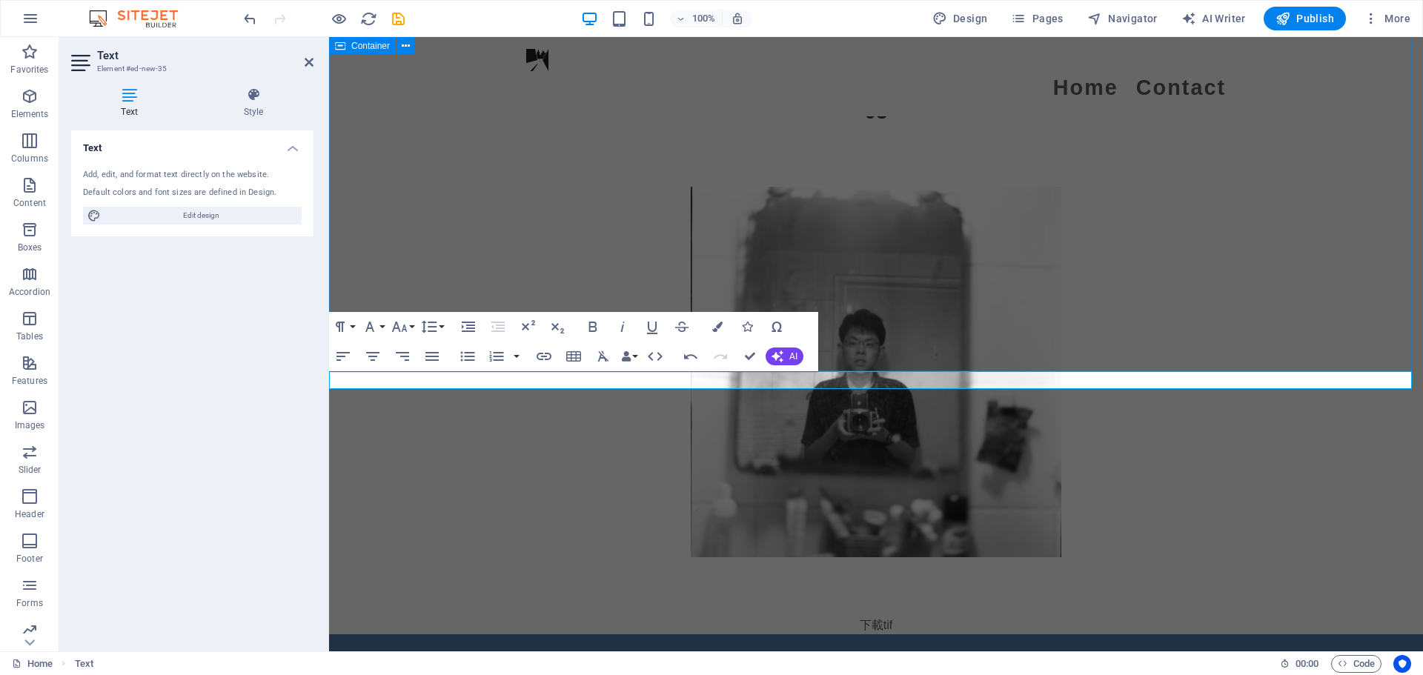
click at [434, 248] on div at bounding box center [876, 371] width 1094 height 489
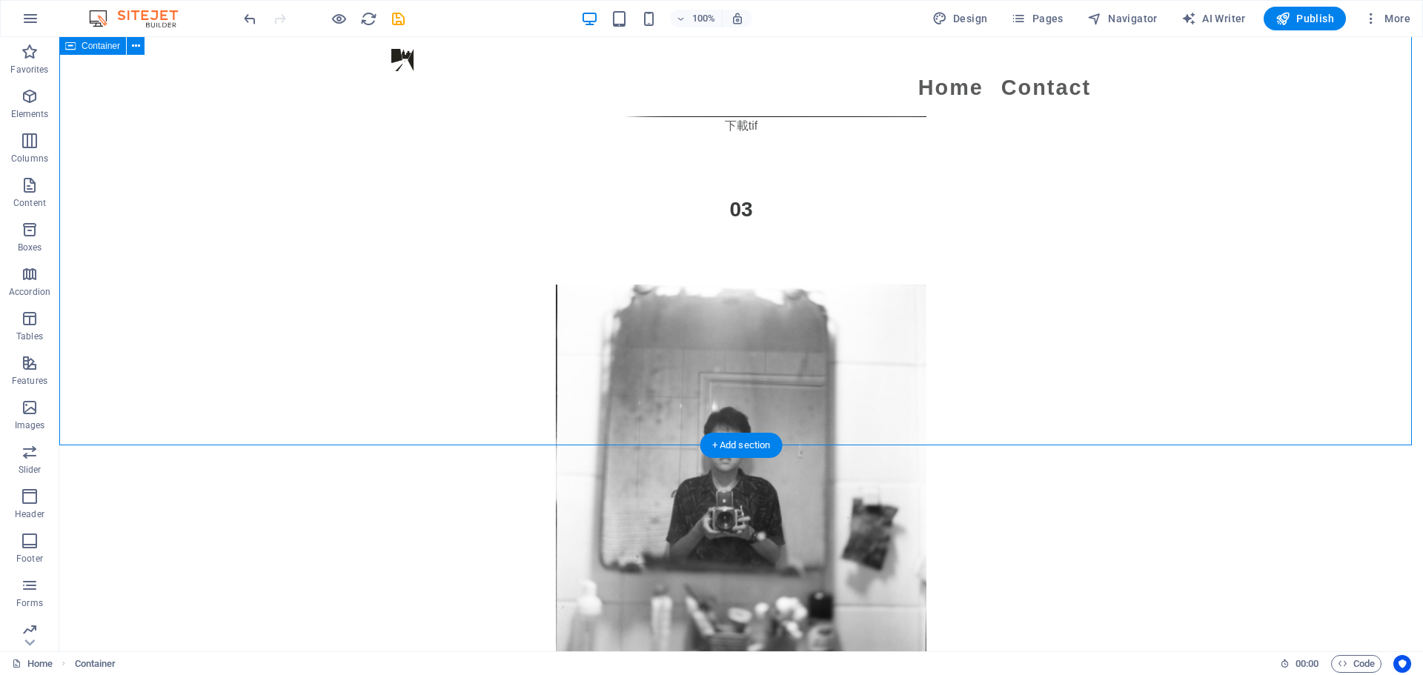
scroll to position [4002, 0]
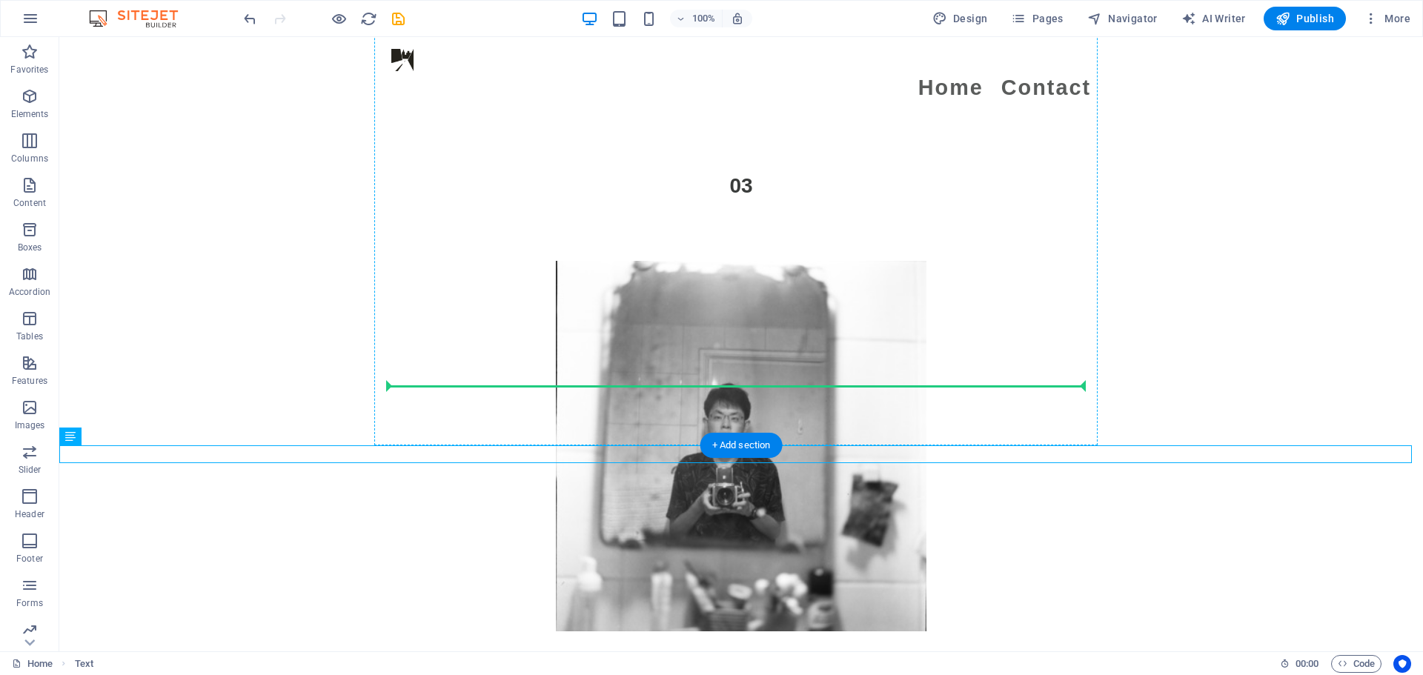
drag, startPoint x: 663, startPoint y: 454, endPoint x: 691, endPoint y: 382, distance: 76.2
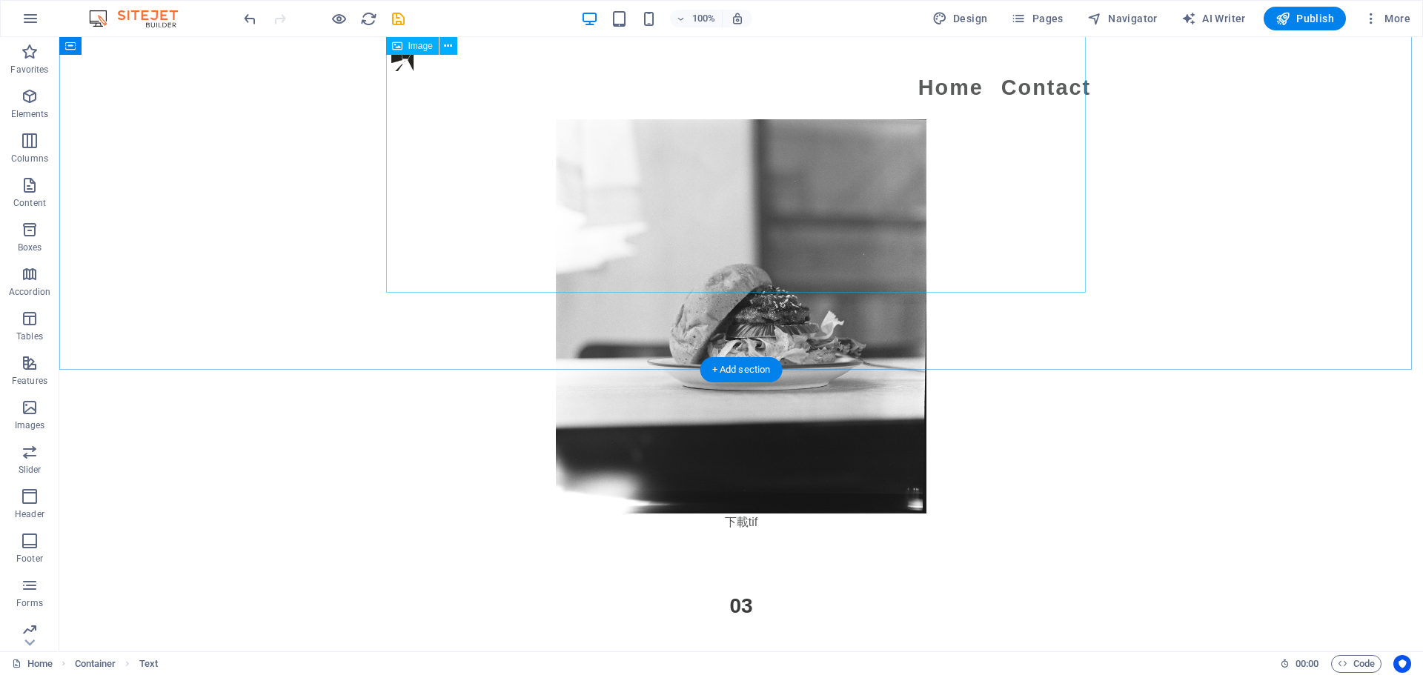
scroll to position [3557, 0]
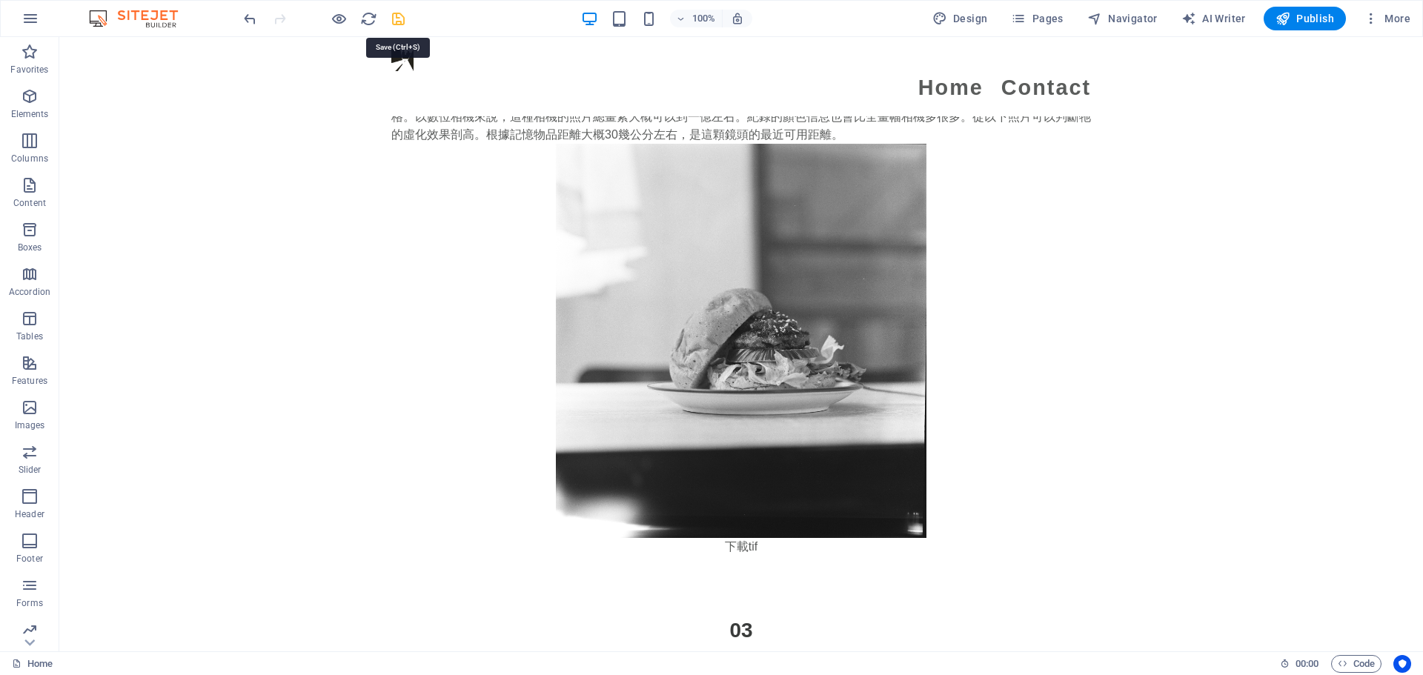
click at [402, 15] on icon "save" at bounding box center [398, 18] width 17 height 17
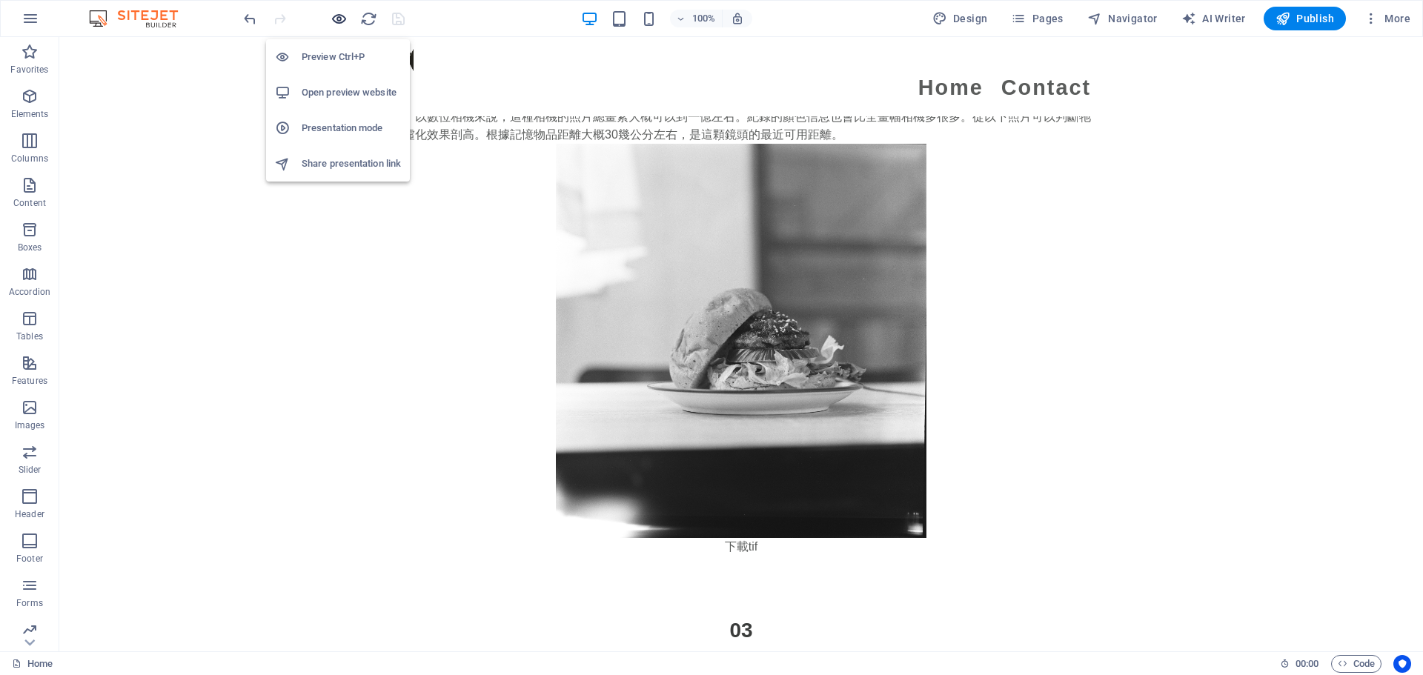
click at [336, 15] on icon "button" at bounding box center [339, 18] width 17 height 17
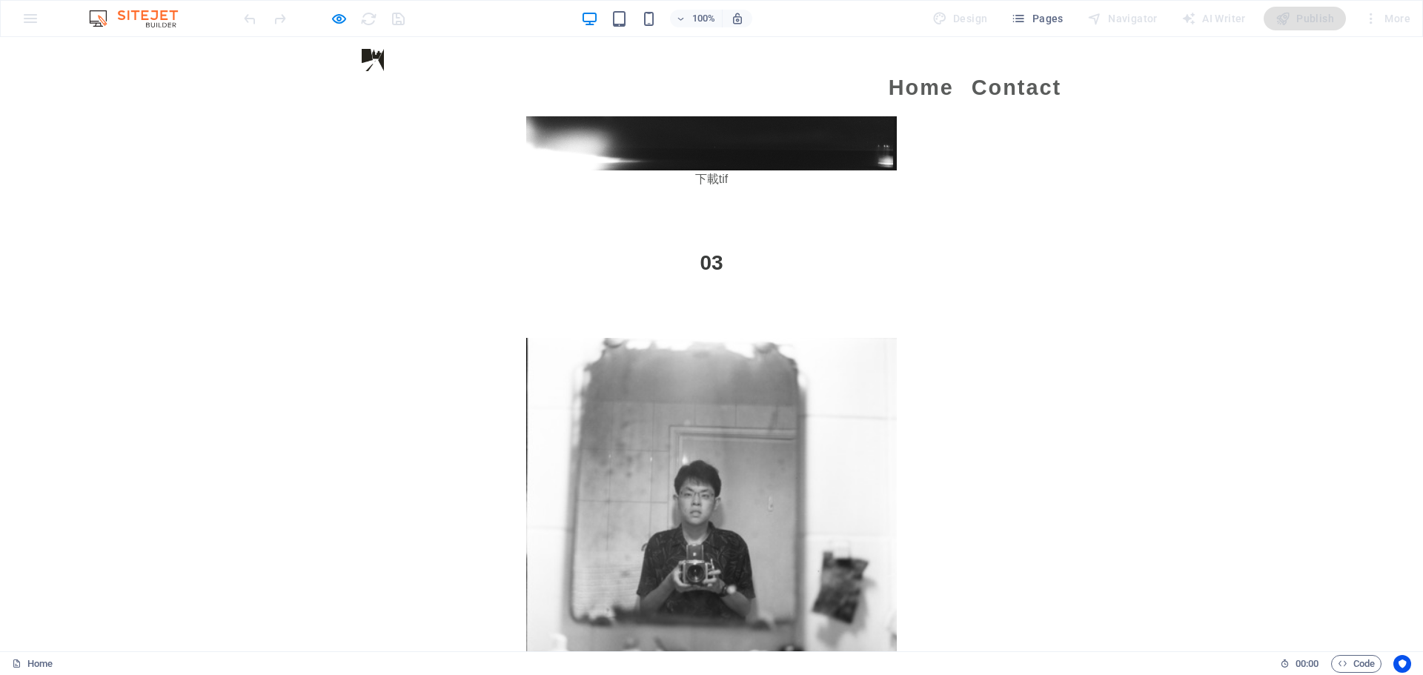
scroll to position [4033, 0]
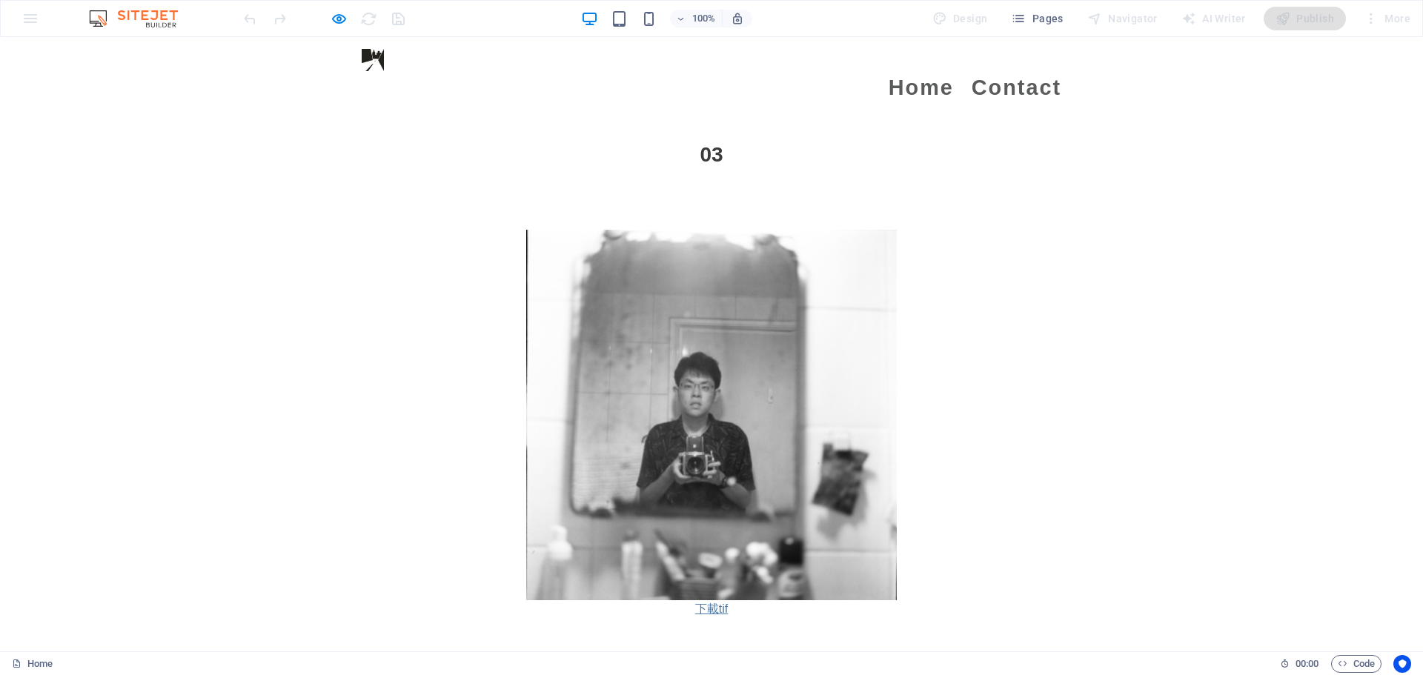
click at [714, 602] on link "下載tif" at bounding box center [711, 608] width 33 height 13
click at [333, 199] on div "下載tif" at bounding box center [711, 423] width 1423 height 507
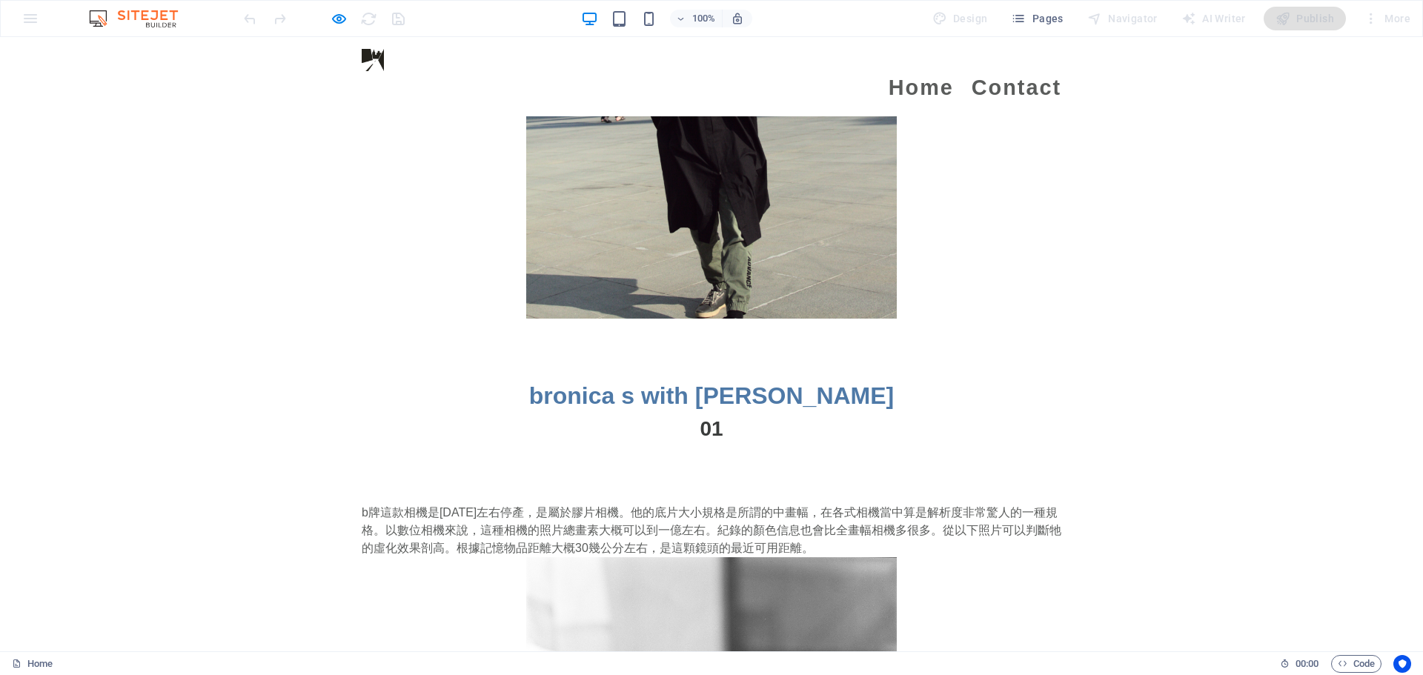
scroll to position [3440, 0]
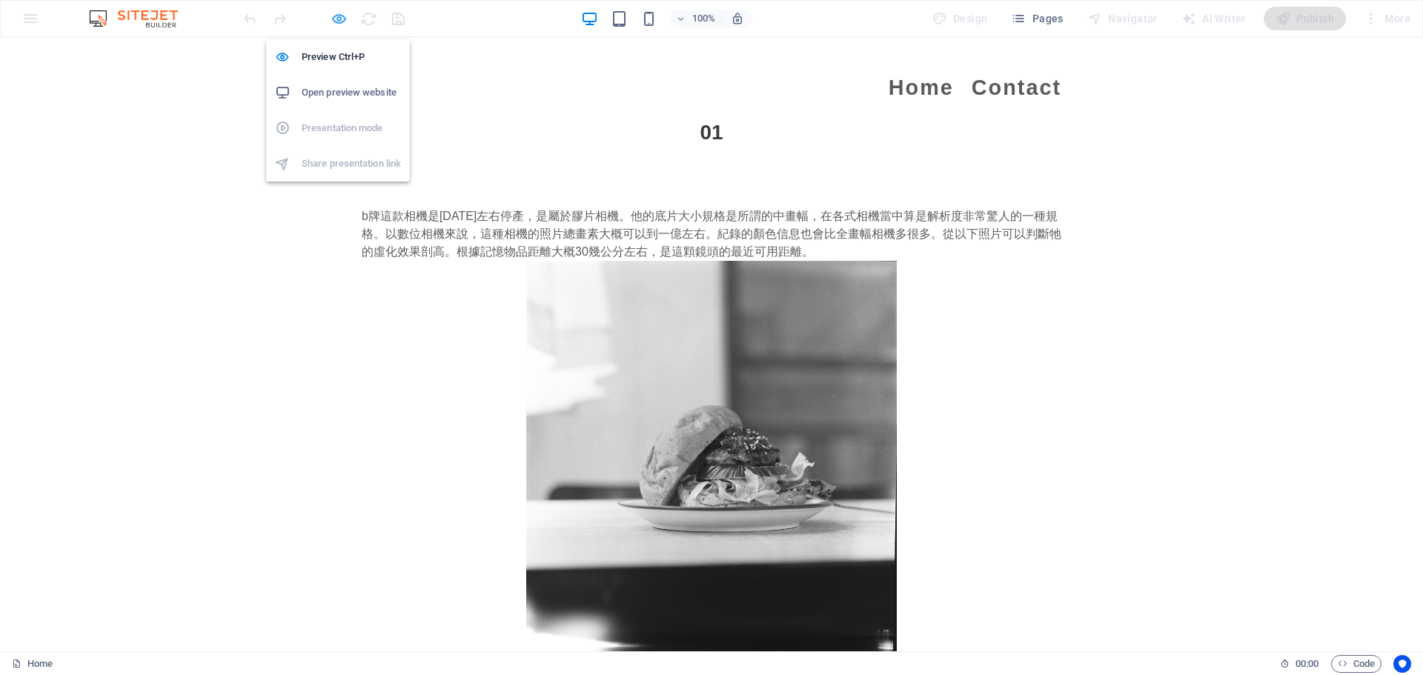
click at [342, 19] on icon "button" at bounding box center [339, 18] width 17 height 17
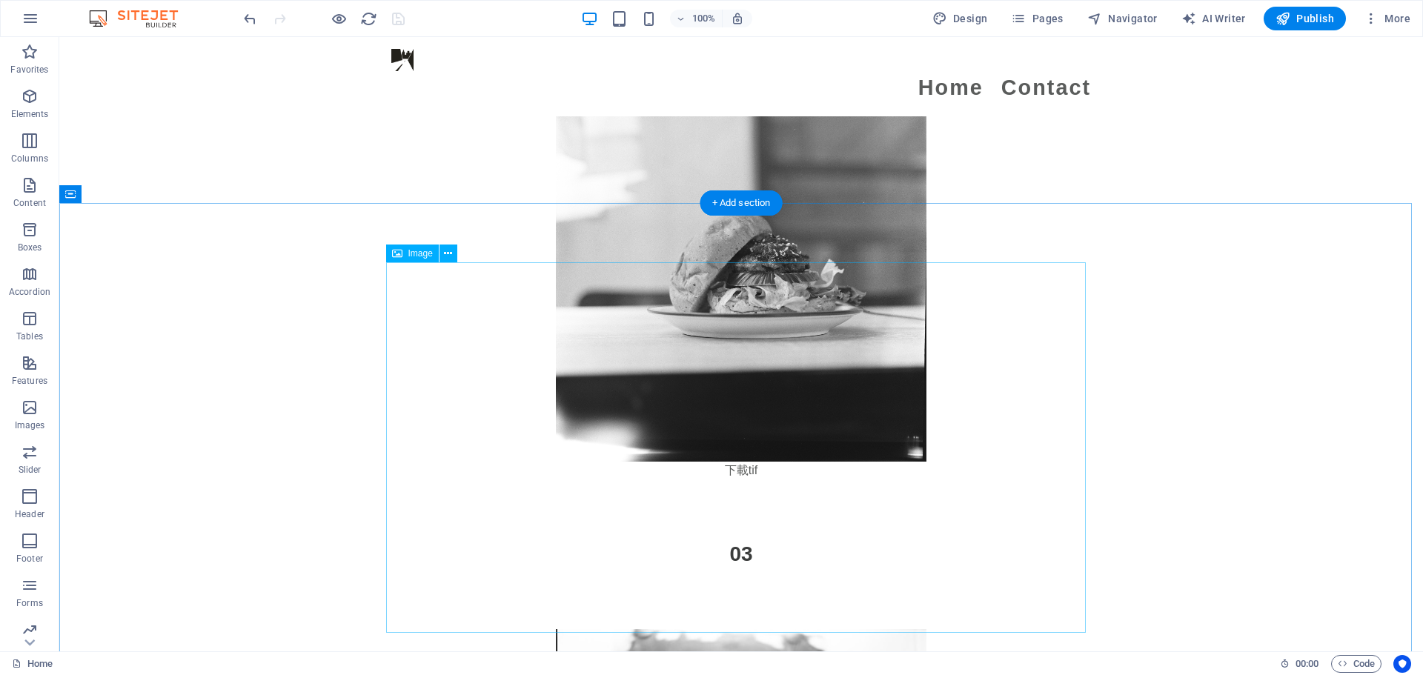
scroll to position [3779, 0]
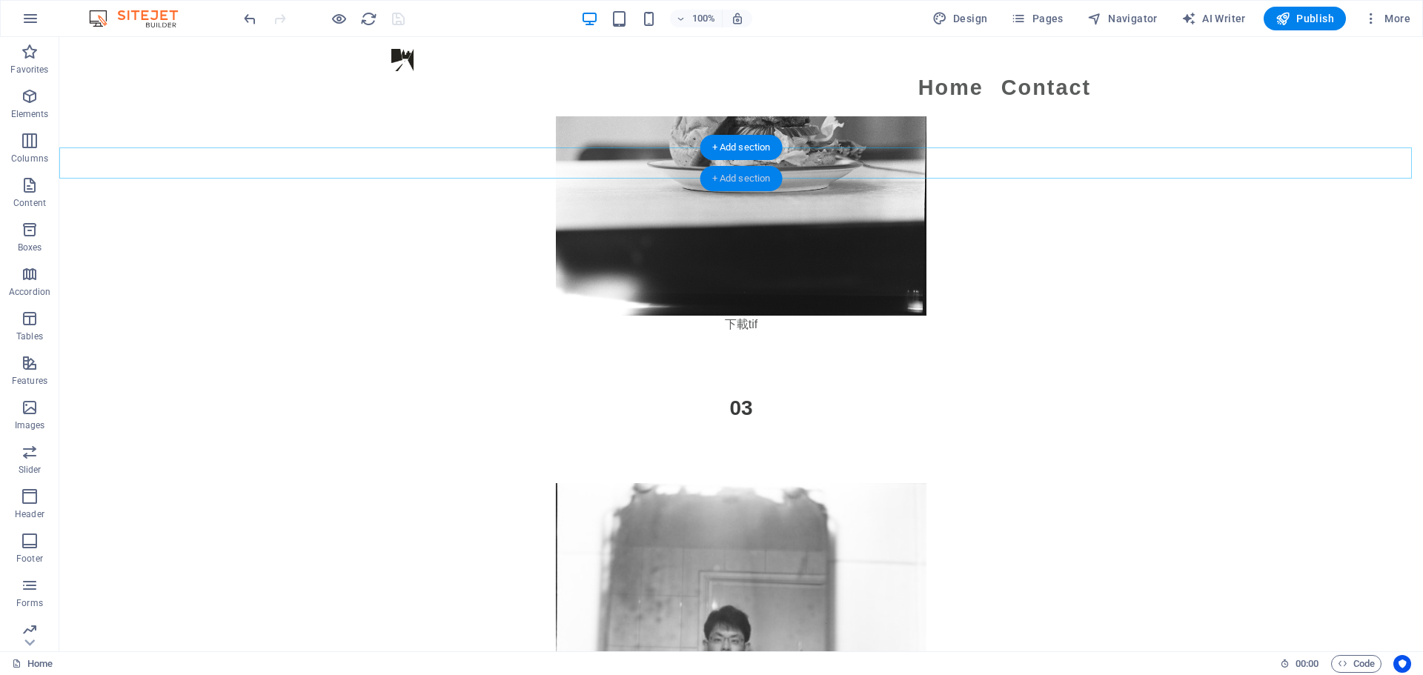
click at [747, 170] on div "+ Add section" at bounding box center [741, 178] width 82 height 25
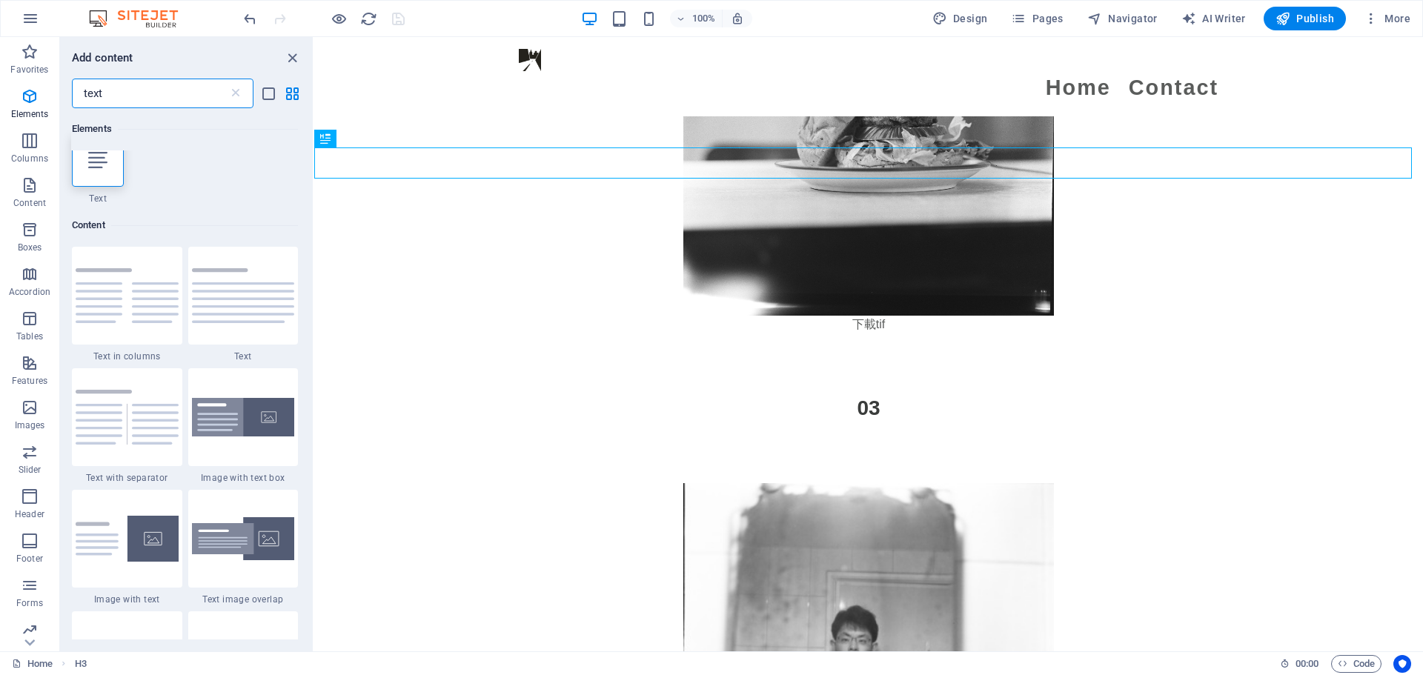
scroll to position [0, 0]
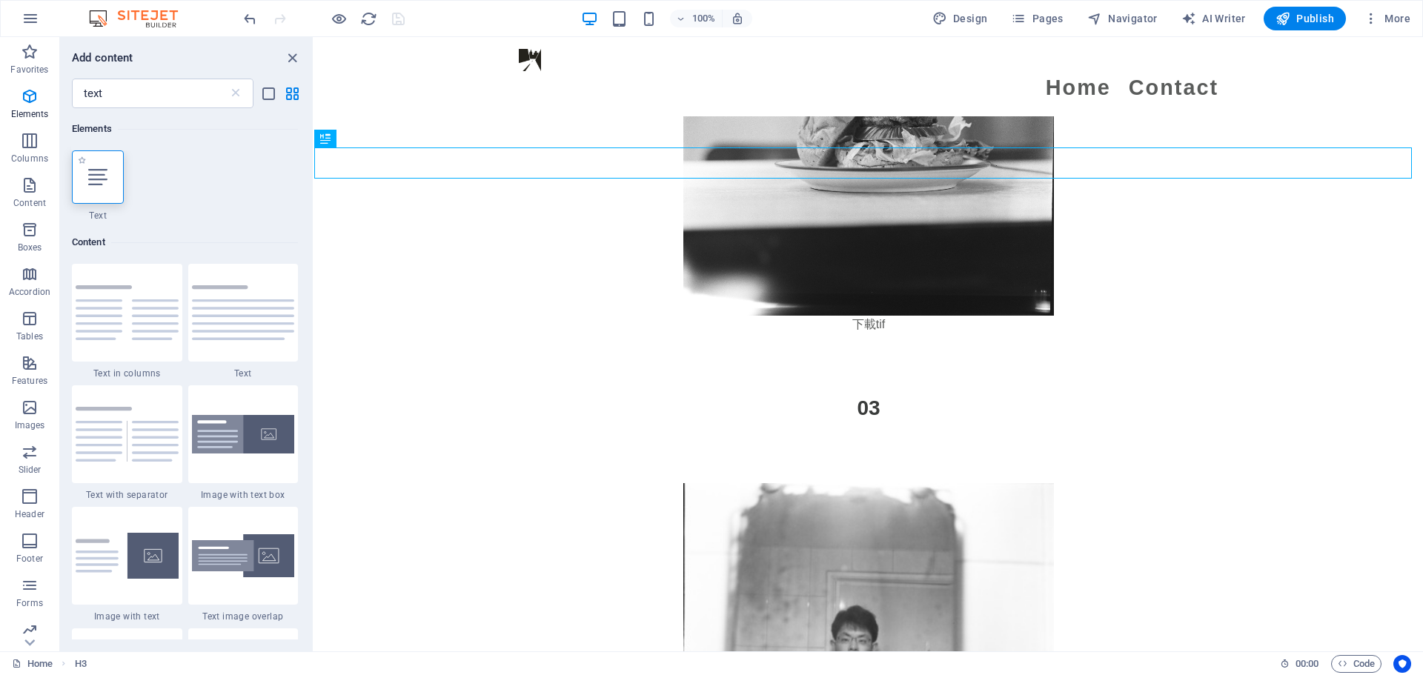
click at [109, 187] on div at bounding box center [98, 176] width 52 height 53
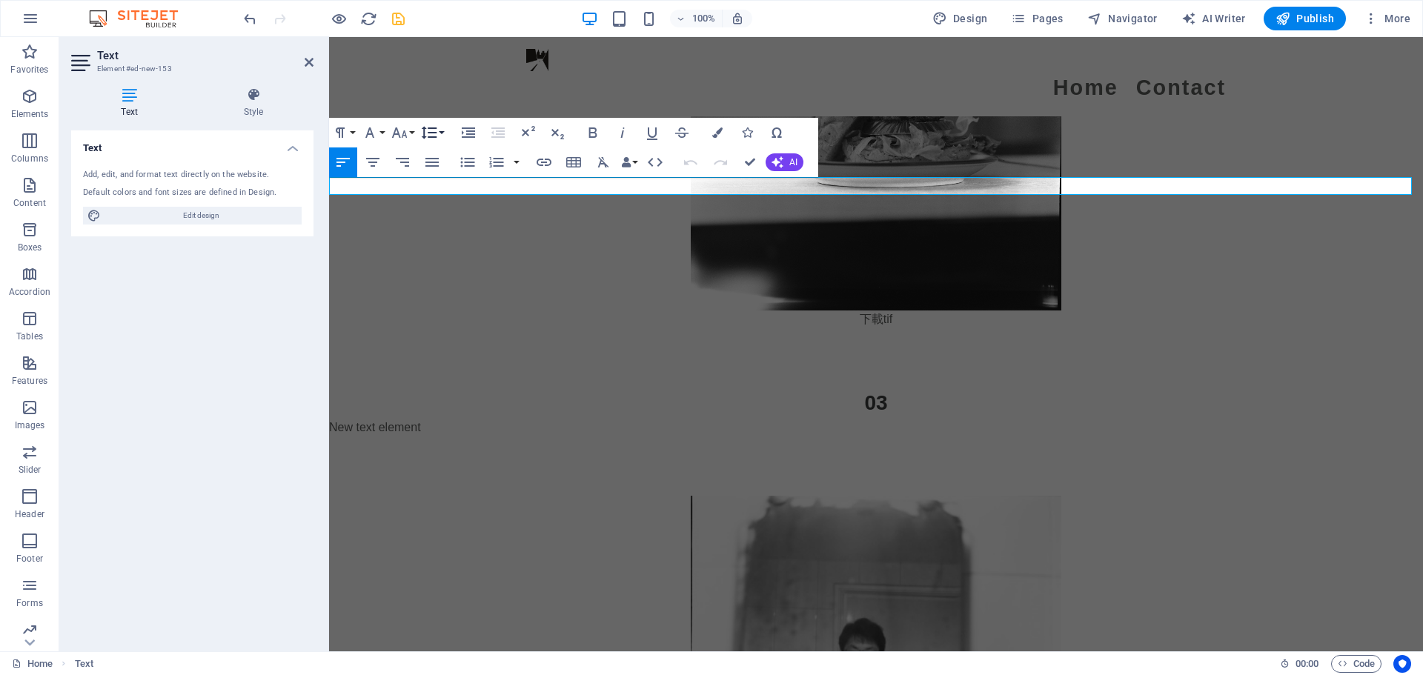
scroll to position [3779, 0]
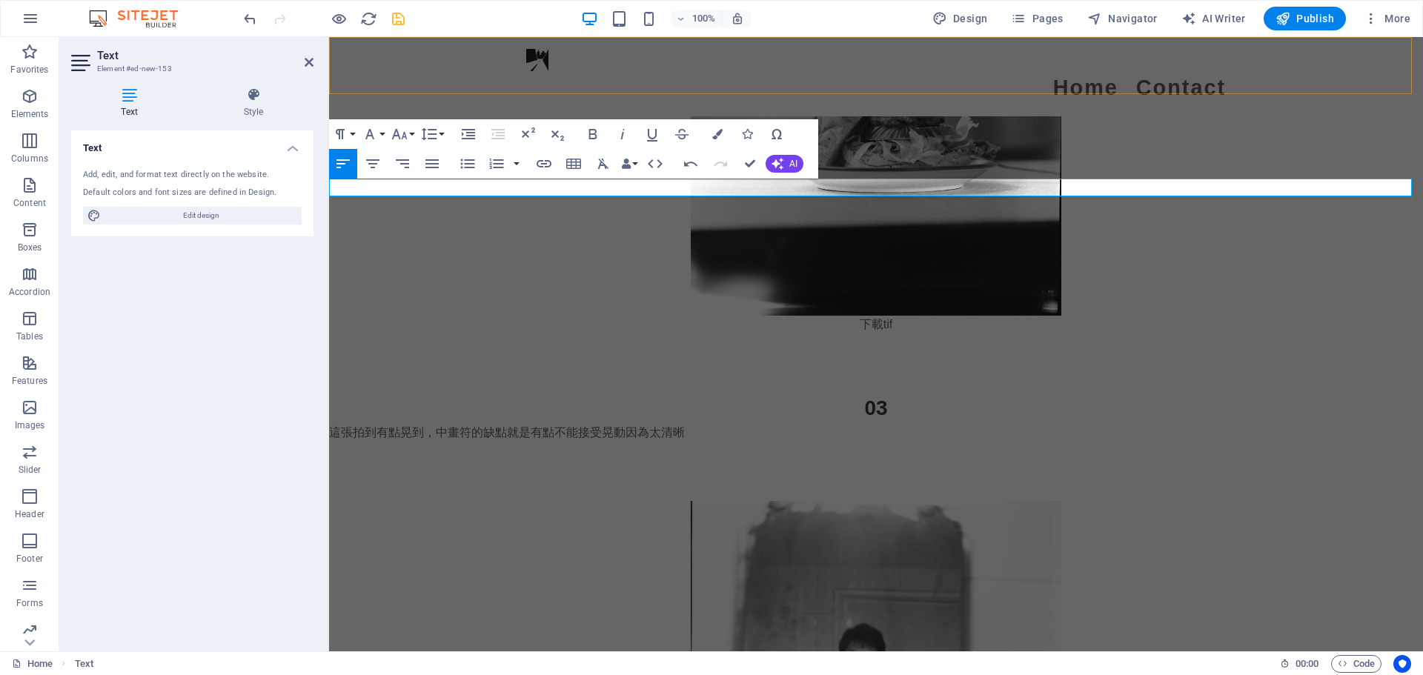
click at [395, 93] on div "Menu Home Contact" at bounding box center [876, 76] width 1094 height 79
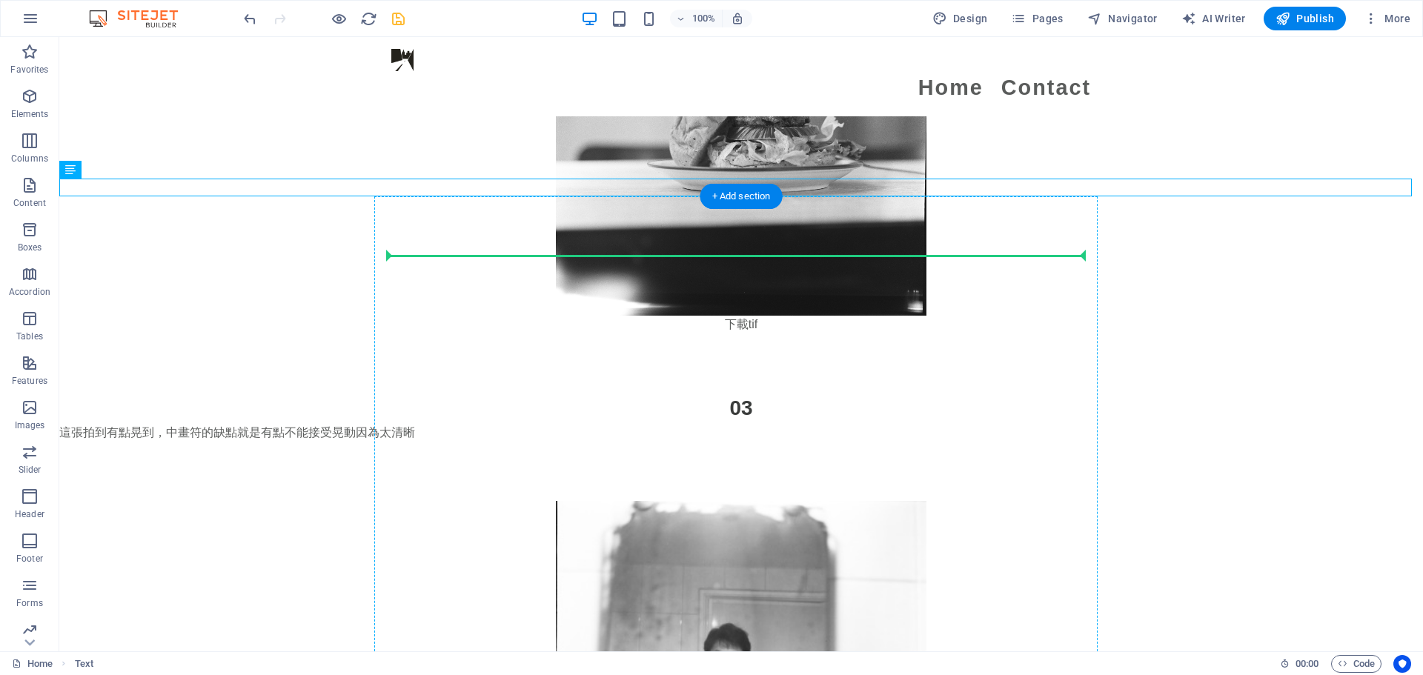
drag, startPoint x: 357, startPoint y: 186, endPoint x: 705, endPoint y: 258, distance: 354.9
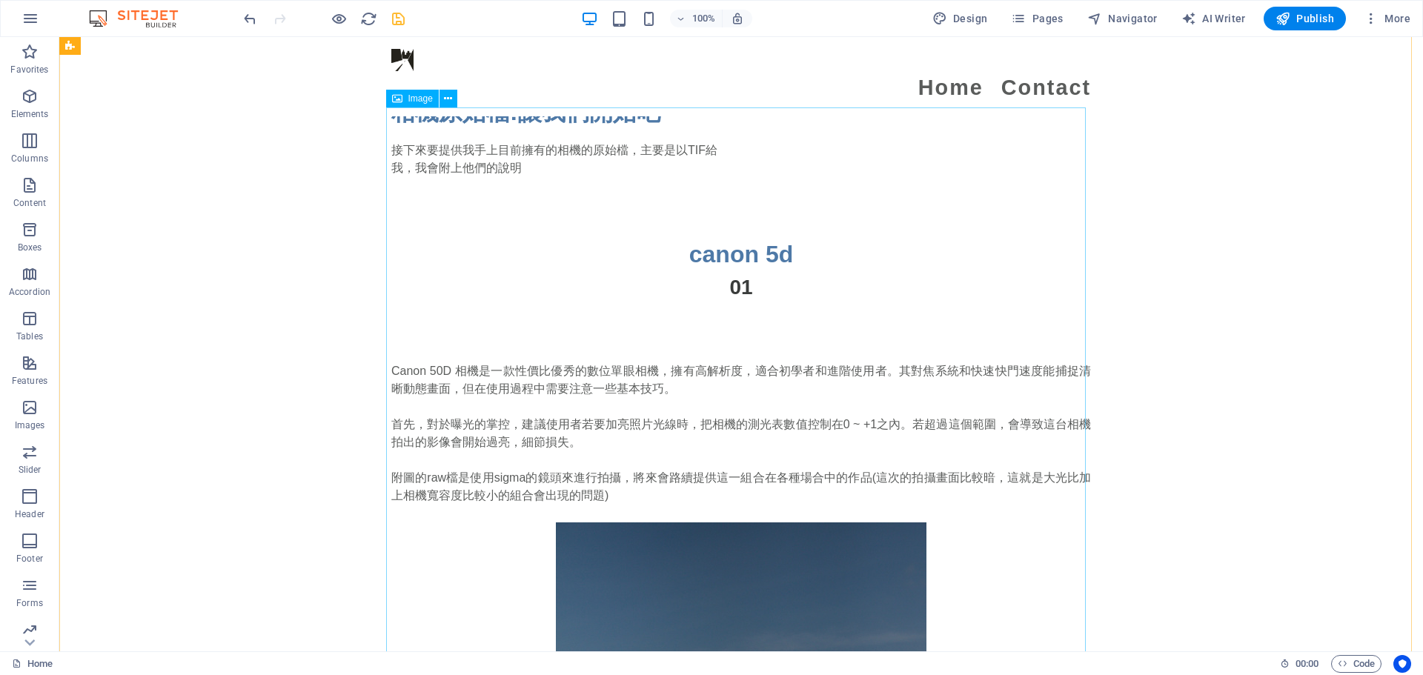
scroll to position [1630, 0]
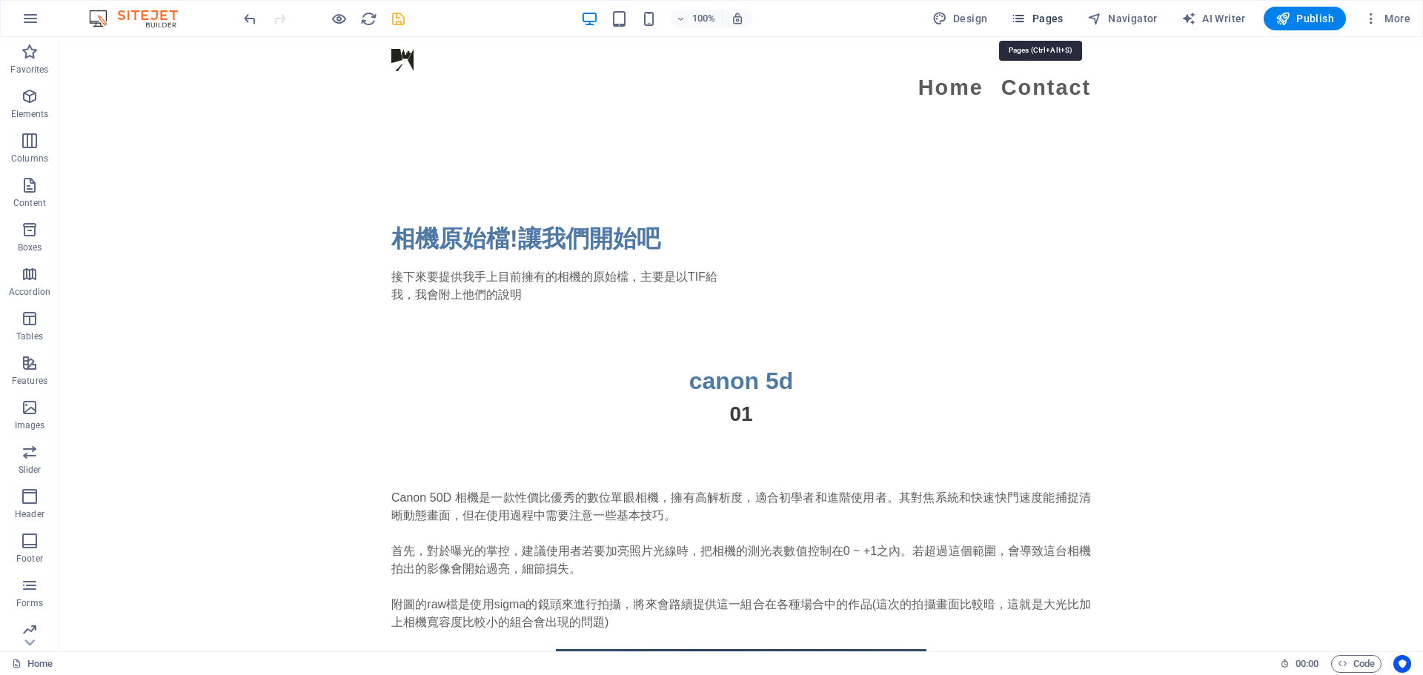
click at [1060, 20] on span "Pages" at bounding box center [1037, 18] width 52 height 15
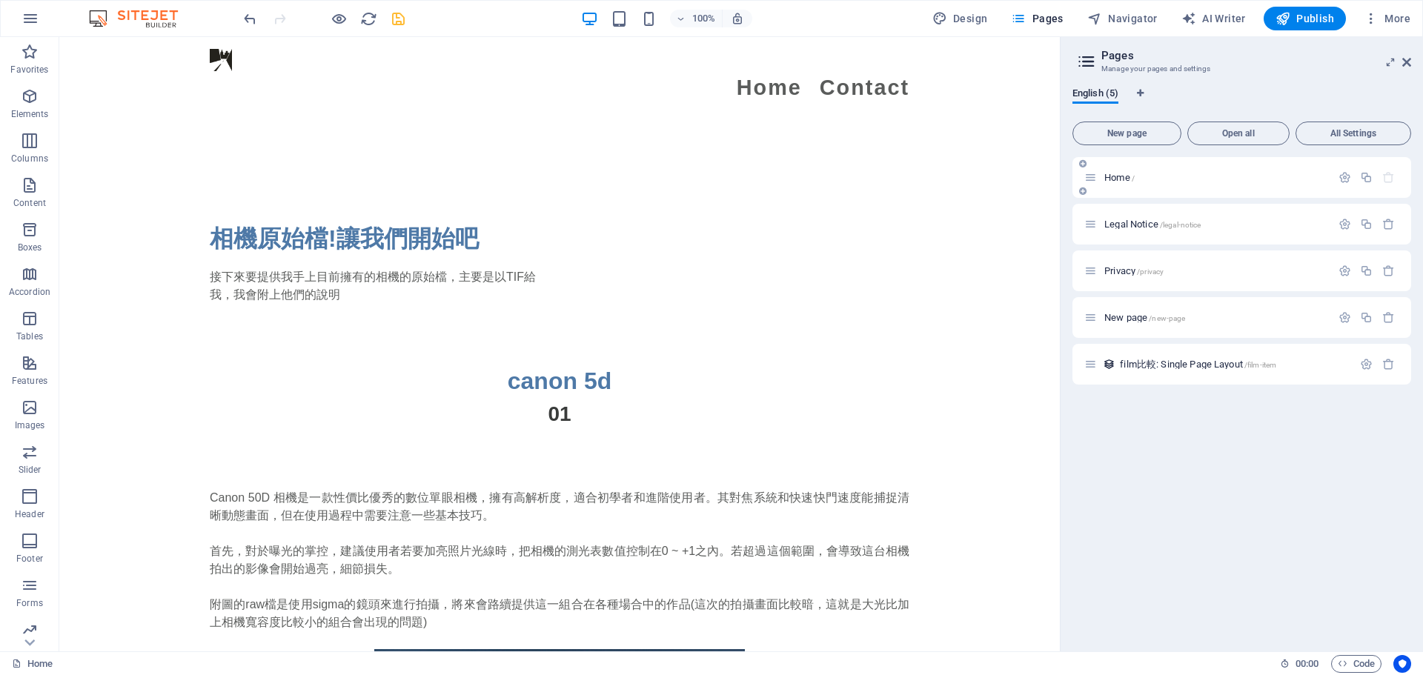
click at [1140, 179] on p "Home /" at bounding box center [1215, 178] width 222 height 10
click at [1102, 231] on div "Legal Notice /legal-notice" at bounding box center [1207, 224] width 247 height 17
click at [1123, 231] on div "Legal Notice /legal-notice" at bounding box center [1207, 224] width 247 height 17
click at [1135, 224] on span "Legal Notice /legal-notice" at bounding box center [1152, 224] width 96 height 11
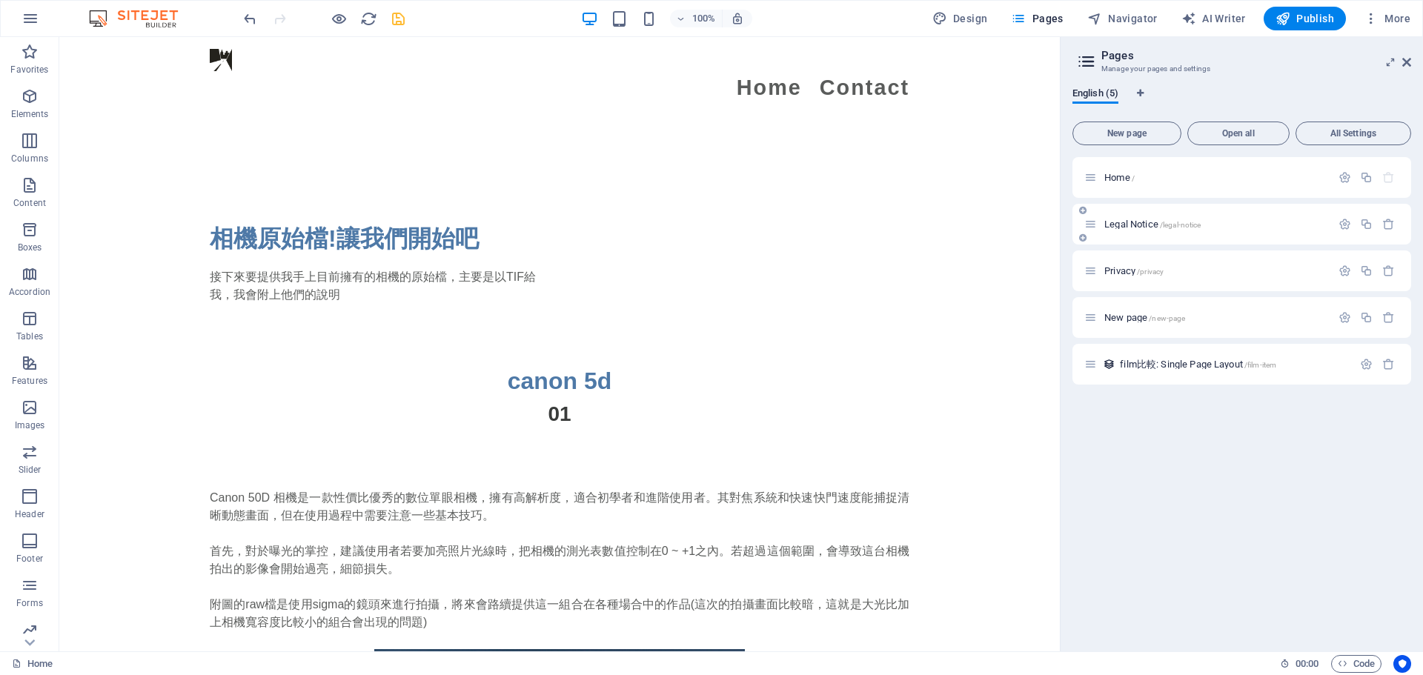
scroll to position [0, 0]
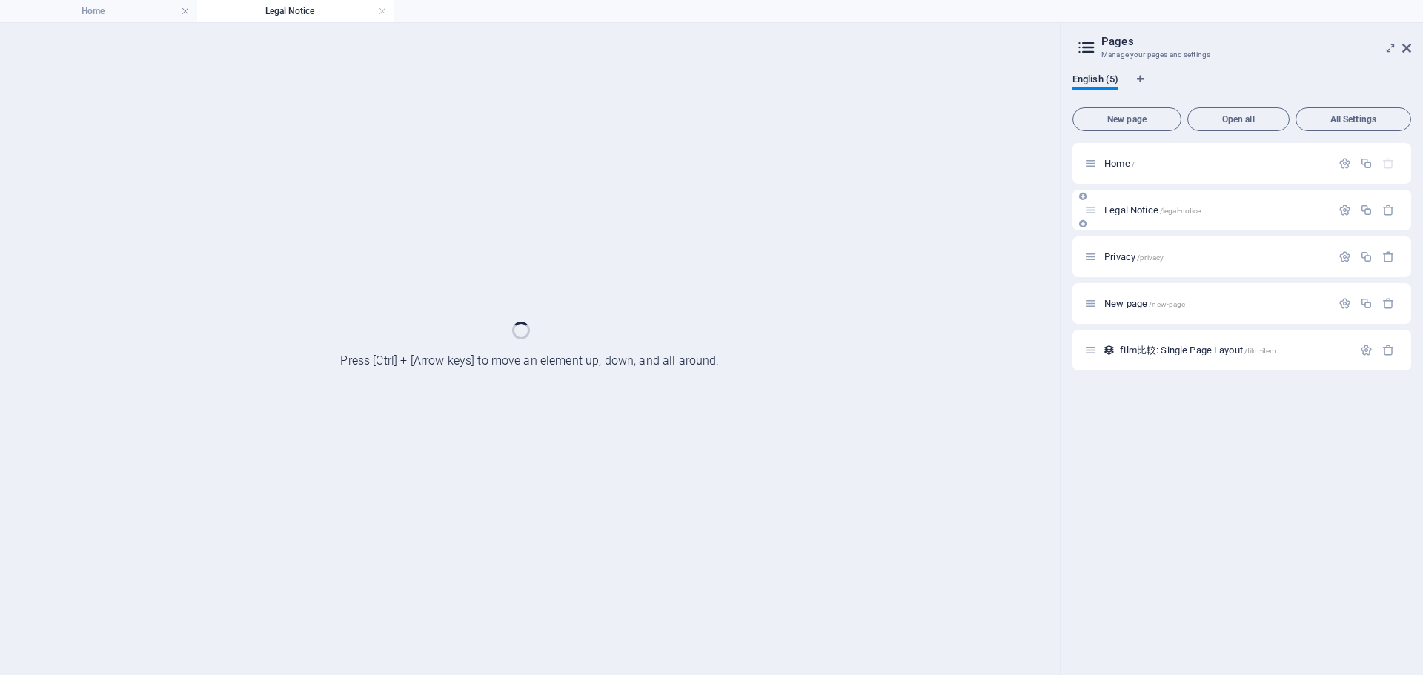
click at [1135, 224] on div "Legal Notice /legal-notice" at bounding box center [1241, 210] width 339 height 41
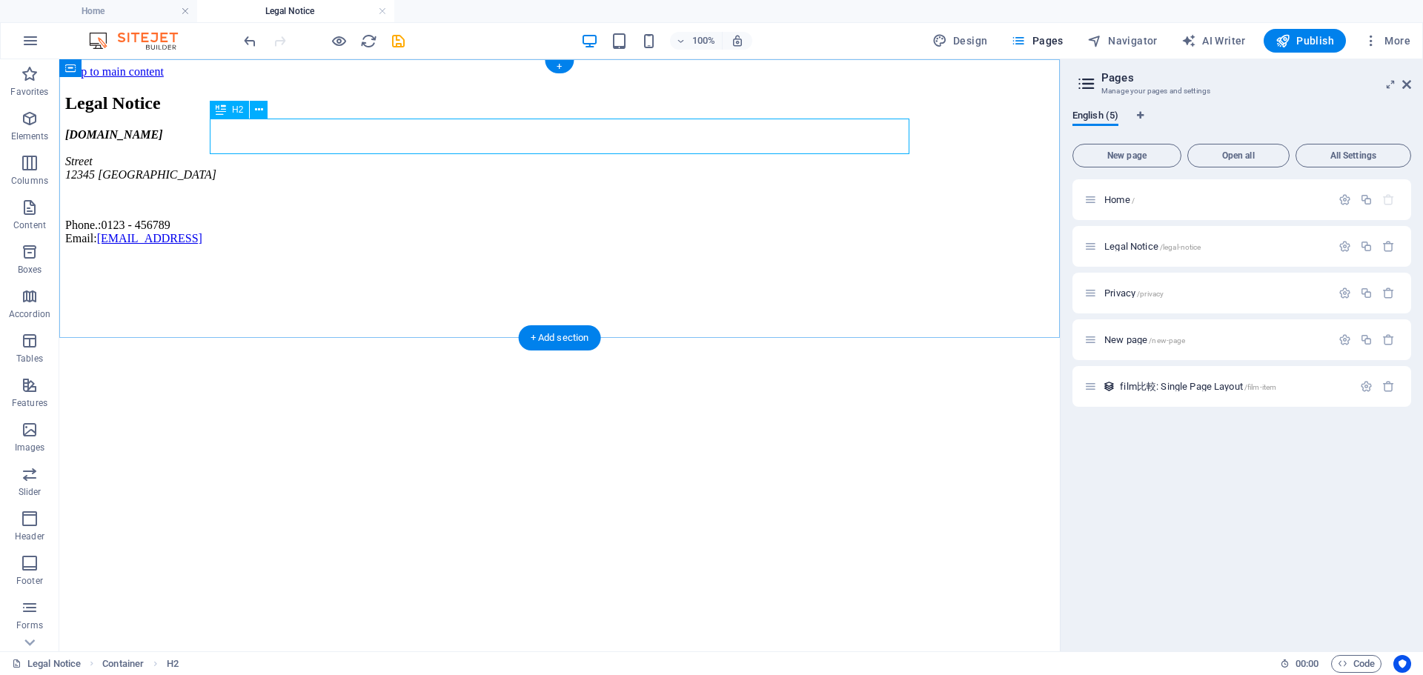
click at [403, 113] on div "Legal Notice" at bounding box center [559, 103] width 989 height 20
click at [396, 47] on icon "save" at bounding box center [398, 41] width 17 height 17
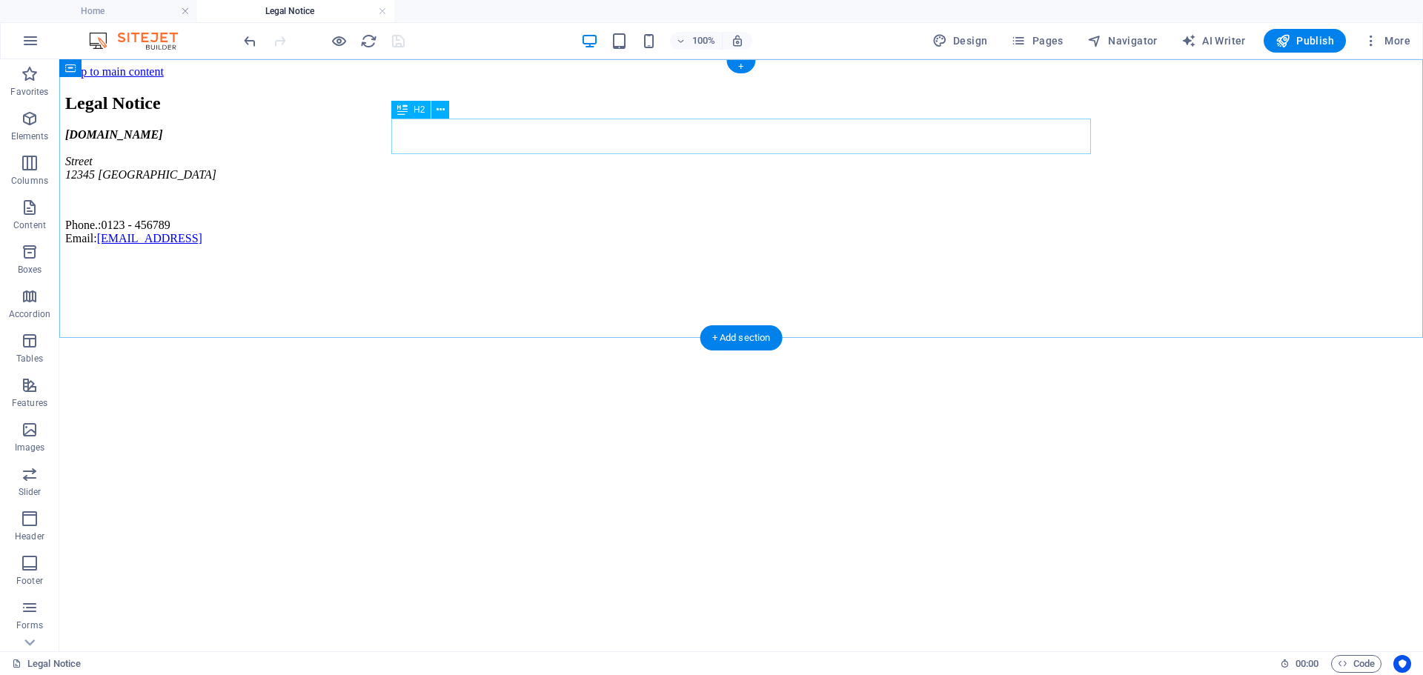
click at [485, 113] on div "Legal Notice" at bounding box center [741, 103] width 1352 height 20
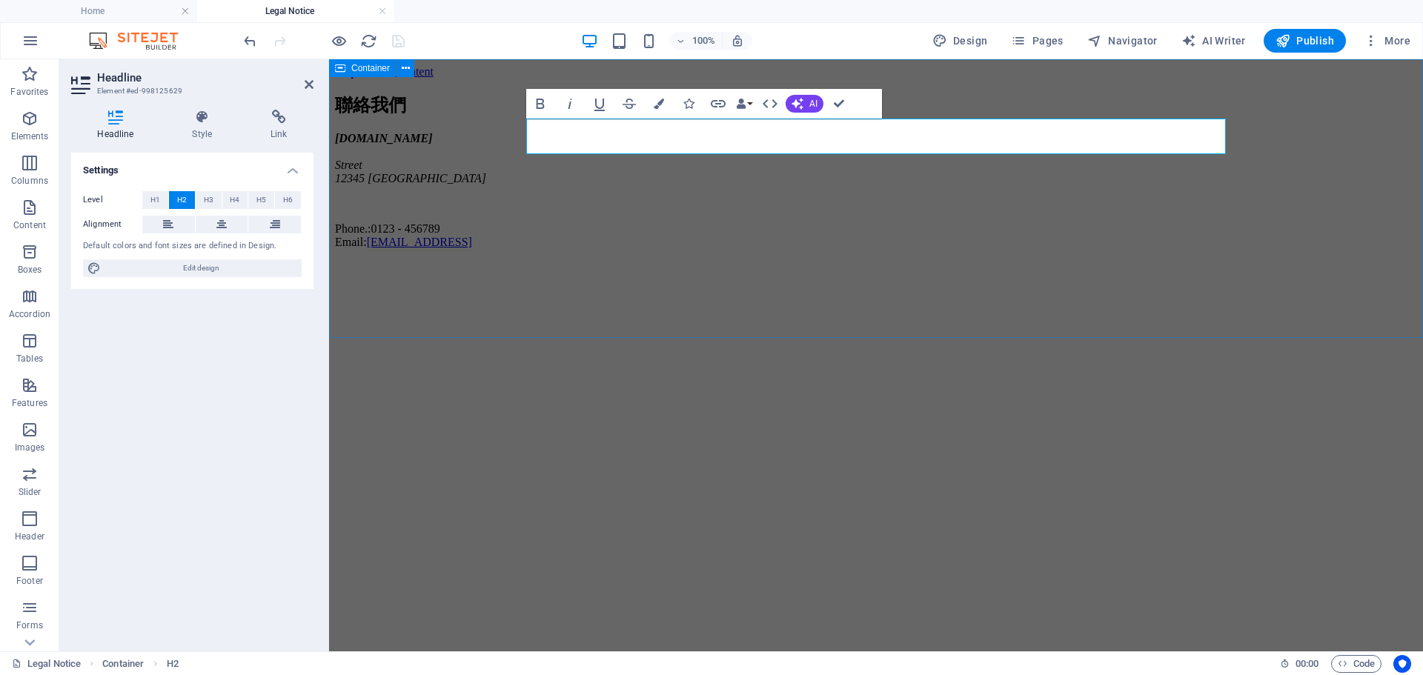
drag, startPoint x: 496, startPoint y: 213, endPoint x: 811, endPoint y: 184, distance: 317.0
click at [766, 210] on div "聯絡我們 myfilm.fxinspire.com Street 12345 Berlin Phone.: 0123 - 456789 Email: a2bd…" at bounding box center [876, 171] width 1082 height 156
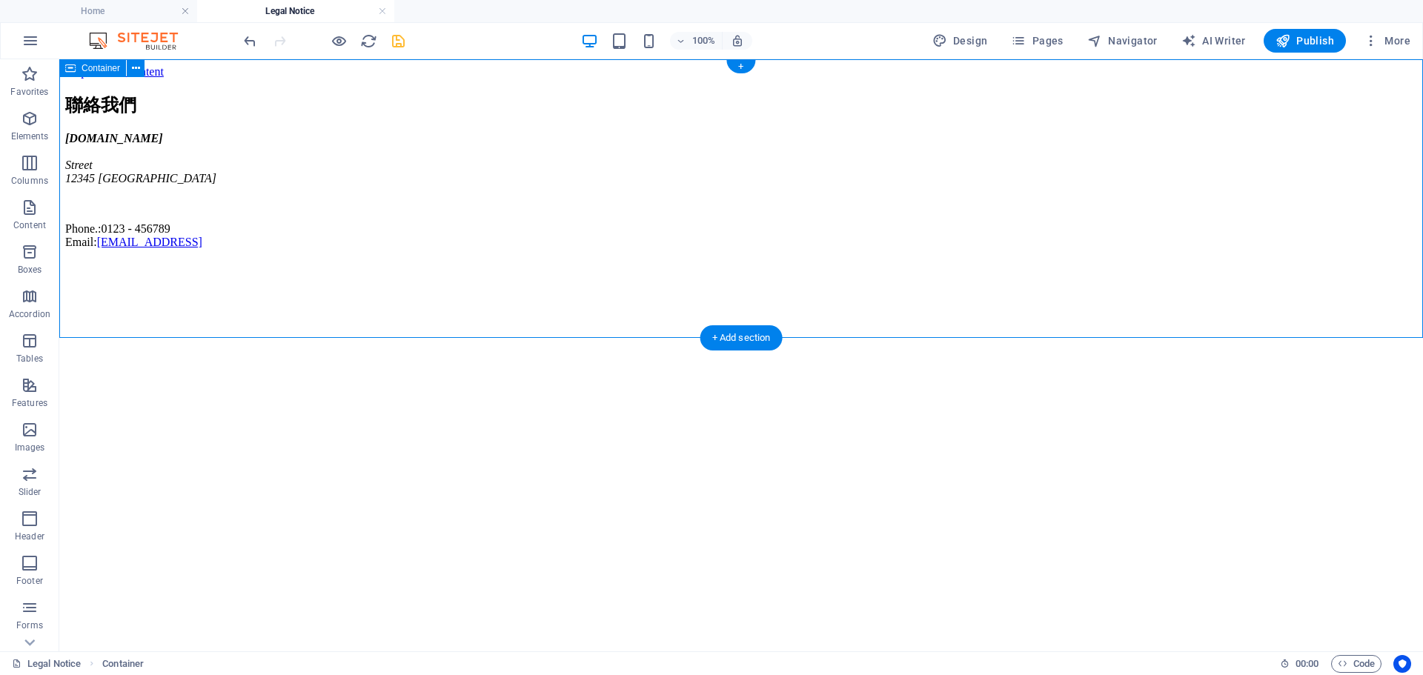
click at [419, 215] on div "myfilm.fxinspire.com Street 12345 Berlin Phone.: 0123 - 456789 Email: a2bdcc298…" at bounding box center [741, 190] width 1352 height 117
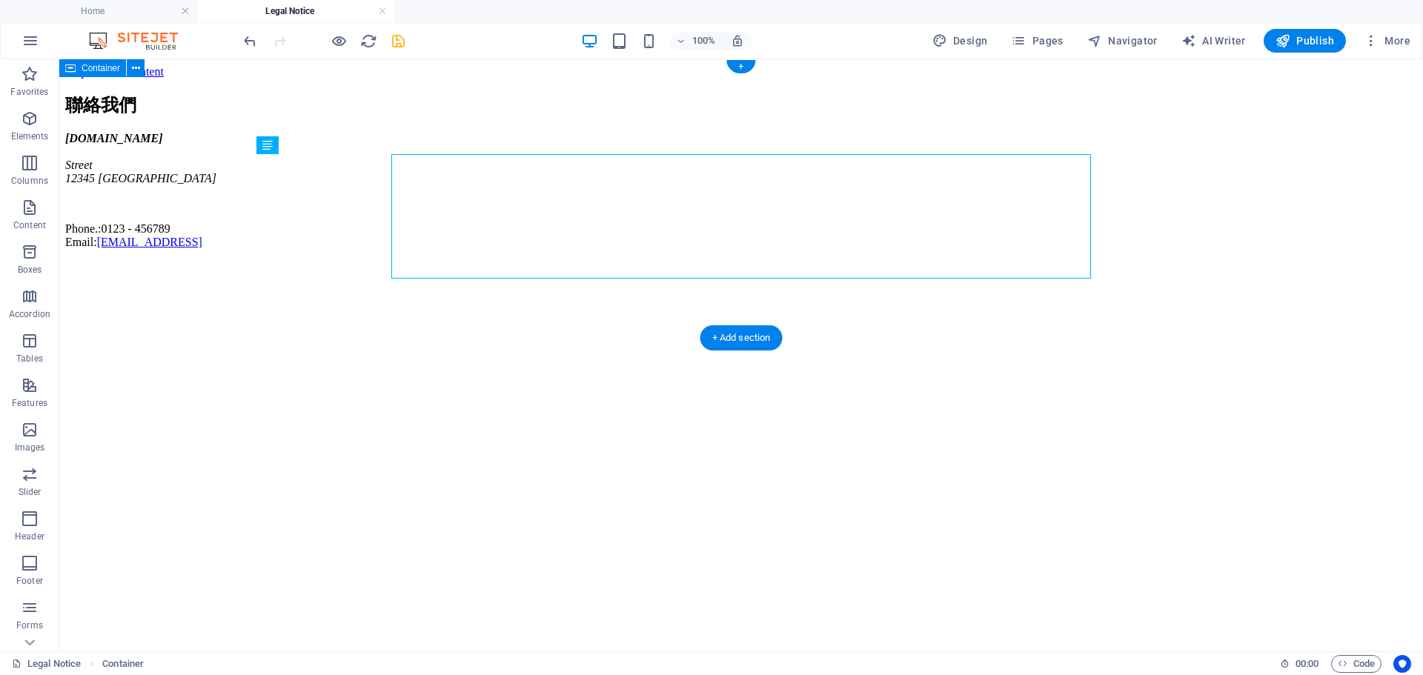
click at [419, 215] on div "myfilm.fxinspire.com Street 12345 Berlin Phone.: 0123 - 456789 Email: a2bdcc298…" at bounding box center [741, 190] width 1352 height 117
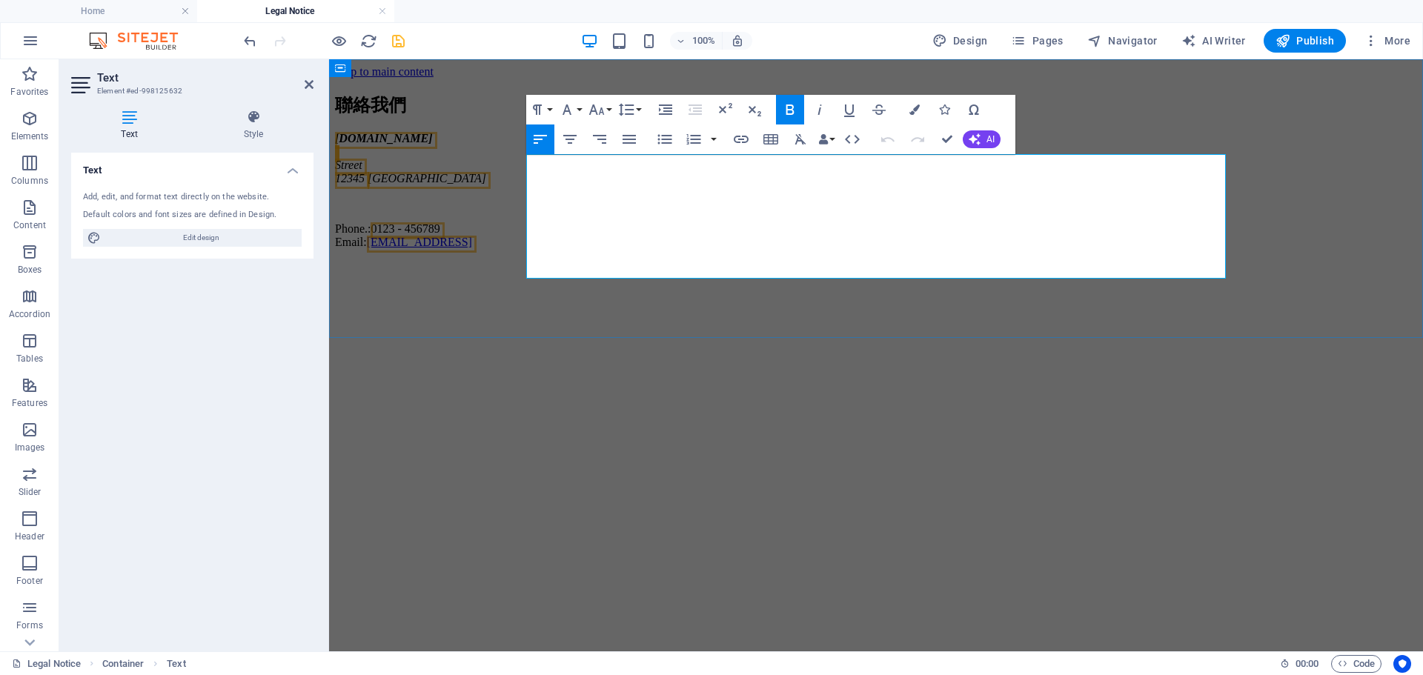
click at [622, 185] on address "myfilm.fxinspire.com Street 12345 Berlin" at bounding box center [876, 158] width 1082 height 53
click at [634, 185] on address "myfilm.fxinspire.com Street 12345 Berlin" at bounding box center [876, 158] width 1082 height 53
click at [536, 185] on address "myfilm.fxinspire.com Street 12345 Berlin" at bounding box center [876, 158] width 1082 height 53
drag, startPoint x: 528, startPoint y: 196, endPoint x: 590, endPoint y: 202, distance: 61.8
click at [590, 185] on address "myfilm.fxinspire.com Street 12345 Berlin" at bounding box center [876, 158] width 1082 height 53
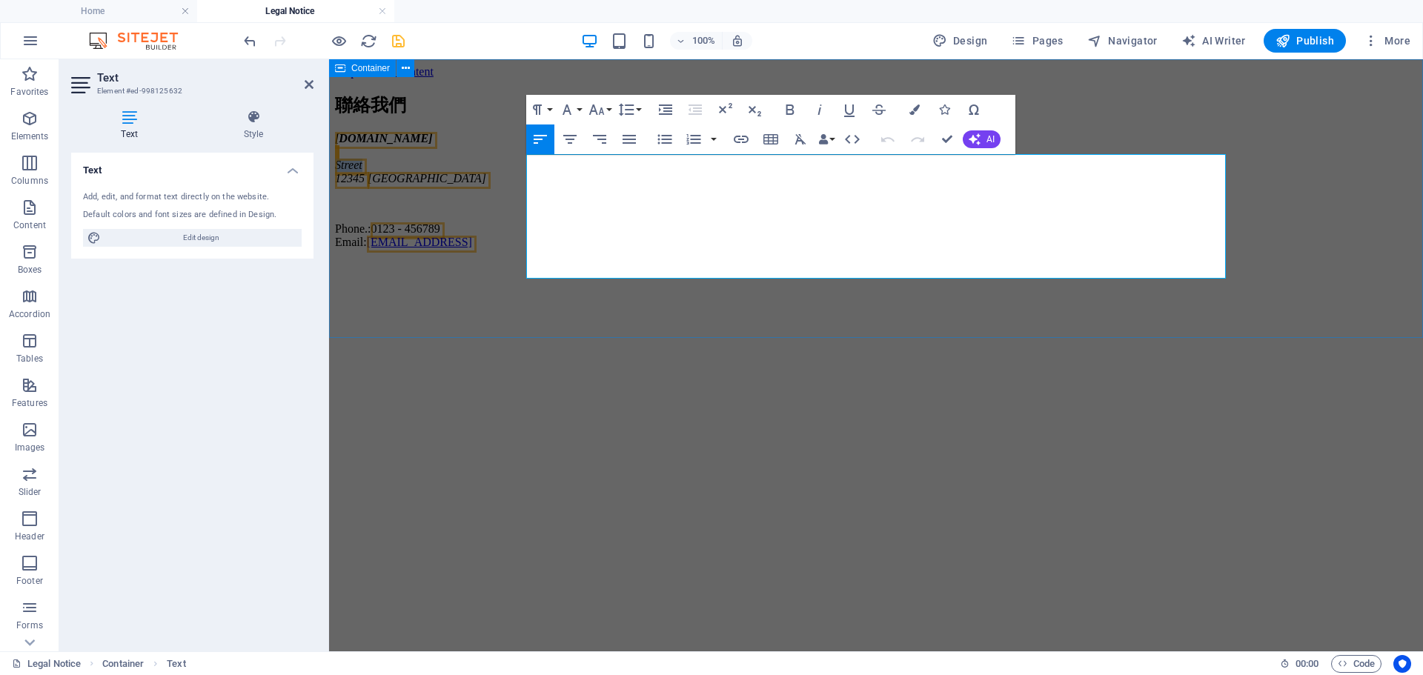
click at [410, 249] on div "聯絡我們 myfilm.fxinspire.com Street 12345 Berlin Phone.: 0123 - 456789 Email: a2bd…" at bounding box center [876, 171] width 1082 height 156
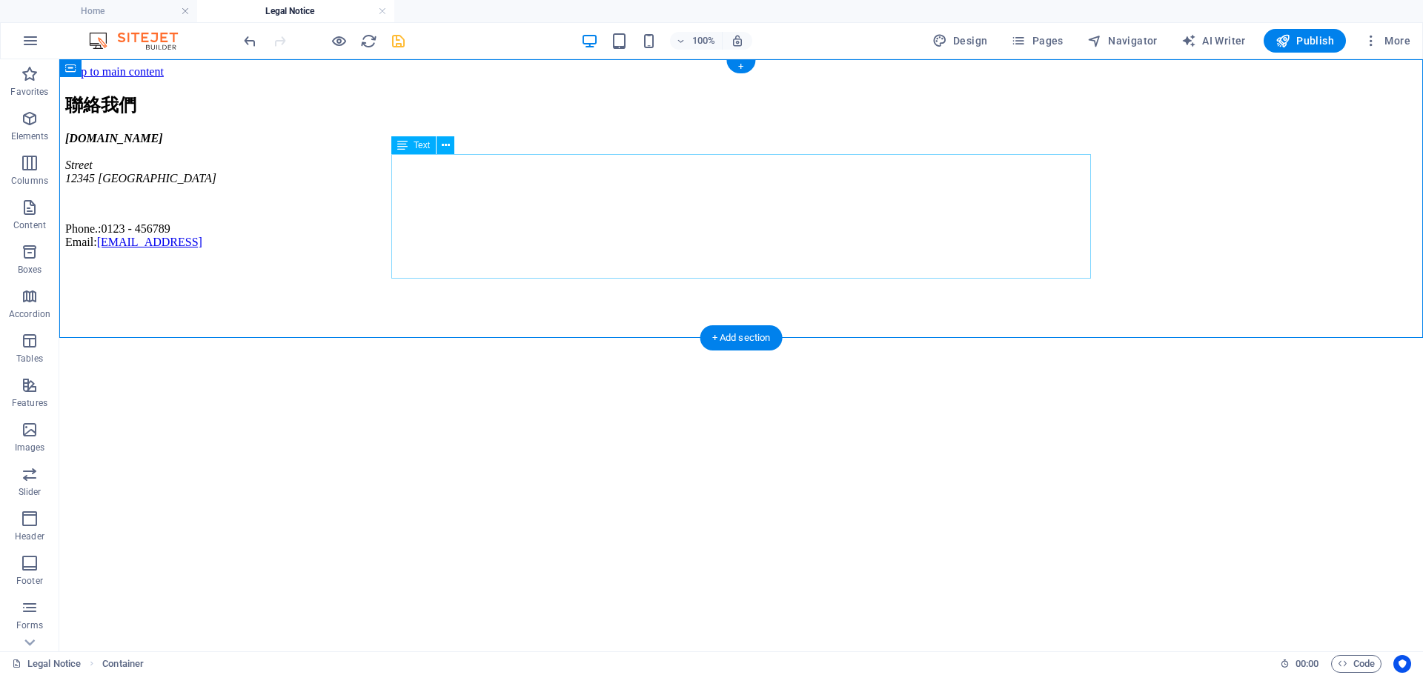
click at [416, 197] on div "myfilm.fxinspire.com Street 12345 Berlin Phone.: 0123 - 456789 Email: a2bdcc298…" at bounding box center [741, 190] width 1352 height 117
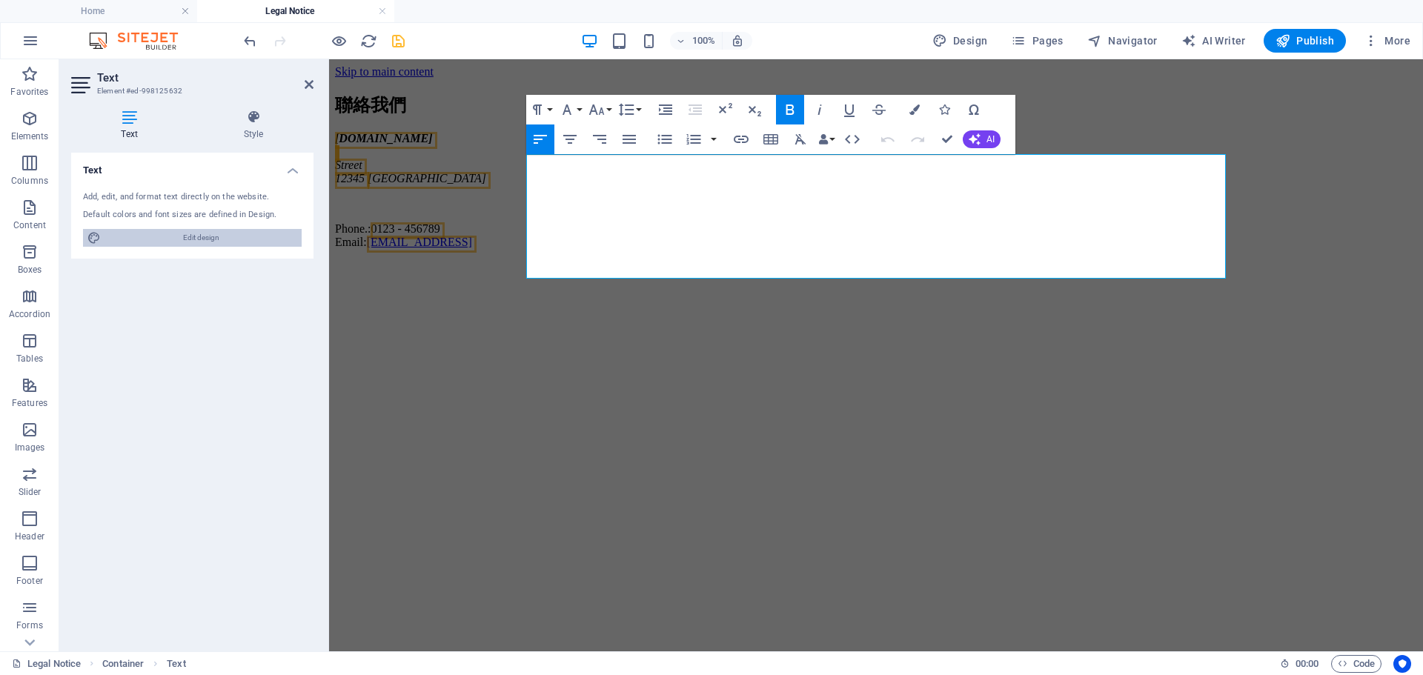
click at [240, 242] on span "Edit design" at bounding box center [201, 238] width 192 height 18
select select "px"
select select "400"
select select "px"
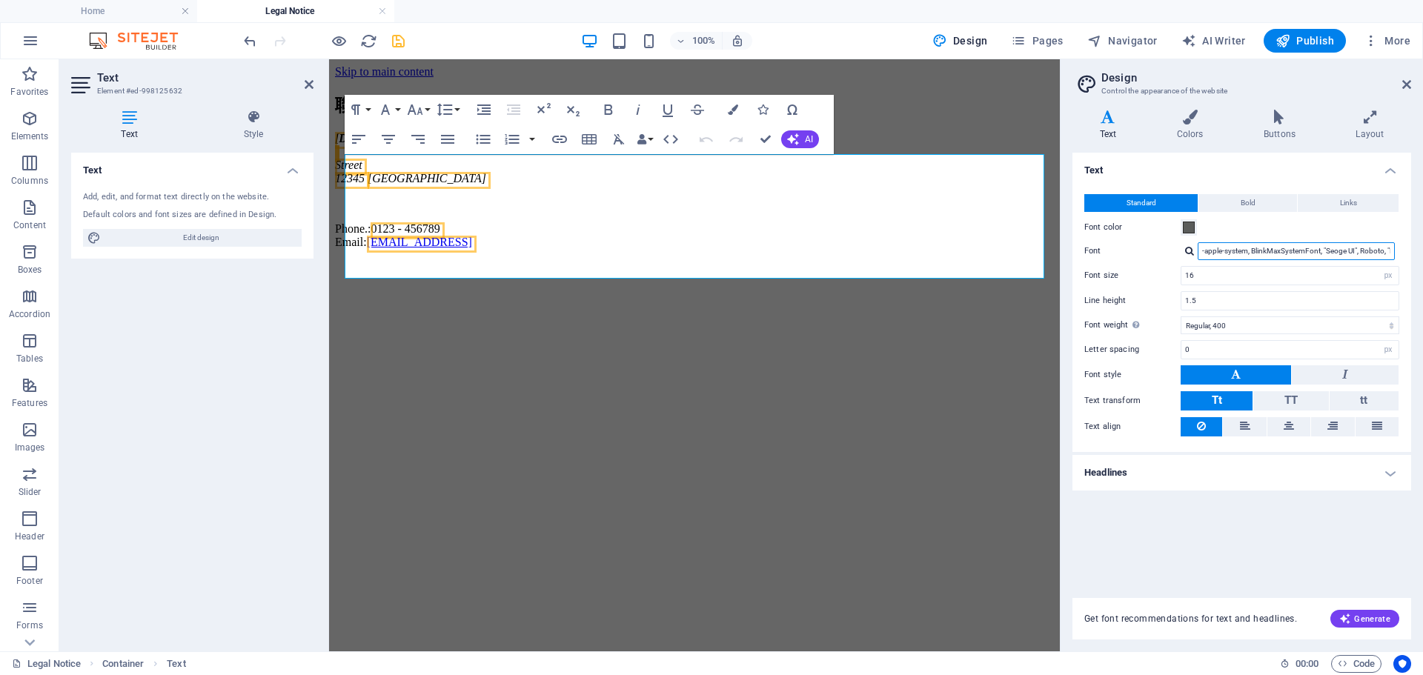
drag, startPoint x: 1232, startPoint y: 257, endPoint x: 1139, endPoint y: 247, distance: 93.2
click at [1139, 247] on div "Font -apple-system, BlinkMaxSystemFont, "Seoge UI", Roboto, "Helvetica Neue", A…" at bounding box center [1241, 251] width 315 height 18
click at [1404, 90] on link at bounding box center [1406, 85] width 9 height 13
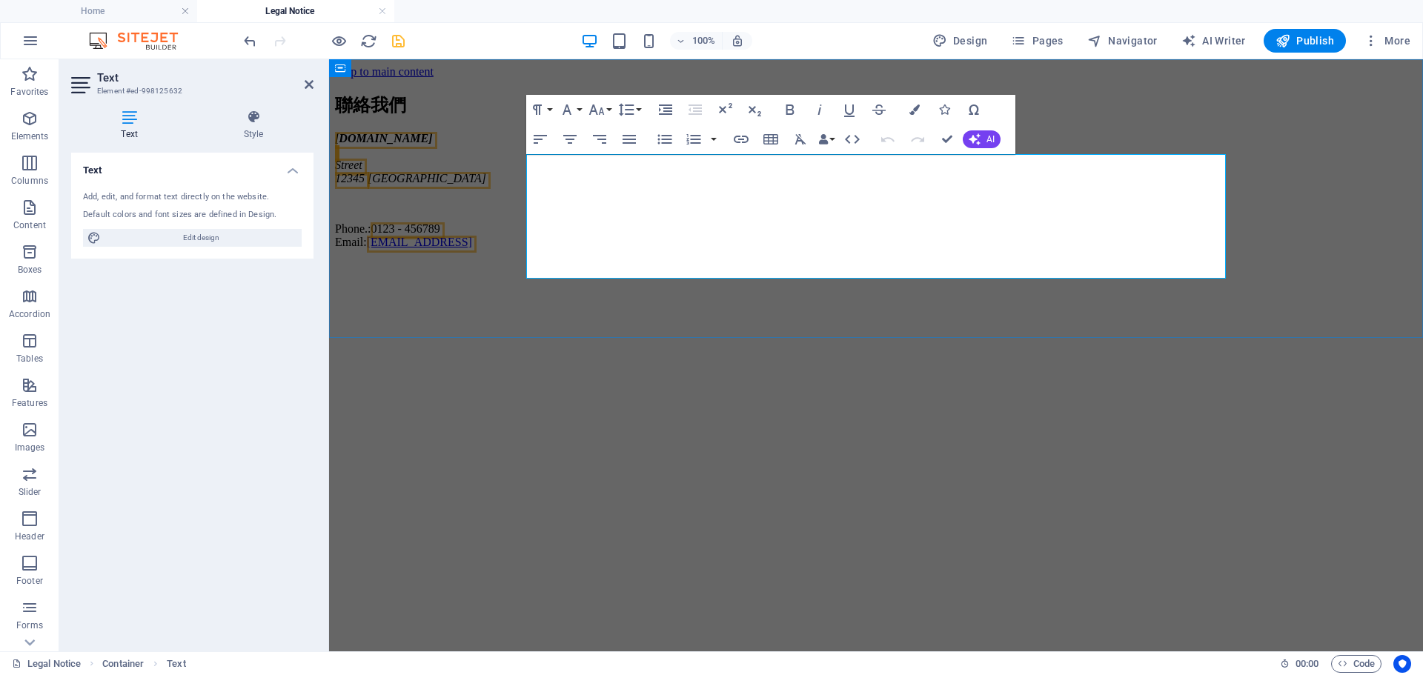
click at [362, 171] on span "Street" at bounding box center [348, 165] width 27 height 13
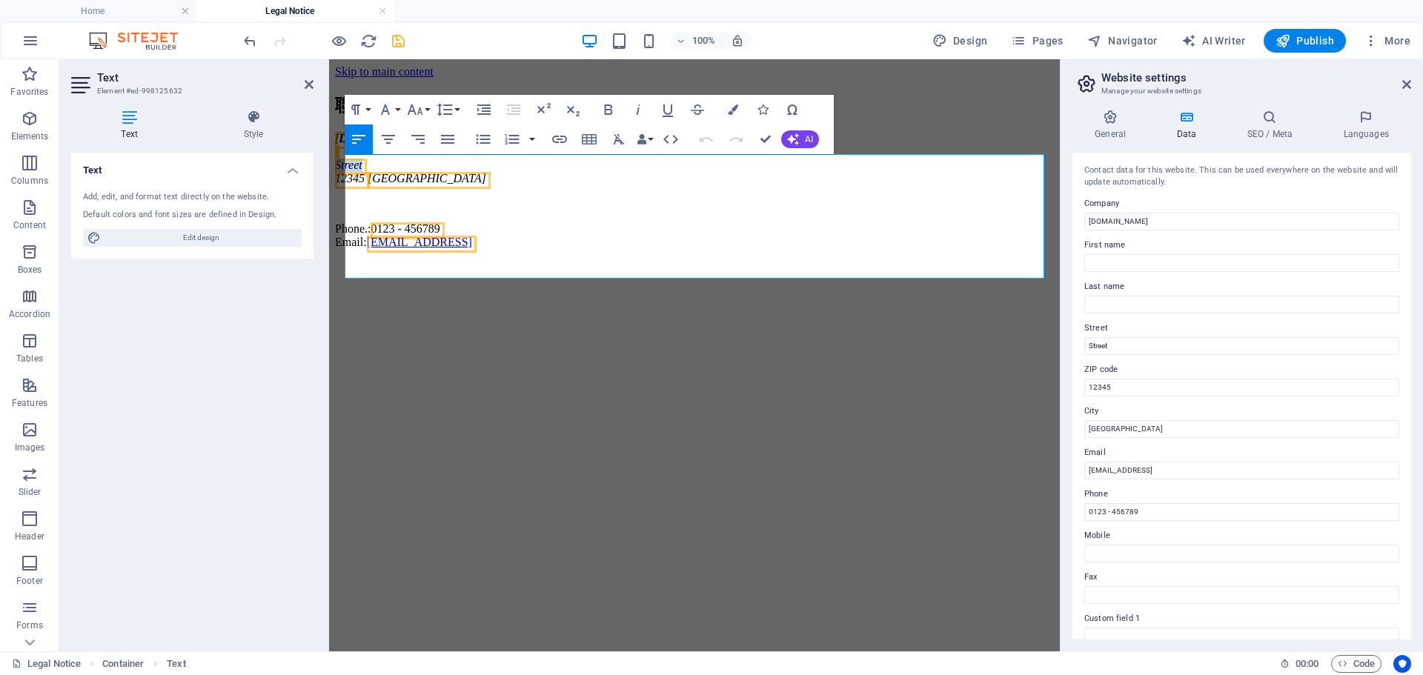
drag, startPoint x: 382, startPoint y: 204, endPoint x: 634, endPoint y: 256, distance: 257.4
click at [329, 197] on html "Skip to main content 聯絡我們 myfilm.fxinspire.com Street 12345 Berlin Phone.: 0123…" at bounding box center [694, 160] width 731 height 202
click at [362, 171] on span "Street" at bounding box center [348, 165] width 27 height 13
drag, startPoint x: 1487, startPoint y: 410, endPoint x: 1019, endPoint y: 344, distance: 472.2
type input "ㄋ"
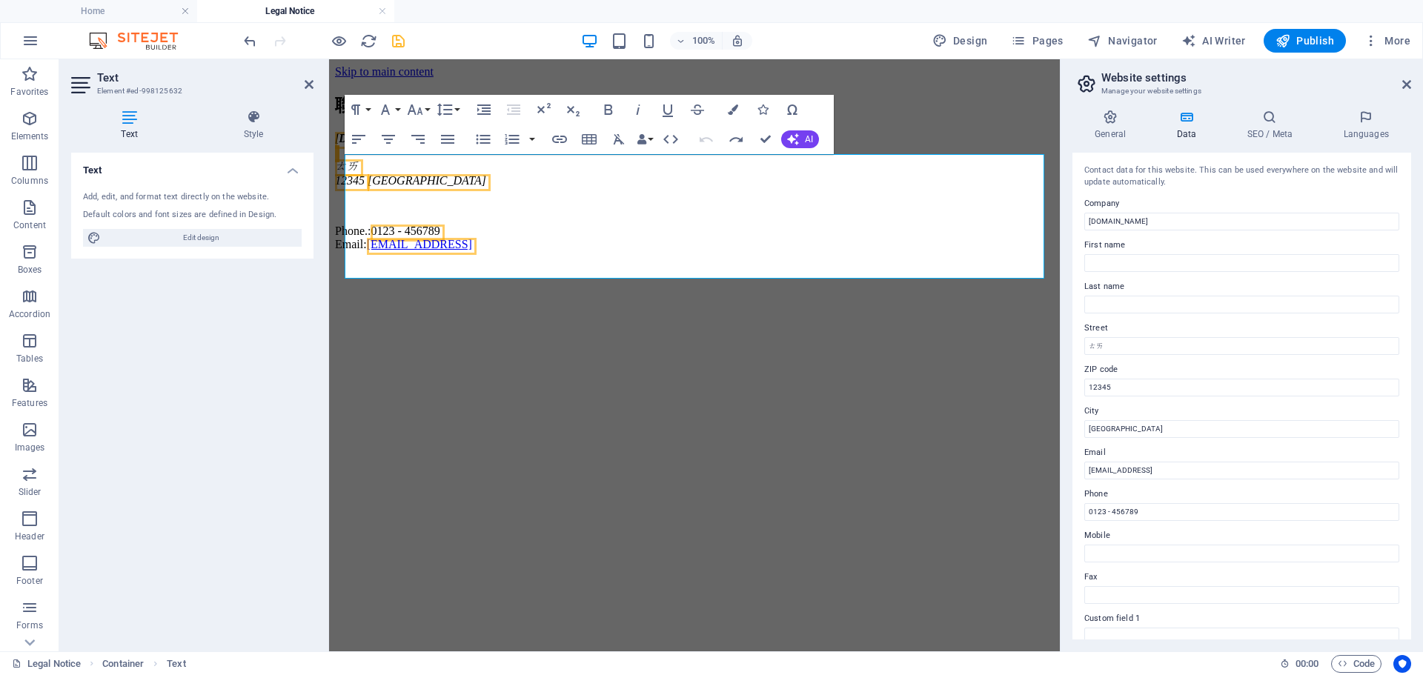
type input "ㄊ"
type input "地址"
click at [1132, 391] on input "12345" at bounding box center [1241, 388] width 315 height 18
drag, startPoint x: 1461, startPoint y: 450, endPoint x: 1020, endPoint y: 389, distance: 445.1
type input "710"
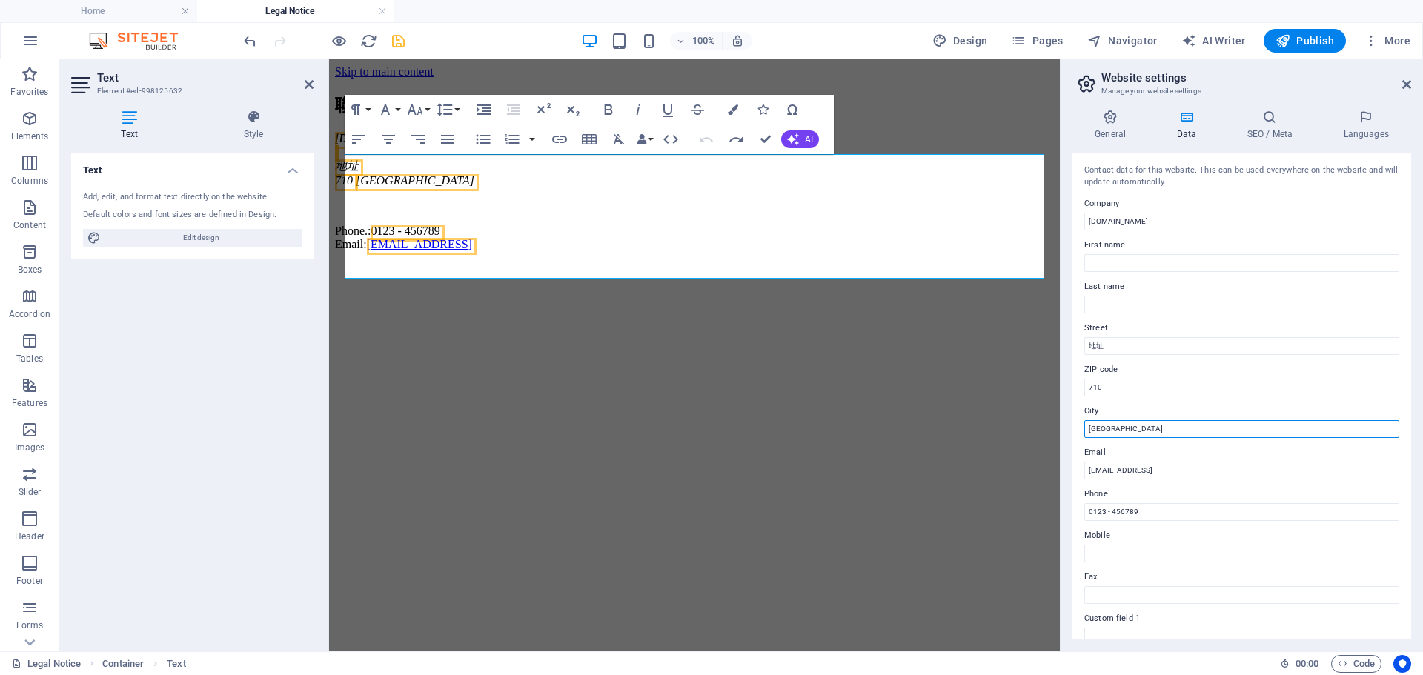
drag, startPoint x: 1122, startPoint y: 432, endPoint x: 1064, endPoint y: 431, distance: 57.8
click at [1064, 431] on div "General Data SEO / Meta Languages Website name myfilm.fxinspire.com Logo Drag f…" at bounding box center [1241, 375] width 362 height 554
type input "ㄍ"
type input "[STREET_ADDRESS]"
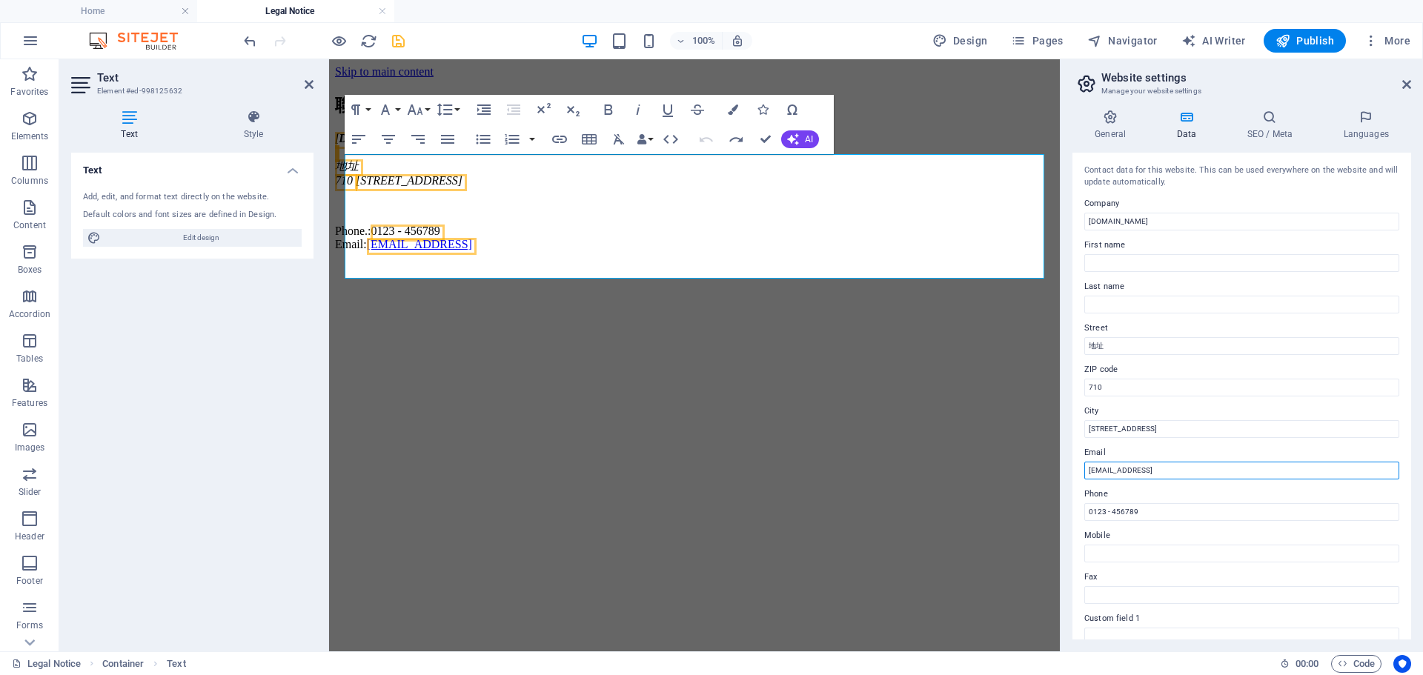
drag, startPoint x: 1616, startPoint y: 535, endPoint x: 1036, endPoint y: 466, distance: 584.3
type input "ㄑ"
type input "[EMAIL_ADDRESS][DOMAIN_NAME]"
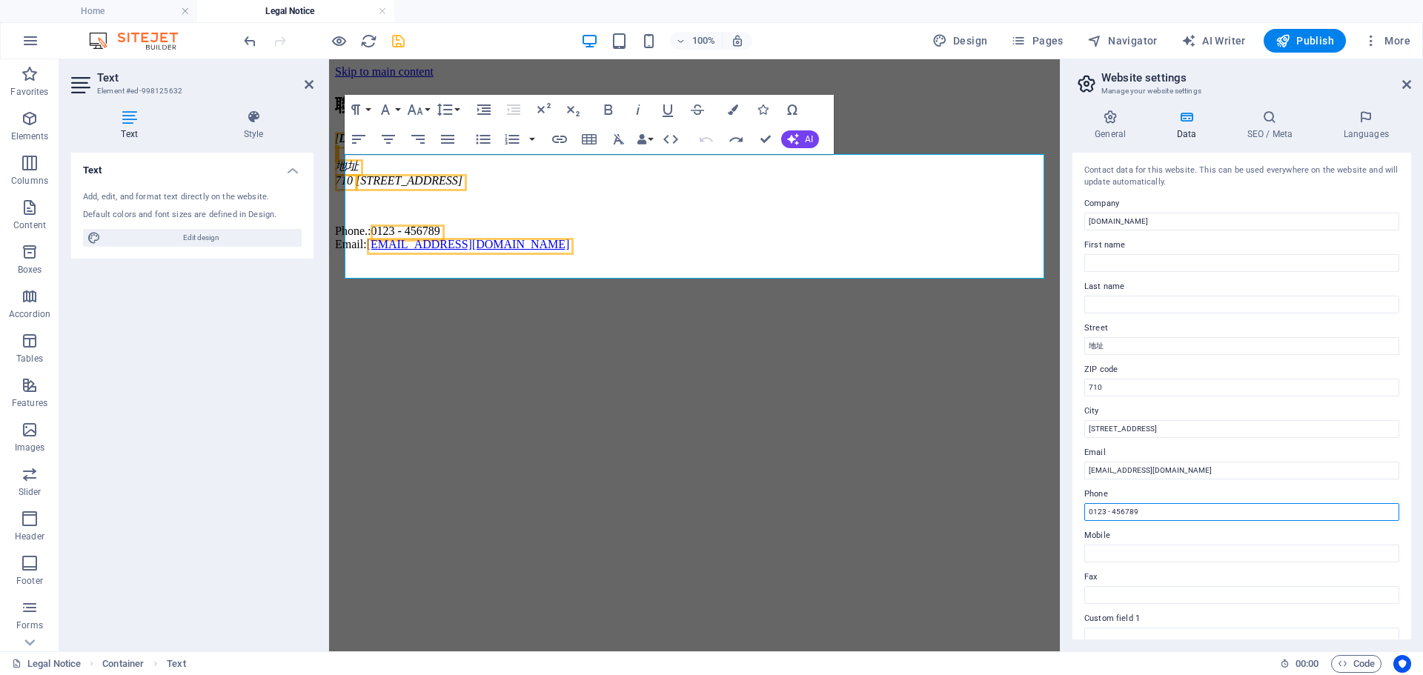
drag, startPoint x: 1479, startPoint y: 578, endPoint x: 963, endPoint y: 519, distance: 519.9
type input "0972031104"
click at [710, 263] on html "Skip to main content 聯絡我們 myfilm.fxinspire.com 地址 710 台南市永康區中華二路266巷十九號十五樓之二 Ph…" at bounding box center [694, 161] width 731 height 204
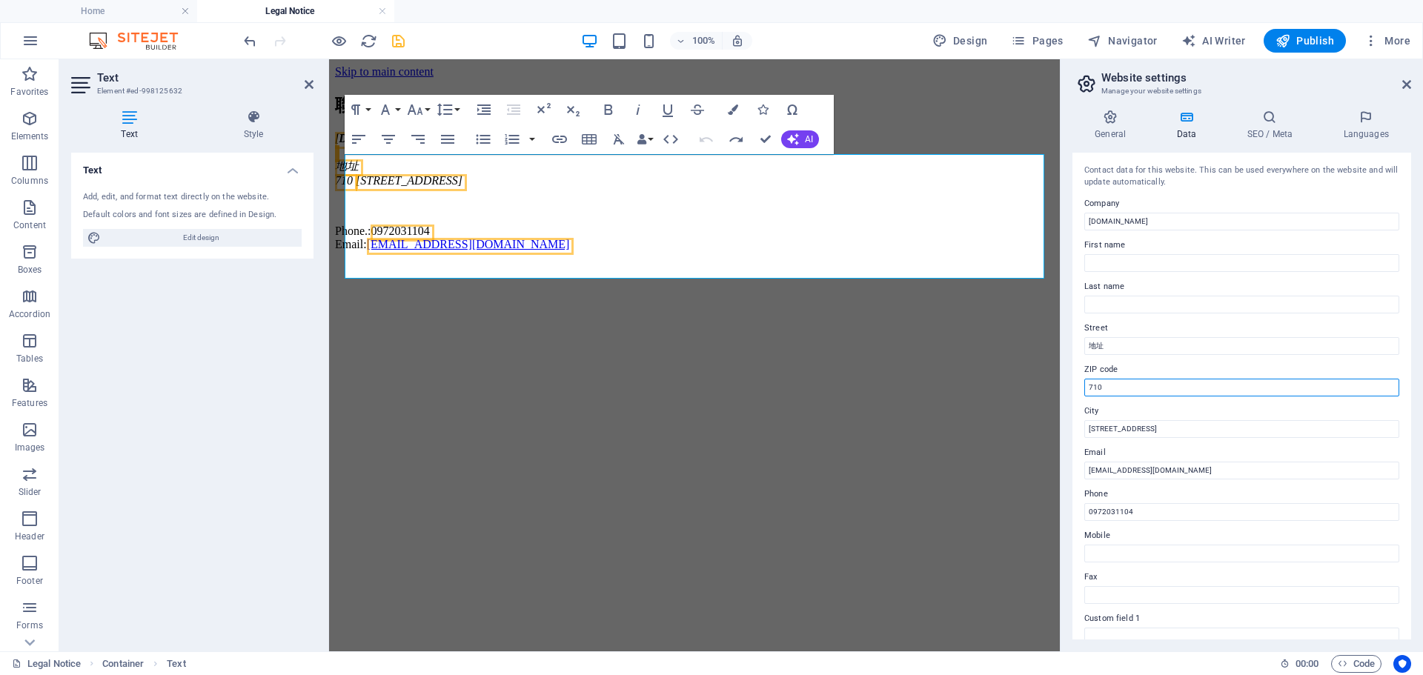
click at [1137, 393] on input "710" at bounding box center [1241, 388] width 315 height 18
type input "7"
type input "710"
click at [1138, 346] on input "地址" at bounding box center [1241, 346] width 315 height 18
type input "地"
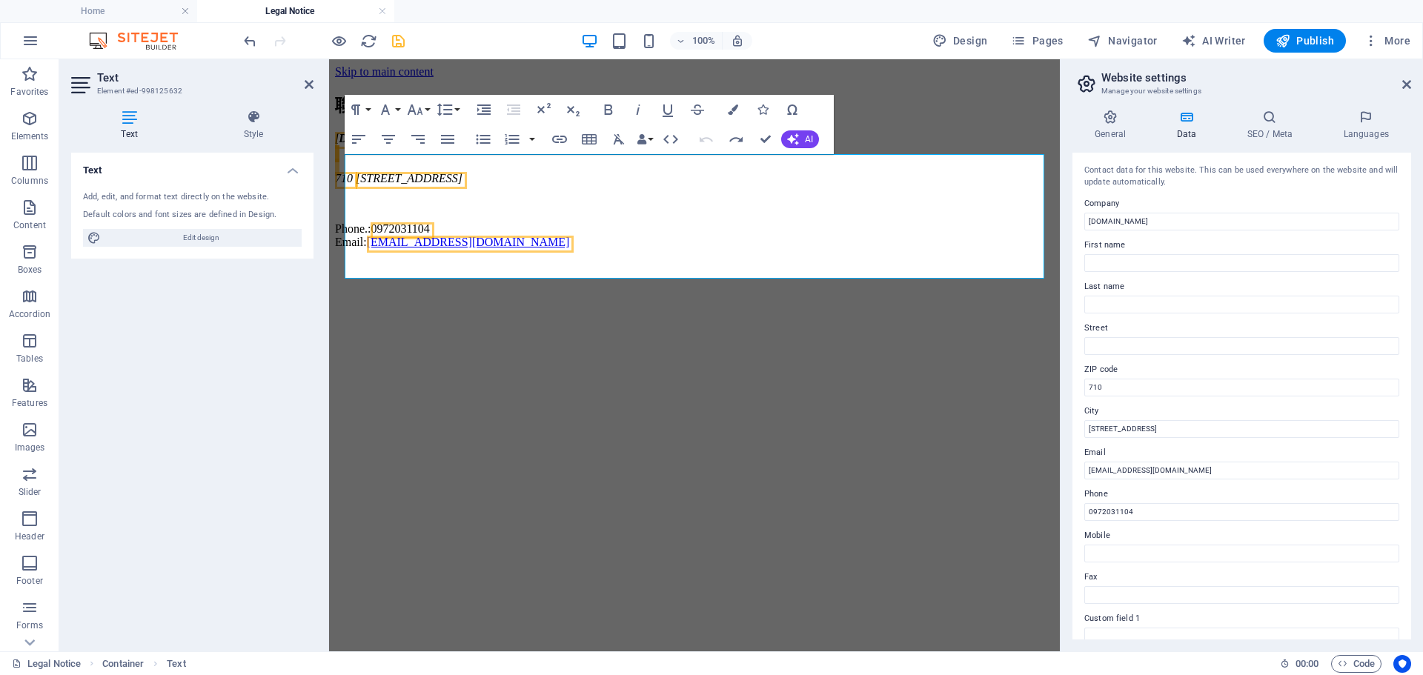
click at [565, 261] on html "Skip to main content 聯絡我們 myfilm.fxinspire.com 710 台南市永康區中華二路266巷十九號十五樓之二 Phone…" at bounding box center [694, 160] width 731 height 202
click at [405, 185] on address "myfilm.fxinspire.com 710 台南市永康區中華二路266巷十九號十五樓之二" at bounding box center [694, 158] width 719 height 53
click at [396, 185] on address "myfilm.fxinspire.com 710 台南市永康區中華二路266巷十九號十五樓之二" at bounding box center [694, 158] width 719 height 53
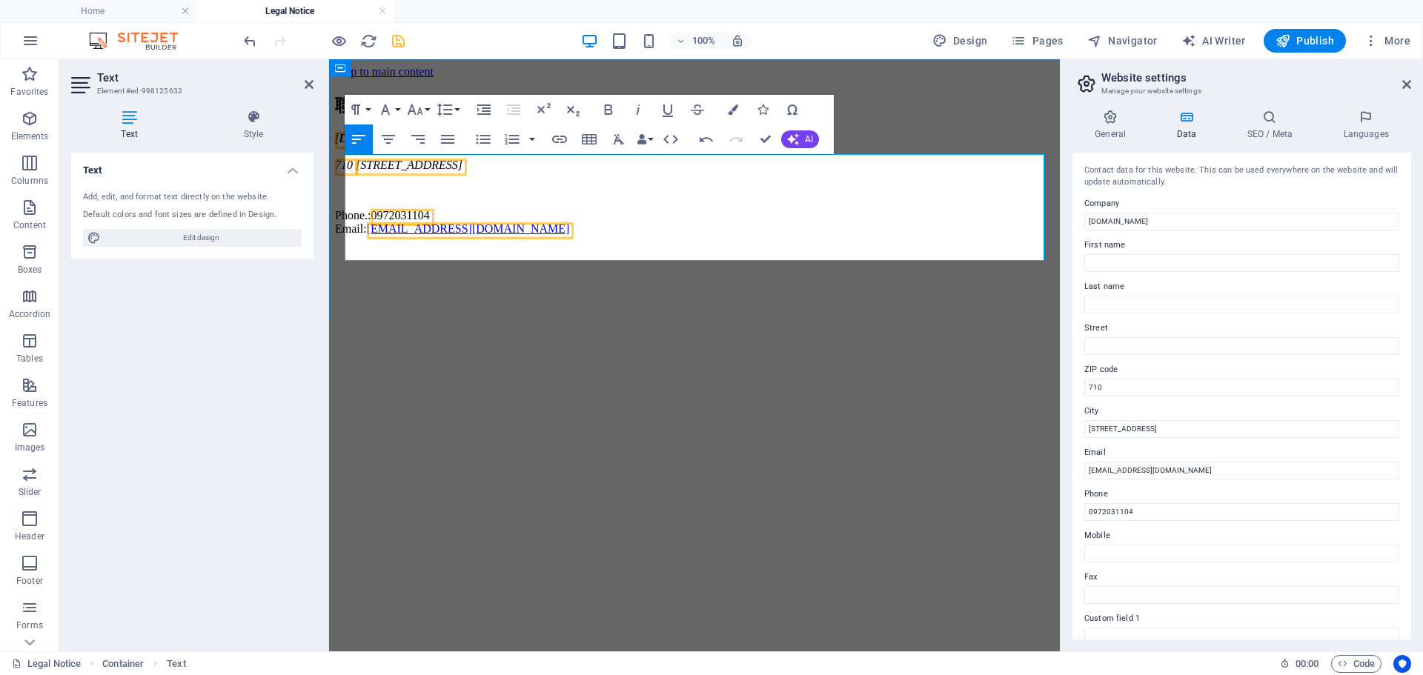
click at [391, 172] on address "myfilm.fxinspire.com 710 台南市永康區中華二路266巷十九號十五樓之二" at bounding box center [694, 152] width 719 height 40
click at [376, 172] on address "myfilm.fxinspire.com 710 台南市永康區中華二路266巷十九號十五樓之二" at bounding box center [694, 152] width 719 height 40
click at [755, 248] on html "Skip to main content 聯絡我們 myfilm.fxinspire.com ​ 710 台南市永康區中華二路266巷十九號十五樓之二 Pho…" at bounding box center [694, 153] width 731 height 188
click at [652, 248] on html "Skip to main content 聯絡我們 myfilm.fxinspire.com ​ 710 台南市永康區中華二路266巷十九號十五樓之二 Pho…" at bounding box center [694, 153] width 731 height 188
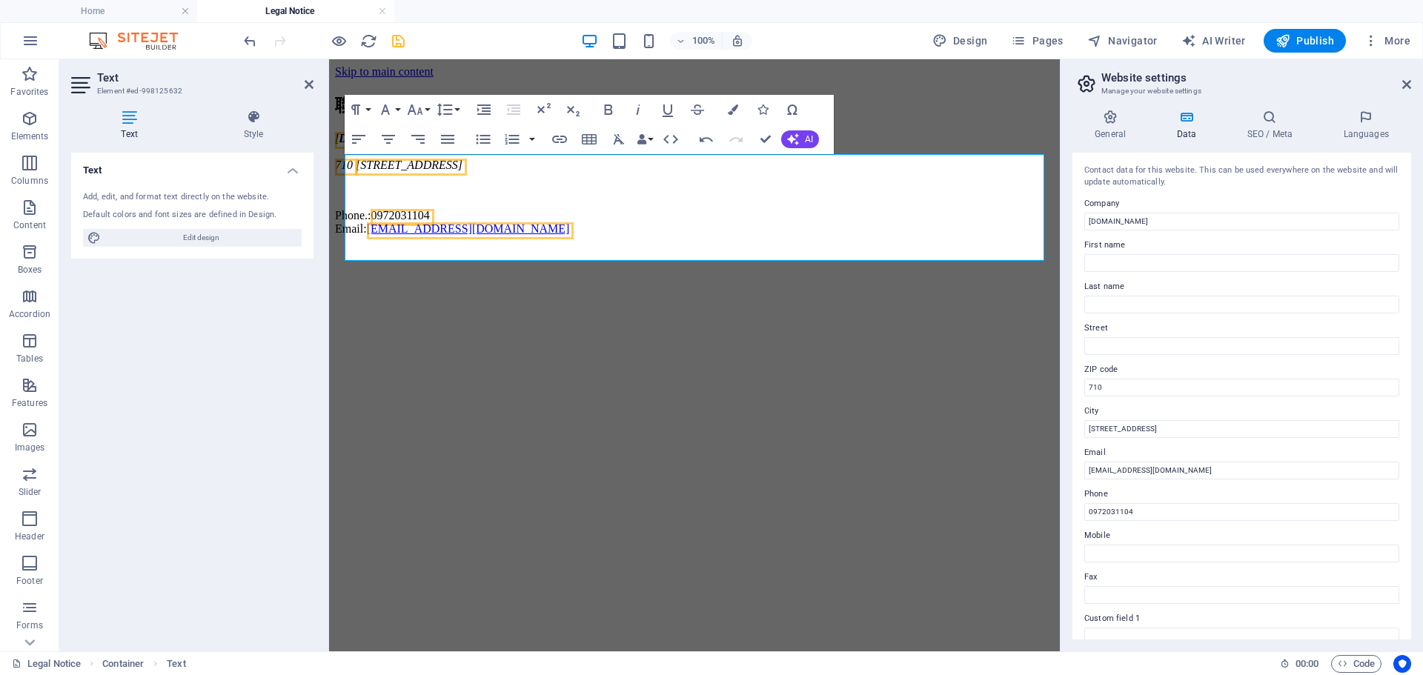
click at [652, 248] on html "Skip to main content 聯絡我們 myfilm.fxinspire.com ​ 710 台南市永康區中華二路266巷十九號十五樓之二 Pho…" at bounding box center [694, 153] width 731 height 188
click at [914, 106] on div "聯絡我們 myfilm.fxinspire.com ​ 710 台南市永康區中華二路266巷十九號十五樓之二 Phone.: 0972031104 Email…" at bounding box center [694, 164] width 719 height 142
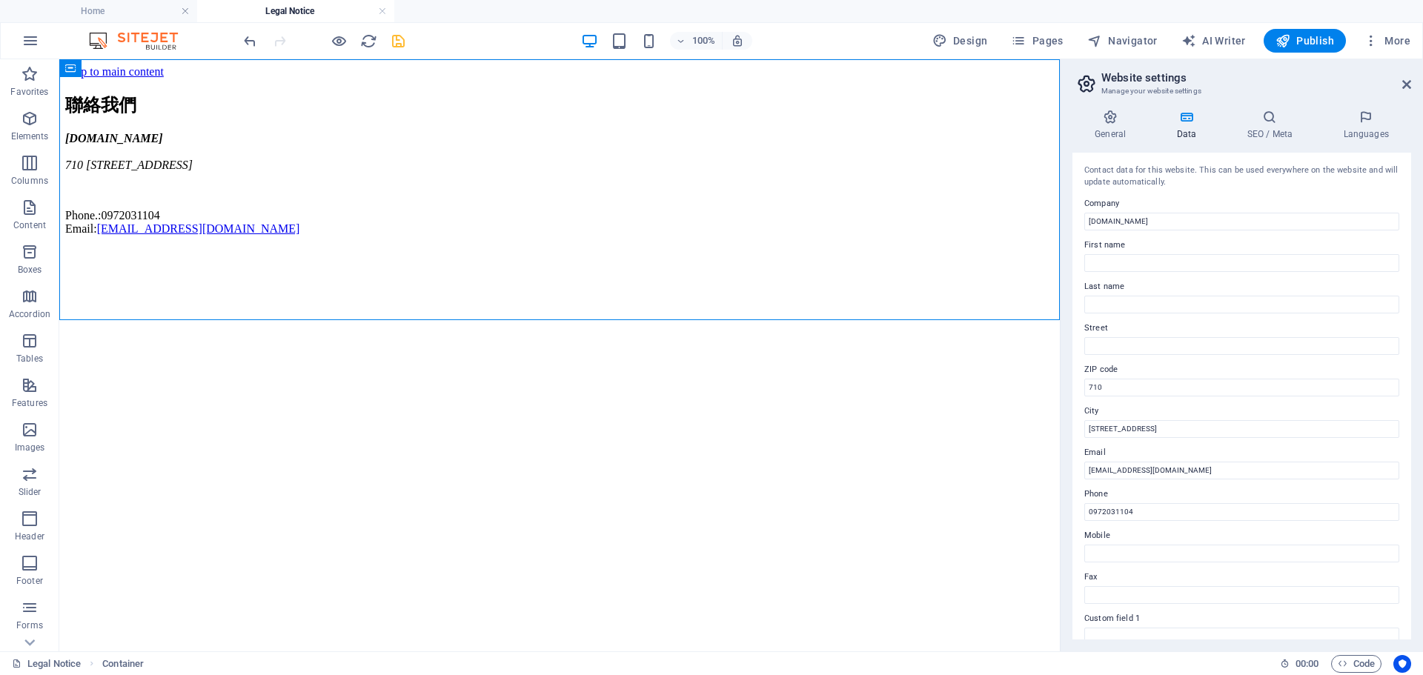
click at [680, 248] on html "Skip to main content 聯絡我們 myfilm.fxinspire.com 710 台南市永康區中華二路266巷十九號十五樓之二 Phone…" at bounding box center [559, 153] width 1000 height 188
click at [1044, 41] on span "Pages" at bounding box center [1037, 40] width 52 height 15
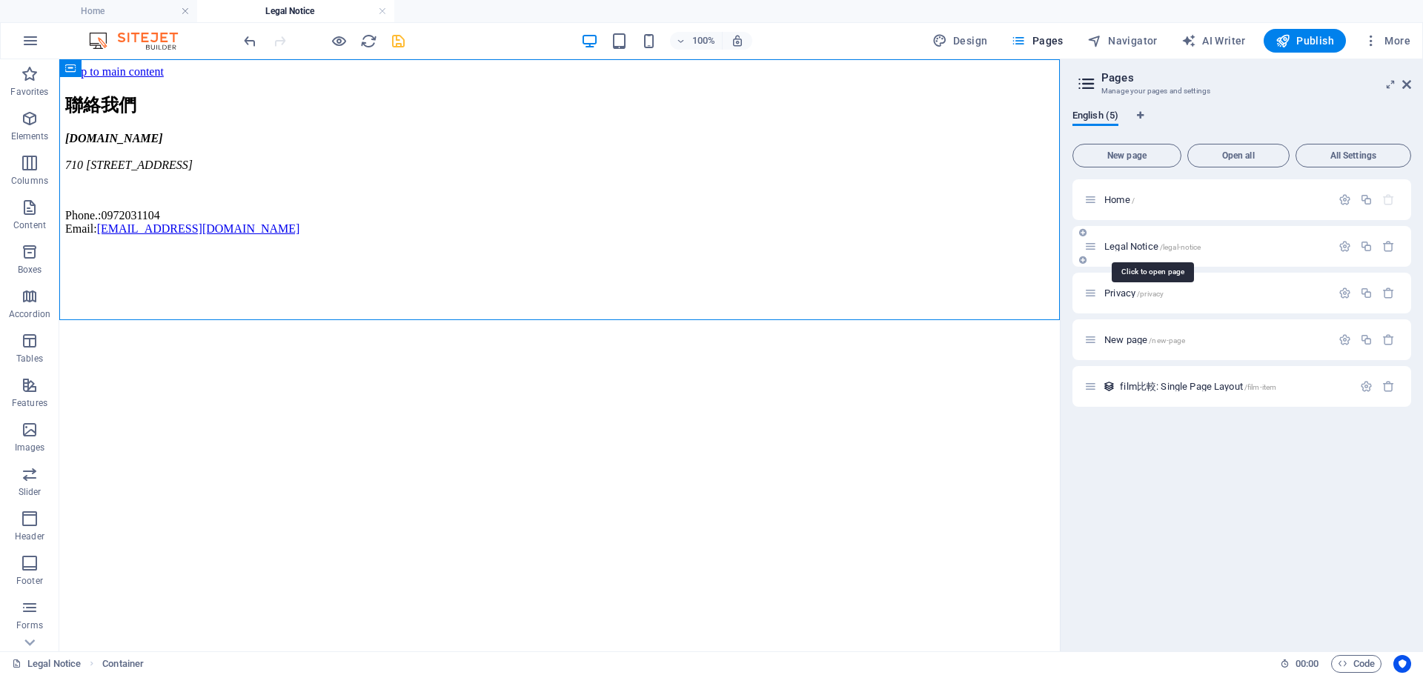
click at [1114, 248] on span "Legal Notice /legal-notice" at bounding box center [1152, 246] width 96 height 11
click at [1115, 248] on span "Legal Notice /legal-notice" at bounding box center [1152, 246] width 96 height 11
click at [1089, 248] on icon at bounding box center [1090, 246] width 13 height 13
click at [1347, 248] on icon "button" at bounding box center [1344, 246] width 13 height 13
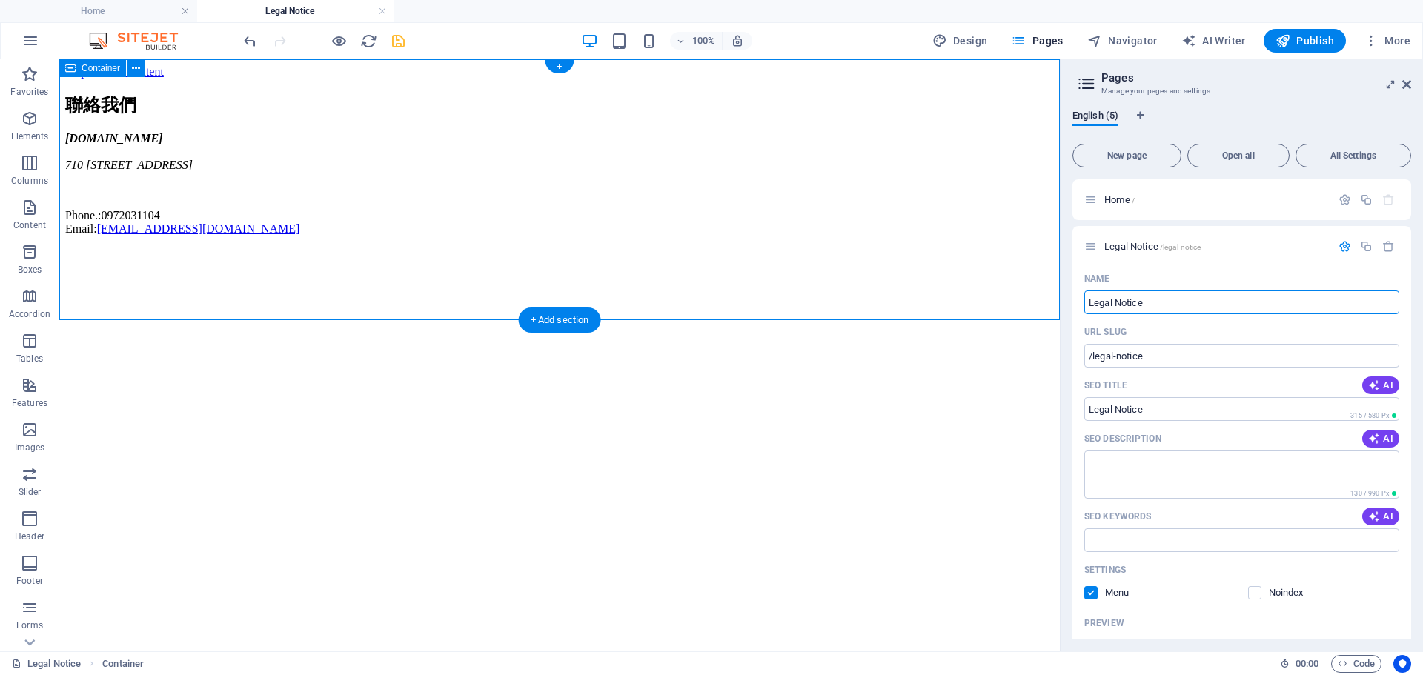
drag, startPoint x: 1240, startPoint y: 365, endPoint x: 980, endPoint y: 307, distance: 265.7
type input "s"
type input "/s"
type input "s"
type input "con"
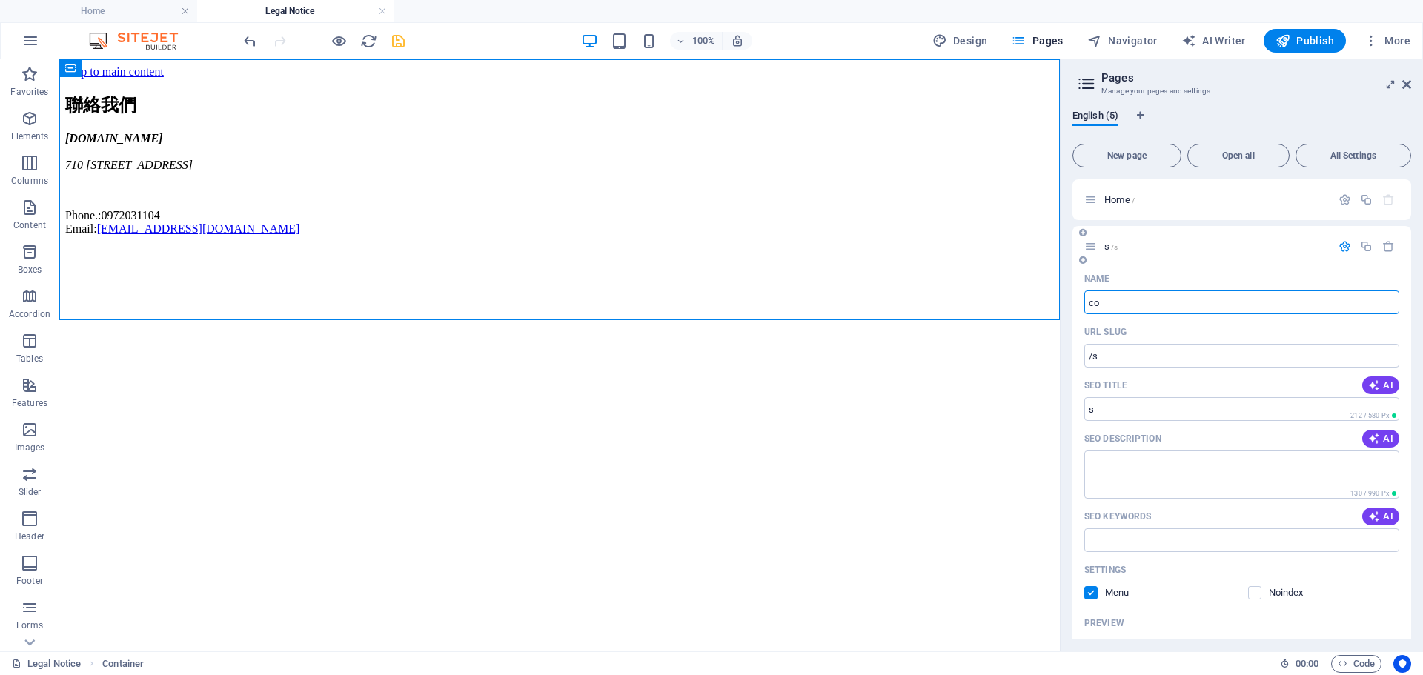
type input "/co"
type input "co"
type input "contact"
type input "/contac"
type input "contac"
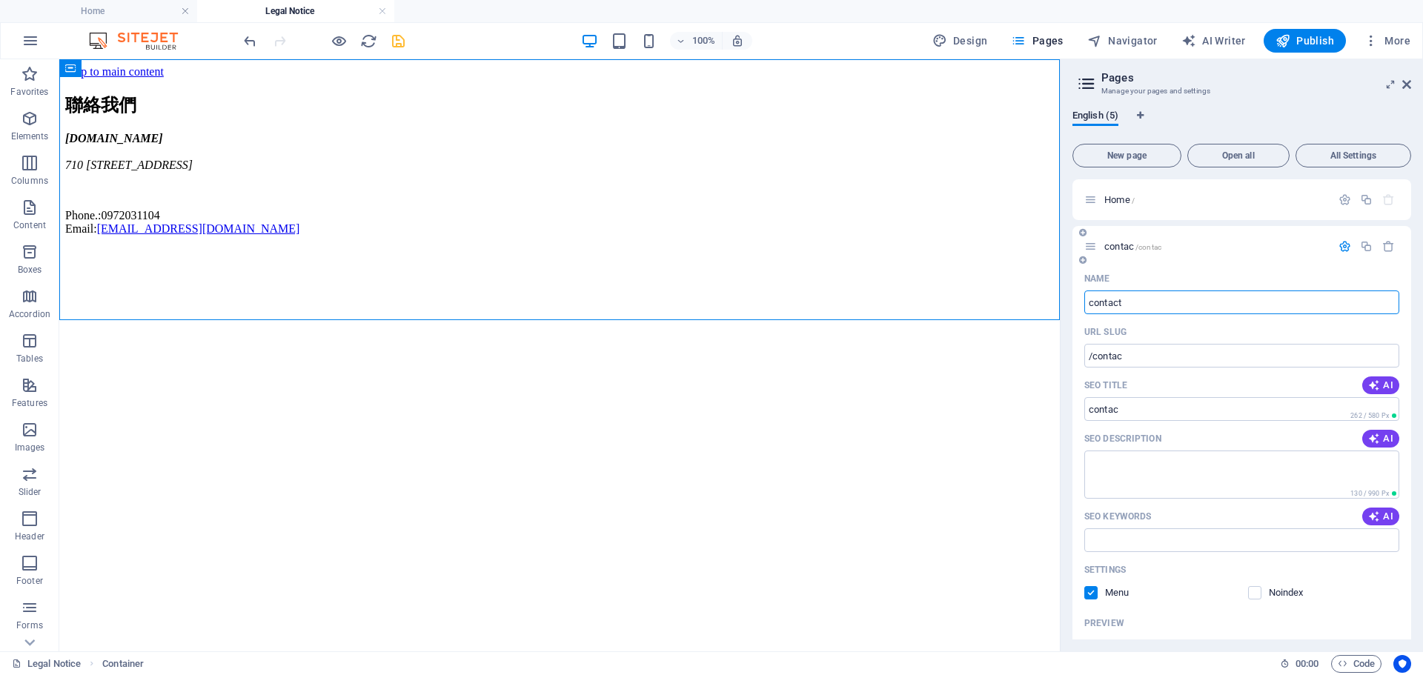
type input "contact"
type input "/contact"
type input "contact"
type input "contact su"
type input "/contact-su"
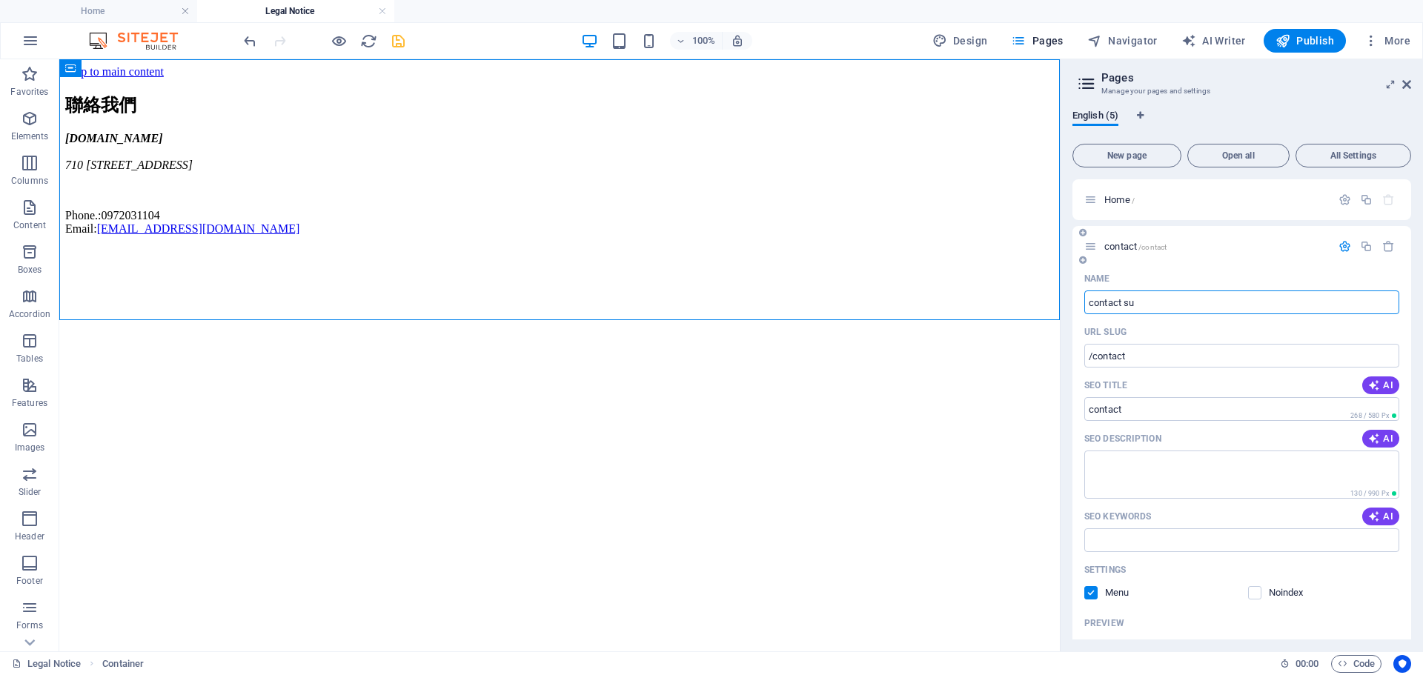
type input "contact su"
type input "contact u"
type input "/contact"
type input "contact"
type input "contact us"
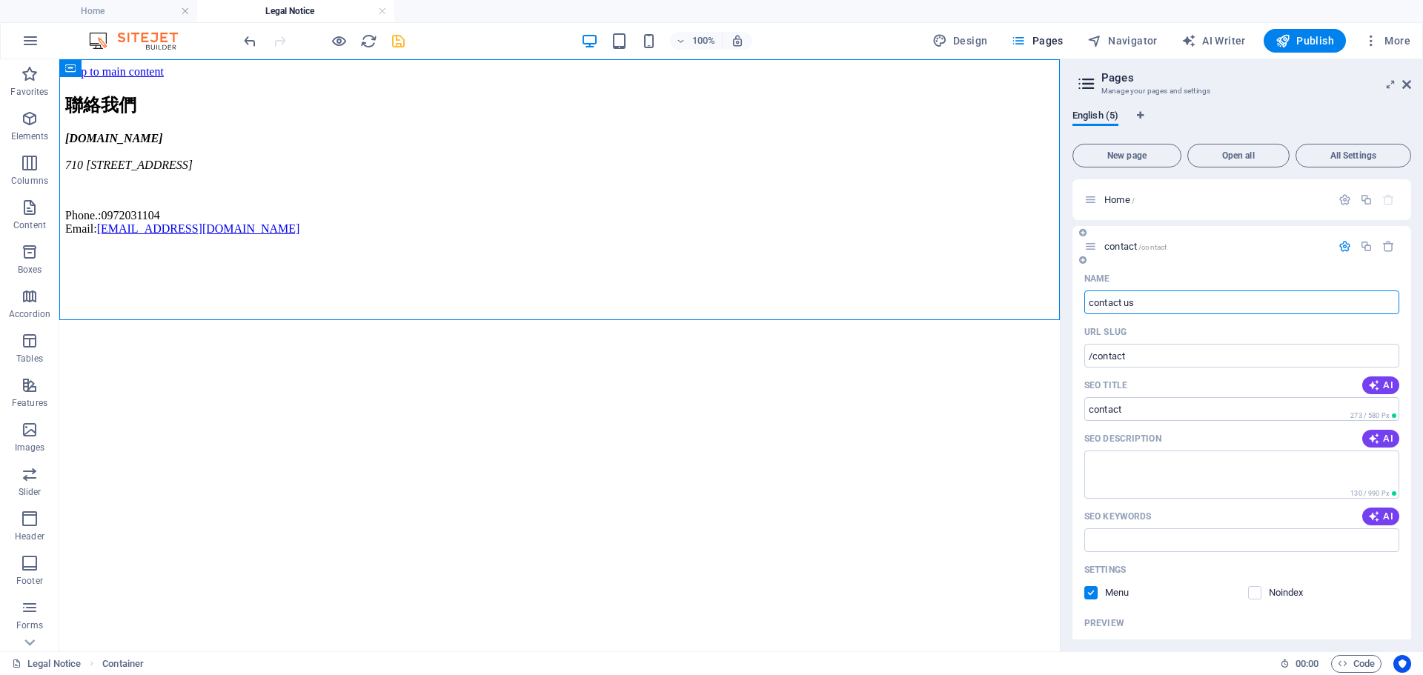
type input "/contact-us"
type input "contact us"
type input "Contact us"
type input "/ontact-us"
type input "ontact us"
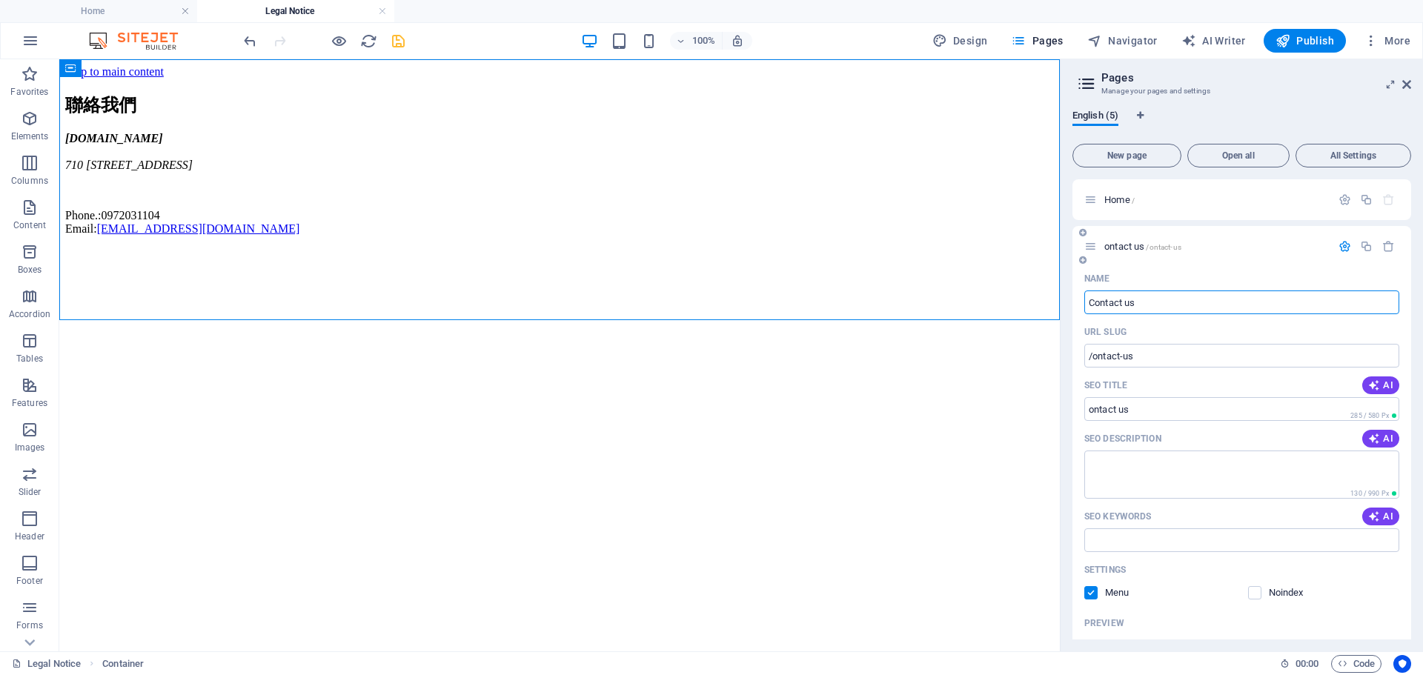
type input "Contact us"
type input "/contact-us"
type input "Contact us"
click at [407, 48] on div "100% Design Pages Navigator AI Writer Publish More" at bounding box center [828, 41] width 1175 height 24
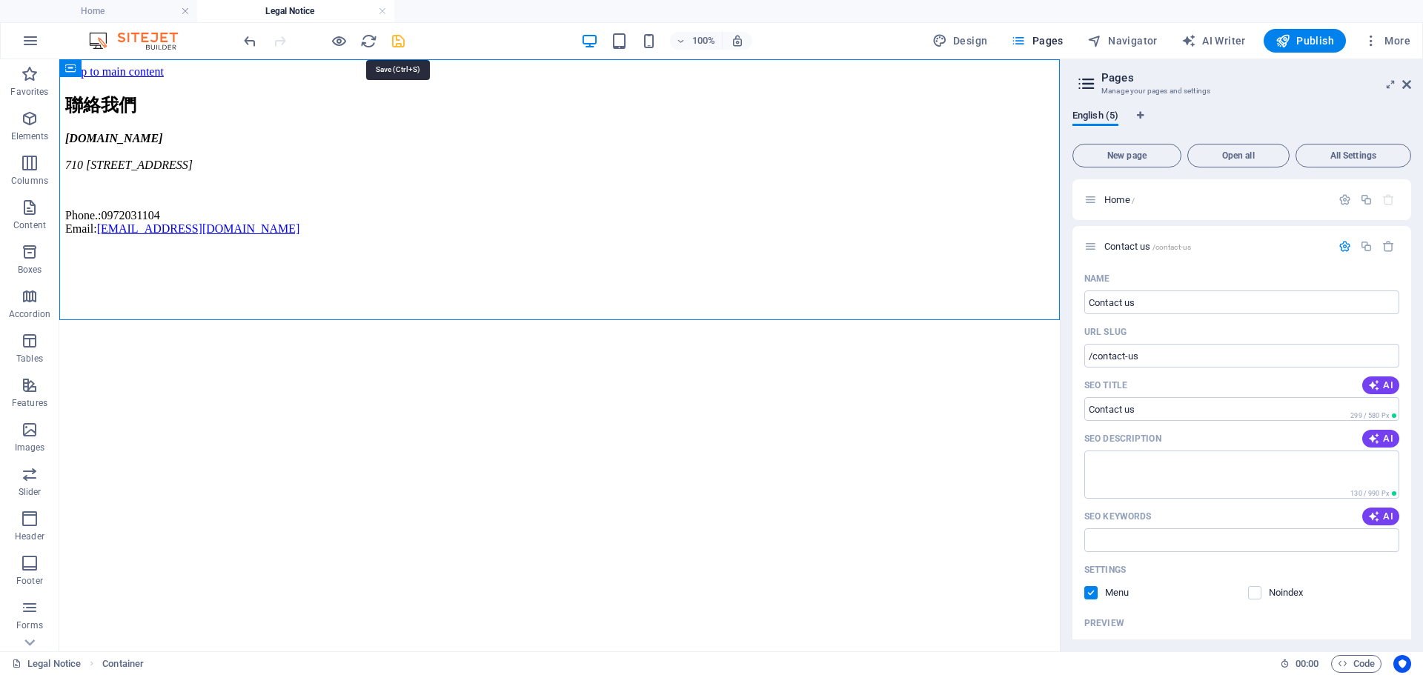
click at [393, 44] on icon "save" at bounding box center [398, 41] width 17 height 17
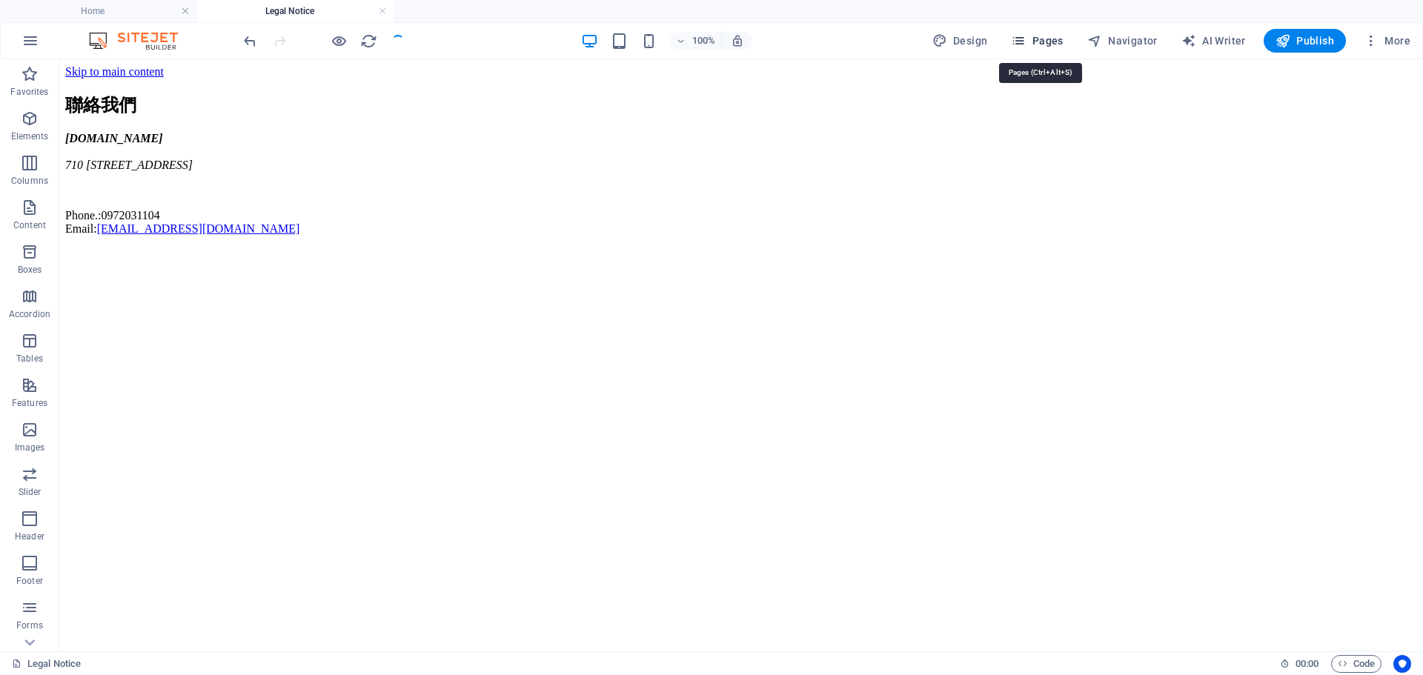
click at [1032, 37] on span "Pages" at bounding box center [1037, 40] width 52 height 15
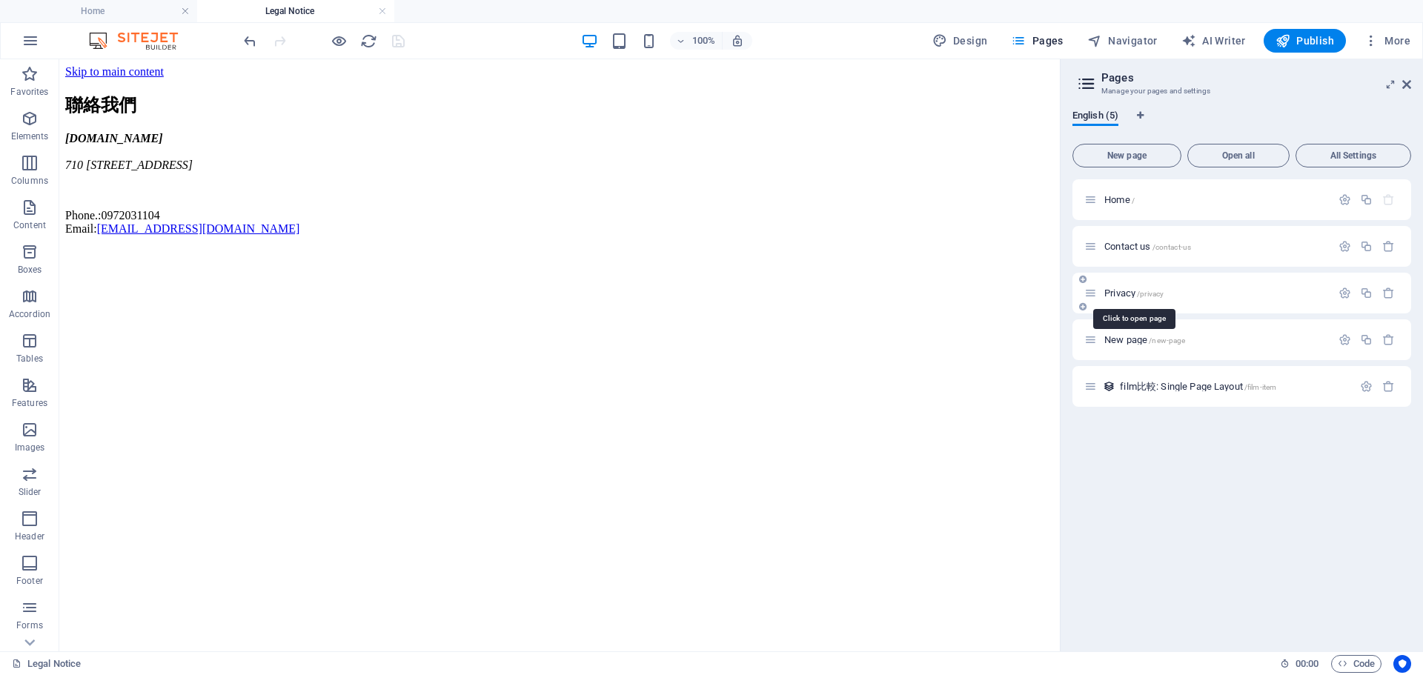
click at [1158, 290] on span "/privacy" at bounding box center [1150, 294] width 27 height 8
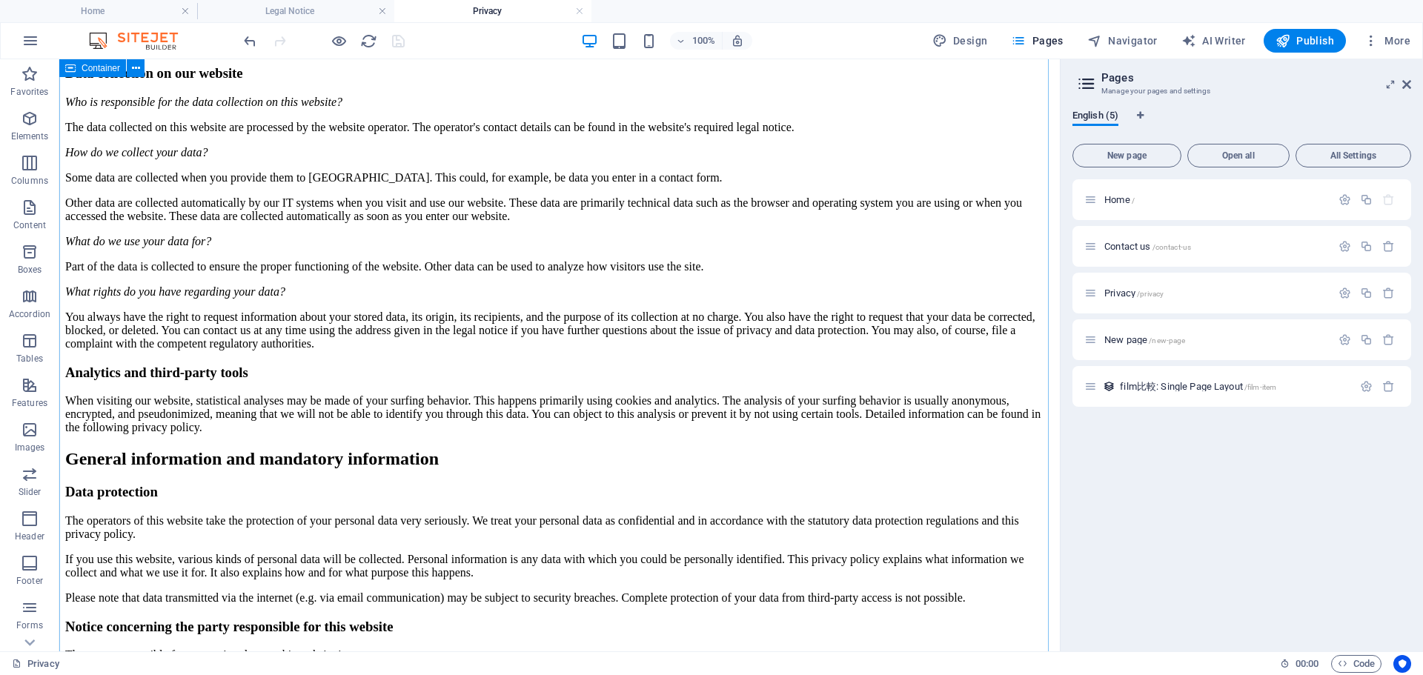
scroll to position [34, 0]
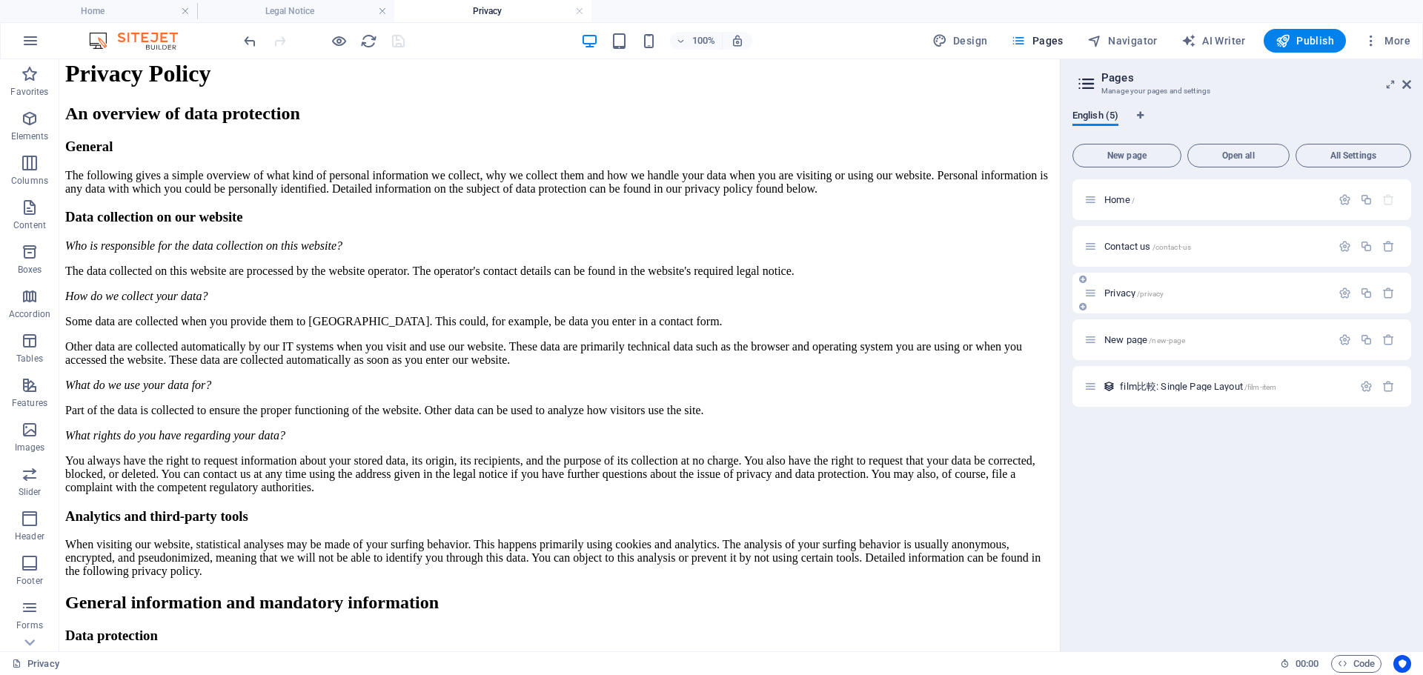
click at [1387, 299] on div at bounding box center [1366, 293] width 65 height 16
click at [1383, 294] on icon "button" at bounding box center [1388, 293] width 13 height 13
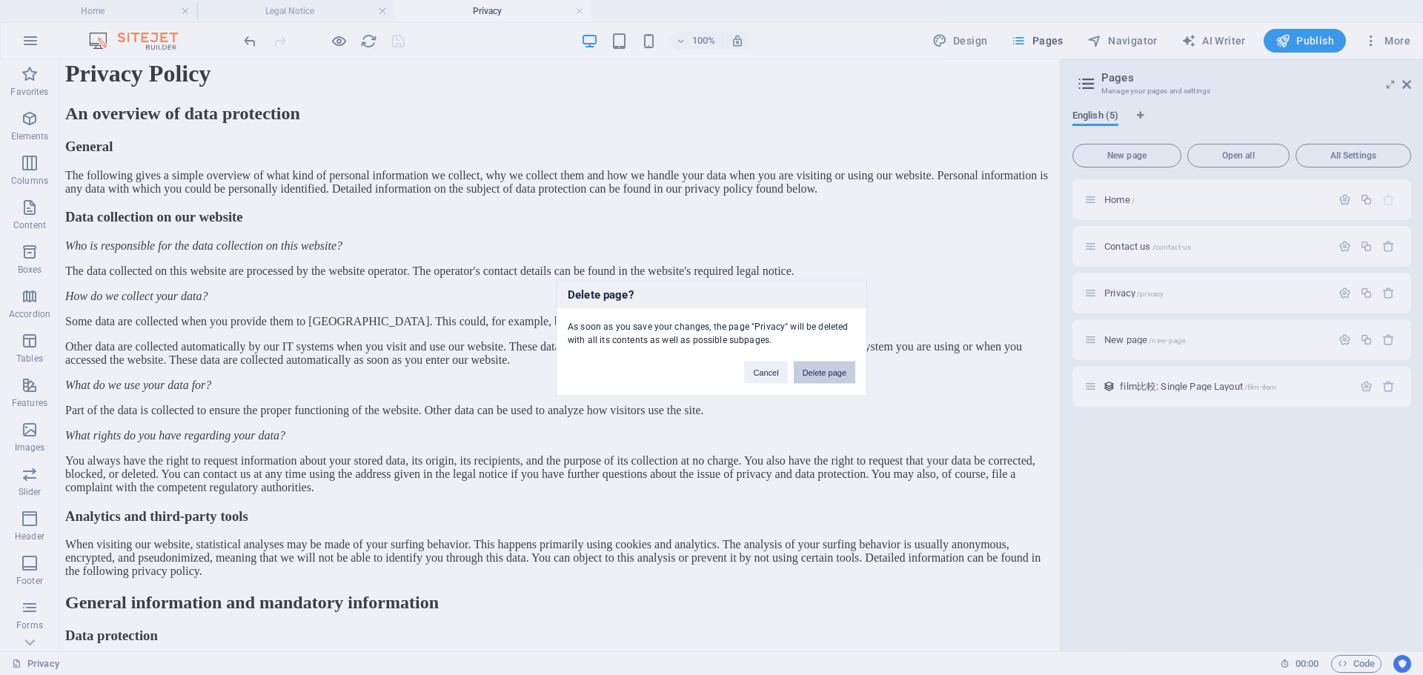
click at [829, 371] on button "Delete page" at bounding box center [825, 372] width 62 height 22
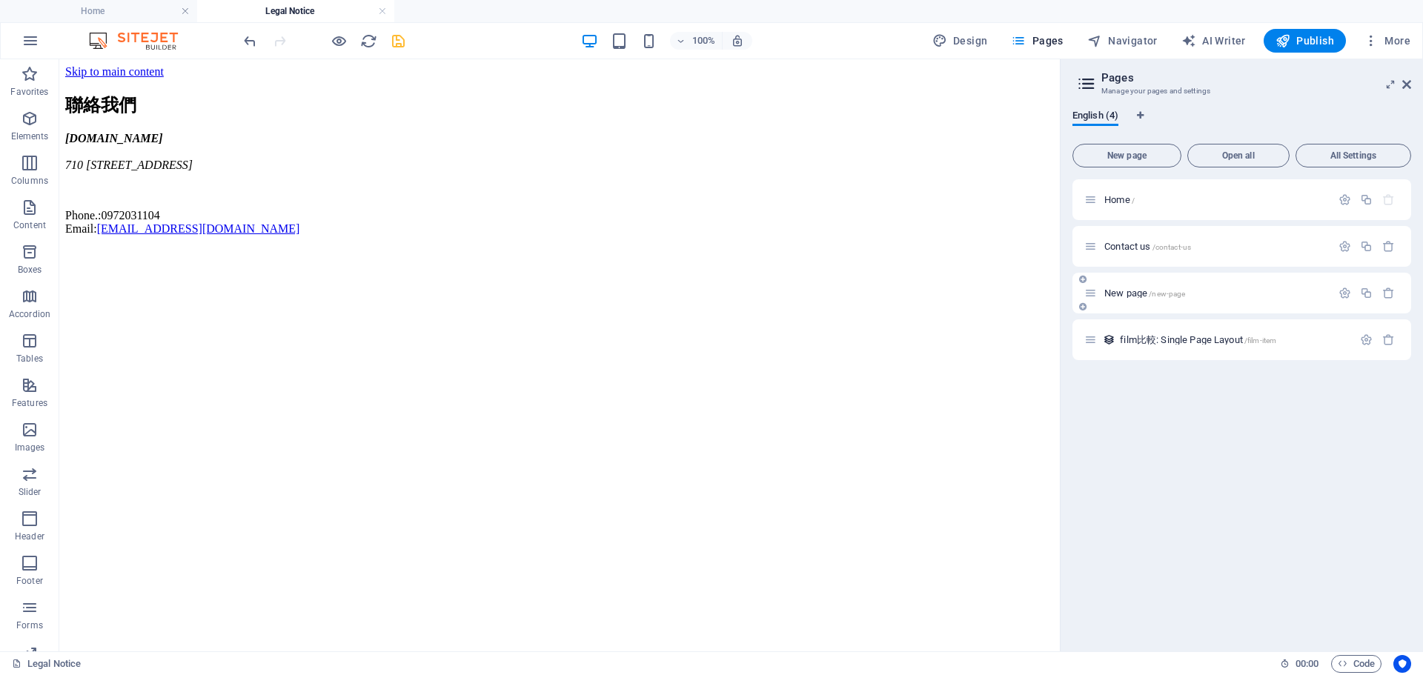
click at [1109, 293] on span "New page /new-page" at bounding box center [1144, 293] width 81 height 11
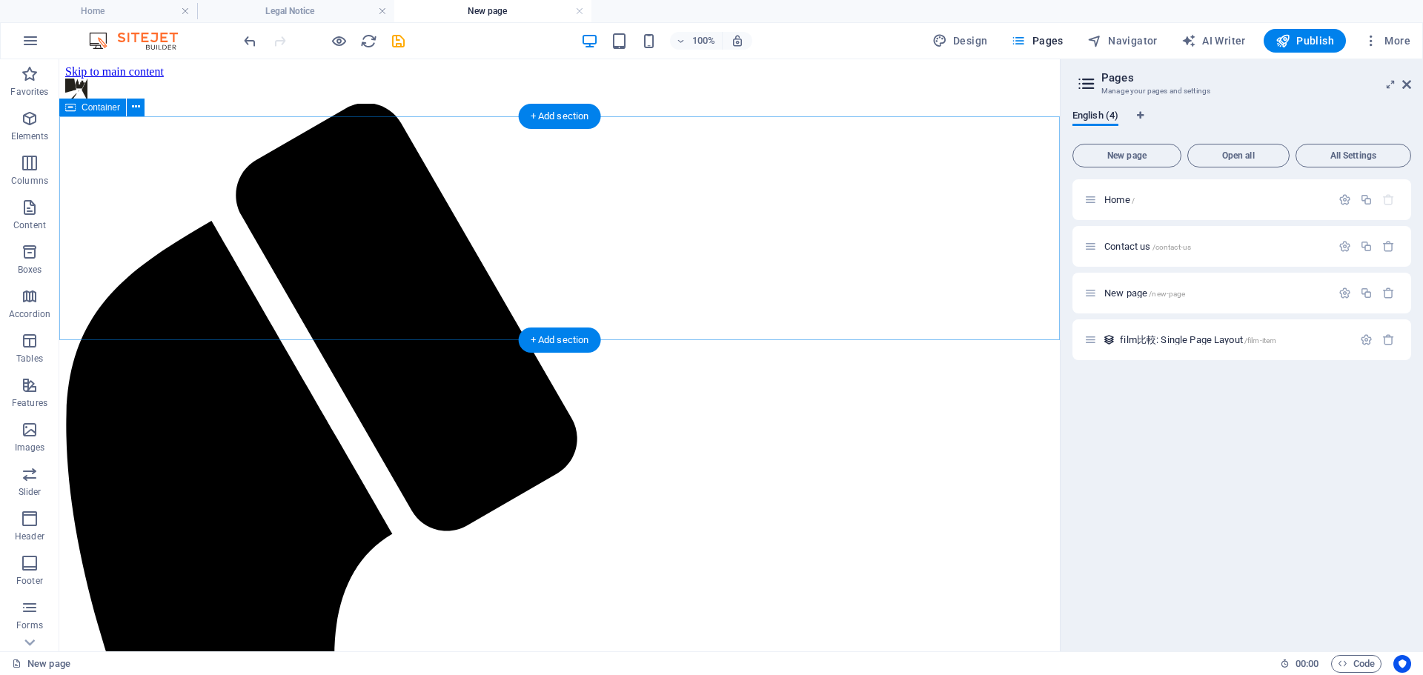
scroll to position [0, 0]
click at [1120, 244] on span "Contact us /contact-us" at bounding box center [1147, 246] width 87 height 11
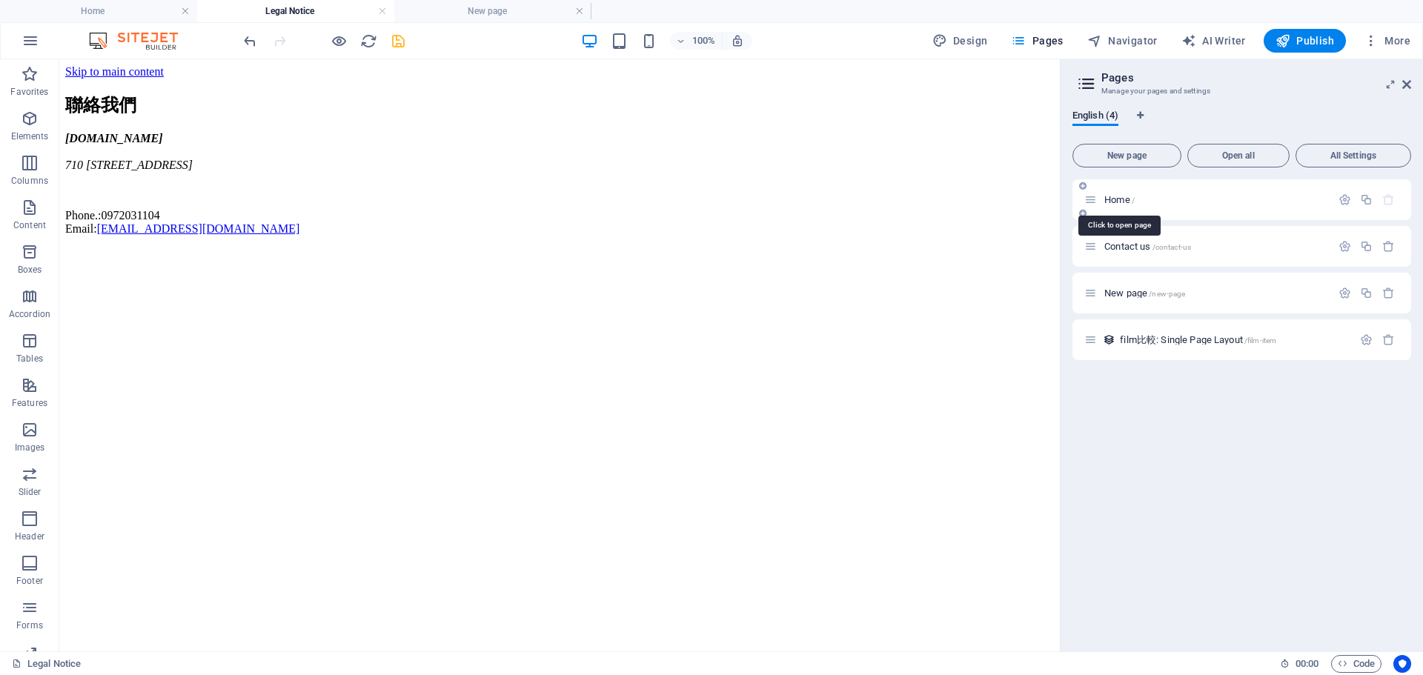
click at [1117, 204] on span "Home /" at bounding box center [1119, 199] width 30 height 11
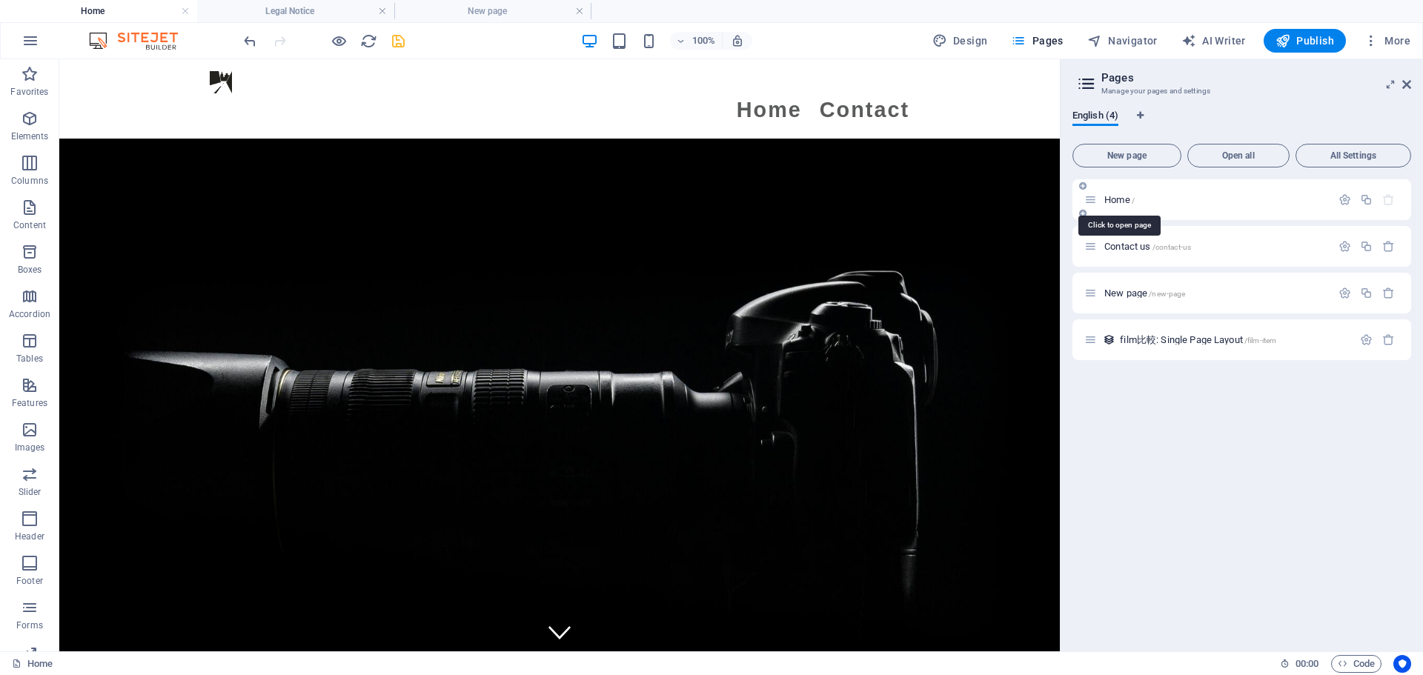
scroll to position [1664, 0]
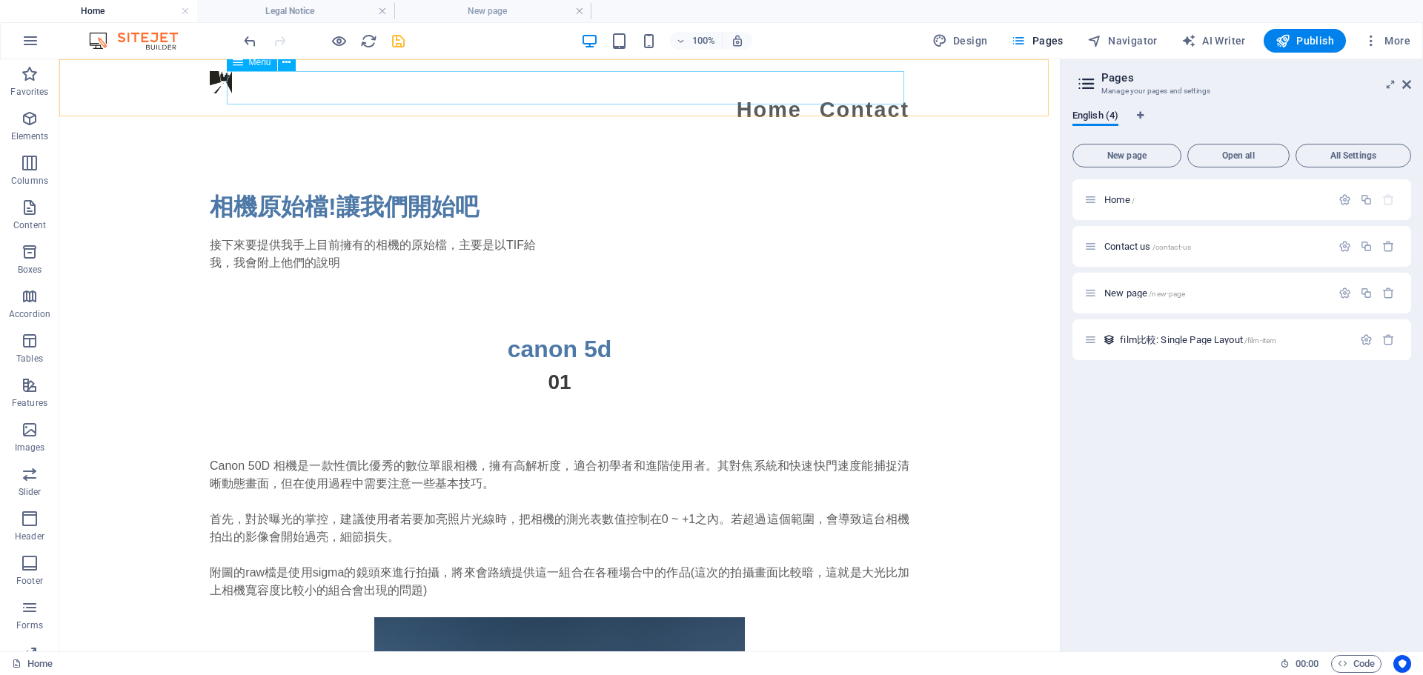
click at [857, 93] on nav "Home Contact" at bounding box center [560, 109] width 700 height 33
select select
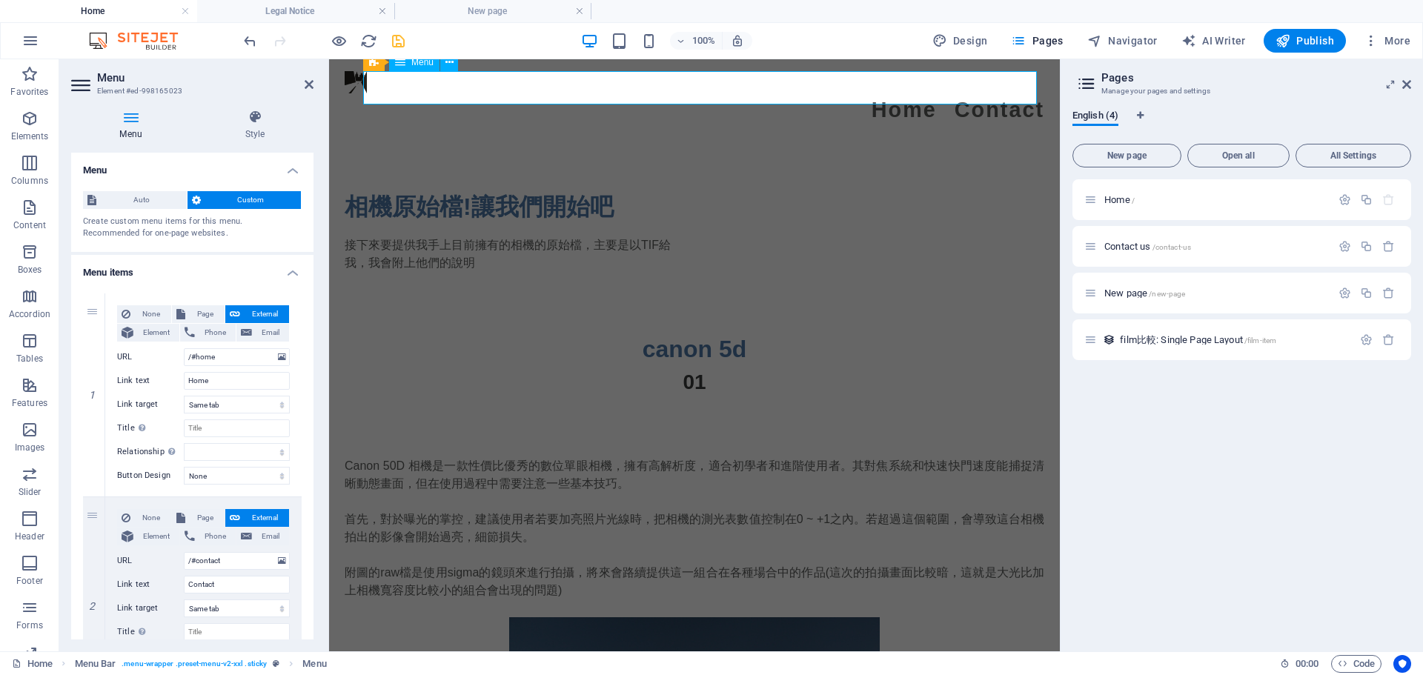
click at [970, 93] on nav "Home Contact" at bounding box center [695, 109] width 700 height 33
click at [239, 564] on input "/#contact" at bounding box center [237, 561] width 106 height 18
drag, startPoint x: 237, startPoint y: 564, endPoint x: 145, endPoint y: 561, distance: 91.9
click at [145, 561] on div "URL /#contact" at bounding box center [203, 561] width 173 height 18
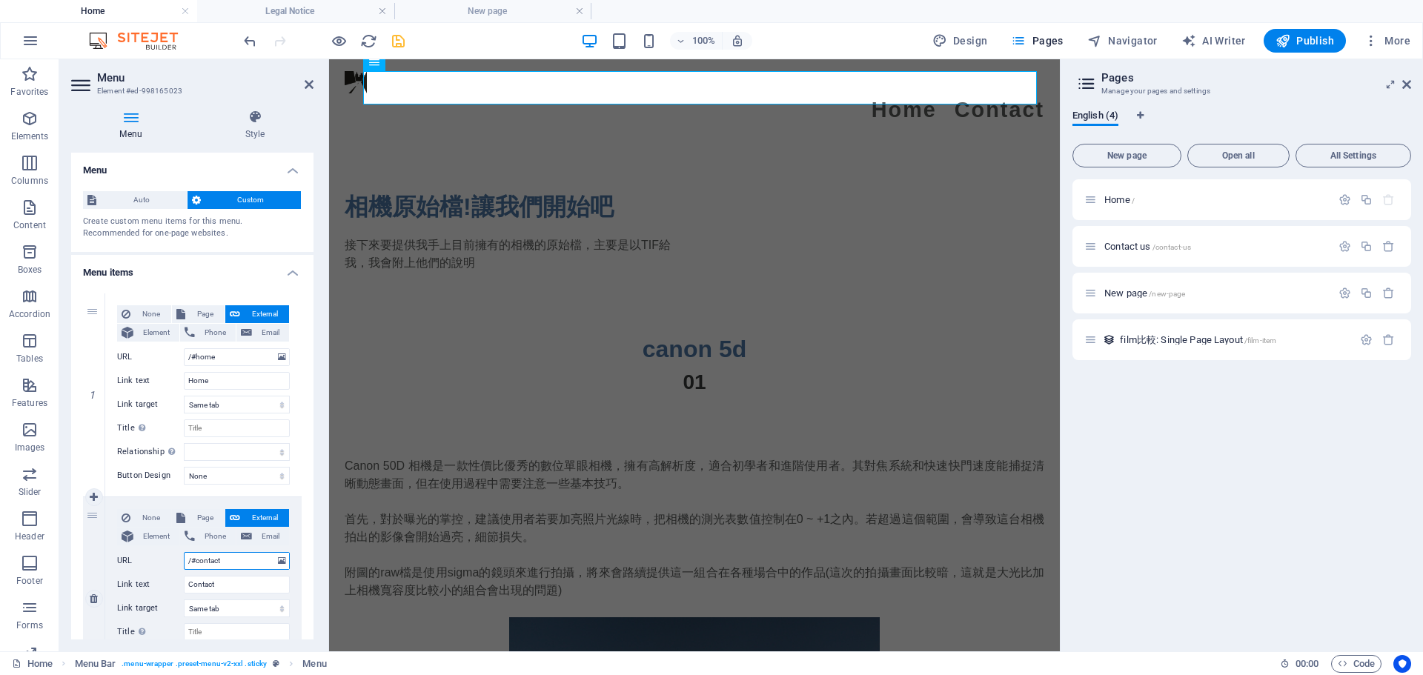
click at [236, 559] on input "/#contact" at bounding box center [237, 561] width 106 height 18
click at [1091, 248] on icon at bounding box center [1090, 246] width 13 height 13
click at [1345, 249] on icon "button" at bounding box center [1344, 246] width 13 height 13
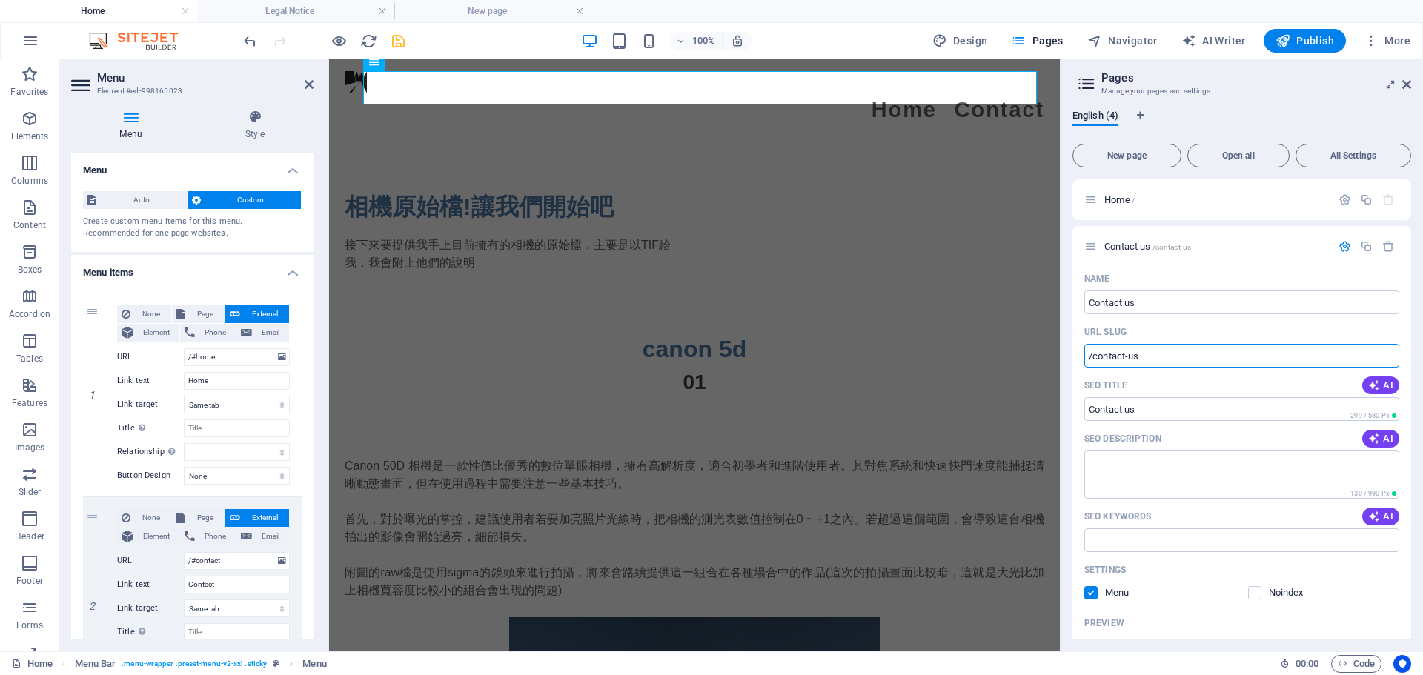
drag, startPoint x: 1527, startPoint y: 410, endPoint x: 1054, endPoint y: 361, distance: 476.0
drag, startPoint x: 228, startPoint y: 559, endPoint x: 90, endPoint y: 557, distance: 137.9
click at [90, 557] on div "2 None Page External Element Phone Email Page Home Contact us New page Element …" at bounding box center [192, 598] width 219 height 203
paste input "contact-us"
type input "/contact-us"
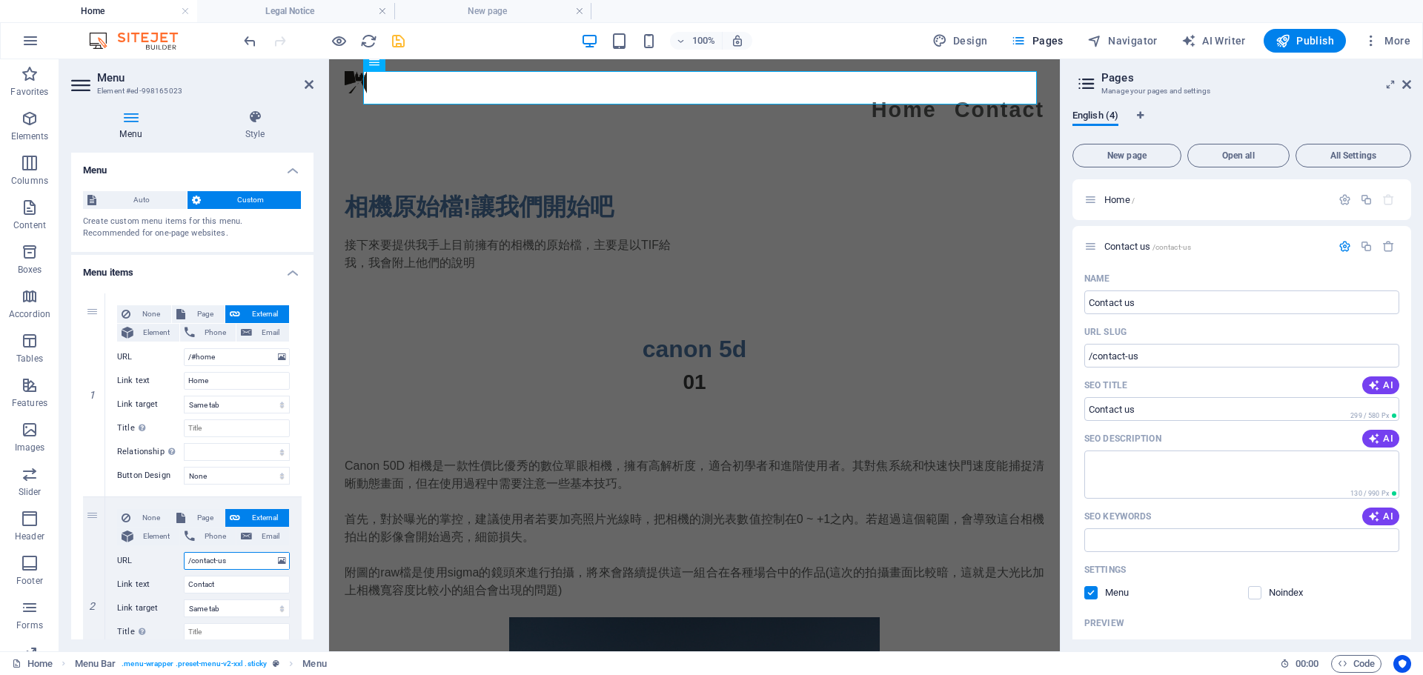
select select
type input "/contact-us"
click at [230, 582] on input "Contact" at bounding box center [237, 585] width 106 height 18
type input "Contact"
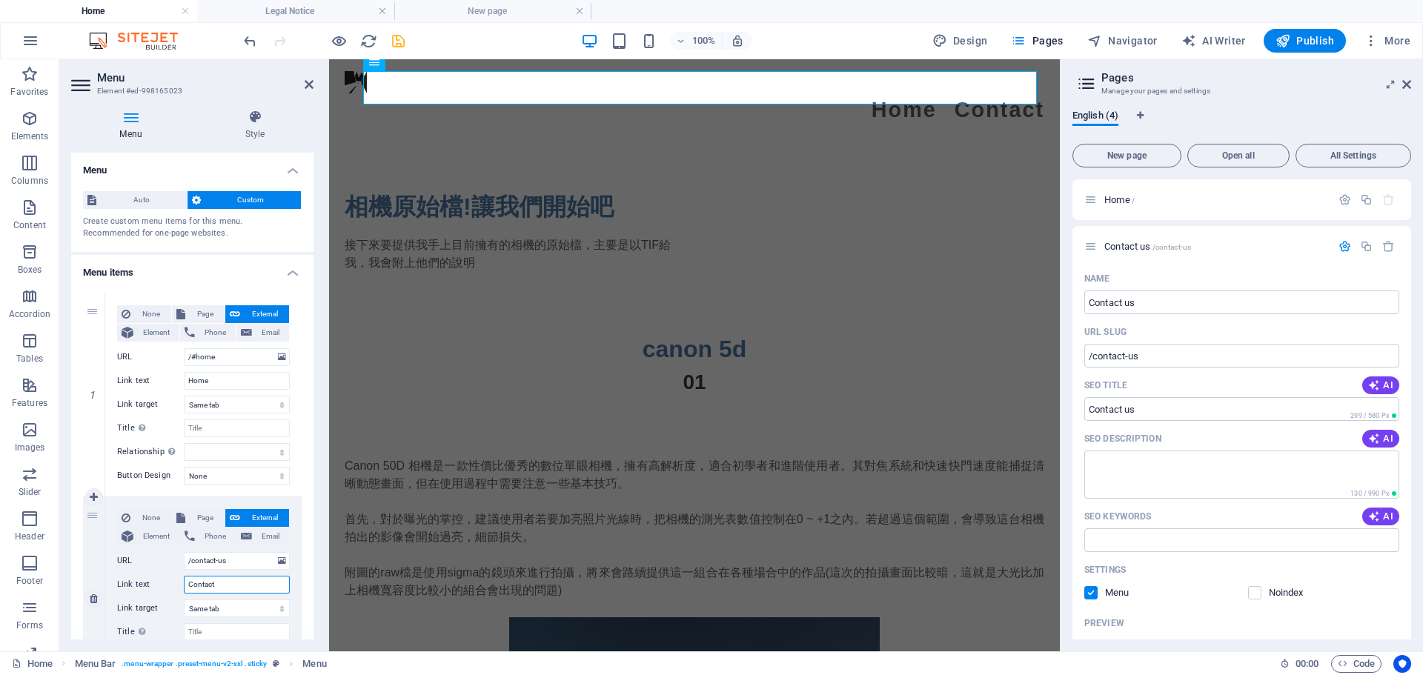
select select
type input "Contact ud"
select select
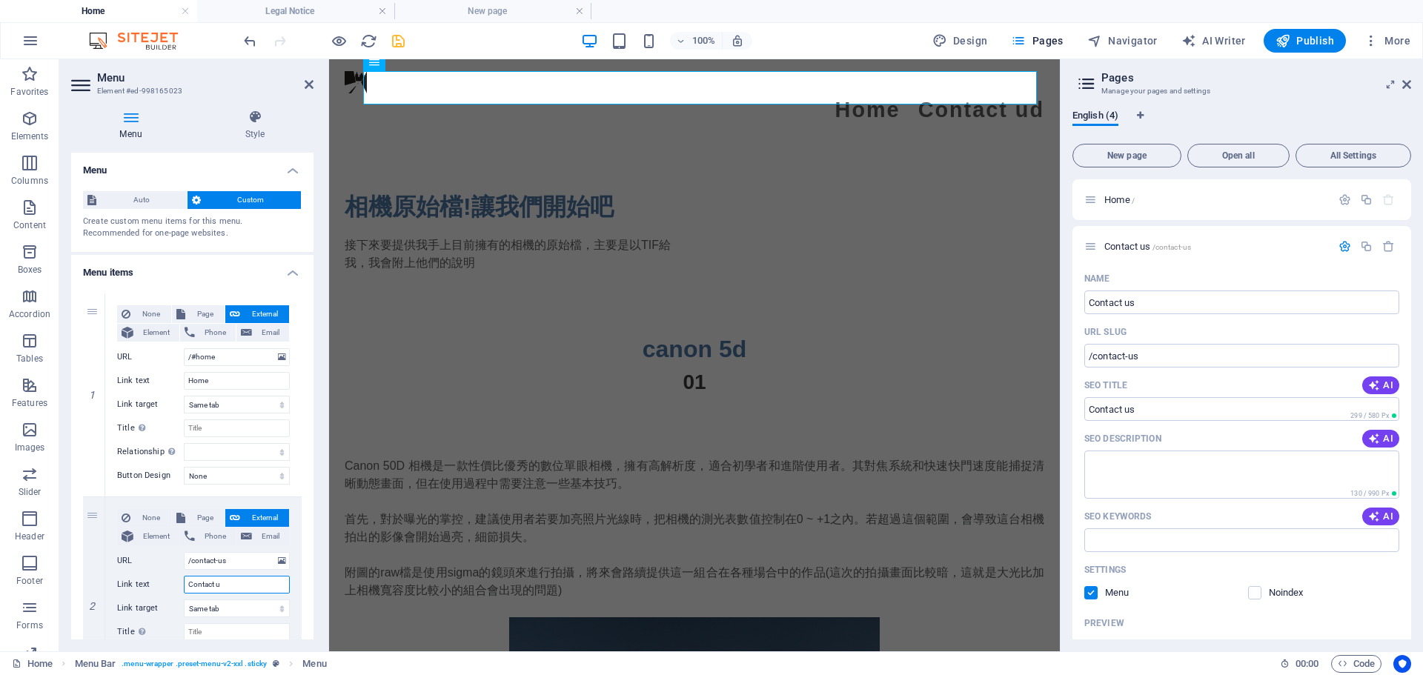
type input "Contact us"
select select
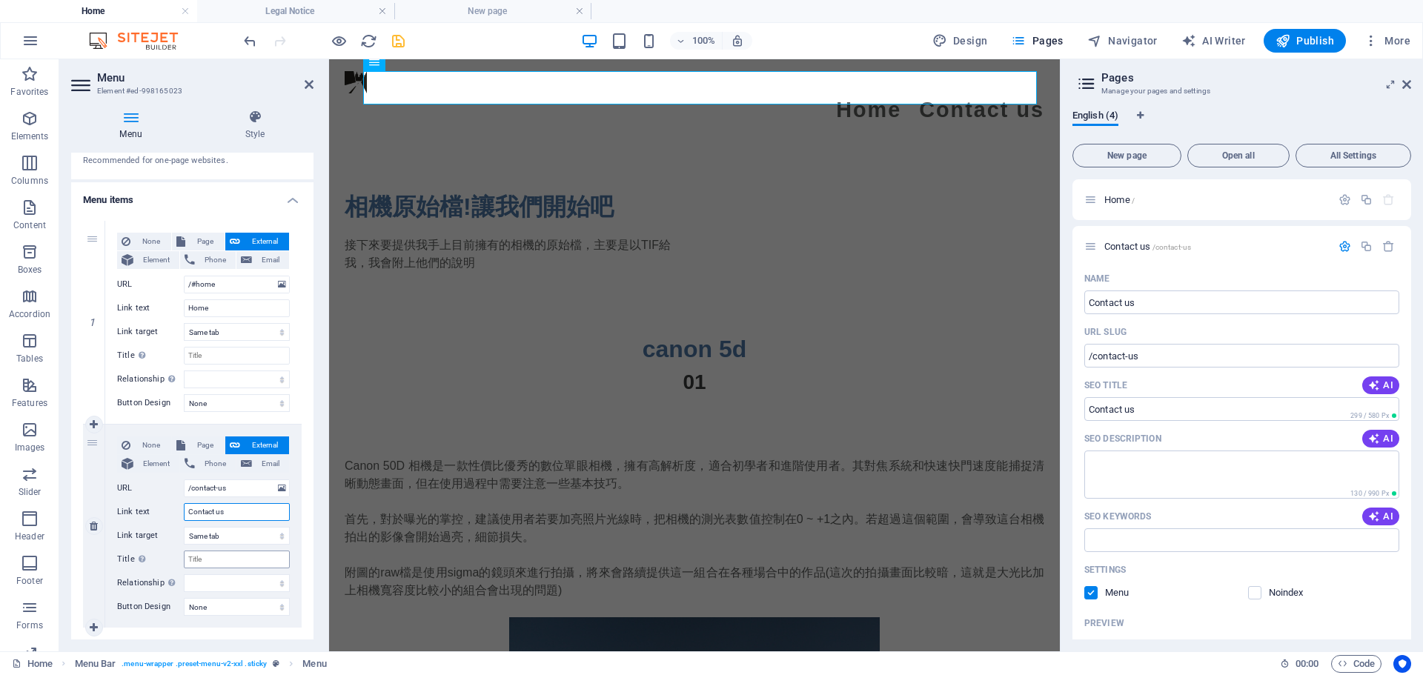
scroll to position [102, 0]
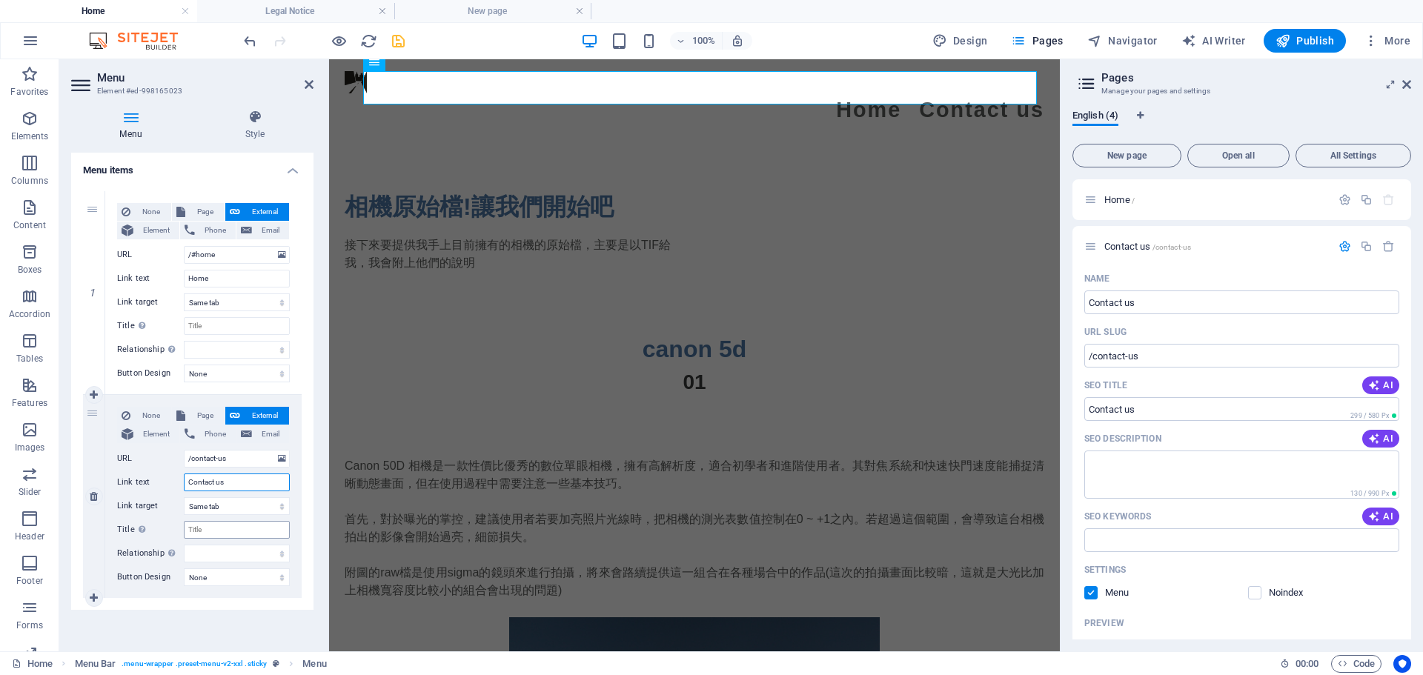
type input "Contact us"
click at [222, 531] on input "Title Additional link description, should not be the same as the link text. The…" at bounding box center [237, 530] width 106 height 18
type input "a"
type input "ㄌ"
select select
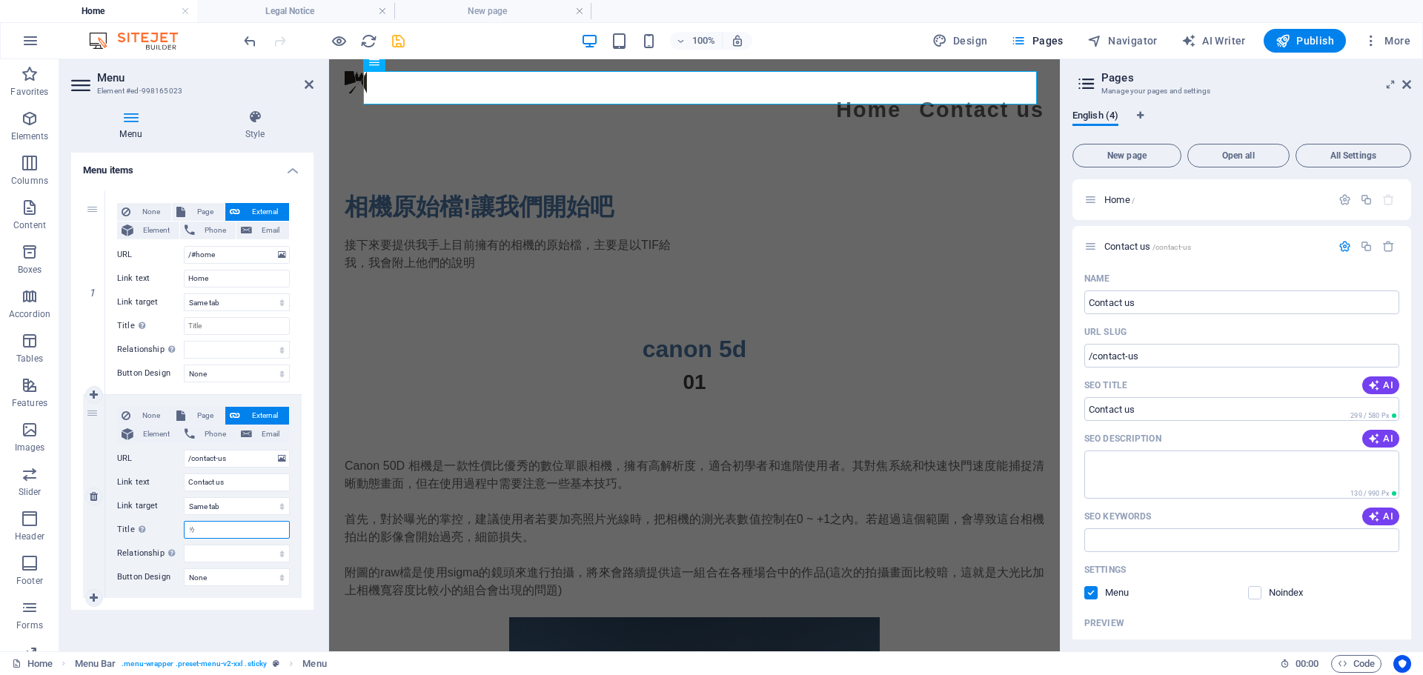
select select
type input "[PERSON_NAME]"
select select
type input "連ㄌ"
select select
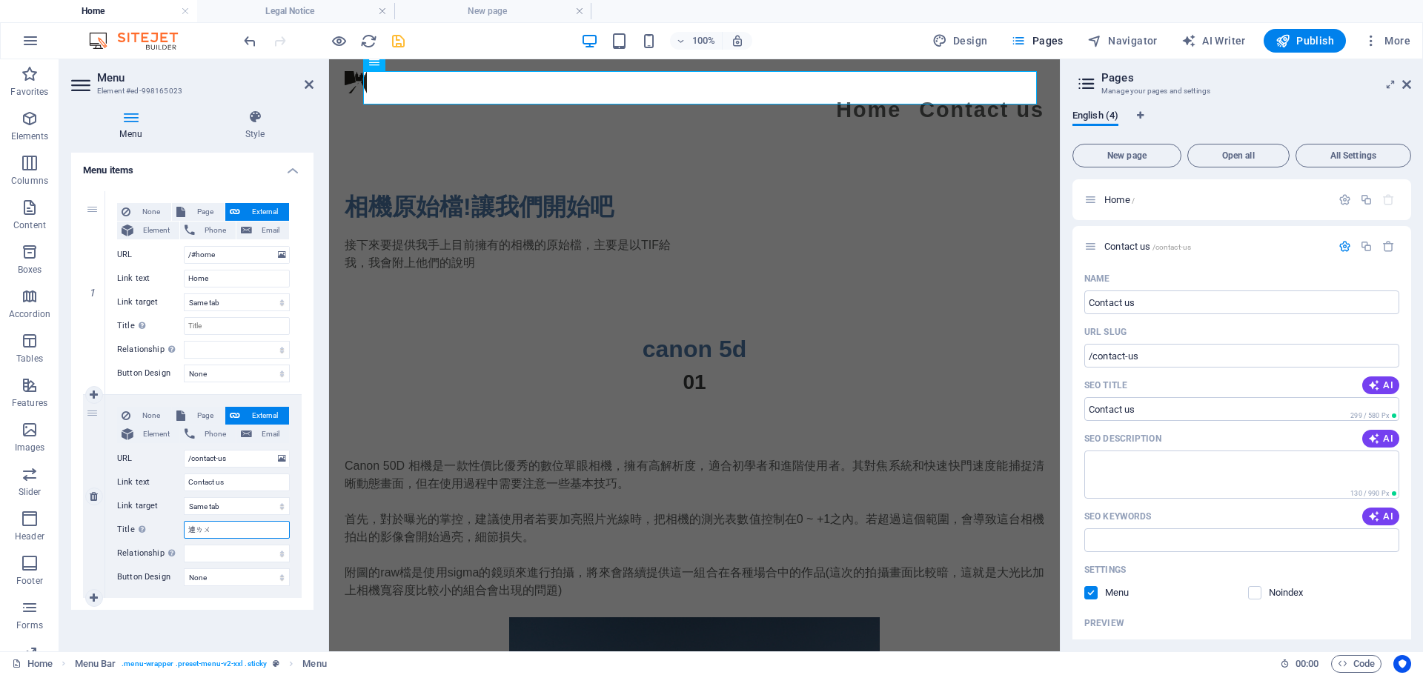
type input "連ㄌㄨㄛ"
select select
type input "聯絡我ㄇㄣ"
select select
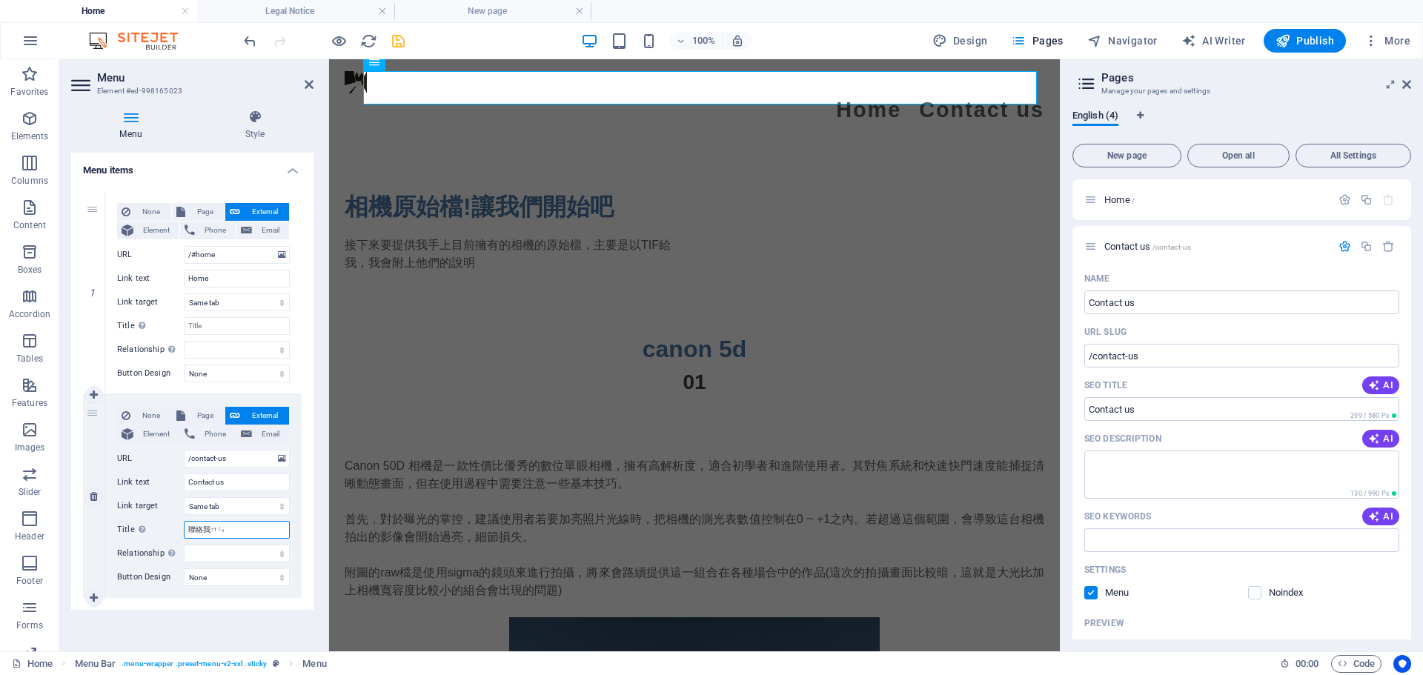
select select
type input "聯絡我們"
select select
type input "聯絡我們"
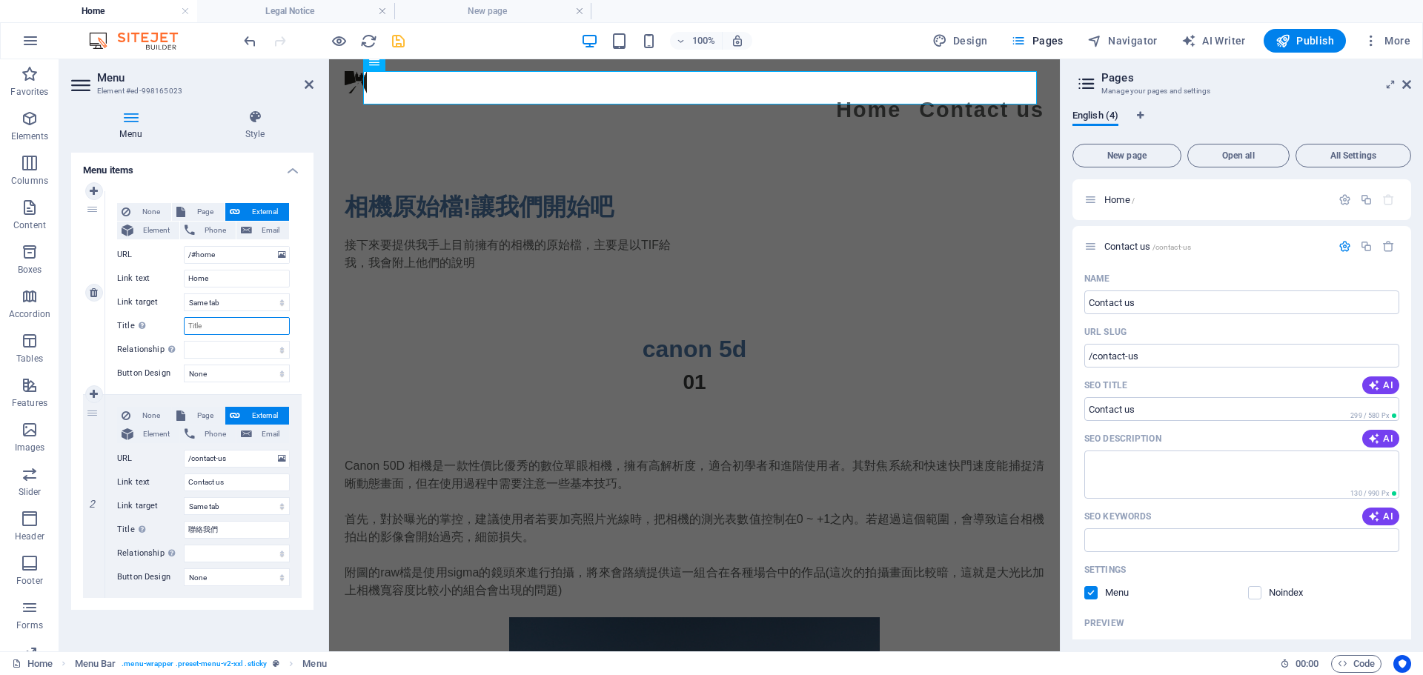
click at [242, 329] on input "Title Additional link description, should not be the same as the link text. The…" at bounding box center [237, 326] width 106 height 18
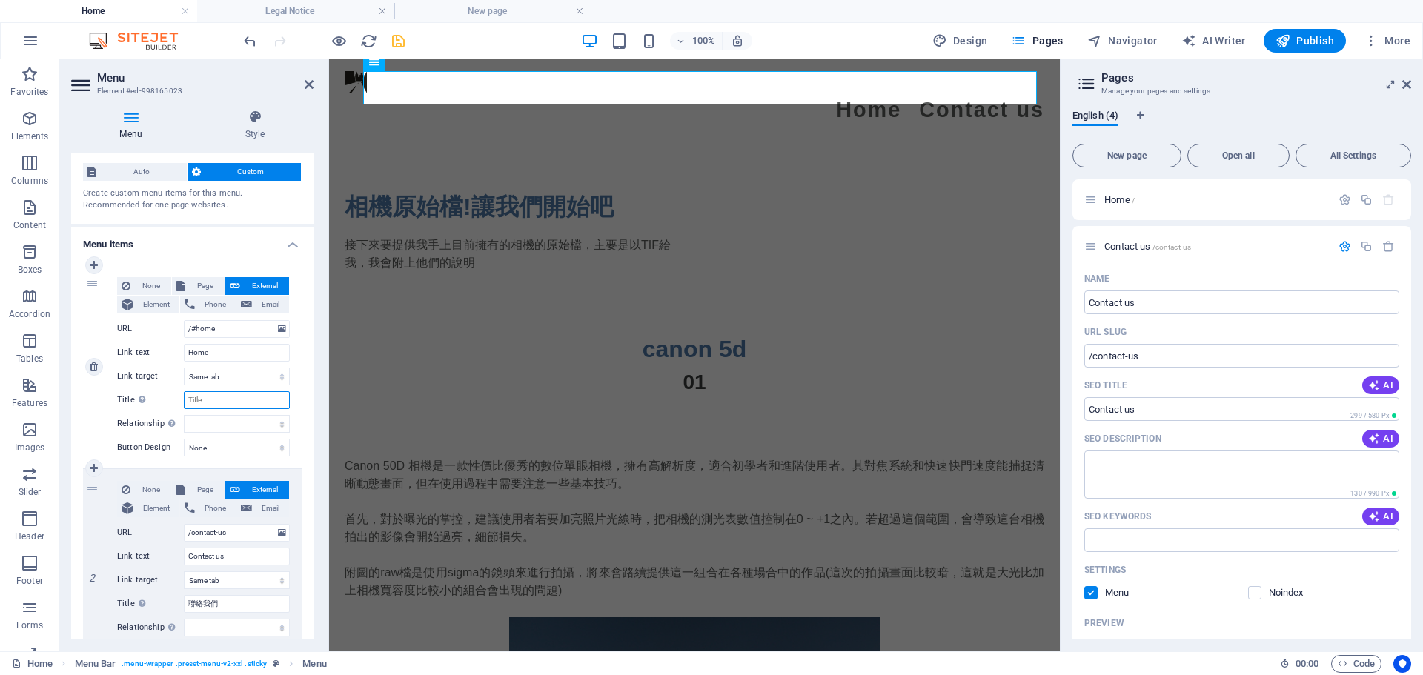
type input "ㄑ"
select select
type input "ㄕㄡ"
select select
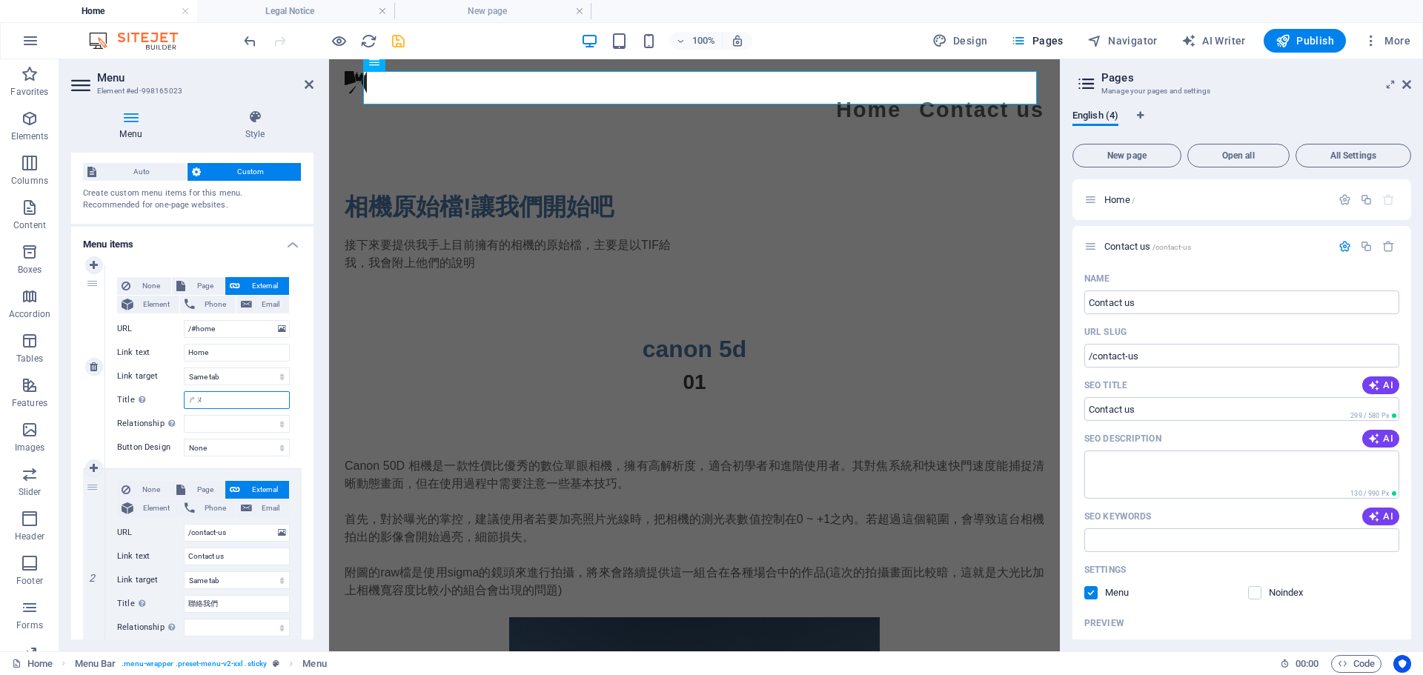
select select
type input "手ㄧㄝ"
select select
type input "首頁"
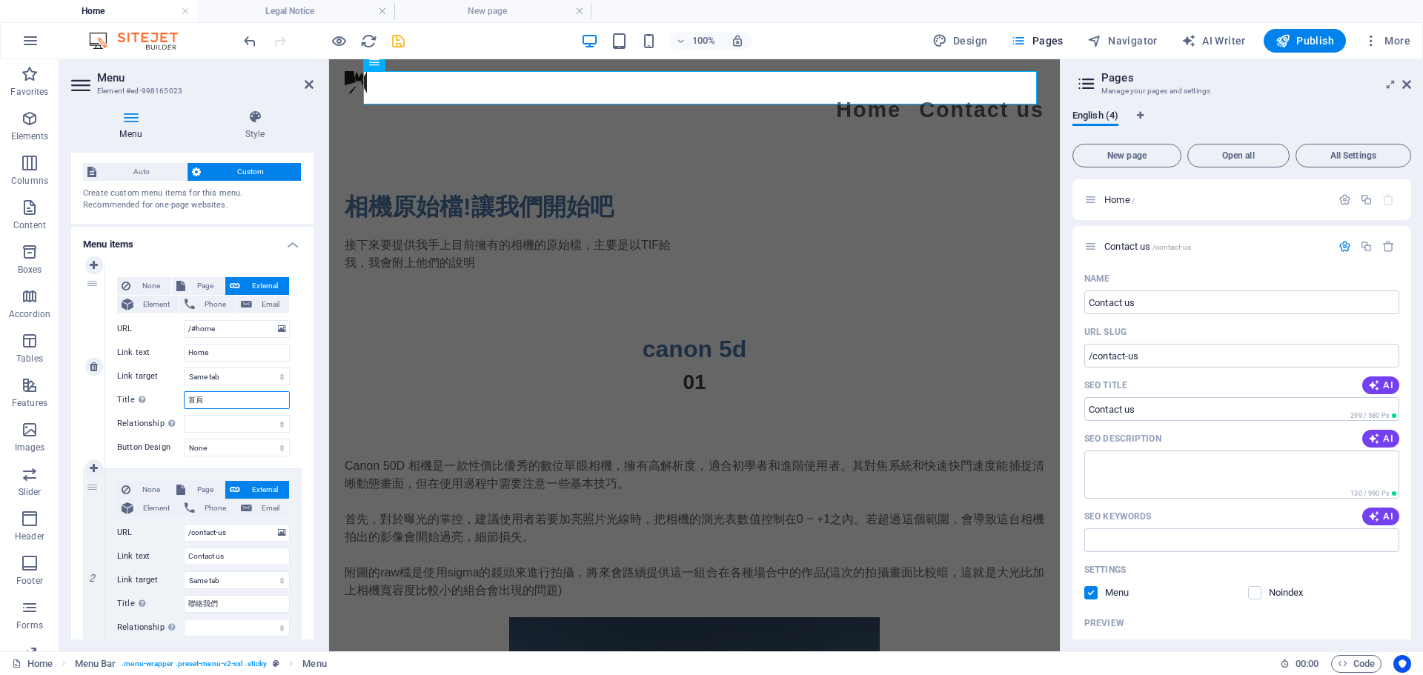
select select
type input "首頁"
click at [238, 351] on input "Home" at bounding box center [237, 353] width 106 height 18
drag, startPoint x: 233, startPoint y: 344, endPoint x: 67, endPoint y: 342, distance: 166.0
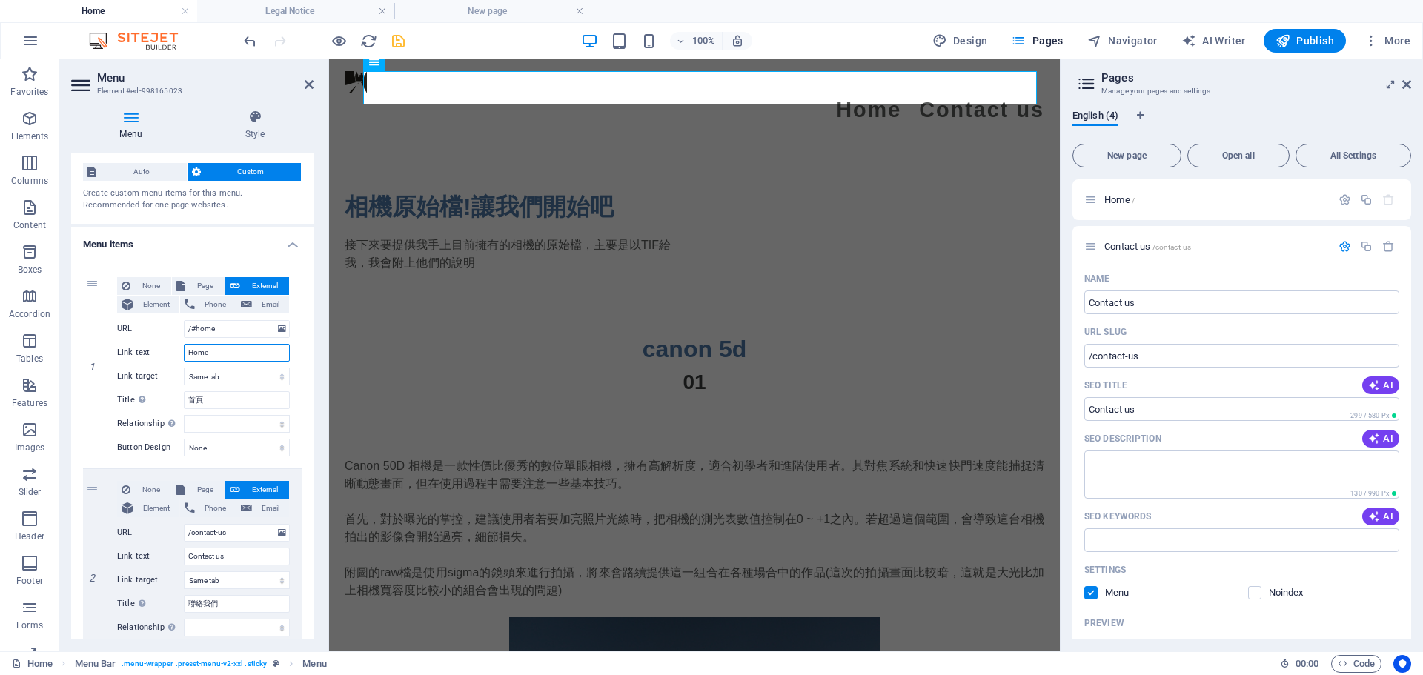
click at [67, 342] on div "Menu Style Menu Auto Custom Create custom menu items for this menu. Recommended…" at bounding box center [192, 375] width 266 height 554
type input "首頁"
select select
type input "首頁"
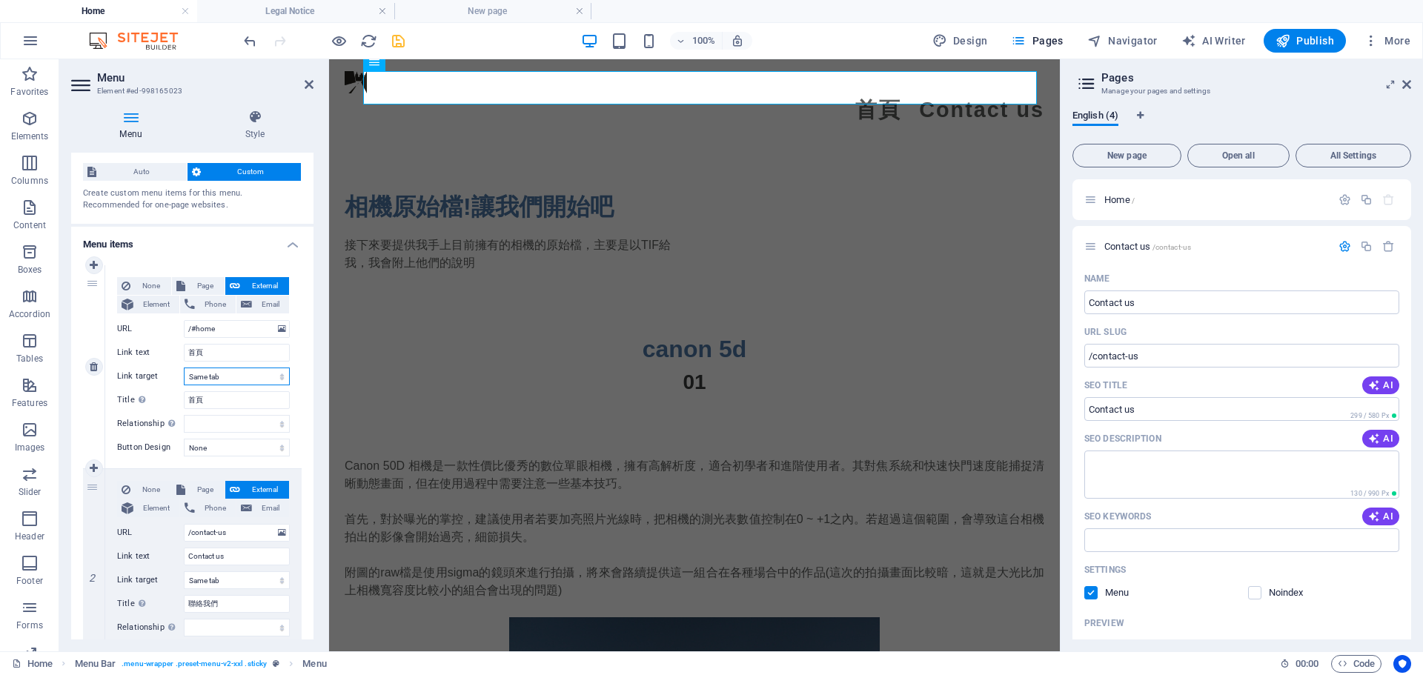
click at [233, 379] on select "New tab Same tab Overlay" at bounding box center [237, 377] width 106 height 18
click at [93, 428] on div "1" at bounding box center [94, 366] width 22 height 203
select select
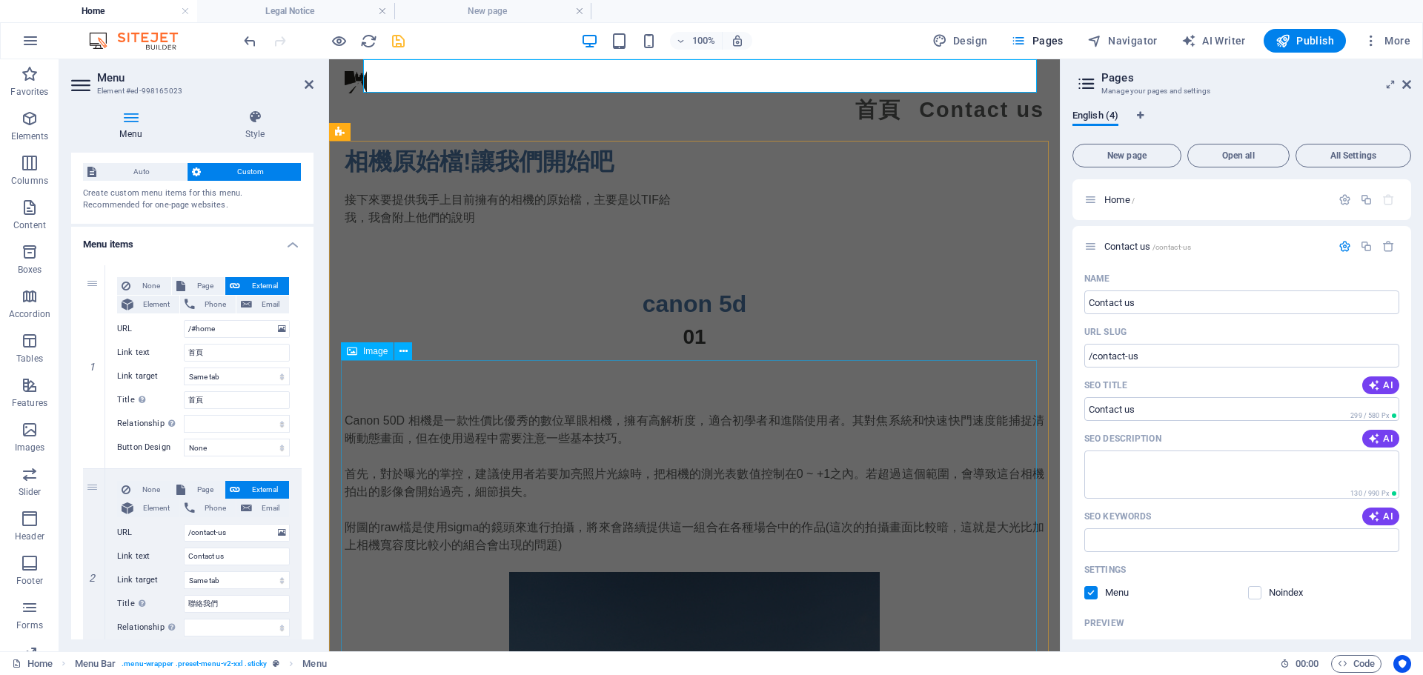
scroll to position [1739, 0]
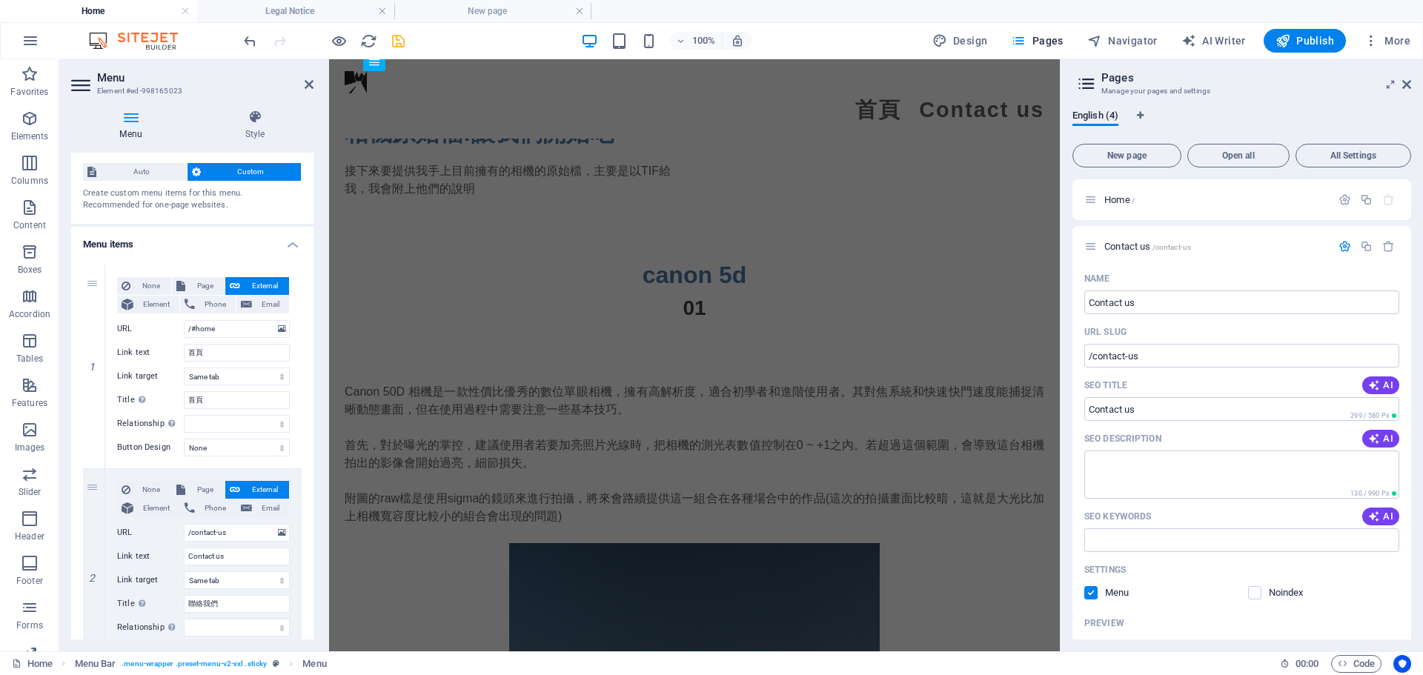
click at [313, 82] on aside "Menu Element #ed-998165023 Menu Style Menu Auto Custom Create custom menu items…" at bounding box center [194, 355] width 270 height 592
click at [307, 90] on link at bounding box center [309, 85] width 9 height 13
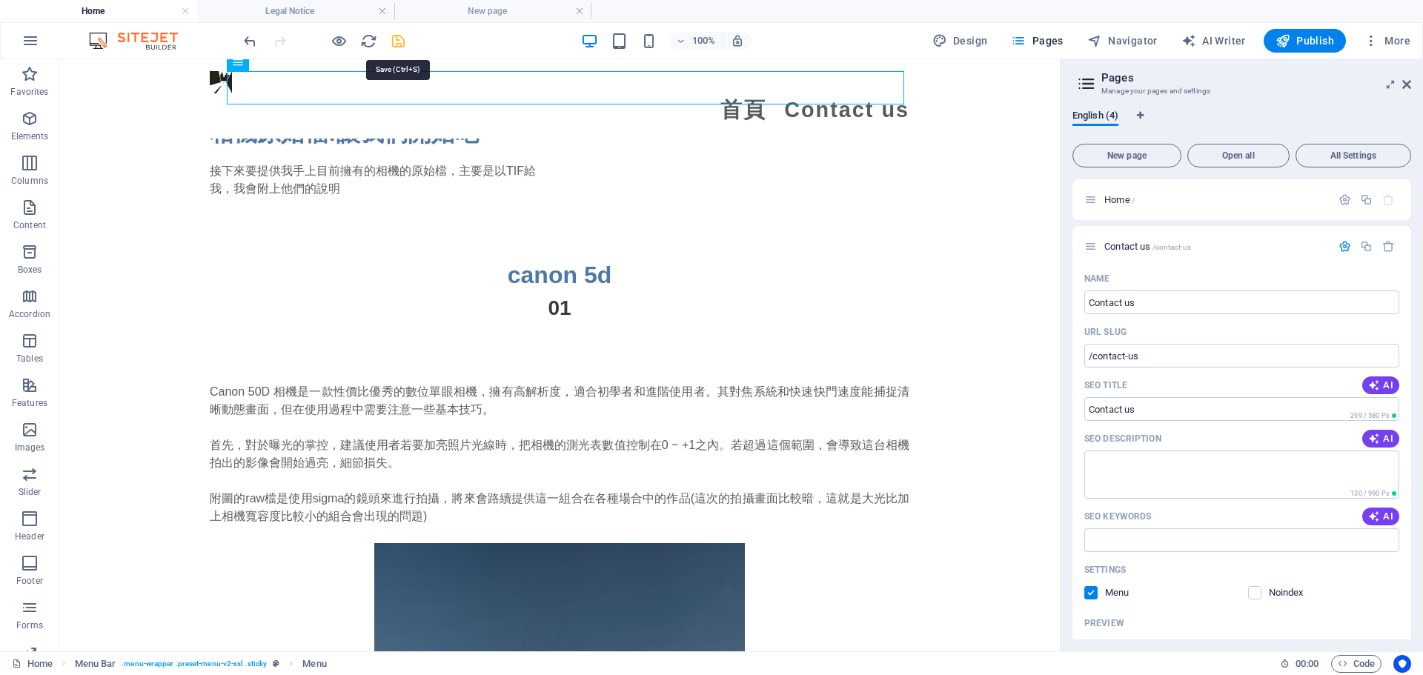
click at [396, 36] on icon "save" at bounding box center [398, 41] width 17 height 17
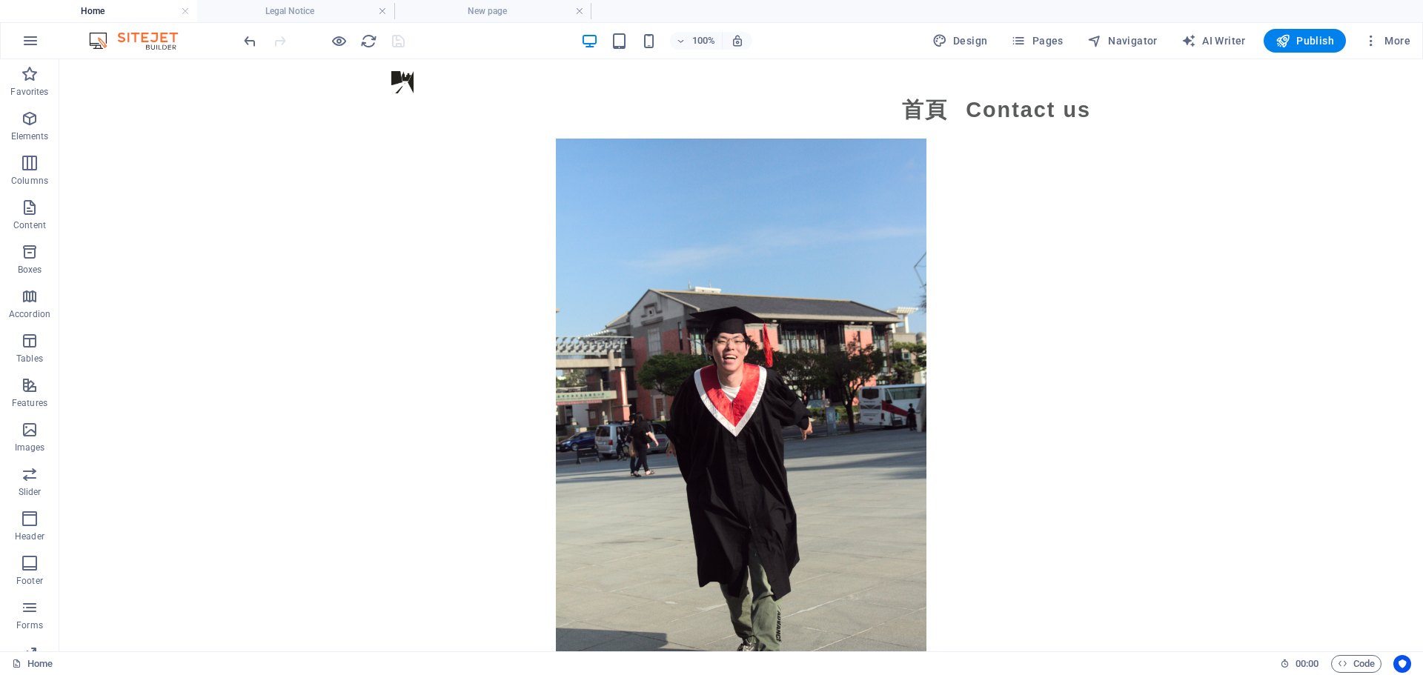
scroll to position [2816, 0]
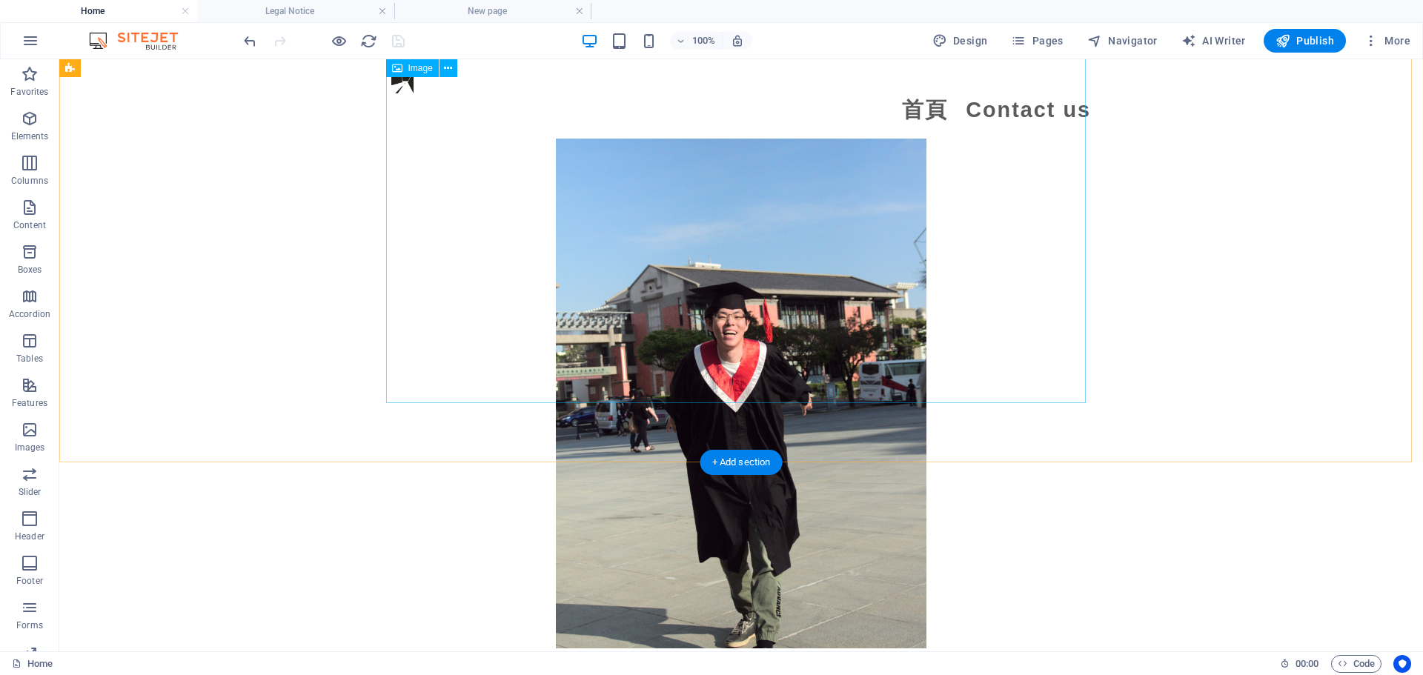
click at [449, 207] on figure at bounding box center [741, 371] width 700 height 556
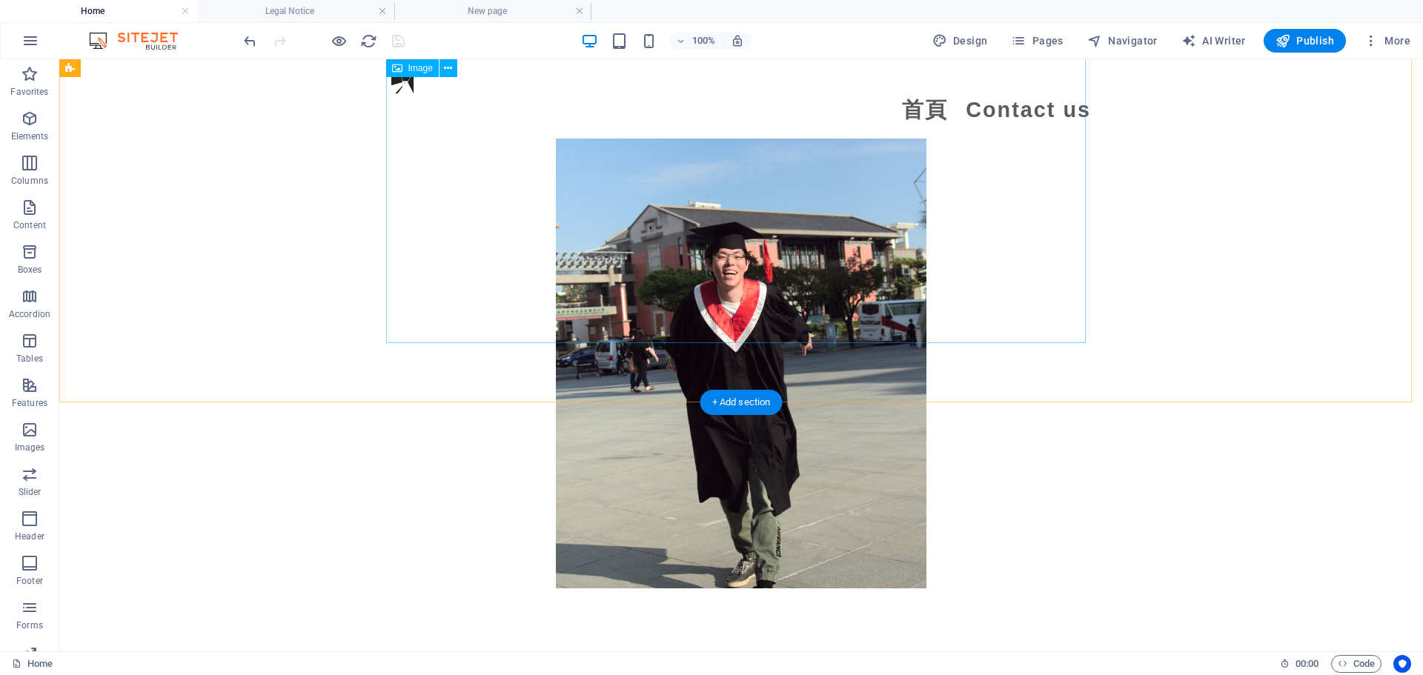
scroll to position [2964, 0]
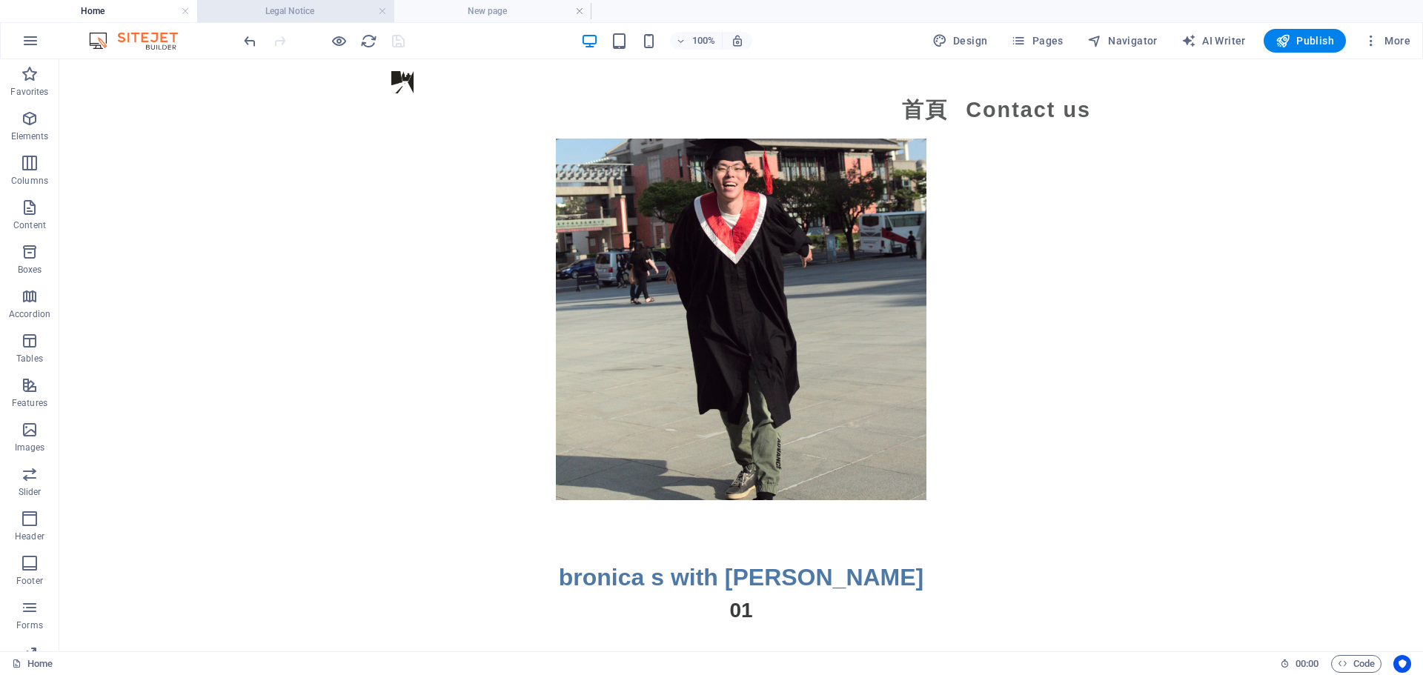
click at [285, 13] on h4 "Legal Notice" at bounding box center [295, 11] width 197 height 16
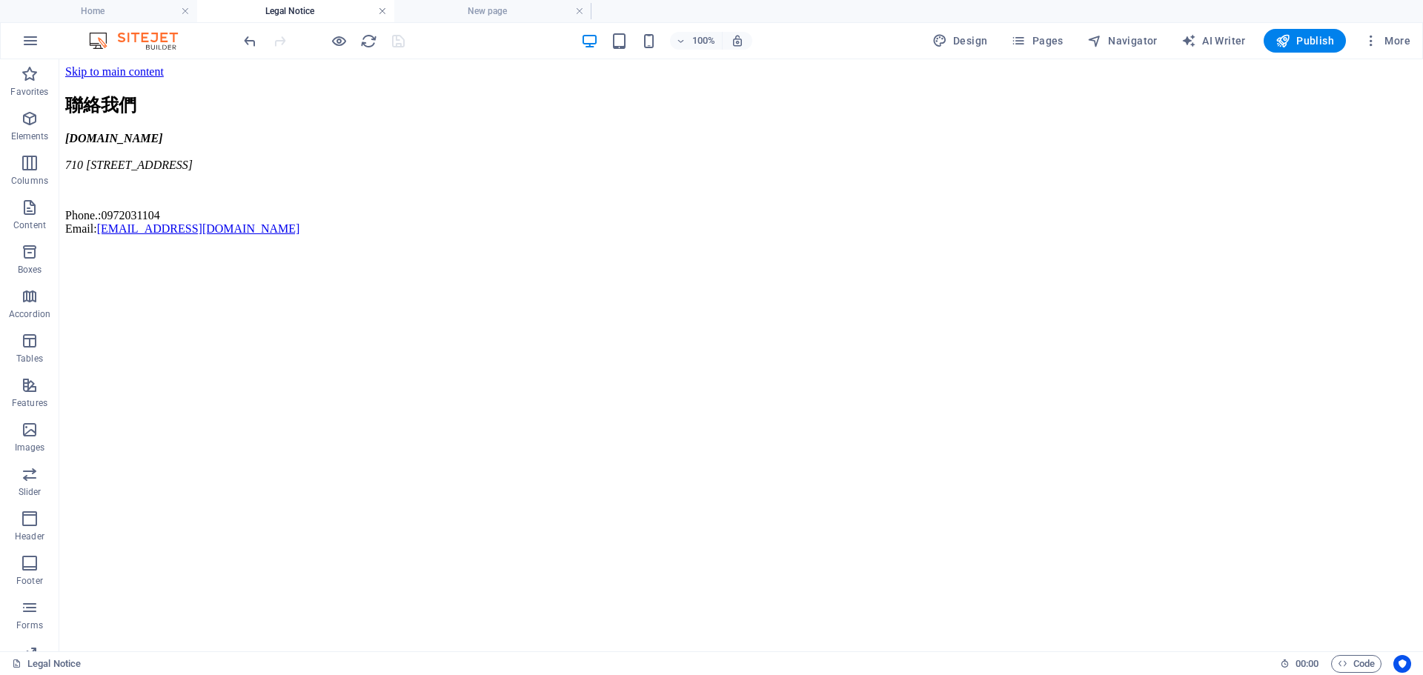
click at [385, 7] on link at bounding box center [382, 11] width 9 height 14
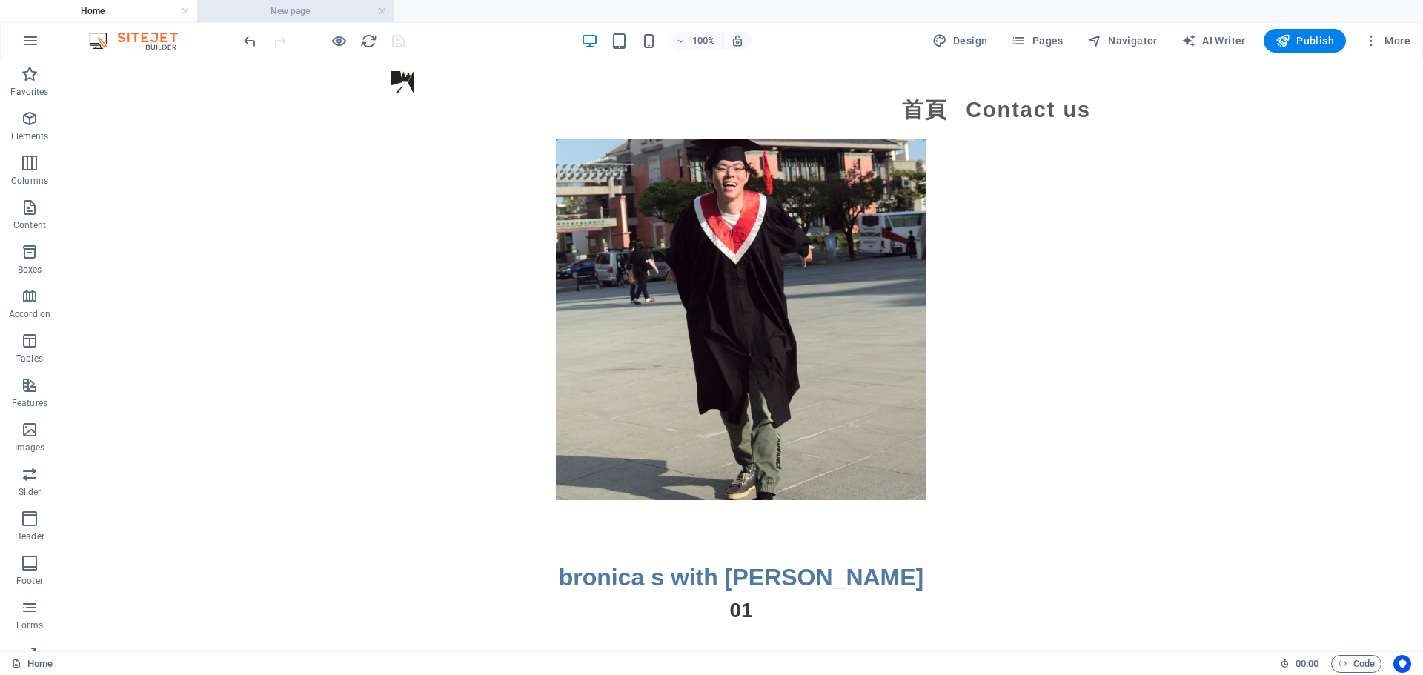
click at [360, 9] on h4 "New page" at bounding box center [295, 11] width 197 height 16
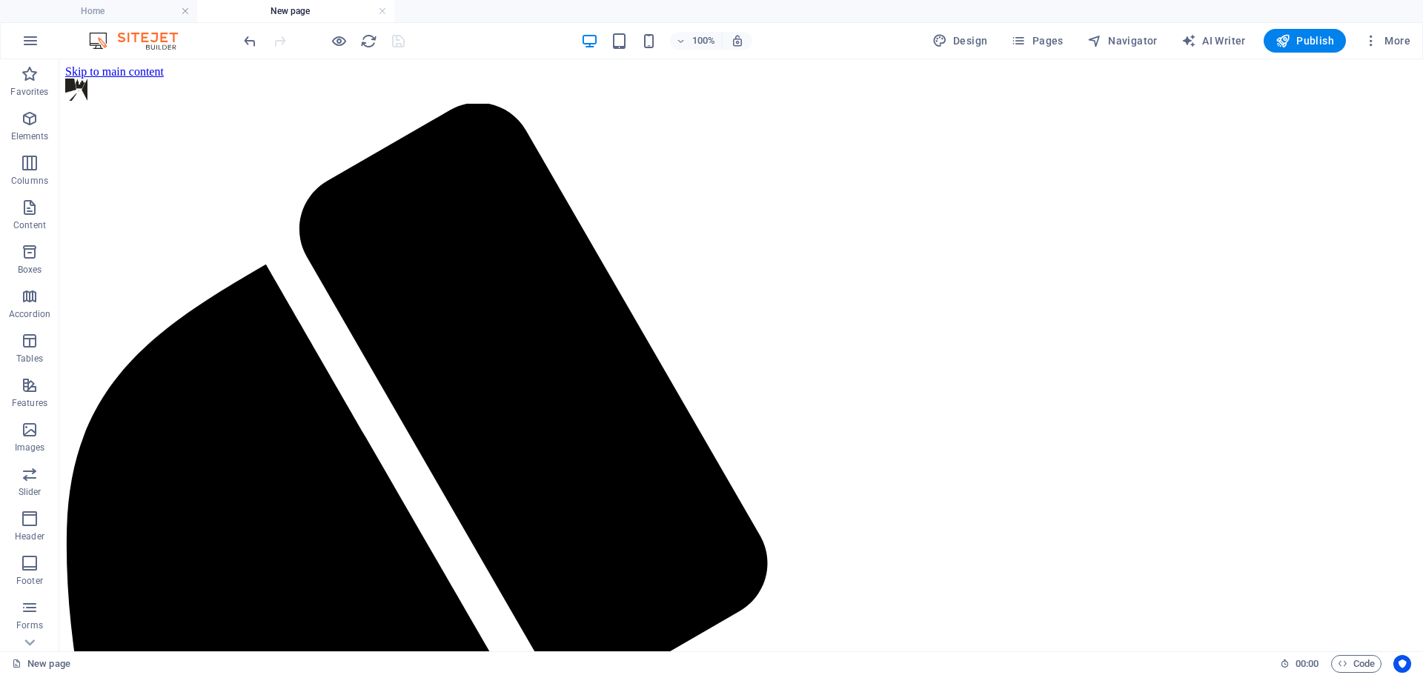
click at [387, 12] on h4 "New page" at bounding box center [295, 11] width 197 height 16
click at [382, 9] on link at bounding box center [382, 11] width 9 height 14
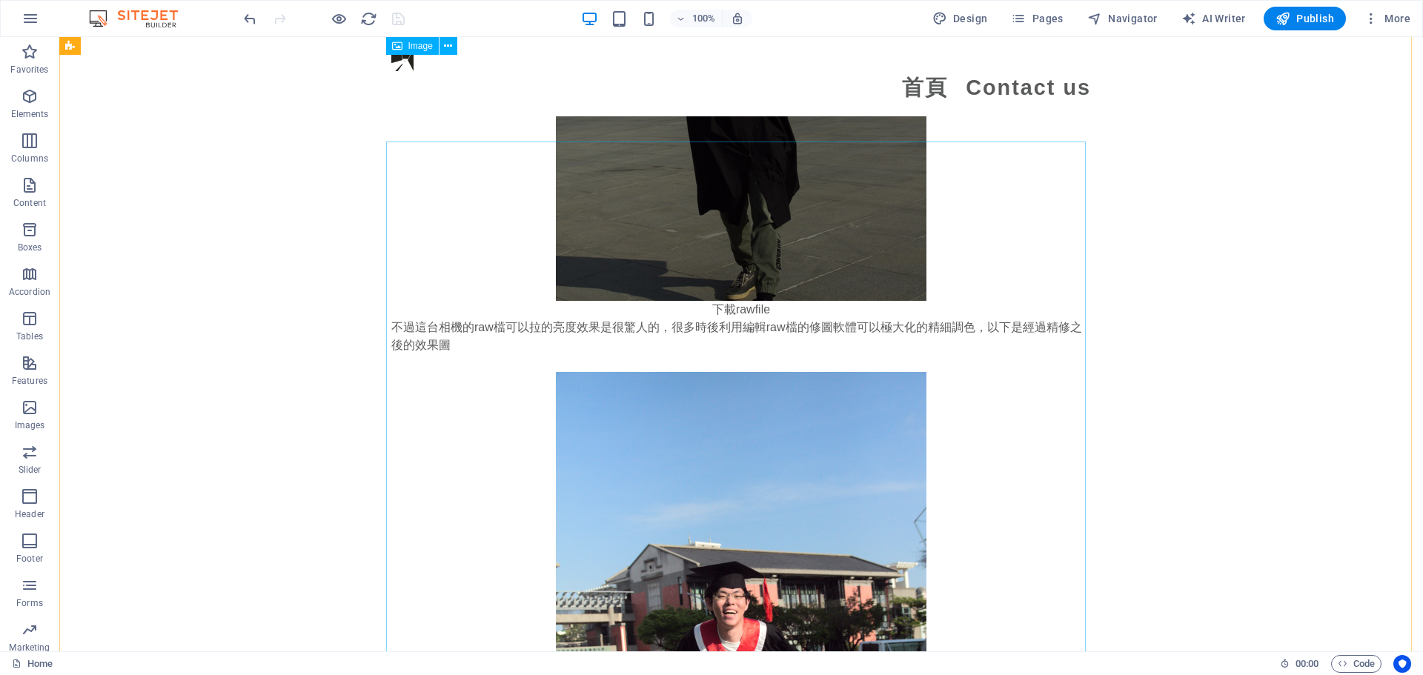
scroll to position [2520, 0]
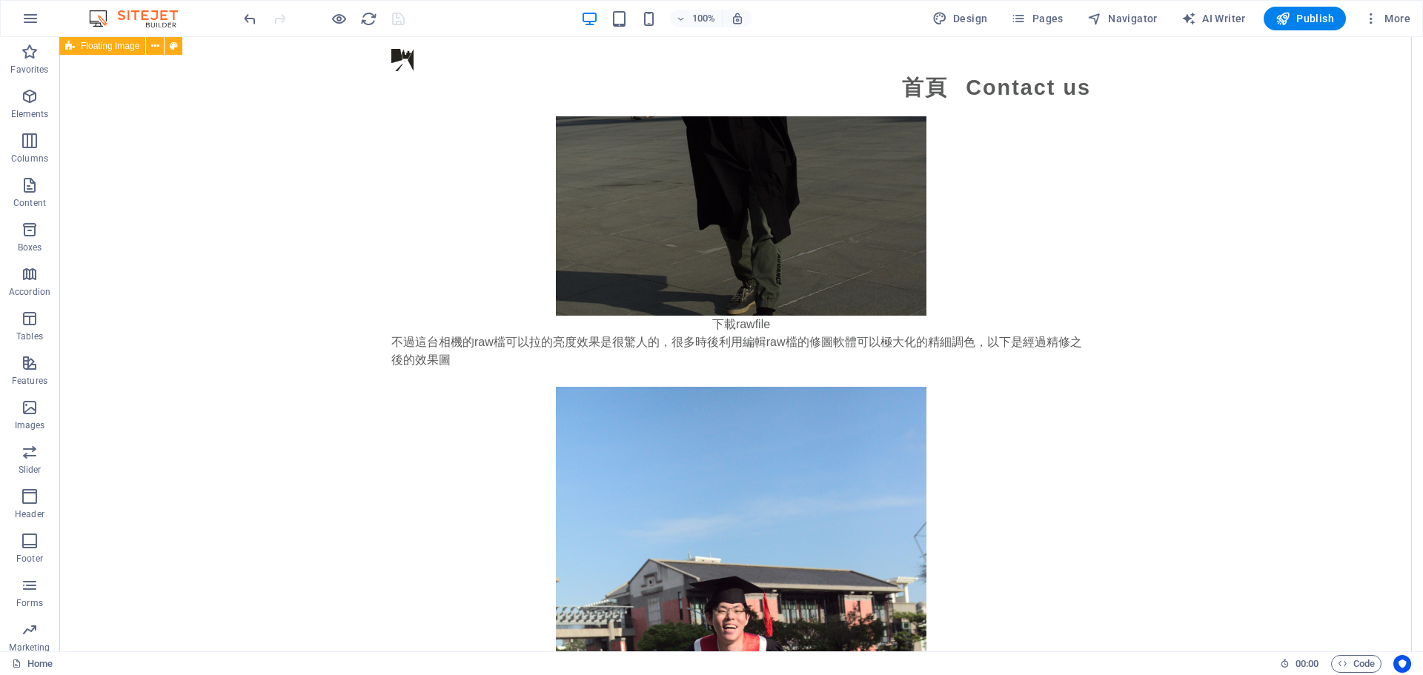
click at [1089, 153] on div "Canon 50D 相機是一款性價比優秀的數位單眼相機，擁有高解析度，適合初學者和進階使用者。其對焦系統和快速快門速度能捕捉清晰動態畫面，但在使用過程中需要注…" at bounding box center [741, 271] width 1364 height 1461
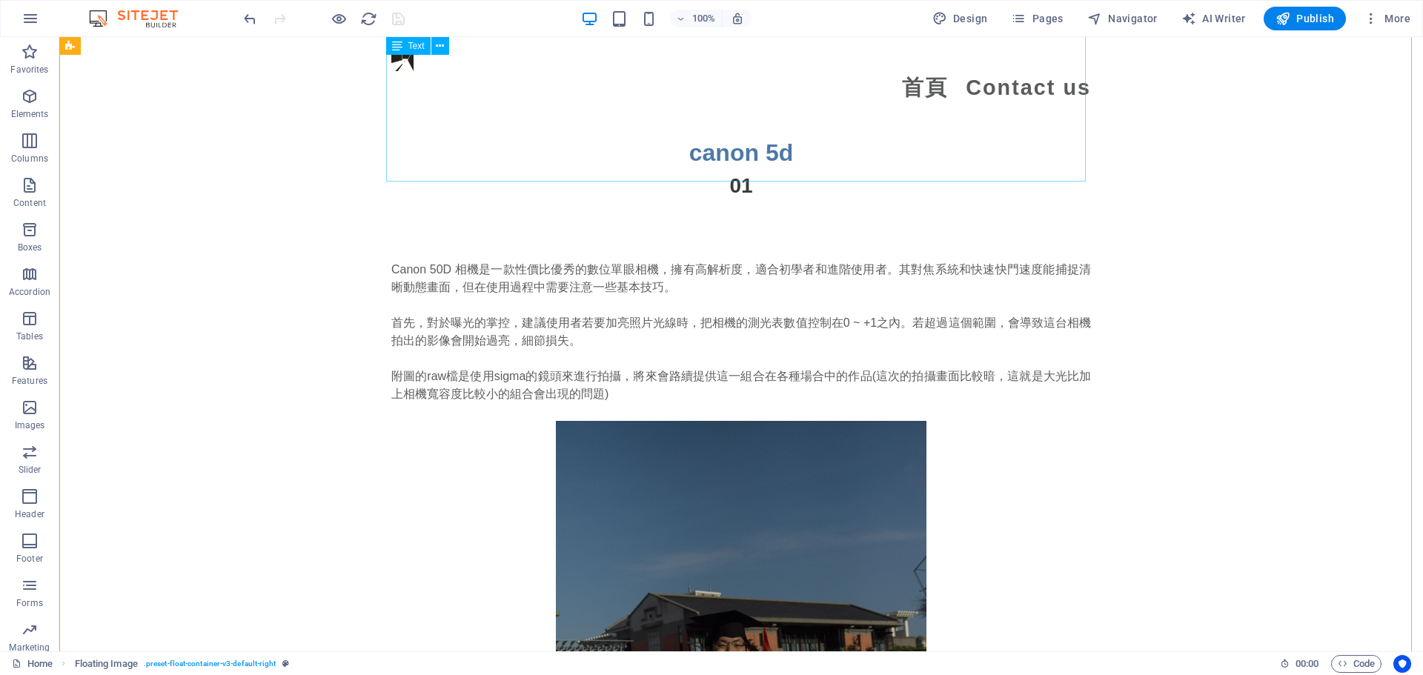
scroll to position [1853, 0]
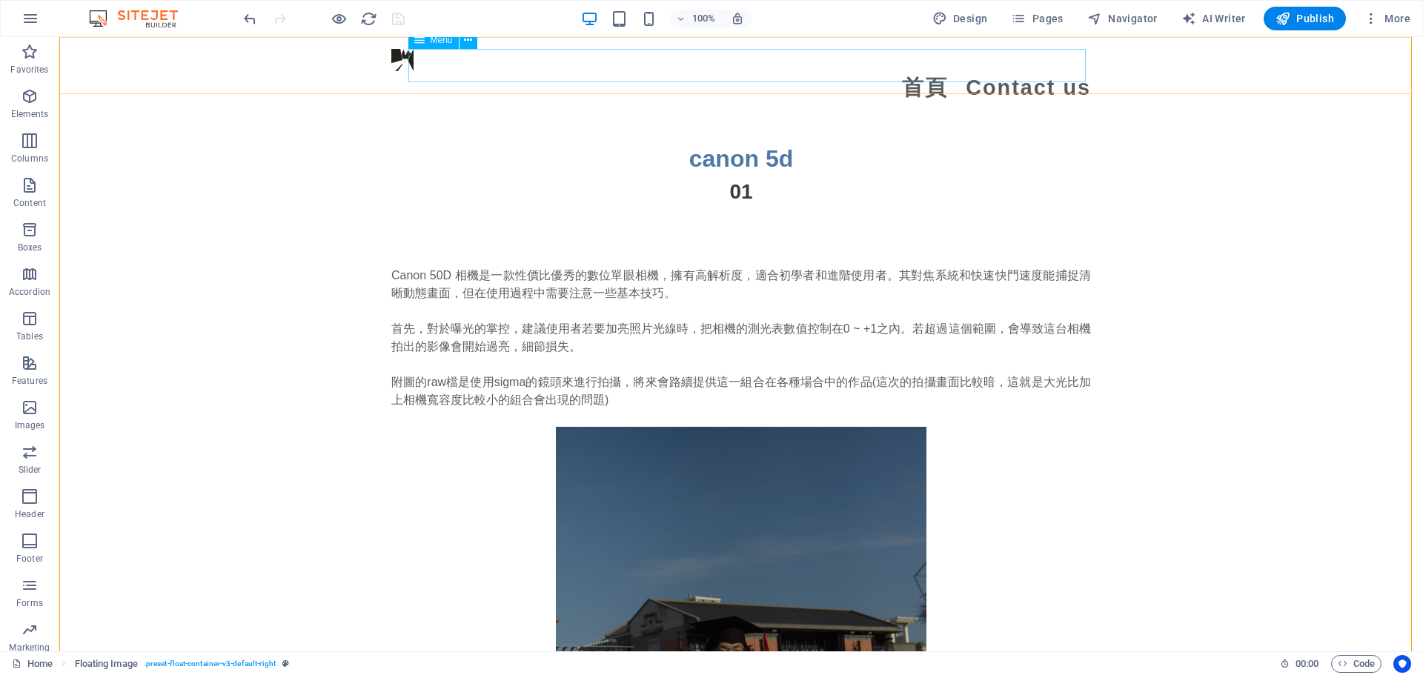
click at [975, 71] on nav "首頁 Contact us" at bounding box center [741, 87] width 700 height 33
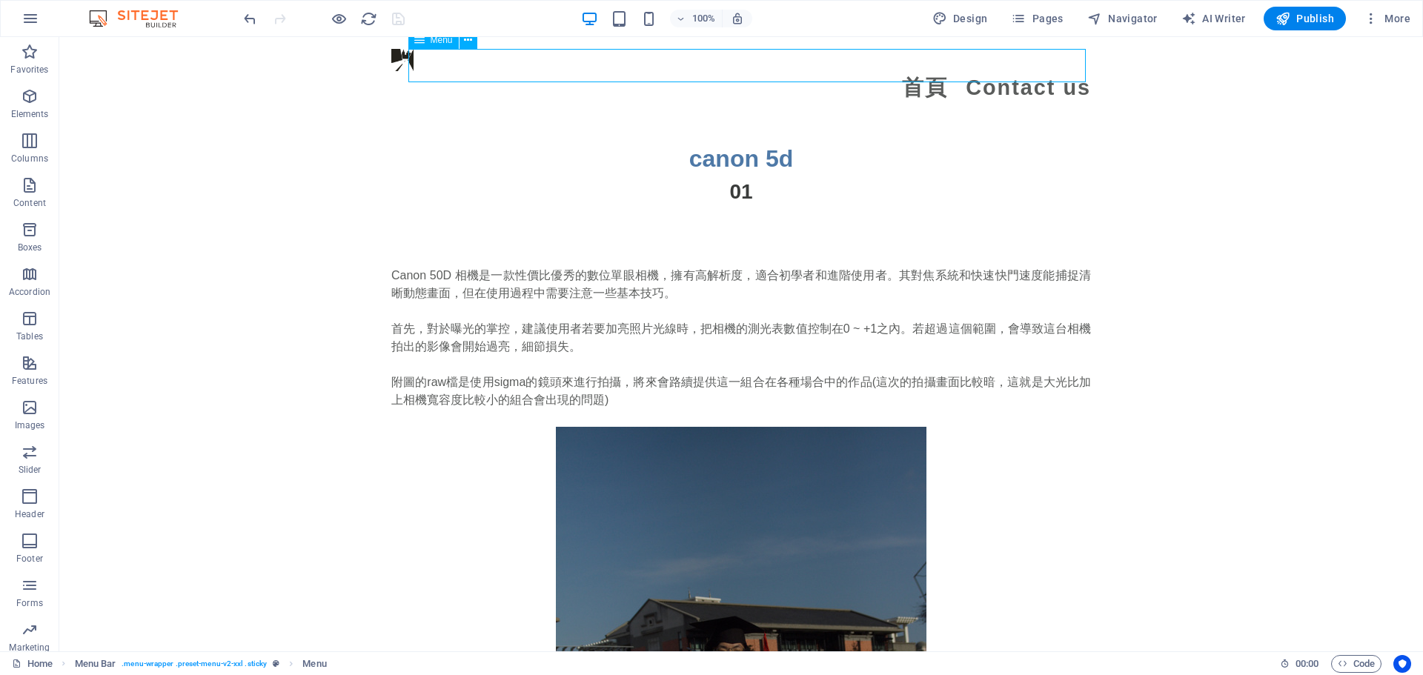
click at [975, 71] on nav "首頁 Contact us" at bounding box center [741, 87] width 700 height 33
select select
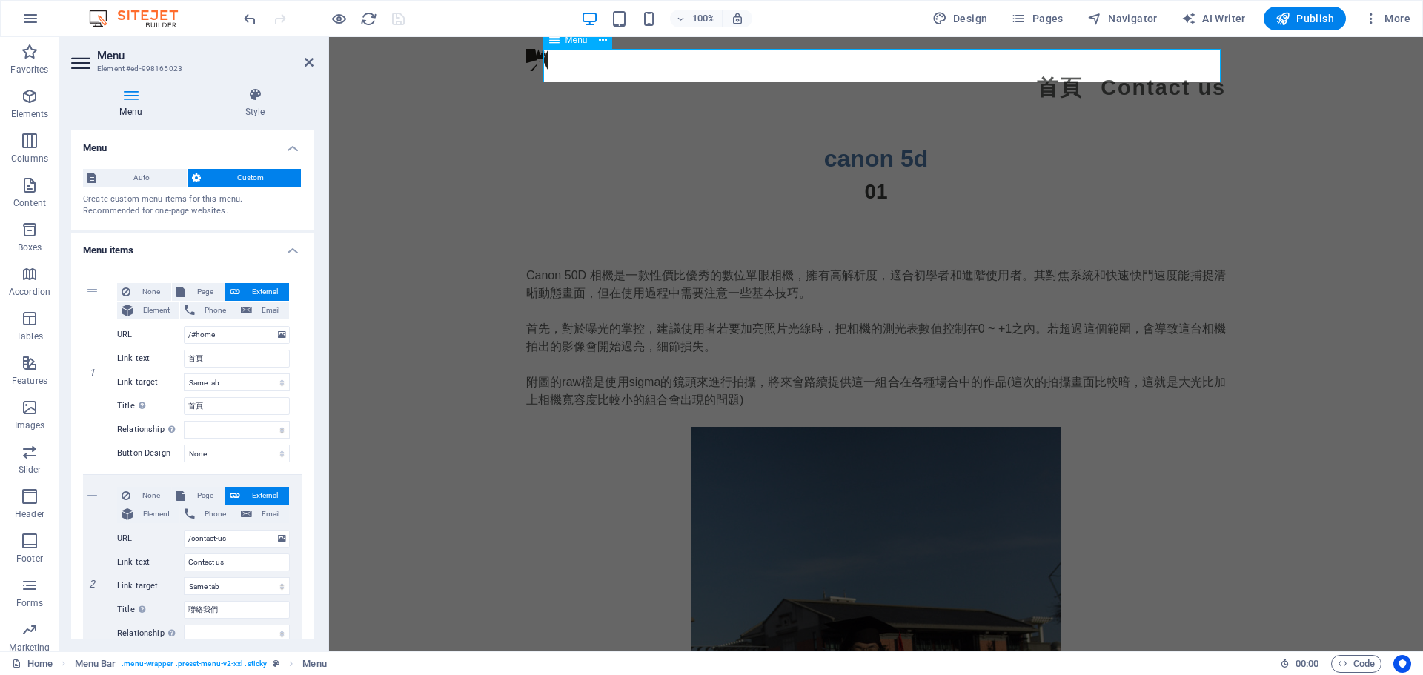
click at [1115, 71] on nav "首頁 Contact us" at bounding box center [876, 87] width 700 height 33
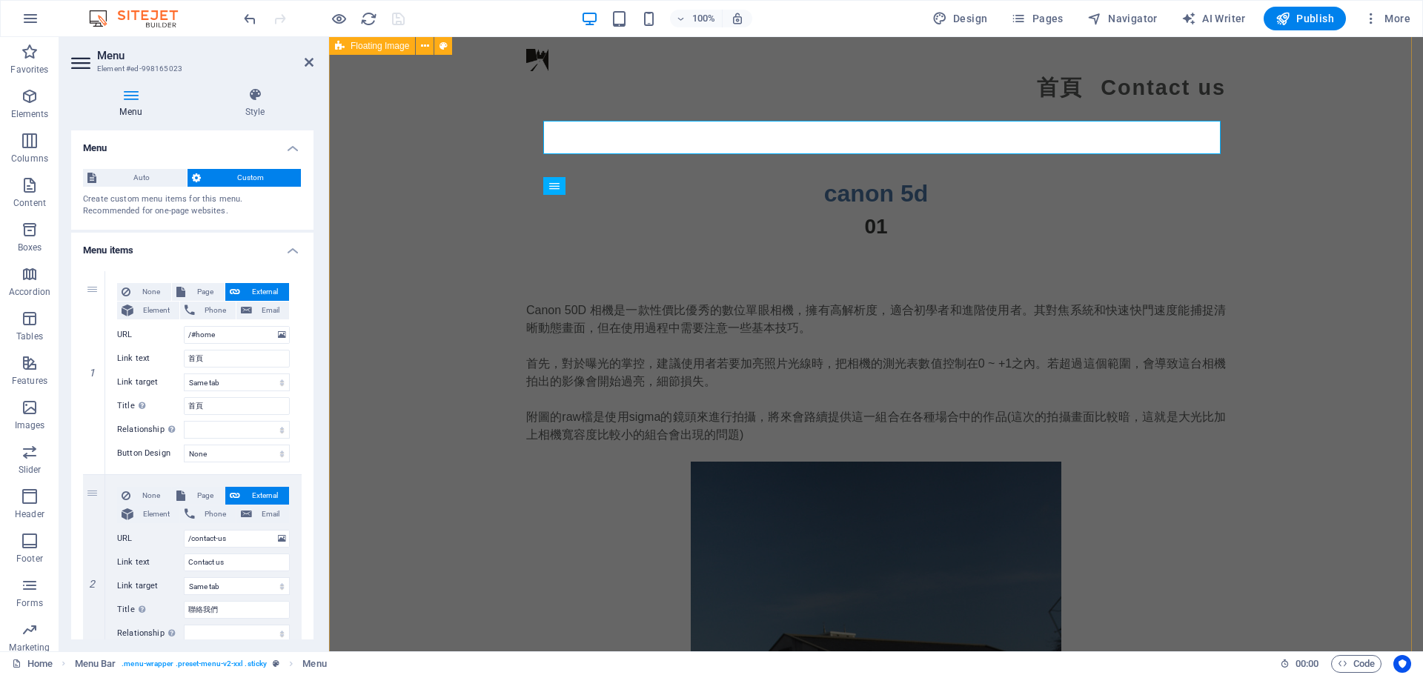
scroll to position [1779, 0]
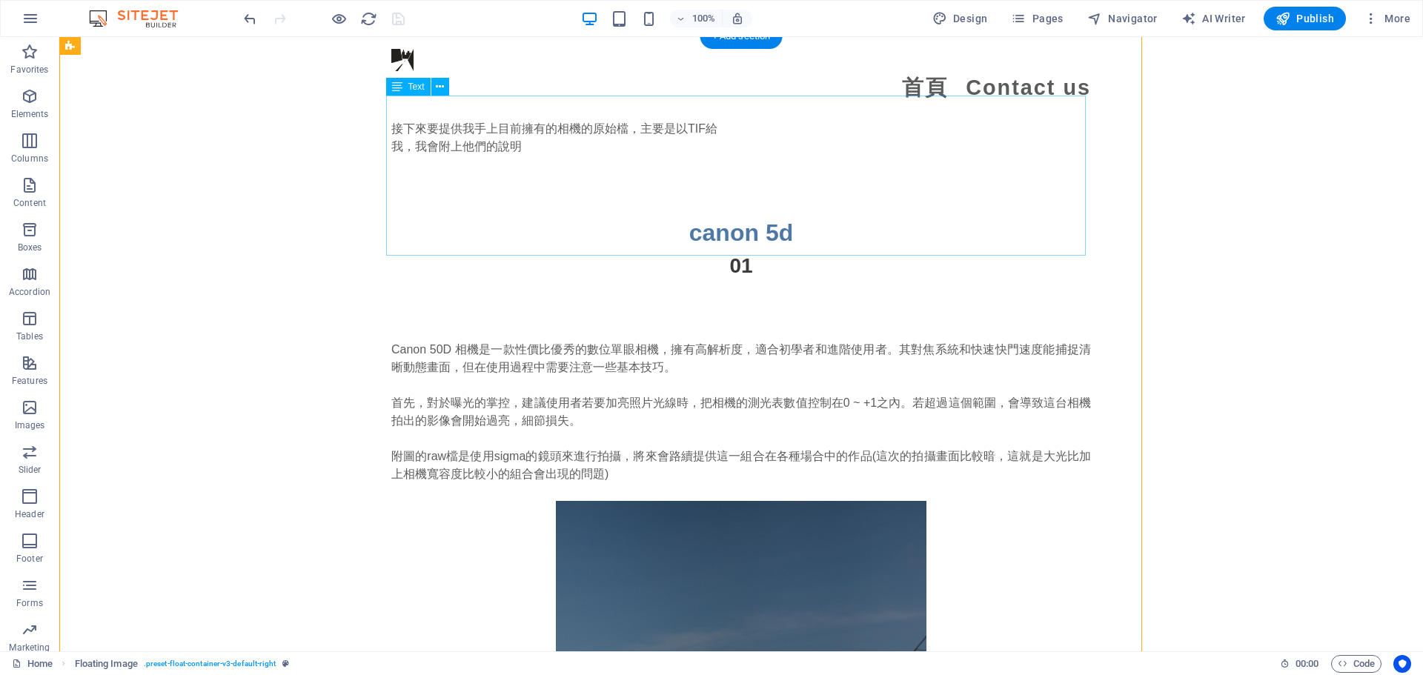
click at [445, 341] on div "Canon 50D 相機是一款性價比優秀的數位單眼相機，擁有高解析度，適合初學者和進階使用者。其對焦系統和快速快門速度能捕捉清晰動態畫面，但在使用過程中需要注…" at bounding box center [741, 421] width 700 height 160
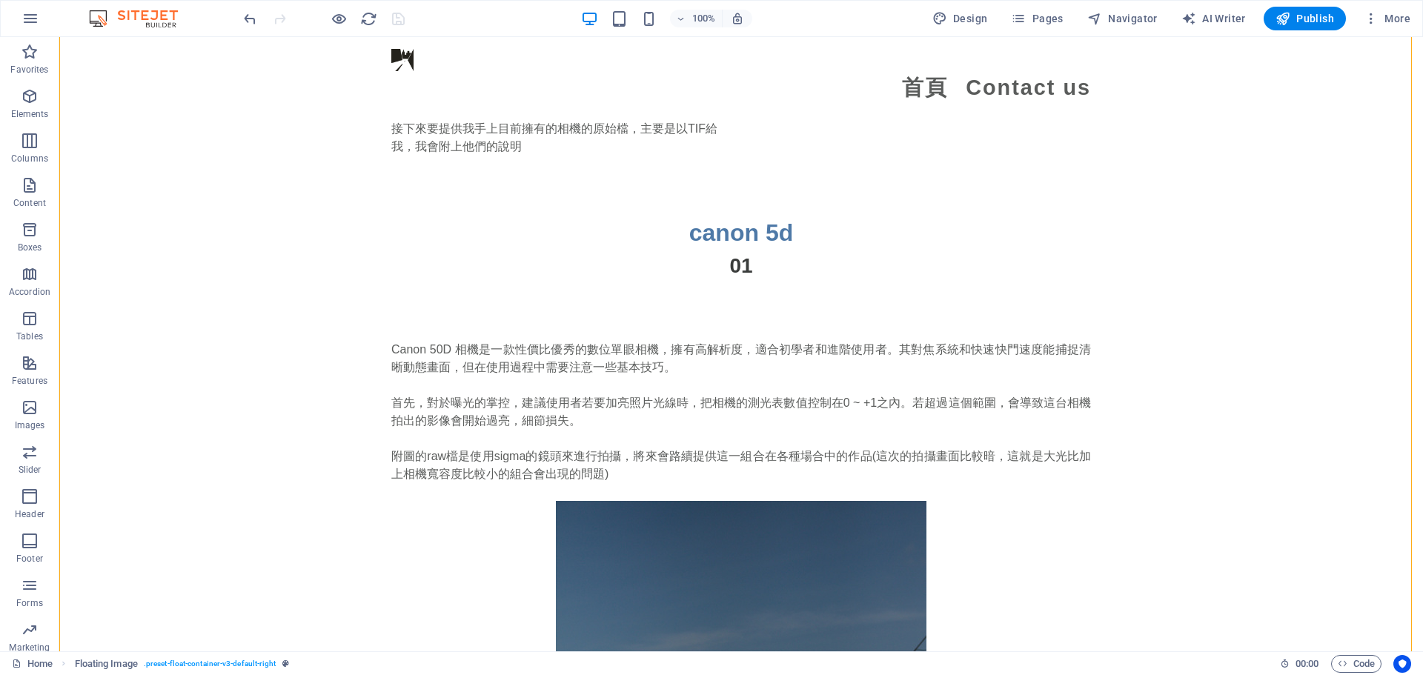
click at [333, 8] on div at bounding box center [324, 19] width 166 height 24
click at [332, 23] on icon "button" at bounding box center [339, 18] width 17 height 17
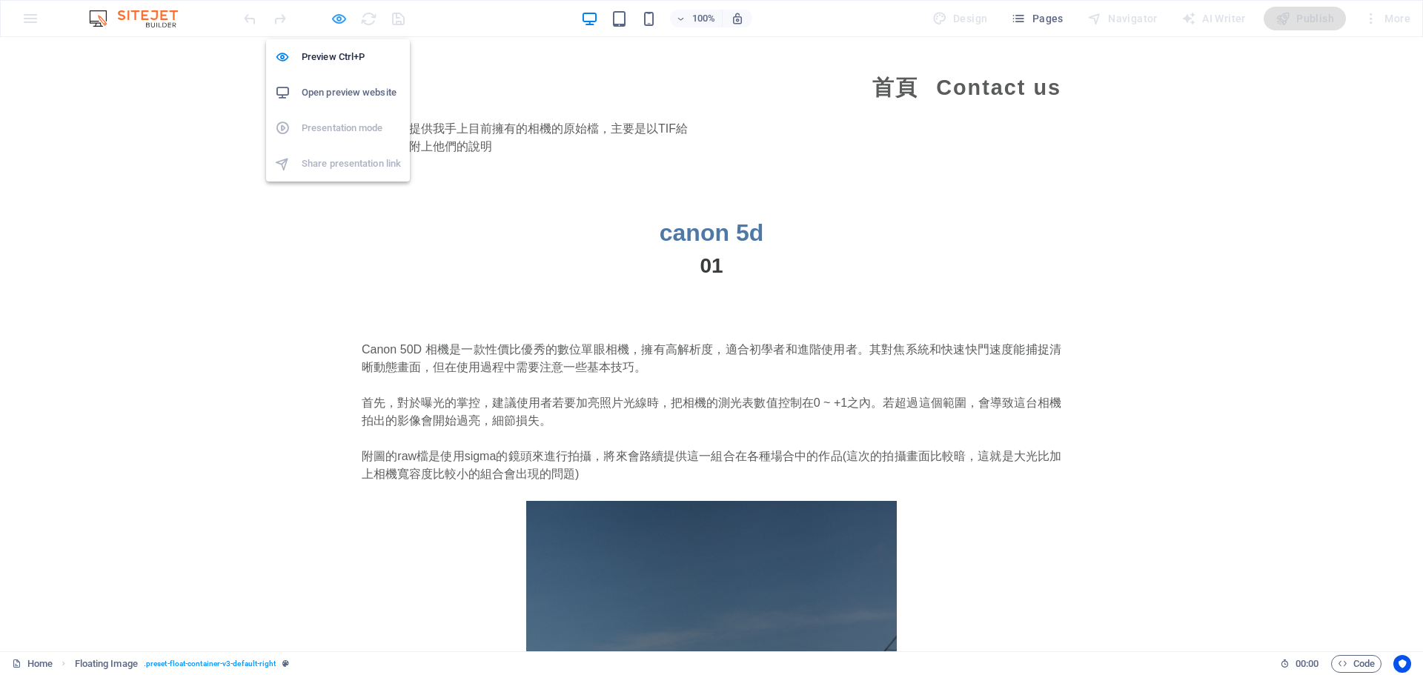
scroll to position [1736, 0]
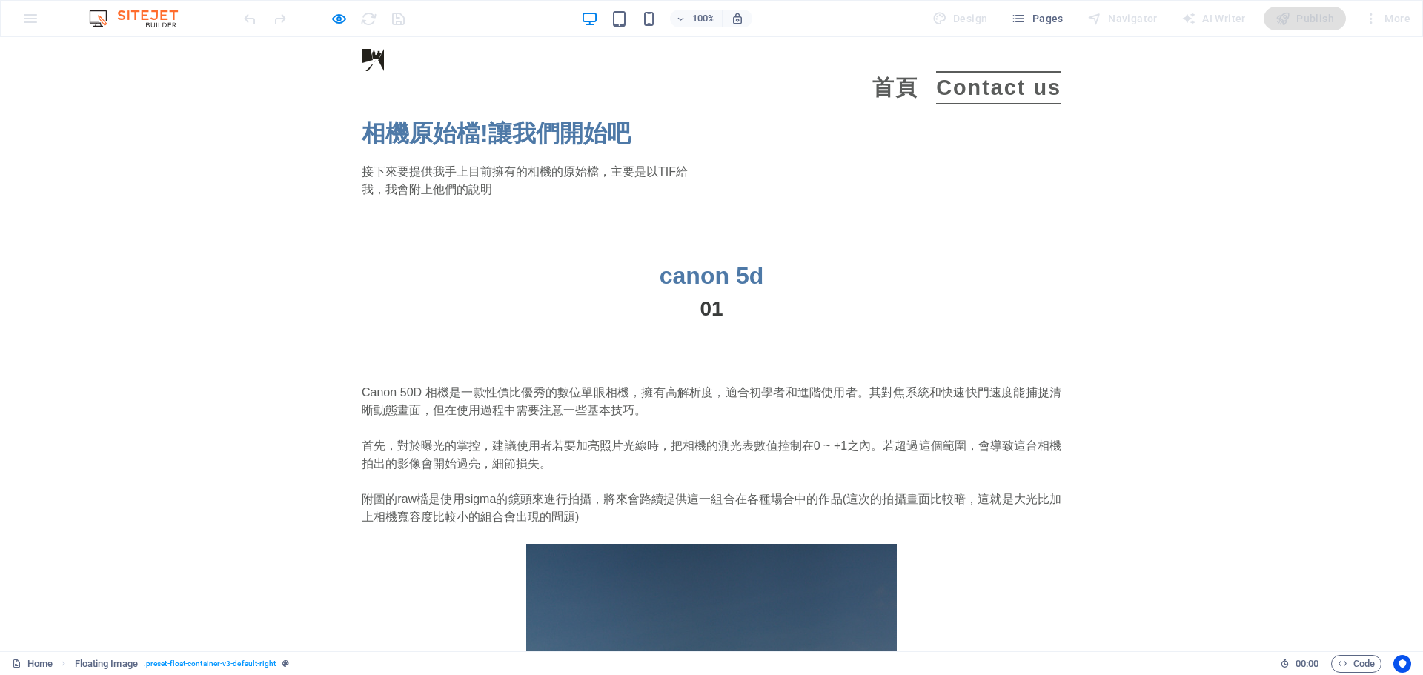
click at [960, 71] on link "Contact us" at bounding box center [998, 87] width 125 height 33
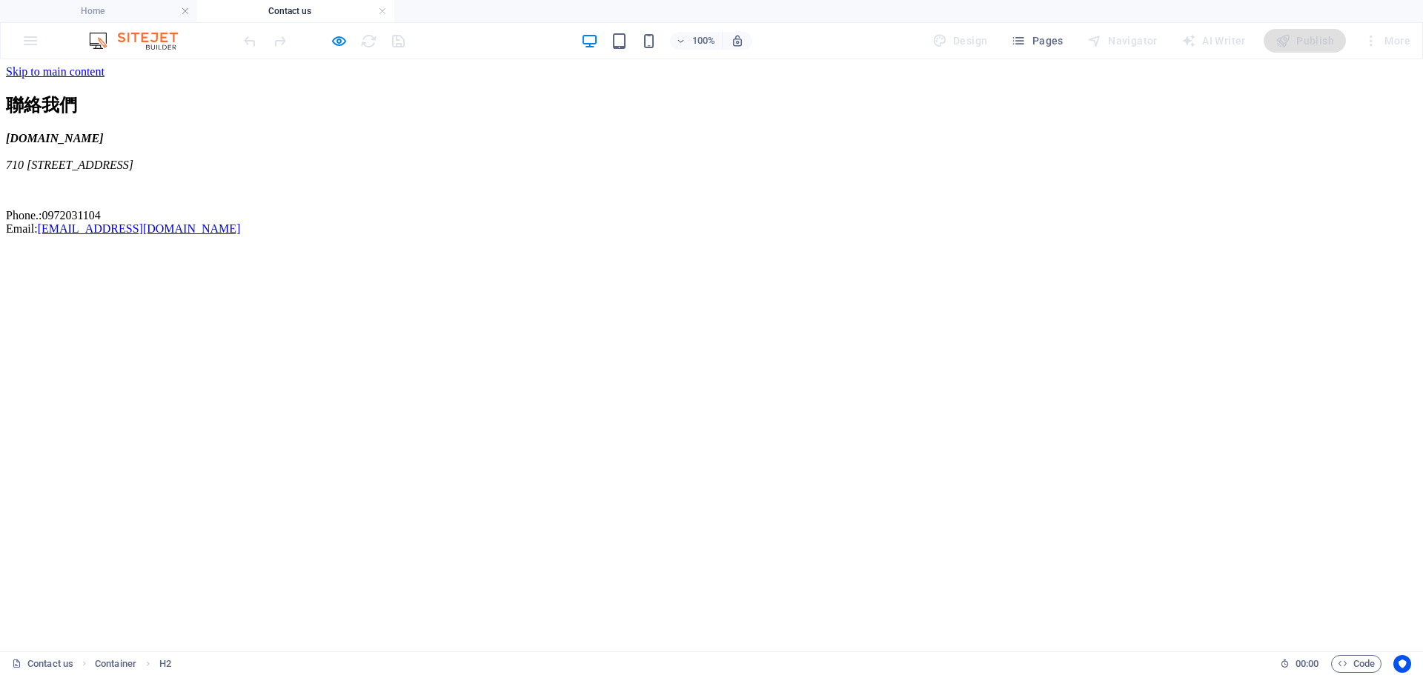
scroll to position [0, 0]
click at [122, 5] on h4 "Home" at bounding box center [98, 11] width 197 height 16
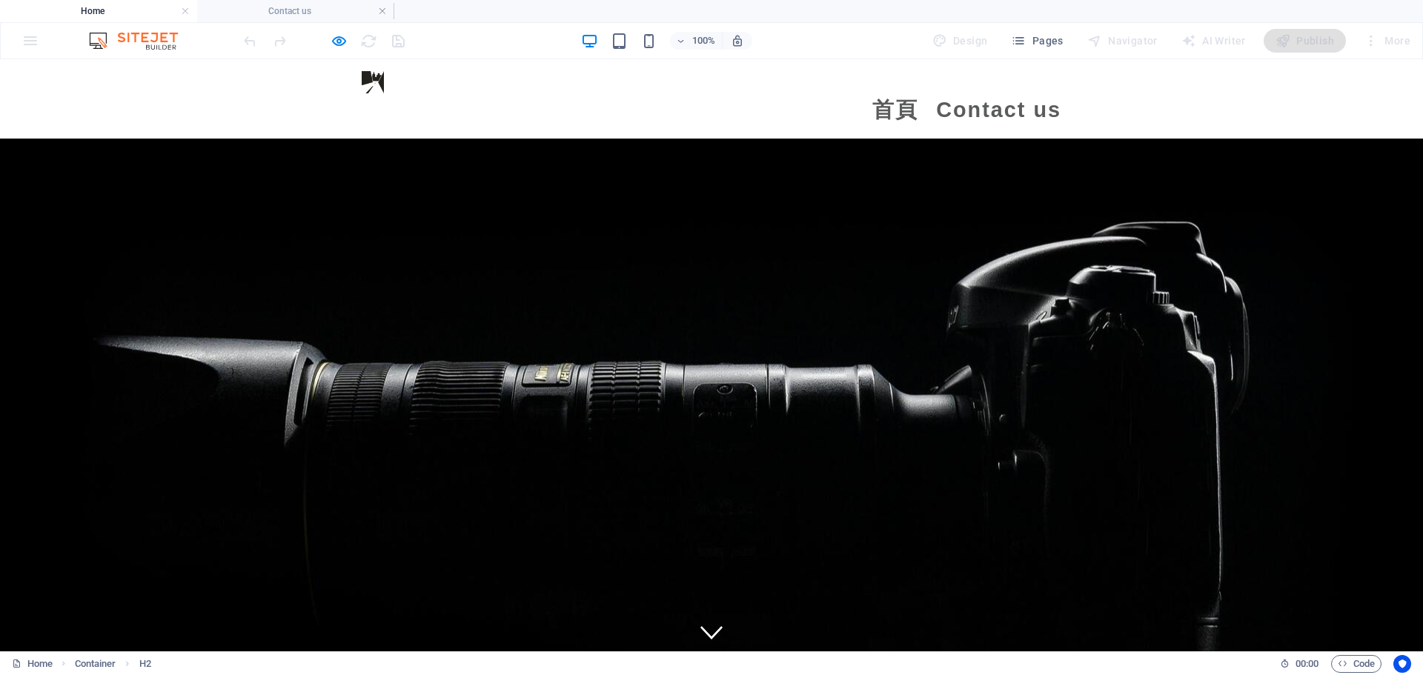
scroll to position [1770, 0]
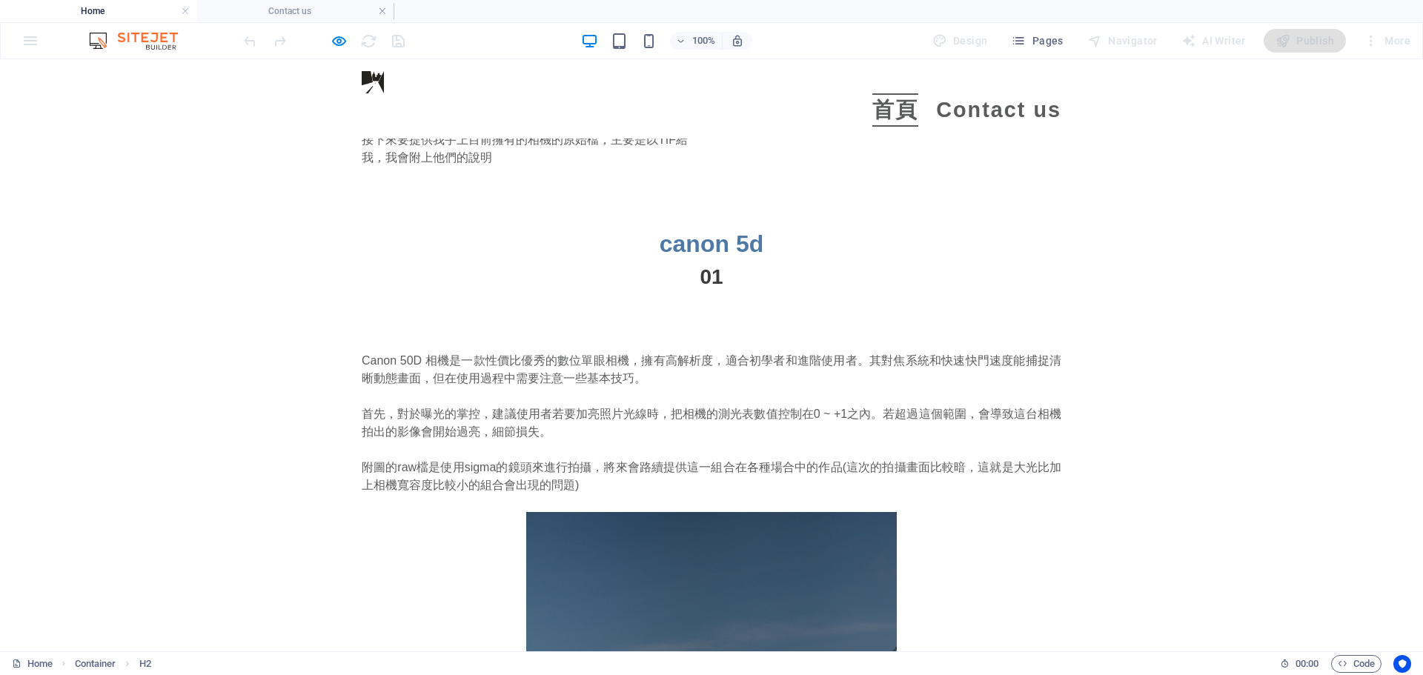
click at [894, 93] on link "首頁" at bounding box center [895, 109] width 46 height 33
click at [302, 5] on h4 "Contact us" at bounding box center [295, 11] width 197 height 16
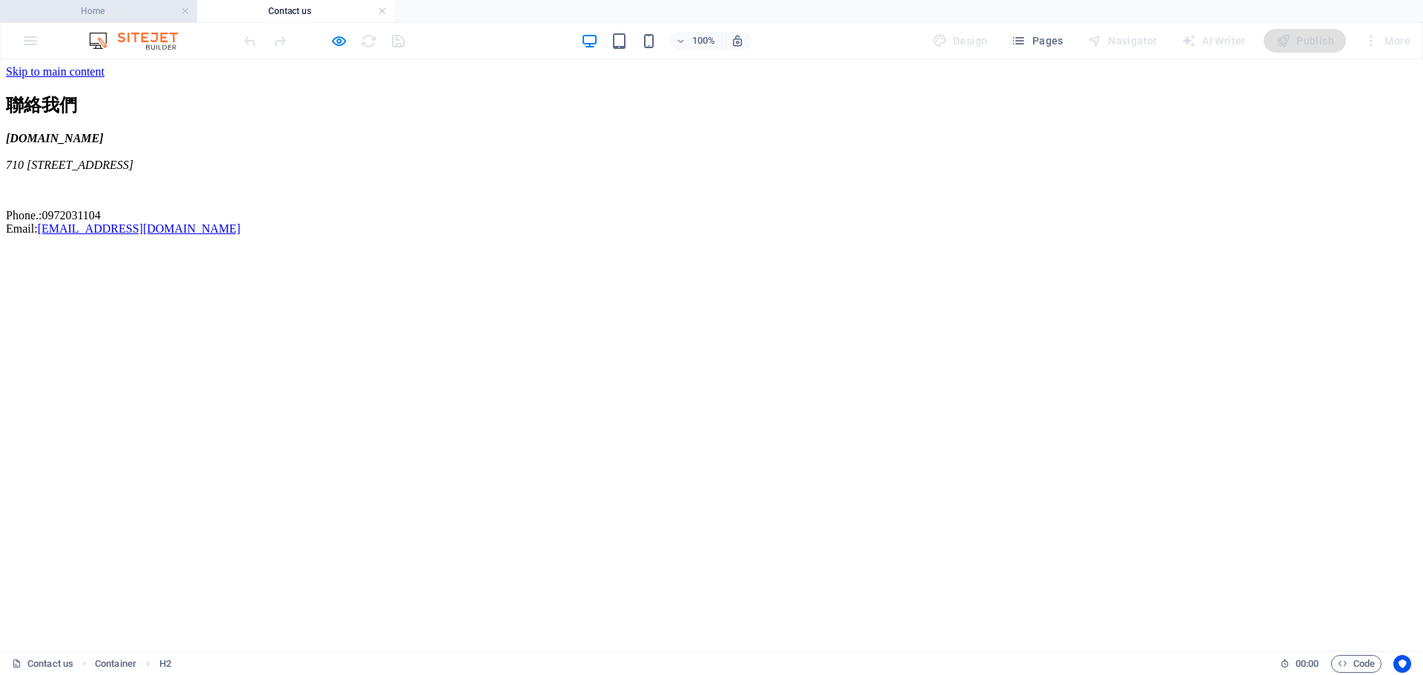
click at [76, 4] on h4 "Home" at bounding box center [98, 11] width 197 height 16
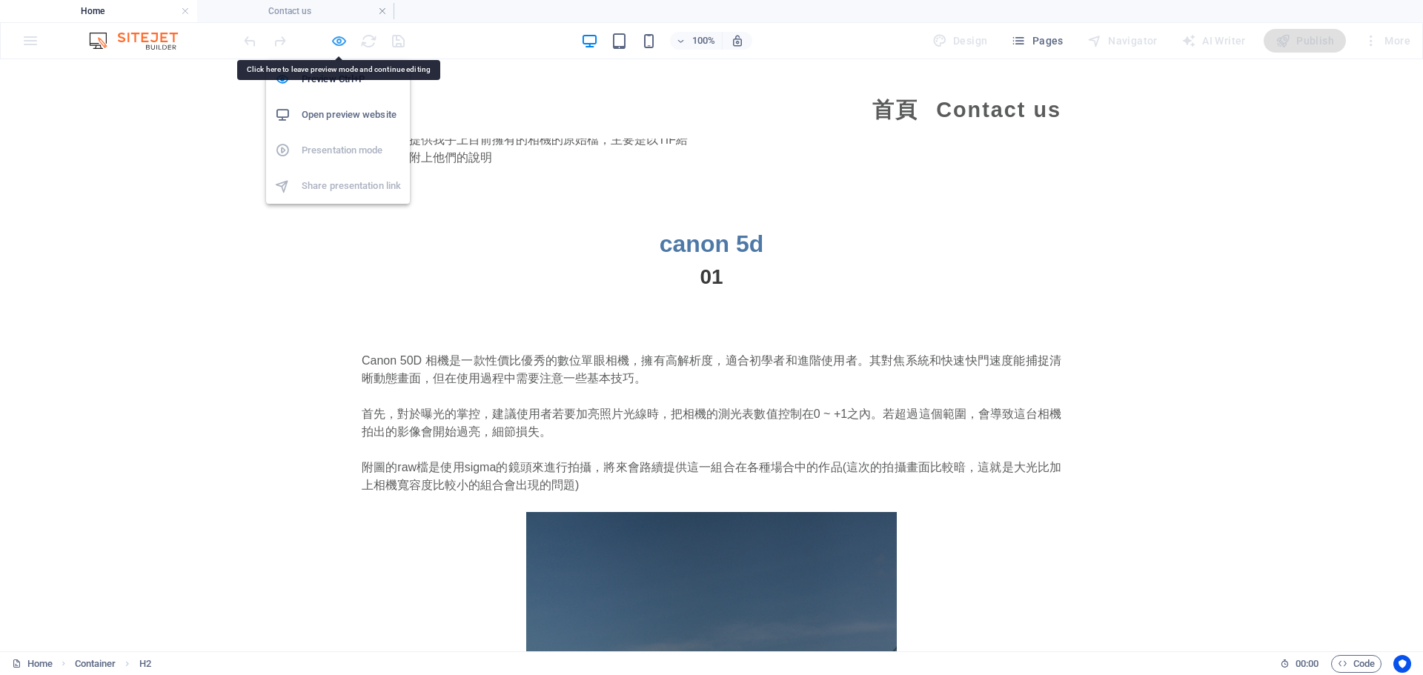
click at [339, 41] on icon "button" at bounding box center [339, 41] width 17 height 17
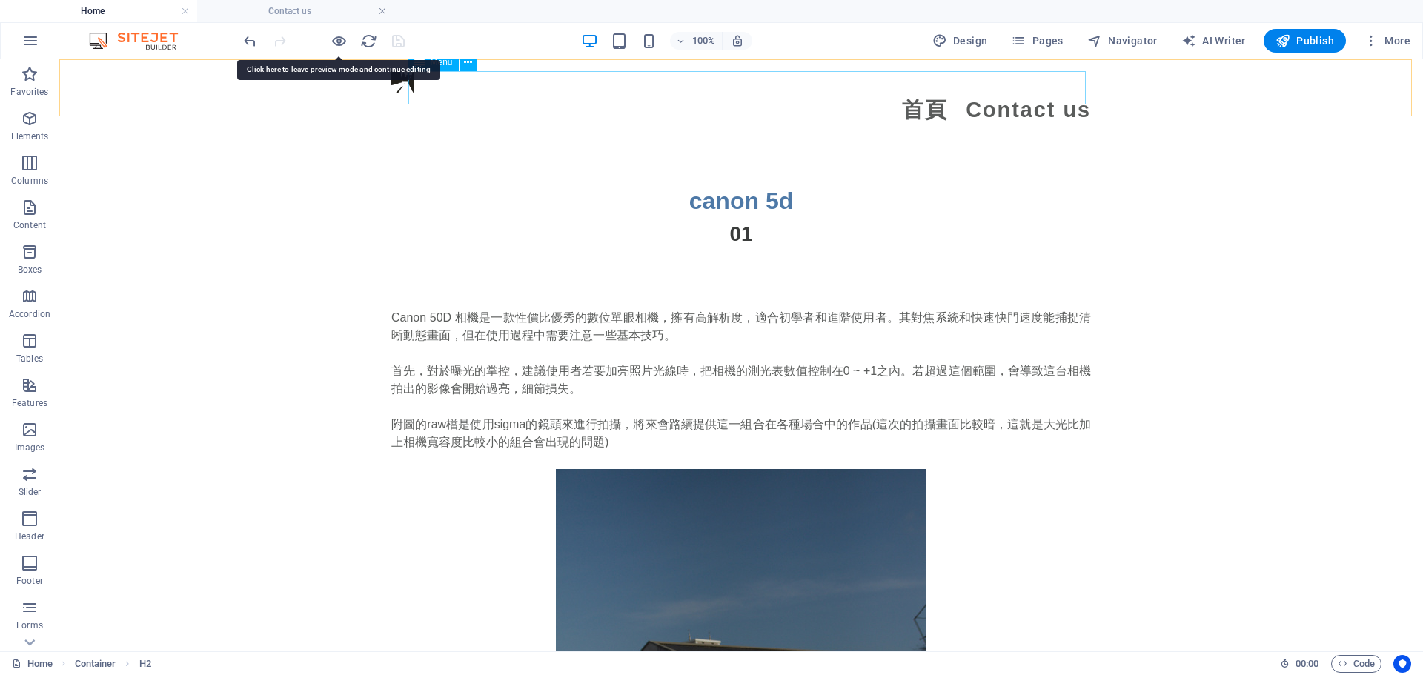
click at [900, 93] on nav "首頁 Contact us" at bounding box center [741, 109] width 700 height 33
select select
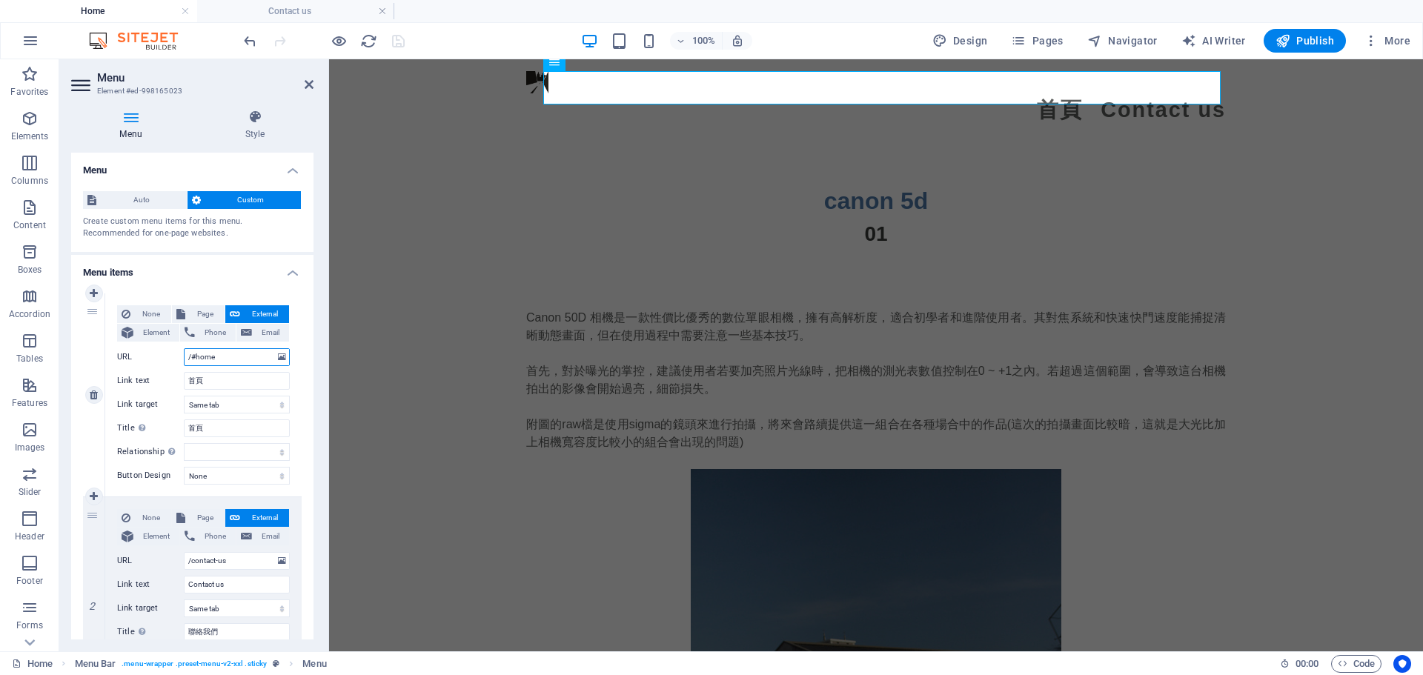
drag, startPoint x: 264, startPoint y: 355, endPoint x: 137, endPoint y: 355, distance: 126.7
click at [137, 355] on div "URL /#home" at bounding box center [203, 357] width 173 height 18
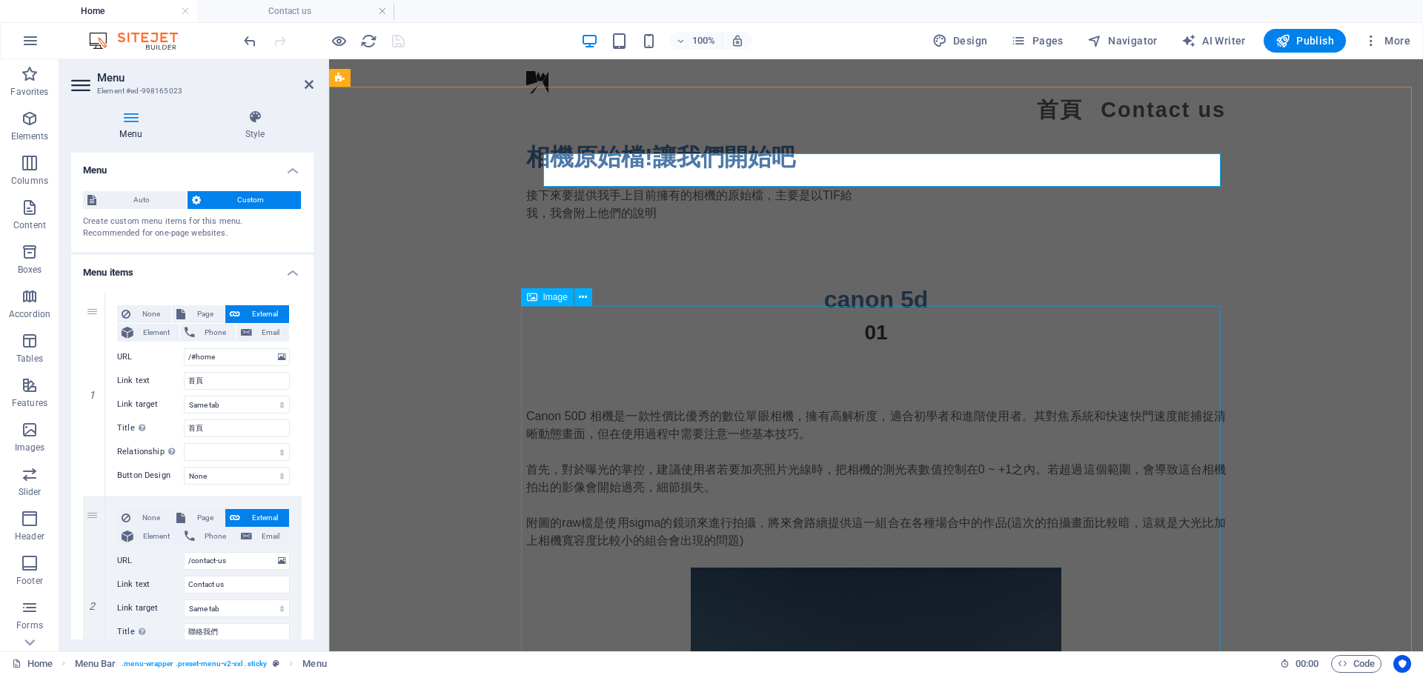
scroll to position [1739, 0]
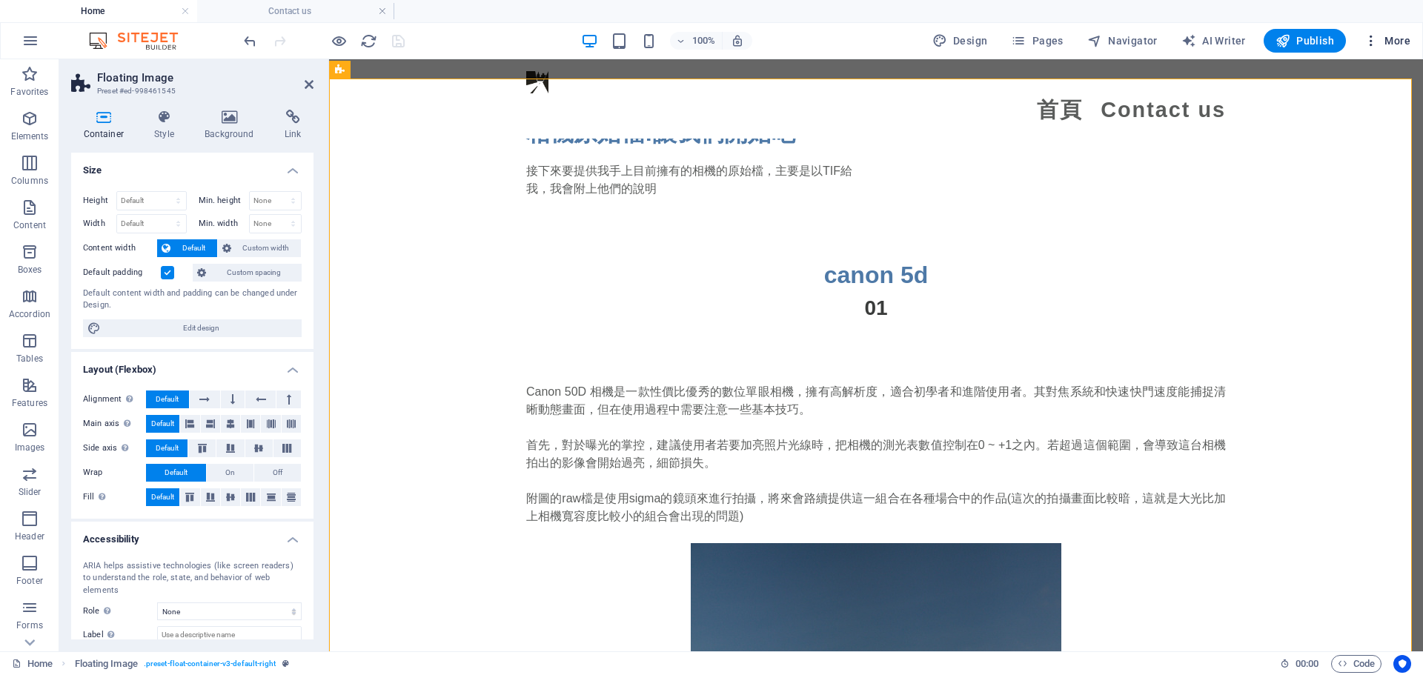
click at [1397, 40] on span "More" at bounding box center [1387, 40] width 47 height 15
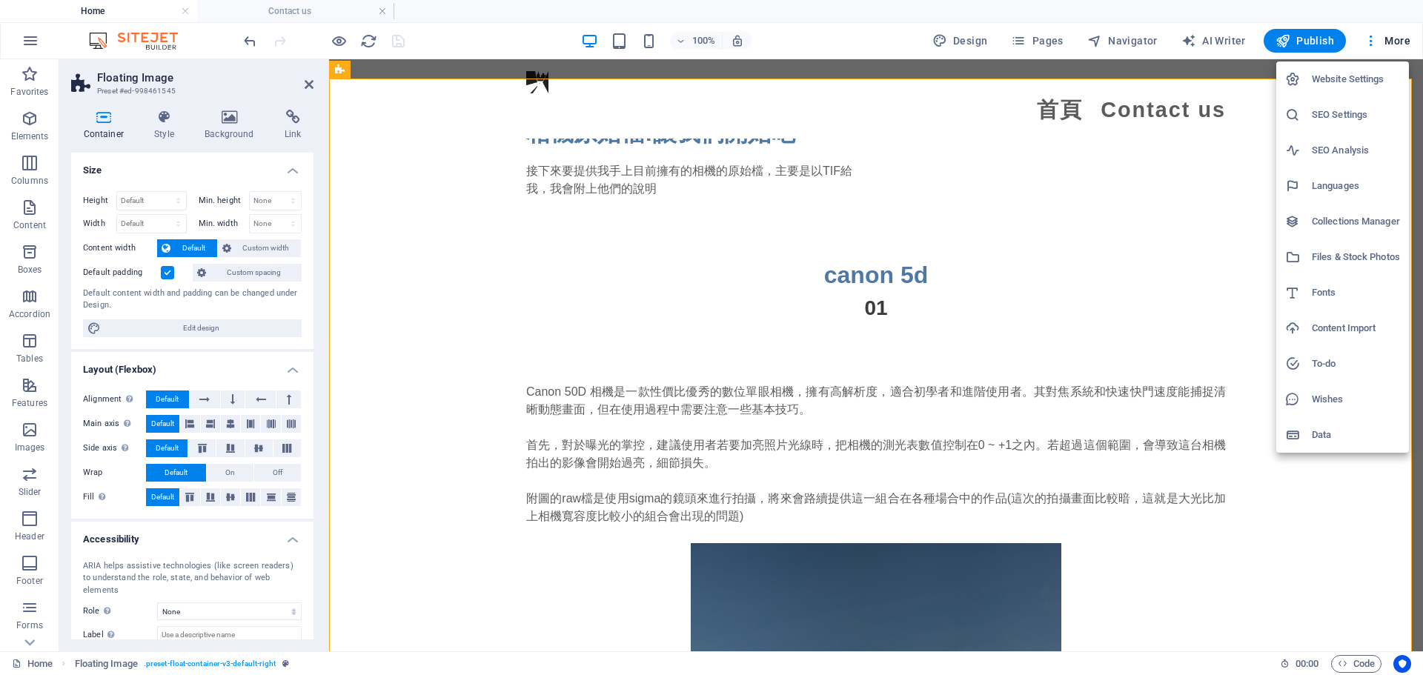
click at [1381, 35] on div at bounding box center [711, 337] width 1423 height 675
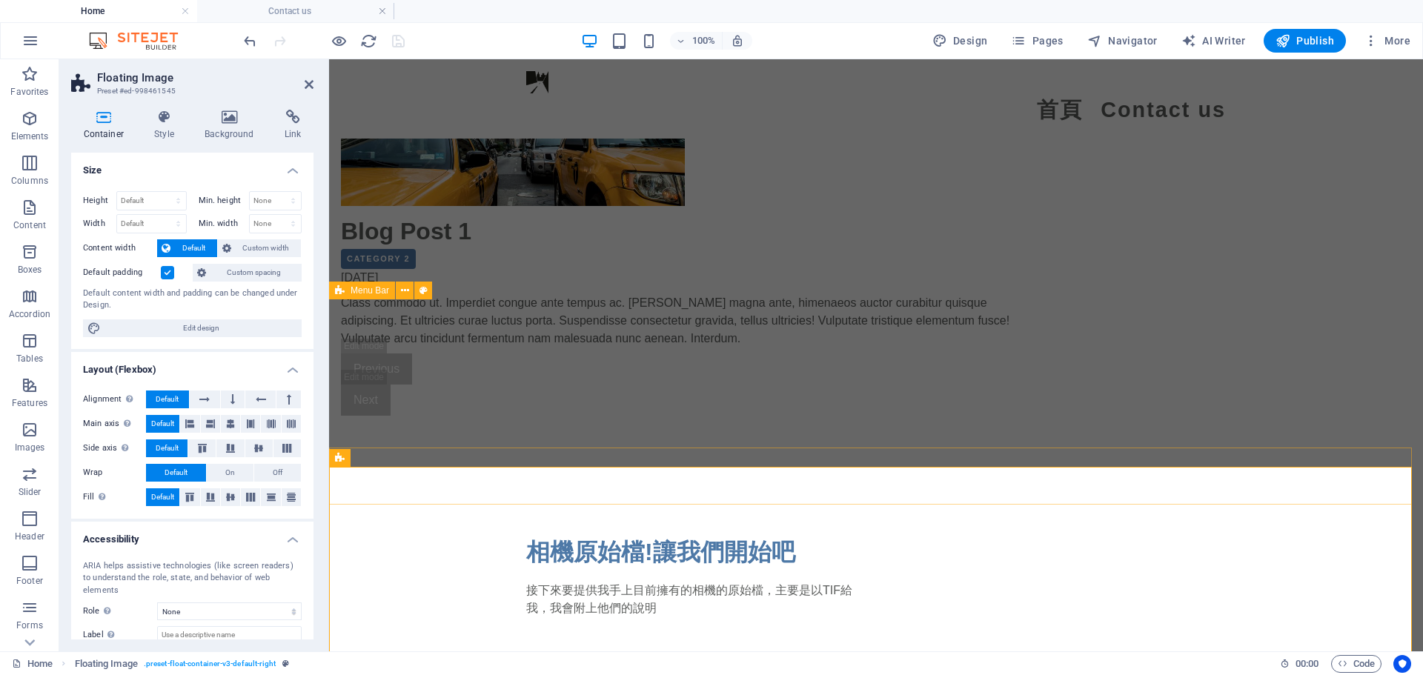
scroll to position [1294, 0]
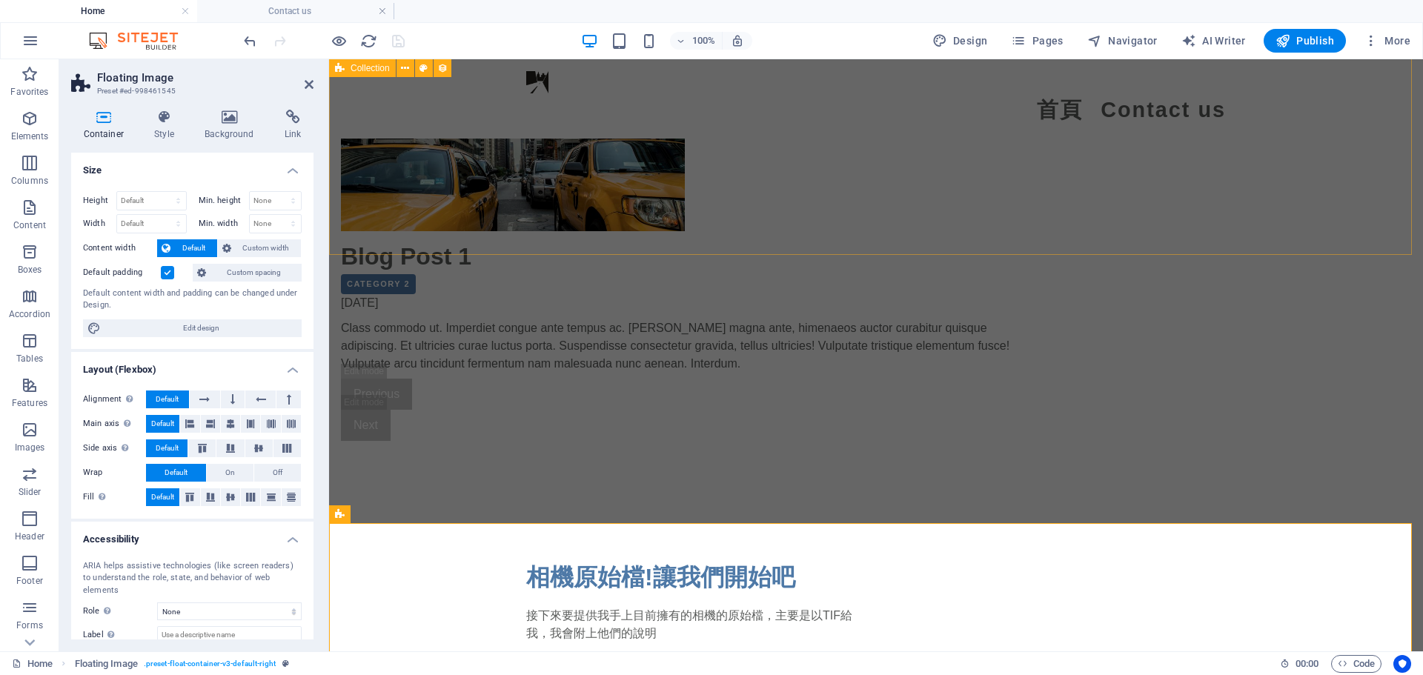
click at [387, 177] on div "Blog Post 1 Category 2 09/24/2025 Class commodo ut. Imperdiet congue ante tempu…" at bounding box center [876, 236] width 1094 height 528
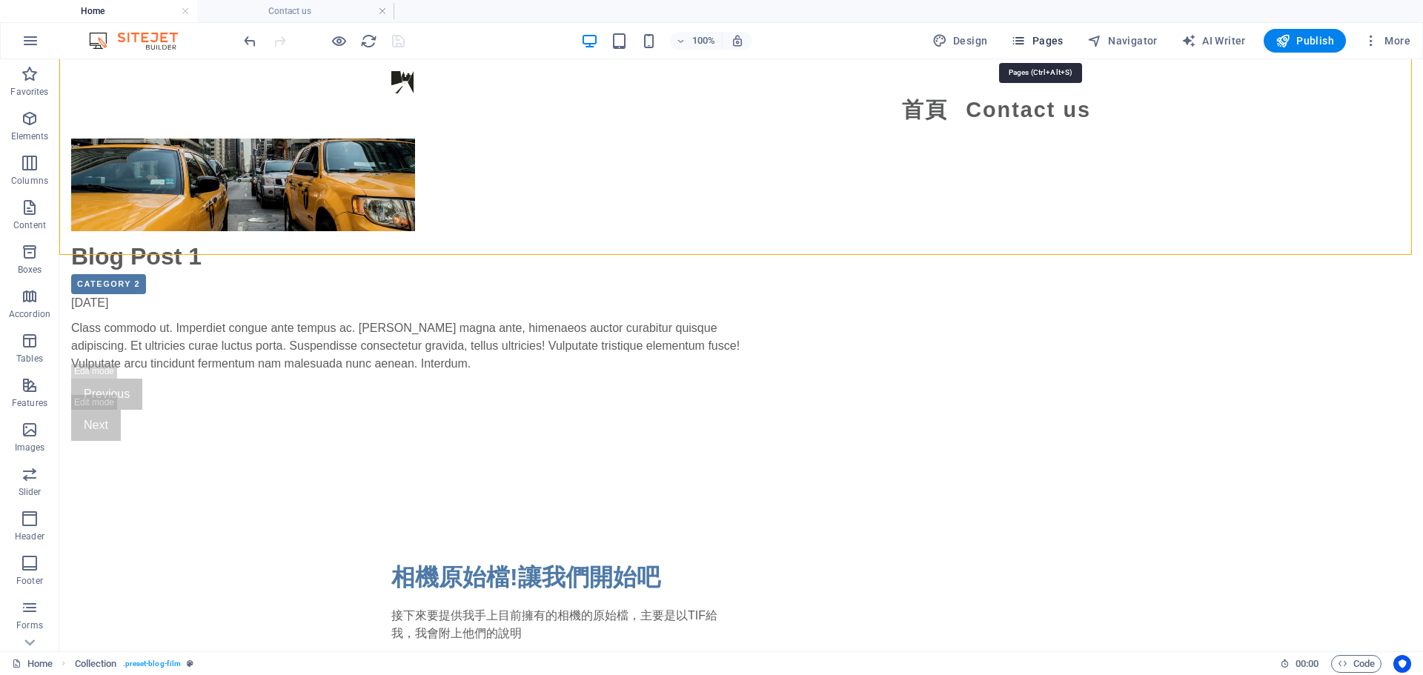
click at [1059, 41] on span "Pages" at bounding box center [1037, 40] width 52 height 15
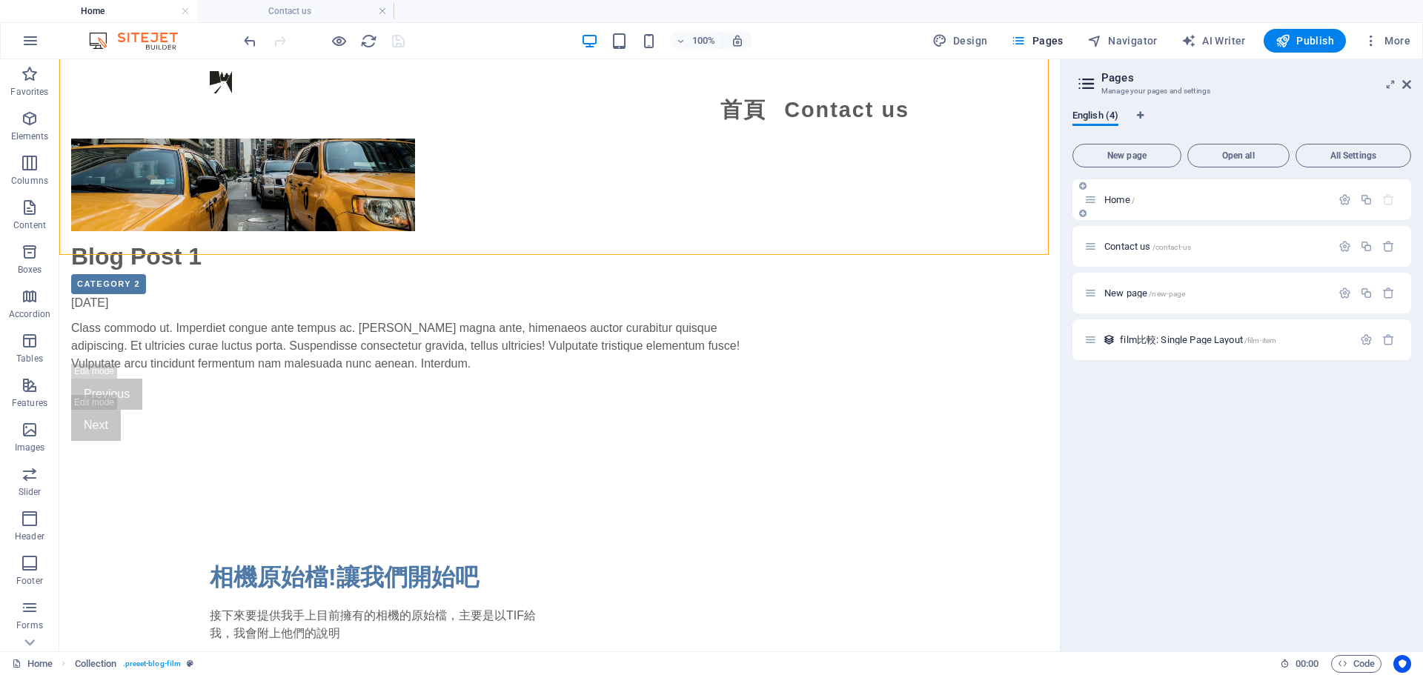
click at [1174, 196] on p "Home /" at bounding box center [1215, 200] width 222 height 10
click at [1347, 197] on icon "button" at bounding box center [1344, 199] width 13 height 13
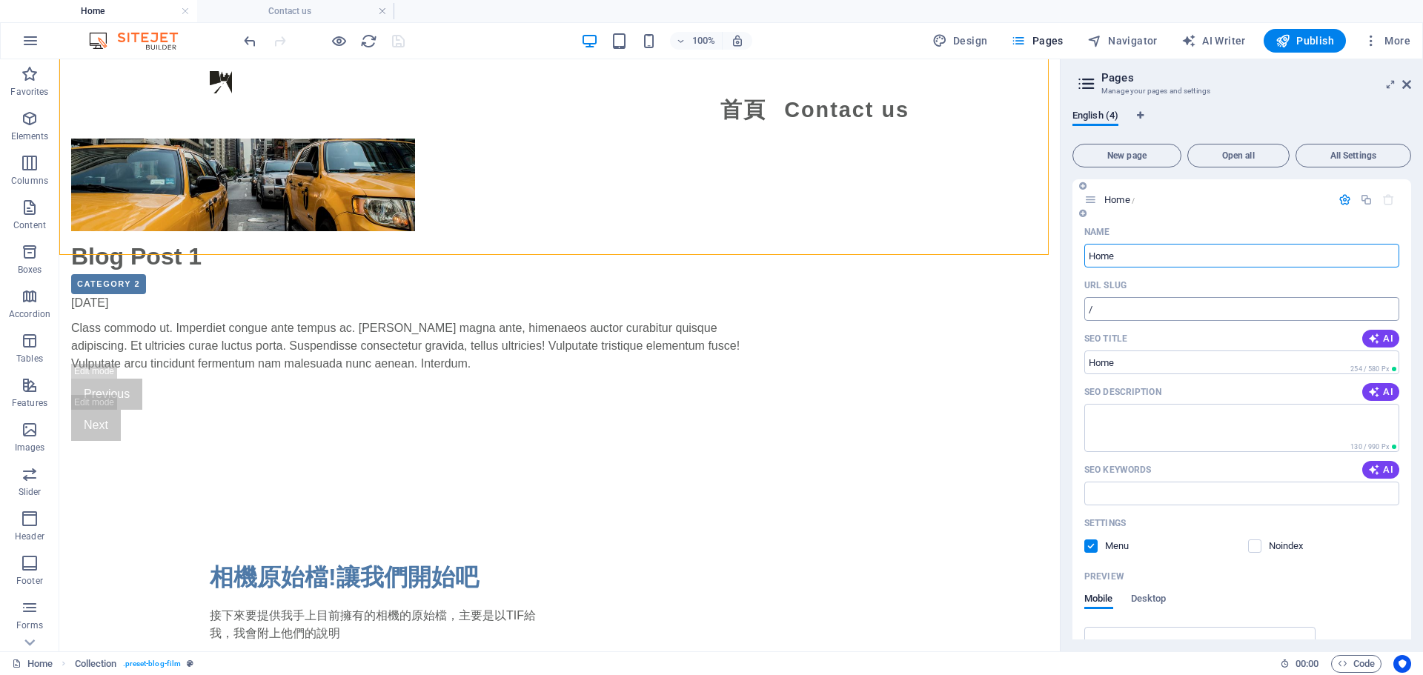
click at [1112, 306] on input "/" at bounding box center [1241, 309] width 315 height 24
type input "/"
type input "/home"
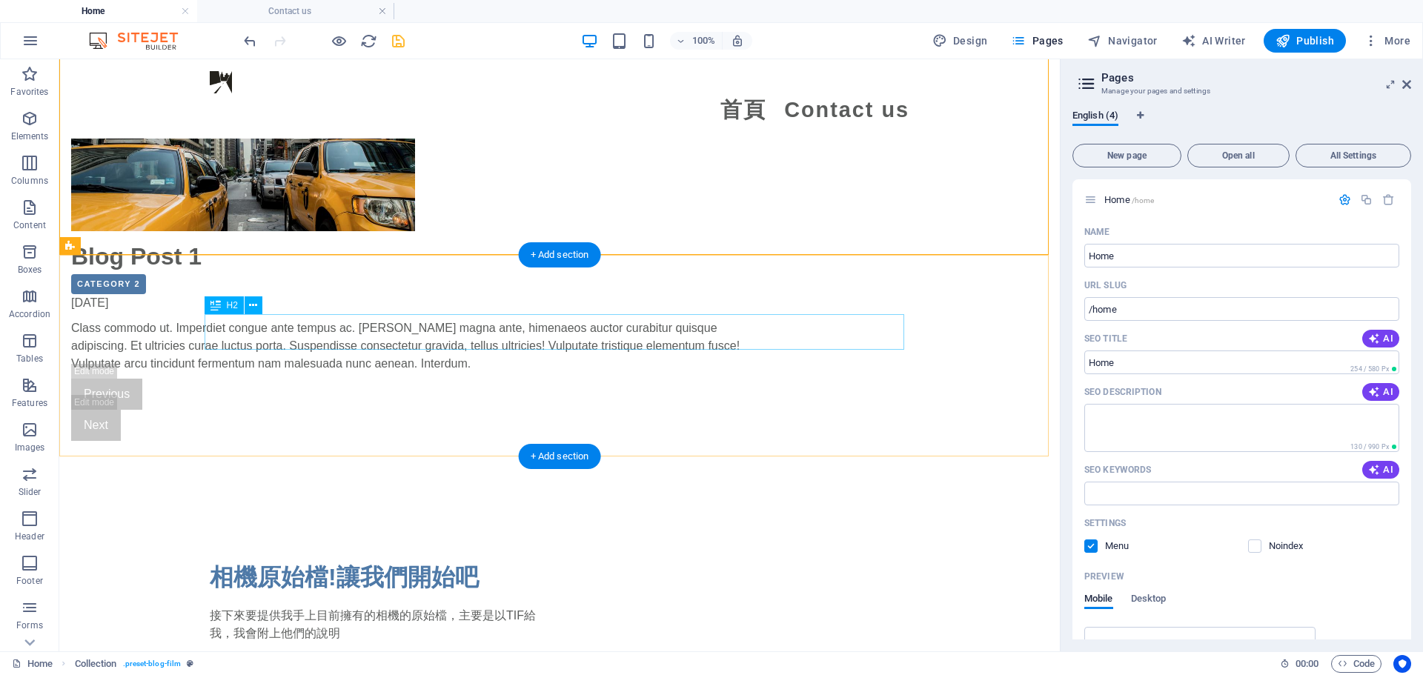
click at [684, 559] on div "相機原始檔!讓我們開始吧" at bounding box center [560, 577] width 700 height 36
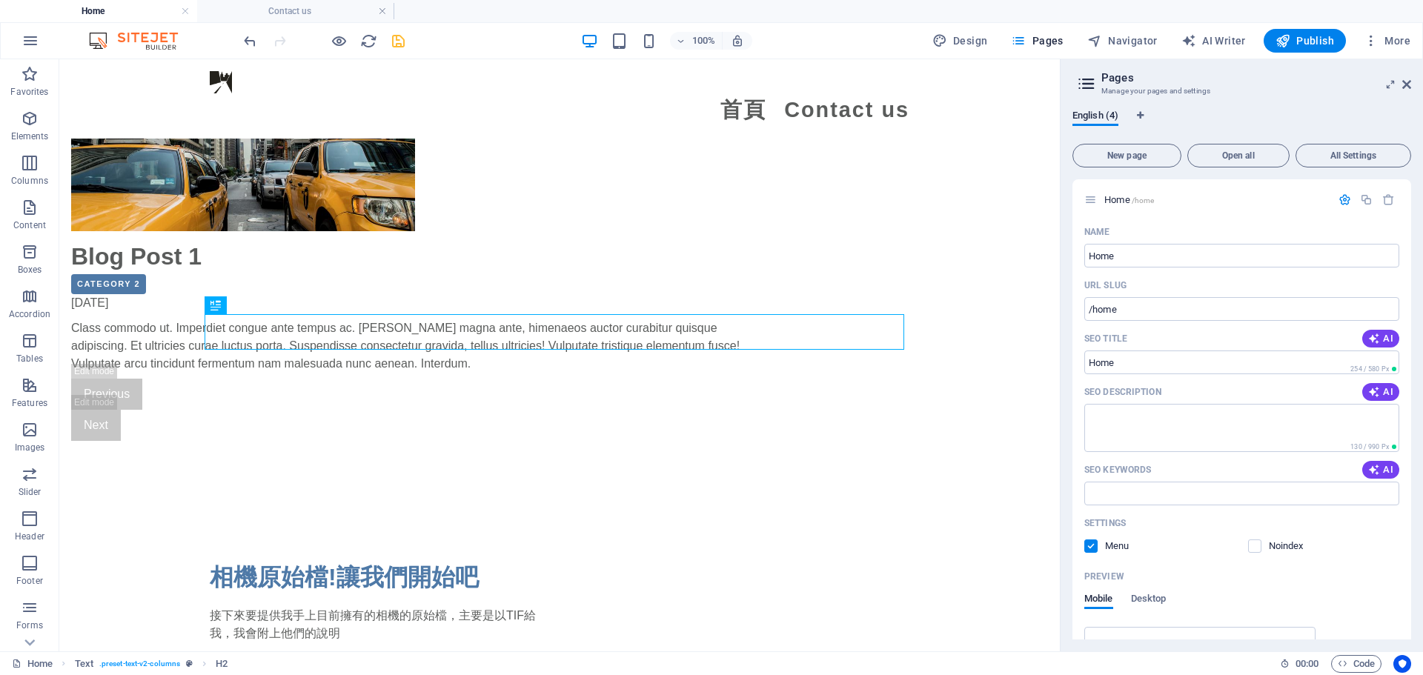
click at [1401, 85] on header "Pages Manage your pages and settings" at bounding box center [1243, 78] width 336 height 39
click at [1407, 84] on icon at bounding box center [1406, 85] width 9 height 12
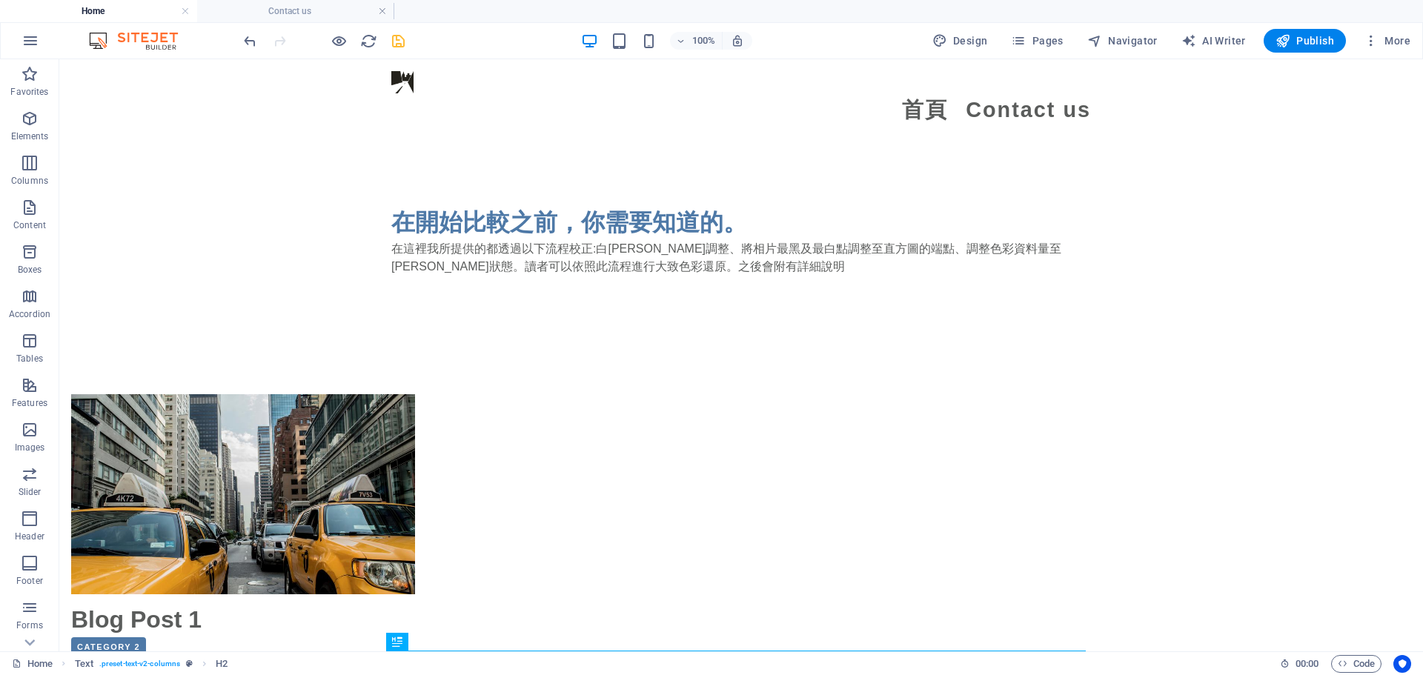
scroll to position [923, 0]
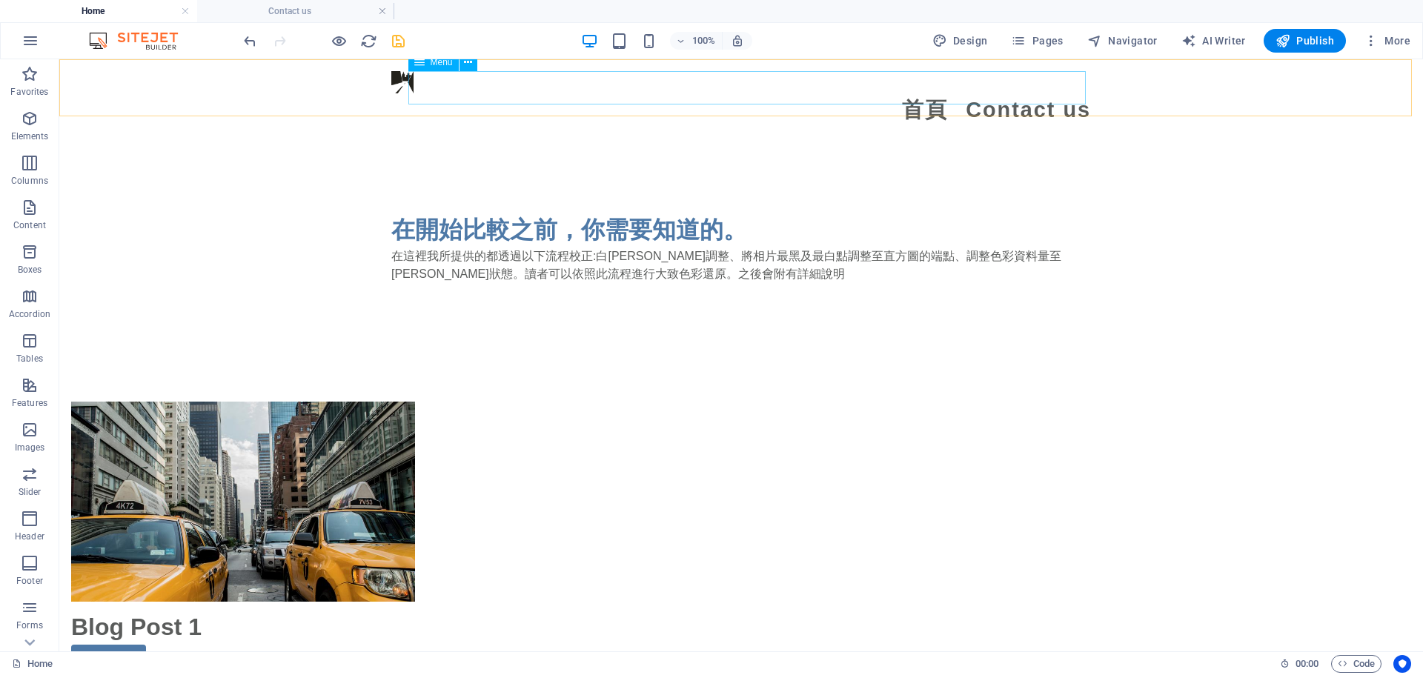
click at [944, 93] on nav "首頁 Contact us" at bounding box center [741, 109] width 700 height 33
click at [766, 93] on nav "首頁 Contact us" at bounding box center [741, 109] width 700 height 33
select select
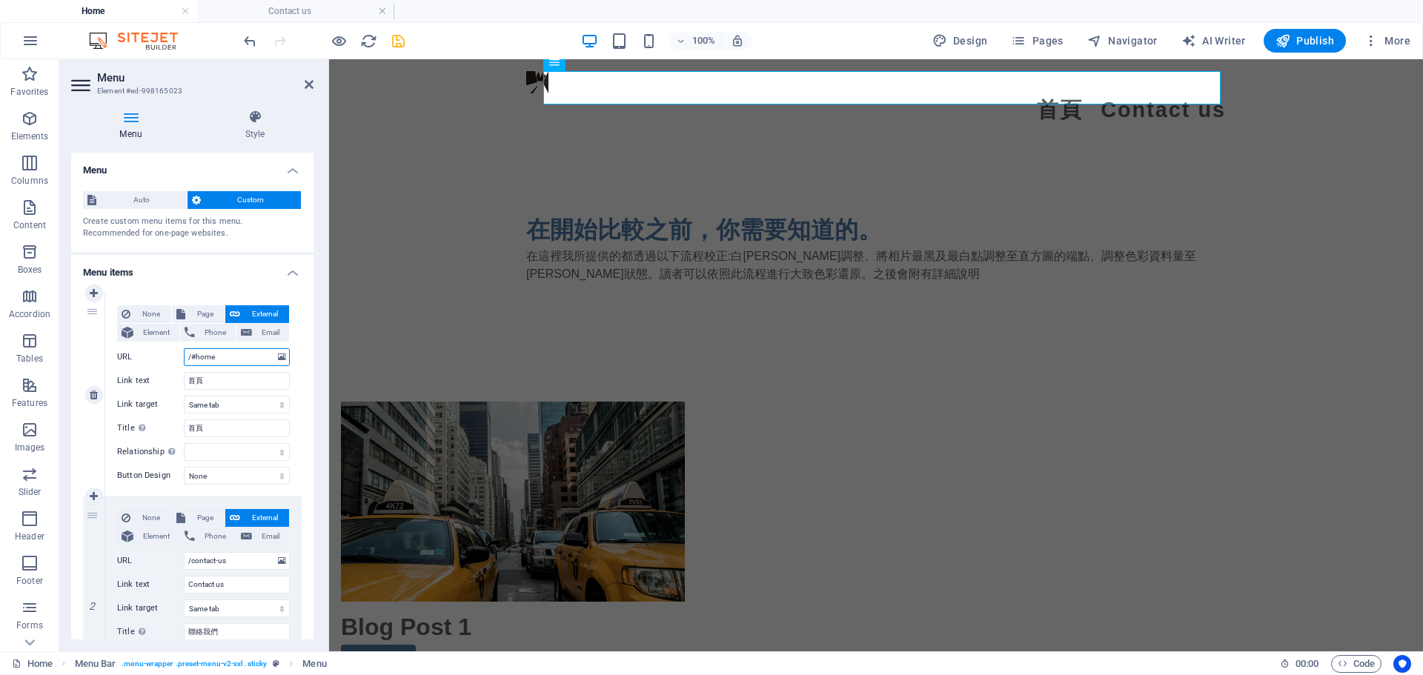
drag, startPoint x: 228, startPoint y: 365, endPoint x: 97, endPoint y: 348, distance: 132.4
click at [97, 348] on div "1 None Page External Element Phone Email Page Home Contact us New page Element …" at bounding box center [192, 395] width 219 height 204
paste input "text"
type input "/home"
select select
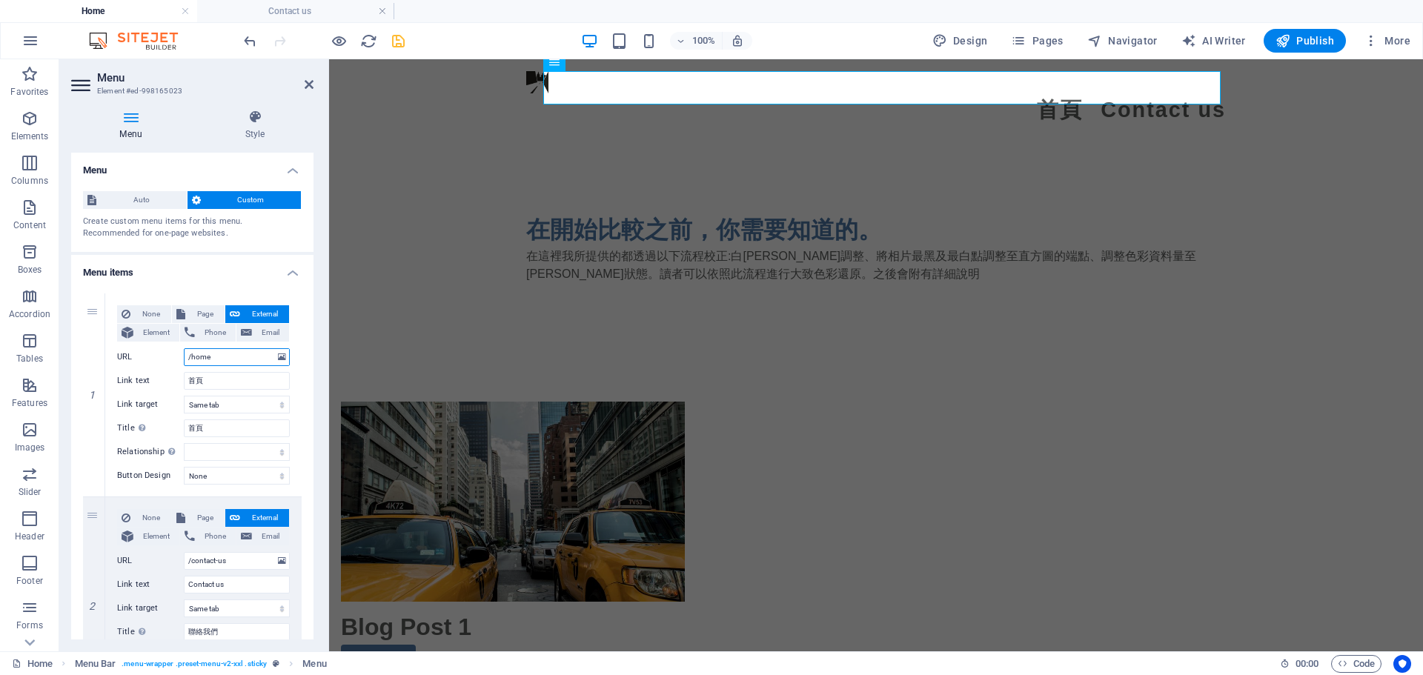
select select
type input "/home"
click at [379, 342] on div "Blog Post 1 Category 2 09/24/2025 Class commodo ut. Imperdiet congue ante tempu…" at bounding box center [876, 606] width 1094 height 528
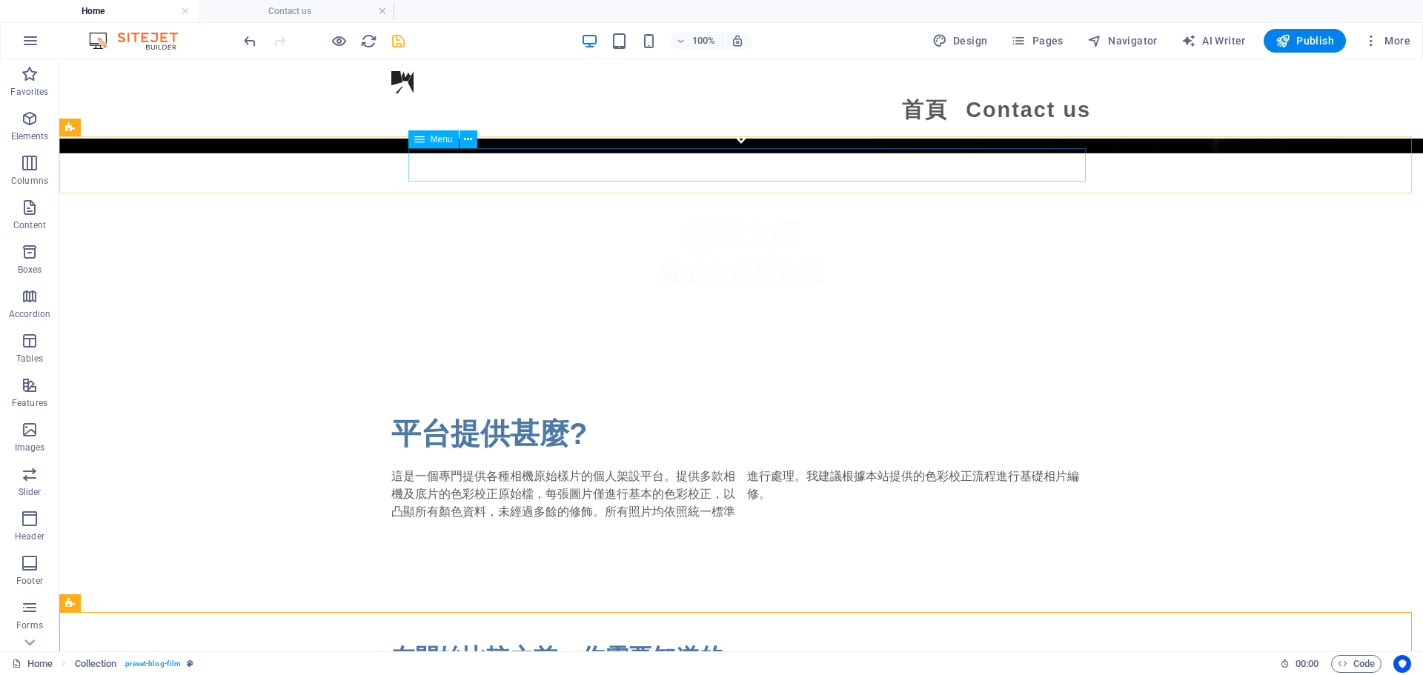
scroll to position [331, 0]
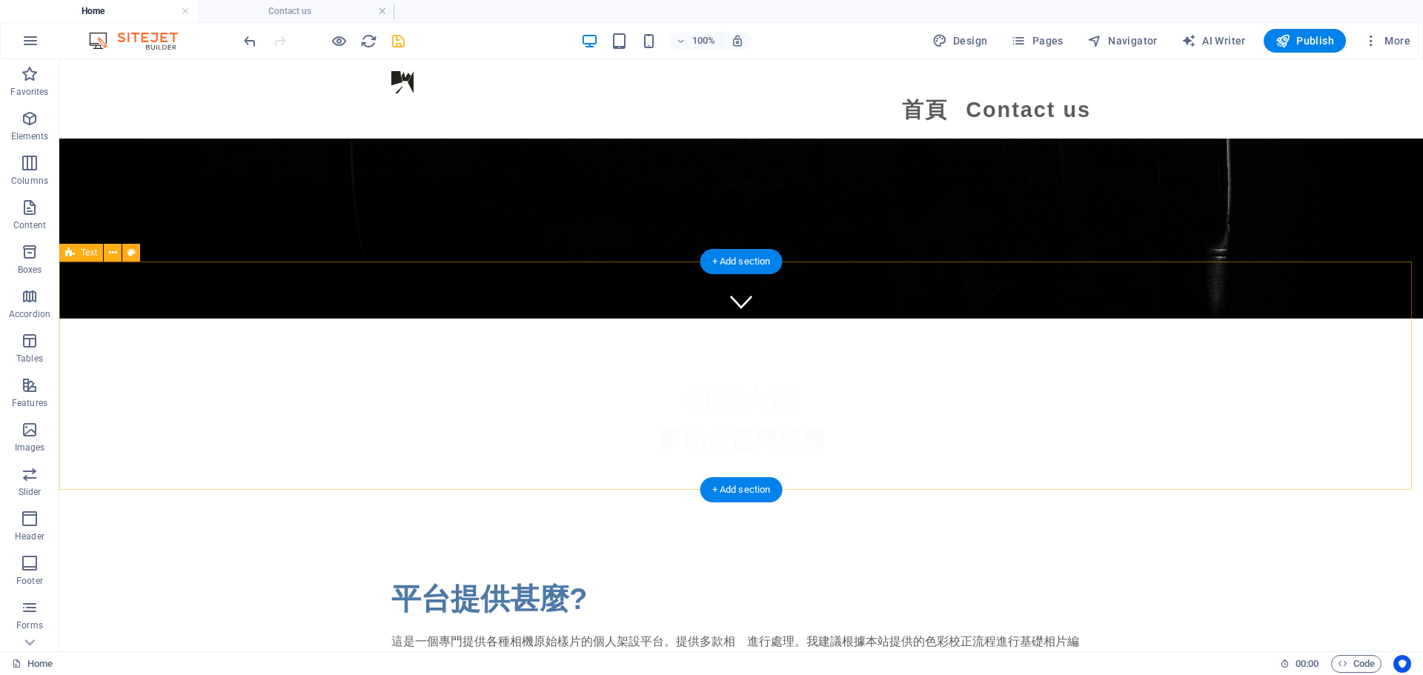
click at [1275, 517] on div "平台提供甚麼? 這是一個專門提供各種相機原始樣片的個人架設平台。提供多款相機及底片的色彩校正原始檔，每張圖片僅進行基本的色彩校正，以凸顯所有顏色資料，未經過多…" at bounding box center [741, 631] width 1364 height 228
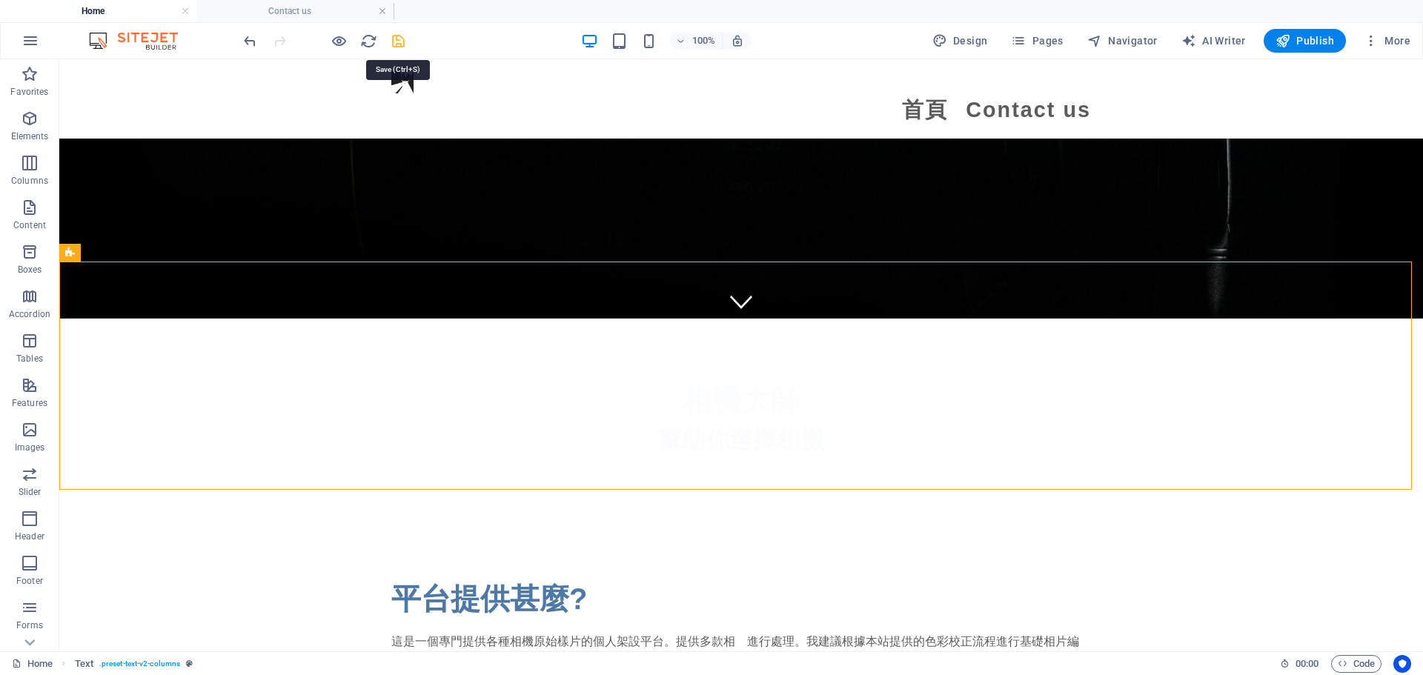
click at [402, 41] on icon "save" at bounding box center [398, 41] width 17 height 17
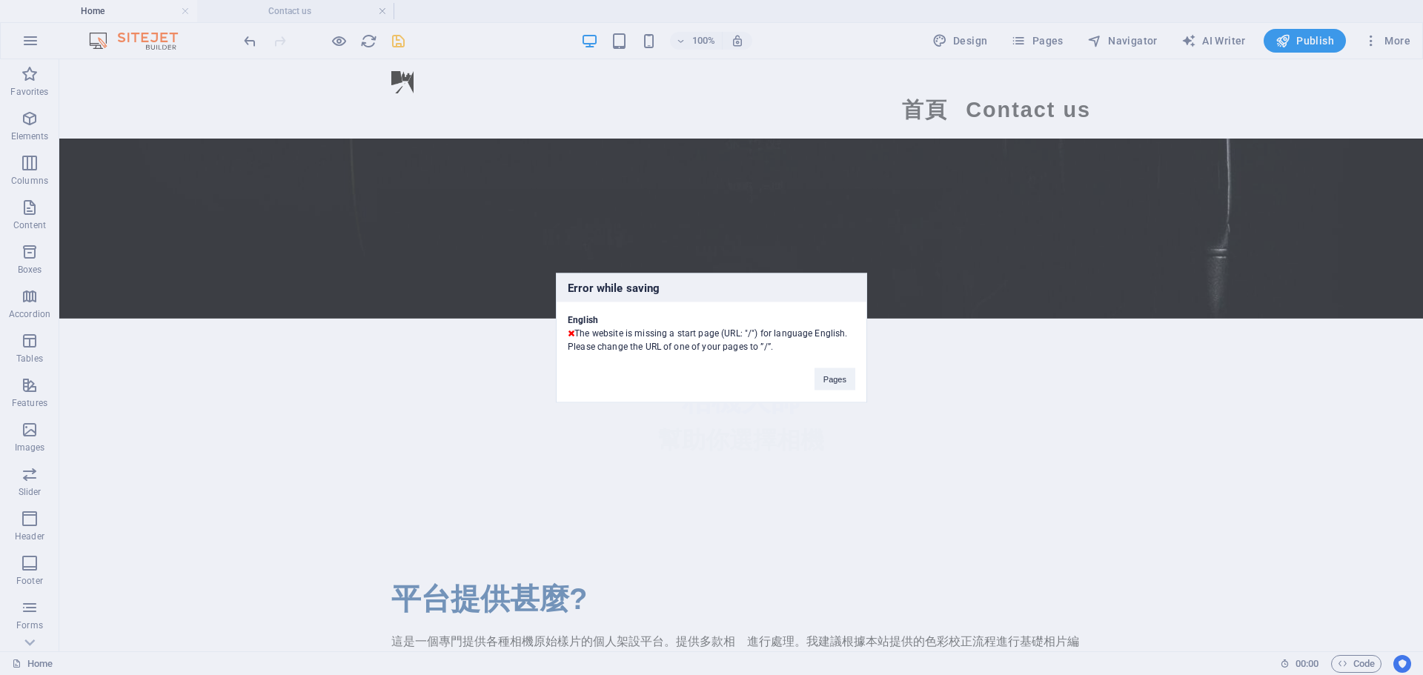
click at [780, 369] on div "Error while saving English The website is missing a start page (URL: "/") for l…" at bounding box center [711, 338] width 311 height 130
click at [831, 382] on button "Pages" at bounding box center [834, 379] width 41 height 22
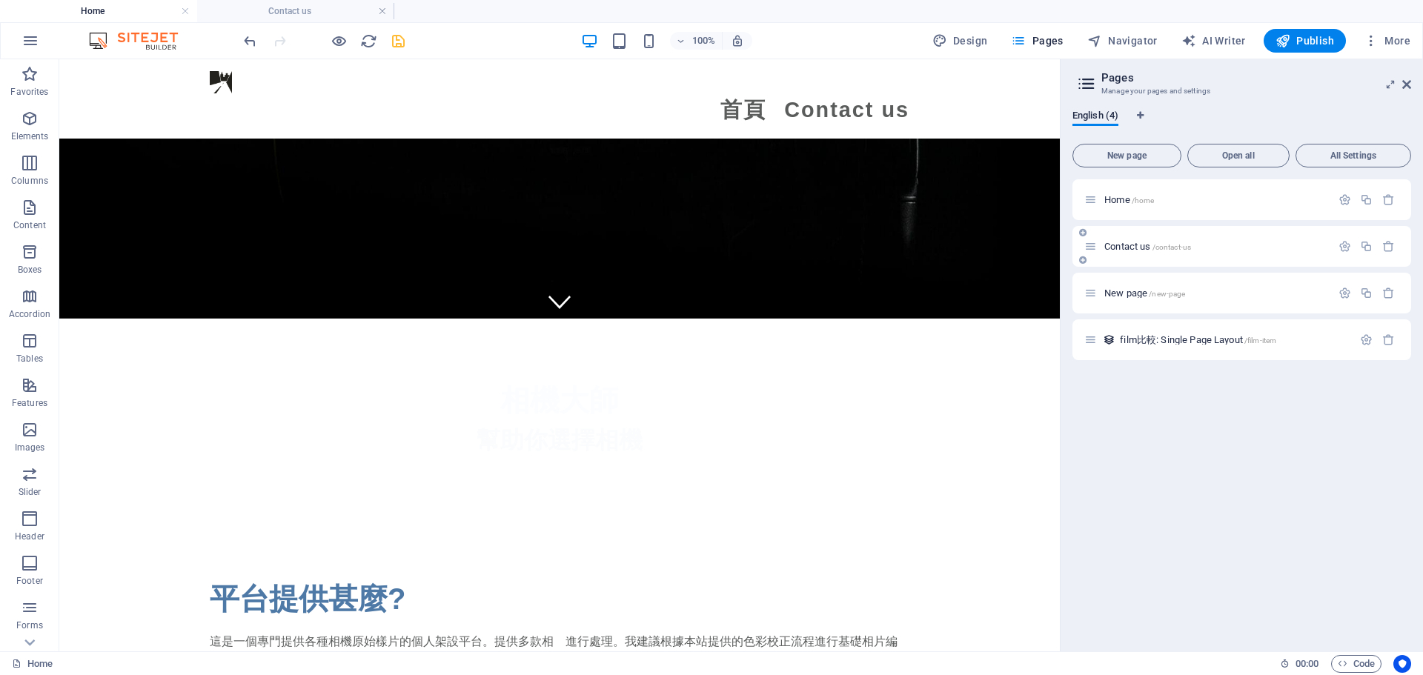
click at [1144, 242] on span "Contact us /contact-us" at bounding box center [1147, 246] width 87 height 11
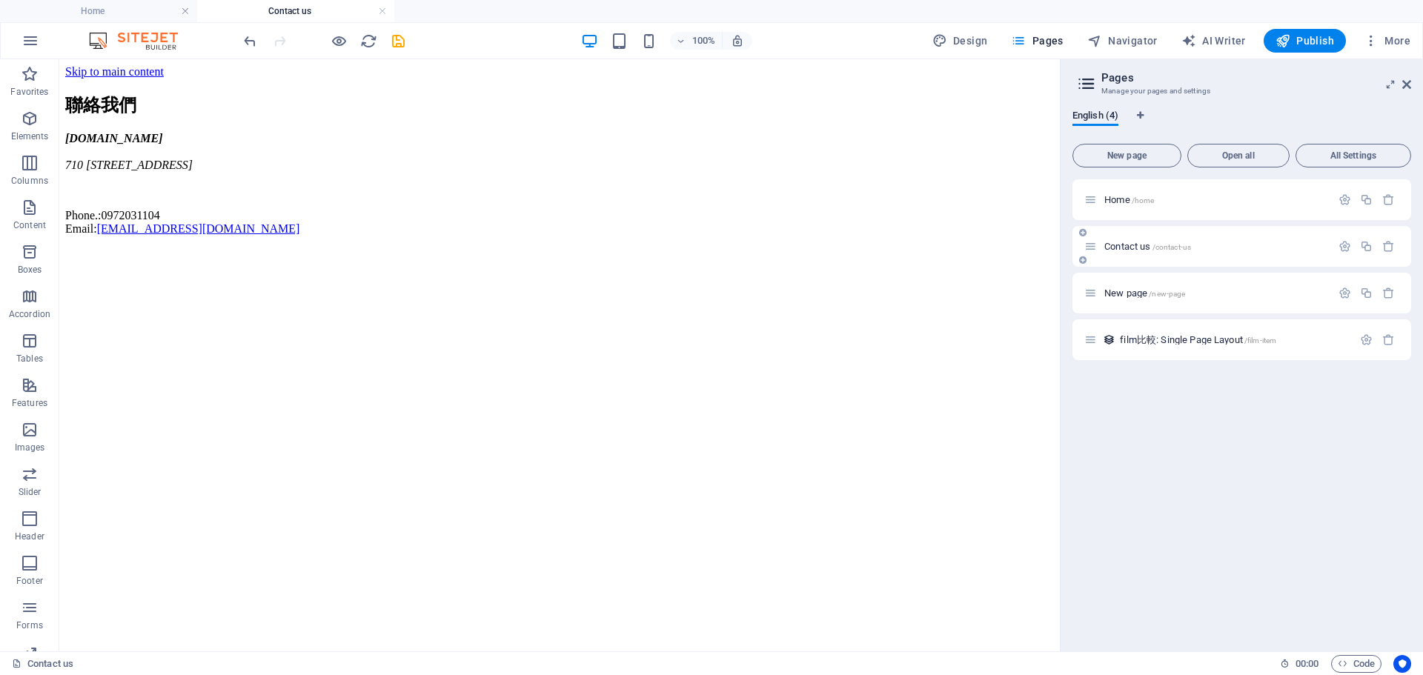
scroll to position [0, 0]
click at [1345, 243] on icon "button" at bounding box center [1344, 246] width 13 height 13
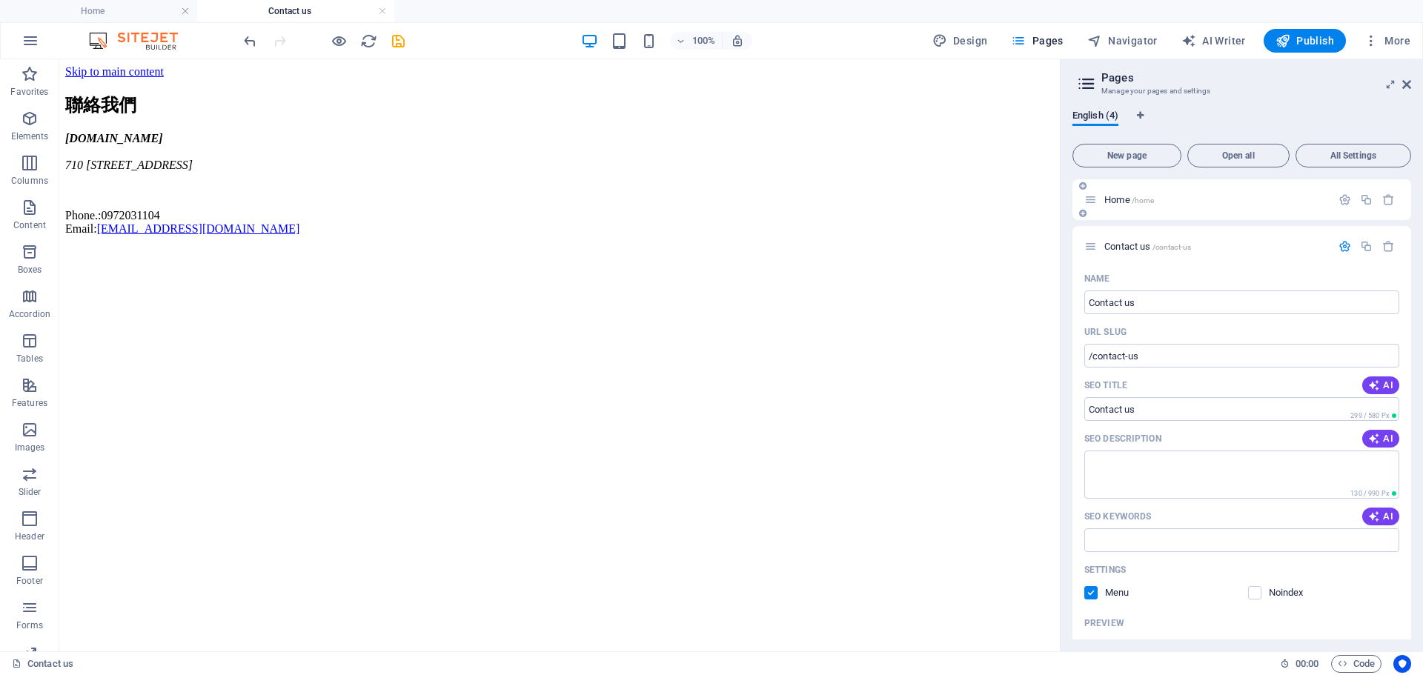
click at [1341, 192] on div at bounding box center [1366, 200] width 65 height 16
click at [1339, 195] on icon "button" at bounding box center [1344, 199] width 13 height 13
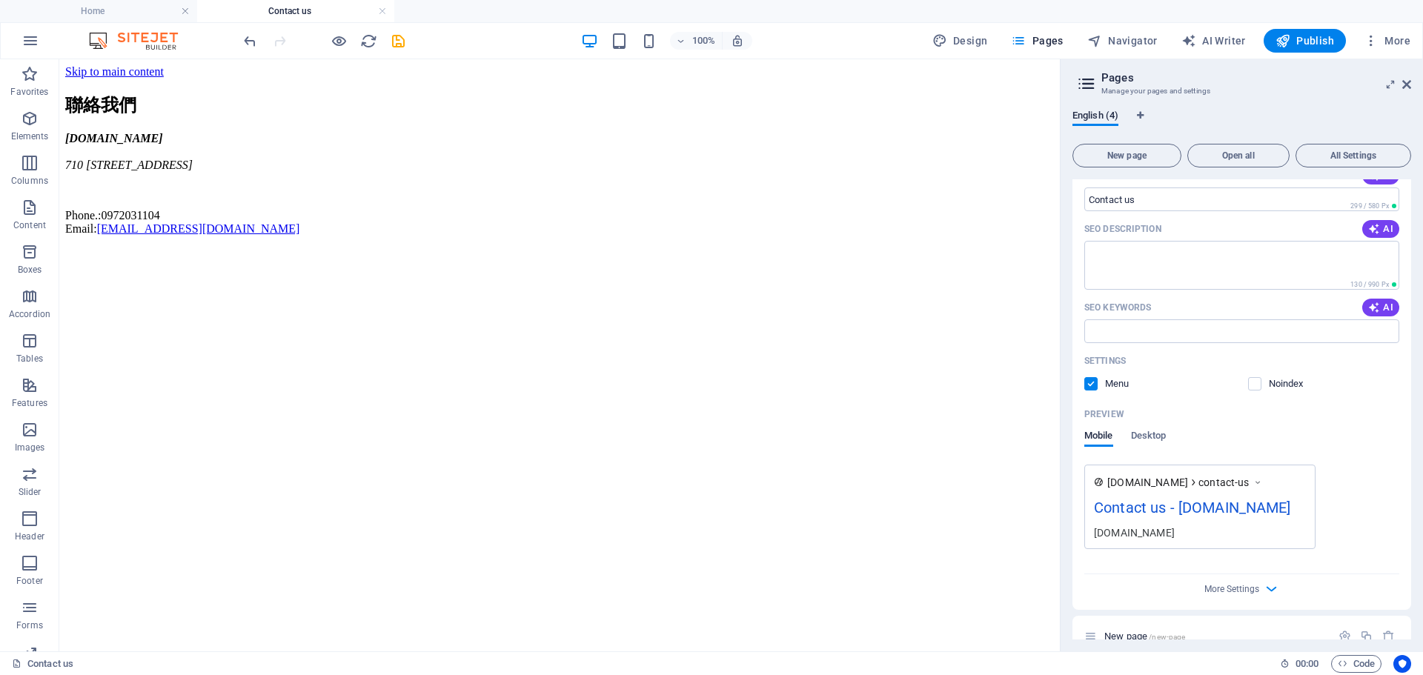
scroll to position [852, 0]
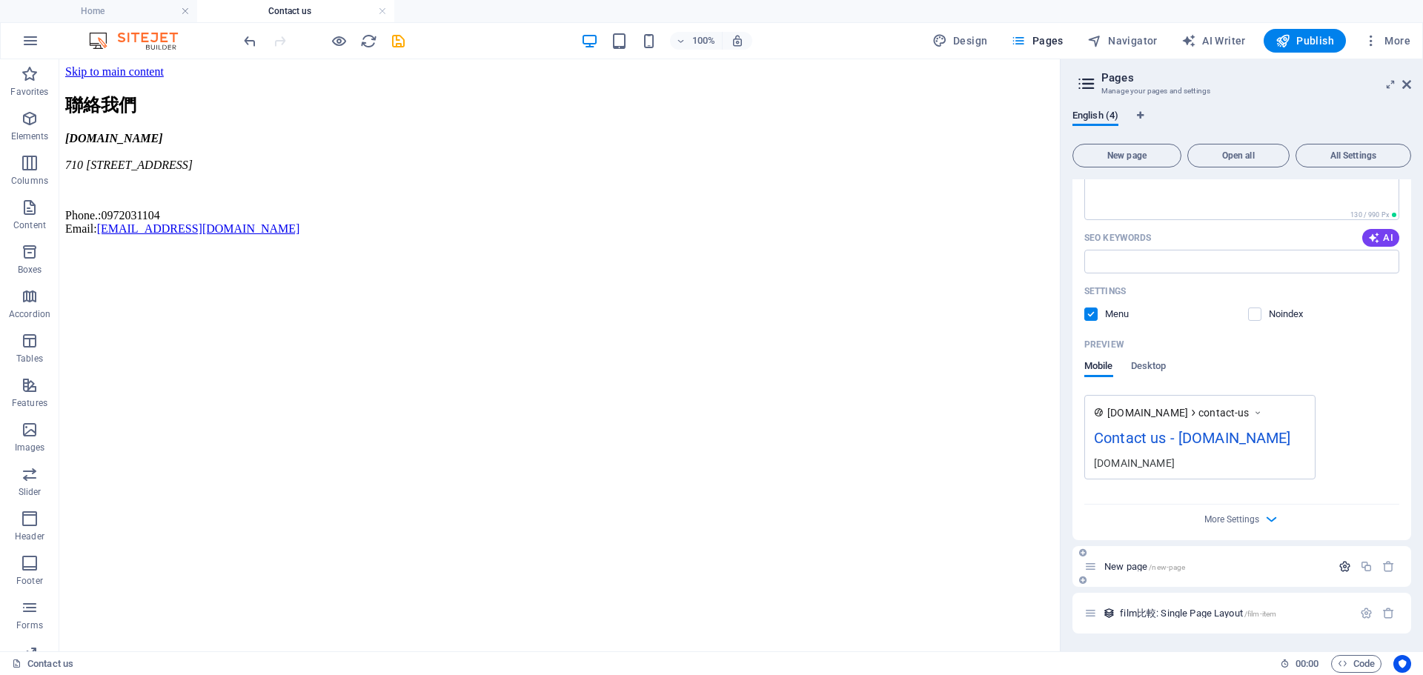
click at [1334, 568] on button "button" at bounding box center [1344, 566] width 21 height 13
click at [1314, 48] on button "Publish" at bounding box center [1304, 41] width 82 height 24
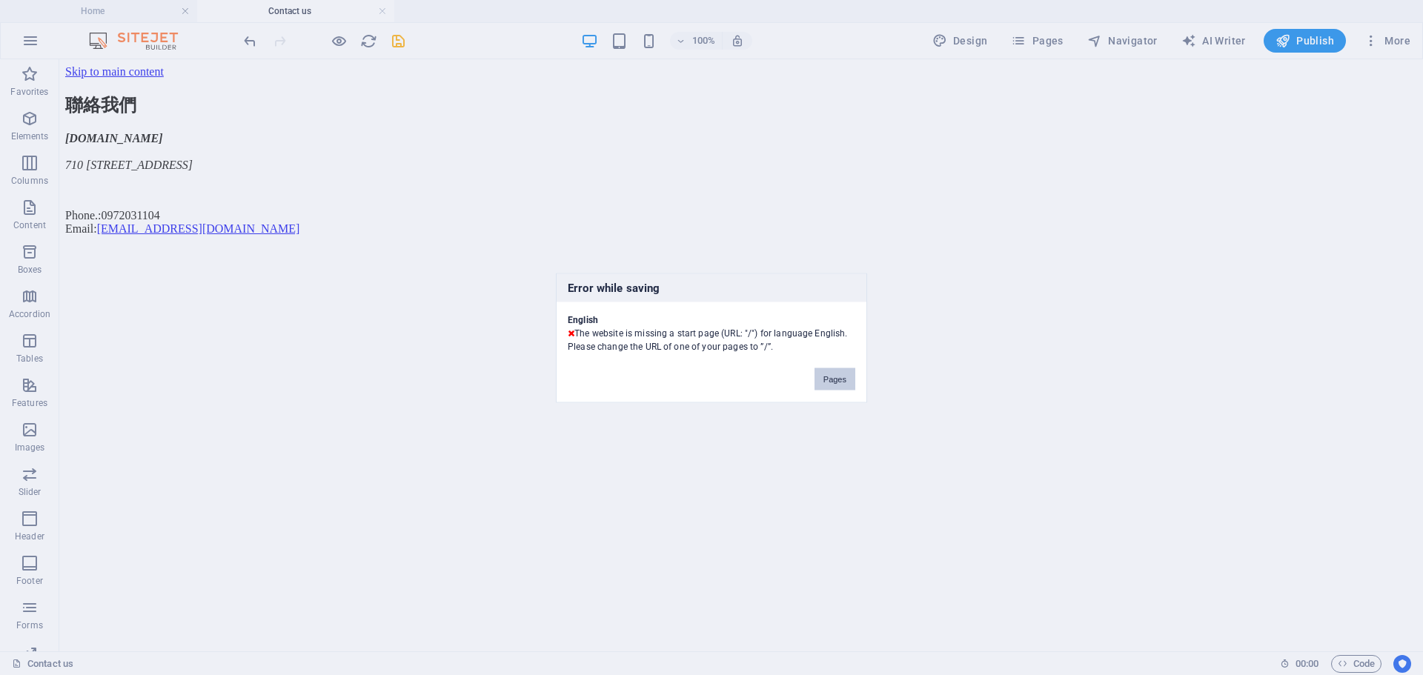
click at [838, 379] on button "Pages" at bounding box center [834, 379] width 41 height 22
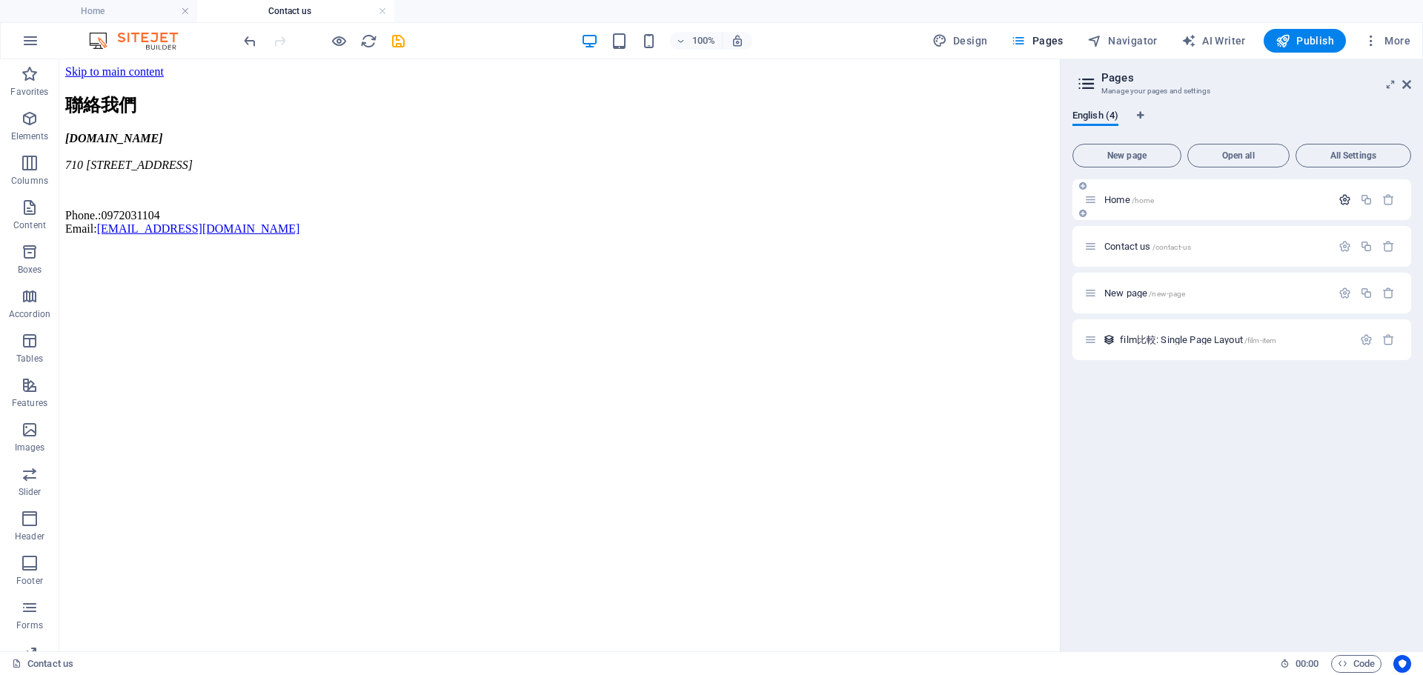
click at [1346, 202] on icon "button" at bounding box center [1344, 199] width 13 height 13
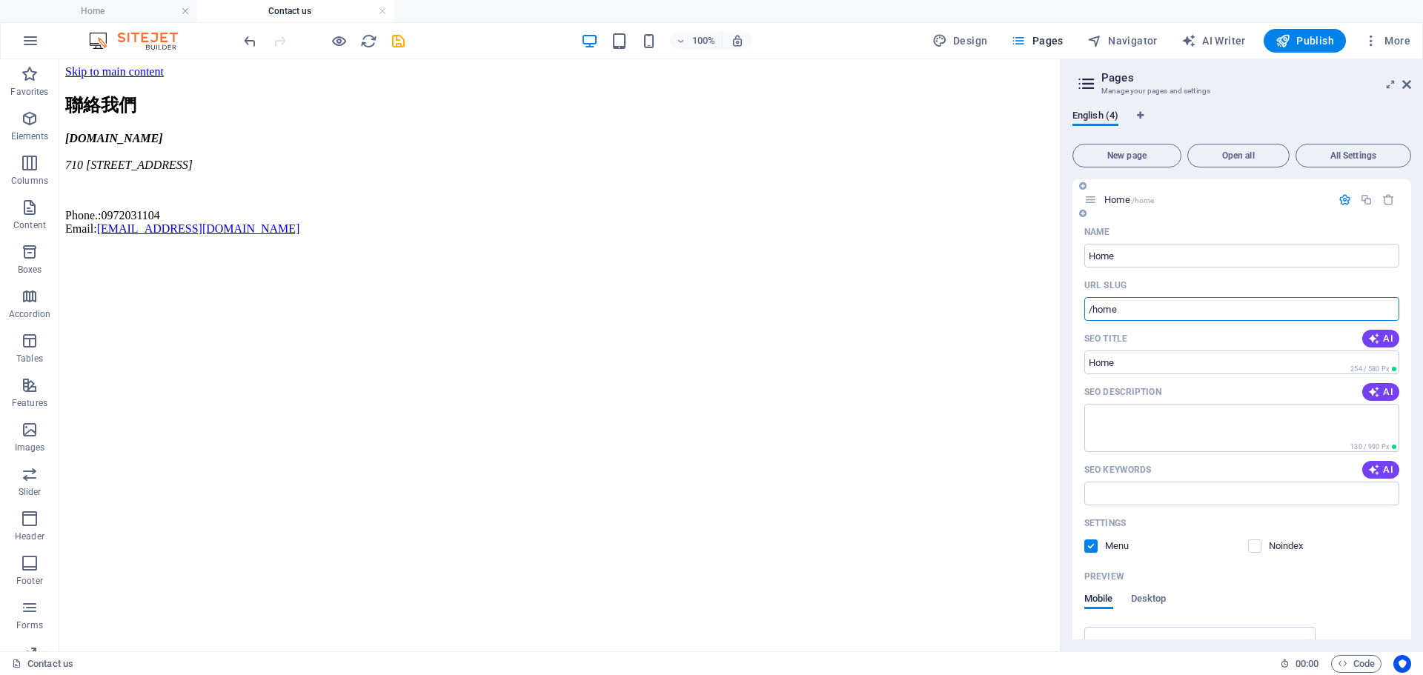
drag, startPoint x: 1149, startPoint y: 312, endPoint x: 1092, endPoint y: 332, distance: 59.8
click at [1092, 332] on div "Name Home ​ URL SLUG /home ​ SEO Title AI ​ 254 / 580 Px SEO Description AI ​ 1…" at bounding box center [1241, 506] width 339 height 573
type input "/"
click at [1306, 39] on span "Publish" at bounding box center [1304, 40] width 59 height 15
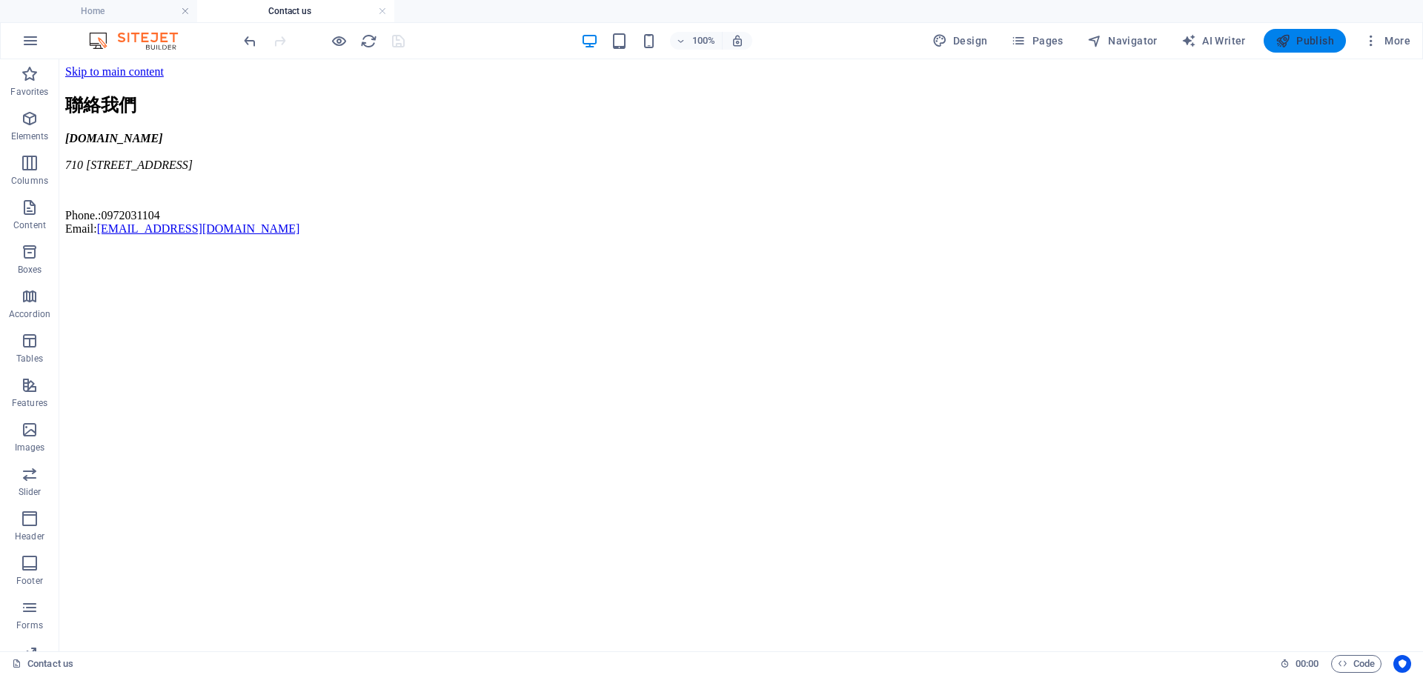
click at [1329, 37] on span "Publish" at bounding box center [1304, 40] width 59 height 15
click at [1059, 41] on span "Pages" at bounding box center [1037, 40] width 52 height 15
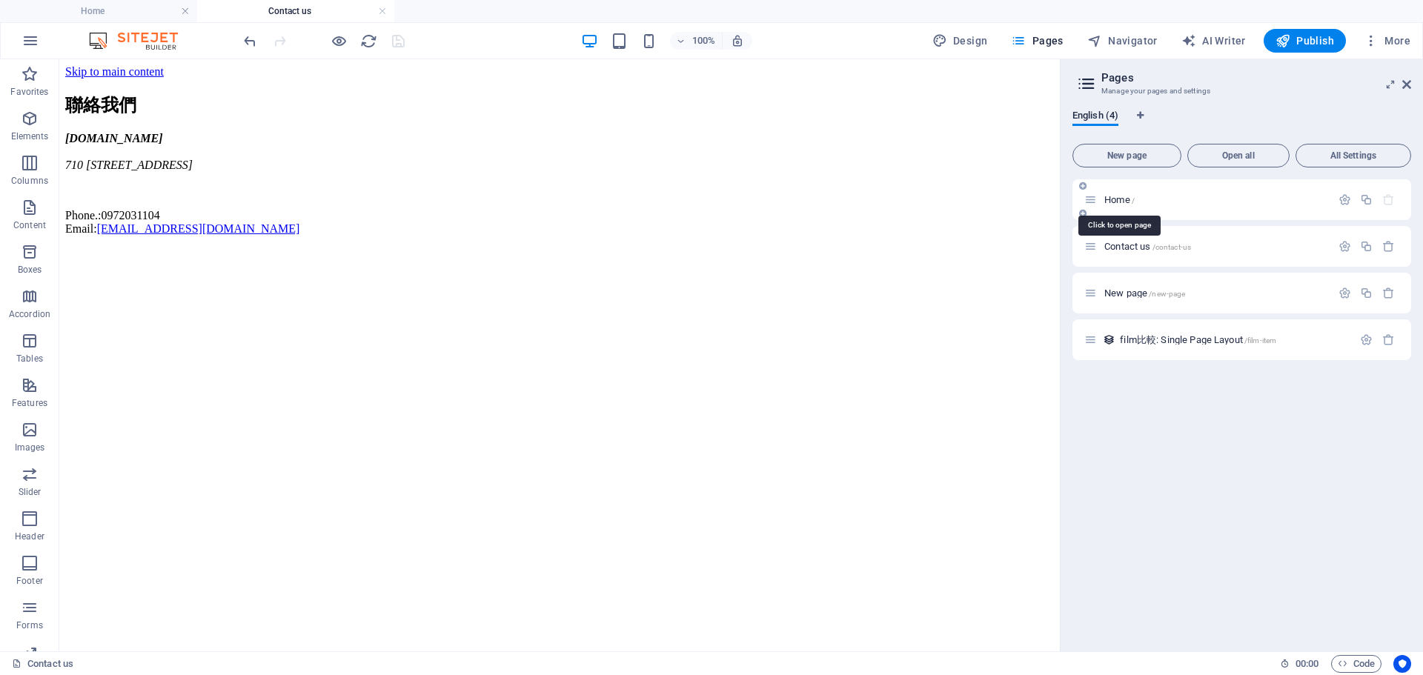
click at [1126, 195] on span "Home /" at bounding box center [1119, 199] width 30 height 11
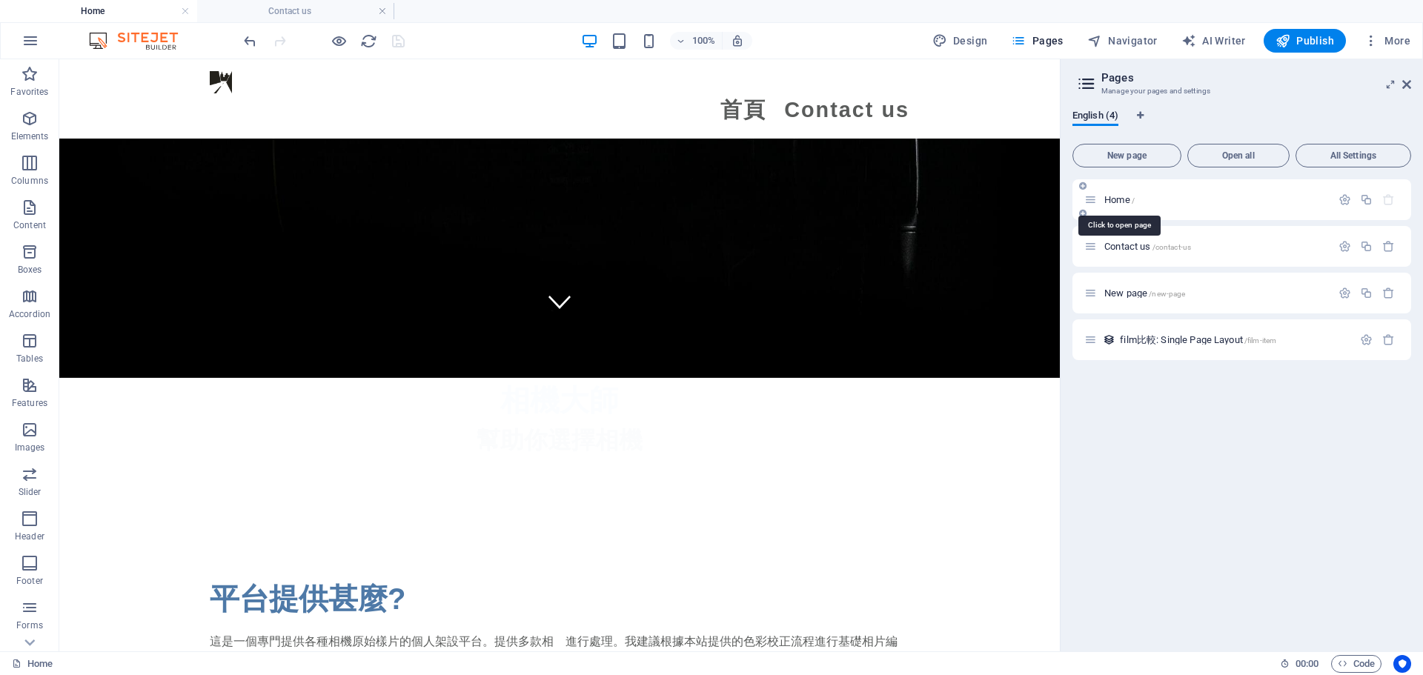
click at [1119, 196] on span "Home /" at bounding box center [1119, 199] width 30 height 11
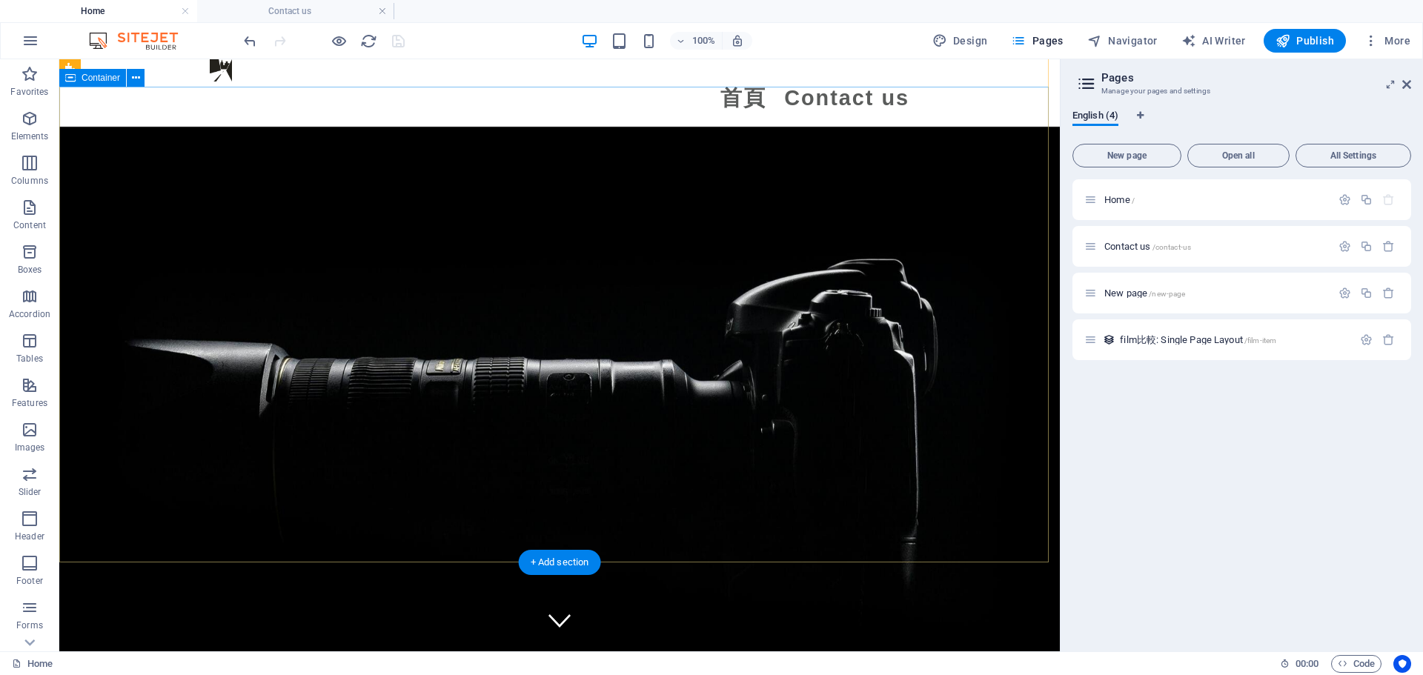
scroll to position [0, 0]
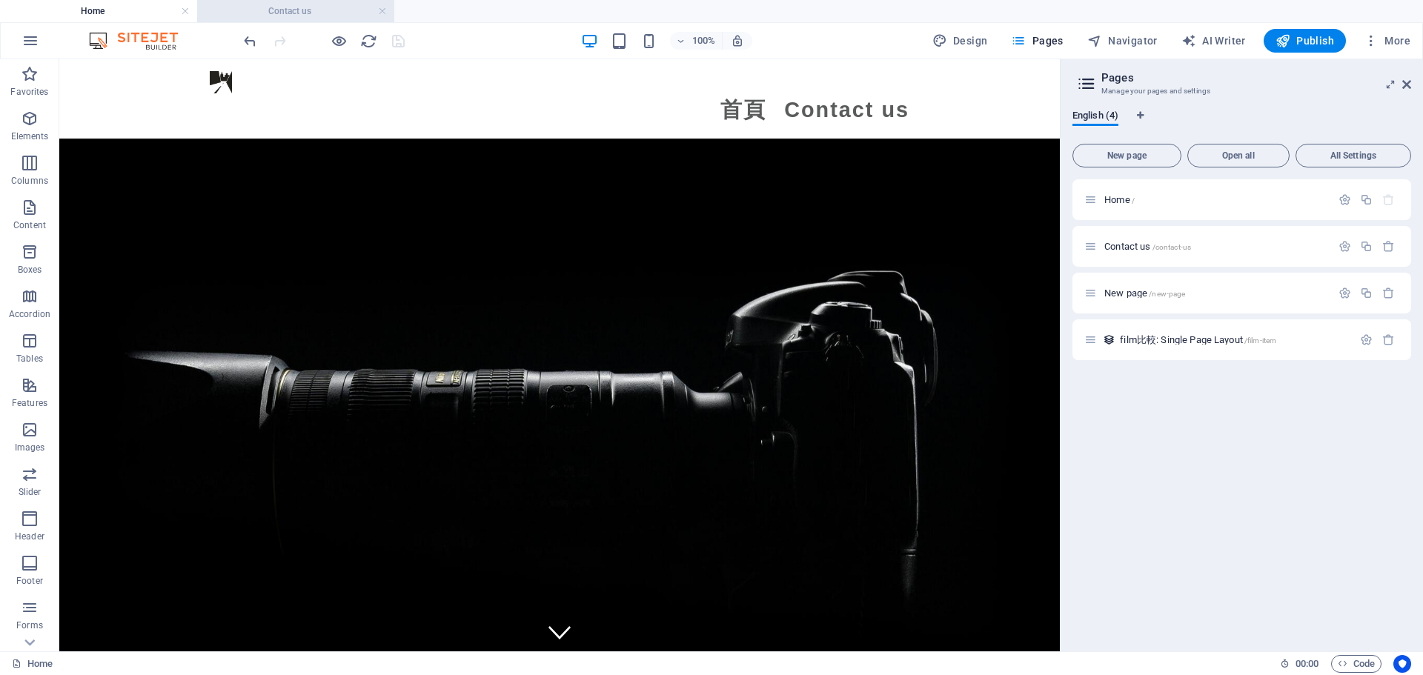
click at [275, 12] on h4 "Contact us" at bounding box center [295, 11] width 197 height 16
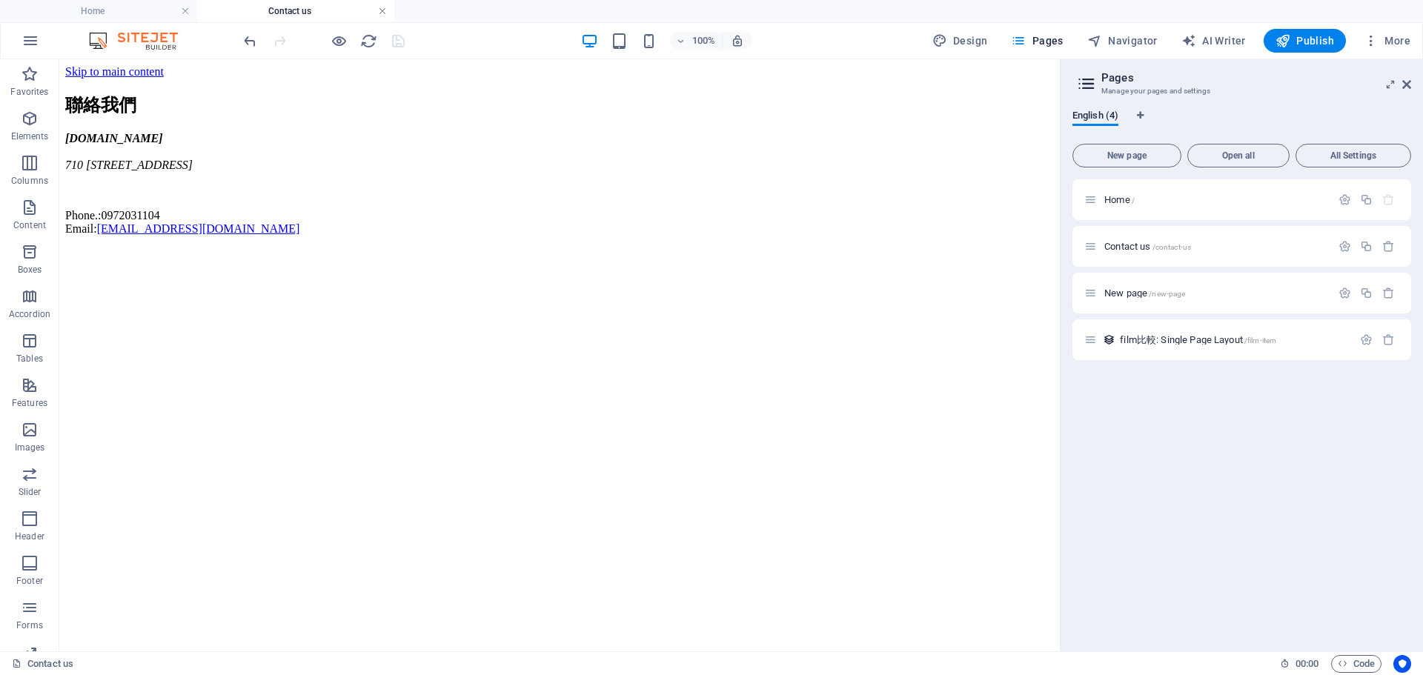
click at [384, 10] on link at bounding box center [382, 11] width 9 height 14
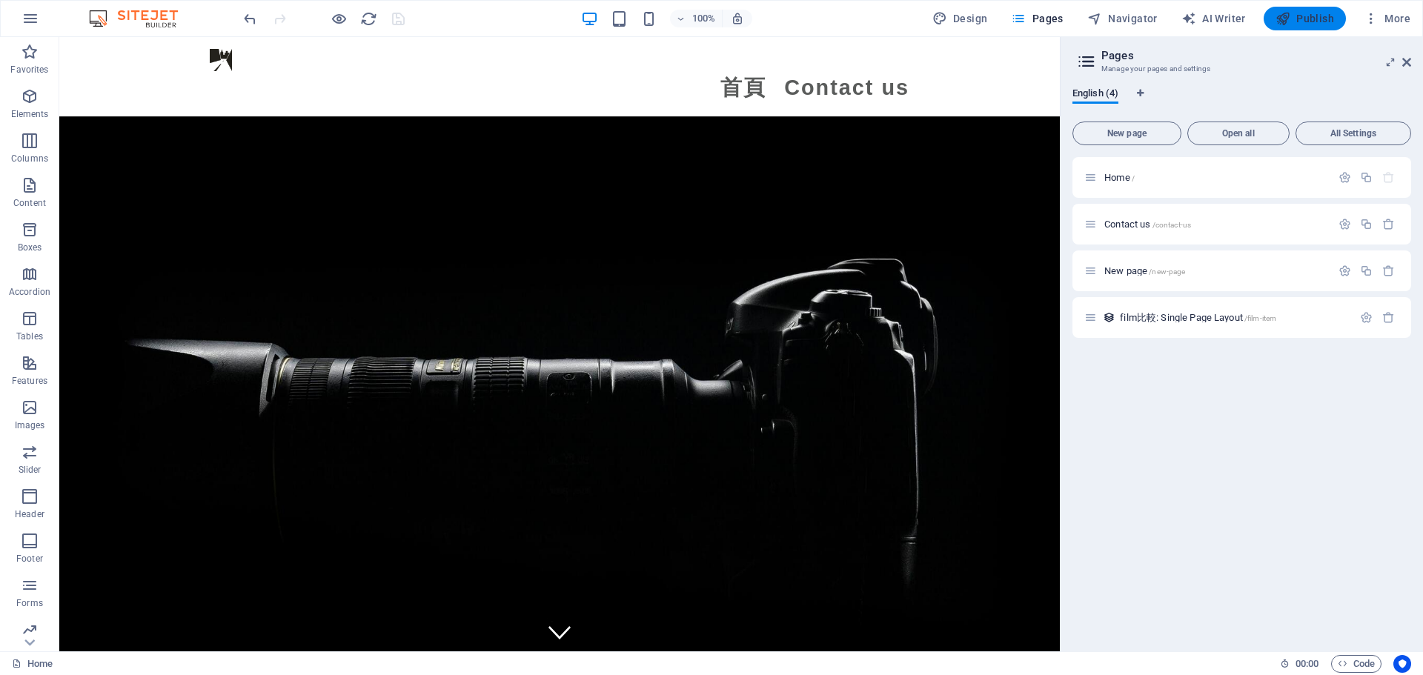
click at [1272, 28] on button "Publish" at bounding box center [1304, 19] width 82 height 24
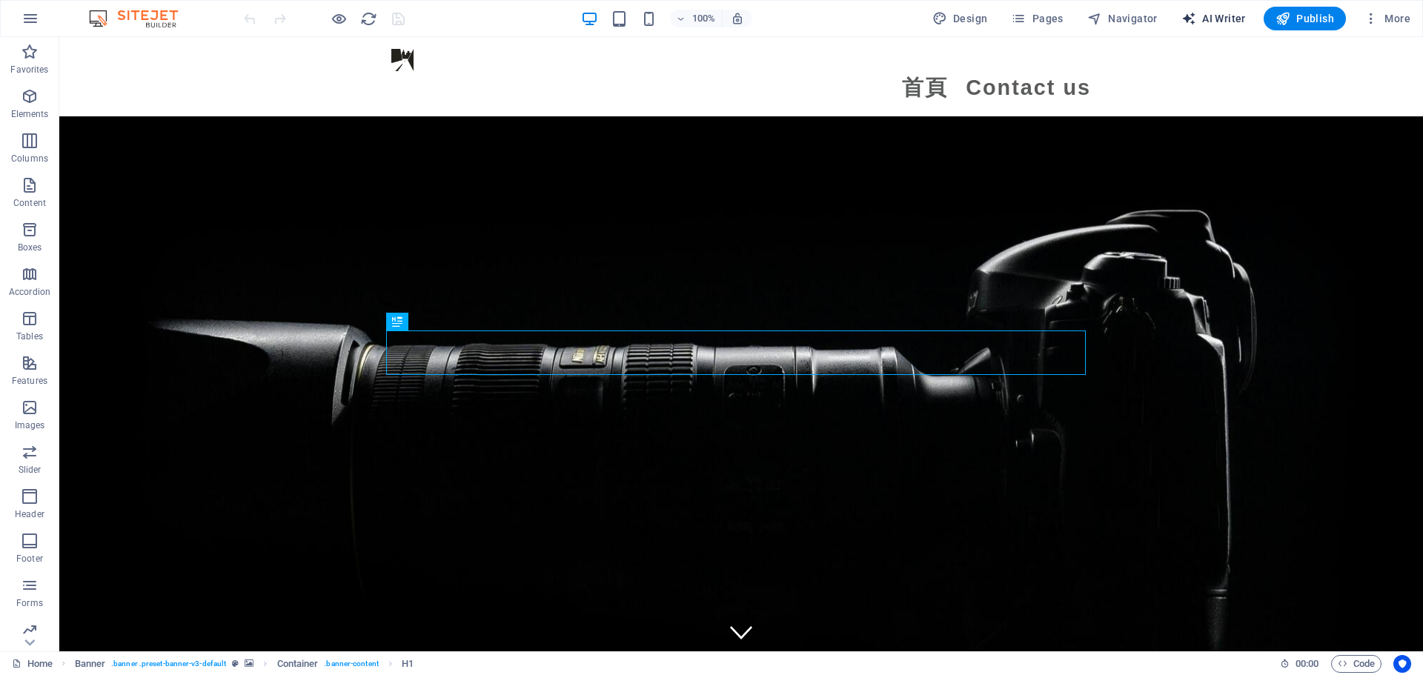
click at [1221, 13] on span "AI Writer" at bounding box center [1213, 18] width 64 height 15
select select "English"
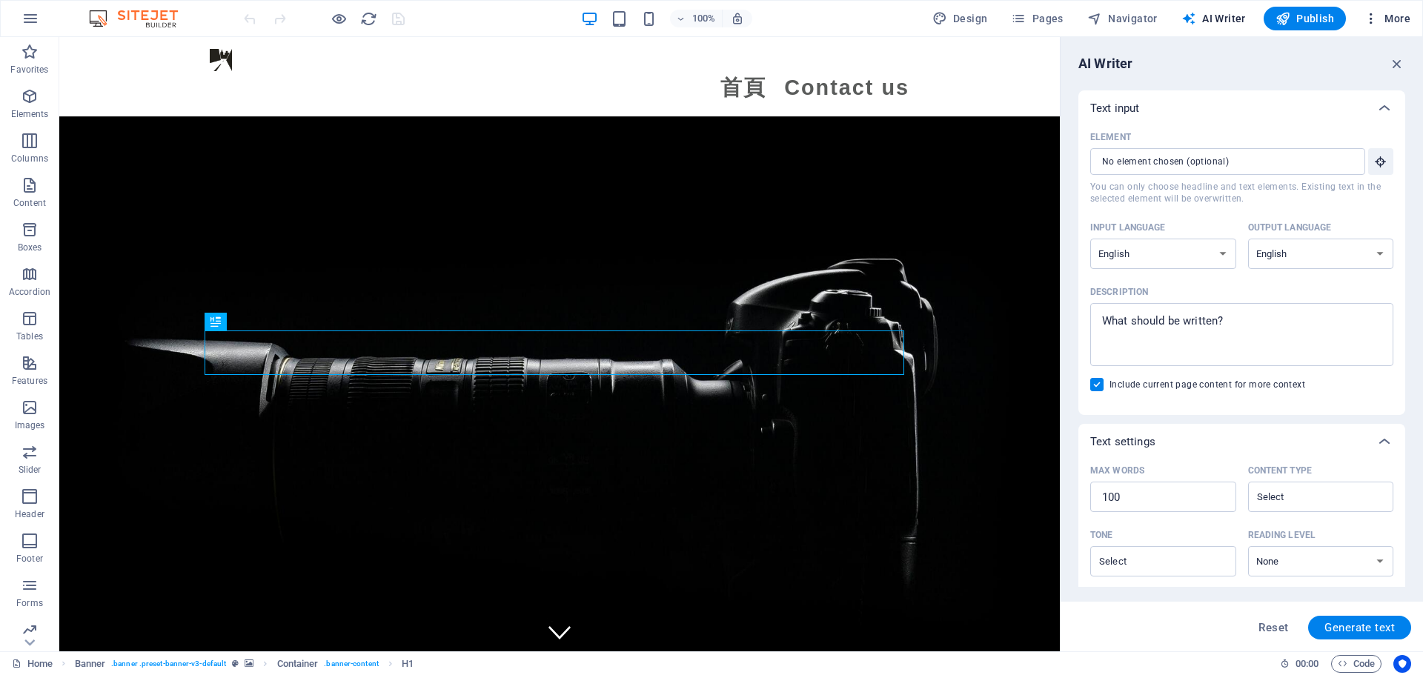
click at [1378, 19] on icon "button" at bounding box center [1371, 18] width 15 height 15
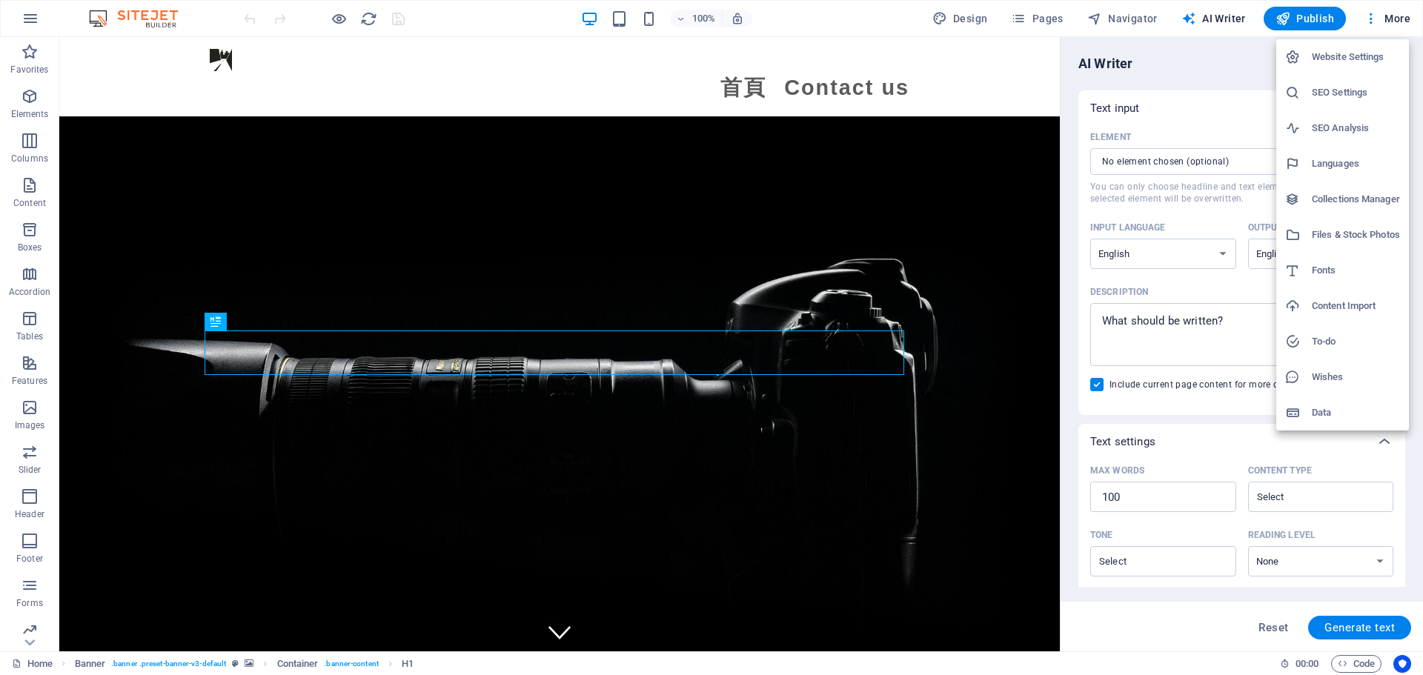
click at [1326, 88] on h6 "SEO Settings" at bounding box center [1356, 93] width 88 height 18
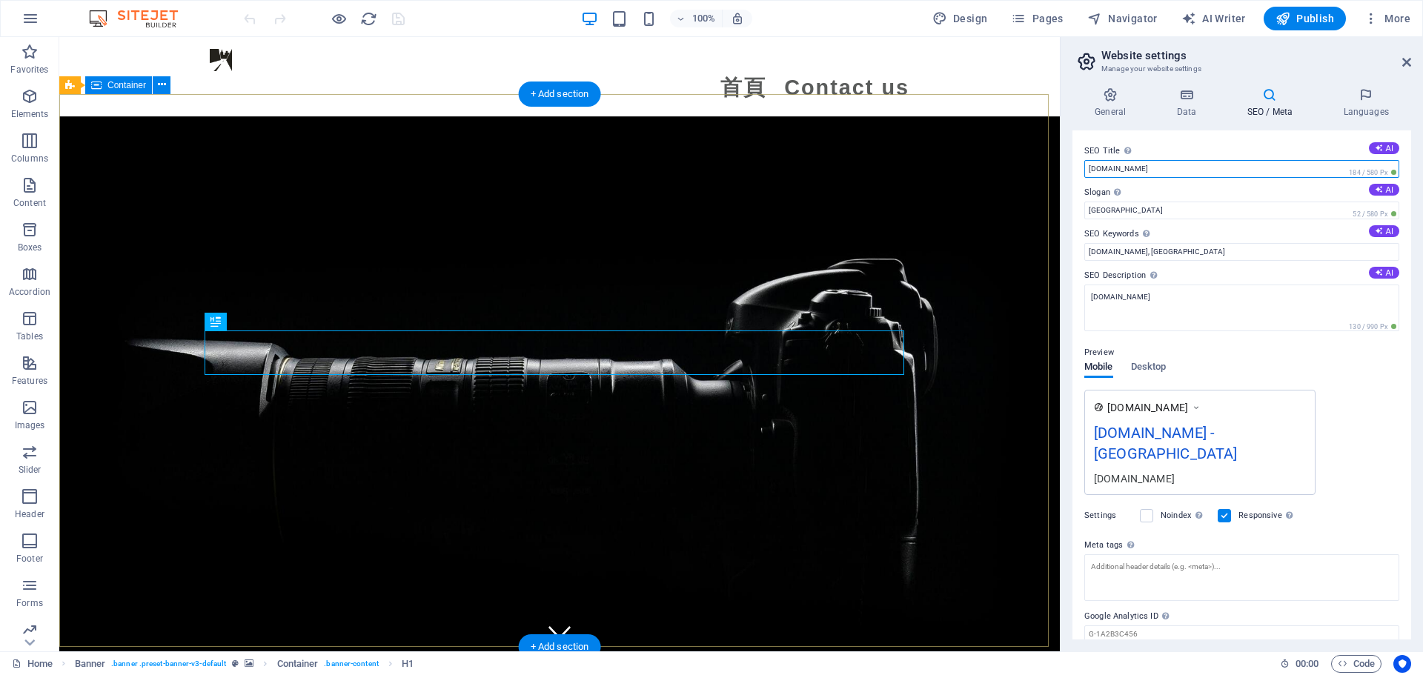
drag, startPoint x: 1231, startPoint y: 210, endPoint x: 897, endPoint y: 177, distance: 335.1
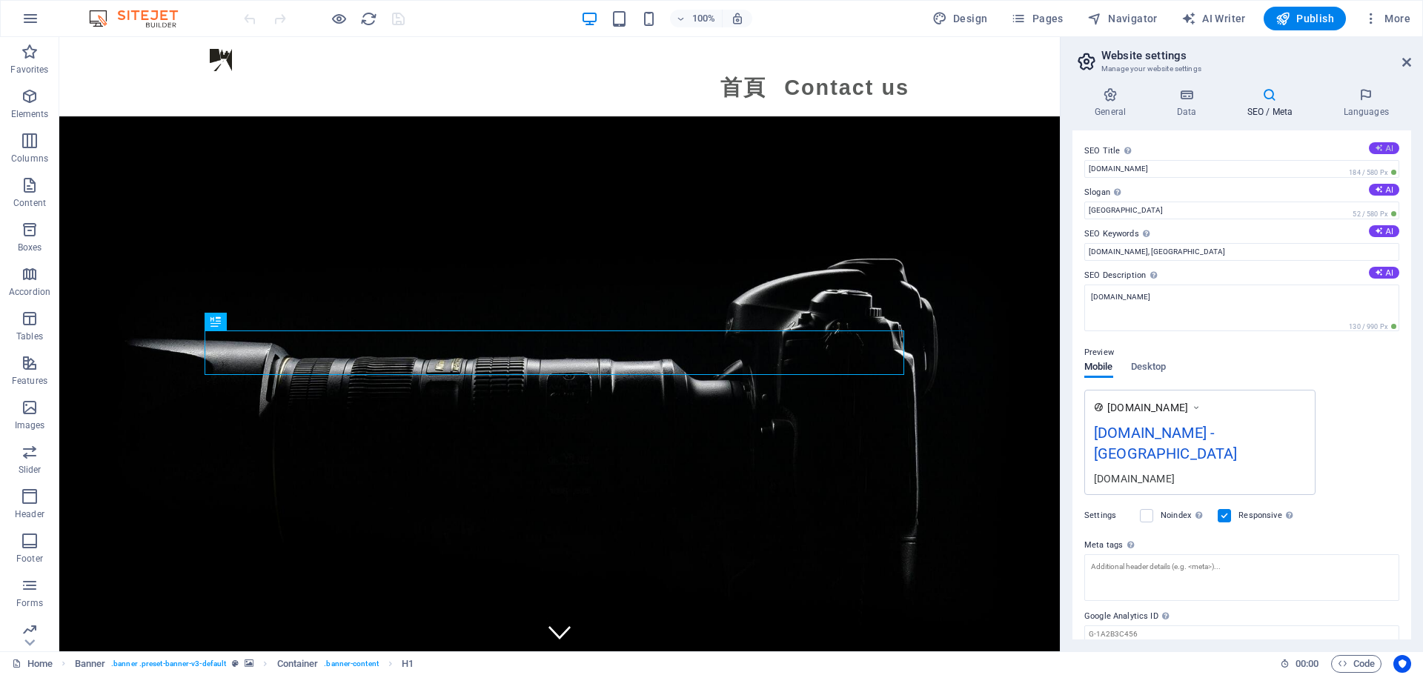
click at [1375, 147] on icon at bounding box center [1379, 148] width 8 height 8
type input "Camera Master: Choose Your Gear"
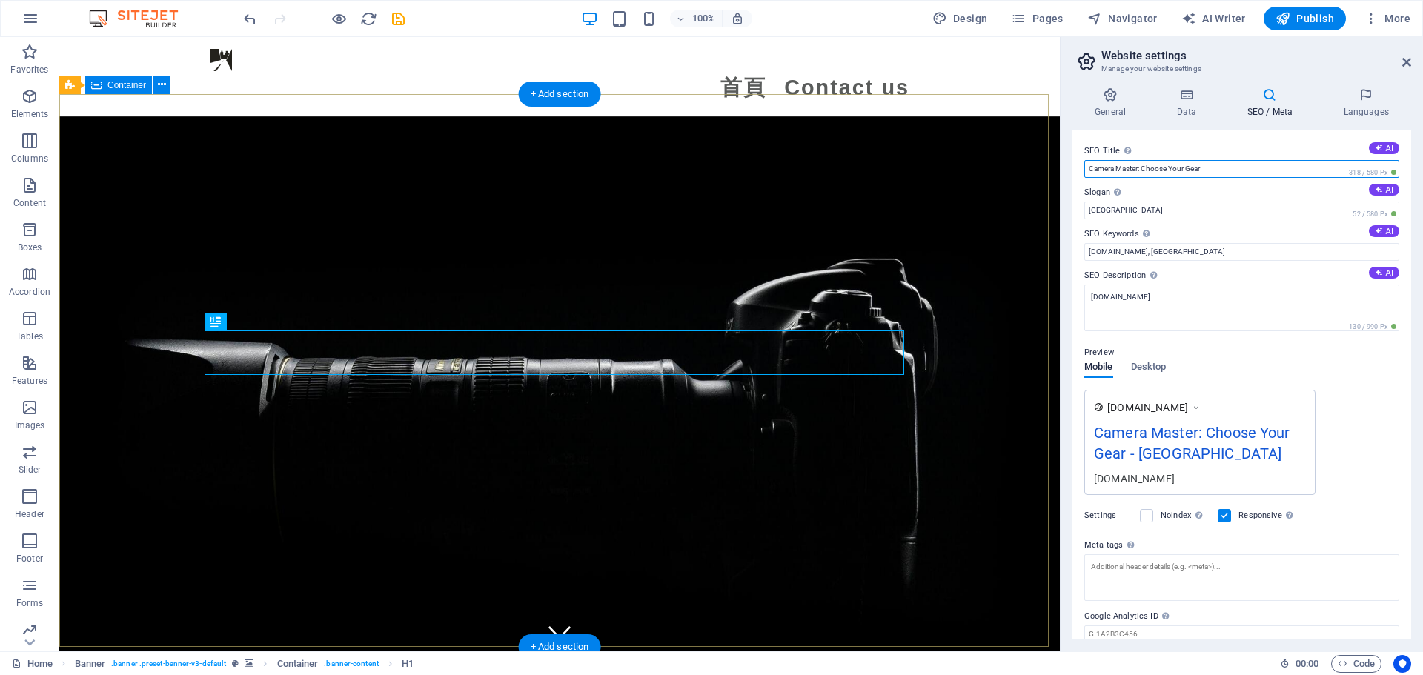
drag, startPoint x: 1051, startPoint y: 150, endPoint x: 996, endPoint y: 149, distance: 54.9
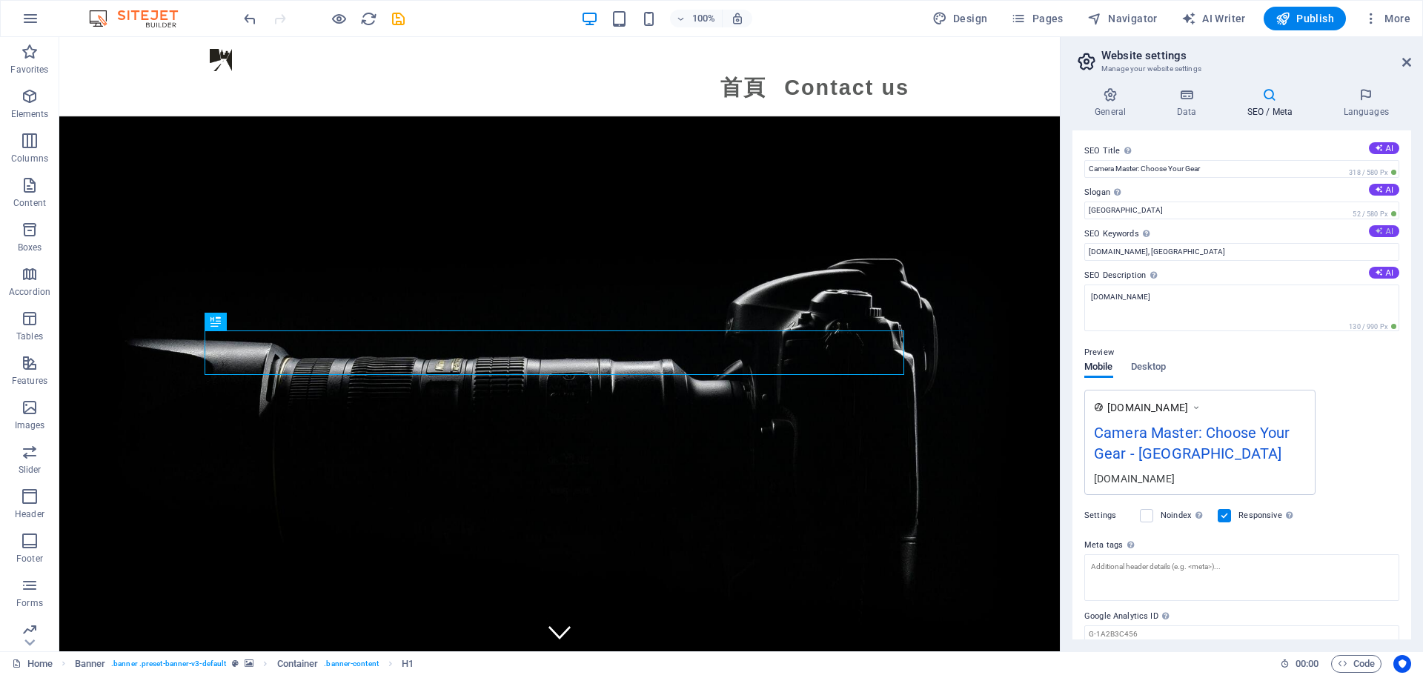
click at [1384, 229] on button "AI" at bounding box center [1384, 231] width 30 height 12
type input "camera samples, color correction, camera comparison, RAW files, photo editing, …"
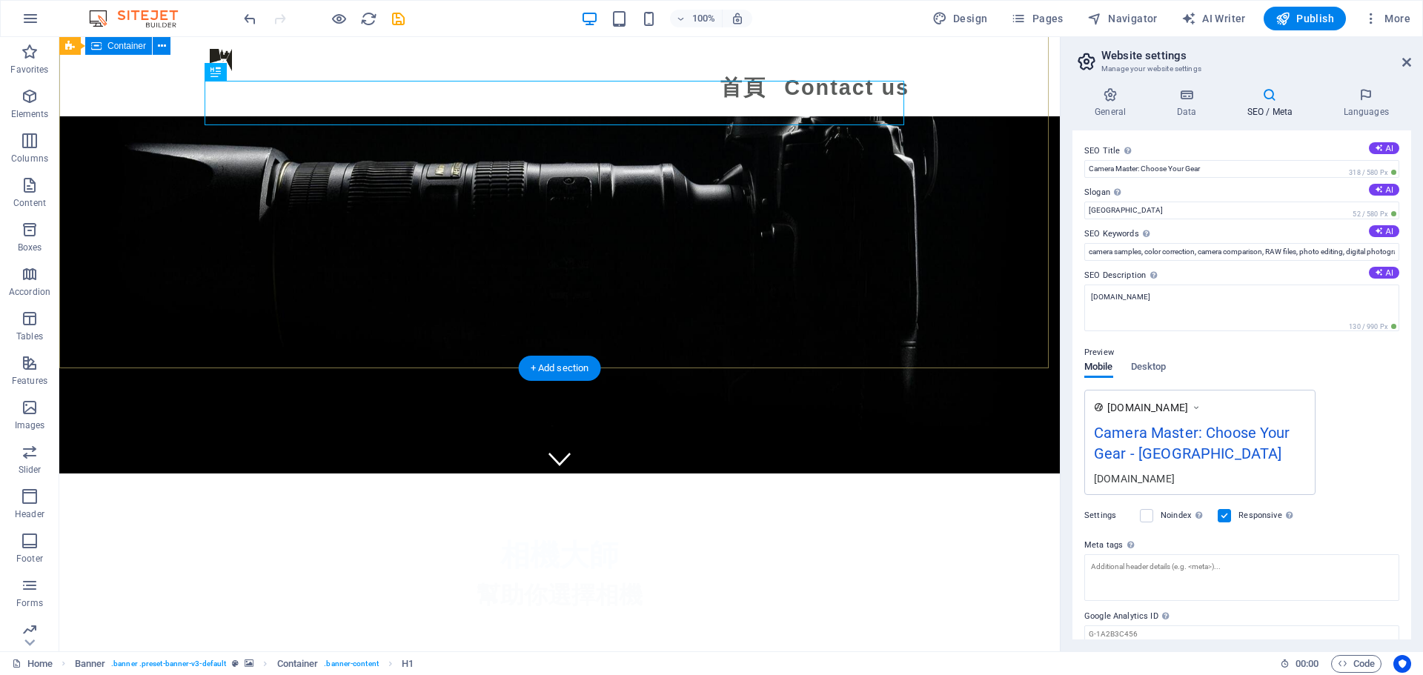
scroll to position [148, 0]
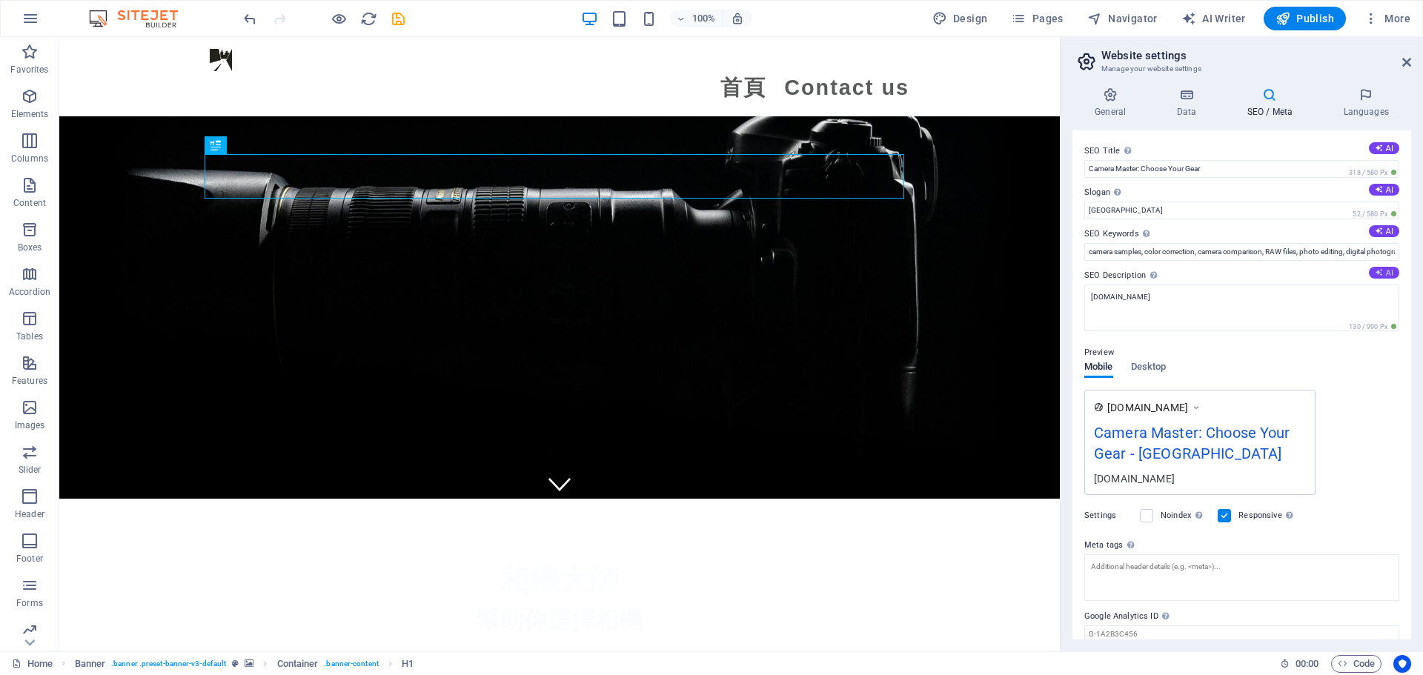
click at [1385, 276] on button "AI" at bounding box center [1384, 273] width 30 height 12
type textarea "Discover a unique platform for original camera samples and color corrections, h…"
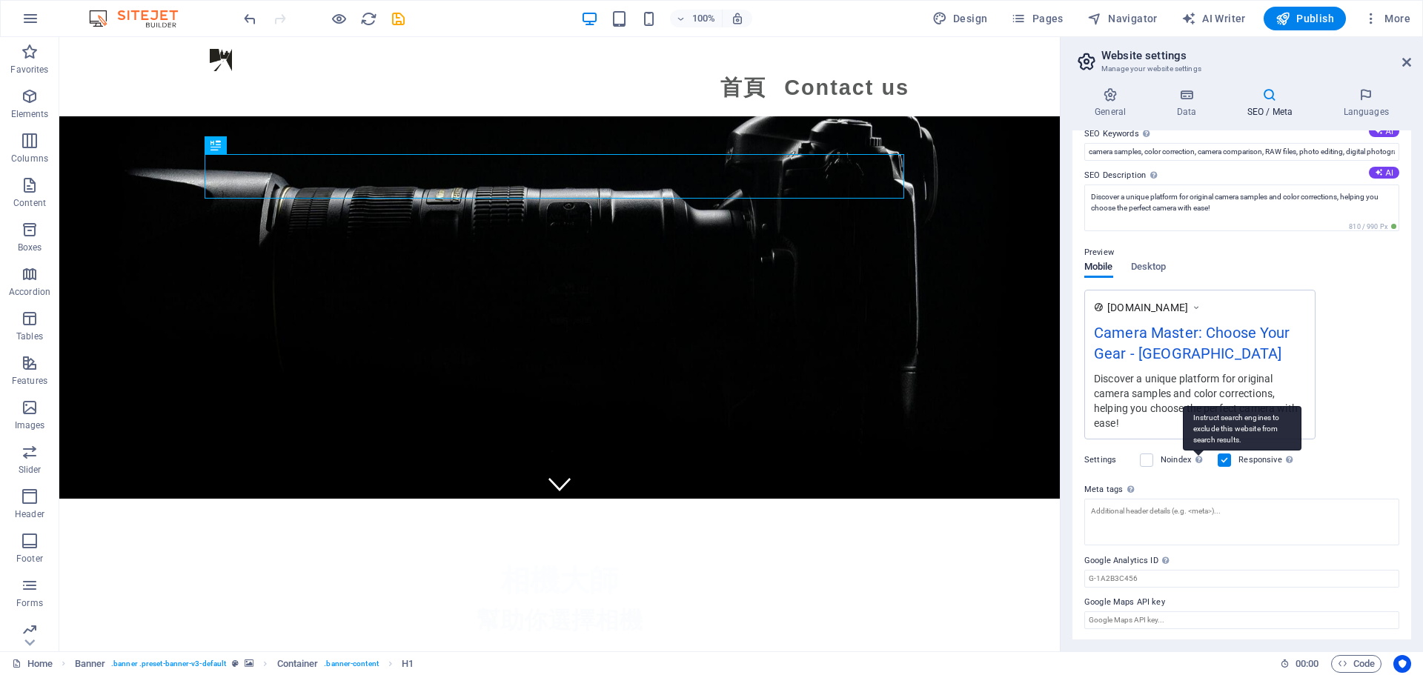
scroll to position [102, 0]
click at [1145, 520] on textarea "Meta tags Enter HTML code here that will be placed inside the tags of your webs…" at bounding box center [1241, 526] width 315 height 58
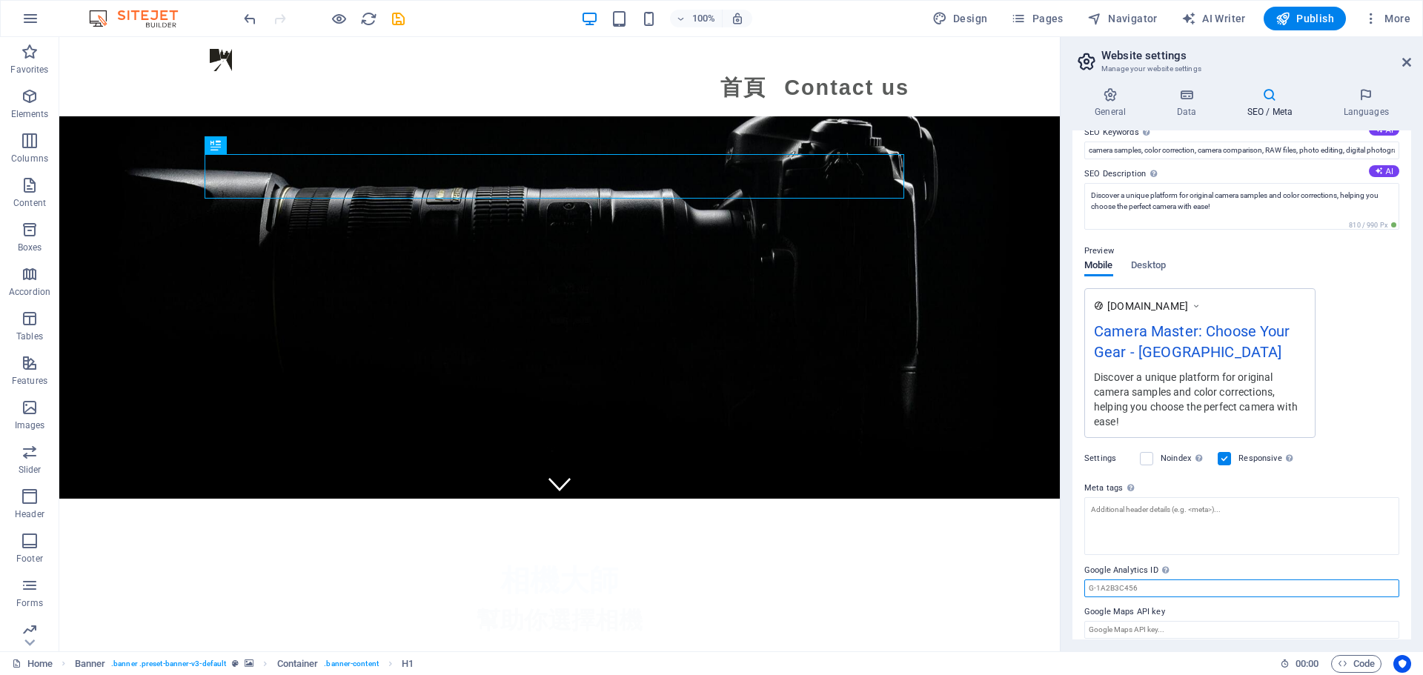
click at [1192, 591] on div "SEO Title The title of your website - make it something that stands out in sear…" at bounding box center [1241, 384] width 339 height 509
click at [400, 27] on icon "save" at bounding box center [398, 18] width 17 height 17
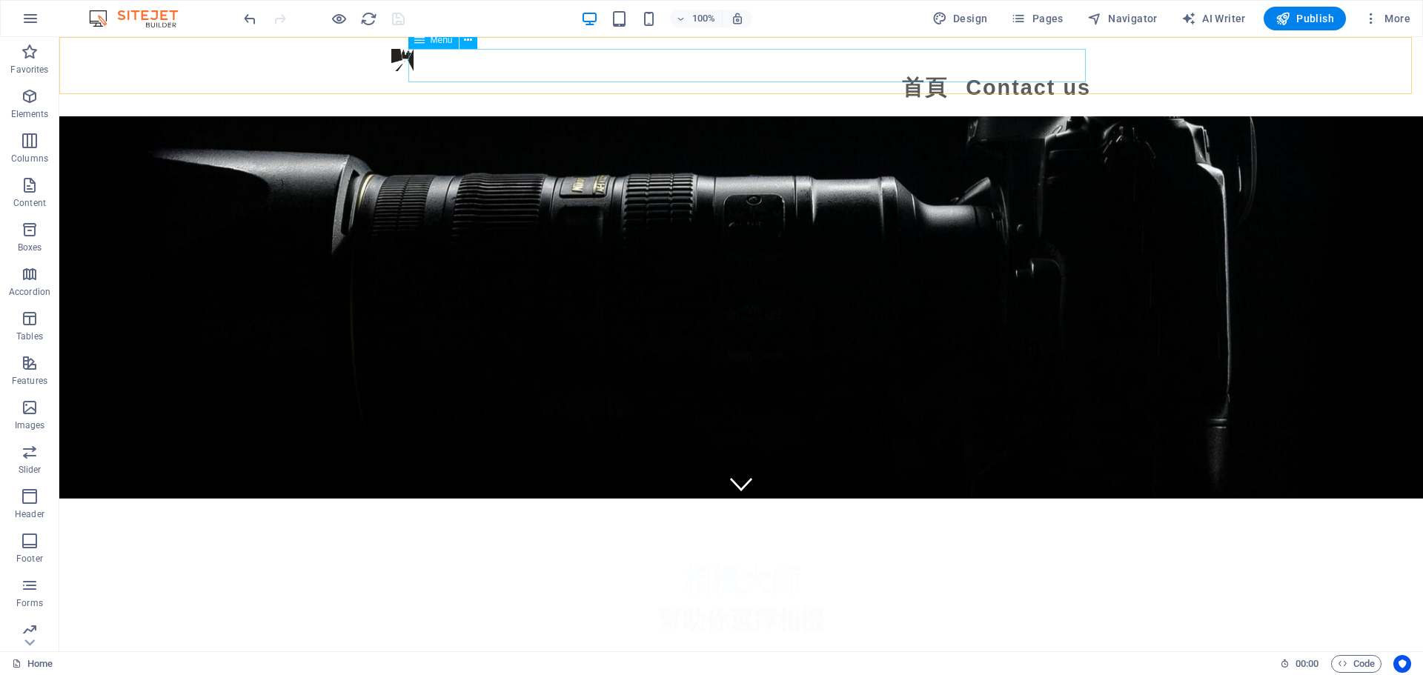
click at [1009, 71] on nav "首頁 Contact us" at bounding box center [741, 87] width 700 height 33
select select
select select "1"
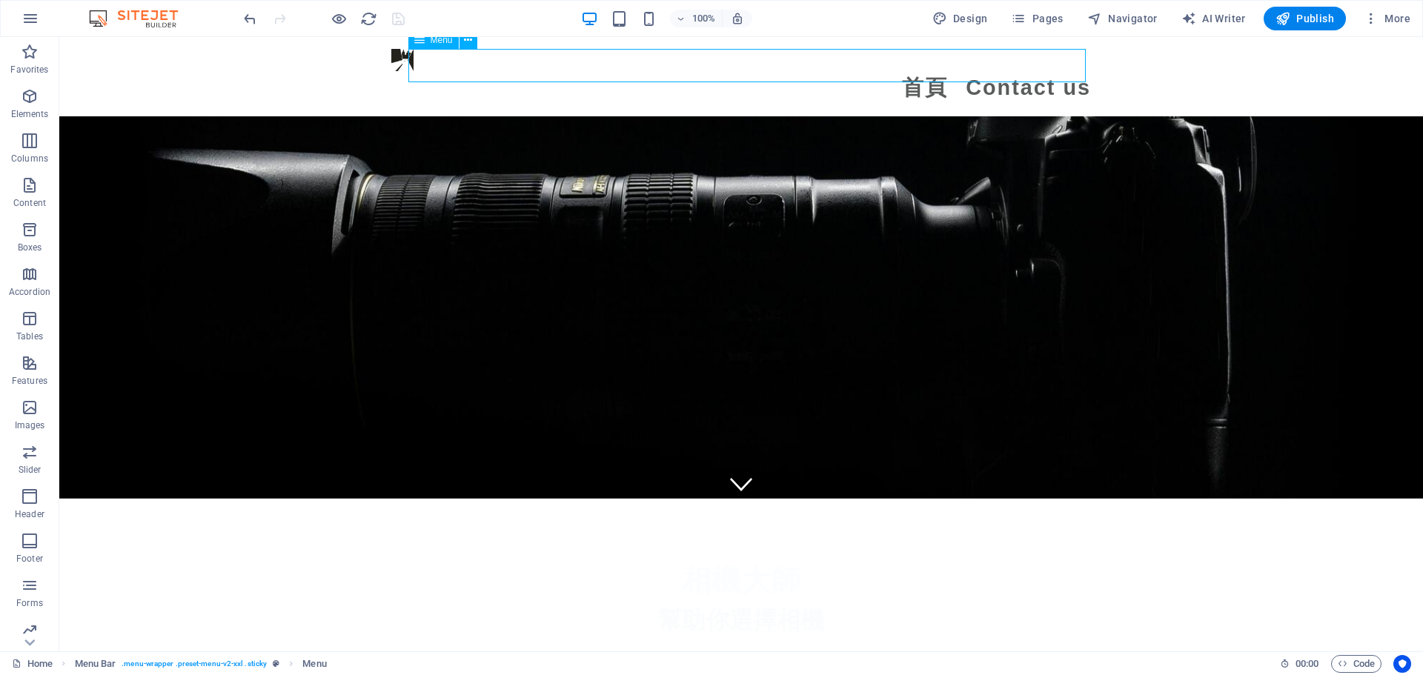
select select
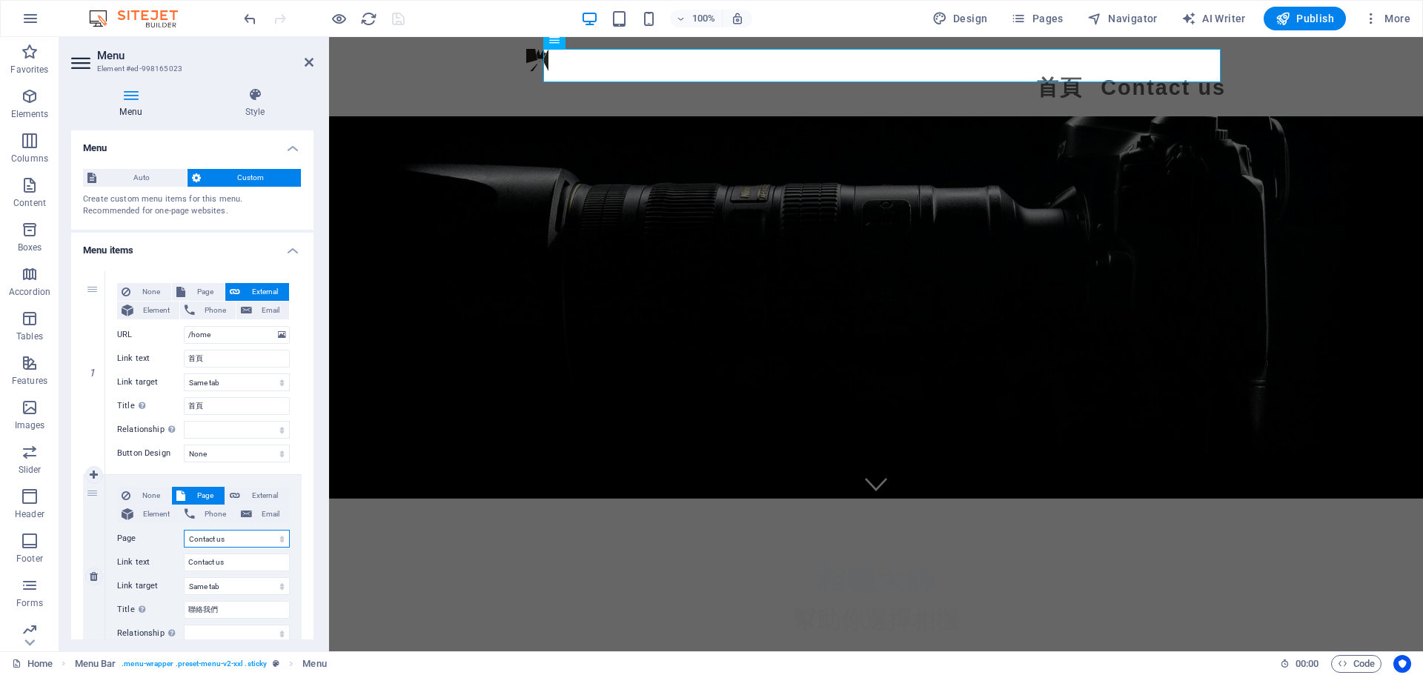
click at [244, 534] on select "Home Contact us New page" at bounding box center [237, 539] width 106 height 18
click at [184, 530] on select "Home Contact us New page" at bounding box center [237, 539] width 106 height 18
drag, startPoint x: 233, startPoint y: 563, endPoint x: 113, endPoint y: 565, distance: 120.1
click at [113, 565] on div "None Page External Element Phone Email Page Home Contact us New page Element UR…" at bounding box center [203, 576] width 196 height 203
type input "ˊ"
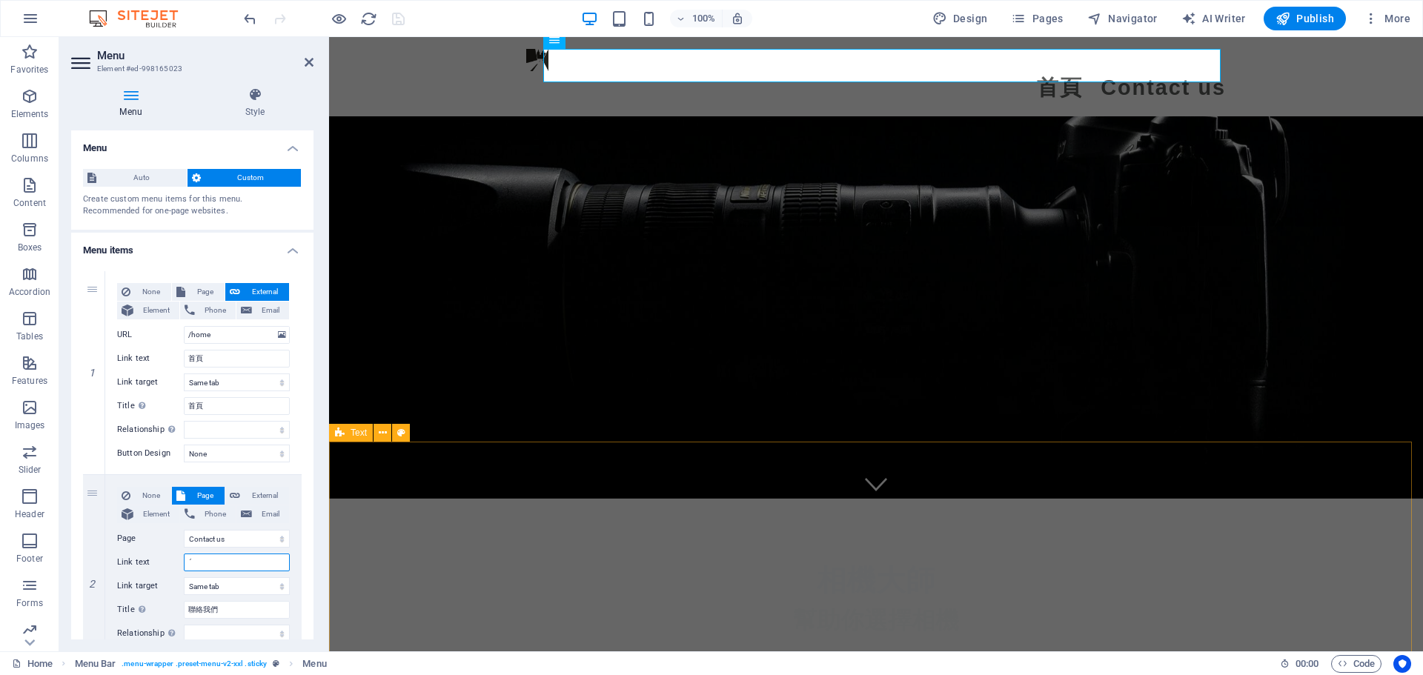
select select
type input "ㄌ"
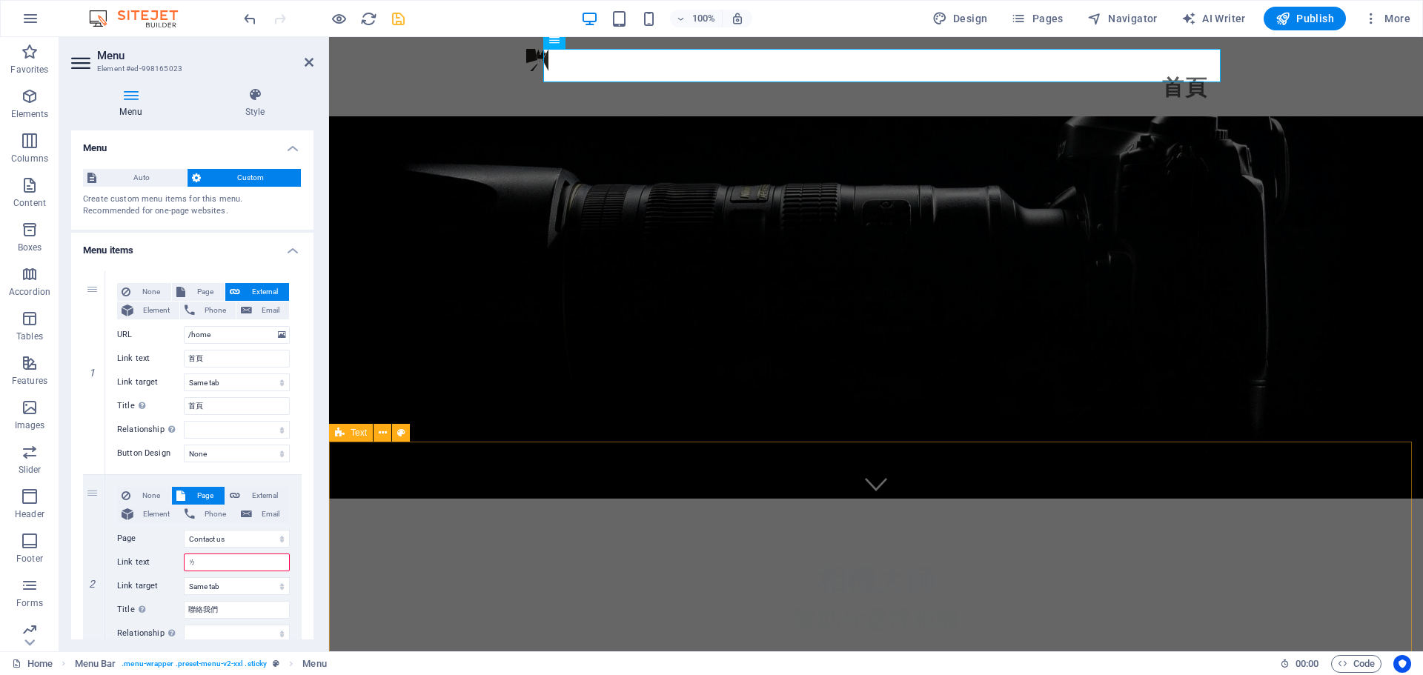
select select
type input "[PERSON_NAME]"
select select
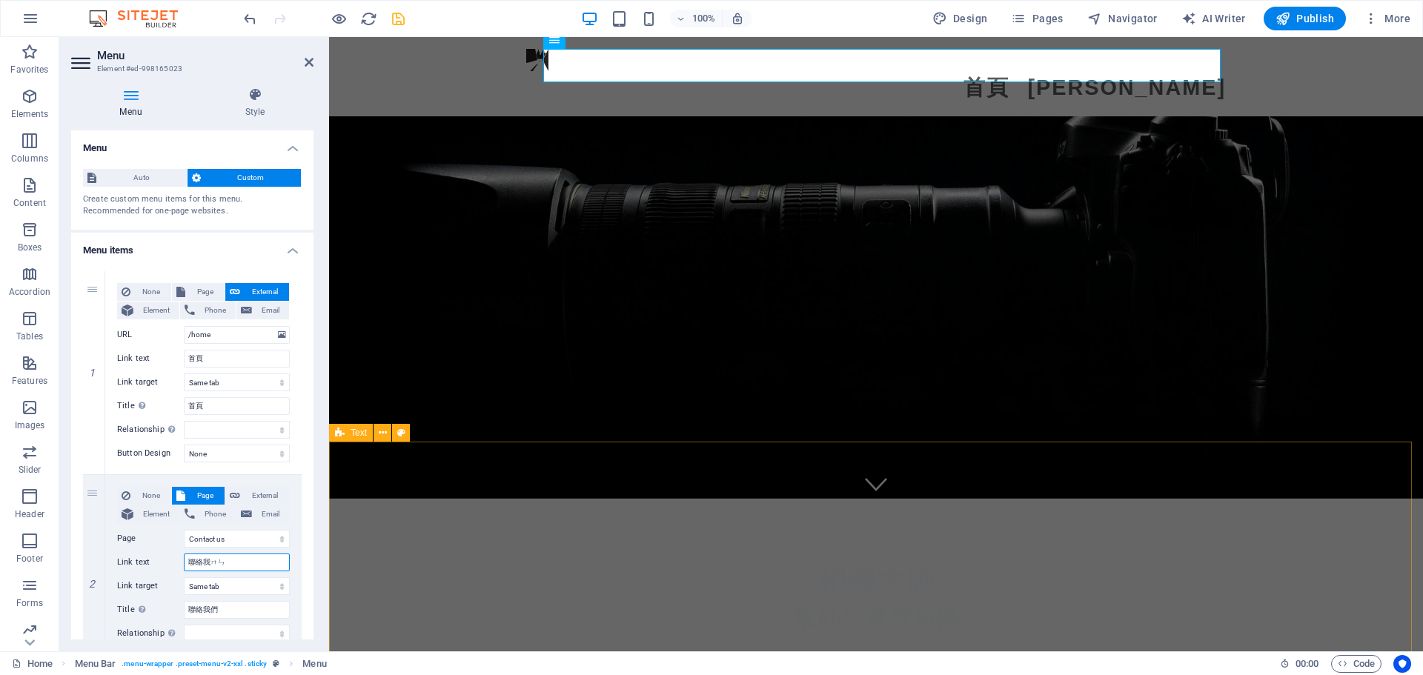
type input "聯絡我們"
select select
type input "聯絡我們"
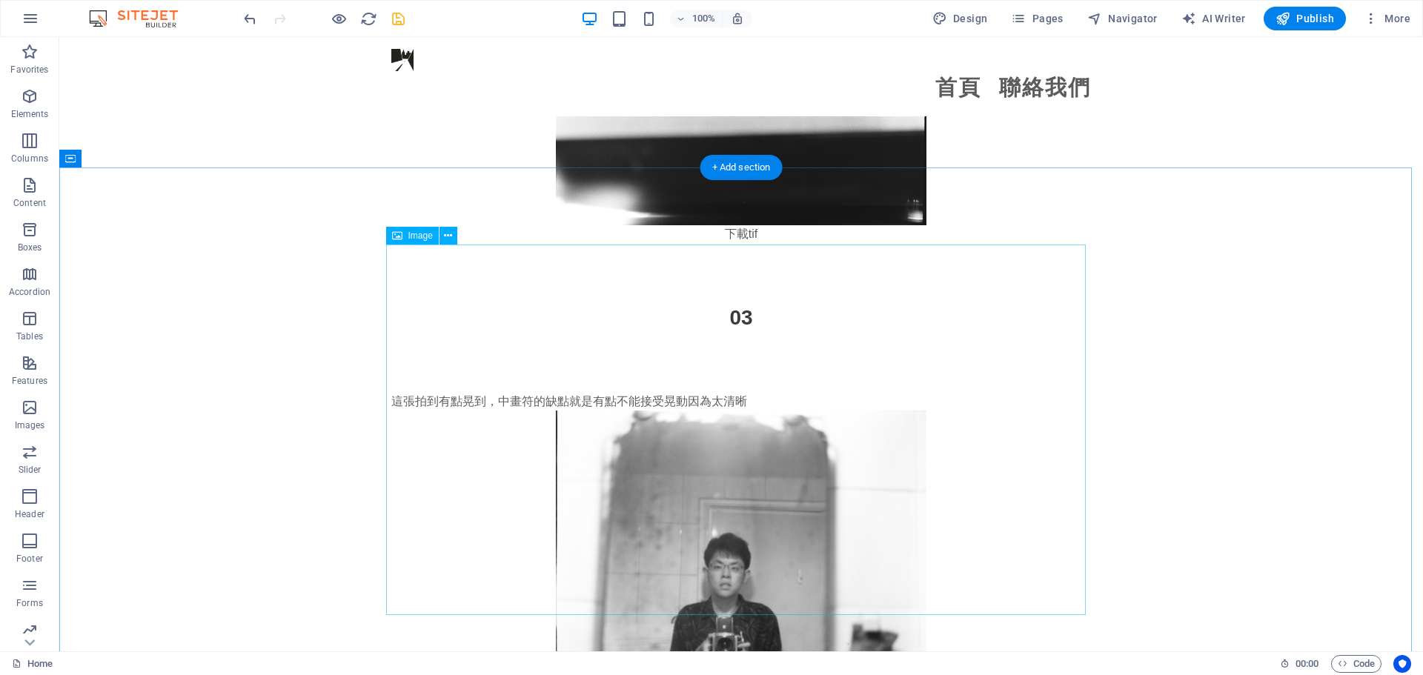
scroll to position [4002, 0]
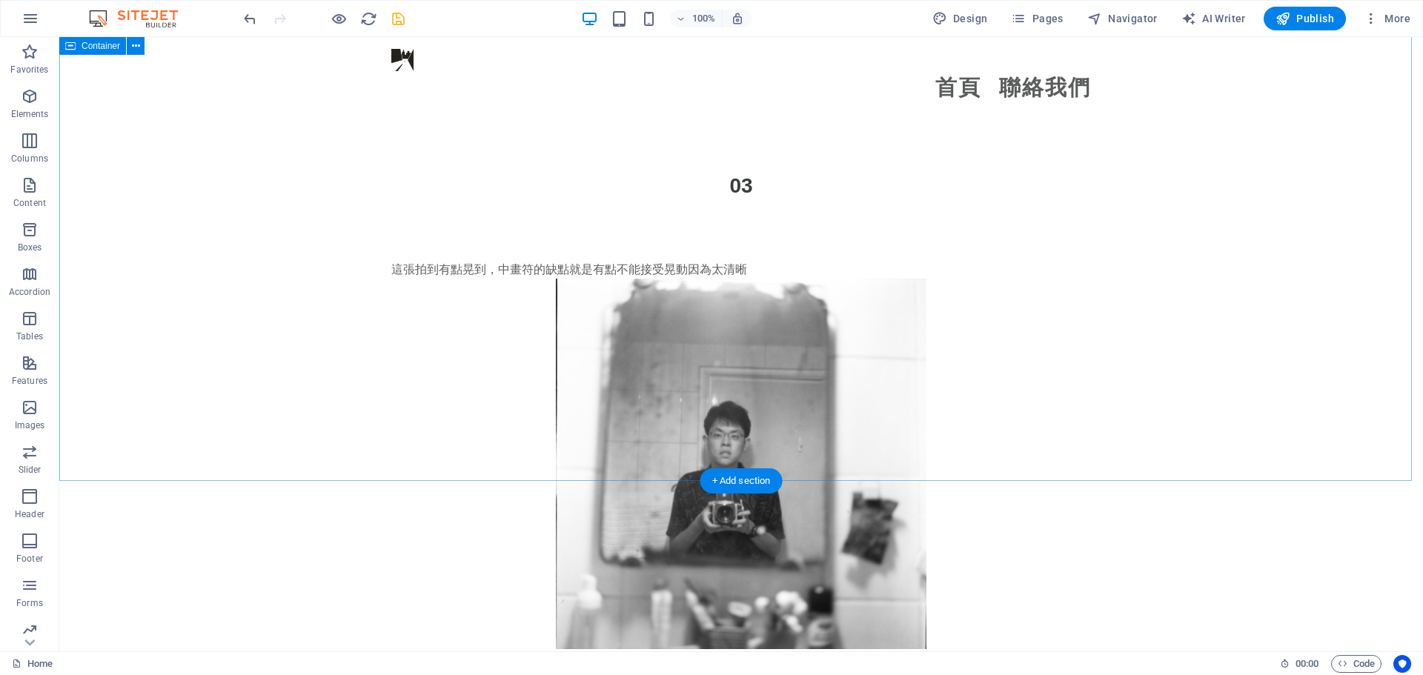
click at [292, 329] on div "這張拍到有點晃到，中畫符的缺點就是有點不能接受晃動因為太清晰 下載tif" at bounding box center [741, 464] width 1364 height 525
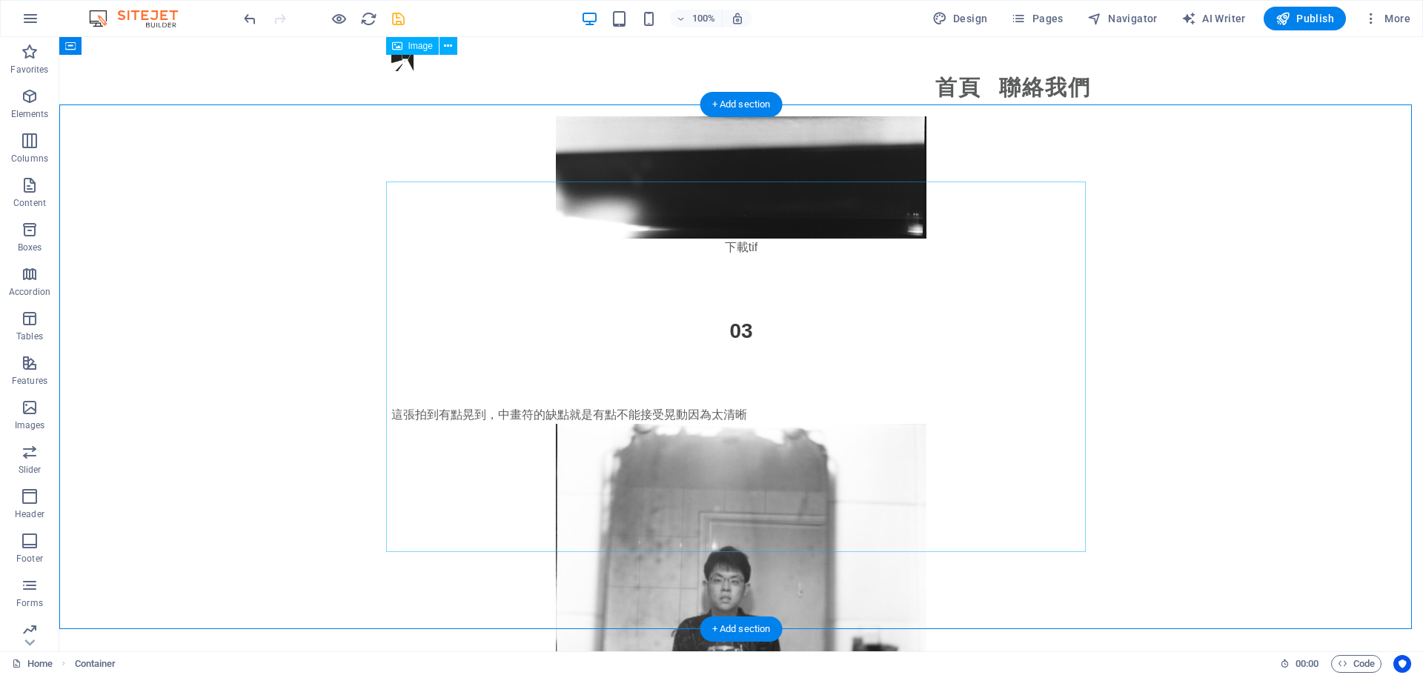
scroll to position [3853, 0]
